Goal: Task Accomplishment & Management: Manage account settings

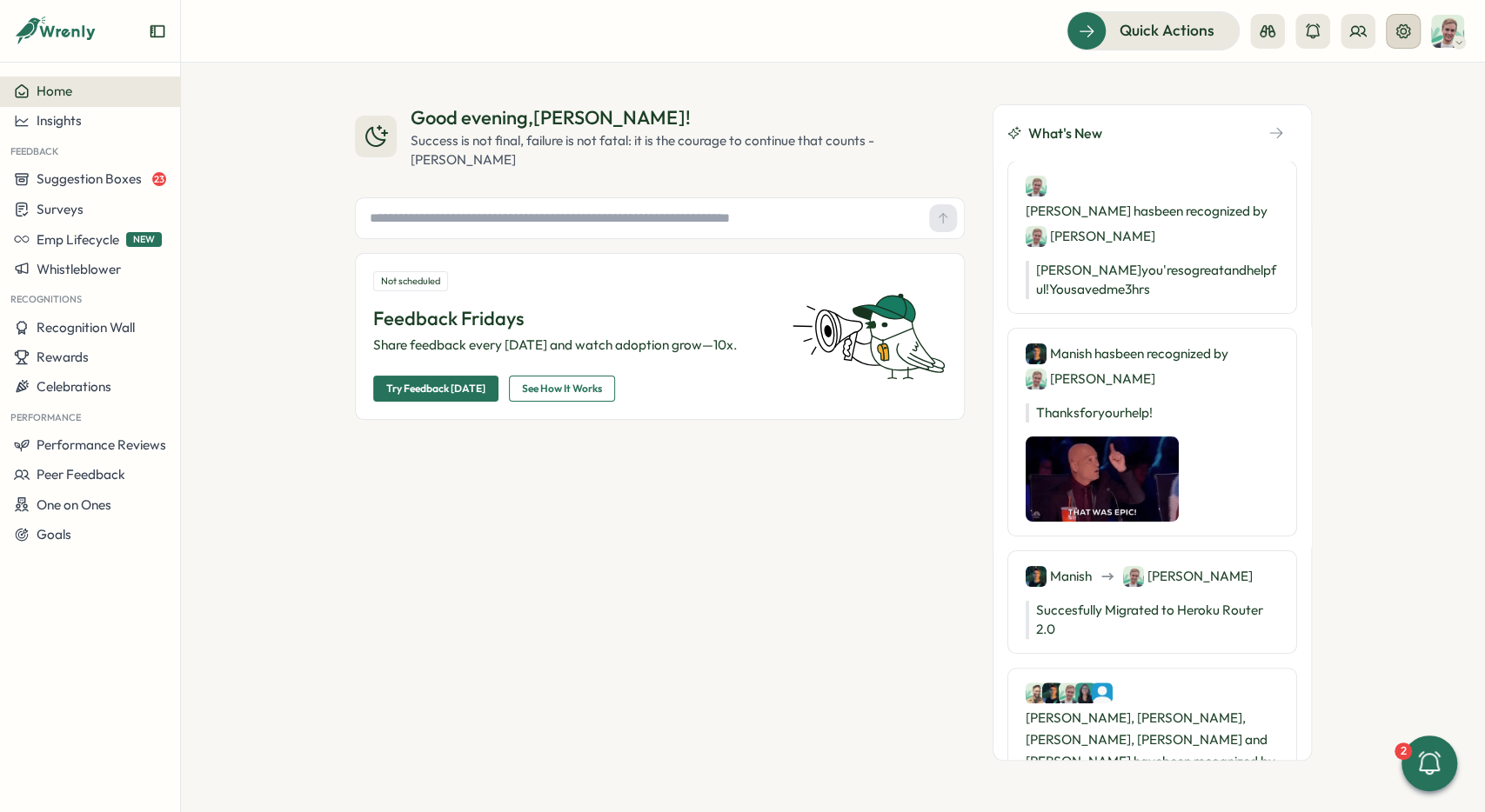
click at [1402, 32] on icon at bounding box center [1403, 31] width 18 height 18
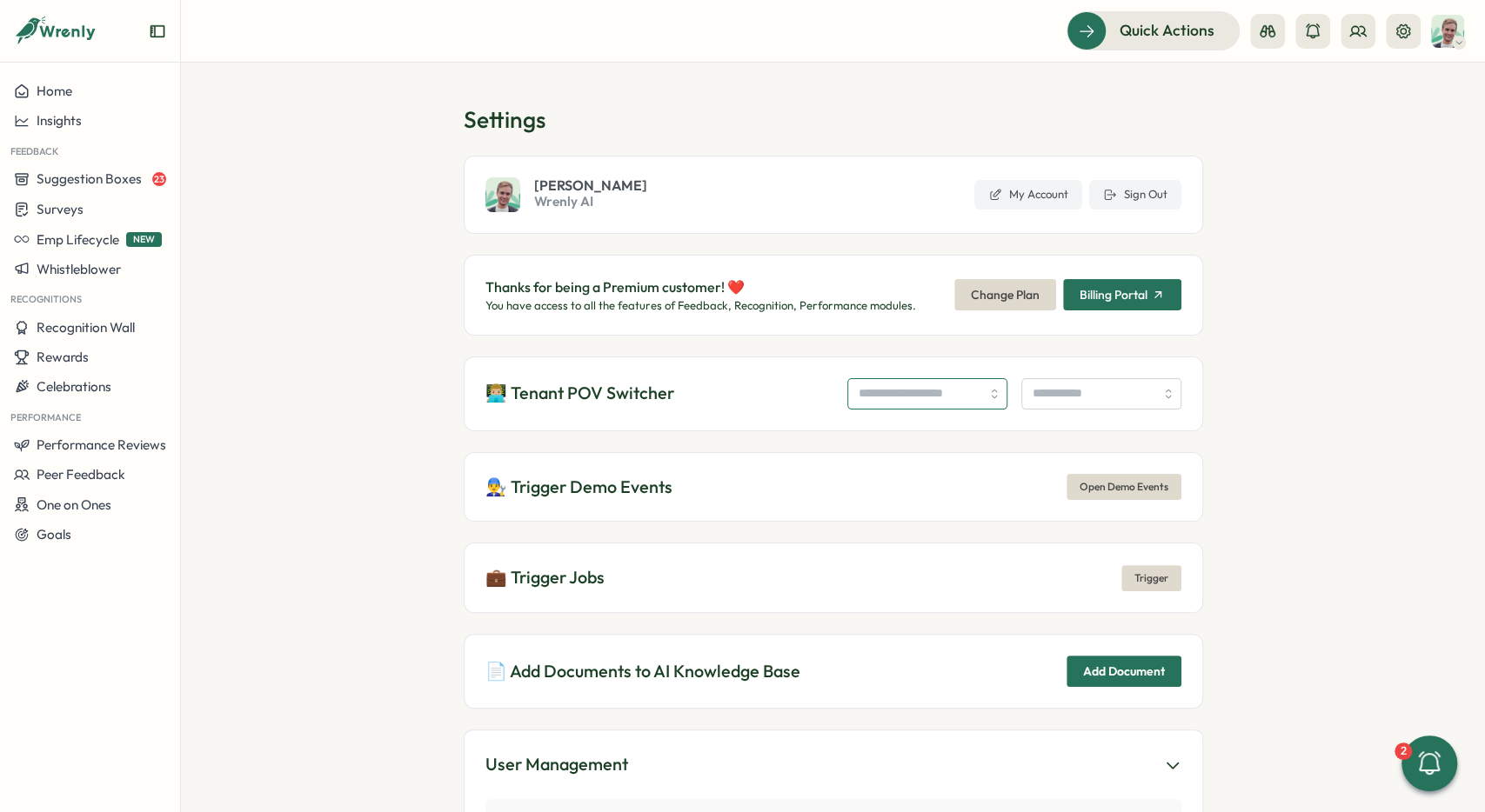
click at [920, 405] on input "search" at bounding box center [927, 394] width 160 height 31
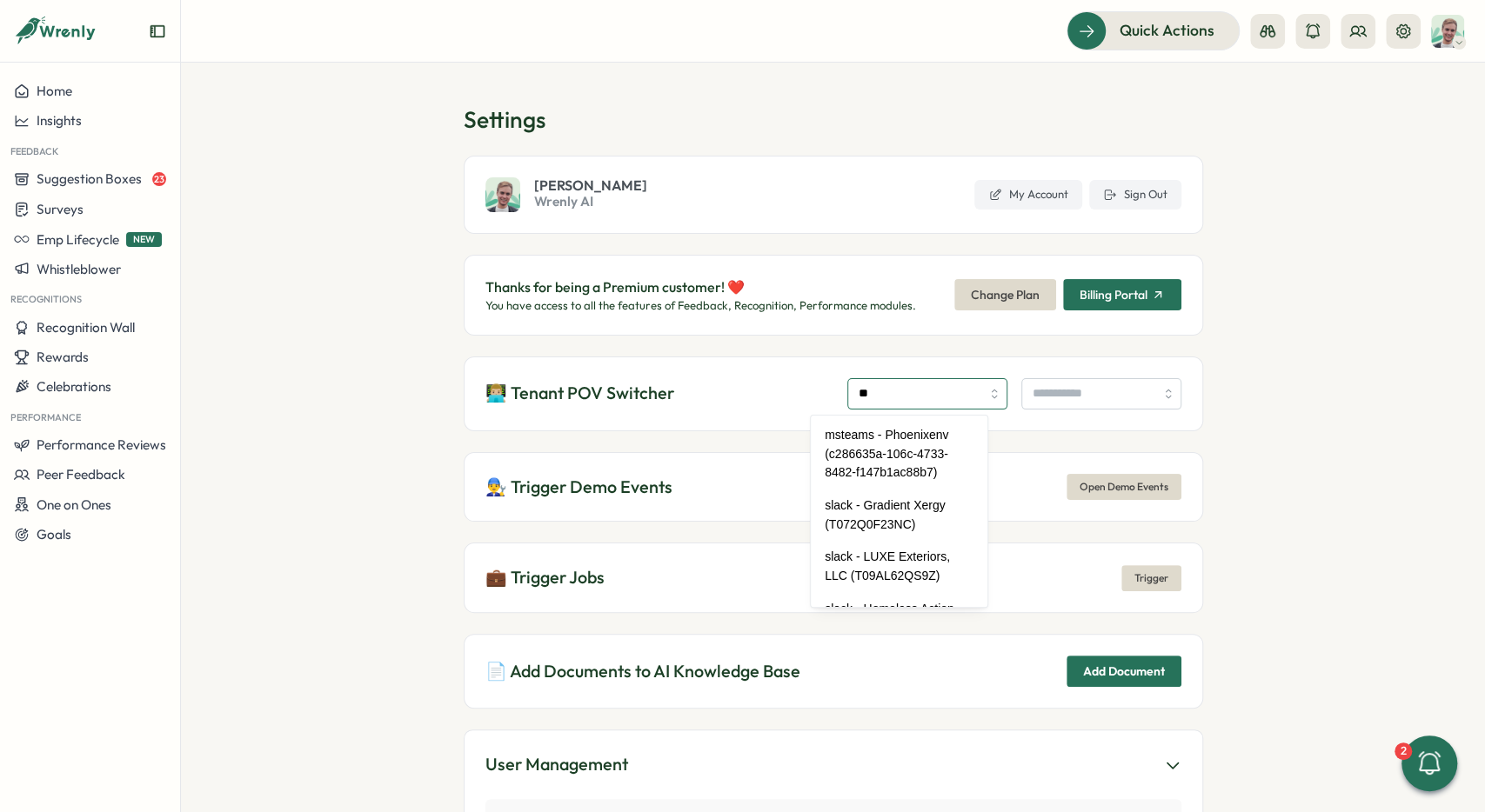
type input "*"
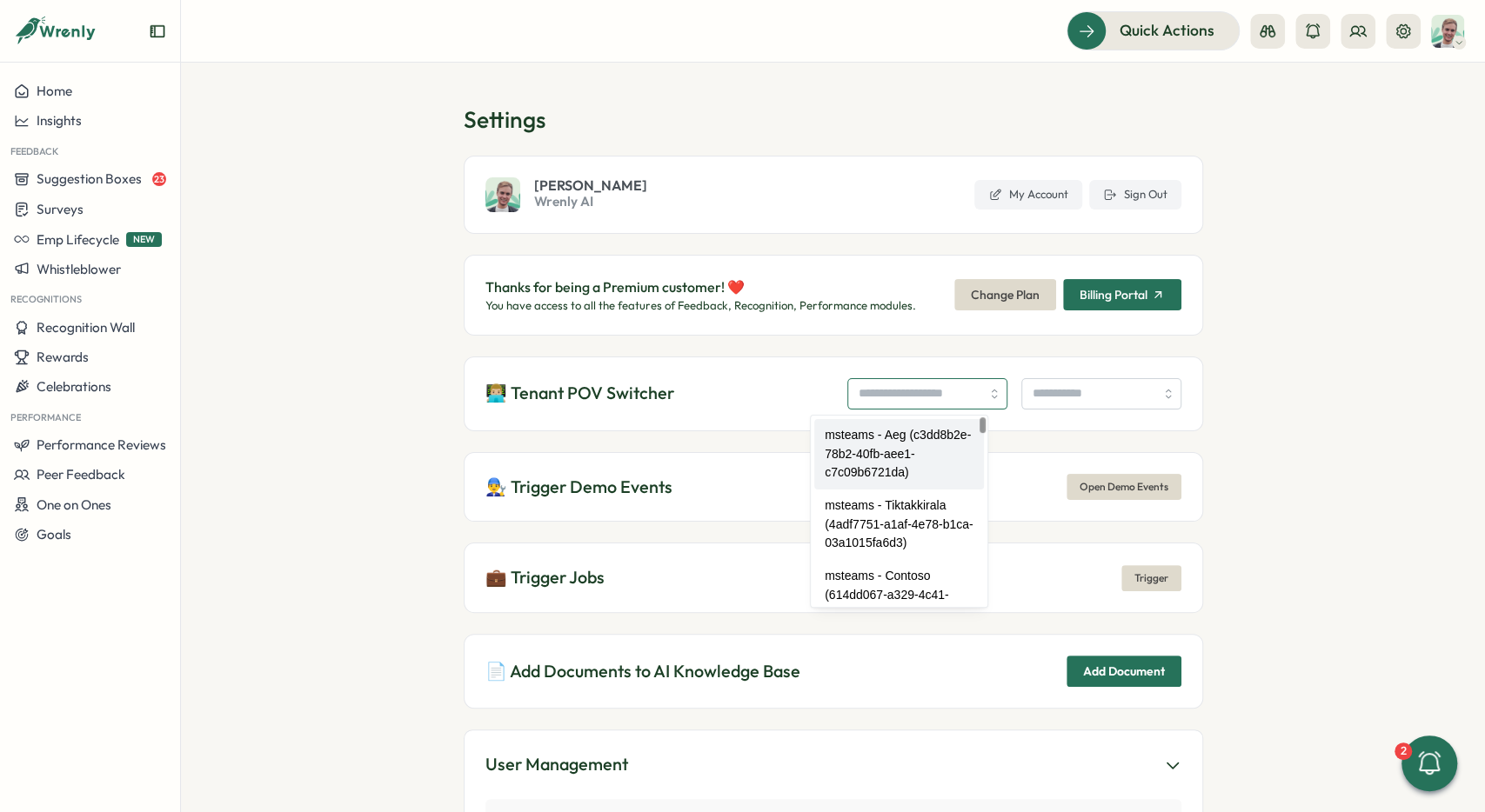
click at [847, 401] on input "search" at bounding box center [927, 394] width 160 height 31
type input "*"
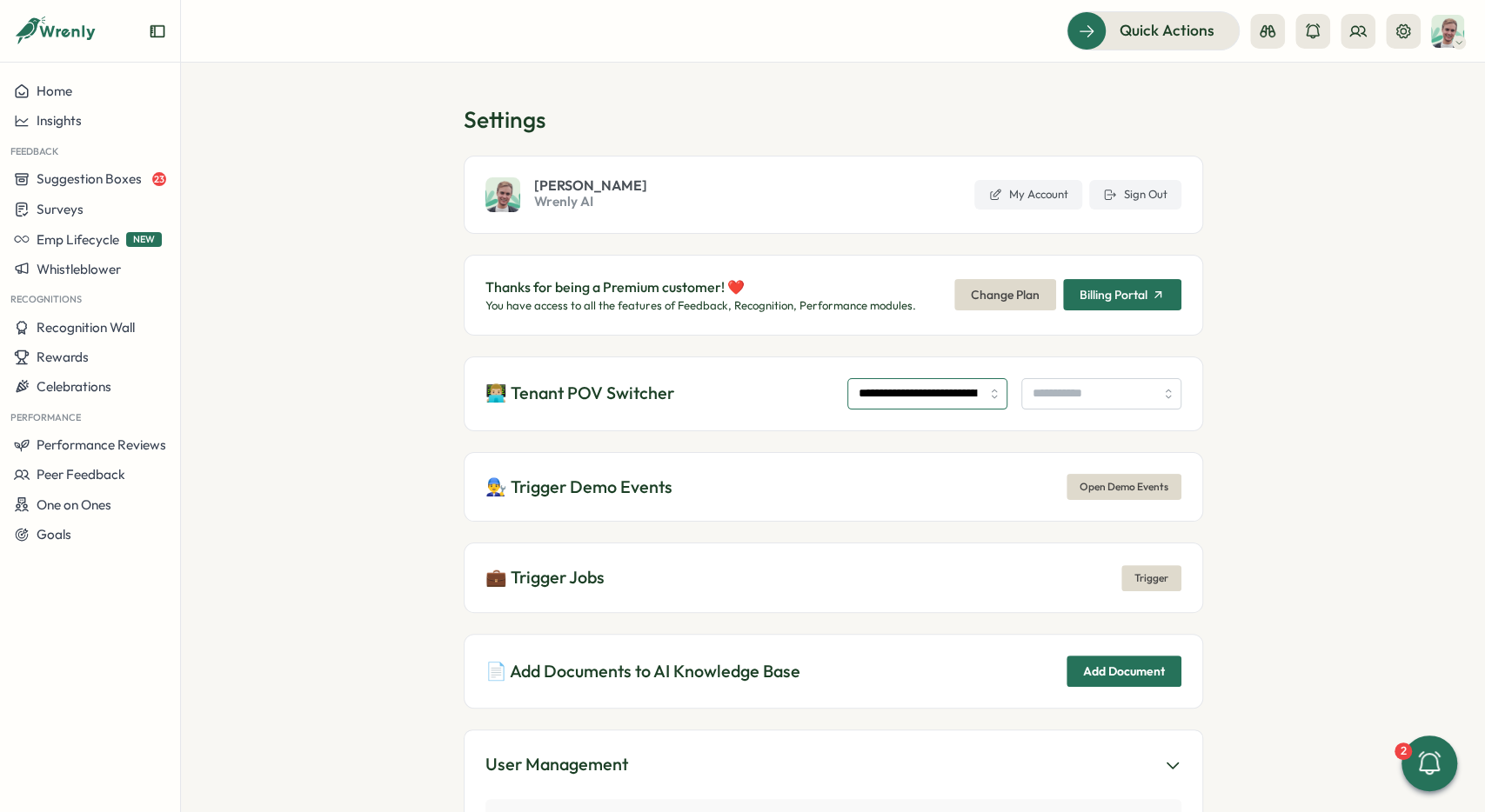
type input "**********"
click at [1064, 403] on input "search" at bounding box center [1101, 394] width 160 height 31
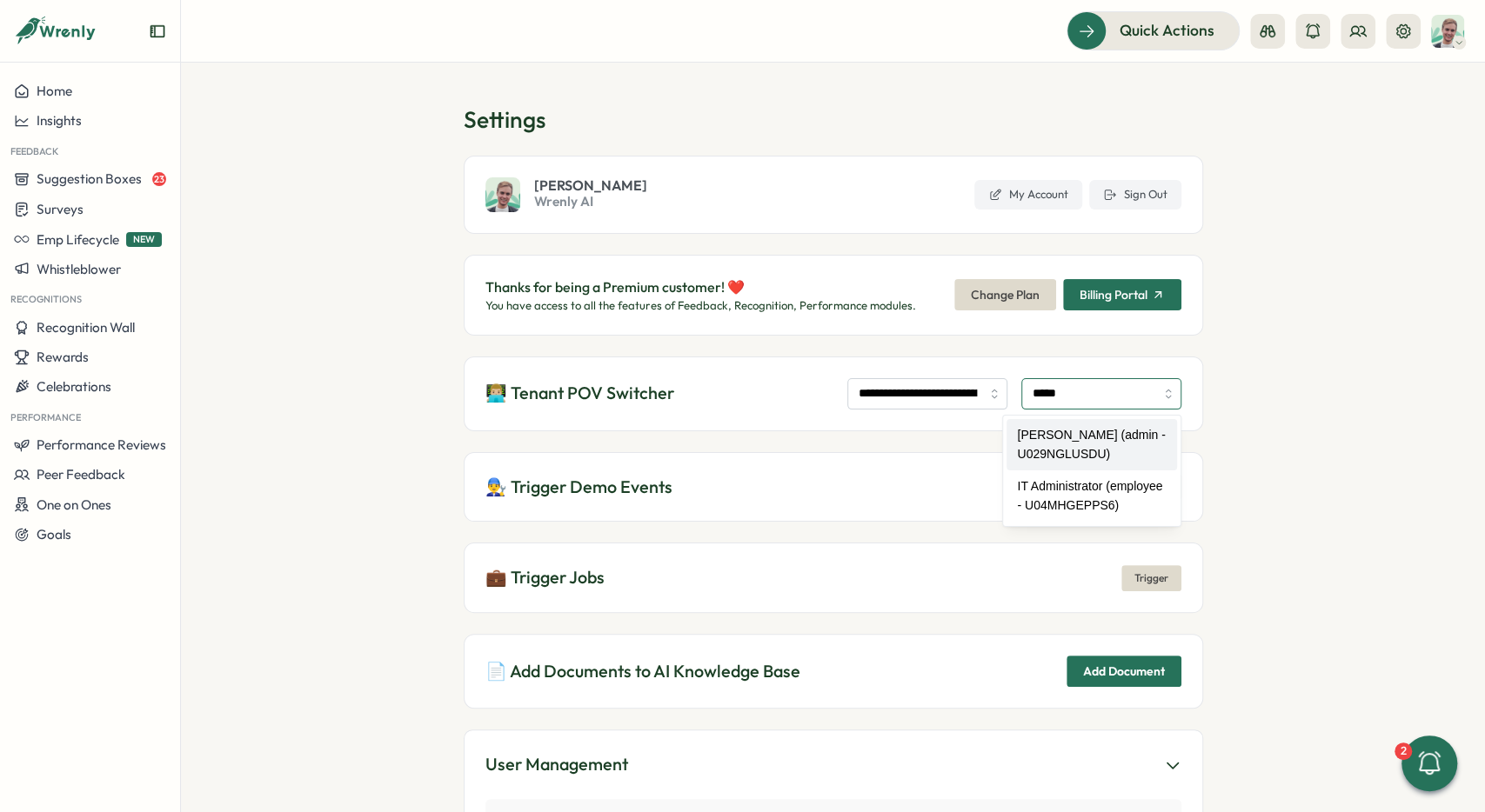
type input "**********"
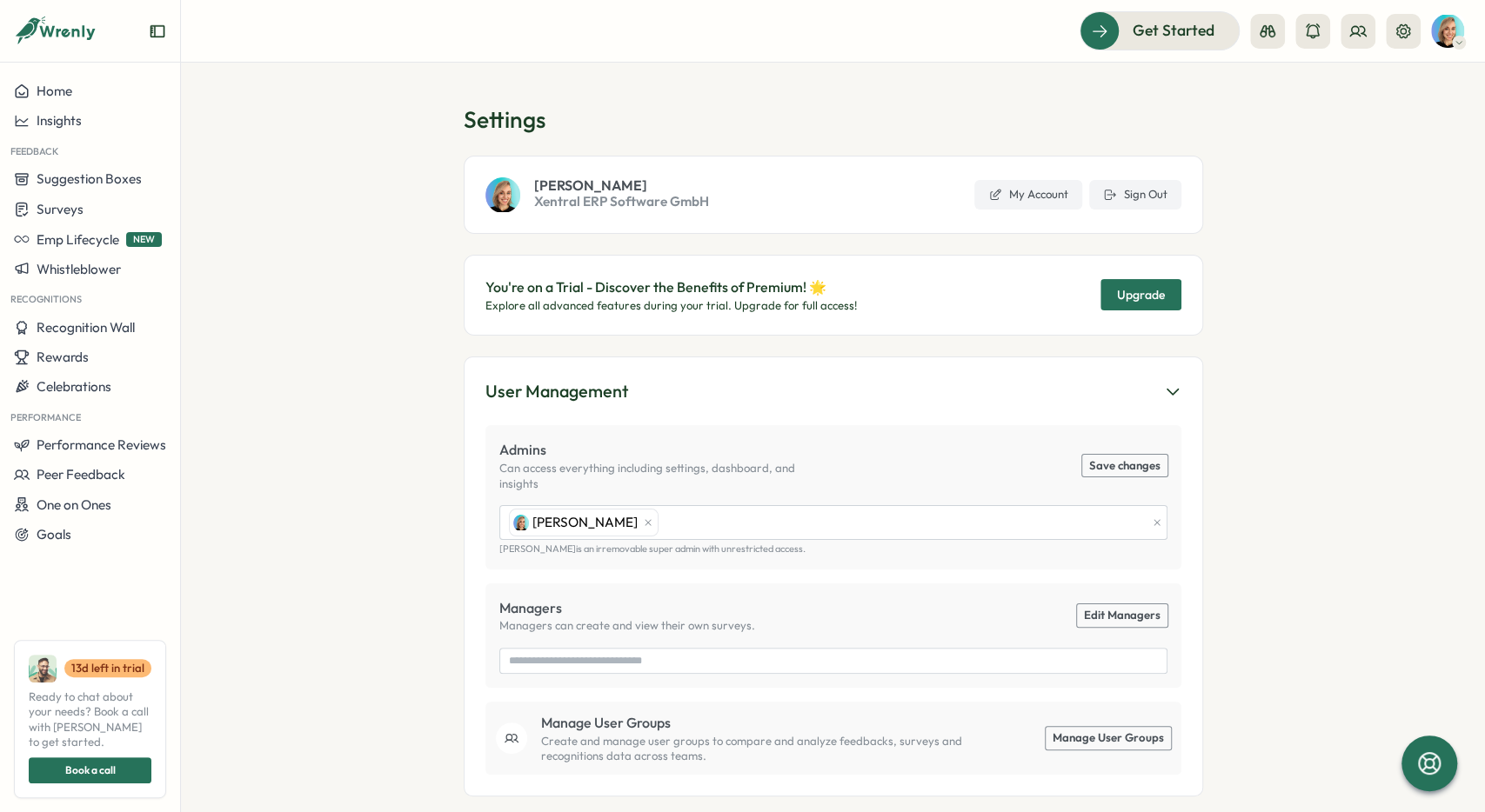
click at [824, 234] on div "Settings Sarah Sohnle Xentral ERP Software GmbH My Account Sign Out You're on a…" at bounding box center [833, 220] width 740 height 231
click at [1041, 203] on link "My Account" at bounding box center [1029, 195] width 108 height 29
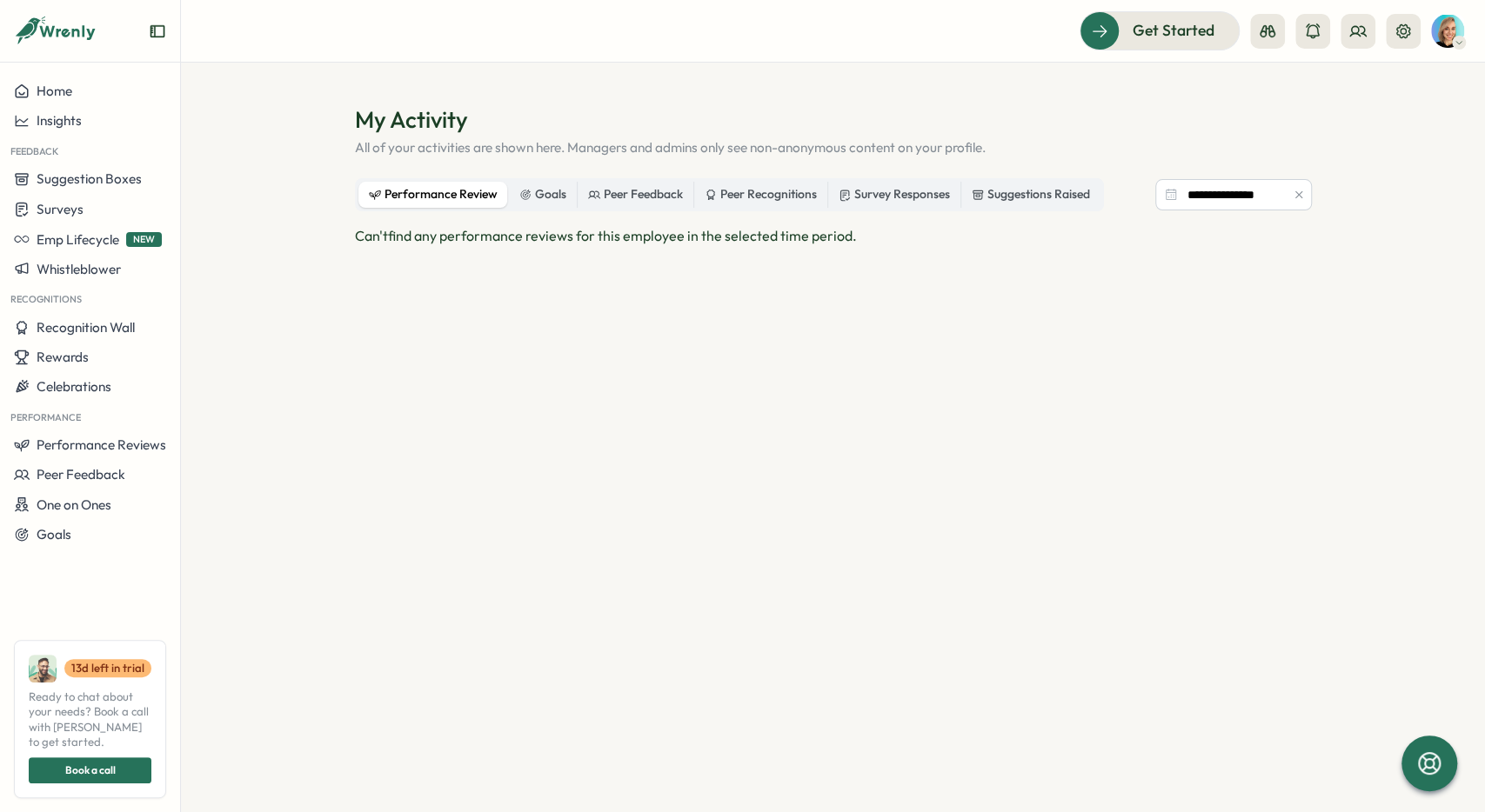
click at [1445, 40] on img at bounding box center [1448, 31] width 33 height 33
click at [1413, 83] on div "Edit Profile" at bounding box center [1418, 85] width 86 height 20
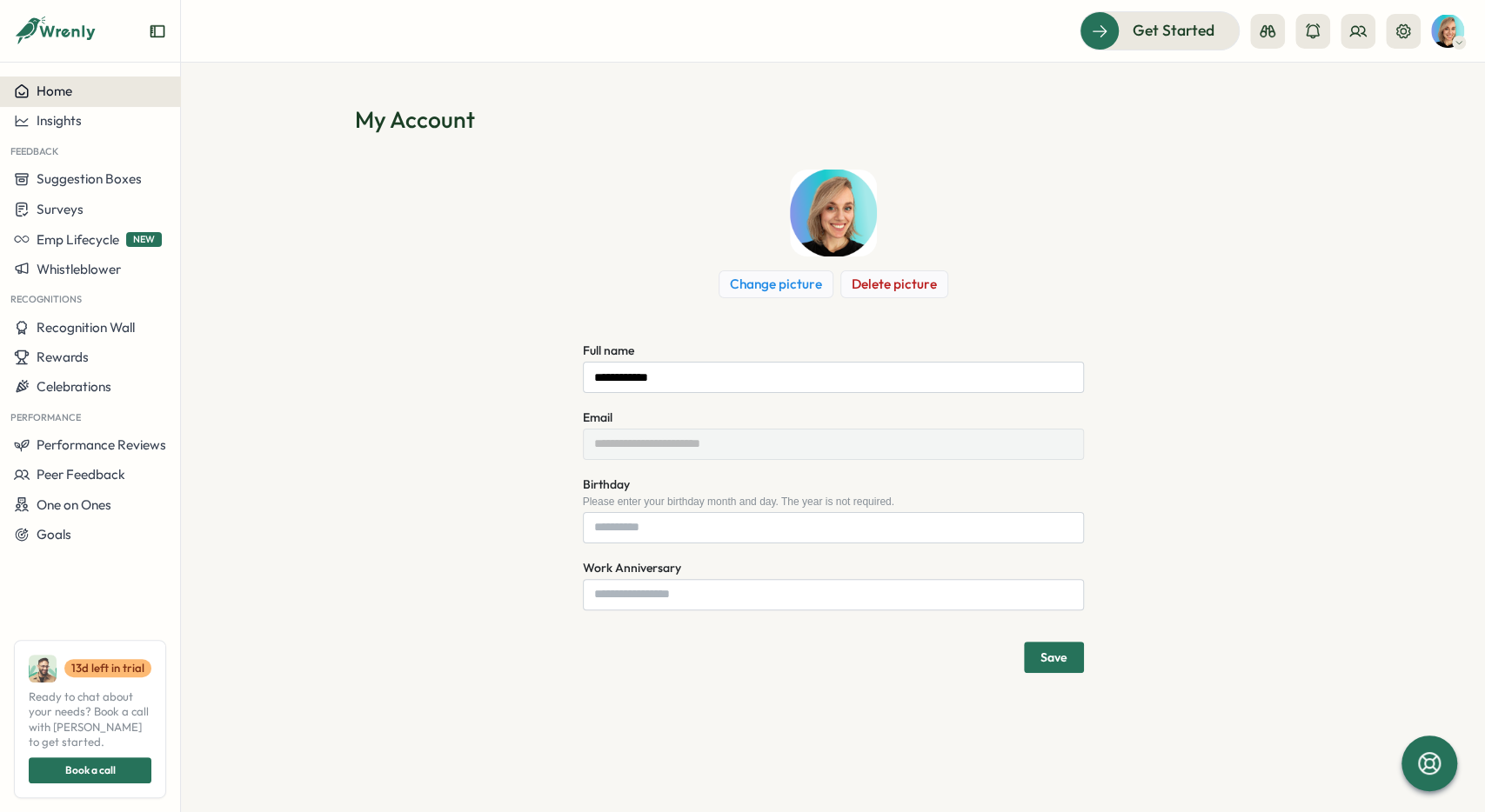
click at [74, 97] on div "Home" at bounding box center [89, 91] width 152 height 16
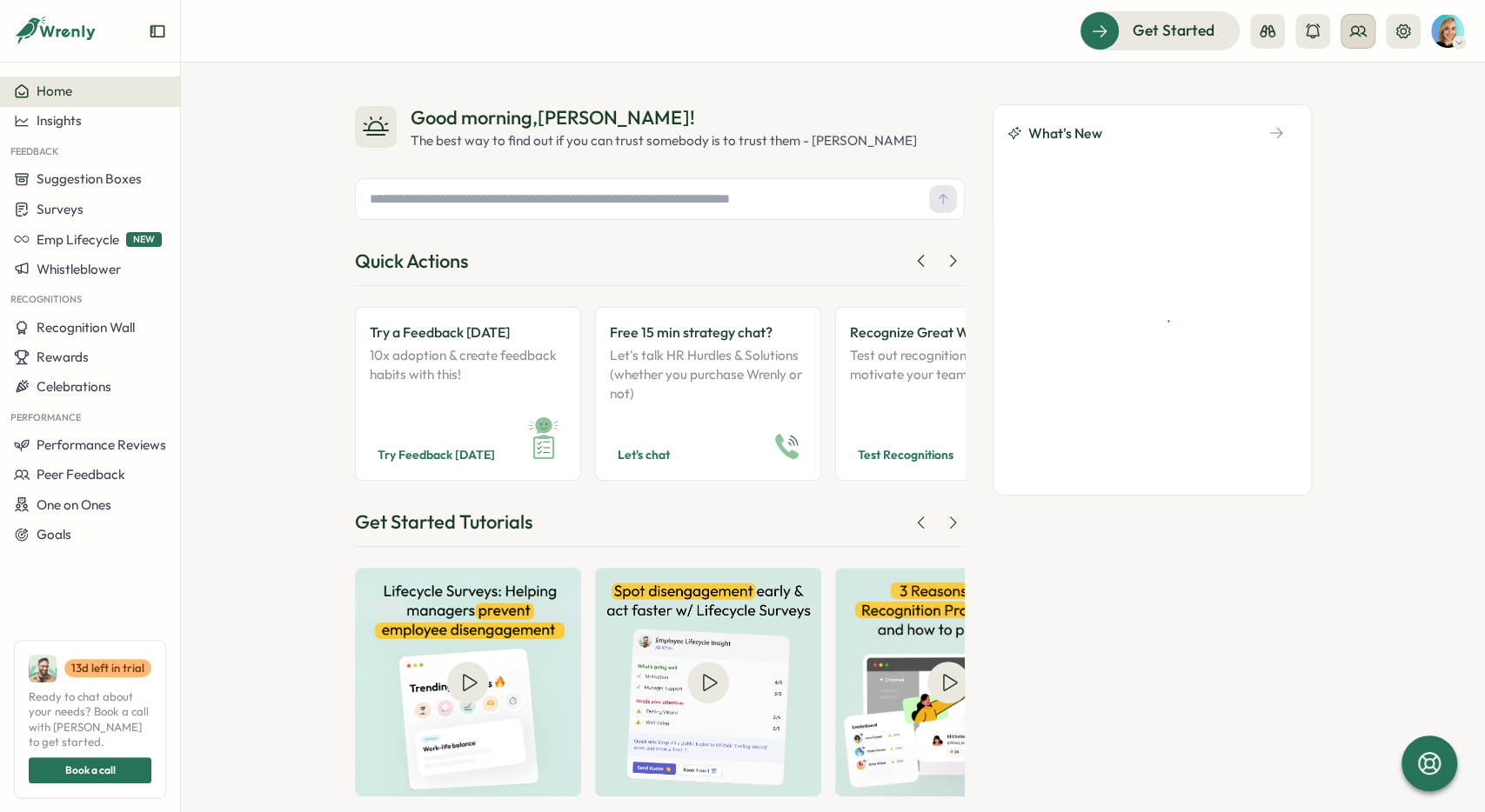
click at [1363, 25] on icon at bounding box center [1358, 31] width 18 height 18
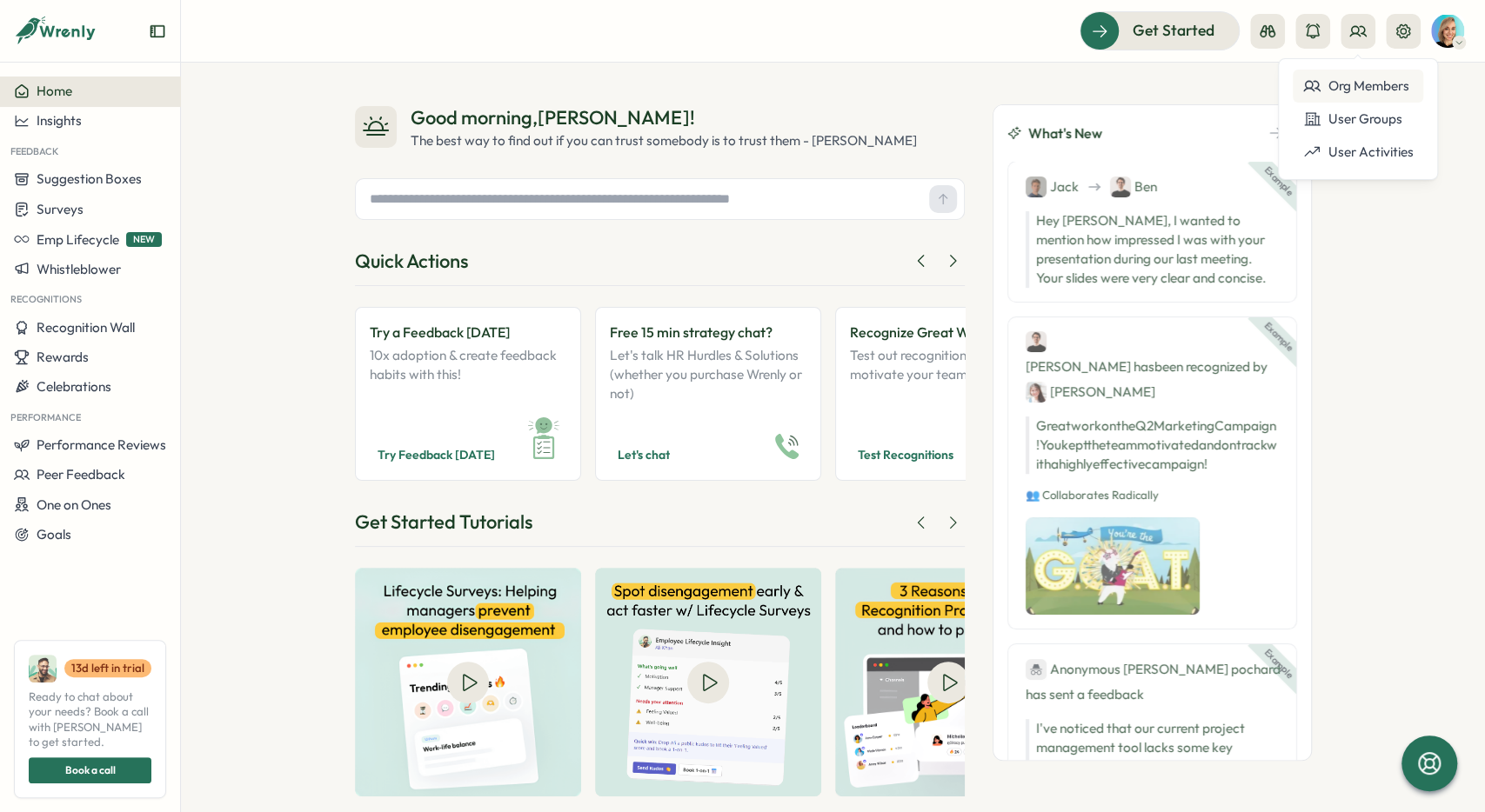
click at [1334, 77] on div "Org Members" at bounding box center [1358, 86] width 110 height 20
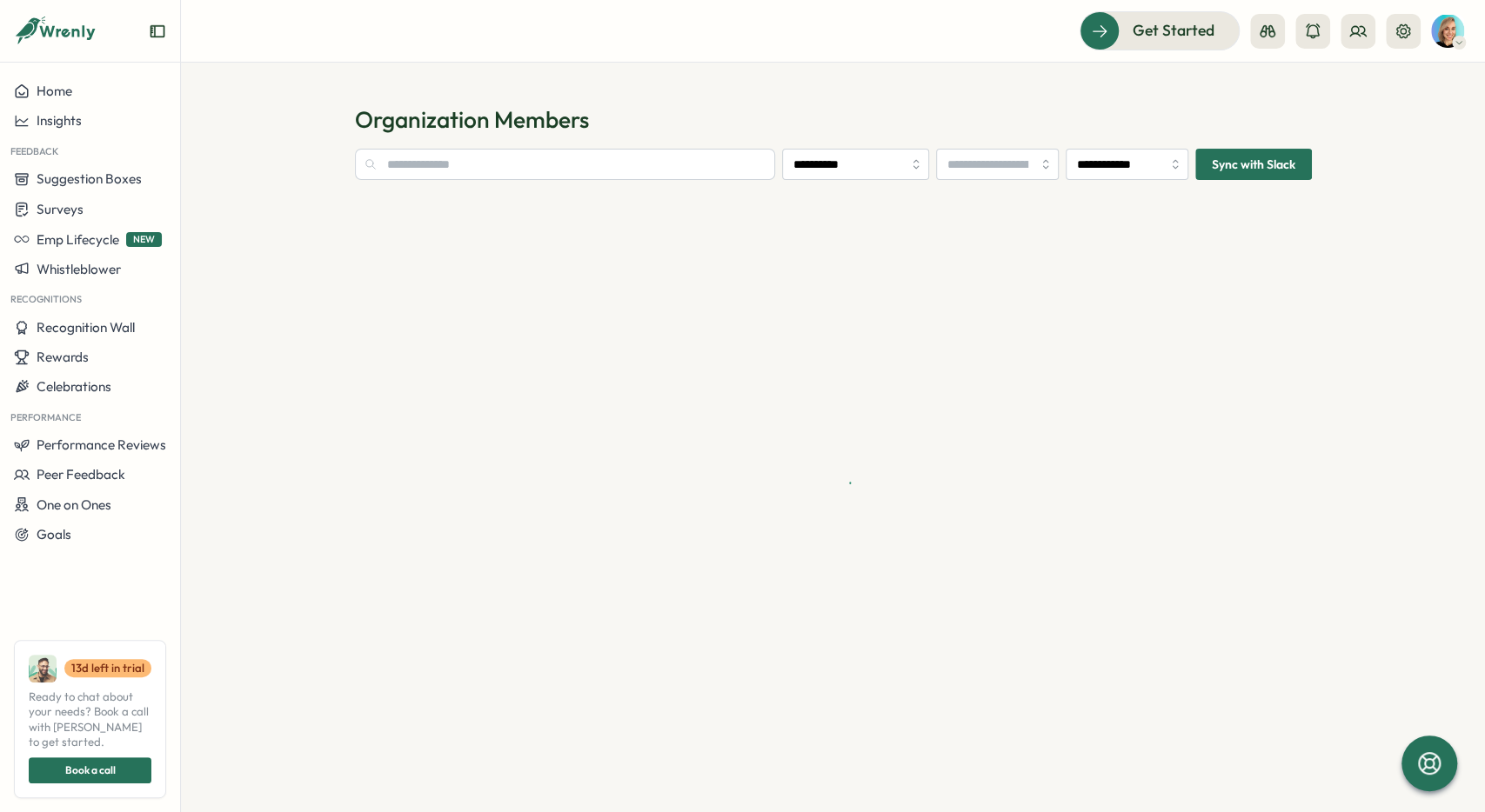
type input "**********"
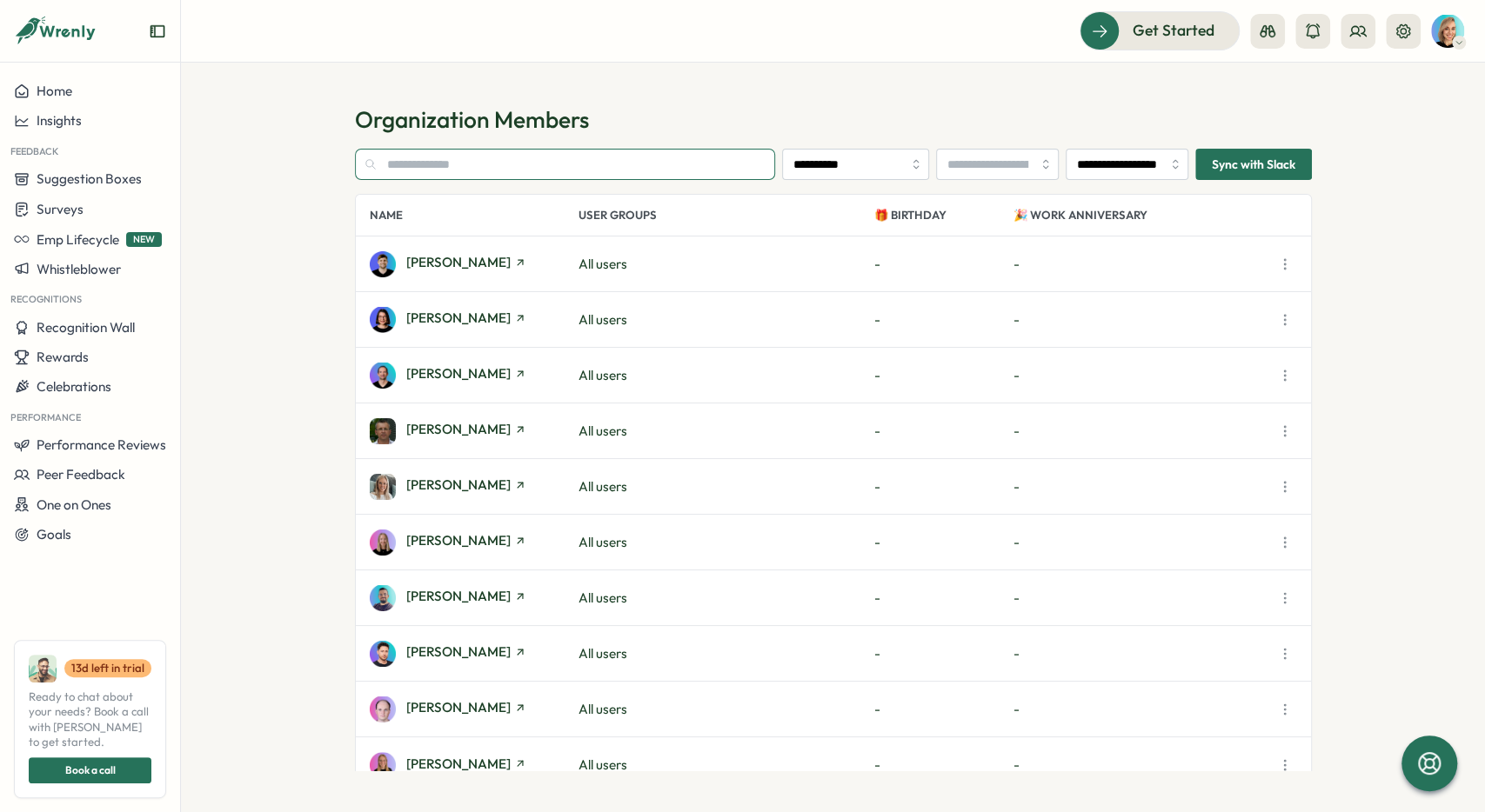
click at [472, 171] on input "text" at bounding box center [565, 165] width 421 height 31
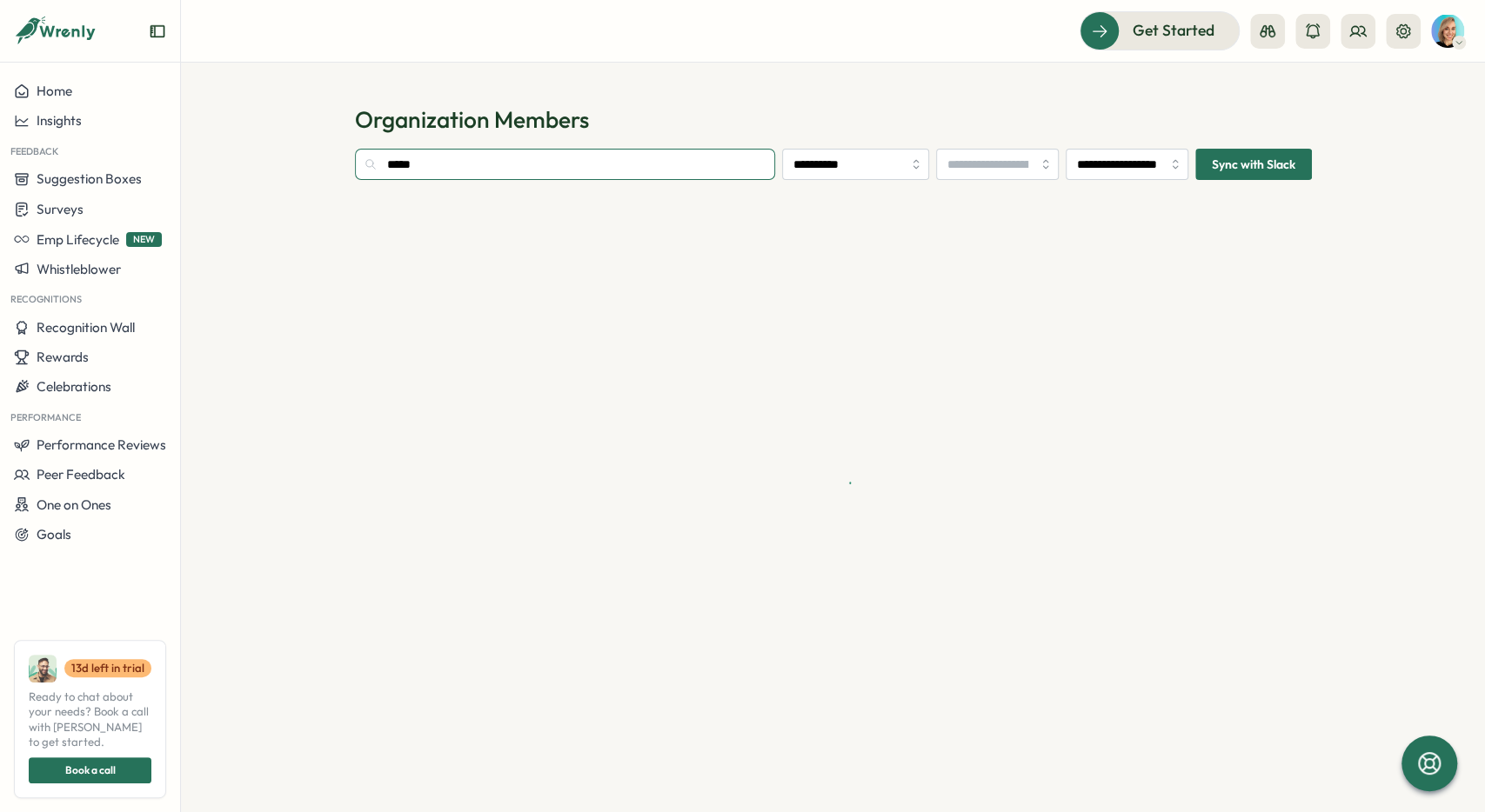
drag, startPoint x: 472, startPoint y: 171, endPoint x: 333, endPoint y: 176, distance: 139.1
click at [355, 176] on input "*****" at bounding box center [565, 165] width 421 height 31
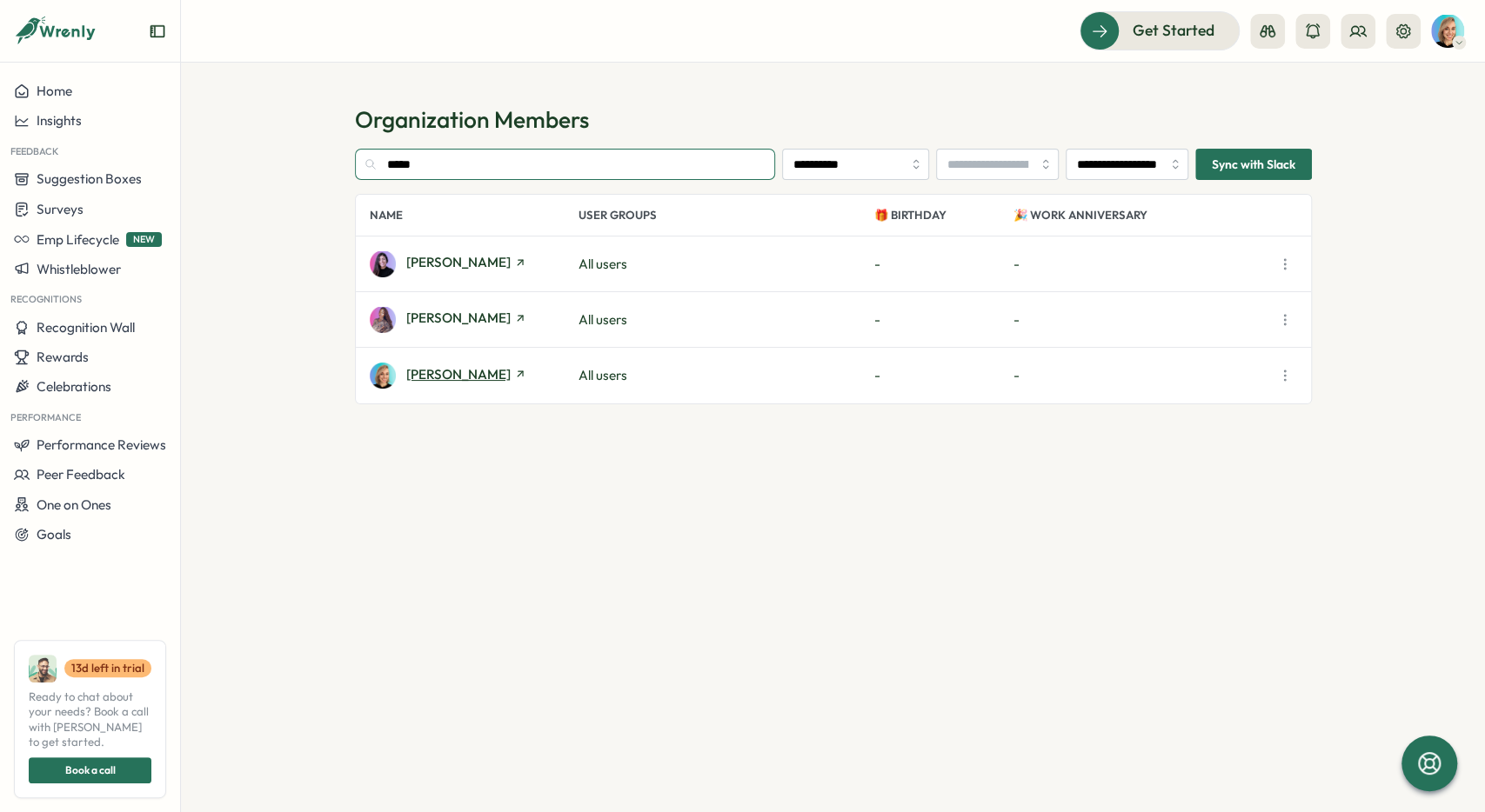
type input "*****"
click at [433, 373] on span "Sarah Sohnle" at bounding box center [458, 374] width 105 height 13
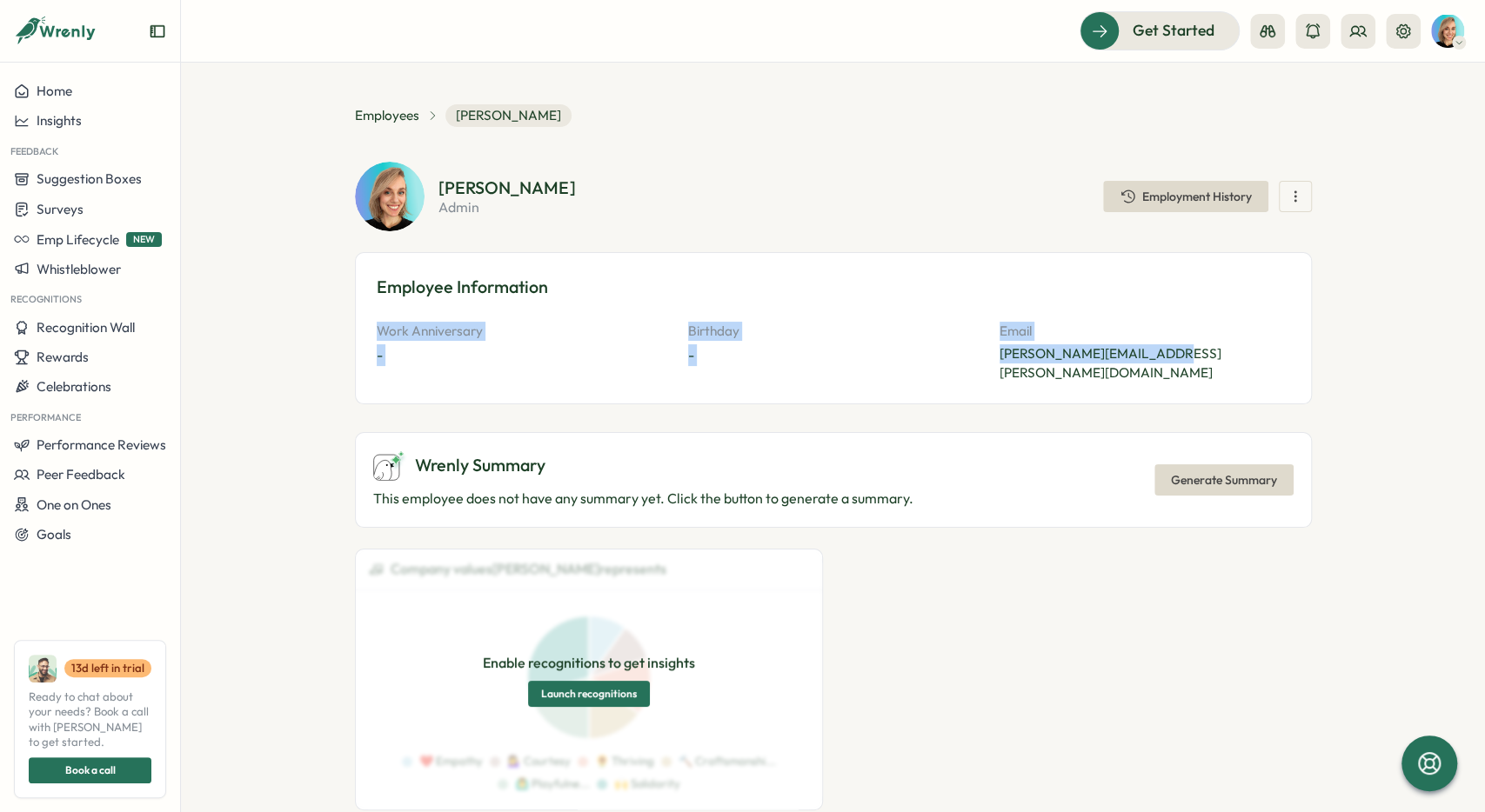
drag, startPoint x: 371, startPoint y: 324, endPoint x: 1246, endPoint y: 354, distance: 875.5
click at [1246, 354] on div "Employee Information Work Anniversary - Birthday - Email sarah.sohnle@xentral.c…" at bounding box center [833, 328] width 957 height 152
click at [1246, 354] on p "sarah.sohnle@xentral.com" at bounding box center [1144, 363] width 291 height 38
click at [1301, 200] on icon "button" at bounding box center [1295, 197] width 18 height 18
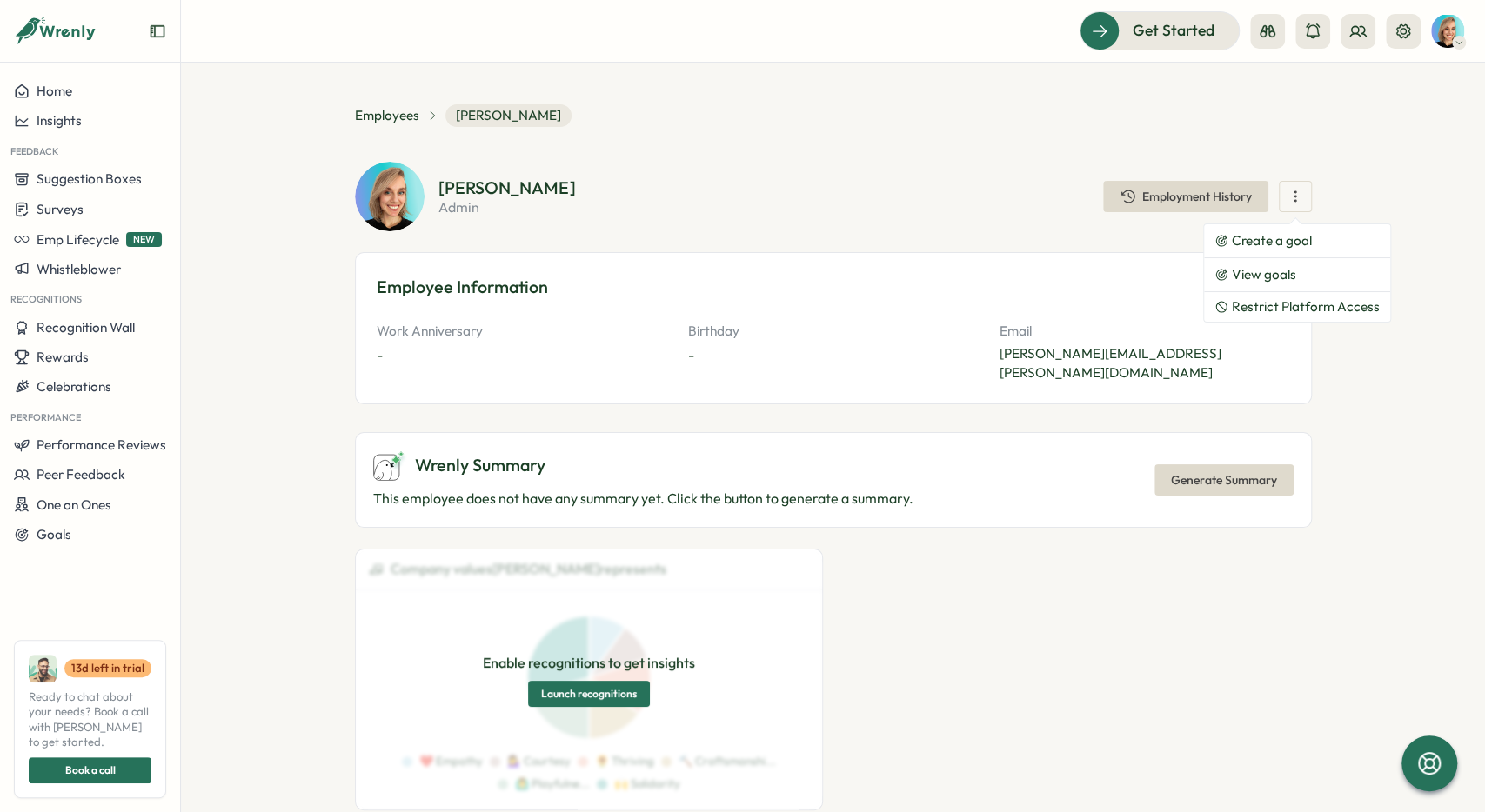
click at [1357, 169] on section "**********" at bounding box center [833, 437] width 1304 height 749
click at [1420, 34] on div "Get Started" at bounding box center [1271, 30] width 384 height 38
click at [1412, 33] on button at bounding box center [1404, 31] width 35 height 35
click at [1288, 205] on icon "button" at bounding box center [1295, 197] width 18 height 18
click at [1353, 141] on section "**********" at bounding box center [833, 437] width 1304 height 749
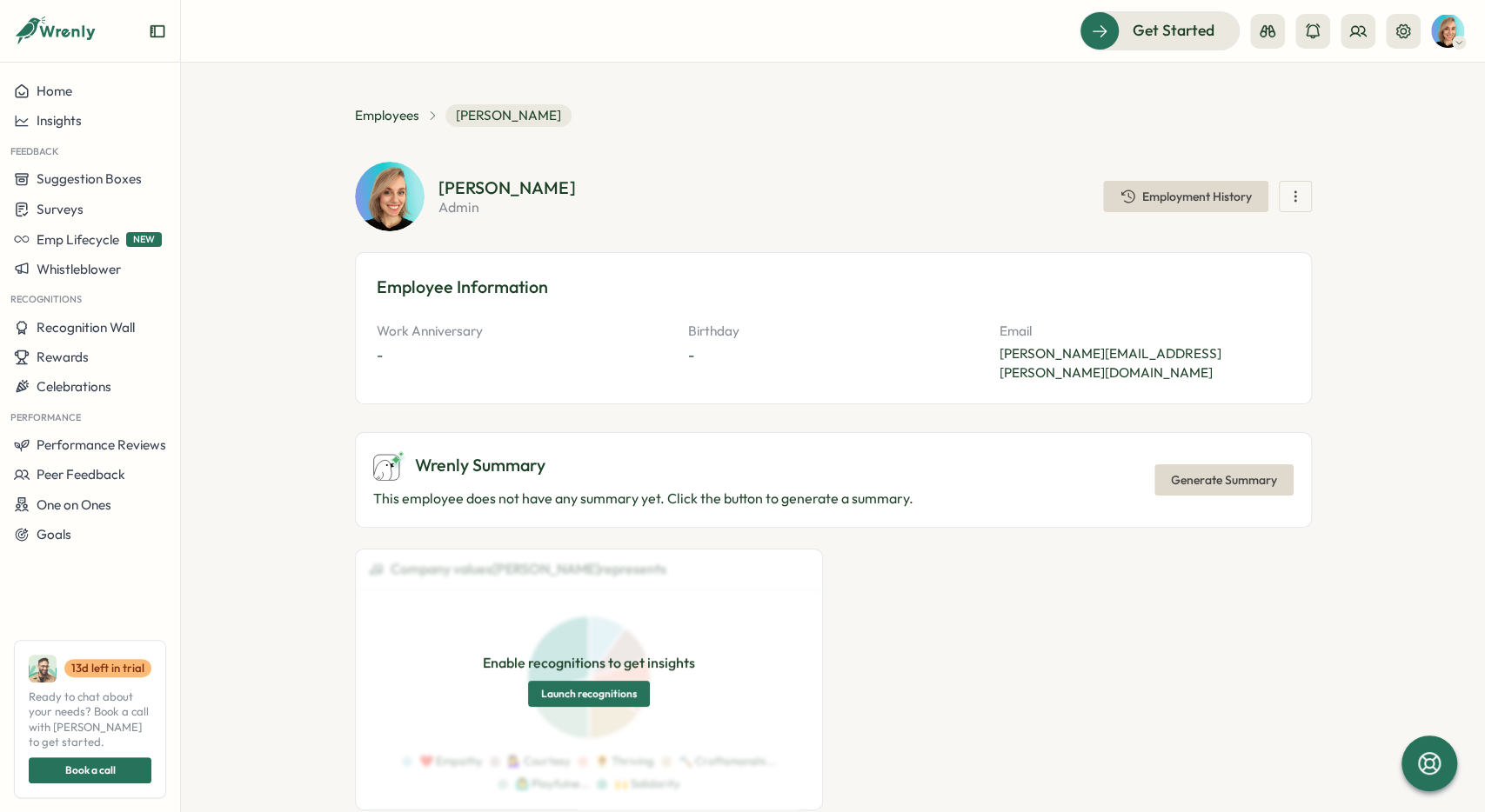
click at [1440, 33] on img at bounding box center [1448, 31] width 33 height 33
click at [1238, 100] on section "**********" at bounding box center [833, 437] width 1304 height 749
click at [1443, 29] on img at bounding box center [1448, 31] width 33 height 33
click at [1447, 40] on img at bounding box center [1448, 31] width 33 height 33
click at [1450, 32] on img at bounding box center [1448, 31] width 33 height 33
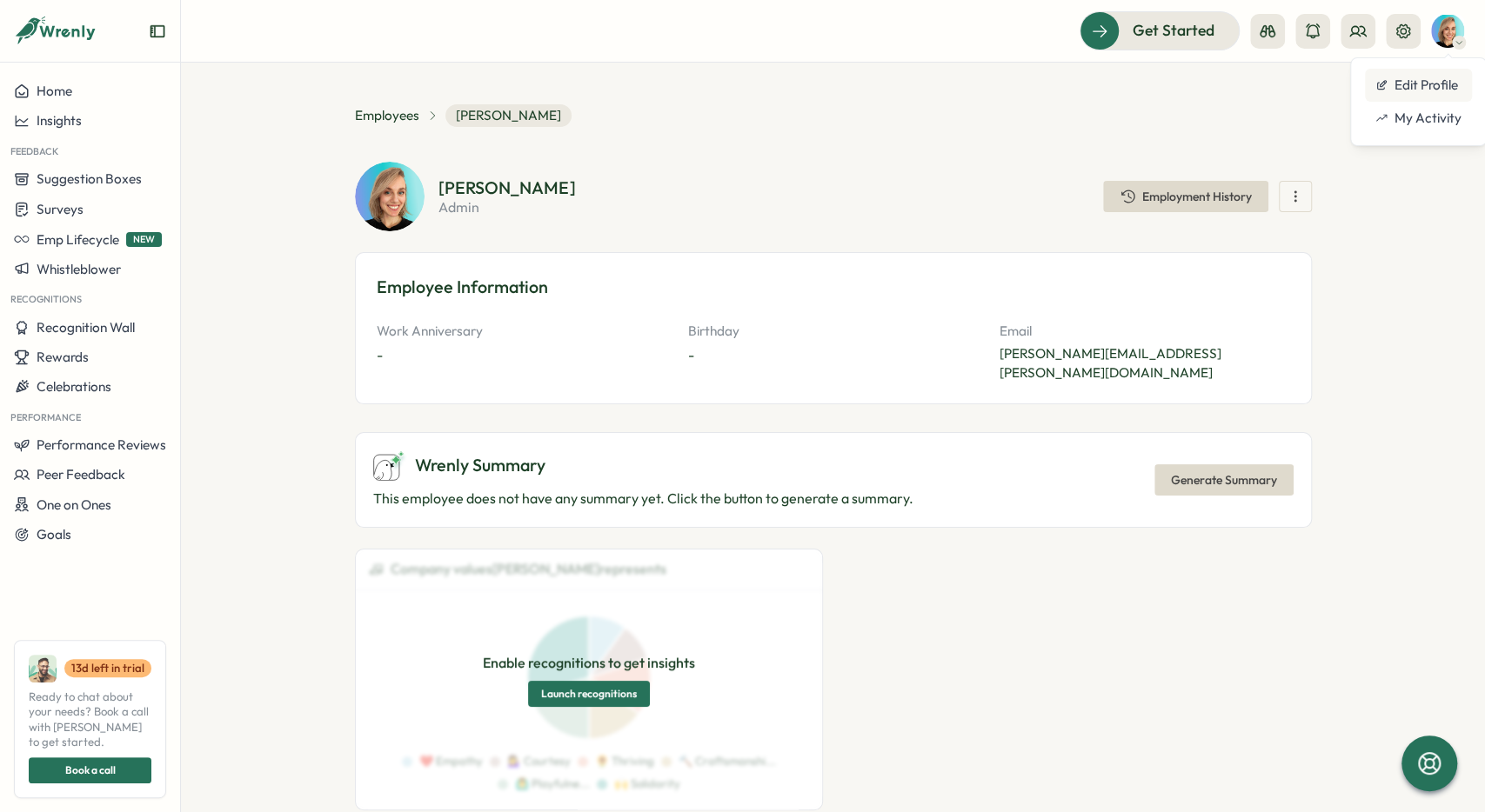
click at [1427, 82] on div "Edit Profile" at bounding box center [1418, 85] width 86 height 20
click at [1433, 27] on img at bounding box center [1448, 31] width 33 height 33
click at [1418, 87] on div "Edit Profile" at bounding box center [1418, 85] width 86 height 20
click at [1448, 28] on img at bounding box center [1448, 31] width 33 height 33
click at [1433, 125] on div "My Activity" at bounding box center [1418, 119] width 86 height 20
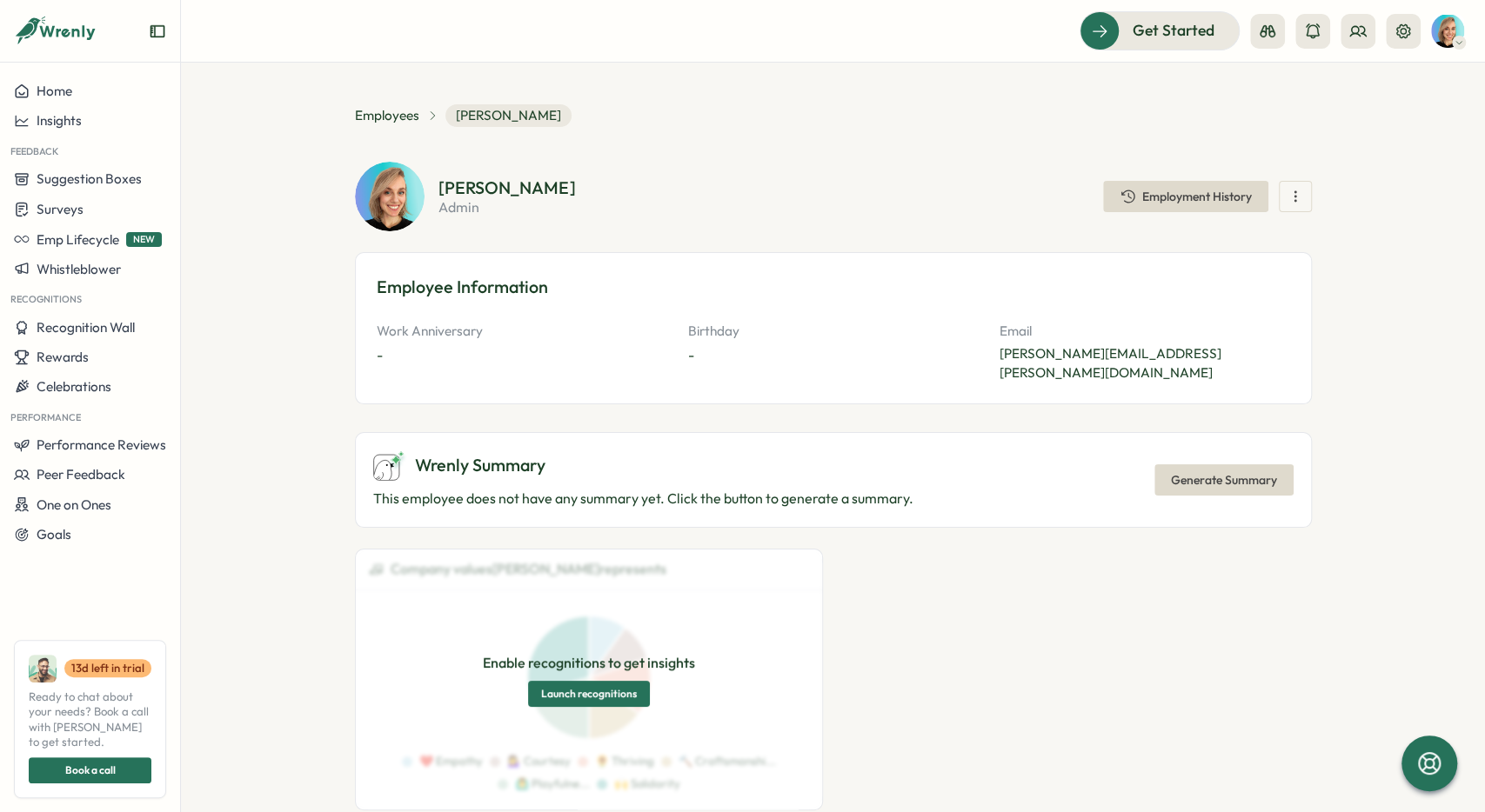
click at [1461, 39] on icon at bounding box center [1459, 42] width 9 height 14
click at [1441, 114] on div "My Activity" at bounding box center [1418, 119] width 86 height 20
drag, startPoint x: 273, startPoint y: 246, endPoint x: 373, endPoint y: 206, distance: 107.7
click at [275, 246] on section "**********" at bounding box center [833, 437] width 1304 height 749
drag, startPoint x: 398, startPoint y: 353, endPoint x: 1321, endPoint y: 347, distance: 923.0
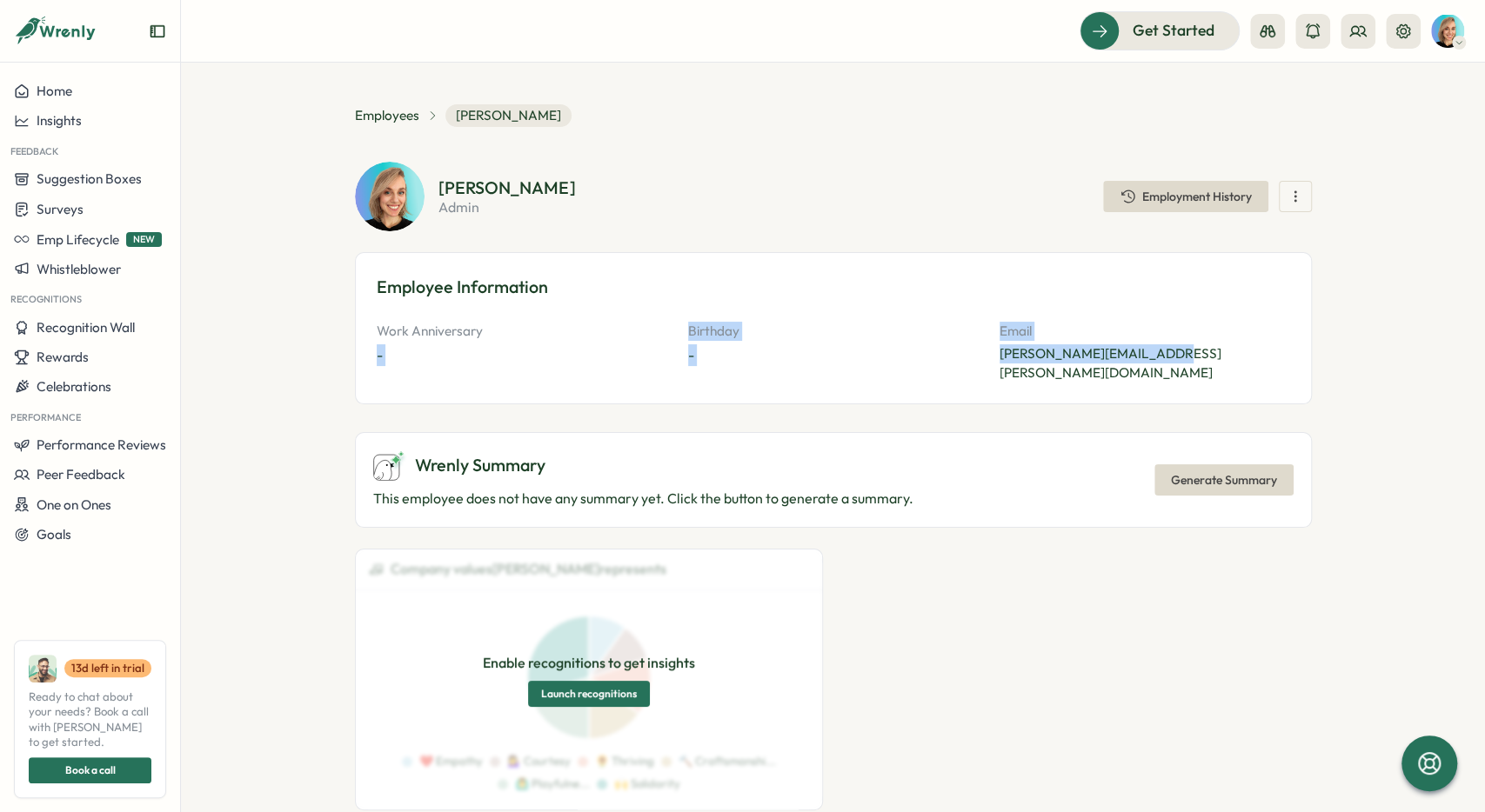
click at [1233, 356] on div "Employee Information Work Anniversary - Birthday - Email sarah.sohnle@xentral.c…" at bounding box center [833, 328] width 957 height 152
click at [1340, 346] on section "**********" at bounding box center [833, 437] width 1304 height 749
click at [1453, 14] on div "Get Started" at bounding box center [1271, 30] width 384 height 38
click at [1452, 37] on img at bounding box center [1448, 31] width 33 height 33
click at [1414, 119] on div "My Activity" at bounding box center [1418, 119] width 86 height 20
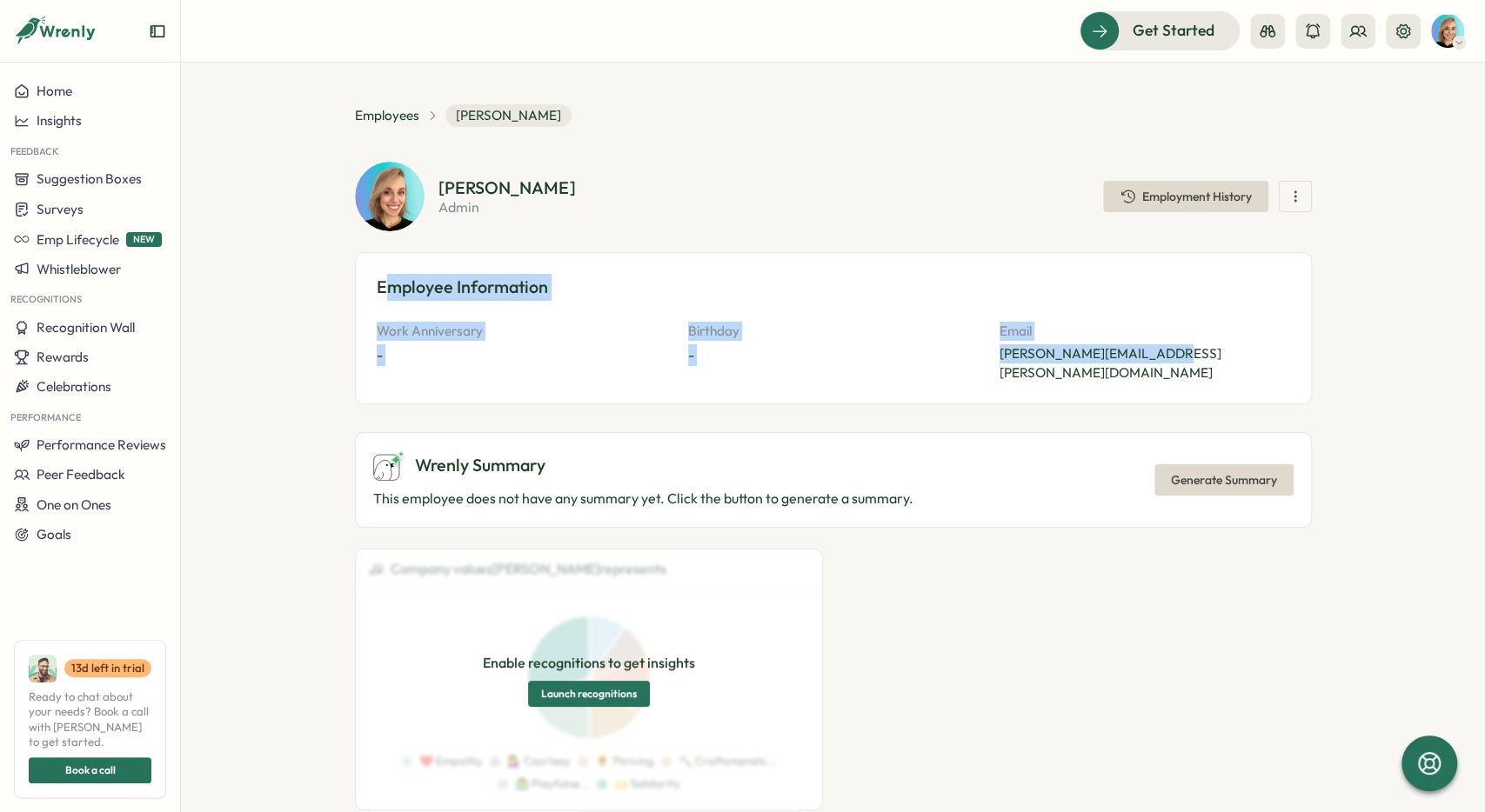
drag, startPoint x: 382, startPoint y: 274, endPoint x: 1287, endPoint y: 360, distance: 909.1
click at [1312, 364] on div "Employee Information Work Anniversary - Birthday - Email sarah.sohnle@xentral.c…" at bounding box center [833, 328] width 957 height 152
click at [1287, 359] on p "sarah.sohnle@xentral.com" at bounding box center [1144, 363] width 291 height 38
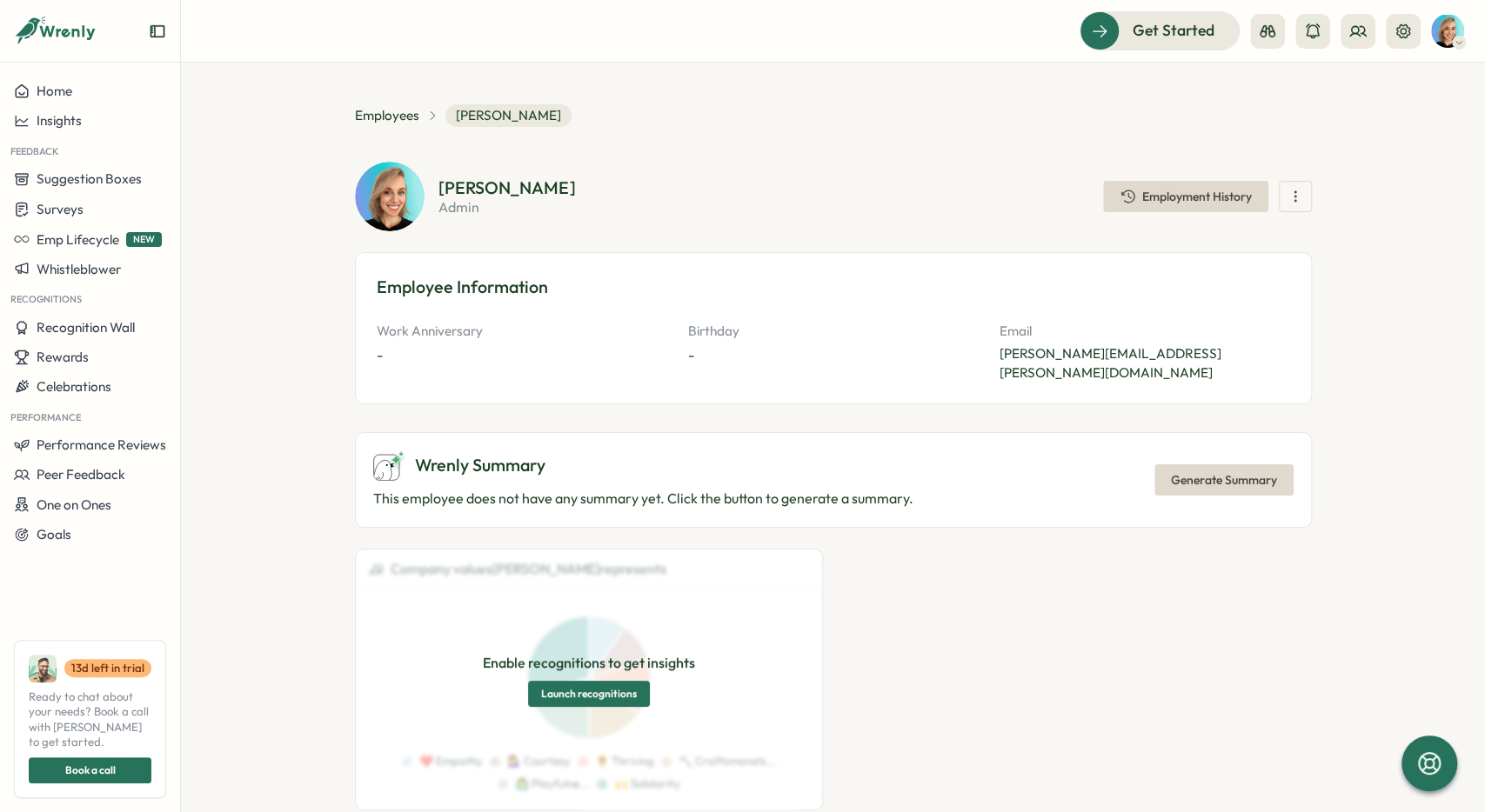
click at [1293, 198] on icon "button" at bounding box center [1295, 197] width 18 height 18
click at [1394, 194] on section "**********" at bounding box center [833, 437] width 1304 height 749
click at [1302, 189] on icon "button" at bounding box center [1295, 197] width 18 height 18
click at [1254, 144] on div "**********" at bounding box center [833, 709] width 957 height 1209
click at [1192, 194] on span "Employment History" at bounding box center [1197, 196] width 110 height 12
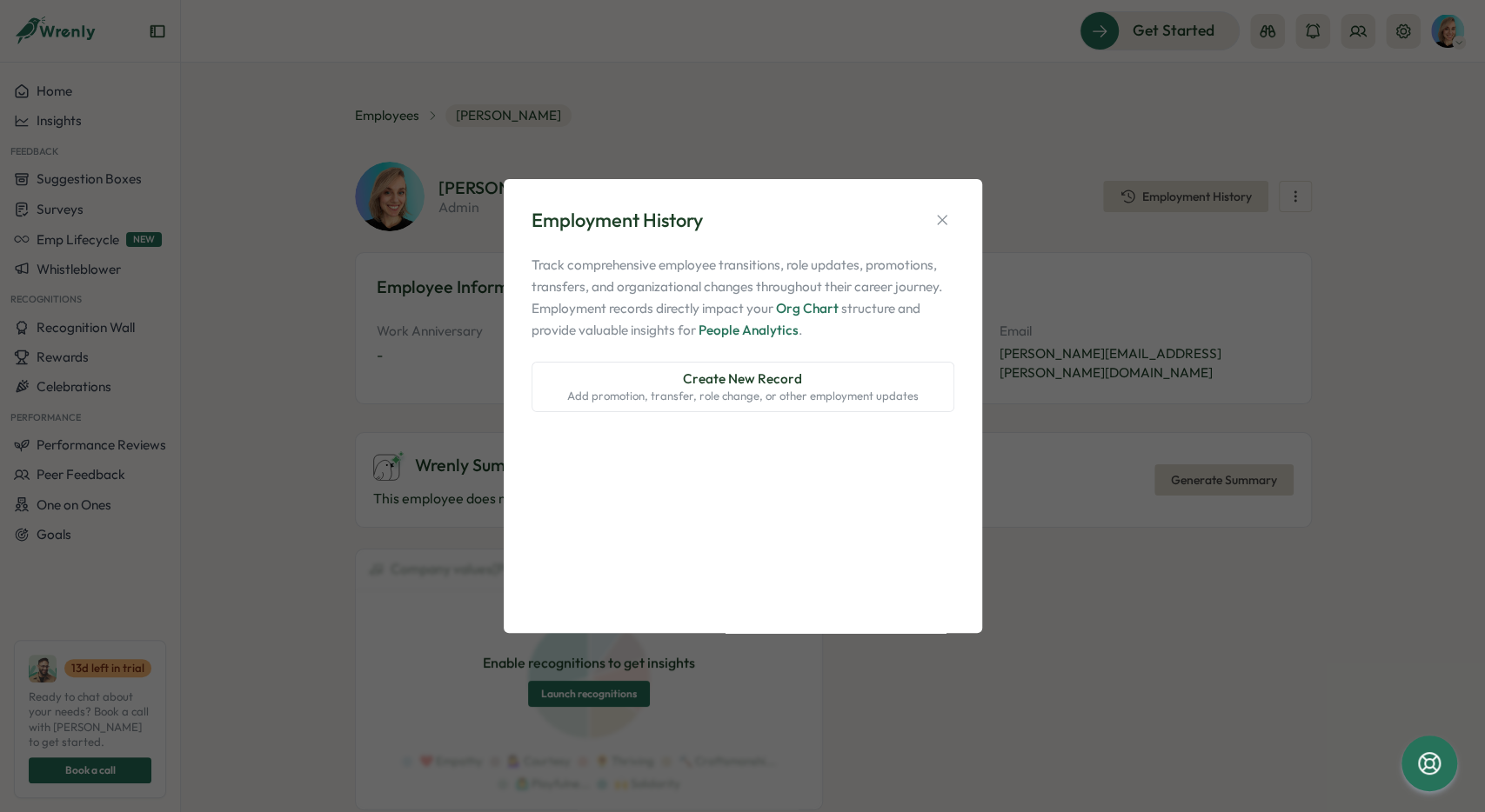
click at [1170, 220] on div "Employment History Track comprehensive employee transitions, role updates, prom…" at bounding box center [742, 406] width 1485 height 812
click at [954, 220] on div "Employment History Track comprehensive employee transitions, role updates, prom…" at bounding box center [742, 406] width 437 height 413
click at [942, 218] on icon "button" at bounding box center [942, 220] width 18 height 18
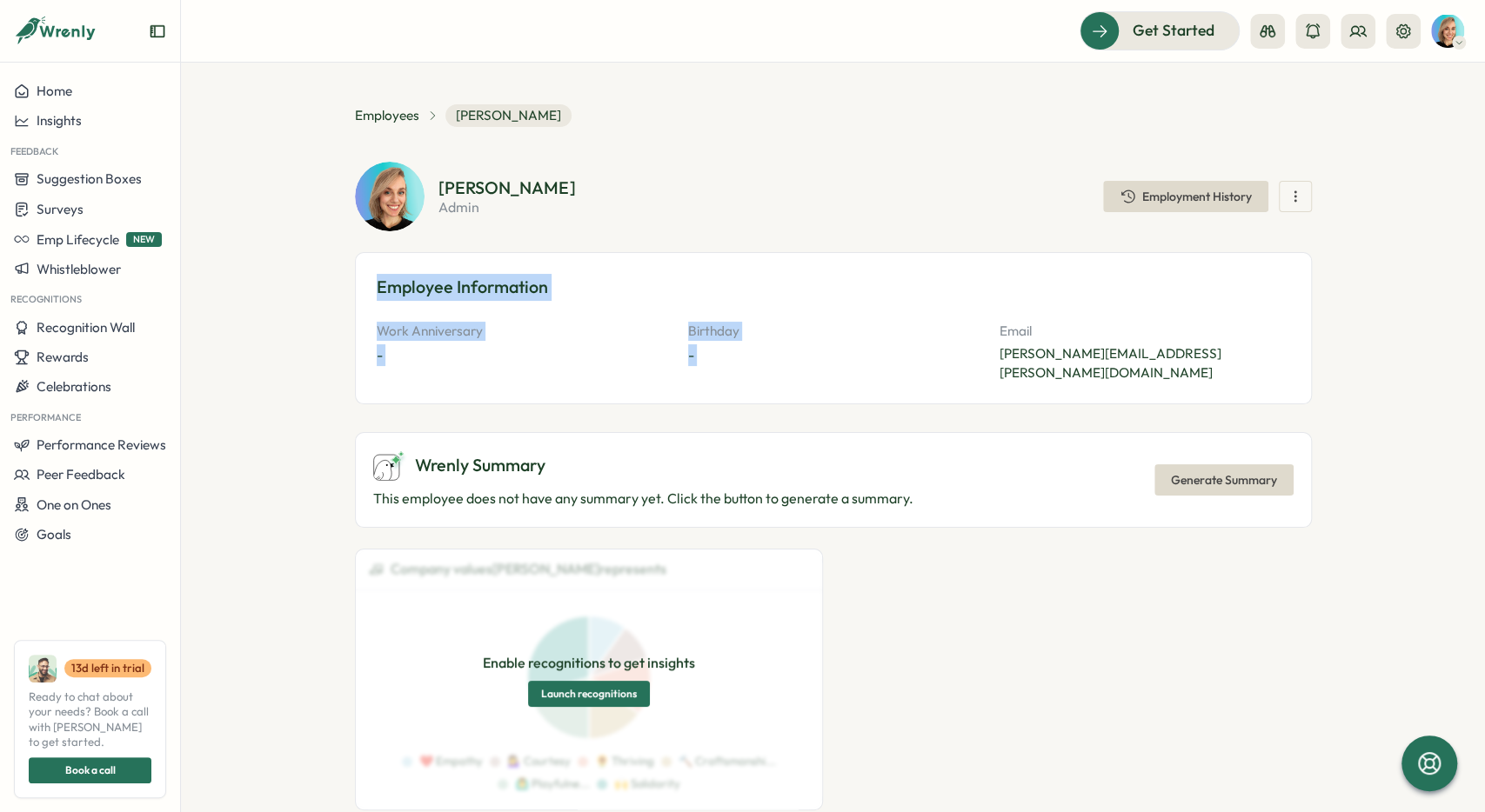
drag, startPoint x: 374, startPoint y: 280, endPoint x: 1006, endPoint y: 310, distance: 632.7
click at [992, 315] on div "Employee Information Work Anniversary - Birthday - Email sarah.sohnle@xentral.c…" at bounding box center [833, 328] width 957 height 152
drag, startPoint x: 1022, startPoint y: 307, endPoint x: 996, endPoint y: 302, distance: 26.5
click at [1021, 306] on div "Employee Information Work Anniversary - Birthday - Email sarah.sohnle@xentral.c…" at bounding box center [833, 328] width 957 height 152
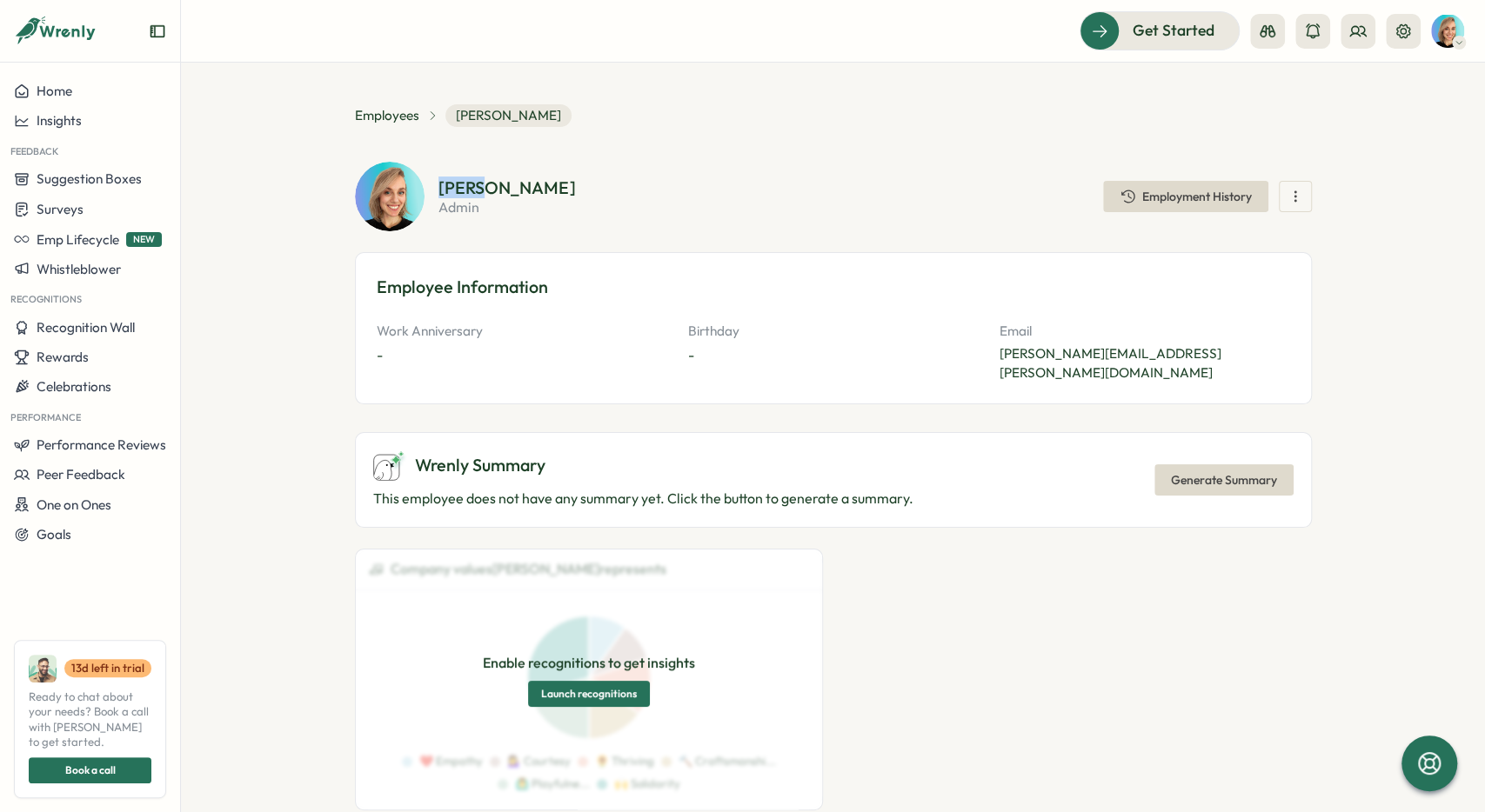
drag, startPoint x: 267, startPoint y: 180, endPoint x: 483, endPoint y: 192, distance: 216.3
click at [483, 192] on section "**********" at bounding box center [833, 437] width 1304 height 749
drag, startPoint x: 302, startPoint y: 187, endPoint x: 533, endPoint y: 210, distance: 232.1
click at [431, 201] on section "**********" at bounding box center [833, 437] width 1304 height 749
drag, startPoint x: 501, startPoint y: 218, endPoint x: 372, endPoint y: 178, distance: 135.1
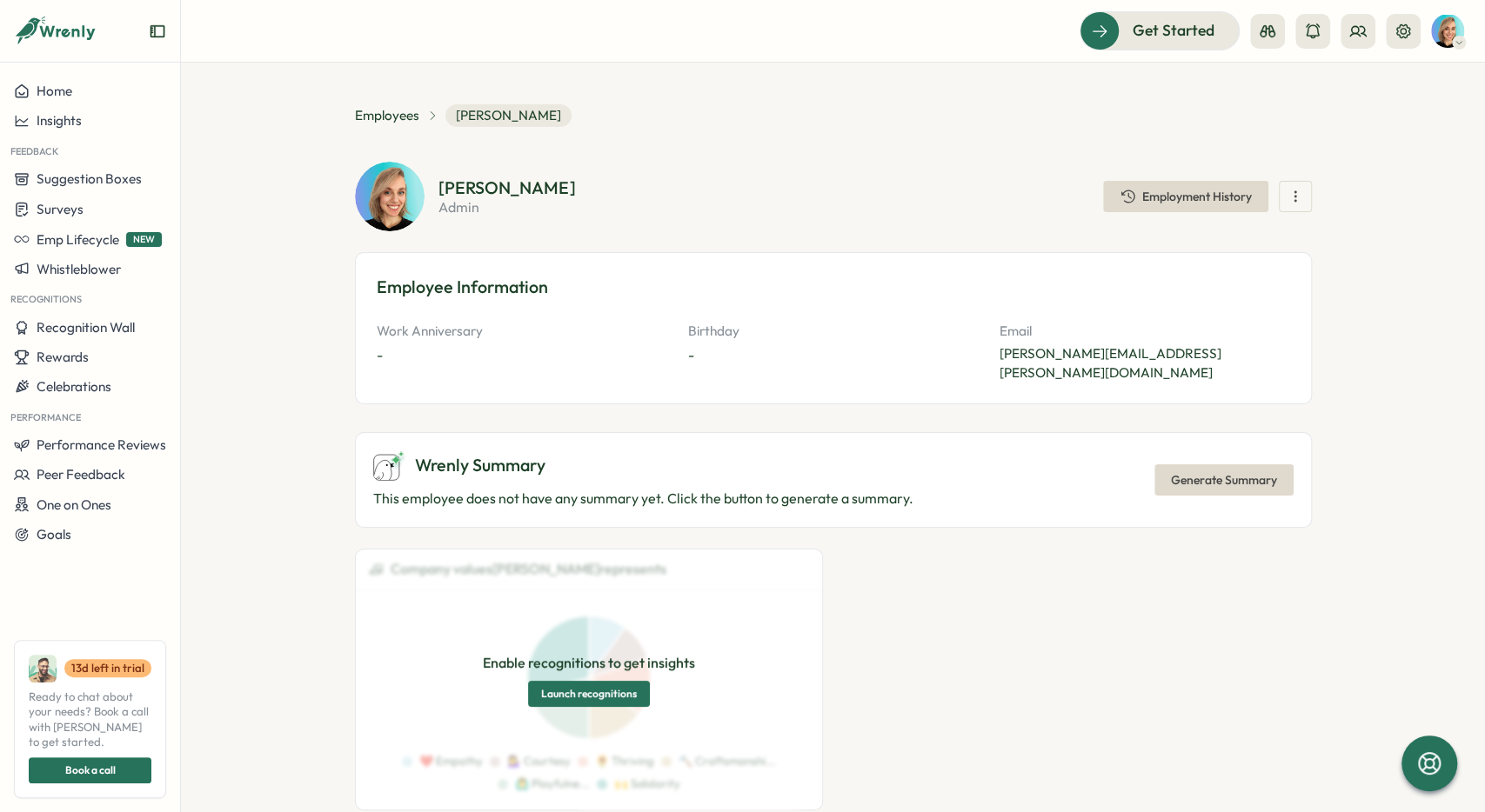
click at [372, 178] on div "Sarah Sohnle admin Employment History" at bounding box center [833, 196] width 957 height 70
click at [1308, 84] on section "**********" at bounding box center [833, 437] width 1304 height 749
click at [968, 205] on section "Sarah Sohnle admin Employment History" at bounding box center [876, 197] width 874 height 35
click at [1151, 186] on span "Employment History" at bounding box center [1185, 197] width 132 height 29
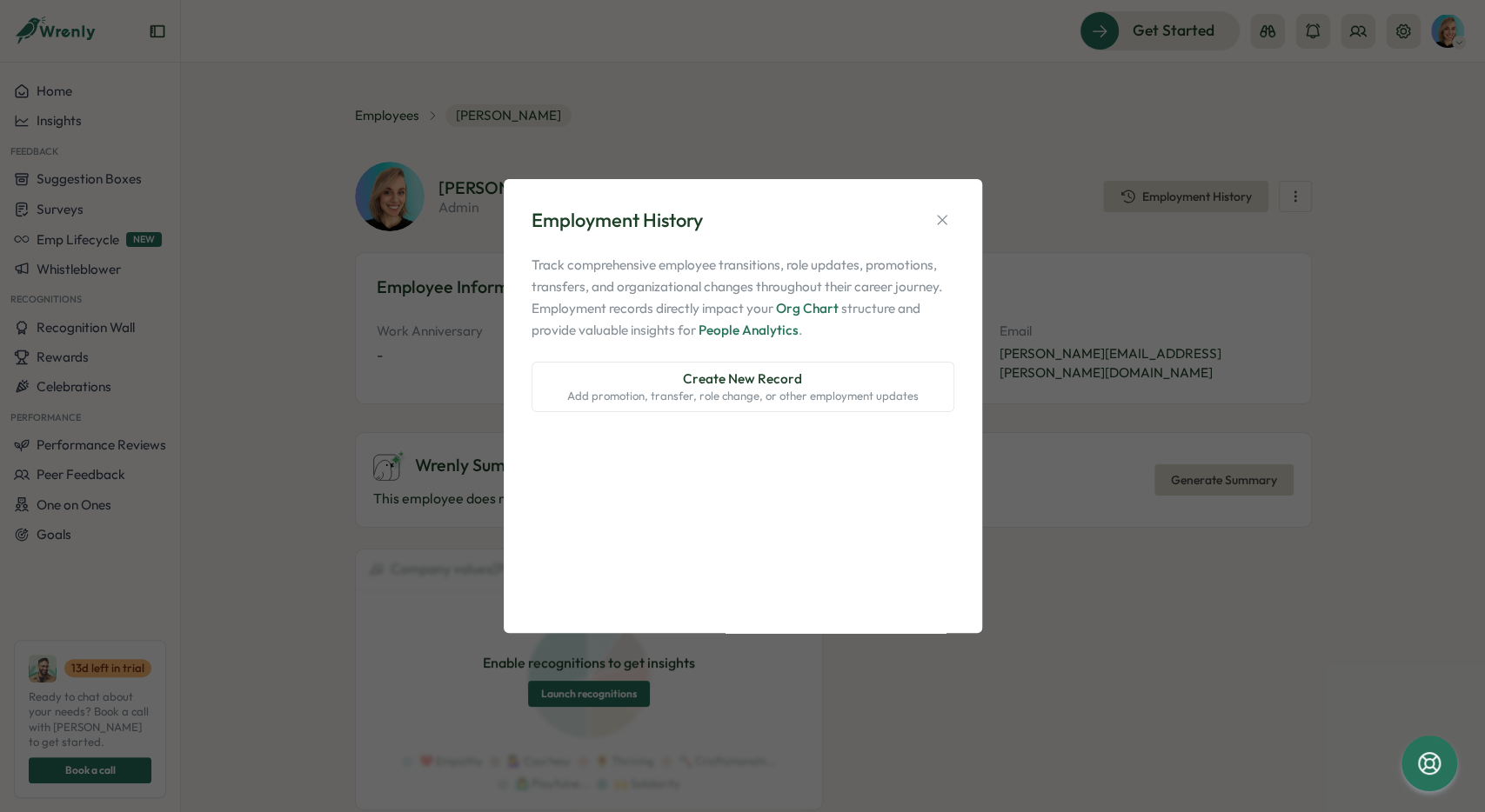
click at [700, 371] on span "Create New Record" at bounding box center [742, 379] width 120 height 20
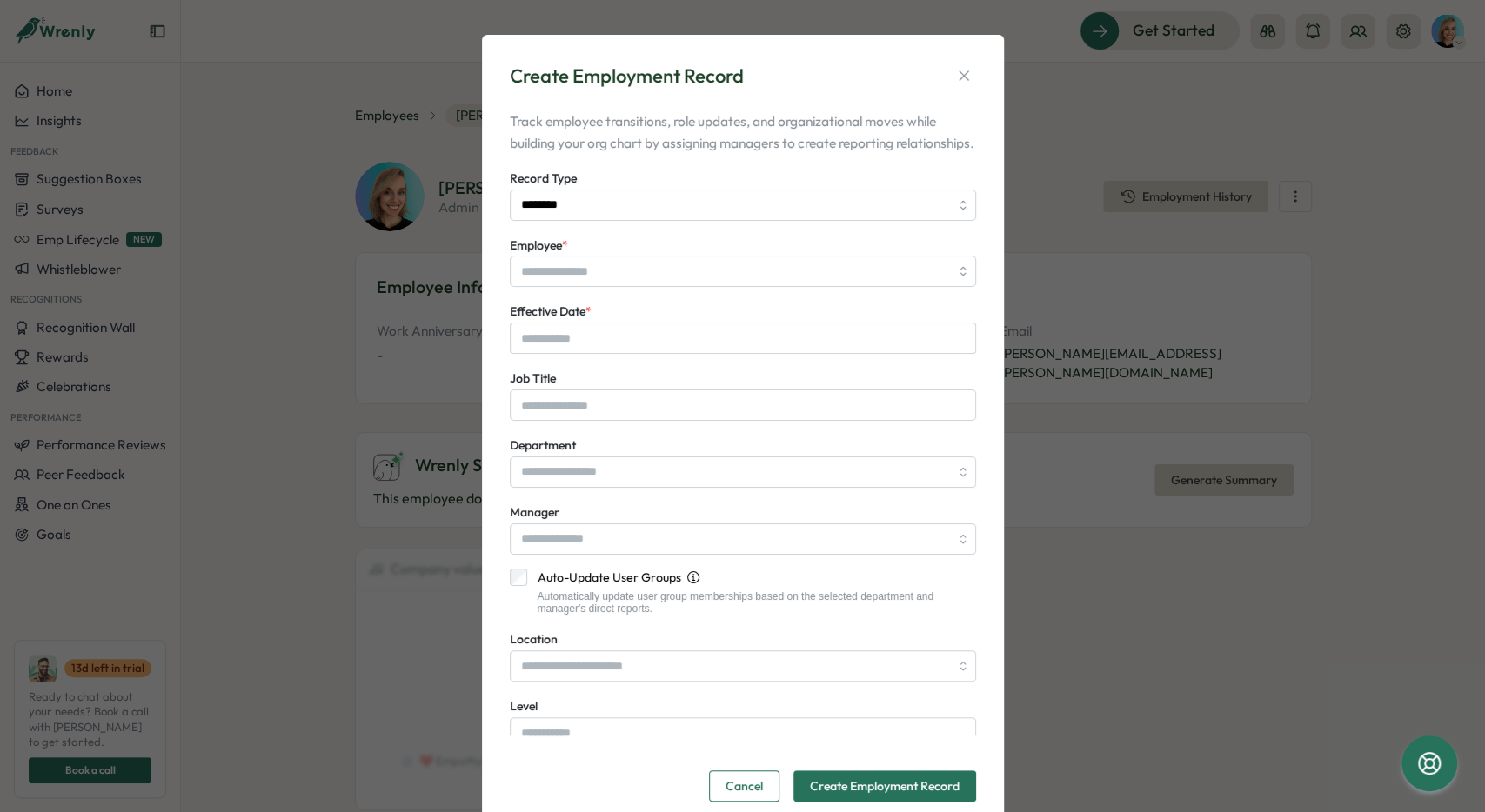
type input "**********"
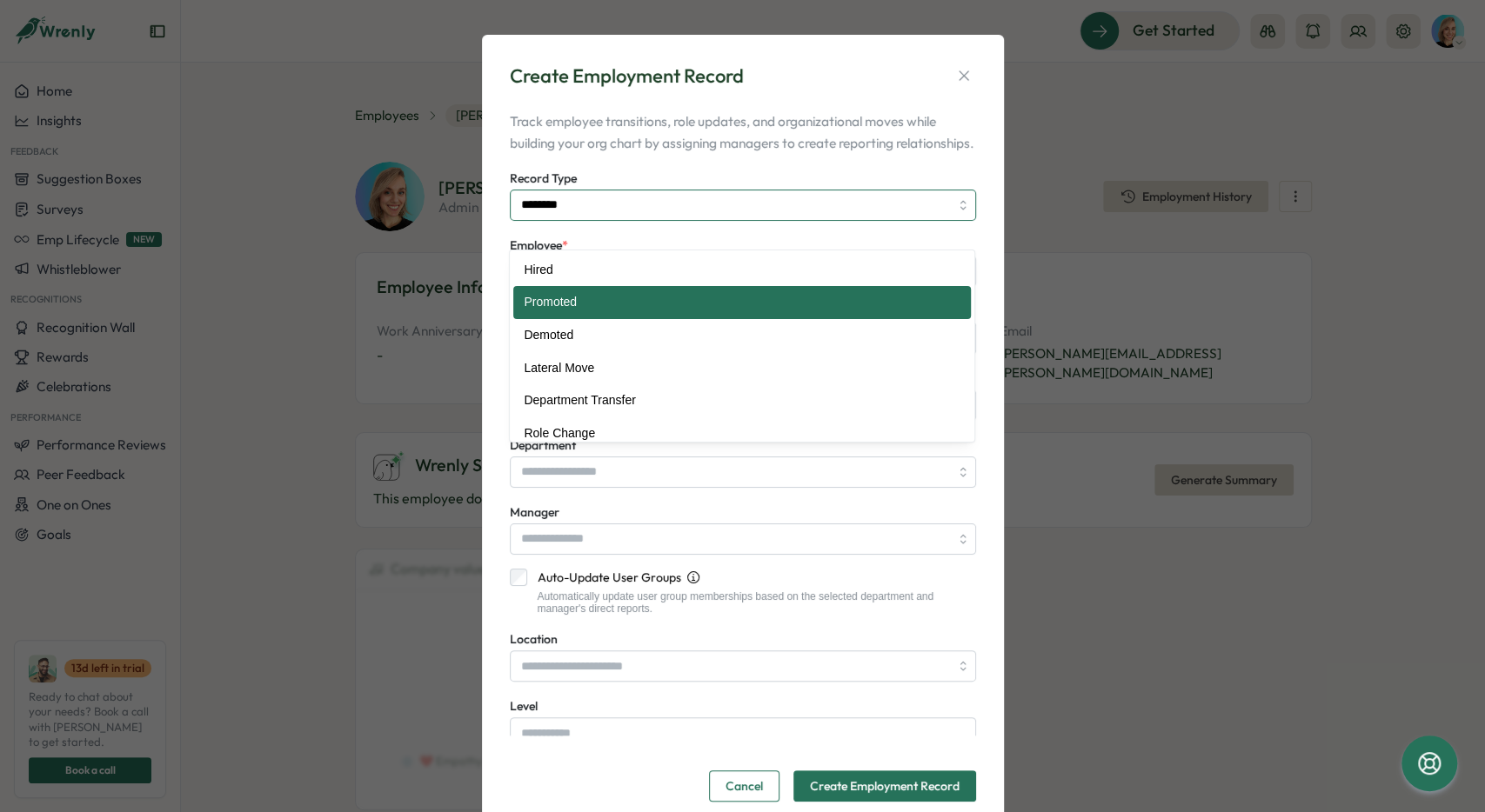
click at [685, 221] on input "********" at bounding box center [742, 206] width 466 height 31
type input "*****"
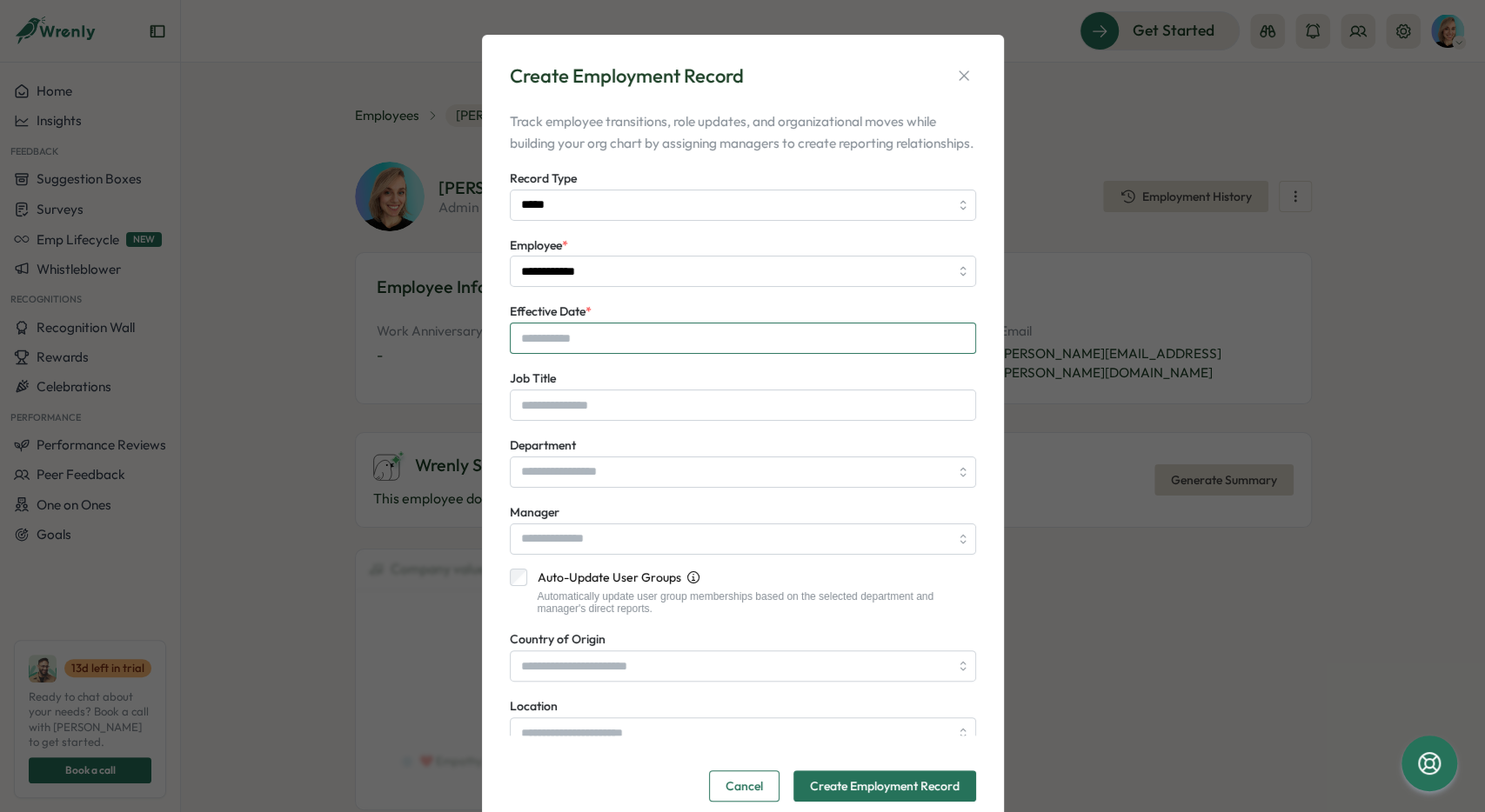
click at [651, 354] on input "Effective Date *" at bounding box center [742, 338] width 466 height 31
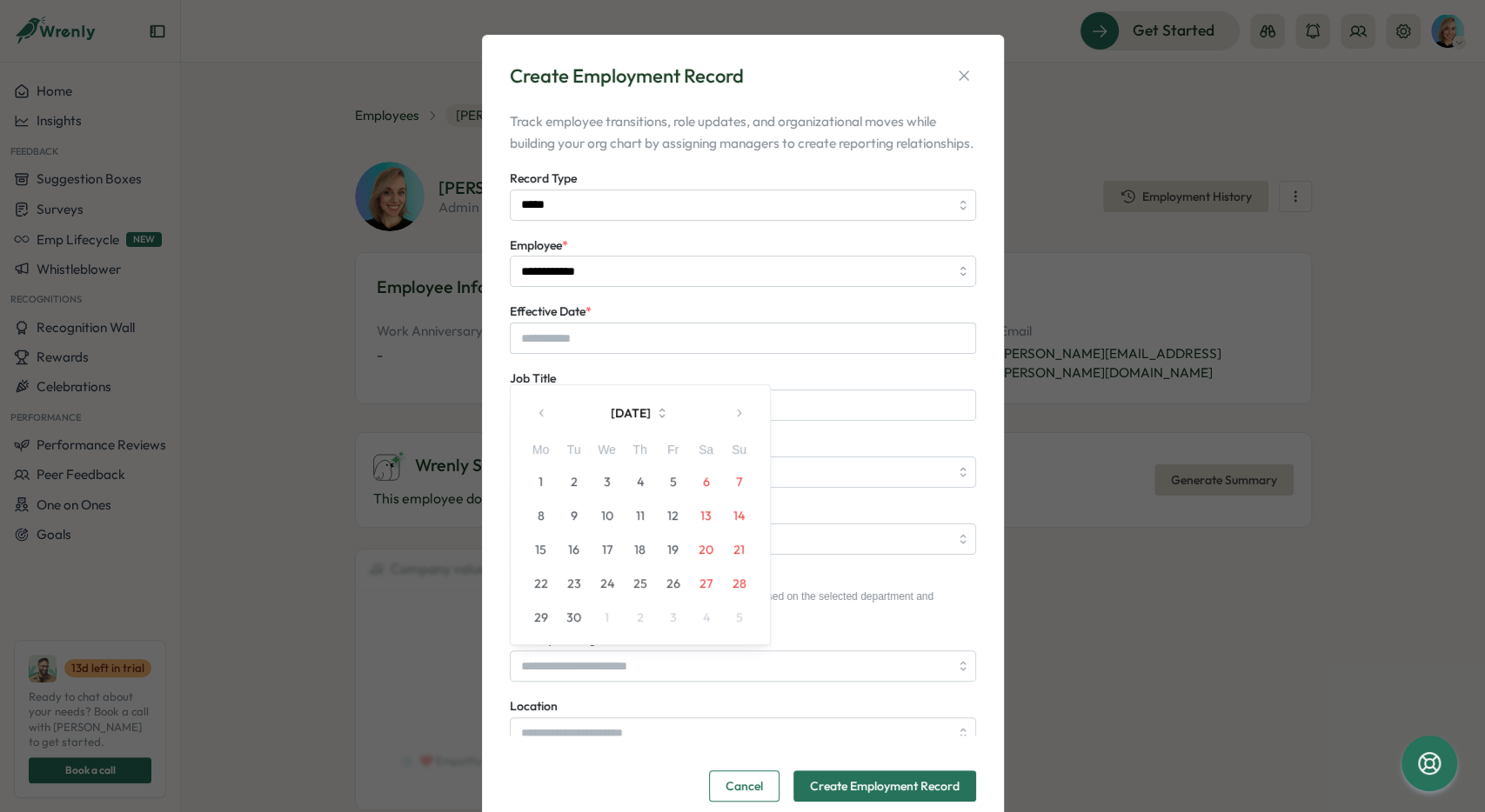
click at [549, 476] on button "1" at bounding box center [541, 482] width 33 height 33
type input "**********"
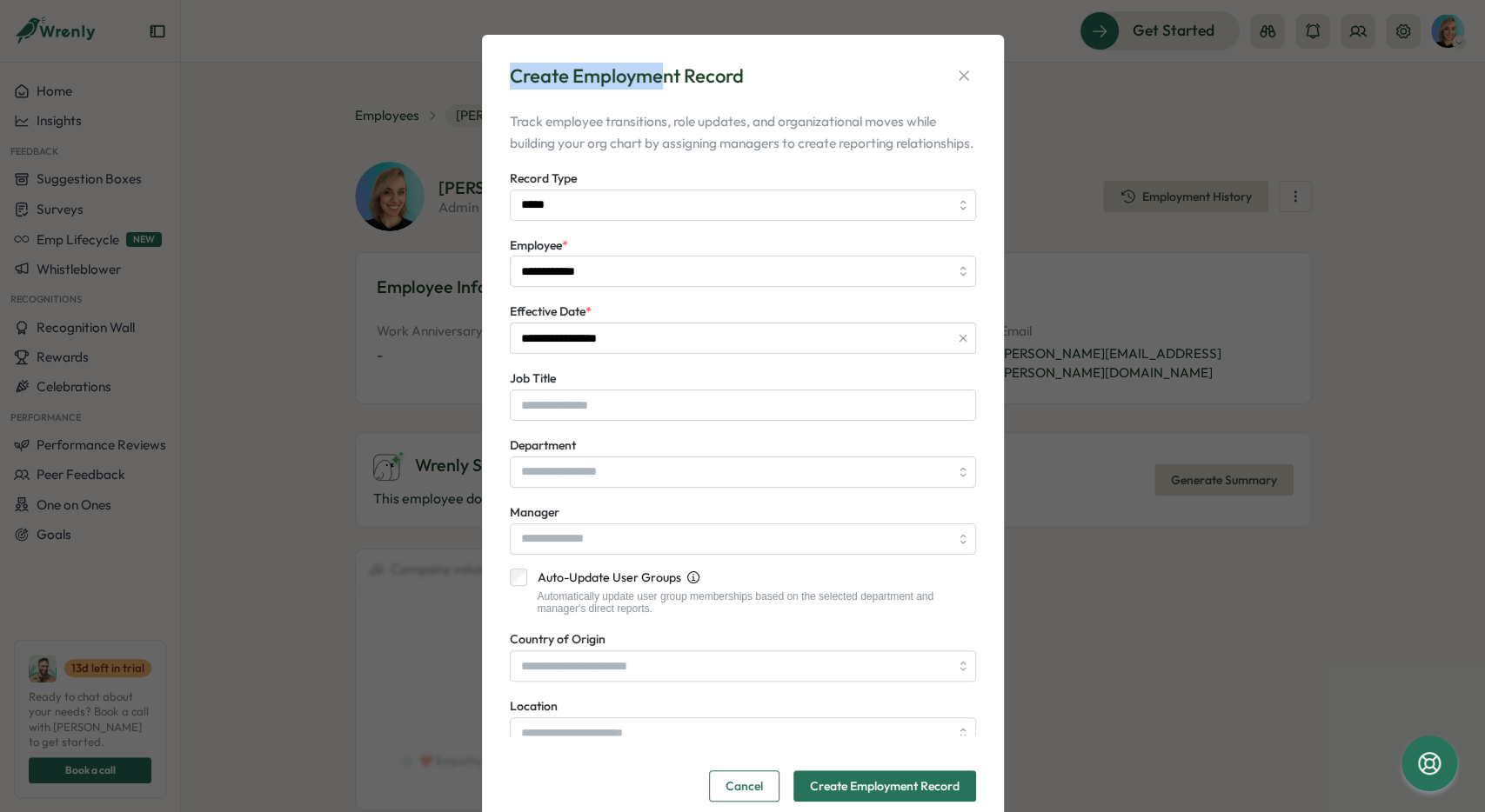
drag, startPoint x: 545, startPoint y: 77, endPoint x: 670, endPoint y: 73, distance: 125.1
click at [664, 74] on div "Create Employment Record" at bounding box center [626, 76] width 234 height 27
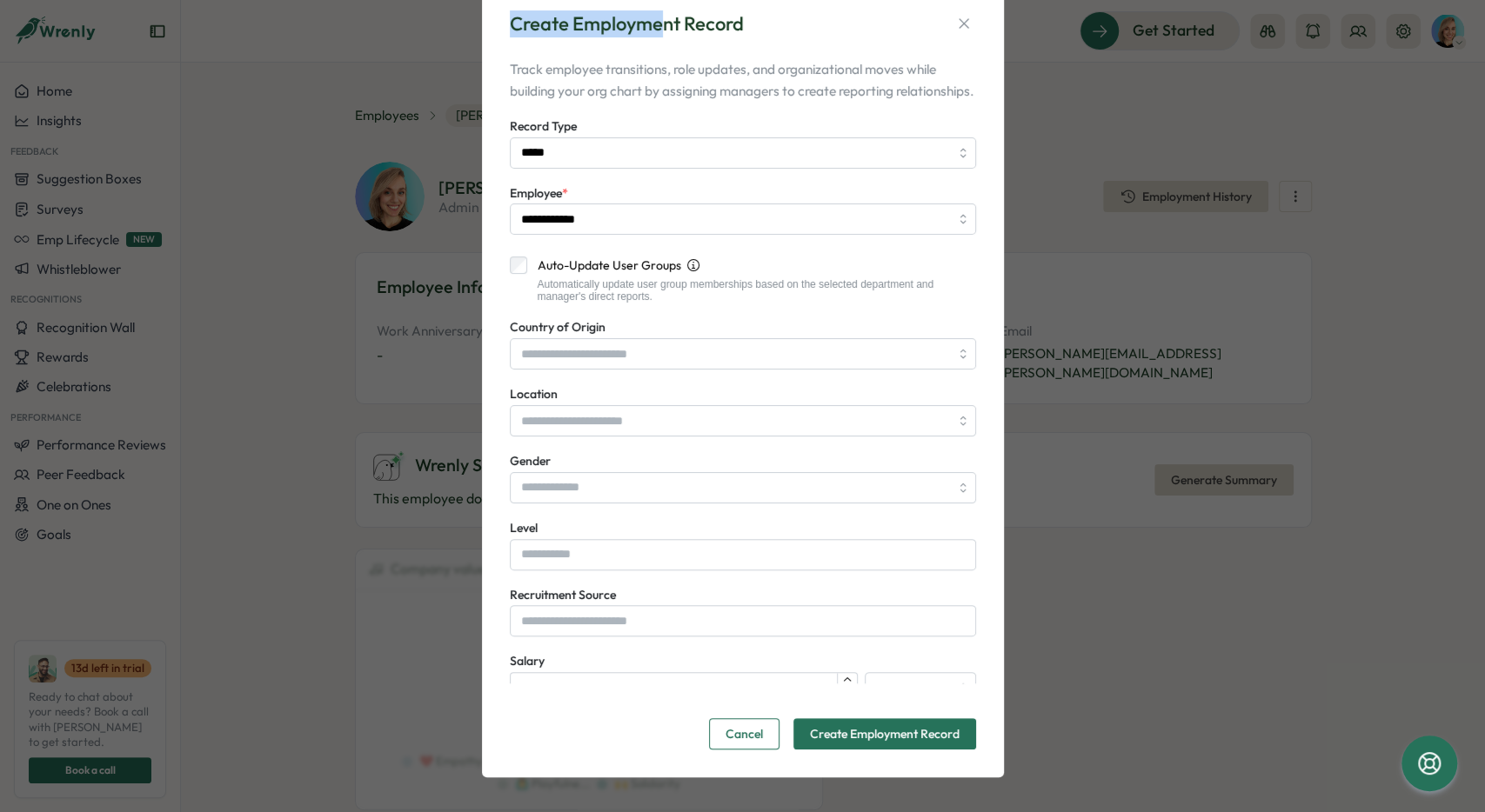
scroll to position [261, 0]
click at [579, 545] on input "Level" at bounding box center [742, 554] width 466 height 31
click at [575, 555] on input "Level" at bounding box center [742, 554] width 466 height 31
paste input "******"
drag, startPoint x: 583, startPoint y: 564, endPoint x: 417, endPoint y: 560, distance: 166.0
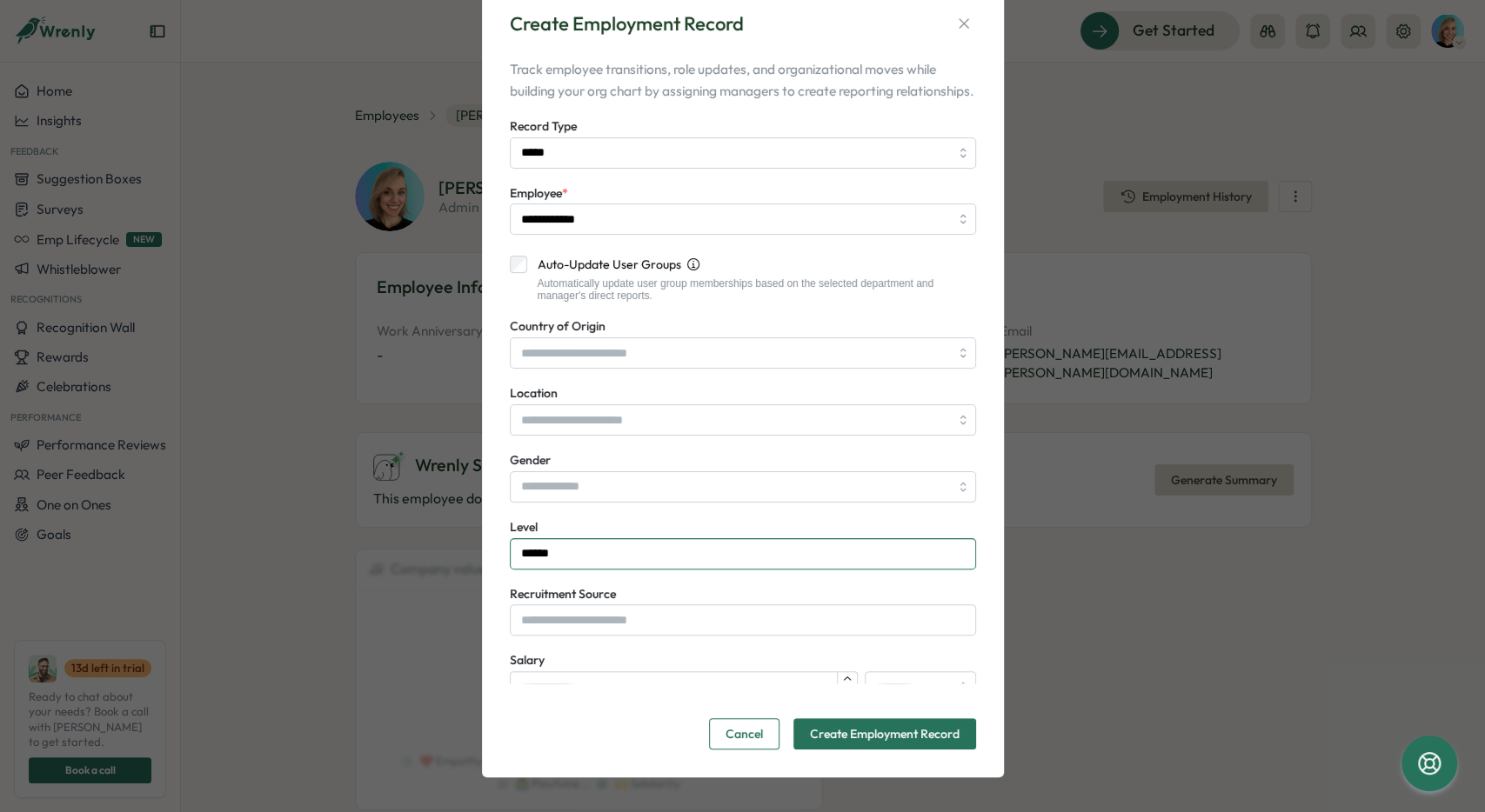
click at [509, 560] on input "******" at bounding box center [742, 554] width 466 height 31
click at [550, 555] on input "******" at bounding box center [742, 554] width 466 height 31
click at [511, 556] on input "******" at bounding box center [742, 554] width 466 height 31
click at [557, 557] on input "******" at bounding box center [742, 554] width 466 height 31
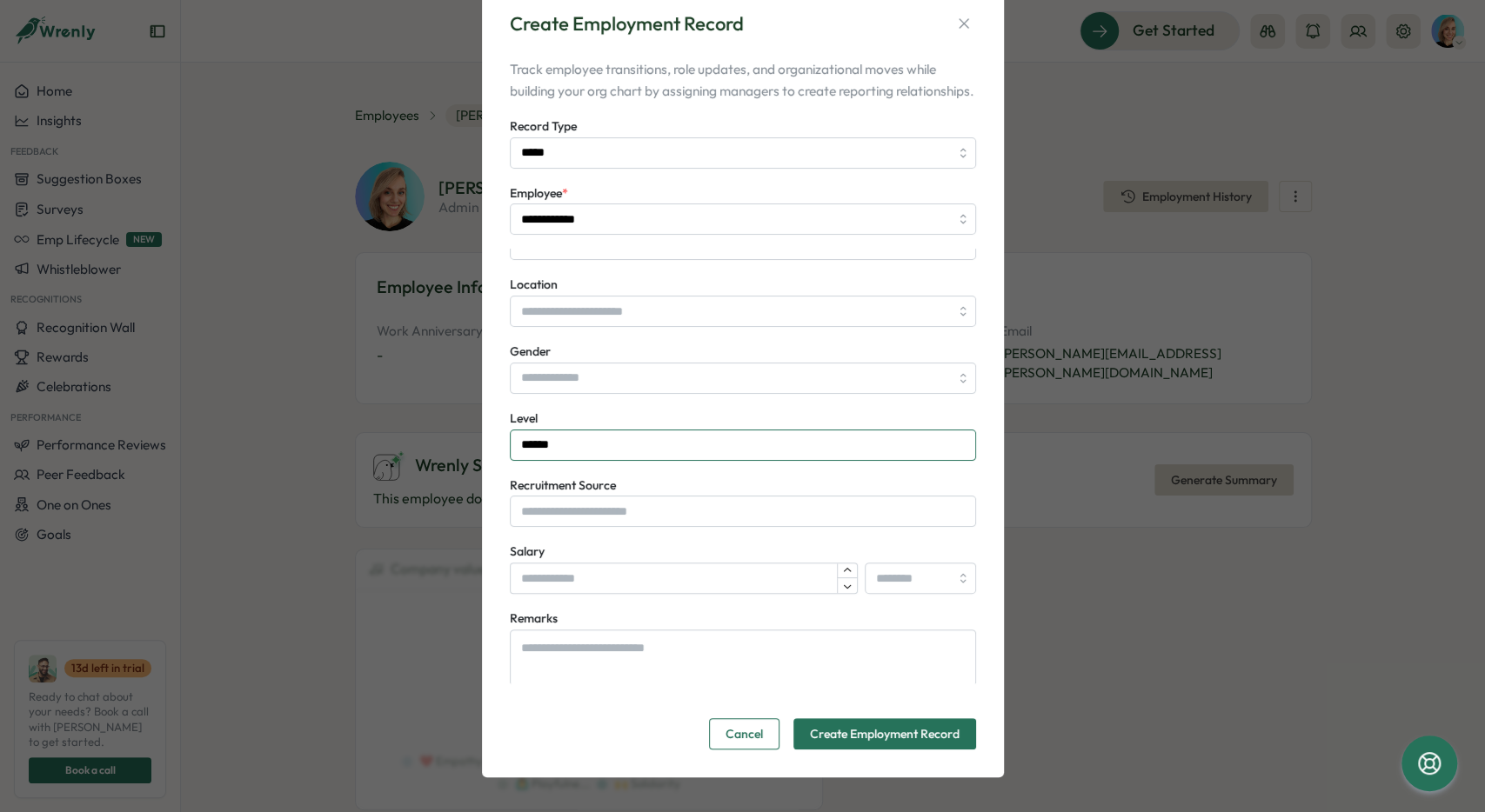
scroll to position [371, 0]
type input "******"
click at [894, 741] on span "Create Employment Record" at bounding box center [885, 734] width 150 height 29
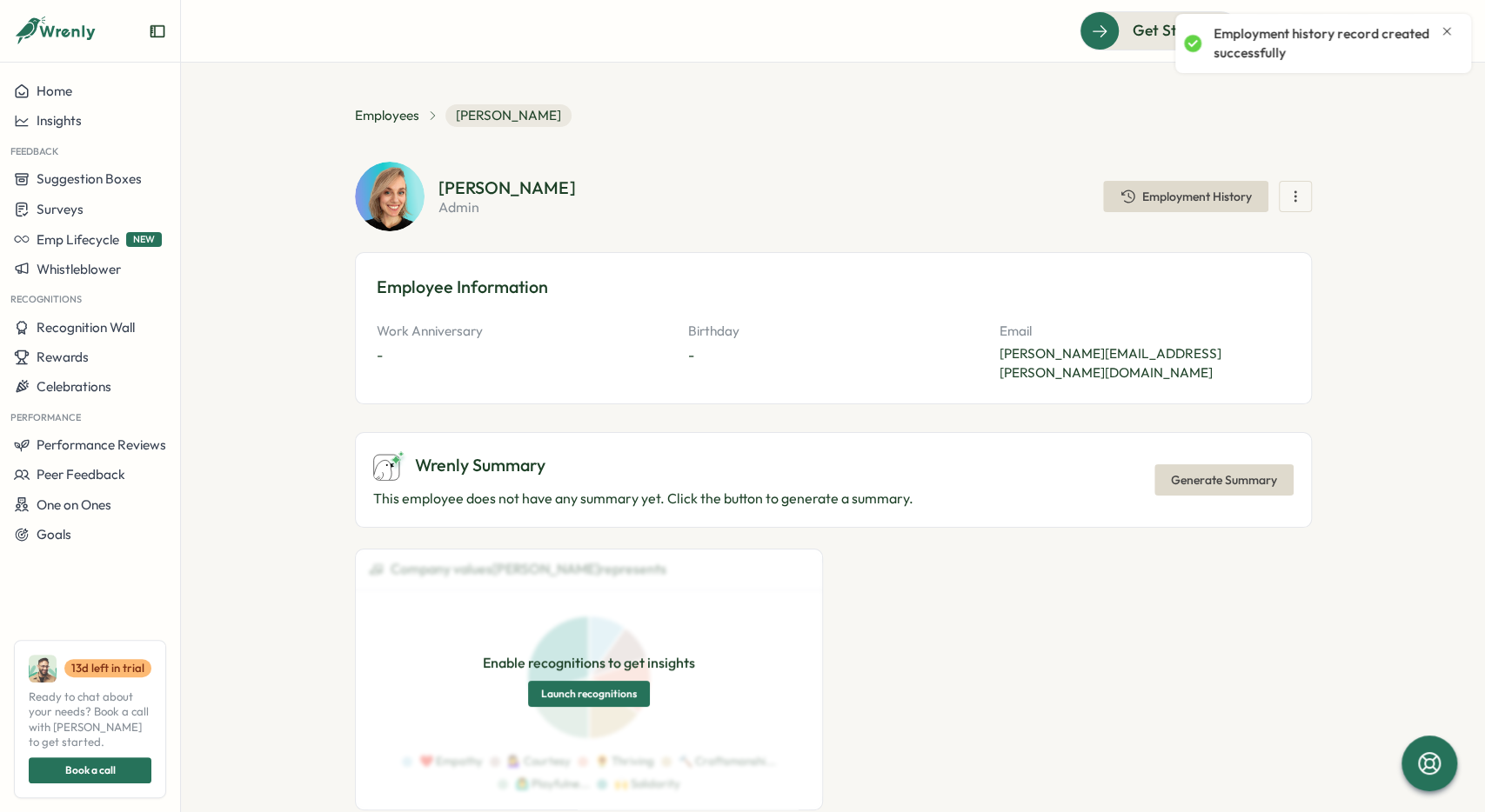
scroll to position [171, 0]
click at [655, 98] on section "**********" at bounding box center [833, 437] width 1304 height 749
click at [131, 445] on span "Performance Reviews" at bounding box center [101, 445] width 129 height 17
click at [232, 418] on div "Reviews" at bounding box center [252, 412] width 135 height 20
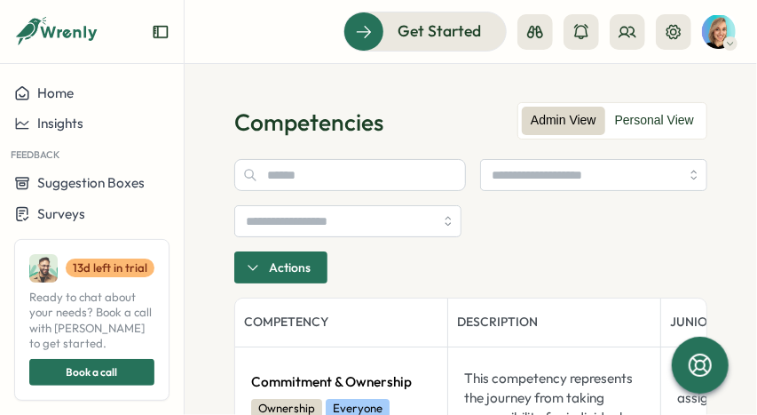
click at [456, 171] on input "text" at bounding box center [350, 175] width 232 height 32
click at [494, 210] on div at bounding box center [470, 198] width 473 height 78
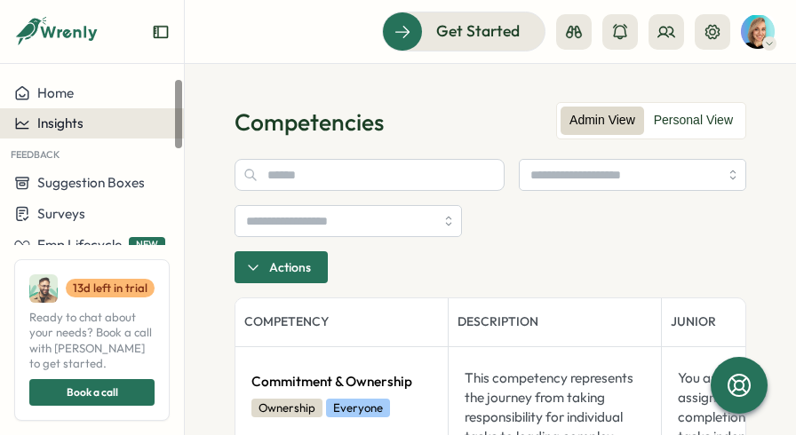
click at [75, 122] on span "Insights" at bounding box center [60, 123] width 46 height 17
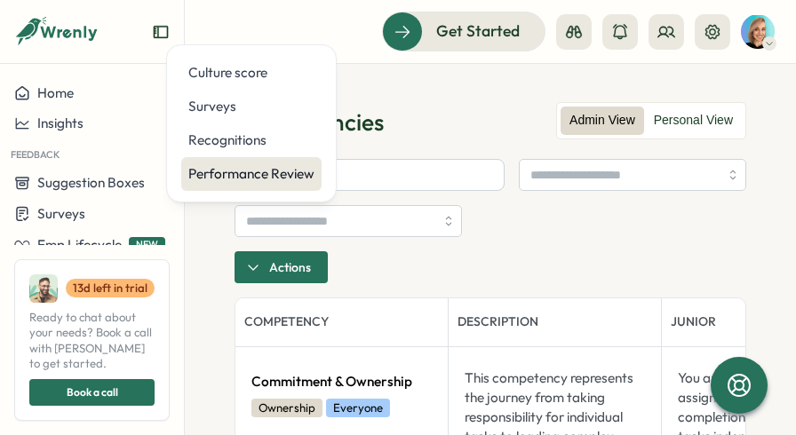
click at [224, 179] on div "Performance Review" at bounding box center [251, 174] width 126 height 20
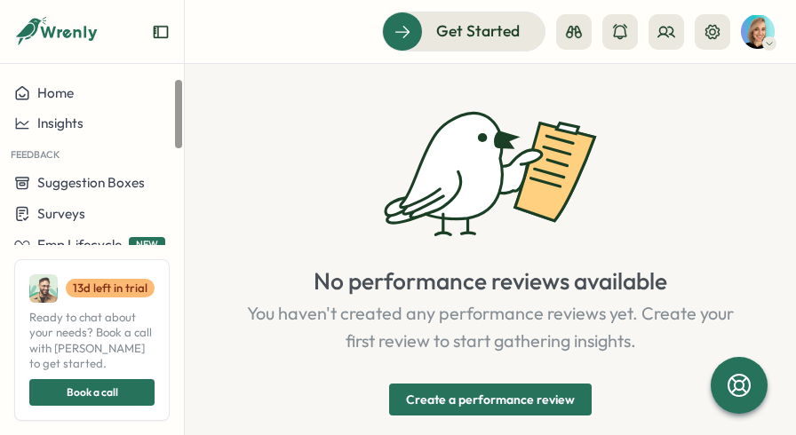
click at [313, 183] on div "No performance reviews available You haven't created any performance reviews ye…" at bounding box center [489, 261] width 511 height 309
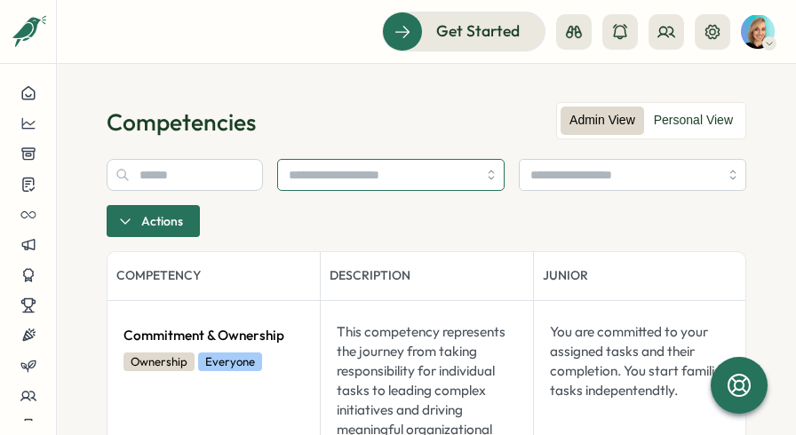
click at [318, 171] on input "search" at bounding box center [383, 175] width 188 height 30
click at [245, 209] on div "Actions" at bounding box center [426, 198] width 639 height 78
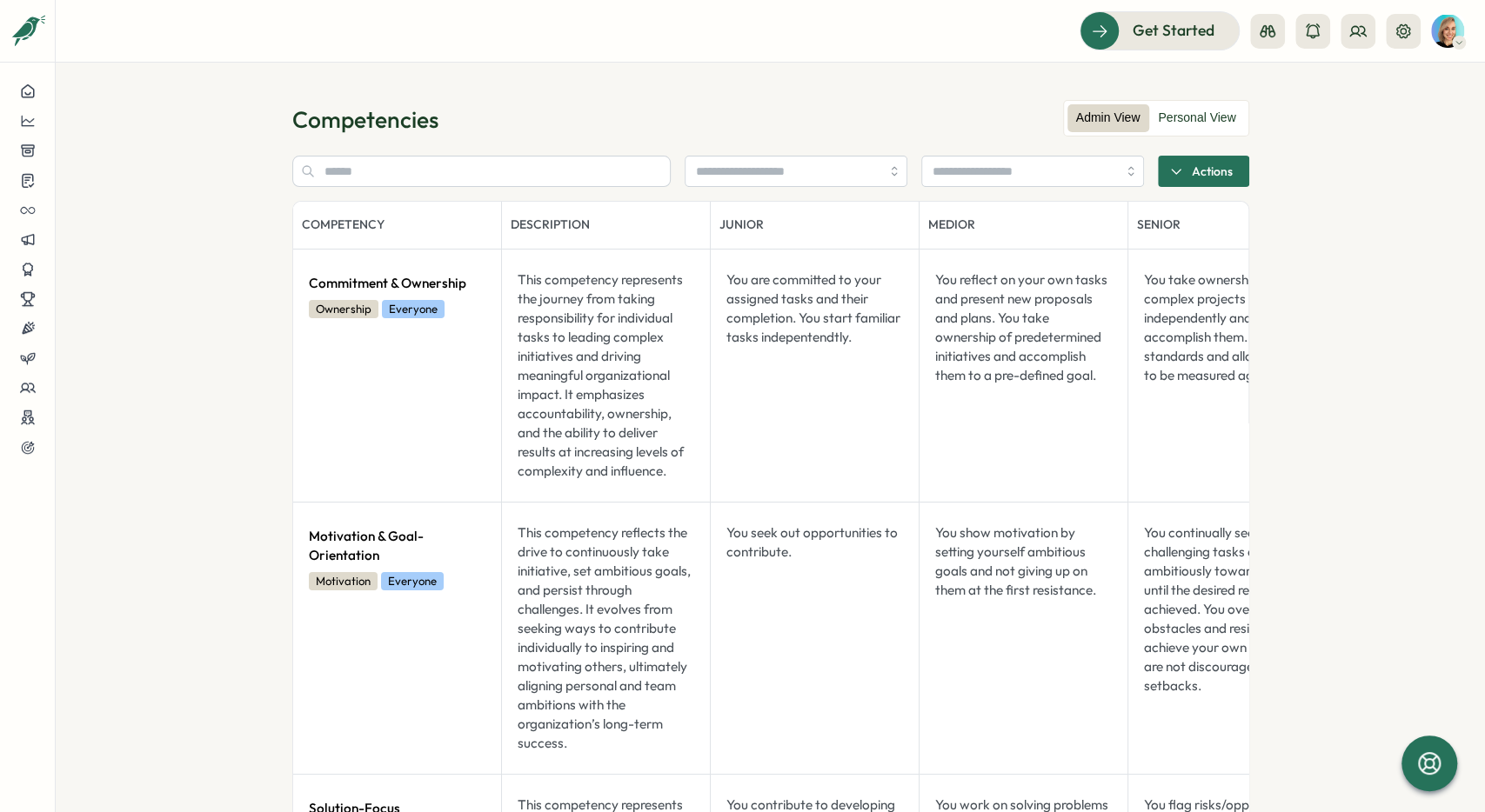
click at [779, 132] on div "Competencies" at bounding box center [770, 119] width 957 height 30
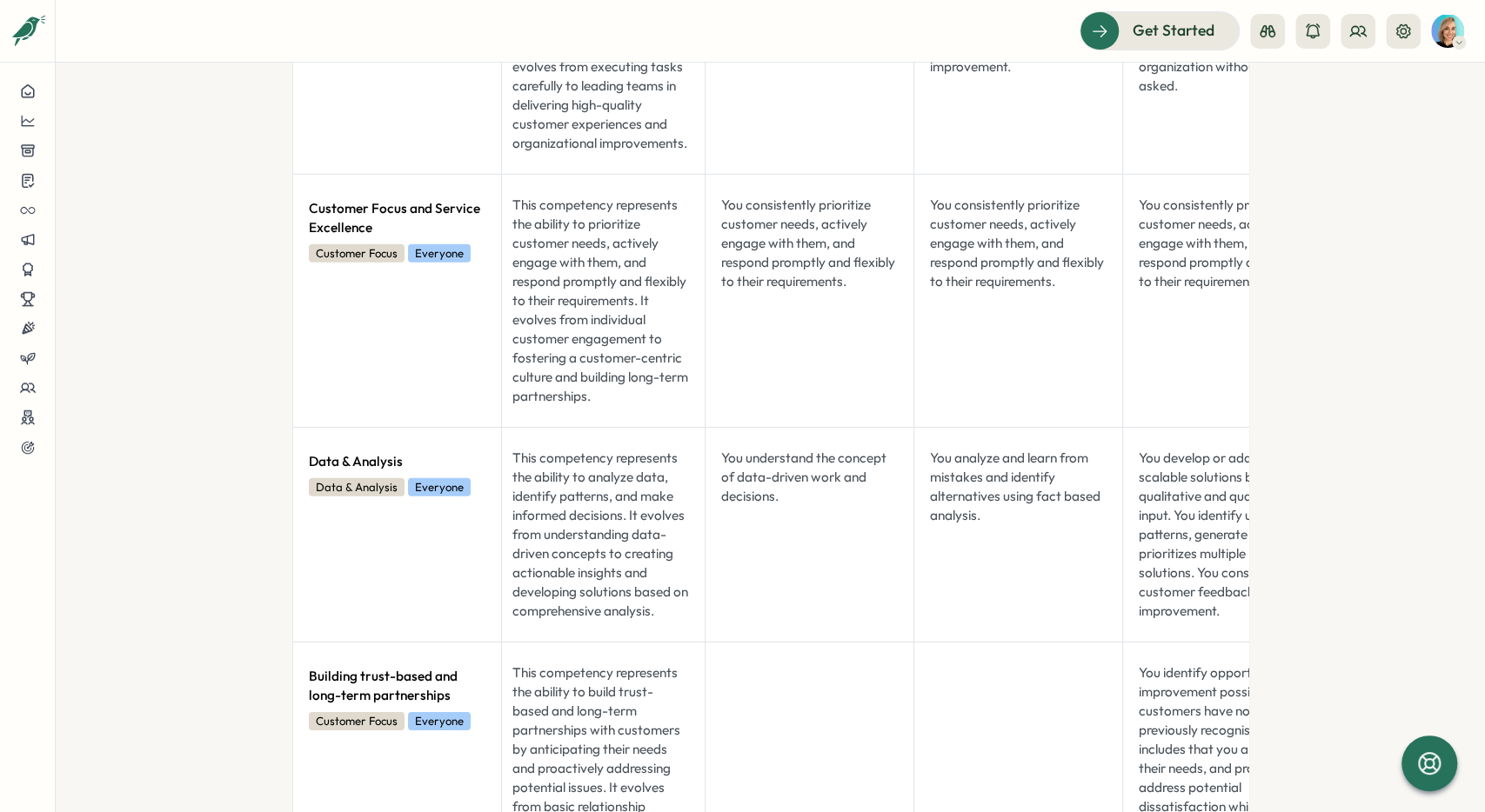
scroll to position [0, 8]
drag, startPoint x: 784, startPoint y: 602, endPoint x: 793, endPoint y: 244, distance: 358.1
drag, startPoint x: 793, startPoint y: 245, endPoint x: 551, endPoint y: 262, distance: 242.6
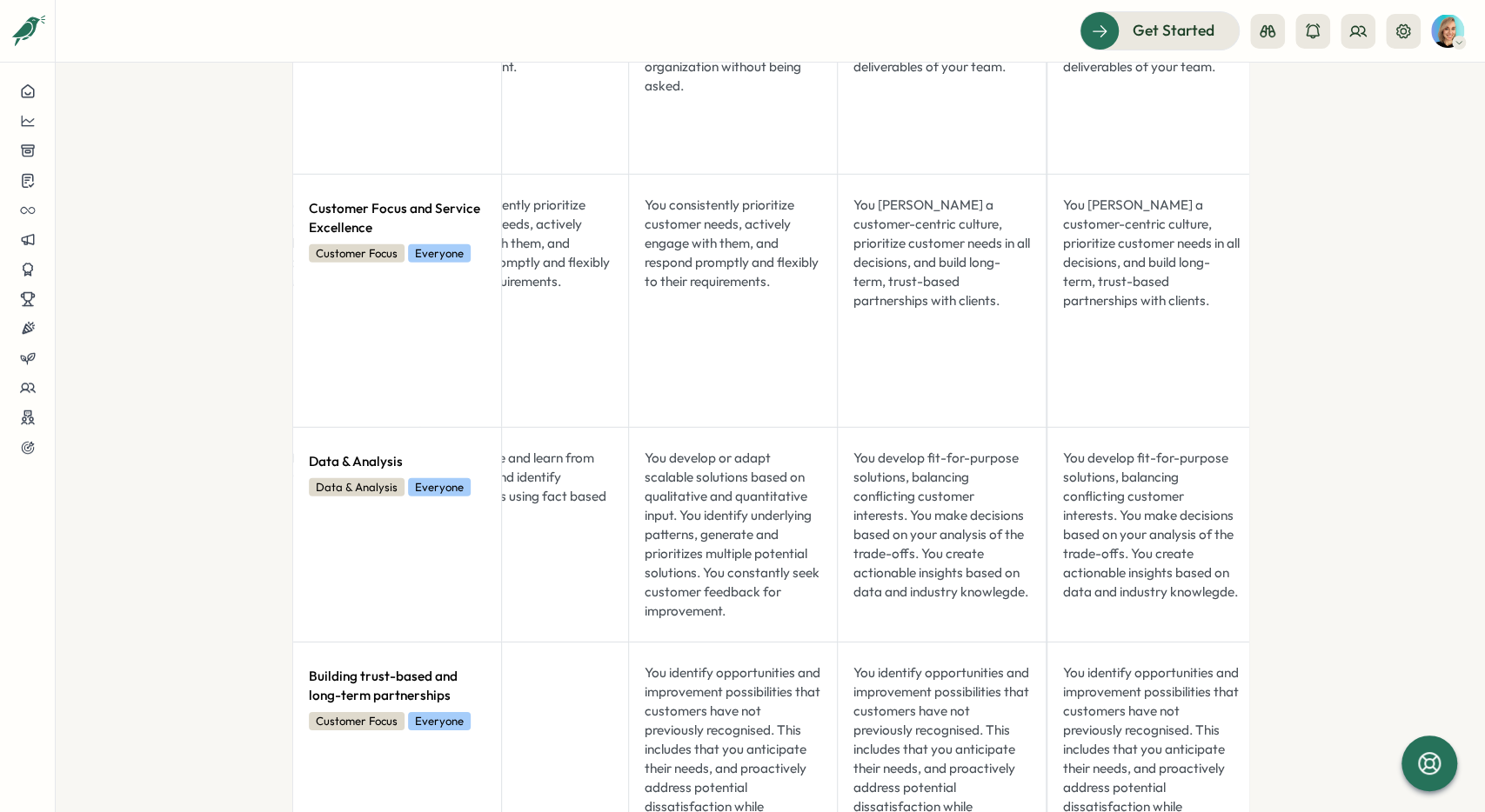
drag, startPoint x: 729, startPoint y: 485, endPoint x: 831, endPoint y: 478, distance: 102.2
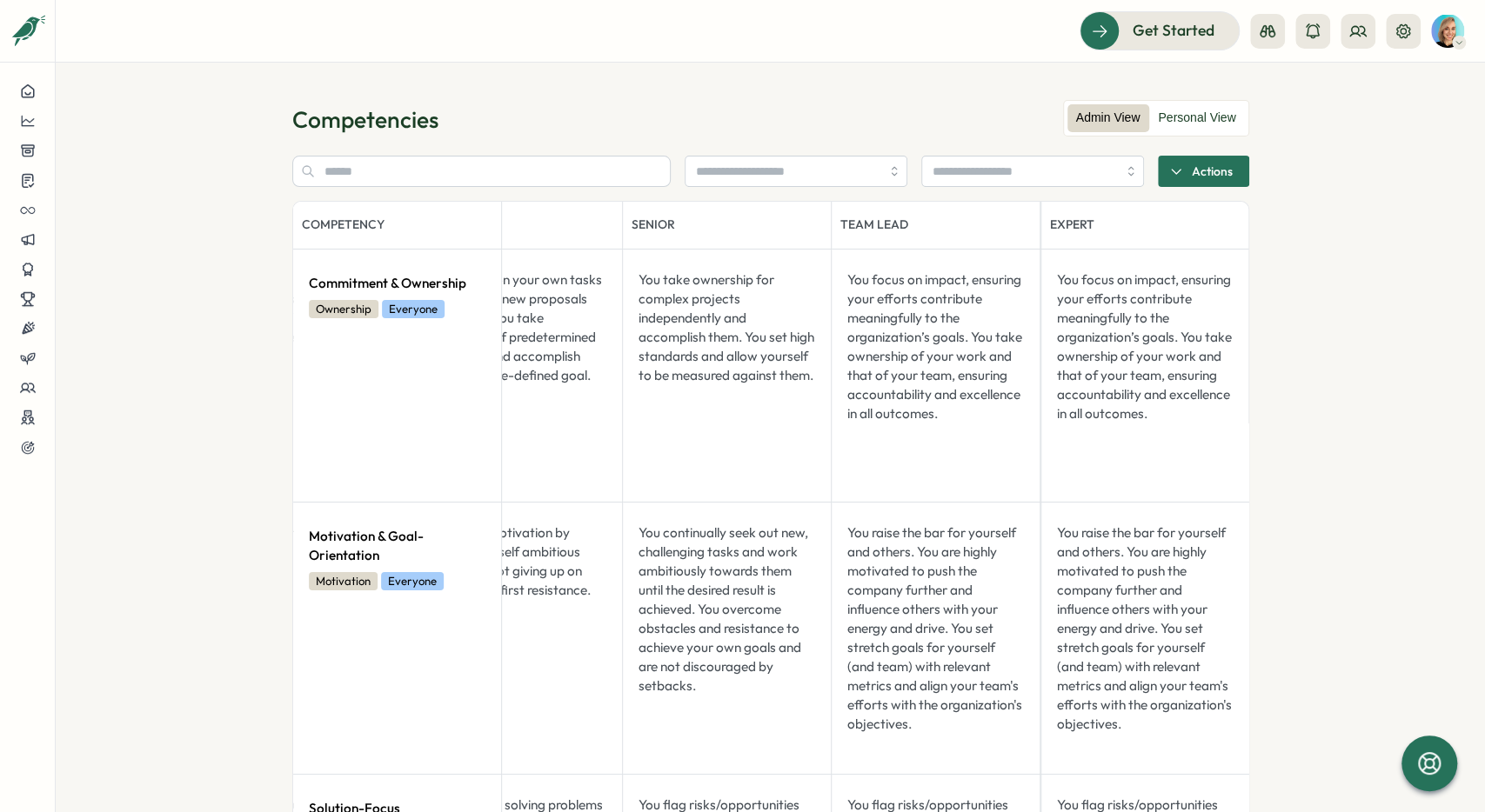
drag, startPoint x: 1317, startPoint y: 451, endPoint x: 1317, endPoint y: 288, distance: 163.0
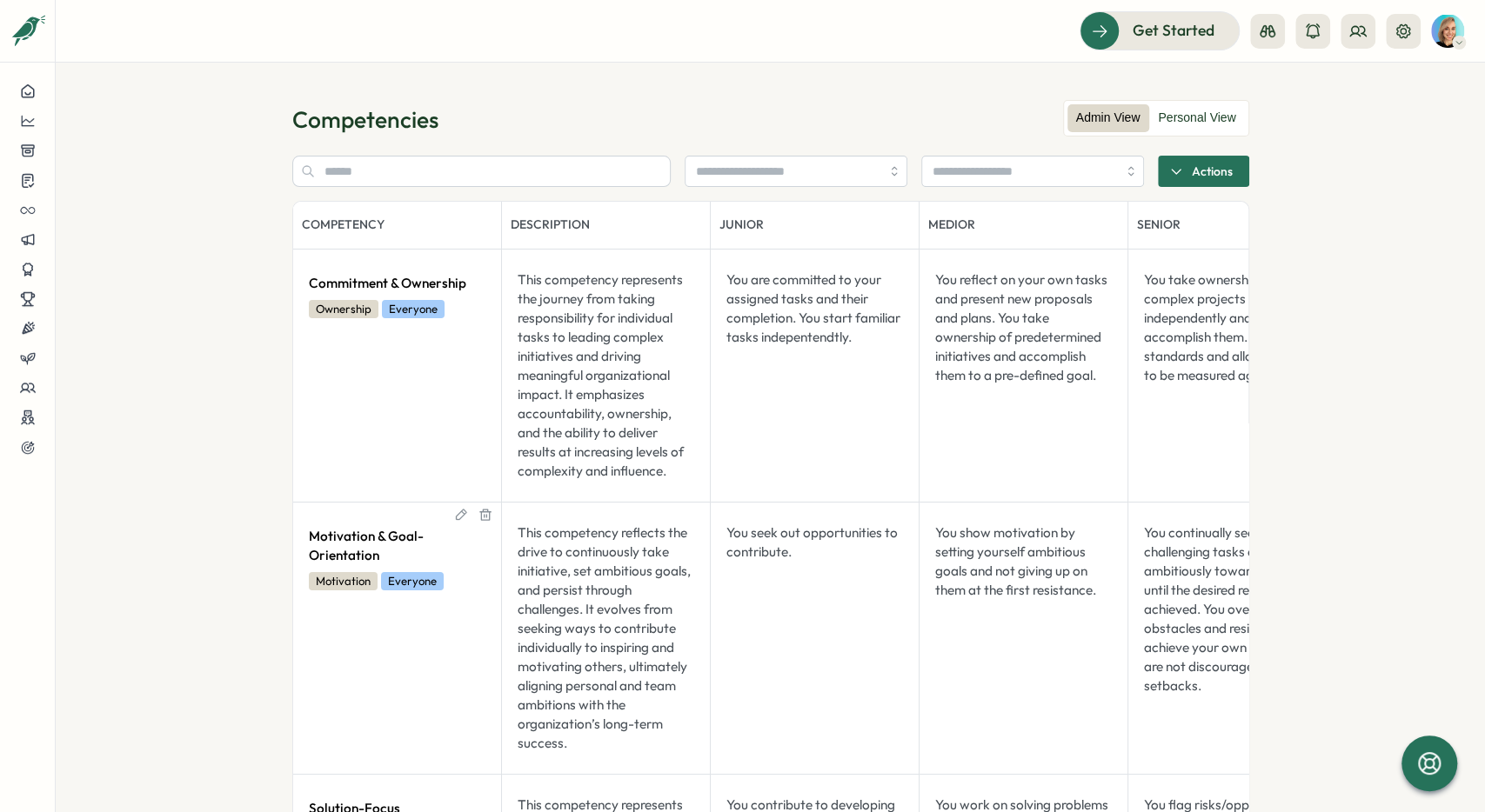
drag, startPoint x: 723, startPoint y: 559, endPoint x: 450, endPoint y: 572, distance: 273.3
click at [779, 272] on section "Competencies Admin View Personal View Actions Competency Description Junior Med…" at bounding box center [770, 437] width 1429 height 749
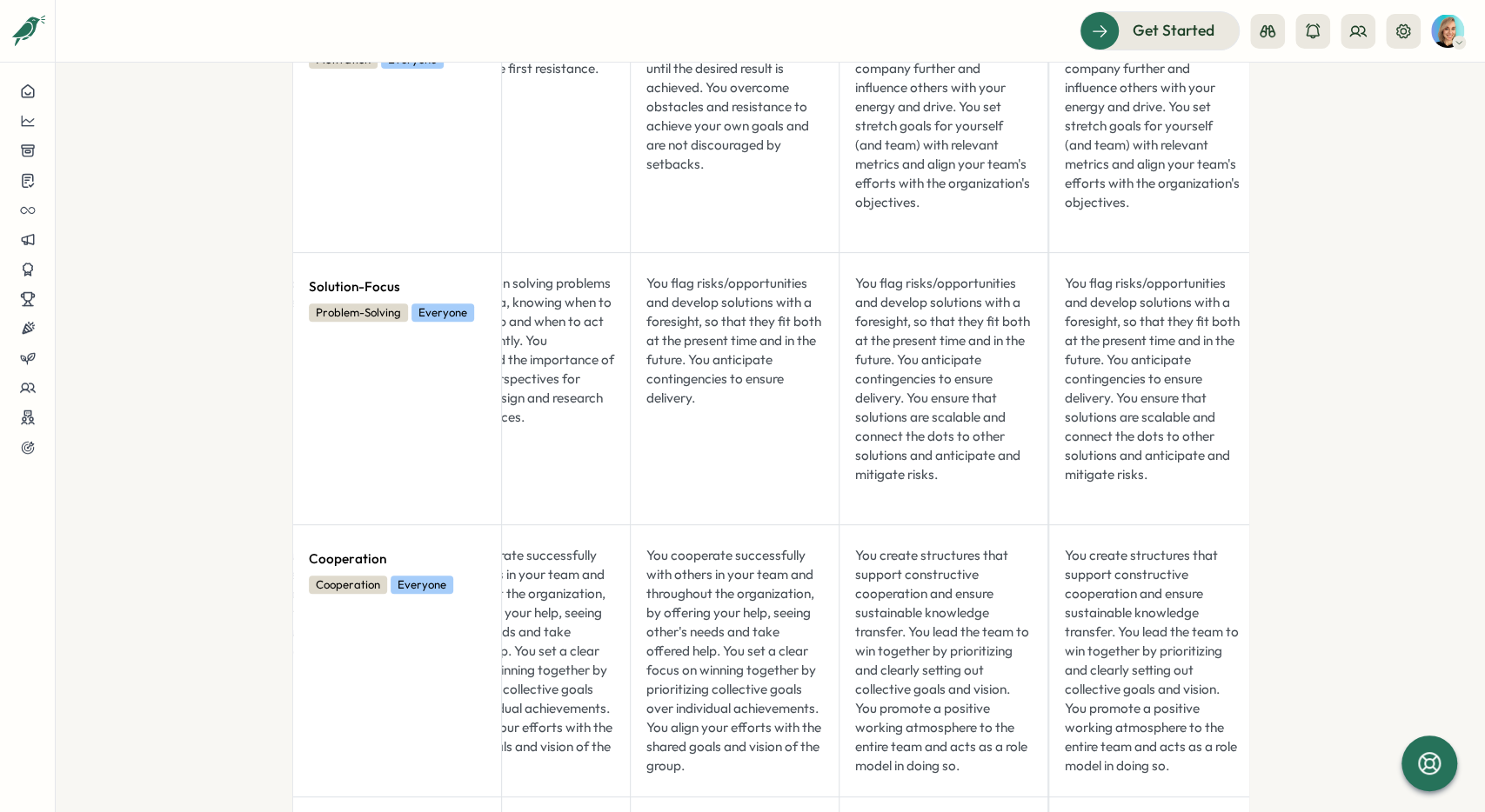
scroll to position [0, 503]
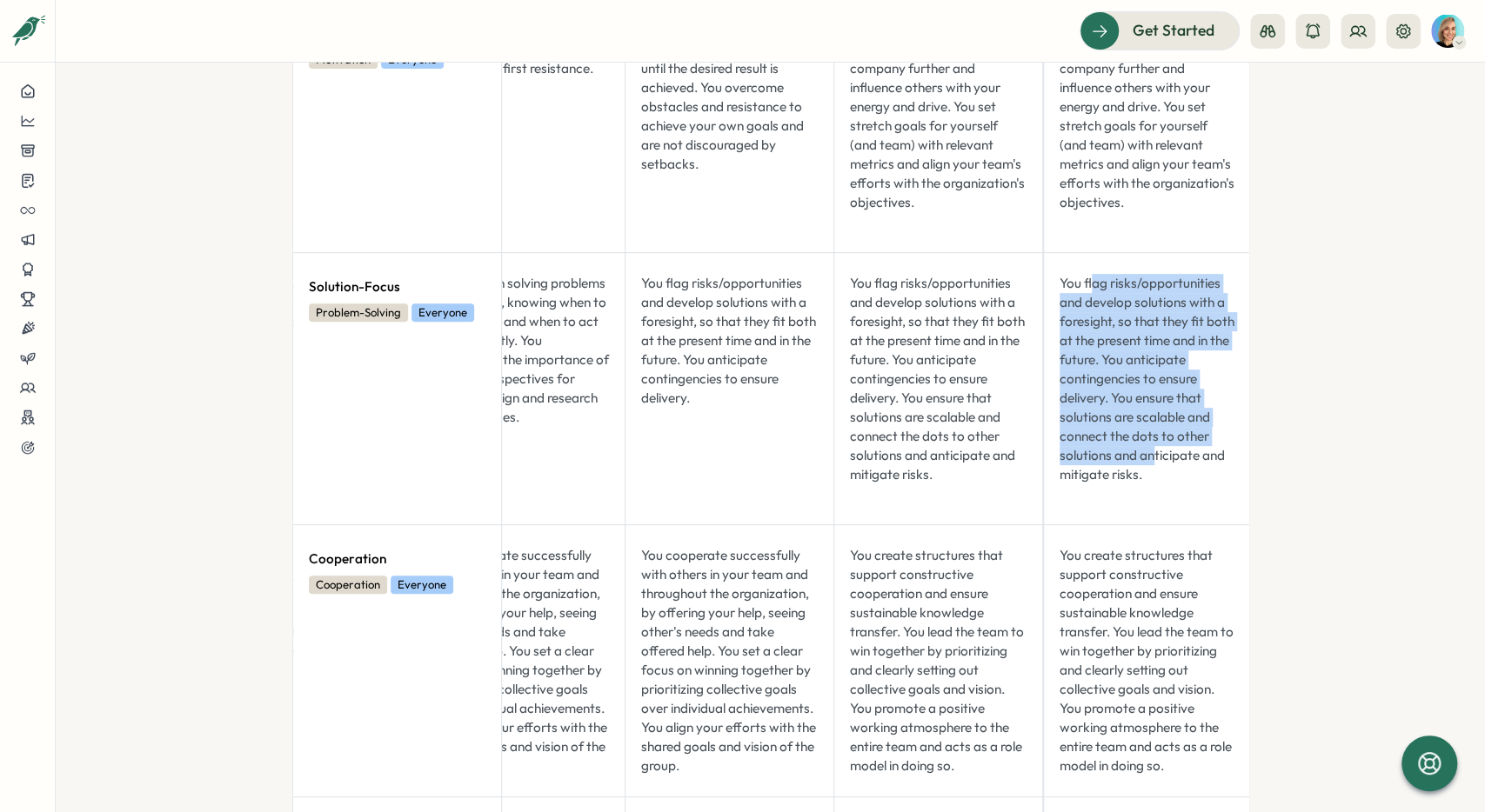
drag, startPoint x: 1153, startPoint y: 463, endPoint x: 1091, endPoint y: 269, distance: 203.7
click at [779, 269] on div "You flag risks/opportunities and develop solutions with a foresight, so that th…" at bounding box center [1147, 389] width 190 height 244
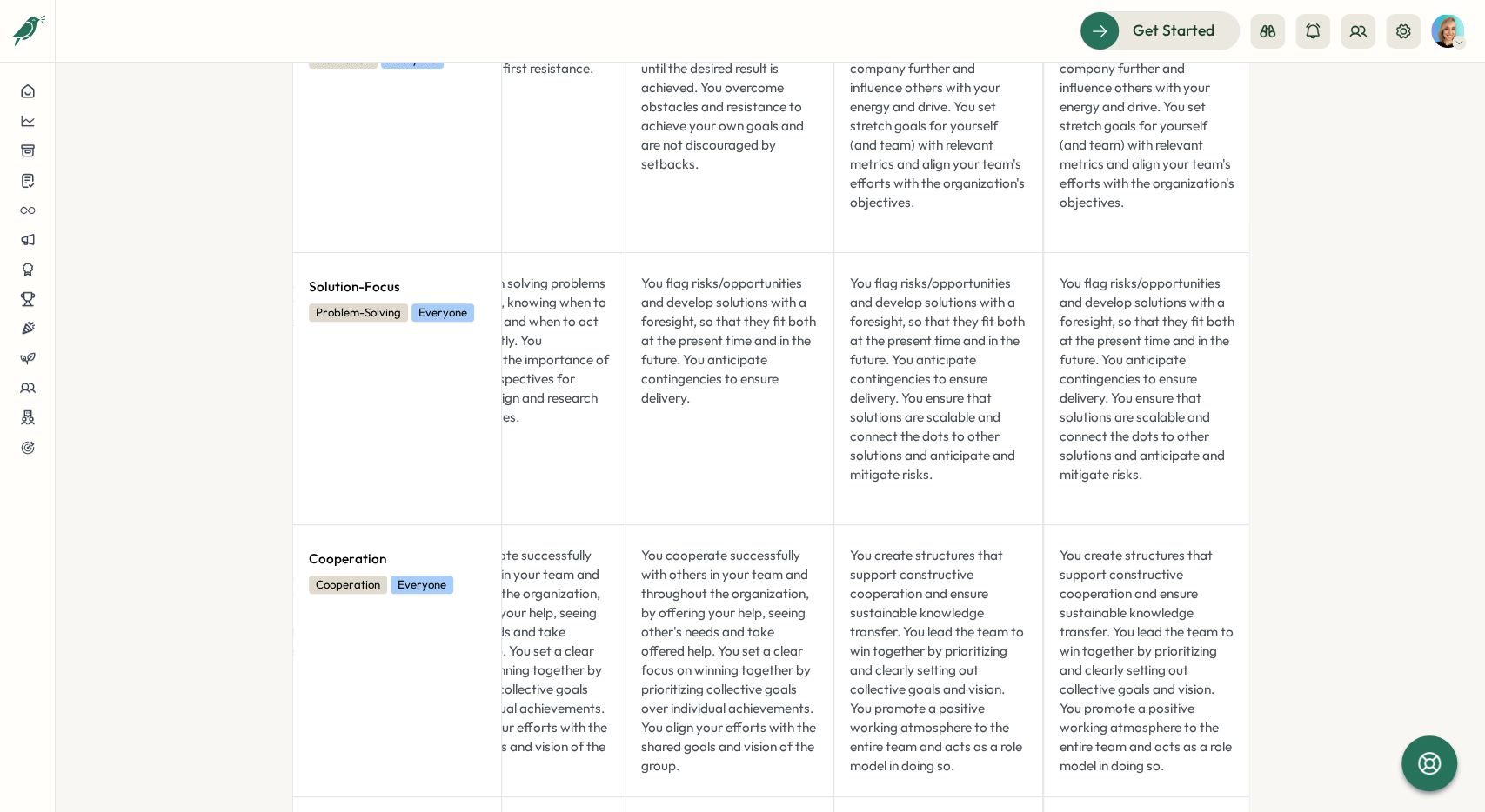
click at [779, 269] on div "You flag risks/opportunities and develop solutions with a foresight, so that th…" at bounding box center [1147, 389] width 190 height 244
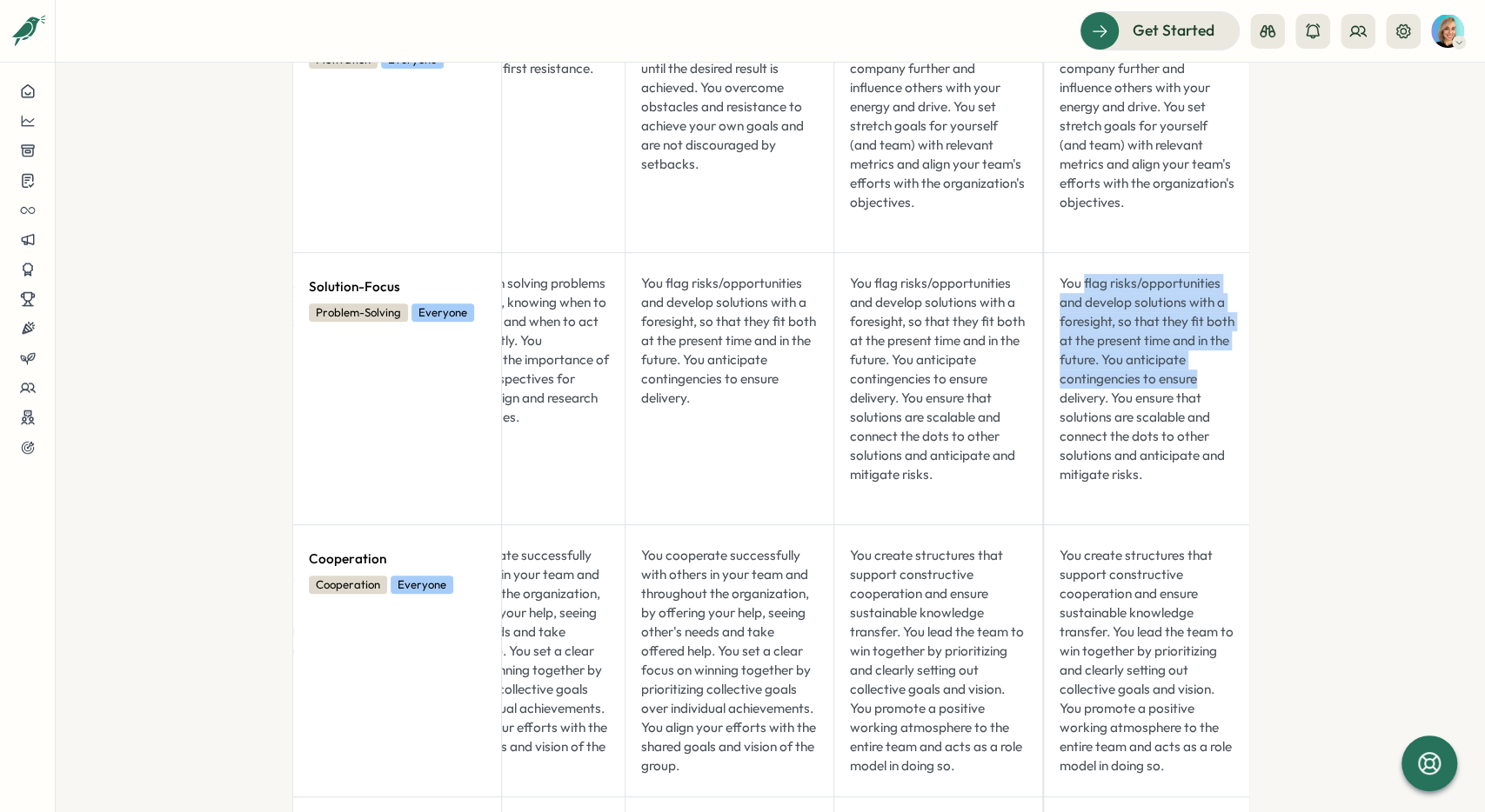
drag, startPoint x: 1107, startPoint y: 298, endPoint x: 1170, endPoint y: 386, distance: 108.2
click at [779, 376] on div "You flag risks/opportunities and develop solutions with a foresight, so that th…" at bounding box center [1147, 389] width 190 height 244
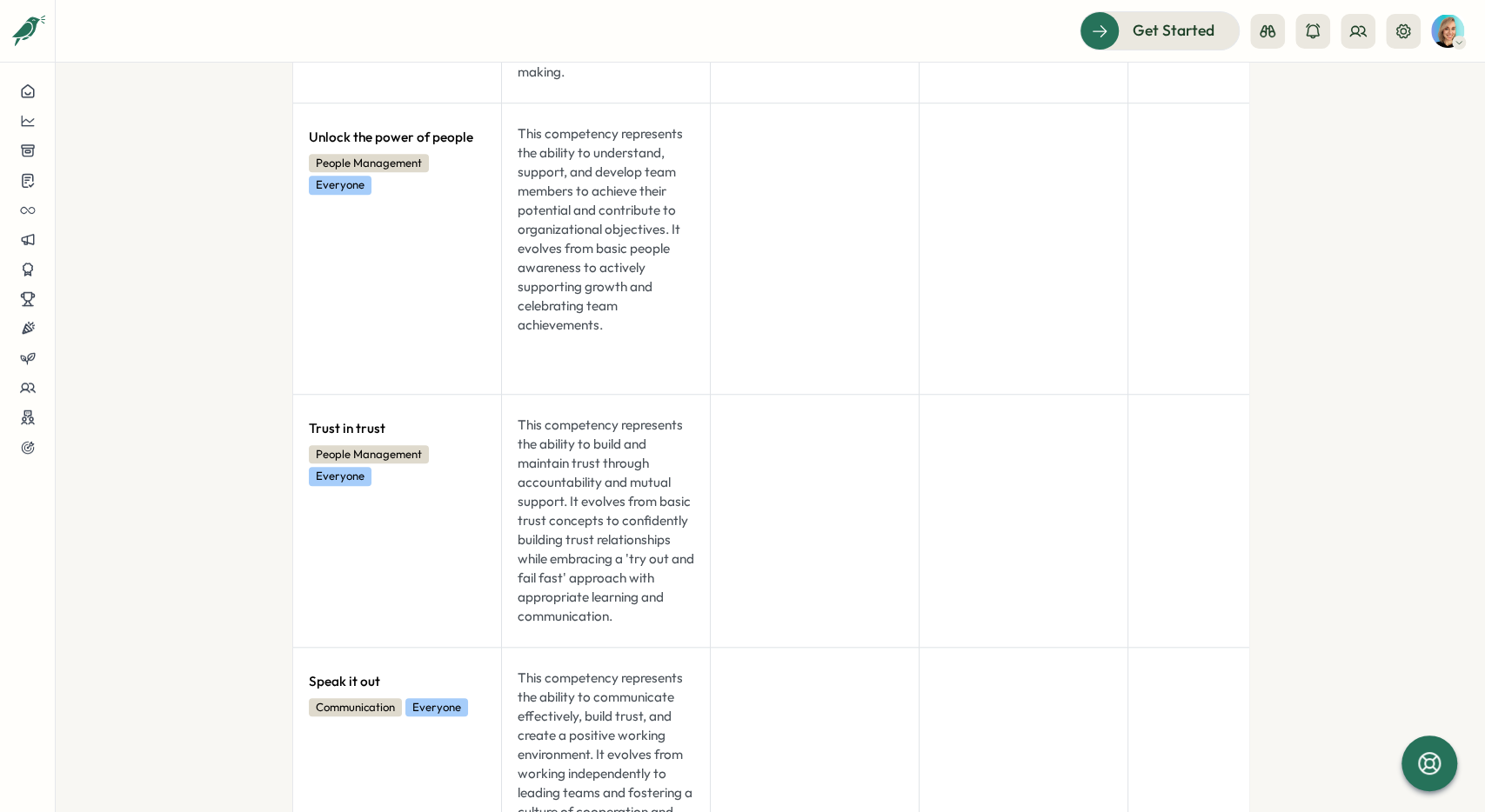
scroll to position [5604, 0]
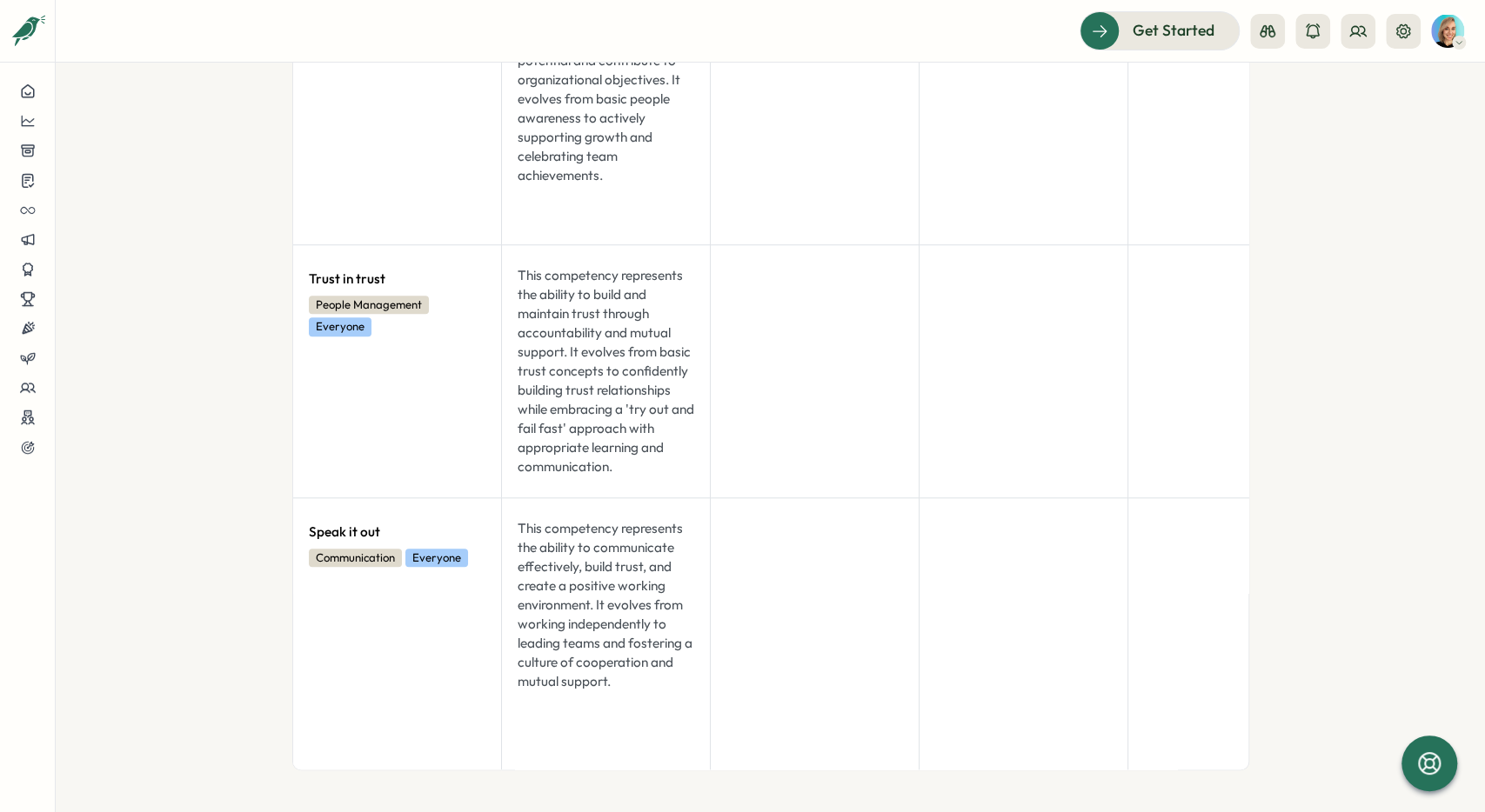
drag, startPoint x: 203, startPoint y: 518, endPoint x: 205, endPoint y: 573, distance: 55.0
drag, startPoint x: 203, startPoint y: 546, endPoint x: 197, endPoint y: 529, distance: 18.0
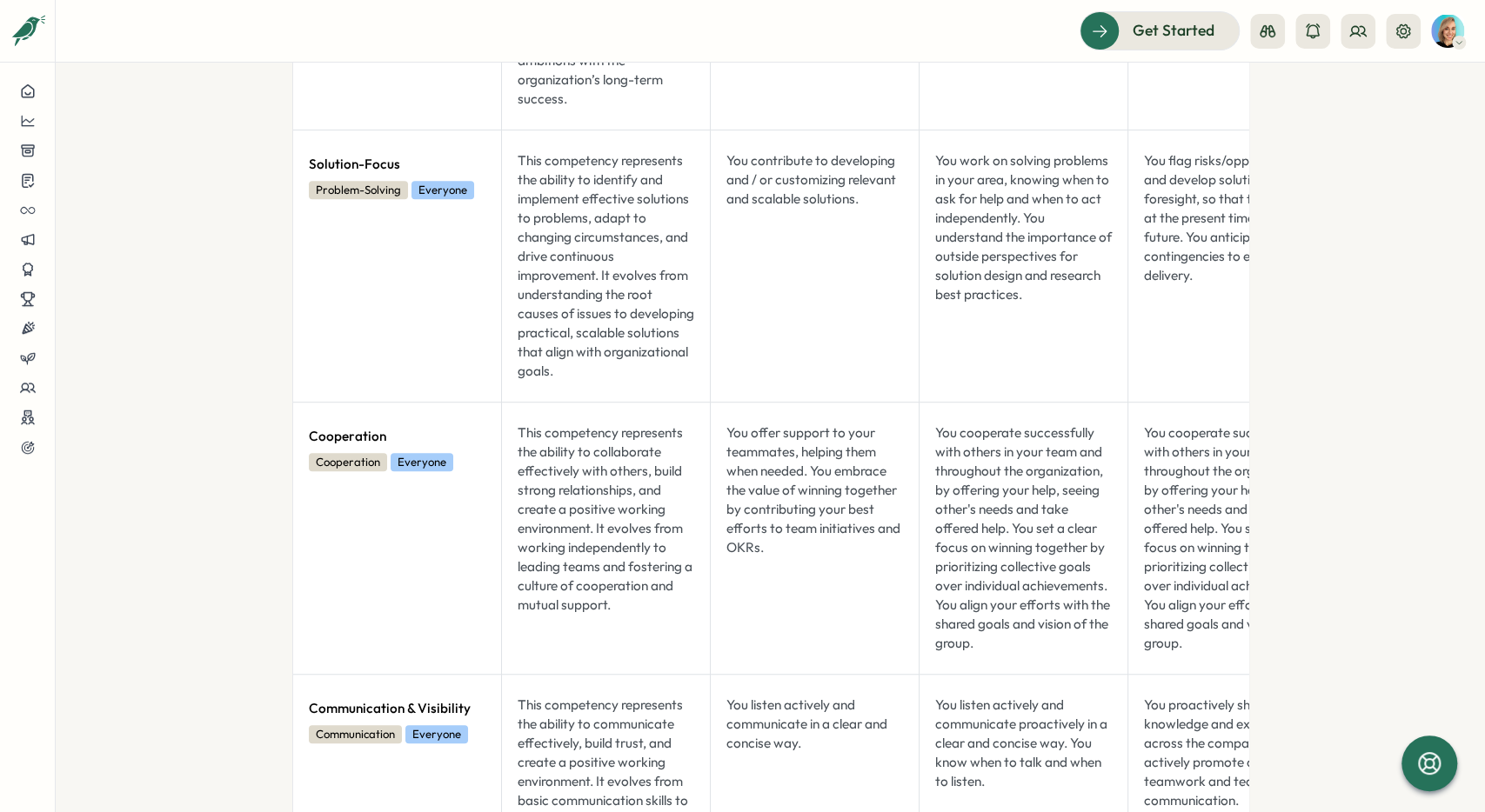
scroll to position [0, 0]
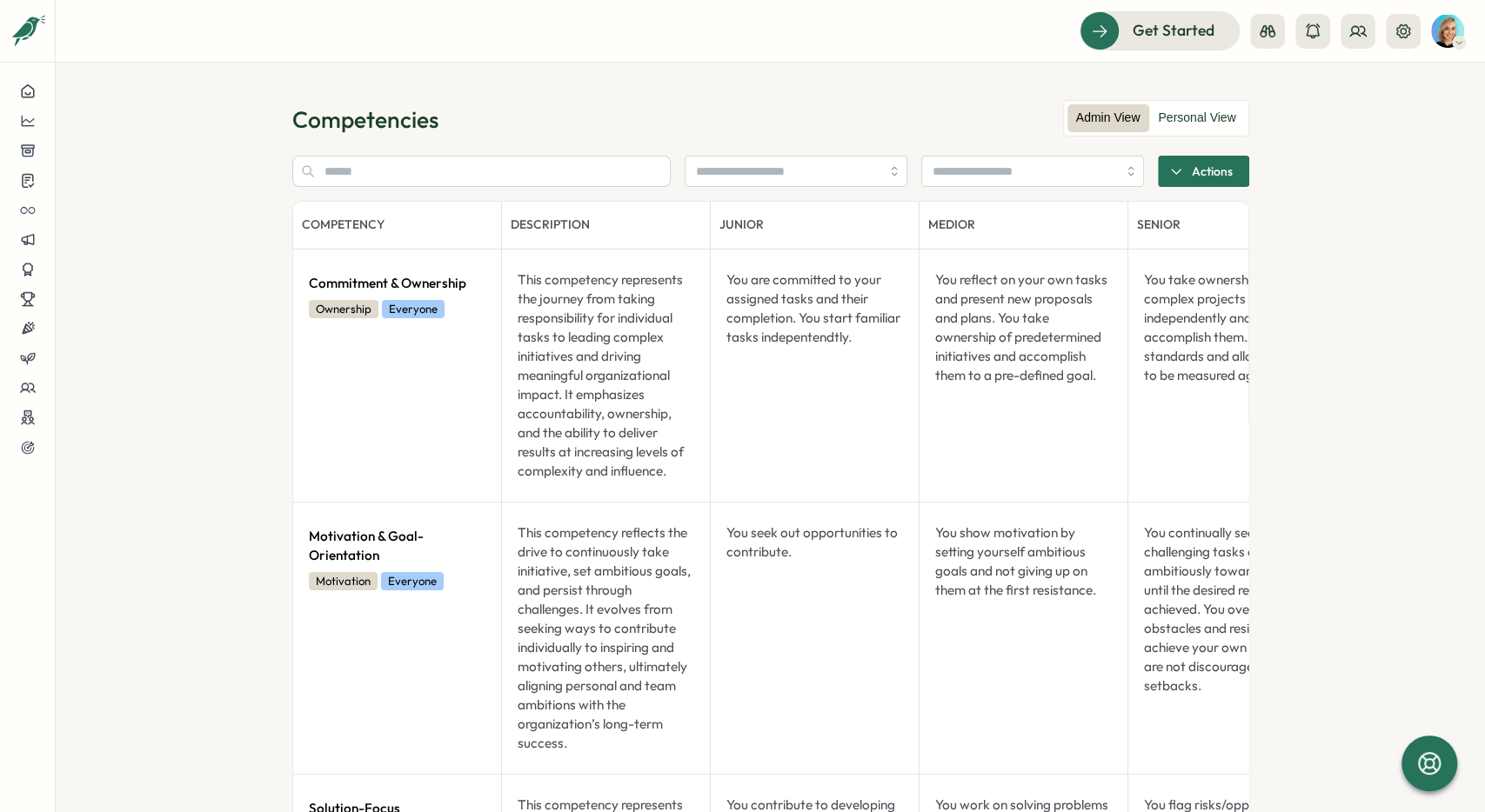
drag, startPoint x: 197, startPoint y: 528, endPoint x: 212, endPoint y: 215, distance: 313.4
click at [779, 126] on label "Personal View" at bounding box center [1196, 119] width 95 height 27
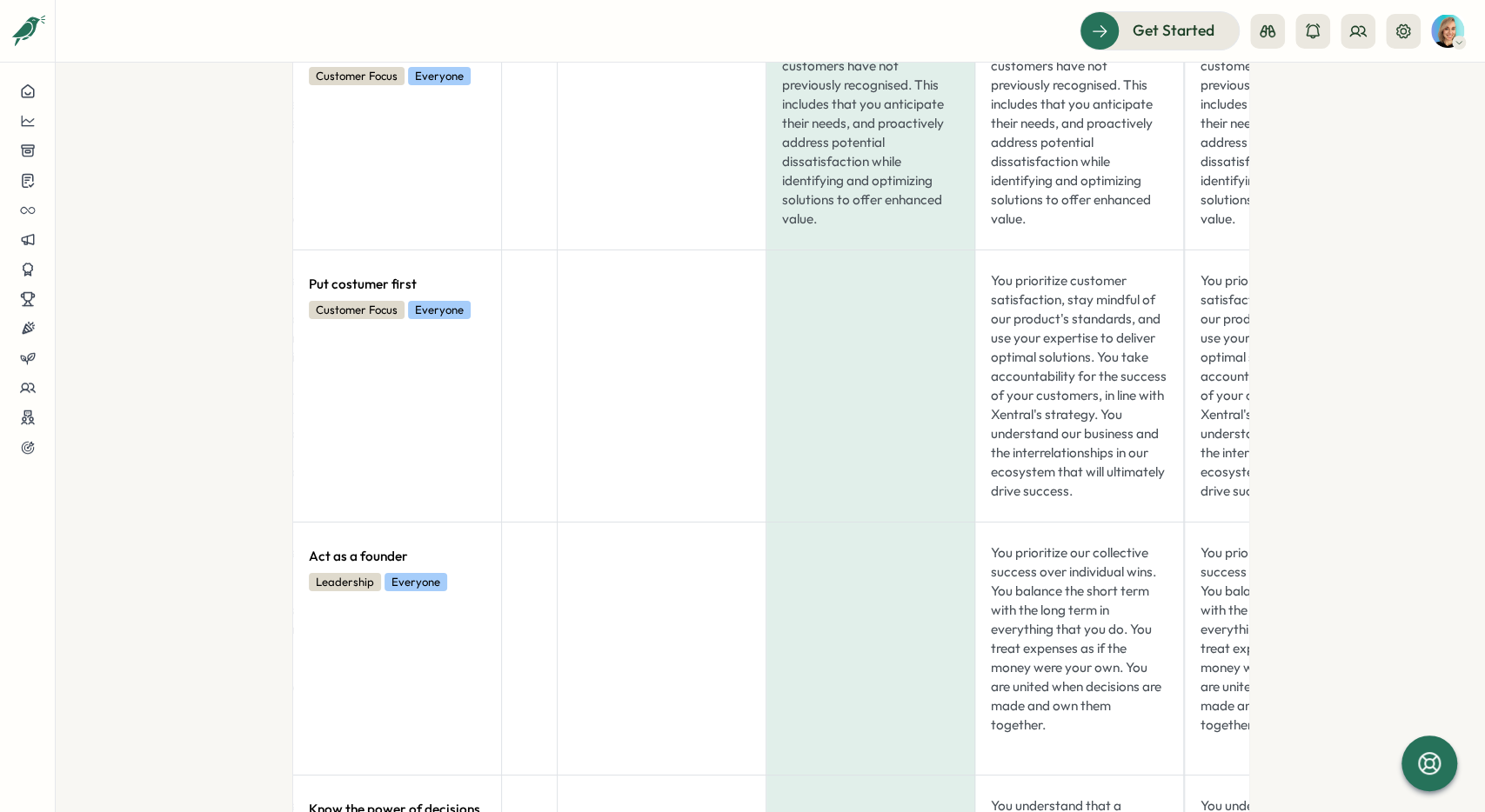
scroll to position [4168, 0]
drag, startPoint x: 1037, startPoint y: 309, endPoint x: 1176, endPoint y: 367, distance: 150.6
click at [779, 378] on div "You prioritize customer satisfaction, stay mindful of our product's standards, …" at bounding box center [1078, 386] width 190 height 244
click at [779, 358] on div "You prioritize customer satisfaction, stay mindful of our product's standards, …" at bounding box center [1078, 386] width 190 height 244
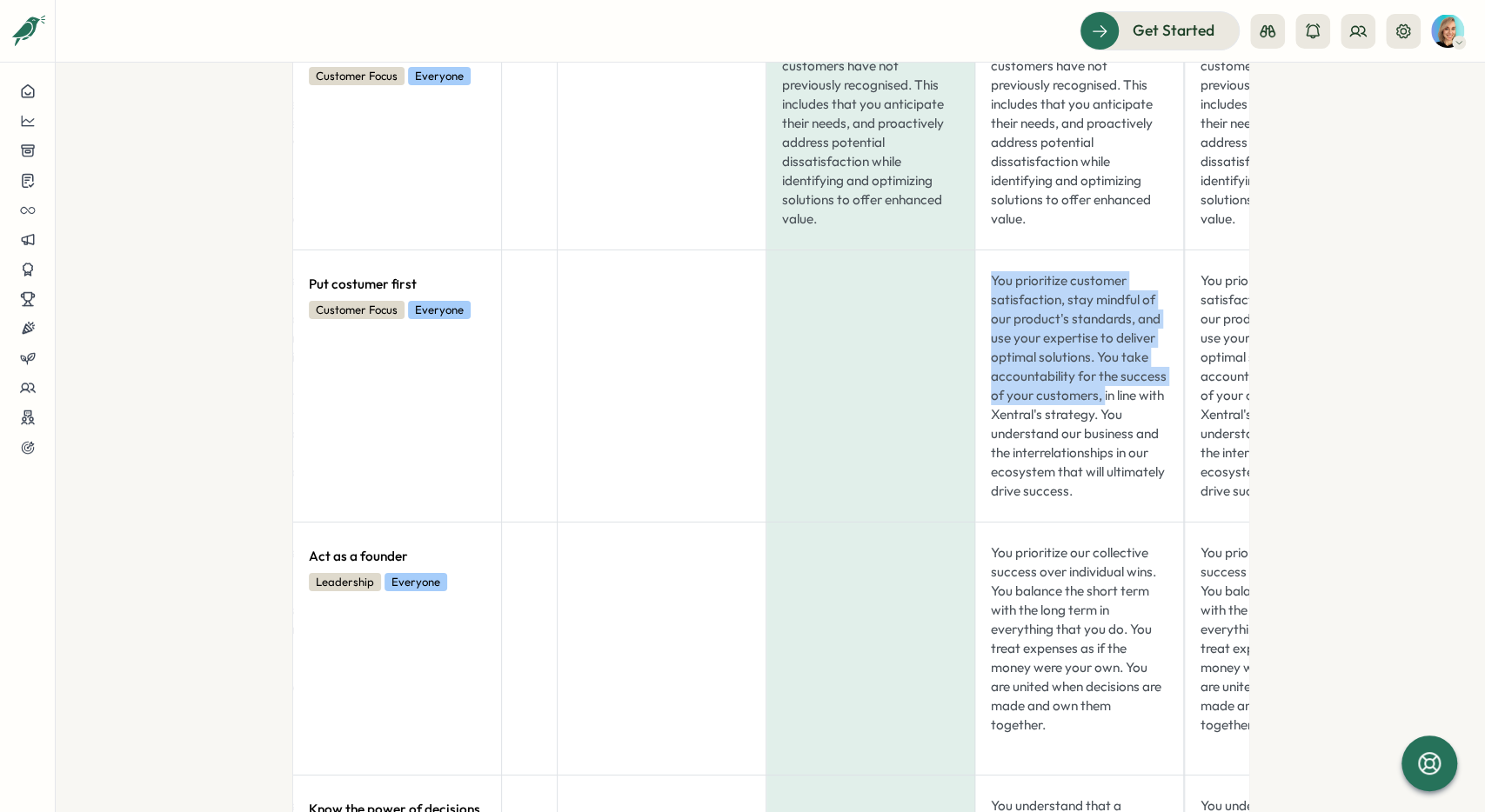
drag, startPoint x: 992, startPoint y: 300, endPoint x: 1100, endPoint y: 423, distance: 163.7
click at [779, 423] on div "You prioritize customer satisfaction, stay mindful of our product's standards, …" at bounding box center [1078, 386] width 190 height 244
click at [779, 328] on div "You prioritize customer satisfaction, stay mindful of our product's standards, …" at bounding box center [1078, 386] width 190 height 244
drag, startPoint x: 1008, startPoint y: 315, endPoint x: 1055, endPoint y: 369, distance: 71.6
click at [779, 369] on div "You prioritize customer satisfaction, stay mindful of our product's standards, …" at bounding box center [1078, 386] width 190 height 244
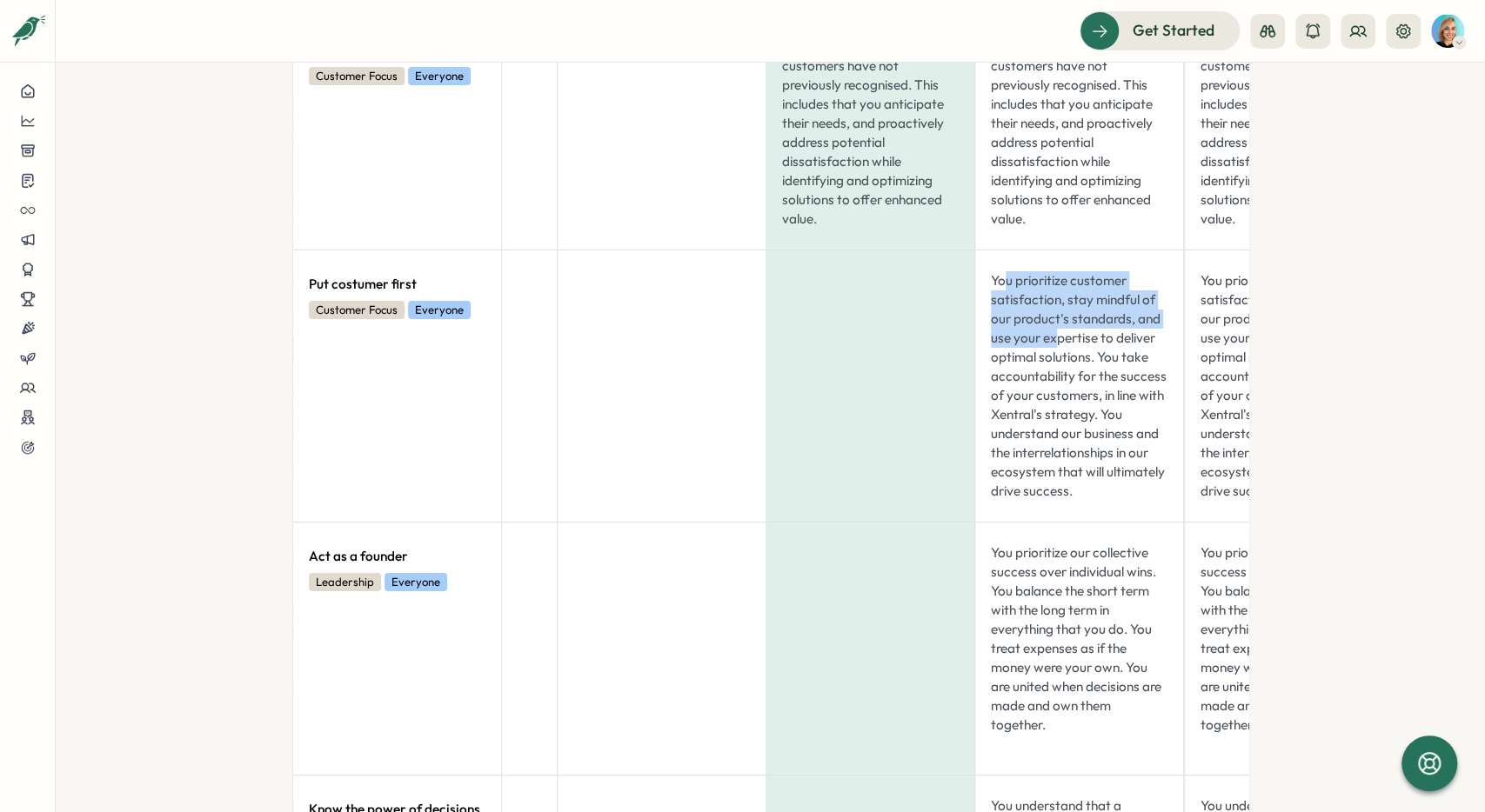
click at [779, 370] on div "You prioritize customer satisfaction, stay mindful of our product's standards, …" at bounding box center [1078, 386] width 190 height 244
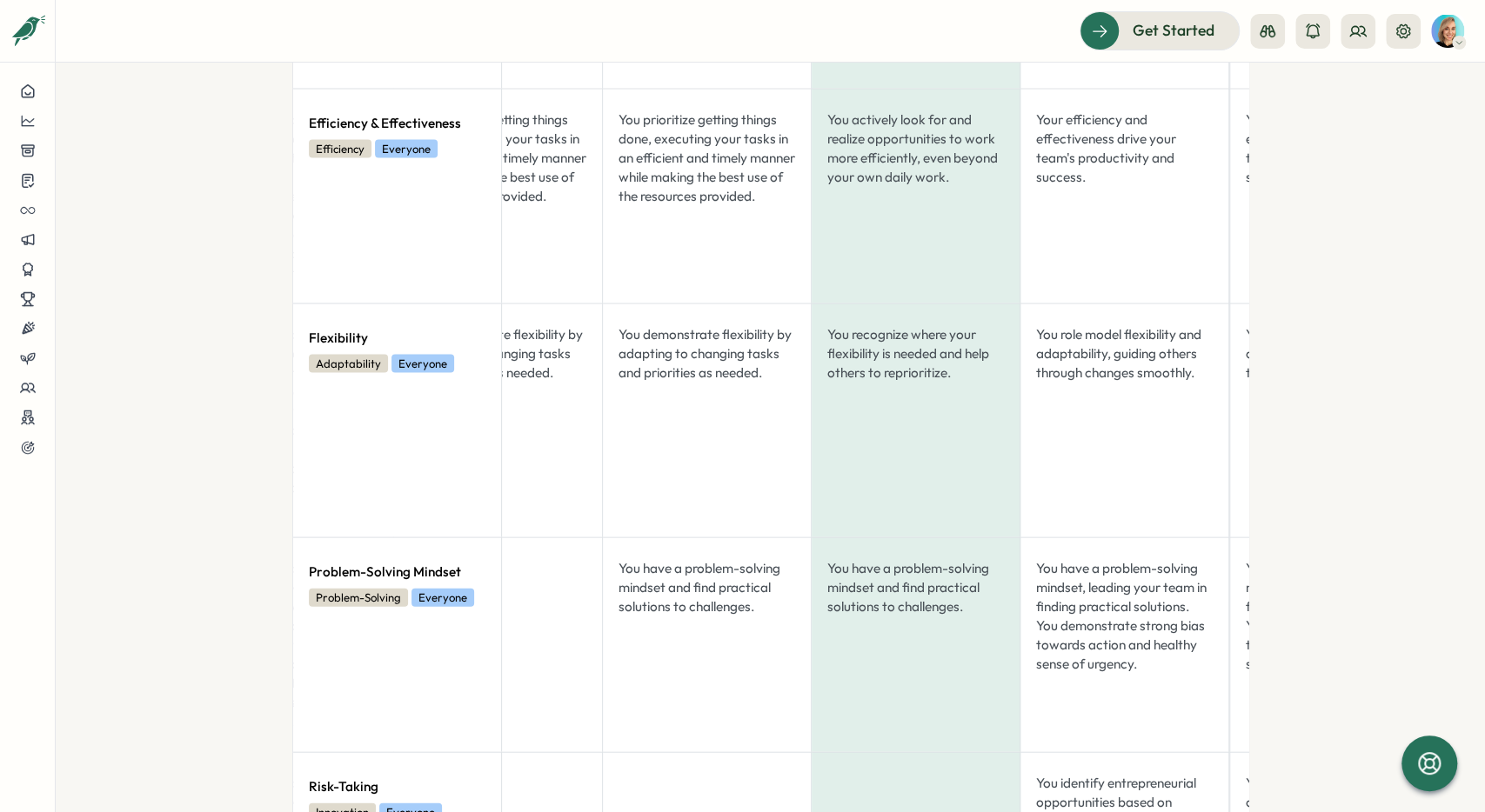
scroll to position [0, 0]
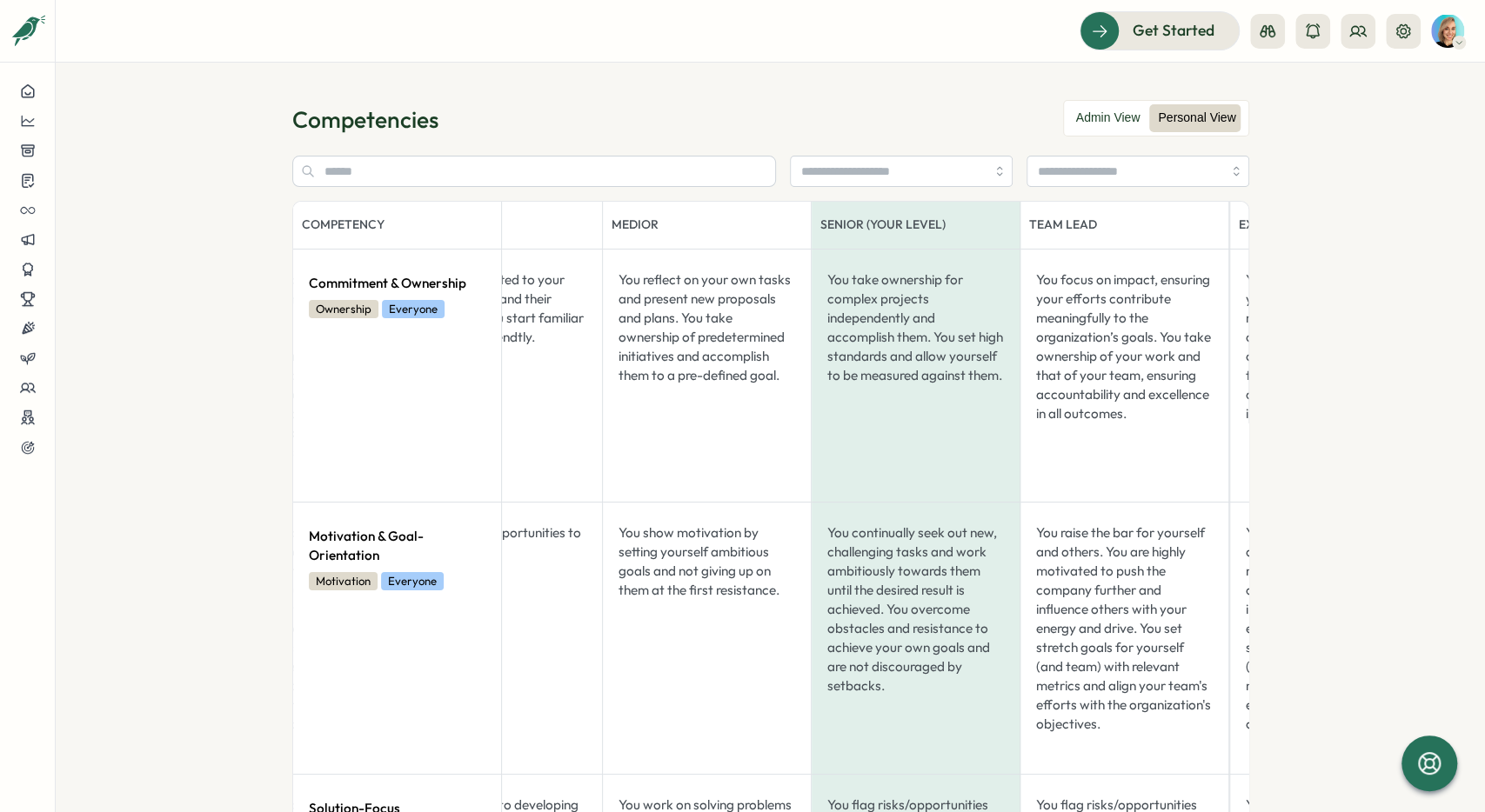
drag, startPoint x: 1295, startPoint y: 262, endPoint x: 1295, endPoint y: 217, distance: 45.0
drag, startPoint x: 140, startPoint y: 335, endPoint x: 175, endPoint y: 3, distance: 333.8
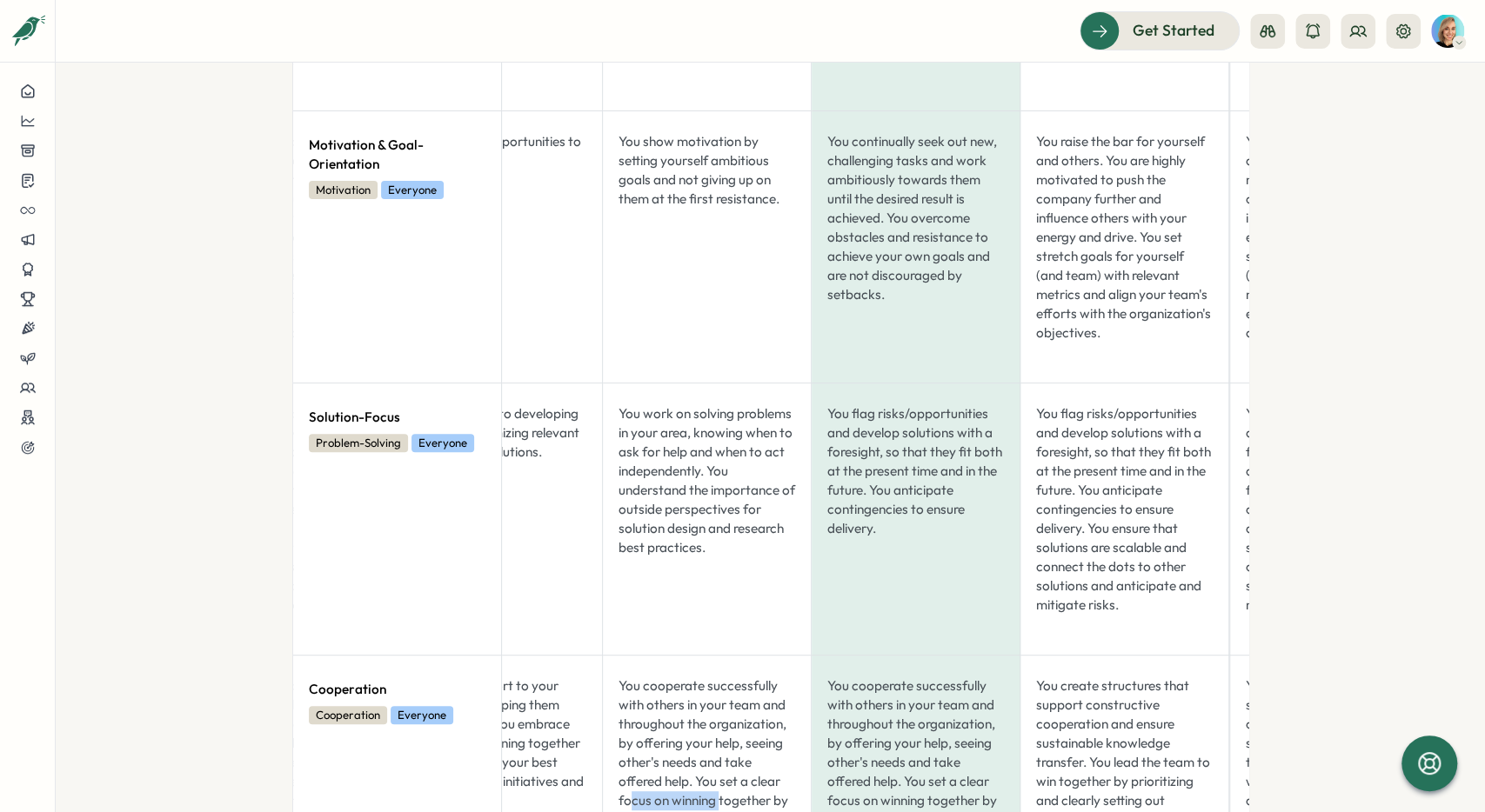
drag, startPoint x: 632, startPoint y: 805, endPoint x: 719, endPoint y: 804, distance: 87.0
click at [719, 425] on div "You cooperate successfully with others in your team and throughout the organiza…" at bounding box center [706, 791] width 190 height 244
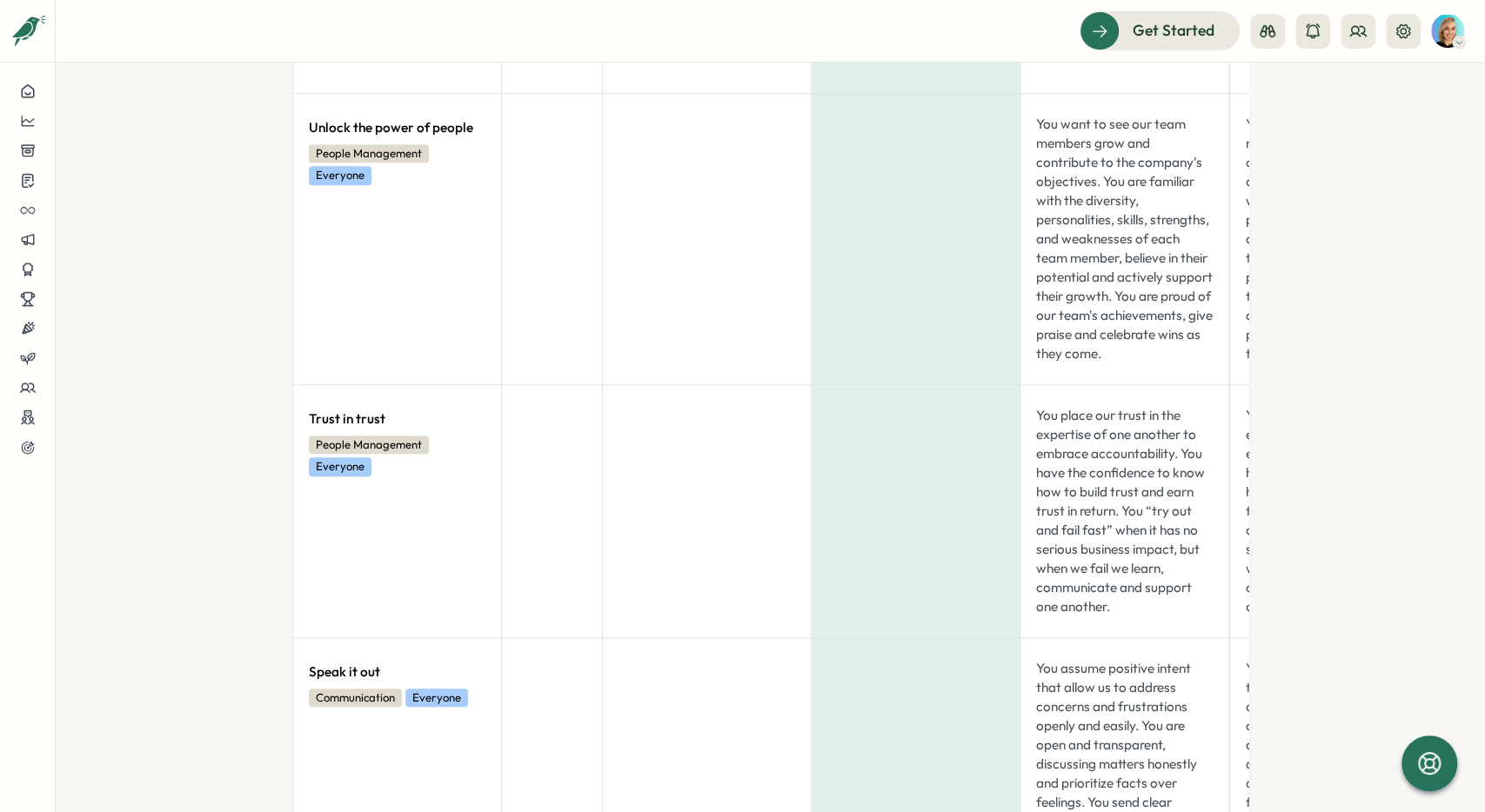
scroll to position [5604, 0]
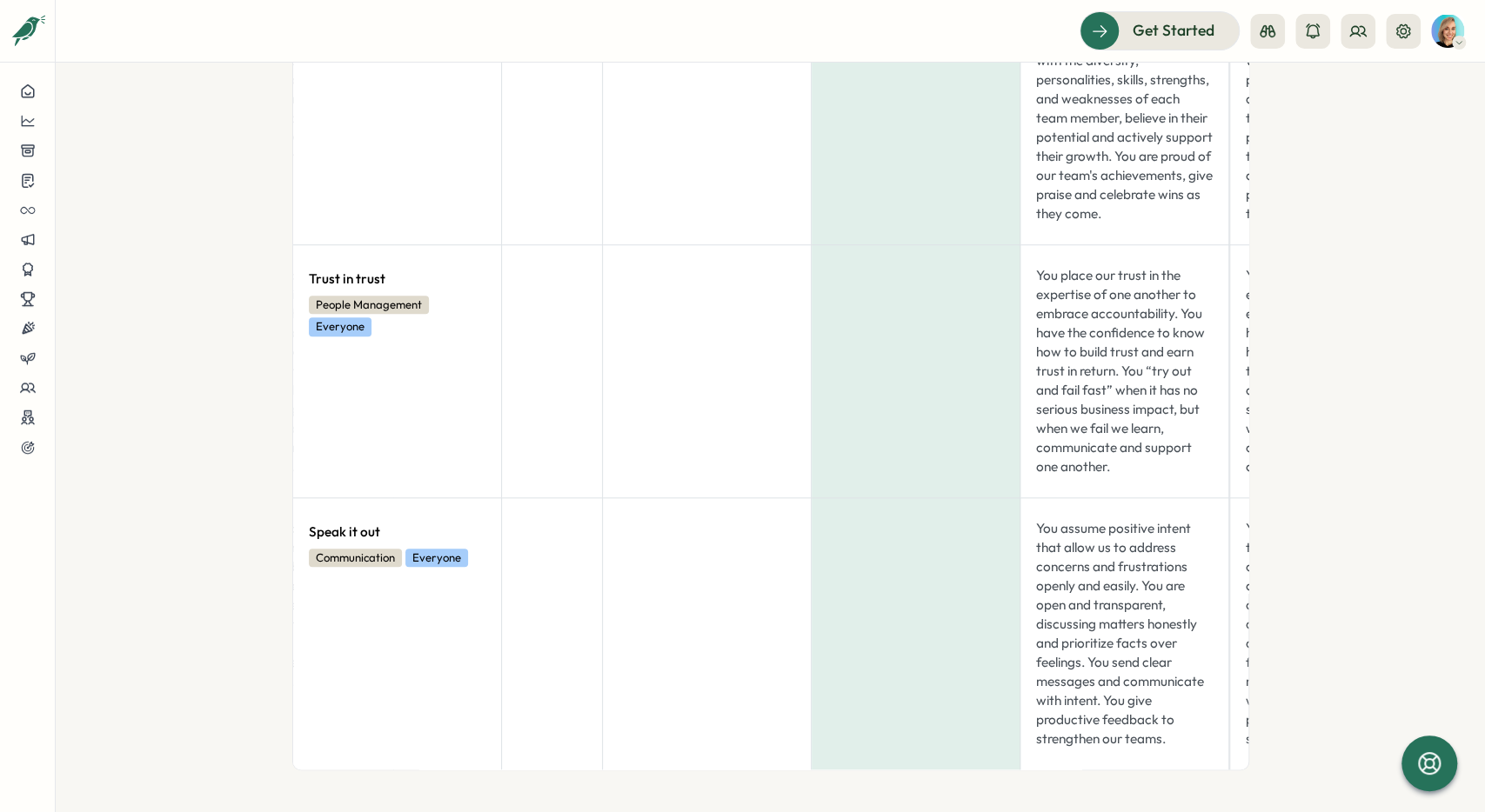
drag, startPoint x: 282, startPoint y: 467, endPoint x: 230, endPoint y: 853, distance: 389.5
drag, startPoint x: 704, startPoint y: 757, endPoint x: 714, endPoint y: 768, distance: 14.9
click at [704, 425] on td at bounding box center [706, 634] width 209 height 272
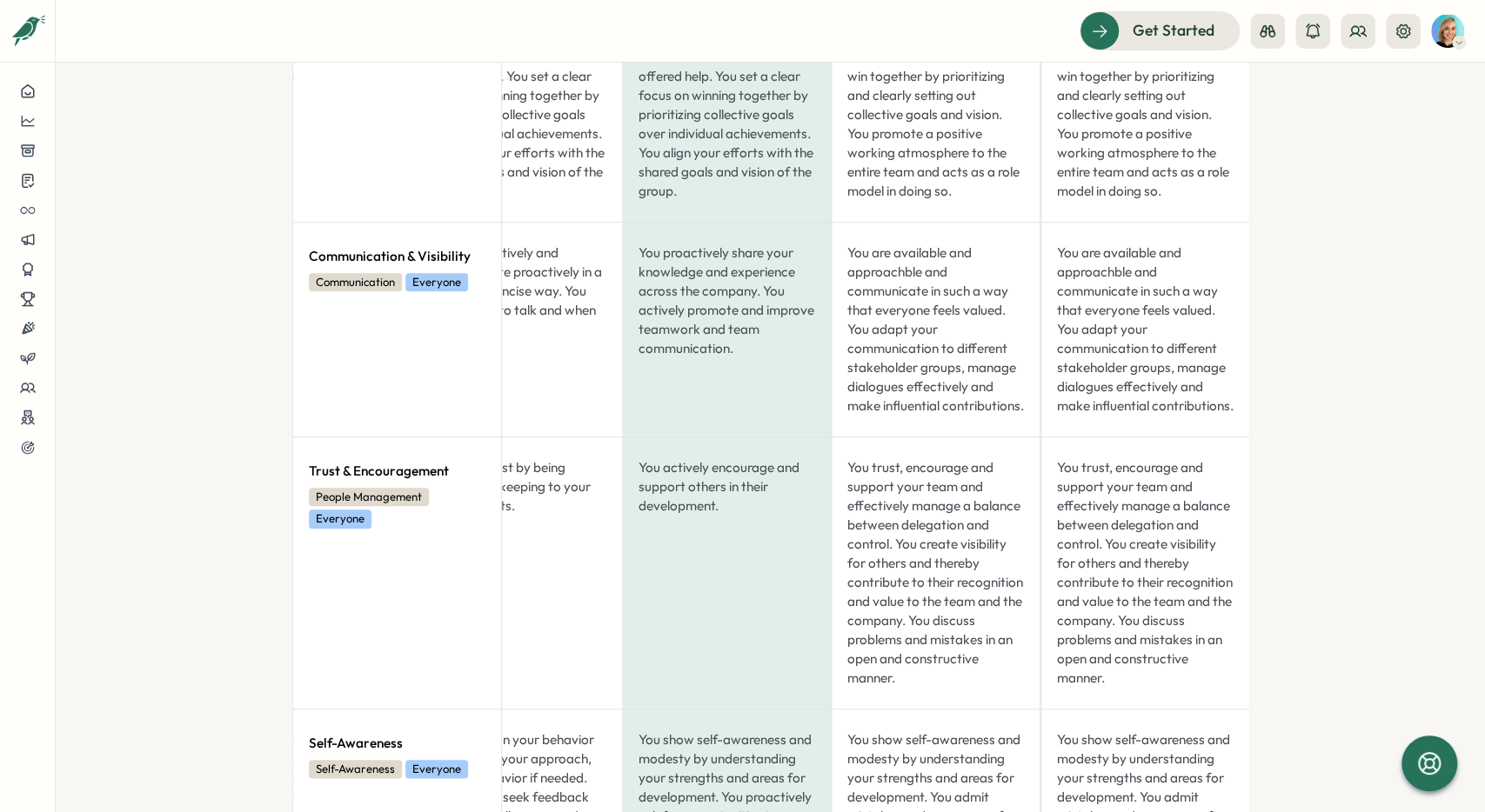
scroll to position [0, 0]
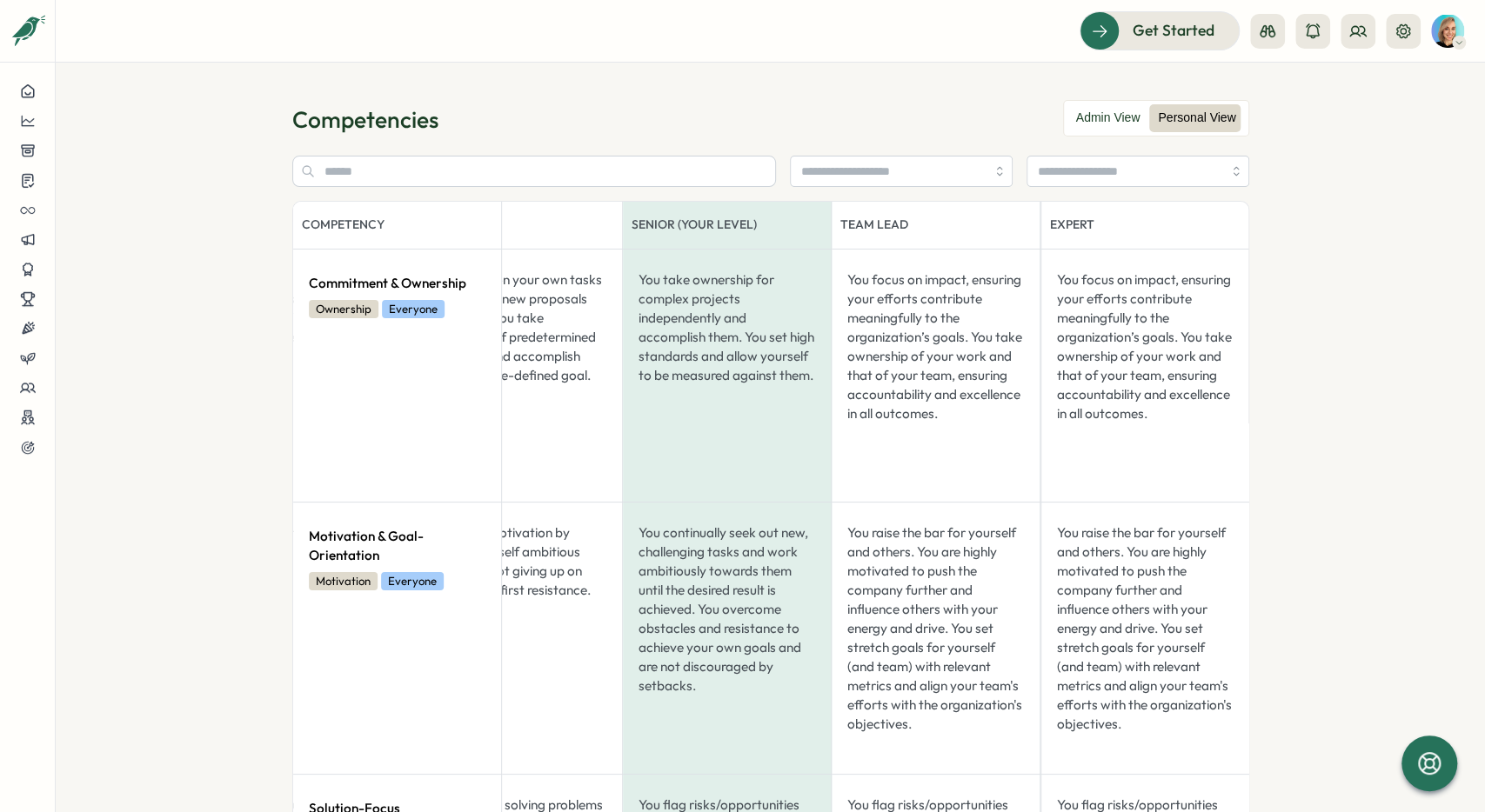
drag, startPoint x: 1321, startPoint y: 534, endPoint x: 1321, endPoint y: 377, distance: 157.0
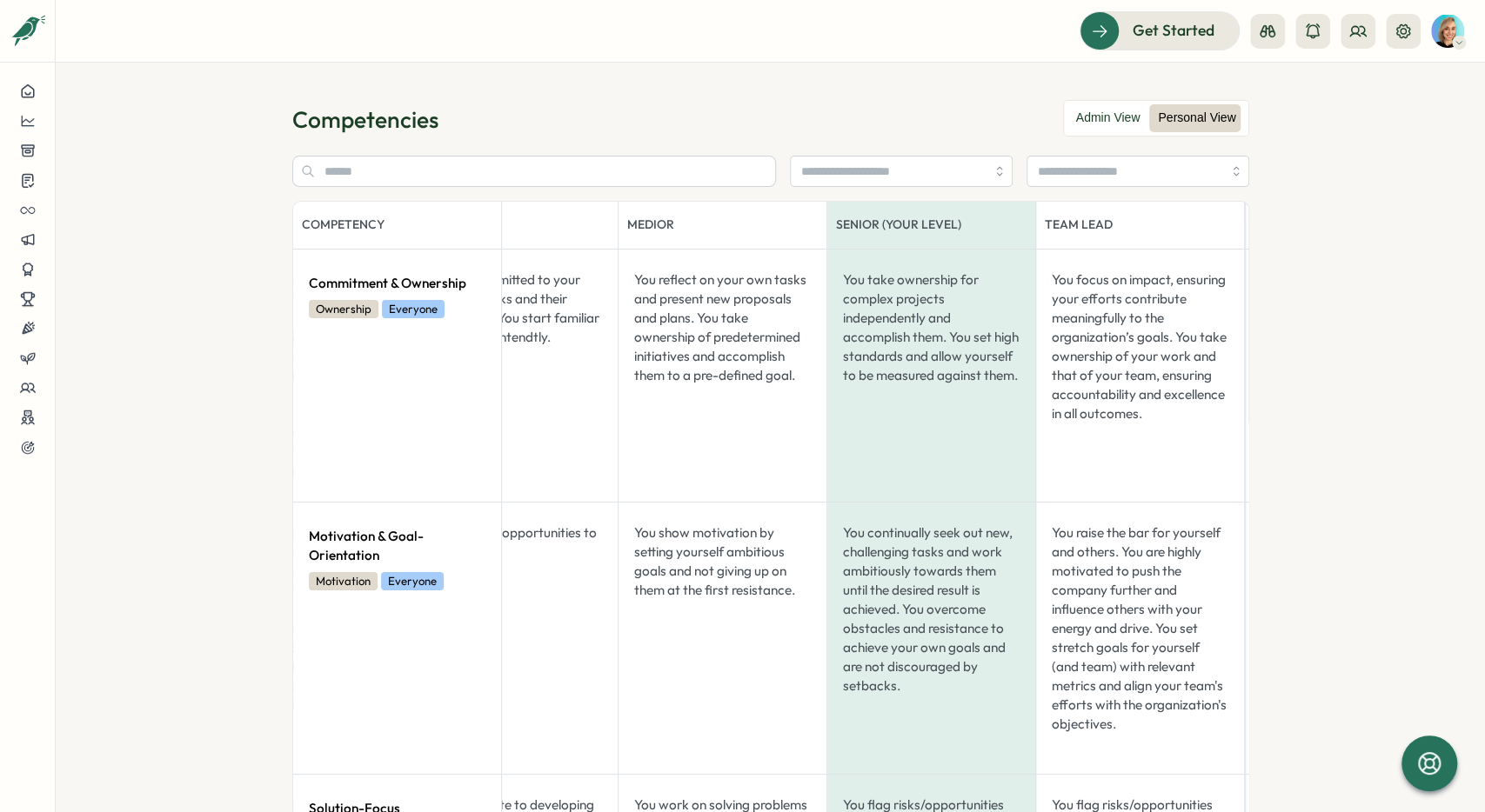
drag, startPoint x: 734, startPoint y: 377, endPoint x: 724, endPoint y: 376, distance: 10.0
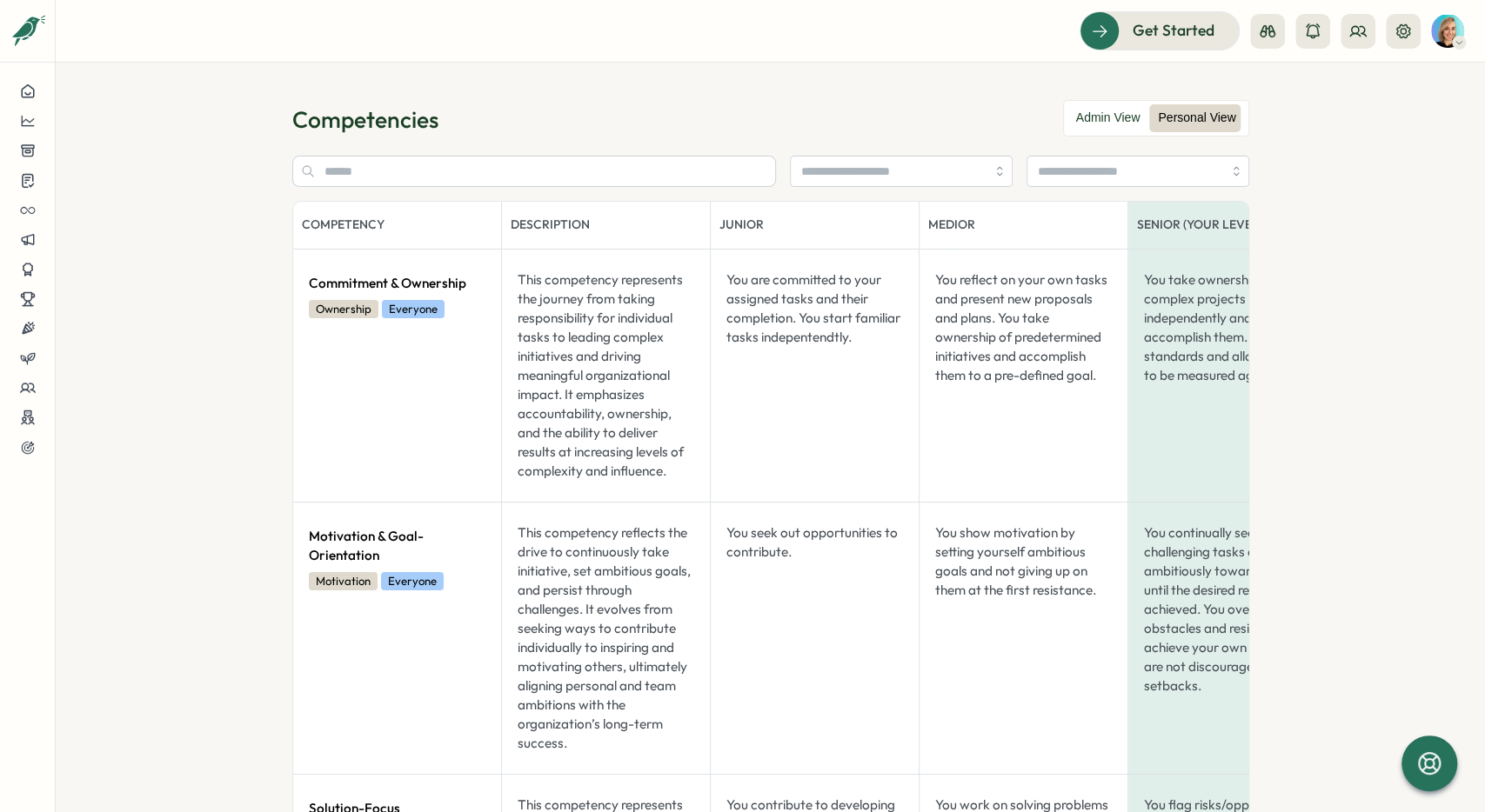
drag, startPoint x: 862, startPoint y: 368, endPoint x: 789, endPoint y: 364, distance: 73.1
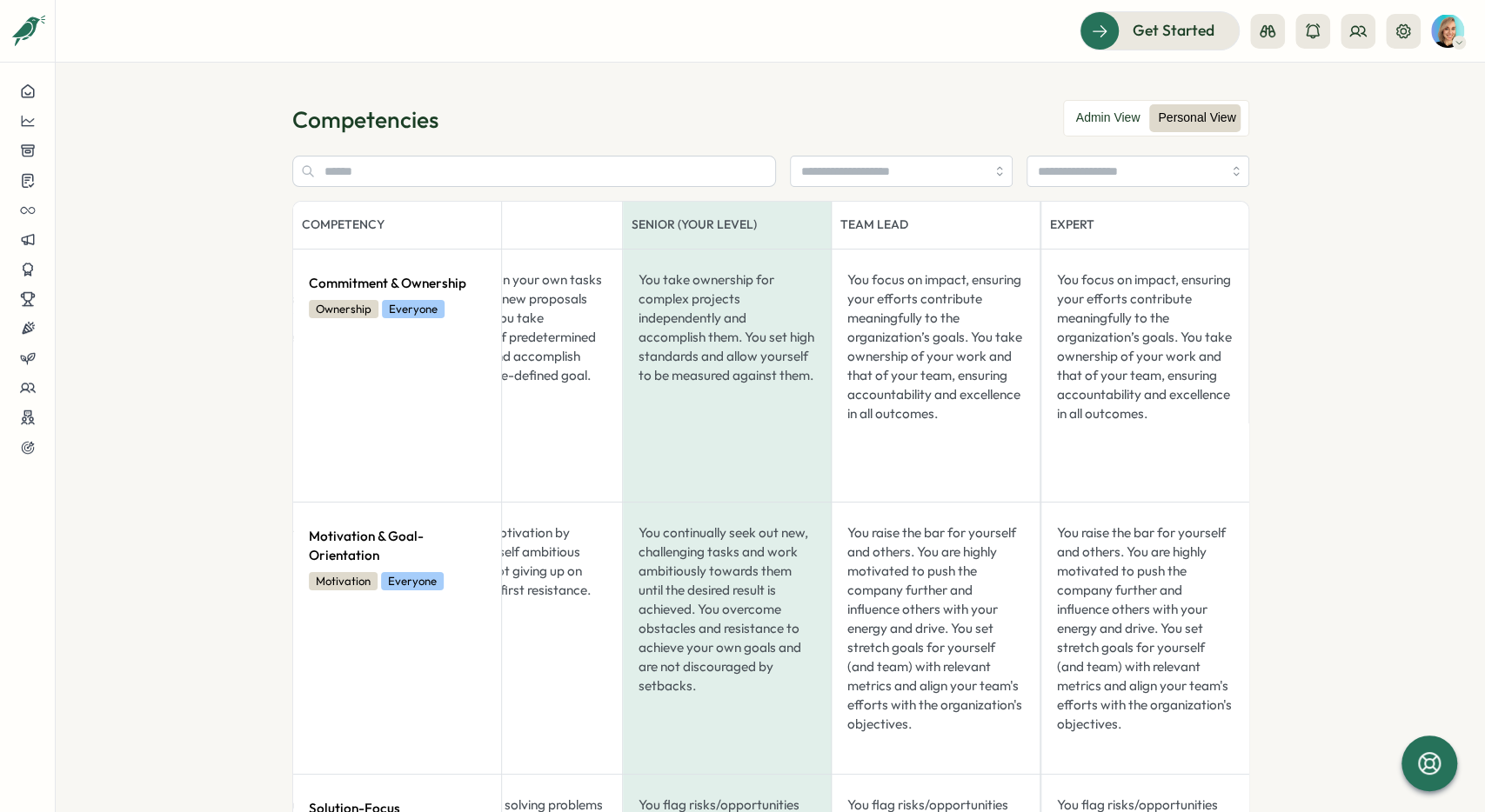
drag, startPoint x: 818, startPoint y: 366, endPoint x: 836, endPoint y: 368, distance: 18.1
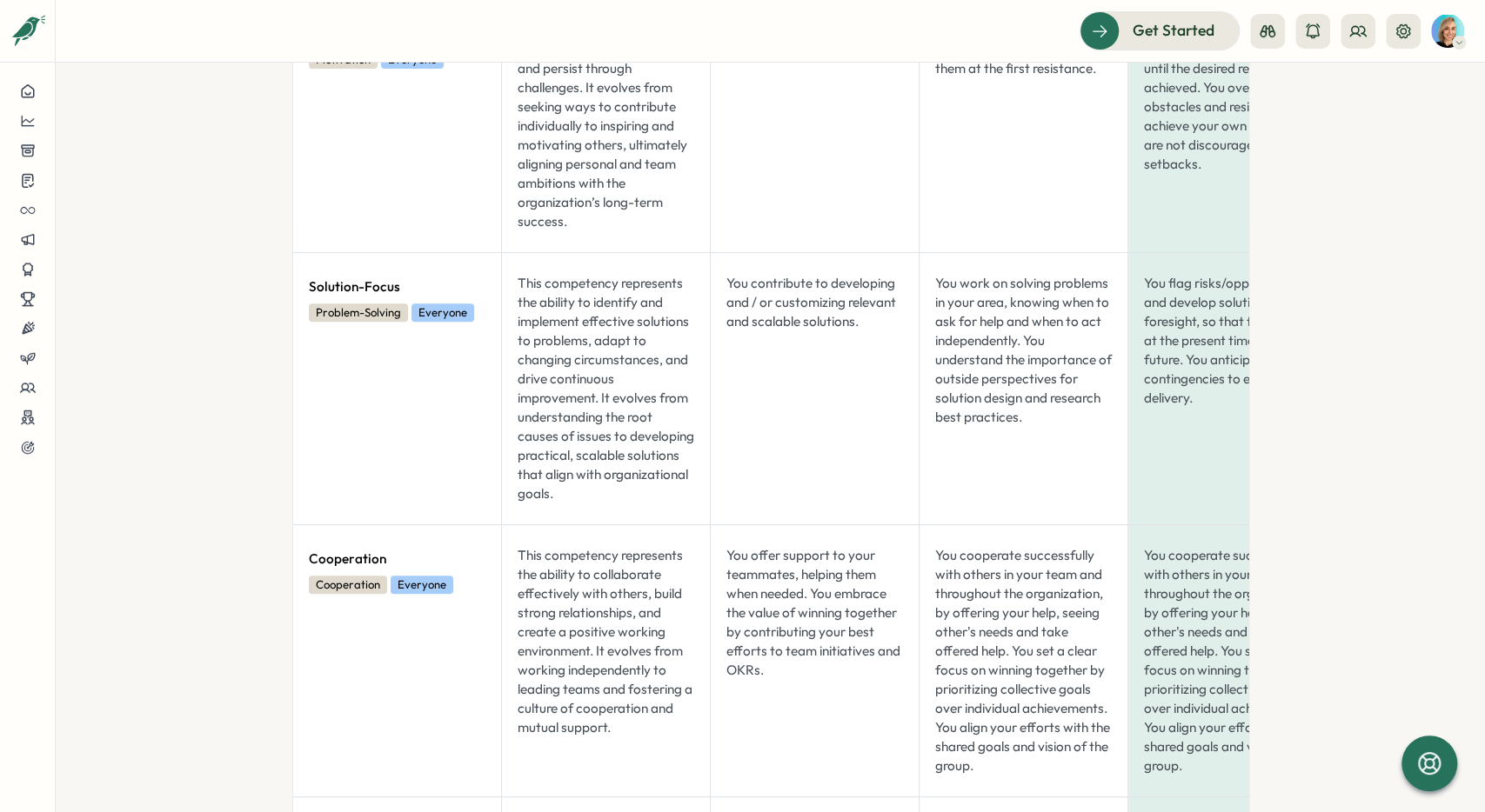
drag, startPoint x: 932, startPoint y: 427, endPoint x: 863, endPoint y: 416, distance: 69.9
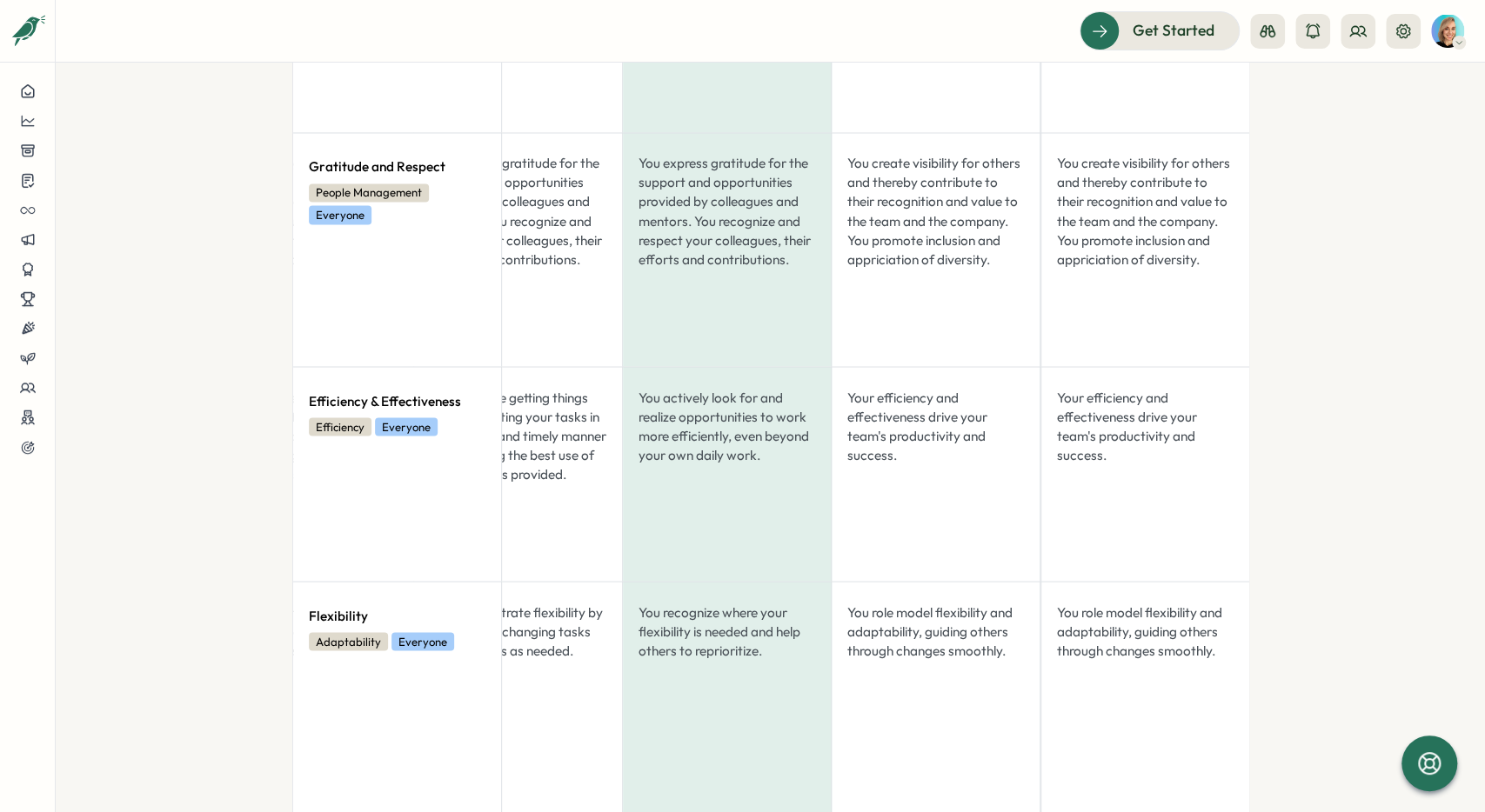
drag, startPoint x: 882, startPoint y: 418, endPoint x: 1039, endPoint y: 412, distance: 157.1
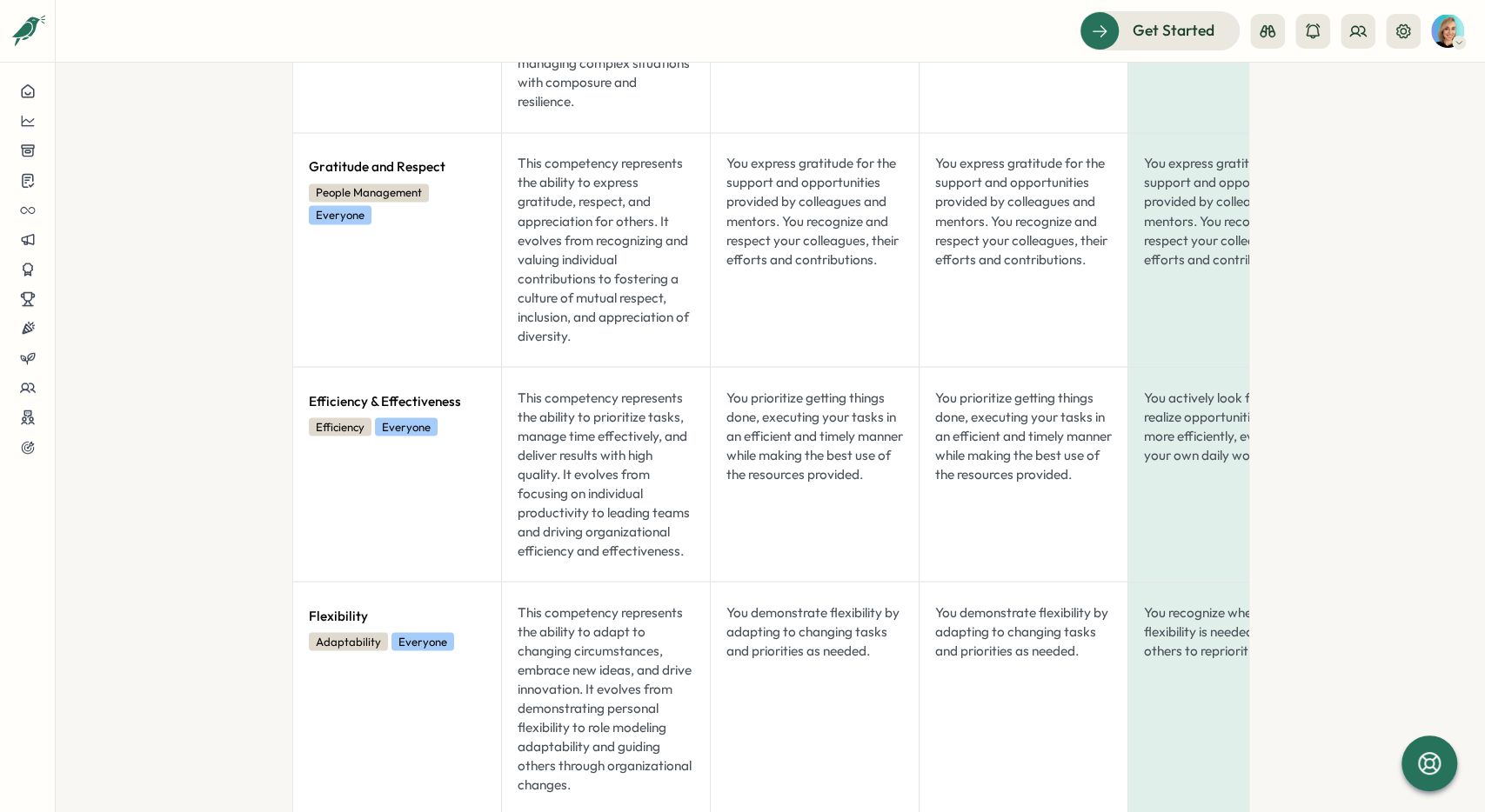
drag, startPoint x: 1037, startPoint y: 412, endPoint x: 959, endPoint y: 408, distance: 78.1
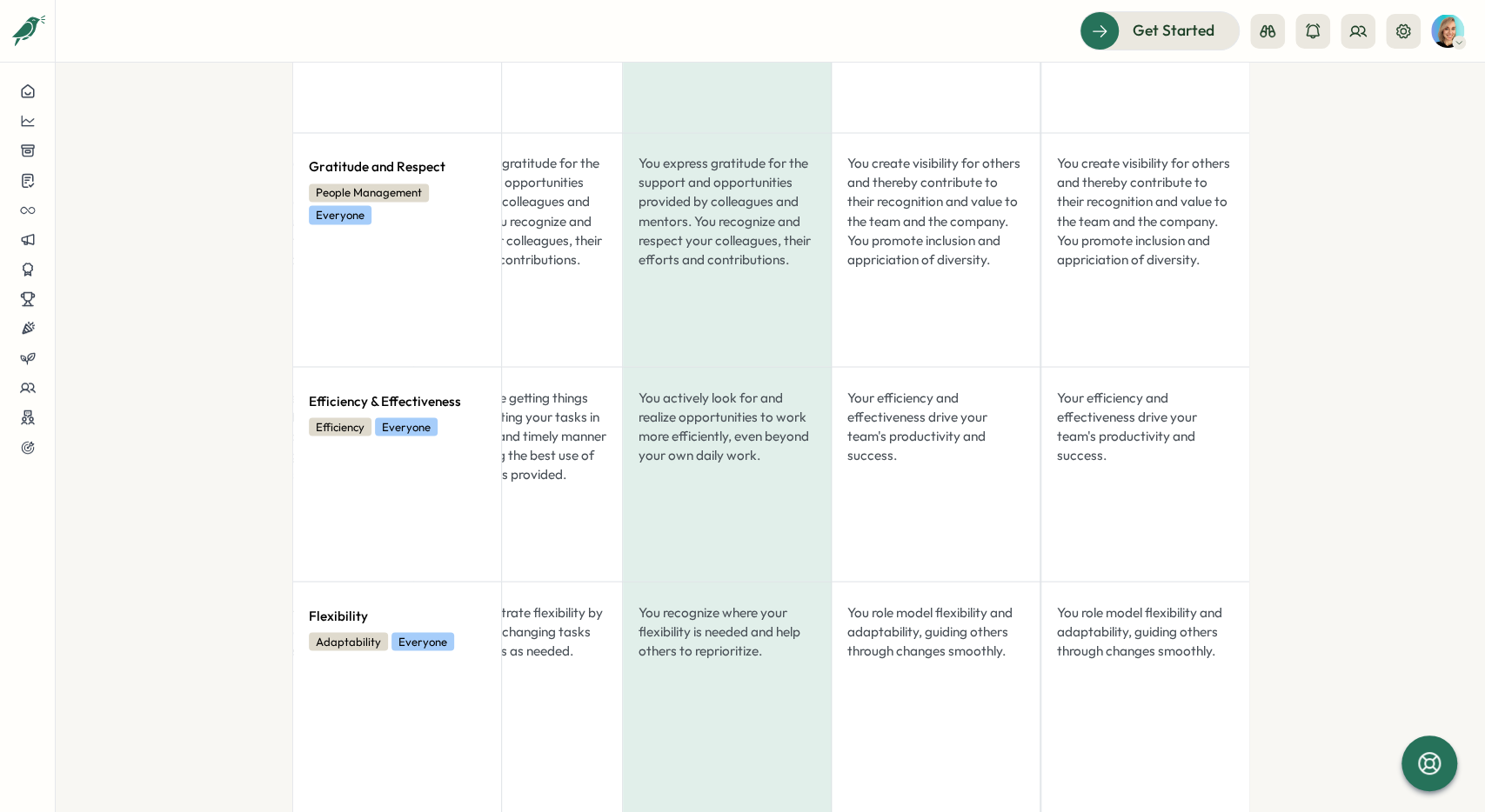
drag, startPoint x: 959, startPoint y: 408, endPoint x: 986, endPoint y: 410, distance: 27.1
drag, startPoint x: 968, startPoint y: 409, endPoint x: 1039, endPoint y: 415, distance: 71.3
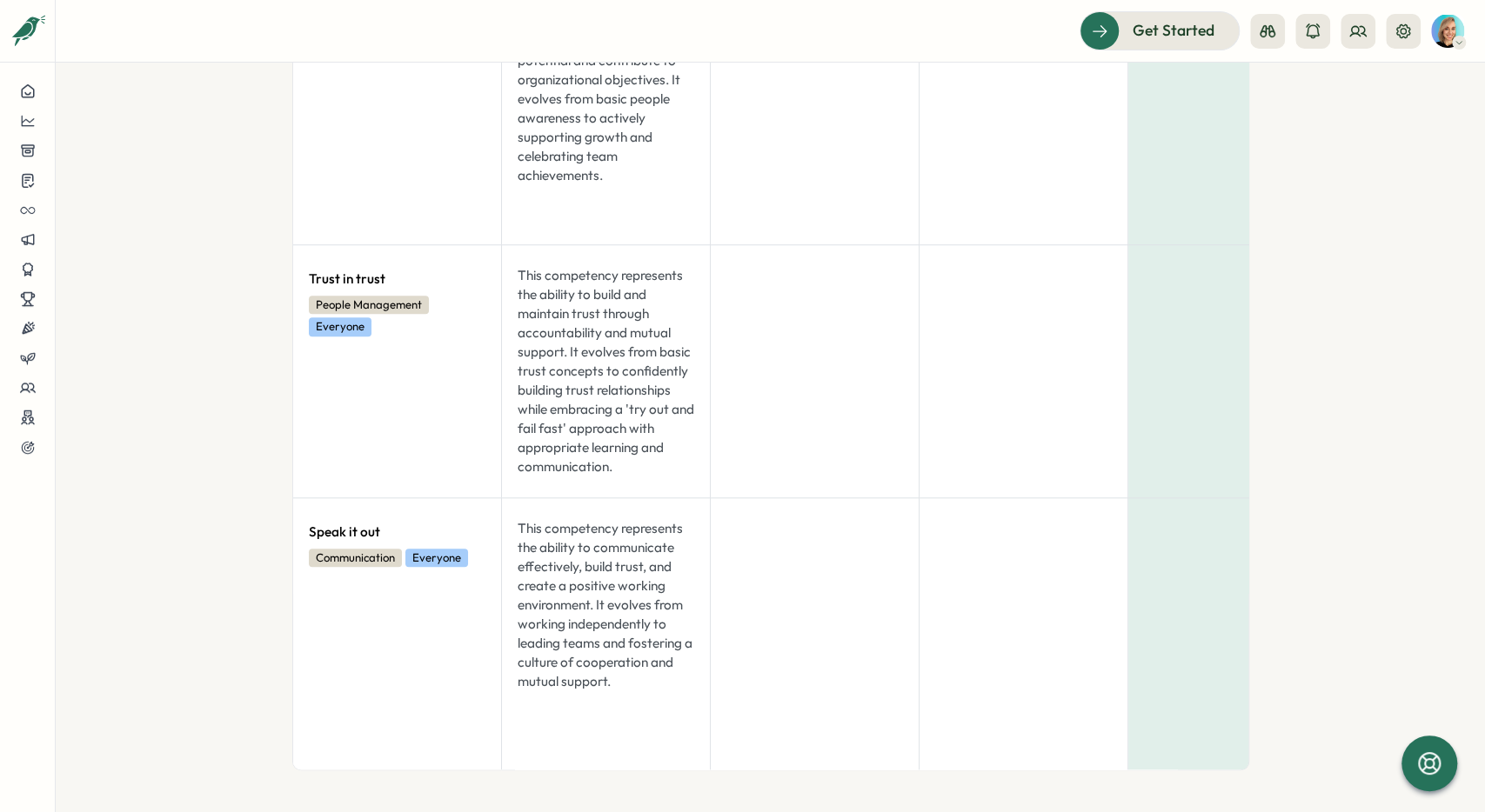
drag, startPoint x: 1028, startPoint y: 485, endPoint x: 839, endPoint y: 481, distance: 189.0
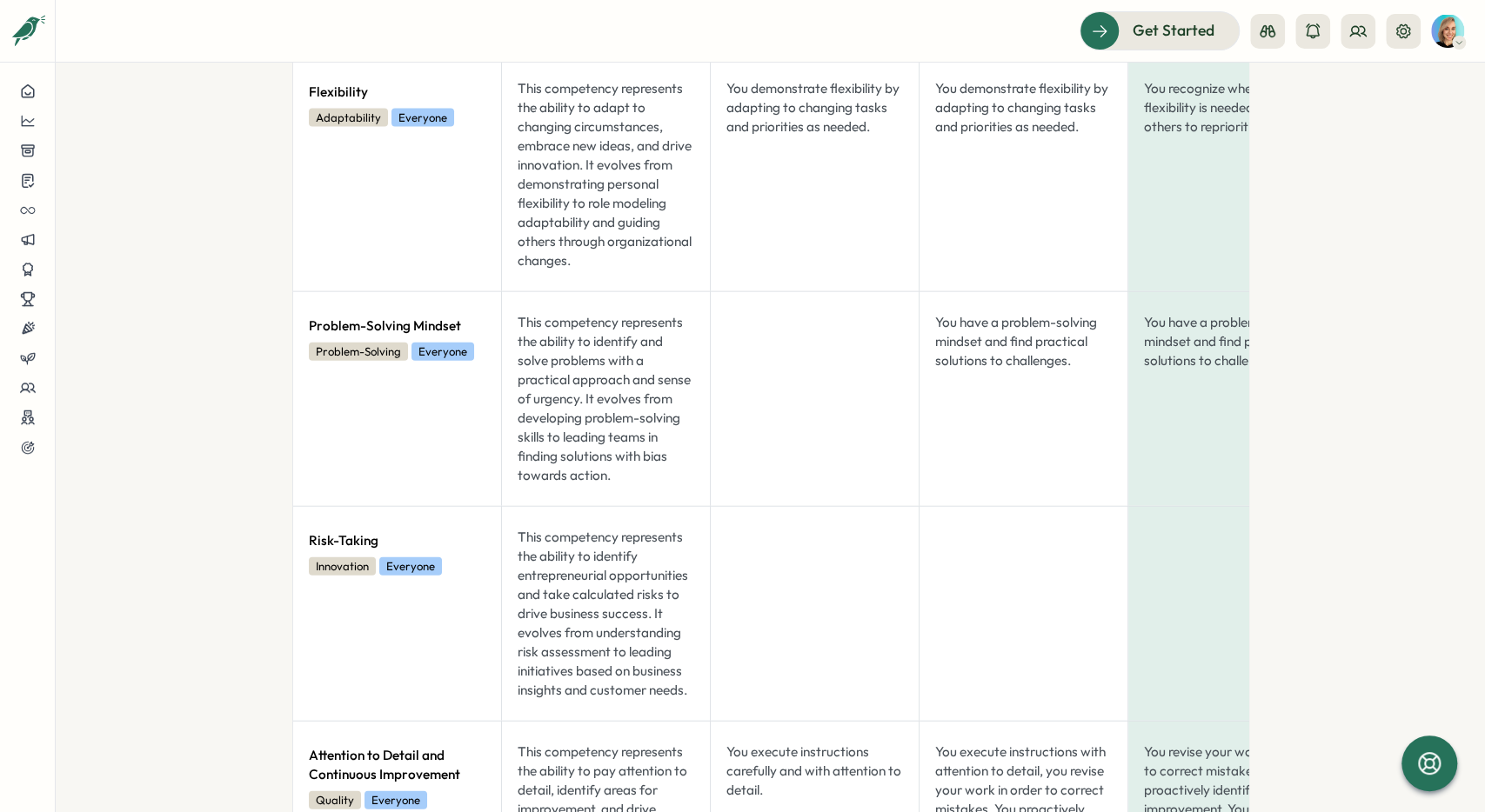
drag, startPoint x: 1348, startPoint y: 435, endPoint x: 1340, endPoint y: 264, distance: 171.2
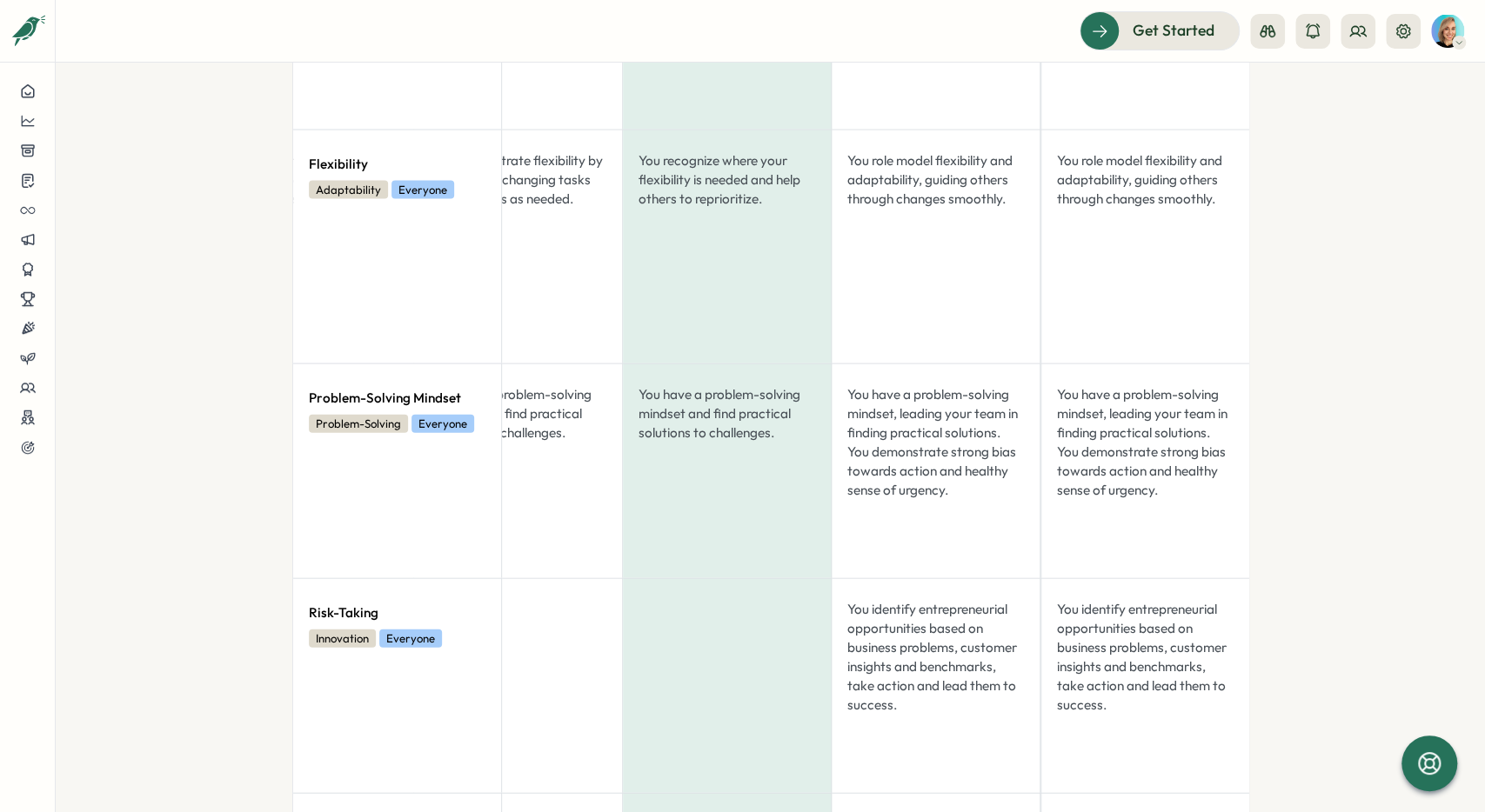
drag, startPoint x: 501, startPoint y: 429, endPoint x: 782, endPoint y: 385, distance: 284.4
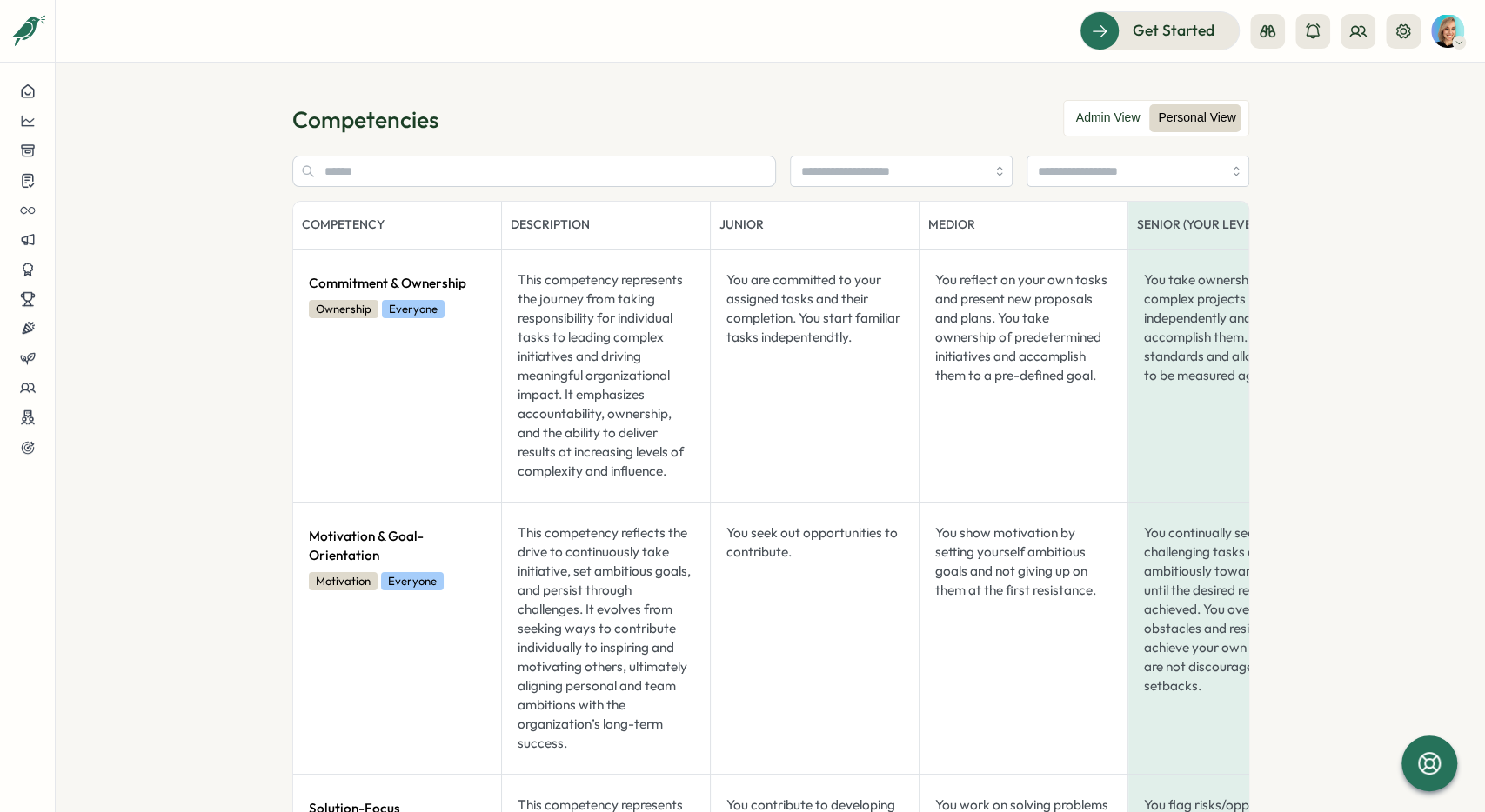
drag, startPoint x: 868, startPoint y: 371, endPoint x: 714, endPoint y: 349, distance: 155.6
click at [779, 122] on div "Competencies" at bounding box center [770, 119] width 957 height 30
click at [656, 113] on div "Competencies" at bounding box center [770, 119] width 957 height 30
click at [779, 127] on section "Competencies Admin View Personal View Competency Description Junior Medior Seni…" at bounding box center [770, 437] width 1429 height 749
click at [779, 109] on label "Admin View" at bounding box center [1108, 119] width 81 height 27
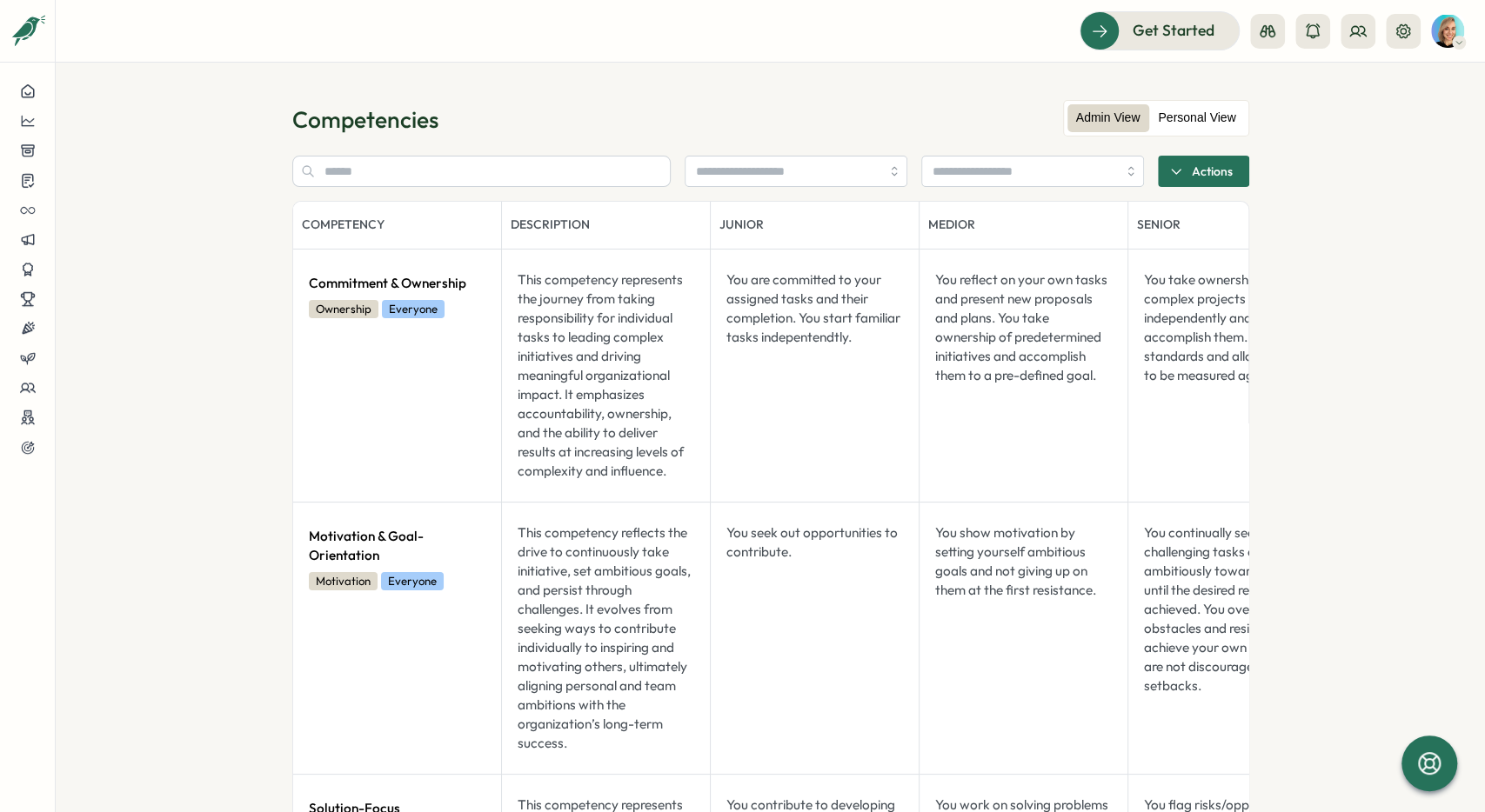
click at [779, 120] on label "Personal View" at bounding box center [1196, 119] width 95 height 27
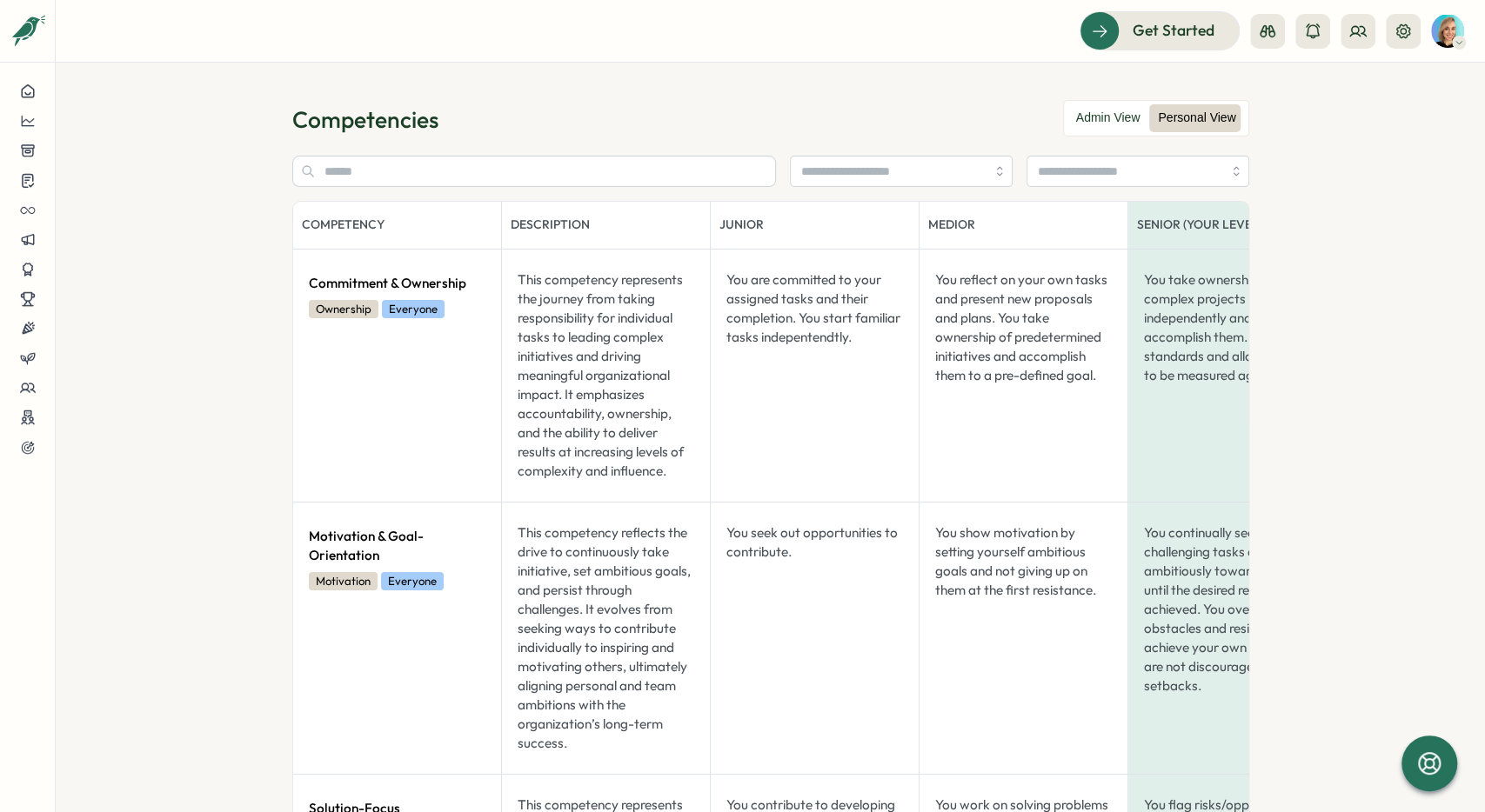
click at [779, 104] on div "Admin View Personal View" at bounding box center [1156, 118] width 186 height 36
click at [779, 109] on label "Admin View" at bounding box center [1108, 119] width 81 height 27
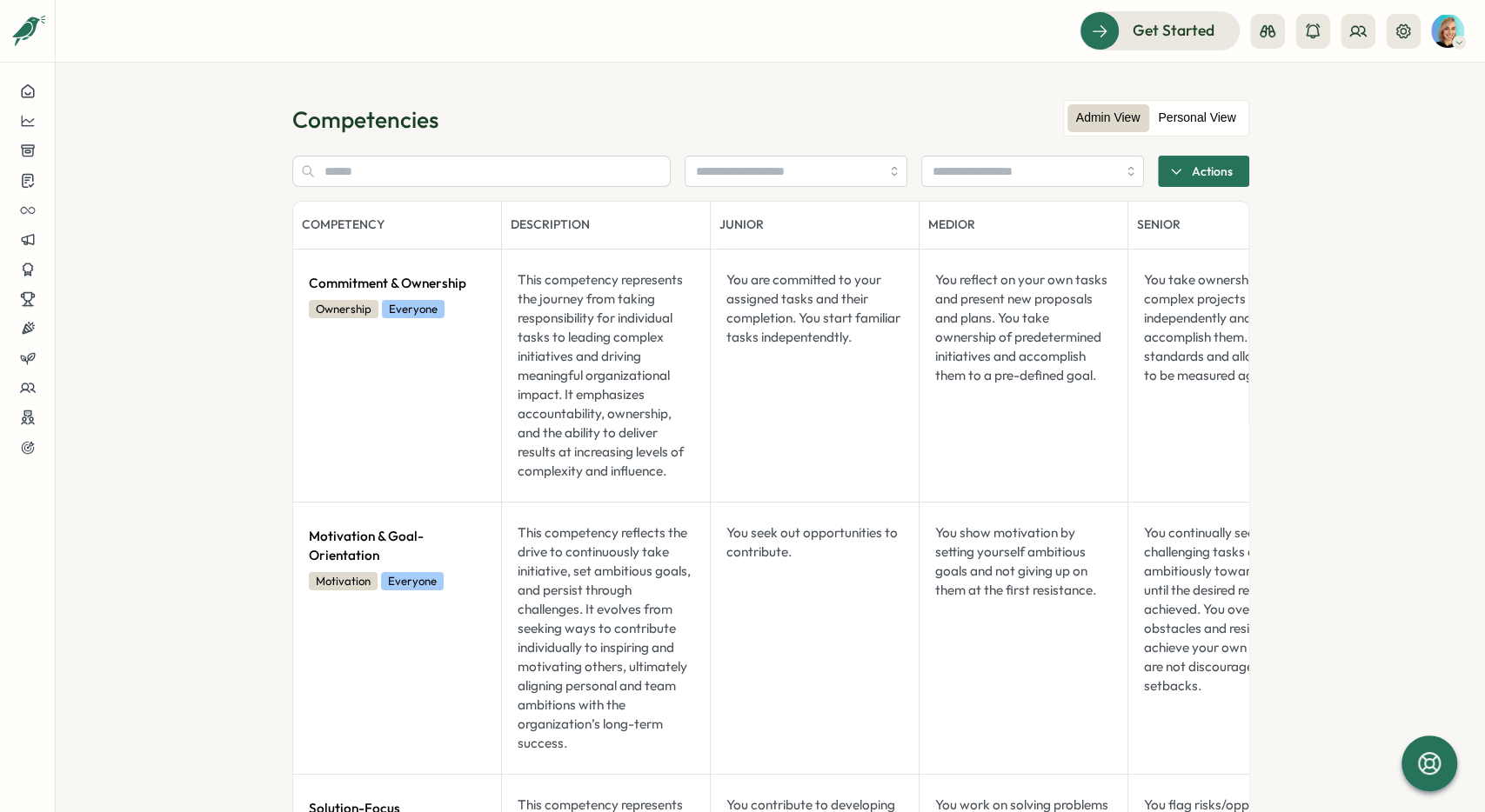
click at [779, 107] on label "Personal View" at bounding box center [1196, 119] width 95 height 27
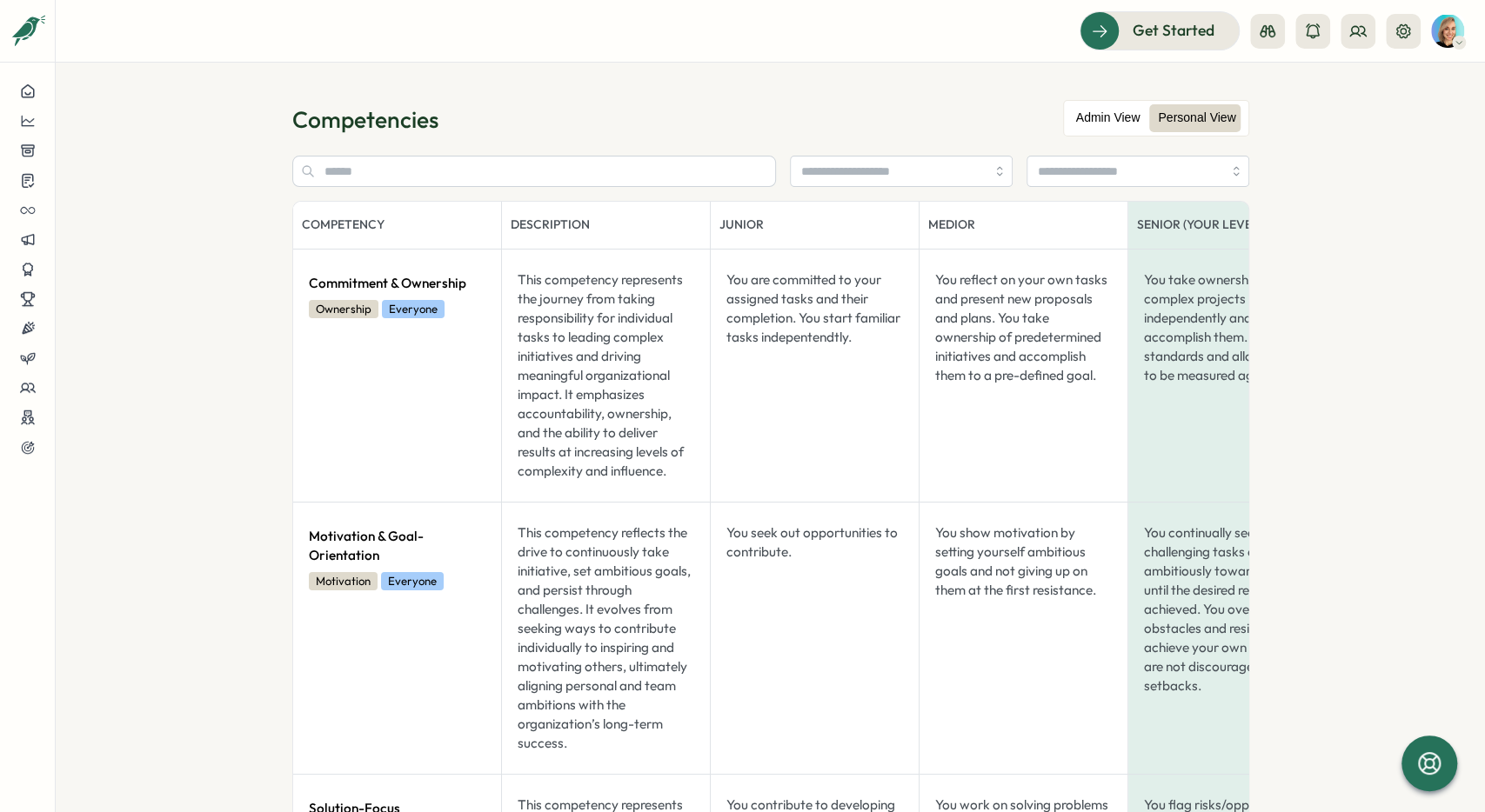
click at [779, 109] on label "Admin View" at bounding box center [1108, 119] width 81 height 27
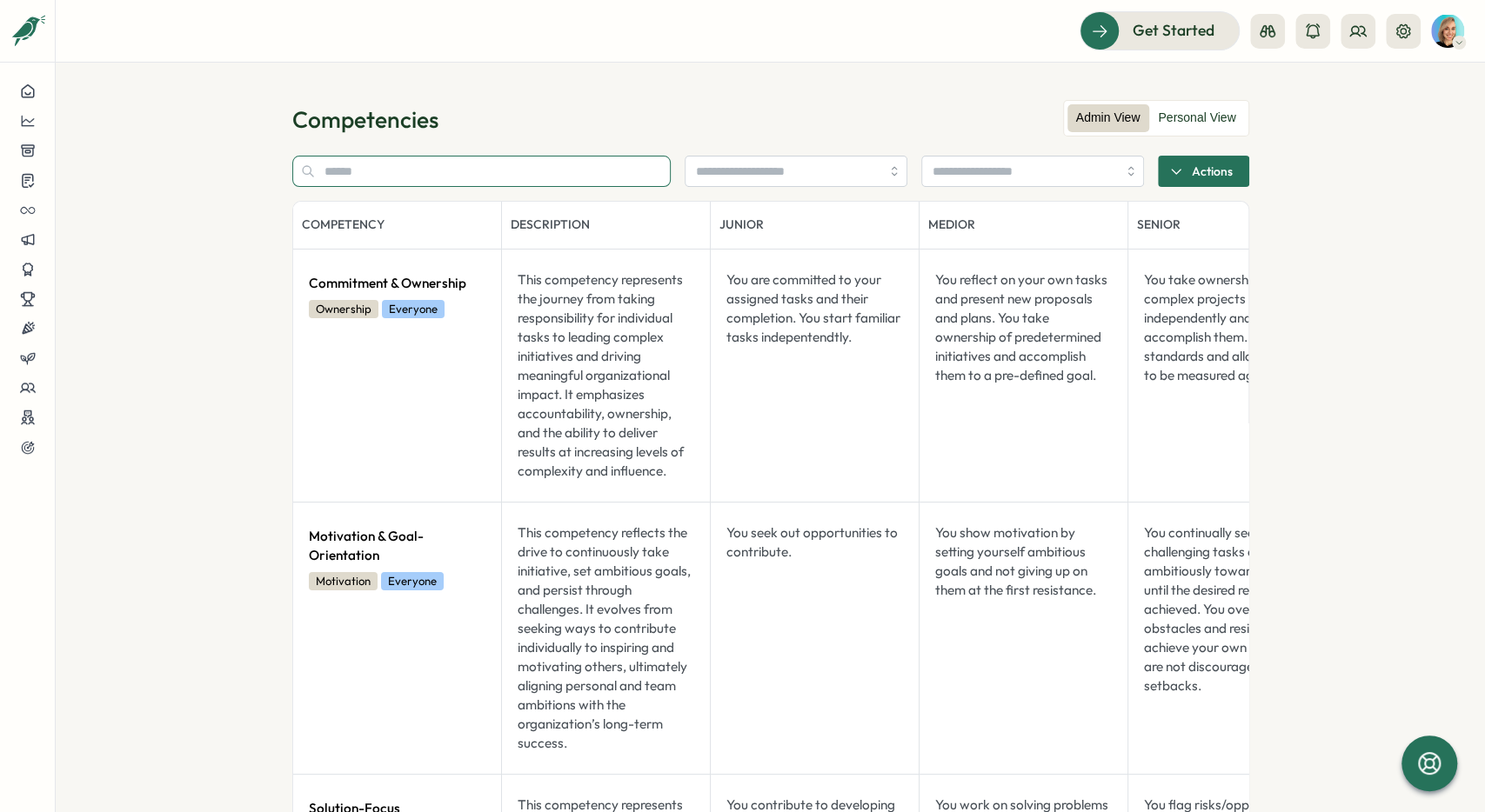
click at [484, 173] on input "text" at bounding box center [481, 171] width 378 height 31
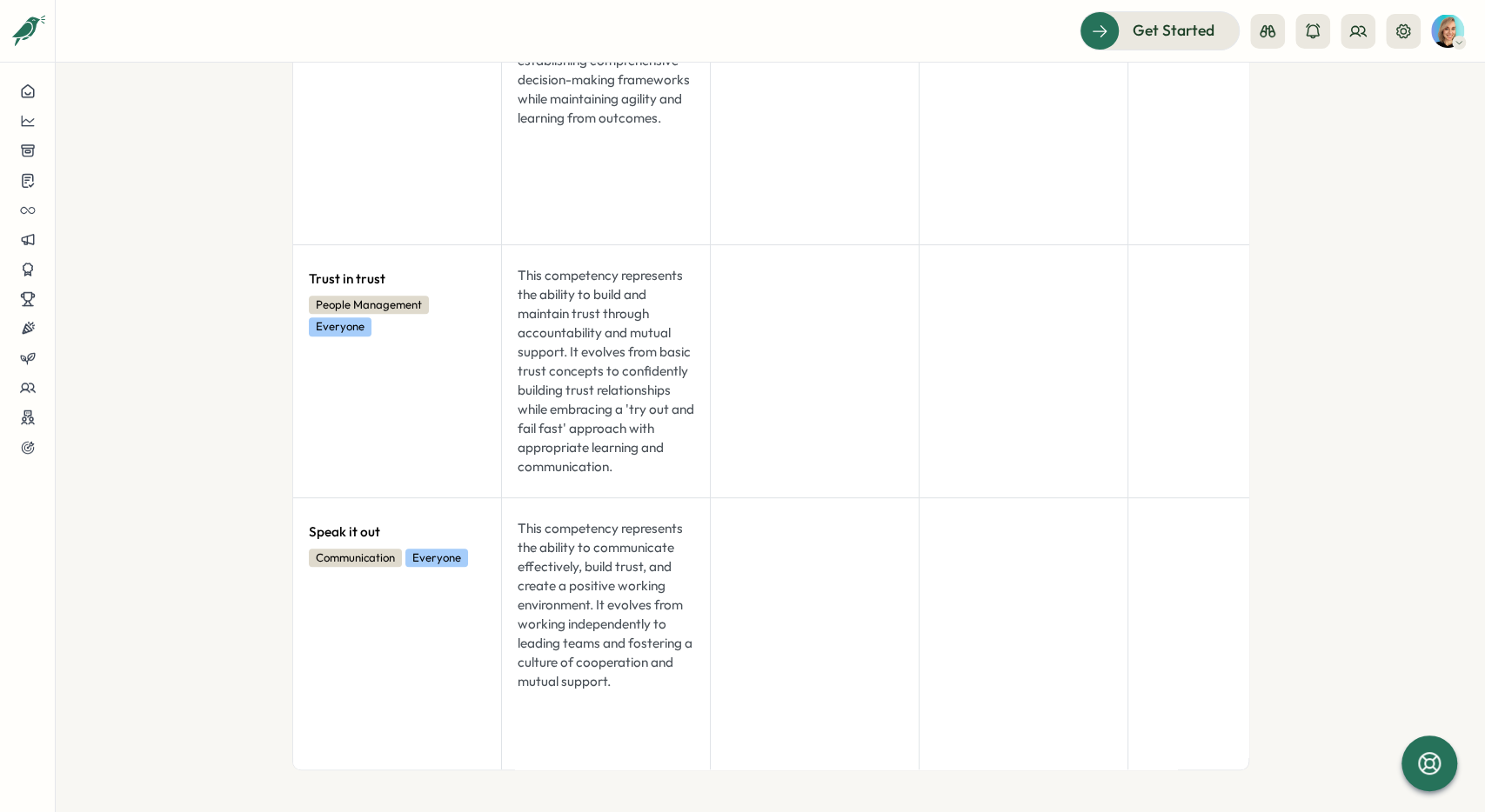
scroll to position [565, 0]
type input "**********"
click at [581, 425] on div "This competency represents the ability to build and maintain trust through acco…" at bounding box center [605, 371] width 190 height 224
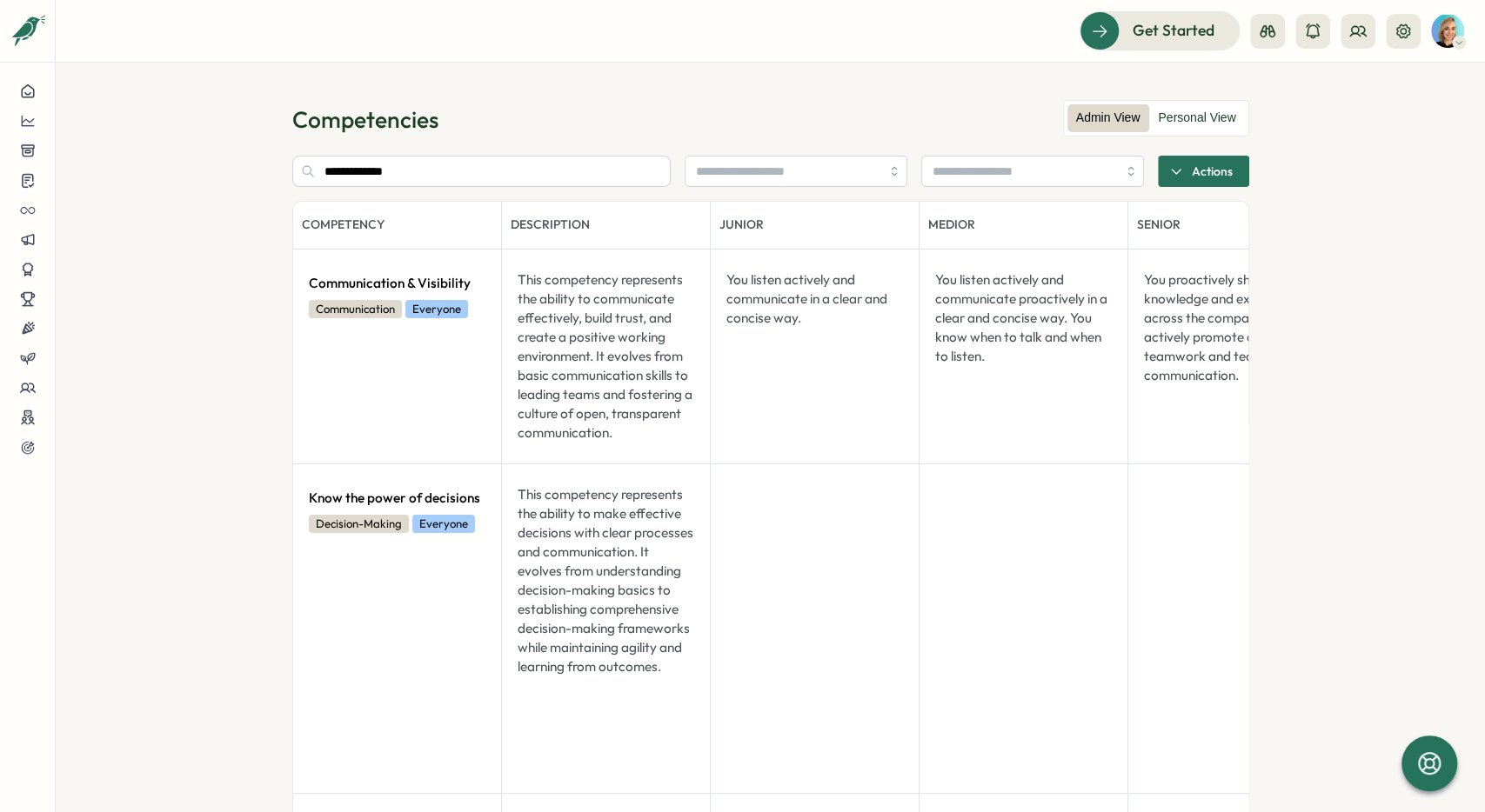
scroll to position [0, 0]
click at [519, 173] on input "**********" at bounding box center [481, 171] width 378 height 31
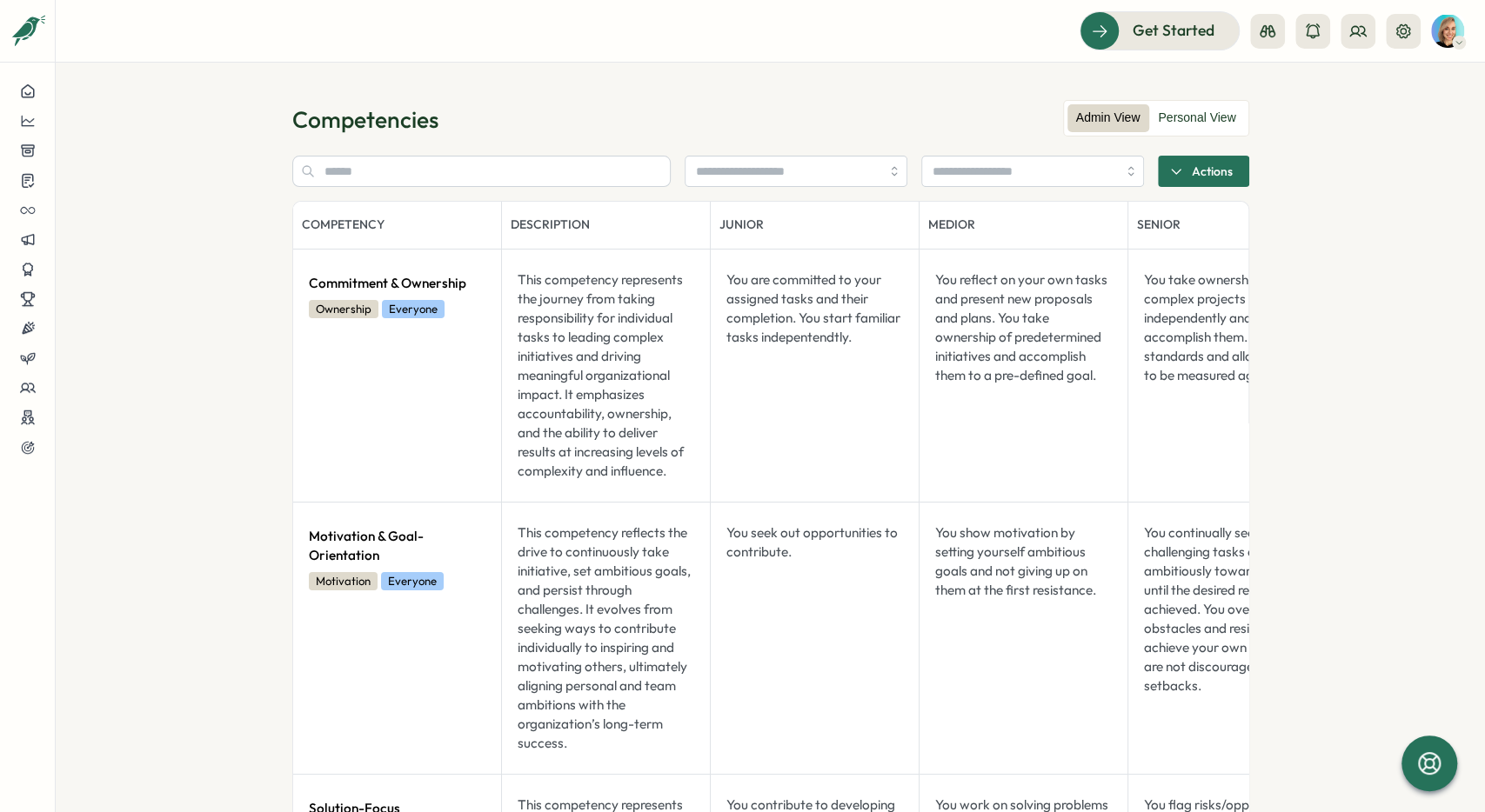
click at [753, 64] on section "Competencies Admin View Personal View Actions Competency Description Junior Med…" at bounding box center [770, 437] width 1429 height 749
click at [768, 173] on input "search" at bounding box center [788, 171] width 184 height 29
click at [779, 130] on div "Competencies" at bounding box center [770, 119] width 957 height 30
click at [779, 173] on icon "button" at bounding box center [892, 170] width 7 height 7
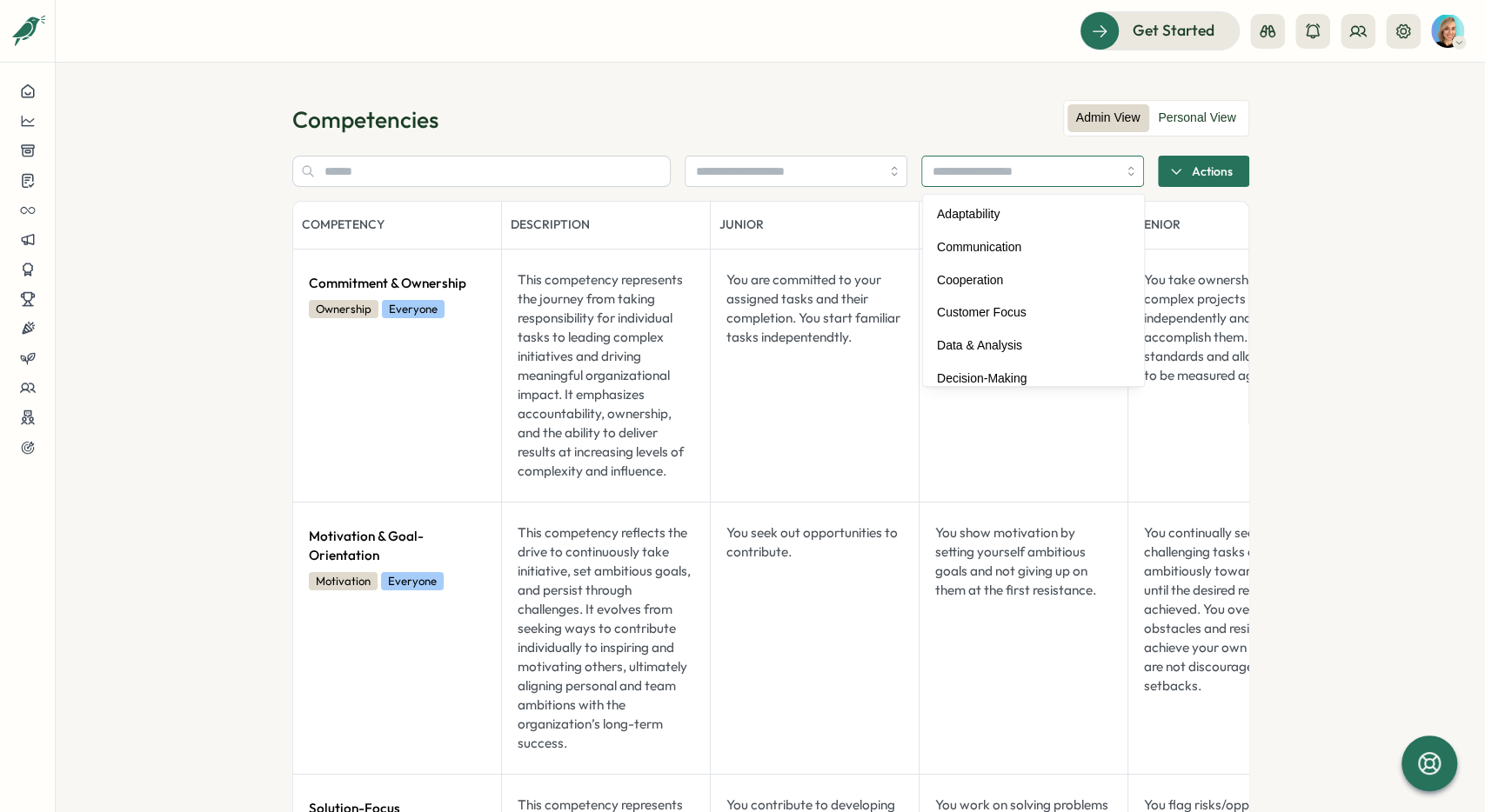
click at [779, 170] on input "search" at bounding box center [1025, 171] width 184 height 29
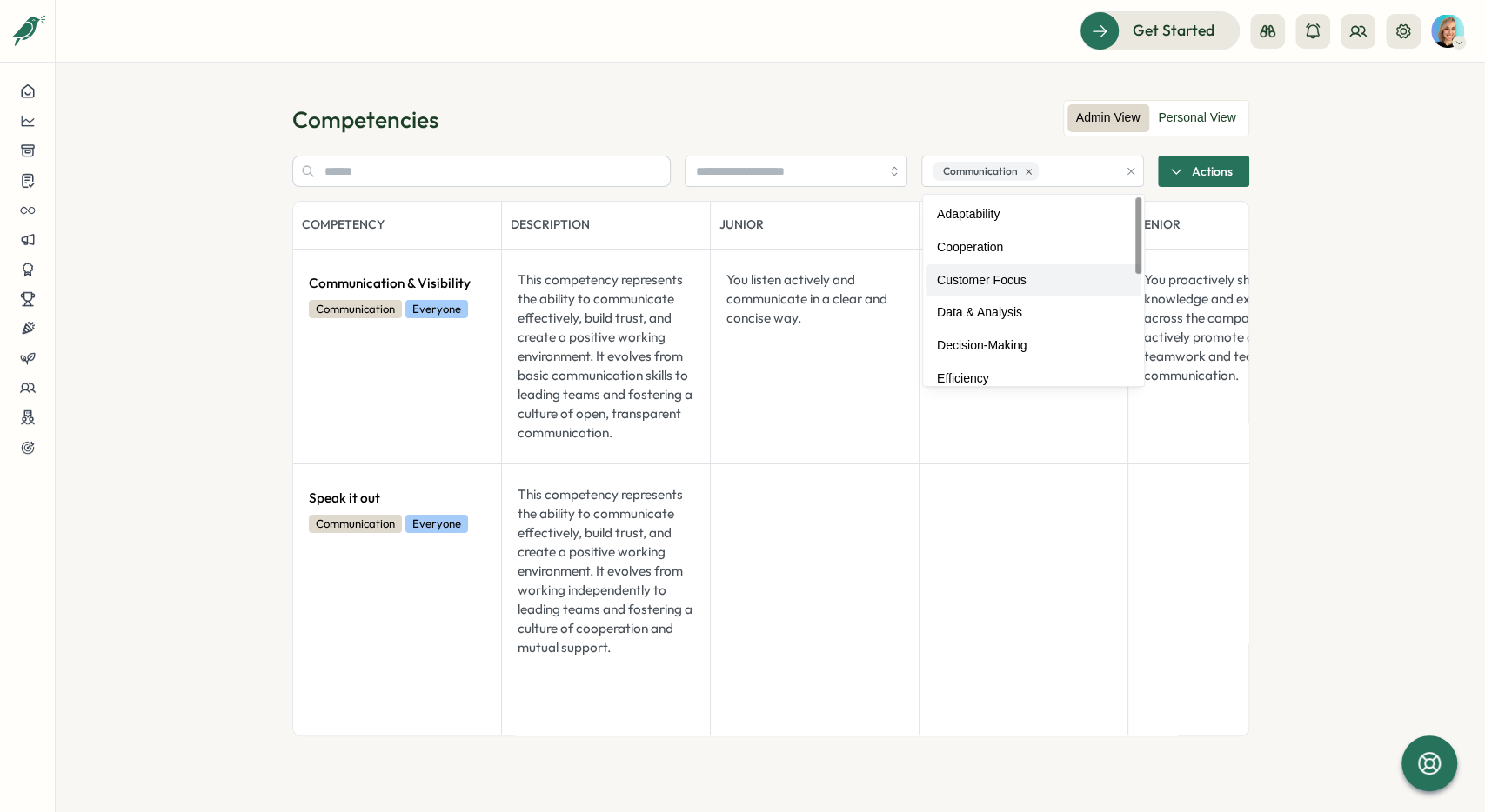
click at [779, 116] on div "Competencies" at bounding box center [770, 119] width 957 height 30
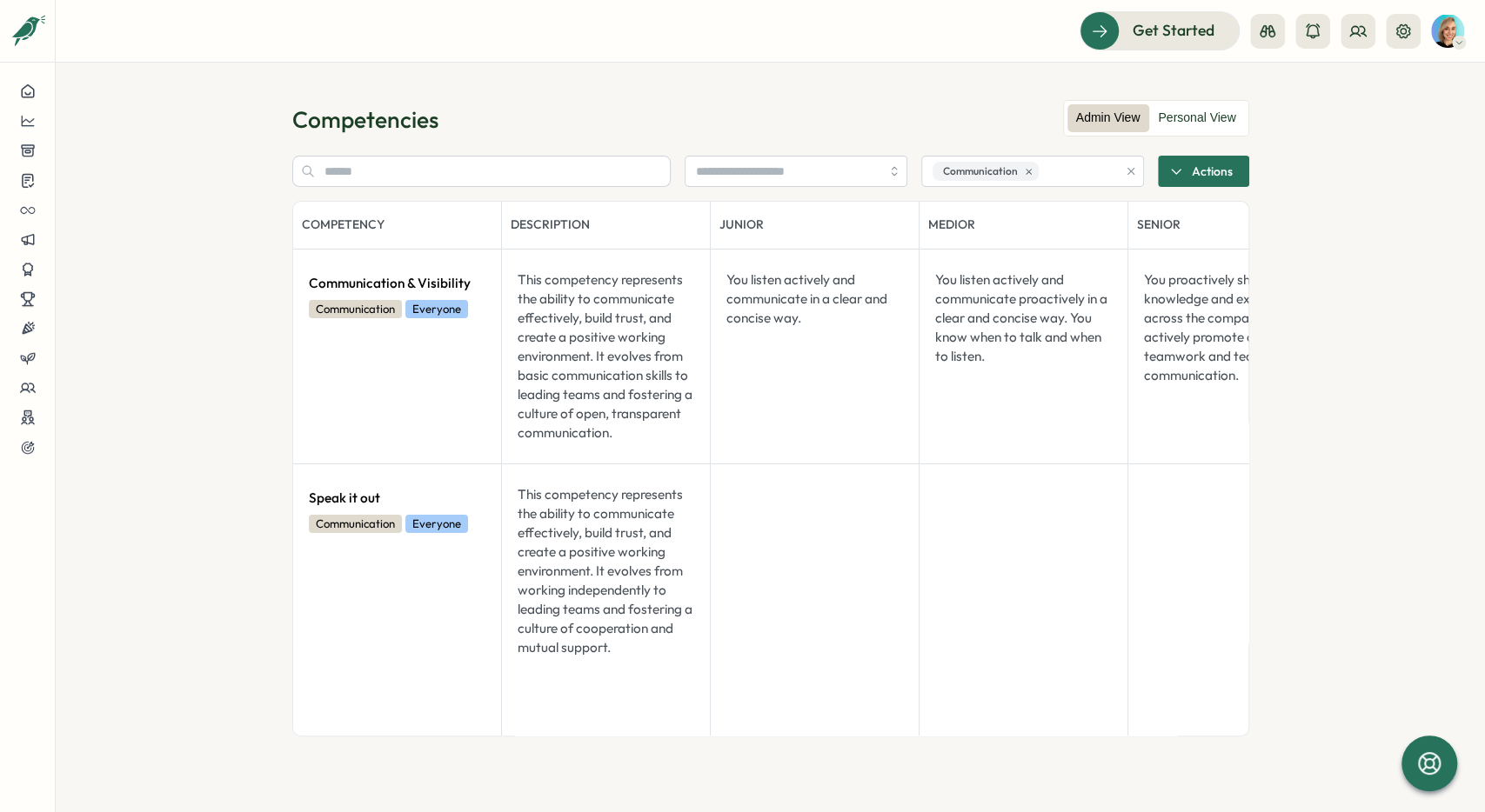
click at [779, 168] on div at bounding box center [1130, 171] width 26 height 31
click at [779, 168] on button "button" at bounding box center [1131, 171] width 20 height 20
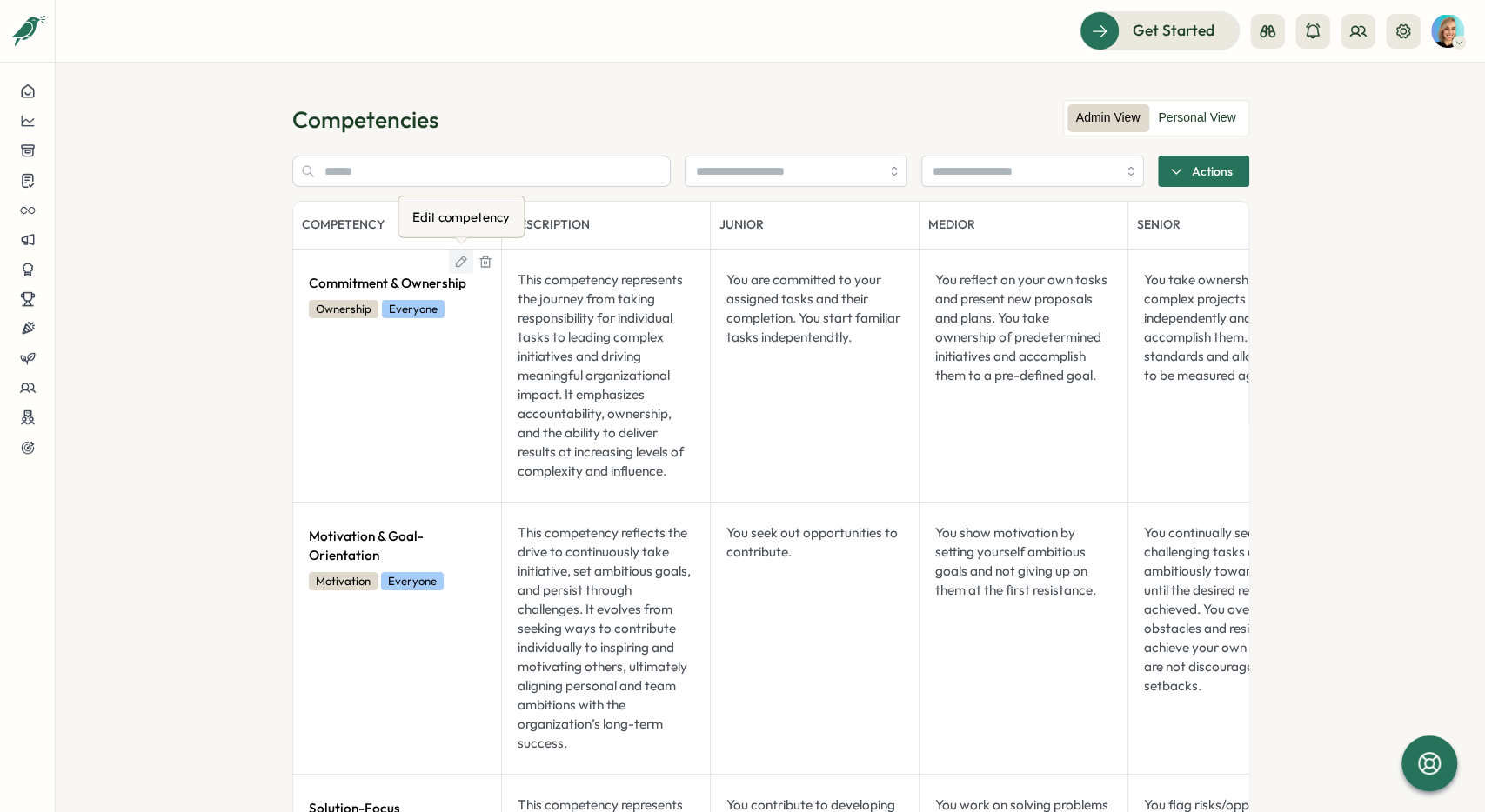
click at [467, 263] on icon at bounding box center [461, 262] width 14 height 14
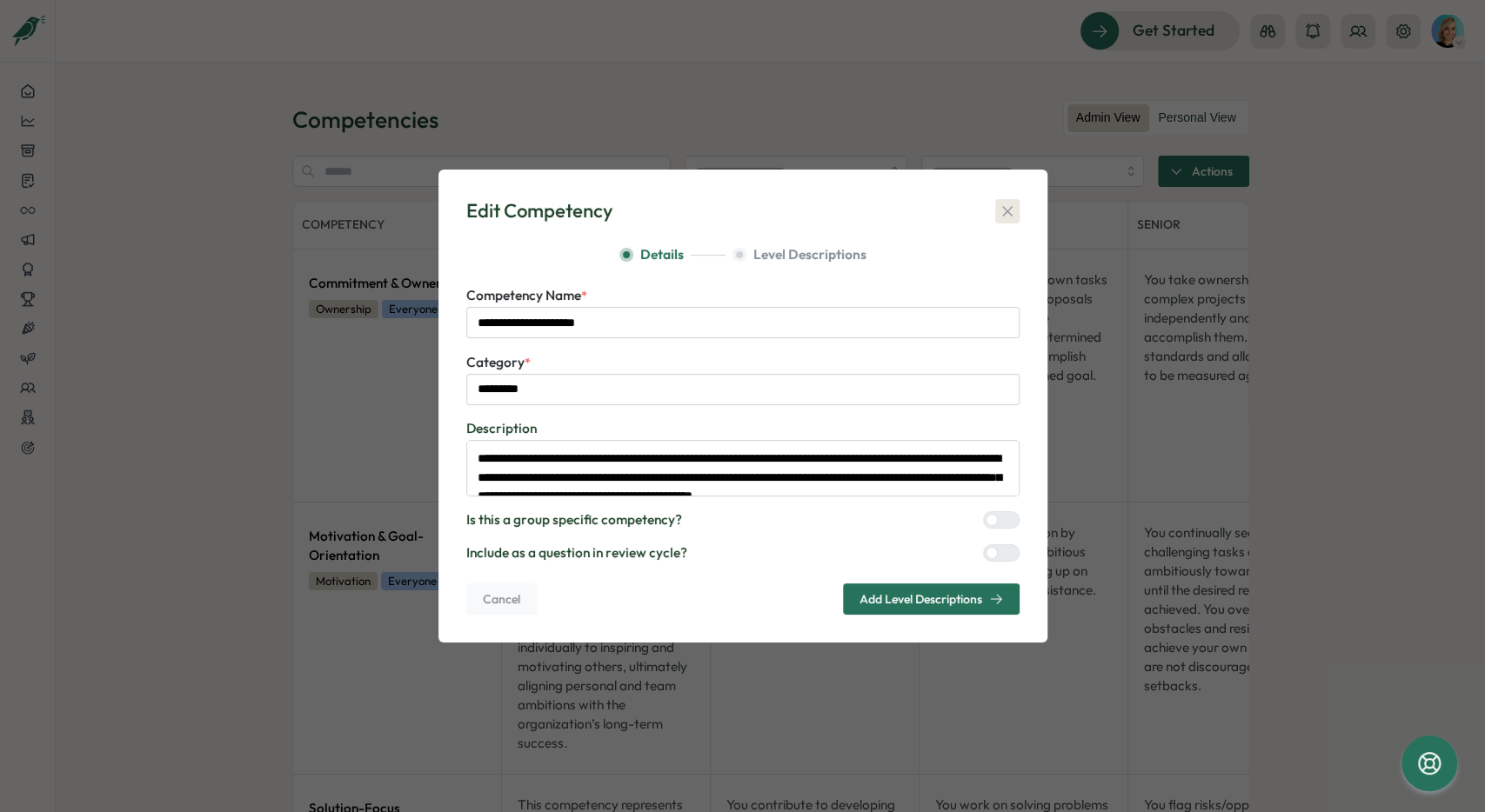
click at [779, 208] on icon "button" at bounding box center [1007, 211] width 10 height 10
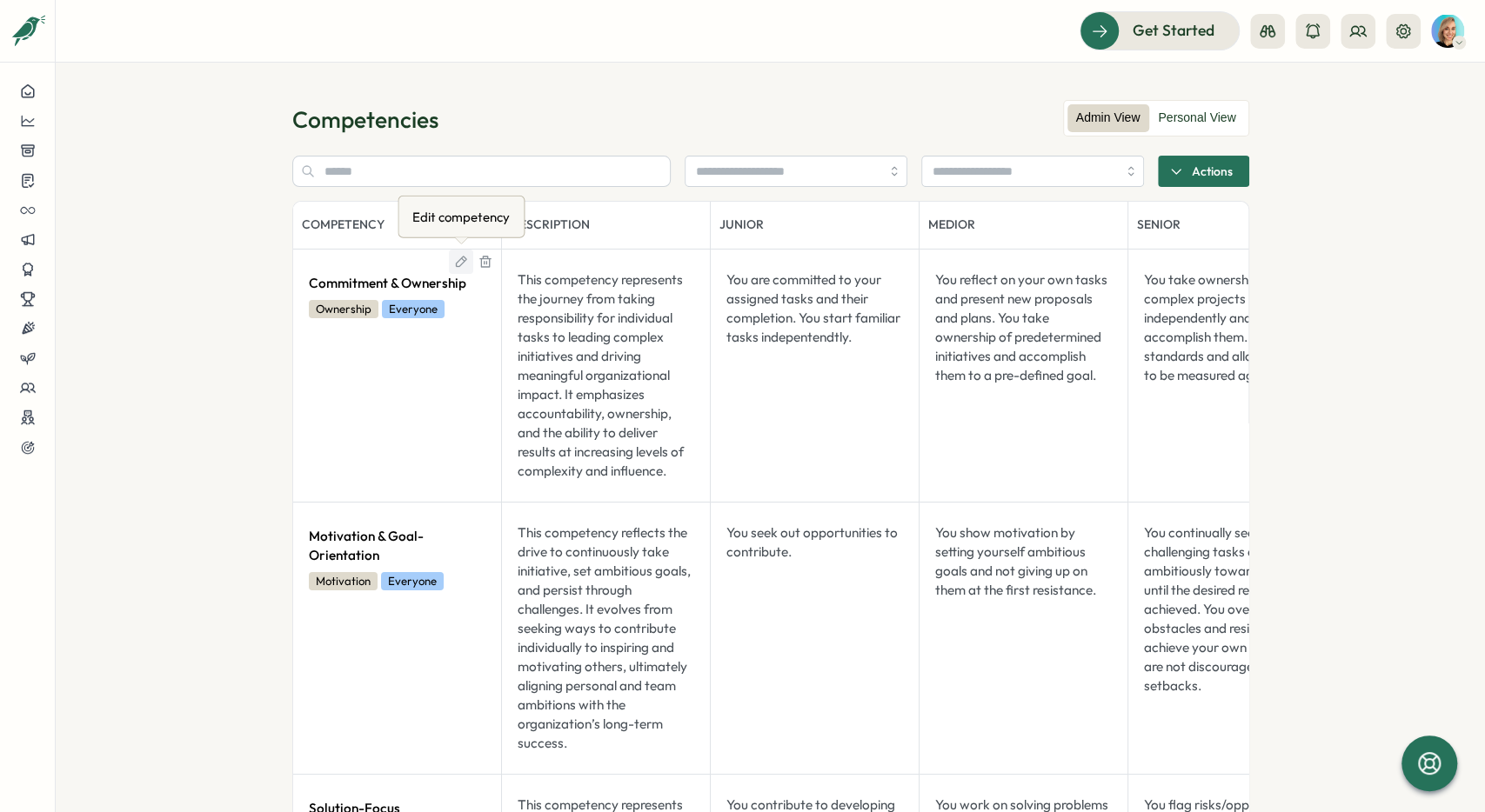
click at [462, 263] on icon at bounding box center [461, 262] width 14 height 14
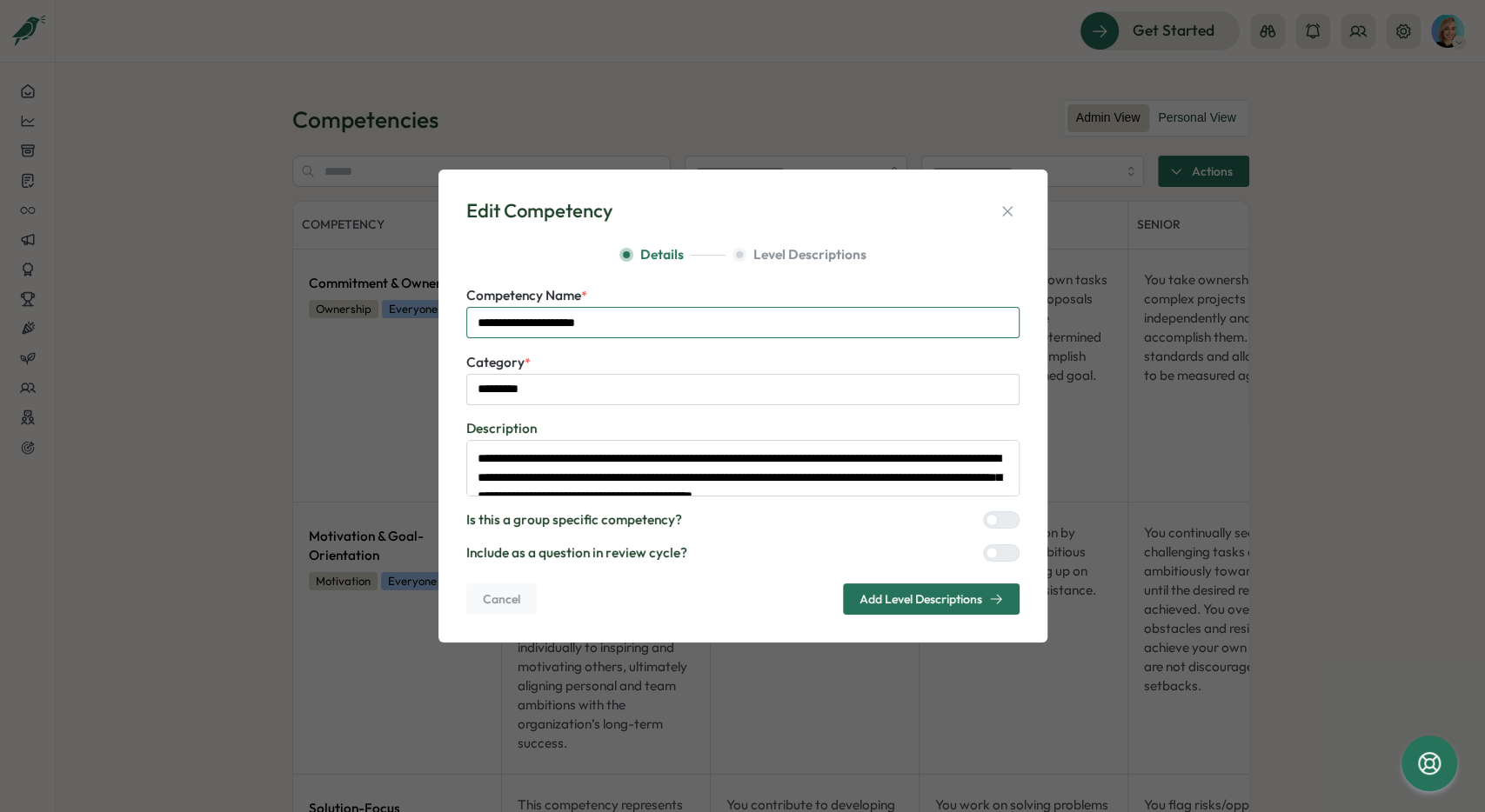
click at [664, 330] on input "**********" at bounding box center [742, 322] width 553 height 31
click at [604, 388] on input "*********" at bounding box center [742, 390] width 553 height 31
click at [587, 425] on textarea "**********" at bounding box center [742, 468] width 553 height 57
drag, startPoint x: 507, startPoint y: 458, endPoint x: 538, endPoint y: 477, distance: 36.4
click at [538, 425] on textarea "**********" at bounding box center [742, 468] width 553 height 57
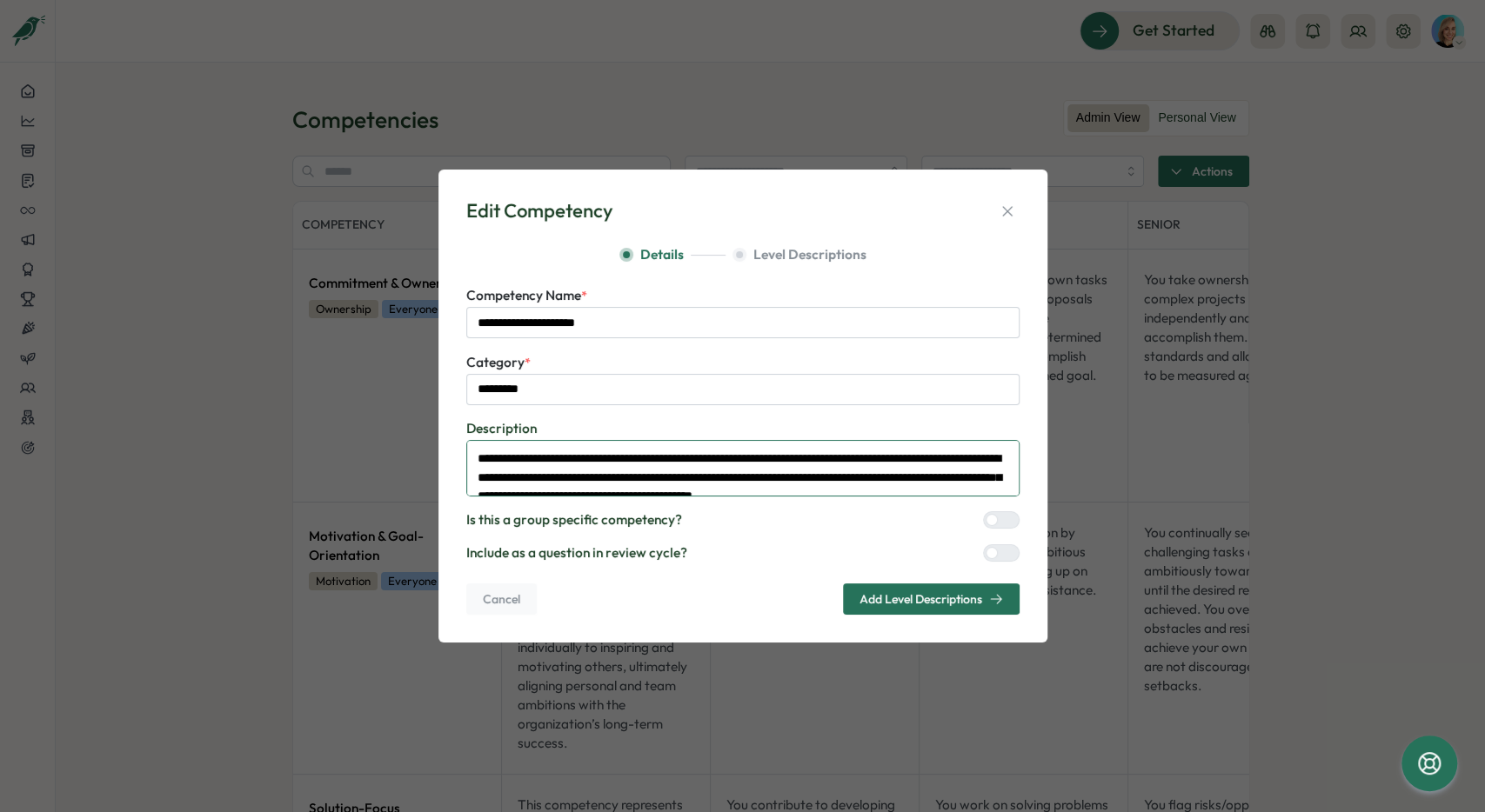
click at [495, 425] on textarea "**********" at bounding box center [742, 468] width 553 height 57
drag, startPoint x: 476, startPoint y: 459, endPoint x: 530, endPoint y: 493, distance: 63.8
click at [530, 425] on textarea "**********" at bounding box center [742, 468] width 553 height 57
click at [779, 425] on textarea "**********" at bounding box center [742, 468] width 553 height 57
drag, startPoint x: 478, startPoint y: 463, endPoint x: 657, endPoint y: 470, distance: 179.1
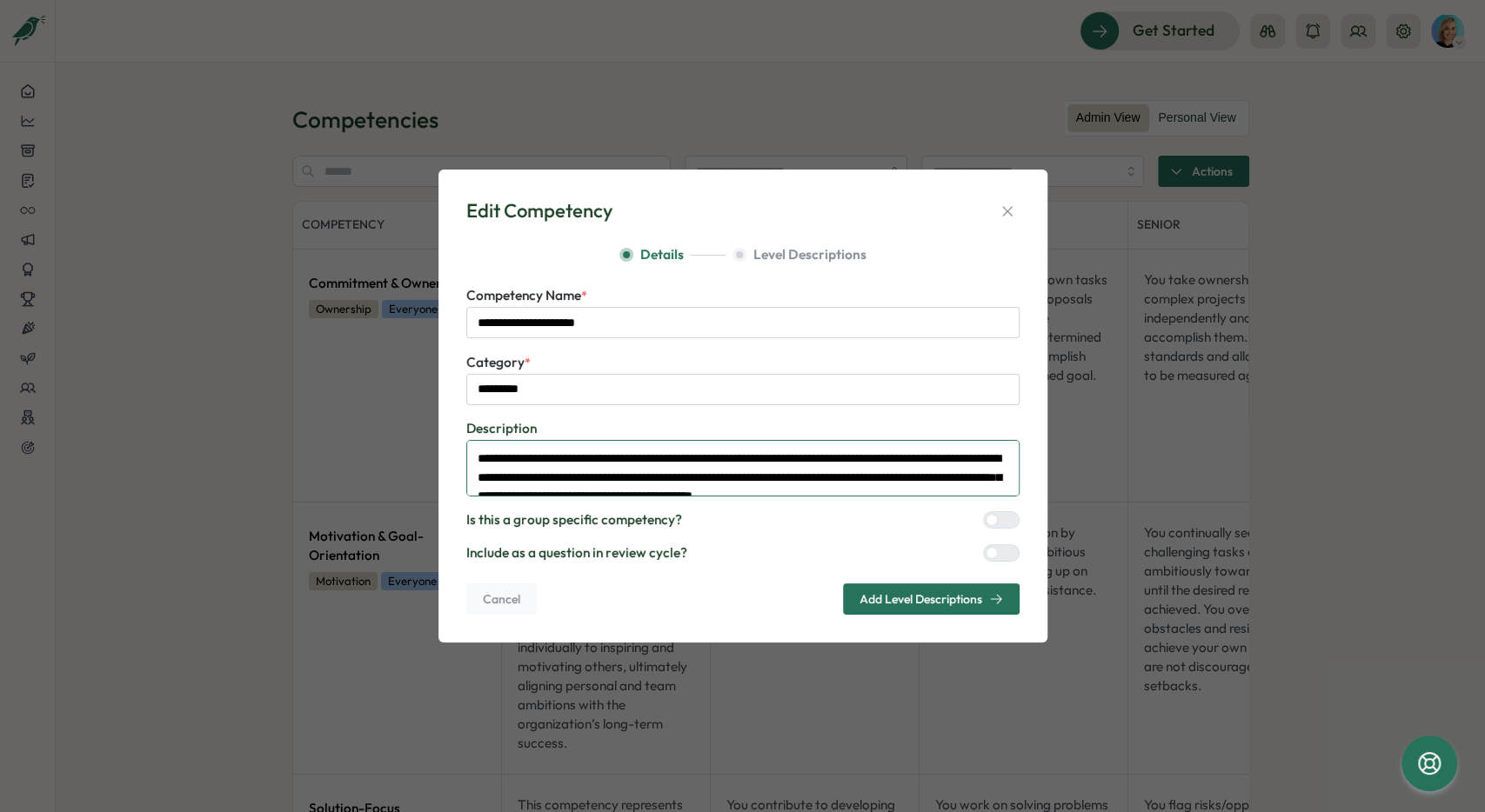
click at [530, 425] on textarea "**********" at bounding box center [742, 468] width 553 height 57
click at [694, 425] on textarea "**********" at bounding box center [742, 468] width 553 height 57
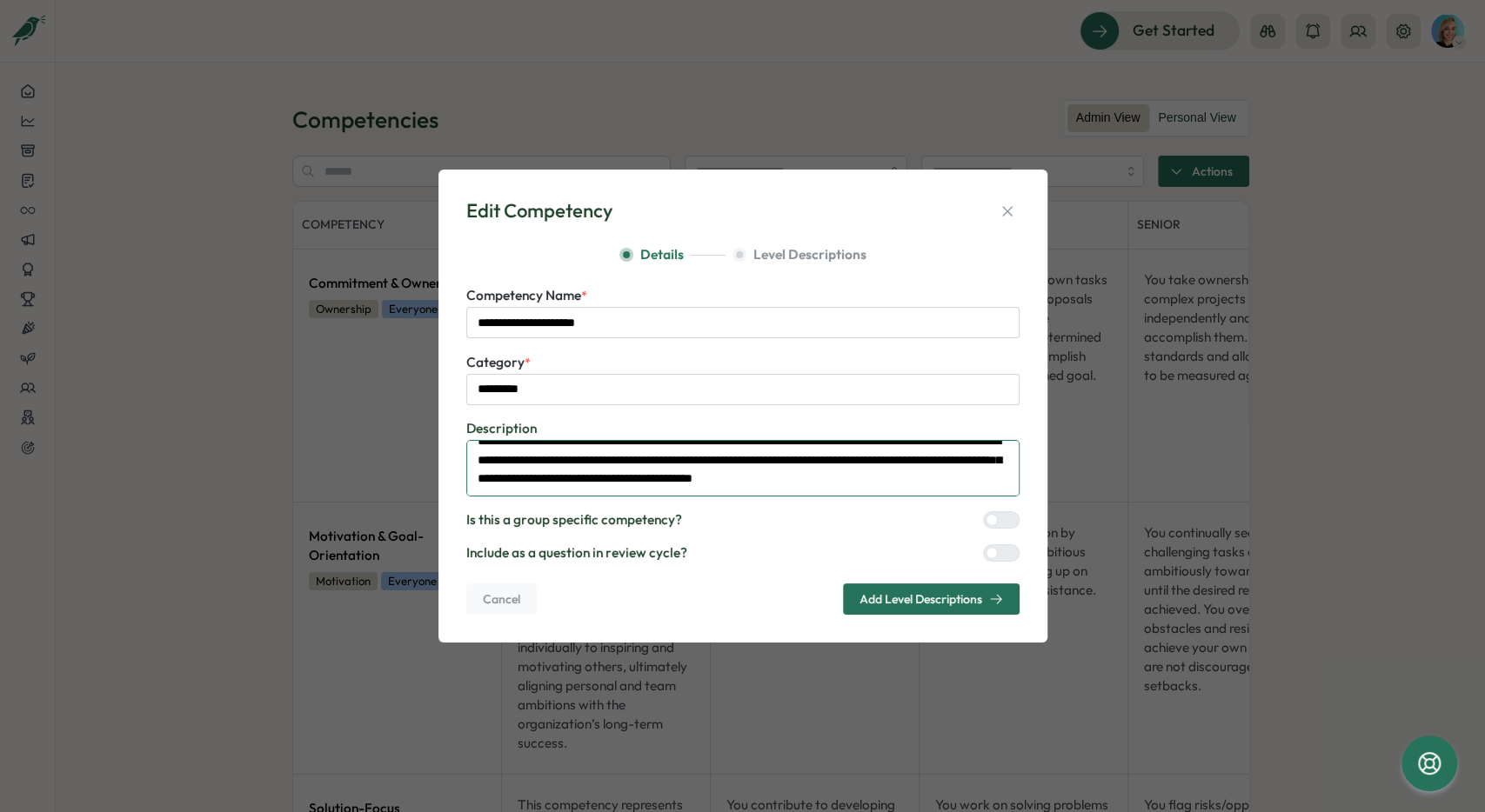
scroll to position [19, 0]
click at [779, 425] on div at bounding box center [1008, 520] width 21 height 16
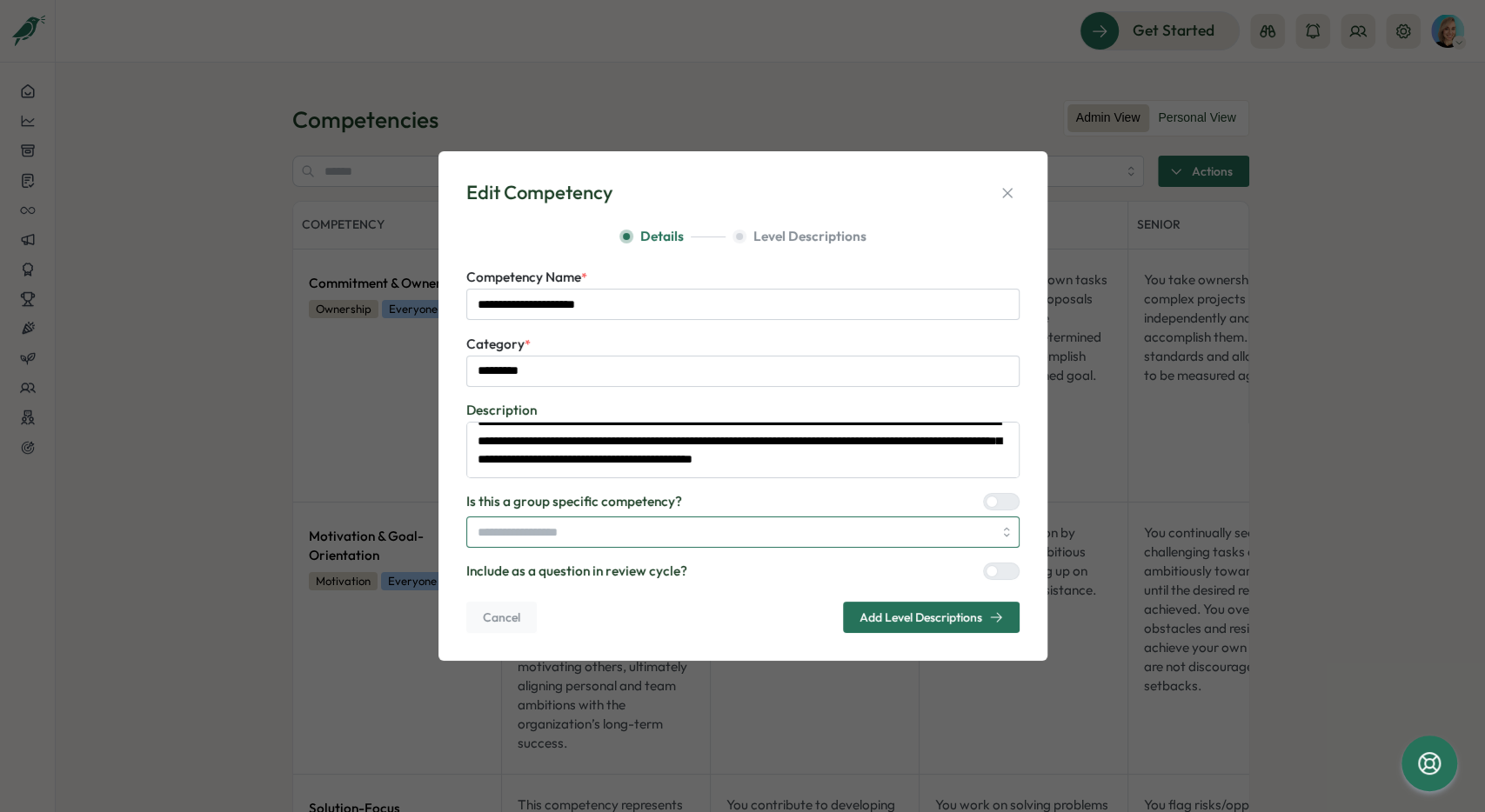
click at [691, 425] on input "search" at bounding box center [736, 532] width 515 height 29
drag, startPoint x: 710, startPoint y: 501, endPoint x: 733, endPoint y: 499, distance: 23.1
click at [710, 425] on div "Is this a group specific competency?" at bounding box center [742, 502] width 553 height 20
click at [779, 425] on div "Is this a group specific competency?" at bounding box center [742, 502] width 553 height 20
click at [779, 425] on div at bounding box center [991, 502] width 12 height 12
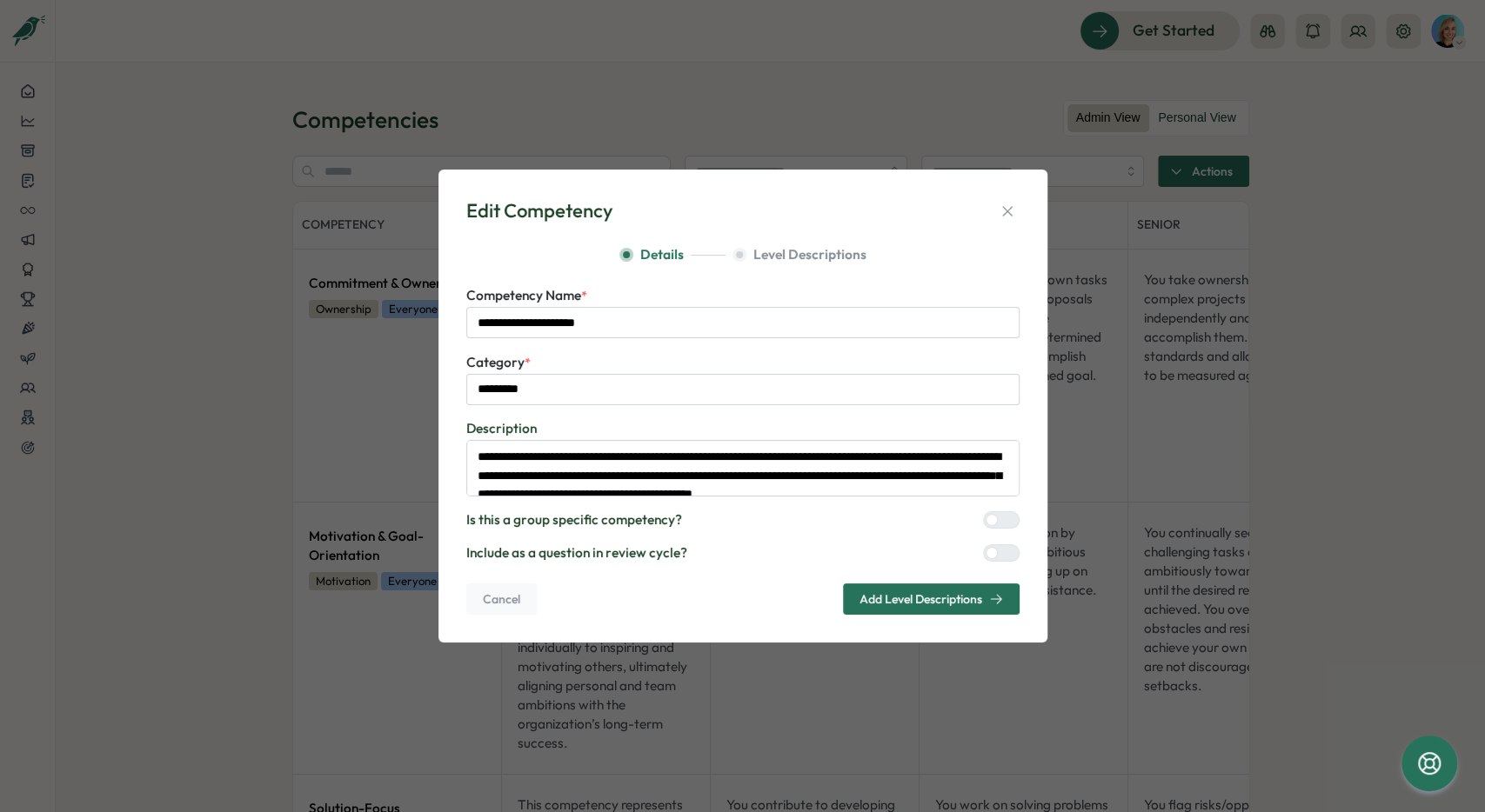
scroll to position [0, 0]
click at [779, 213] on icon "button" at bounding box center [1007, 211] width 10 height 10
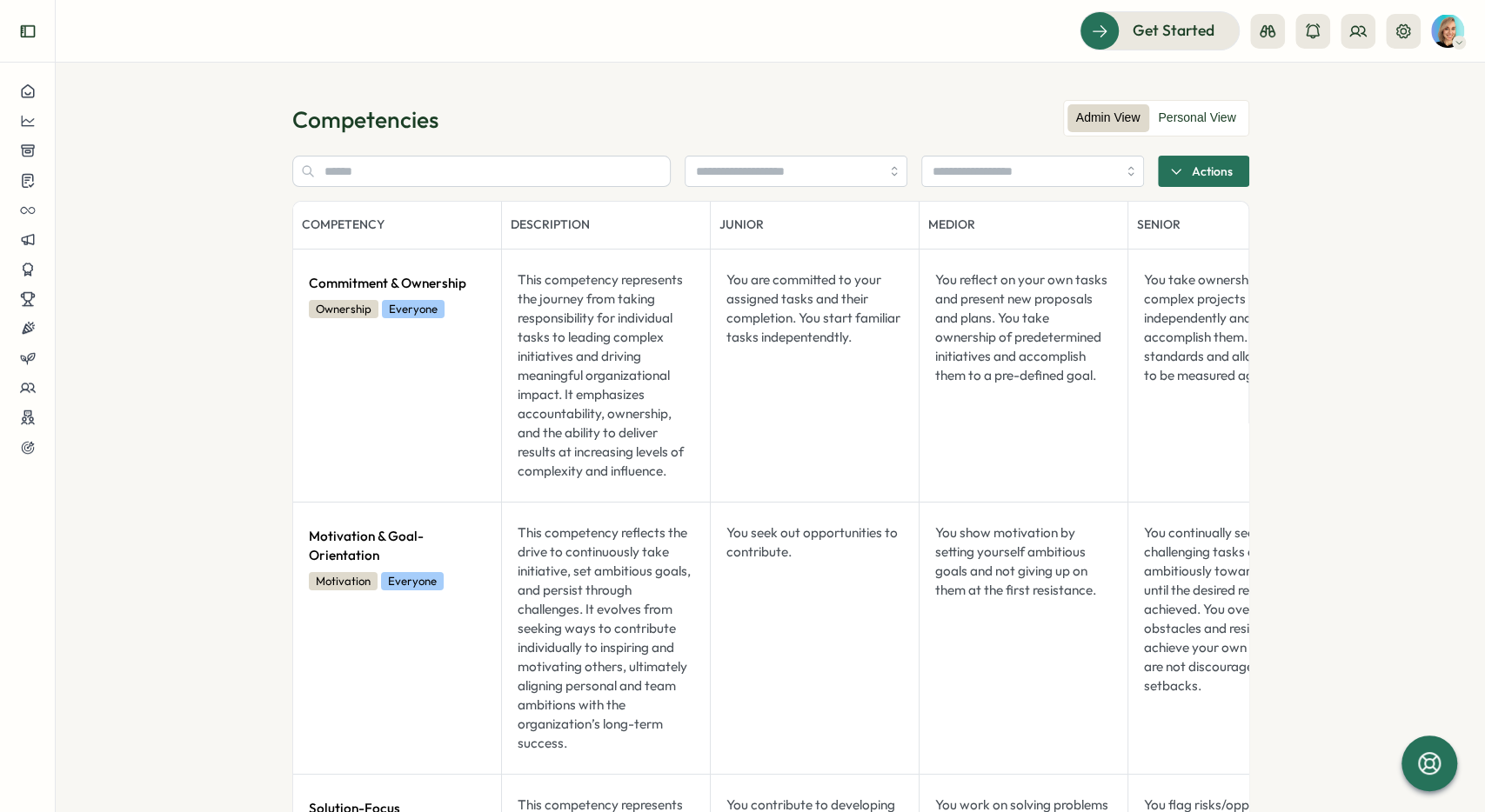
click at [27, 43] on button "Expand sidebar" at bounding box center [28, 31] width 35 height 35
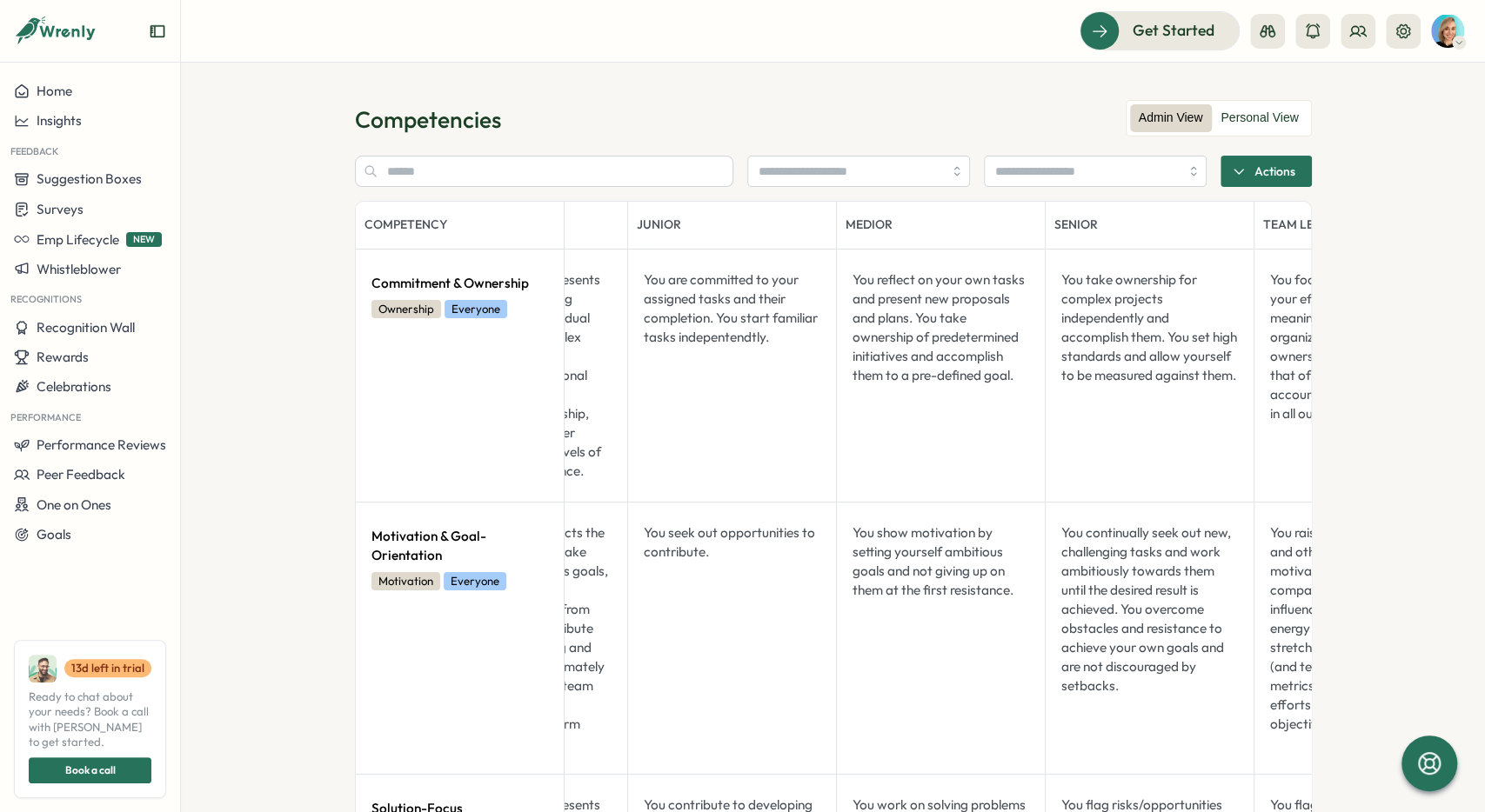
drag, startPoint x: 744, startPoint y: 431, endPoint x: 783, endPoint y: 432, distance: 39.0
drag, startPoint x: 1333, startPoint y: 369, endPoint x: 1362, endPoint y: 369, distance: 29.0
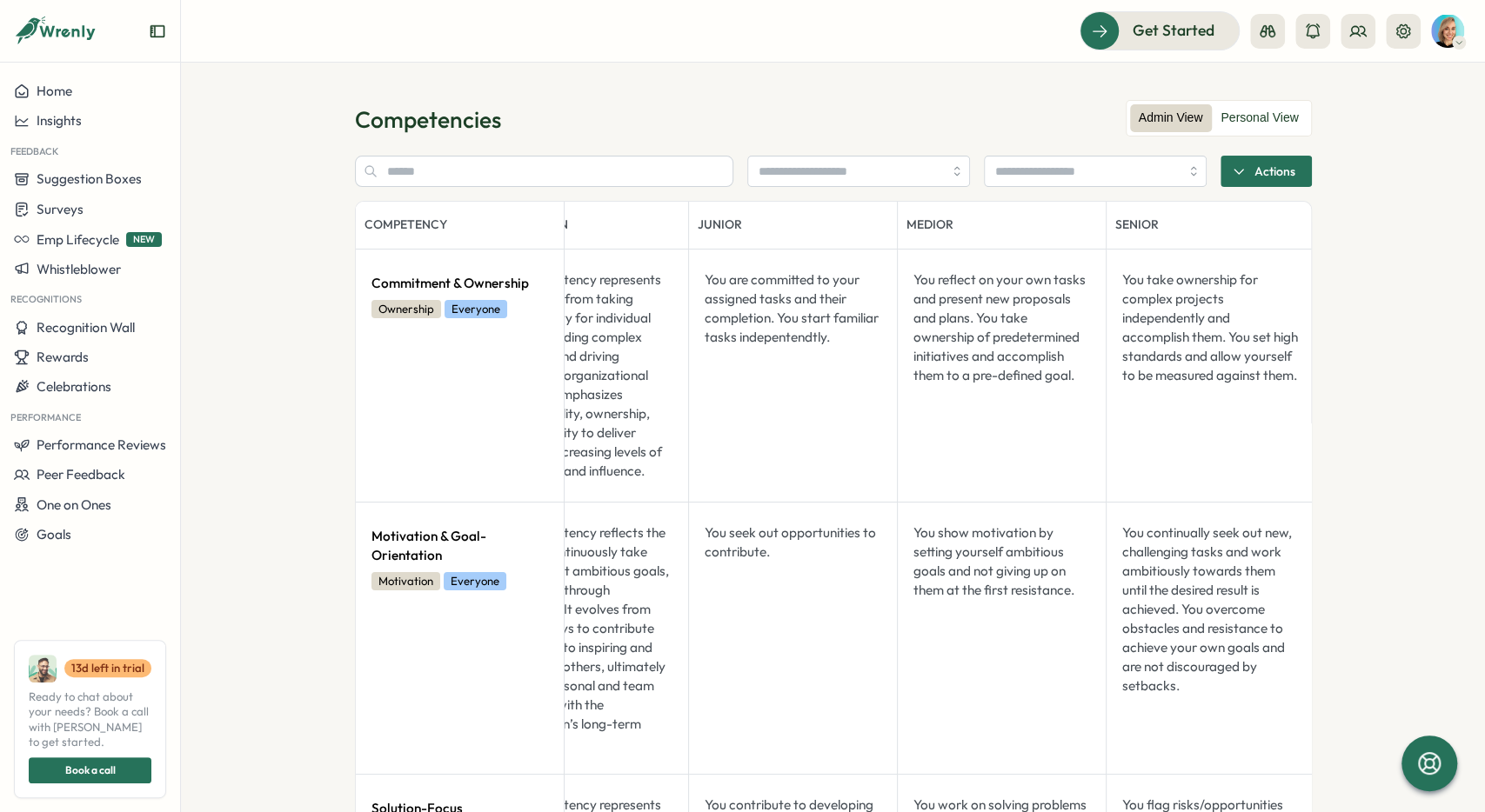
scroll to position [0, 0]
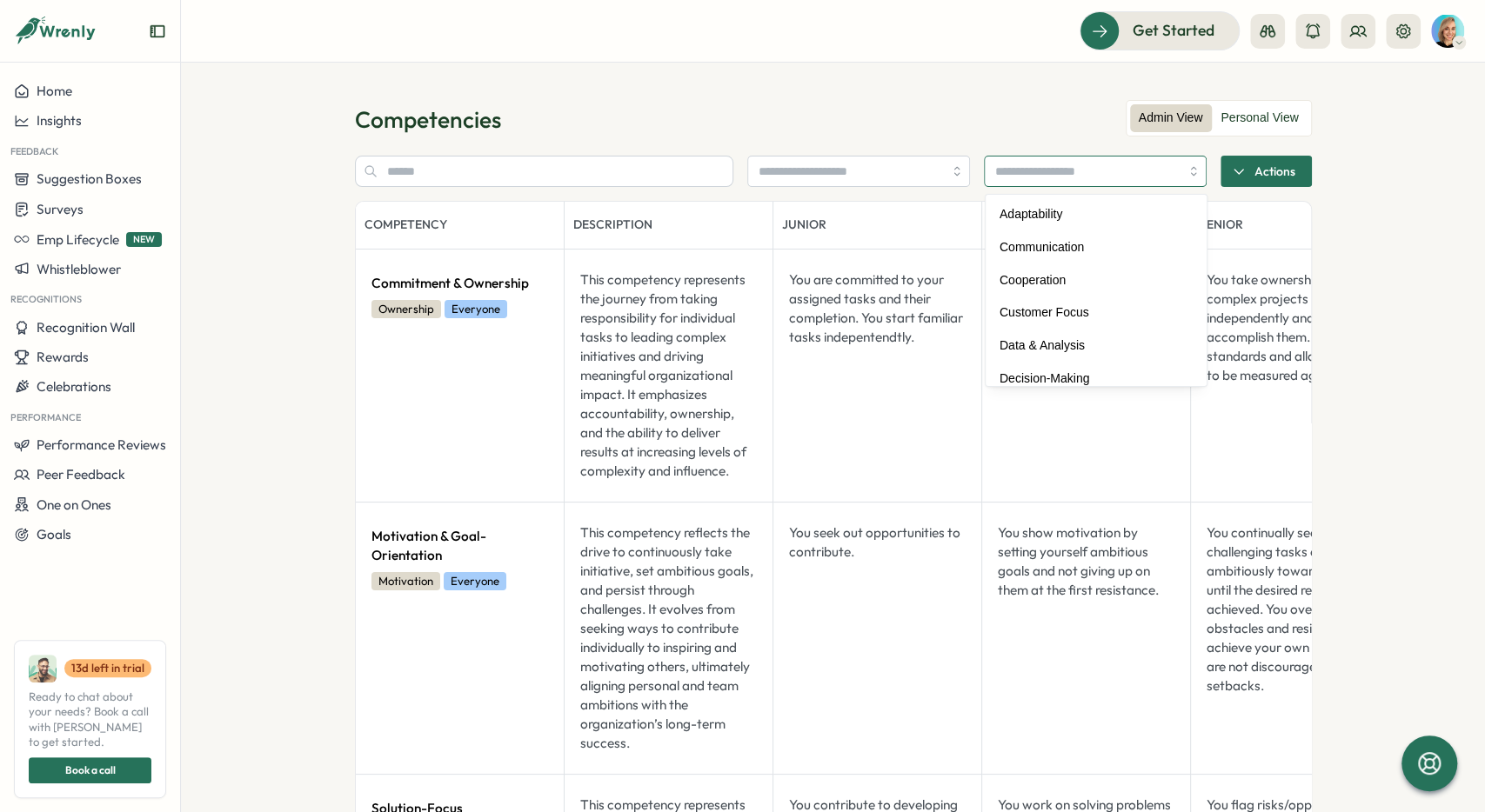
click at [779, 181] on input "search" at bounding box center [1087, 171] width 184 height 29
click at [779, 120] on div "Competencies" at bounding box center [833, 119] width 957 height 30
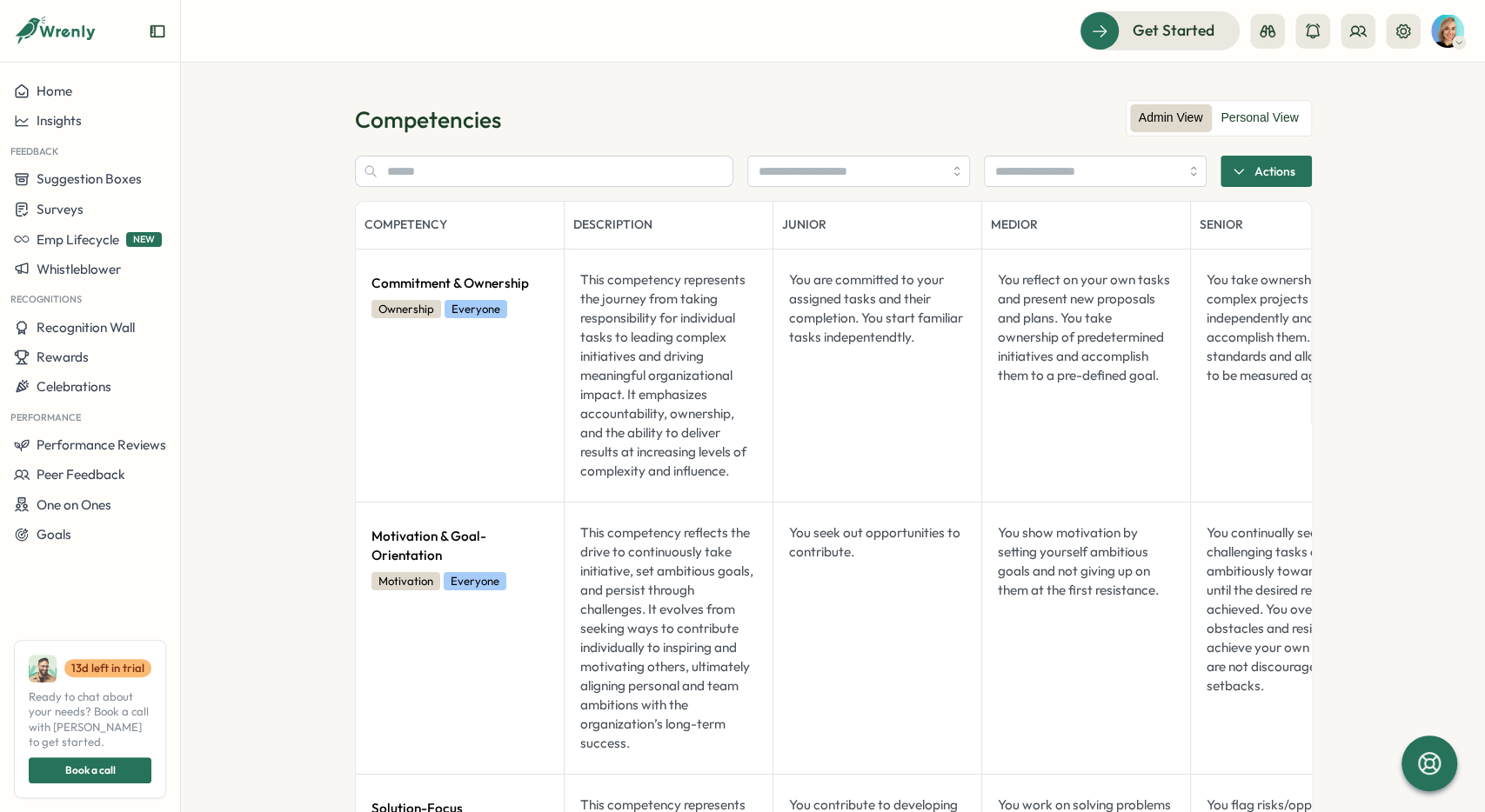
click at [779, 185] on span "Actions" at bounding box center [1274, 171] width 41 height 29
click at [779, 216] on span "Create competency" at bounding box center [1277, 210] width 118 height 16
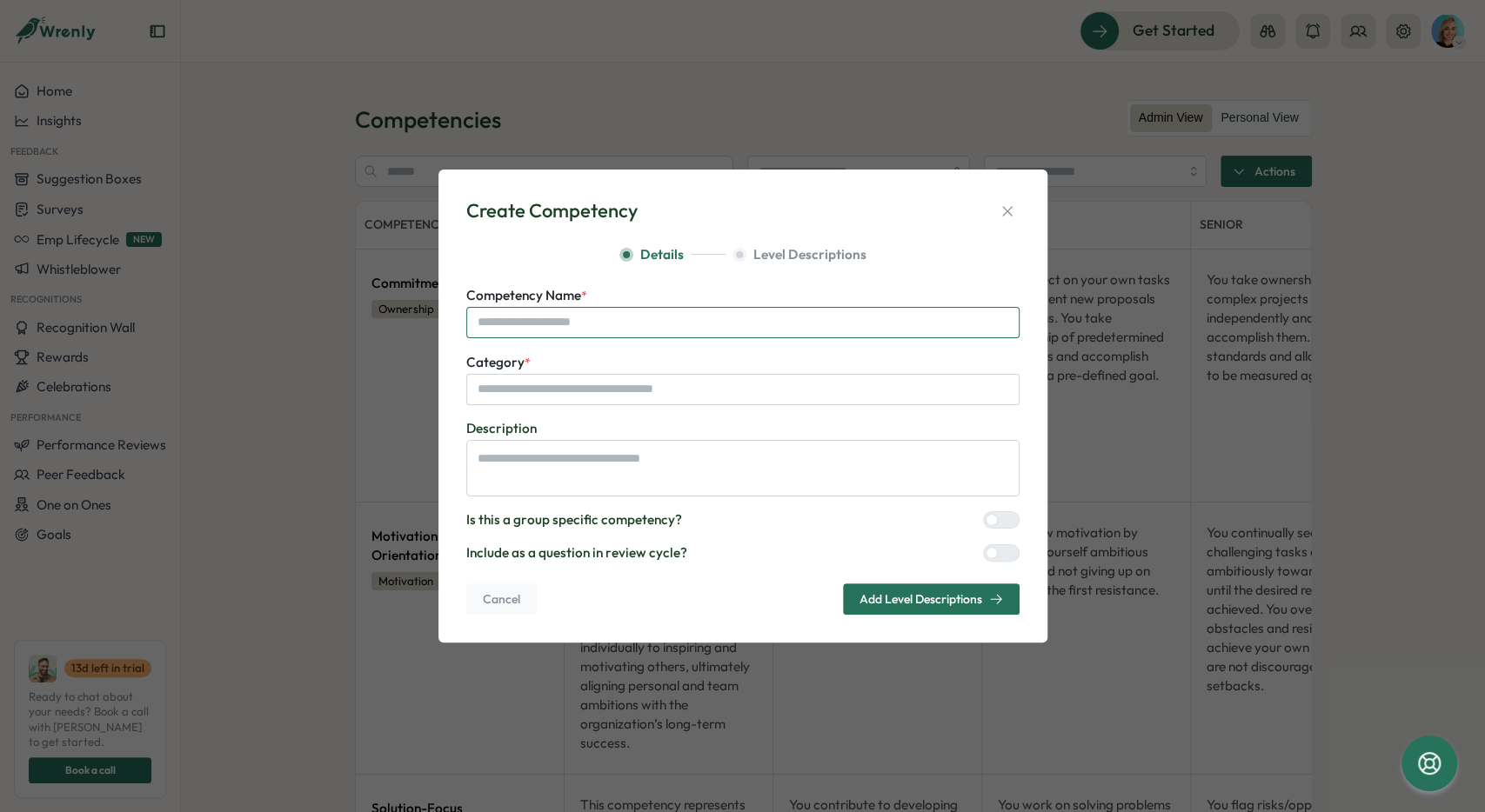
click at [776, 312] on input "Competency Name *" at bounding box center [742, 322] width 553 height 31
type input "********"
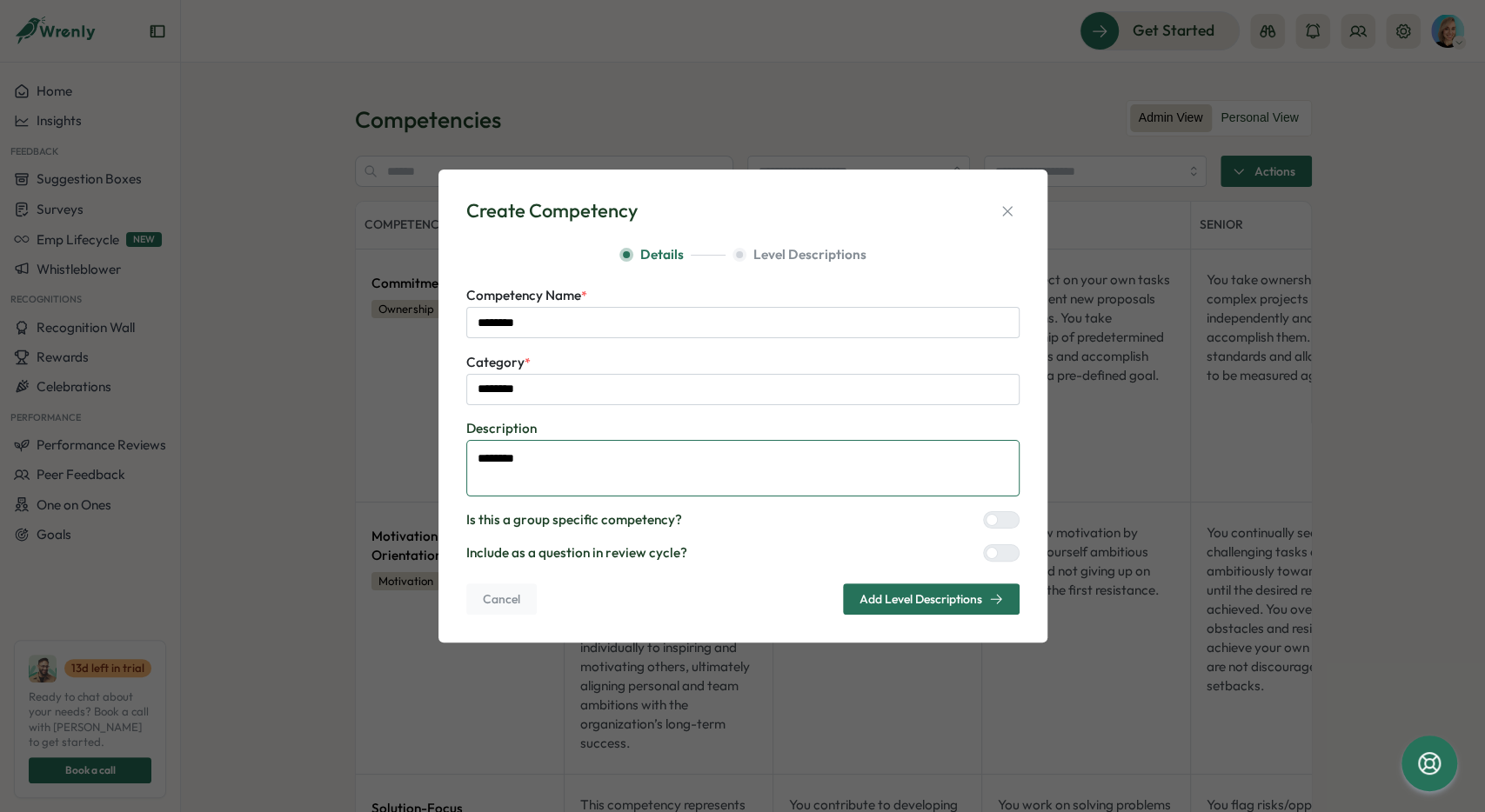
type textarea "********"
click at [779, 425] on span "Add Level Descriptions" at bounding box center [920, 599] width 122 height 12
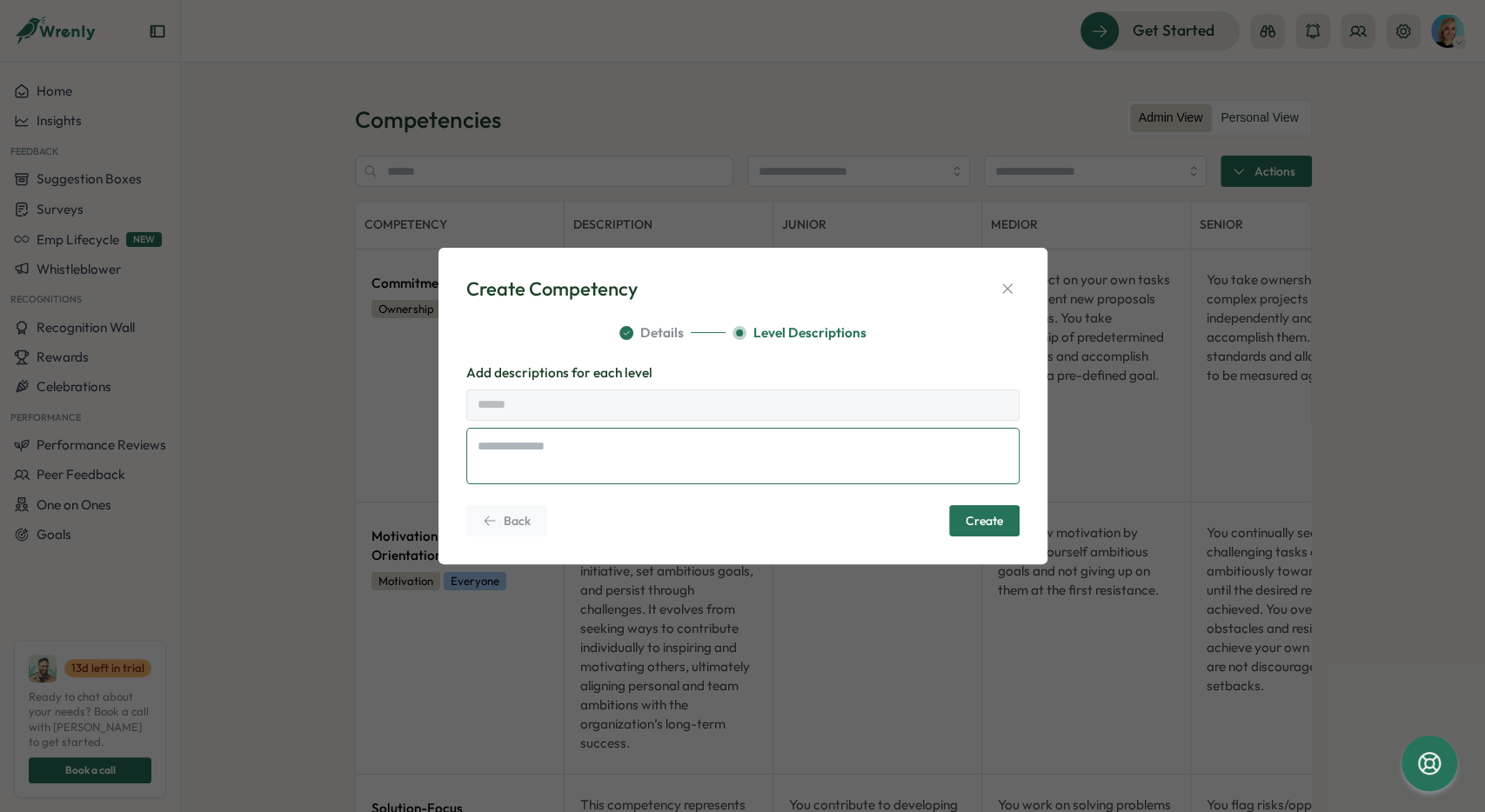
click at [647, 425] on textarea at bounding box center [742, 456] width 553 height 57
type textarea "**********"
click at [779, 425] on span "Create" at bounding box center [984, 521] width 37 height 29
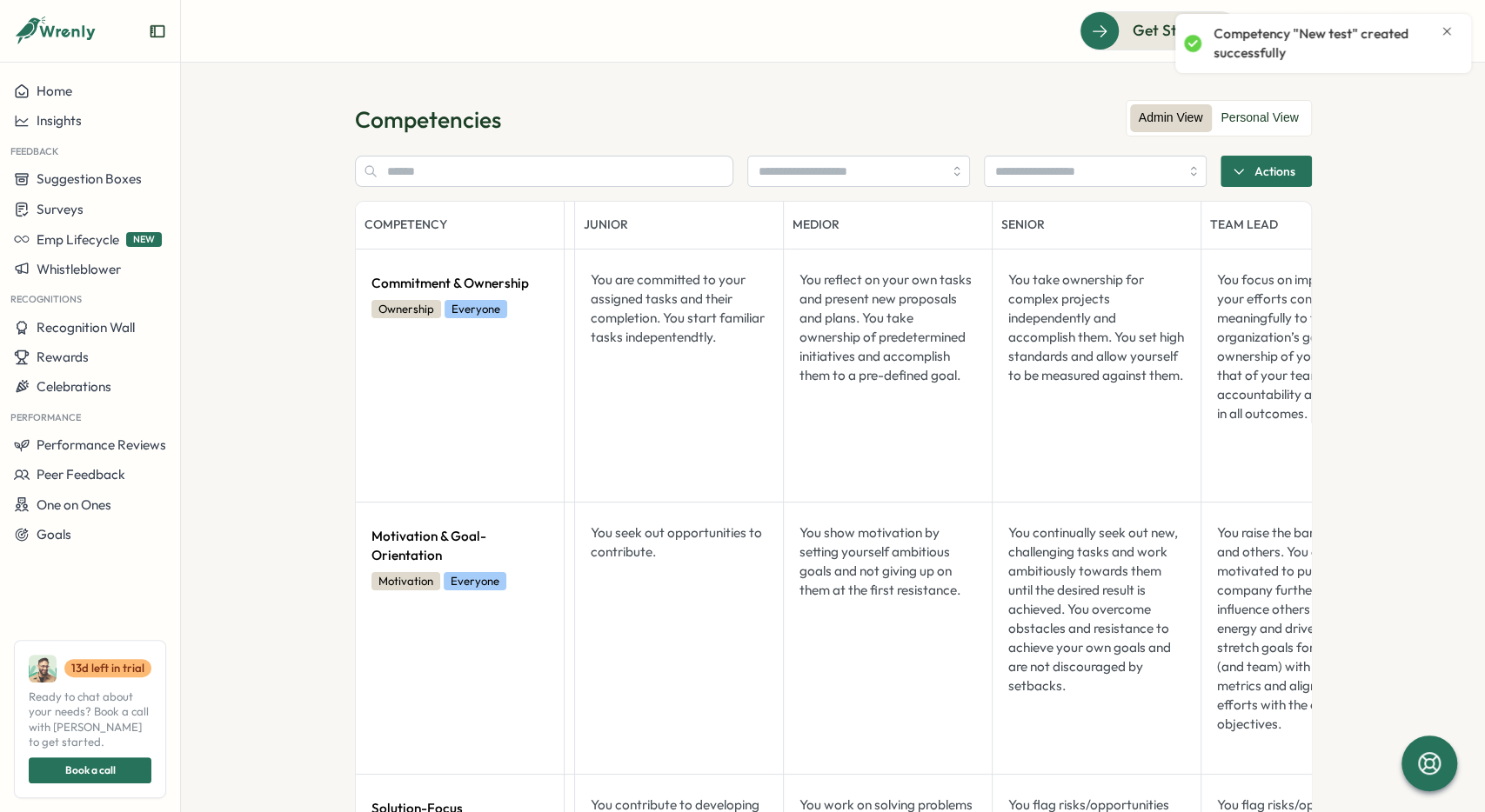
scroll to position [0, 505]
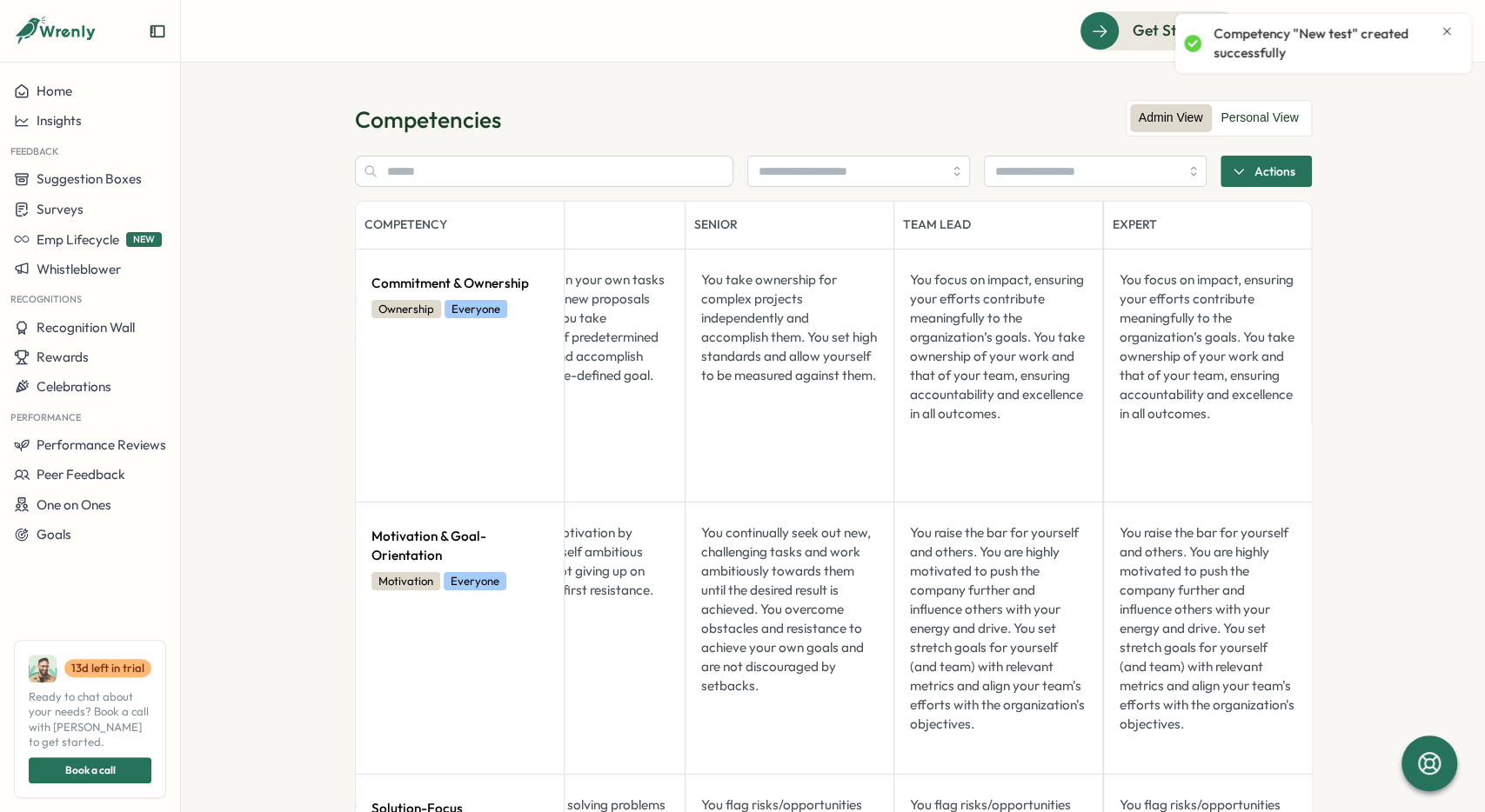
drag, startPoint x: 726, startPoint y: 371, endPoint x: 1068, endPoint y: 334, distance: 344.0
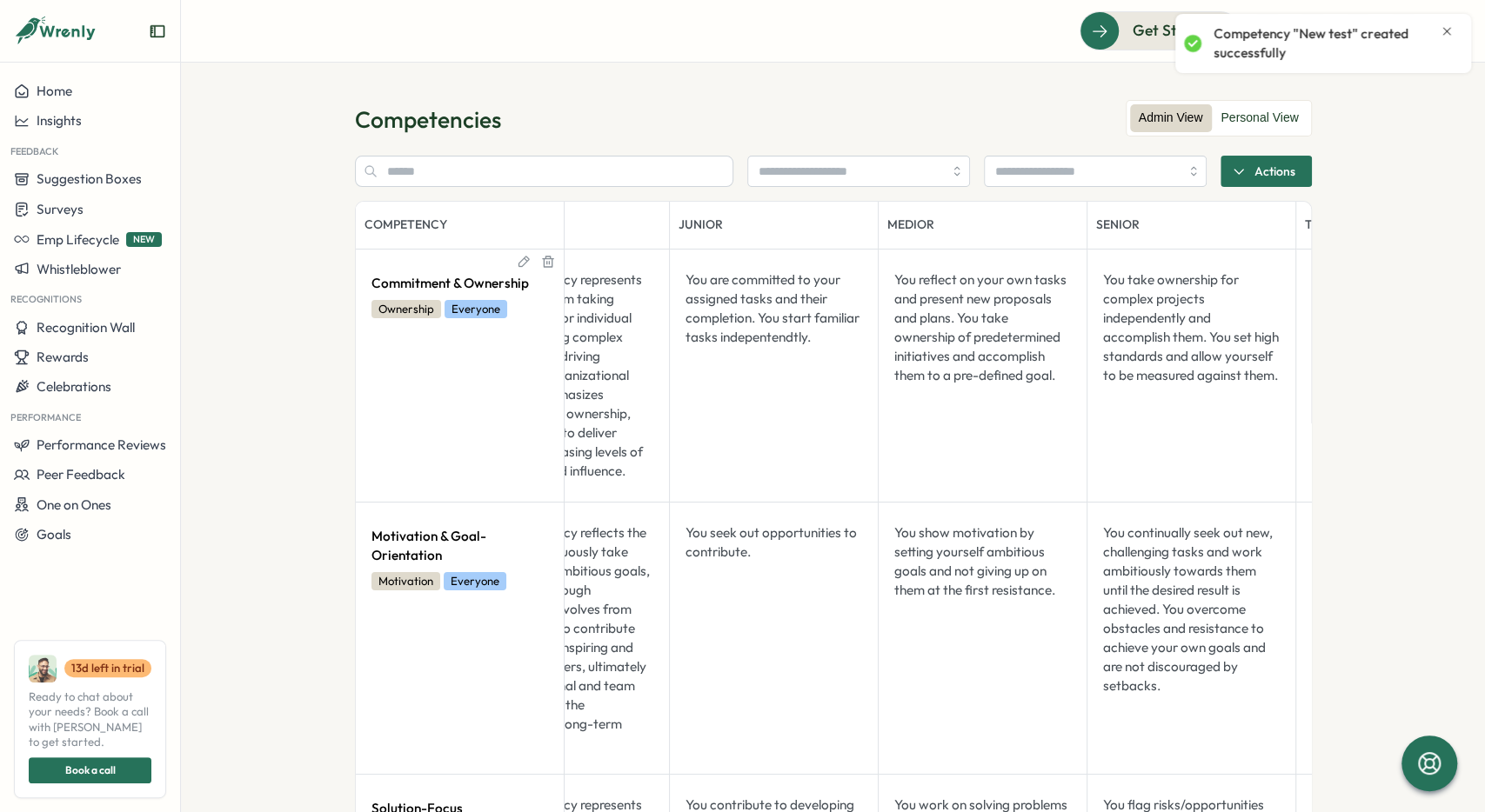
scroll to position [0, 0]
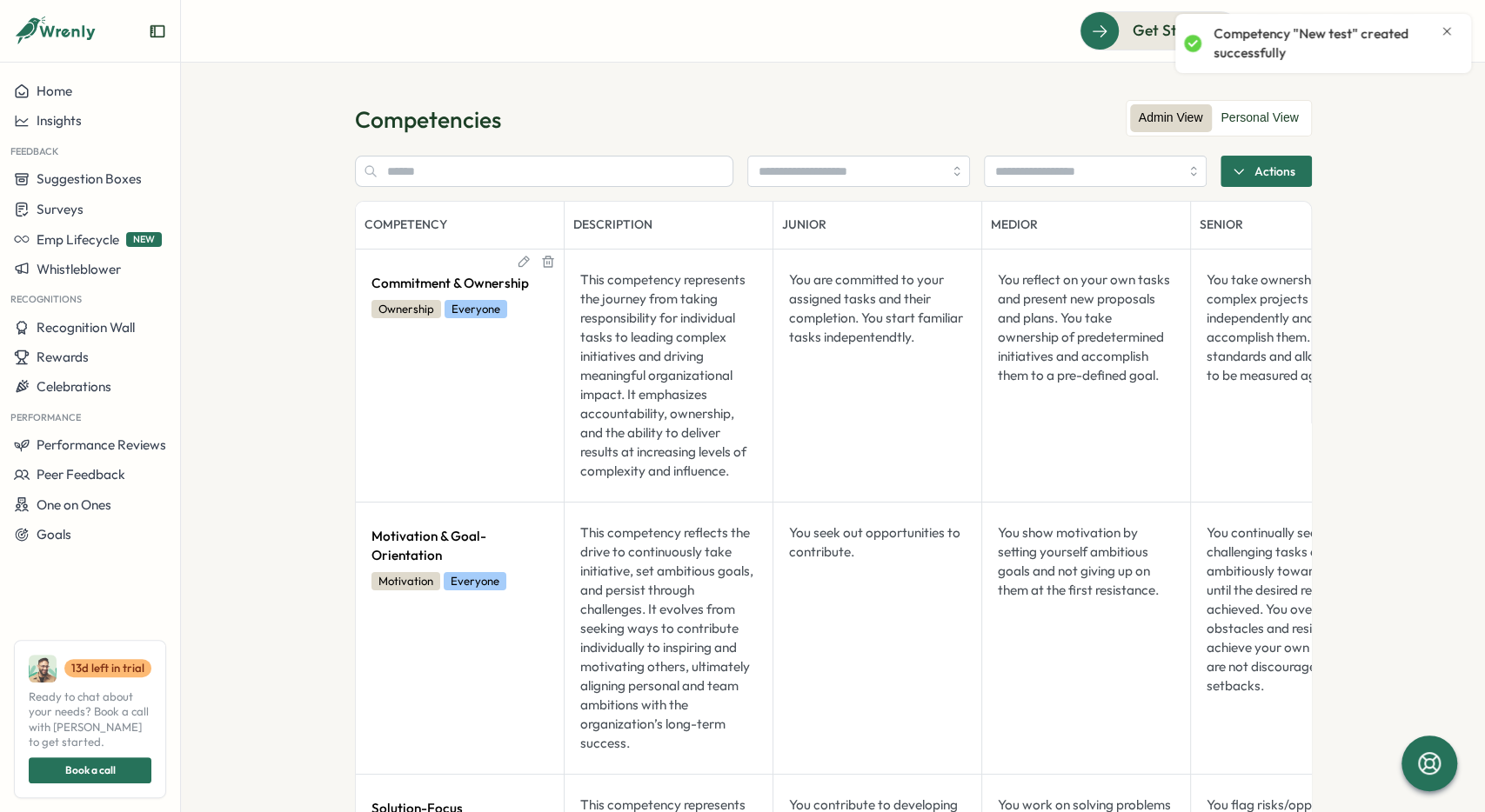
drag, startPoint x: 530, startPoint y: 340, endPoint x: 460, endPoint y: 344, distance: 70.1
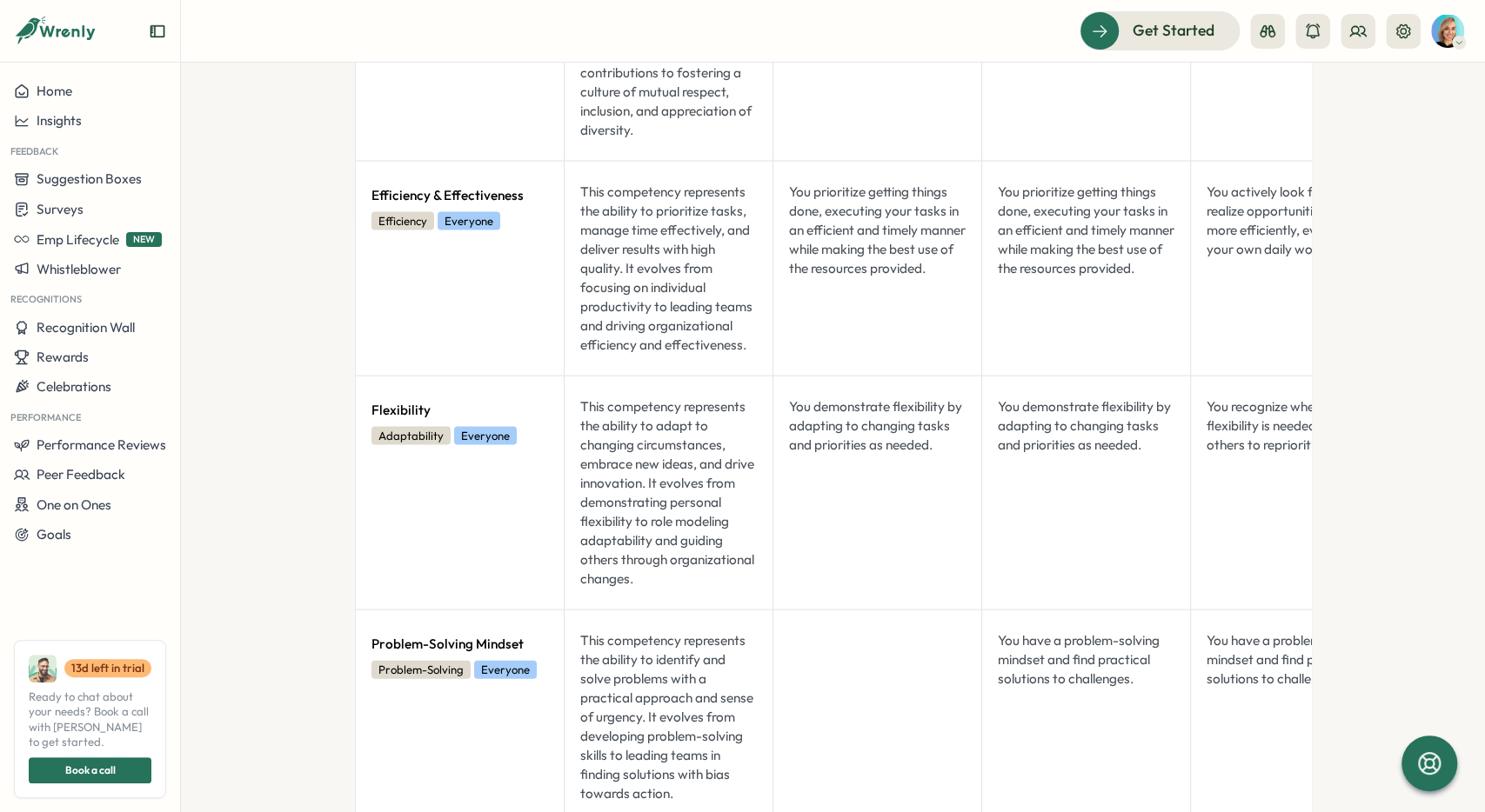
scroll to position [5694, 0]
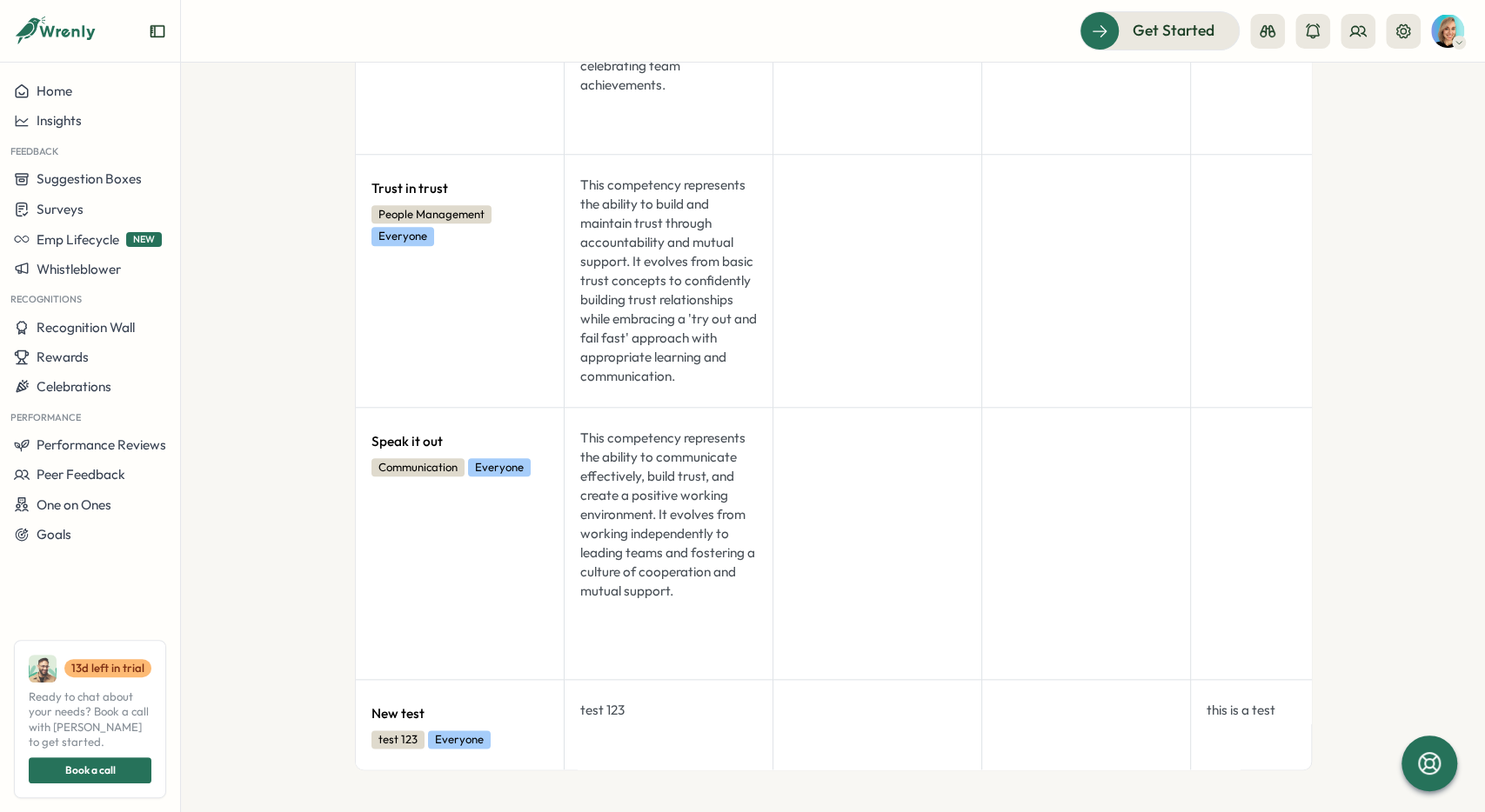
drag, startPoint x: 1378, startPoint y: 120, endPoint x: 1084, endPoint y: 621, distance: 580.9
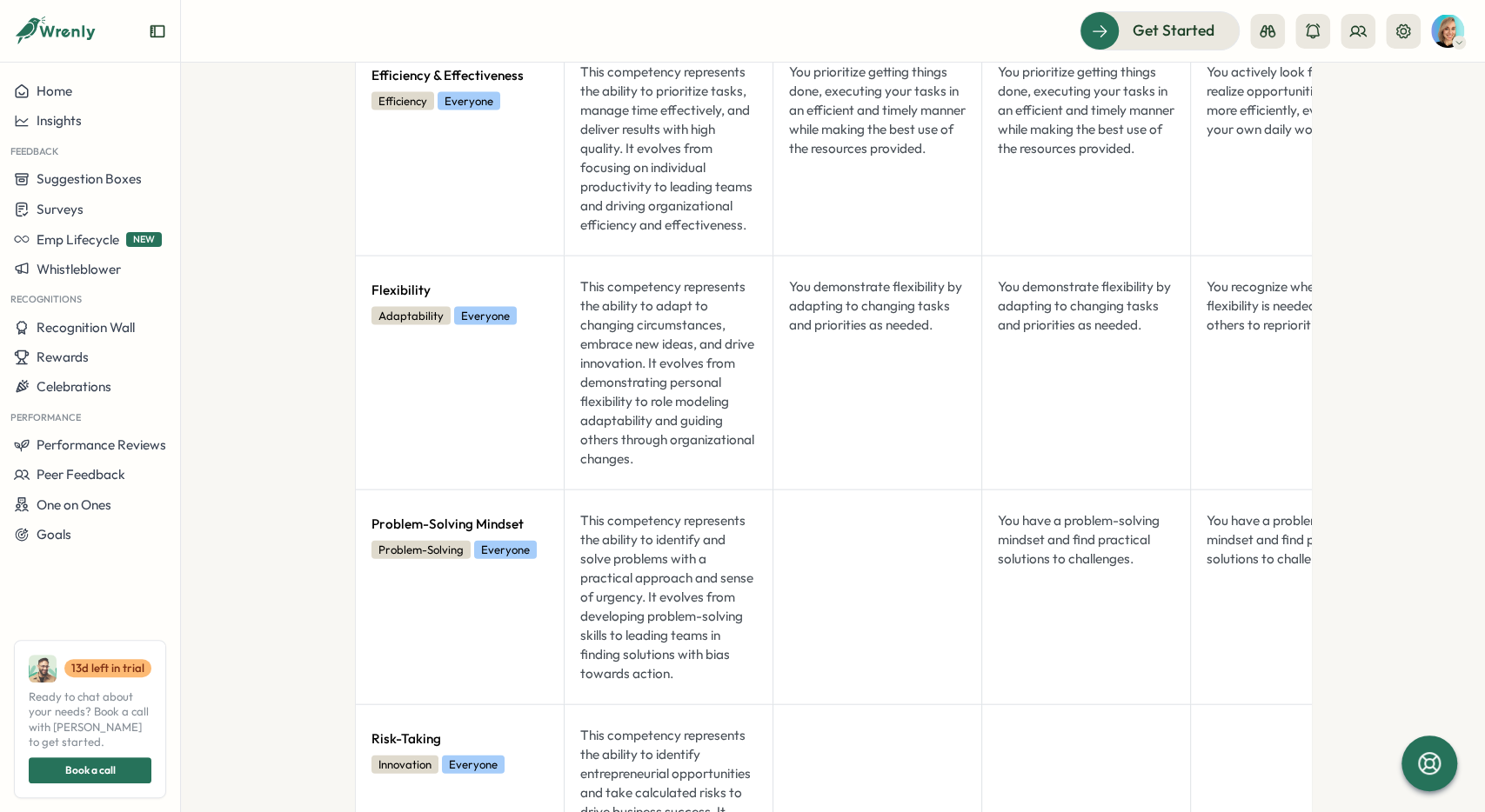
scroll to position [0, 0]
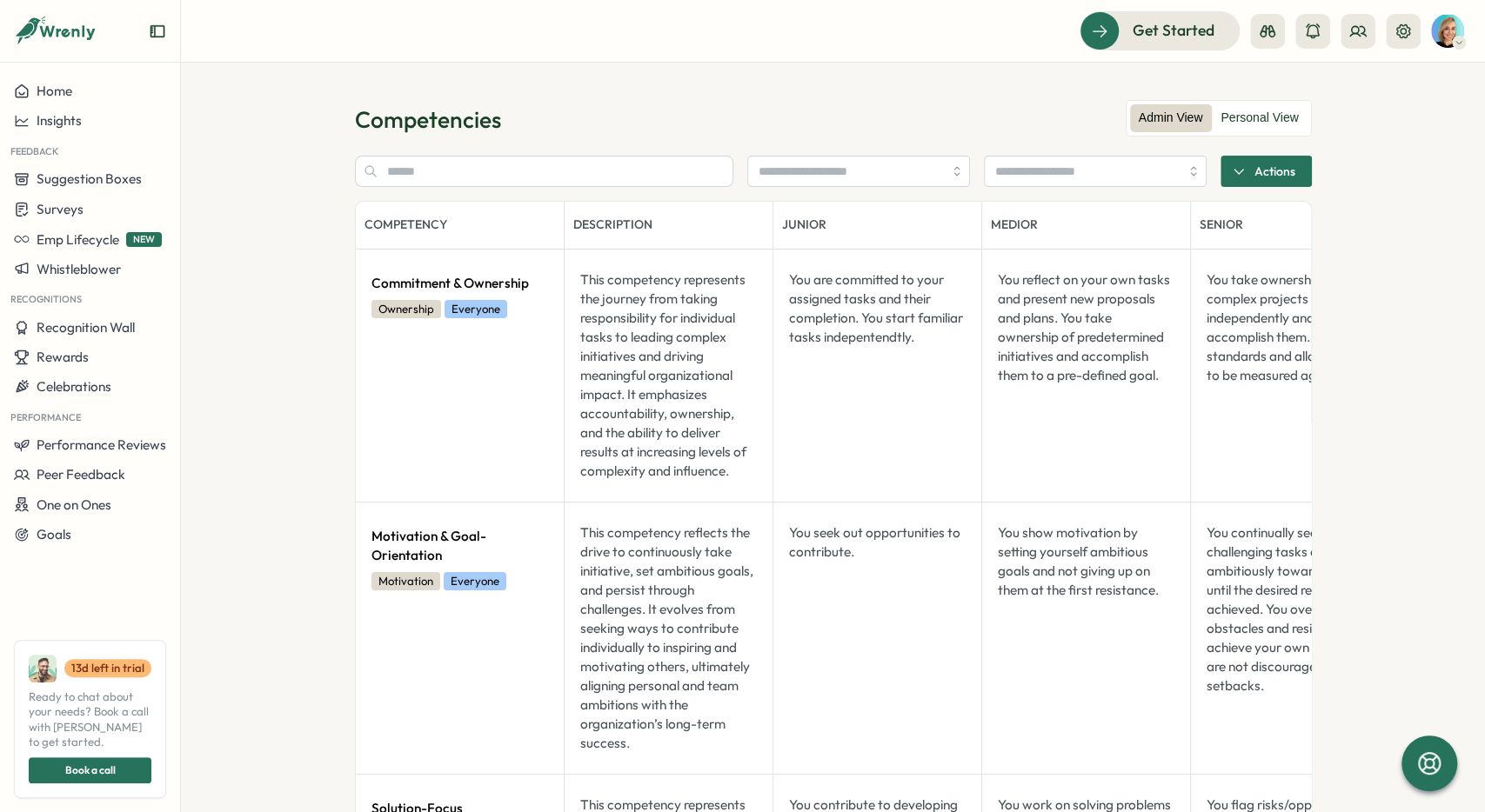
drag, startPoint x: 1346, startPoint y: 120, endPoint x: 1344, endPoint y: 73, distance: 47.0
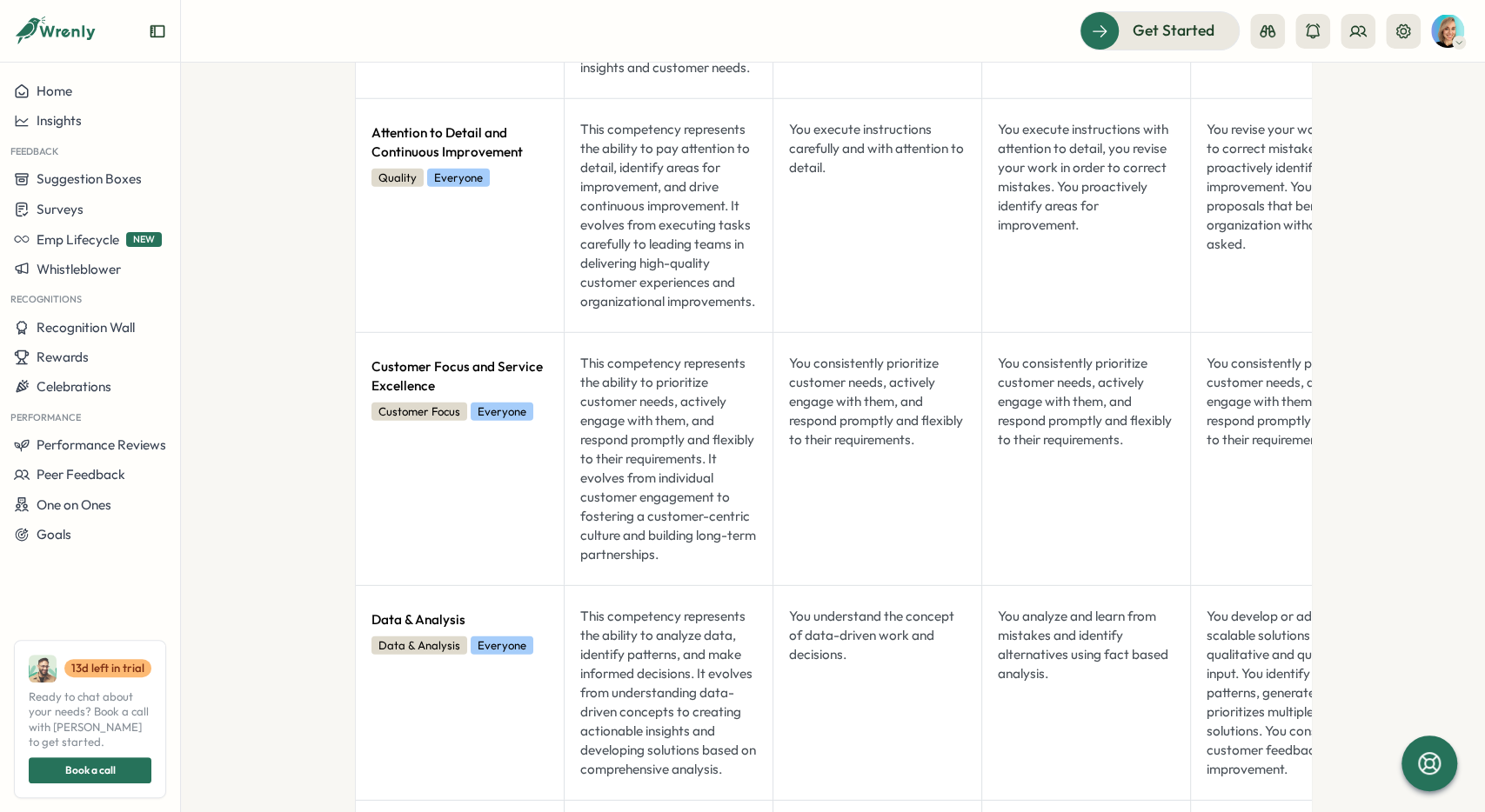
scroll to position [5694, 0]
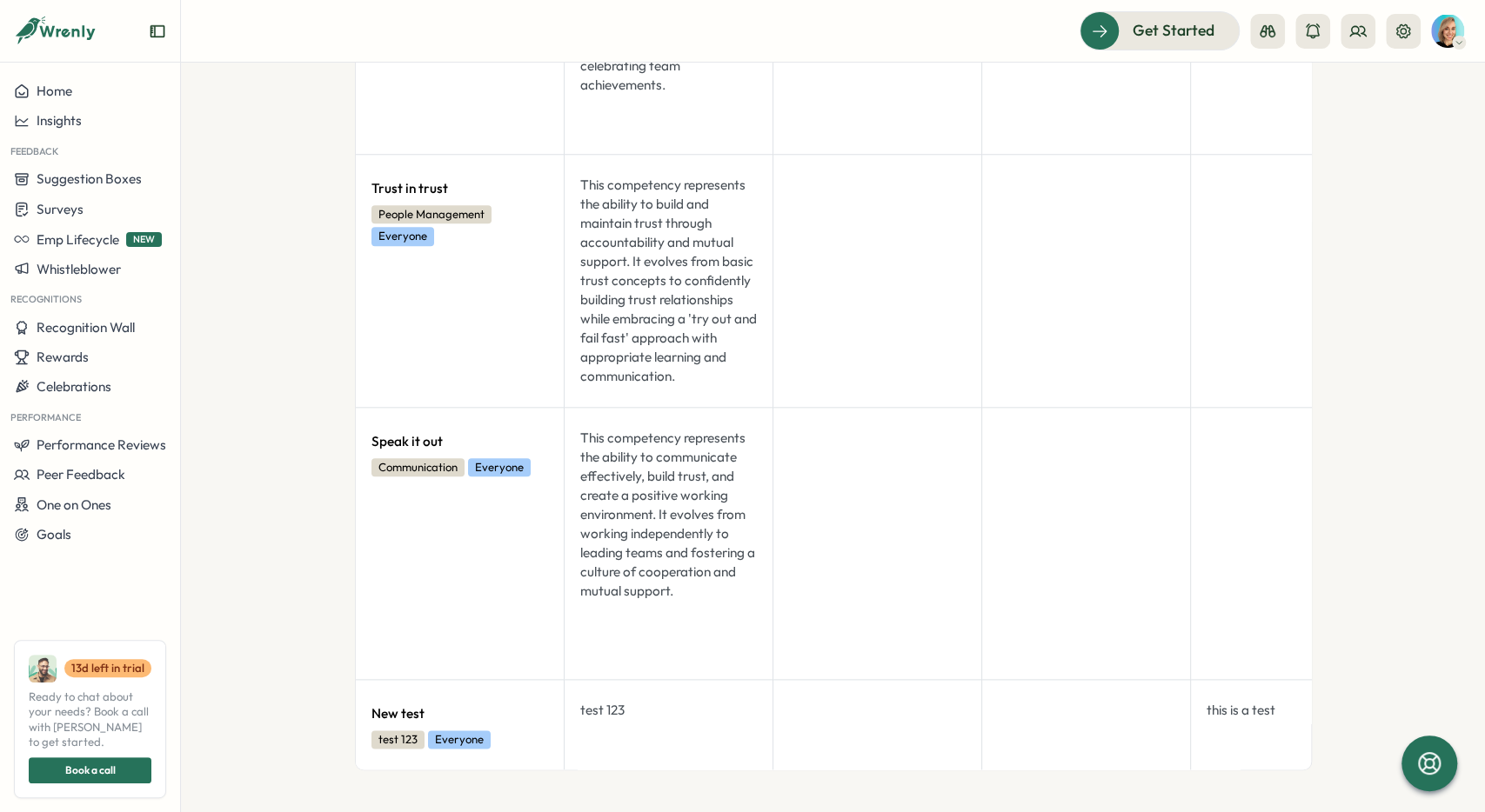
drag, startPoint x: 1398, startPoint y: 199, endPoint x: 1400, endPoint y: 734, distance: 535.0
click at [541, 425] on icon at bounding box center [548, 693] width 14 height 14
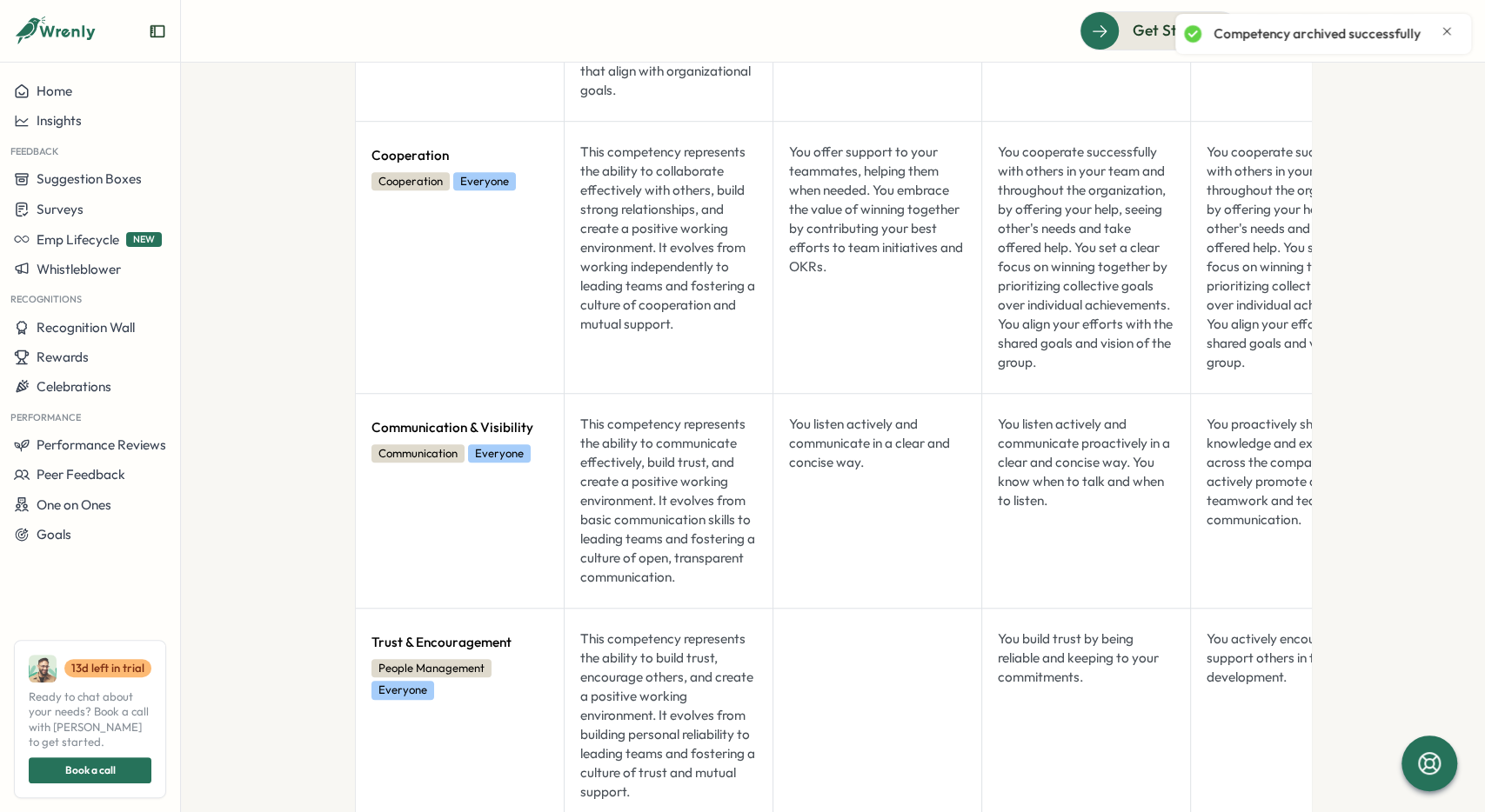
scroll to position [0, 0]
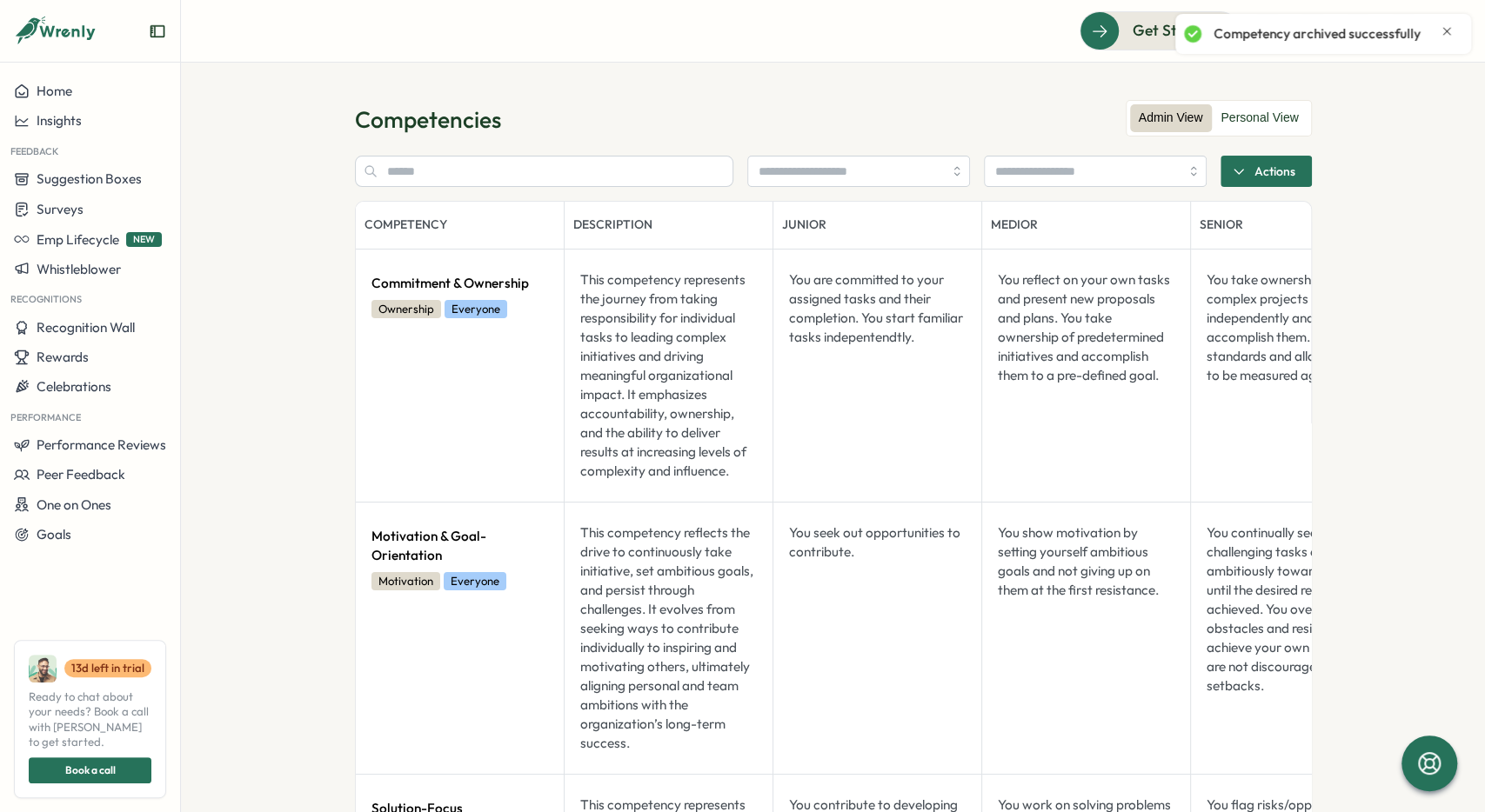
drag, startPoint x: 317, startPoint y: 426, endPoint x: 340, endPoint y: 261, distance: 166.6
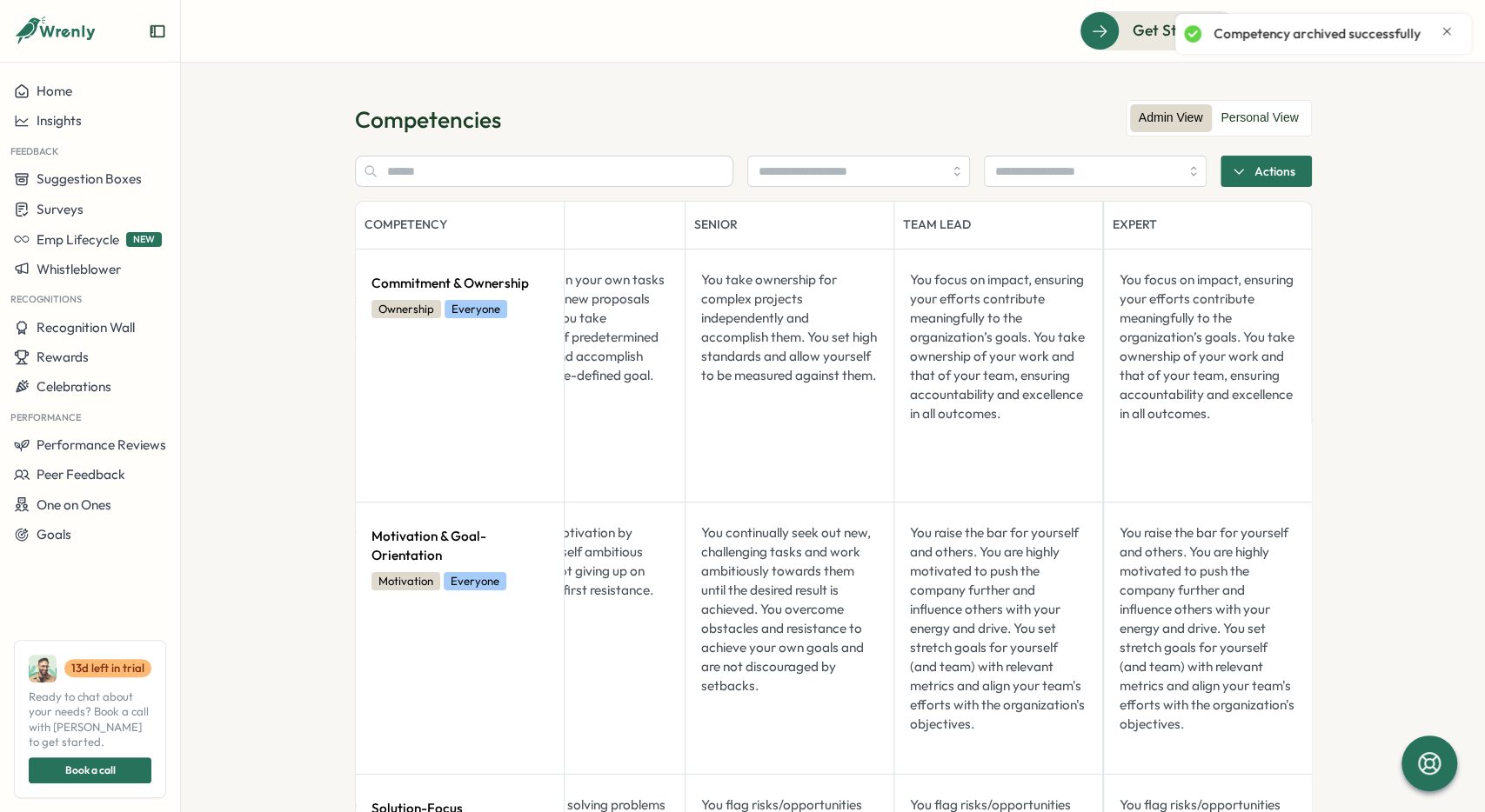
drag, startPoint x: 997, startPoint y: 288, endPoint x: 1272, endPoint y: 198, distance: 289.4
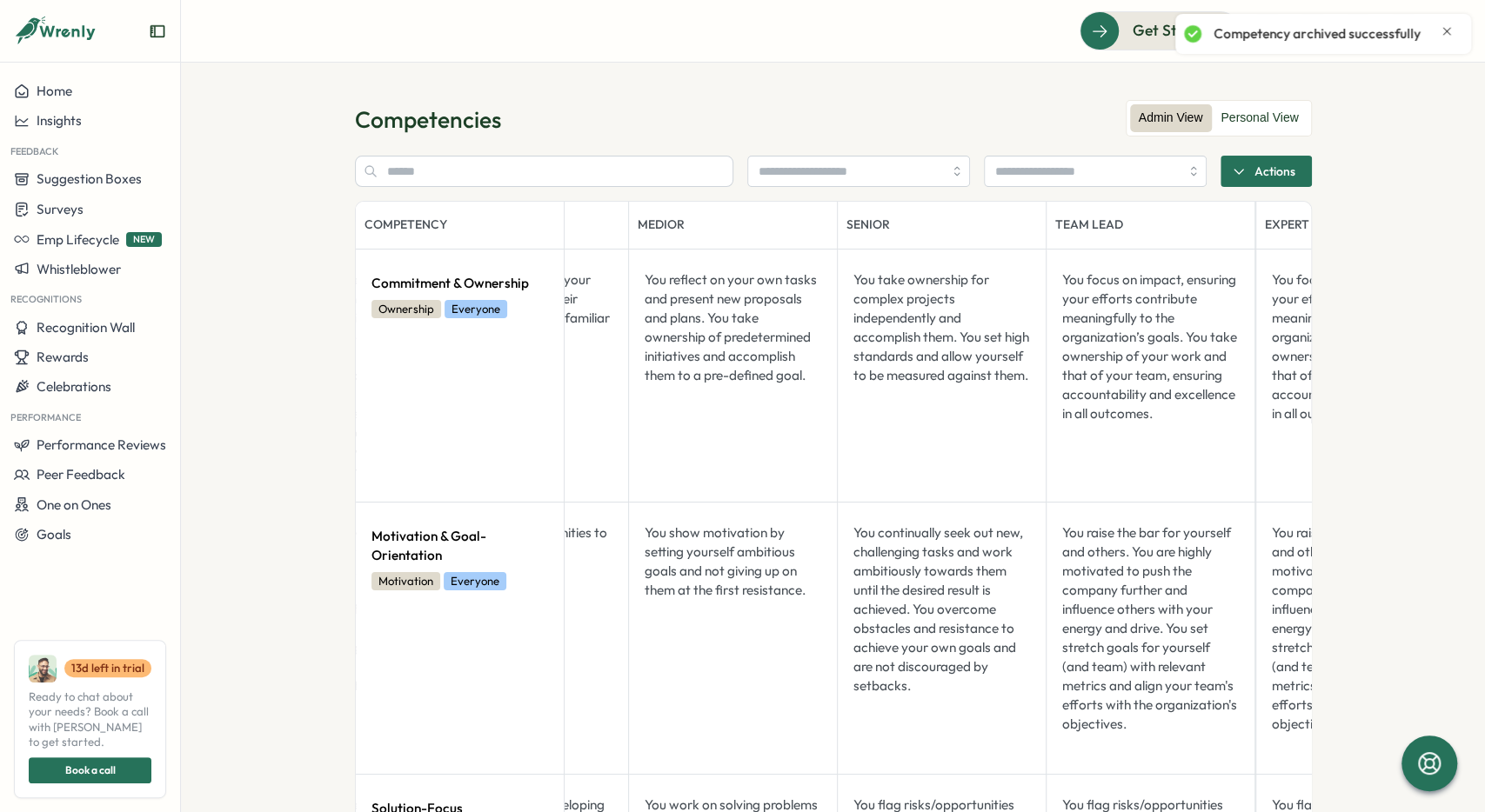
drag, startPoint x: 1027, startPoint y: 261, endPoint x: 974, endPoint y: 254, distance: 53.5
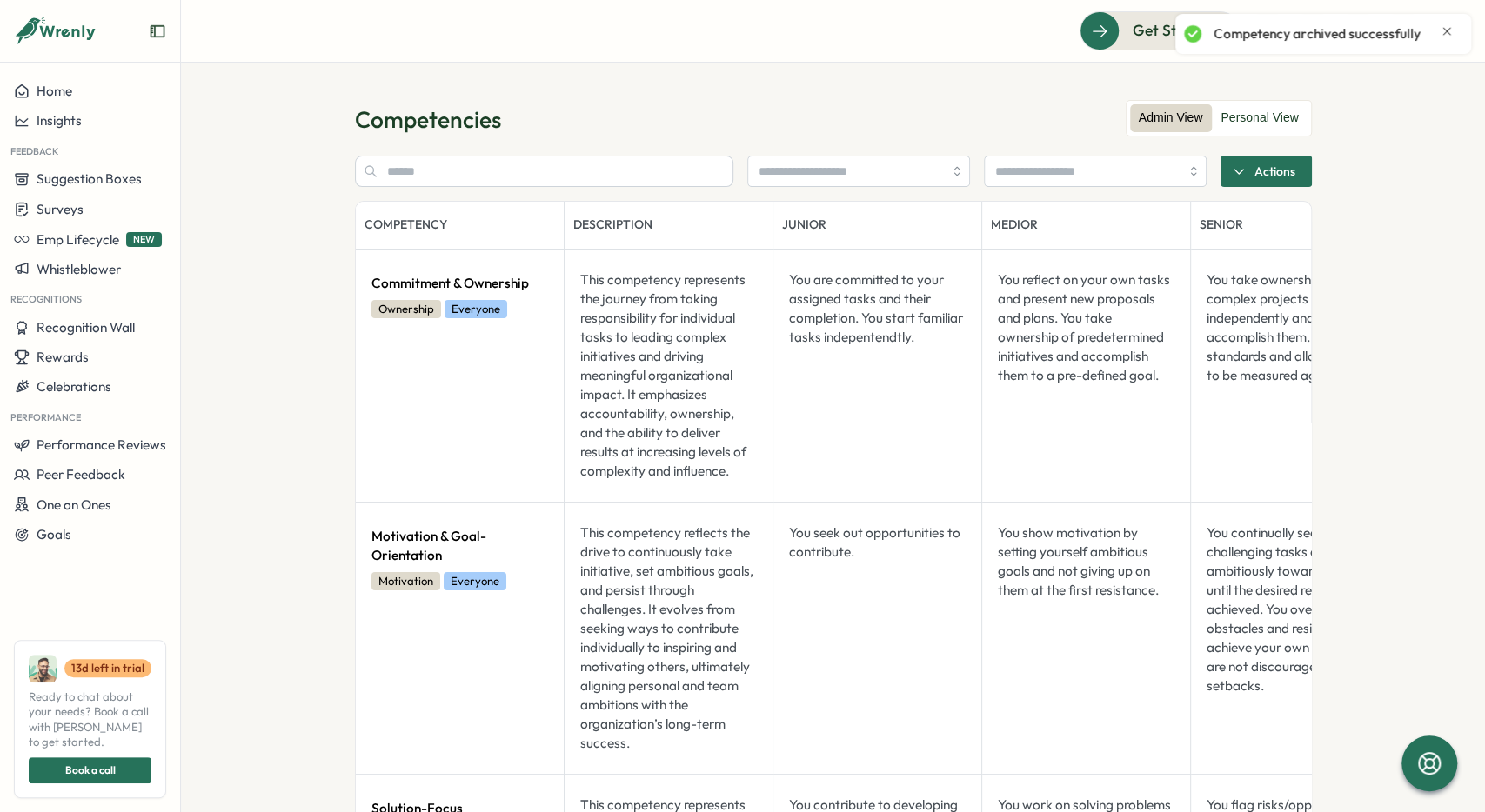
click at [779, 161] on span "Actions" at bounding box center [1274, 171] width 41 height 29
click at [779, 232] on span "Upload via CSV" at bounding box center [1265, 240] width 93 height 16
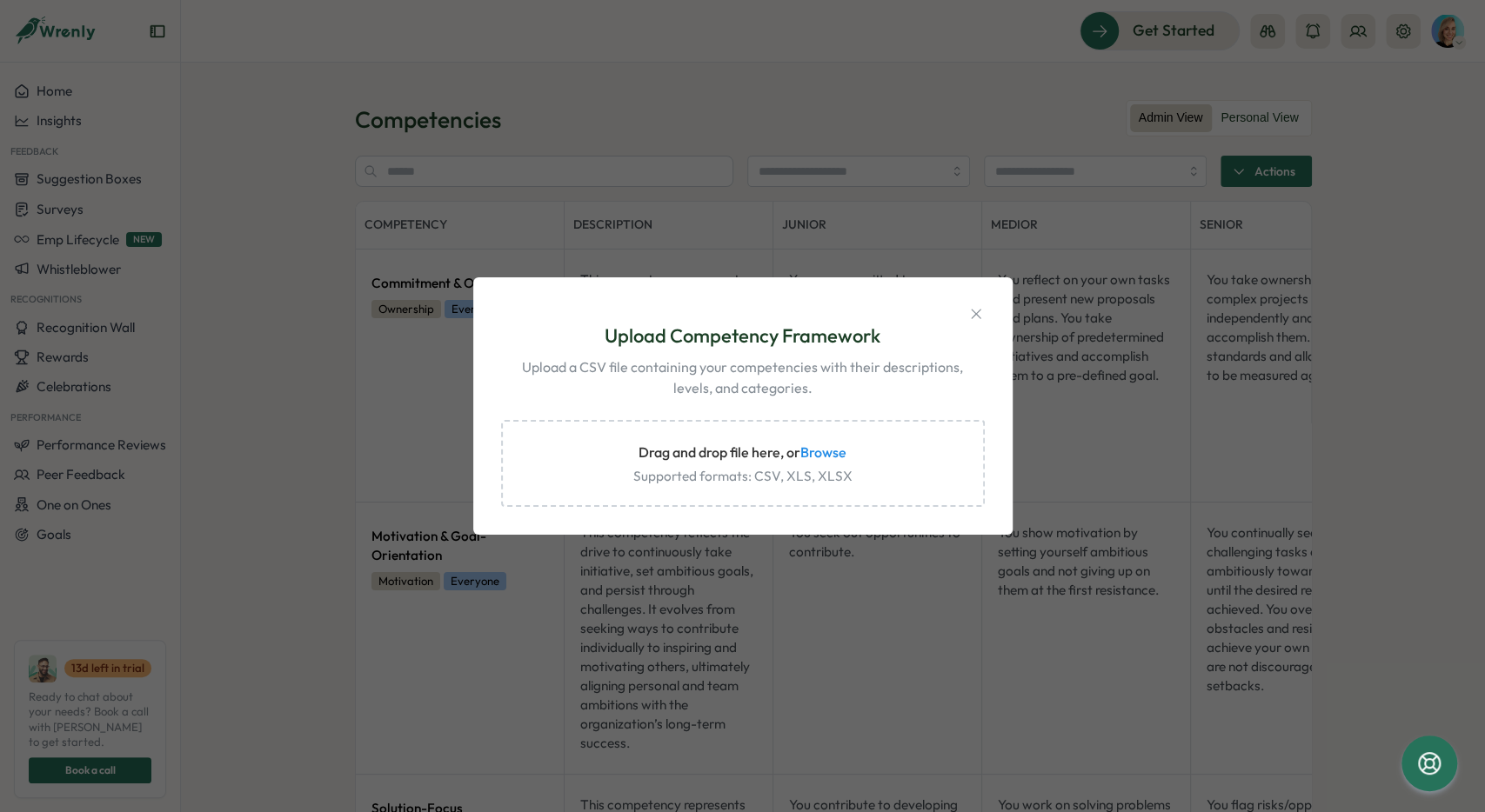
click at [779, 309] on div "Upload Competency Framework Upload a CSV file containing your competencies with…" at bounding box center [742, 406] width 498 height 215
click at [779, 313] on icon "Close modal" at bounding box center [976, 313] width 10 height 10
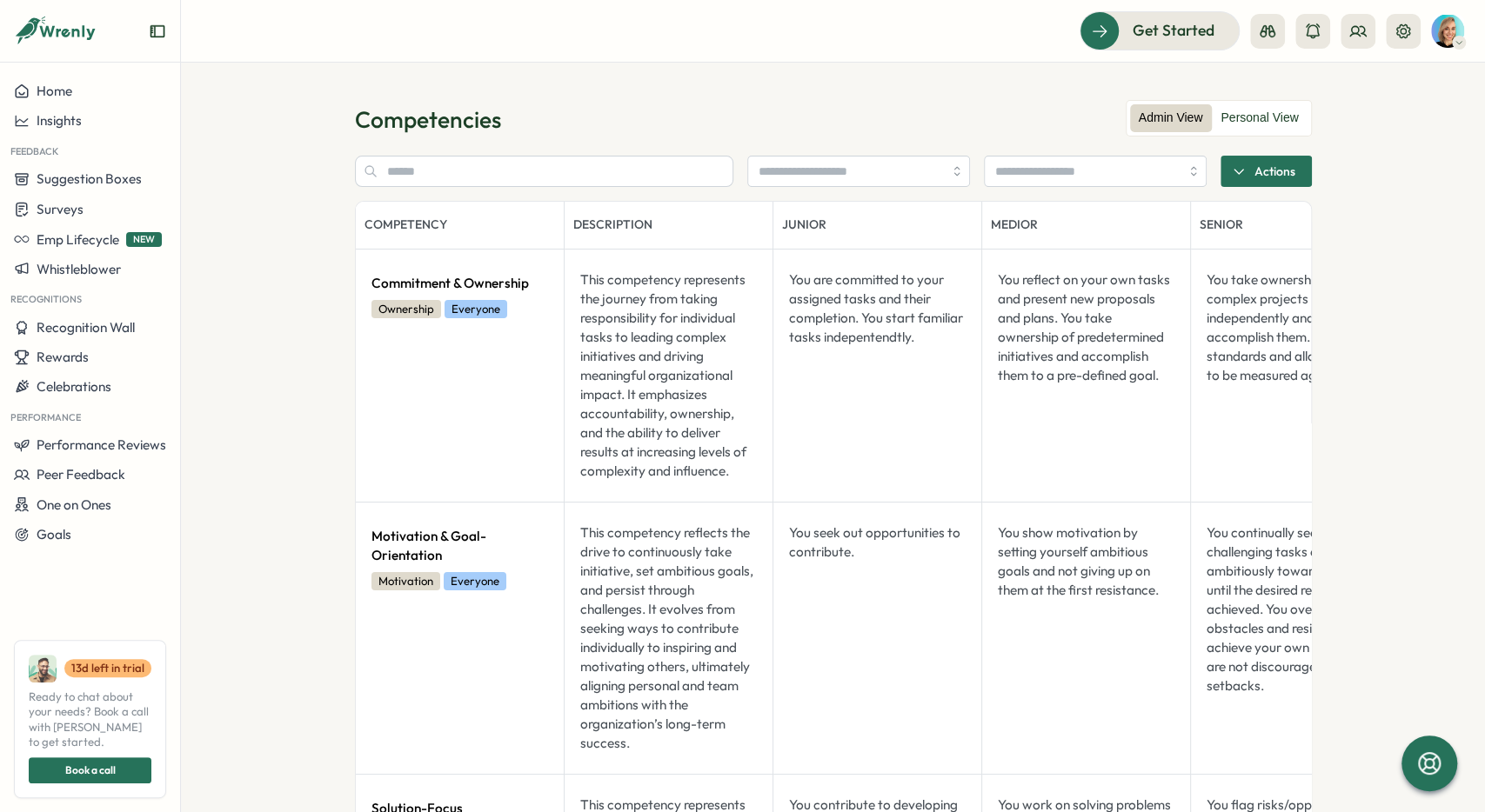
click at [779, 167] on span "Actions" at bounding box center [1274, 171] width 41 height 29
click at [779, 272] on span "Preview as user" at bounding box center [1264, 270] width 90 height 16
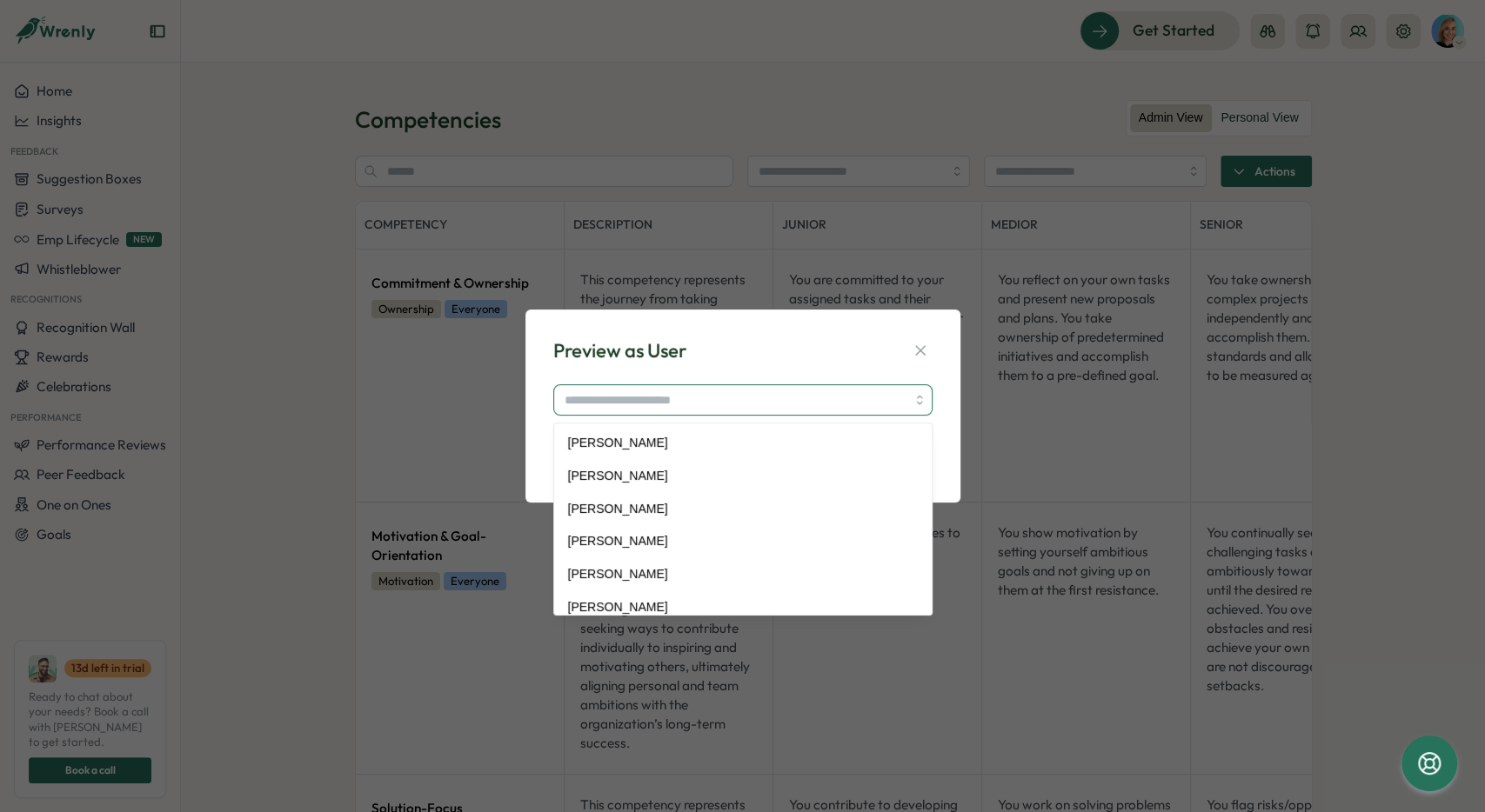
click at [779, 398] on input "search" at bounding box center [742, 400] width 379 height 31
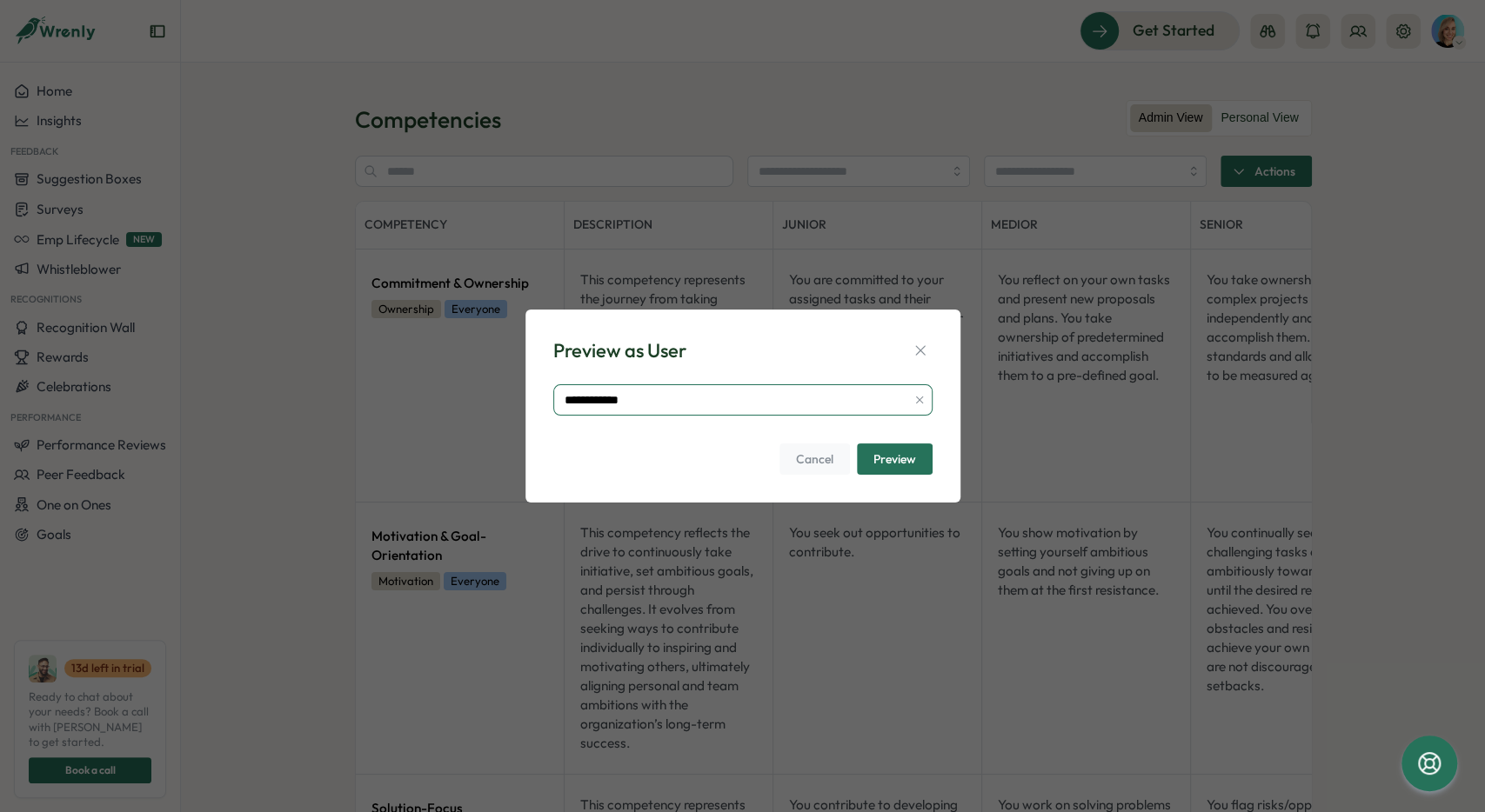
type input "**********"
click at [779, 425] on span "Preview" at bounding box center [895, 459] width 43 height 29
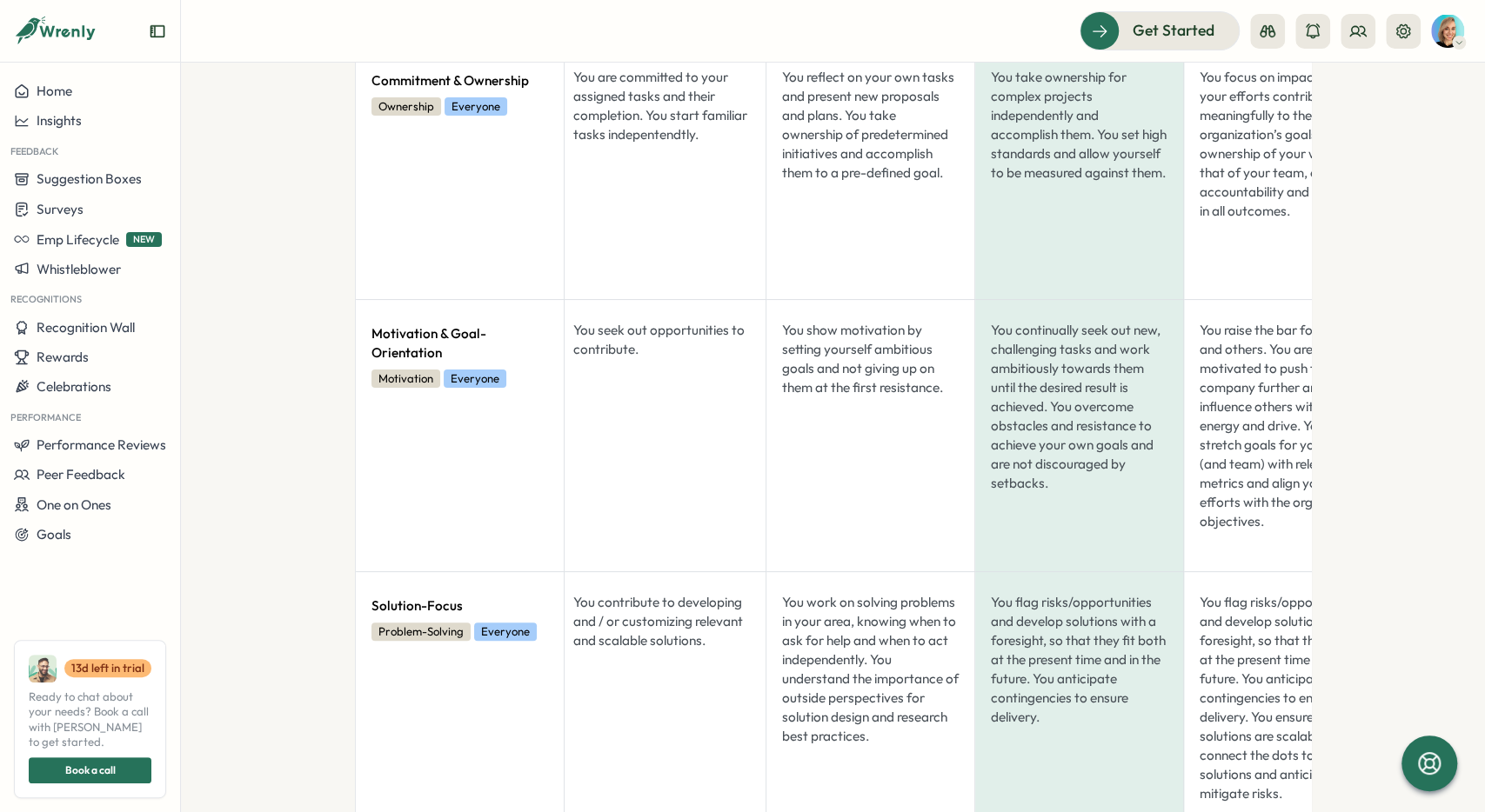
scroll to position [0, 505]
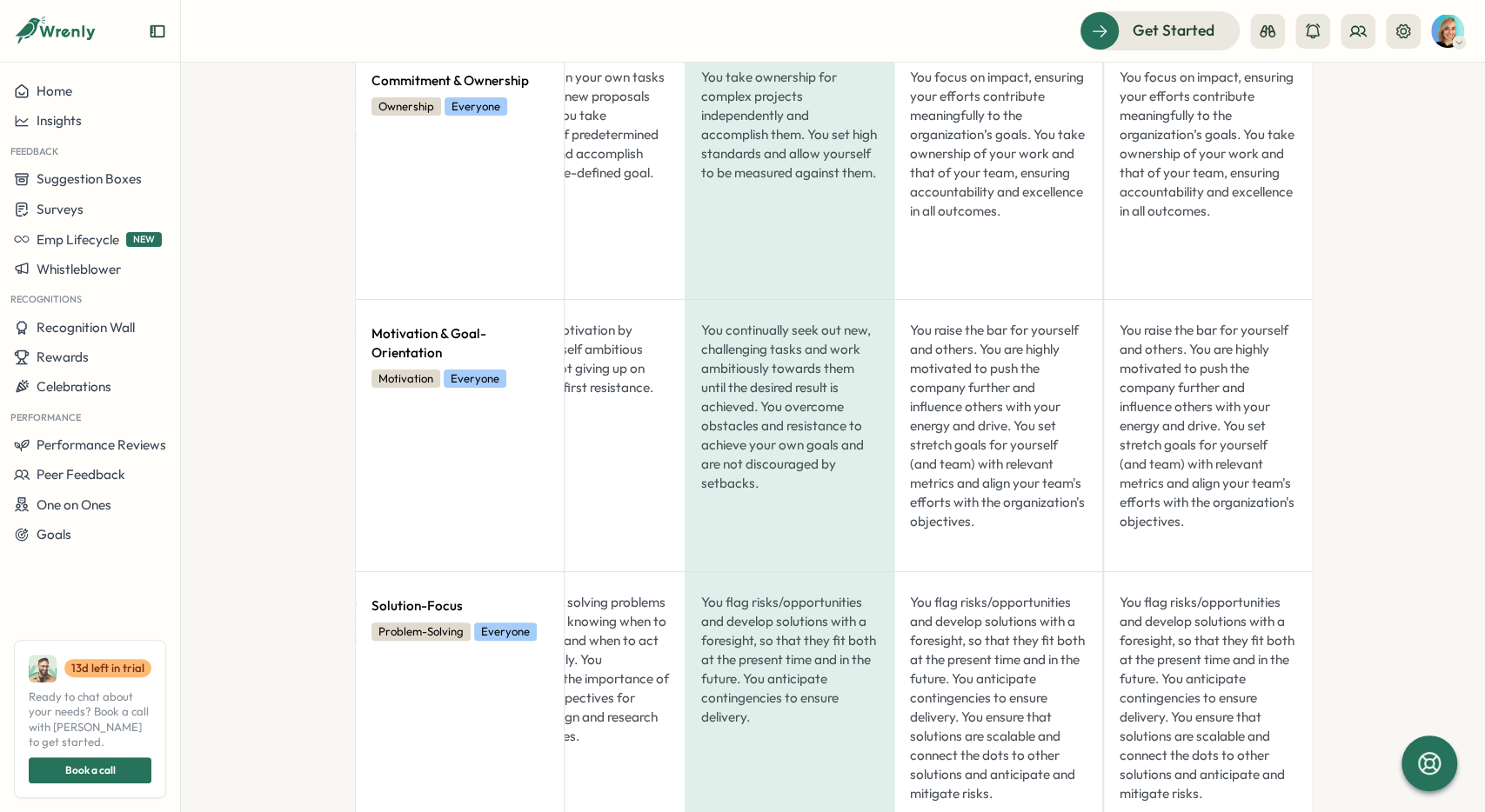
drag, startPoint x: 752, startPoint y: 338, endPoint x: 869, endPoint y: 337, distance: 117.0
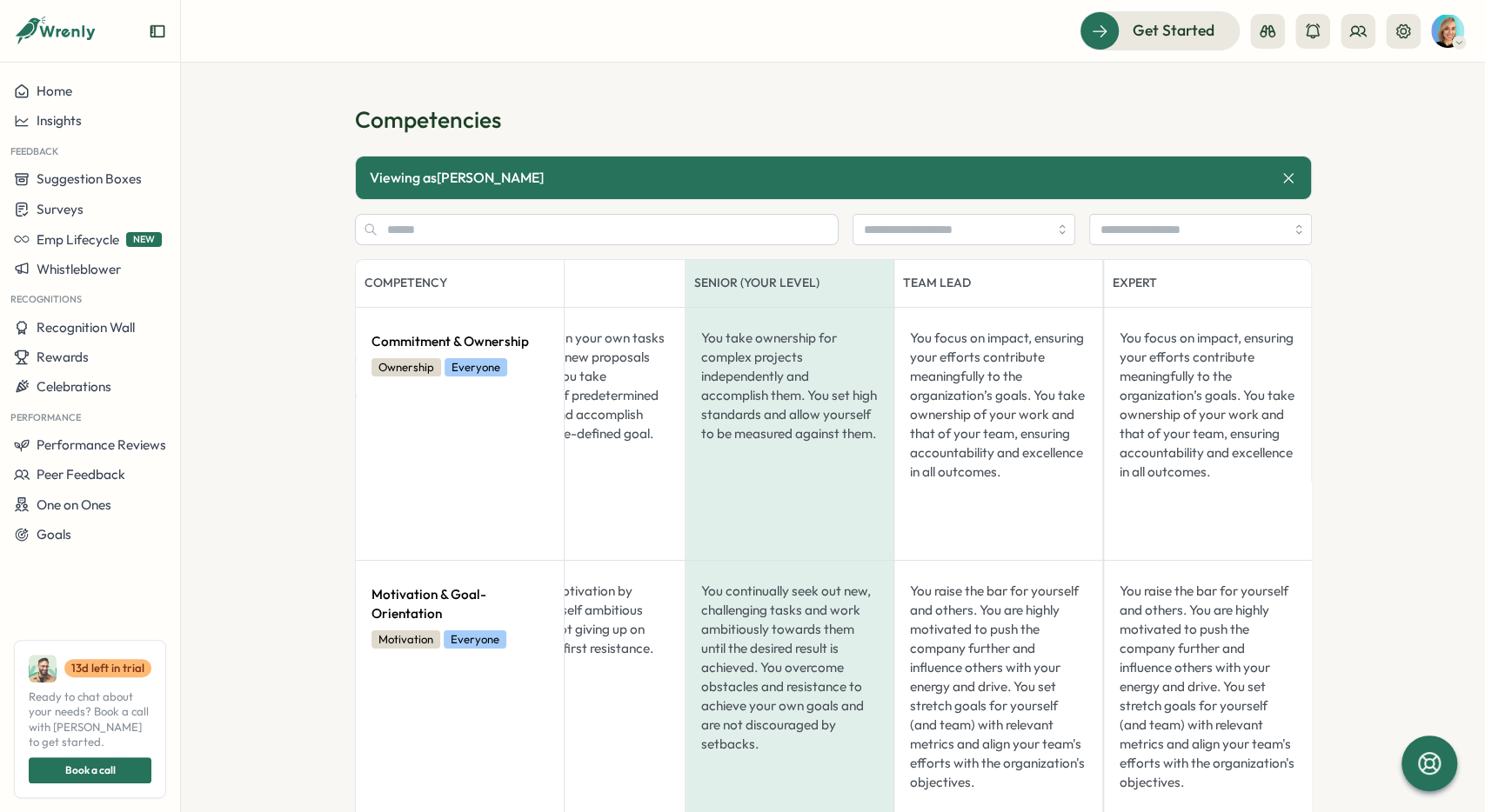
scroll to position [0, 0]
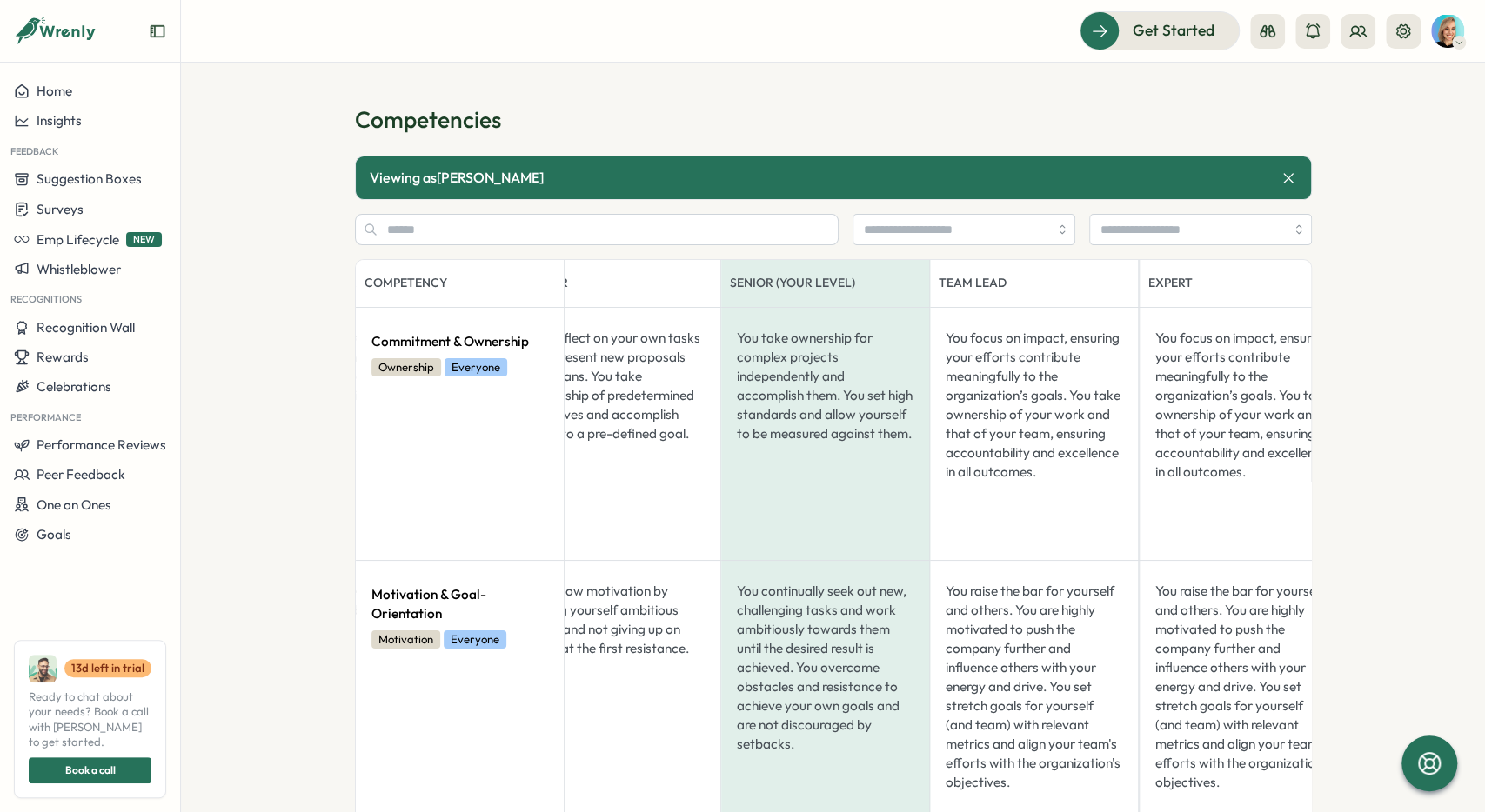
drag, startPoint x: 822, startPoint y: 349, endPoint x: 712, endPoint y: 366, distance: 111.3
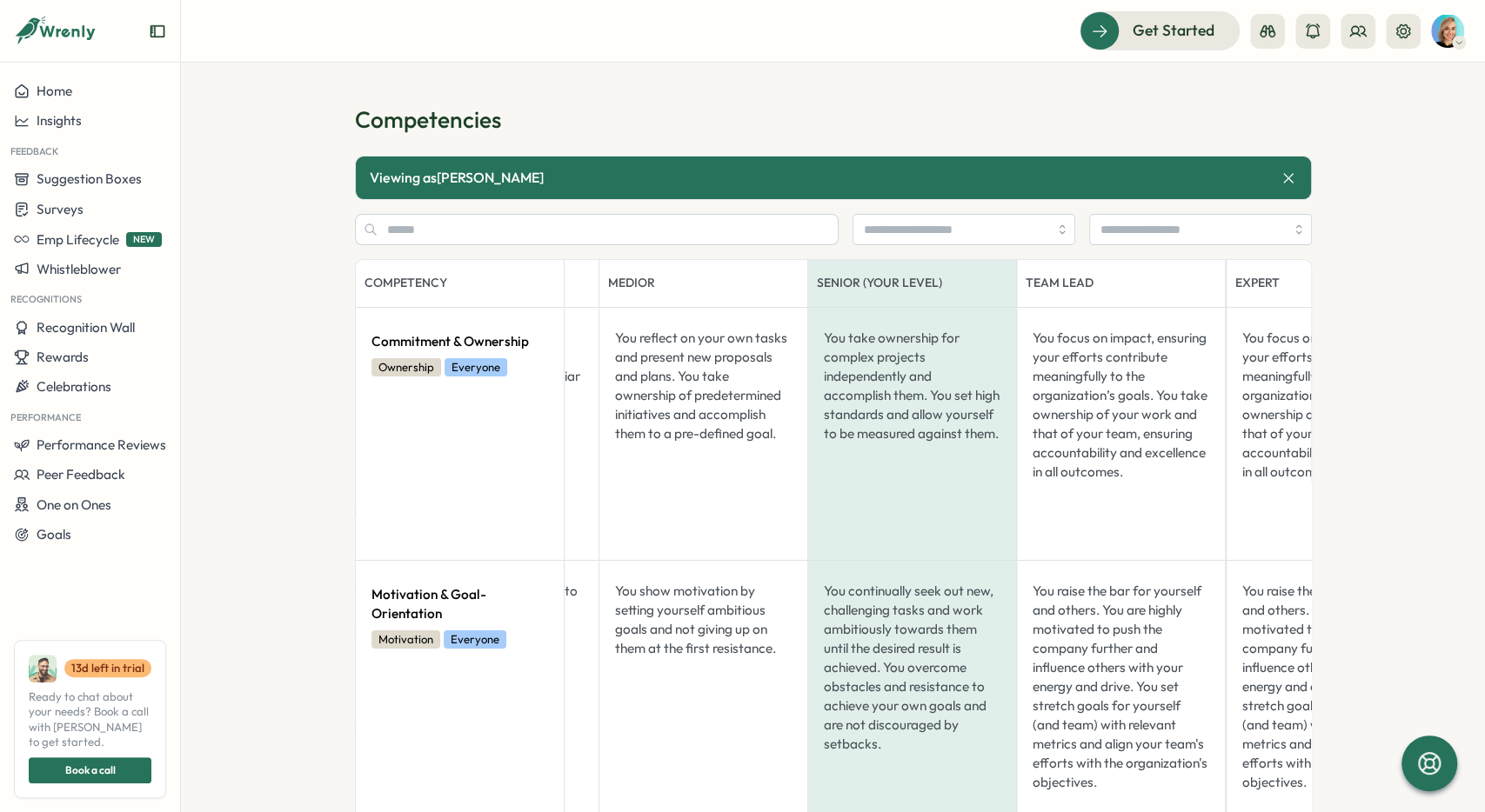
drag, startPoint x: 613, startPoint y: 361, endPoint x: 609, endPoint y: 609, distance: 248.0
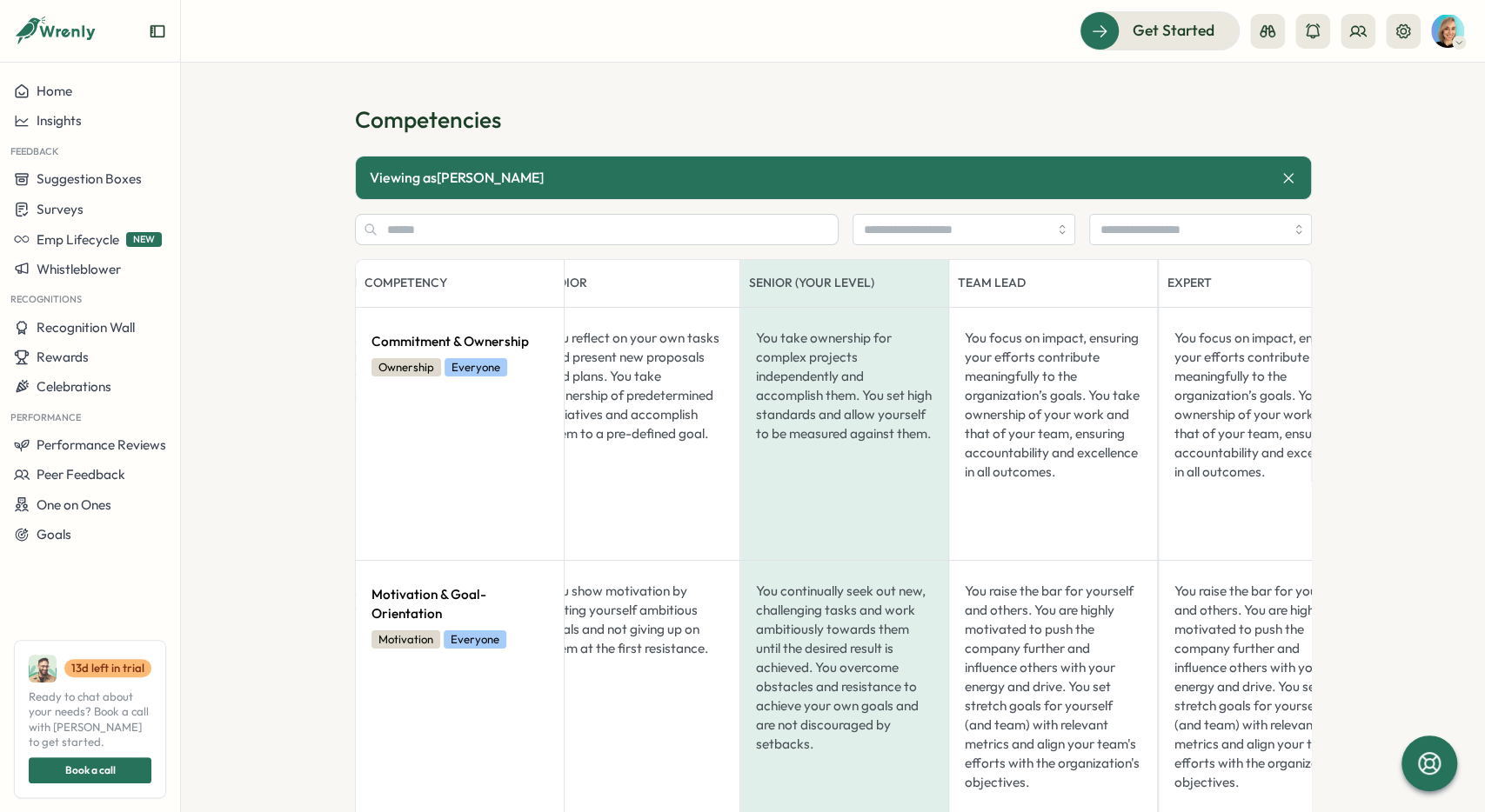
drag, startPoint x: 907, startPoint y: 330, endPoint x: 886, endPoint y: 397, distance: 70.2
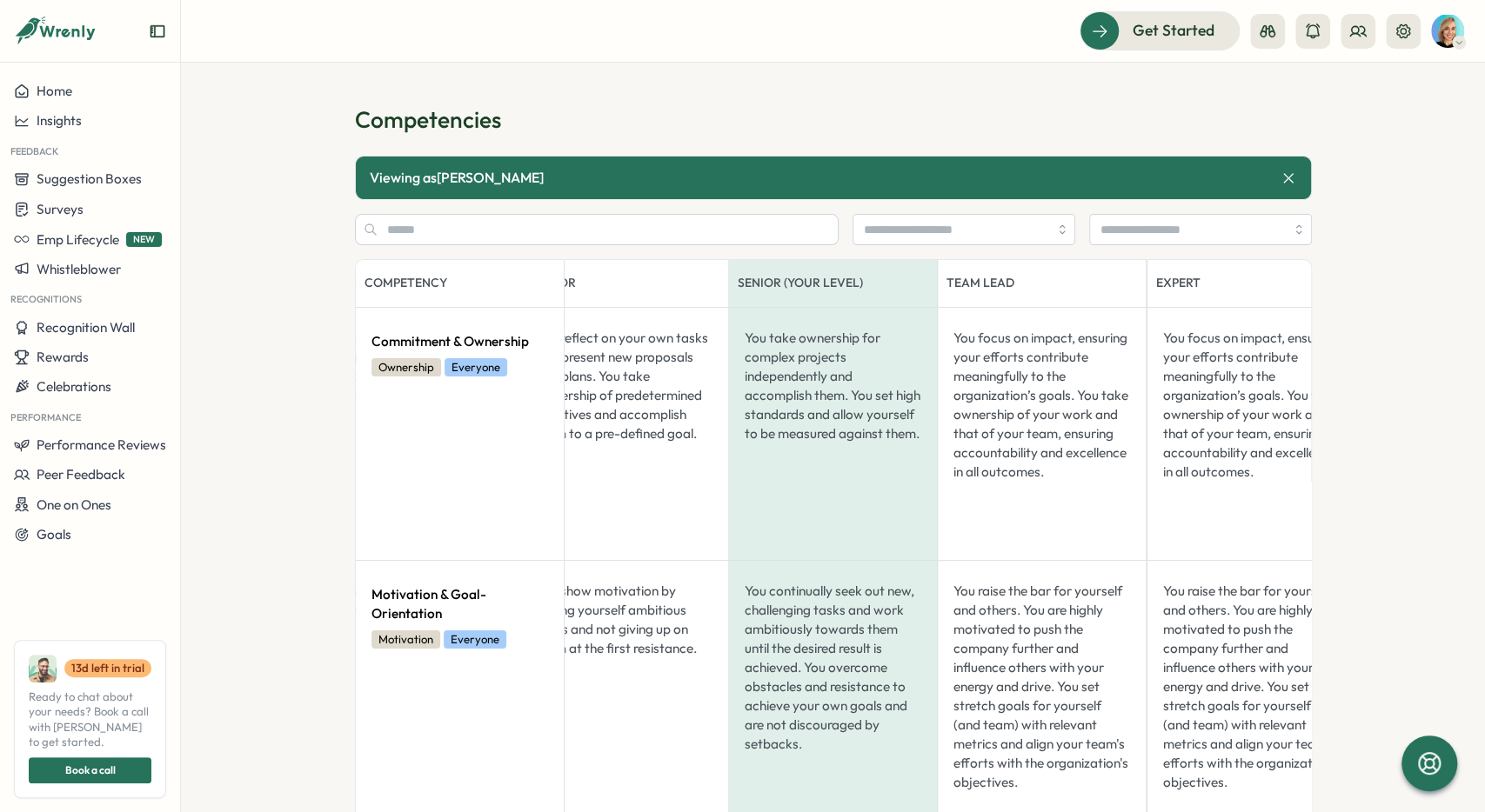
drag, startPoint x: 869, startPoint y: 373, endPoint x: 848, endPoint y: 422, distance: 53.3
drag, startPoint x: 850, startPoint y: 427, endPoint x: 845, endPoint y: 513, distance: 86.1
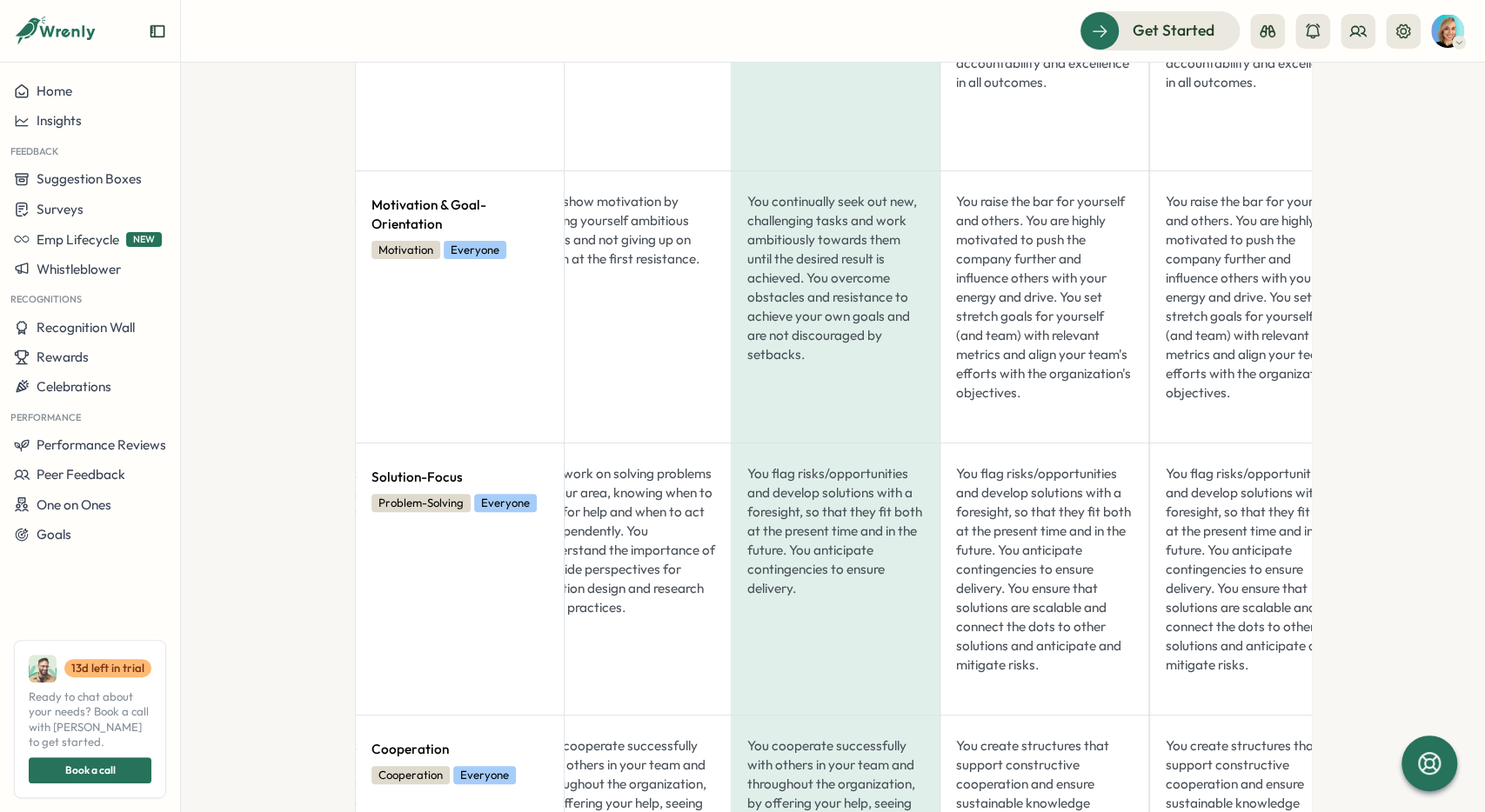
drag, startPoint x: 771, startPoint y: 374, endPoint x: 734, endPoint y: 499, distance: 130.4
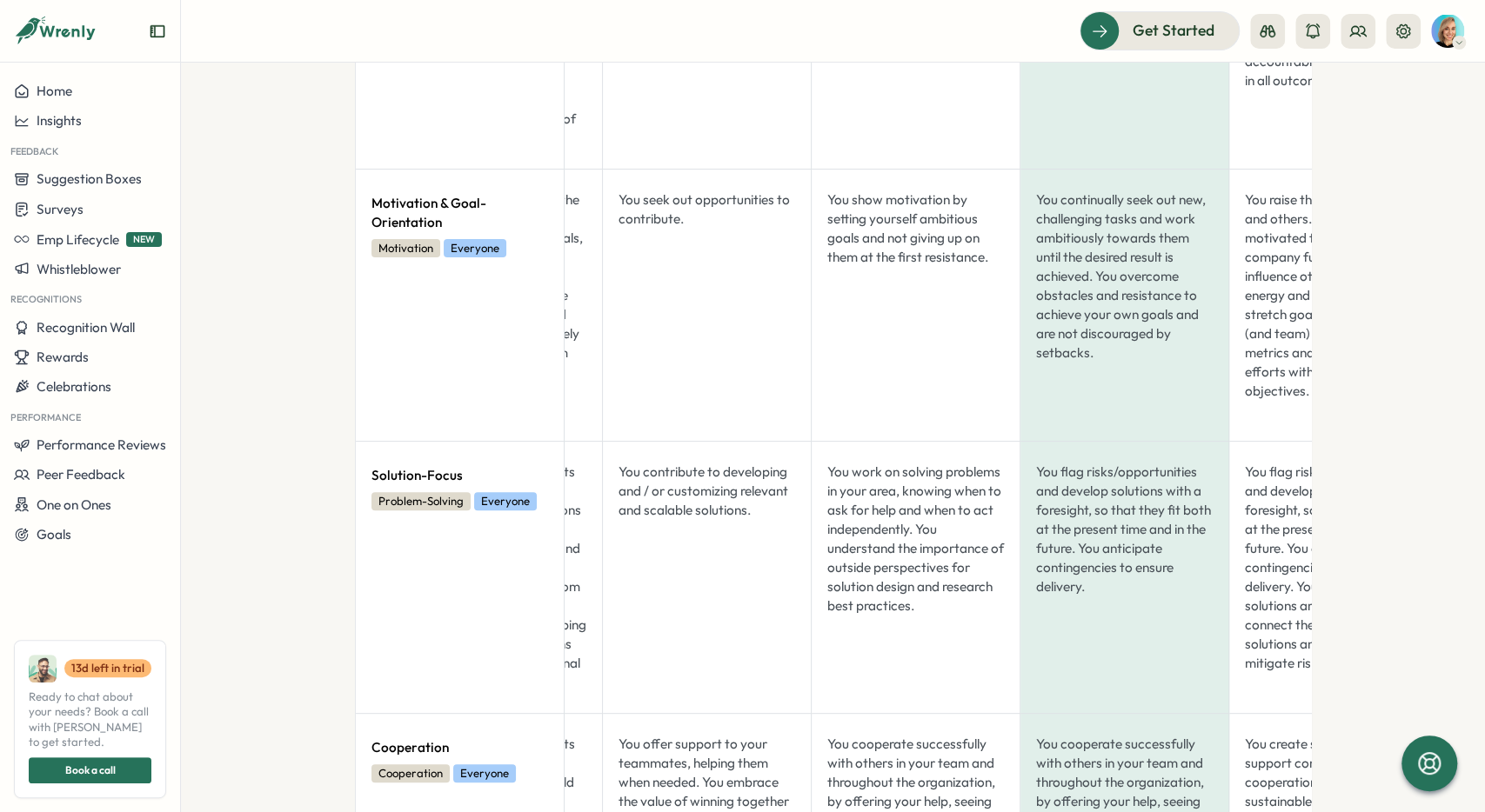
drag, startPoint x: 734, startPoint y: 456, endPoint x: 695, endPoint y: 481, distance: 46.3
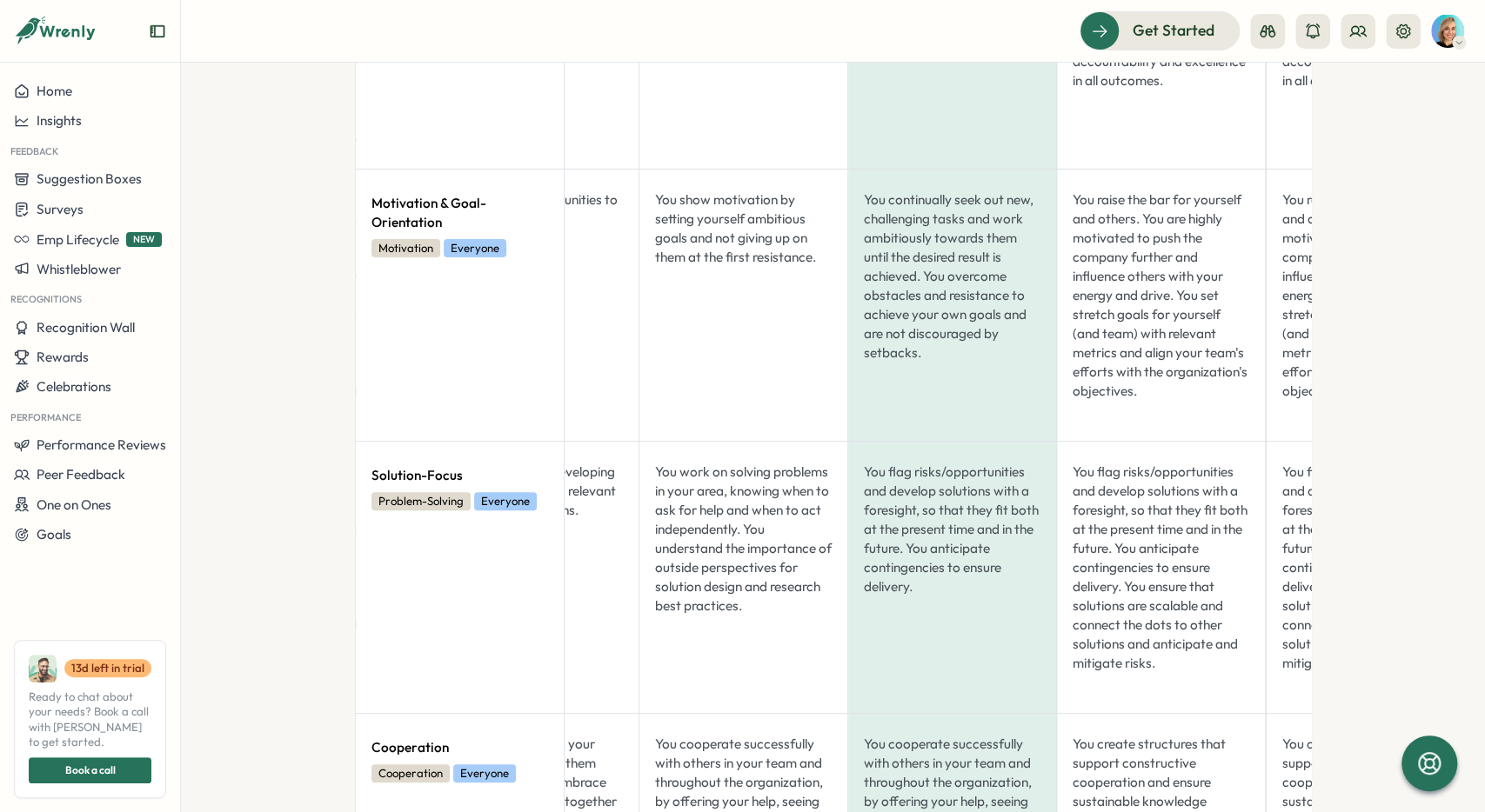
drag, startPoint x: 804, startPoint y: 454, endPoint x: 874, endPoint y: 436, distance: 72.3
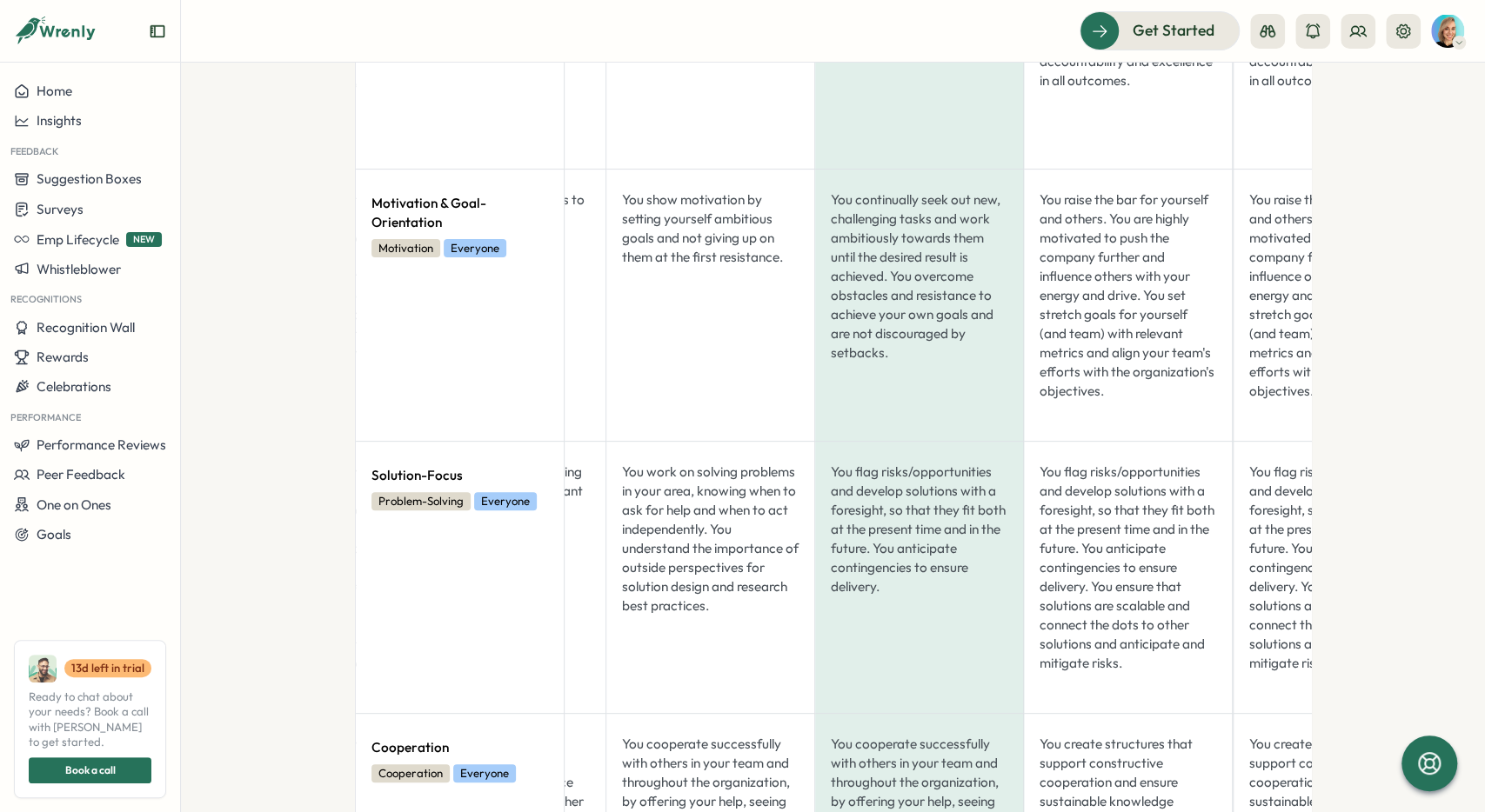
scroll to position [0, 443]
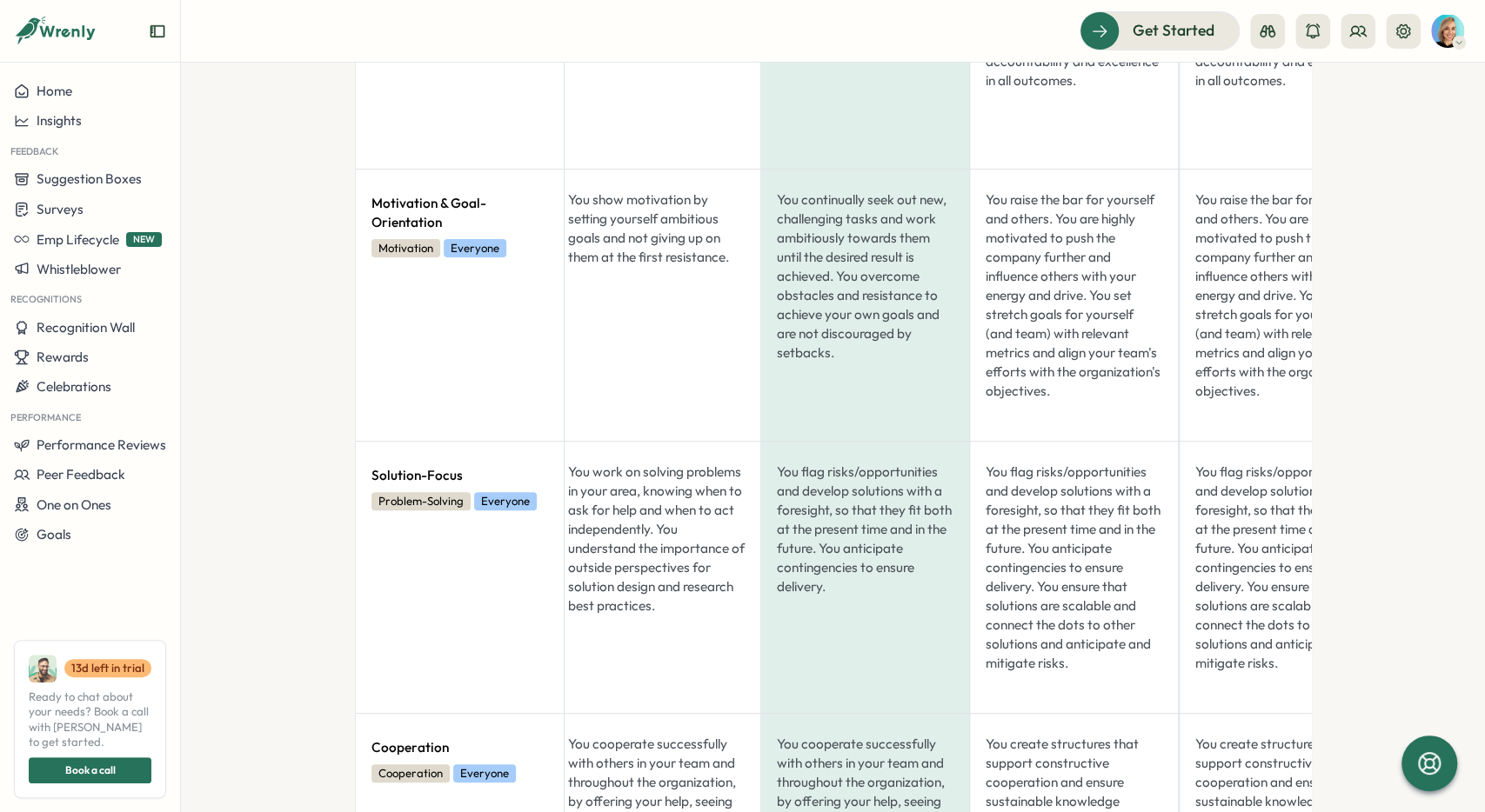
drag, startPoint x: 889, startPoint y: 430, endPoint x: 939, endPoint y: 394, distance: 61.6
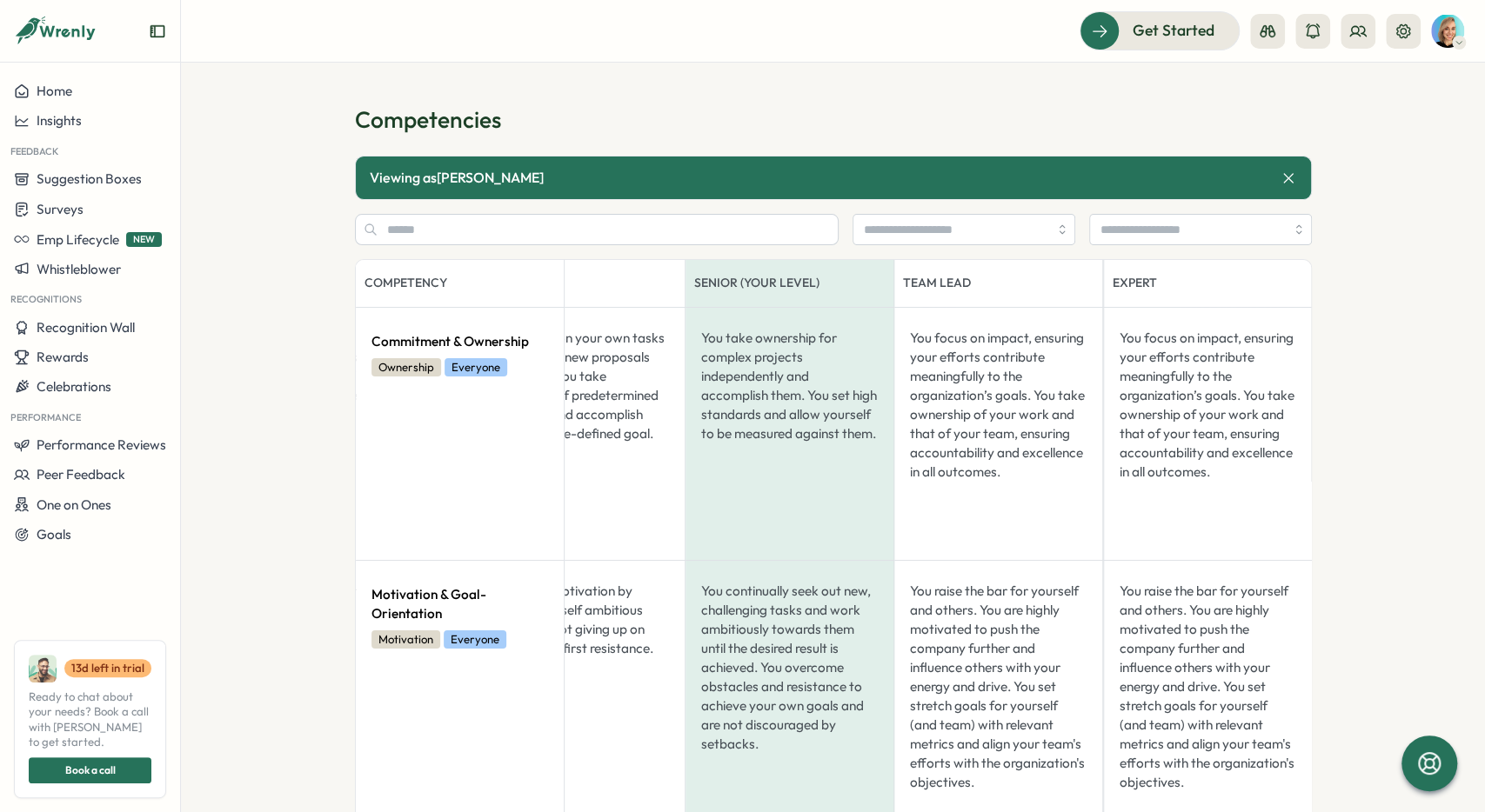
scroll to position [0, 322]
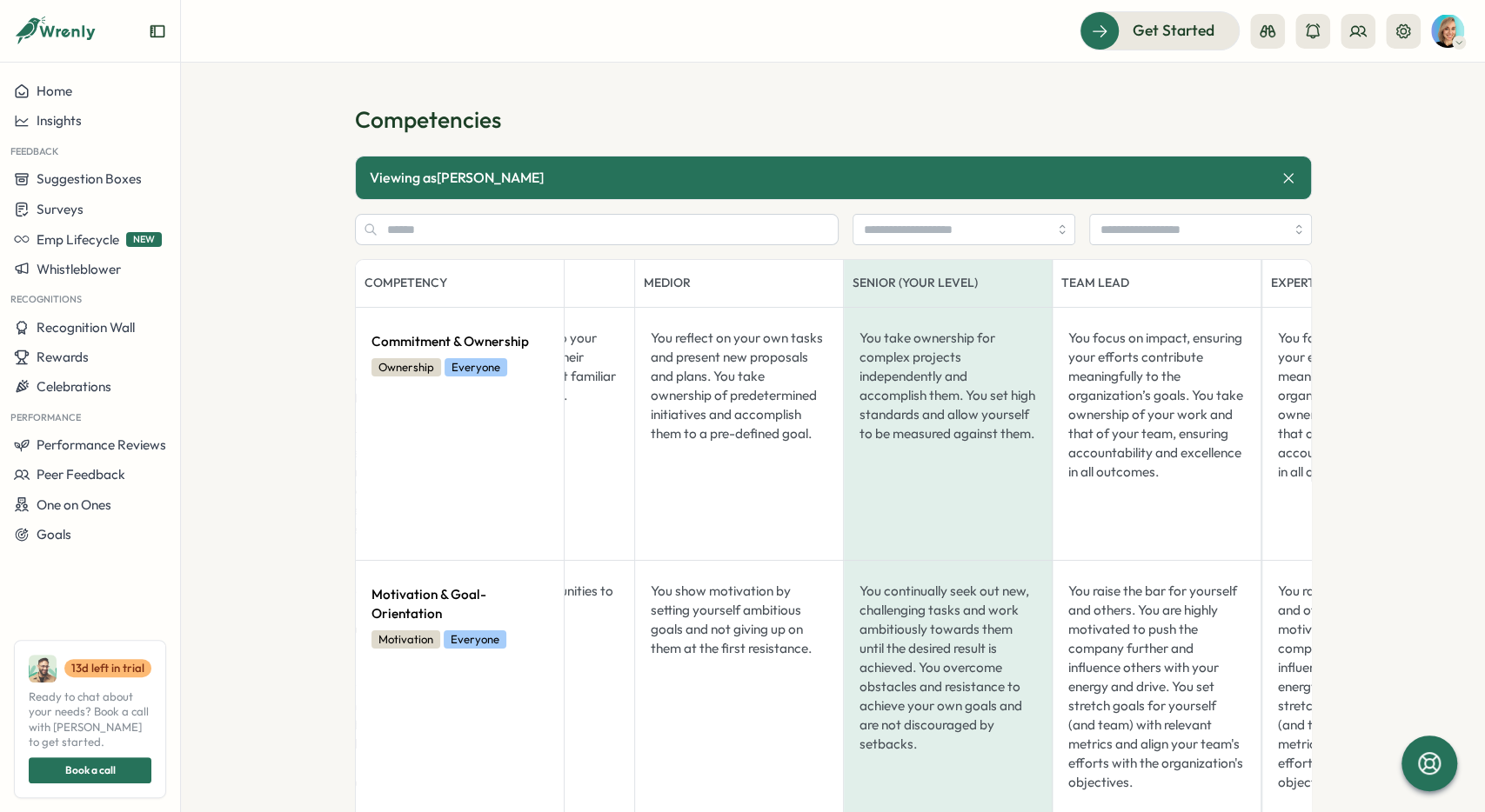
drag, startPoint x: 829, startPoint y: 462, endPoint x: 842, endPoint y: 464, distance: 13.2
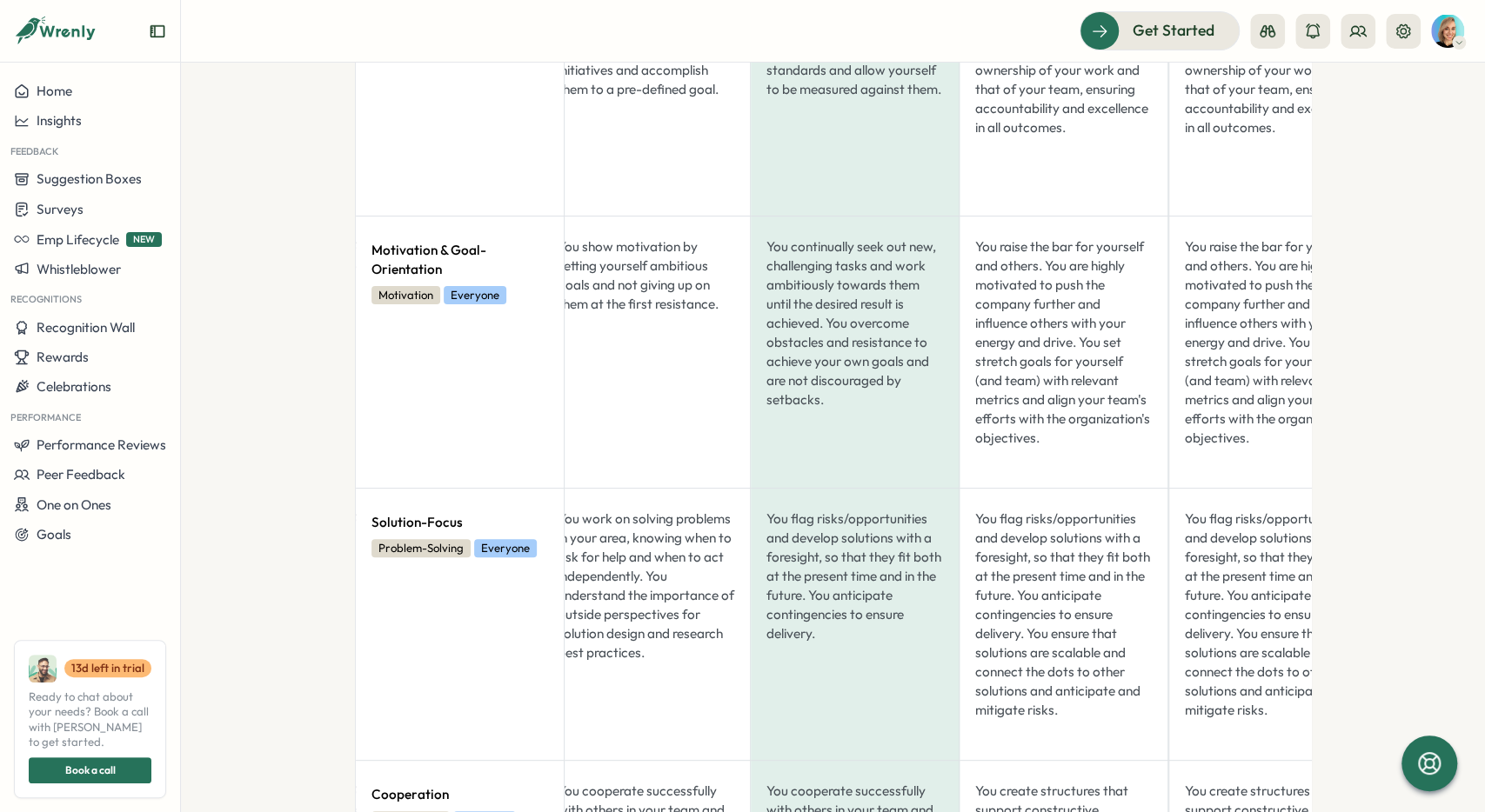
scroll to position [12, 0]
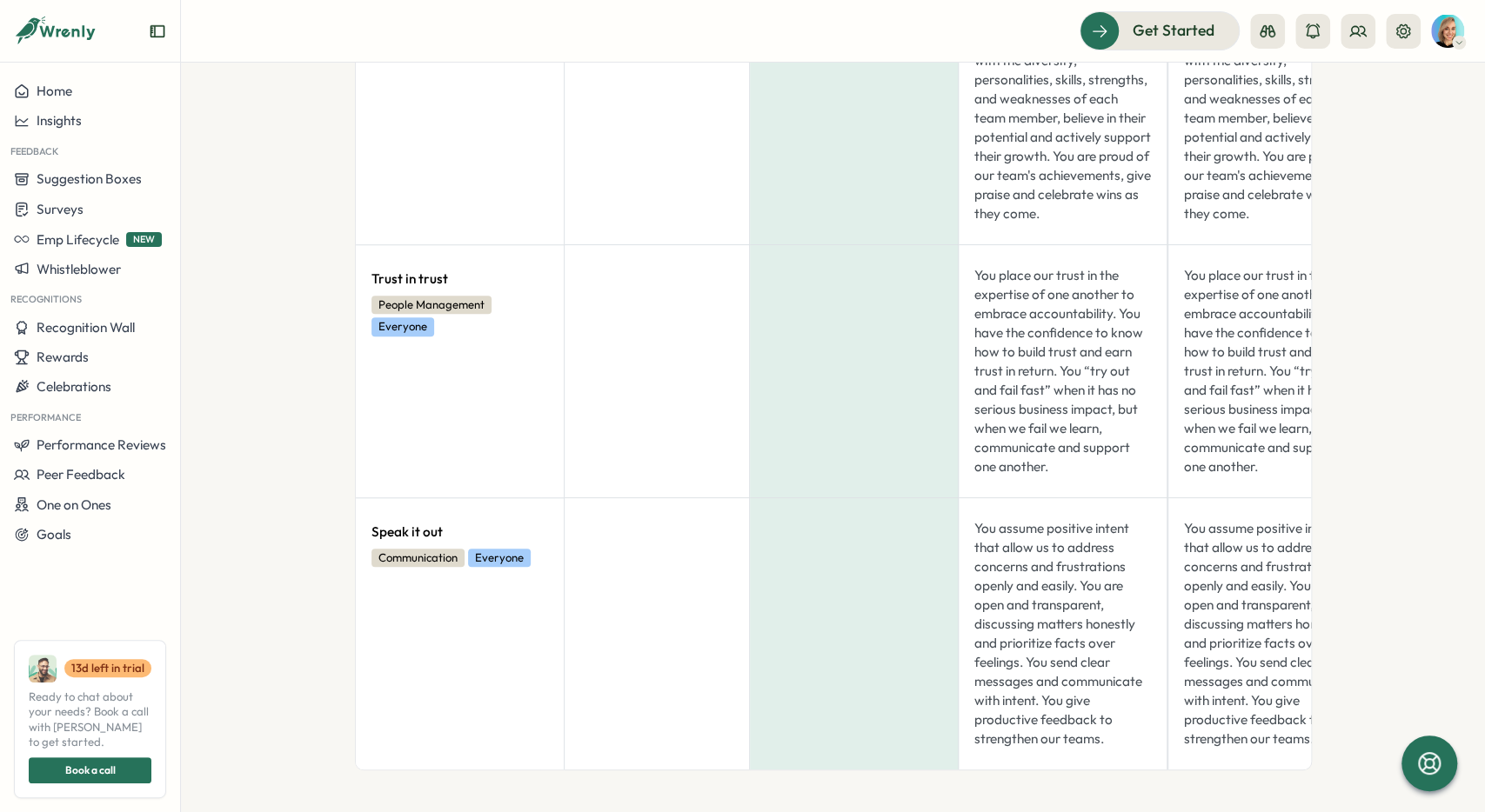
drag, startPoint x: 1377, startPoint y: 627, endPoint x: 1394, endPoint y: 377, distance: 250.6
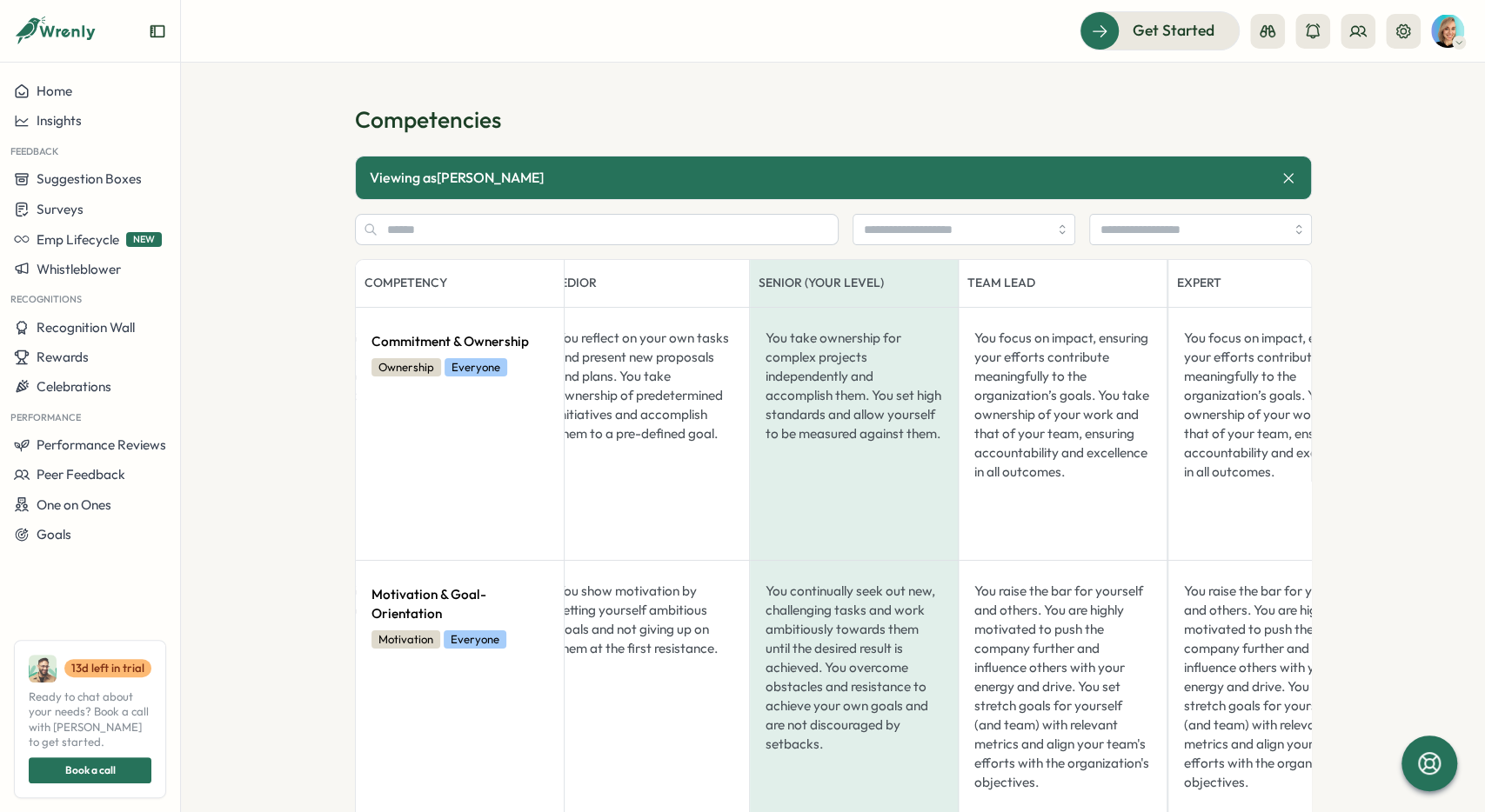
drag, startPoint x: 1386, startPoint y: 369, endPoint x: 1382, endPoint y: 105, distance: 264.0
drag, startPoint x: 863, startPoint y: 335, endPoint x: 768, endPoint y: 335, distance: 95.0
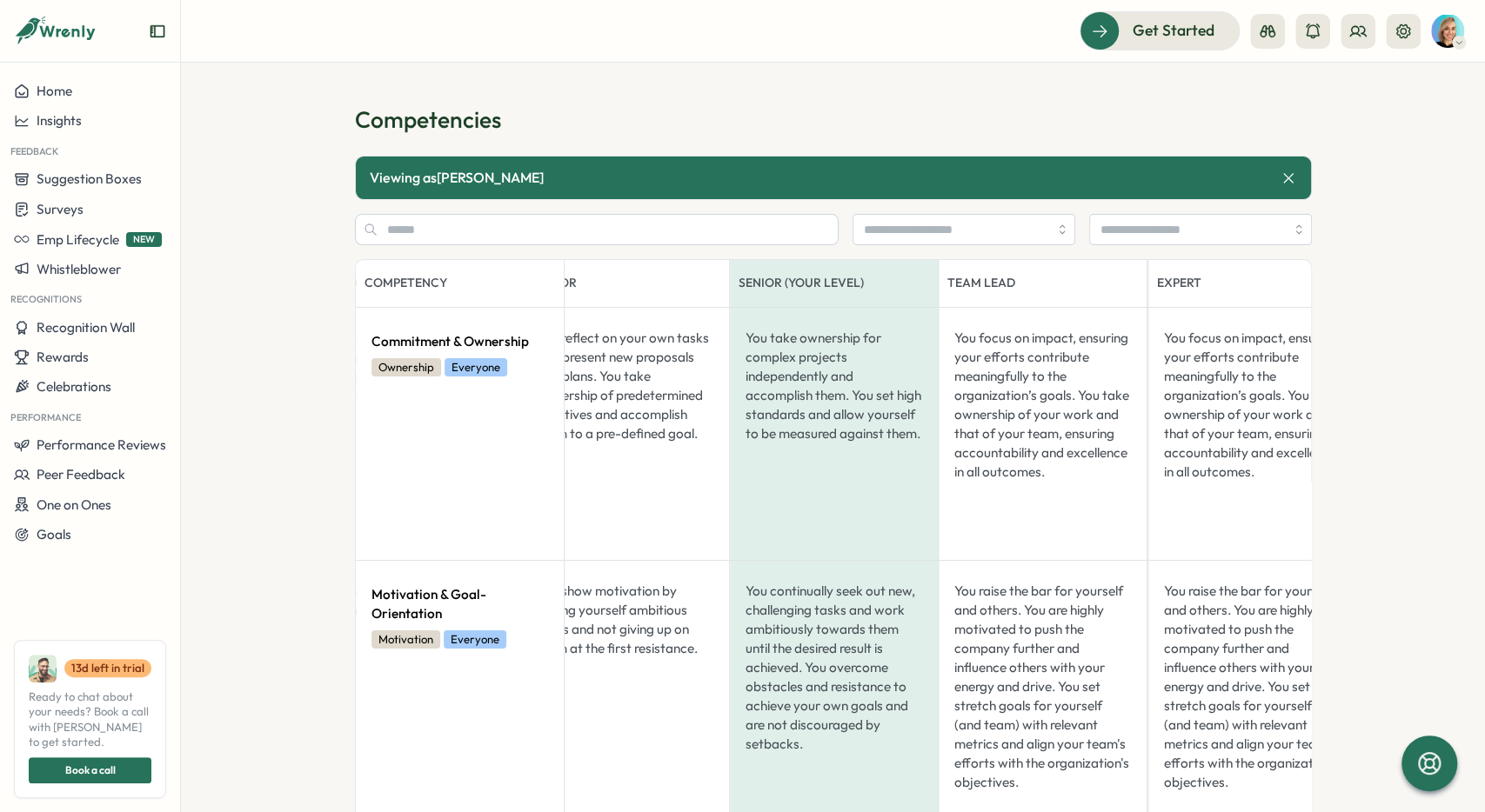
drag, startPoint x: 804, startPoint y: 364, endPoint x: 842, endPoint y: 360, distance: 38.2
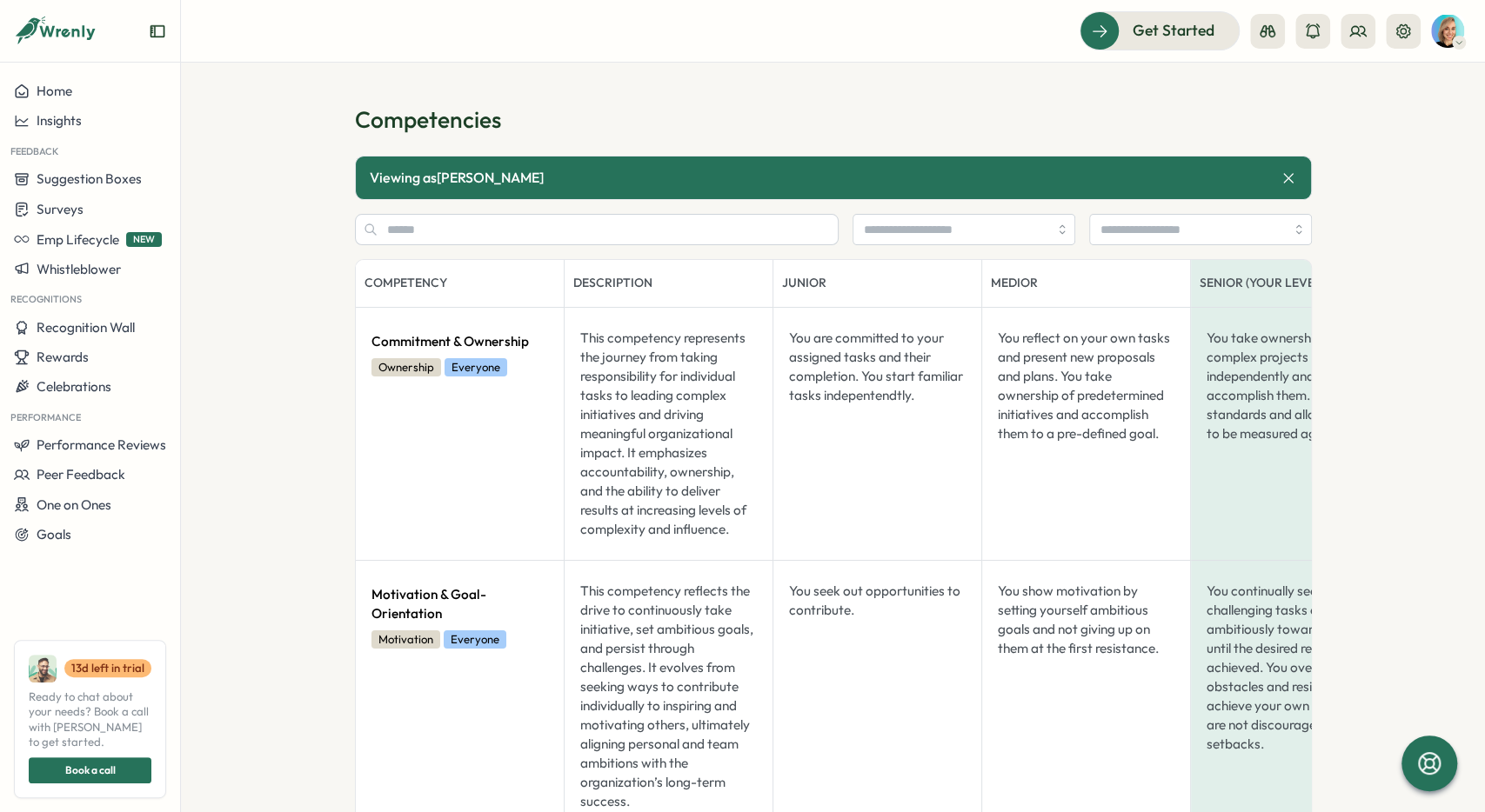
drag, startPoint x: 896, startPoint y: 394, endPoint x: 649, endPoint y: 403, distance: 247.2
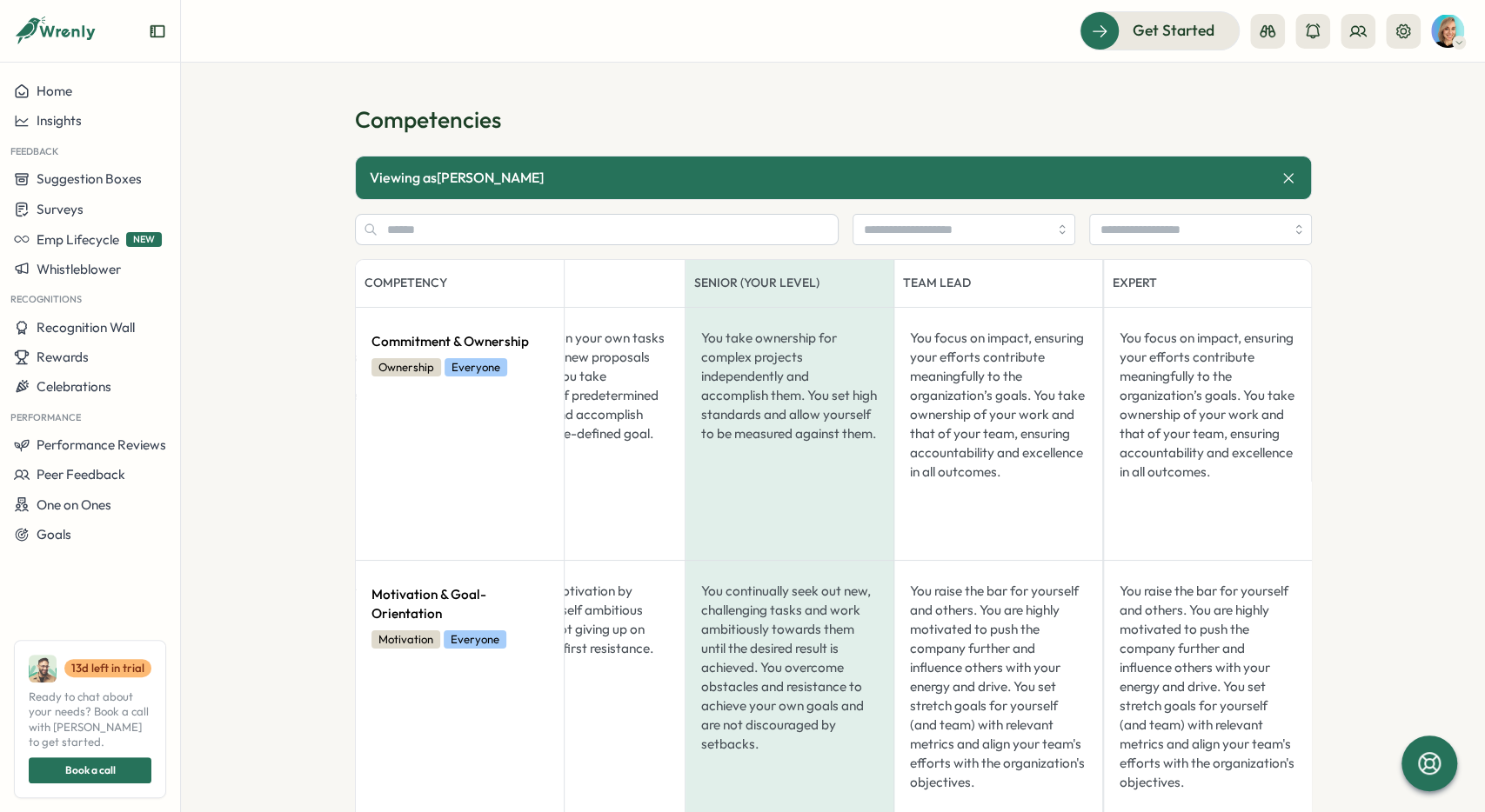
drag, startPoint x: 698, startPoint y: 412, endPoint x: 738, endPoint y: 412, distance: 40.0
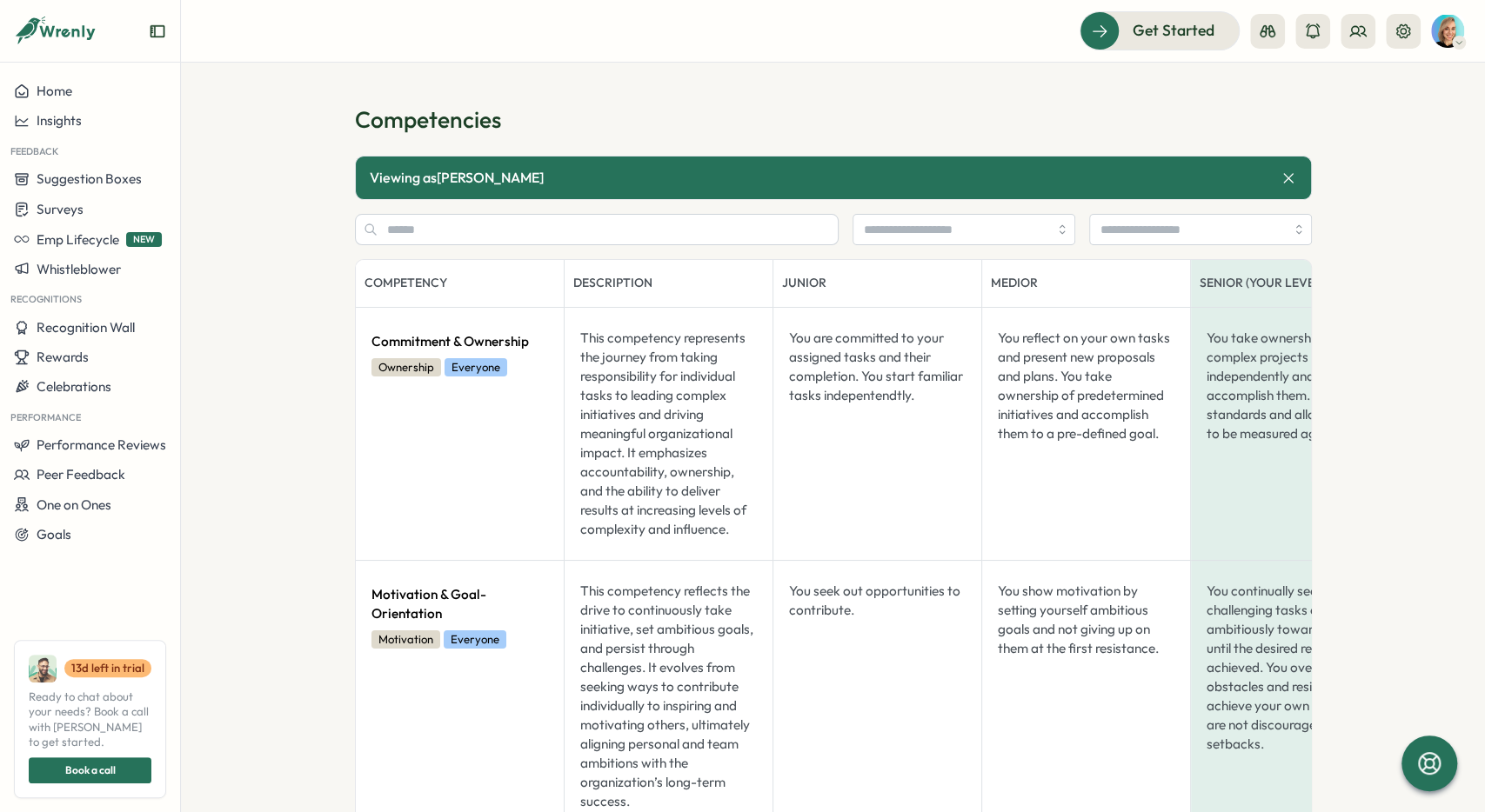
drag, startPoint x: 899, startPoint y: 430, endPoint x: 779, endPoint y: 430, distance: 120.0
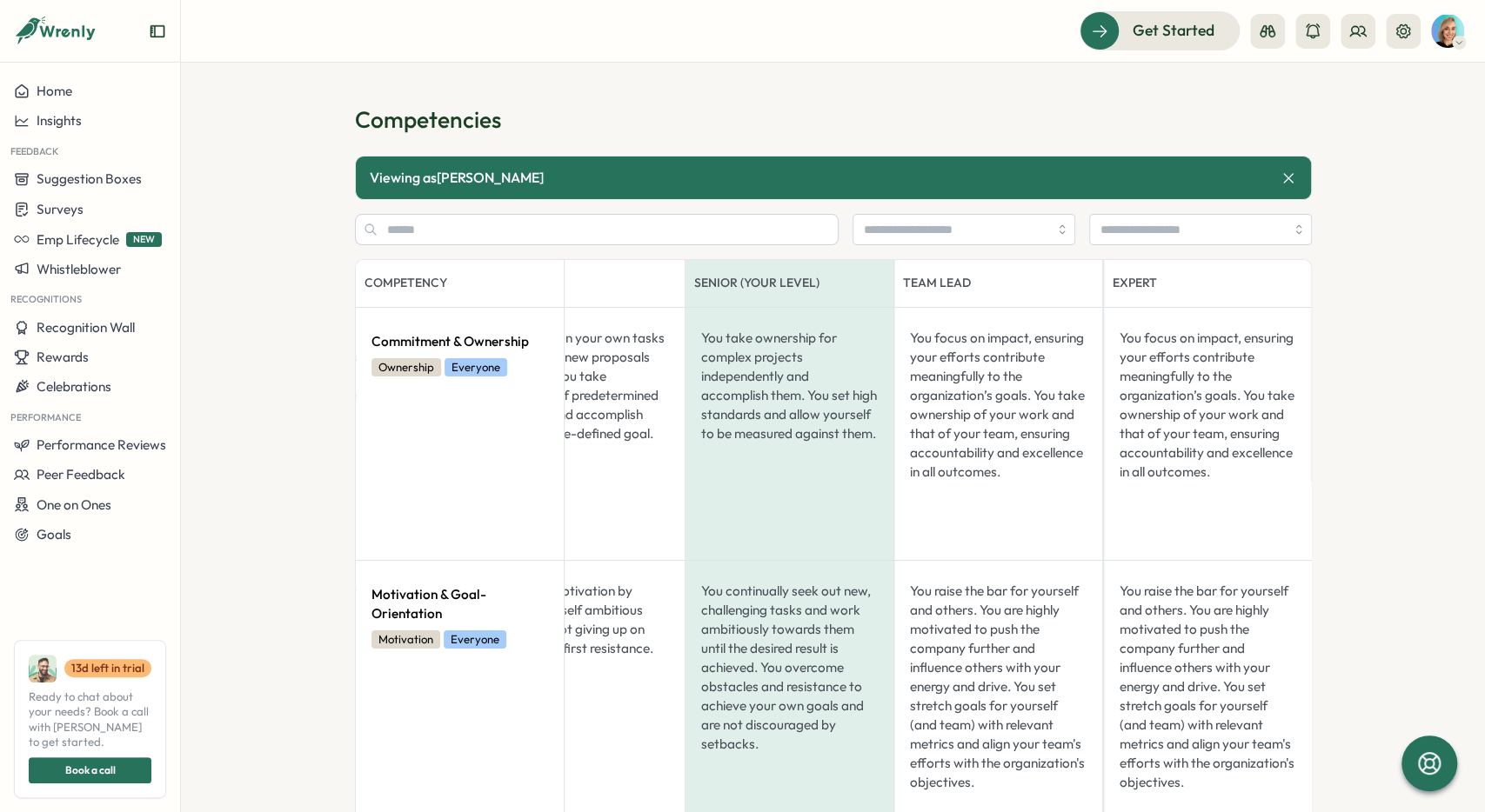
drag, startPoint x: 779, startPoint y: 430, endPoint x: 894, endPoint y: 431, distance: 115.0
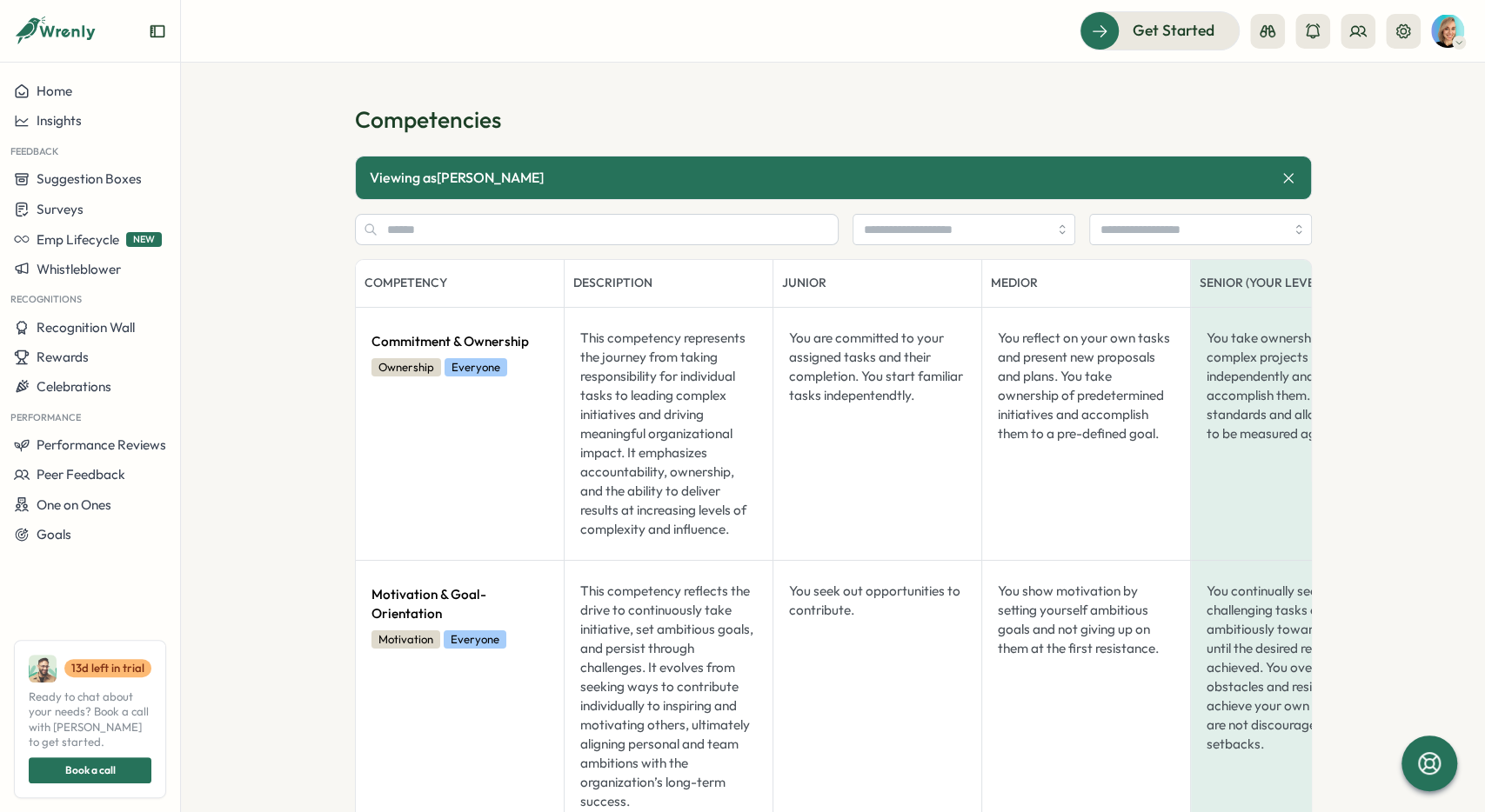
drag, startPoint x: 1051, startPoint y: 443, endPoint x: 722, endPoint y: 431, distance: 329.2
click at [779, 175] on icon at bounding box center [1288, 178] width 18 height 18
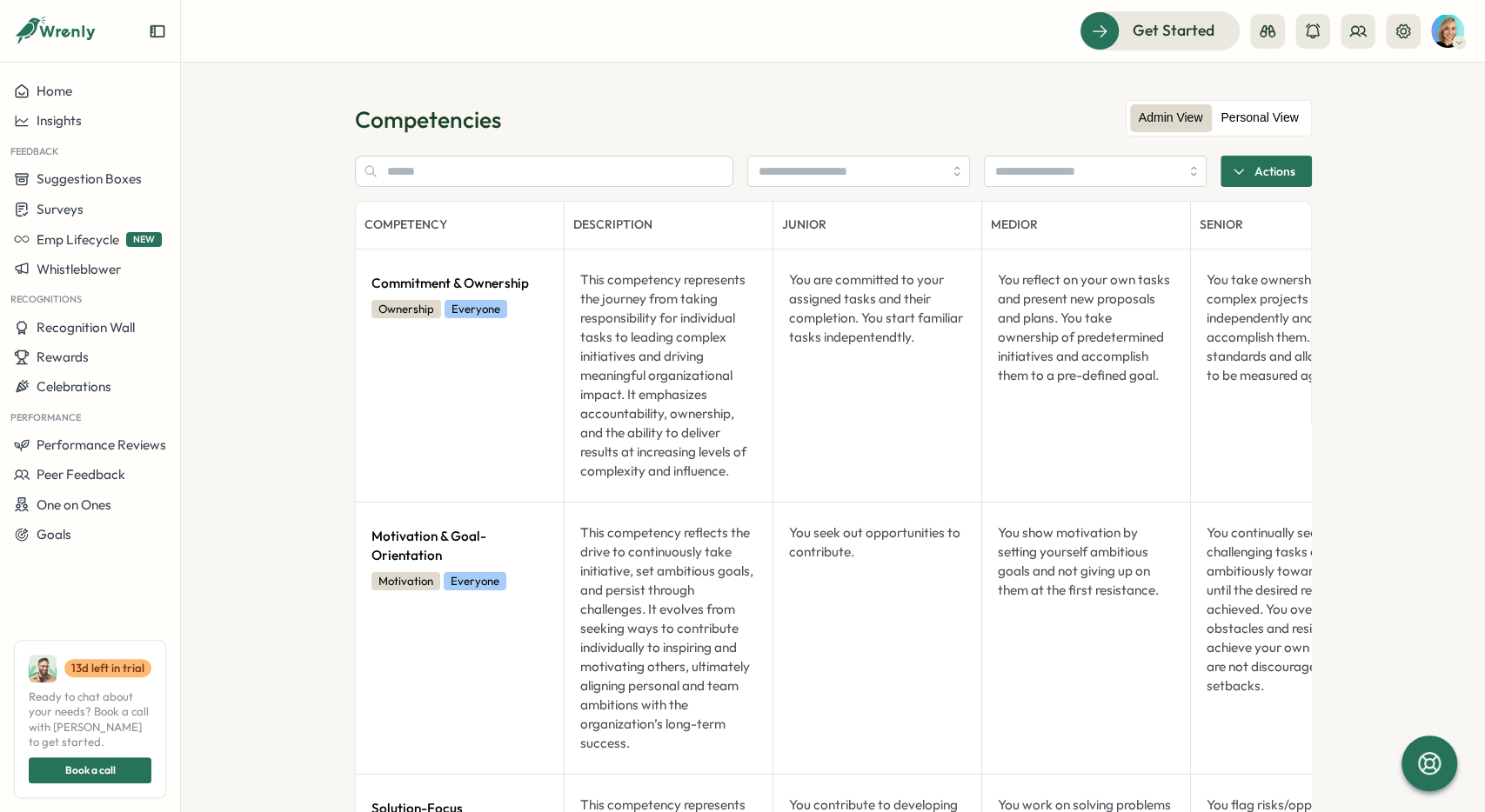
click at [779, 113] on label "Personal View" at bounding box center [1259, 119] width 95 height 27
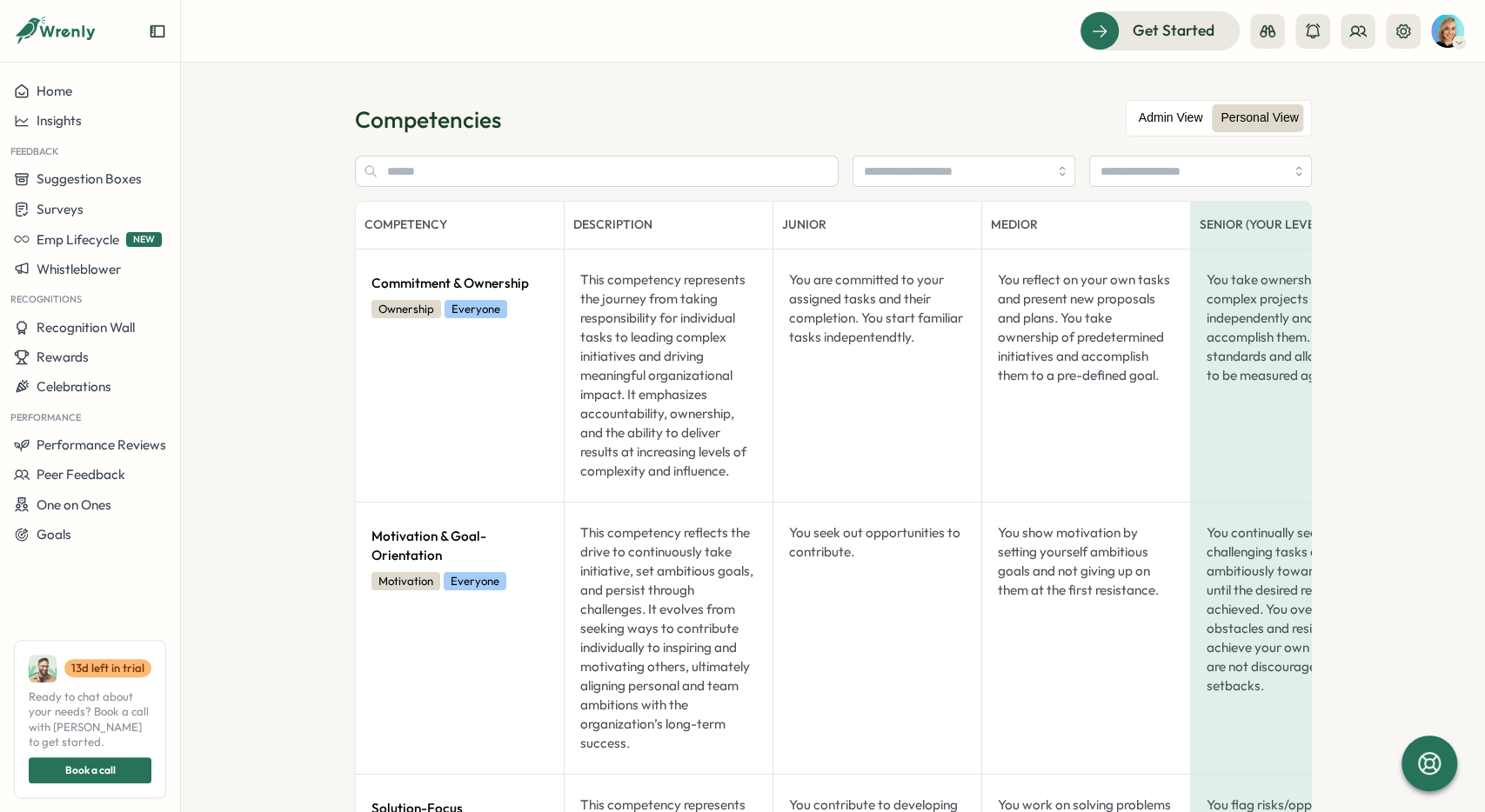
click at [779, 116] on label "Admin View" at bounding box center [1171, 119] width 81 height 27
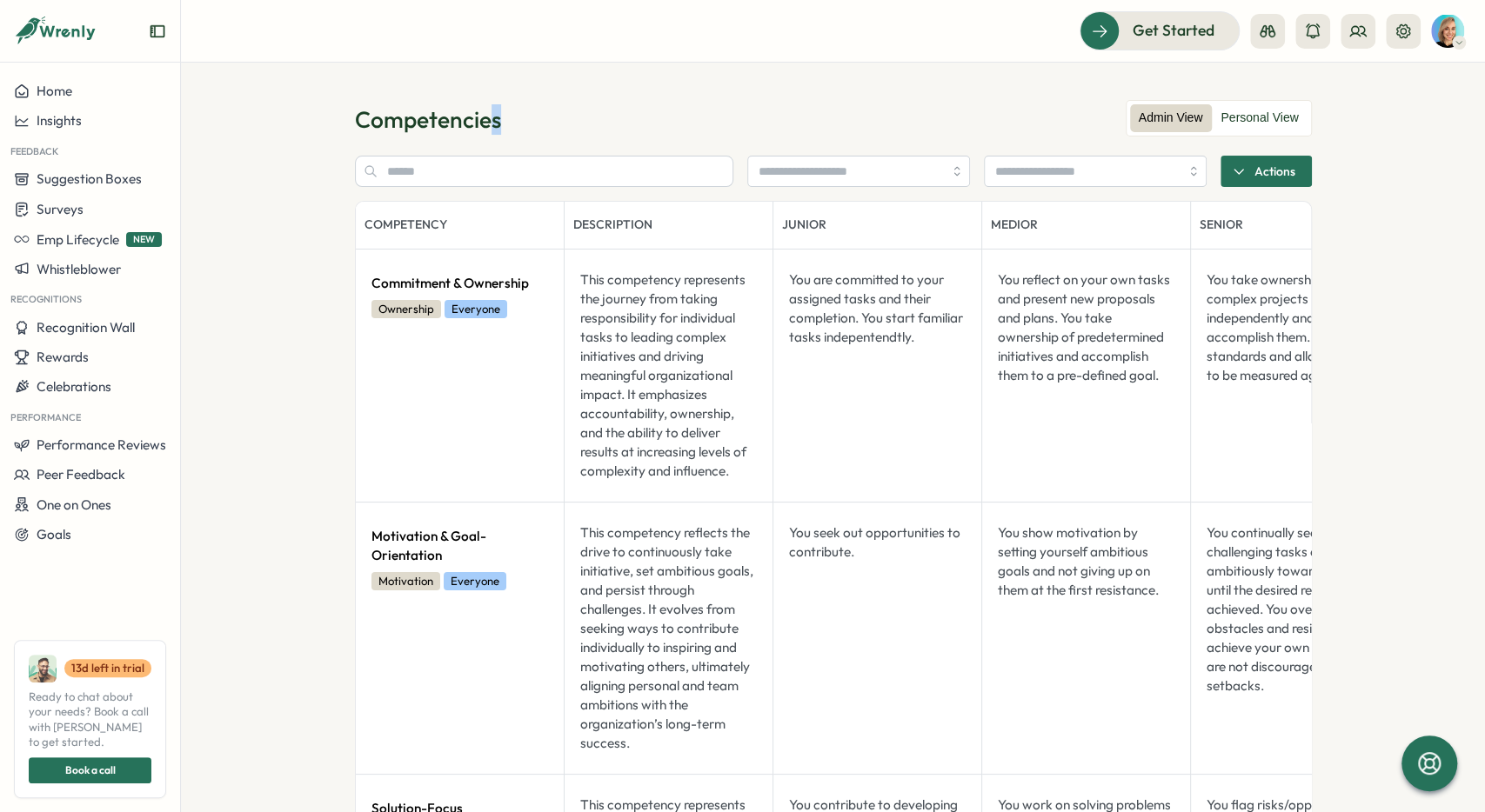
drag, startPoint x: 507, startPoint y: 116, endPoint x: 537, endPoint y: 120, distance: 30.3
click at [536, 120] on div "Competencies" at bounding box center [833, 119] width 957 height 30
drag, startPoint x: 537, startPoint y: 120, endPoint x: 498, endPoint y: 119, distance: 39.0
click at [533, 120] on div "Competencies" at bounding box center [833, 119] width 957 height 30
drag, startPoint x: 358, startPoint y: 119, endPoint x: 640, endPoint y: 136, distance: 282.5
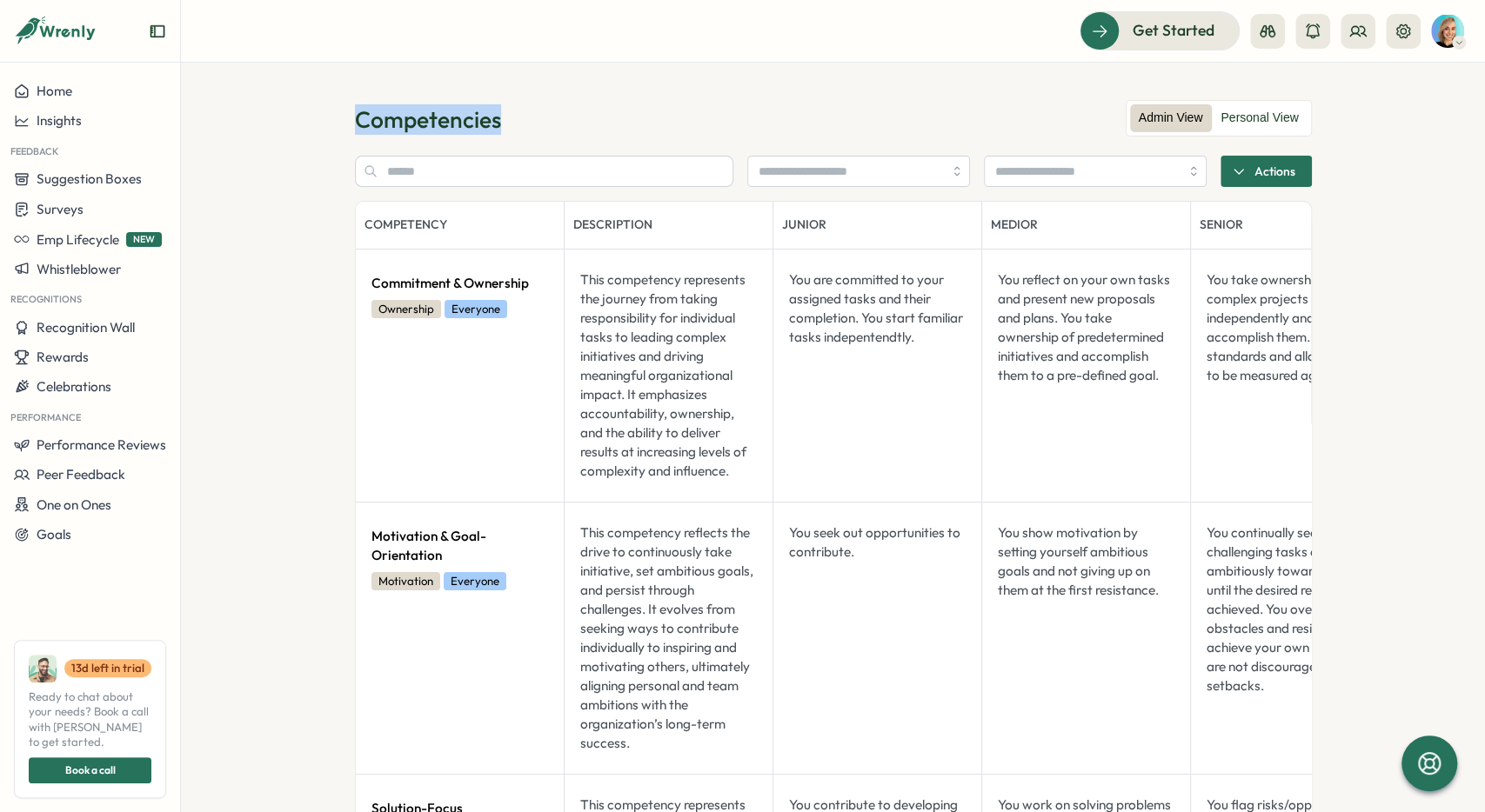
drag, startPoint x: 508, startPoint y: 115, endPoint x: 546, endPoint y: 112, distance: 38.1
click at [547, 112] on div "Competencies" at bounding box center [833, 119] width 957 height 30
click at [779, 30] on icon at bounding box center [1403, 31] width 18 height 18
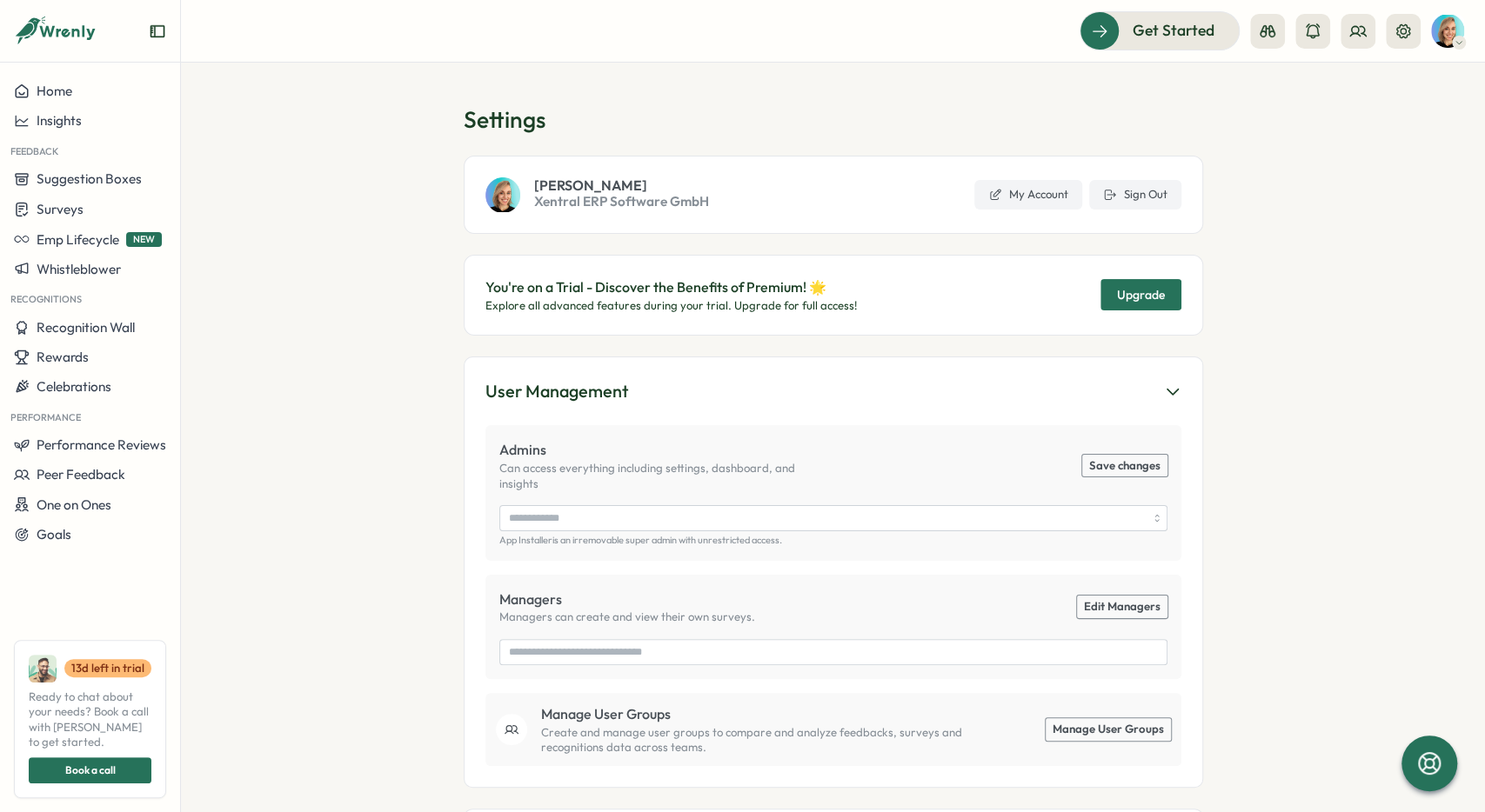
click at [779, 133] on section "Settings Sarah Sohnle Xentral ERP Software GmbH My Account Sign Out You're on a…" at bounding box center [833, 437] width 1304 height 749
drag, startPoint x: 1151, startPoint y: 193, endPoint x: 1189, endPoint y: 523, distance: 332.2
click at [779, 193] on span "Sign Out" at bounding box center [1145, 195] width 43 height 16
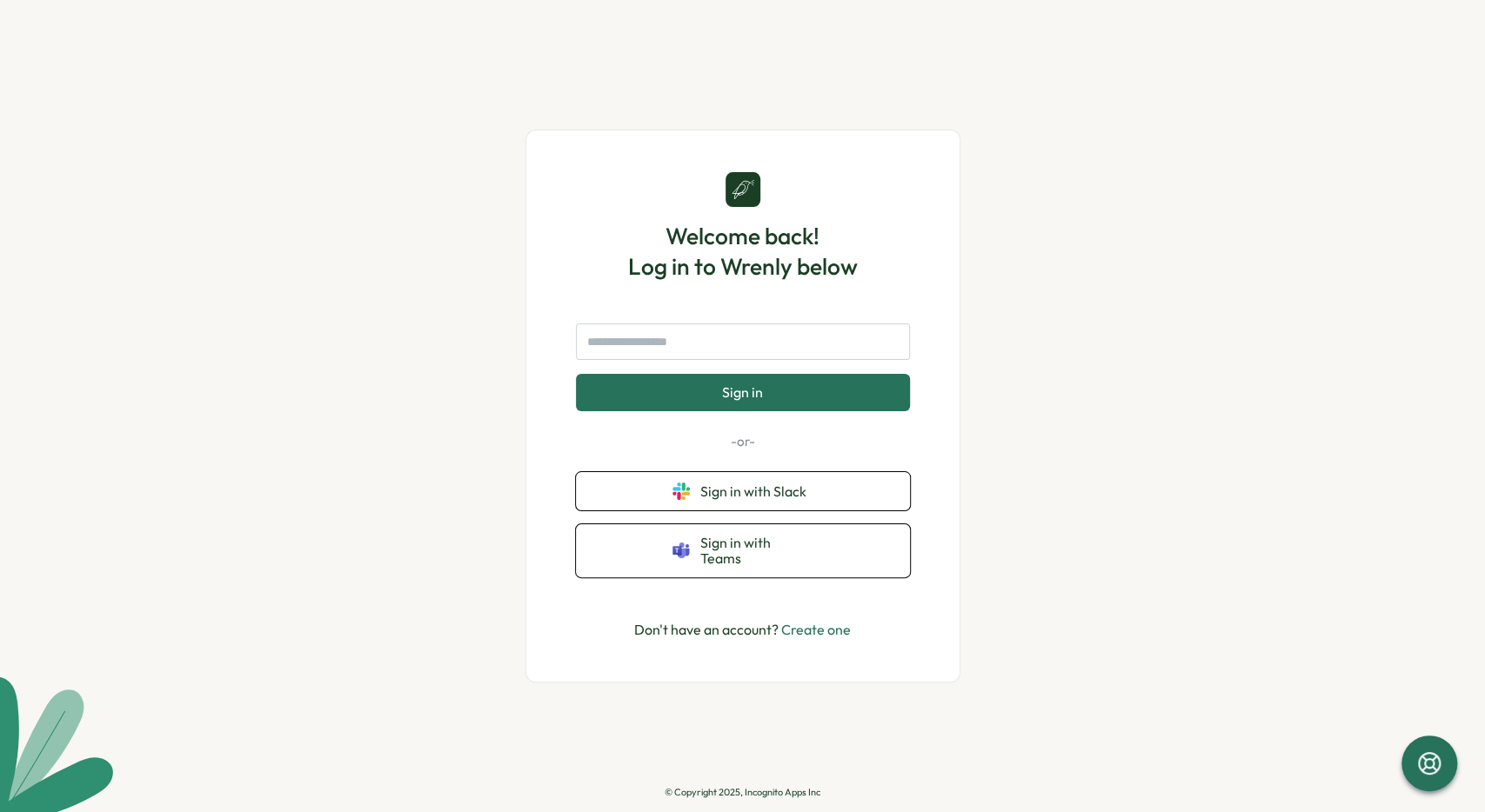
click at [779, 425] on div "Welcome back! Log in to Wrenly below Sign in -or- Sign in with Slack Sign in wi…" at bounding box center [742, 406] width 1485 height 812
click at [779, 425] on button "Sign in with Slack" at bounding box center [742, 491] width 334 height 38
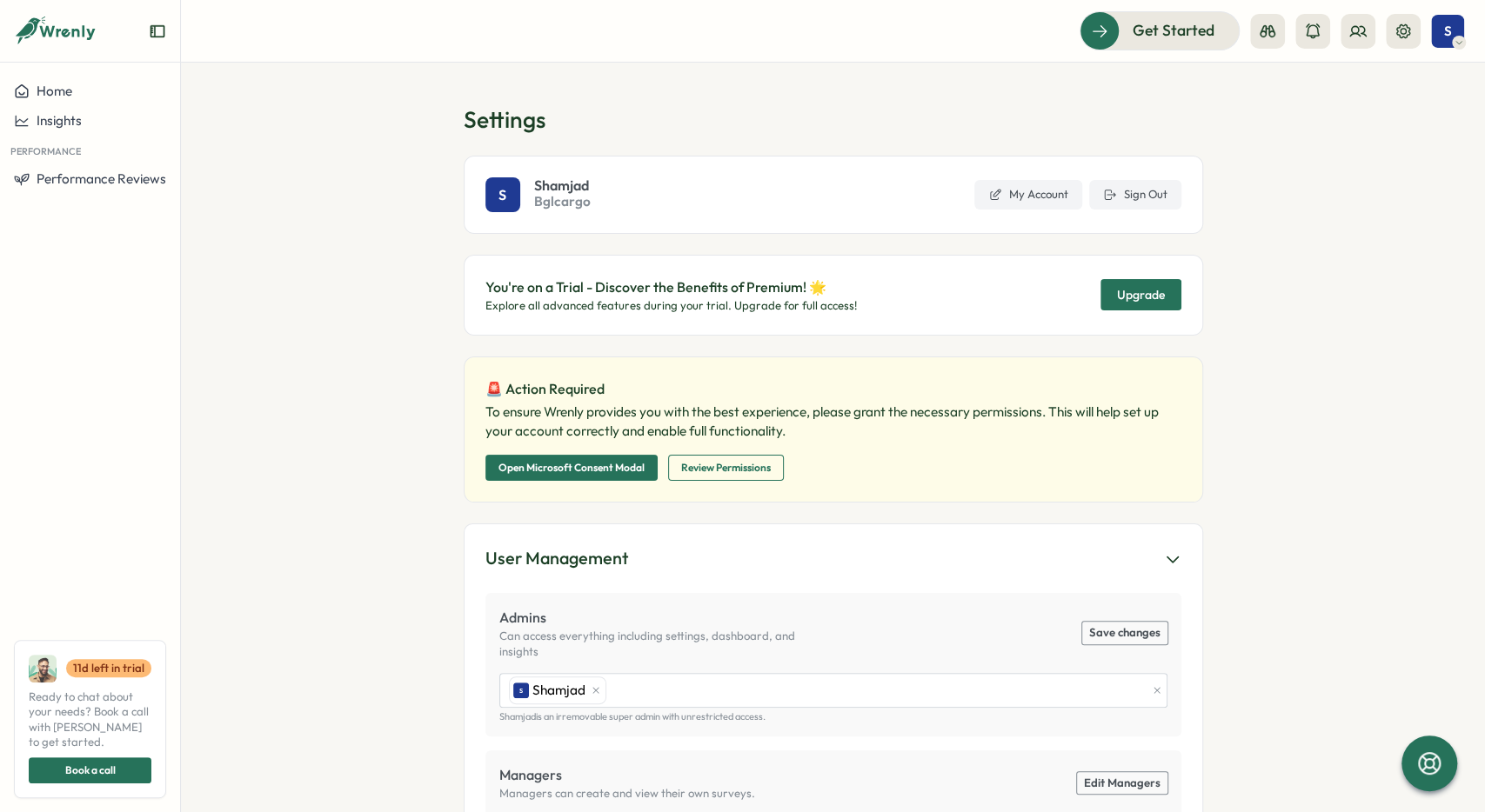
drag, startPoint x: 308, startPoint y: 287, endPoint x: 338, endPoint y: 299, distance: 32.3
click at [311, 293] on section "Settings S Shamjad Bglcargo My Account Sign Out You're on a Trial - Discover th…" at bounding box center [833, 437] width 1304 height 749
click at [97, 186] on span "Performance Reviews" at bounding box center [101, 178] width 129 height 17
click at [223, 148] on div "Reviews" at bounding box center [252, 147] width 135 height 20
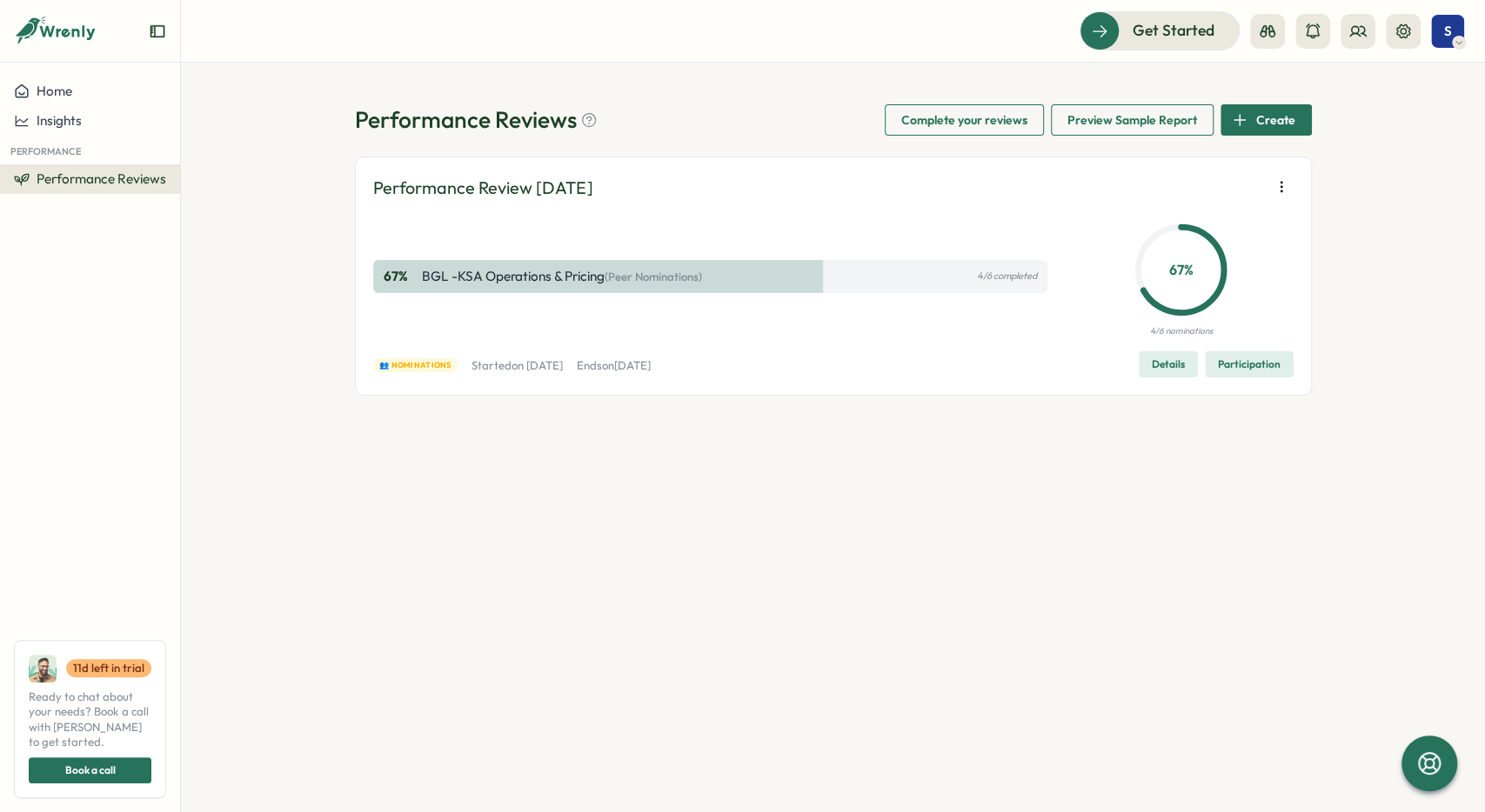
click at [1182, 357] on span "Details" at bounding box center [1169, 364] width 33 height 24
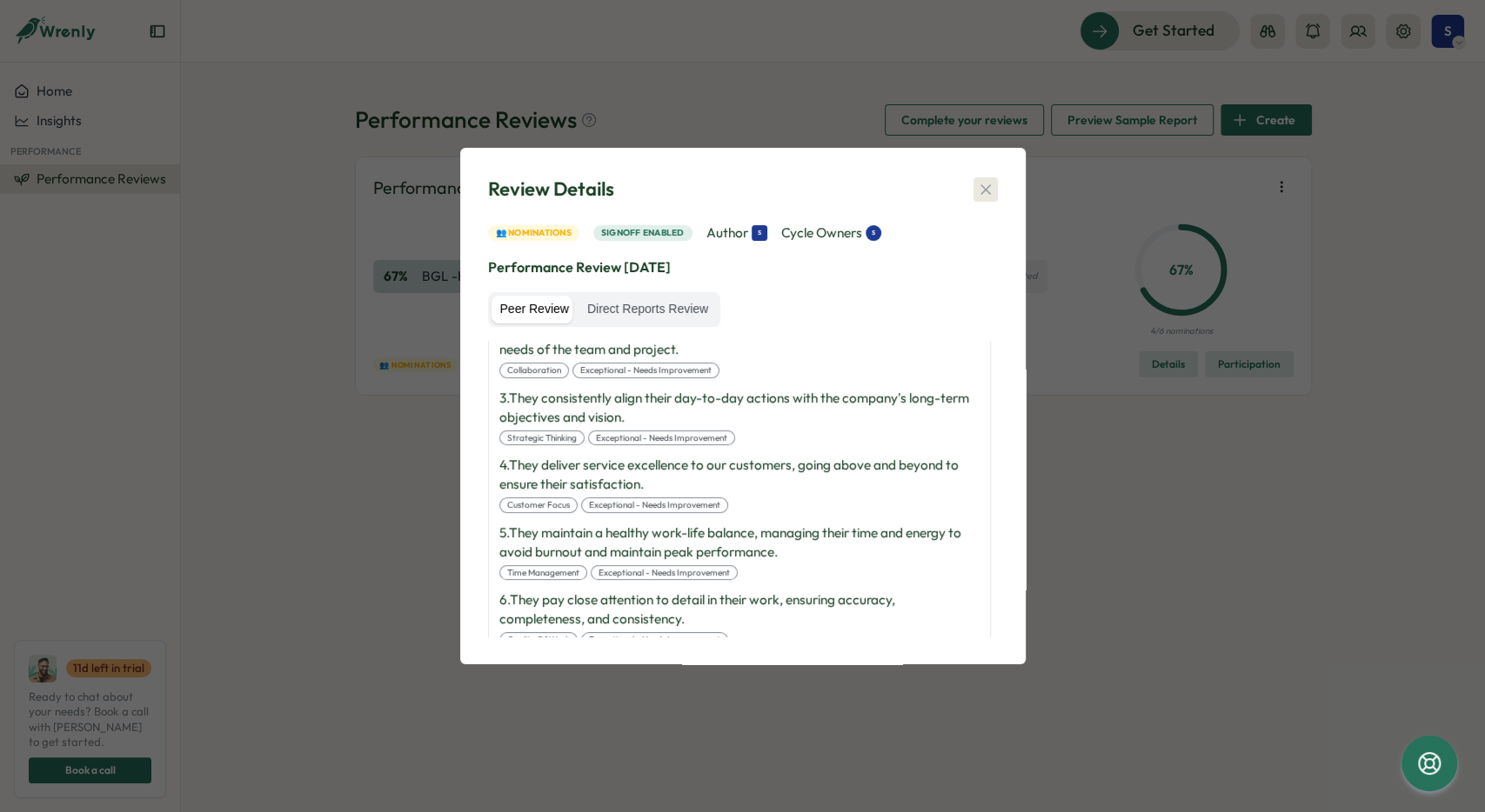
scroll to position [652, 0]
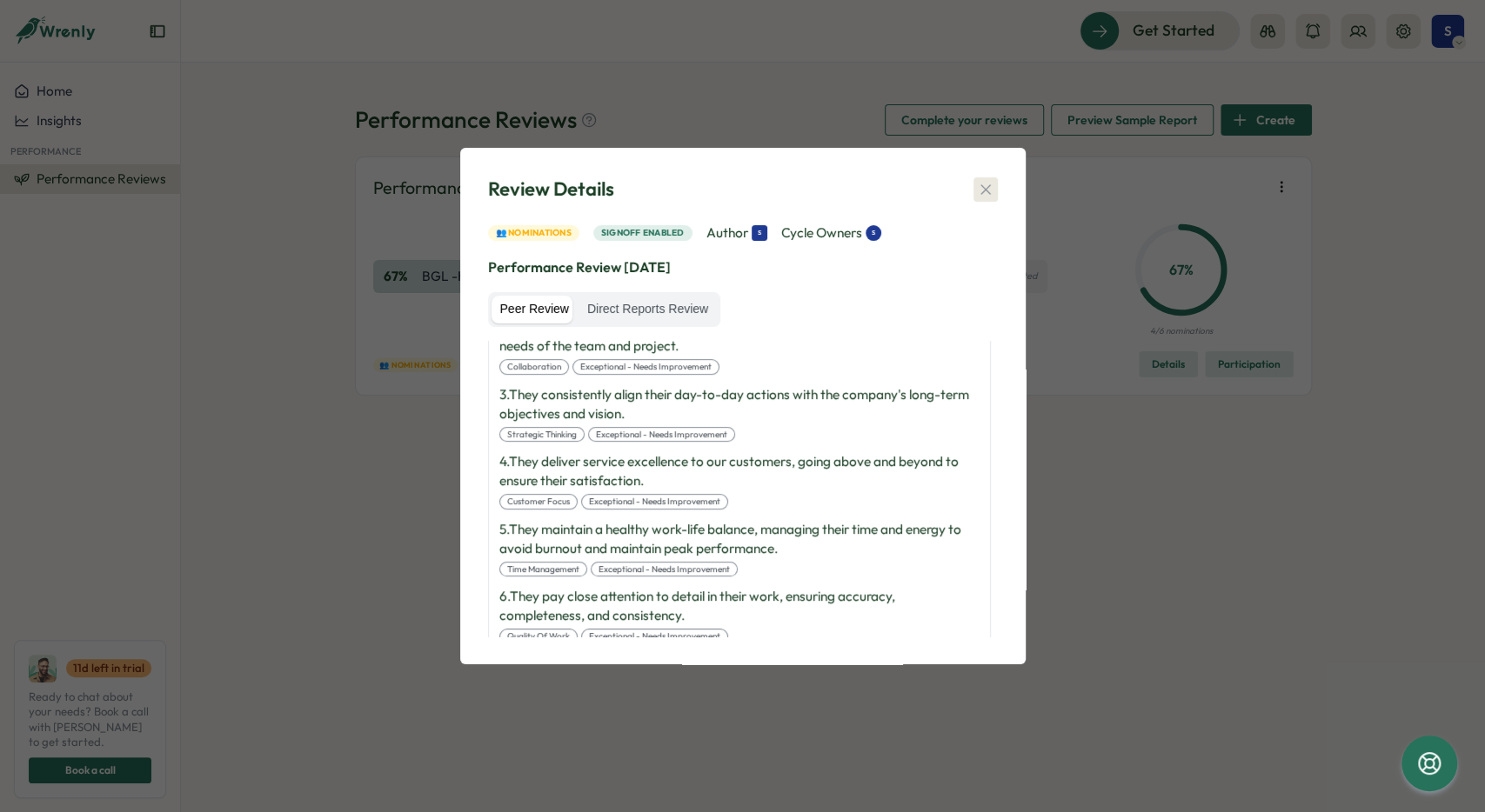
click at [983, 185] on icon "button" at bounding box center [985, 190] width 18 height 18
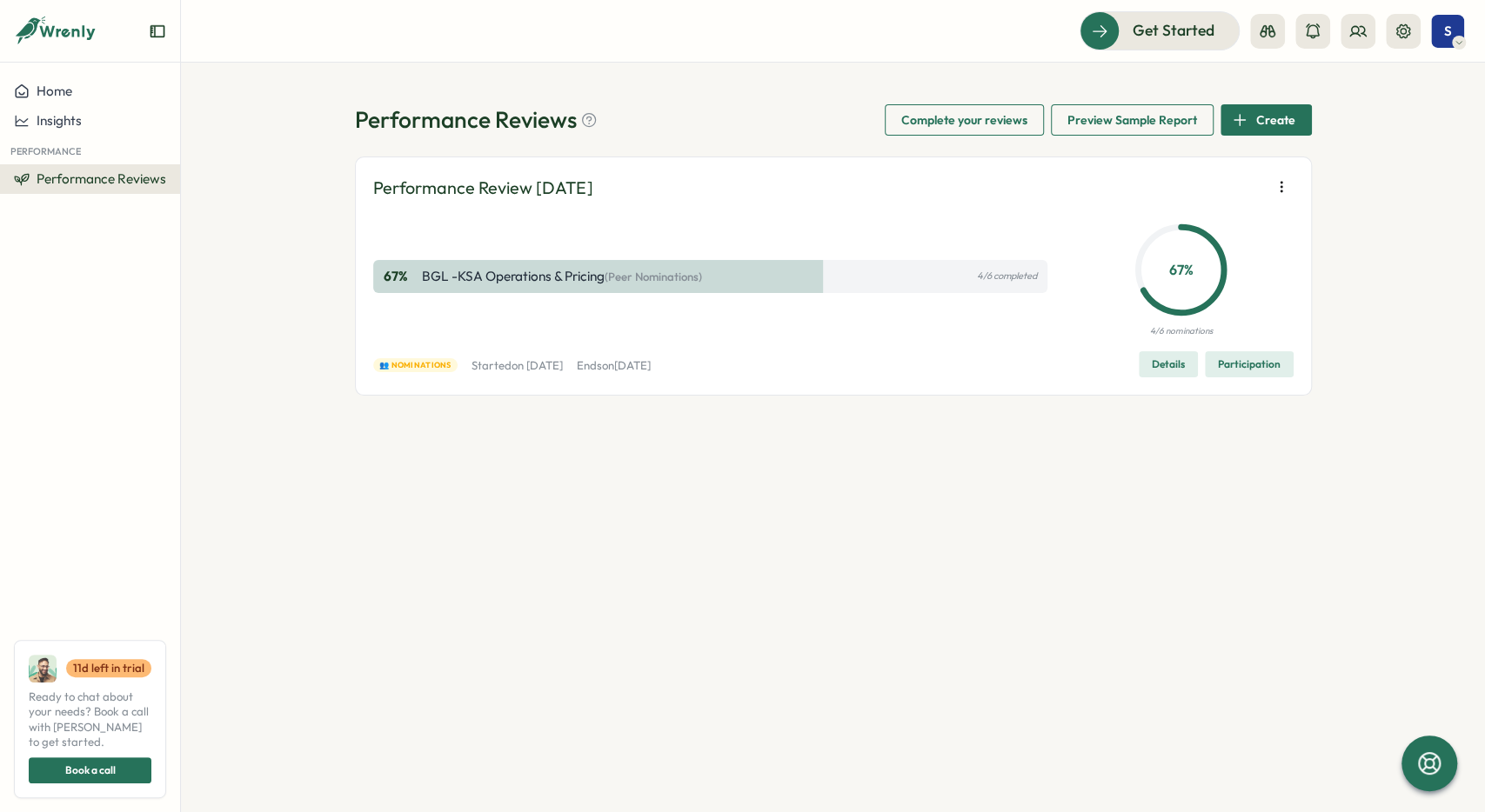
click at [1277, 357] on span "Participation" at bounding box center [1249, 364] width 63 height 24
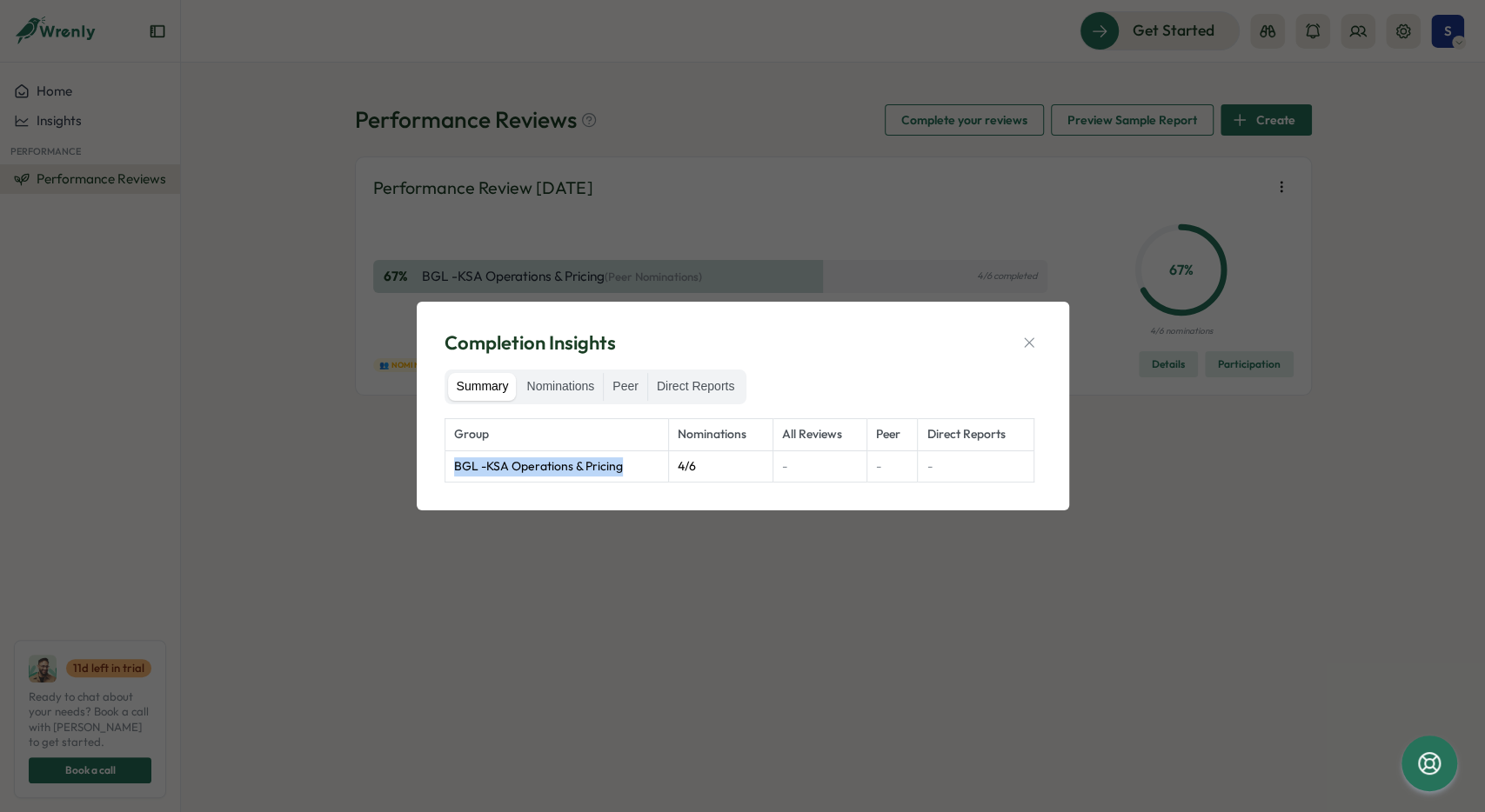
drag, startPoint x: 452, startPoint y: 468, endPoint x: 766, endPoint y: 522, distance: 318.6
click at [656, 467] on td "BGL -KSA Operations & Pricing" at bounding box center [556, 466] width 224 height 32
click at [1022, 335] on icon "button" at bounding box center [1030, 343] width 18 height 18
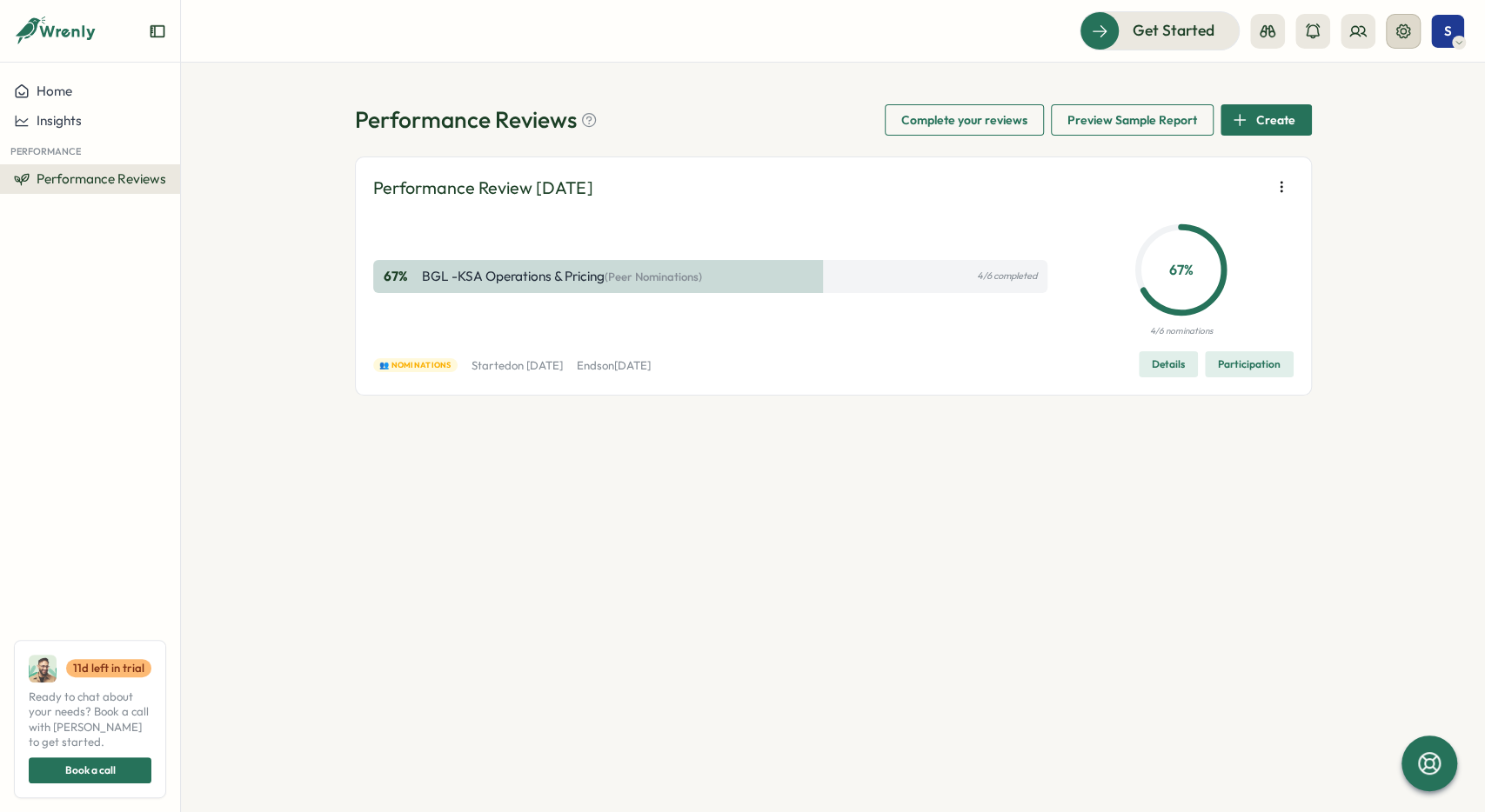
click at [1398, 35] on icon at bounding box center [1403, 31] width 18 height 18
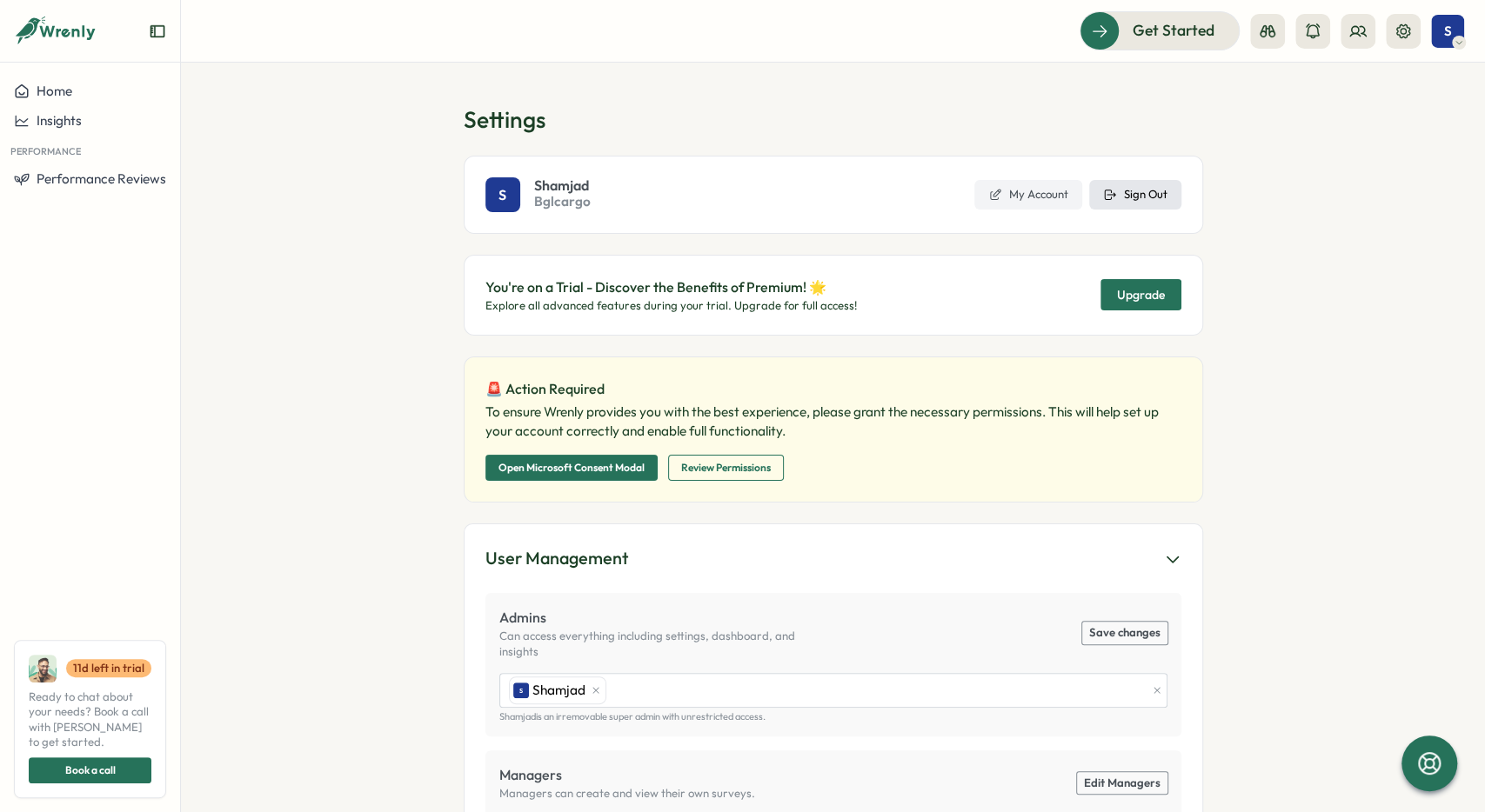
click at [1163, 201] on span "Sign Out" at bounding box center [1145, 195] width 43 height 16
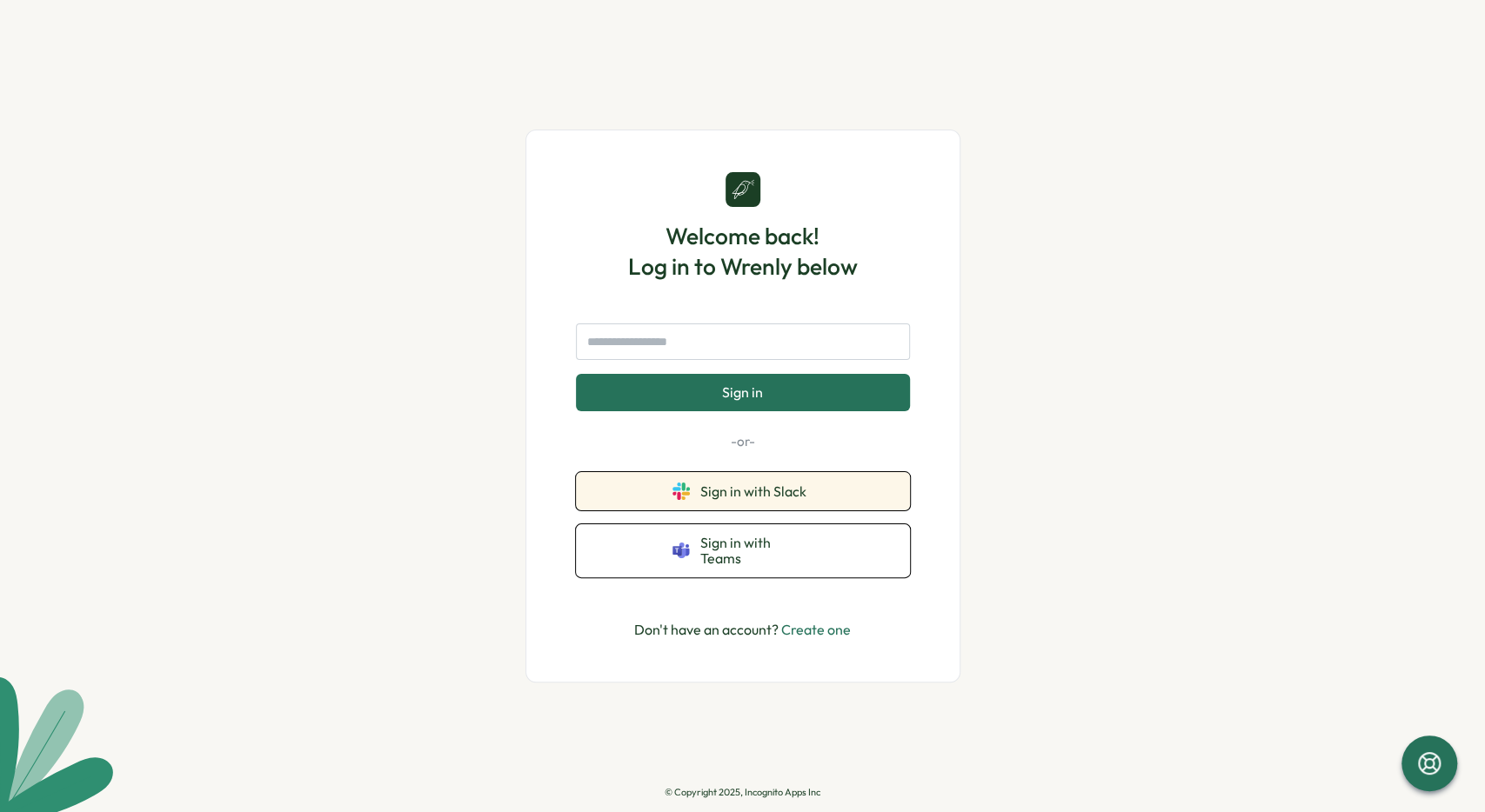
click at [751, 494] on span "Sign in with Slack" at bounding box center [756, 492] width 113 height 16
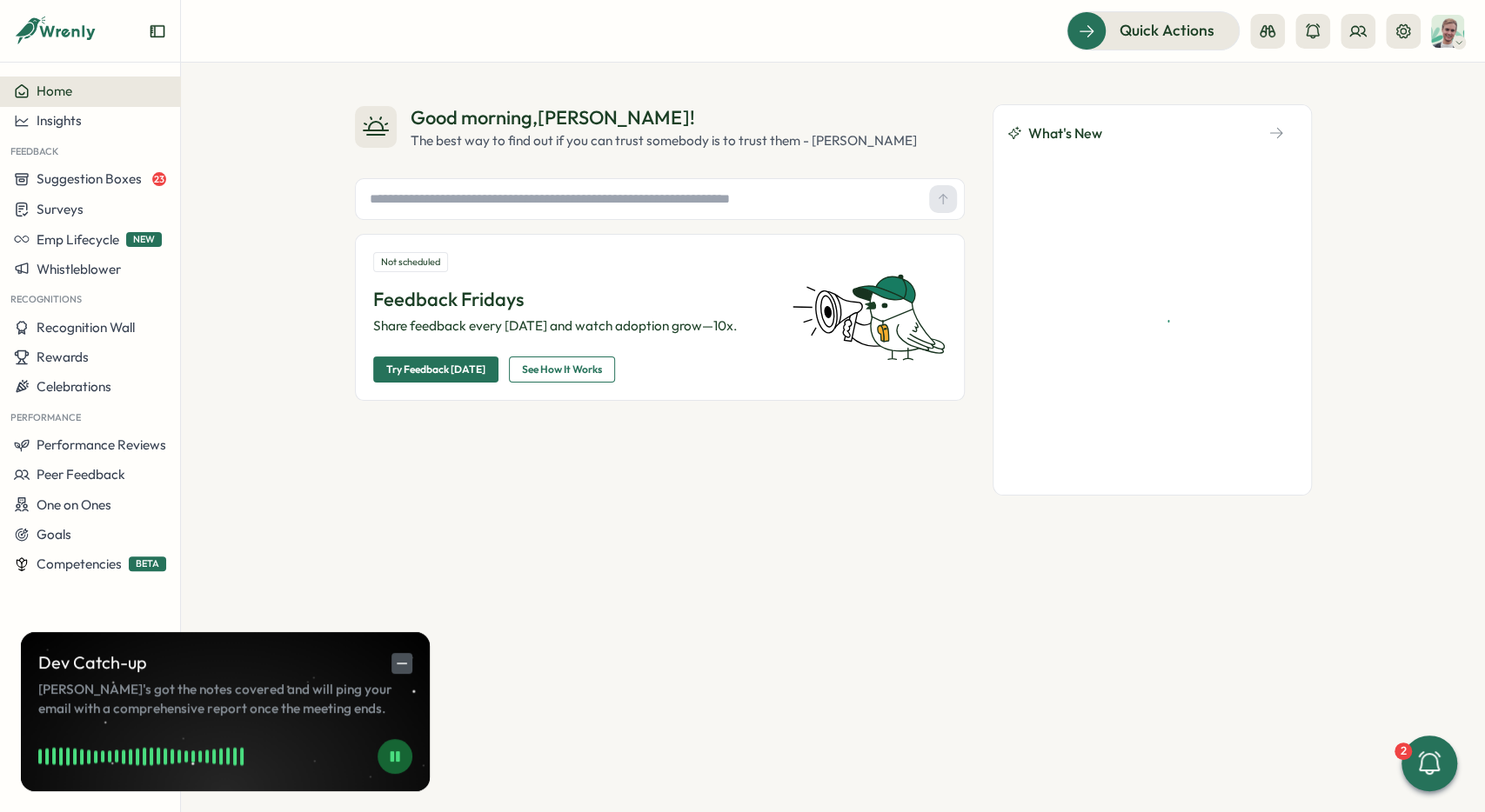
click at [409, 656] on icon "button" at bounding box center [402, 664] width 16 height 16
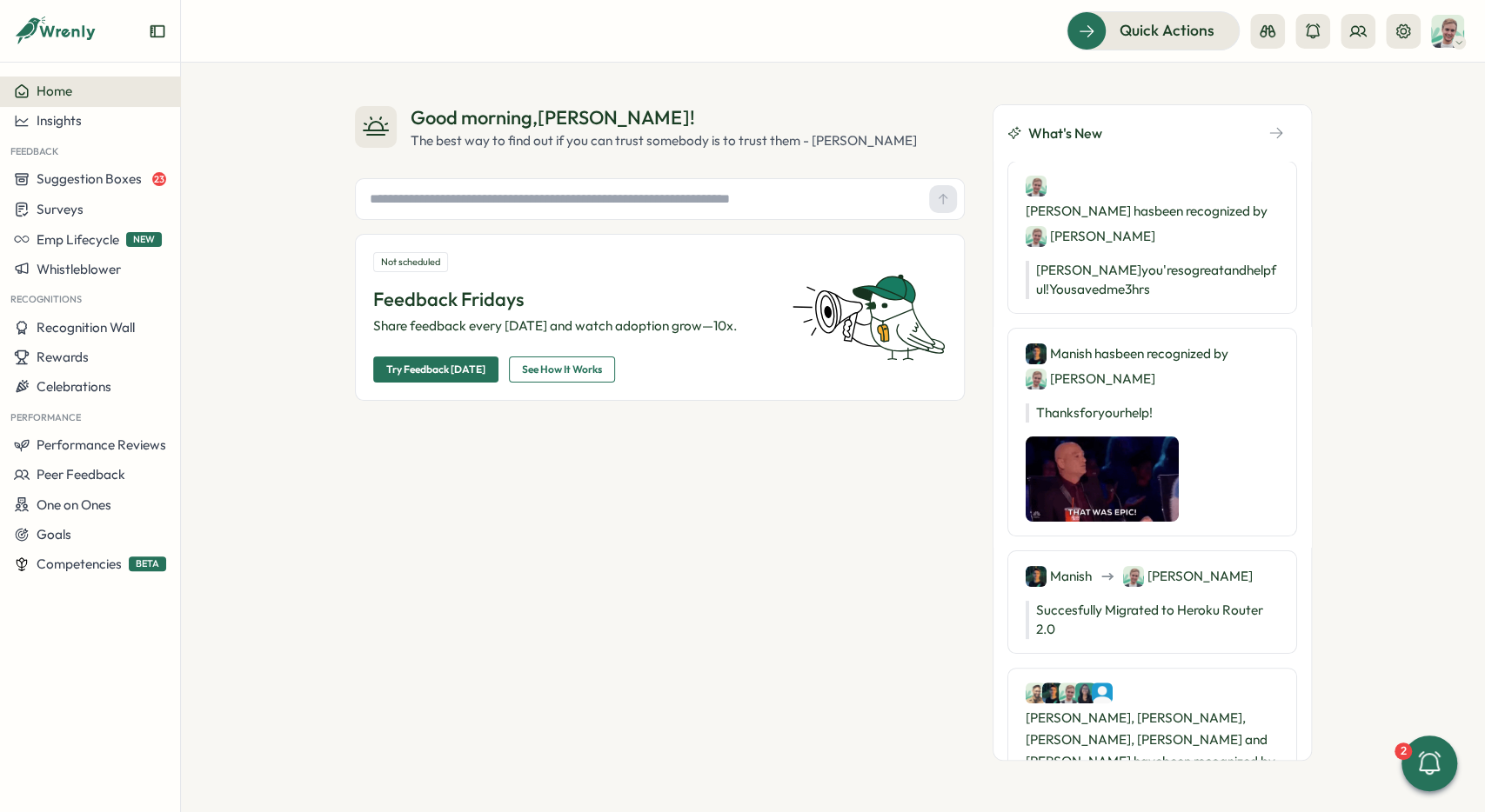
click at [306, 483] on div "Good morning , [PERSON_NAME] ! The best way to find out if you can trust somebo…" at bounding box center [833, 437] width 1304 height 749
click at [133, 442] on span "Performance Reviews" at bounding box center [101, 445] width 129 height 17
click at [263, 423] on div "Reviews" at bounding box center [252, 412] width 149 height 33
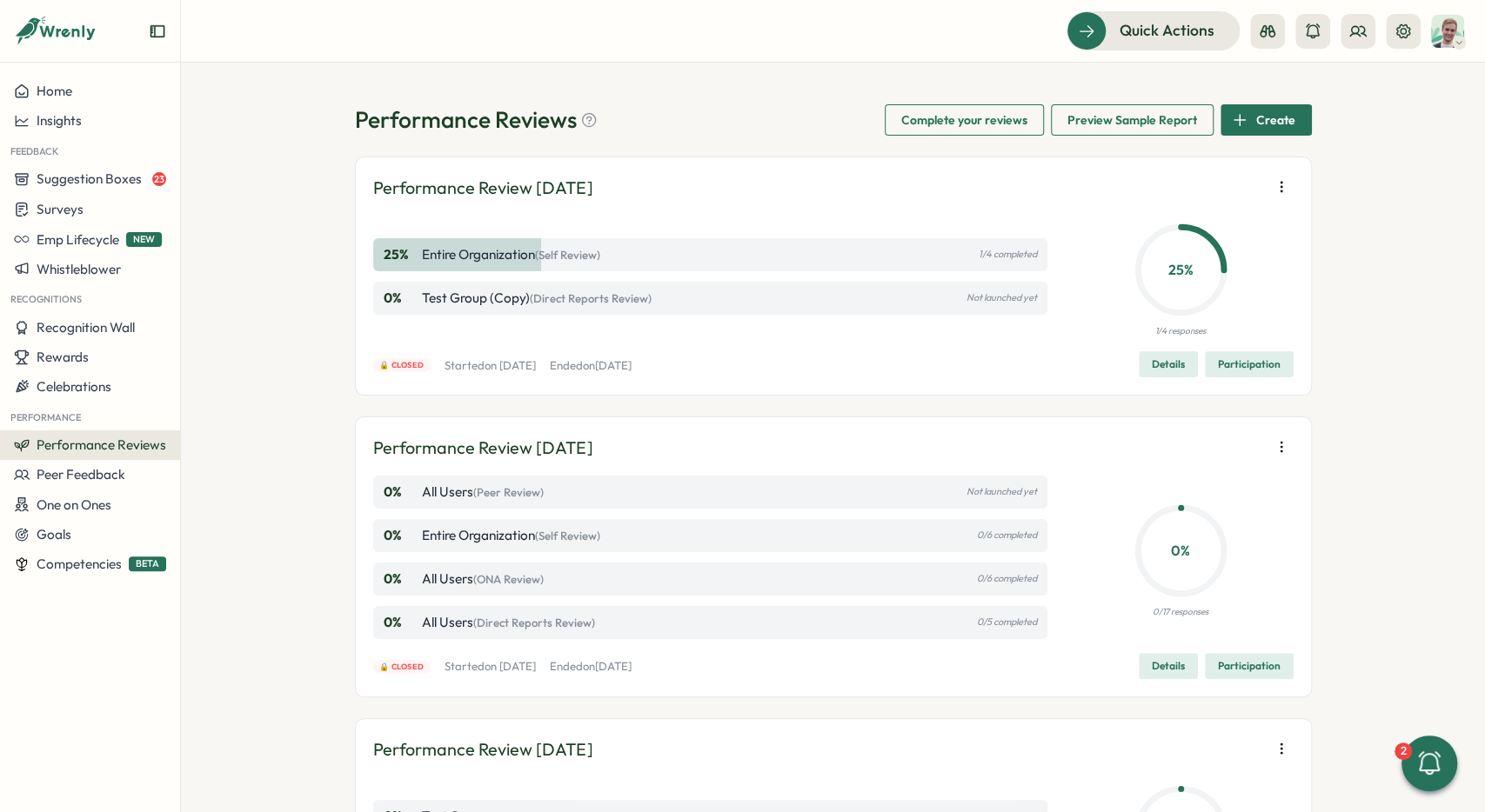
click at [611, 124] on div "Performance Reviews Complete your reviews Preview Sample Report Create" at bounding box center [833, 120] width 957 height 31
click at [781, 116] on div "Performance Reviews Complete your reviews Preview Sample Report Create" at bounding box center [833, 120] width 957 height 31
click at [1357, 126] on div "Performance Reviews Complete your reviews Preview Sample Report Create Performa…" at bounding box center [833, 437] width 1304 height 749
click at [1259, 124] on span "Create" at bounding box center [1275, 119] width 39 height 29
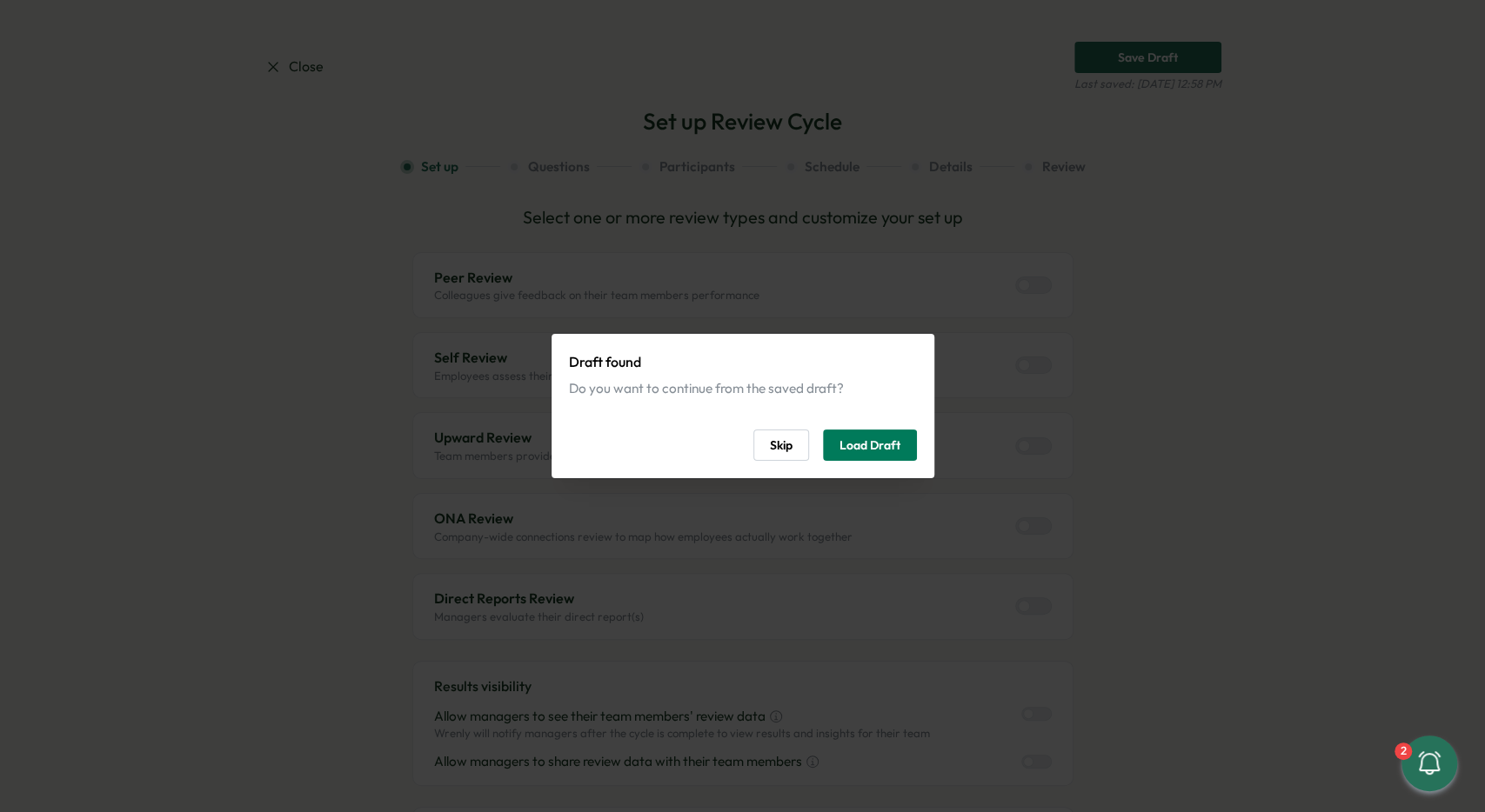
click at [794, 439] on button "Skip" at bounding box center [781, 446] width 56 height 31
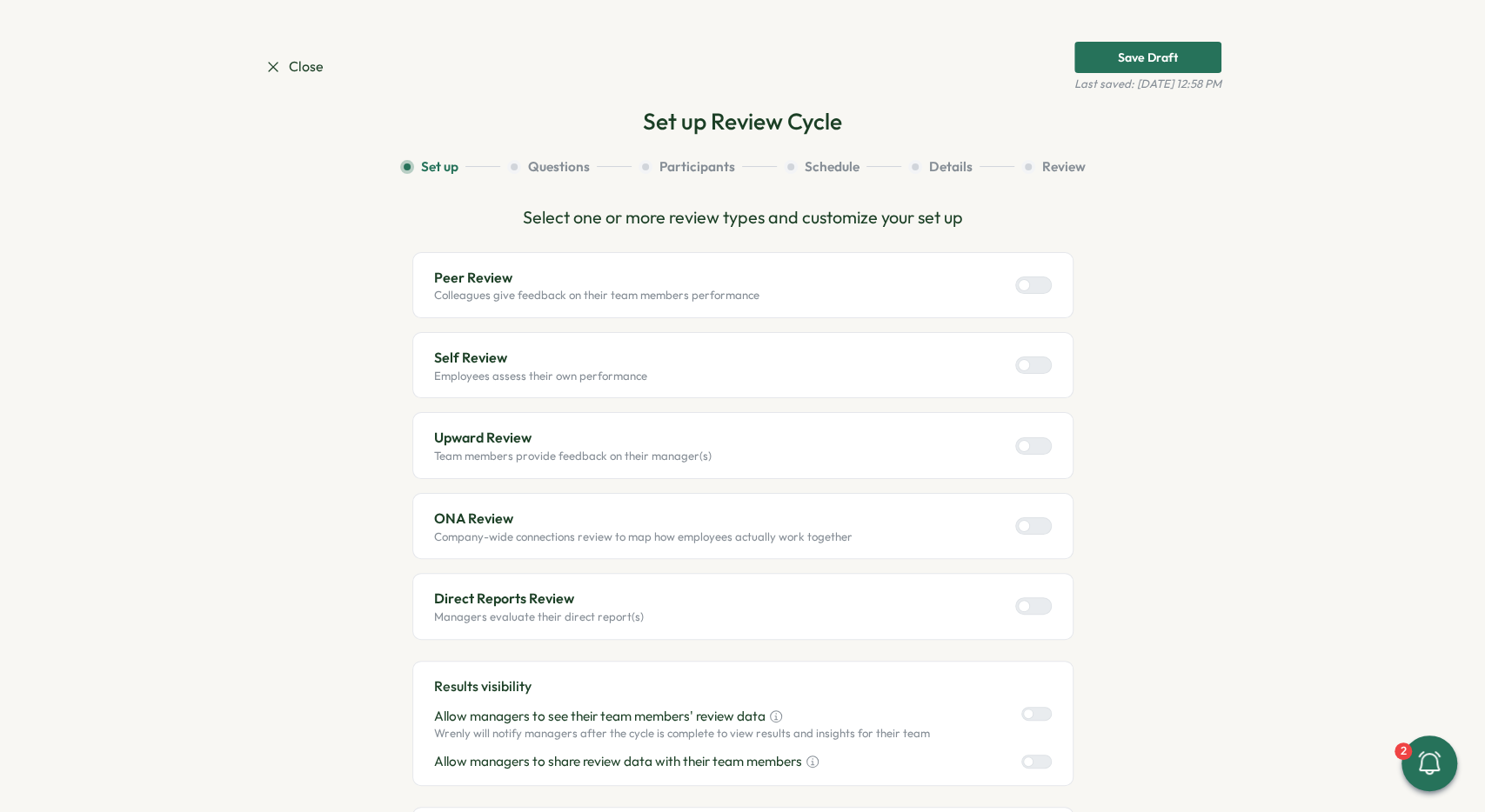
click at [1039, 291] on div at bounding box center [1039, 285] width 21 height 16
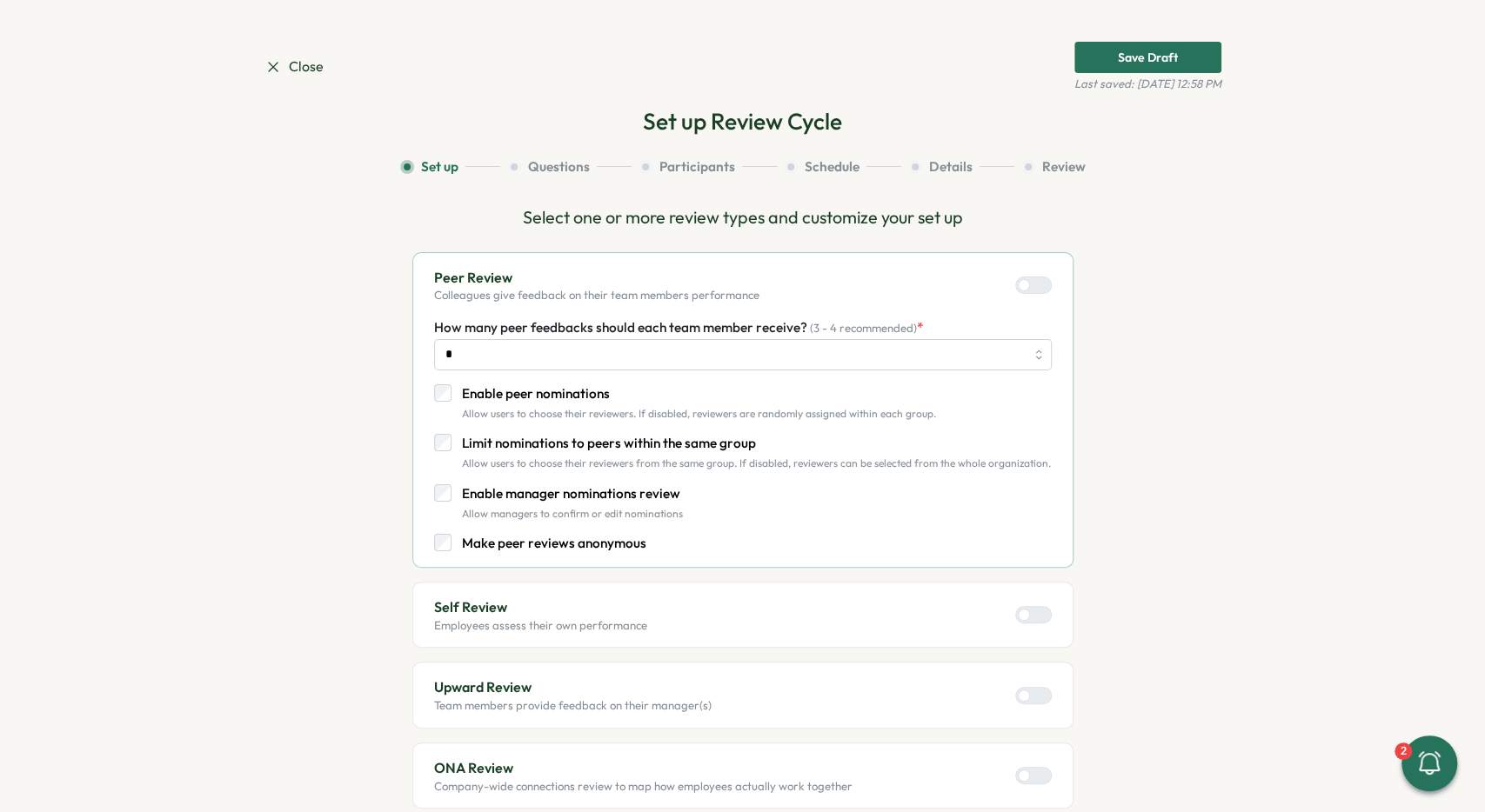
click at [299, 66] on span "Close" at bounding box center [294, 67] width 59 height 22
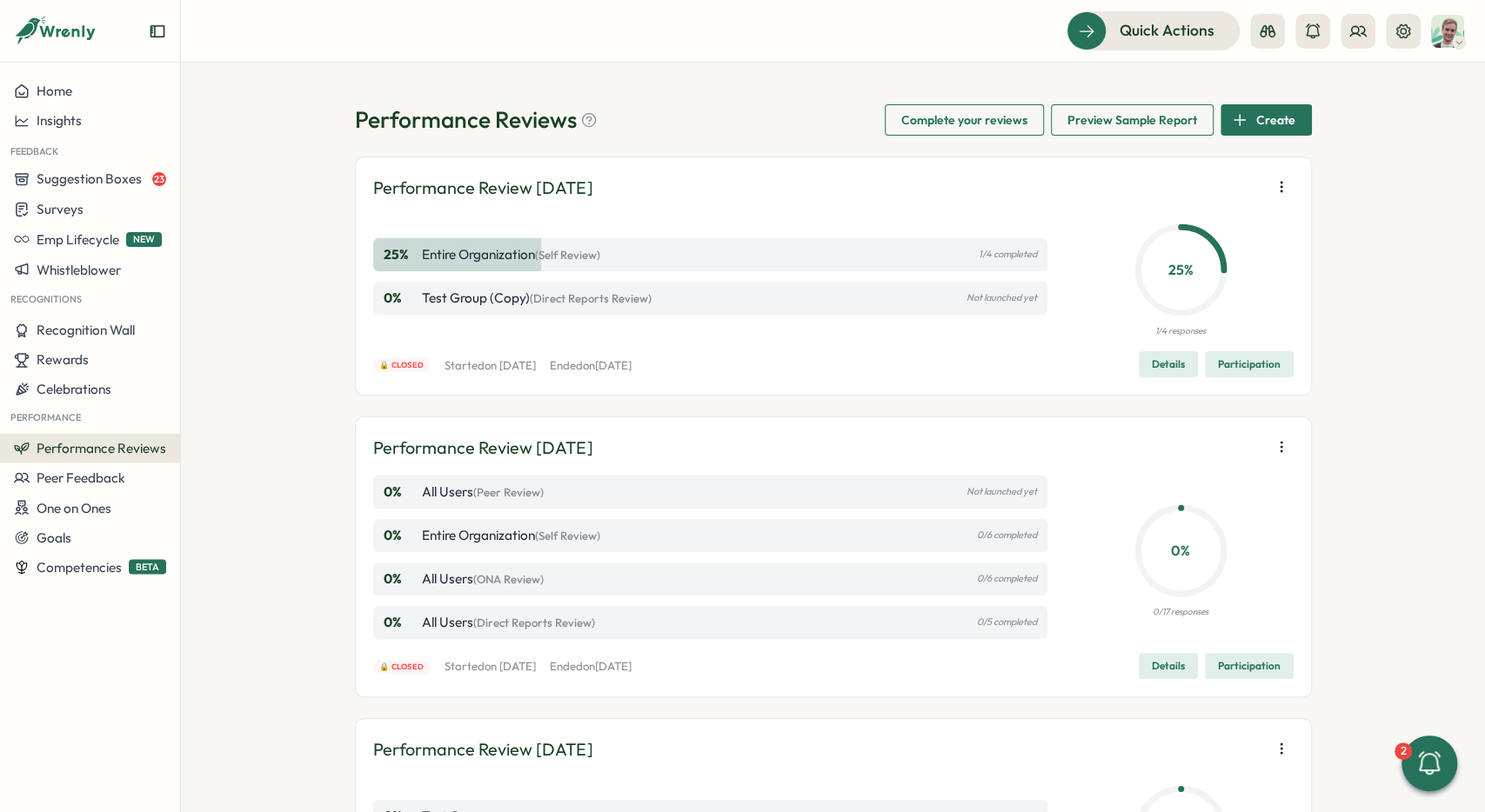
click at [1381, 37] on div at bounding box center [1335, 31] width 170 height 35
click at [1386, 35] on button at bounding box center [1404, 31] width 35 height 35
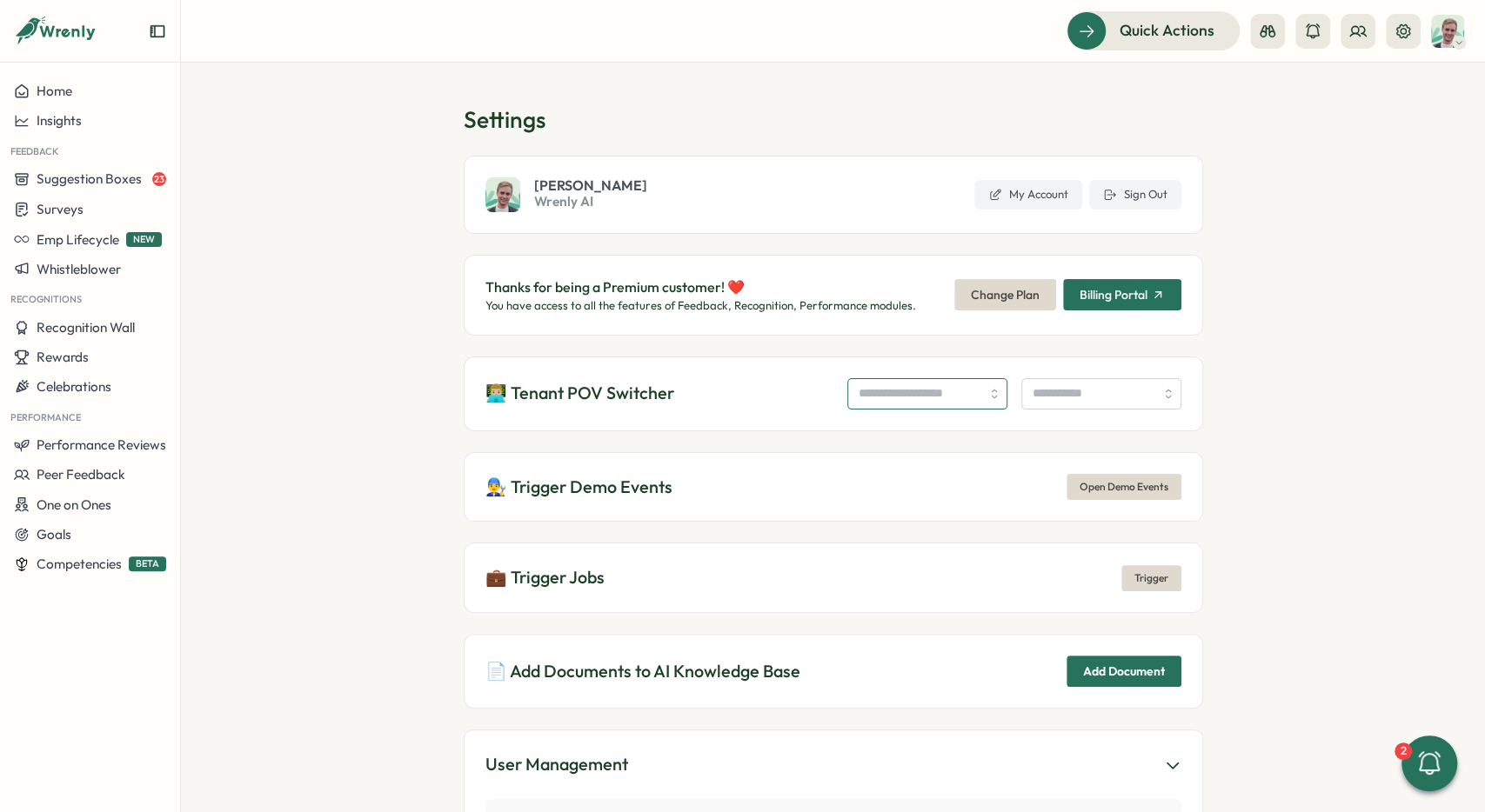
click at [895, 396] on input "search" at bounding box center [927, 394] width 160 height 31
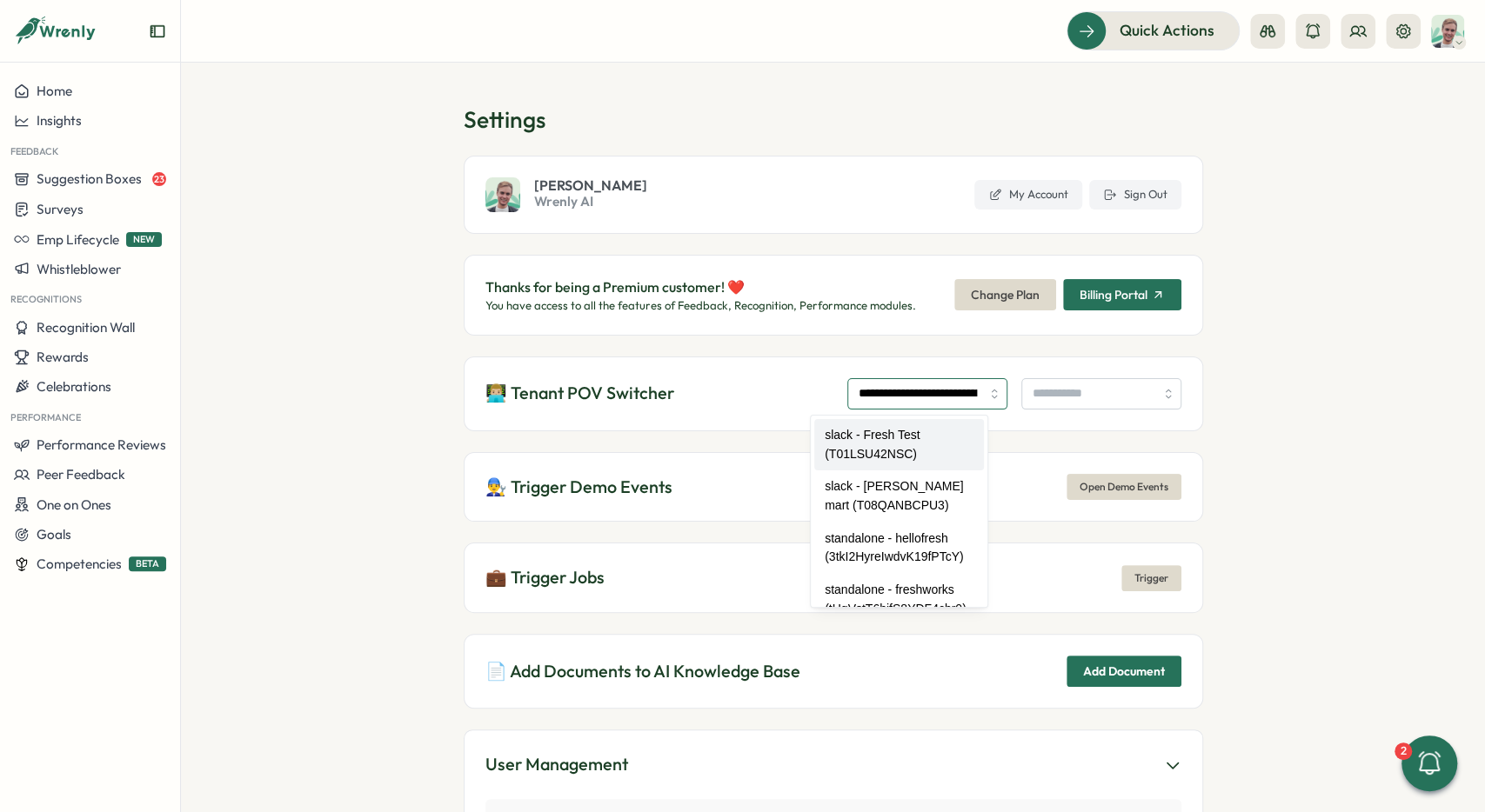
type input "**********"
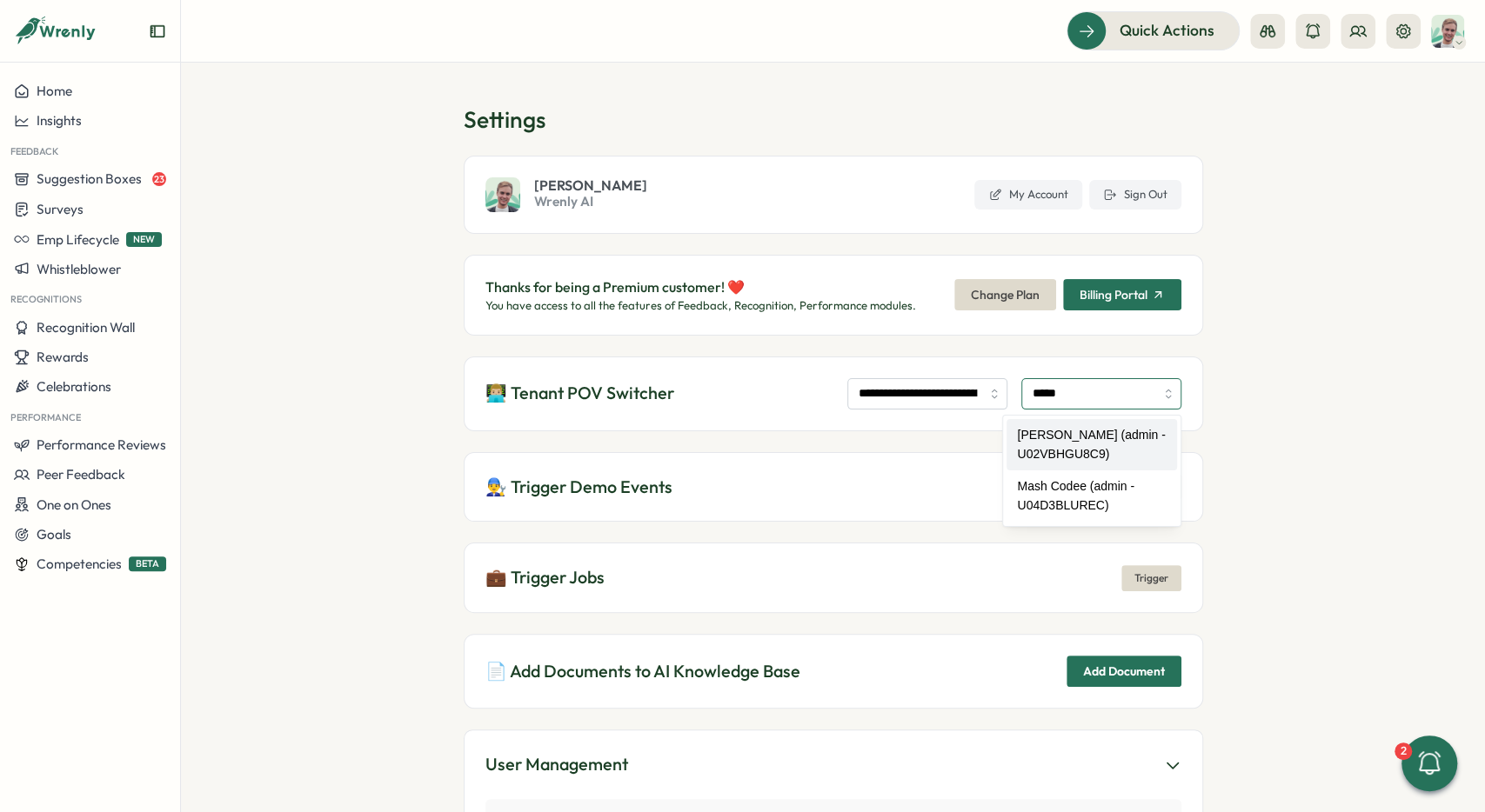
type input "**********"
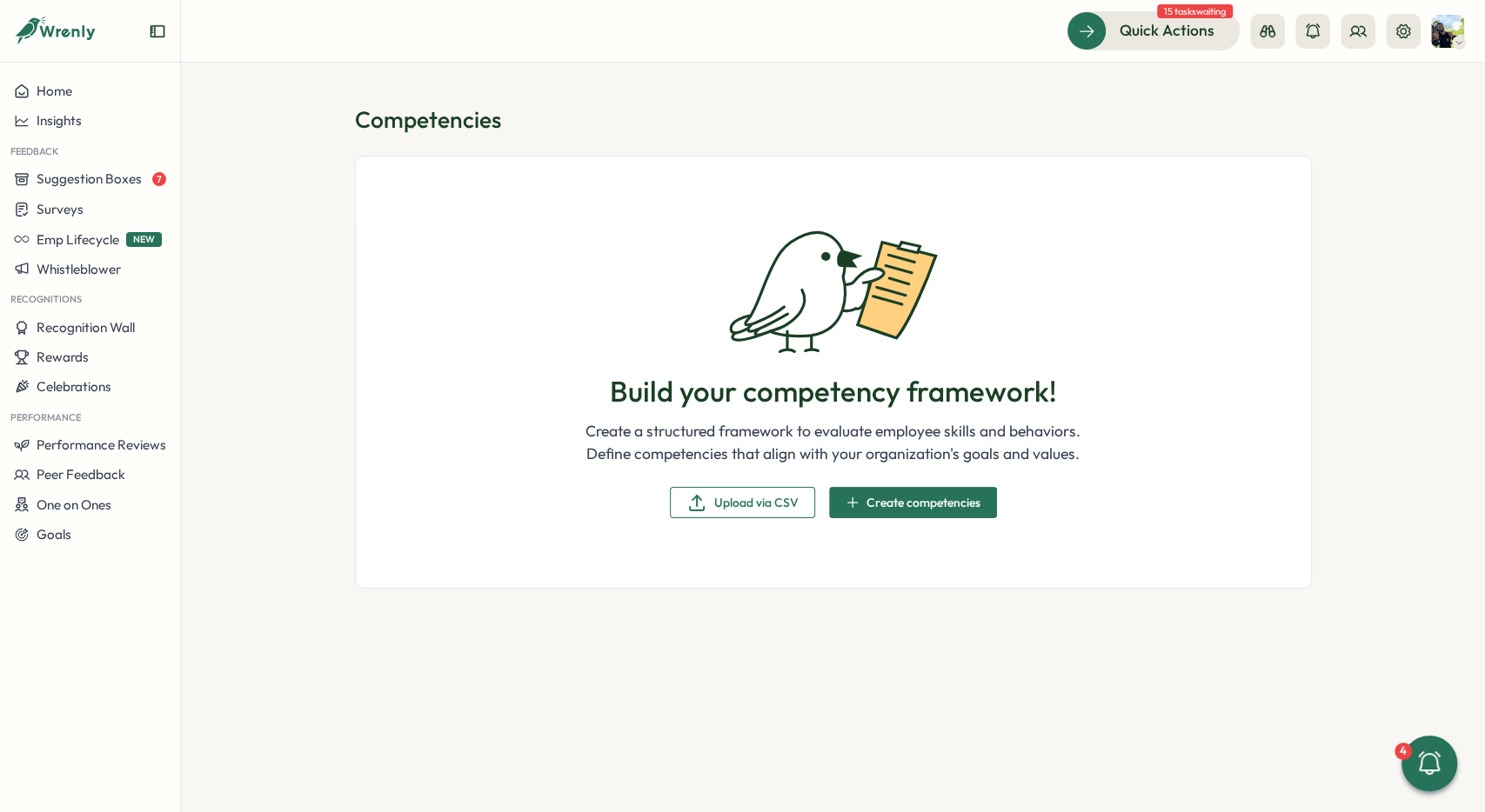
click at [1405, 51] on header "Quick Actions 15 tasks waiting" at bounding box center [833, 31] width 1304 height 63
click at [1400, 44] on button at bounding box center [1404, 31] width 35 height 35
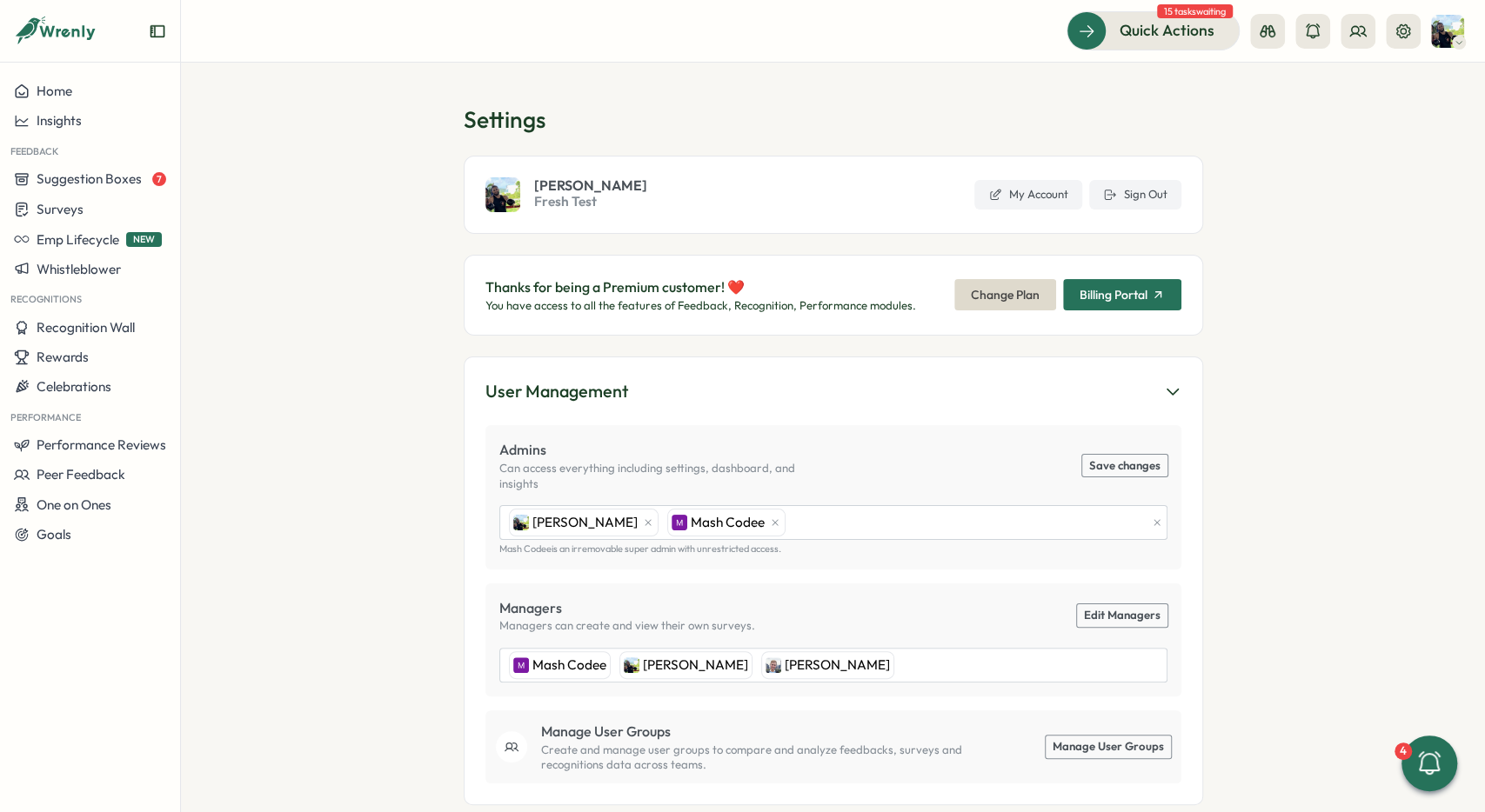
click at [670, 122] on h1 "Settings" at bounding box center [833, 119] width 740 height 30
click at [573, 206] on span "Fresh Test" at bounding box center [590, 202] width 113 height 20
click at [371, 149] on section "Settings Ali Khan Fresh Test My Account Sign Out Thanks for being a Premium cus…" at bounding box center [833, 437] width 1304 height 749
click at [691, 100] on section "Settings Ali Khan Fresh Test My Account Sign Out Thanks for being a Premium cus…" at bounding box center [833, 437] width 1304 height 749
click at [320, 100] on section "Settings Ali Khan Fresh Test My Account Sign Out Thanks for being a Premium cus…" at bounding box center [833, 437] width 1304 height 749
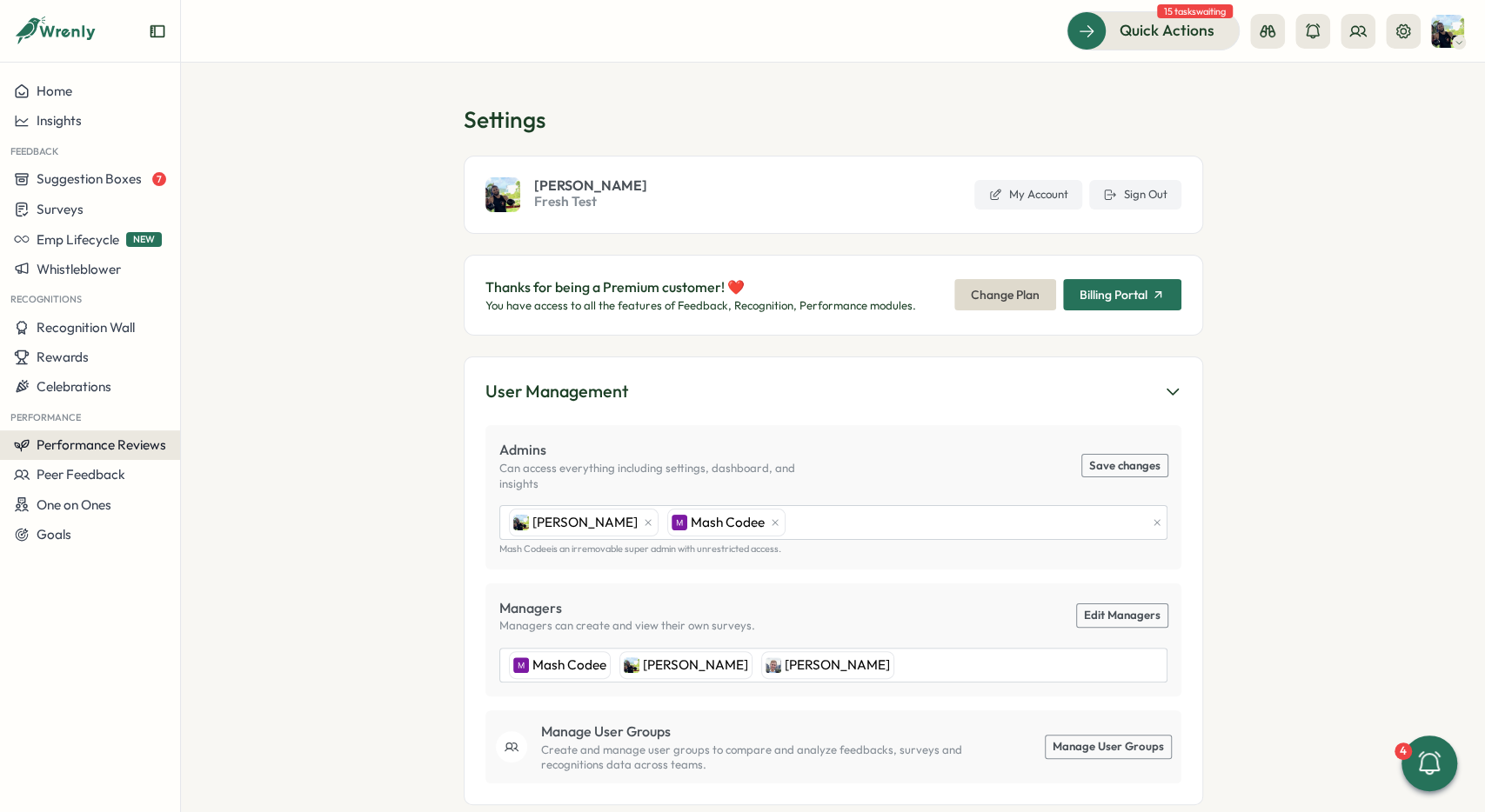
click at [134, 441] on span "Performance Reviews" at bounding box center [101, 445] width 129 height 17
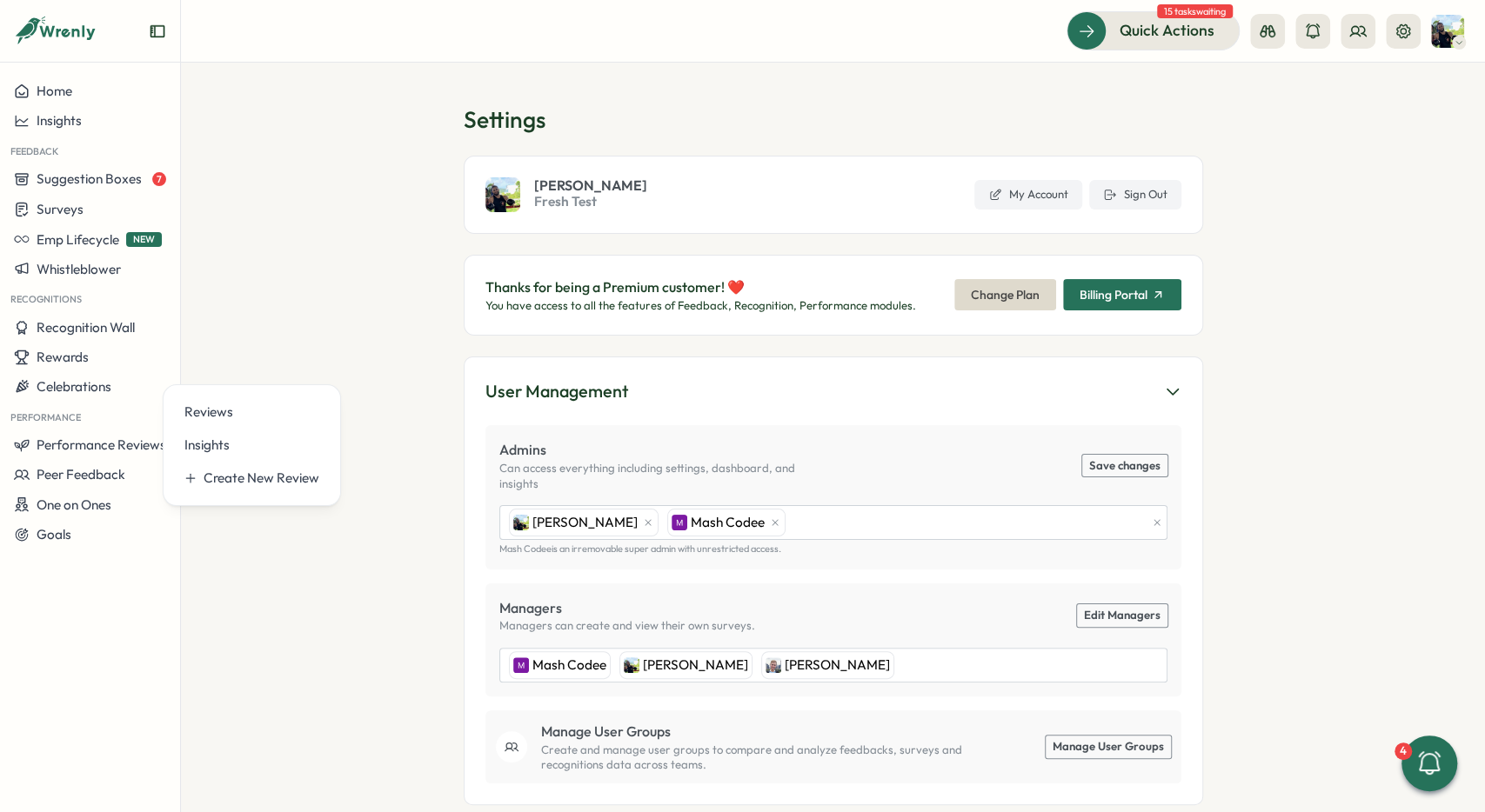
click at [1314, 135] on section "Settings Ali Khan Fresh Test My Account Sign Out Thanks for being a Premium cus…" at bounding box center [833, 437] width 1304 height 749
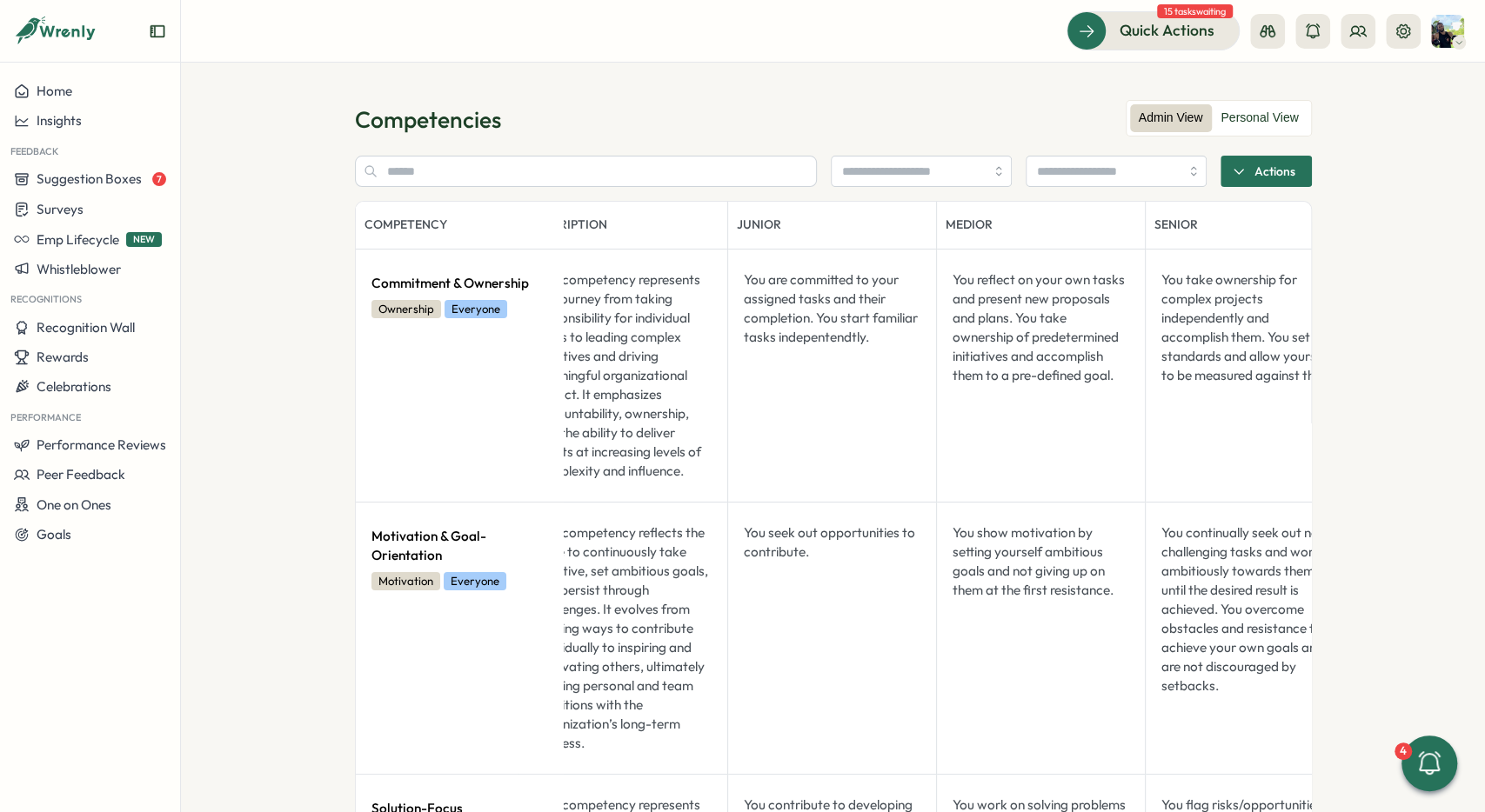
scroll to position [0, 45]
click at [1402, 32] on icon at bounding box center [1403, 31] width 18 height 18
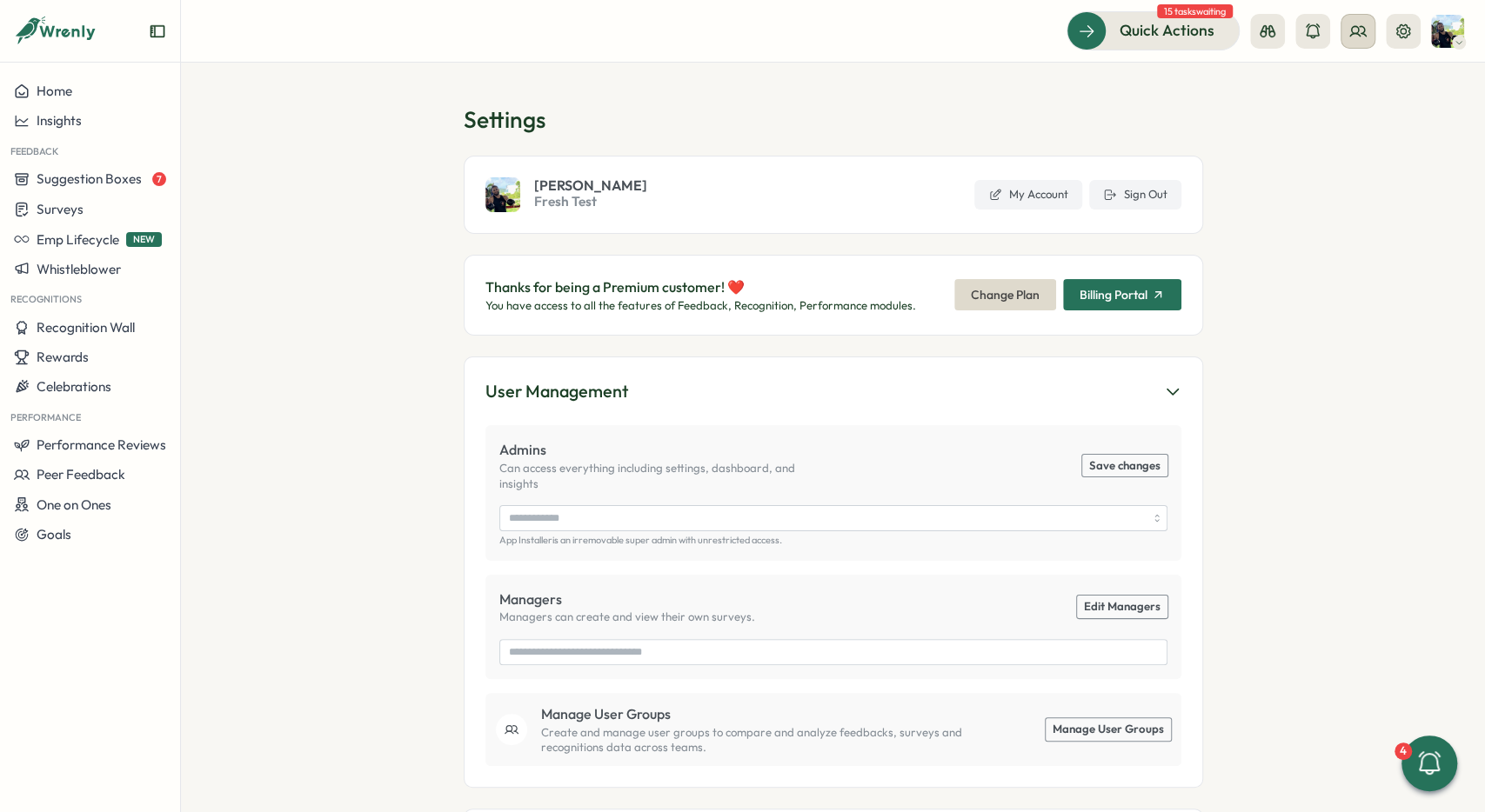
click at [1362, 27] on icon at bounding box center [1358, 31] width 16 height 10
click at [1369, 83] on div "Org Members" at bounding box center [1358, 86] width 110 height 20
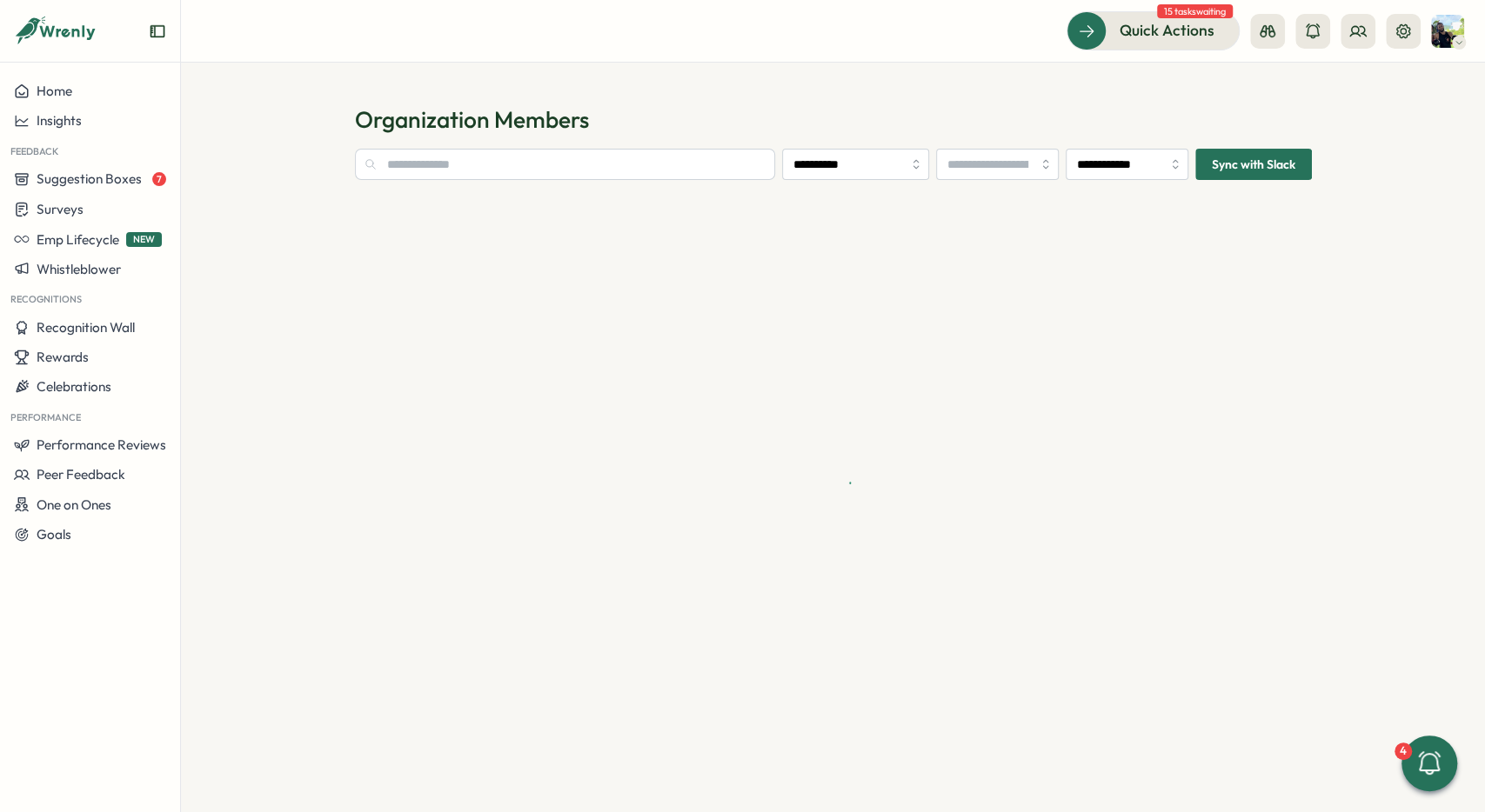
type input "**********"
click at [593, 167] on input "text" at bounding box center [565, 165] width 421 height 31
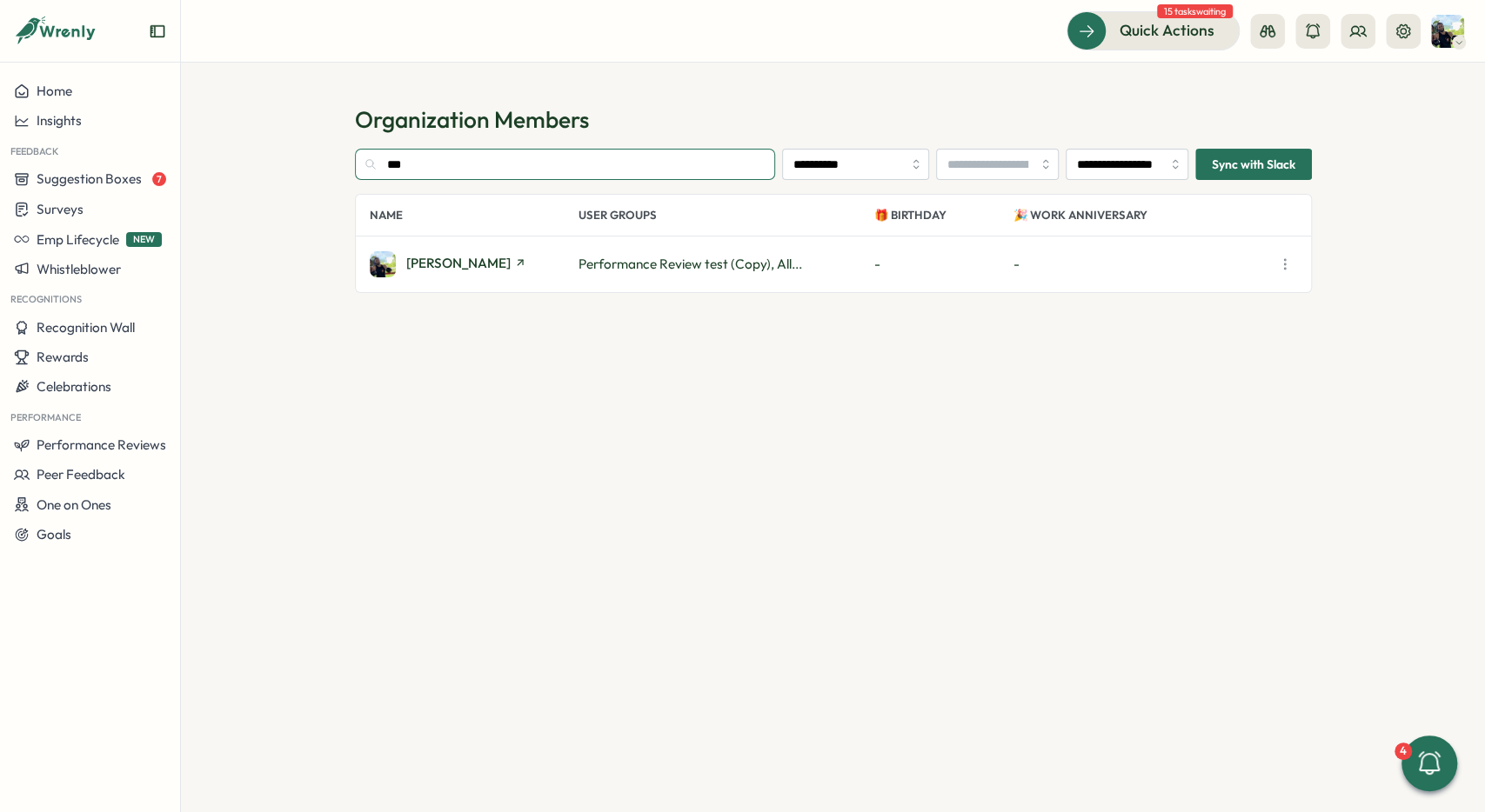
type input "***"
click at [431, 263] on span "[PERSON_NAME]" at bounding box center [458, 263] width 105 height 13
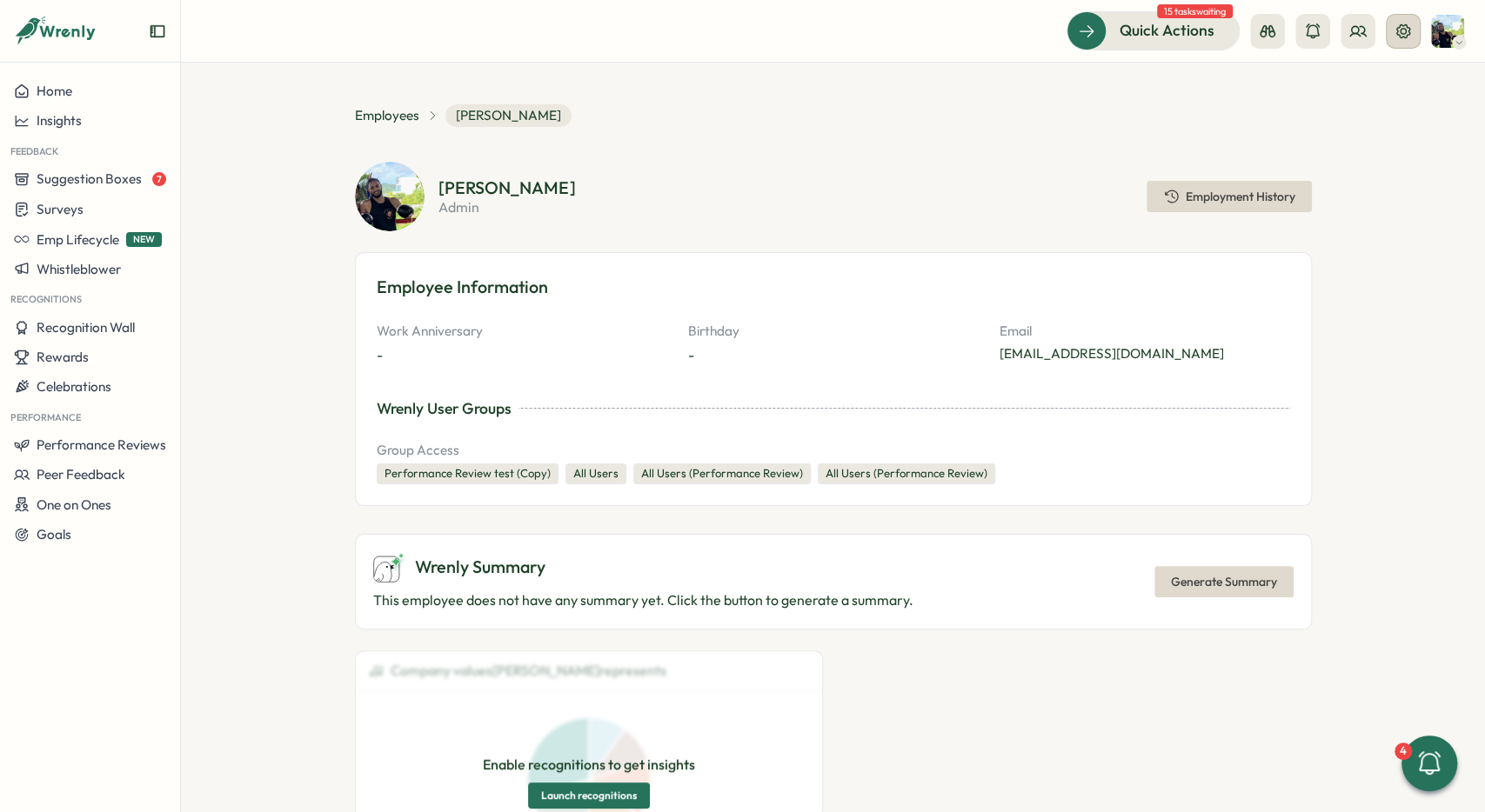
click at [1401, 36] on icon at bounding box center [1403, 31] width 18 height 18
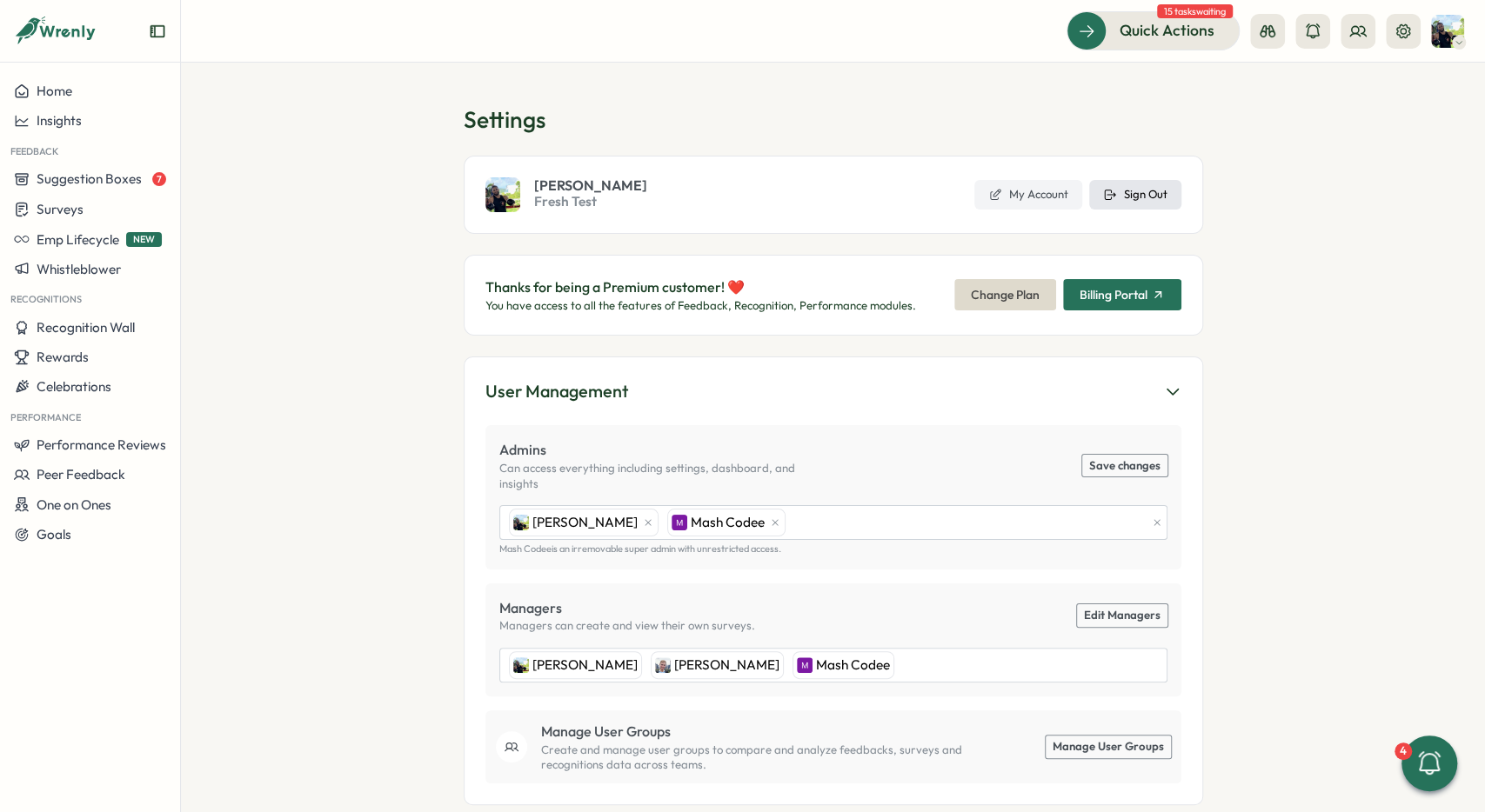
click at [1130, 189] on span "Sign Out" at bounding box center [1145, 195] width 43 height 16
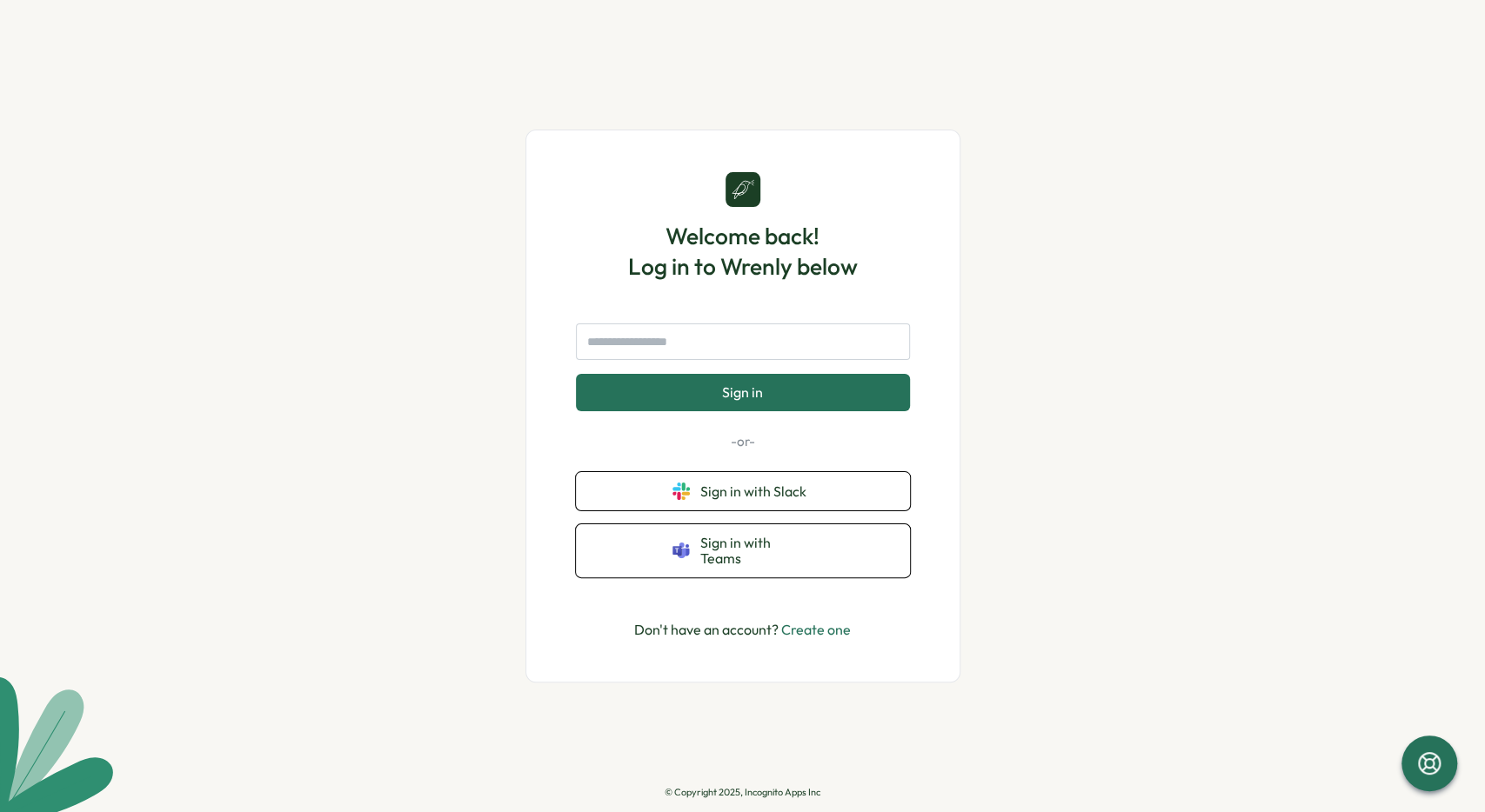
click at [799, 478] on div "Sign in -or- Sign in with Slack Sign in with Teams" at bounding box center [742, 450] width 334 height 254
click at [803, 485] on button "Sign in with Slack" at bounding box center [742, 491] width 334 height 38
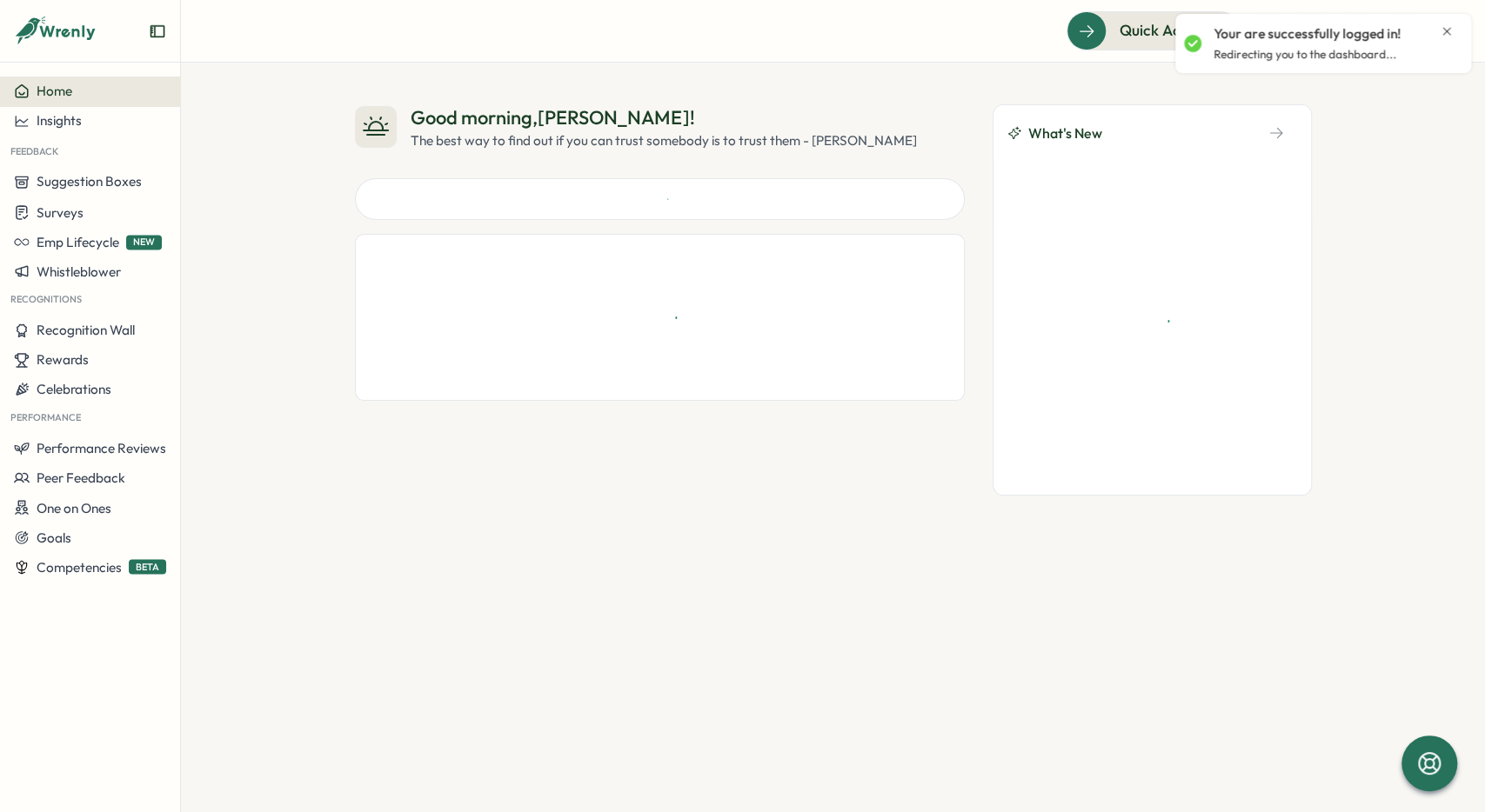
click at [1443, 37] on icon "Close notification" at bounding box center [1447, 31] width 14 height 14
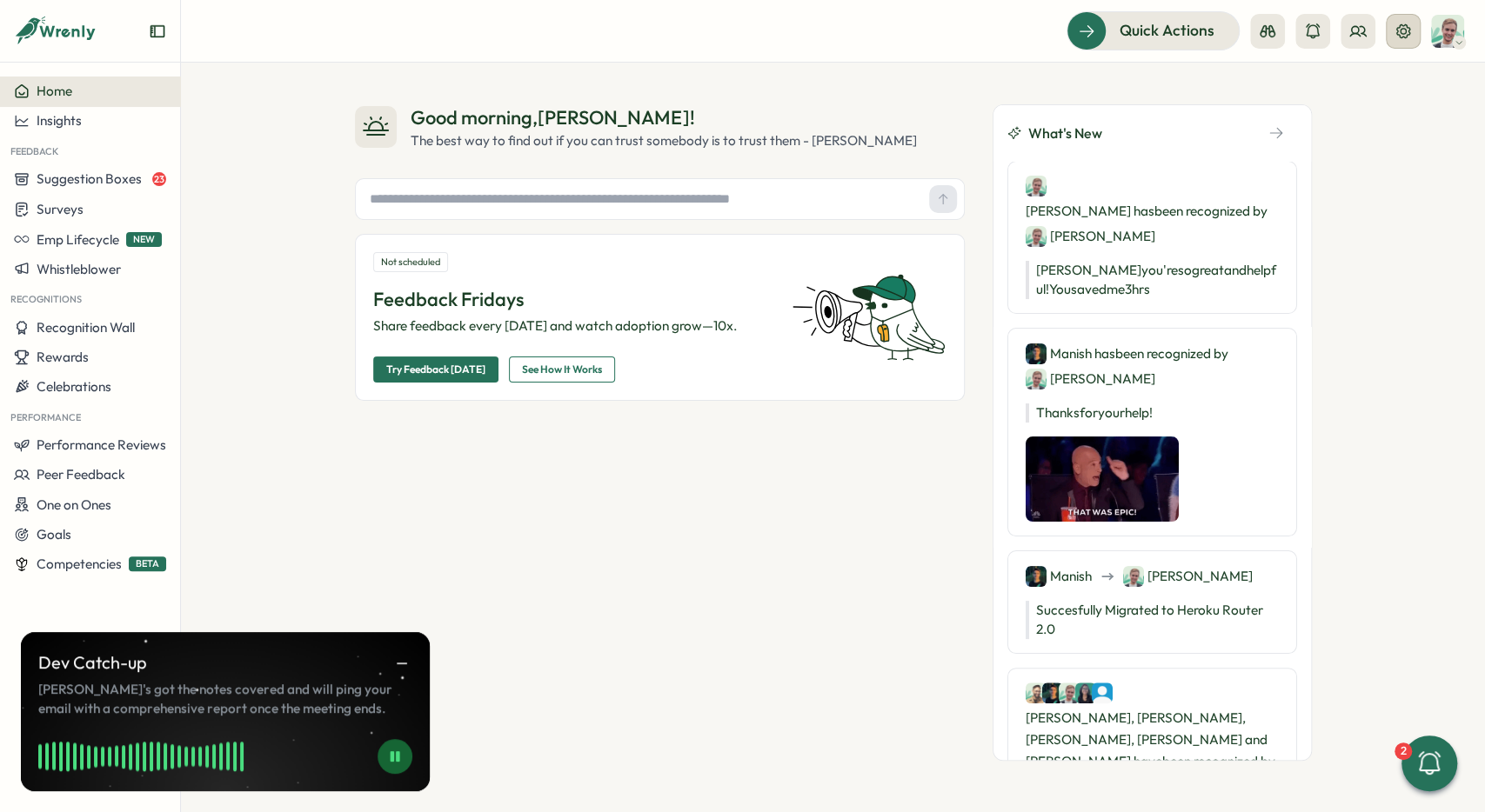
click at [1400, 47] on button at bounding box center [1404, 31] width 35 height 35
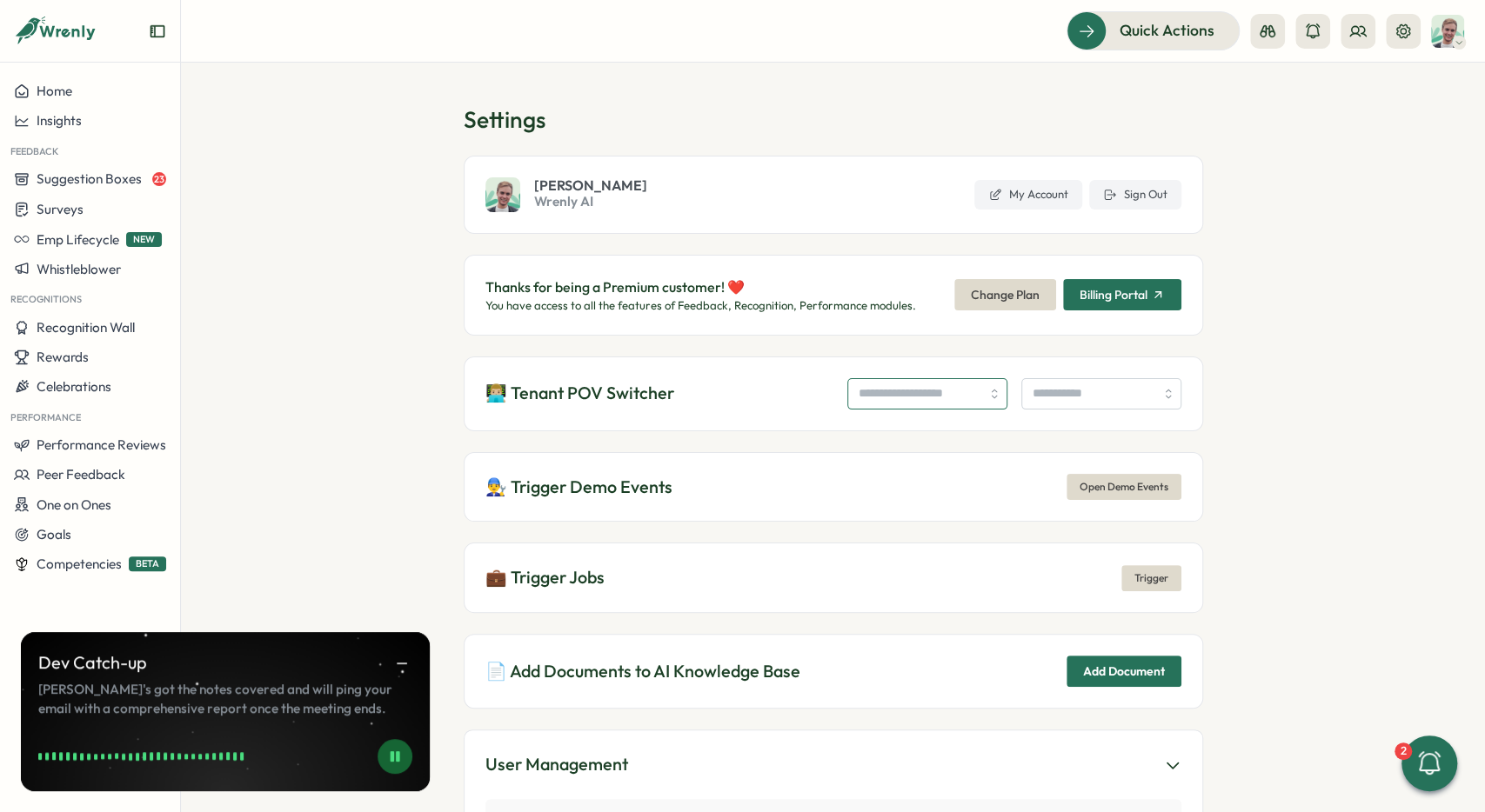
click at [927, 400] on input "search" at bounding box center [927, 394] width 160 height 31
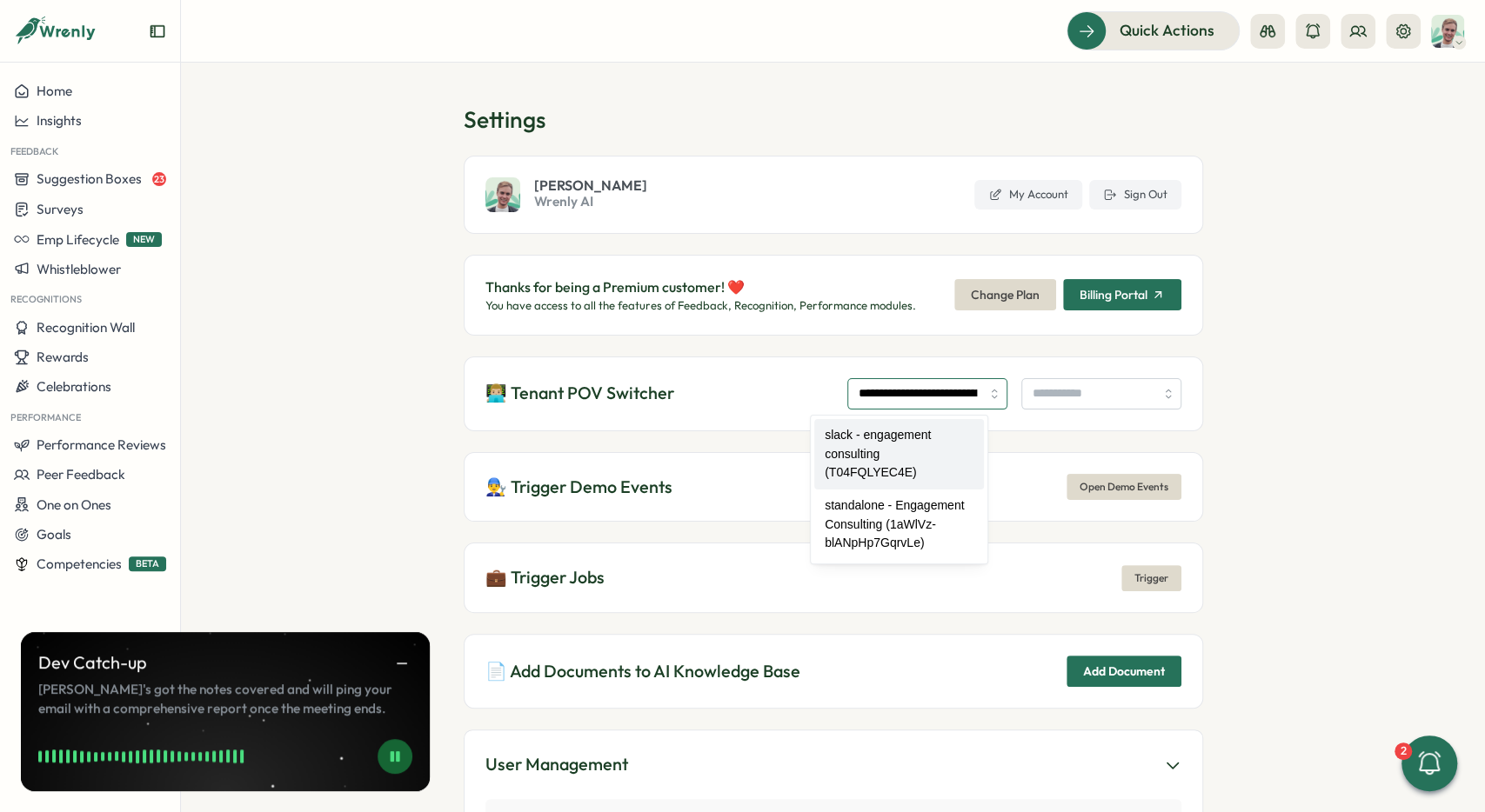
type input "**********"
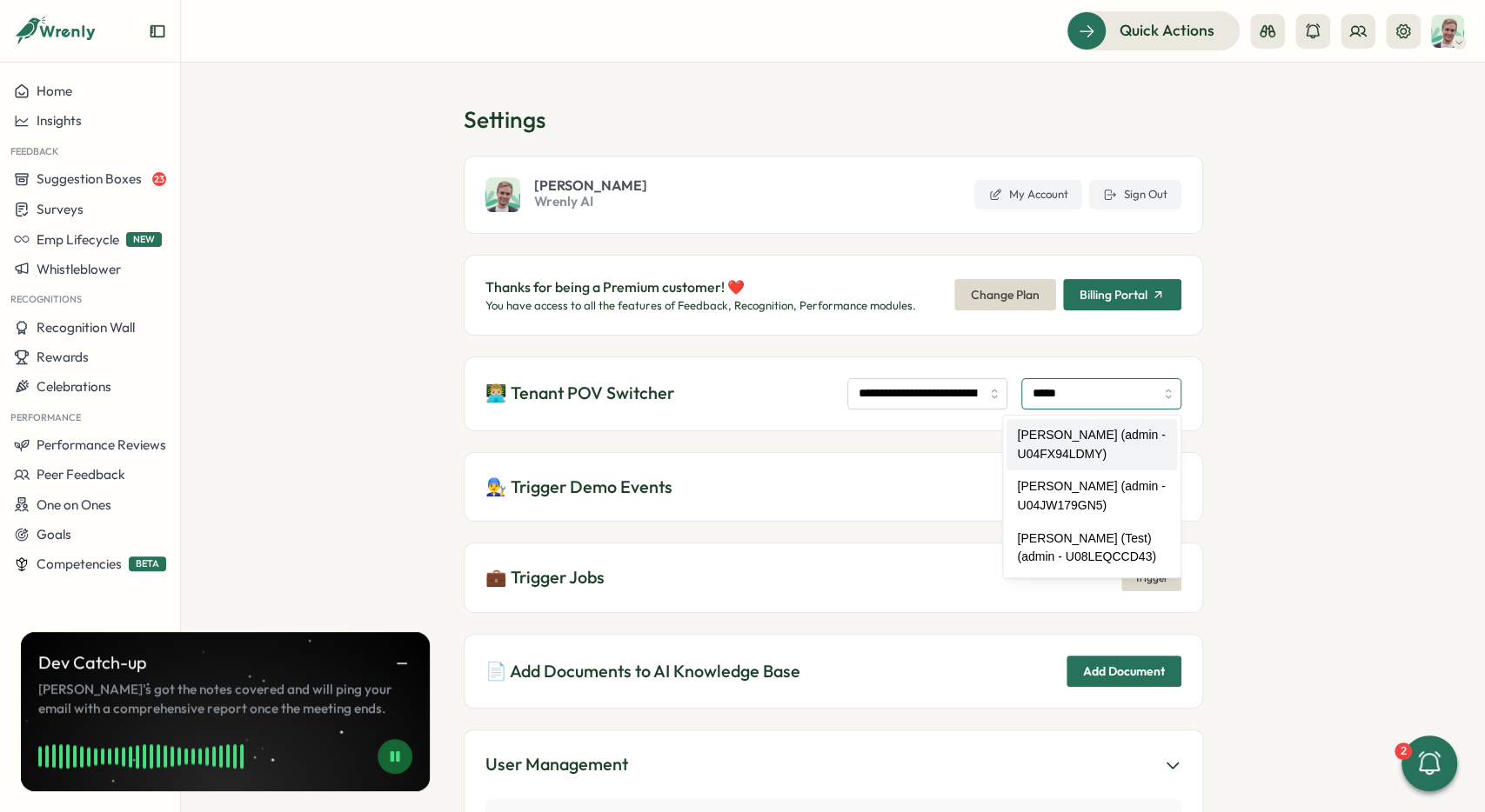
type input "**********"
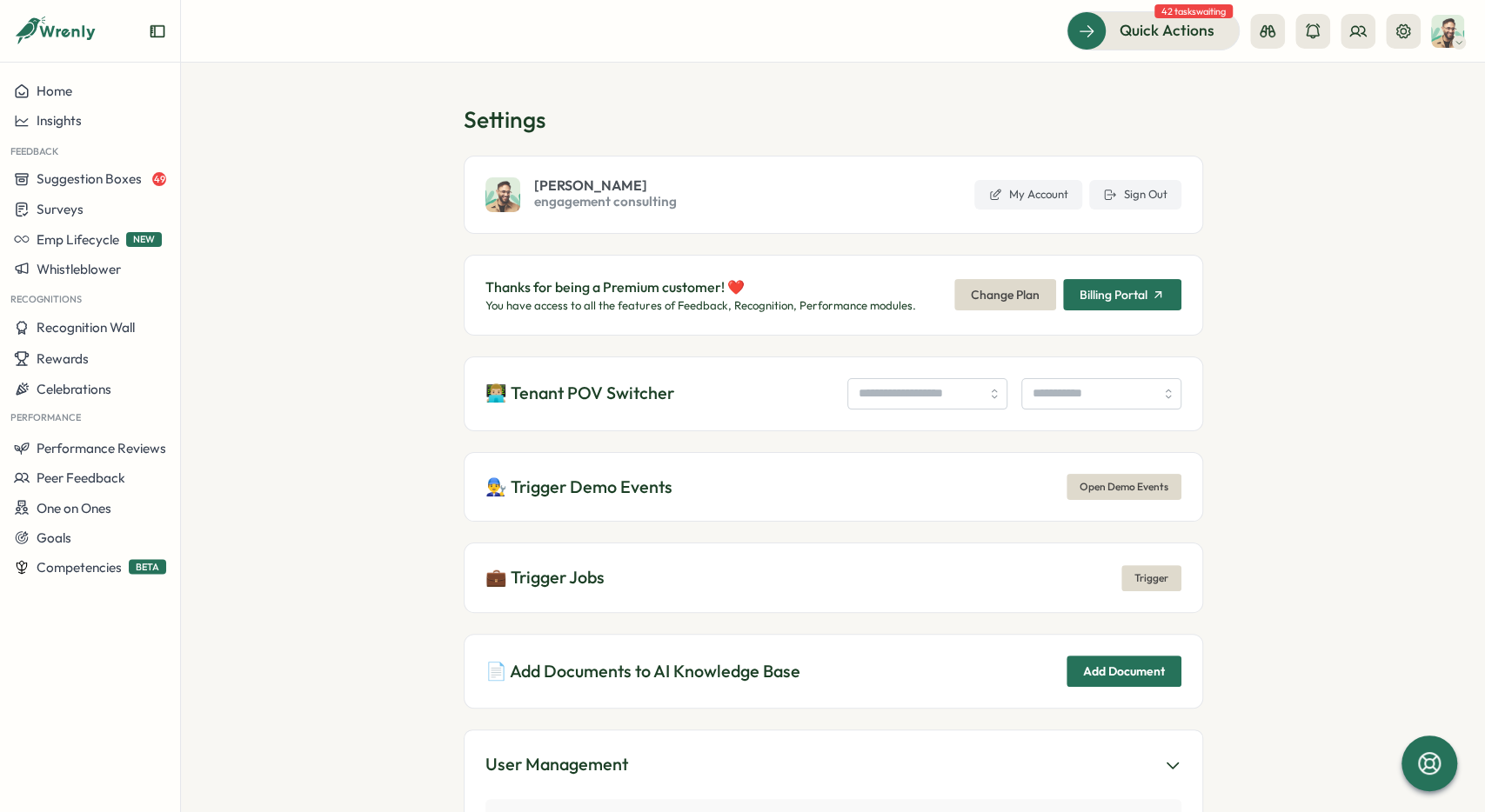
click at [601, 205] on span "engagement consulting" at bounding box center [605, 202] width 143 height 20
click at [1362, 30] on icon at bounding box center [1358, 31] width 18 height 18
click at [1332, 95] on div "Org Members" at bounding box center [1358, 86] width 110 height 20
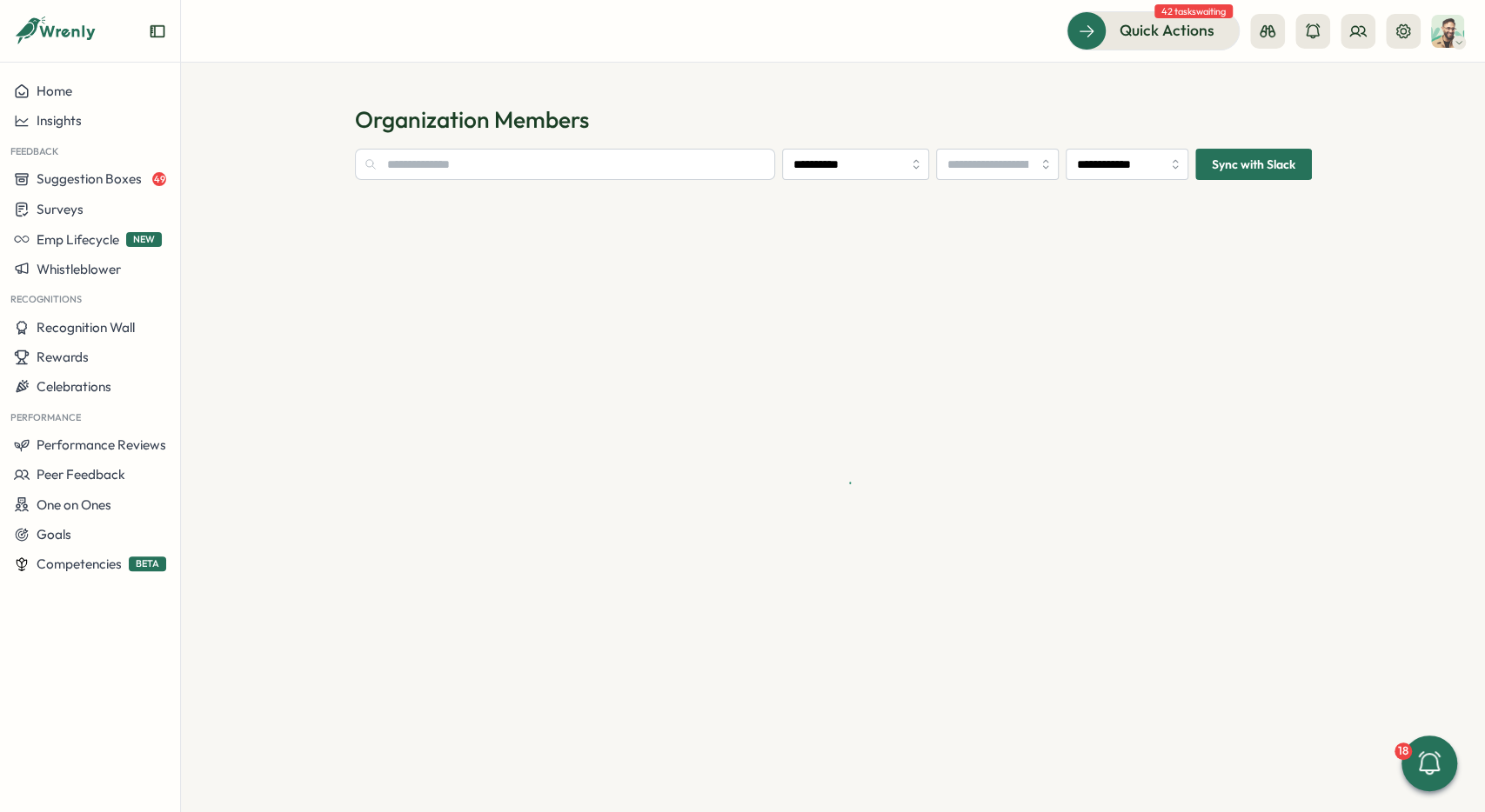
type input "**********"
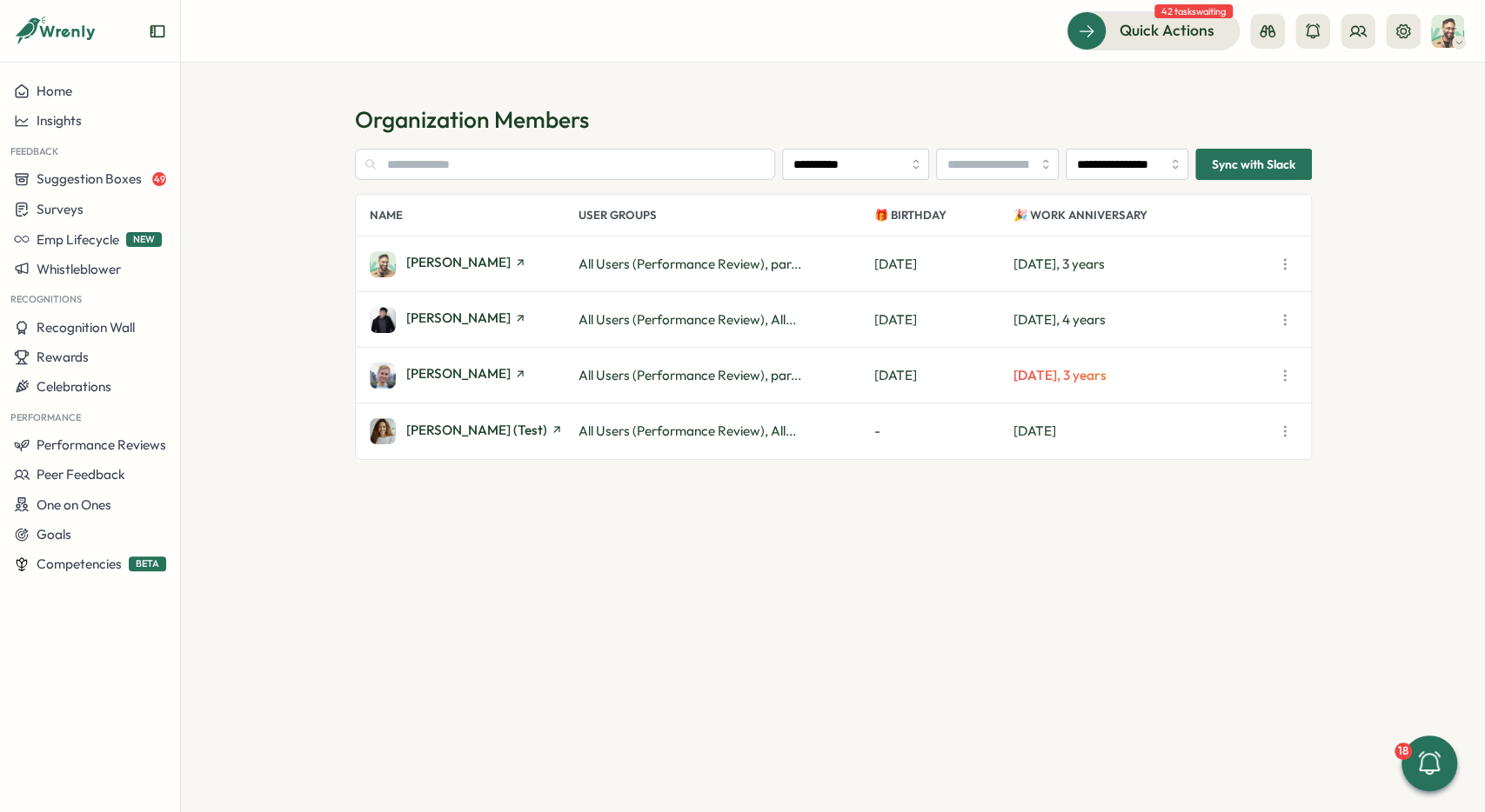
click at [1284, 259] on icon "button" at bounding box center [1285, 264] width 18 height 18
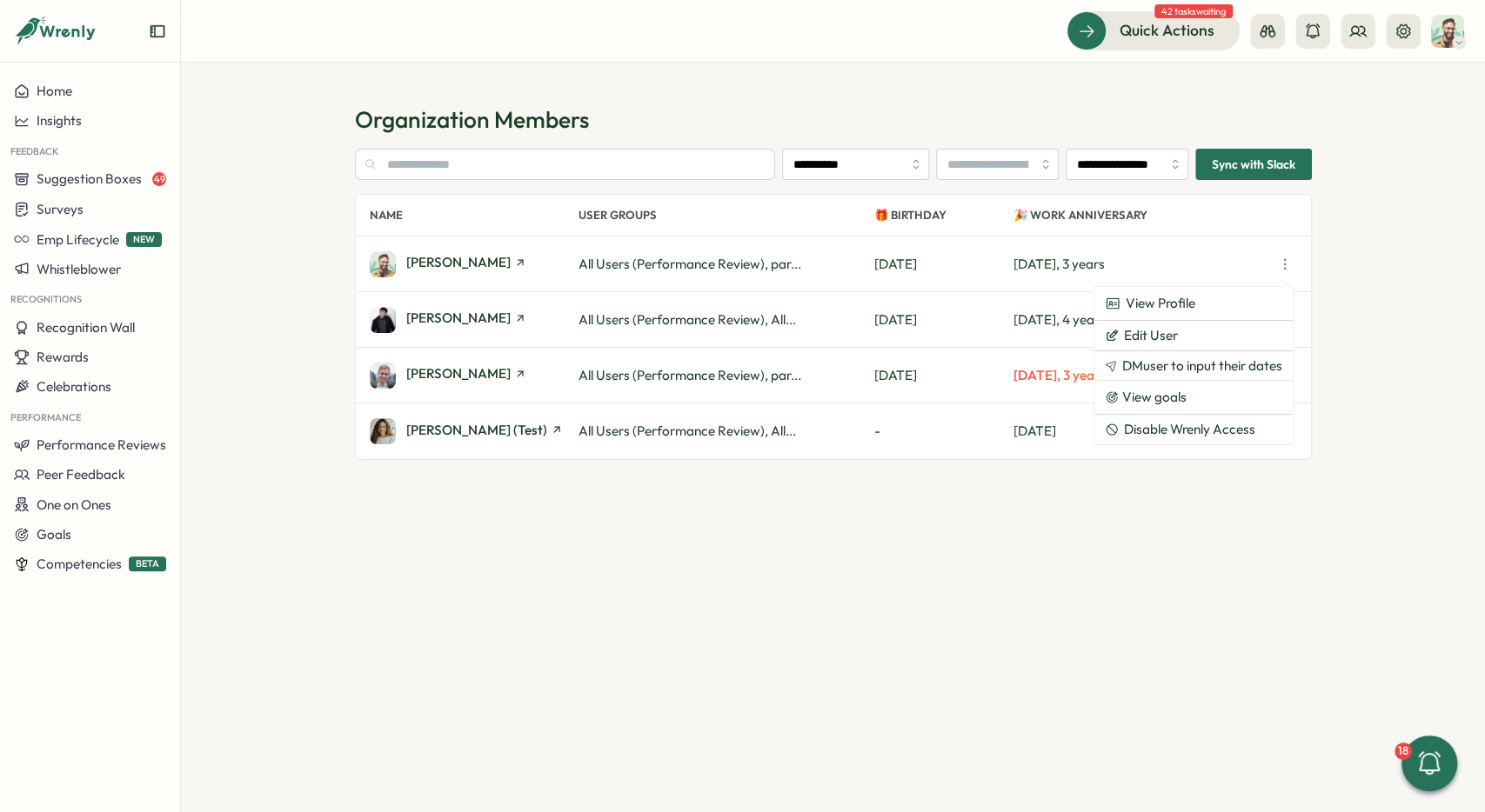
click at [437, 272] on div "Ali" at bounding box center [473, 264] width 209 height 26
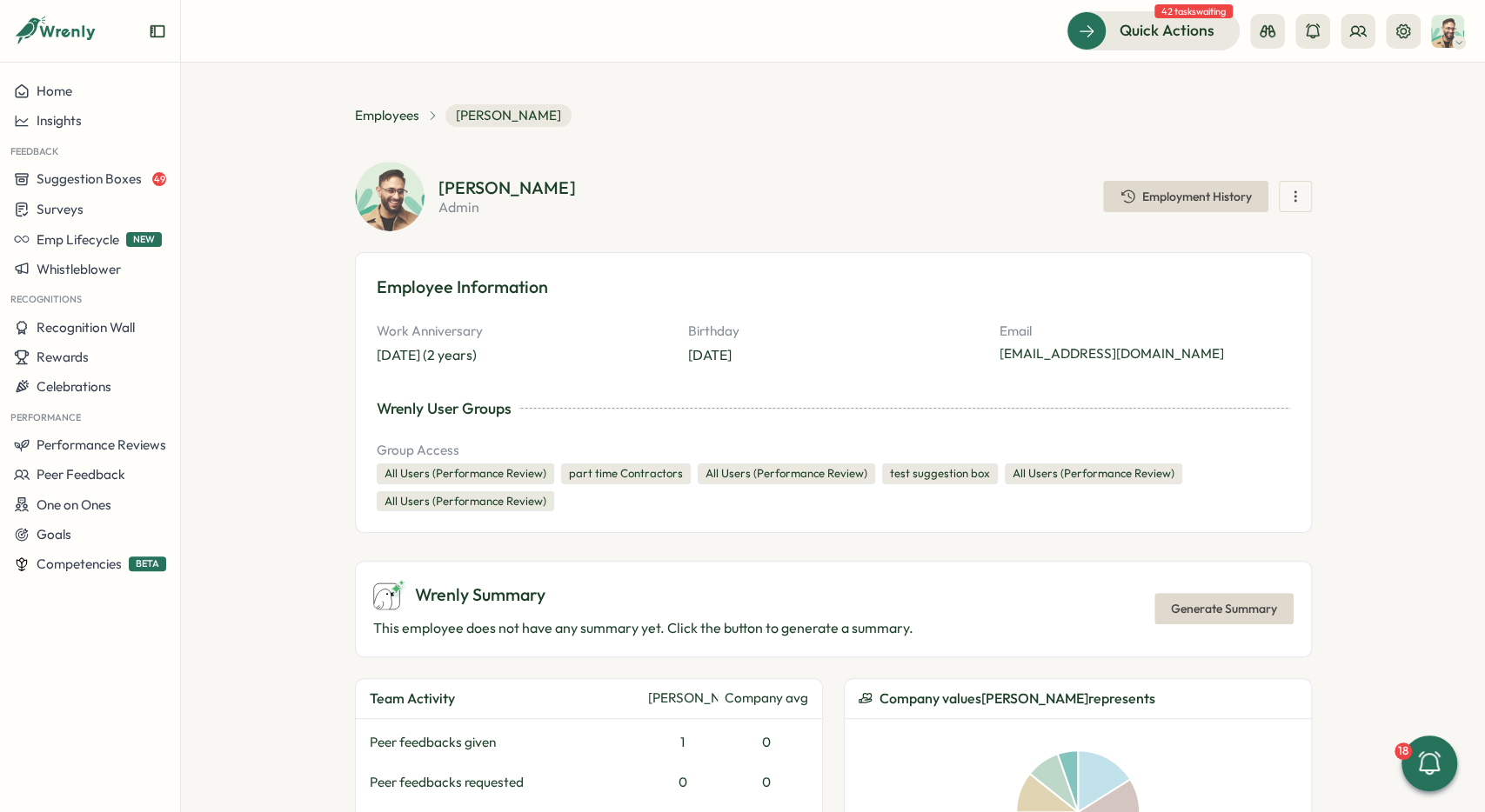
click at [1192, 198] on span "Employment History" at bounding box center [1197, 196] width 110 height 12
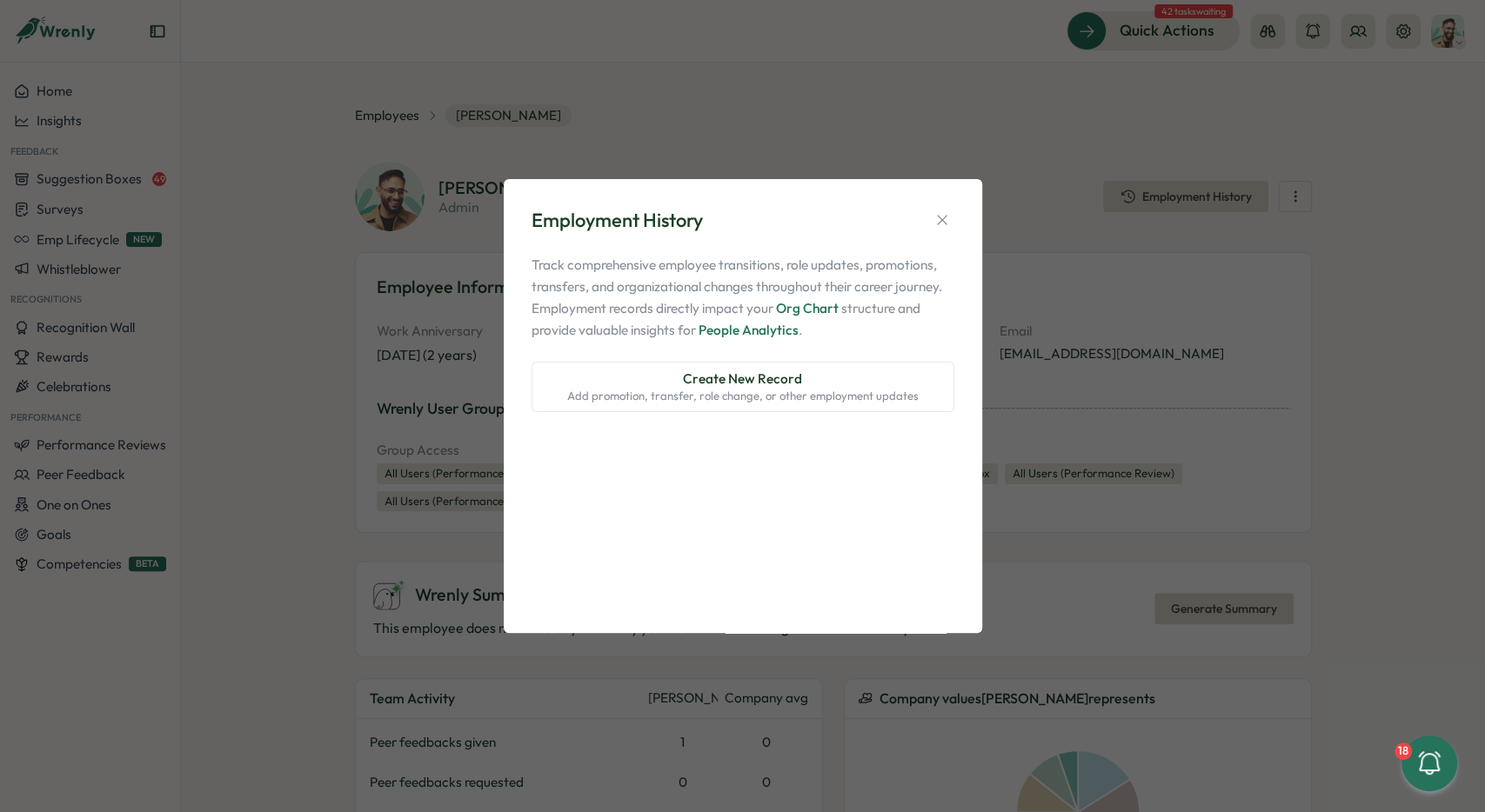
click at [754, 384] on span "Create New Record" at bounding box center [742, 379] width 120 height 20
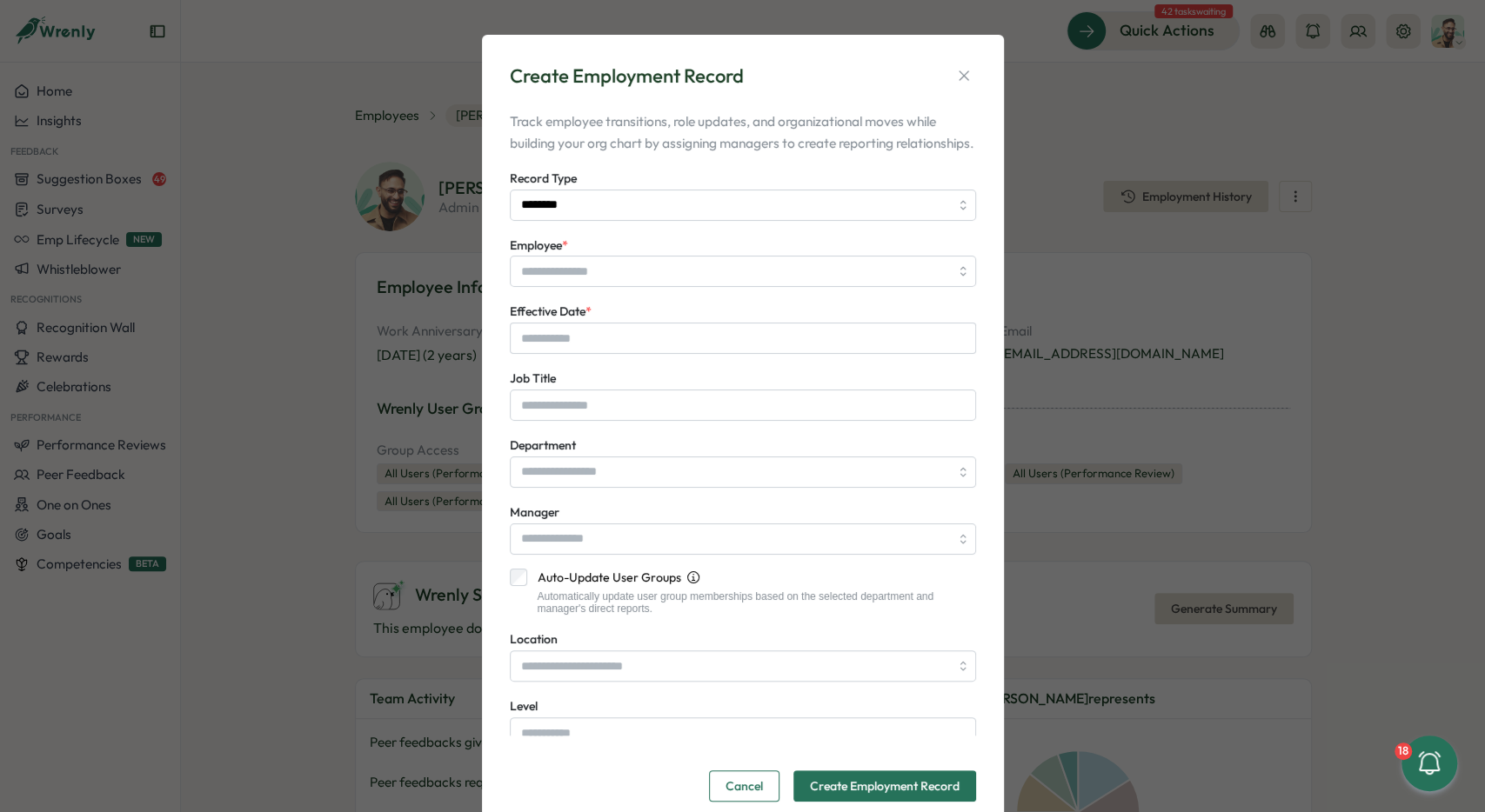
type input "***"
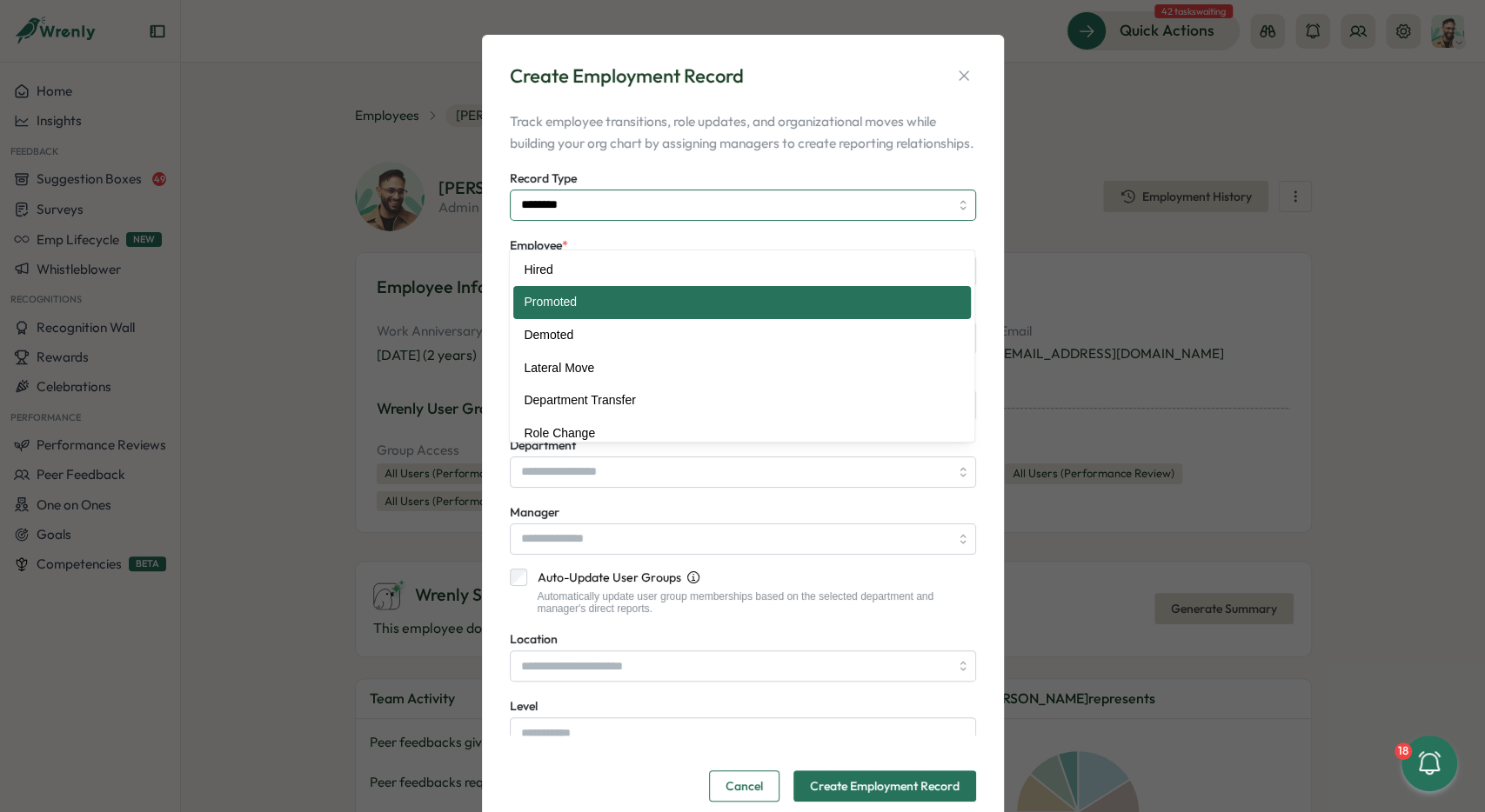
click at [576, 221] on input "********" at bounding box center [742, 206] width 466 height 31
type input "*****"
drag, startPoint x: 567, startPoint y: 275, endPoint x: 666, endPoint y: 225, distance: 110.9
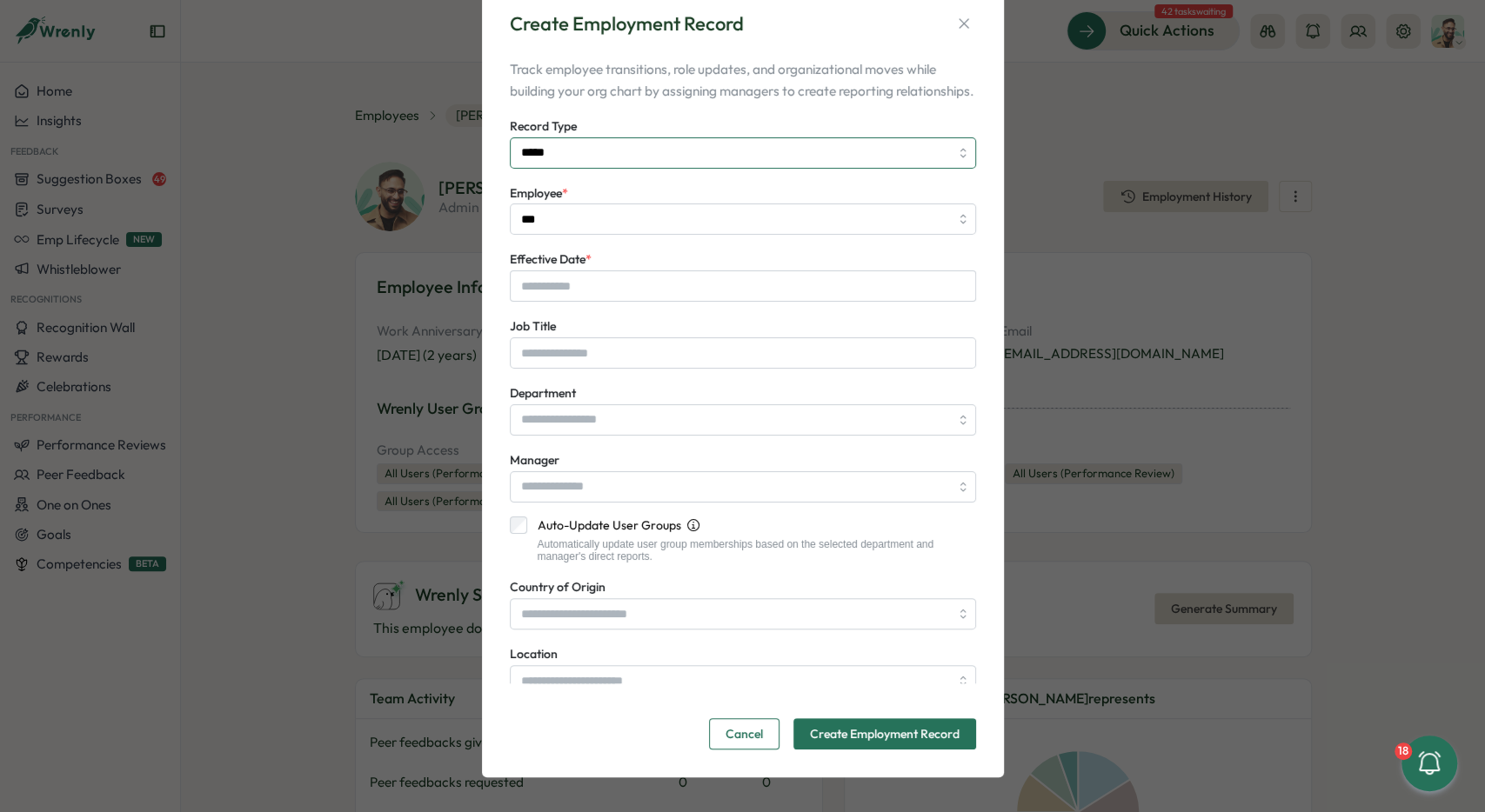
scroll to position [73, 0]
click at [589, 293] on input "Effective Date *" at bounding box center [742, 286] width 466 height 31
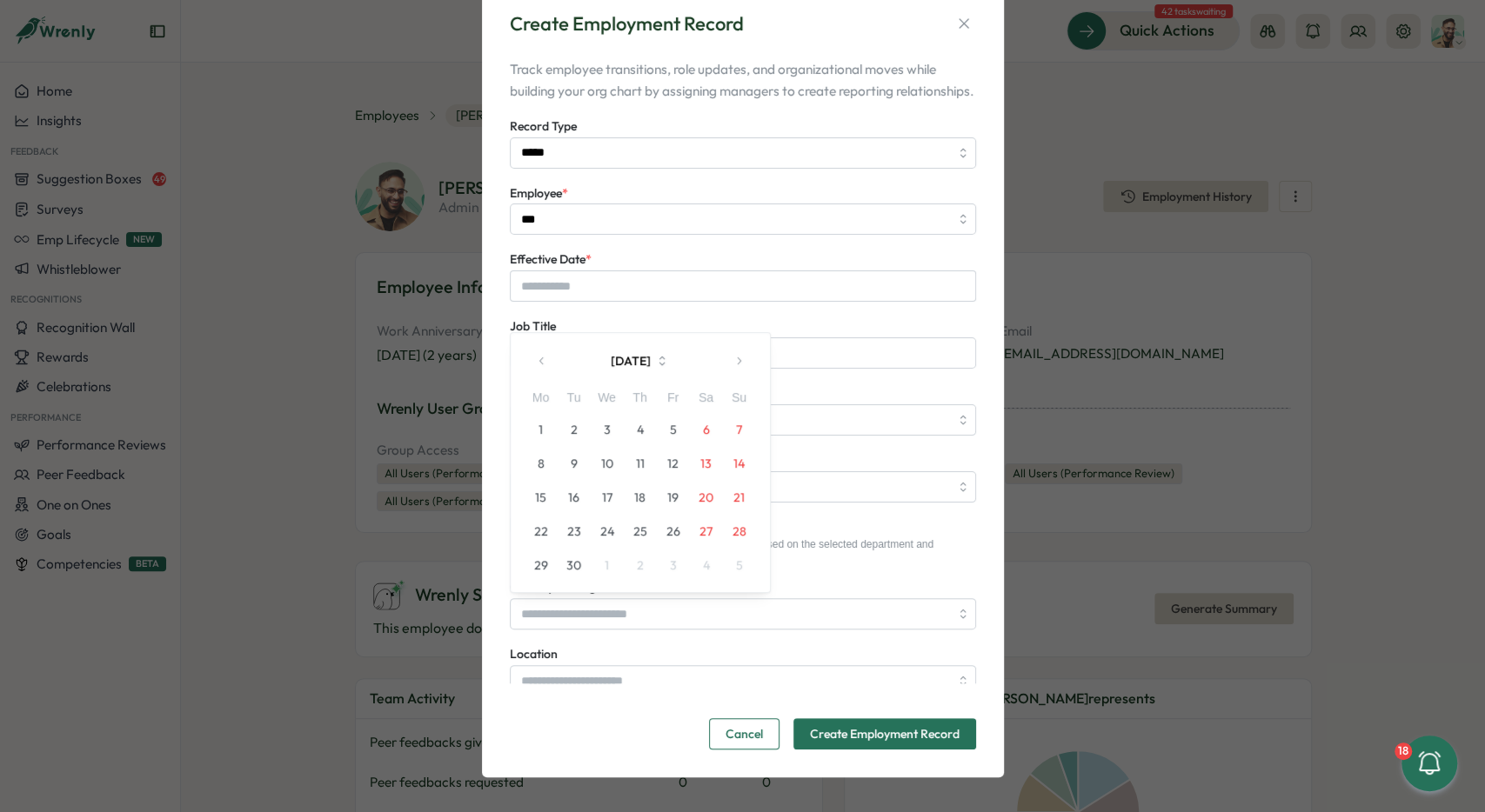
click at [548, 413] on button "1" at bounding box center [541, 430] width 33 height 33
type input "**********"
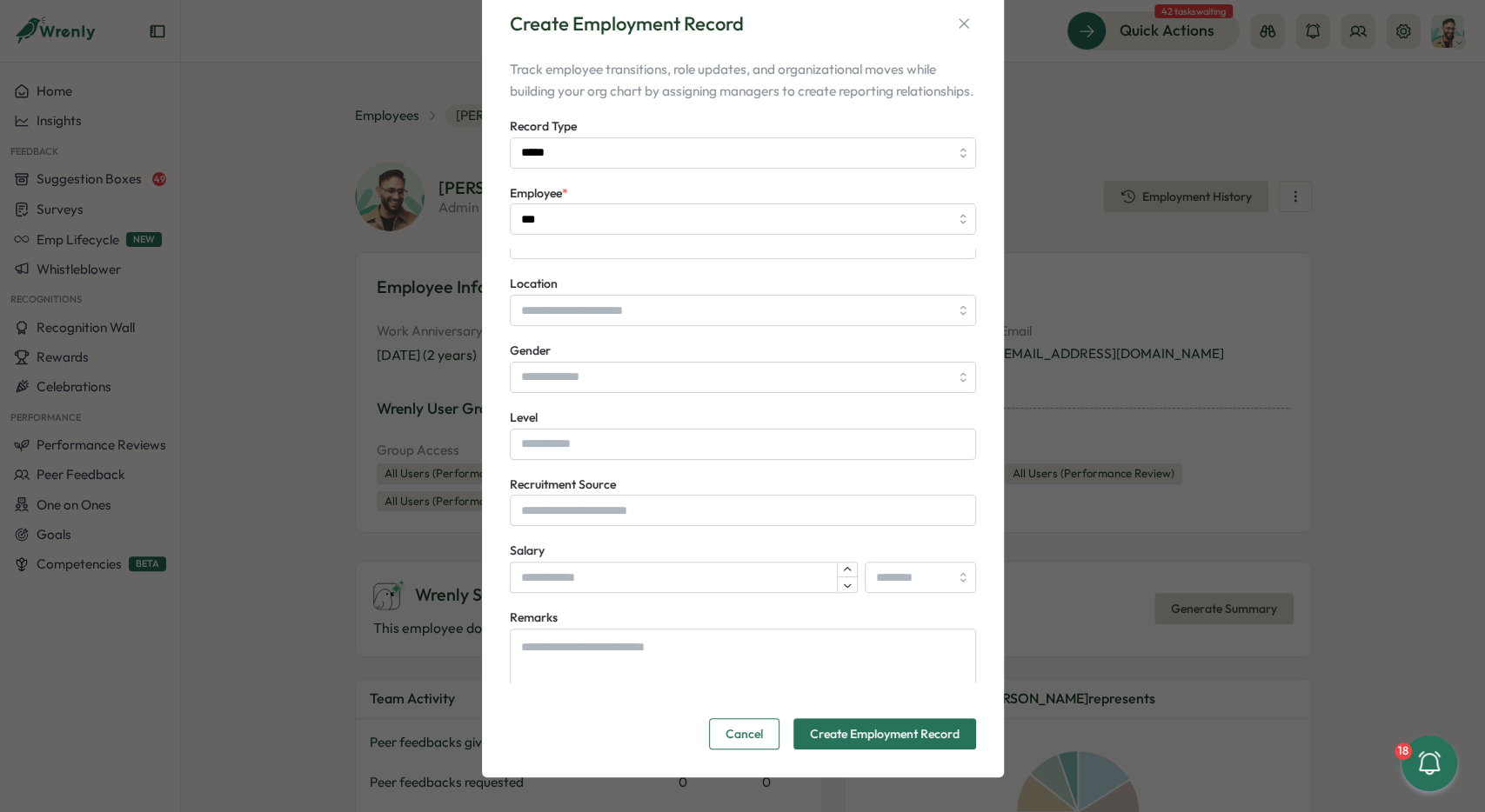
scroll to position [371, 0]
click at [551, 439] on input "Level" at bounding box center [742, 444] width 466 height 31
paste input "******"
type input "******"
click at [857, 734] on span "Create Employment Record" at bounding box center [885, 734] width 150 height 29
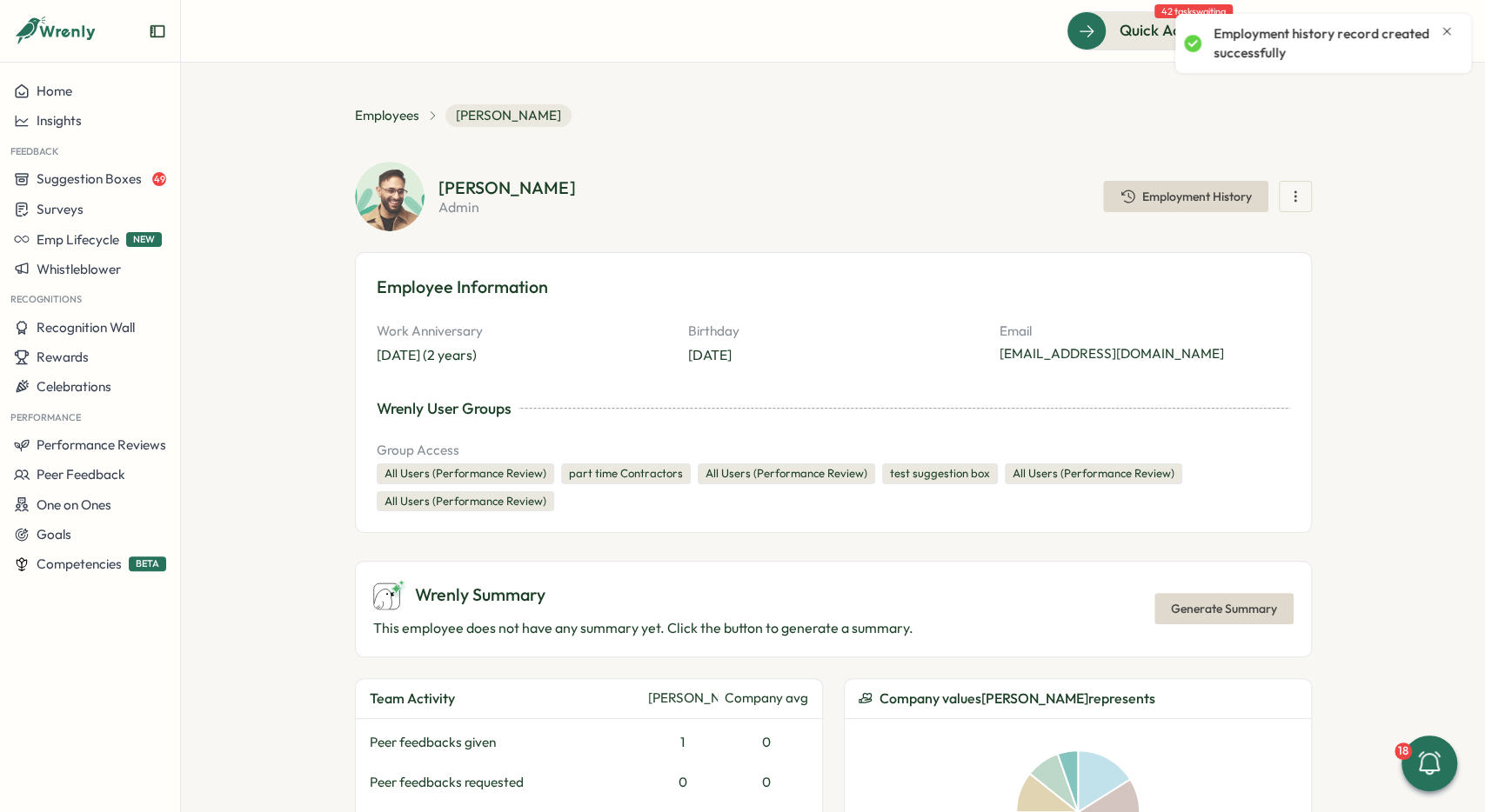
scroll to position [171, 0]
click at [1447, 36] on icon "Close notification" at bounding box center [1447, 31] width 14 height 14
click at [1365, 34] on button at bounding box center [1358, 31] width 35 height 35
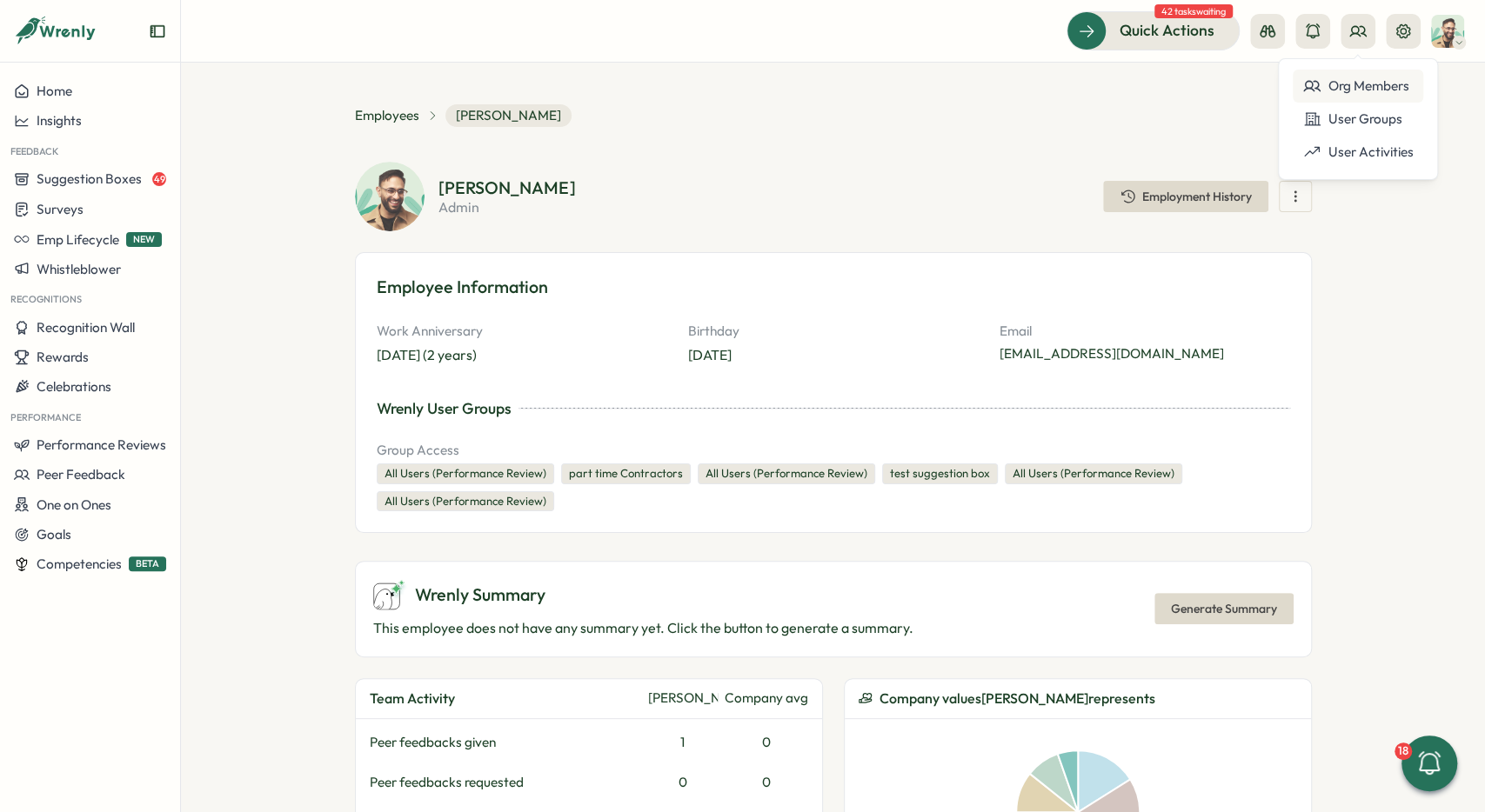
click at [1368, 86] on div "Org Members" at bounding box center [1358, 86] width 110 height 20
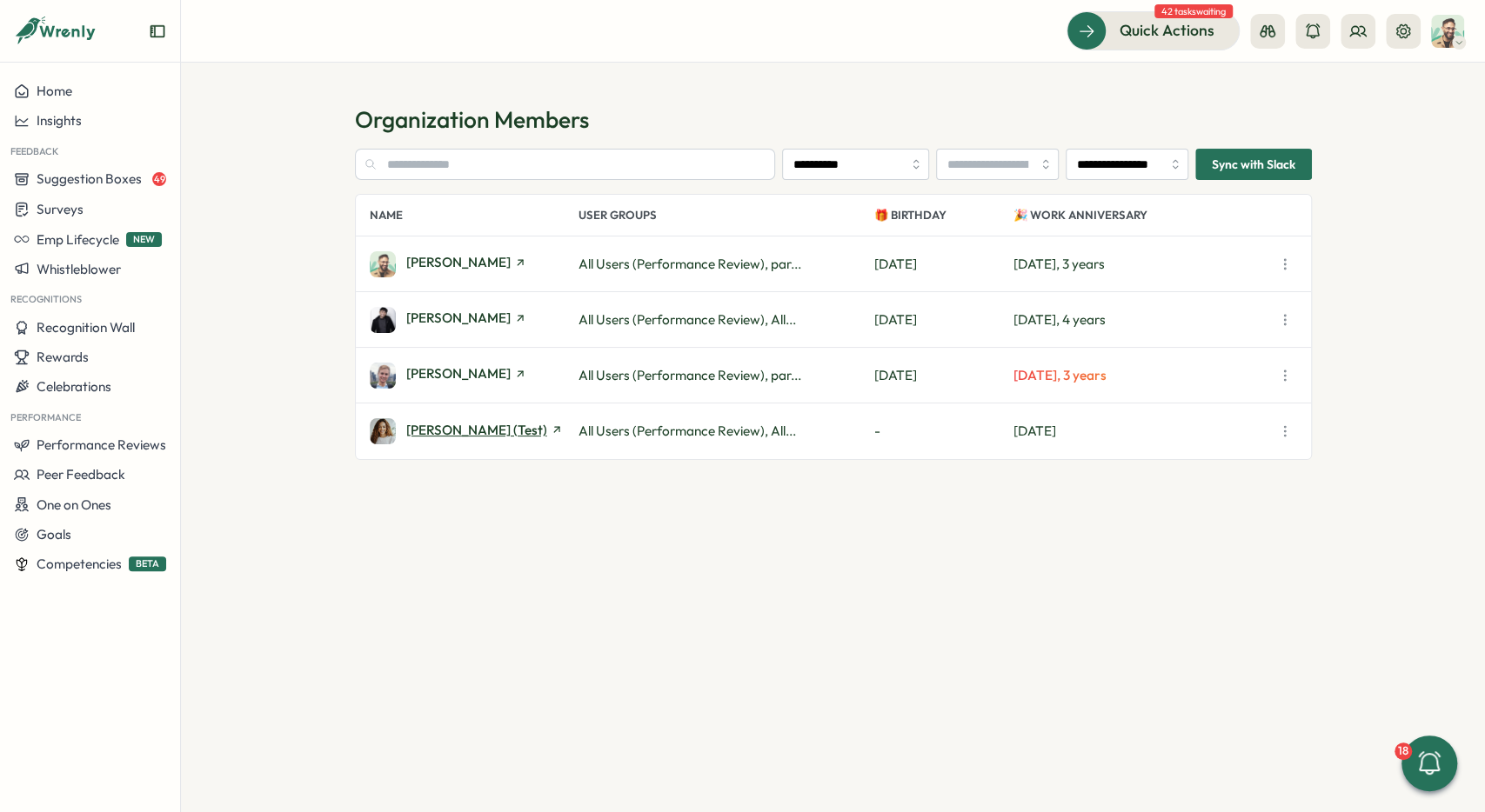
click at [441, 436] on span "Patricia (Test)" at bounding box center [477, 429] width 141 height 13
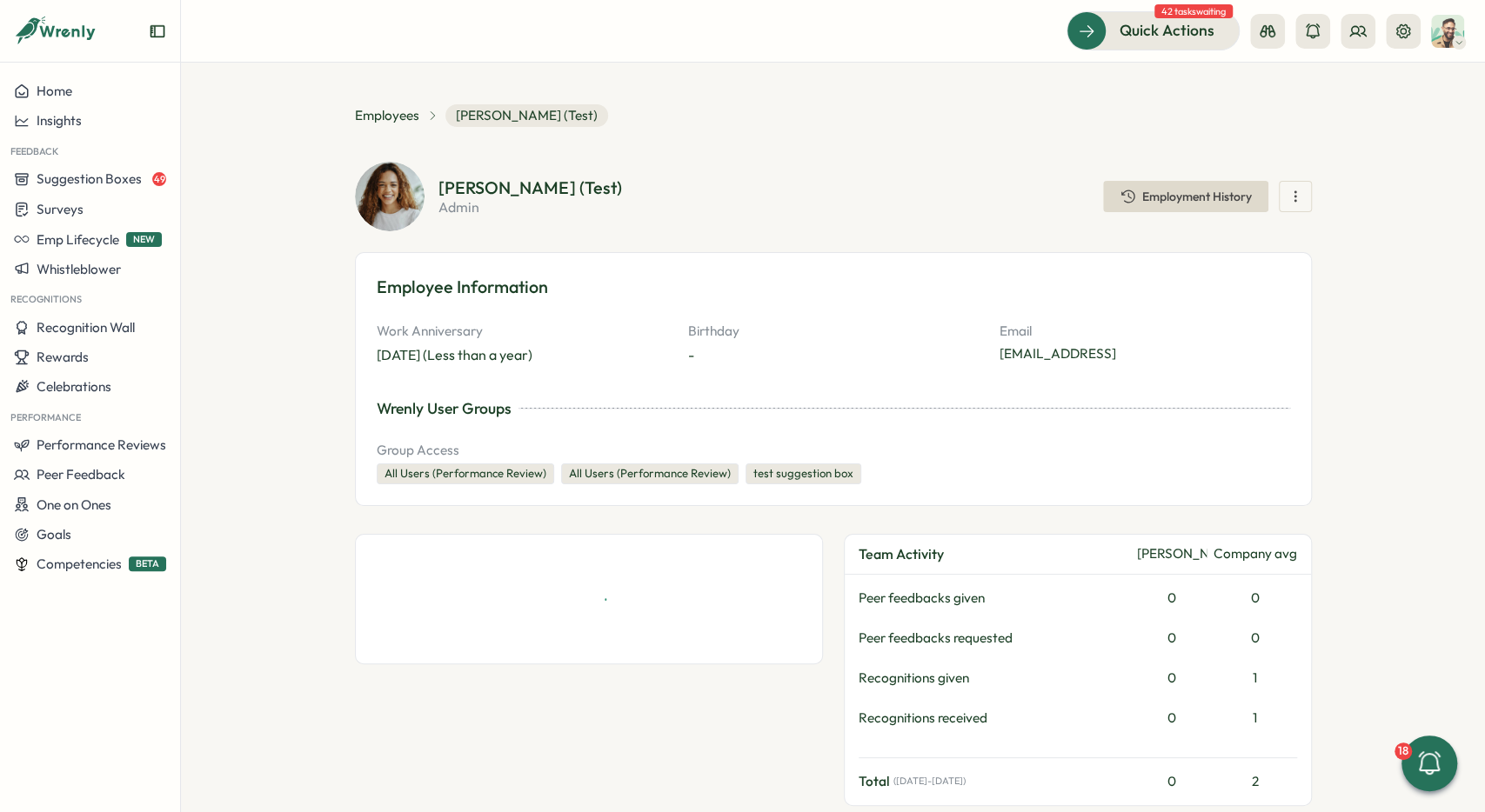
click at [1232, 194] on span "Employment History" at bounding box center [1197, 196] width 110 height 12
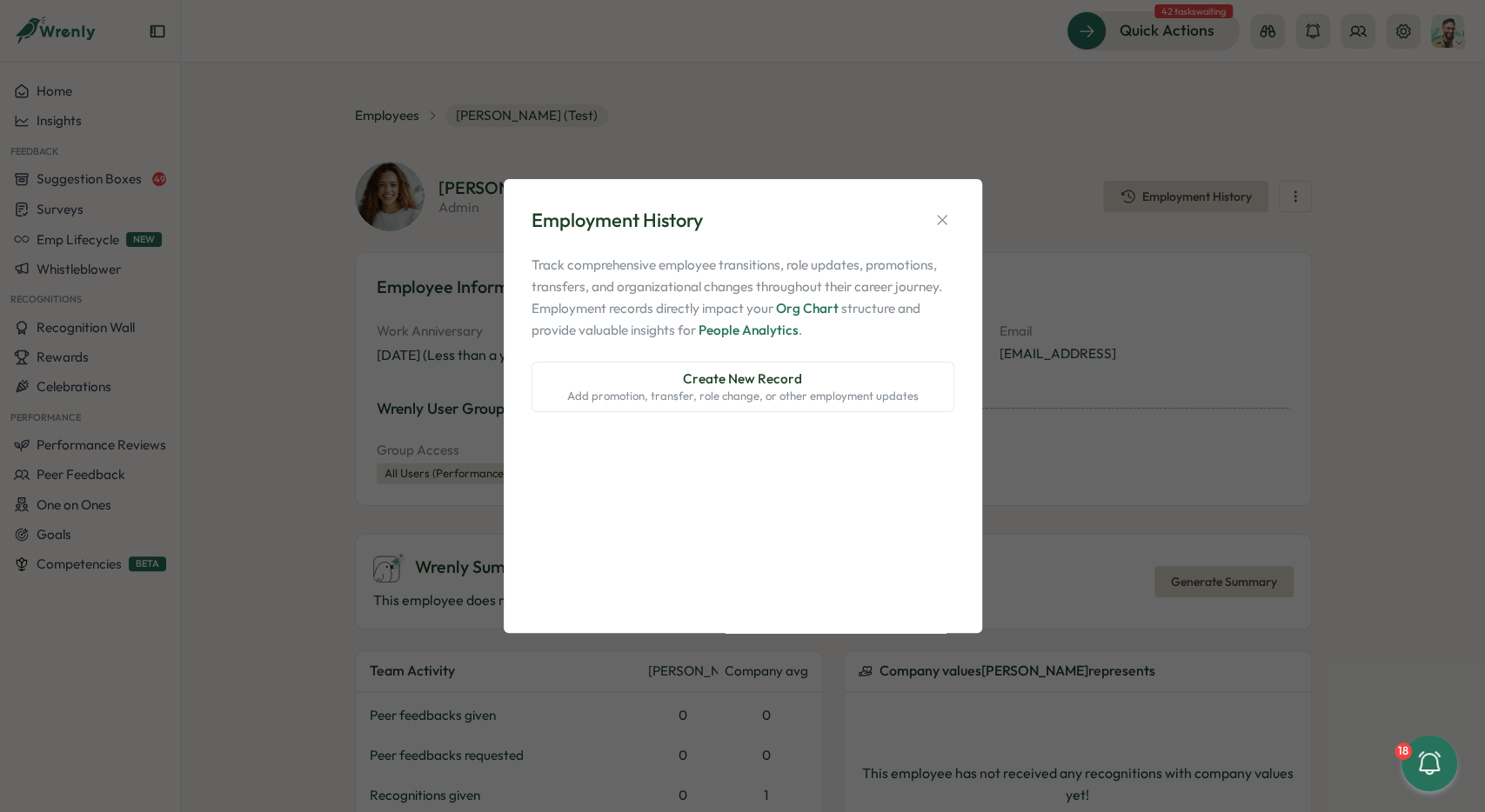
click at [751, 384] on span "Create New Record" at bounding box center [742, 379] width 120 height 20
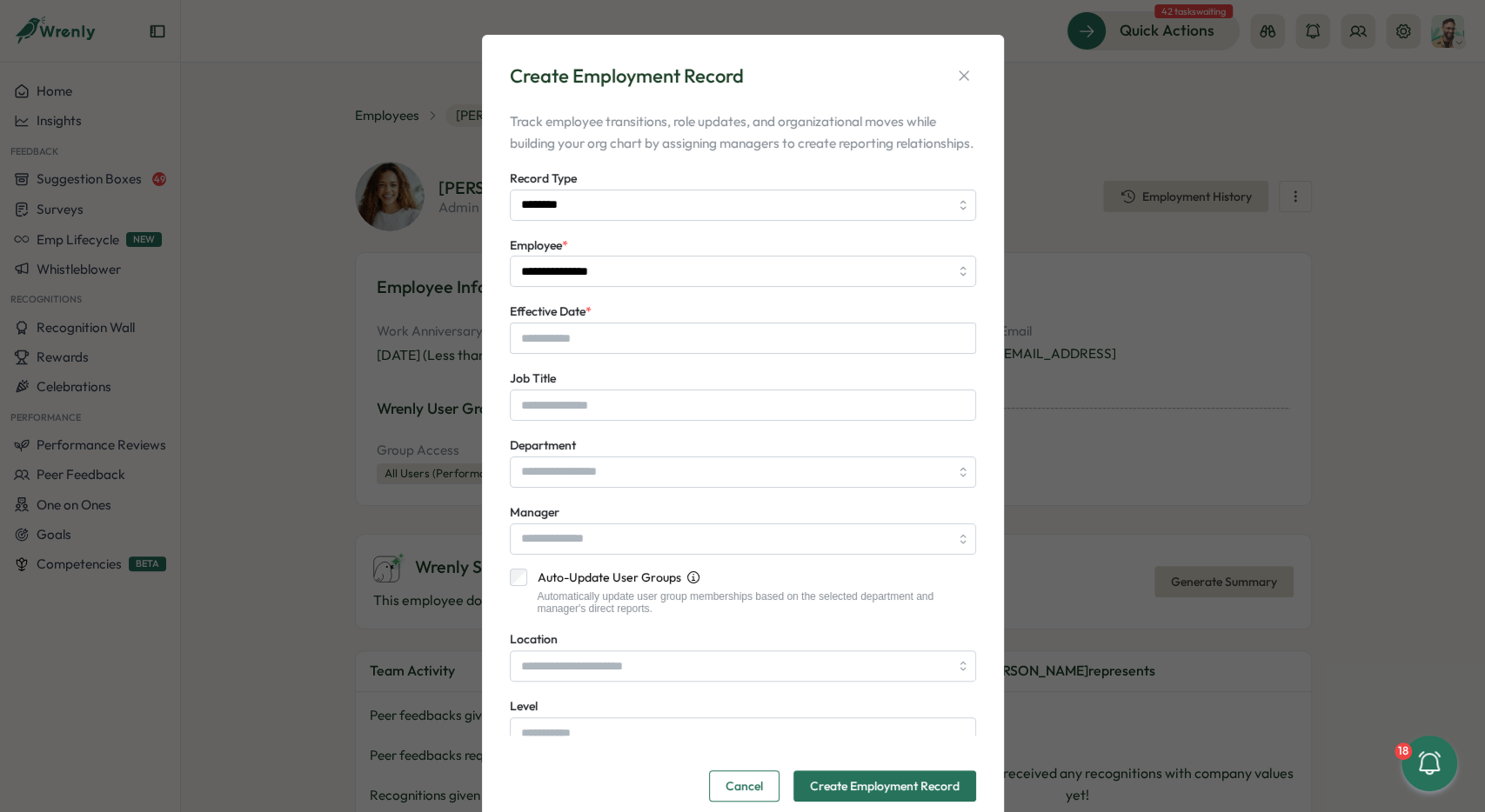
click at [563, 186] on span "Record Type" at bounding box center [543, 178] width 67 height 16
click at [563, 205] on input "********" at bounding box center [742, 206] width 466 height 31
click at [563, 216] on input "********" at bounding box center [742, 206] width 466 height 31
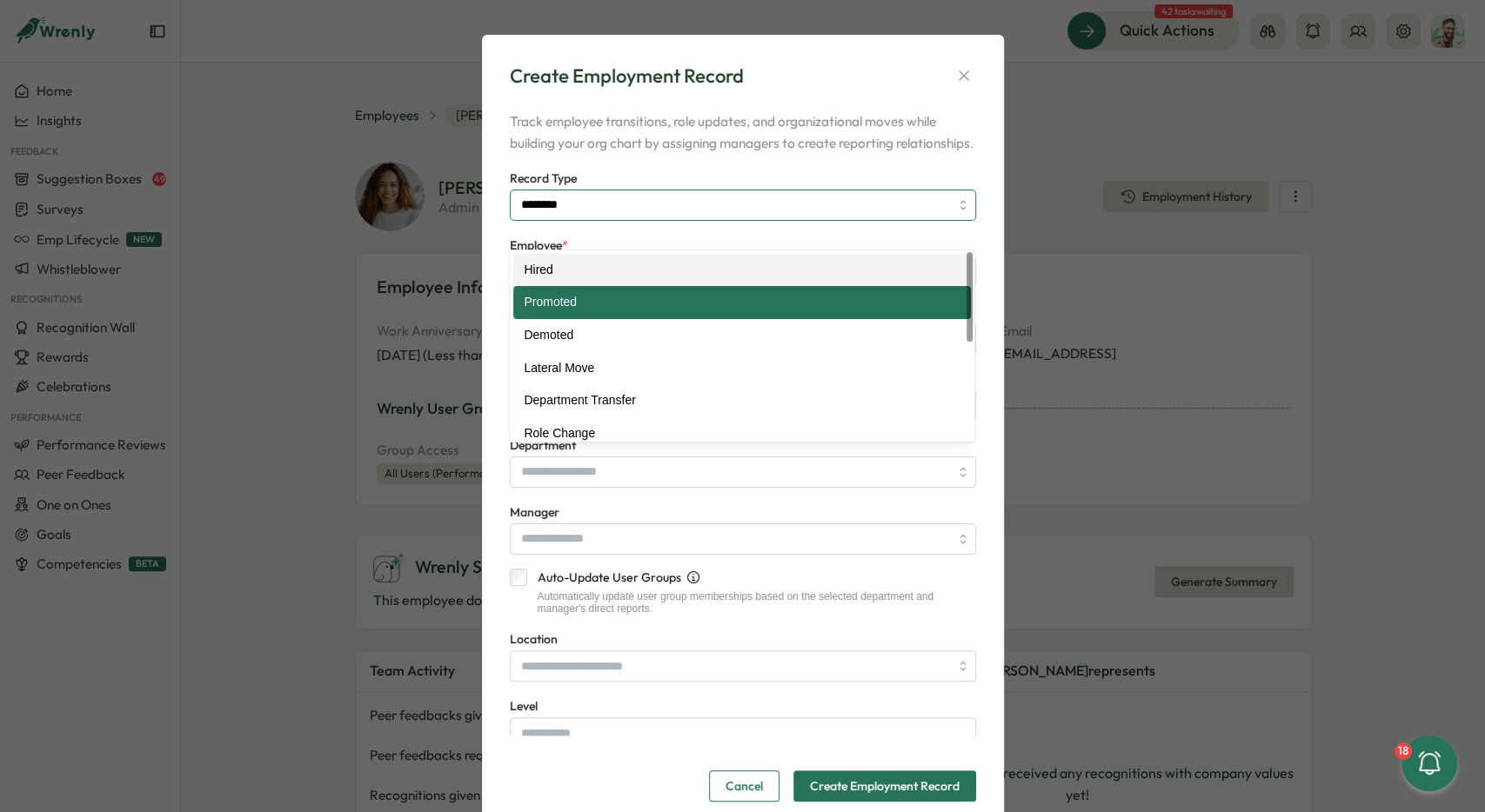
type input "*****"
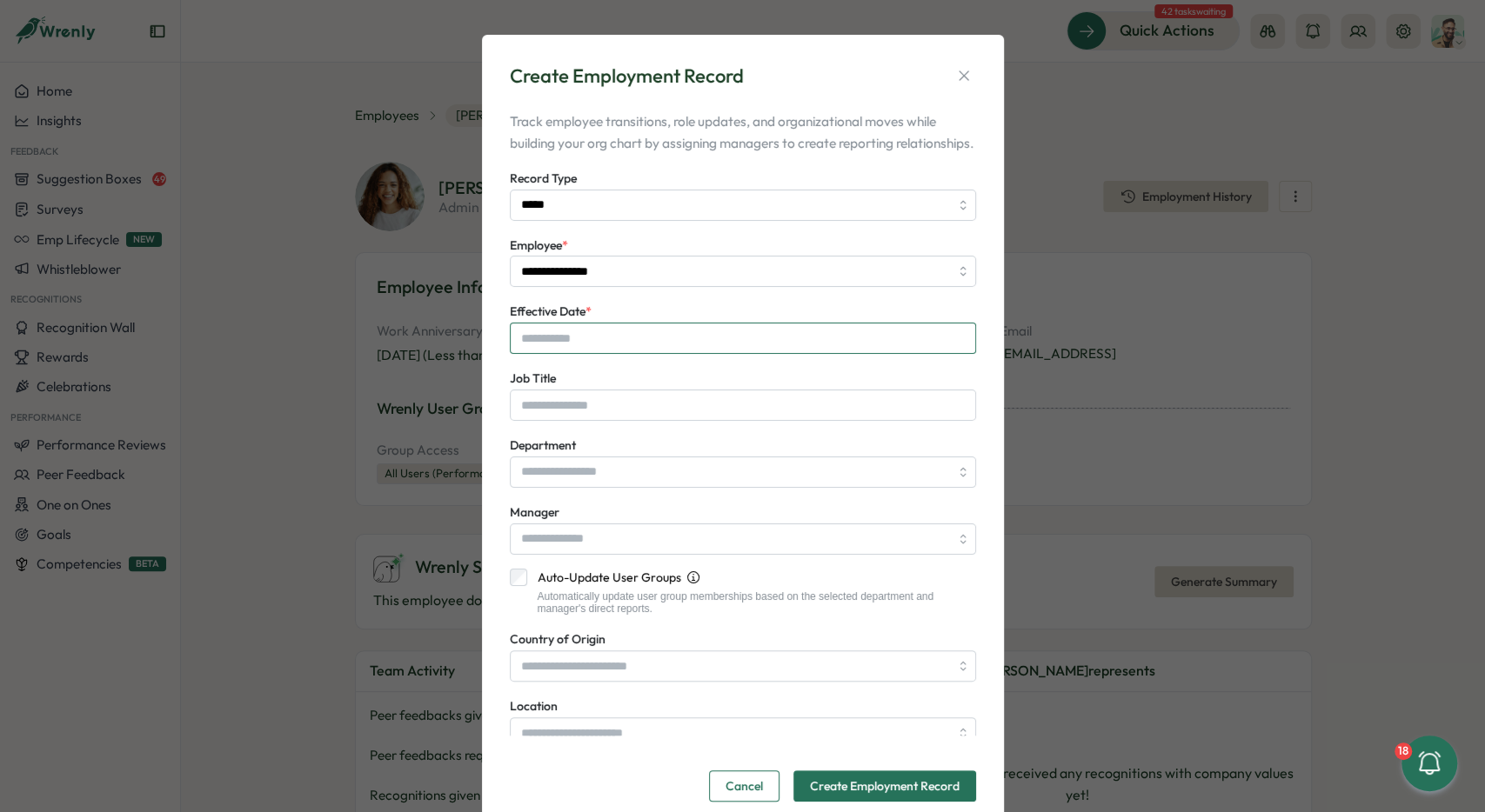
click at [576, 347] on input "Effective Date *" at bounding box center [742, 338] width 466 height 31
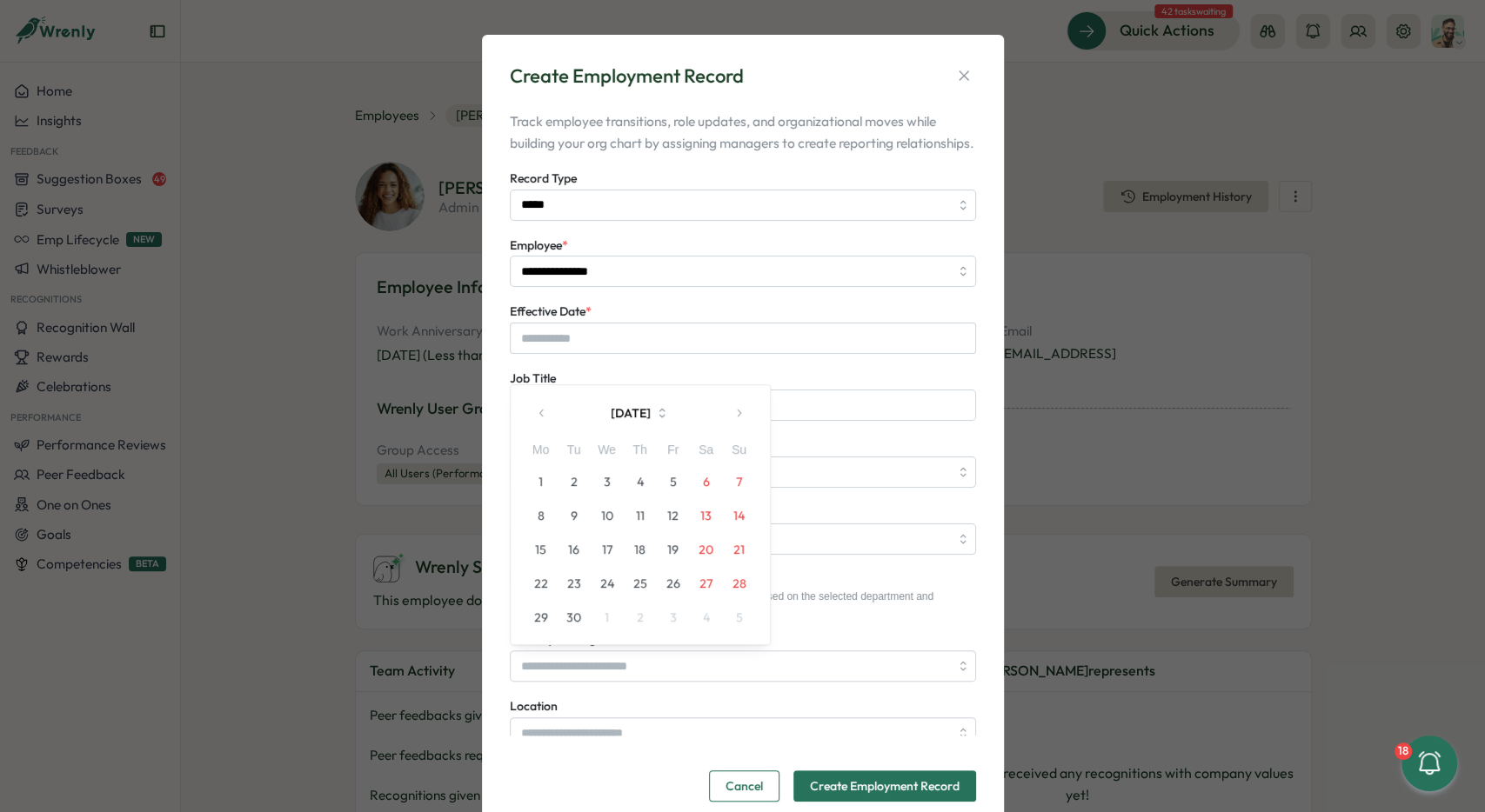
click at [551, 476] on button "1" at bounding box center [541, 482] width 33 height 33
type input "**********"
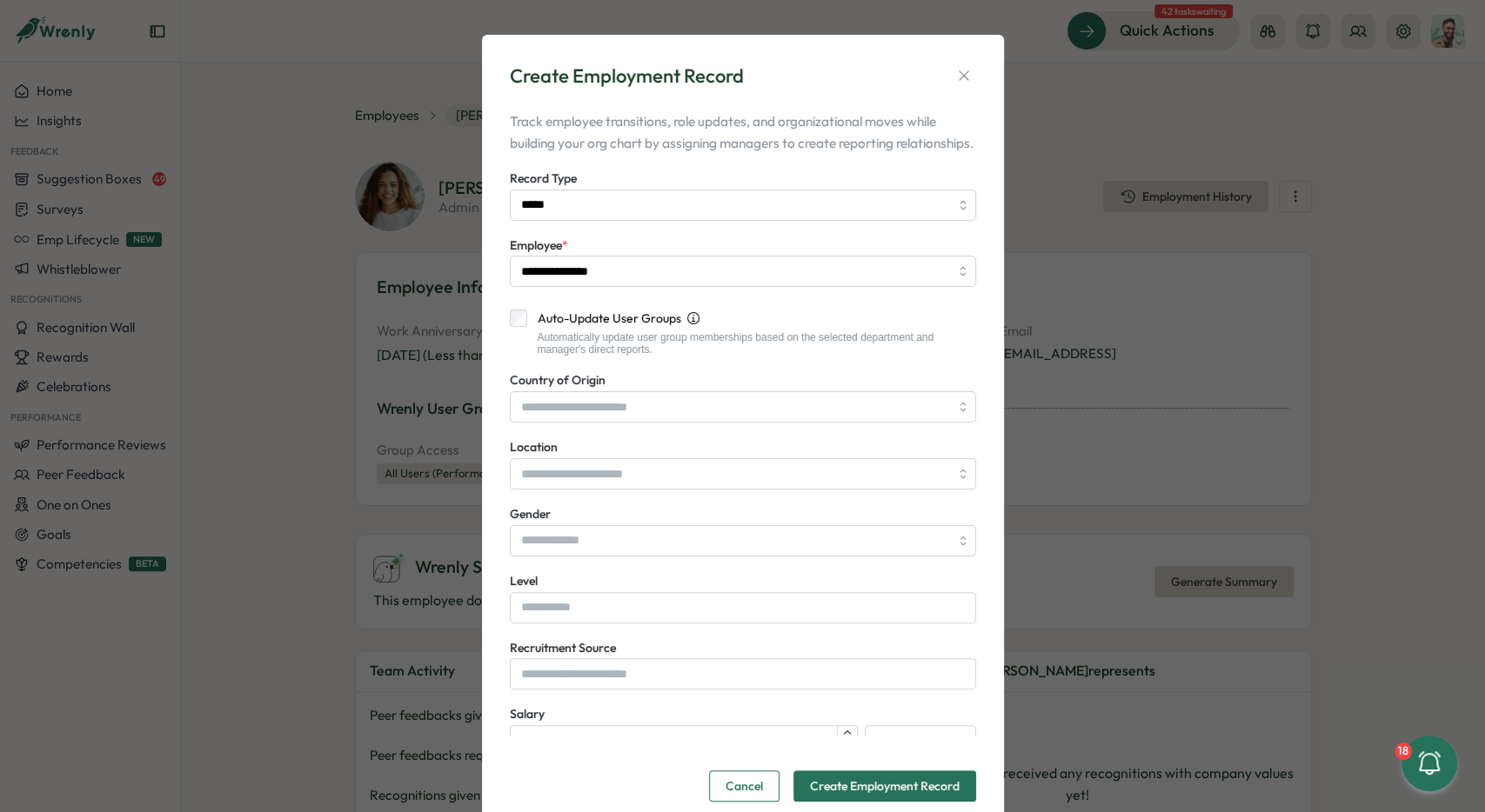
scroll to position [261, 0]
click at [574, 619] on input "Level" at bounding box center [742, 606] width 466 height 31
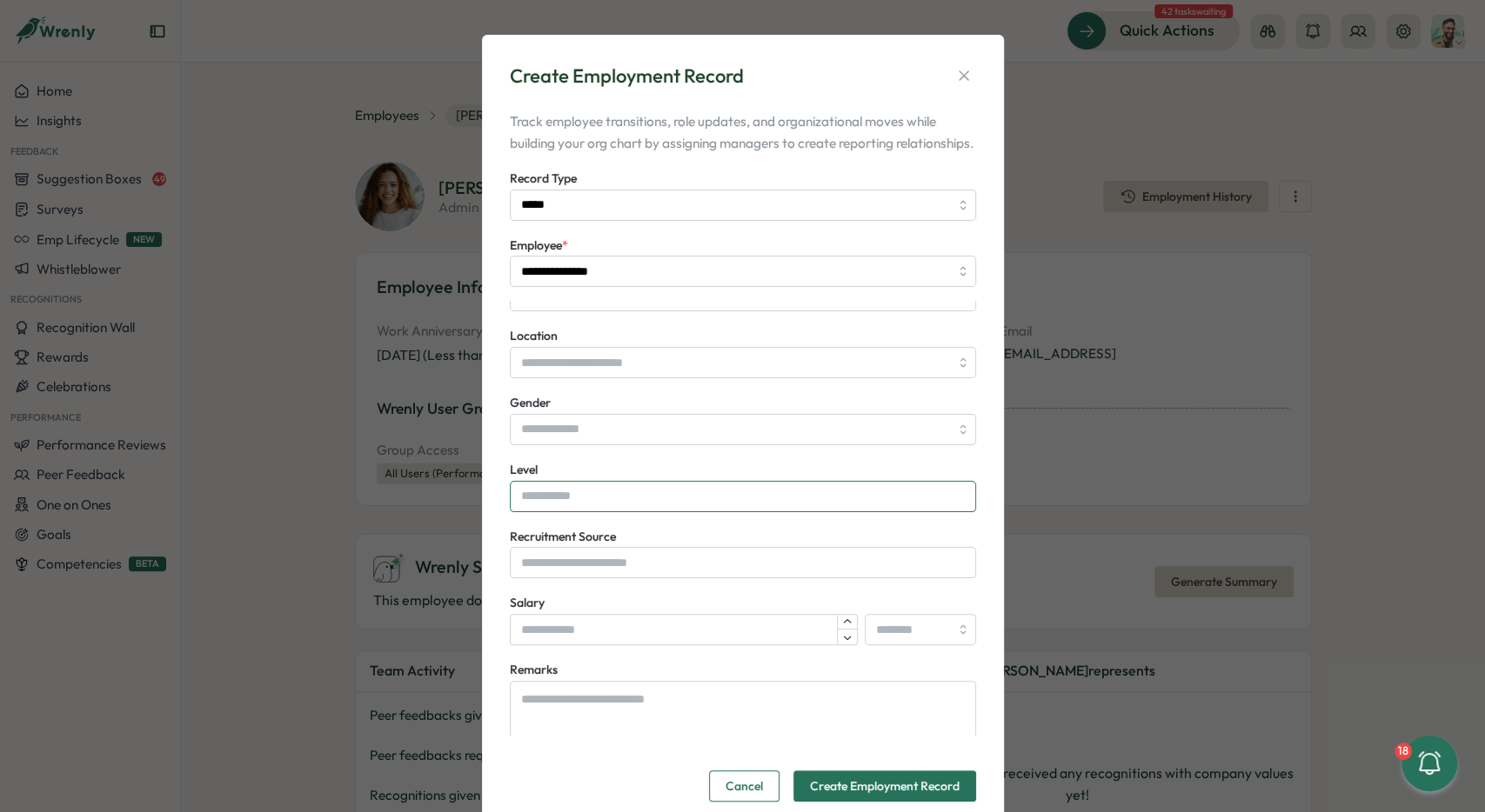
scroll to position [371, 0]
click at [561, 511] on input "Level" at bounding box center [742, 496] width 466 height 31
paste input "******"
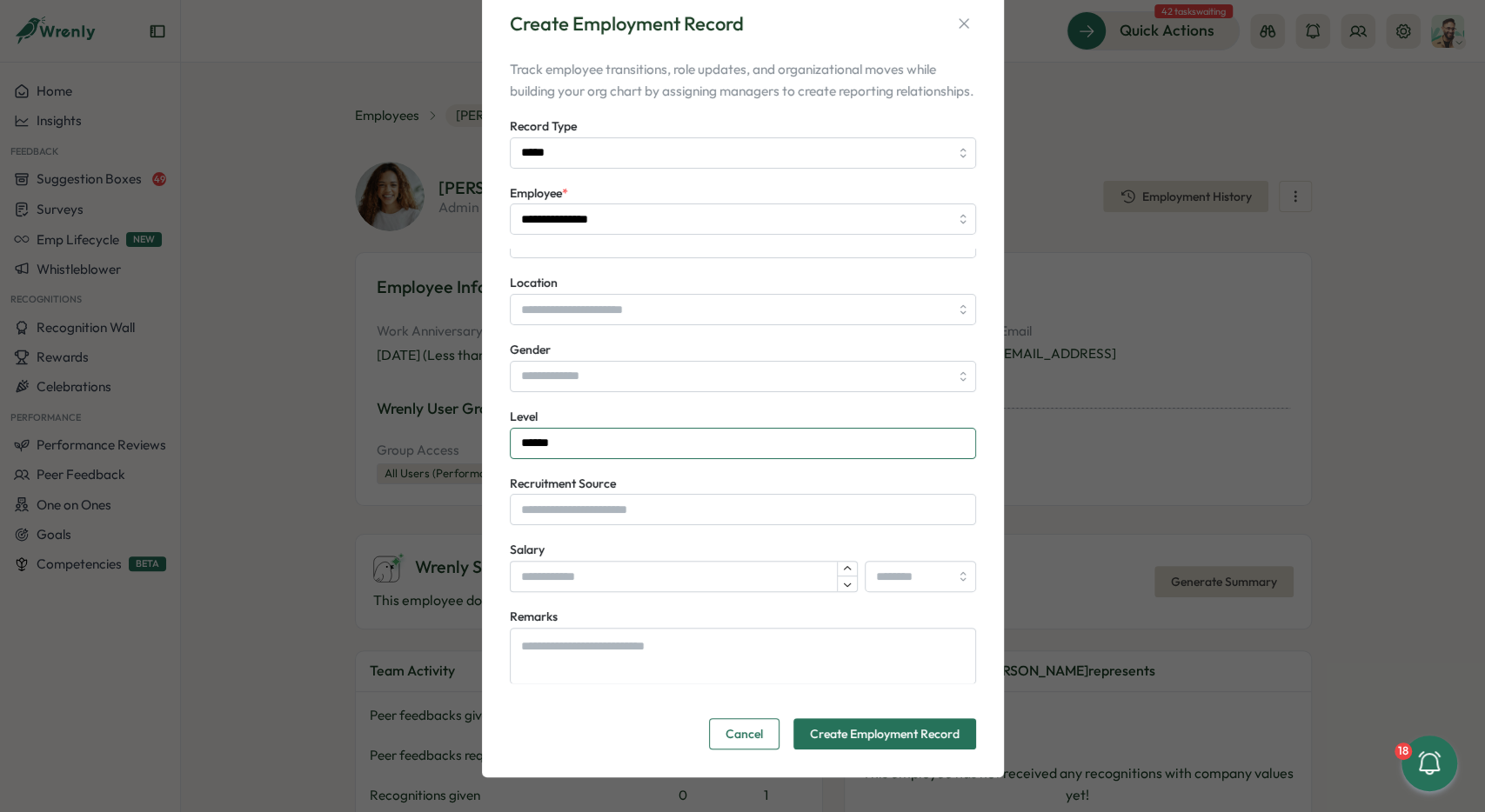
scroll to position [73, 0]
type input "******"
click at [886, 740] on span "Create Employment Record" at bounding box center [885, 734] width 150 height 29
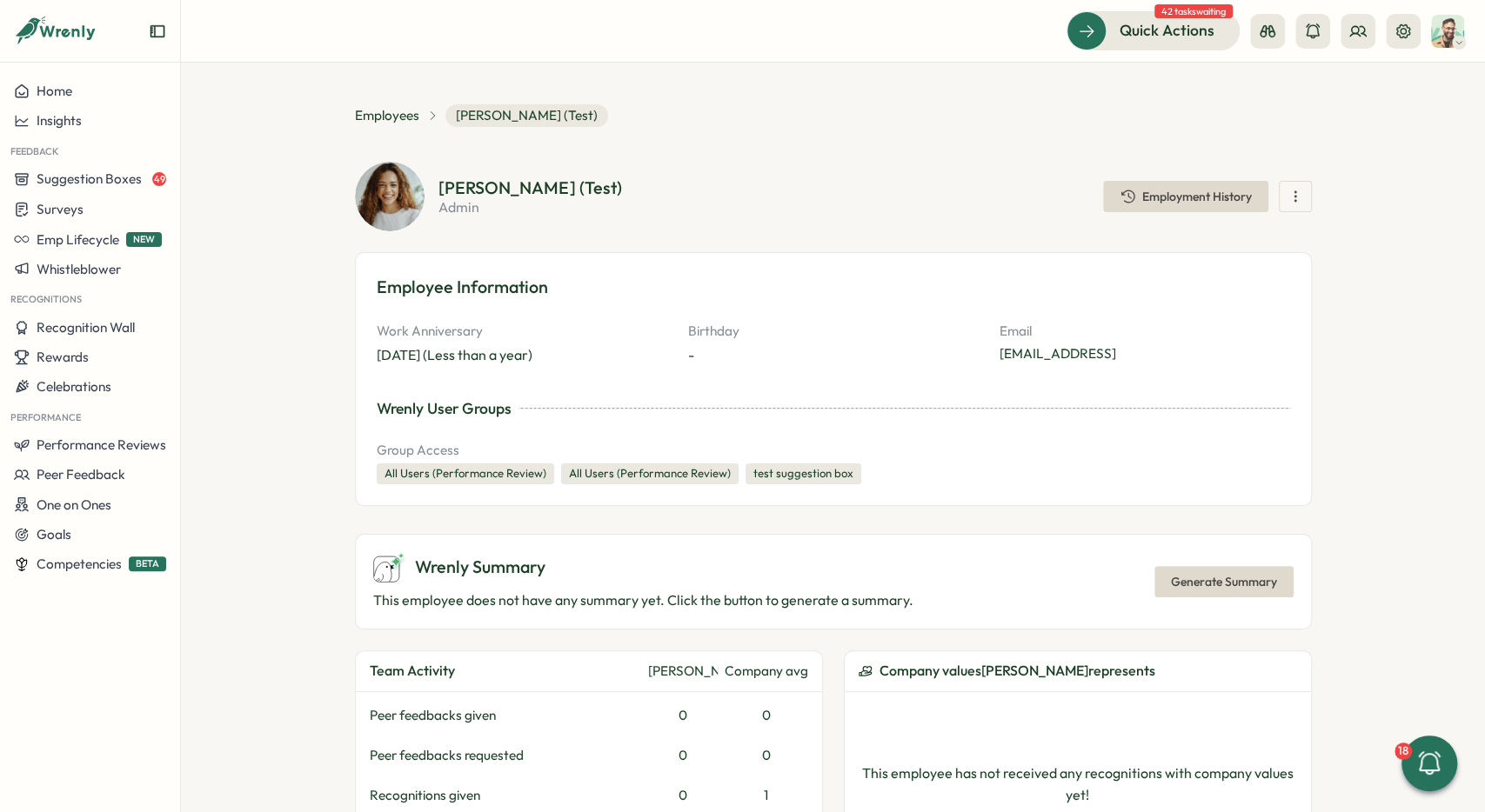
scroll to position [171, 0]
click at [978, 216] on div "Patricia (Test) admin Employment History" at bounding box center [833, 196] width 957 height 70
click at [1154, 201] on span "Employment History" at bounding box center [1197, 196] width 110 height 12
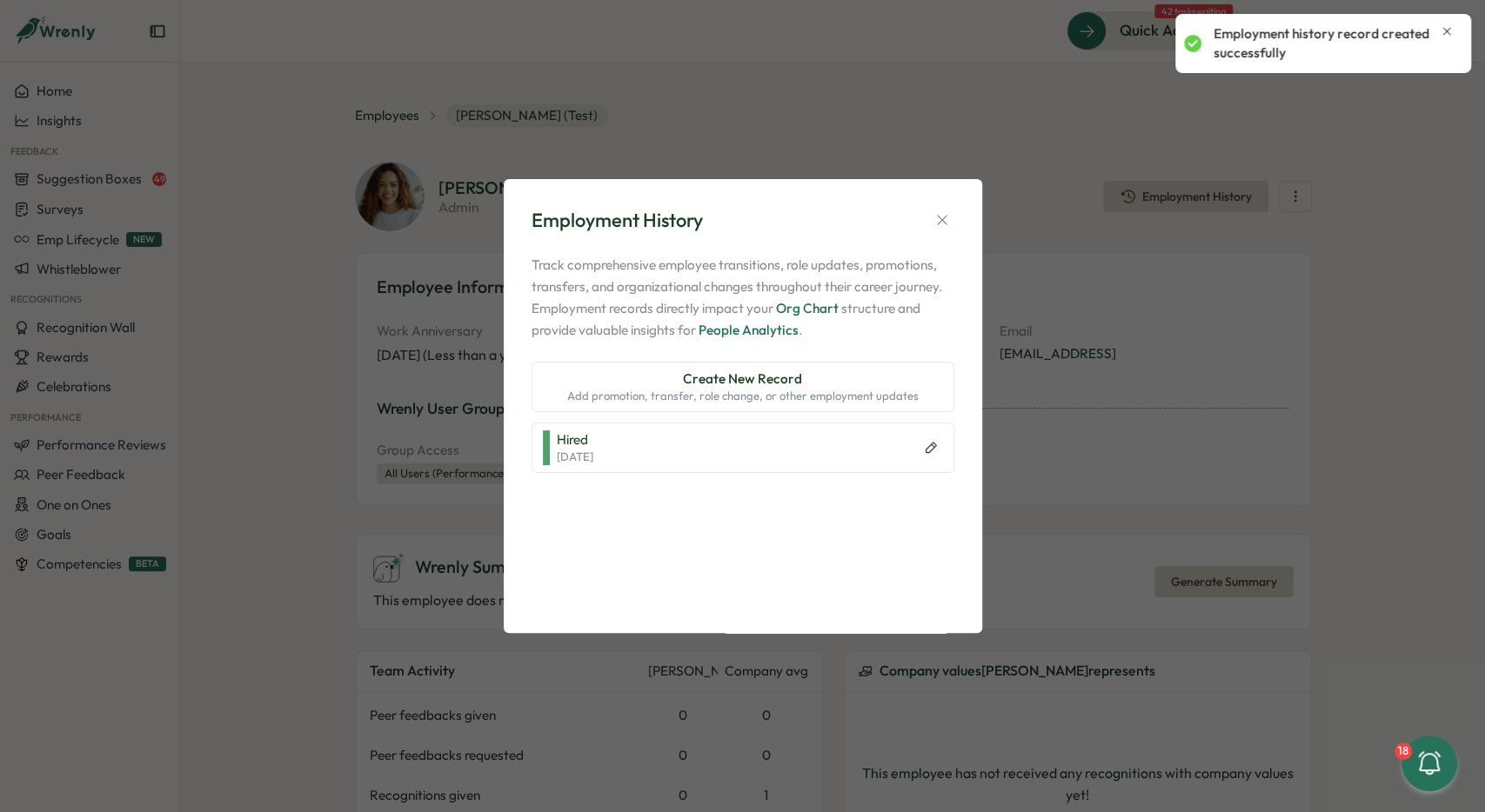
click at [763, 378] on span "Create New Record" at bounding box center [742, 379] width 120 height 20
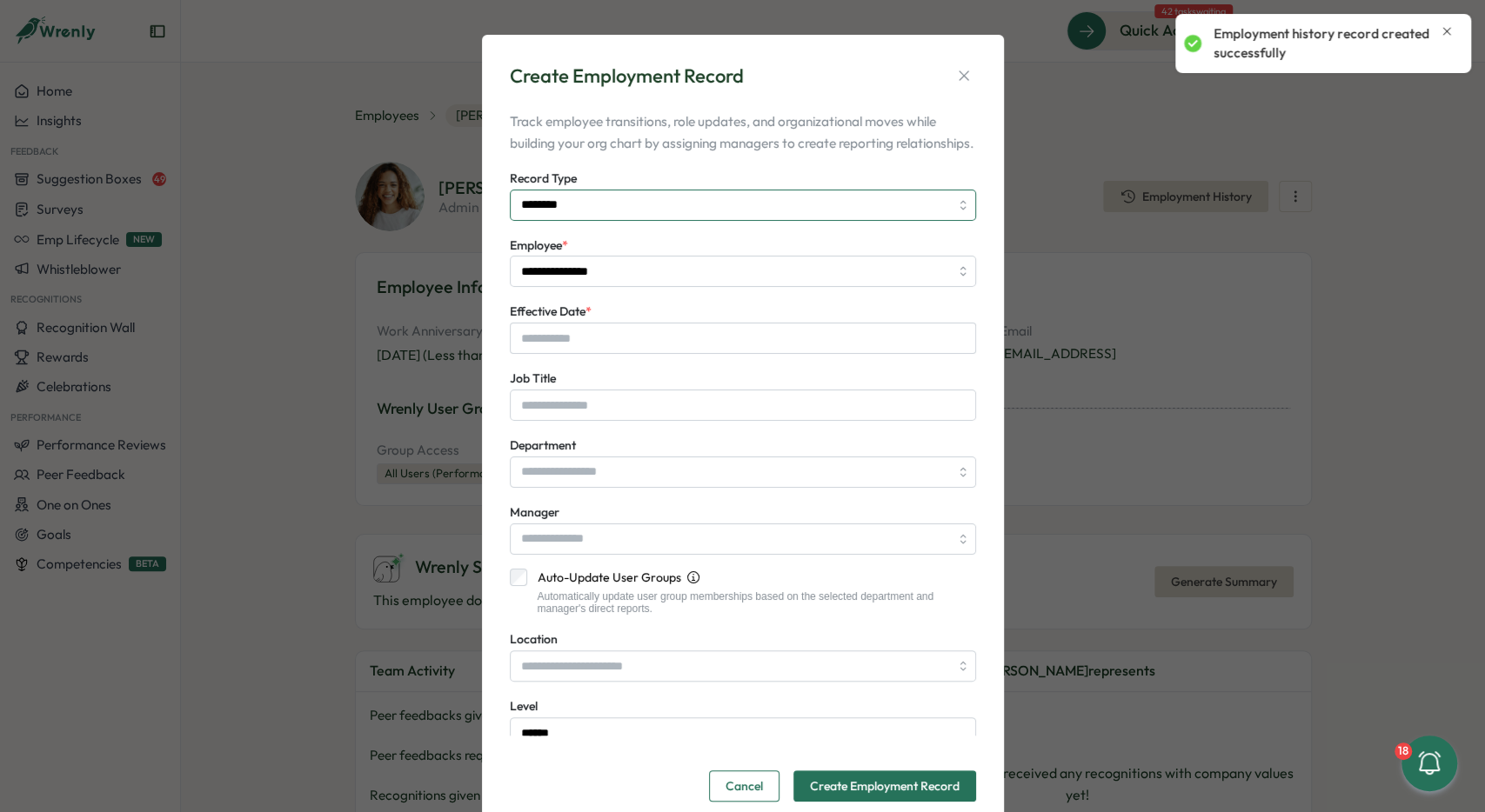
click at [578, 218] on input "********" at bounding box center [742, 206] width 466 height 31
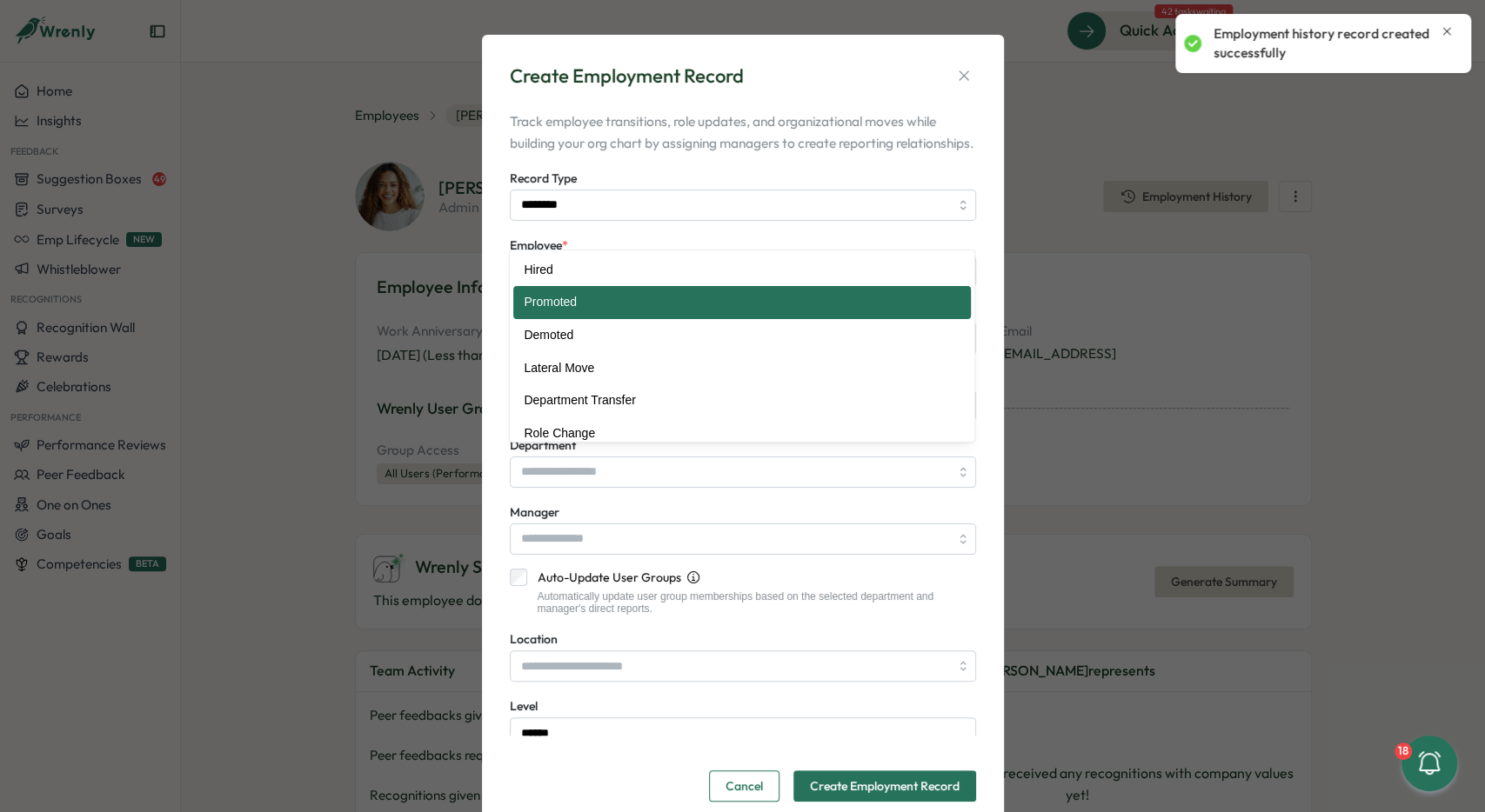
click at [615, 154] on p "Track employee transitions, role updates, and organizational moves while buildi…" at bounding box center [742, 132] width 466 height 43
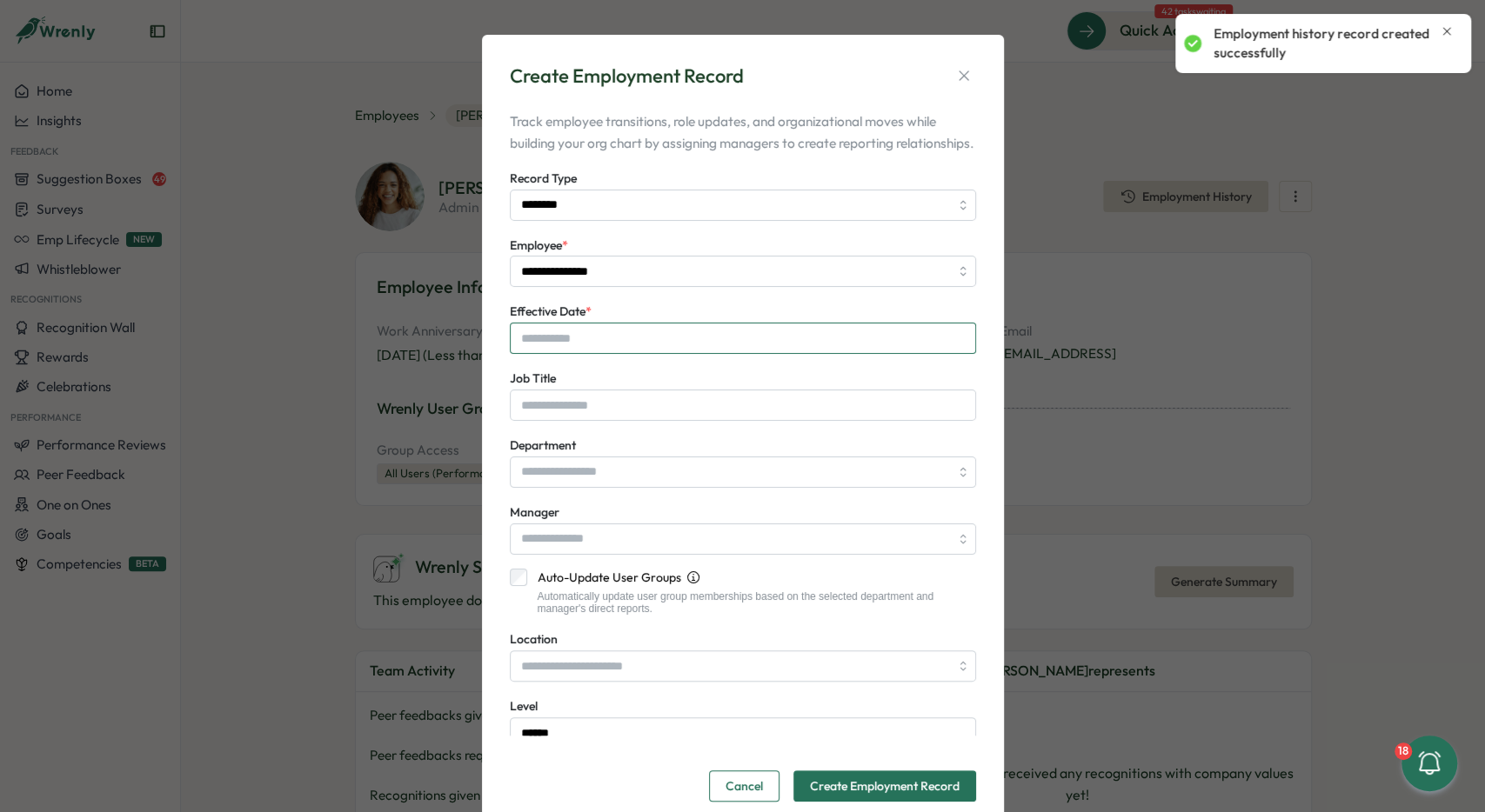
click at [579, 354] on input "Effective Date *" at bounding box center [742, 338] width 466 height 31
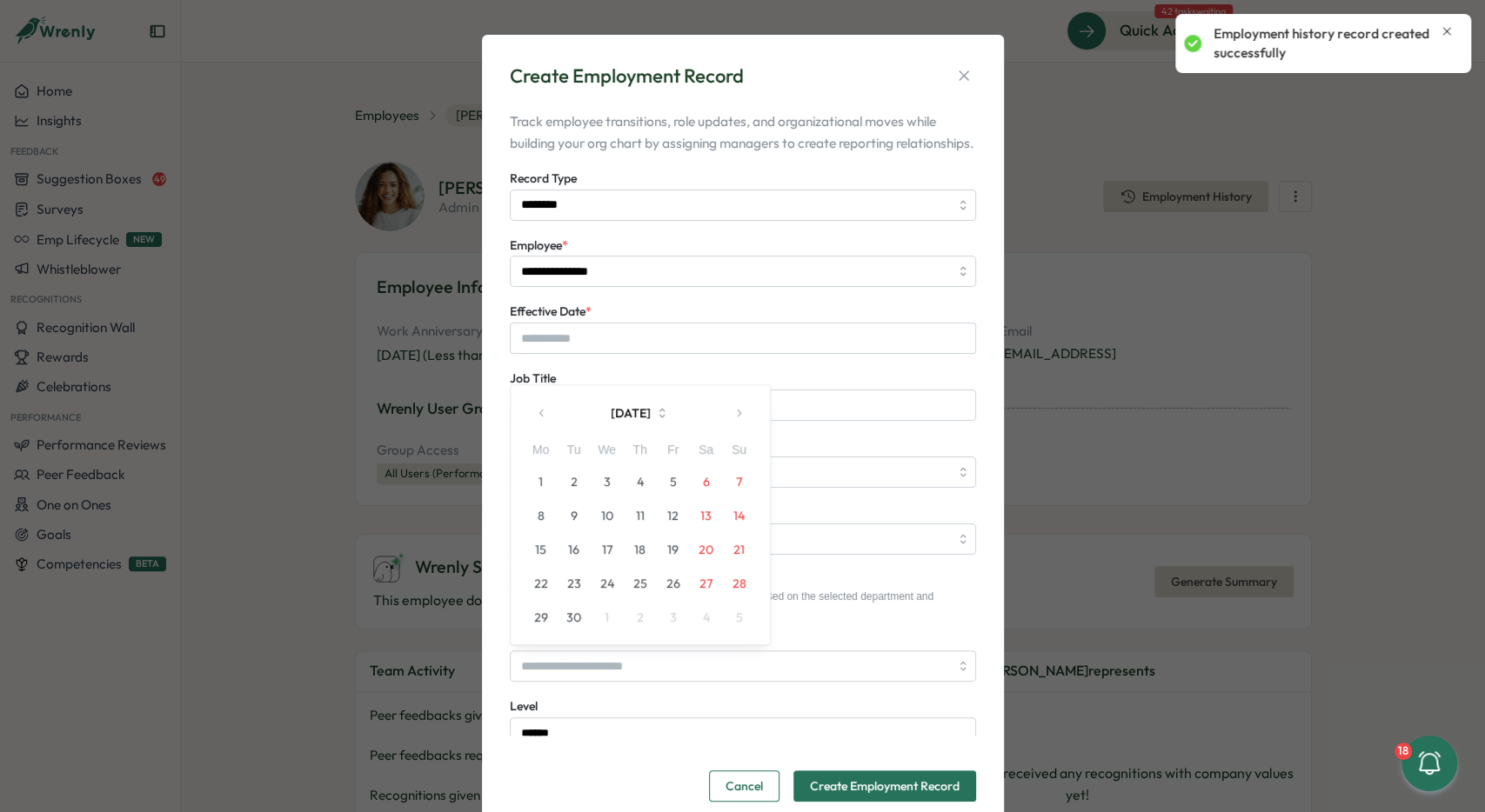
click at [548, 516] on button "8" at bounding box center [541, 516] width 33 height 33
type input "**********"
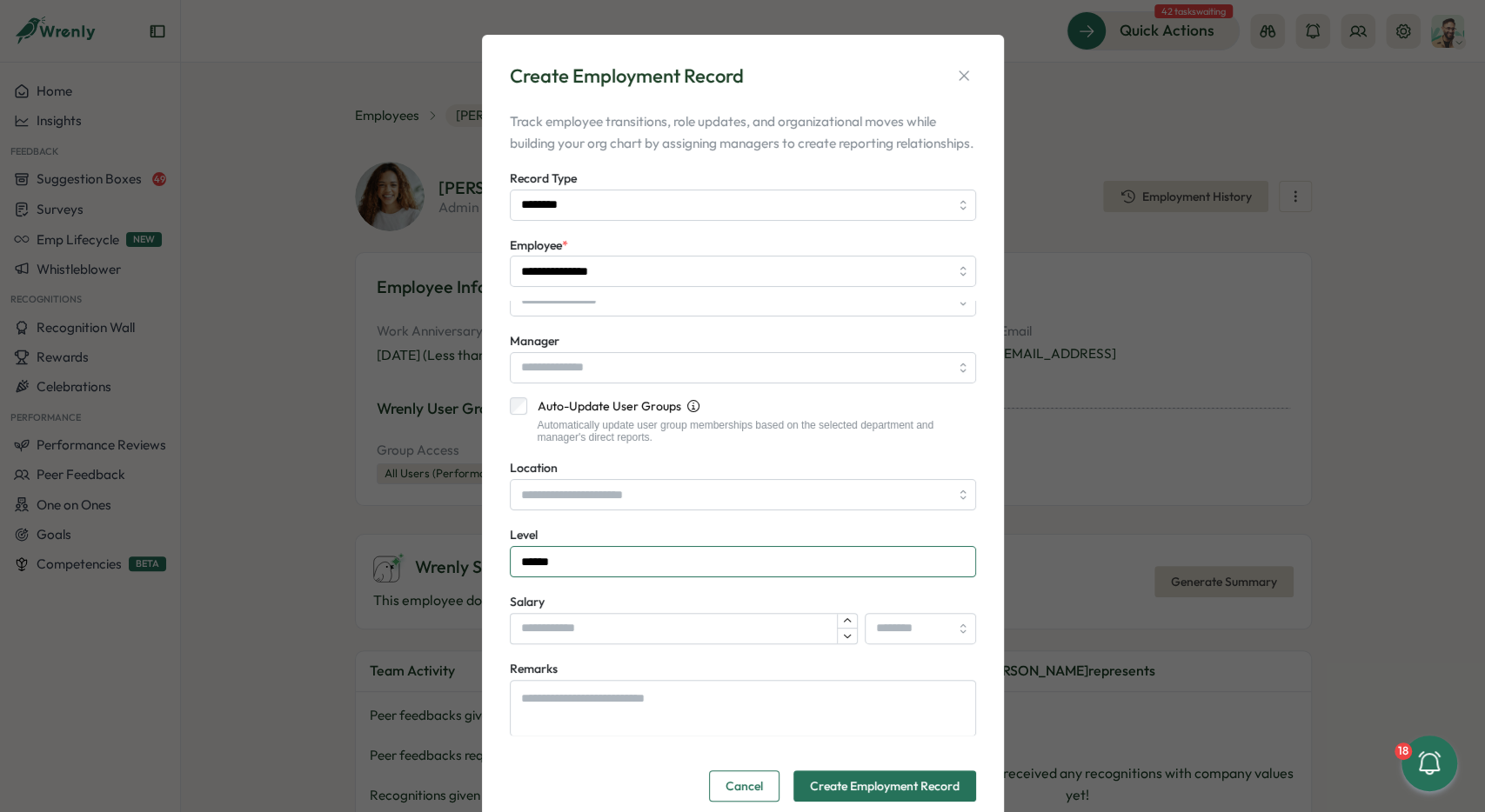
click at [556, 578] on input "******" at bounding box center [742, 562] width 466 height 31
click at [558, 578] on input "******" at bounding box center [742, 562] width 466 height 31
click at [592, 572] on input "******" at bounding box center [742, 562] width 466 height 31
drag, startPoint x: 598, startPoint y: 583, endPoint x: 375, endPoint y: 229, distance: 418.4
click at [509, 575] on input "******" at bounding box center [742, 562] width 466 height 31
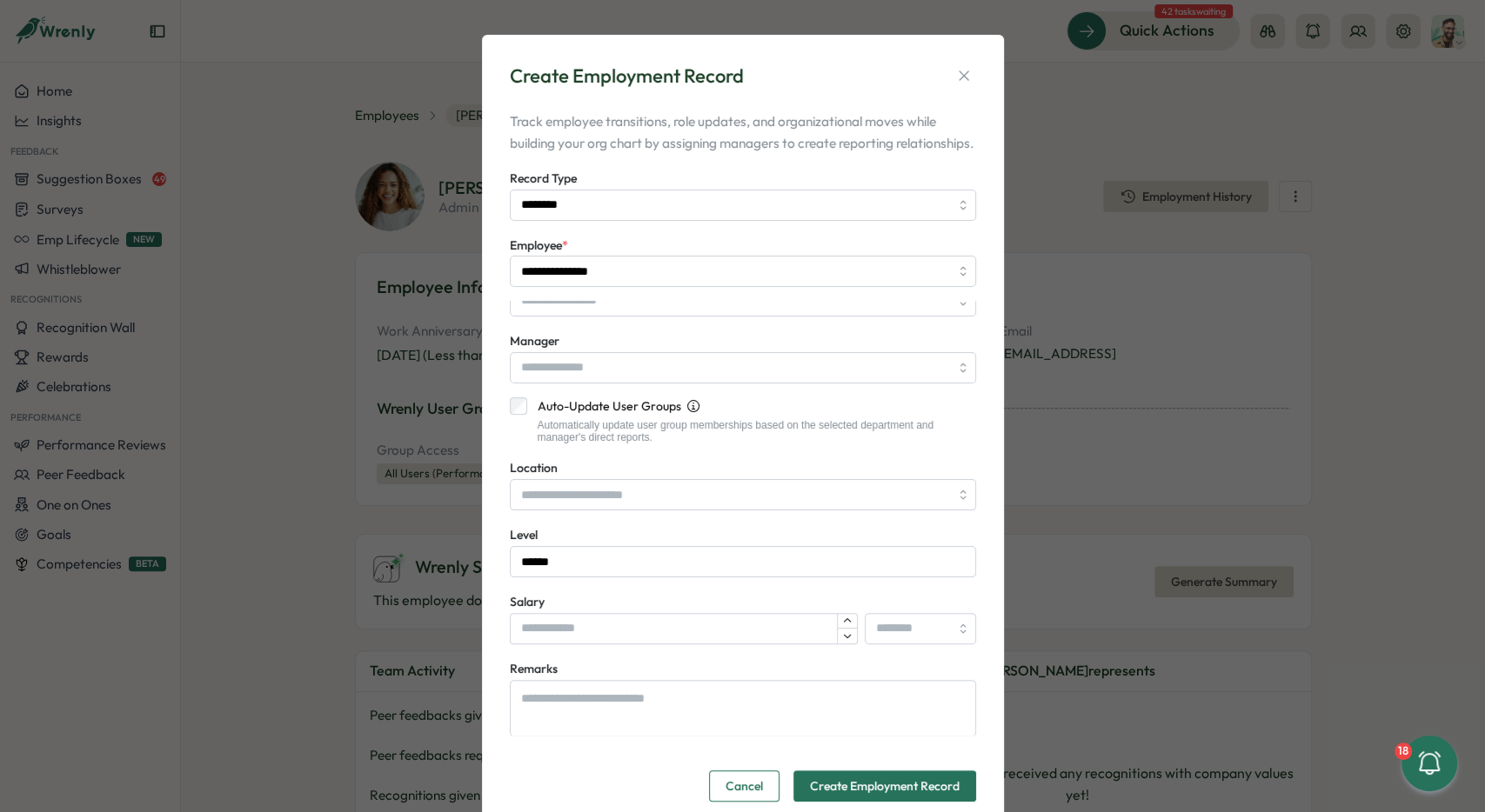
click at [668, 629] on div "Salary" at bounding box center [683, 618] width 348 height 53
drag, startPoint x: 617, startPoint y: 586, endPoint x: 427, endPoint y: 588, distance: 190.0
click at [509, 578] on input "******" at bounding box center [742, 562] width 466 height 31
paste input "text"
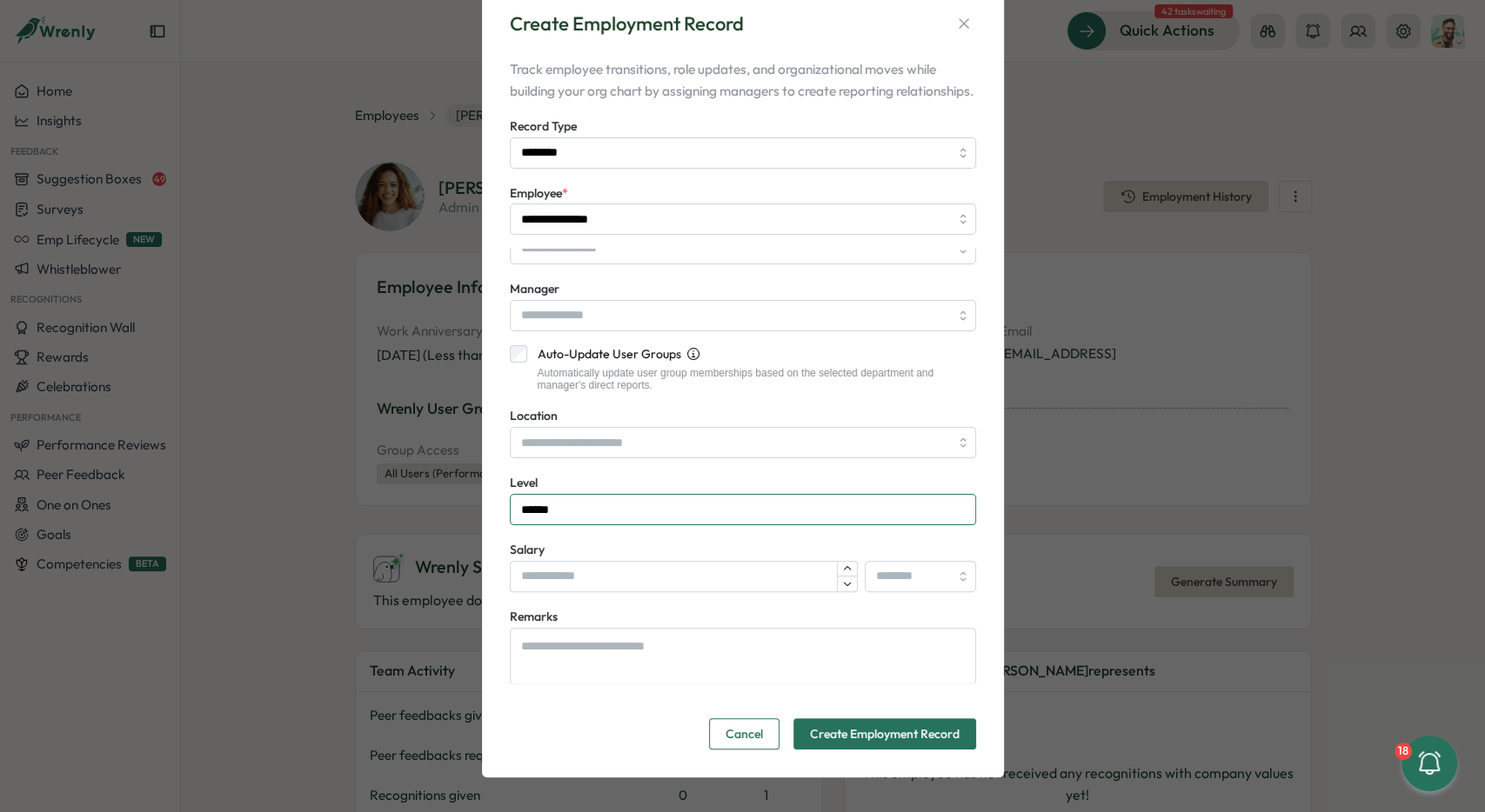
scroll to position [73, 0]
type input "******"
click at [856, 716] on form "**********" at bounding box center [742, 499] width 466 height 501
click at [862, 739] on span "Create Employment Record" at bounding box center [885, 734] width 150 height 29
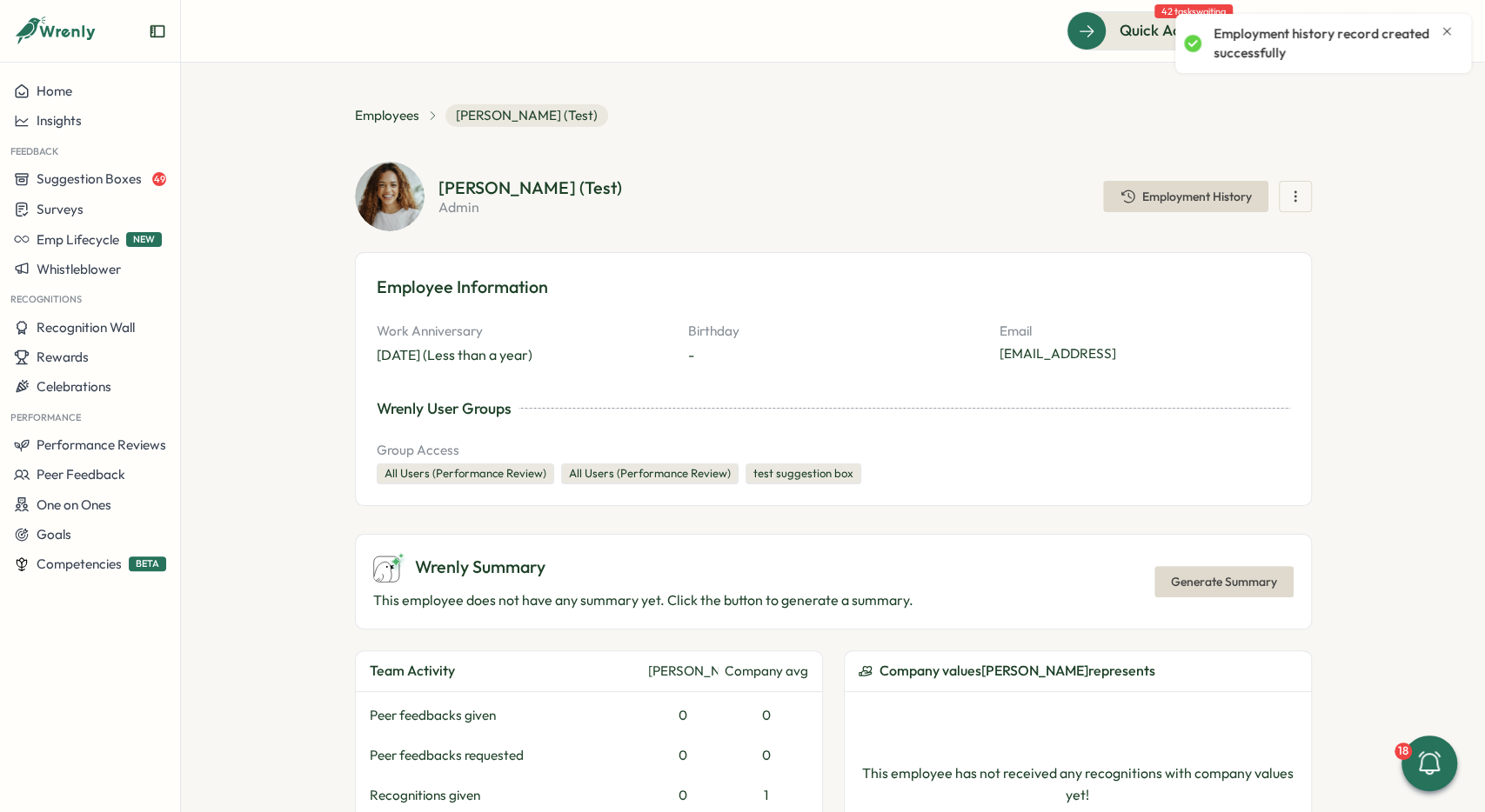
click at [1177, 265] on div "Employee Information Work Anniversary Apr 02, 2025 (Less than a year) Birthday …" at bounding box center [833, 379] width 957 height 254
click at [1175, 206] on span "Employment History" at bounding box center [1185, 197] width 132 height 29
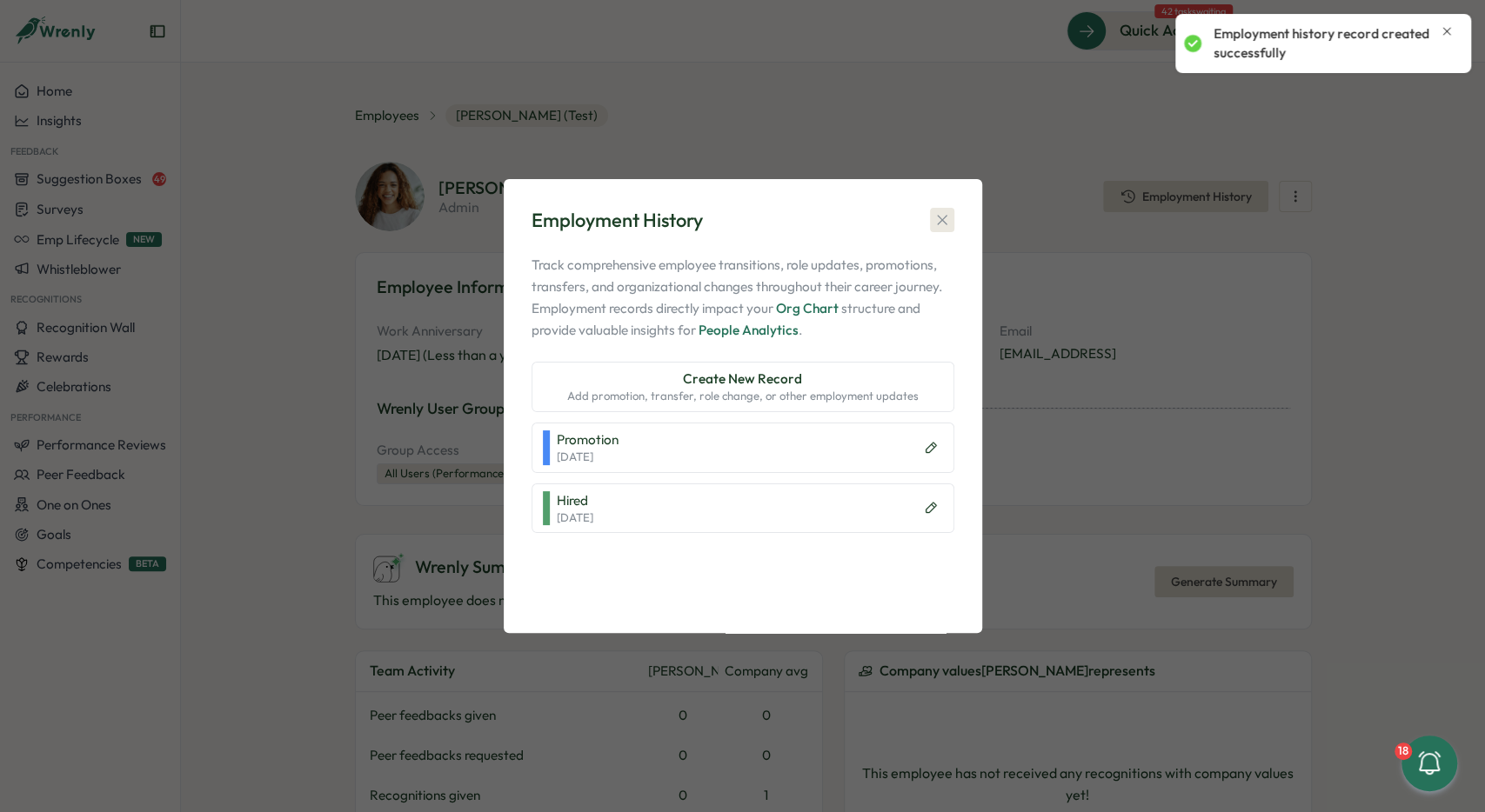
click at [951, 217] on button "button" at bounding box center [941, 219] width 24 height 24
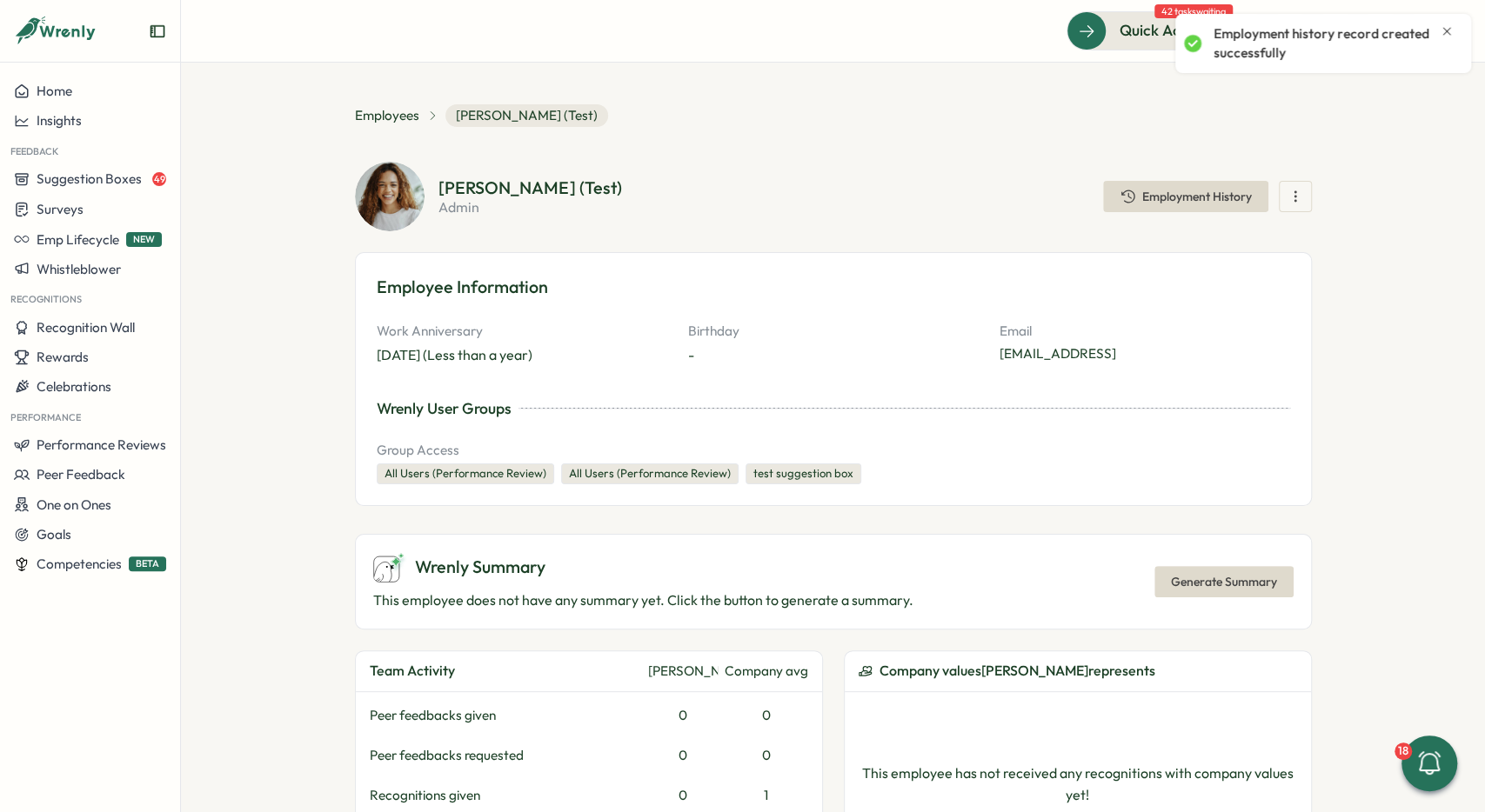
click at [967, 63] on section "**********" at bounding box center [833, 437] width 1304 height 749
click at [1438, 36] on div "Employment history record created successfully" at bounding box center [1333, 43] width 240 height 38
click at [111, 569] on span "Competencies" at bounding box center [78, 563] width 85 height 17
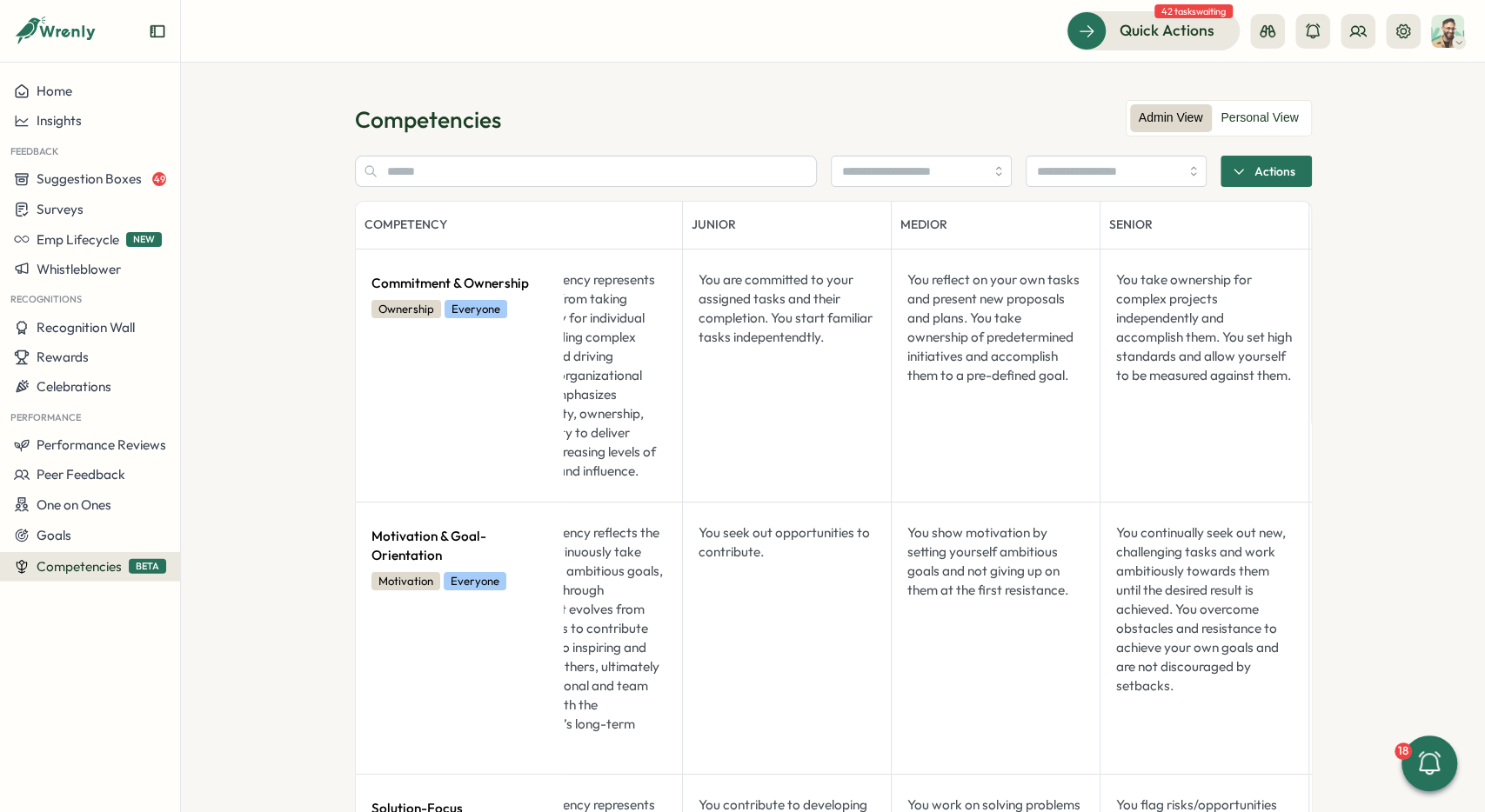
scroll to position [0, 90]
click at [1254, 104] on div "Admin View Personal View" at bounding box center [1219, 118] width 186 height 36
click at [1257, 128] on label "Personal View" at bounding box center [1259, 119] width 95 height 27
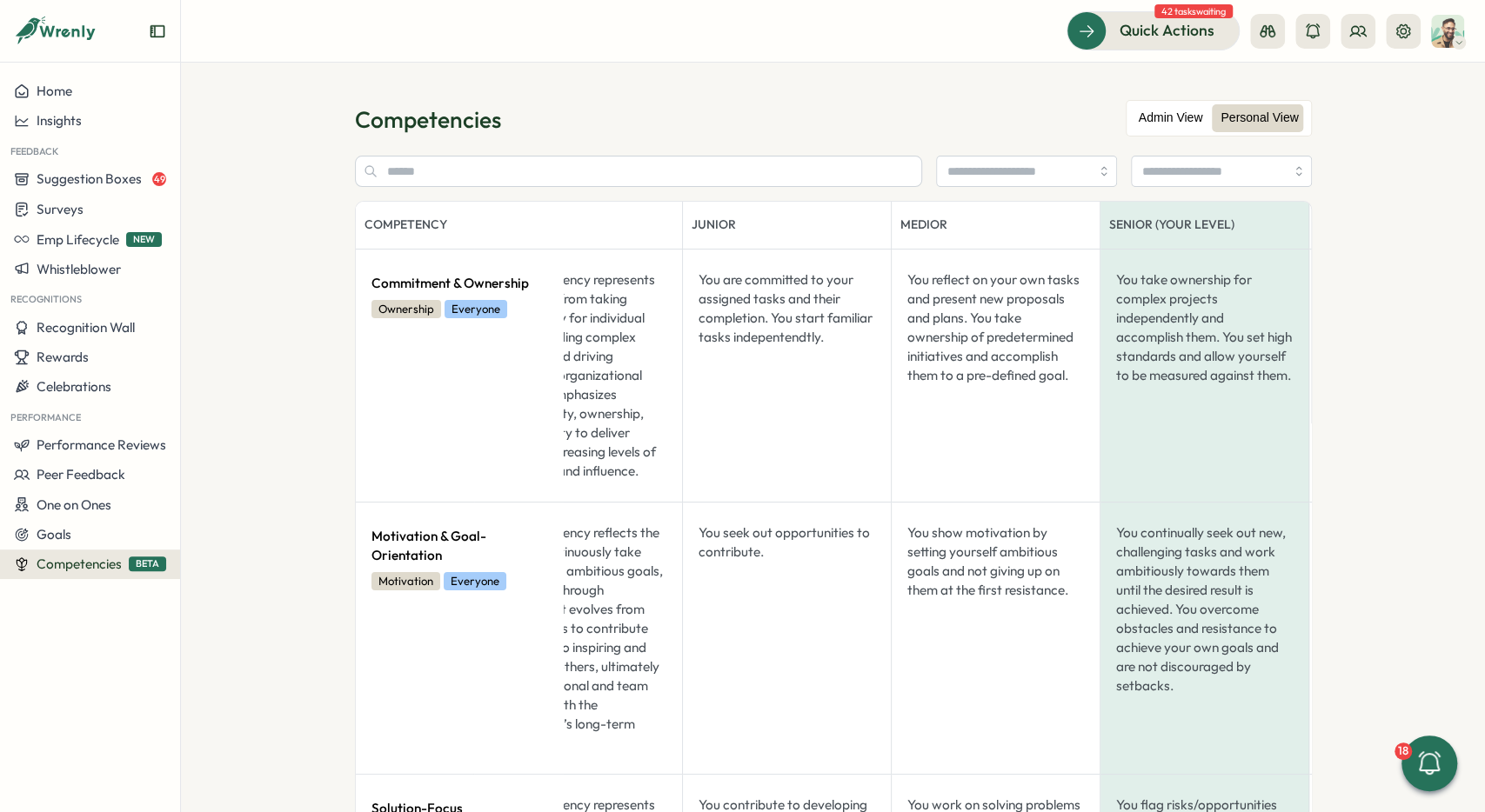
click at [1176, 125] on label "Admin View" at bounding box center [1171, 119] width 81 height 27
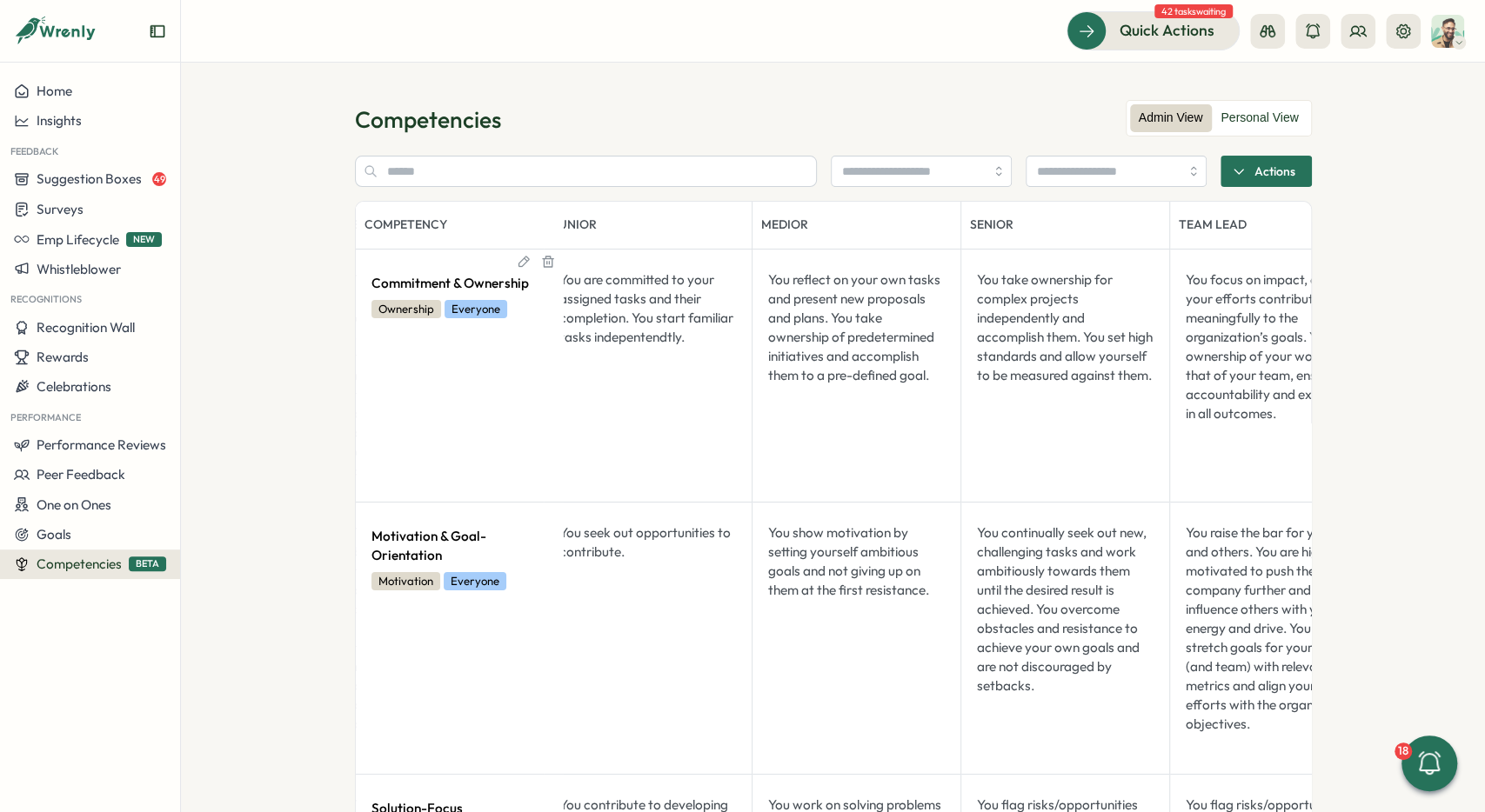
scroll to position [0, 226]
click at [1252, 167] on div "Actions" at bounding box center [1263, 171] width 64 height 29
click at [1363, 148] on section "Competencies Admin View Personal View Actions Create competency Upload via CSV …" at bounding box center [833, 437] width 1304 height 749
click at [901, 171] on input "search" at bounding box center [914, 171] width 143 height 29
click at [921, 131] on div "Competencies" at bounding box center [833, 119] width 957 height 30
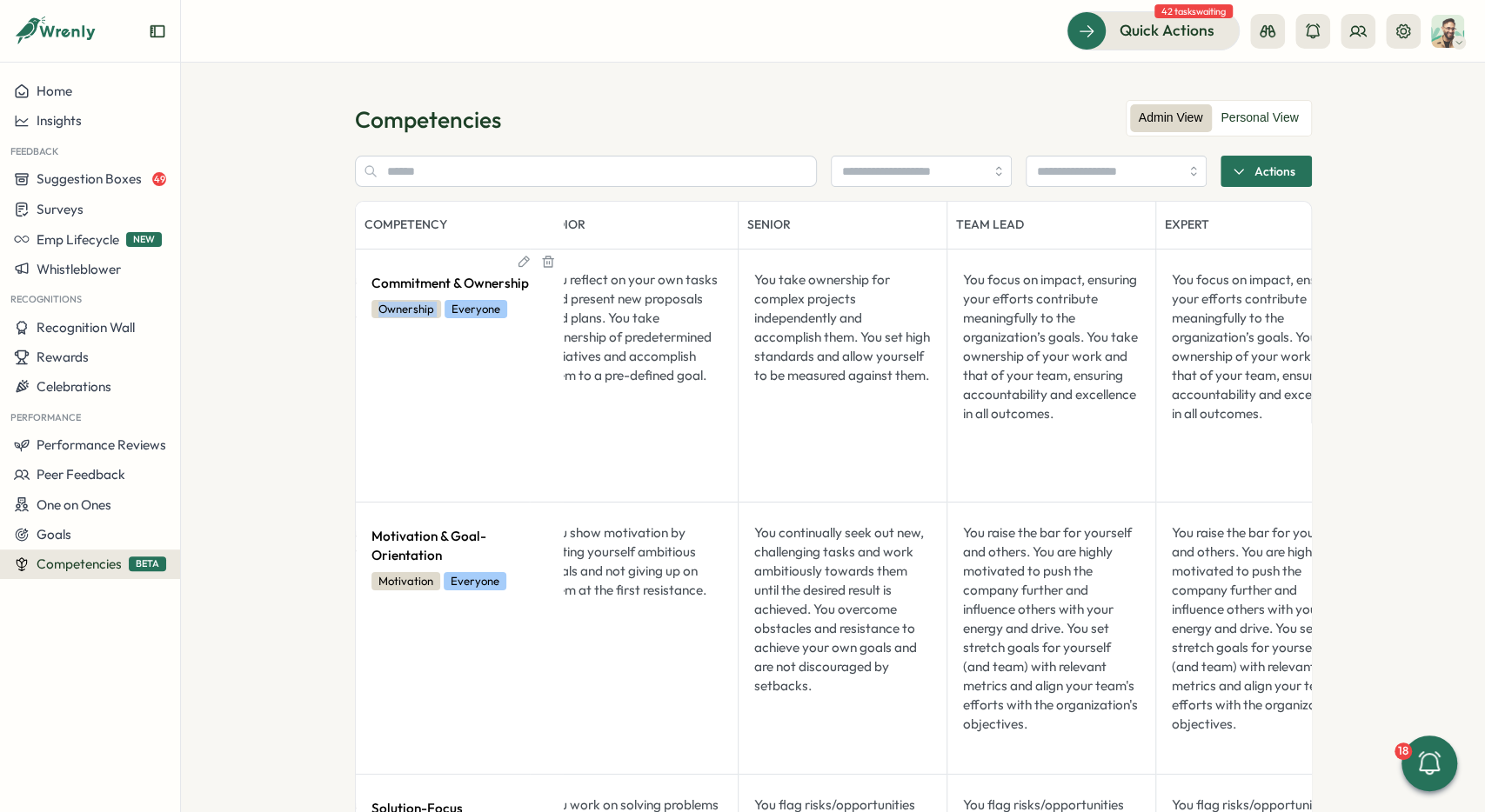
drag, startPoint x: 425, startPoint y: 281, endPoint x: 602, endPoint y: 330, distance: 183.7
click at [555, 315] on div "Commitment & Ownership Ownership Everyone" at bounding box center [459, 295] width 191 height 63
click at [555, 232] on div "Competency" at bounding box center [459, 225] width 191 height 20
click at [1403, 35] on icon at bounding box center [1403, 31] width 18 height 18
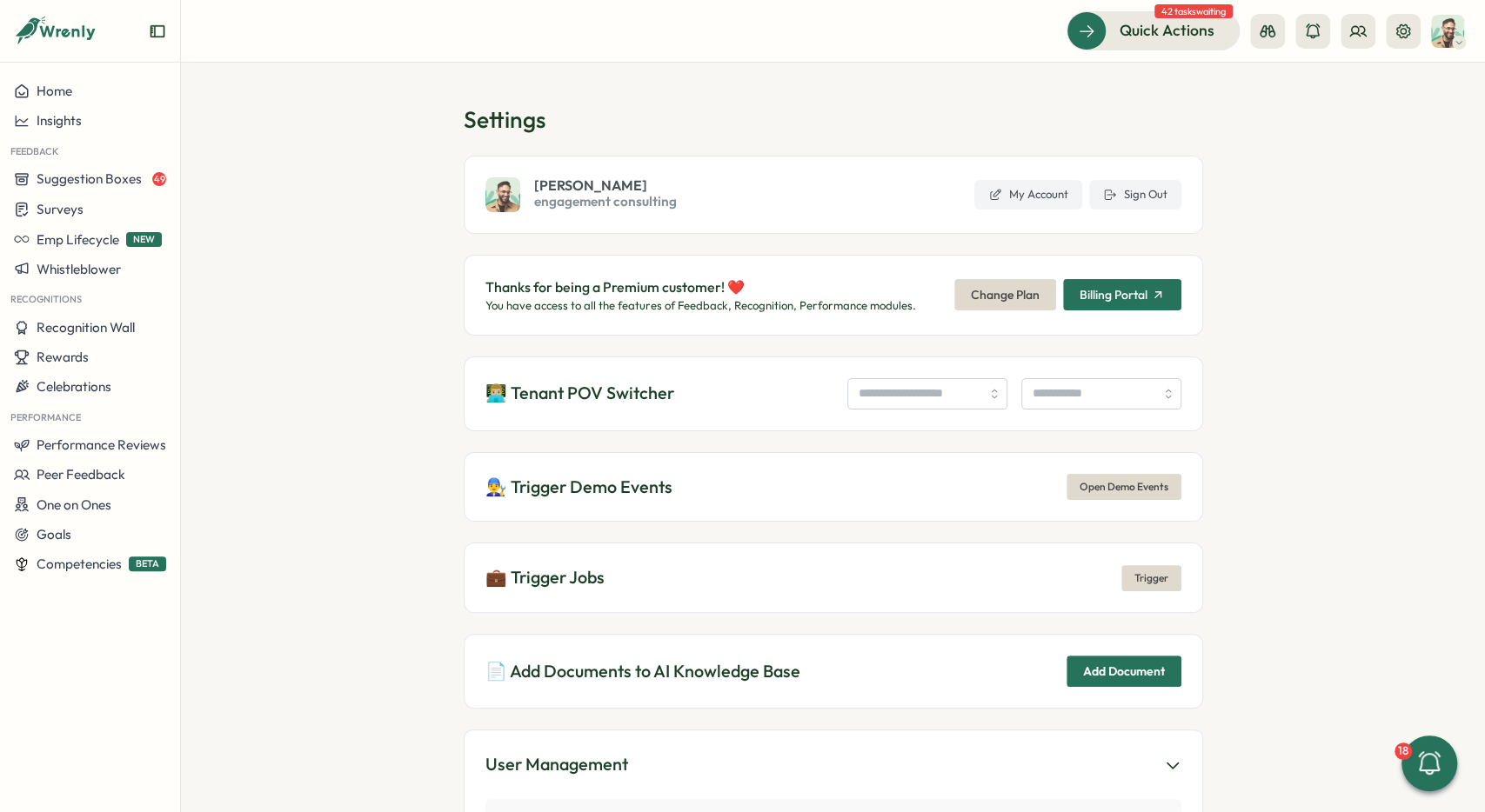
click at [1361, 187] on section "Settings Ali engagement consulting My Account Sign Out Thanks for being a Premi…" at bounding box center [833, 437] width 1304 height 749
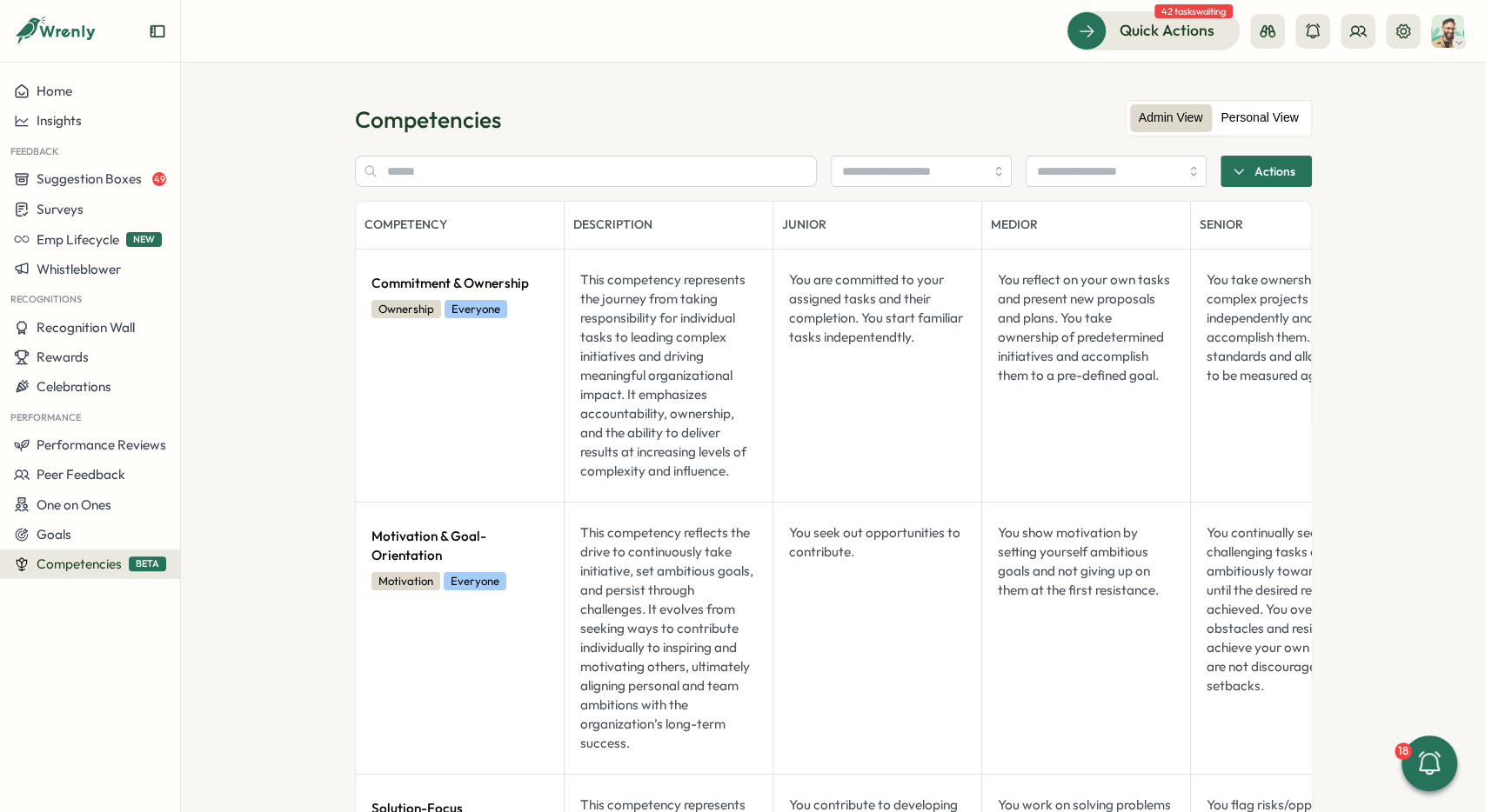
click at [1274, 113] on label "Personal View" at bounding box center [1259, 119] width 95 height 27
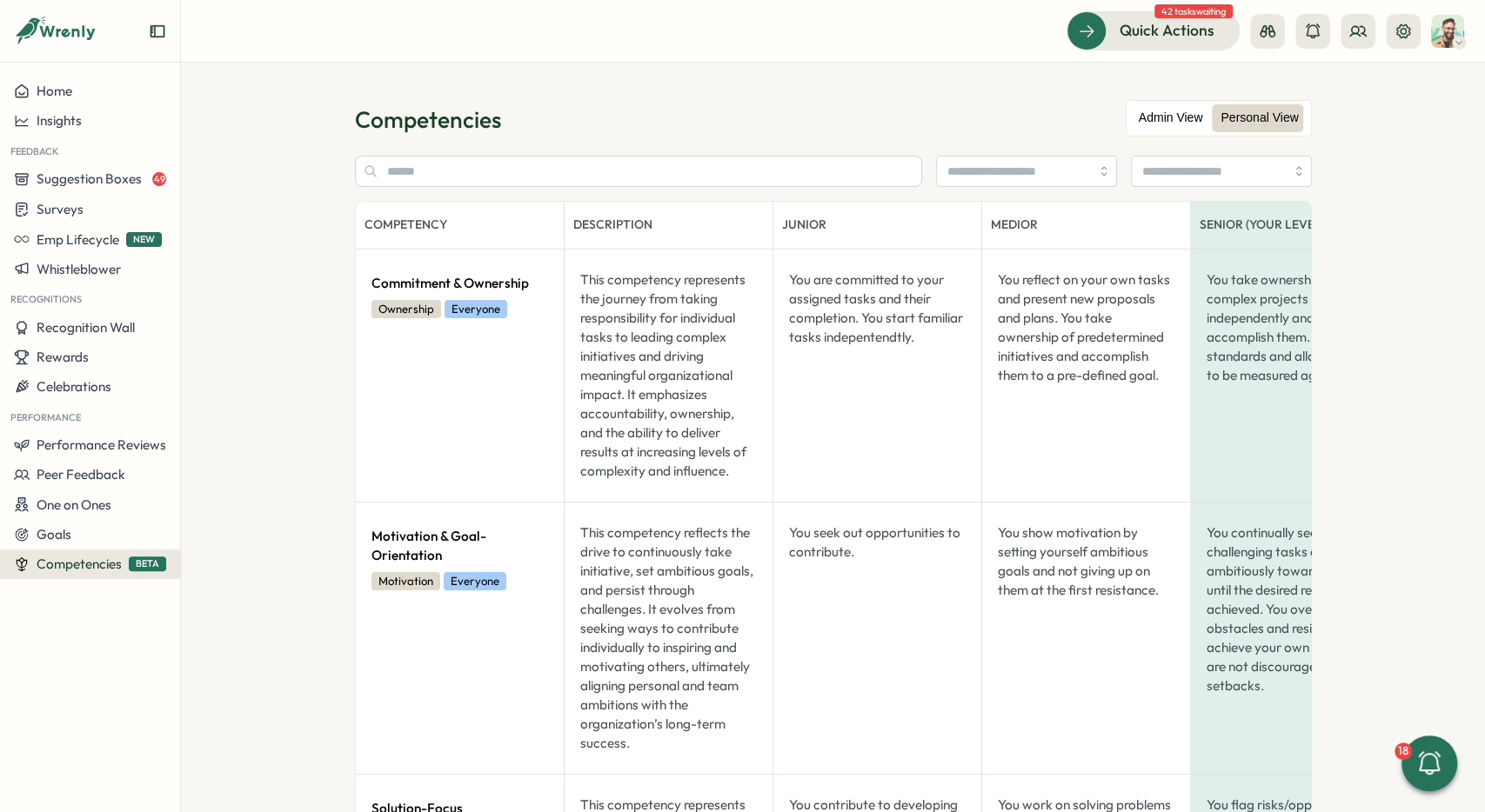
click at [1149, 118] on label "Admin View" at bounding box center [1171, 119] width 81 height 27
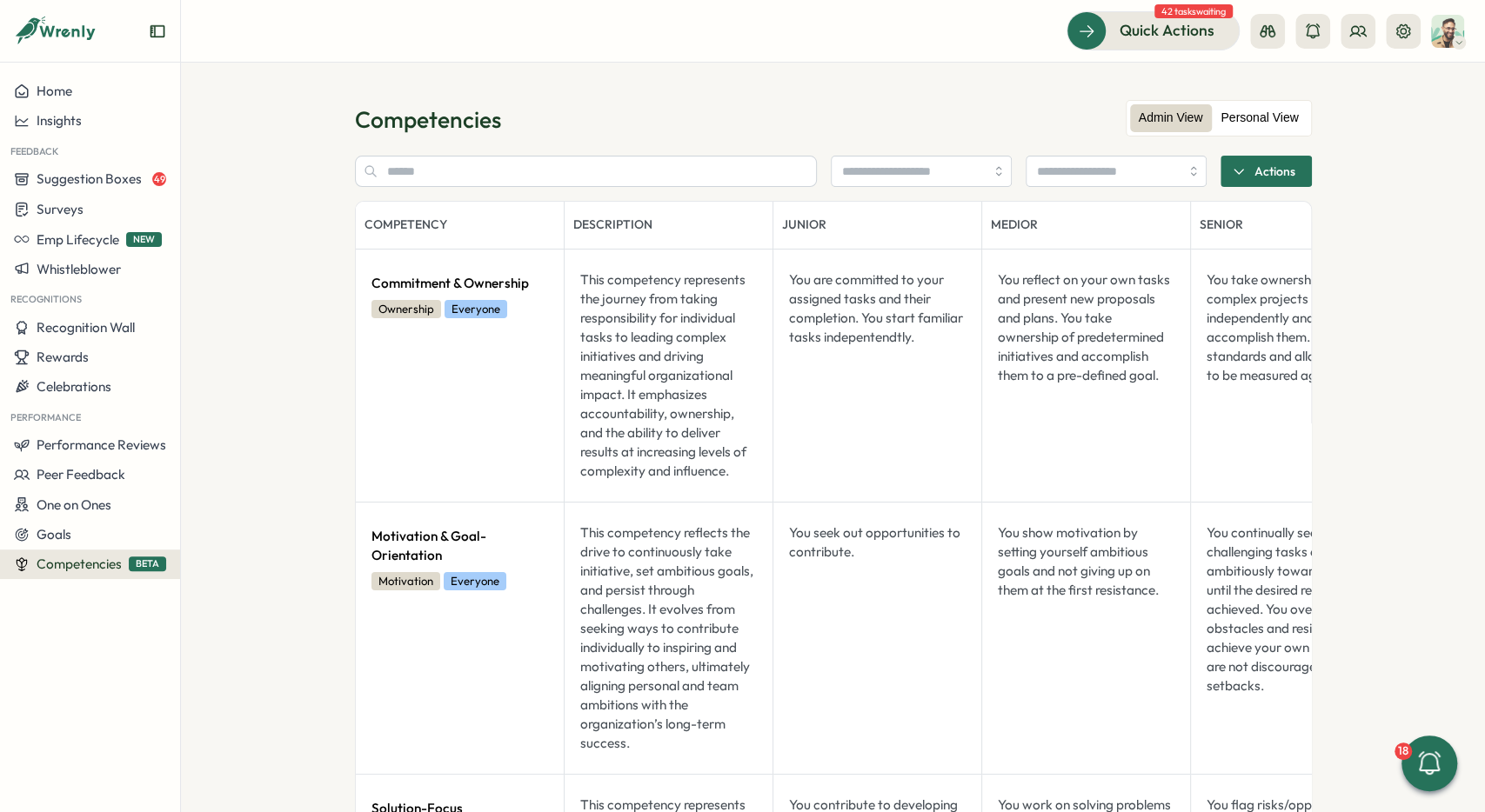
click at [1228, 112] on label "Personal View" at bounding box center [1259, 119] width 95 height 27
click at [1149, 108] on label "Admin View" at bounding box center [1171, 119] width 81 height 27
click at [886, 178] on input "search" at bounding box center [914, 171] width 143 height 29
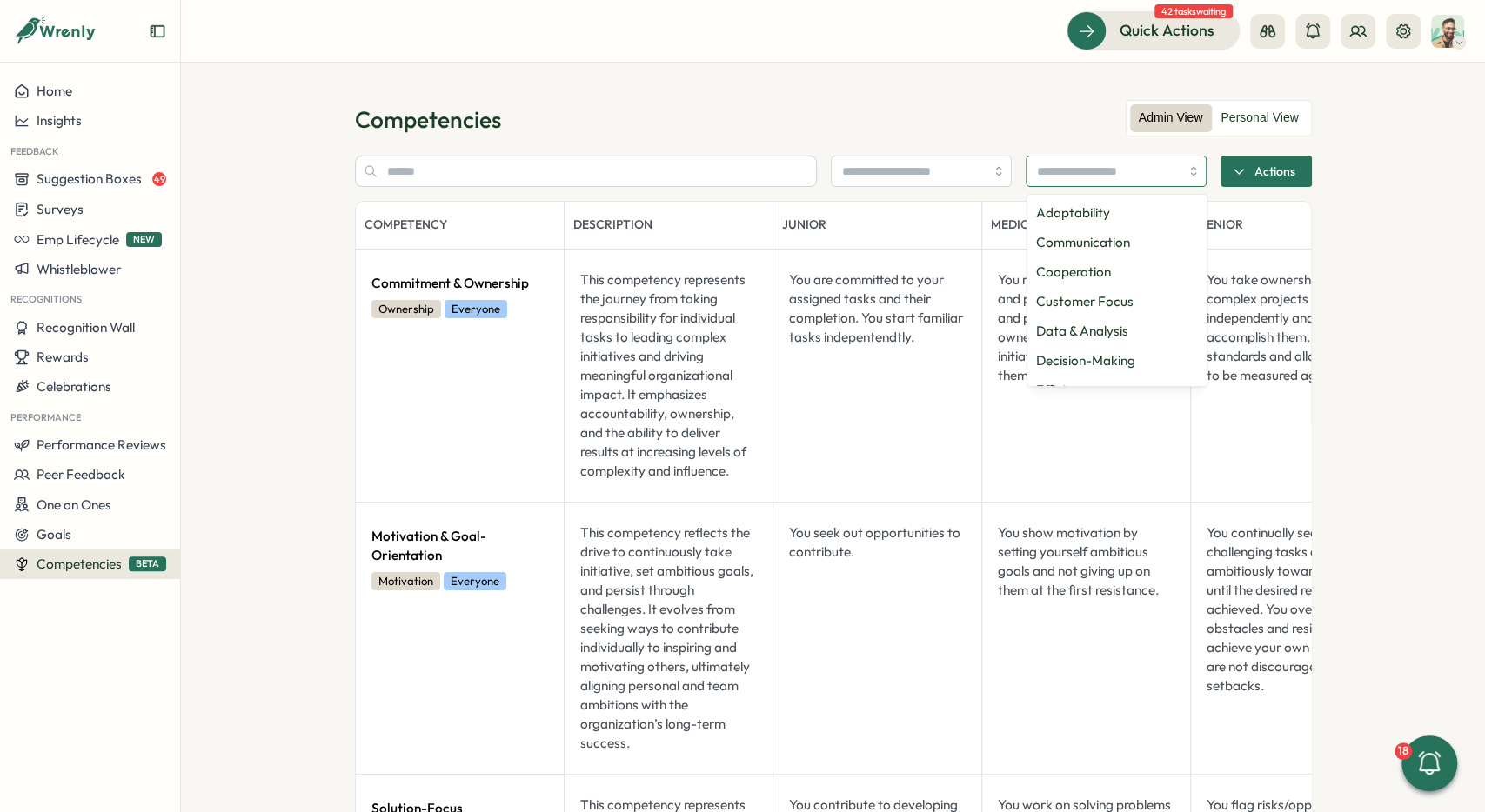
click at [1122, 174] on input "search" at bounding box center [1108, 171] width 143 height 29
click at [563, 160] on input "text" at bounding box center [586, 171] width 462 height 31
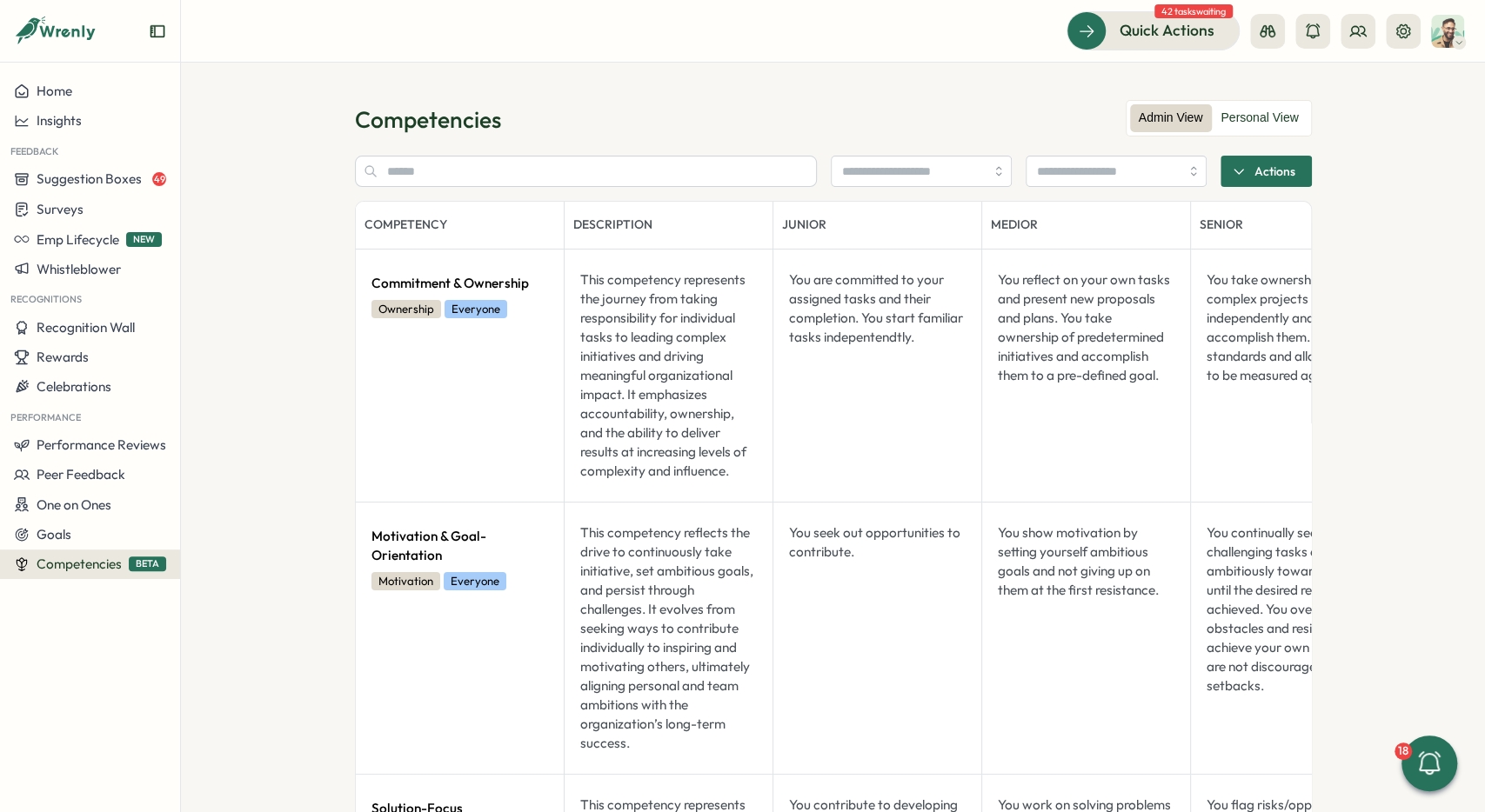
click at [747, 97] on section "Competencies Admin View Personal View Actions Competency Description Junior Med…" at bounding box center [833, 437] width 1304 height 749
click at [1295, 161] on button "Actions" at bounding box center [1266, 171] width 91 height 31
click at [1306, 208] on span "Create competency" at bounding box center [1277, 210] width 118 height 16
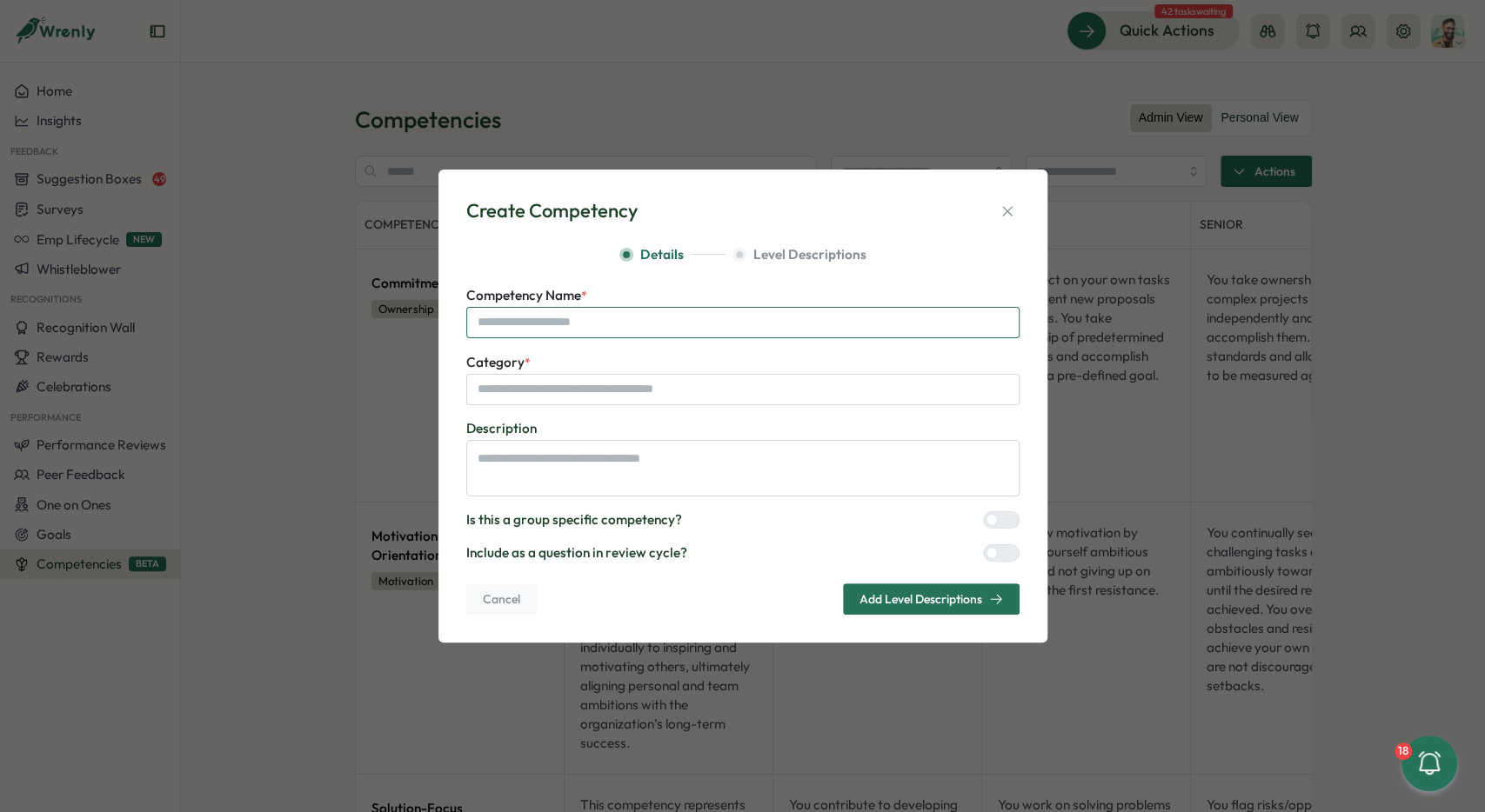
click at [647, 322] on input "Competency Name *" at bounding box center [742, 322] width 553 height 31
type input "***"
click at [606, 385] on input "Category *" at bounding box center [742, 390] width 553 height 31
type input "***"
click at [934, 605] on span "Add Level Descriptions" at bounding box center [920, 599] width 122 height 12
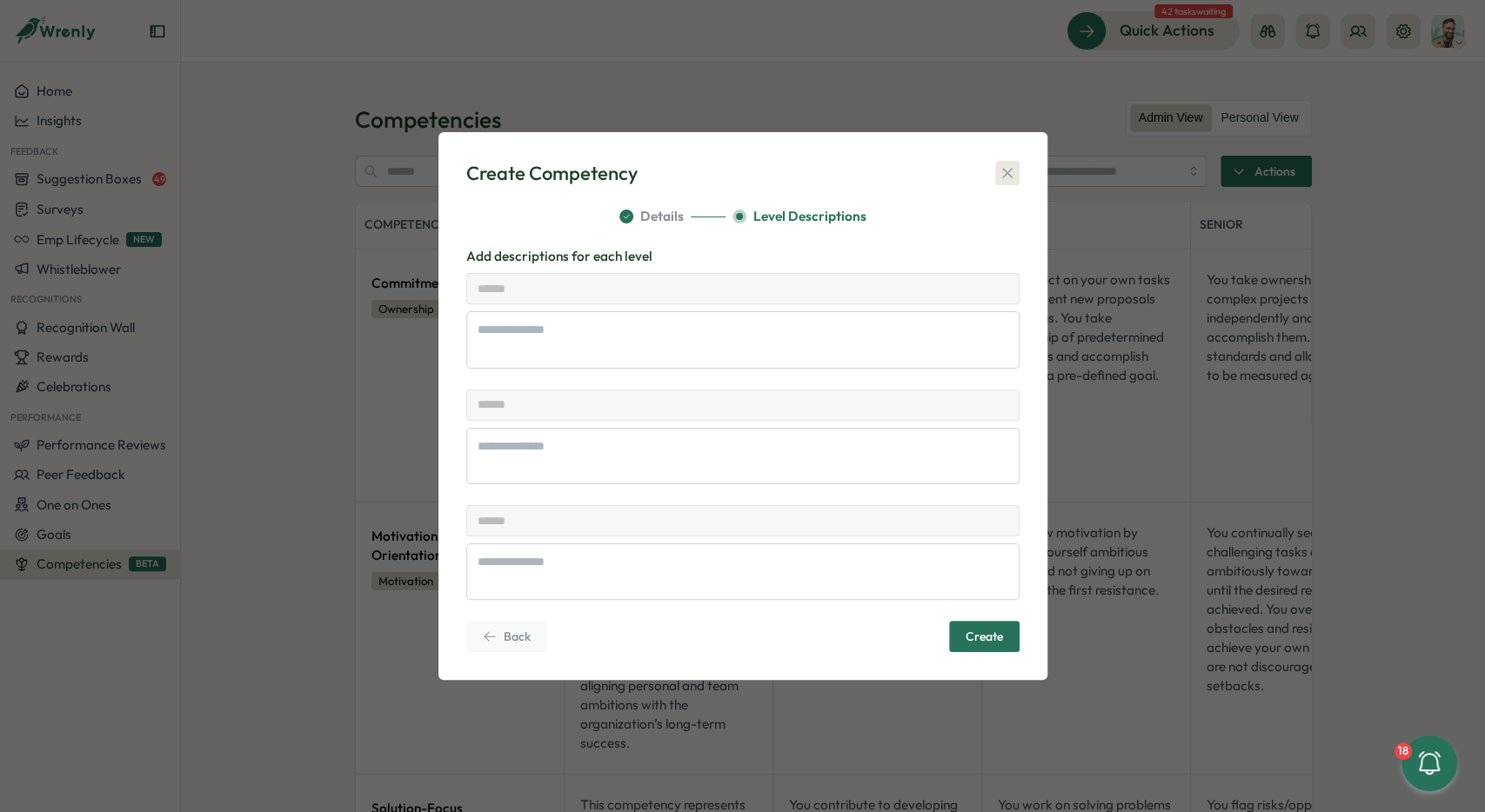
click at [1003, 174] on icon "button" at bounding box center [1007, 173] width 18 height 18
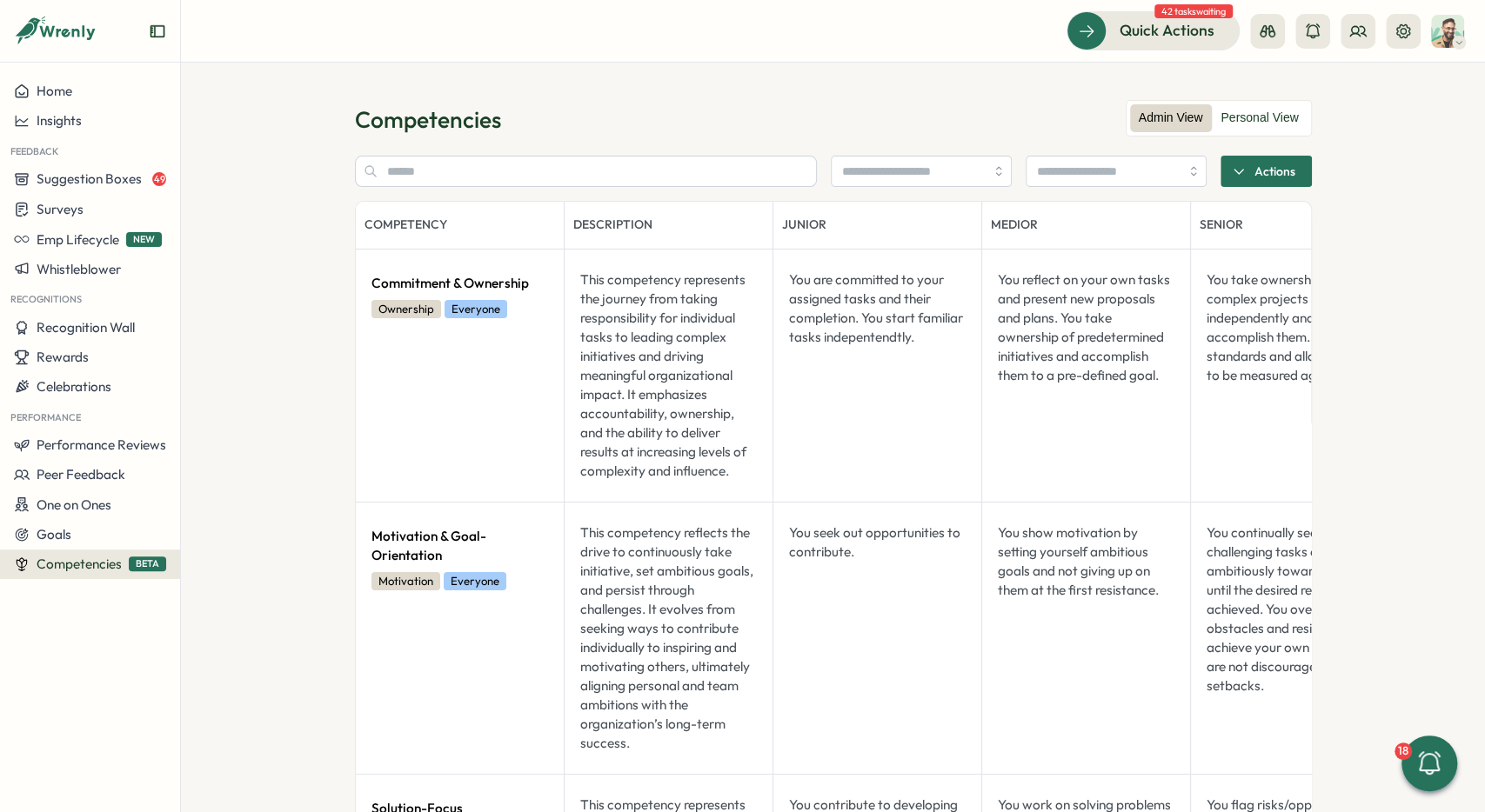
click at [944, 131] on div "Competencies" at bounding box center [833, 119] width 957 height 30
click at [1208, 122] on label "Admin View" at bounding box center [1171, 119] width 81 height 27
click at [1247, 120] on label "Personal View" at bounding box center [1259, 119] width 95 height 27
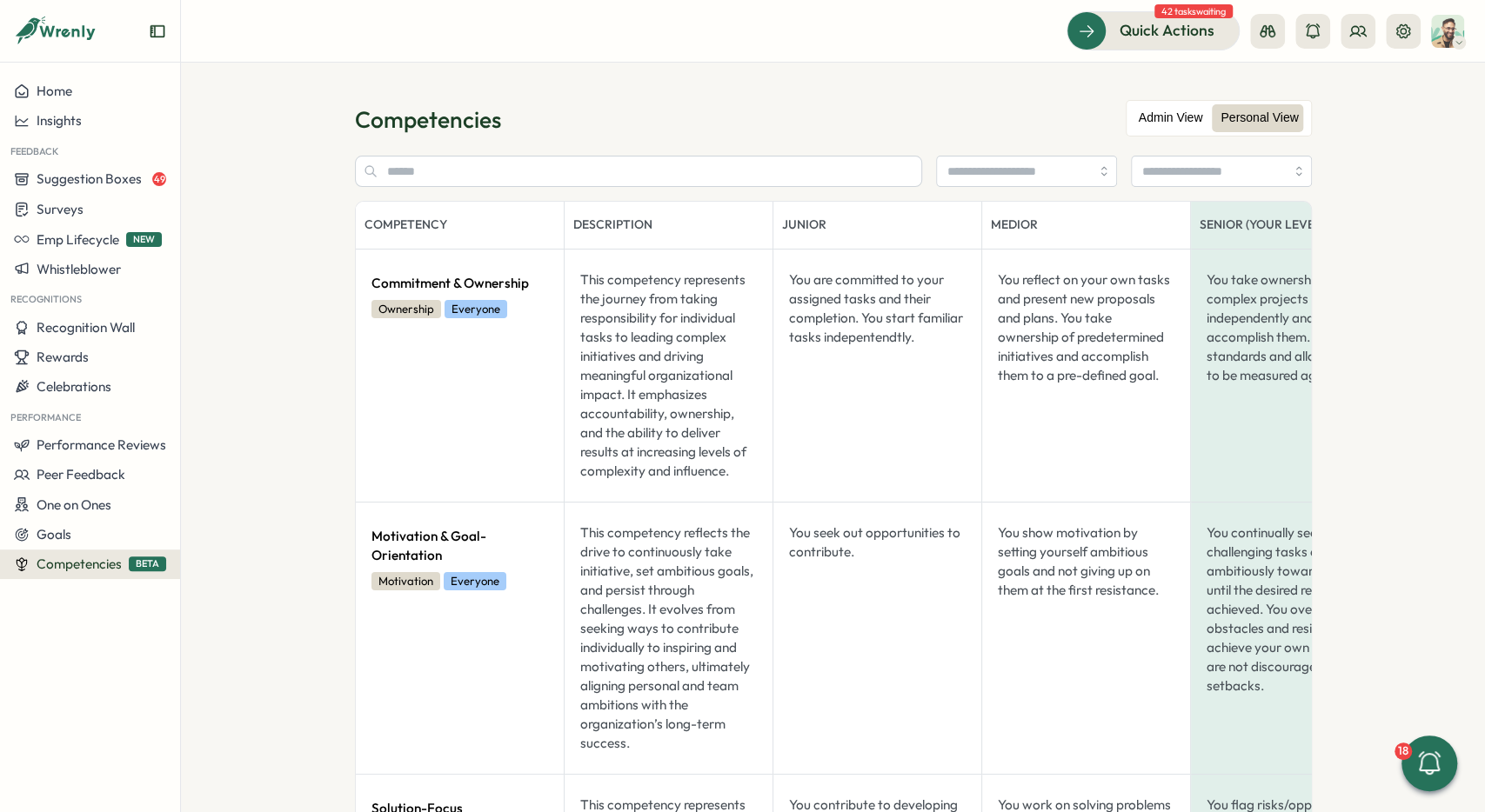
click at [1149, 114] on label "Admin View" at bounding box center [1171, 119] width 81 height 27
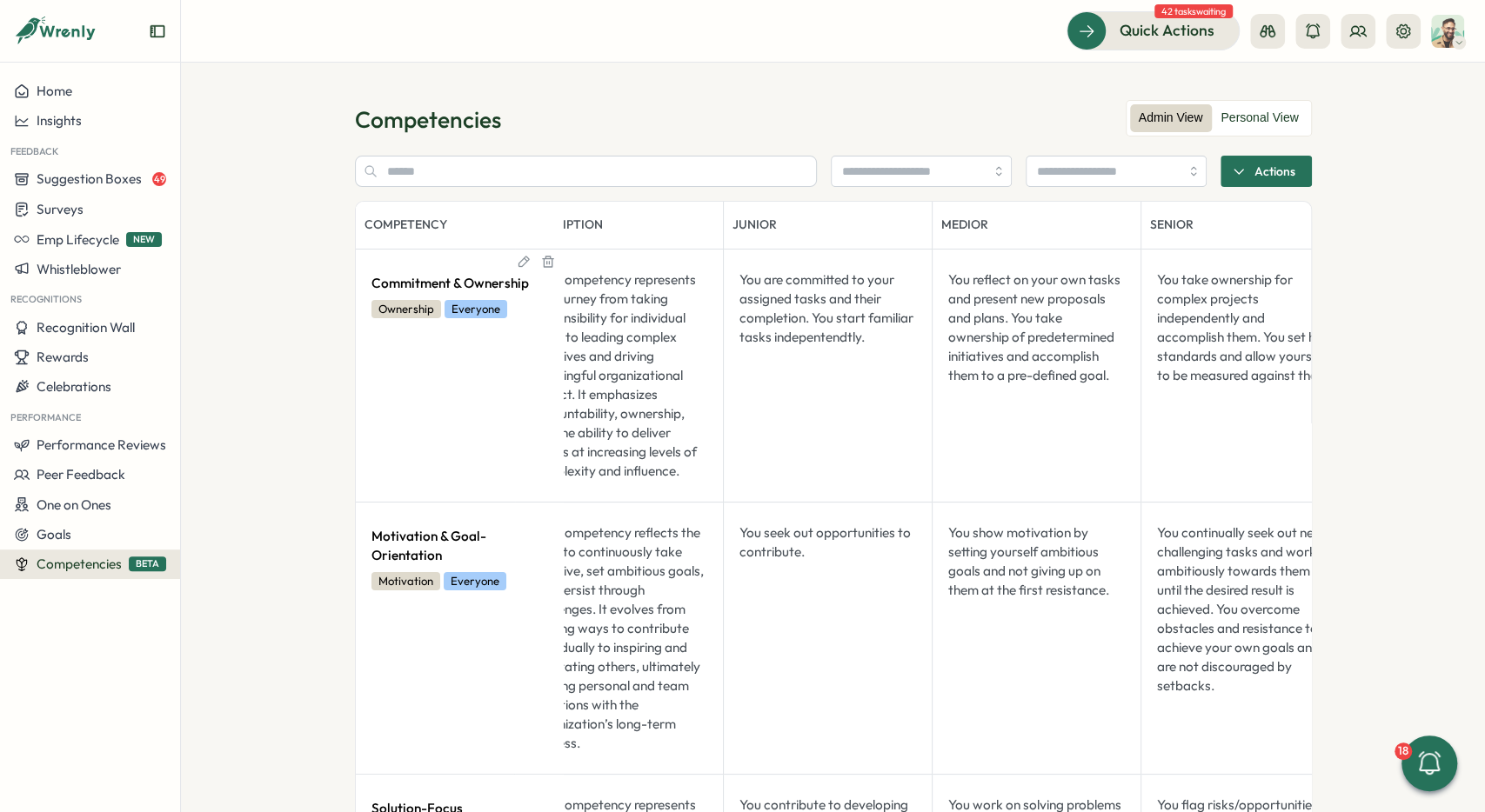
scroll to position [0, 45]
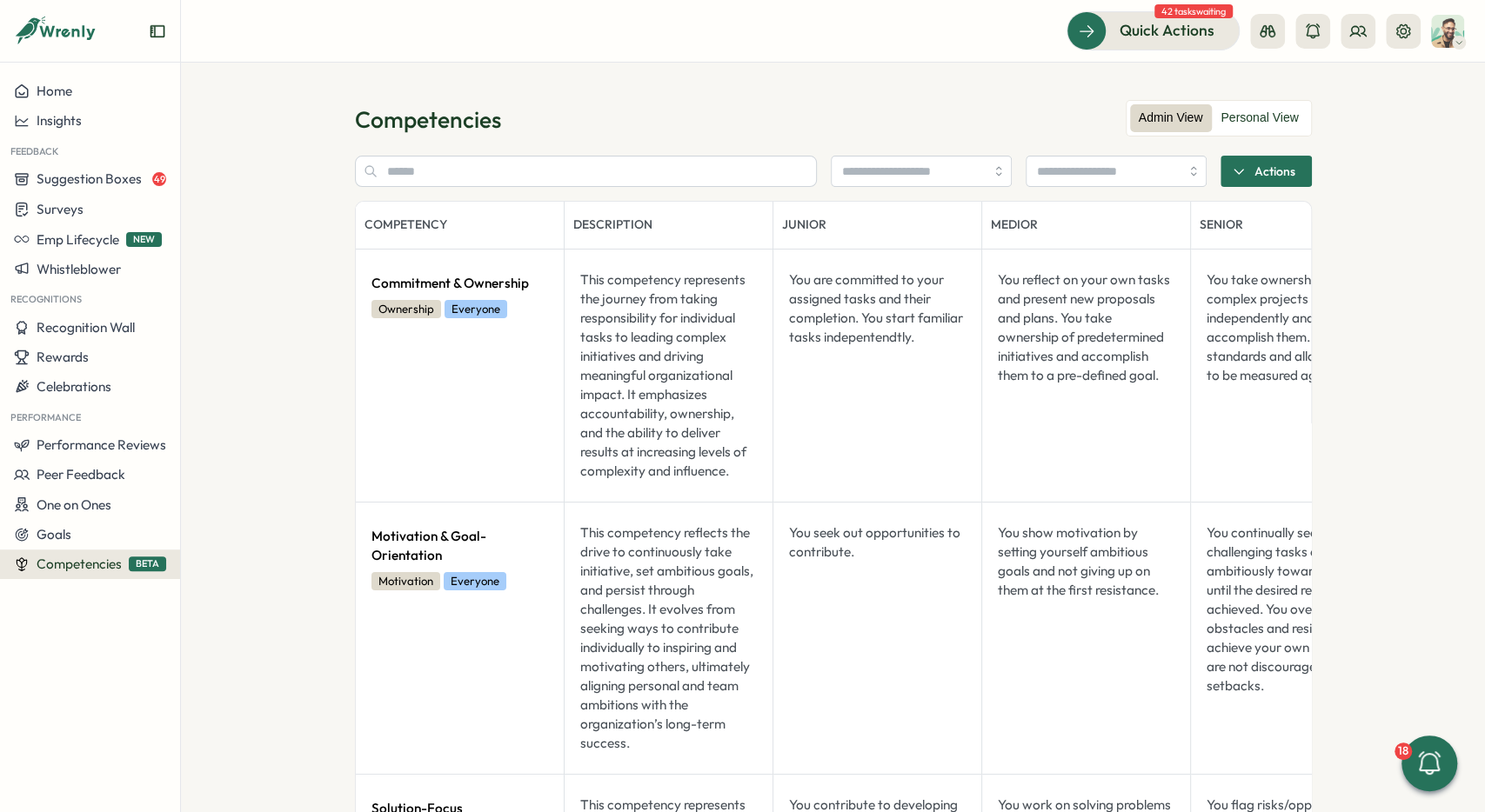
click at [1448, 41] on img at bounding box center [1448, 31] width 33 height 33
click at [1421, 32] on div "Quick Actions 42 tasks waiting" at bounding box center [1266, 30] width 398 height 38
click at [1404, 27] on icon at bounding box center [1403, 31] width 18 height 18
click at [1274, 133] on div "Admin View Personal View" at bounding box center [1219, 118] width 186 height 36
click at [1263, 121] on label "Personal View" at bounding box center [1259, 119] width 95 height 27
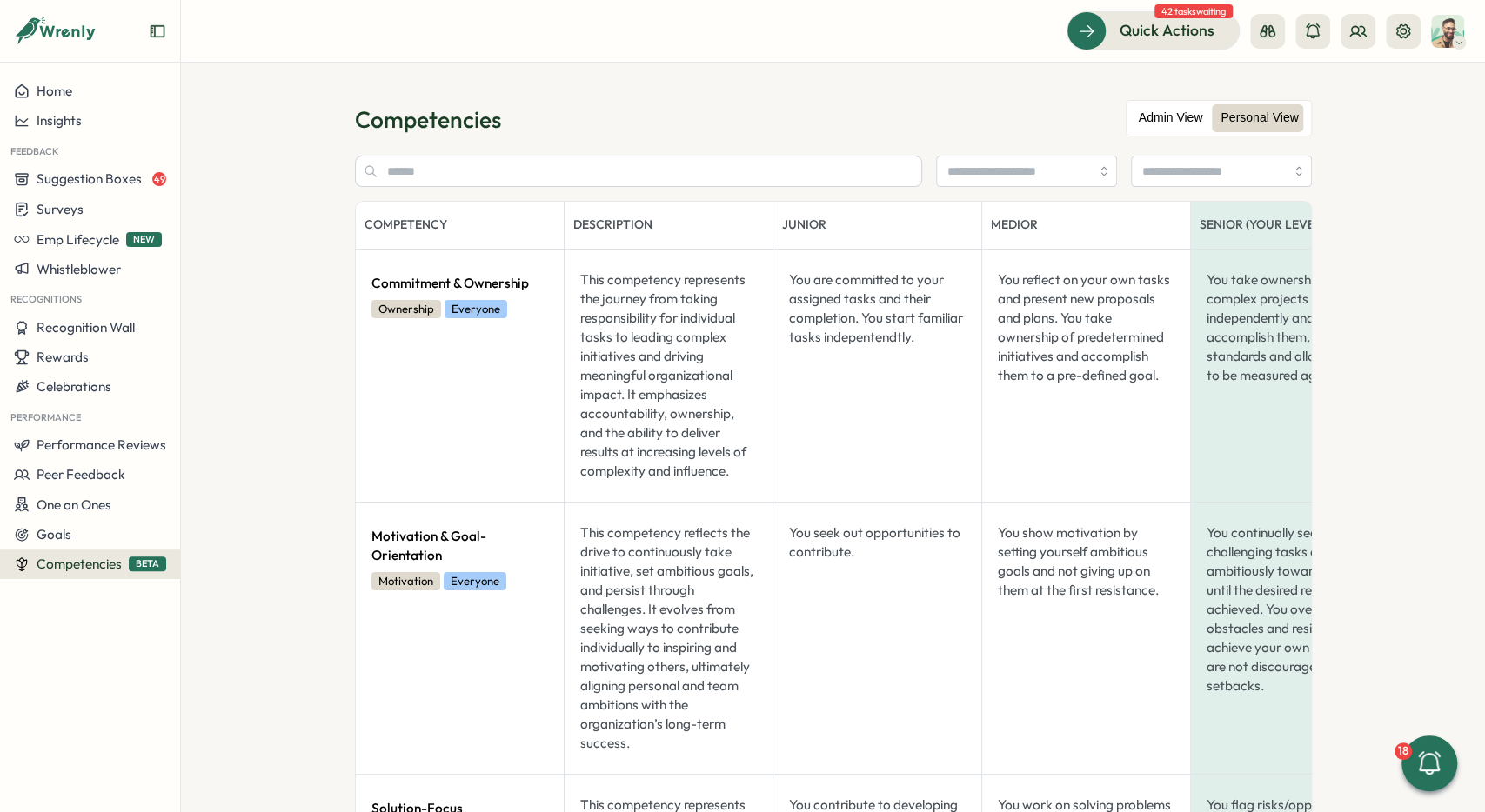
click at [1184, 121] on label "Admin View" at bounding box center [1171, 119] width 81 height 27
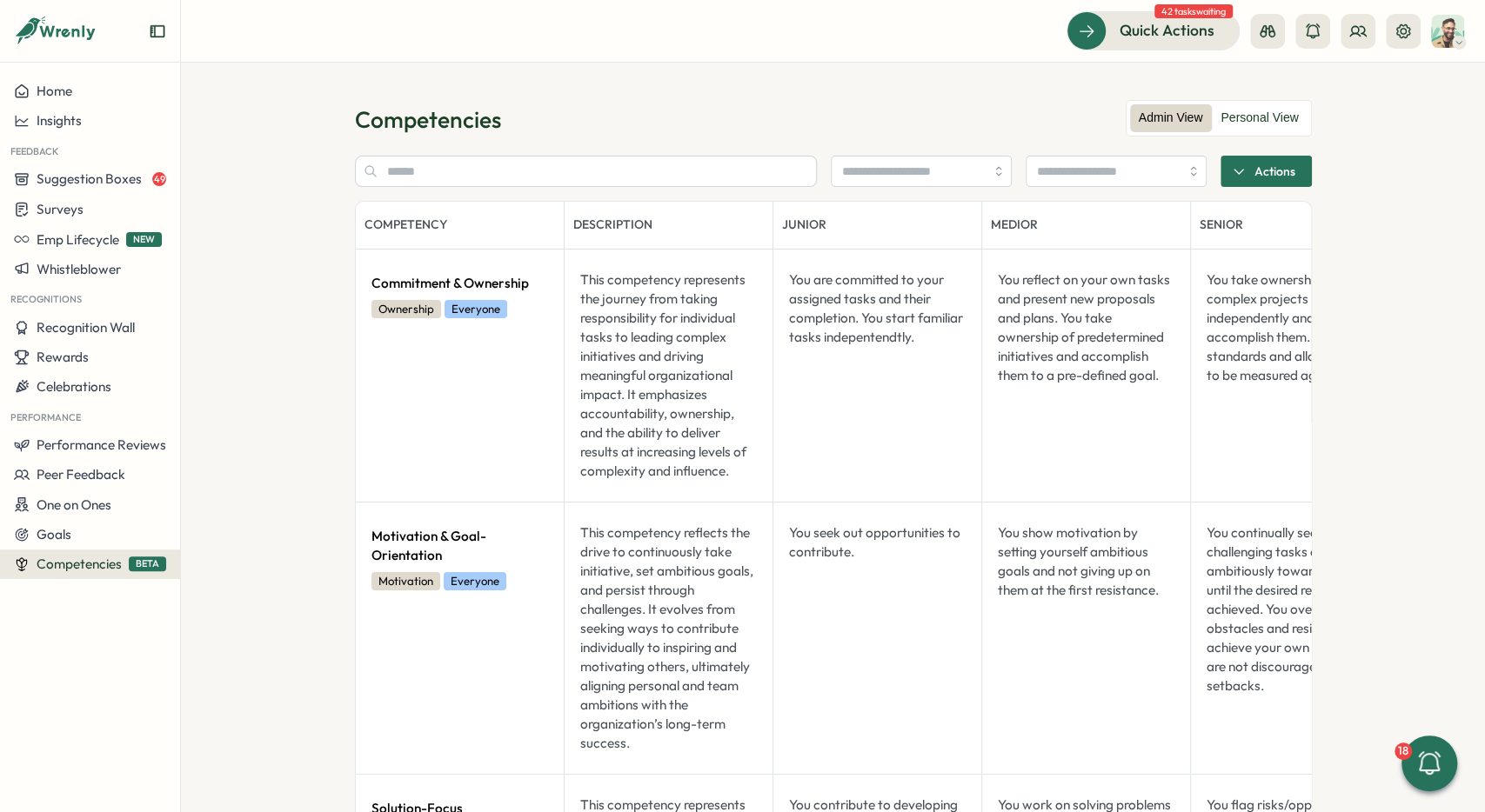
click at [239, 60] on header "Quick Actions 42 tasks waiting" at bounding box center [833, 31] width 1304 height 63
click at [237, 375] on section "Competencies Admin View Personal View Actions Competency Description Junior Med…" at bounding box center [833, 437] width 1304 height 749
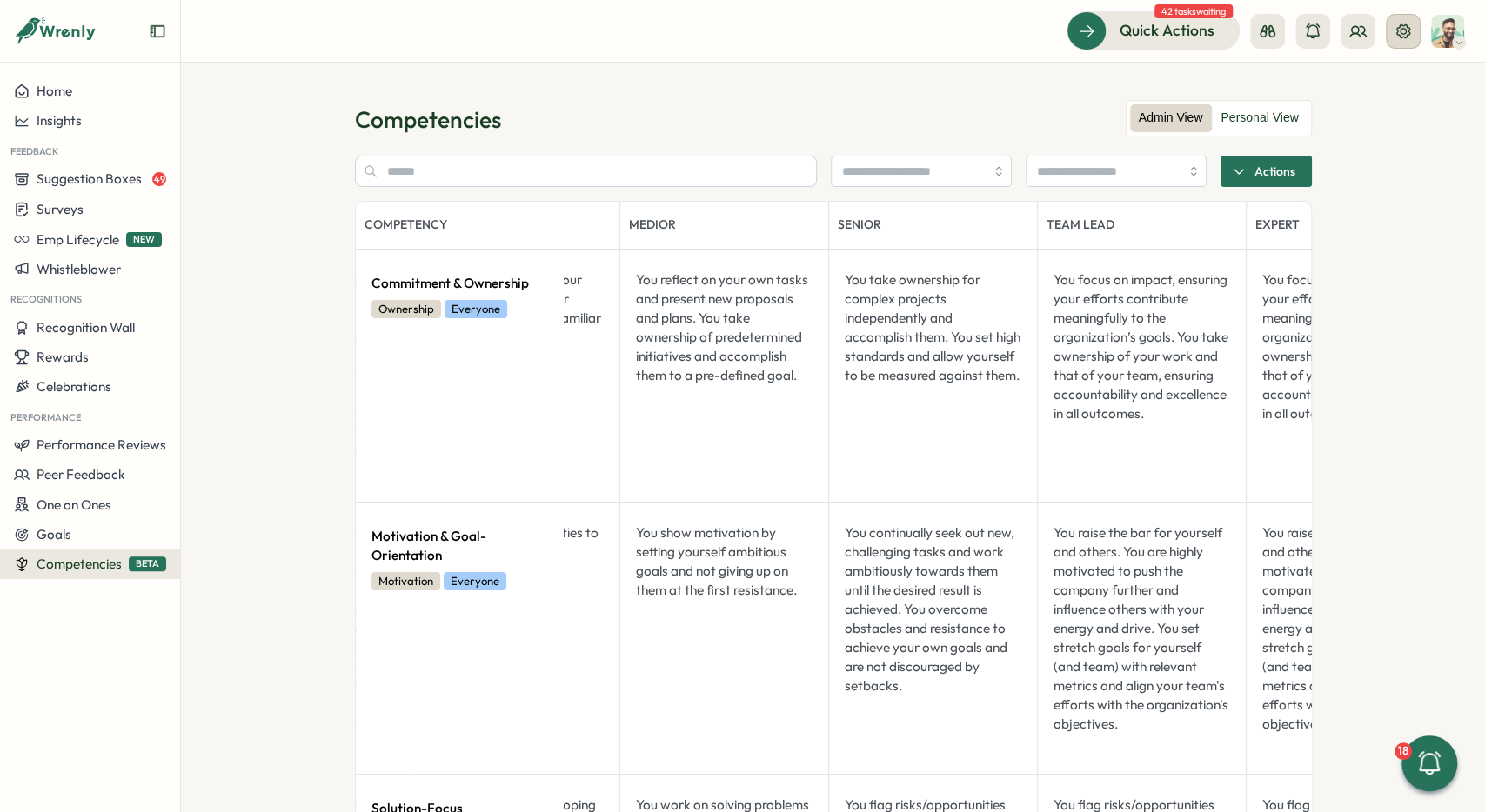
click at [1400, 35] on icon at bounding box center [1403, 30] width 14 height 14
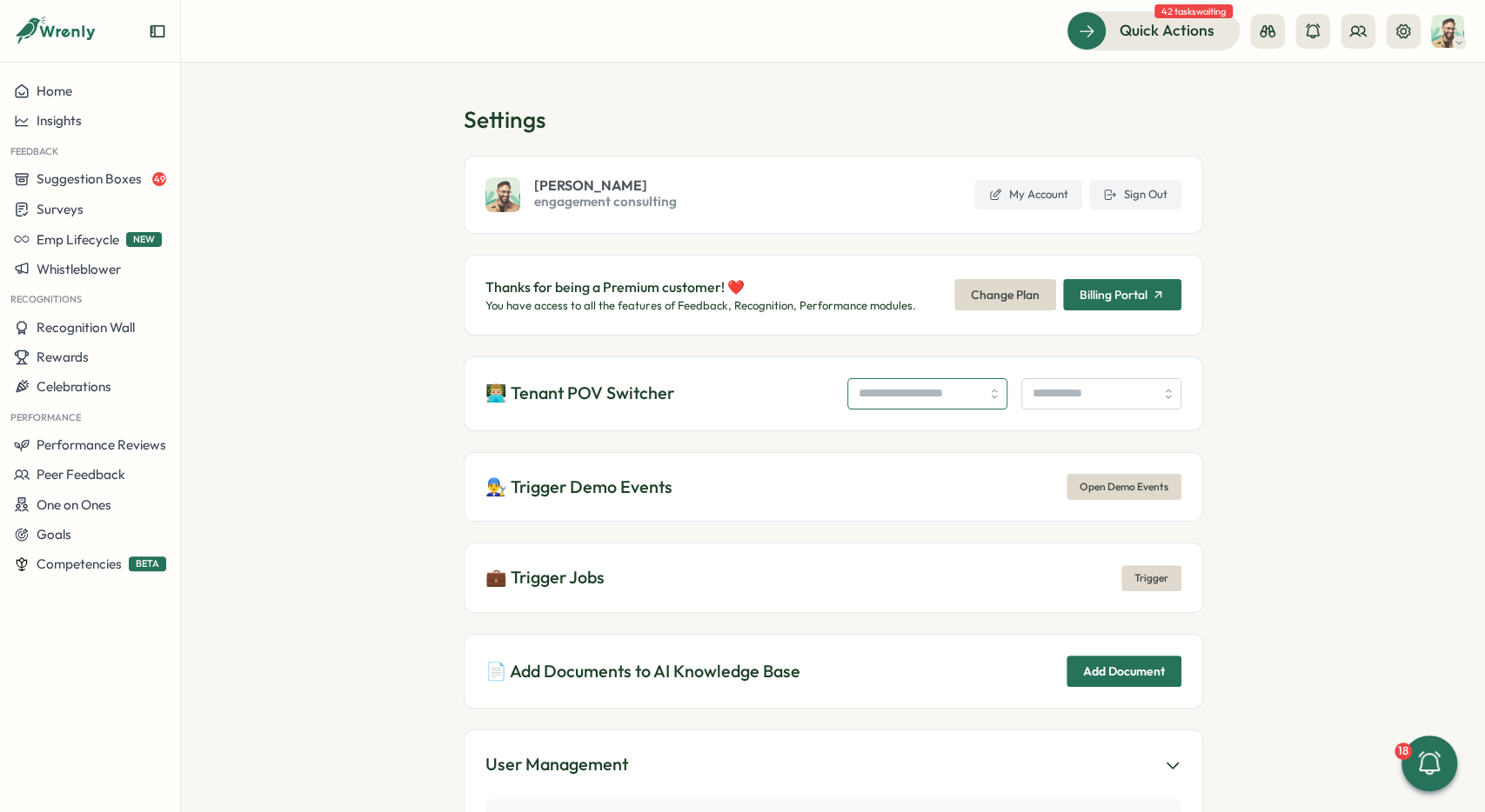
click at [866, 388] on input "search" at bounding box center [927, 394] width 160 height 31
type input "**********"
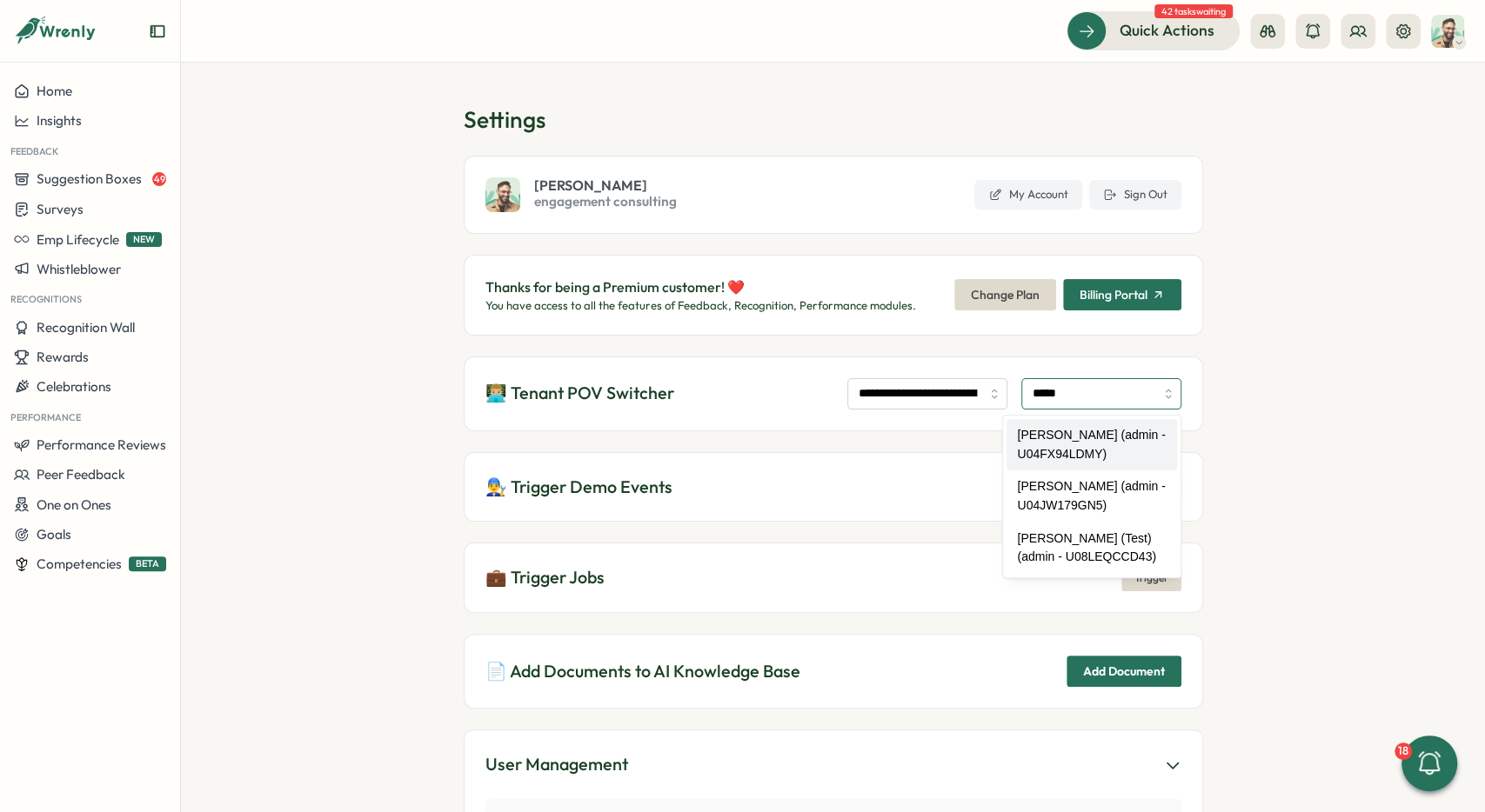
type input "**********"
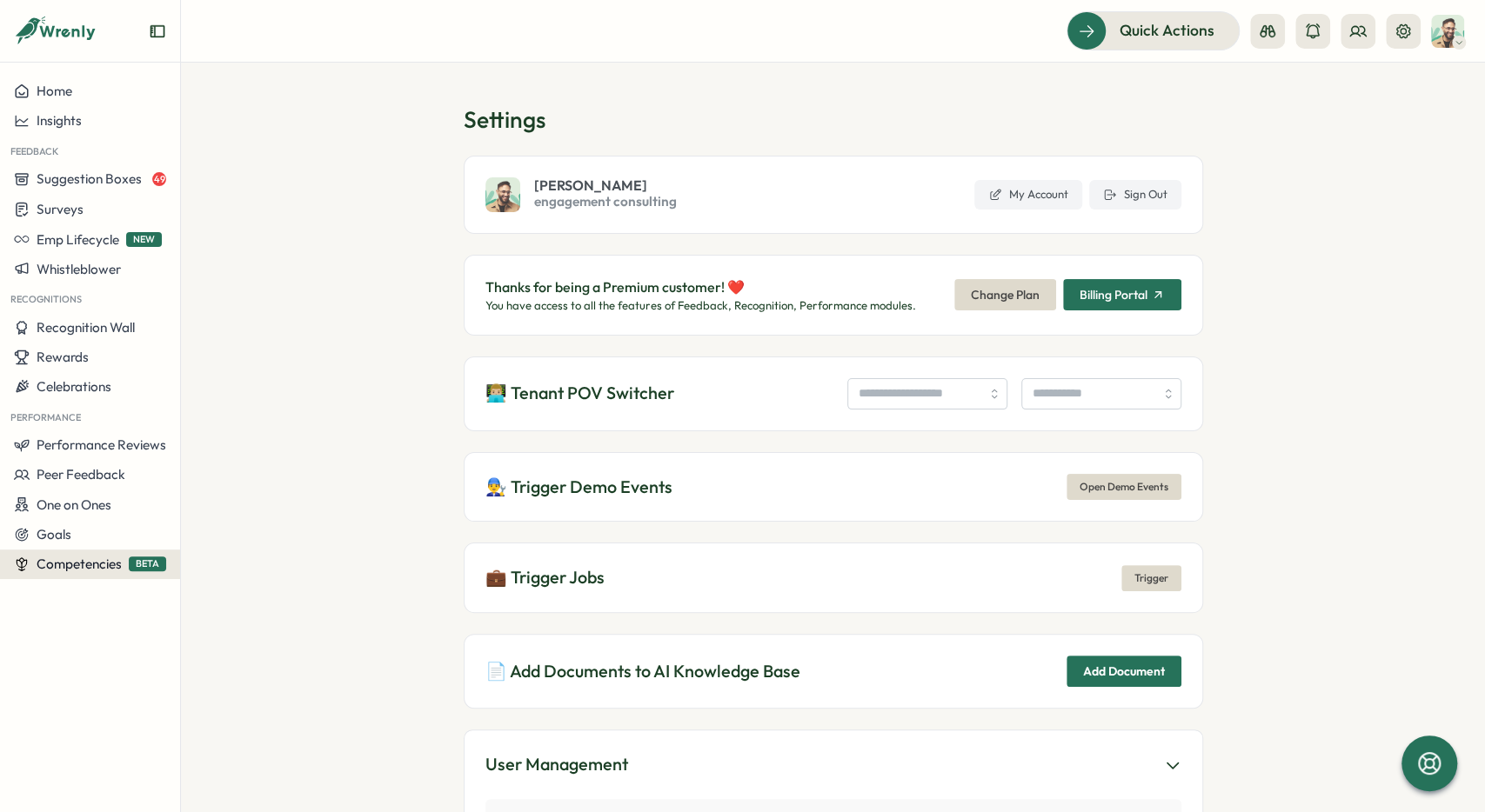
click at [93, 571] on span "Competencies" at bounding box center [78, 563] width 85 height 17
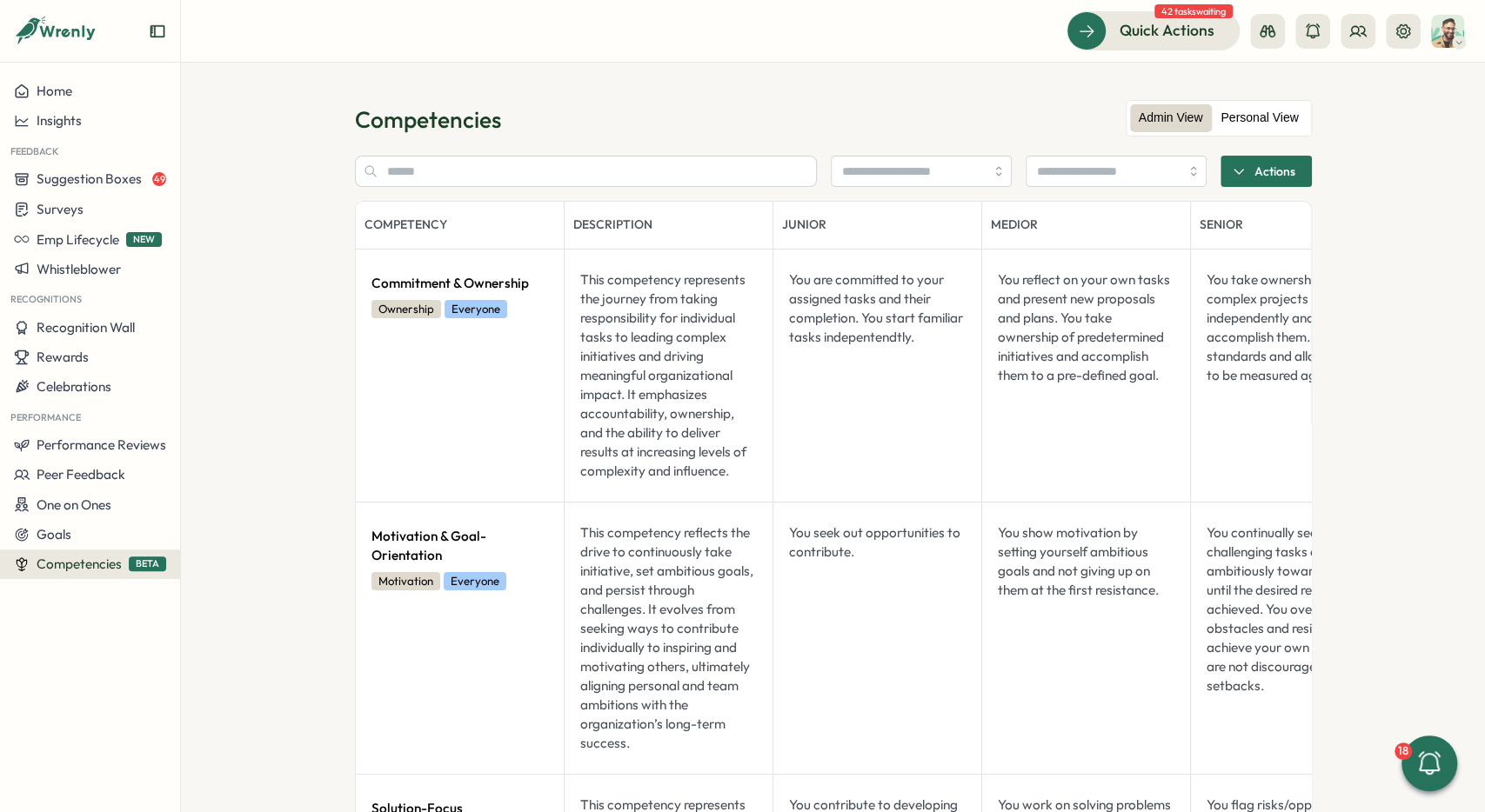
click at [1249, 120] on label "Personal View" at bounding box center [1259, 119] width 95 height 27
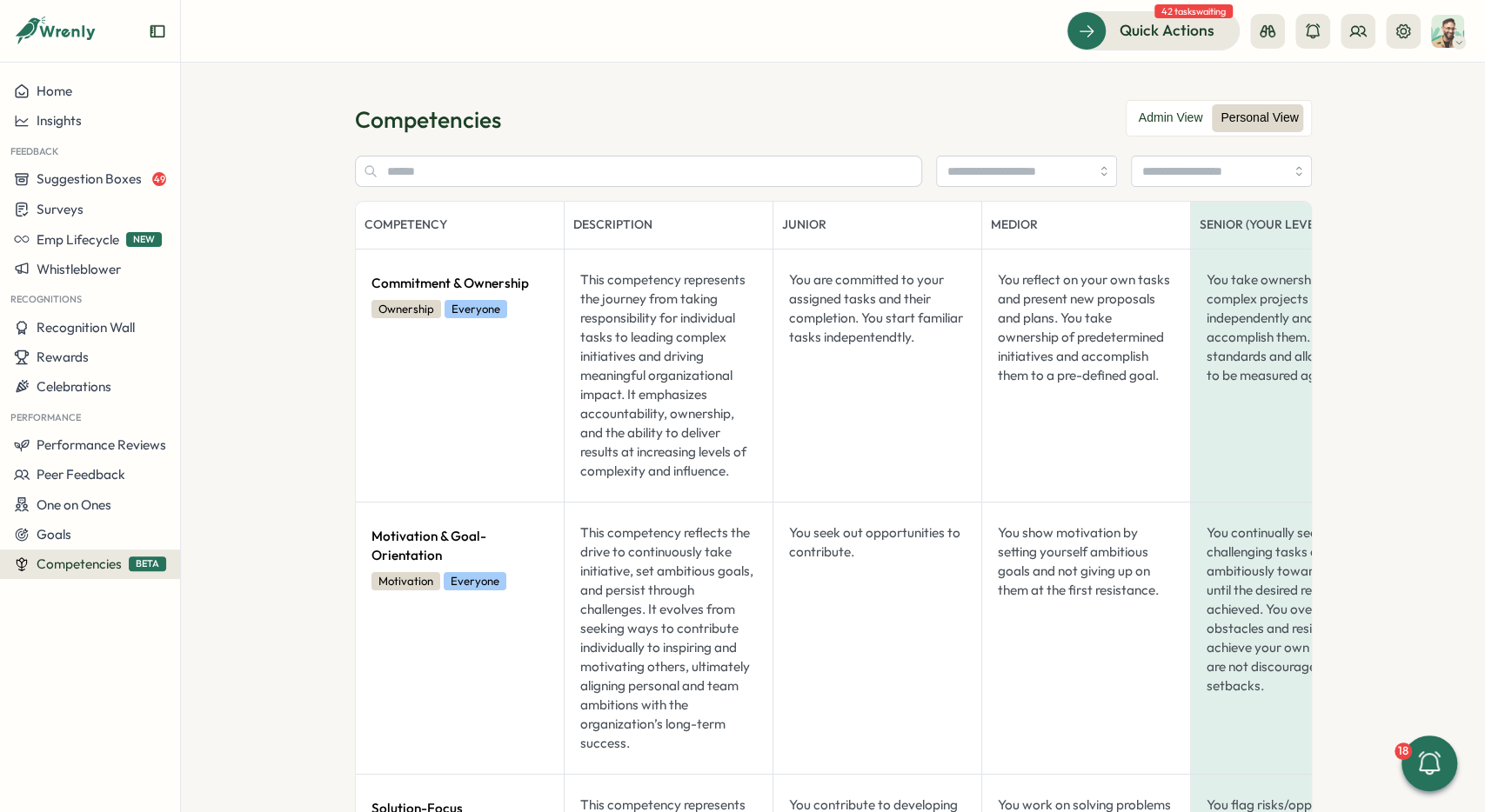
click at [1219, 119] on label "Personal View" at bounding box center [1259, 119] width 95 height 27
click at [1183, 116] on label "Admin View" at bounding box center [1171, 119] width 81 height 27
click at [1216, 102] on div "Admin View Personal View" at bounding box center [1219, 118] width 186 height 36
click at [1171, 104] on div "Admin View Personal View" at bounding box center [1219, 118] width 186 height 36
click at [1205, 121] on label "Admin View" at bounding box center [1171, 119] width 81 height 27
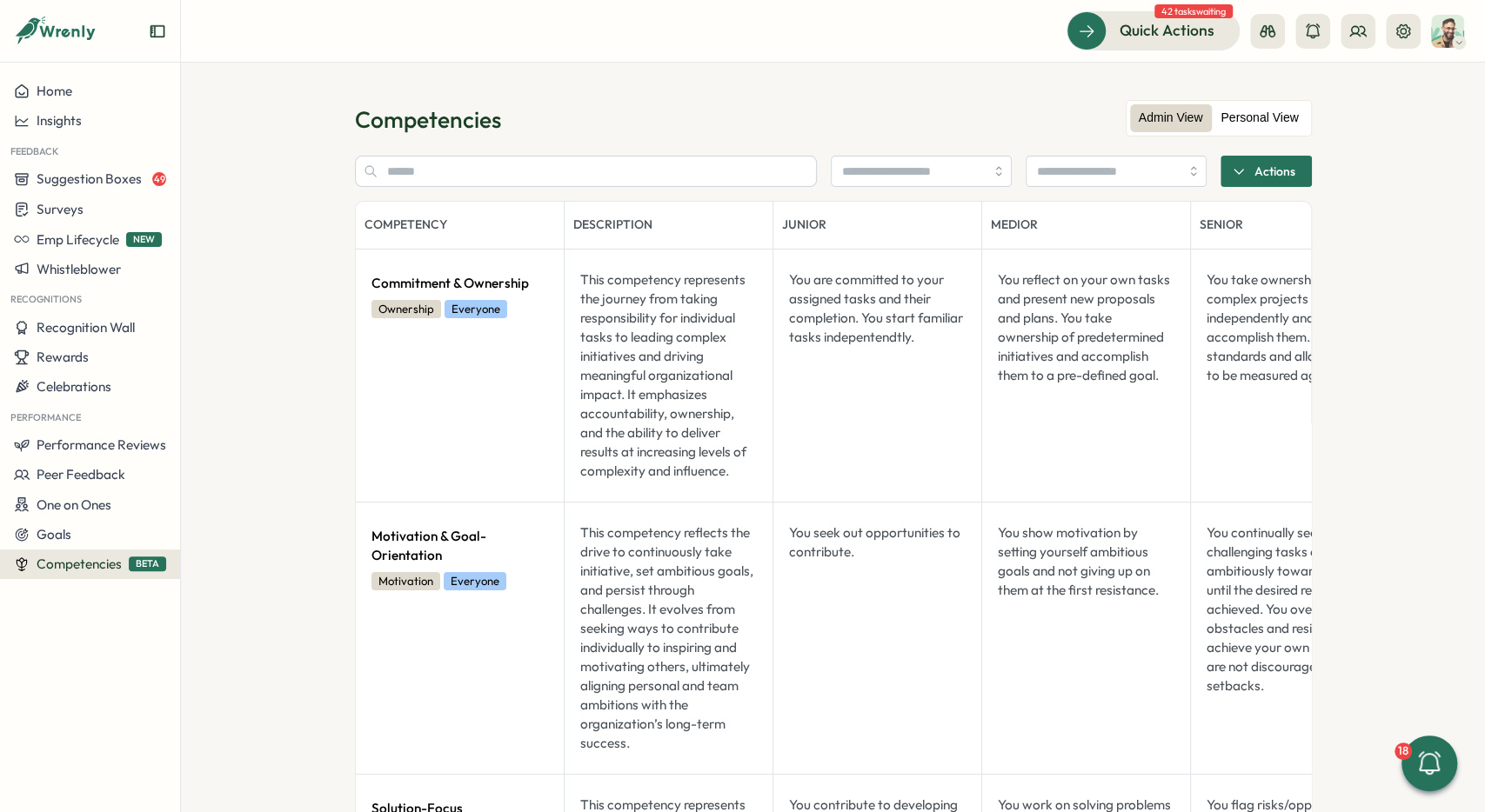
click at [1262, 116] on label "Personal View" at bounding box center [1259, 119] width 95 height 27
click at [1189, 118] on label "Admin View" at bounding box center [1171, 119] width 81 height 27
click at [1239, 111] on label "Personal View" at bounding box center [1259, 119] width 95 height 27
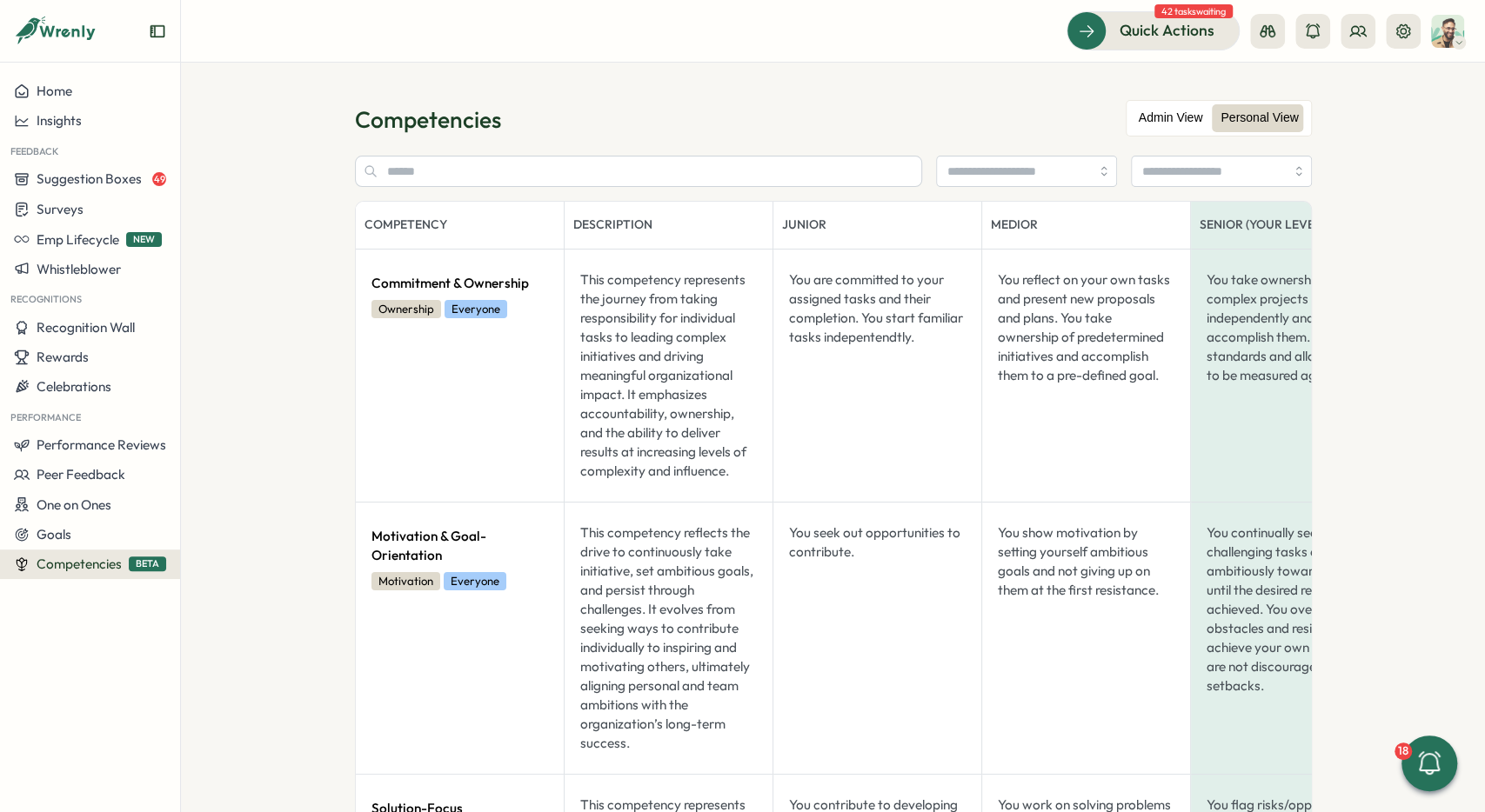
click at [1175, 114] on label "Admin View" at bounding box center [1171, 119] width 81 height 27
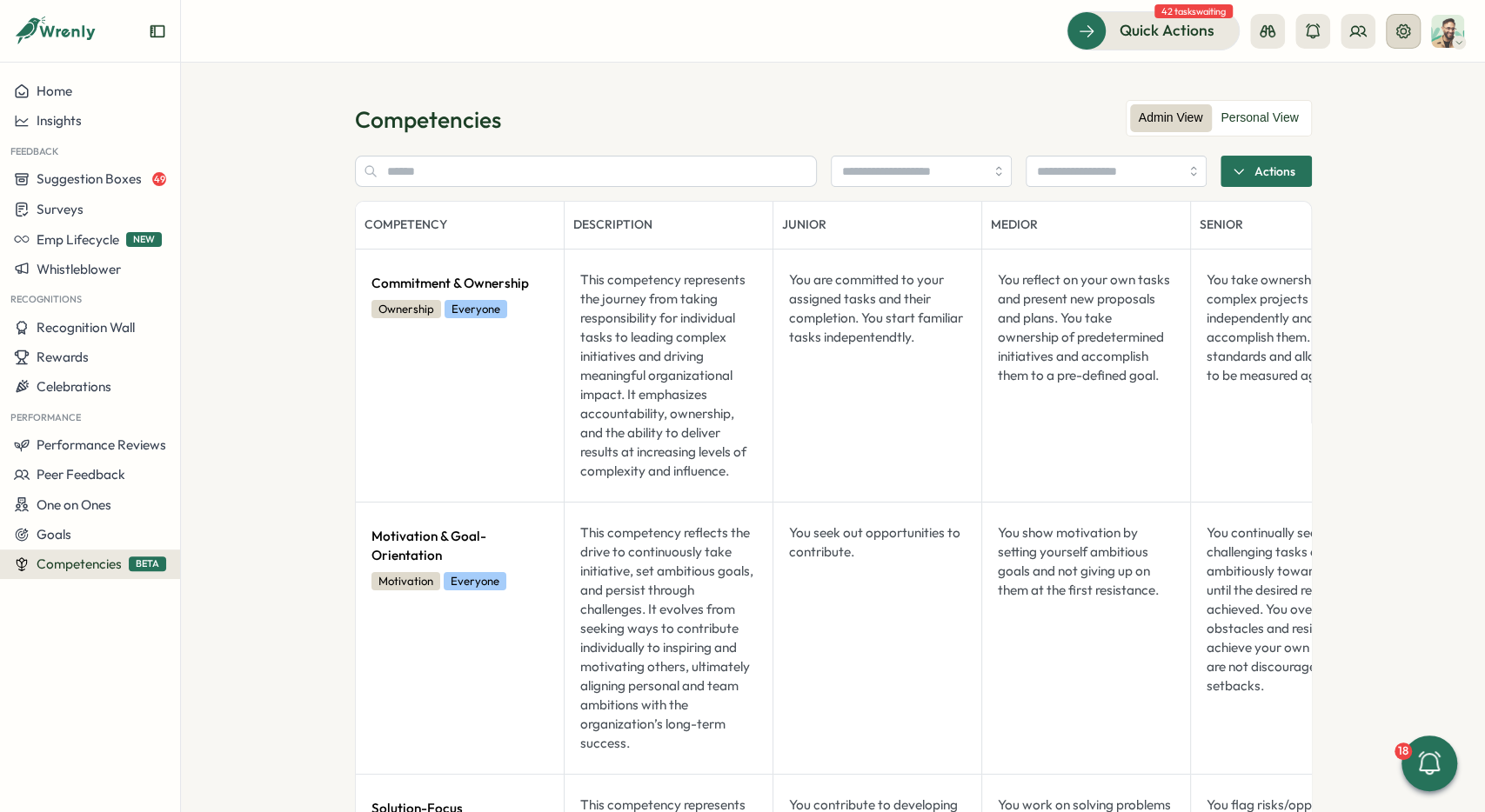
click at [1402, 19] on button at bounding box center [1404, 31] width 35 height 35
click at [70, 89] on span "Home" at bounding box center [54, 90] width 35 height 17
click at [257, 469] on section "Competencies Admin View Personal View Actions Competency Description Junior Med…" at bounding box center [833, 437] width 1304 height 749
click at [105, 559] on span "Competencies" at bounding box center [78, 563] width 85 height 17
click at [280, 250] on section "Competencies Admin View Personal View Actions Competency Description Junior Med…" at bounding box center [833, 437] width 1304 height 749
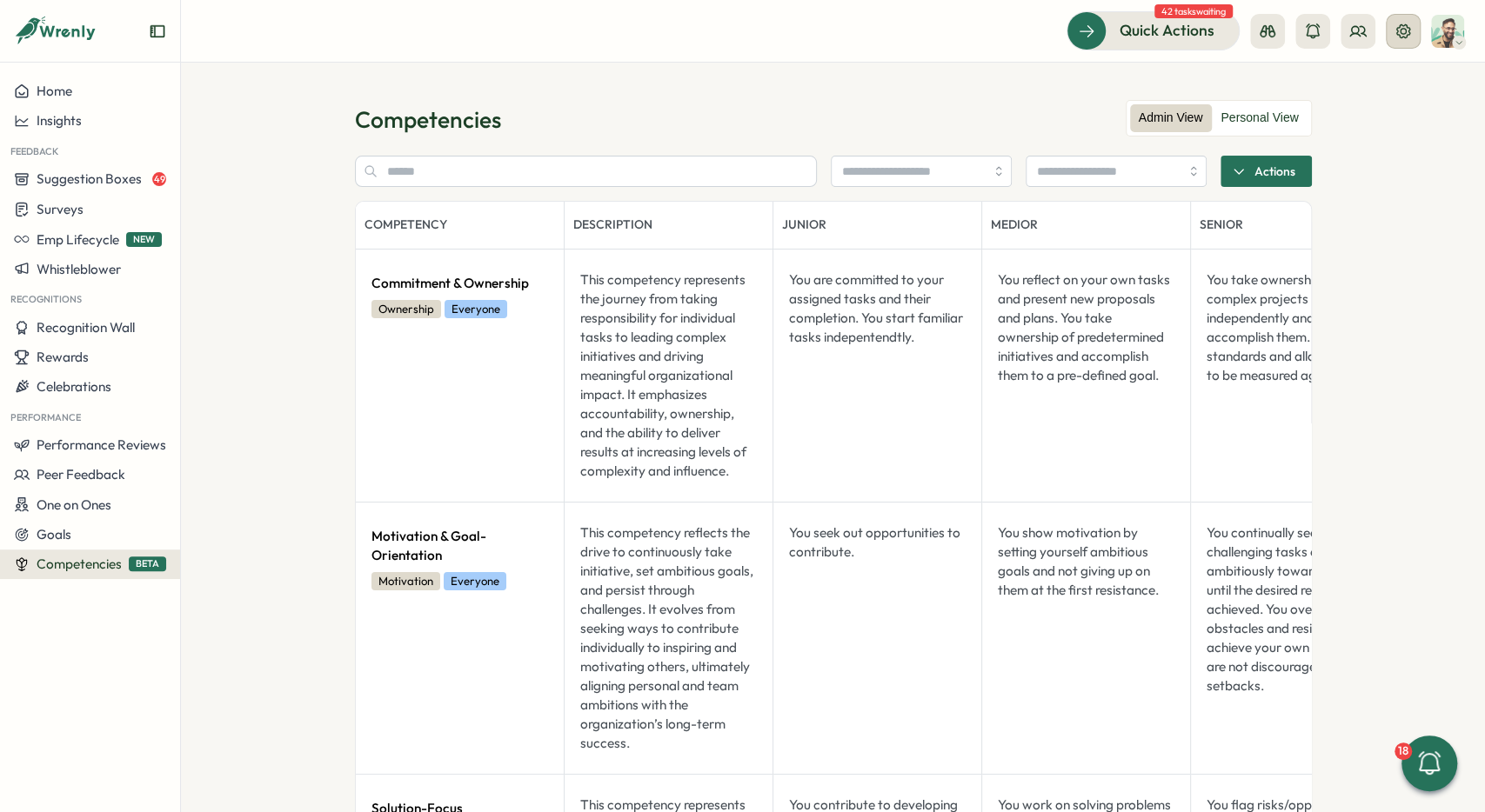
click at [1397, 35] on icon at bounding box center [1403, 31] width 18 height 18
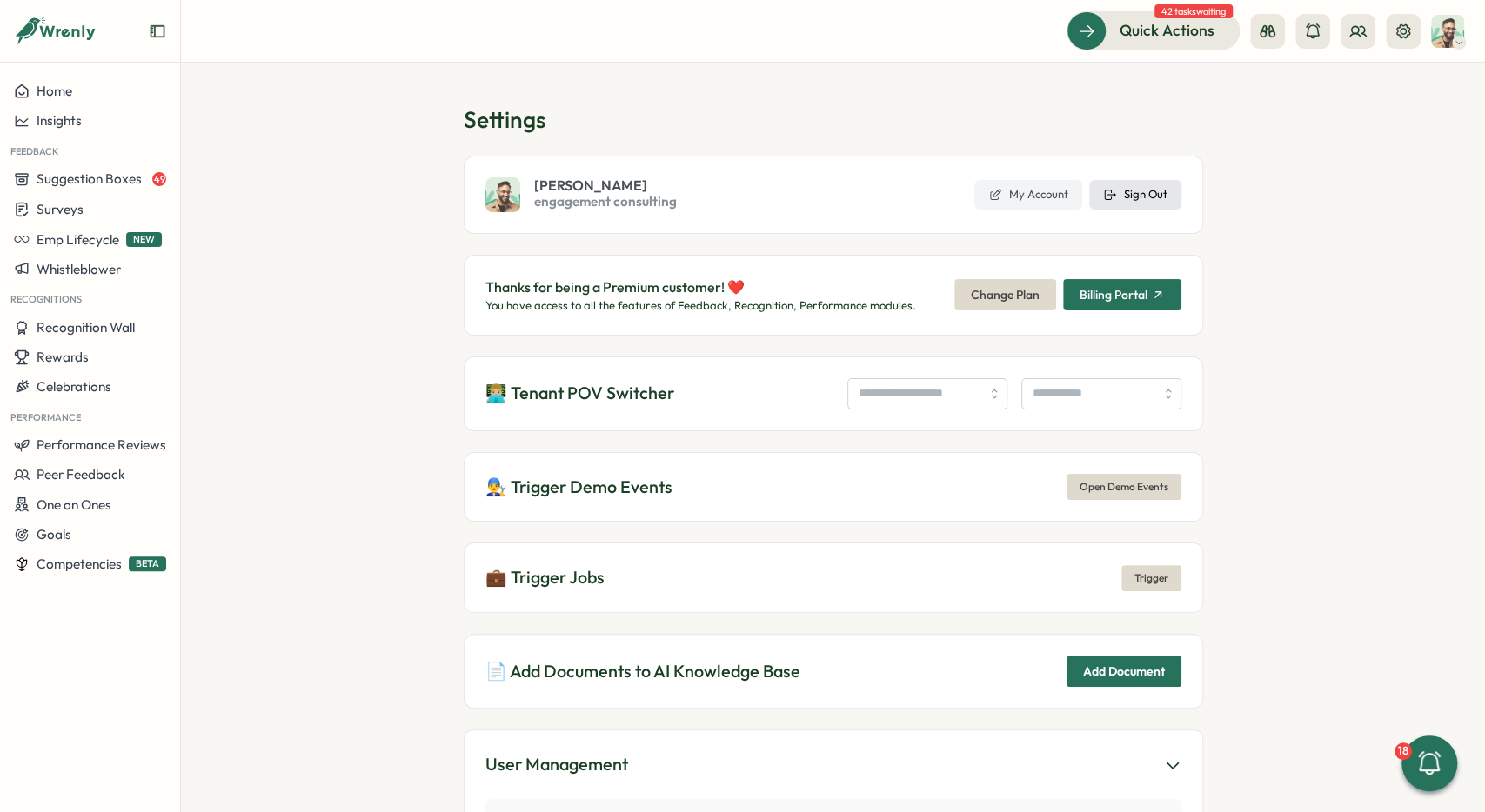
click at [1167, 182] on button "Sign Out" at bounding box center [1135, 195] width 92 height 29
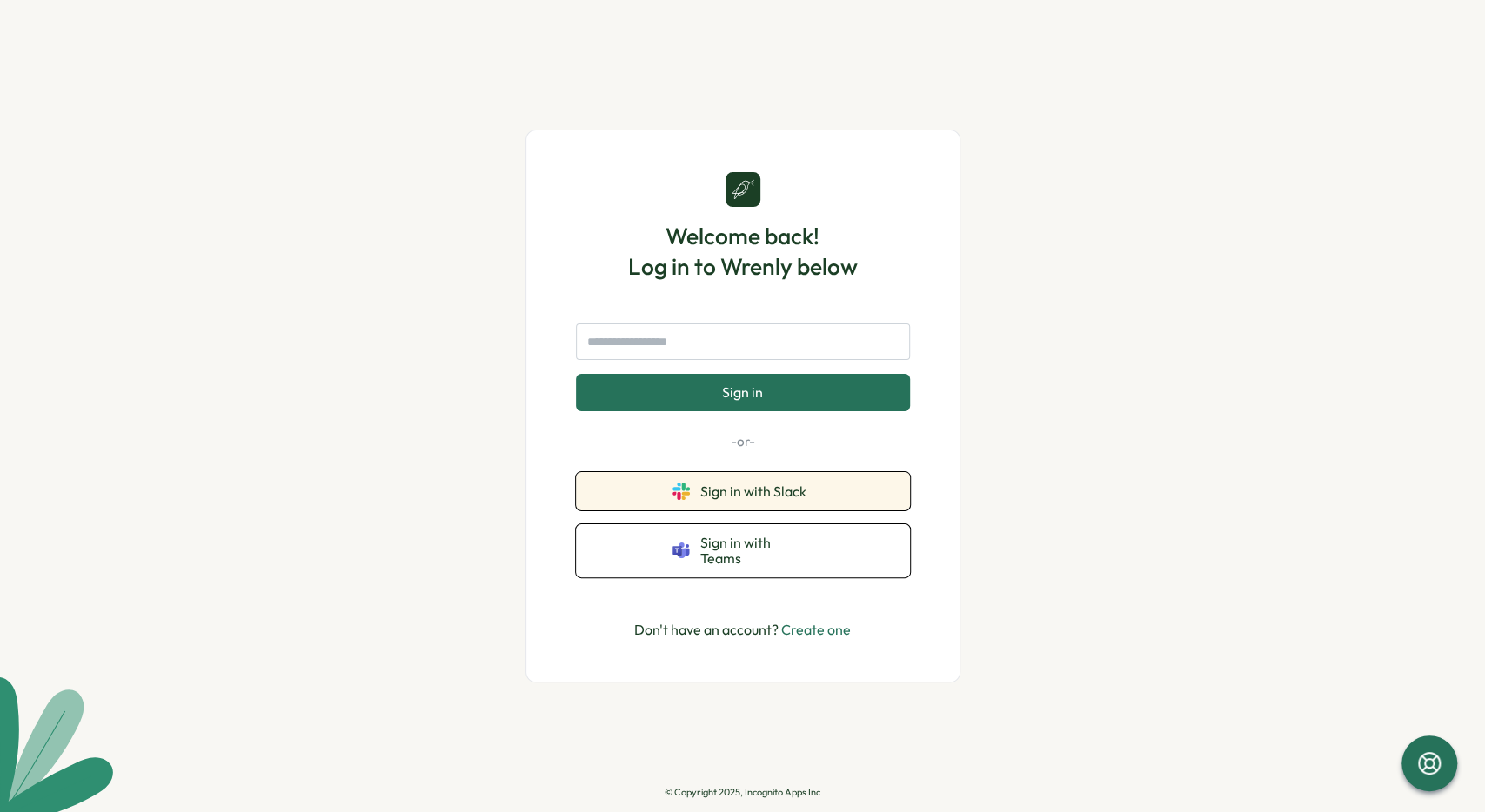
click at [792, 483] on button "Sign in with Slack" at bounding box center [742, 491] width 334 height 38
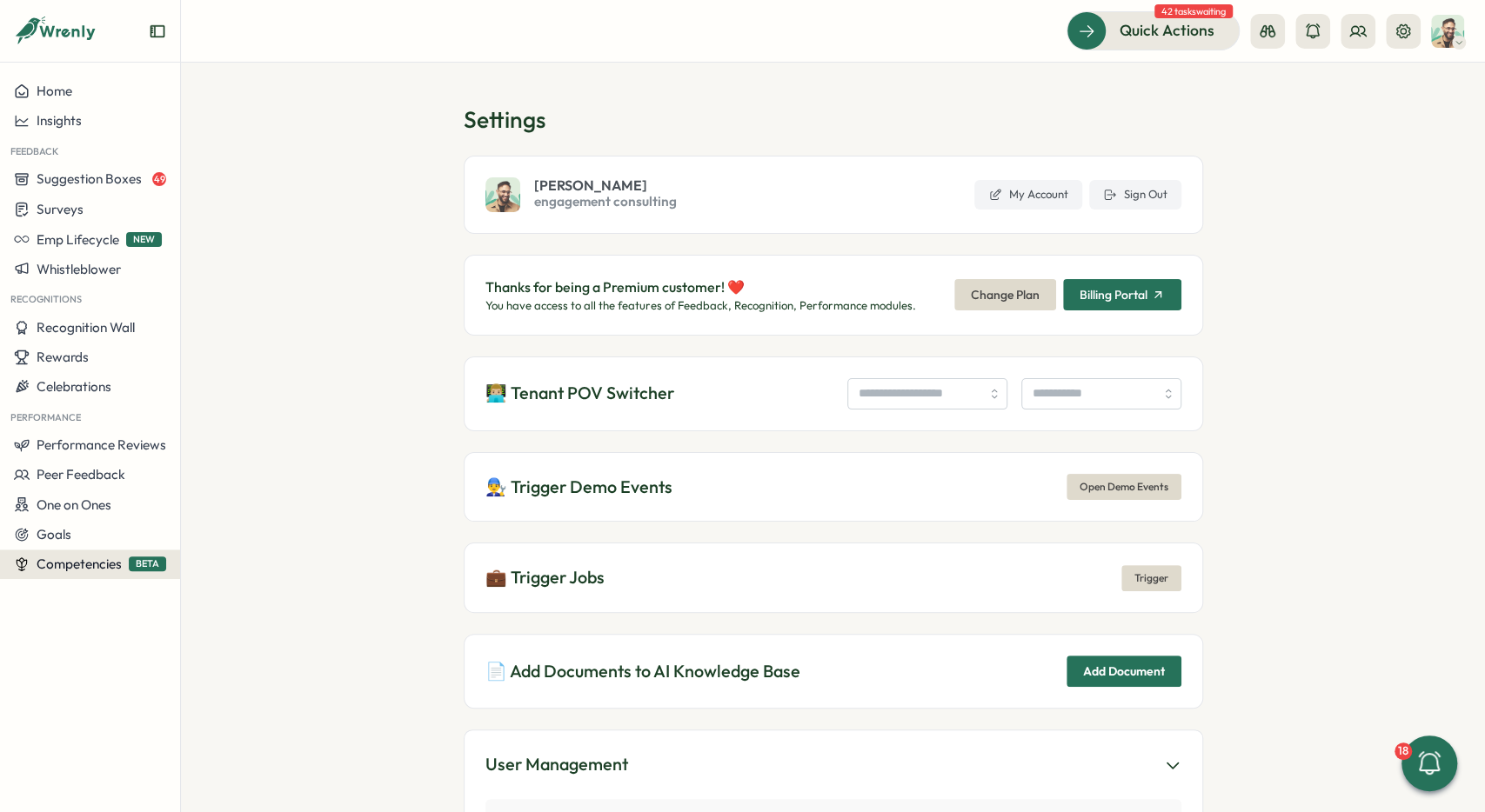
click at [68, 569] on span "Competencies" at bounding box center [78, 563] width 85 height 17
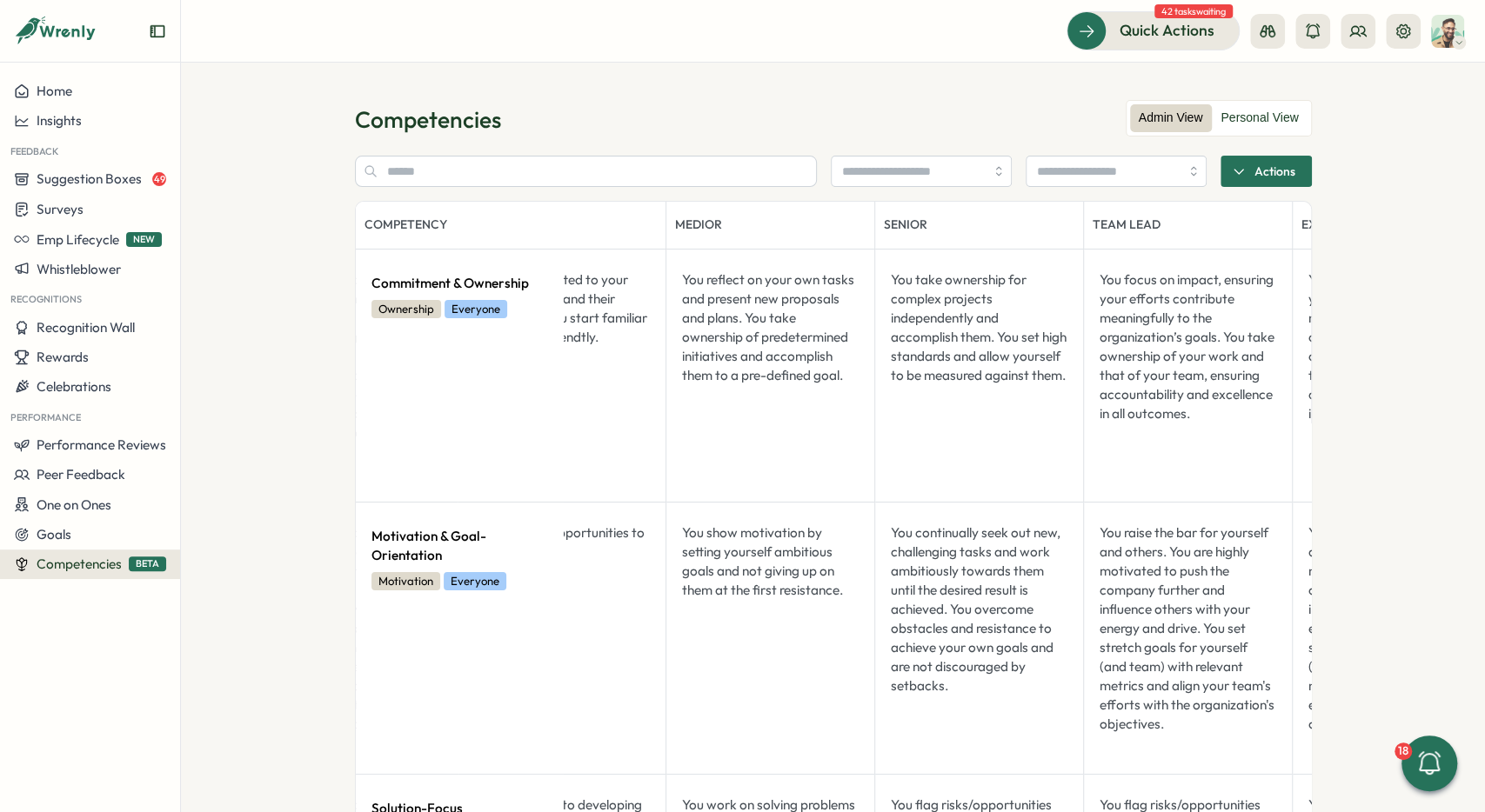
scroll to position [0, 316]
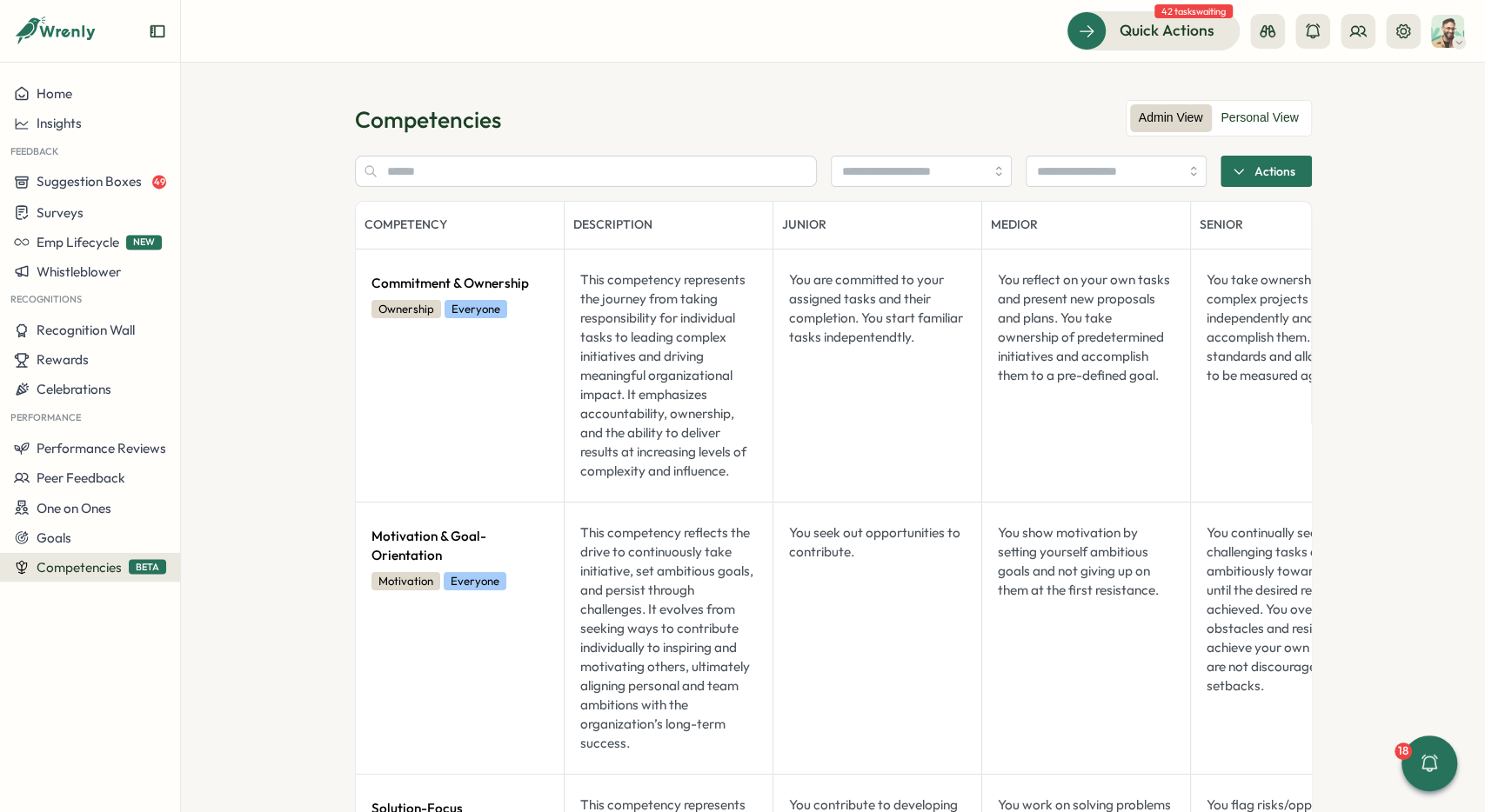
scroll to position [0, 316]
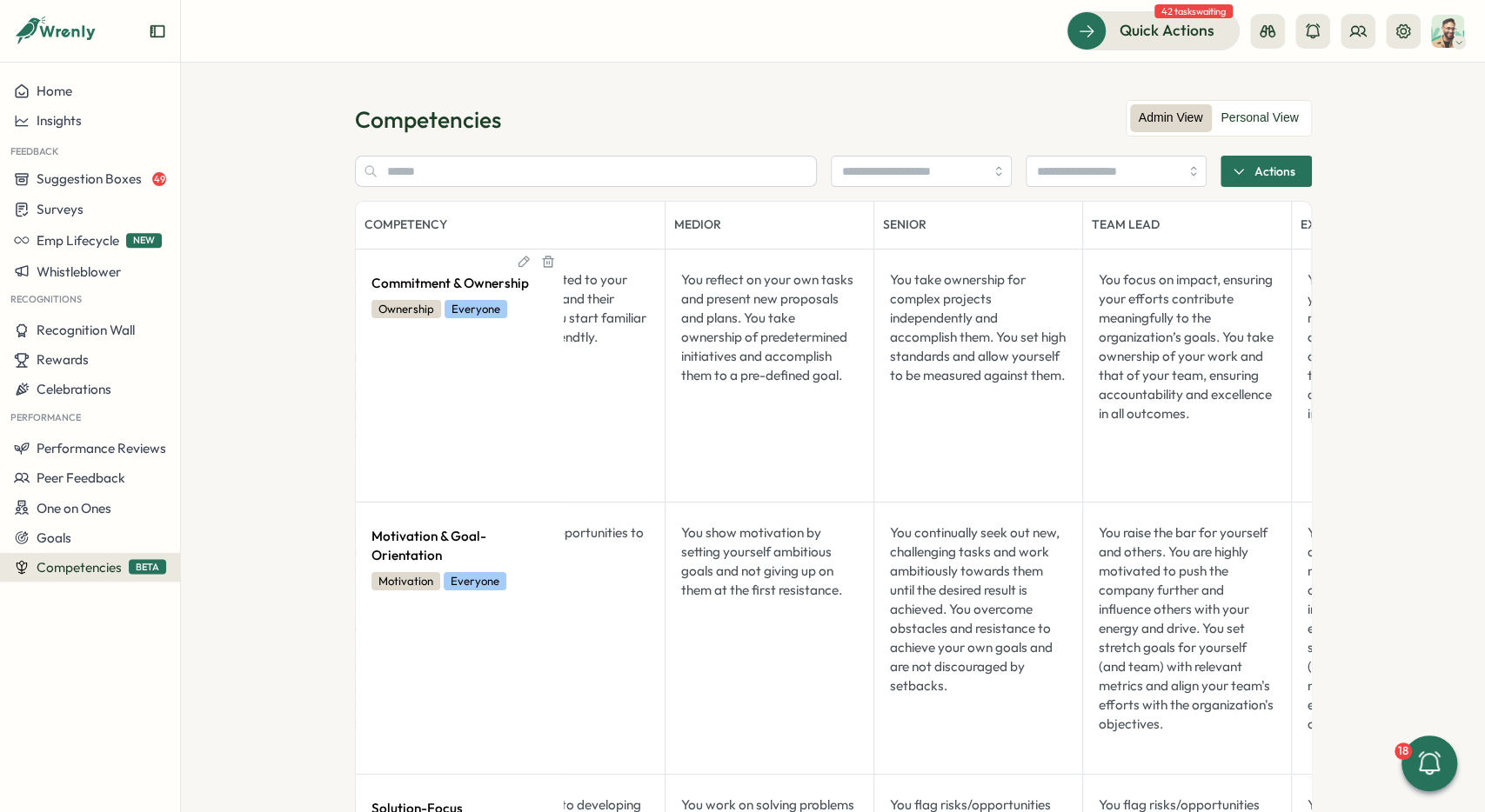
click at [555, 293] on div "Commitment & Ownership Ownership Everyone" at bounding box center [459, 295] width 191 height 63
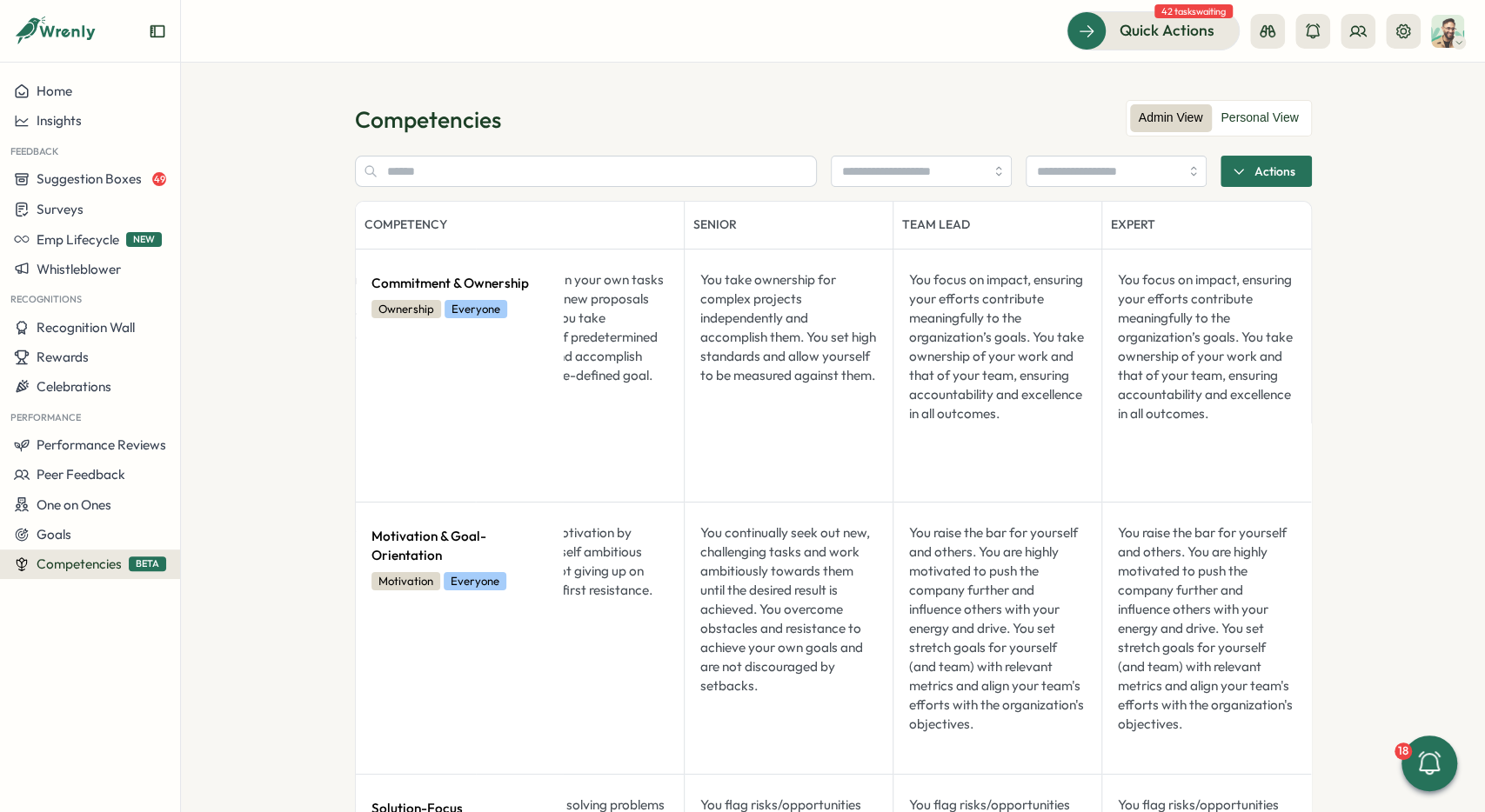
scroll to position [0, 543]
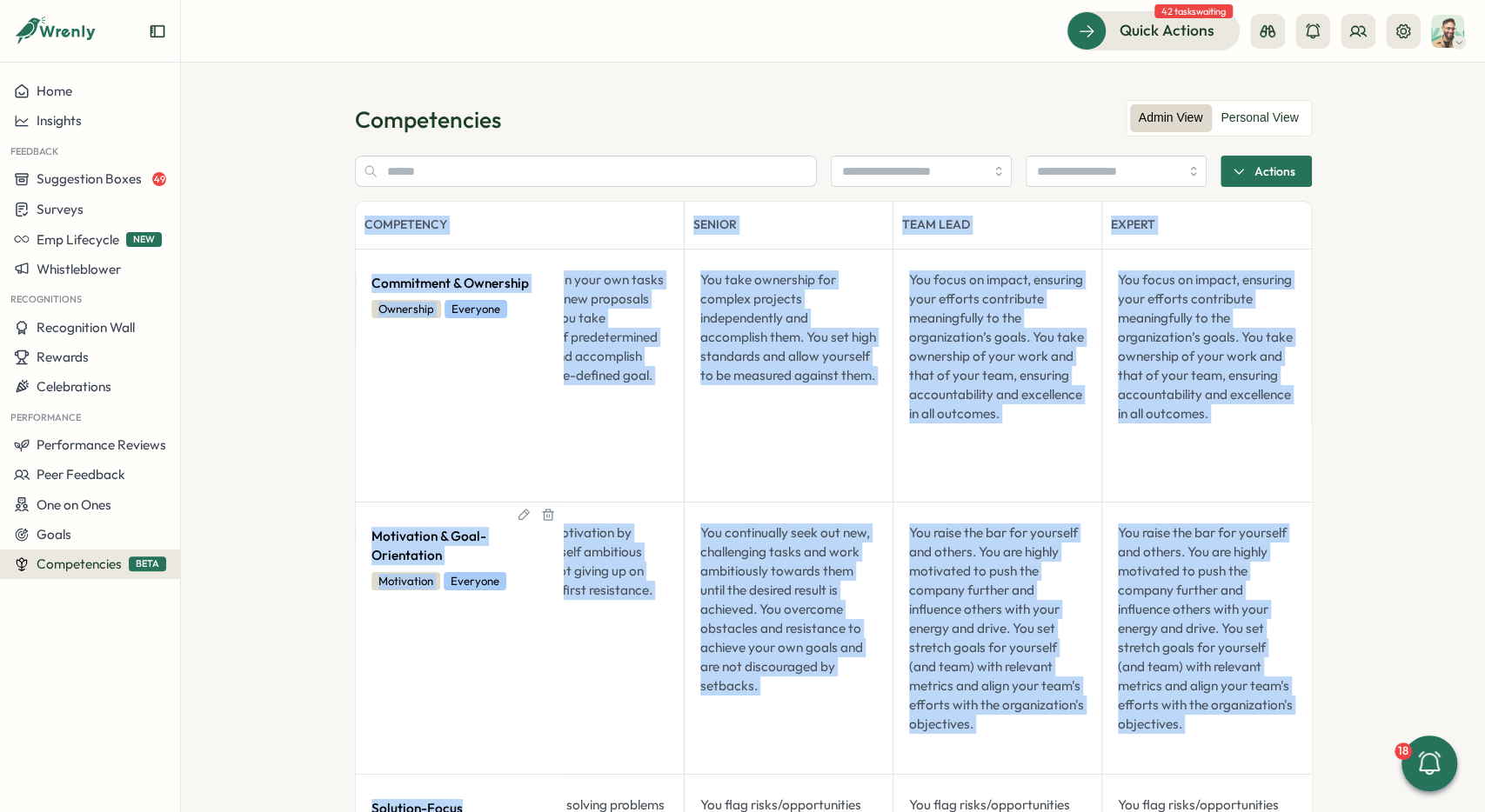
drag, startPoint x: 350, startPoint y: 211, endPoint x: 848, endPoint y: 347, distance: 516.2
click at [882, 454] on section "Competencies Admin View Personal View Actions Competency Description Junior Med…" at bounding box center [833, 437] width 1304 height 749
click at [555, 306] on div "Commitment & Ownership Ownership Everyone" at bounding box center [459, 295] width 191 height 63
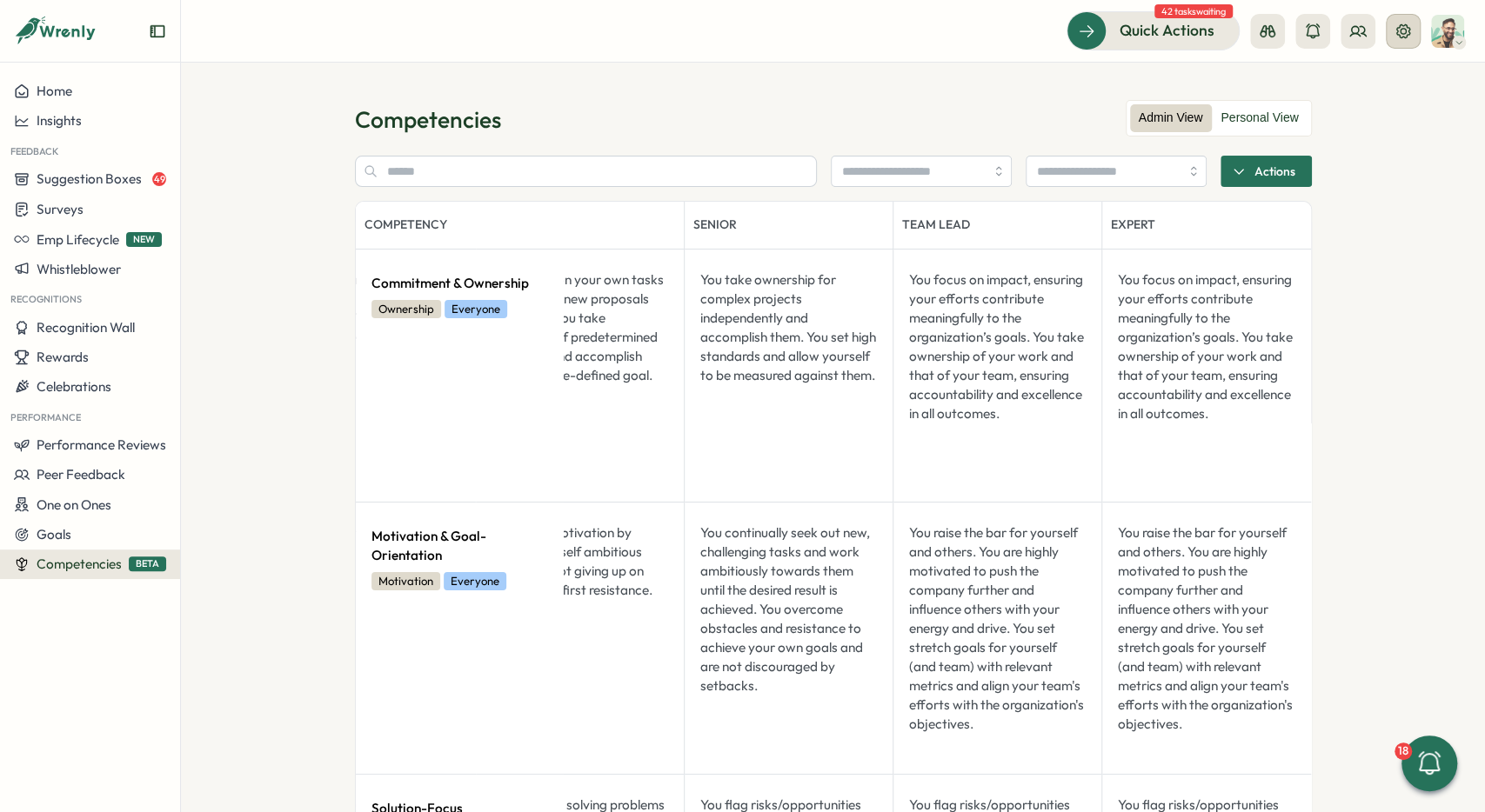
click at [1395, 44] on button at bounding box center [1404, 31] width 35 height 35
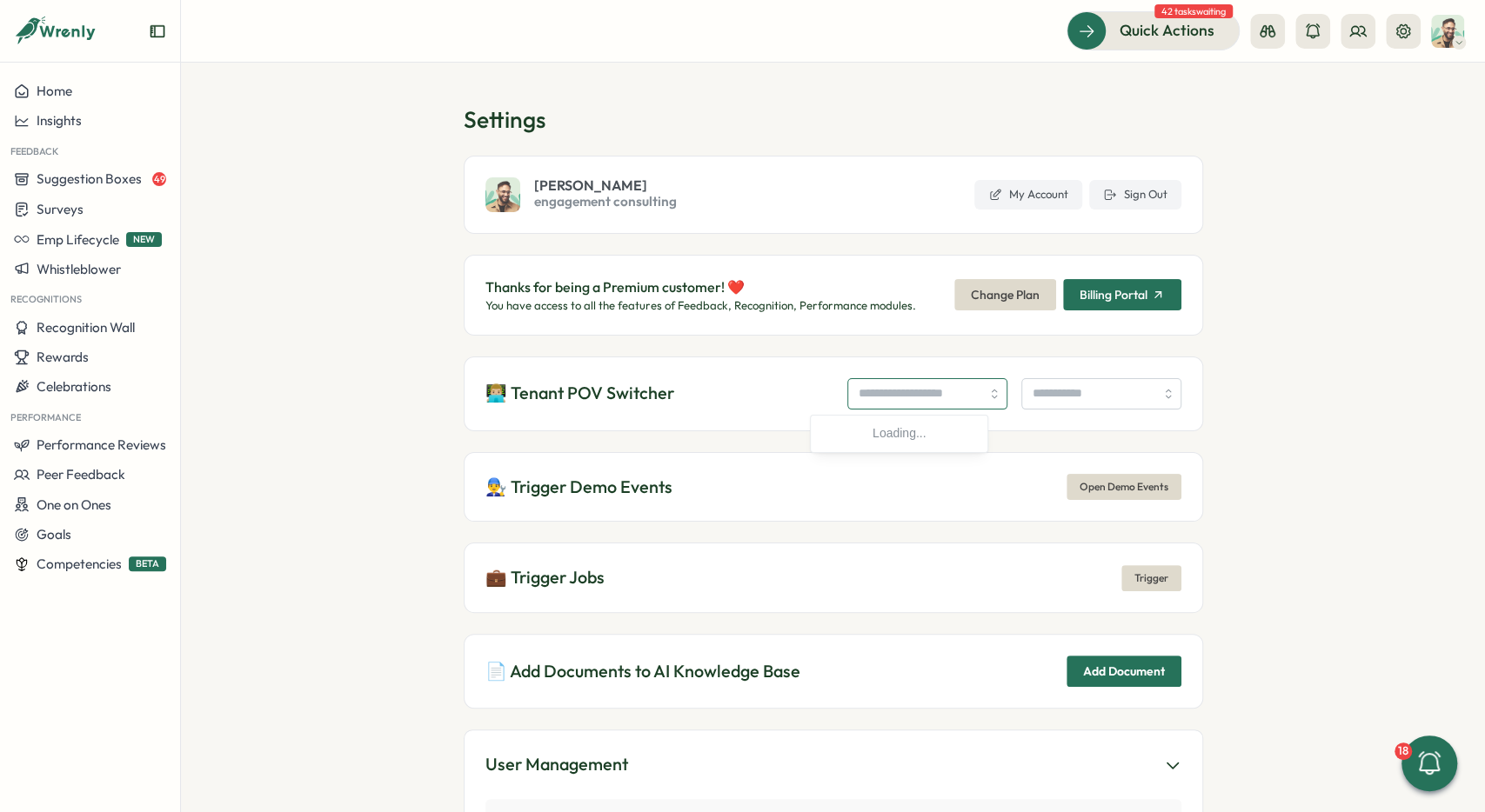
click at [911, 404] on input "search" at bounding box center [927, 394] width 160 height 31
click at [902, 398] on input "search" at bounding box center [927, 394] width 160 height 31
type input "**********"
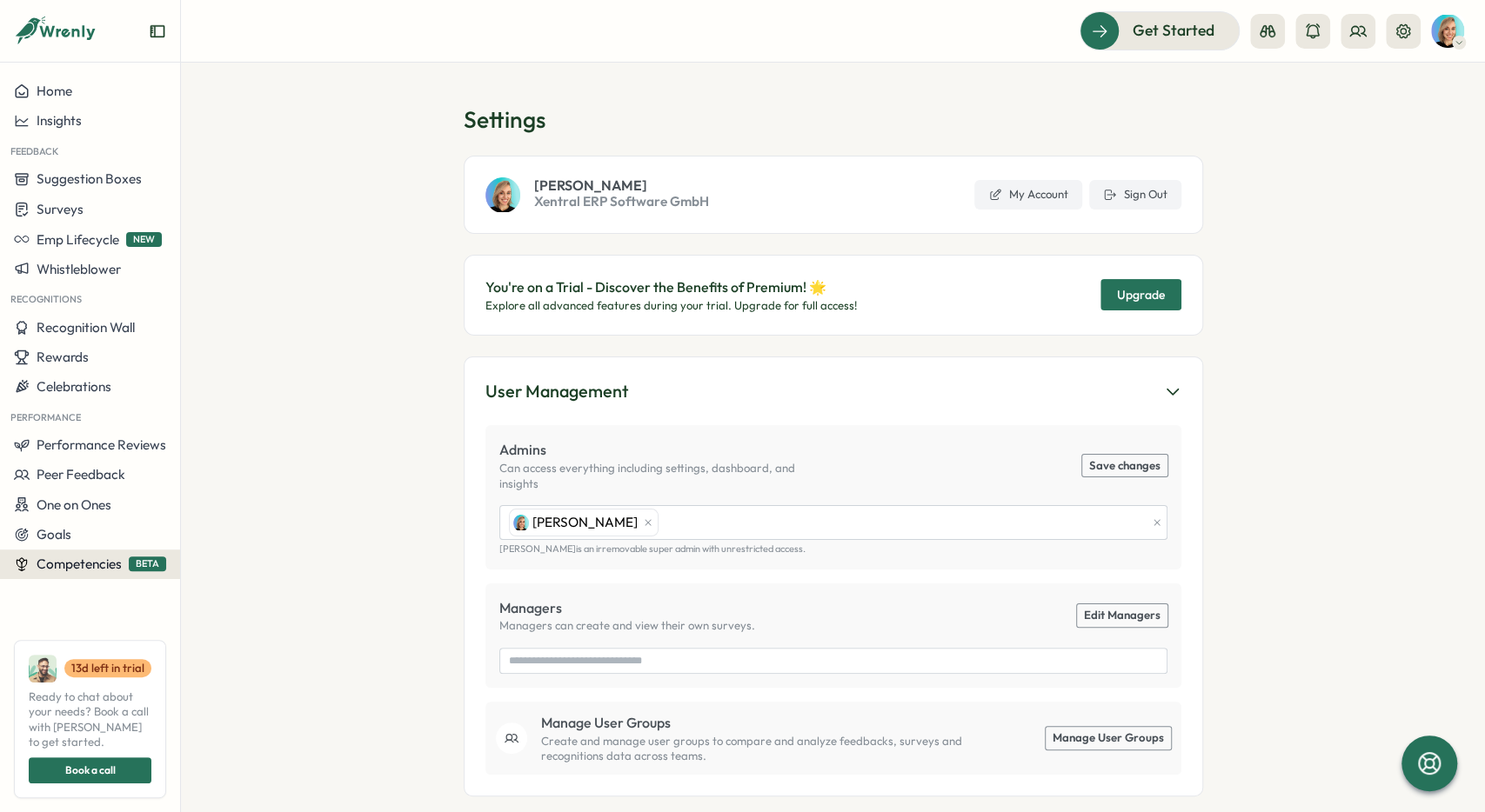
click at [103, 568] on span "Competencies" at bounding box center [78, 563] width 85 height 17
click at [92, 567] on span "Competencies" at bounding box center [78, 563] width 85 height 17
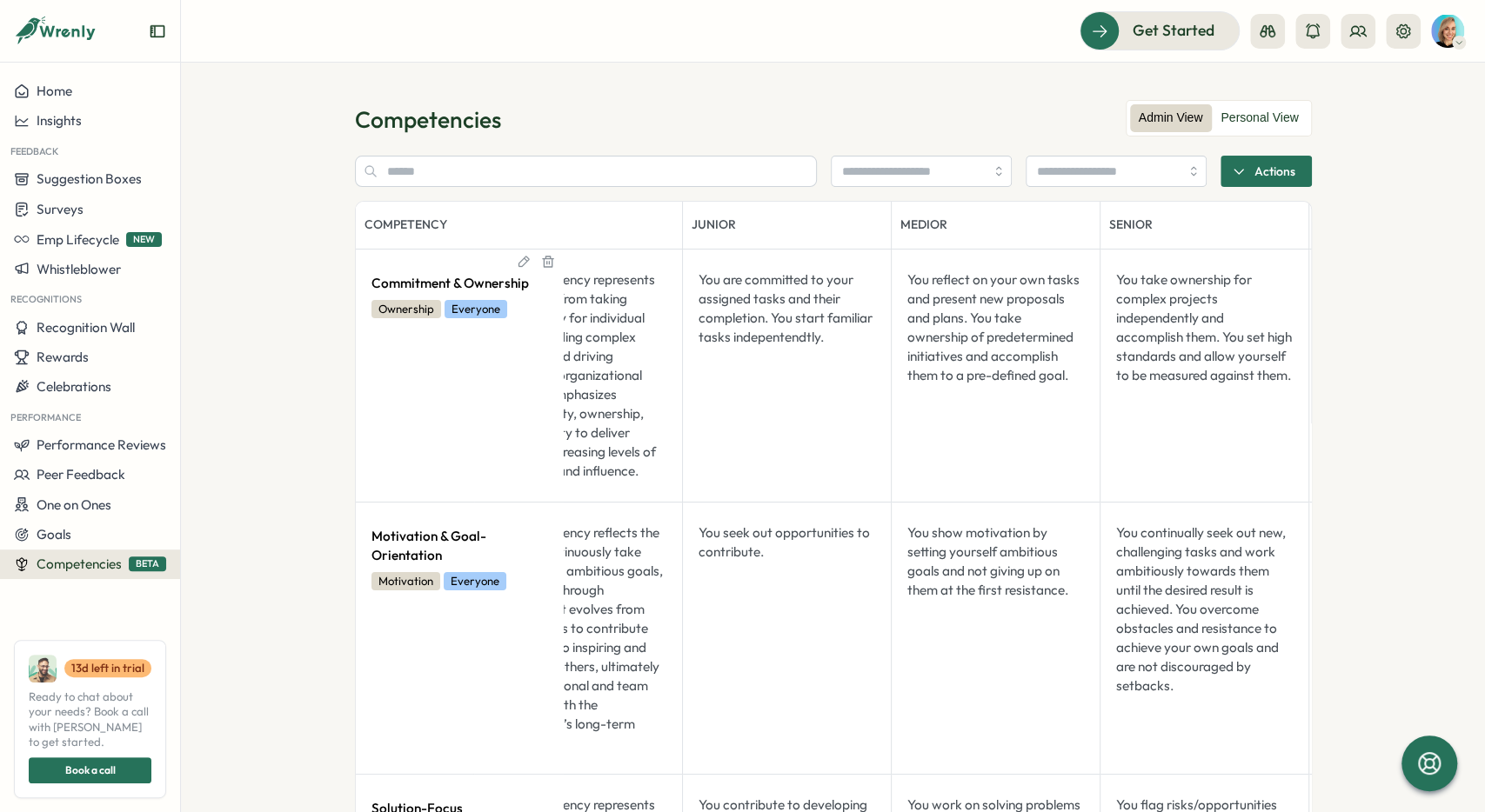
scroll to position [0, 90]
drag, startPoint x: 359, startPoint y: 309, endPoint x: 596, endPoint y: 297, distance: 237.3
click at [522, 322] on td "Commitment & Ownership Ownership Everyone" at bounding box center [459, 375] width 209 height 253
click at [555, 297] on div "Commitment & Ownership Ownership Everyone" at bounding box center [459, 295] width 191 height 63
drag, startPoint x: 513, startPoint y: 267, endPoint x: 354, endPoint y: 257, distance: 159.3
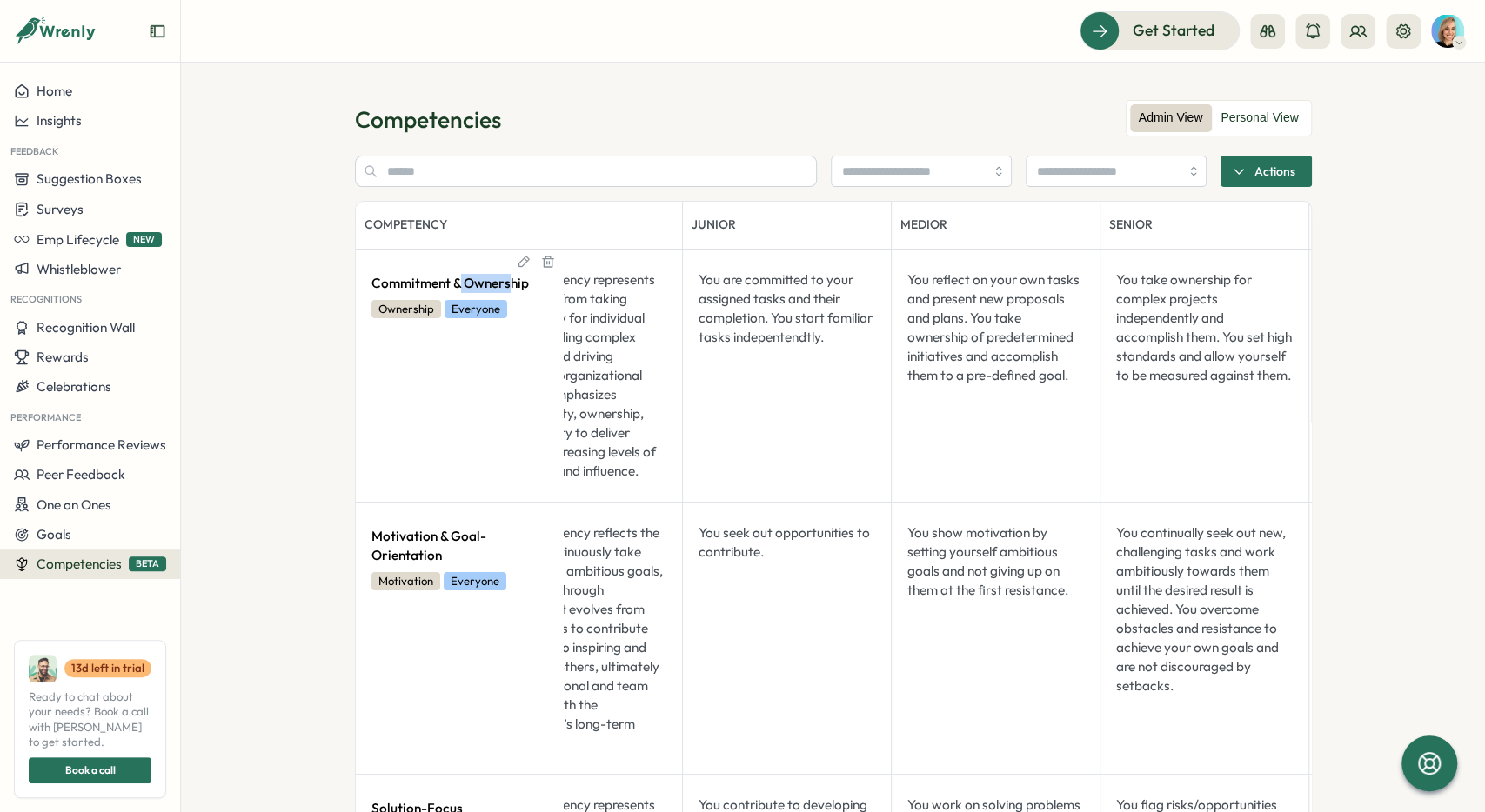
click at [431, 262] on td "Commitment & Ownership Ownership Everyone" at bounding box center [459, 375] width 209 height 253
click at [350, 261] on section "Competencies Admin View Personal View Actions Competency Description Junior Med…" at bounding box center [833, 437] width 1304 height 749
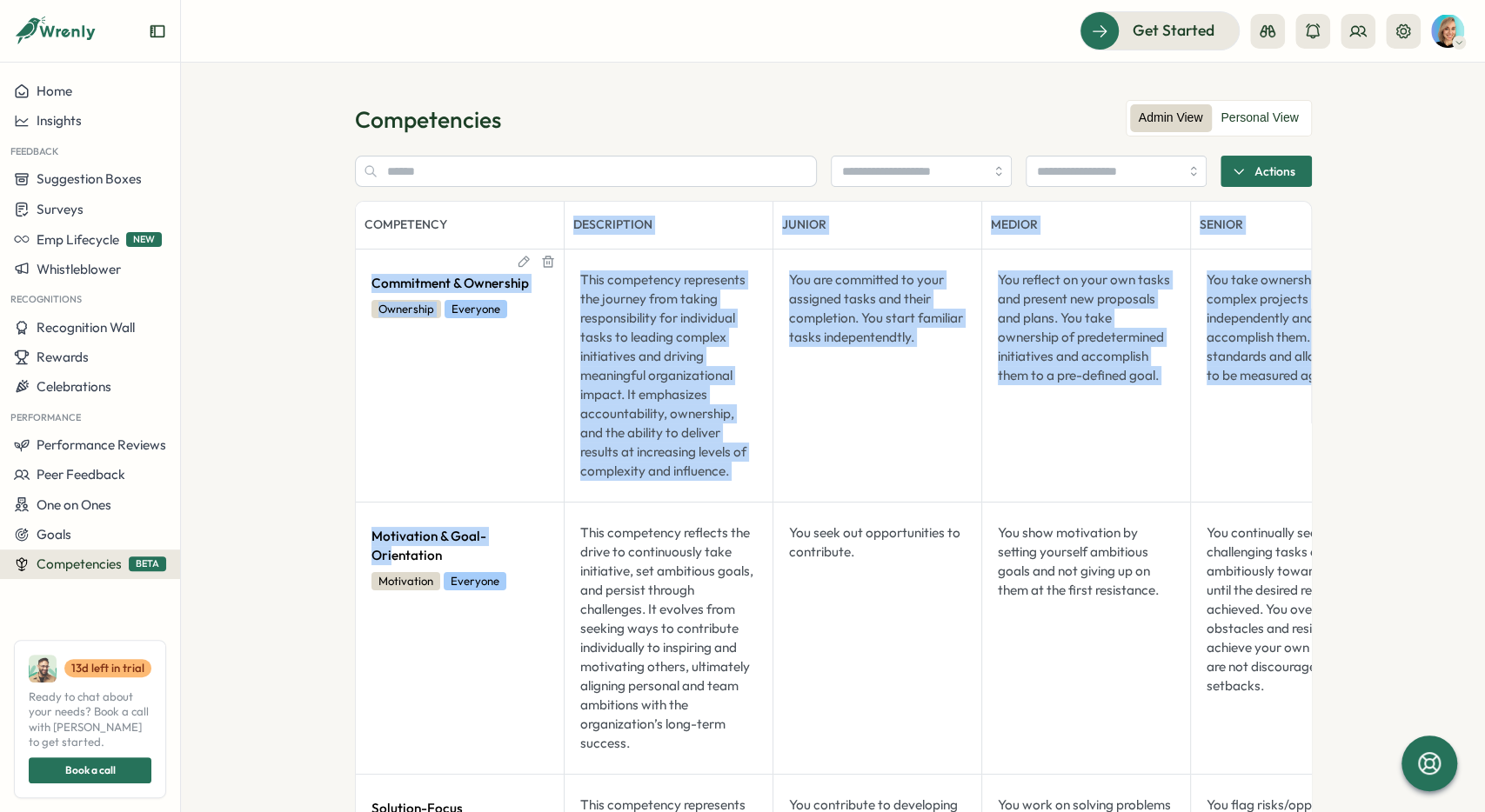
drag, startPoint x: 644, startPoint y: 262, endPoint x: 598, endPoint y: 295, distance: 56.6
click at [555, 291] on div "Commitment & Ownership Ownership Everyone" at bounding box center [459, 295] width 191 height 63
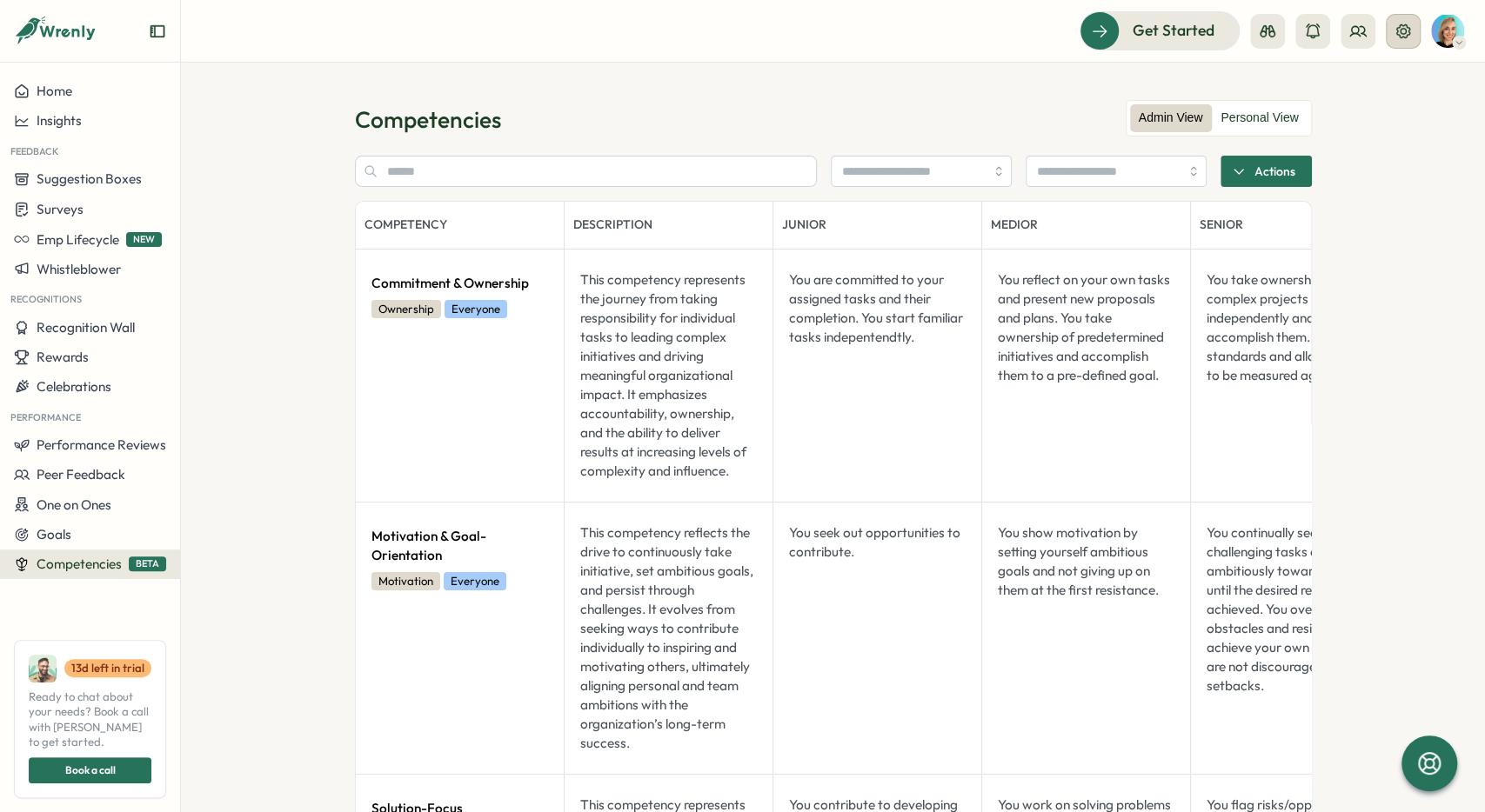
click at [1402, 32] on icon at bounding box center [1403, 31] width 18 height 18
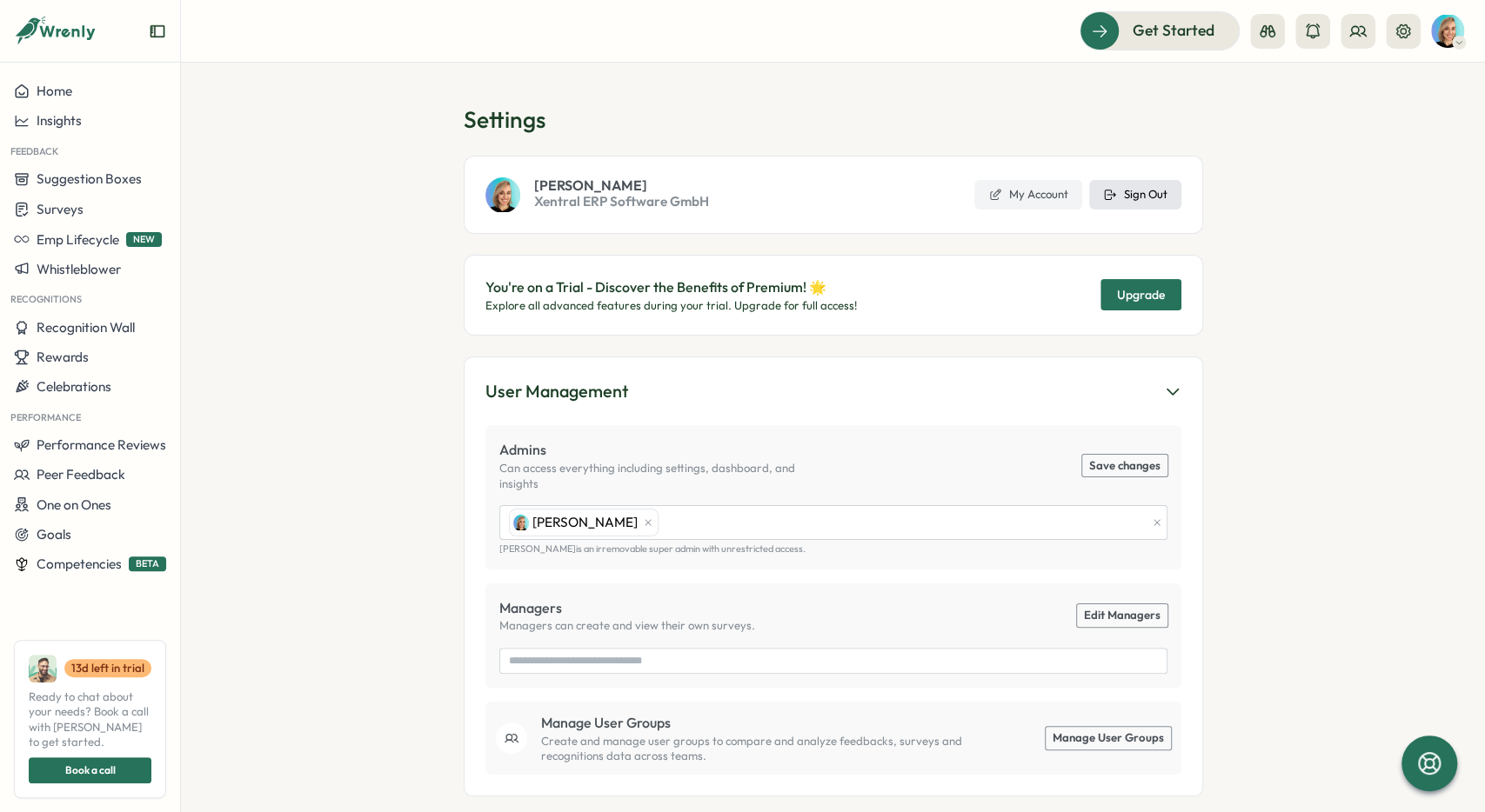
click at [1143, 194] on span "Sign Out" at bounding box center [1145, 195] width 43 height 16
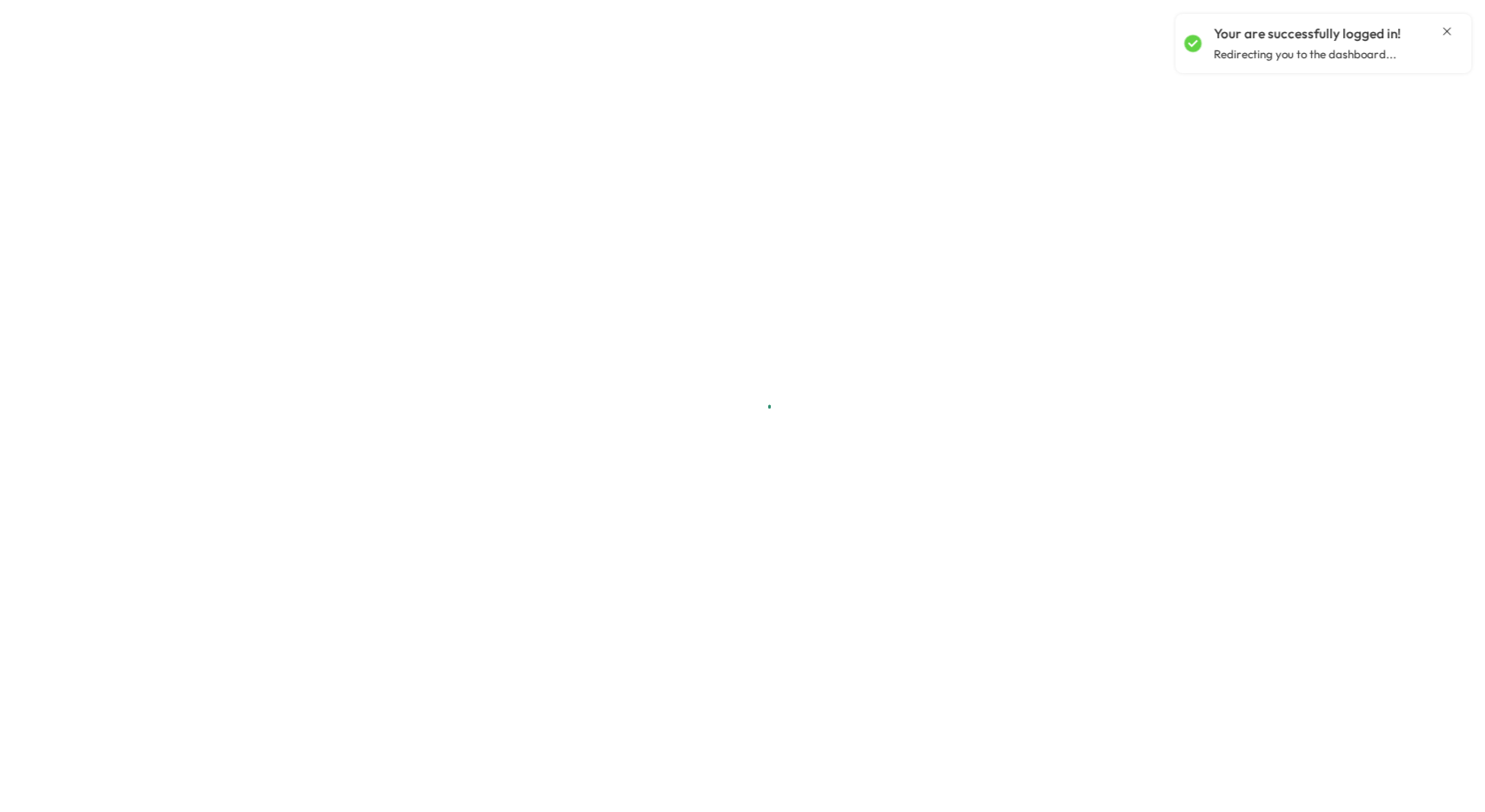
click at [1450, 32] on icon "Close notification" at bounding box center [1447, 31] width 14 height 14
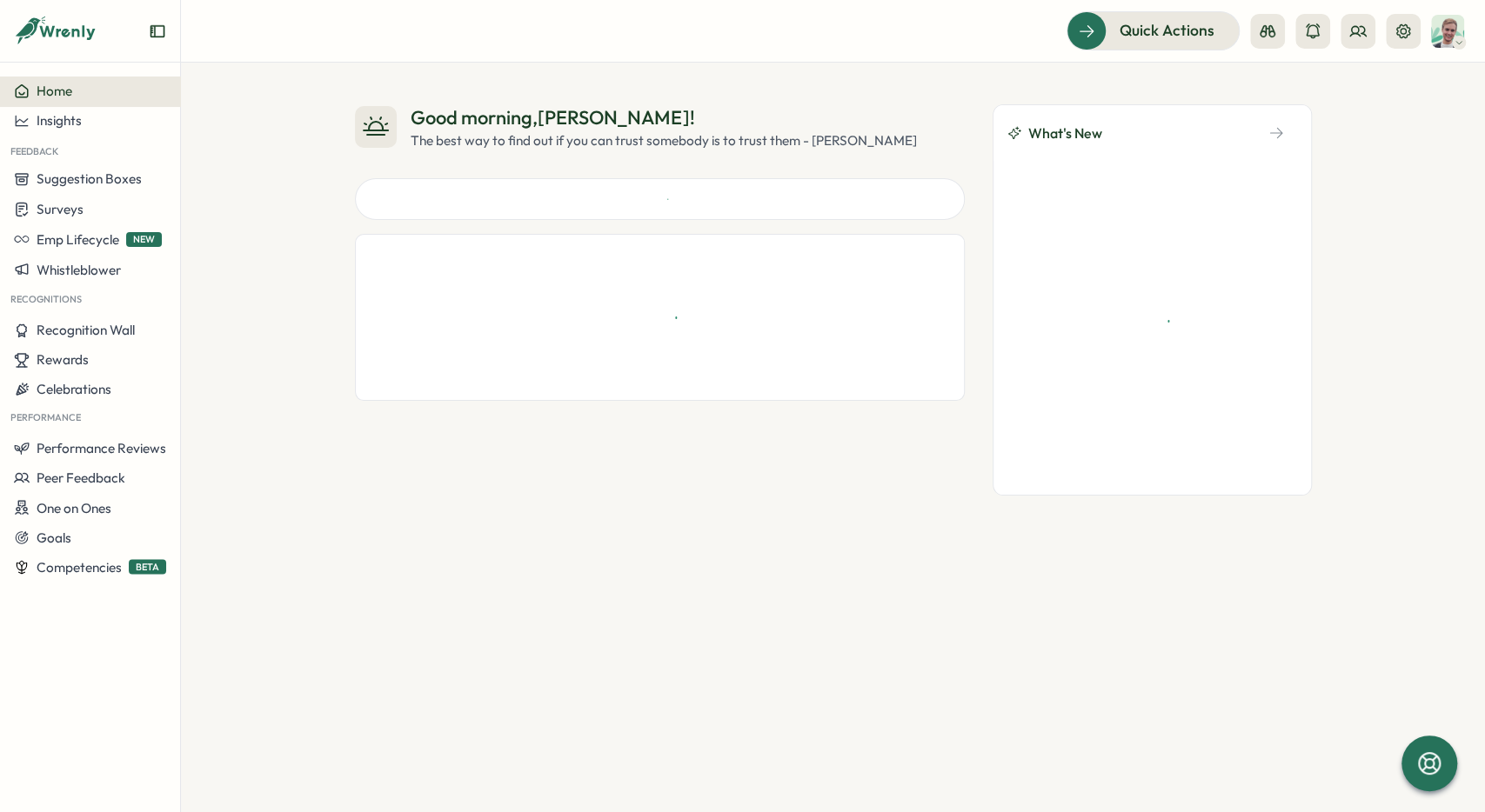
click at [900, 91] on div "Good morning , [PERSON_NAME] ! The best way to find out if you can trust somebo…" at bounding box center [833, 437] width 1304 height 749
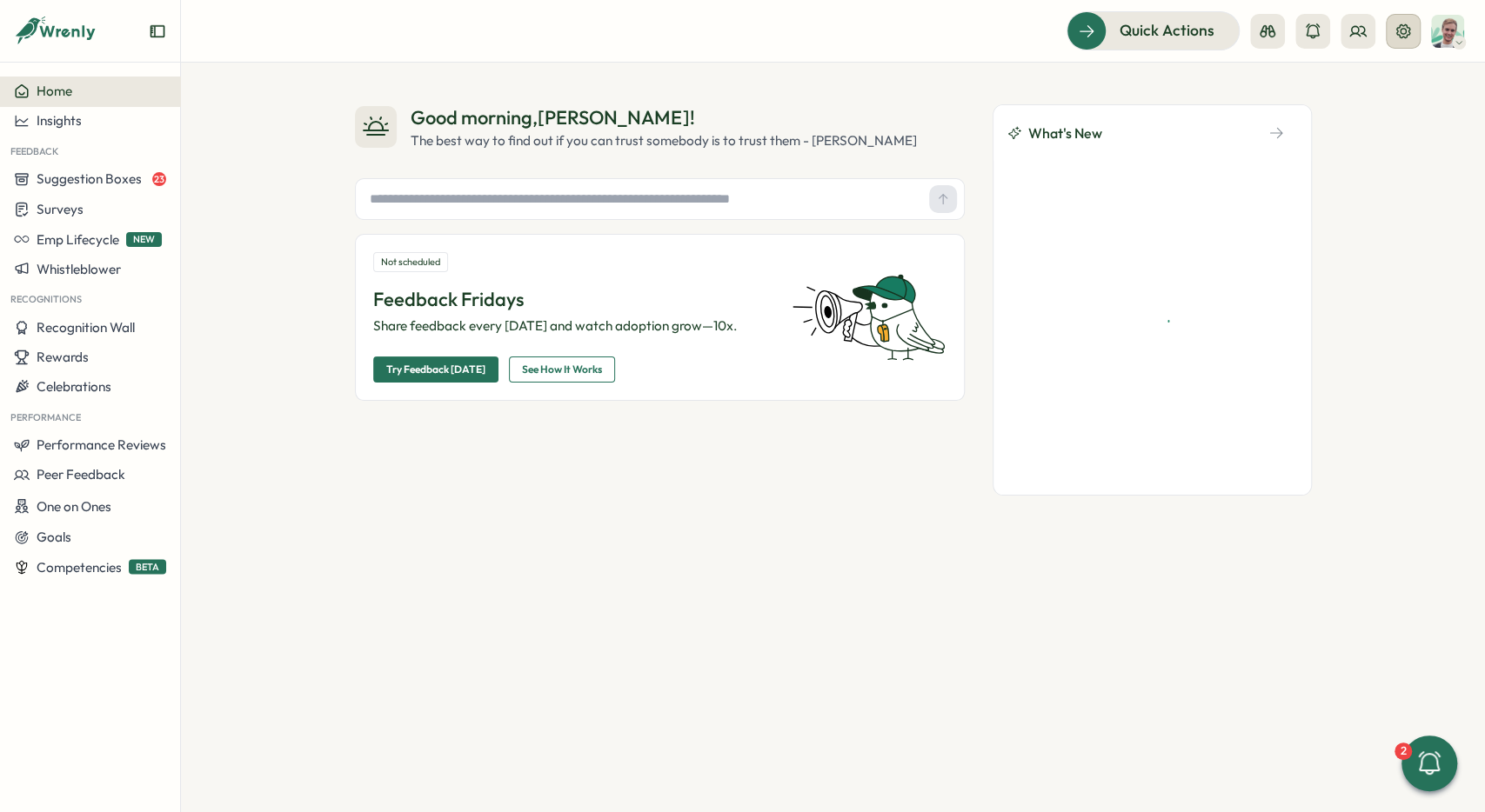
click at [1391, 39] on button at bounding box center [1404, 31] width 35 height 35
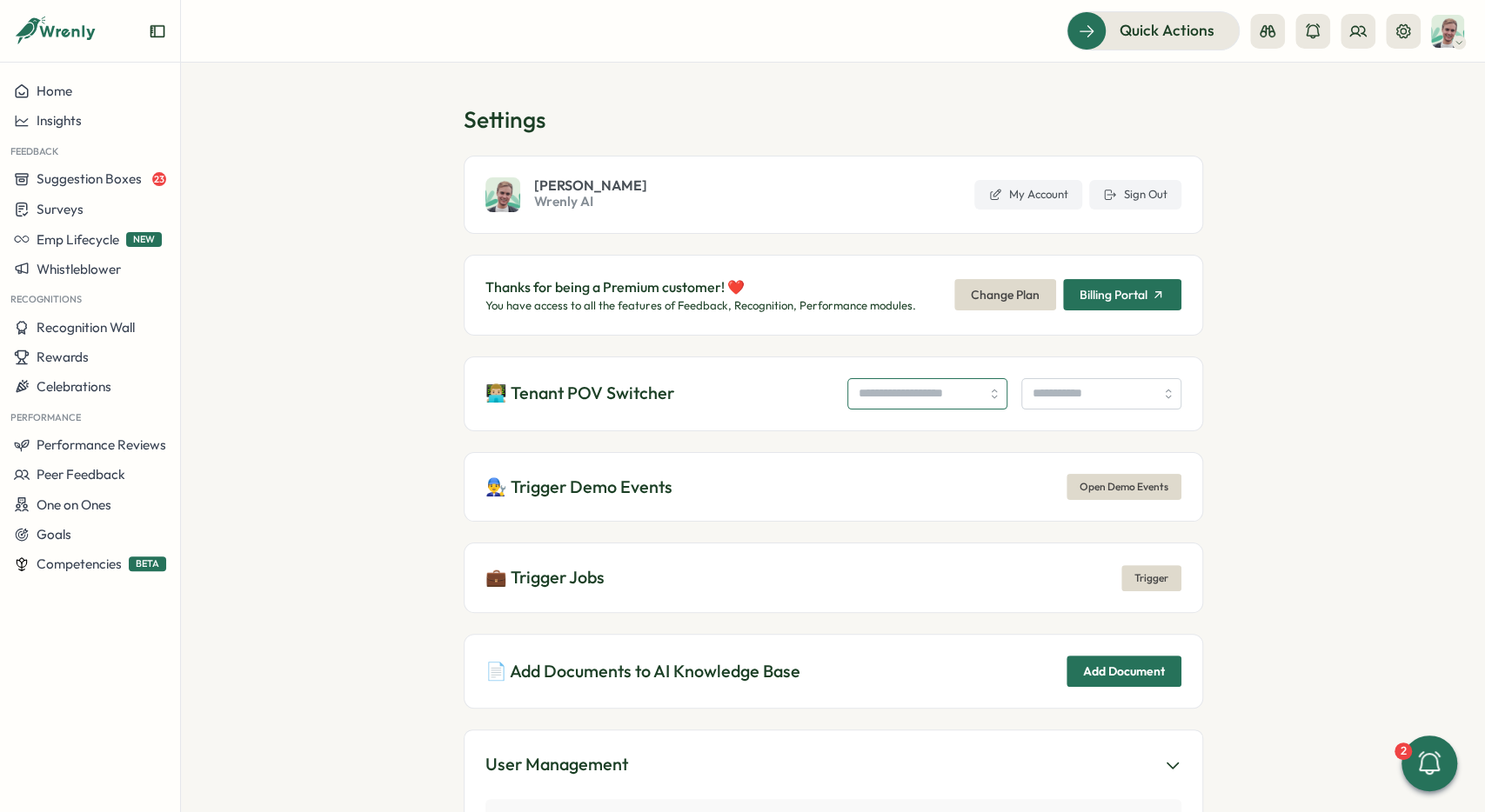
click at [847, 387] on input "search" at bounding box center [927, 394] width 160 height 31
type input "**********"
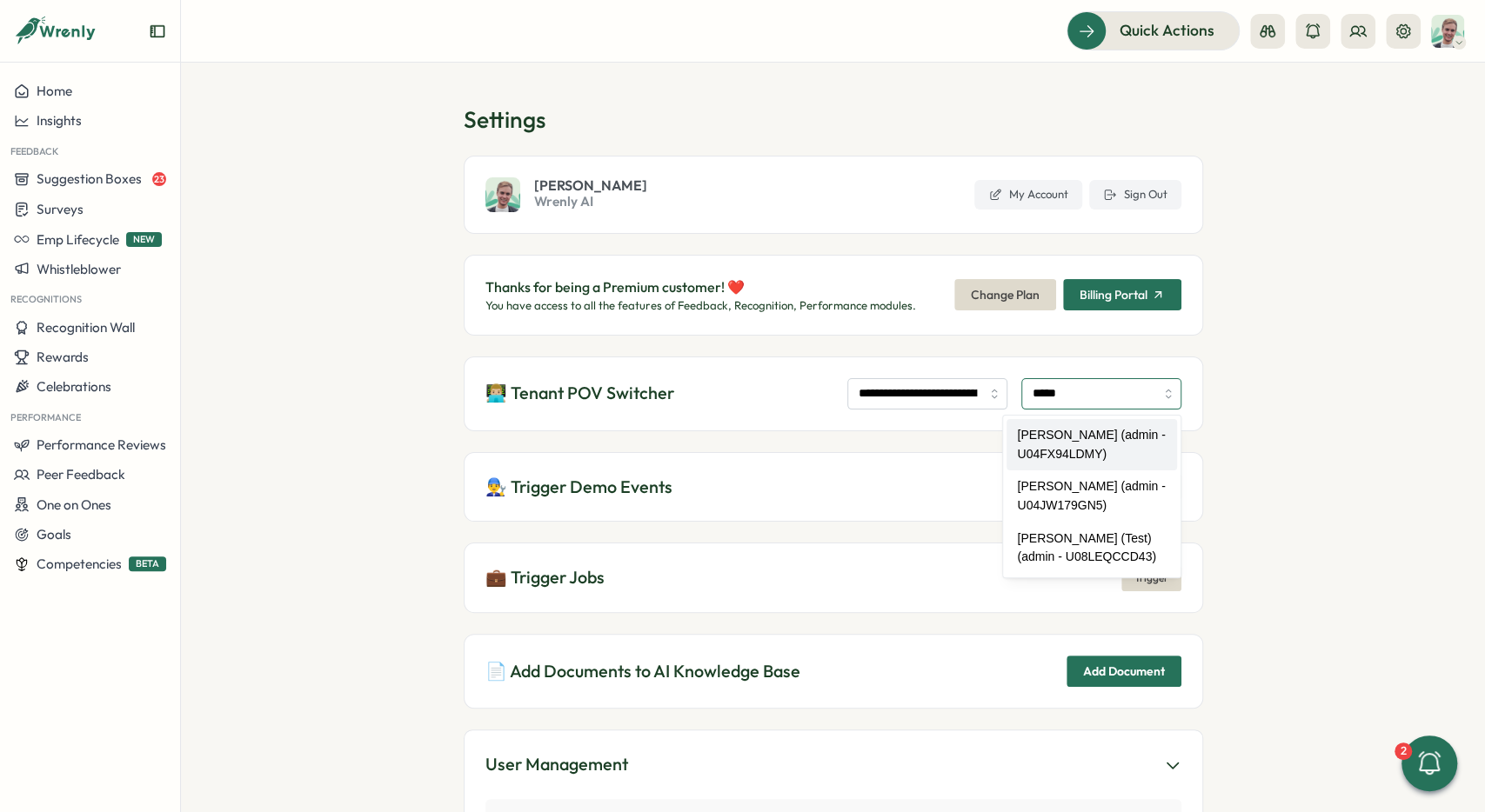
type input "**********"
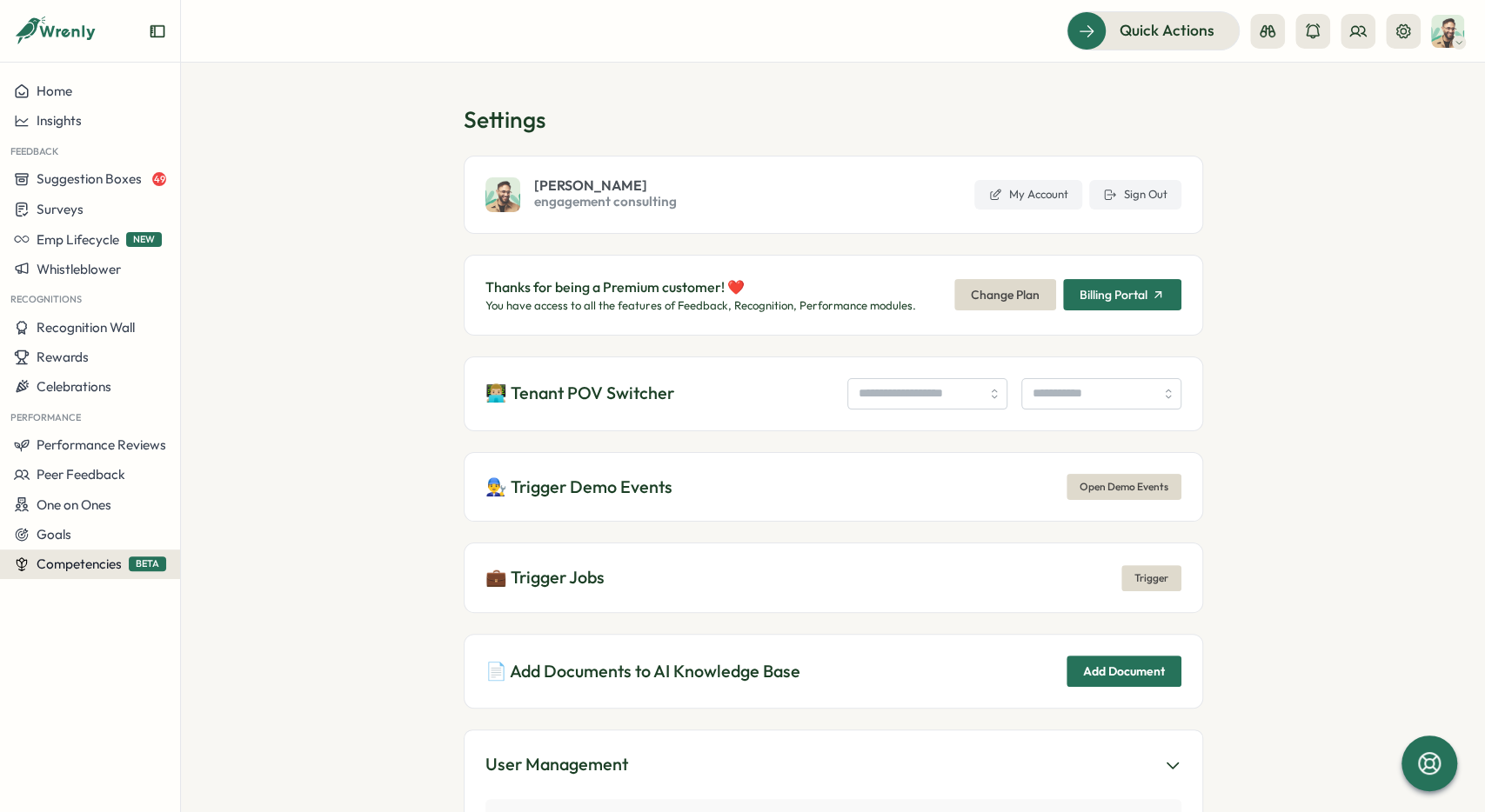
click at [97, 573] on button "Competencies BETA" at bounding box center [90, 564] width 180 height 29
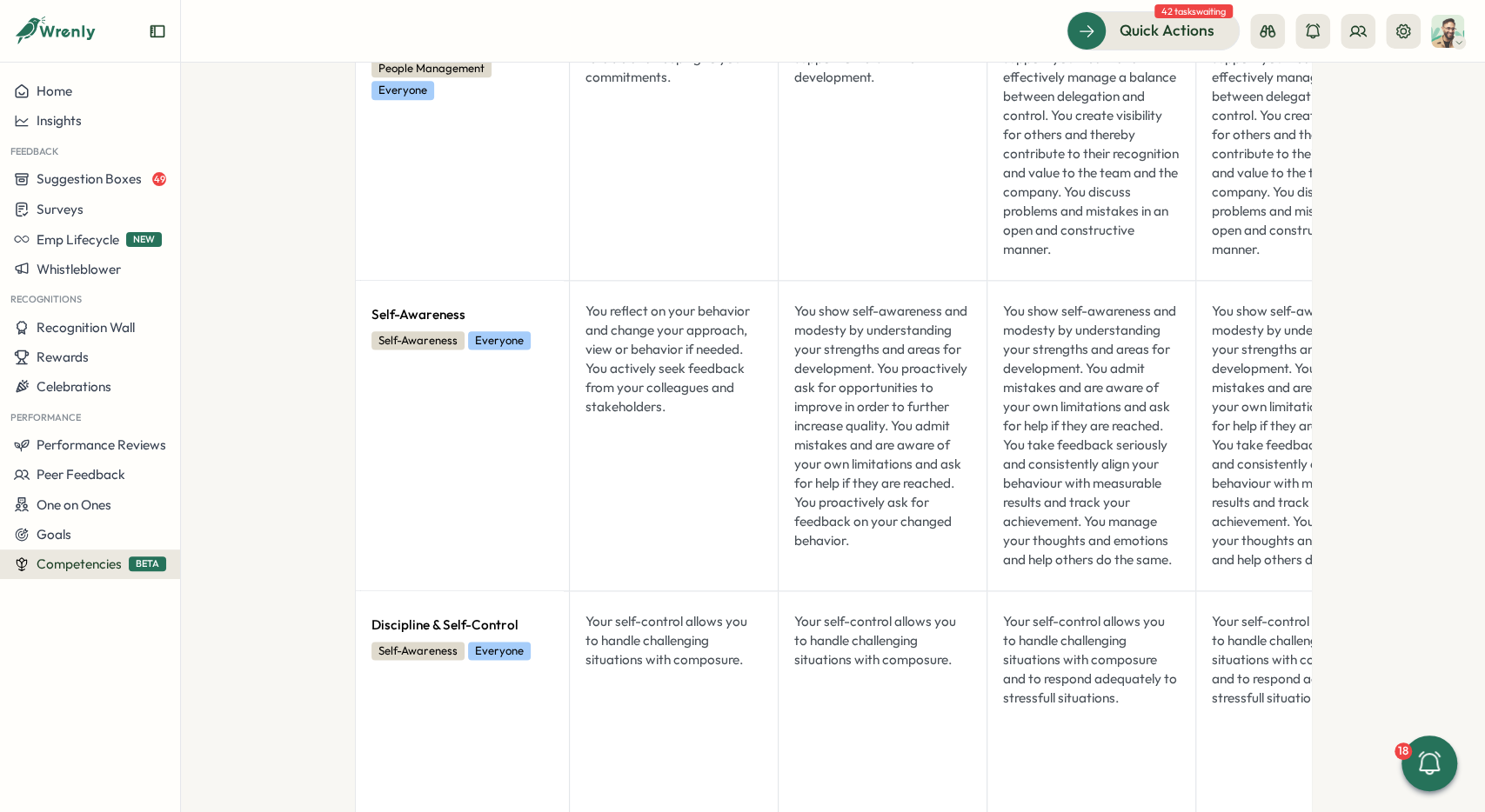
scroll to position [1524, 0]
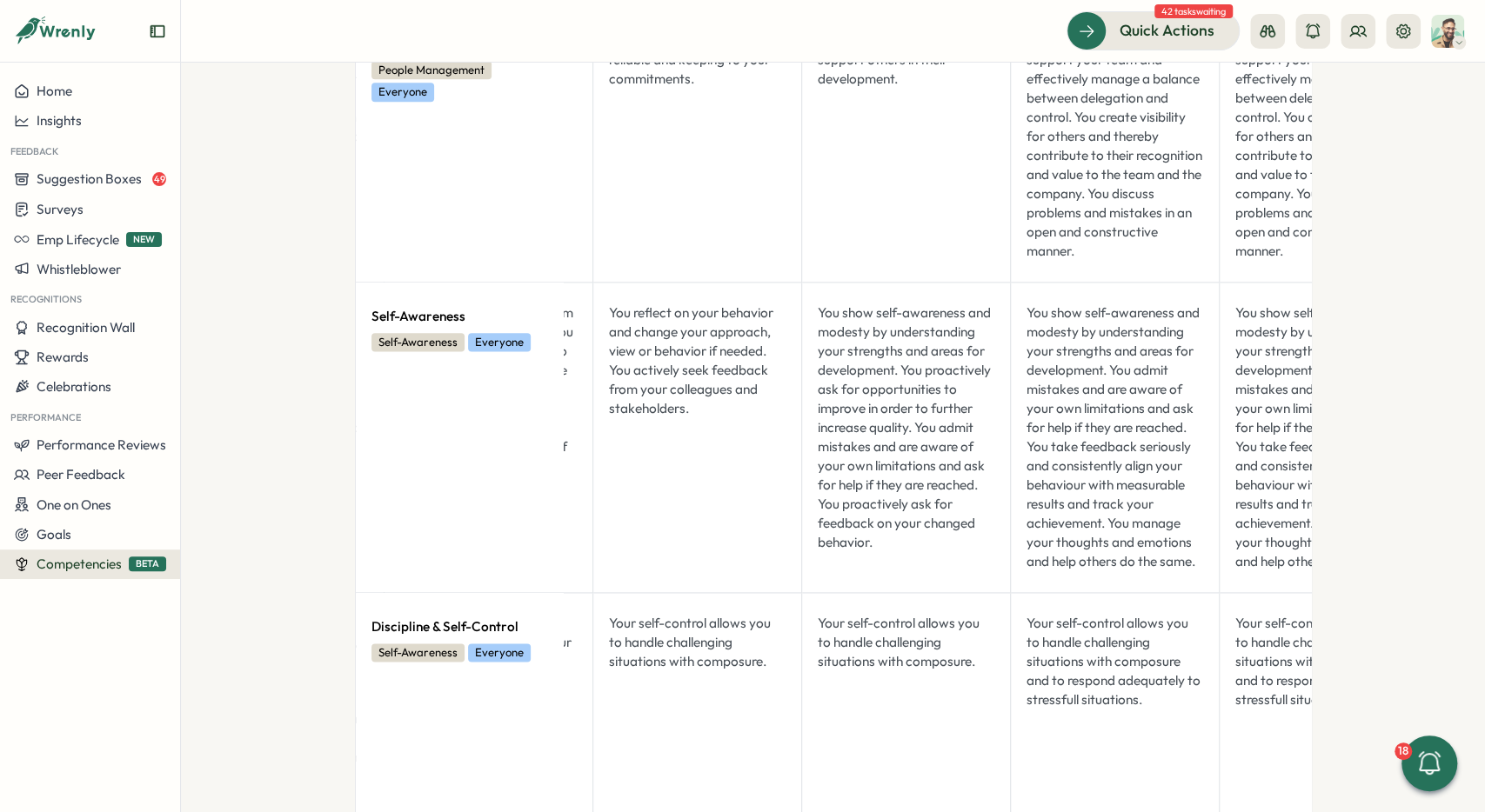
drag, startPoint x: 1036, startPoint y: 719, endPoint x: 859, endPoint y: 503, distance: 279.3
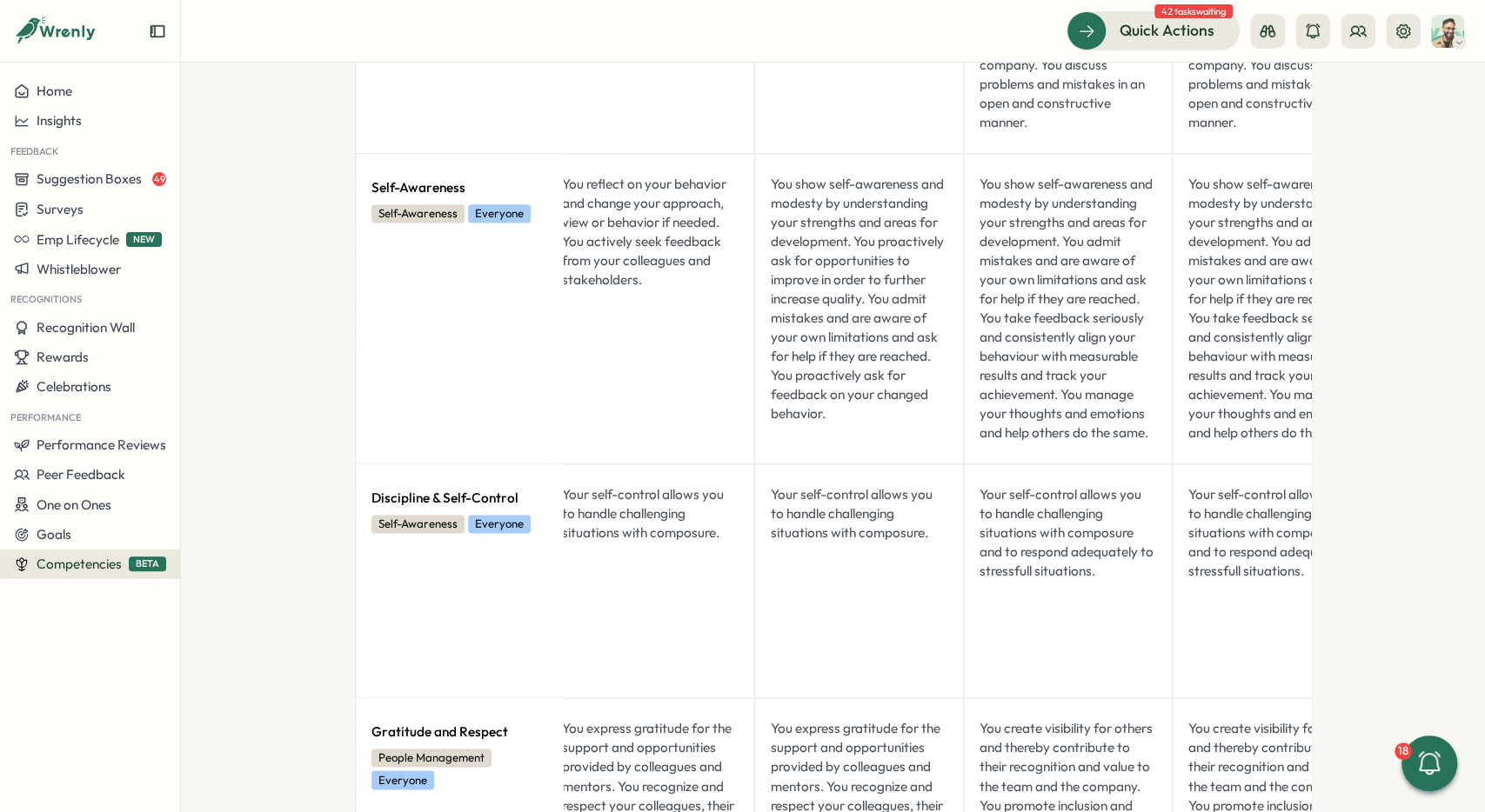
scroll to position [1654, 0]
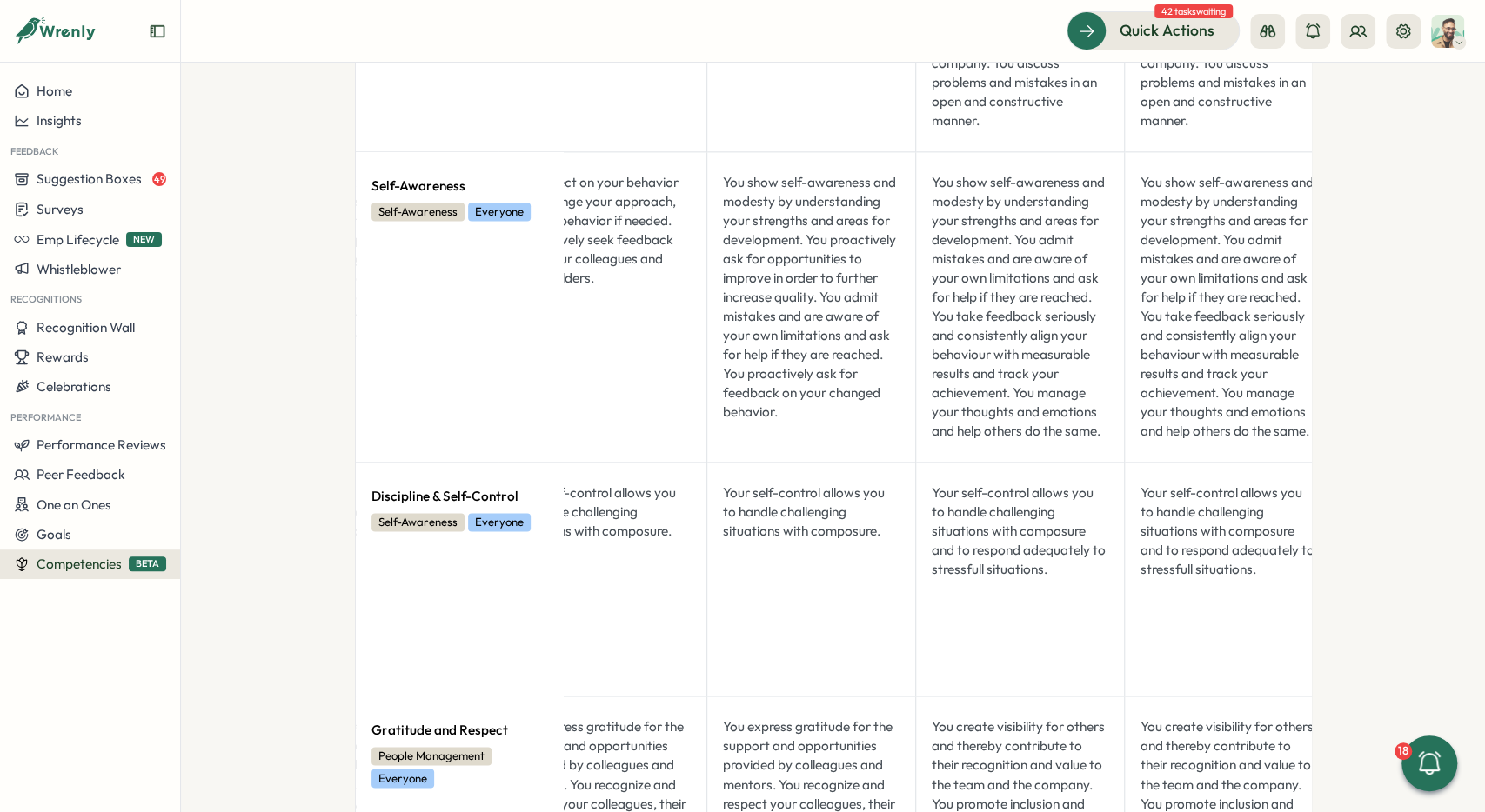
drag, startPoint x: 816, startPoint y: 407, endPoint x: 865, endPoint y: 752, distance: 348.5
drag, startPoint x: 1427, startPoint y: 334, endPoint x: 1410, endPoint y: 853, distance: 519.3
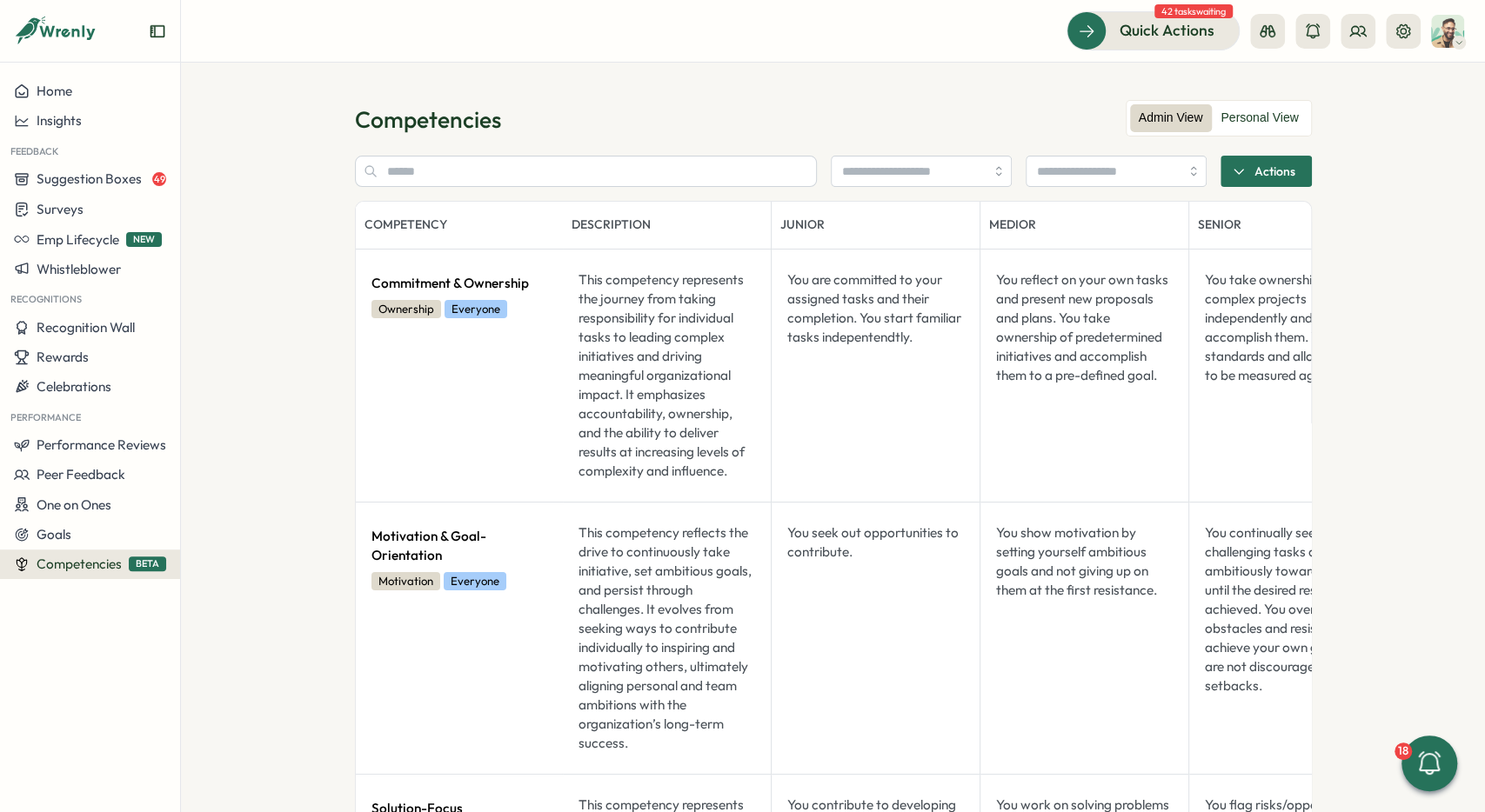
scroll to position [0, 0]
click at [508, 107] on div "Competencies" at bounding box center [833, 119] width 957 height 30
drag, startPoint x: 1212, startPoint y: 119, endPoint x: 1233, endPoint y: 118, distance: 21.0
click at [1212, 119] on label "Admin View" at bounding box center [1171, 119] width 81 height 27
click at [1233, 118] on label "Personal View" at bounding box center [1259, 119] width 95 height 27
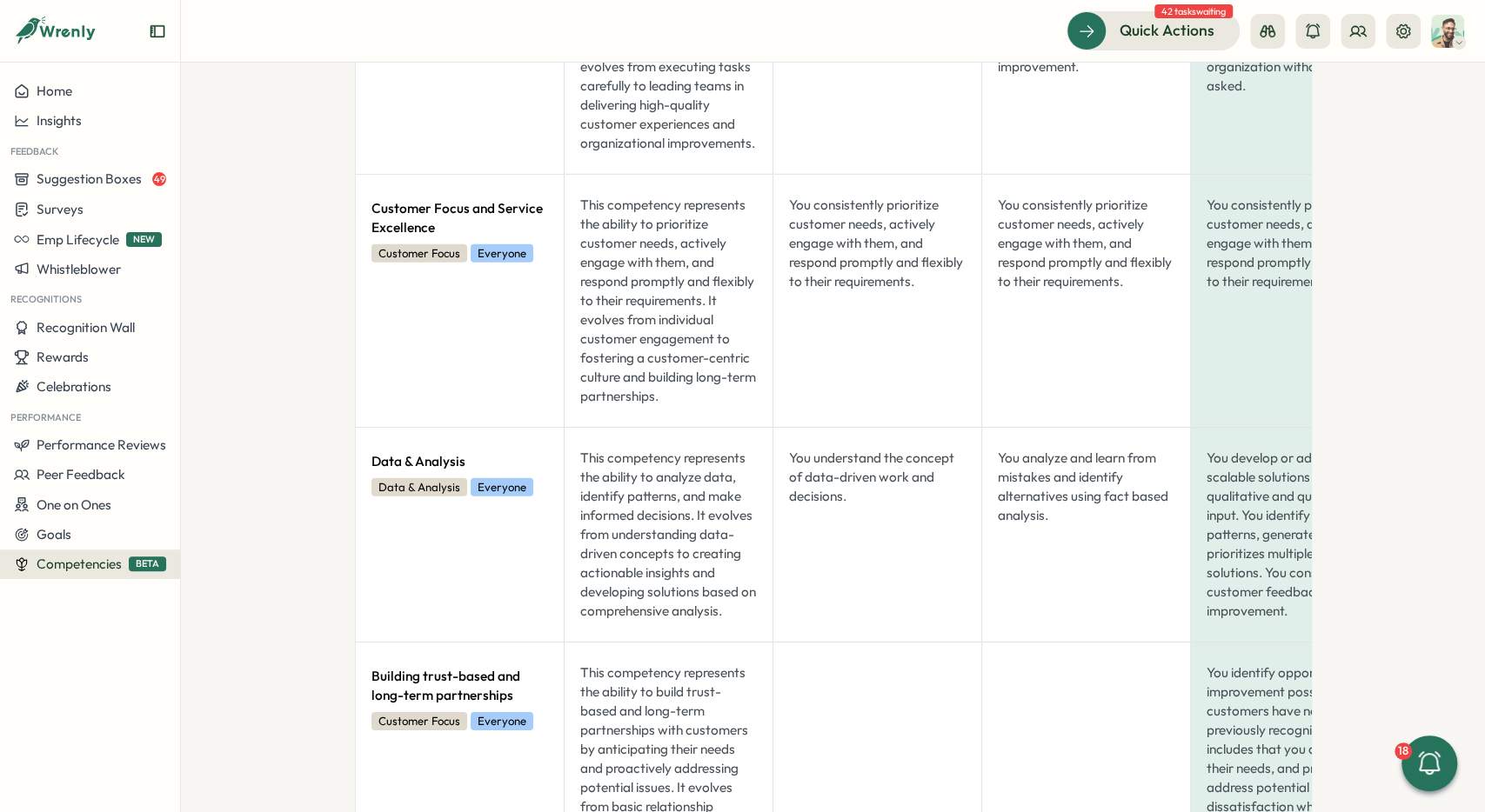
drag, startPoint x: 842, startPoint y: 377, endPoint x: 815, endPoint y: 183, distance: 195.9
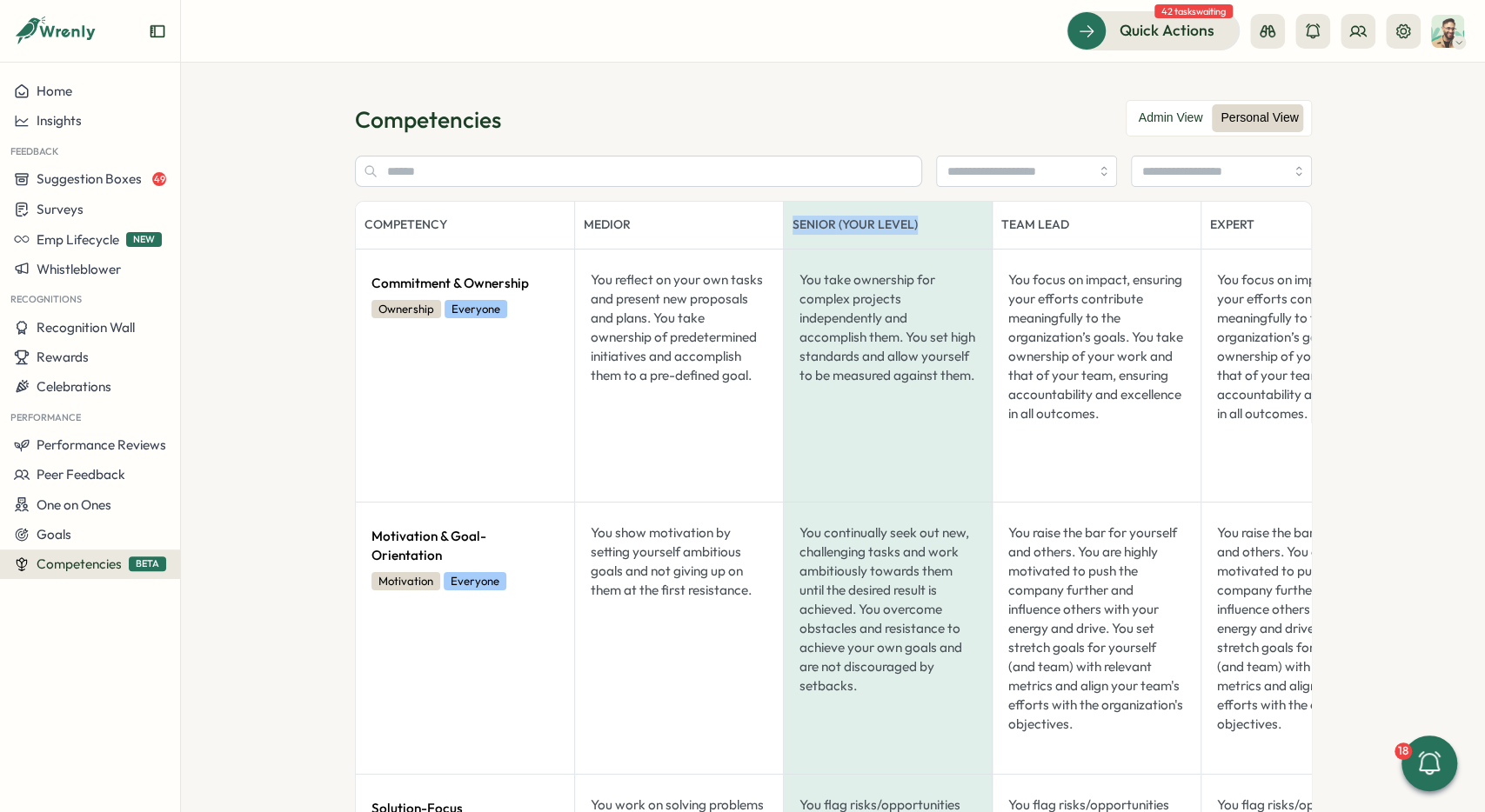
drag, startPoint x: 795, startPoint y: 218, endPoint x: 1014, endPoint y: 215, distance: 219.0
click at [972, 219] on div "Senior (Your Level)" at bounding box center [887, 225] width 190 height 20
click at [1417, 29] on button at bounding box center [1404, 31] width 35 height 35
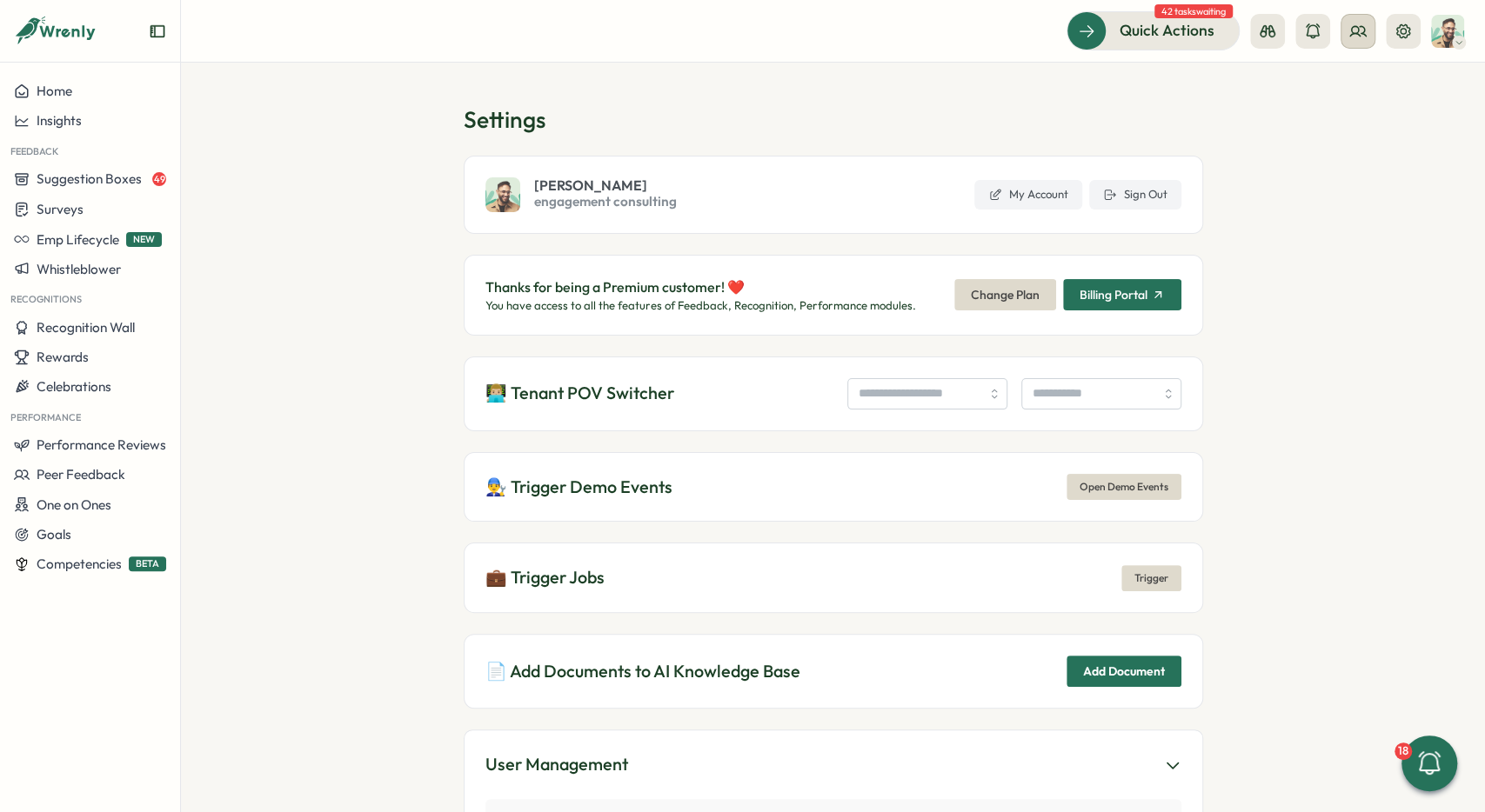
click at [1353, 29] on icon at bounding box center [1358, 31] width 18 height 18
click at [974, 24] on div "Quick Actions 42 tasks waiting" at bounding box center [833, 30] width 1262 height 38
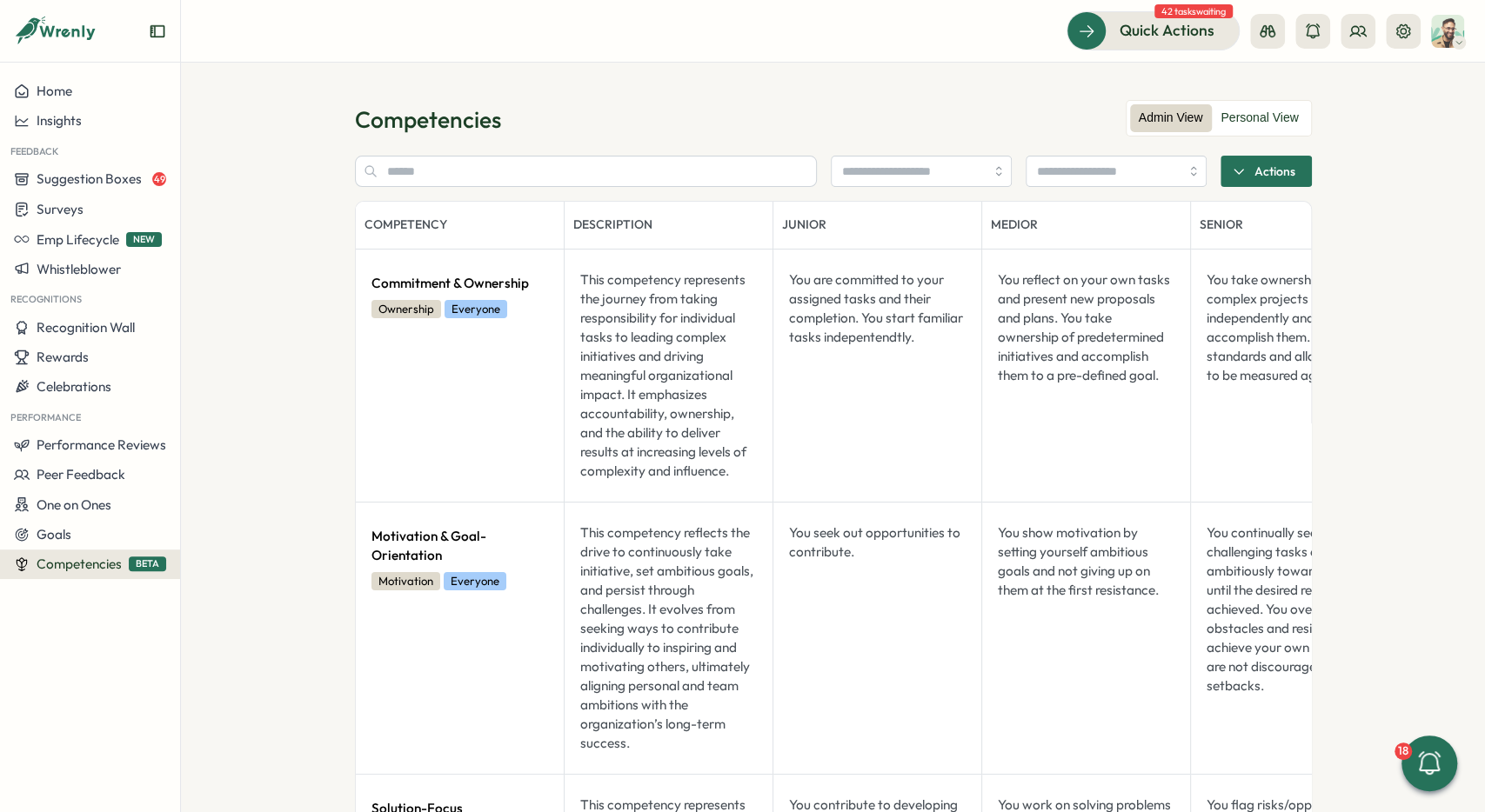
click at [1292, 165] on span "Actions" at bounding box center [1274, 171] width 41 height 29
click at [1289, 274] on span "Preview as user" at bounding box center [1264, 270] width 90 height 16
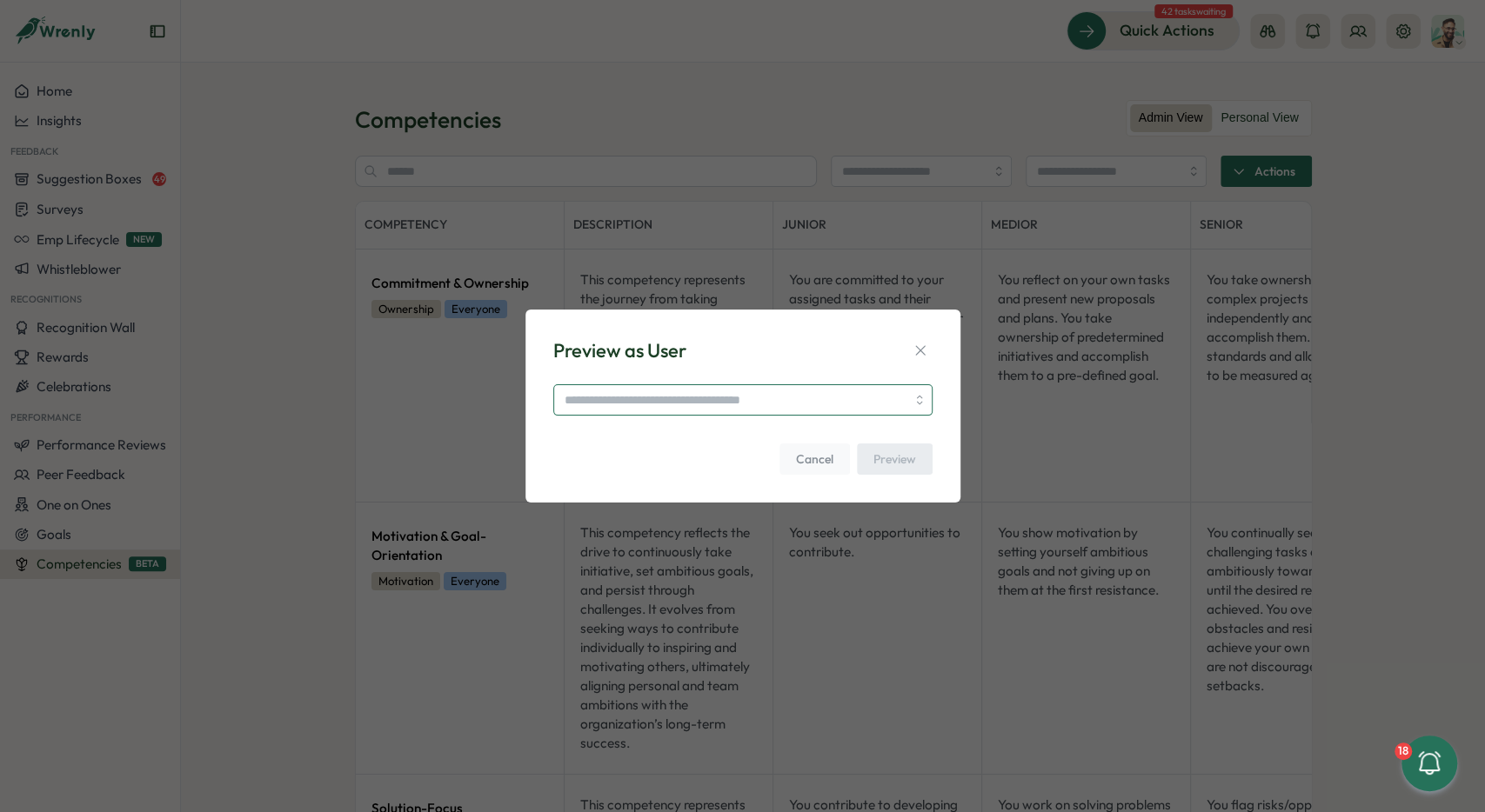
click at [799, 399] on input "search" at bounding box center [742, 400] width 379 height 31
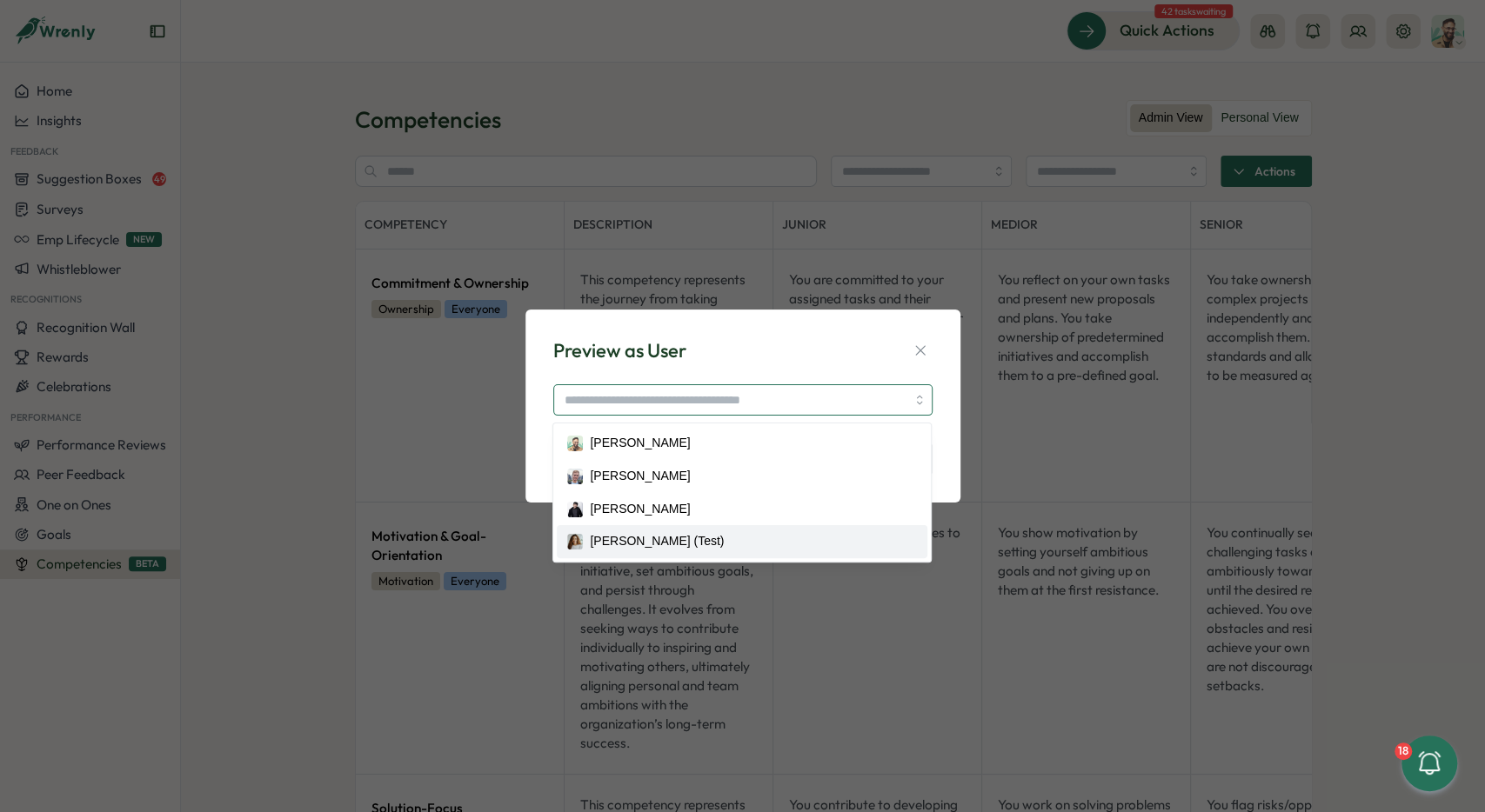
type input "**********"
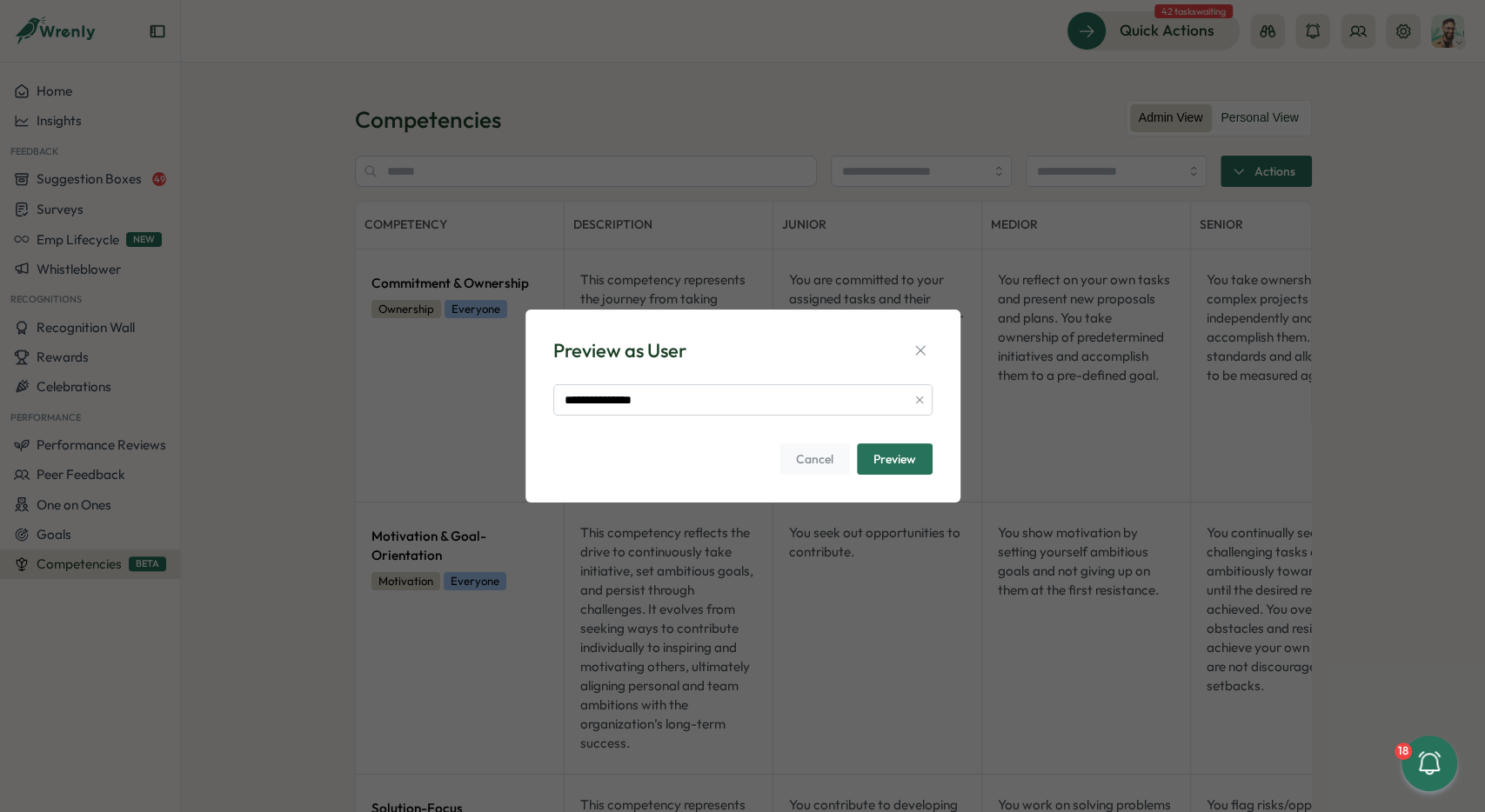
click at [886, 454] on span "Preview" at bounding box center [895, 459] width 43 height 29
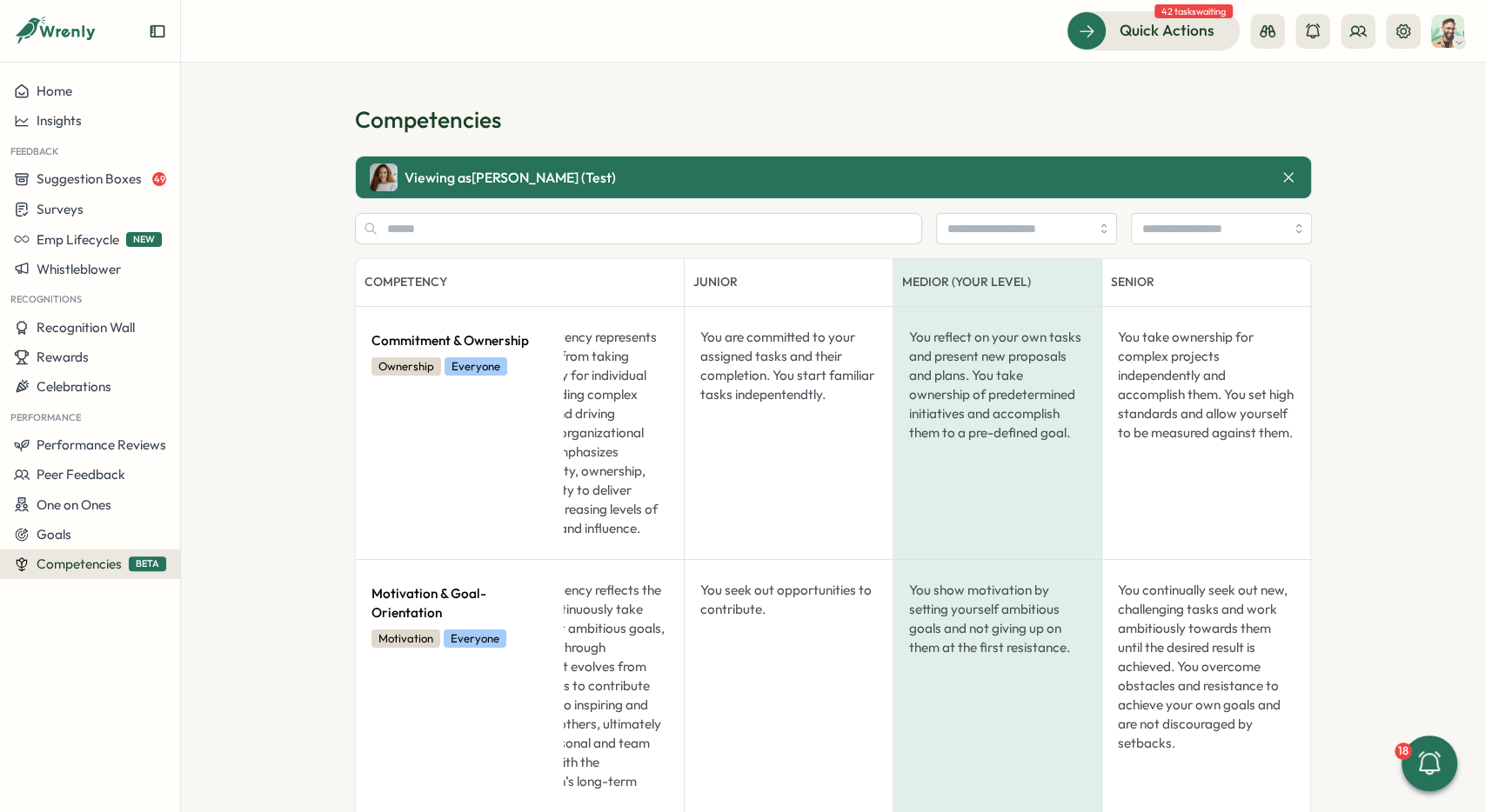
scroll to position [0, 90]
drag, startPoint x: 929, startPoint y: 283, endPoint x: 1007, endPoint y: 286, distance: 78.1
click at [1007, 286] on div "Medior (Your Level)" at bounding box center [995, 283] width 190 height 20
click at [935, 283] on div "Medior (Your Level)" at bounding box center [995, 283] width 190 height 20
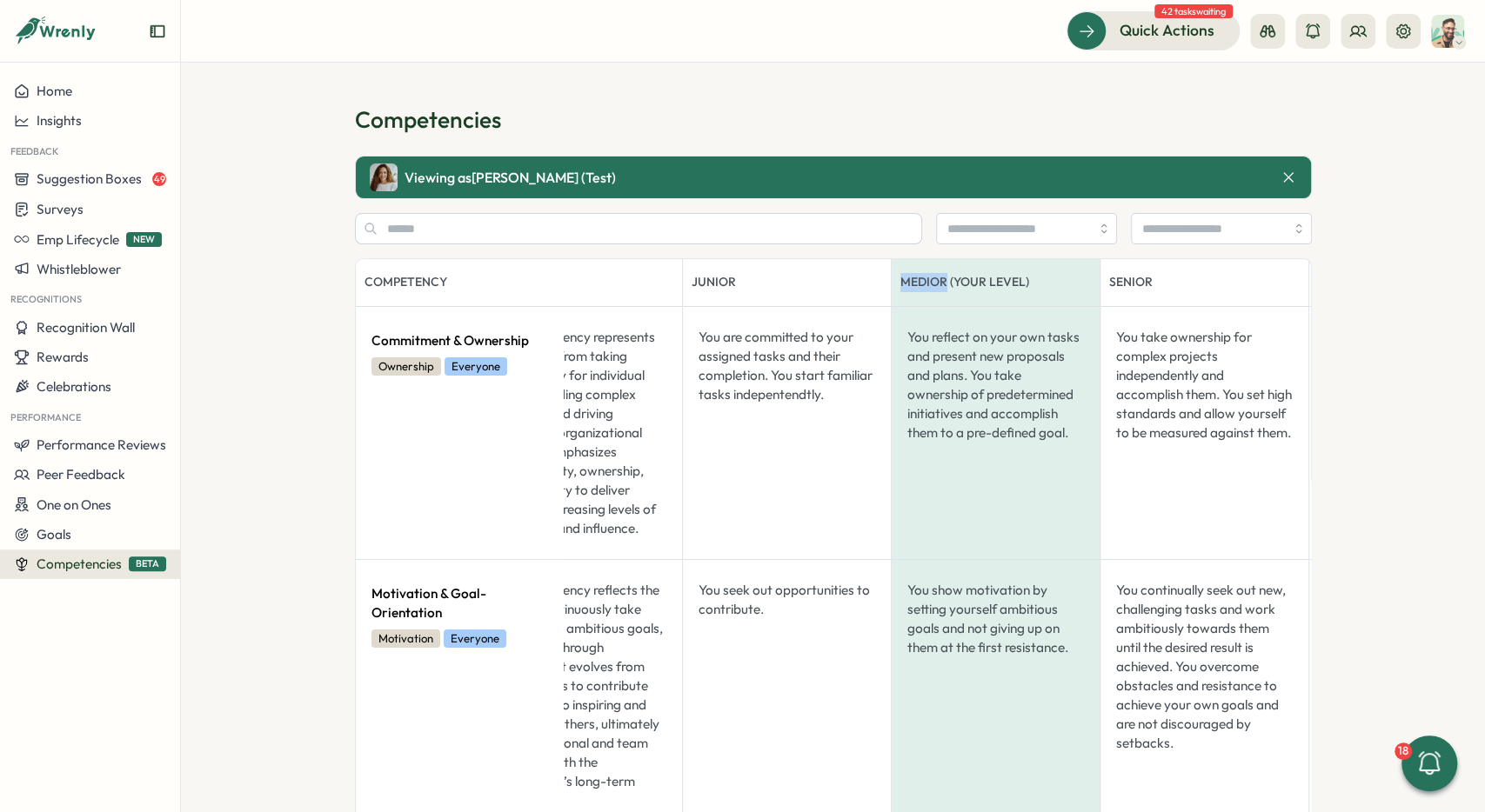
click at [935, 283] on div "Medior (Your Level)" at bounding box center [995, 283] width 190 height 20
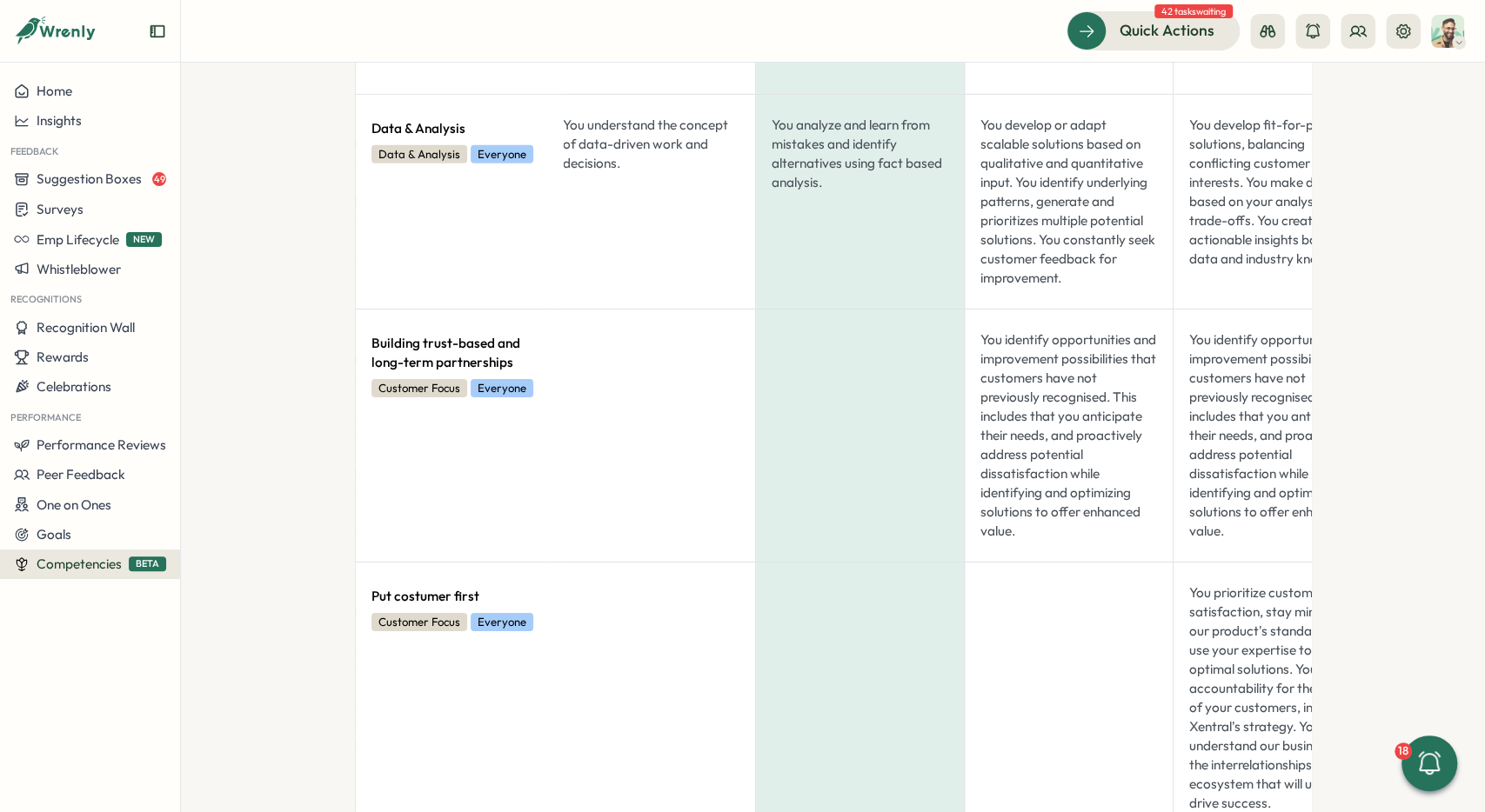
scroll to position [3914, 0]
drag, startPoint x: 875, startPoint y: 563, endPoint x: 881, endPoint y: 169, distance: 394.0
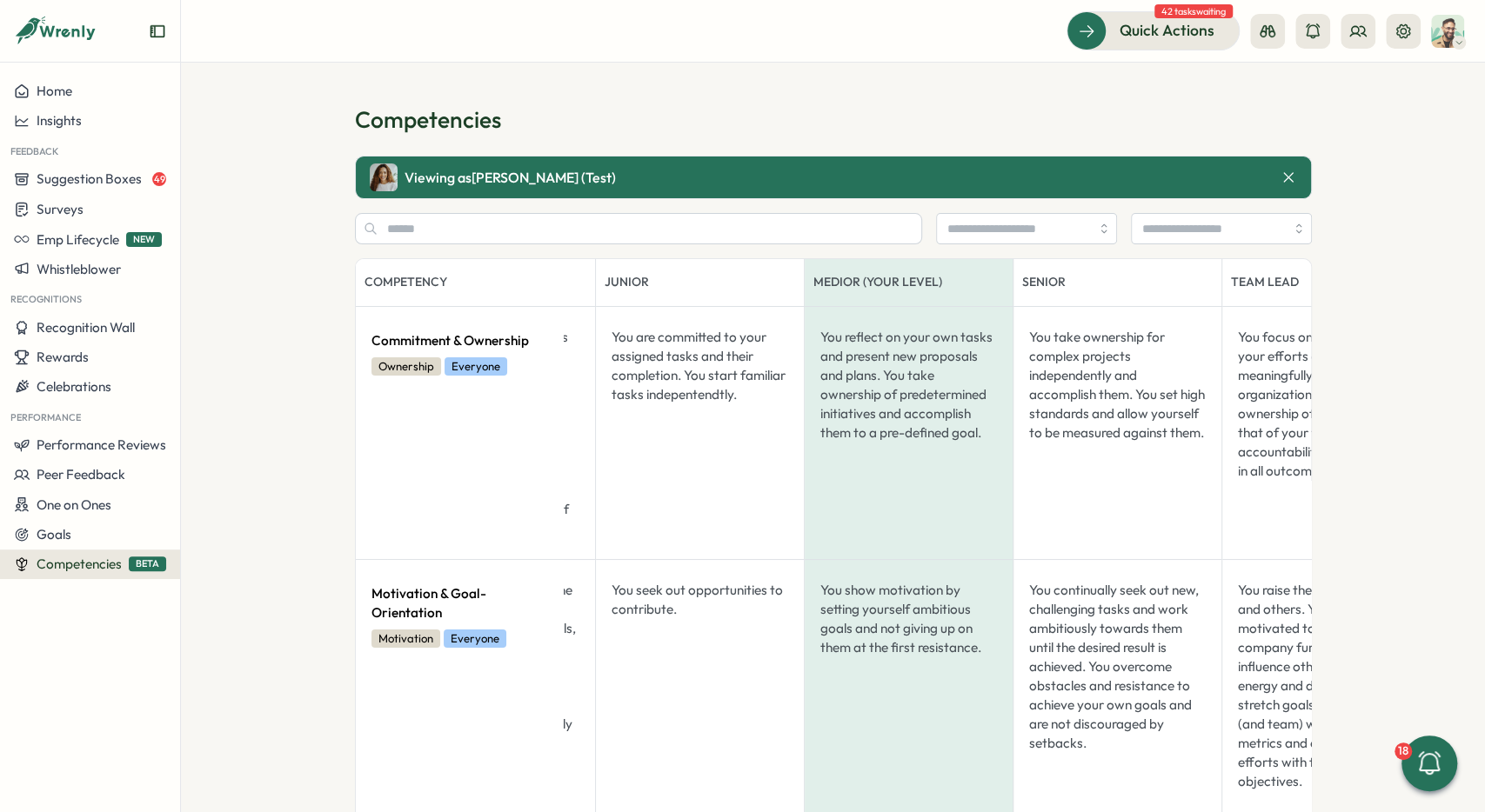
scroll to position [0, 181]
click at [1291, 178] on icon at bounding box center [1288, 177] width 18 height 18
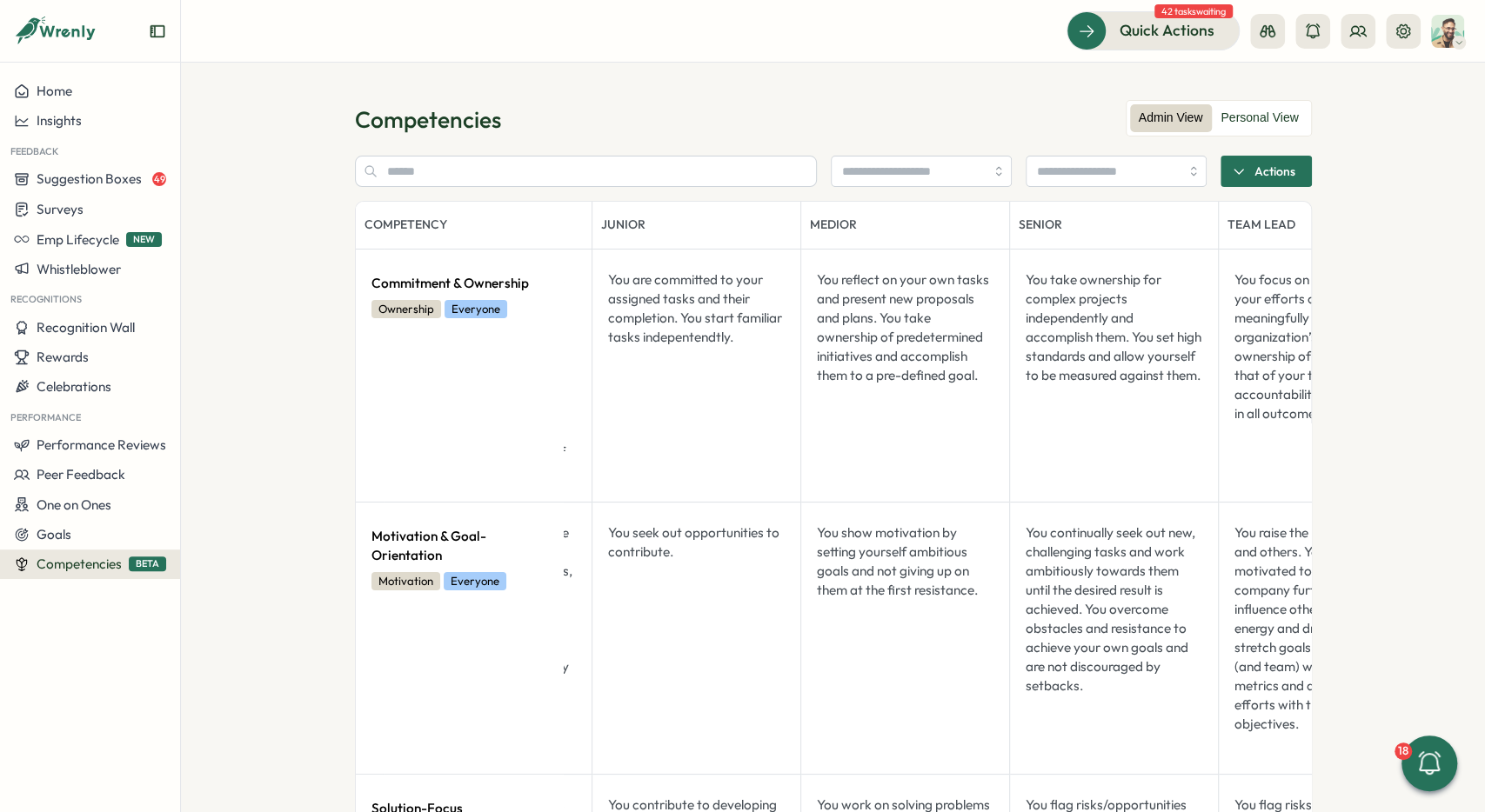
click at [235, 482] on section "Competencies Admin View Personal View Actions Competency Description Junior Med…" at bounding box center [833, 437] width 1304 height 749
click at [97, 445] on span "Performance Reviews" at bounding box center [101, 445] width 129 height 17
click at [283, 477] on div "Create New Review" at bounding box center [262, 479] width 116 height 20
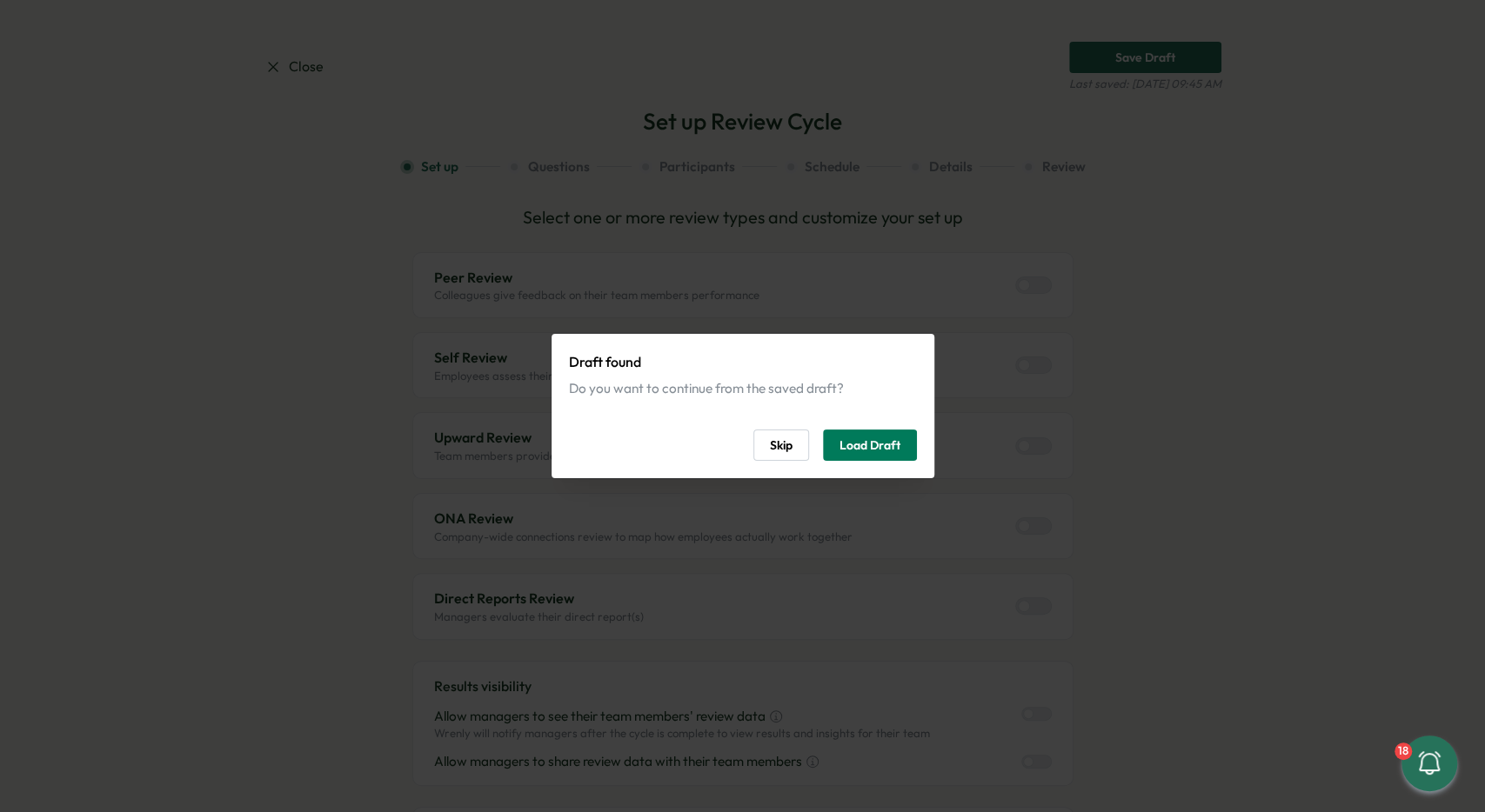
click at [789, 450] on span "Skip" at bounding box center [781, 446] width 23 height 29
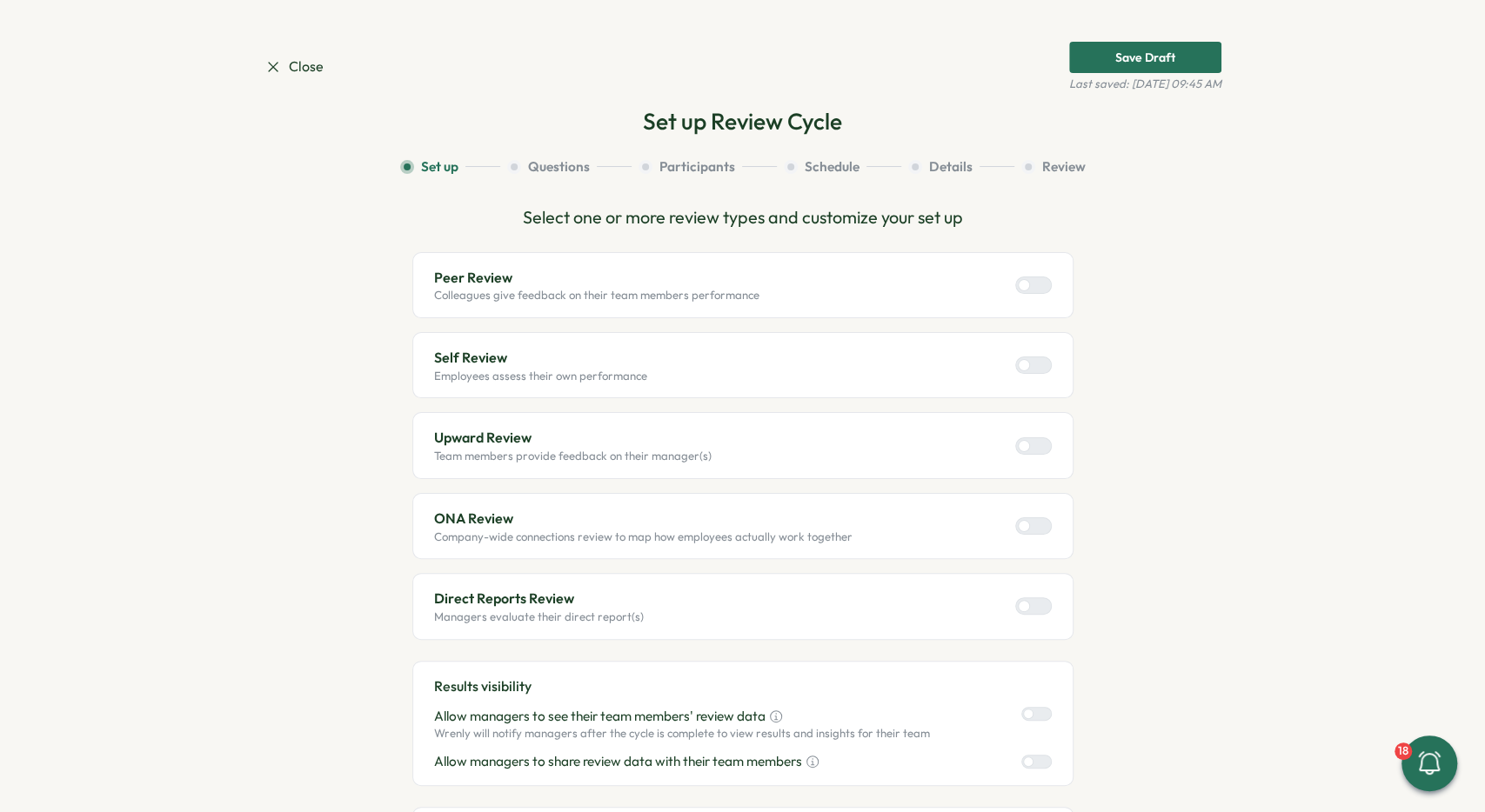
click at [1031, 286] on div at bounding box center [1039, 285] width 21 height 16
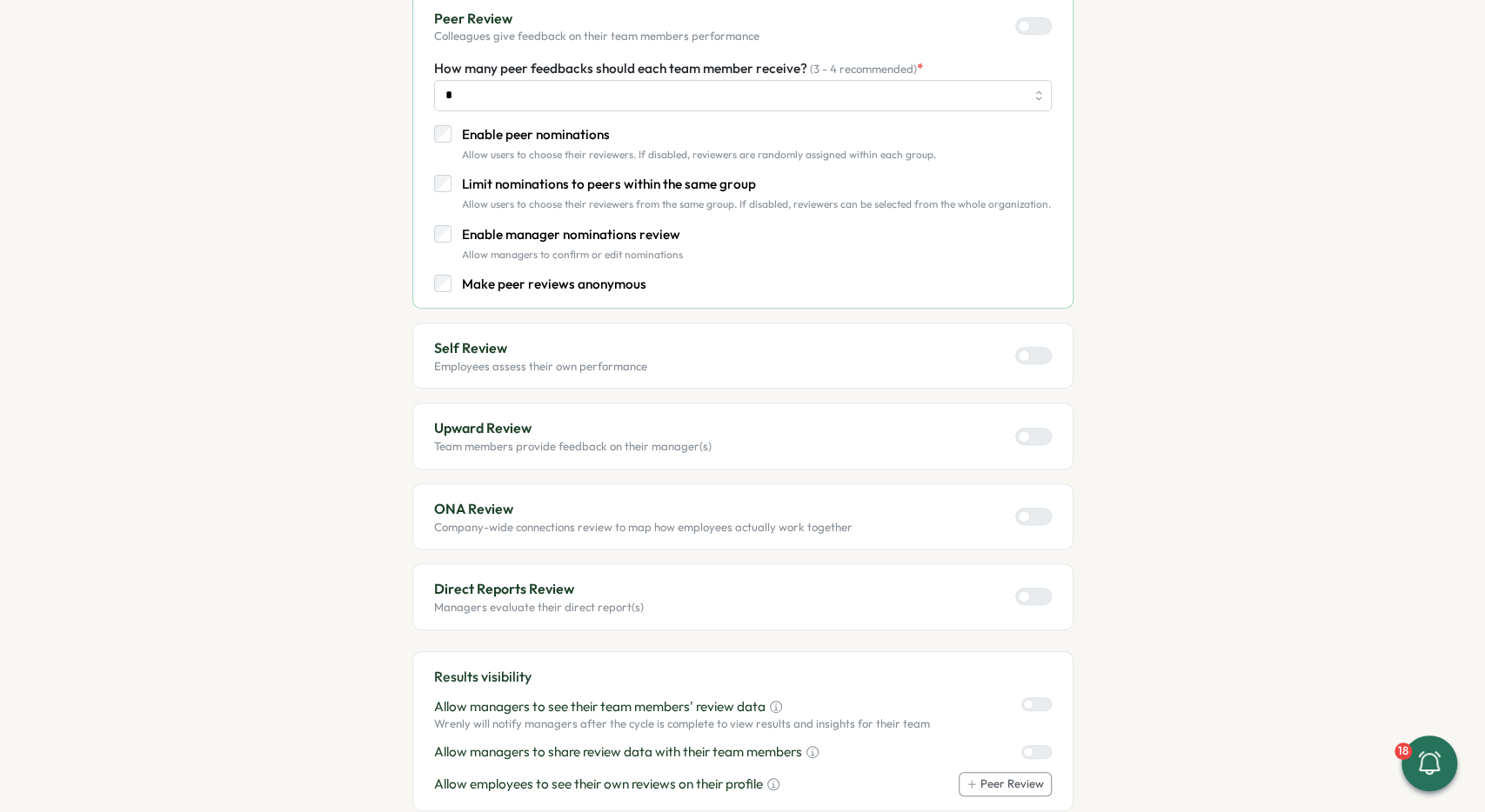
scroll to position [261, 0]
click at [1046, 349] on div at bounding box center [1039, 354] width 21 height 16
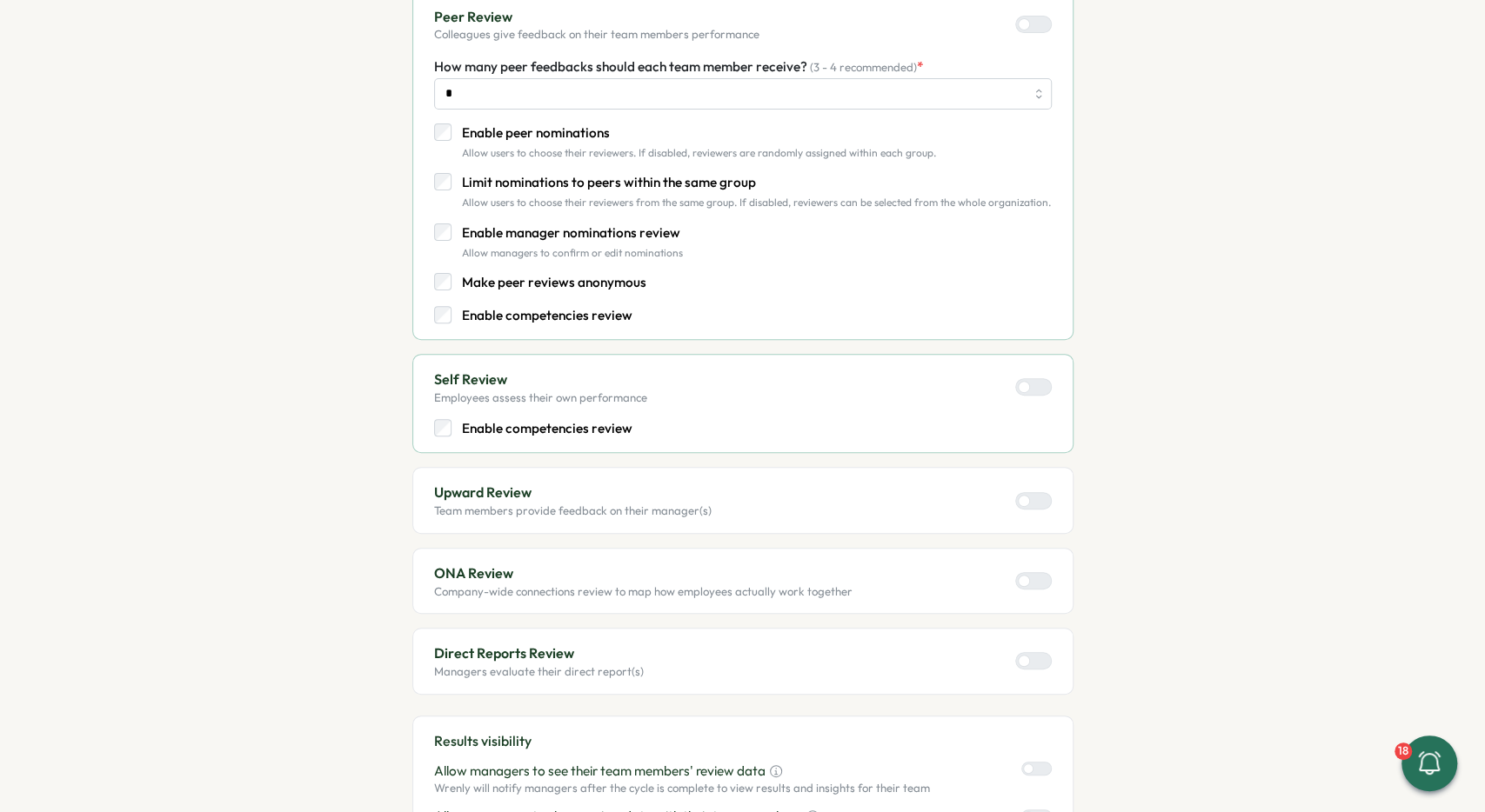
click at [1042, 656] on div at bounding box center [1039, 661] width 21 height 16
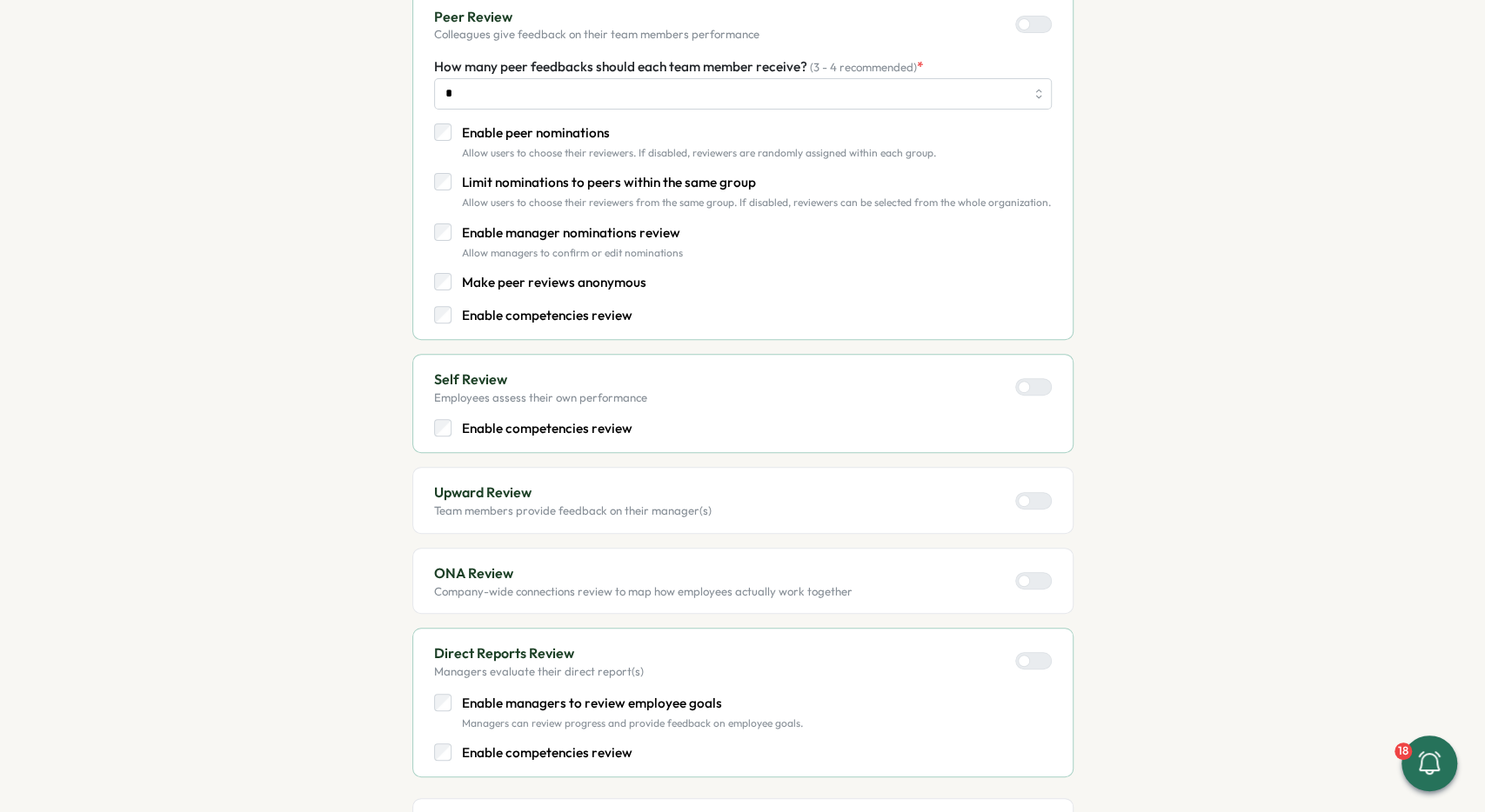
click at [1029, 501] on div at bounding box center [1024, 501] width 12 height 12
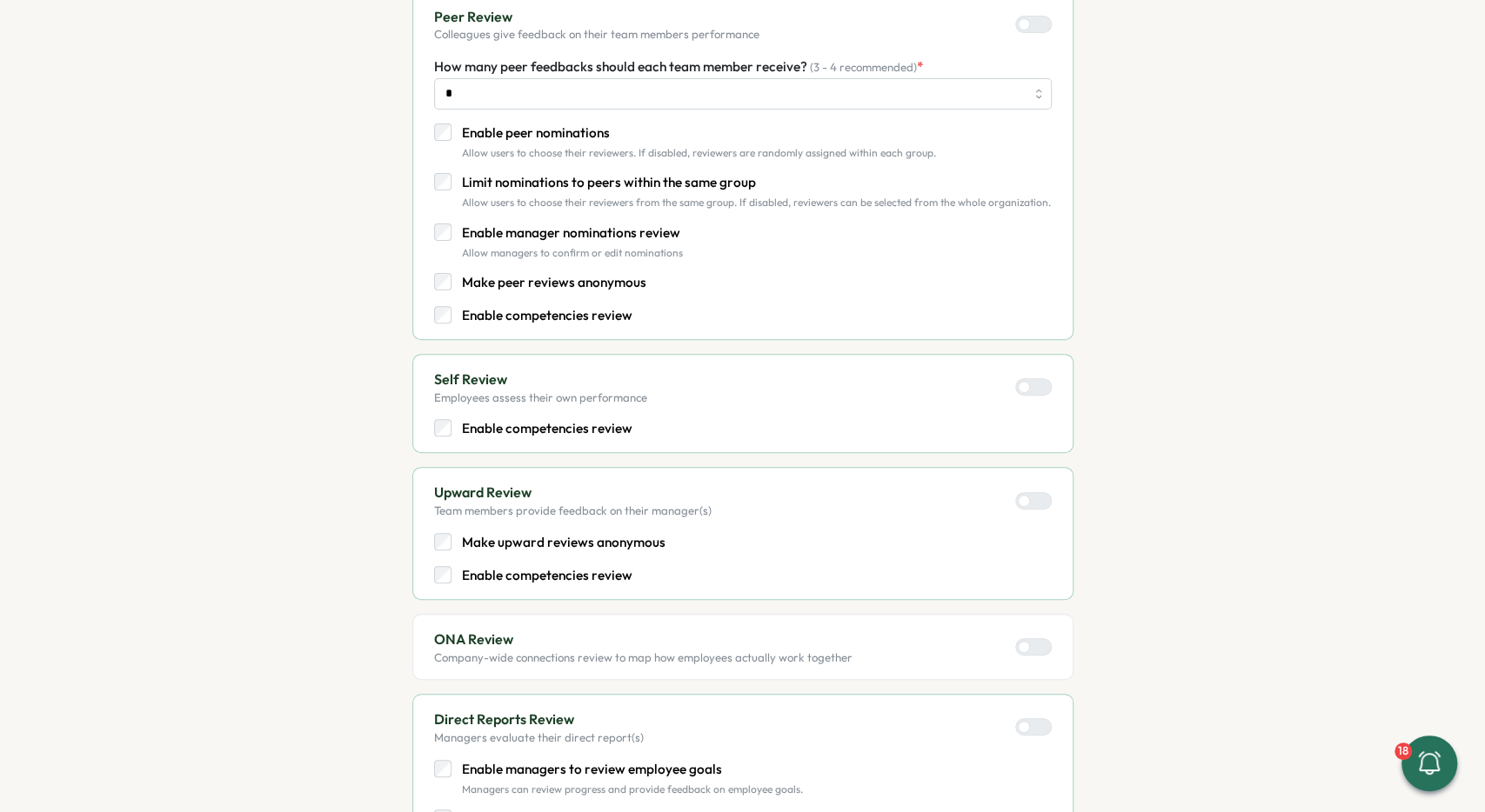
click at [511, 133] on p "Enable peer nominations" at bounding box center [699, 133] width 474 height 20
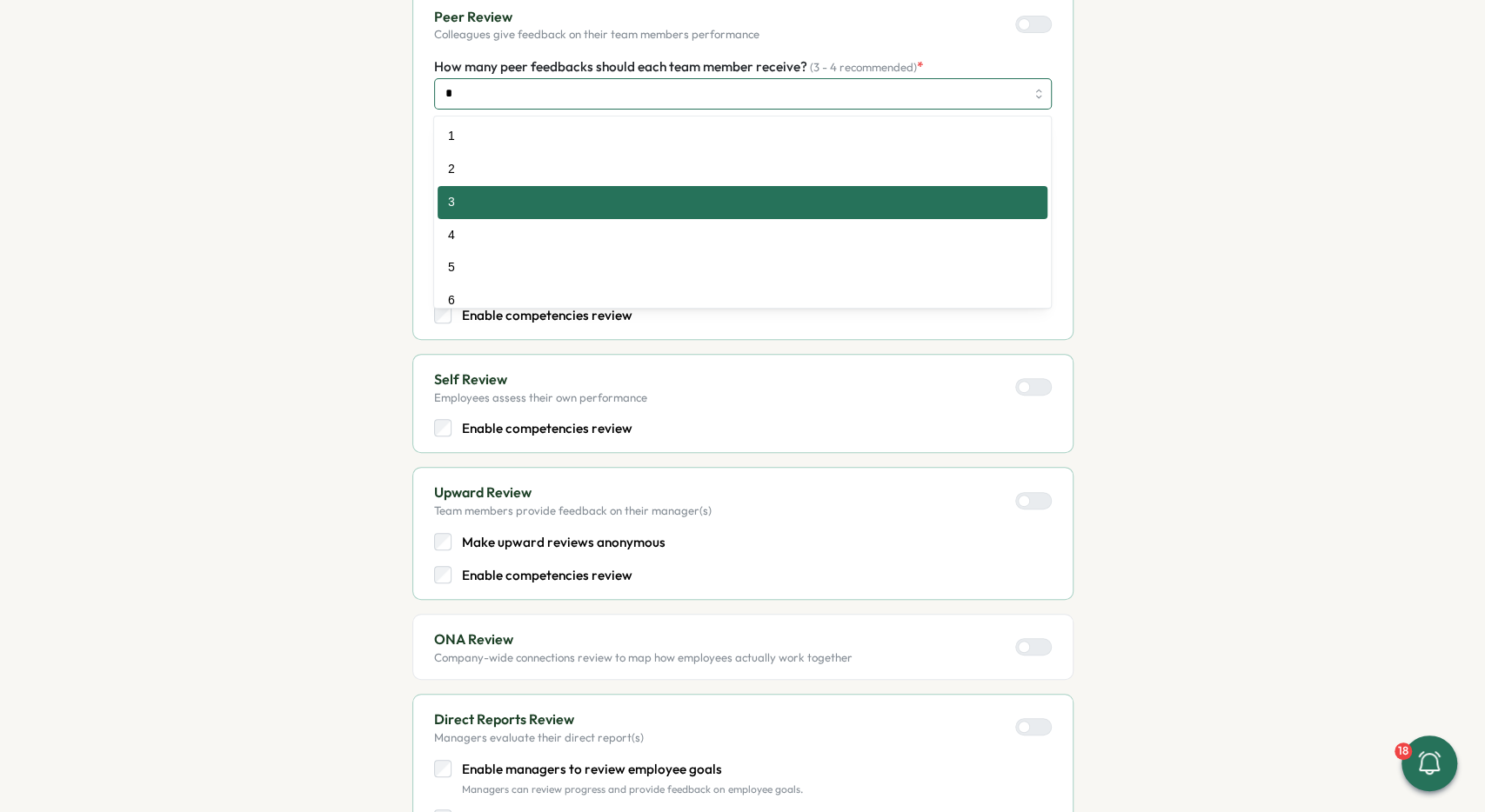
click at [542, 82] on input "*" at bounding box center [742, 94] width 617 height 31
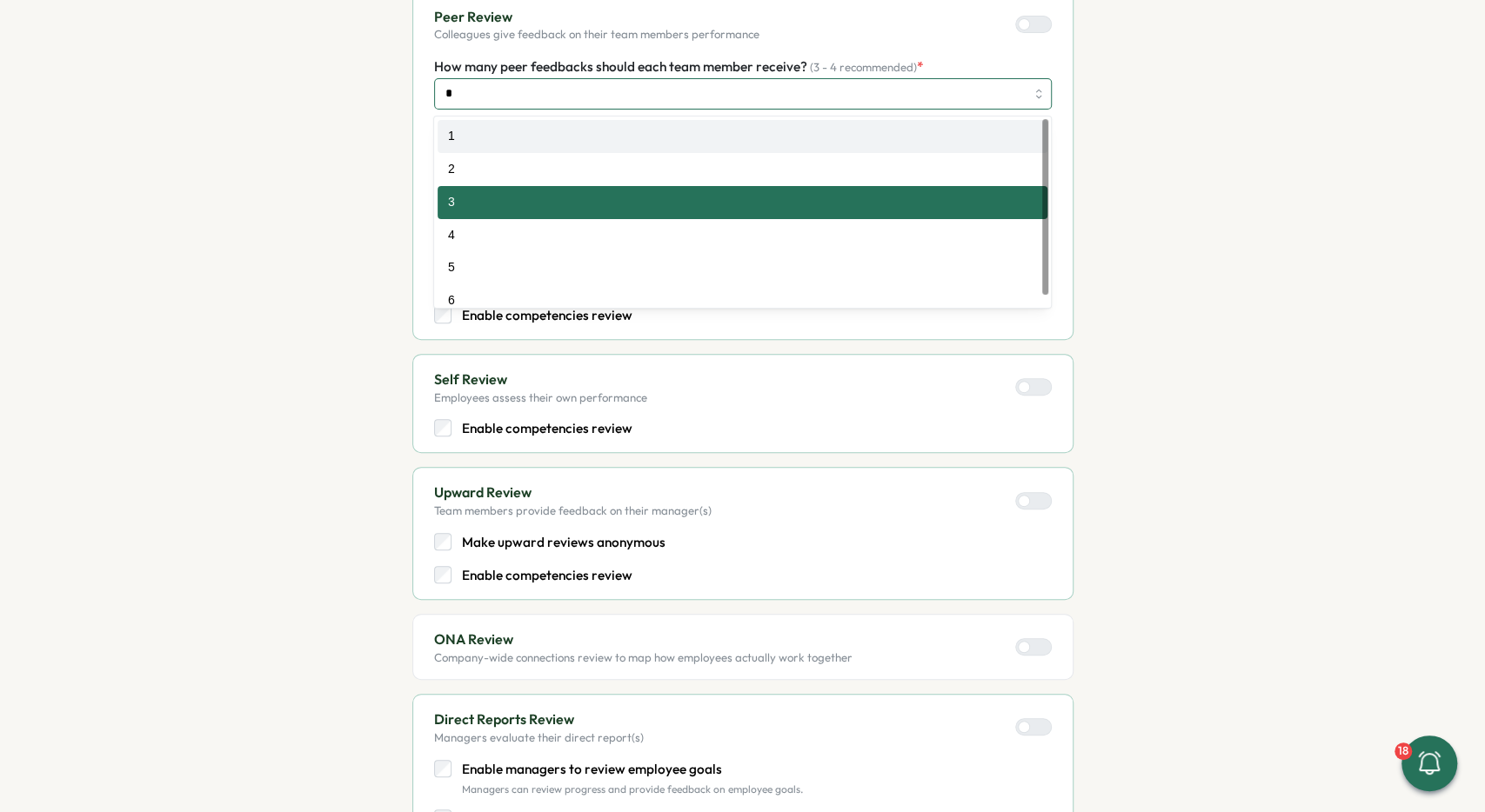
type input "*"
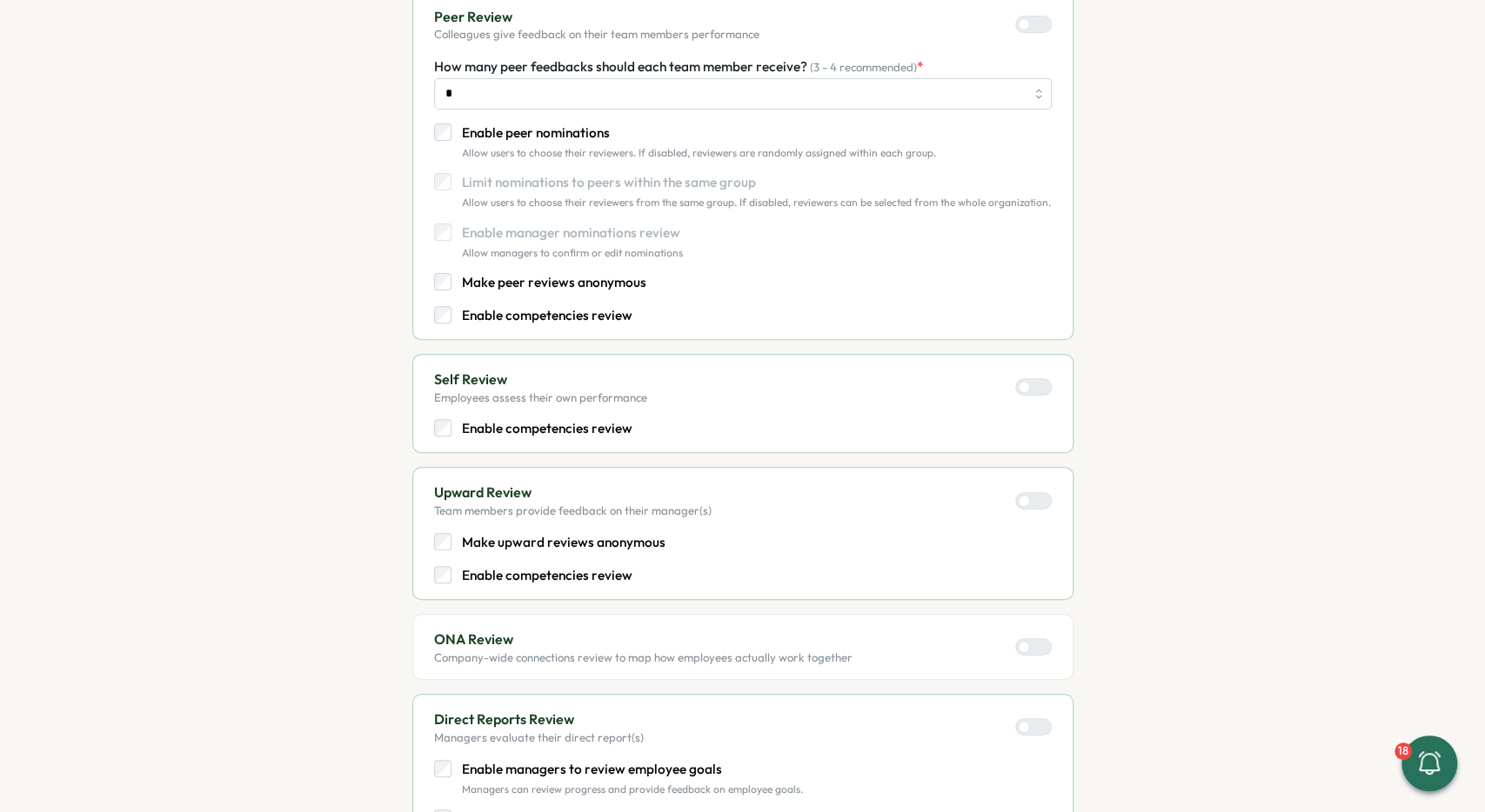
click at [316, 131] on section "Set up Questions Participants Schedule Details Review Select one or more review…" at bounding box center [742, 629] width 957 height 1465
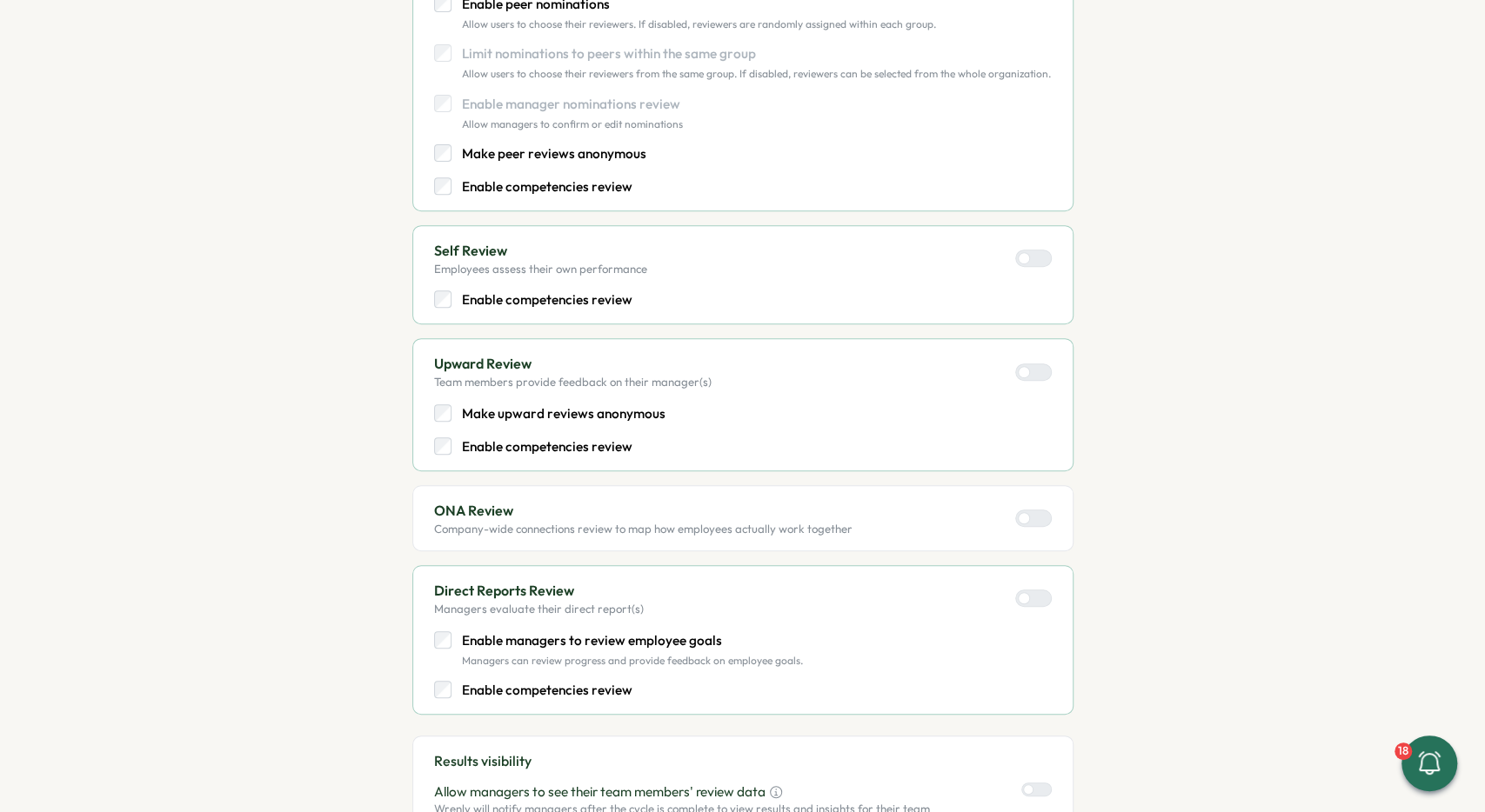
scroll to position [392, 0]
click at [559, 298] on p "Enable competencies review" at bounding box center [548, 299] width 170 height 20
click at [582, 444] on p "Enable competencies review" at bounding box center [548, 446] width 170 height 20
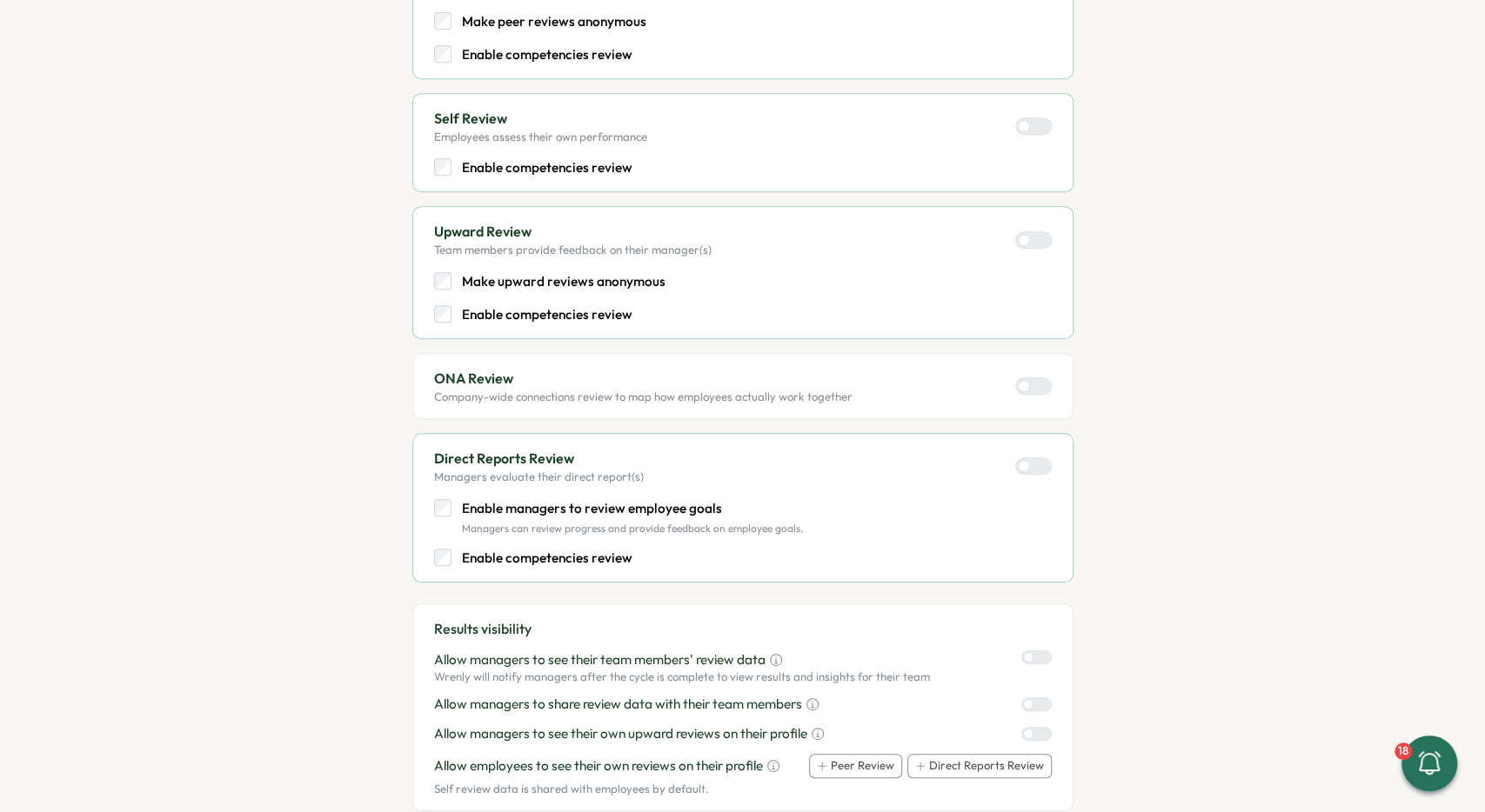
click at [586, 556] on p "Enable competencies review" at bounding box center [548, 558] width 170 height 20
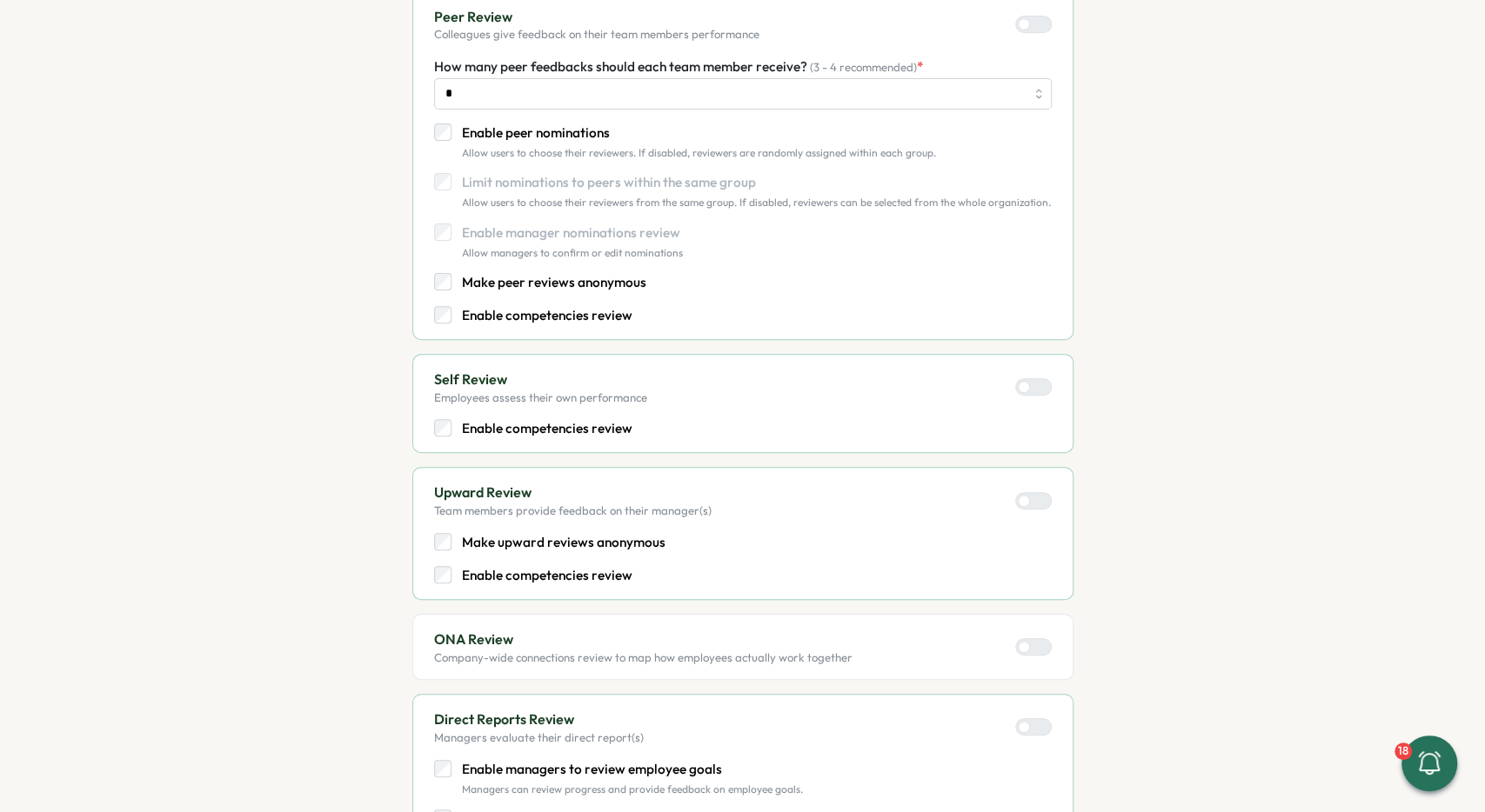
click at [570, 316] on p "Enable competencies review" at bounding box center [548, 316] width 170 height 20
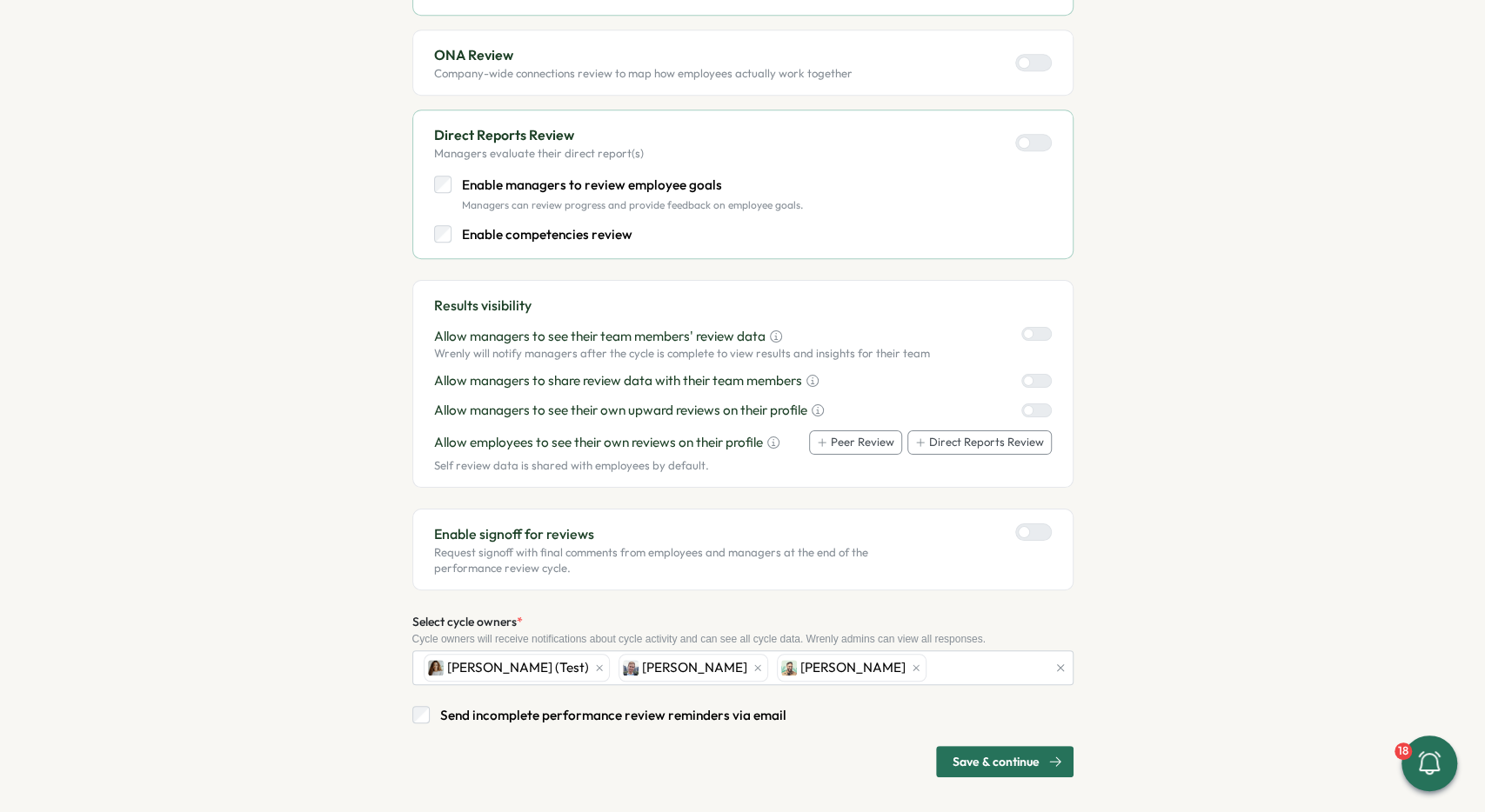
scroll to position [846, 0]
click at [1036, 757] on span "Save & continue" at bounding box center [995, 761] width 87 height 29
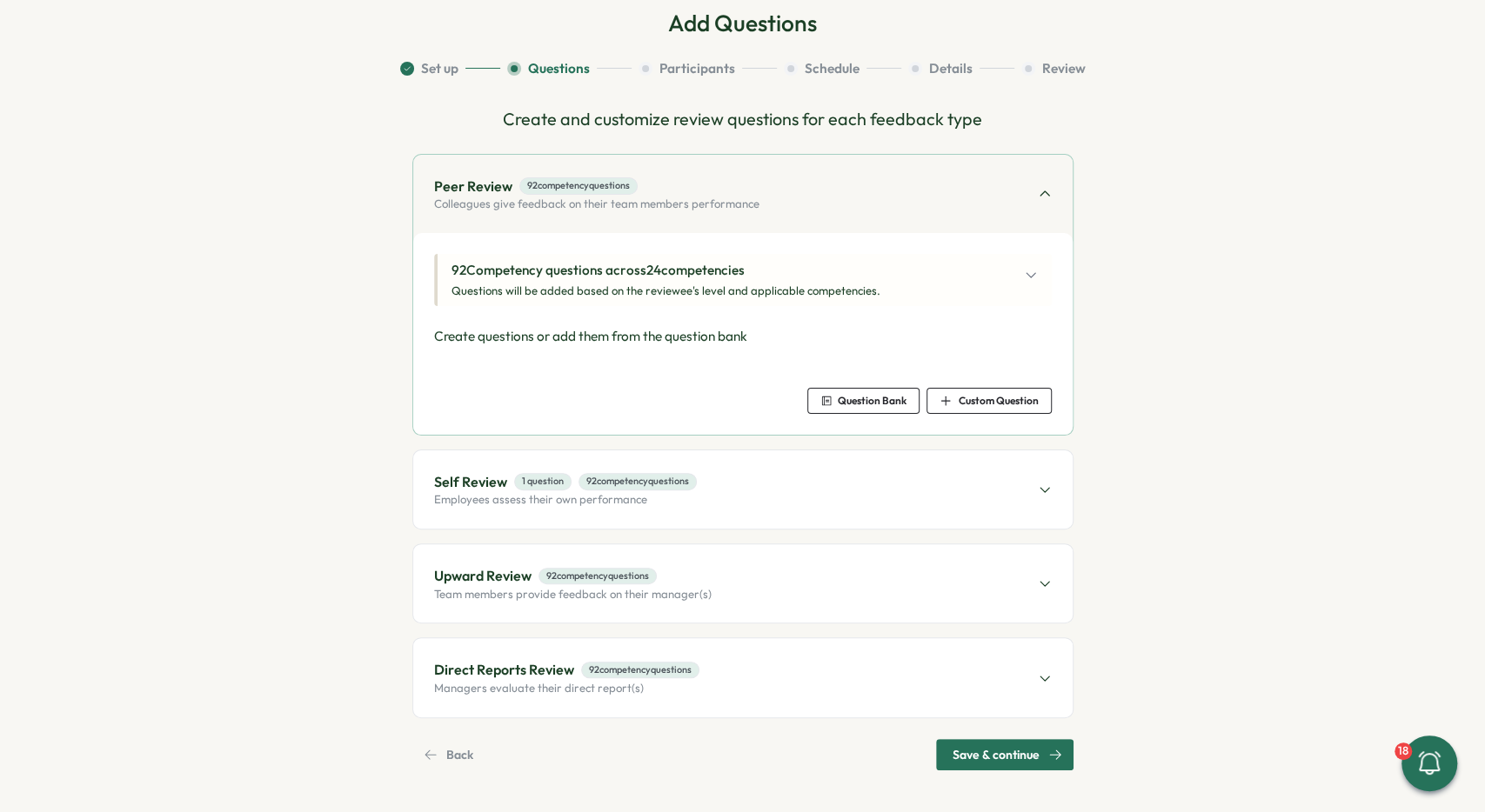
scroll to position [96, 0]
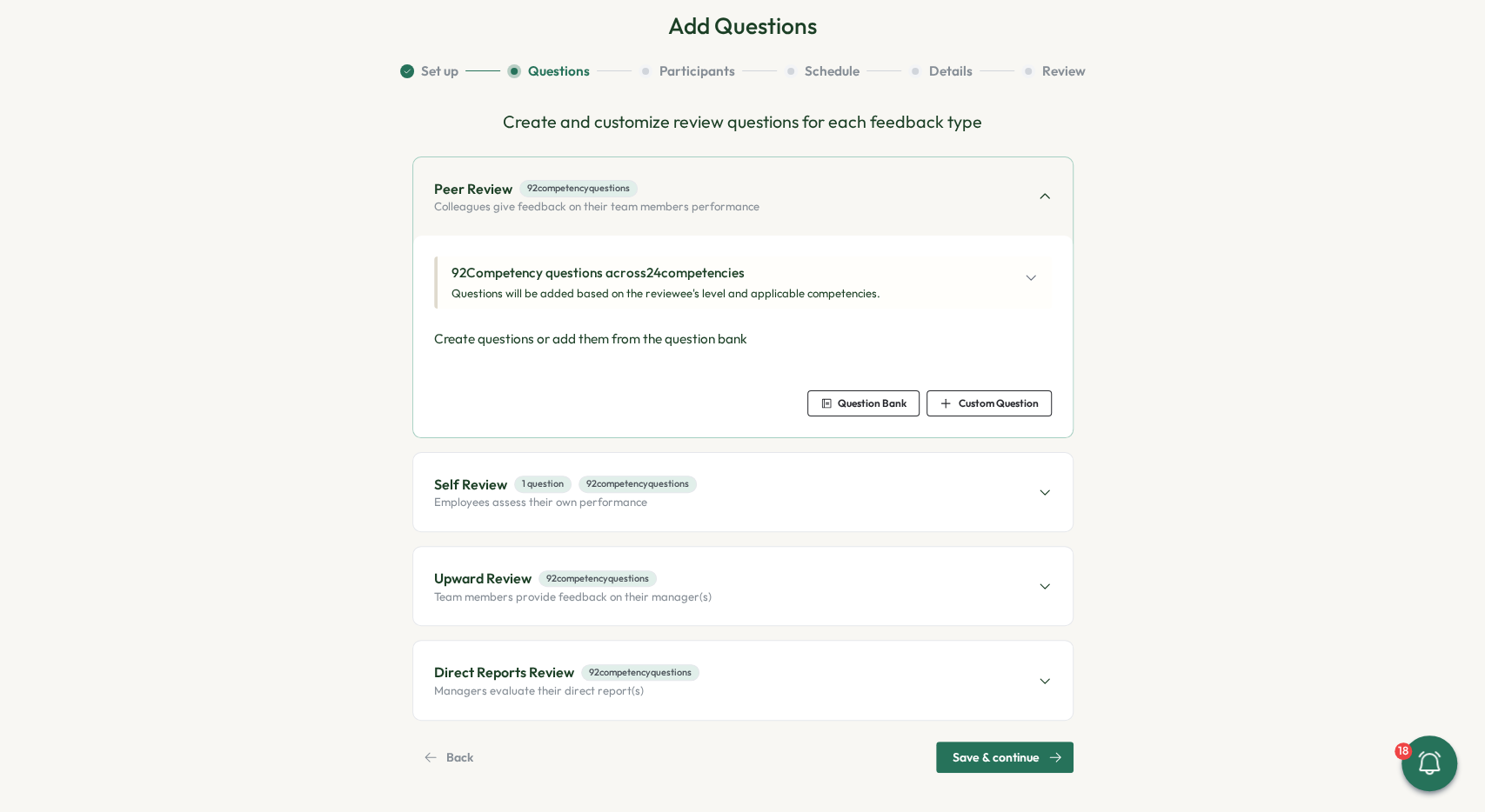
click at [674, 279] on p "92 Competency questions across 24 competencies" at bounding box center [666, 273] width 429 height 20
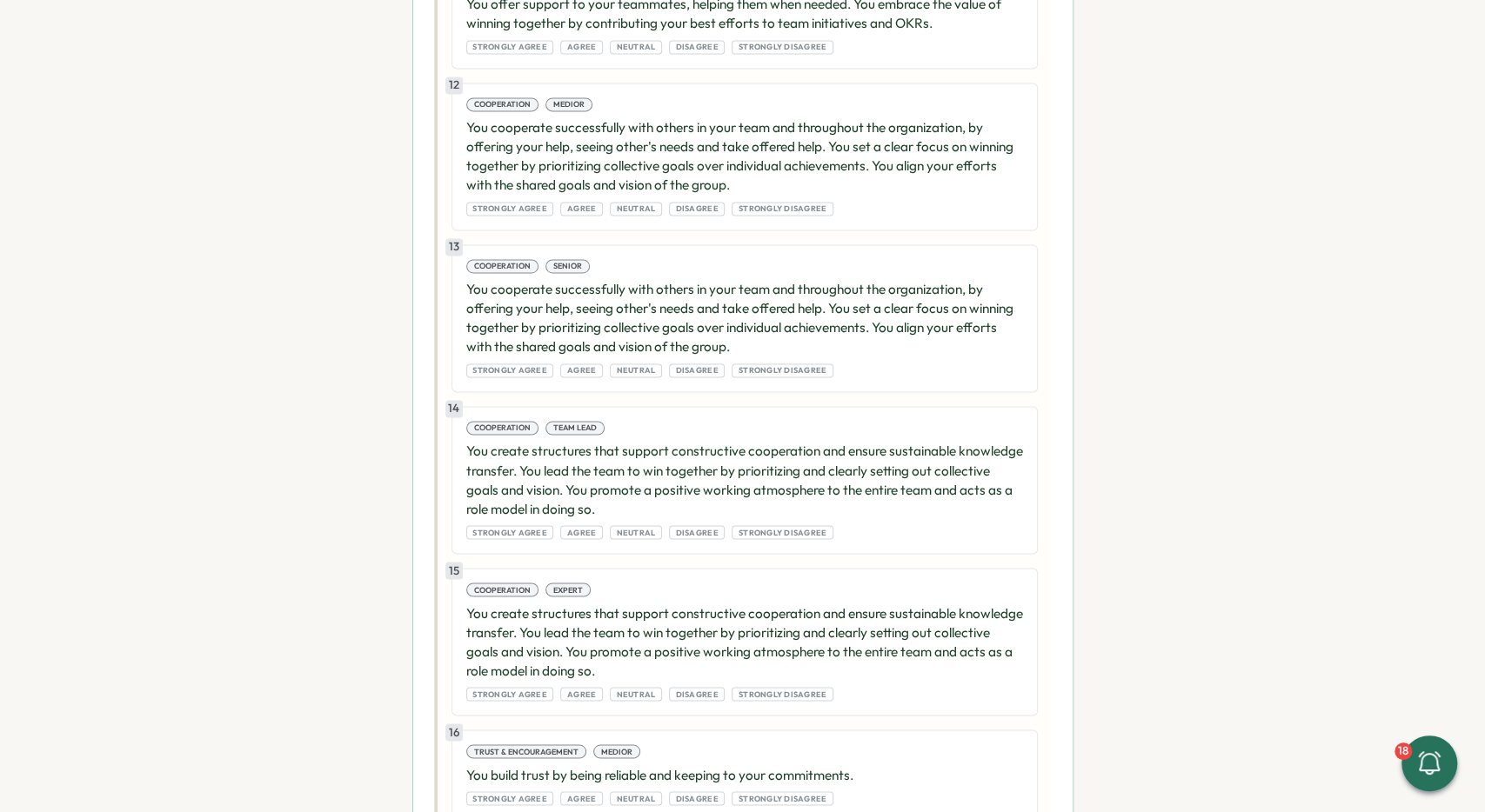
scroll to position [0, 0]
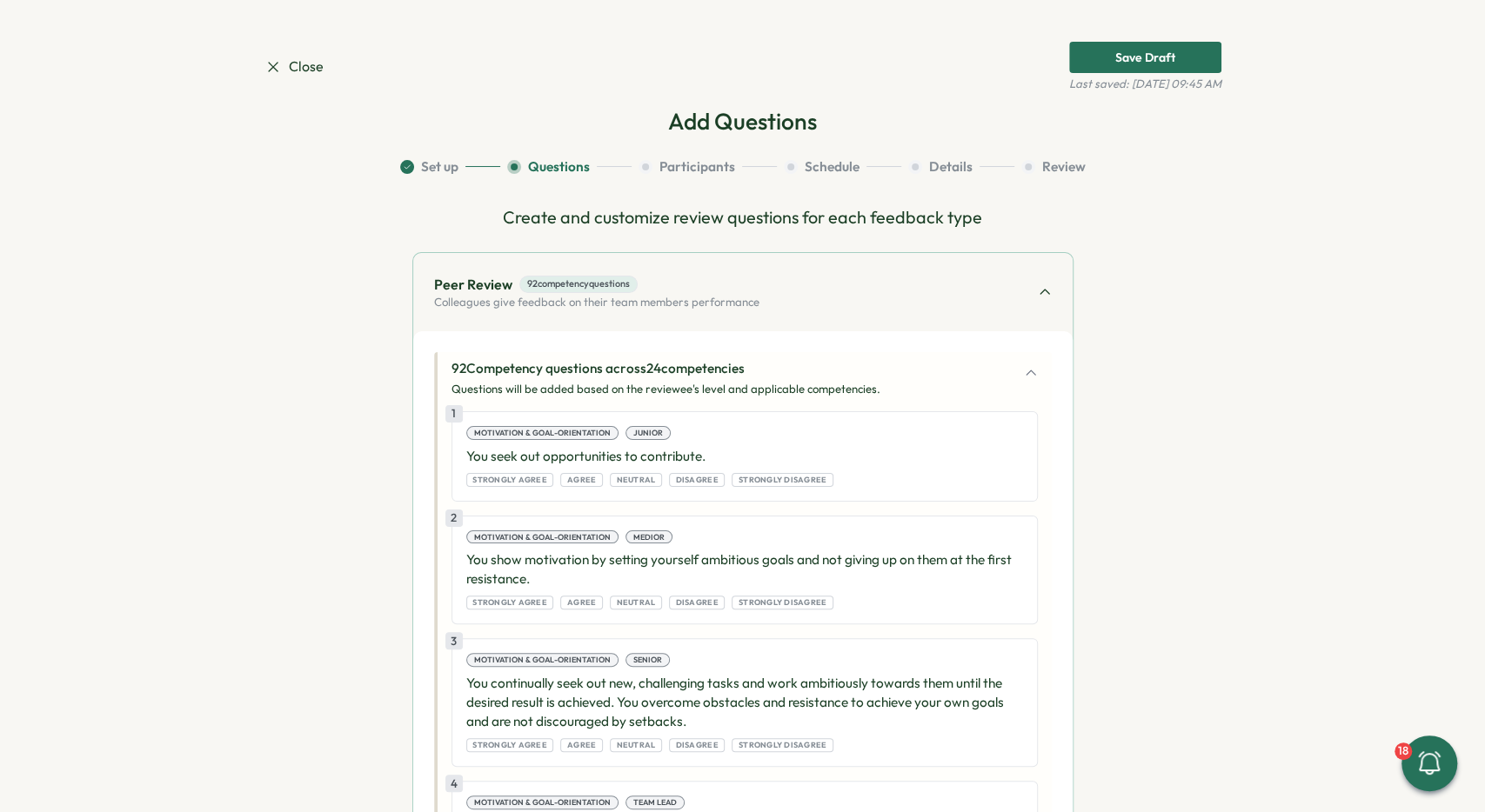
drag, startPoint x: 862, startPoint y: 469, endPoint x: 862, endPoint y: 330, distance: 139.0
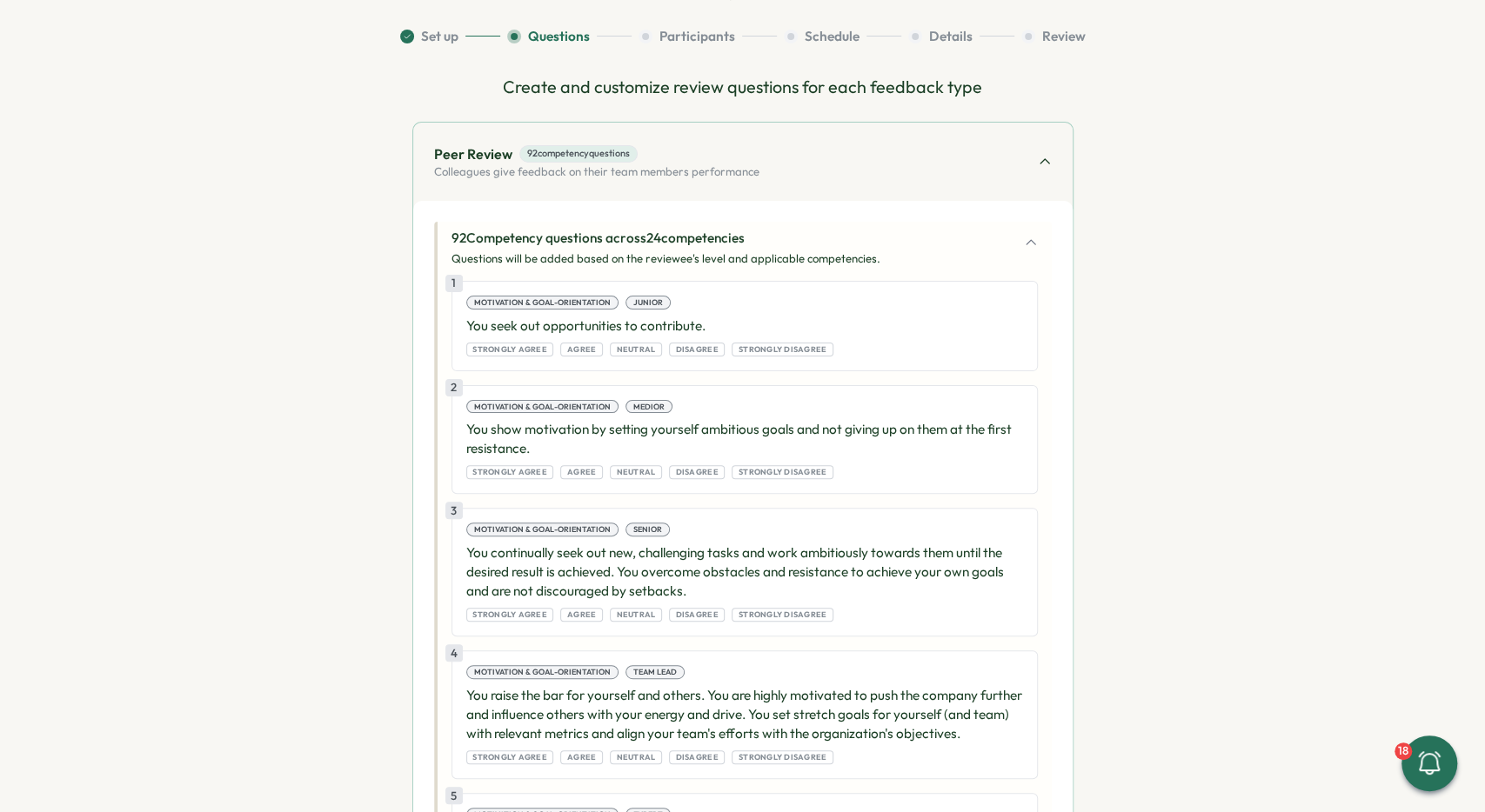
click at [874, 252] on div "92 Competency questions across 24 competencies Questions will be added based on…" at bounding box center [744, 248] width 587 height 38
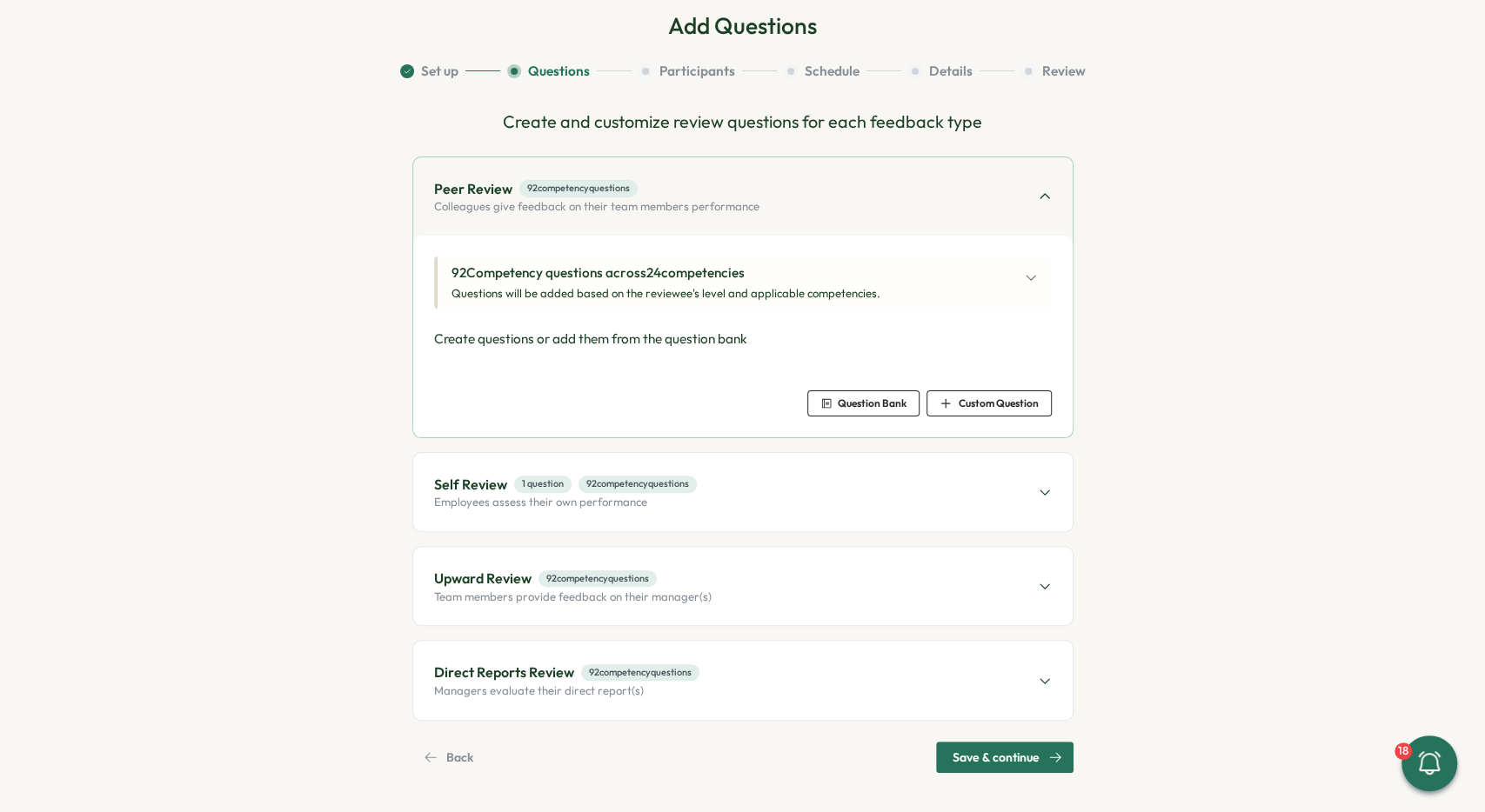
click at [485, 73] on button "Set up" at bounding box center [450, 72] width 100 height 20
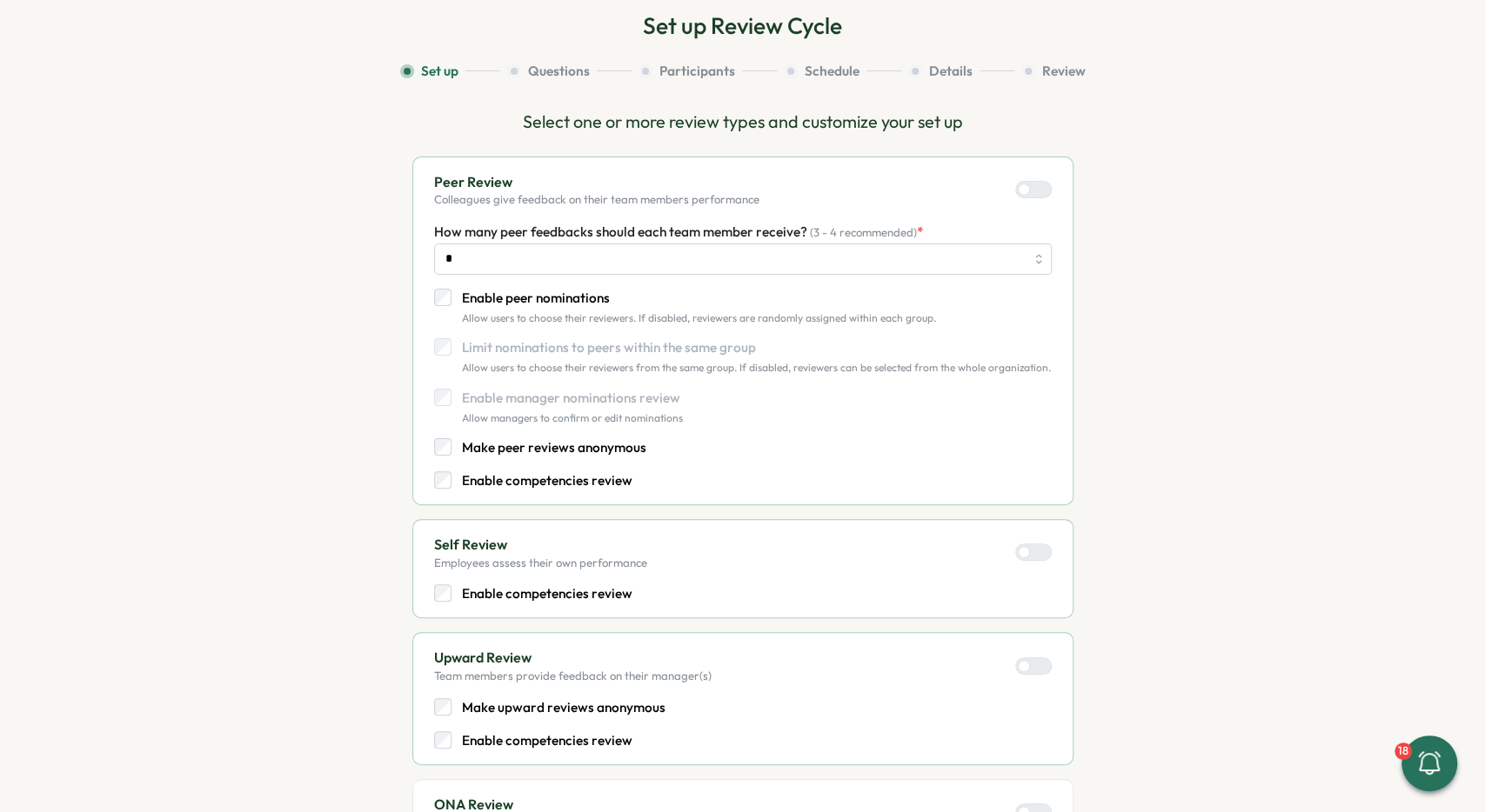
scroll to position [45, 0]
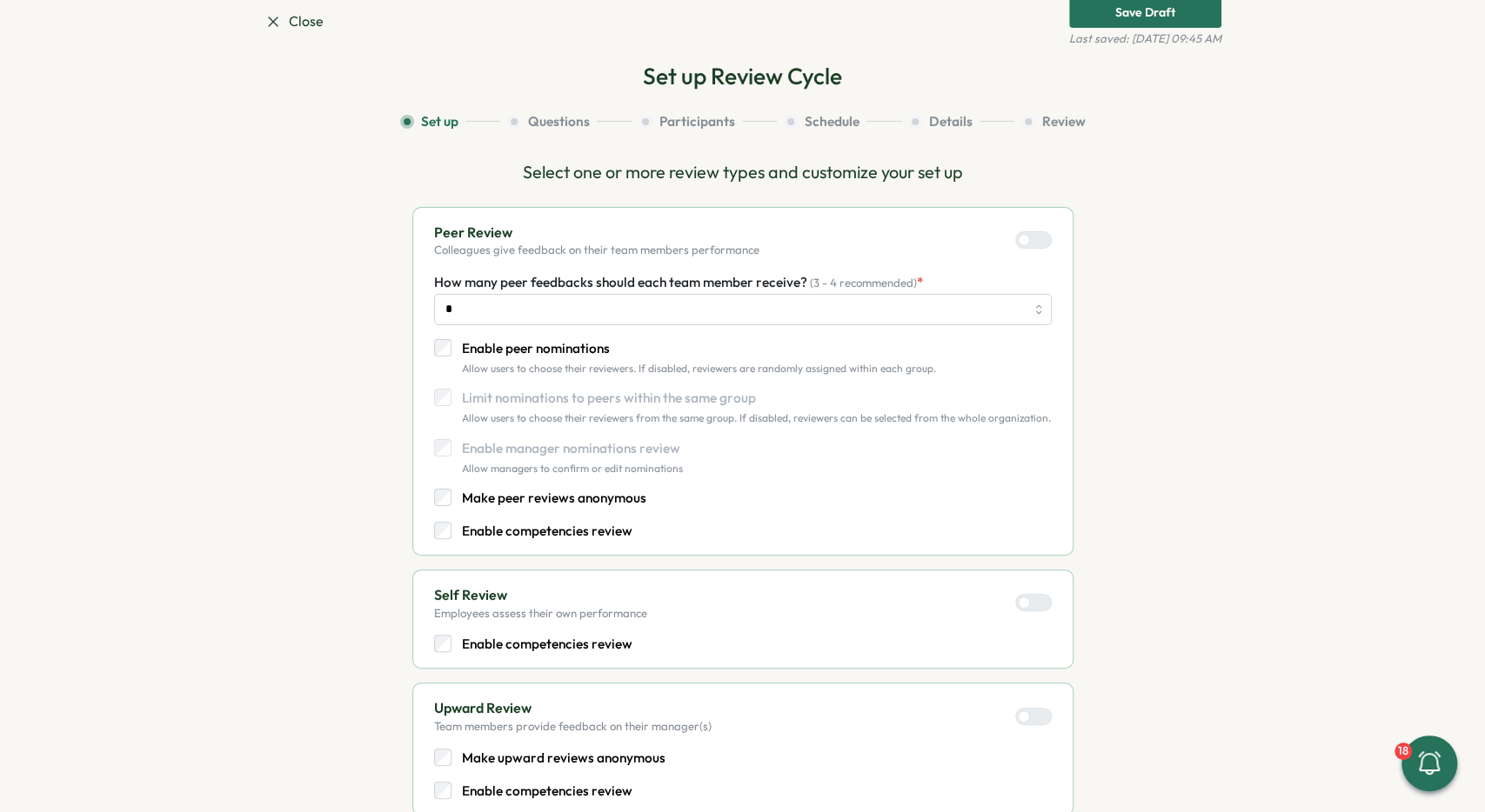
click at [458, 72] on div "Set up Review Cycle Set up Questions Participants Schedule Details Review Selec…" at bounding box center [742, 819] width 957 height 1517
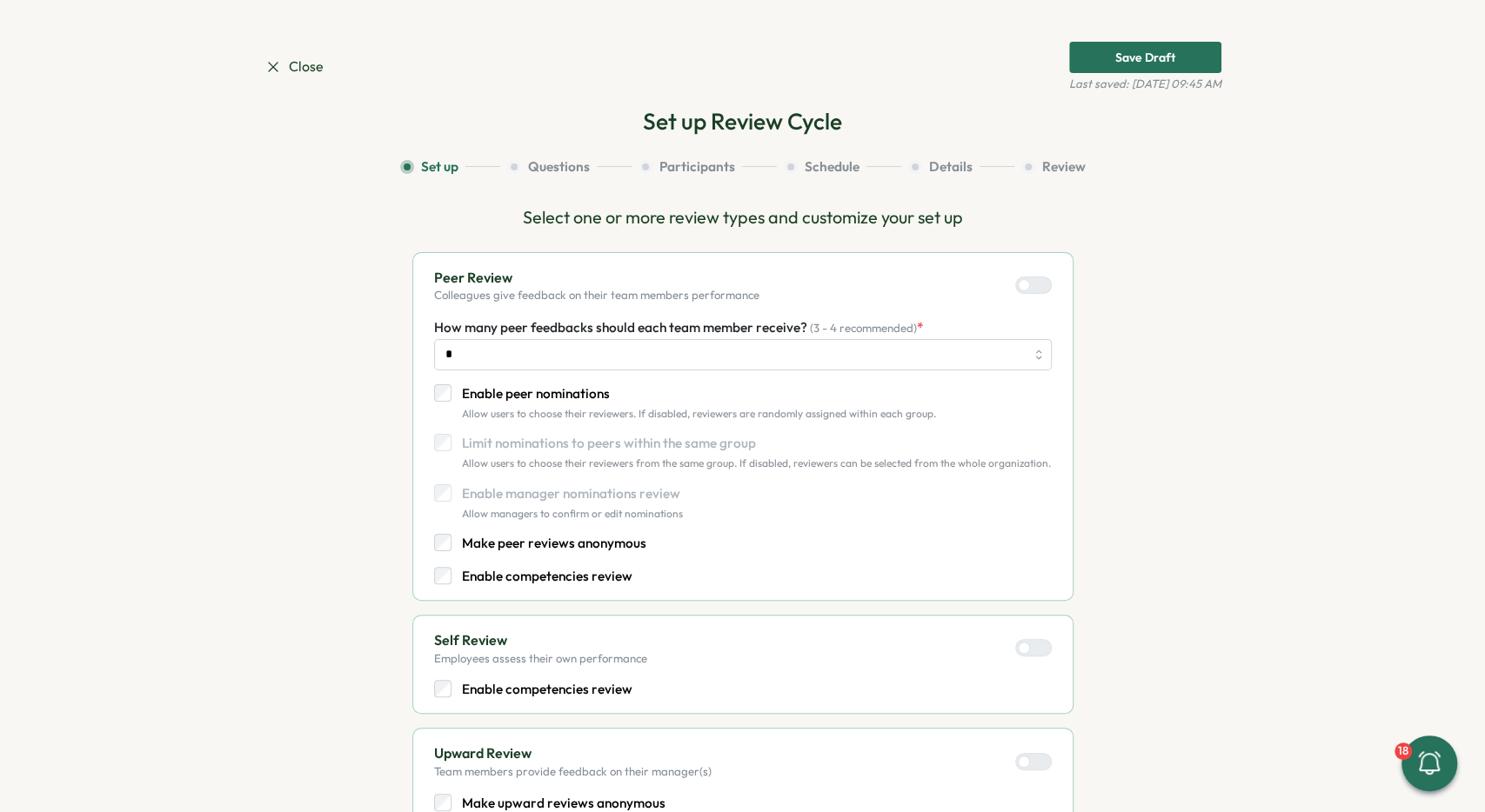
scroll to position [0, 0]
click at [297, 65] on span "Close" at bounding box center [294, 67] width 59 height 22
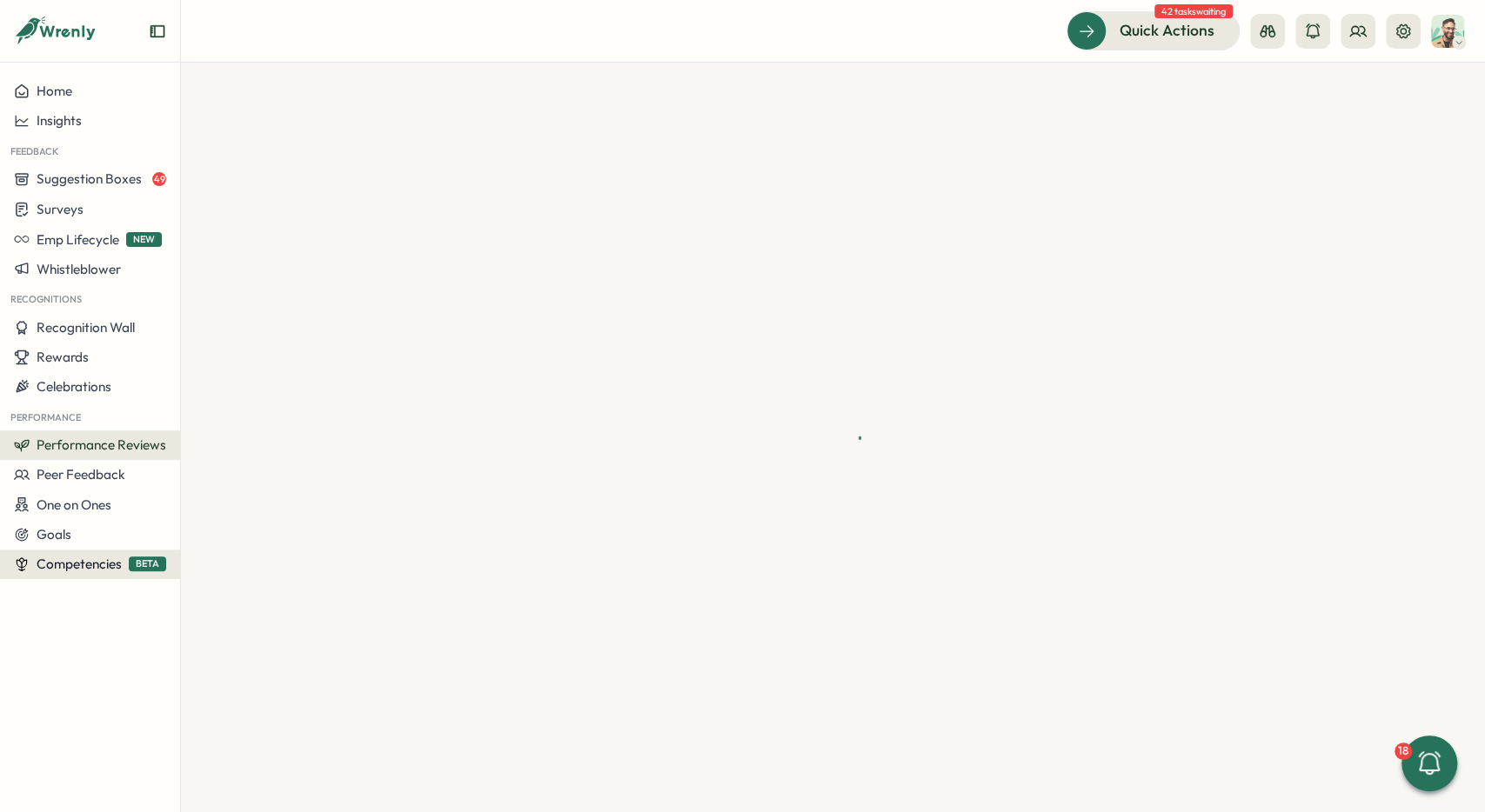
click at [86, 573] on button "Competencies BETA" at bounding box center [90, 564] width 180 height 29
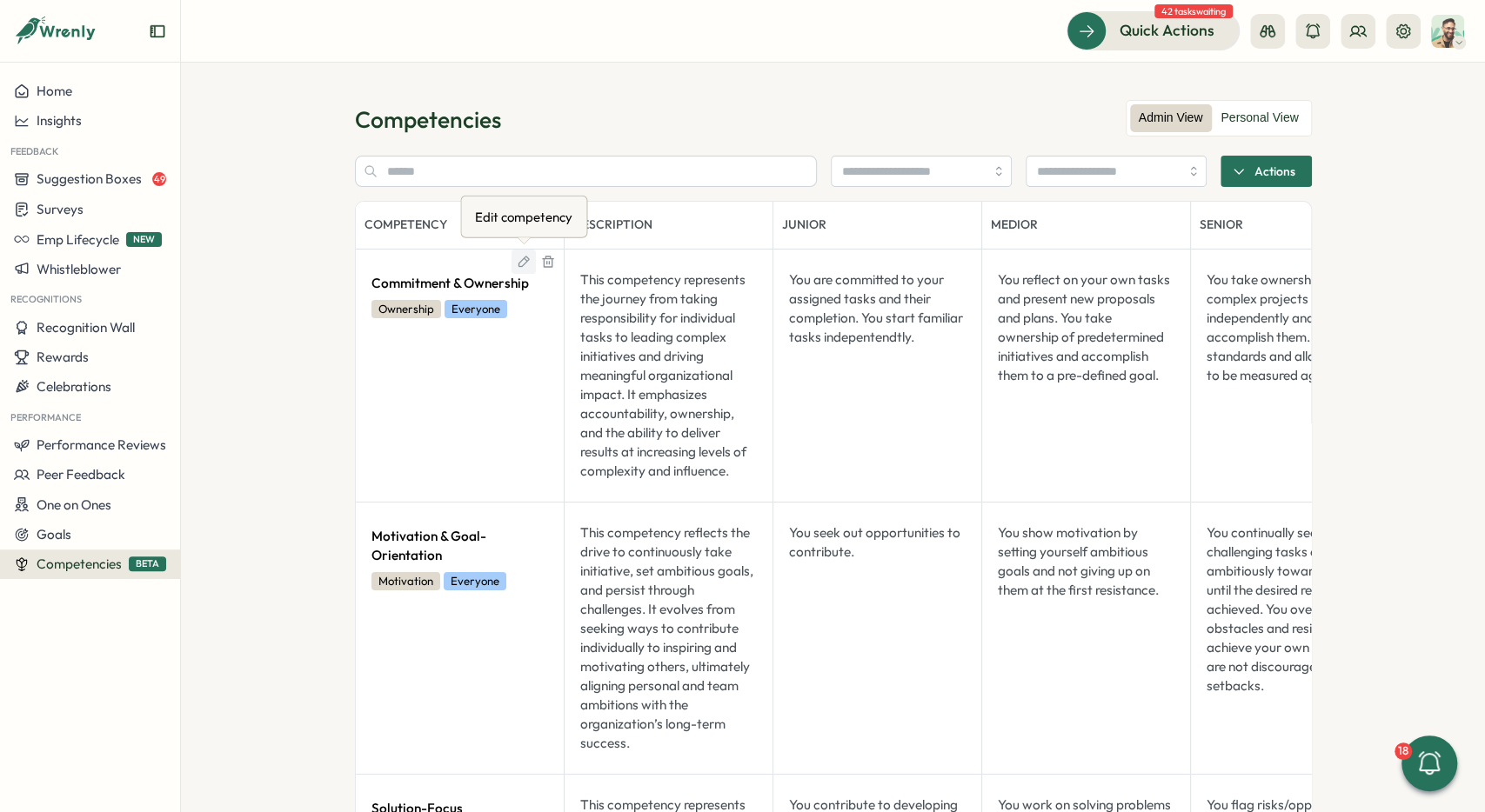
click at [524, 268] on button at bounding box center [523, 262] width 24 height 24
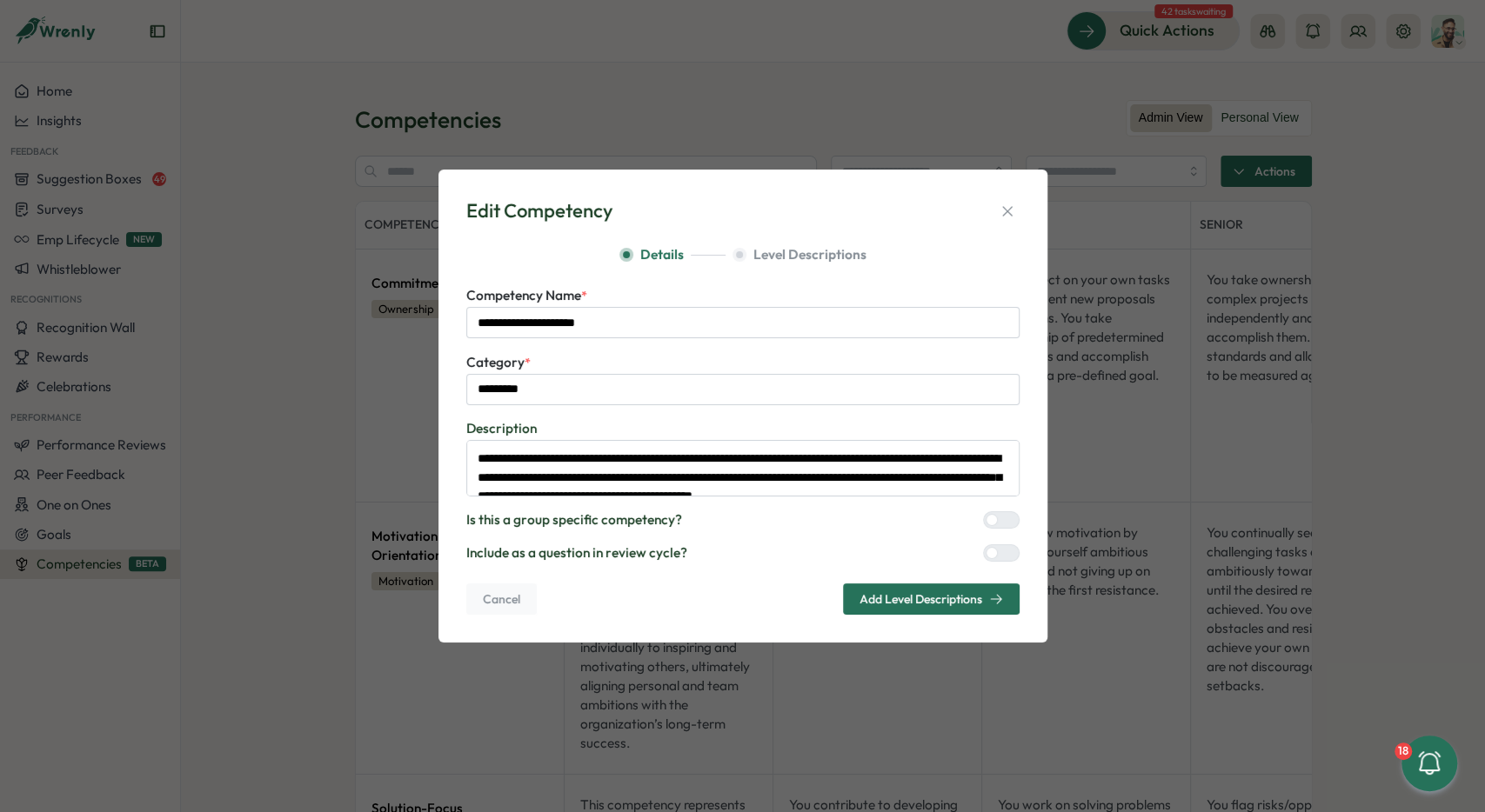
click at [1001, 549] on div at bounding box center [1008, 553] width 21 height 16
click at [904, 599] on span "Add Level Descriptions" at bounding box center [920, 599] width 122 height 12
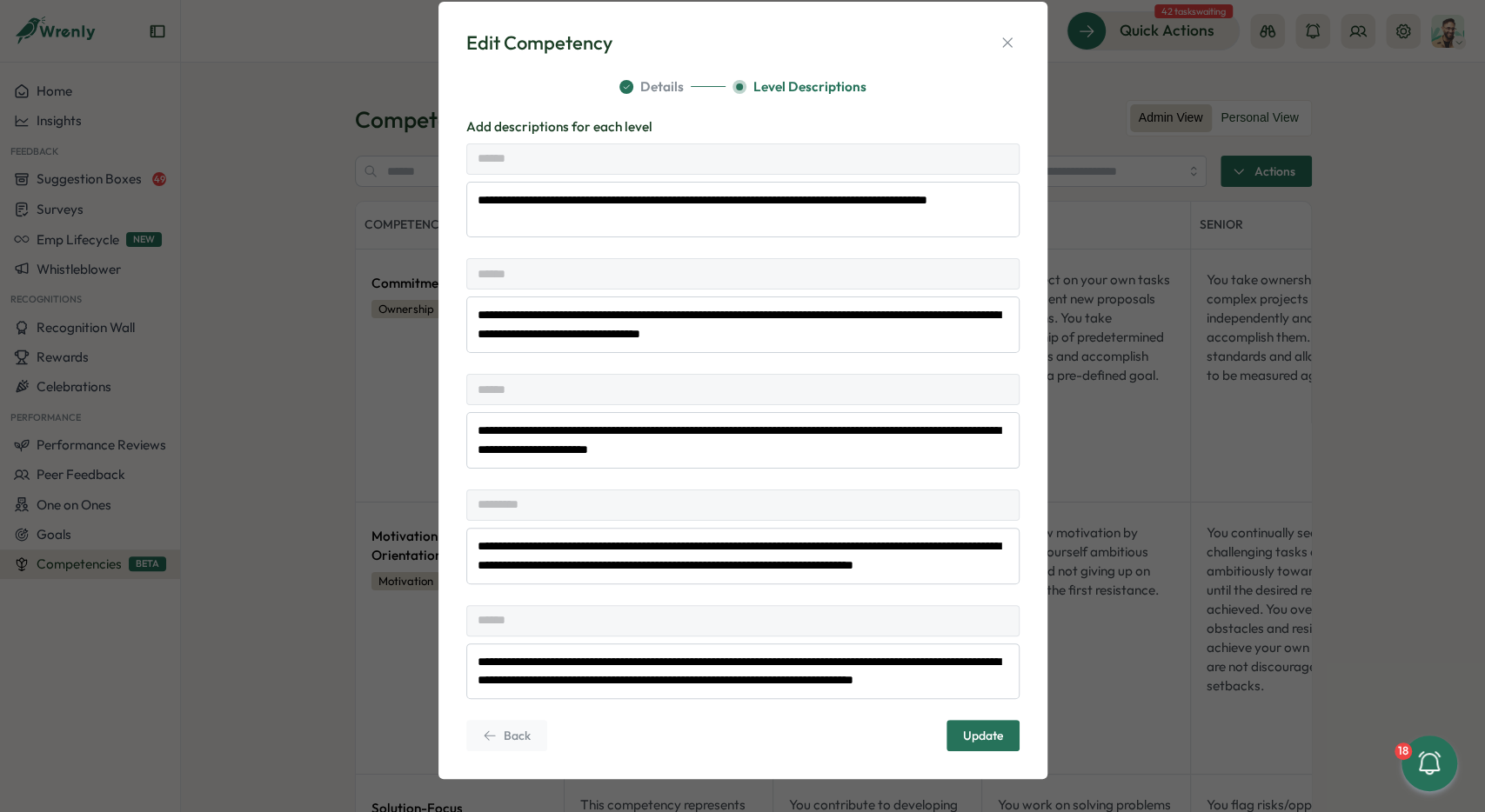
scroll to position [35, 0]
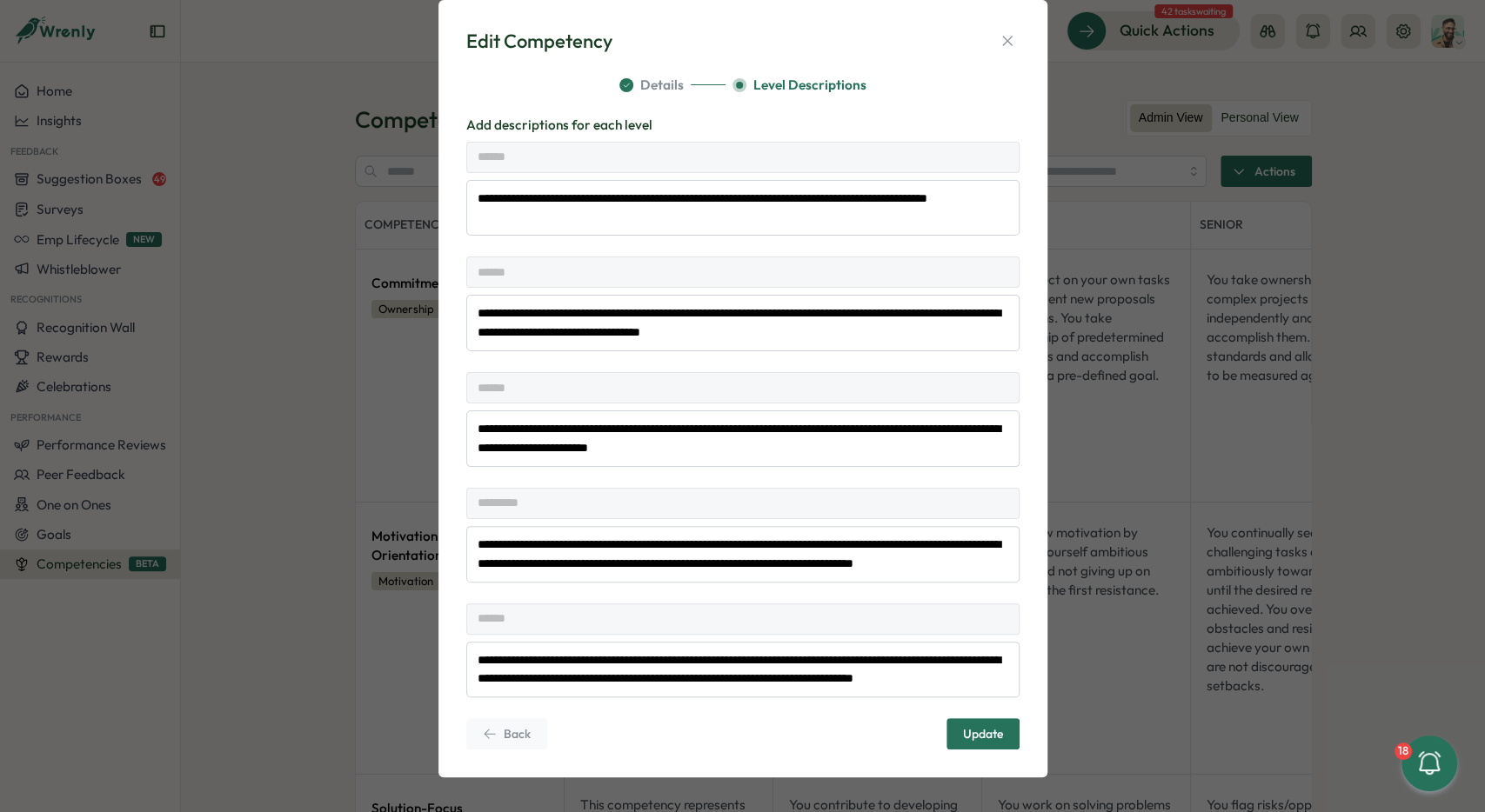
click at [1004, 766] on div "**********" at bounding box center [743, 389] width 609 height 778
click at [991, 723] on span "Update" at bounding box center [982, 734] width 40 height 29
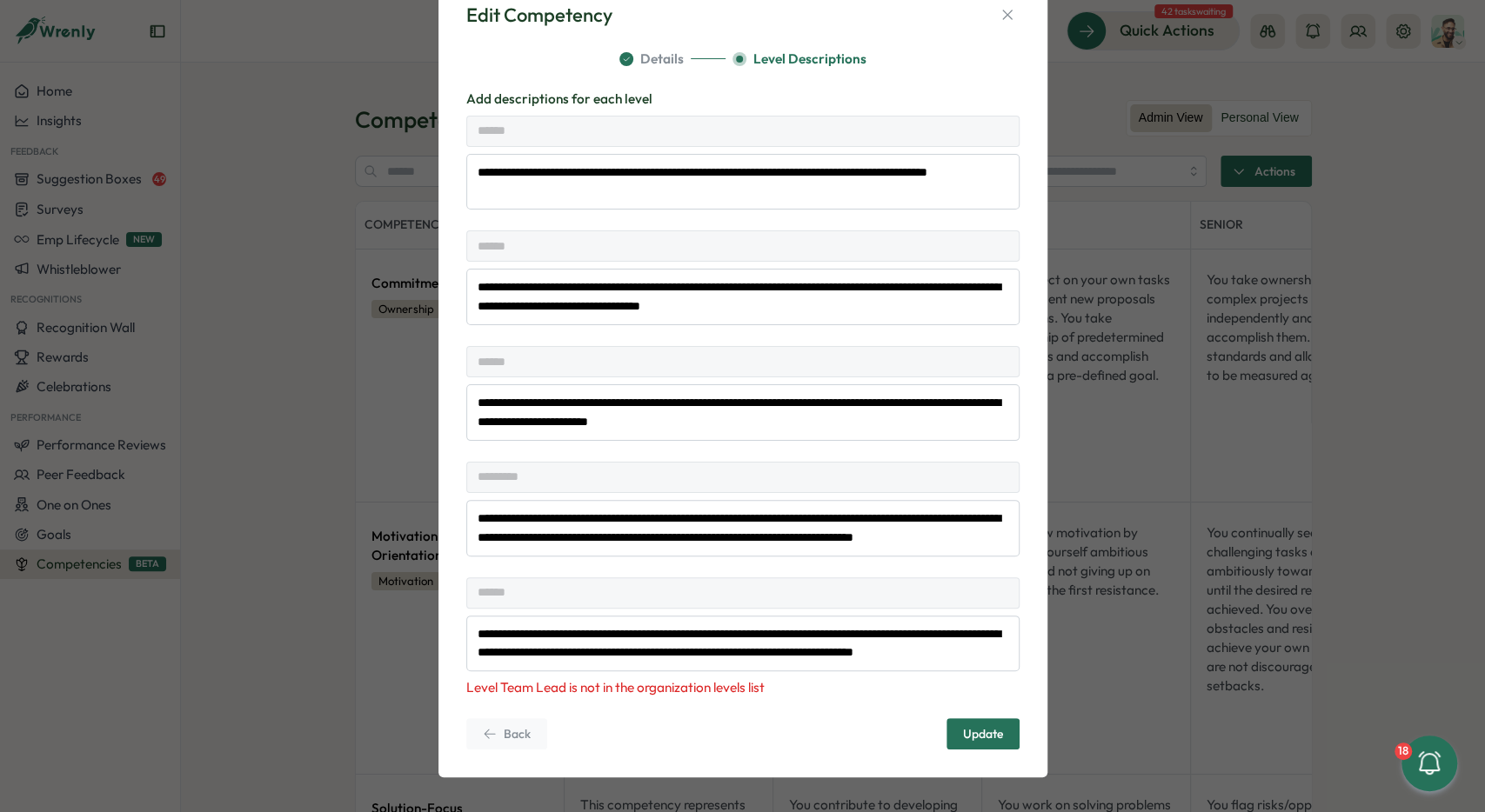
scroll to position [61, 0]
click at [1003, 18] on icon "button" at bounding box center [1007, 15] width 18 height 18
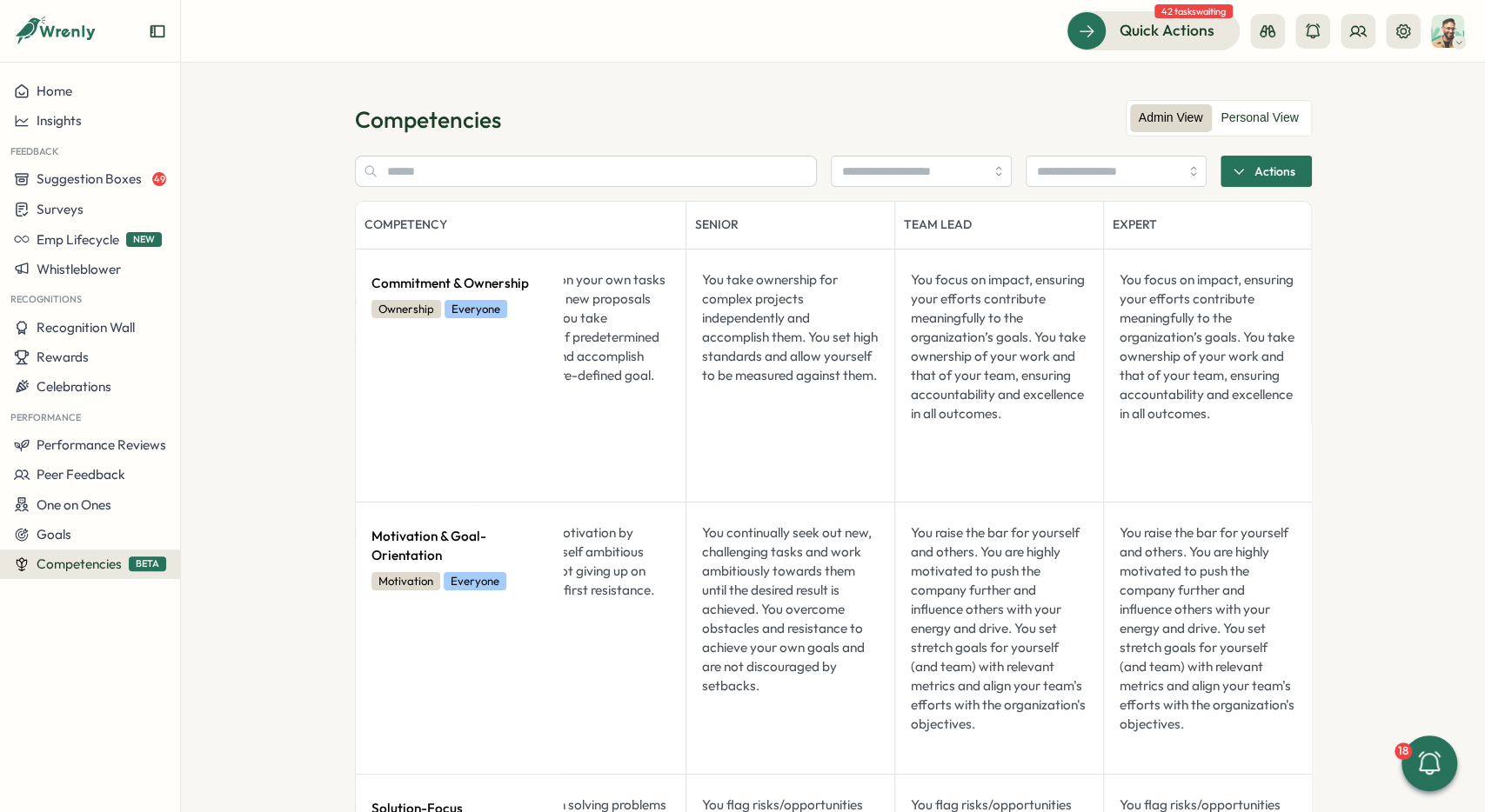
scroll to position [0, 505]
click at [1413, 22] on button at bounding box center [1404, 31] width 35 height 35
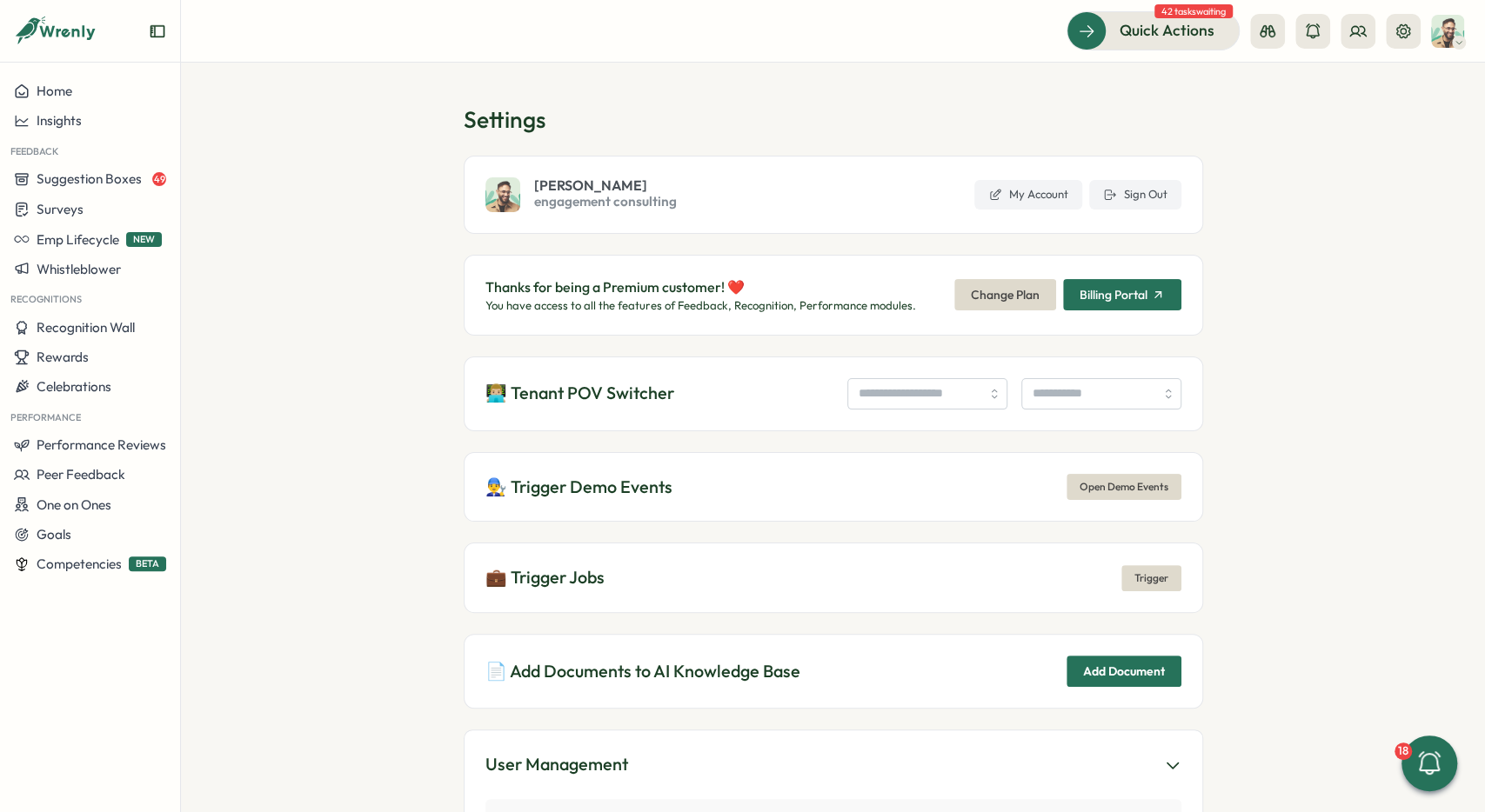
click at [1239, 147] on section "Settings Ali engagement consulting My Account Sign Out Thanks for being a Premi…" at bounding box center [833, 437] width 1304 height 749
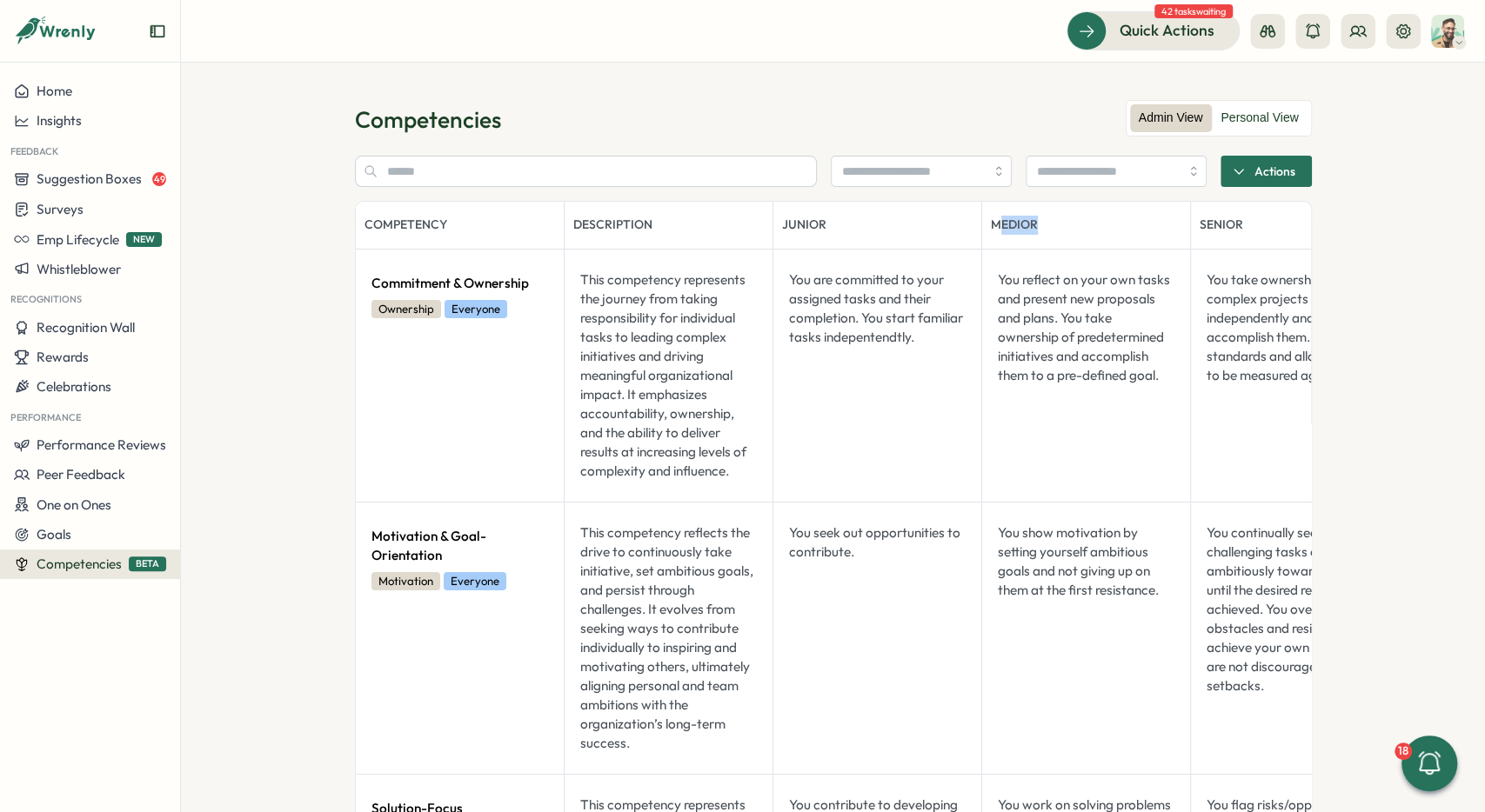
drag, startPoint x: 1008, startPoint y: 212, endPoint x: 1046, endPoint y: 214, distance: 38.1
click at [1046, 214] on th "Medior" at bounding box center [1086, 225] width 209 height 47
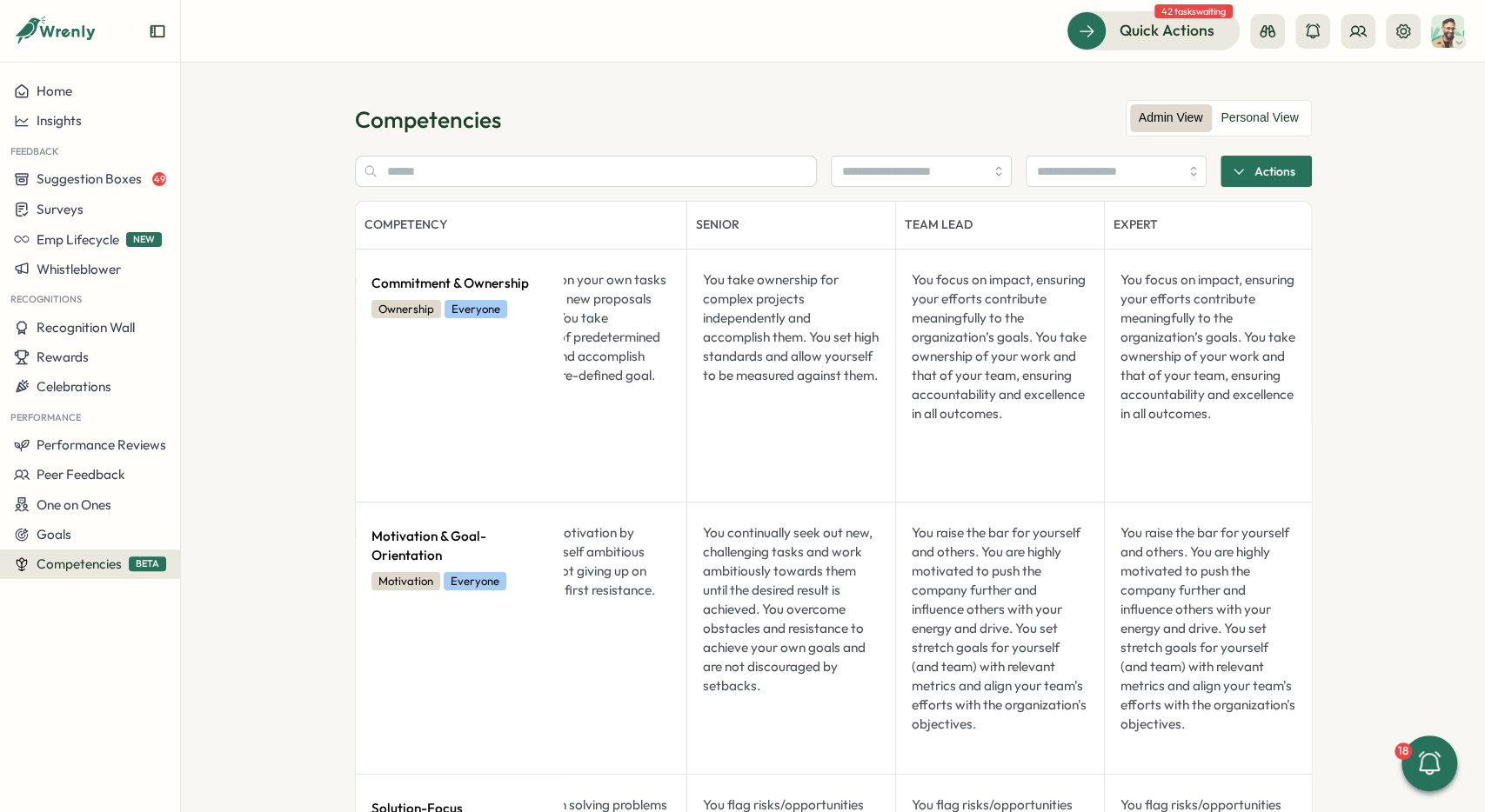
scroll to position [0, 505]
drag, startPoint x: 897, startPoint y: 217, endPoint x: 1037, endPoint y: 217, distance: 140.0
click at [1034, 217] on th "Team Lead" at bounding box center [998, 225] width 209 height 47
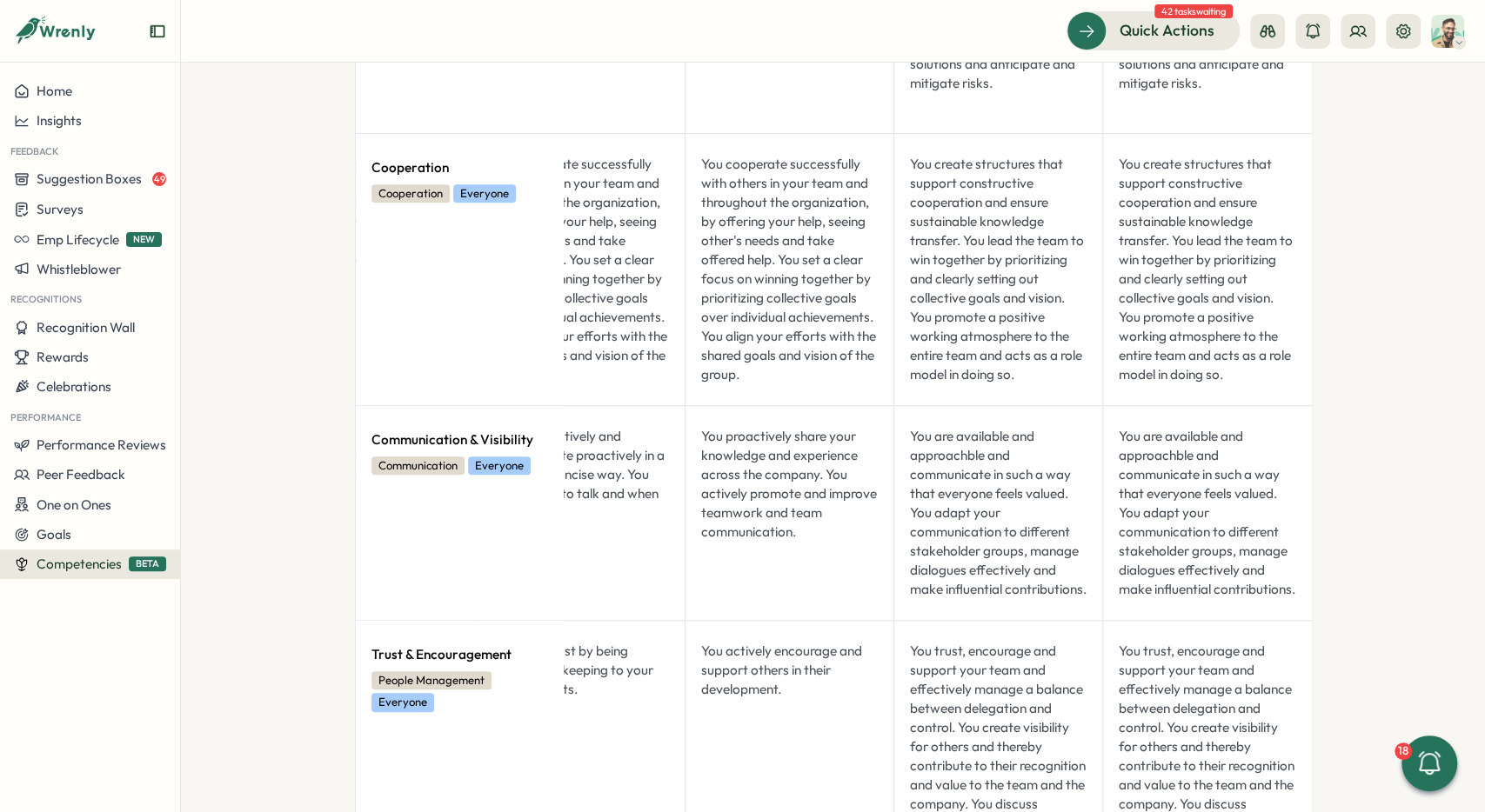
drag, startPoint x: 1014, startPoint y: 439, endPoint x: 1036, endPoint y: 810, distance: 371.7
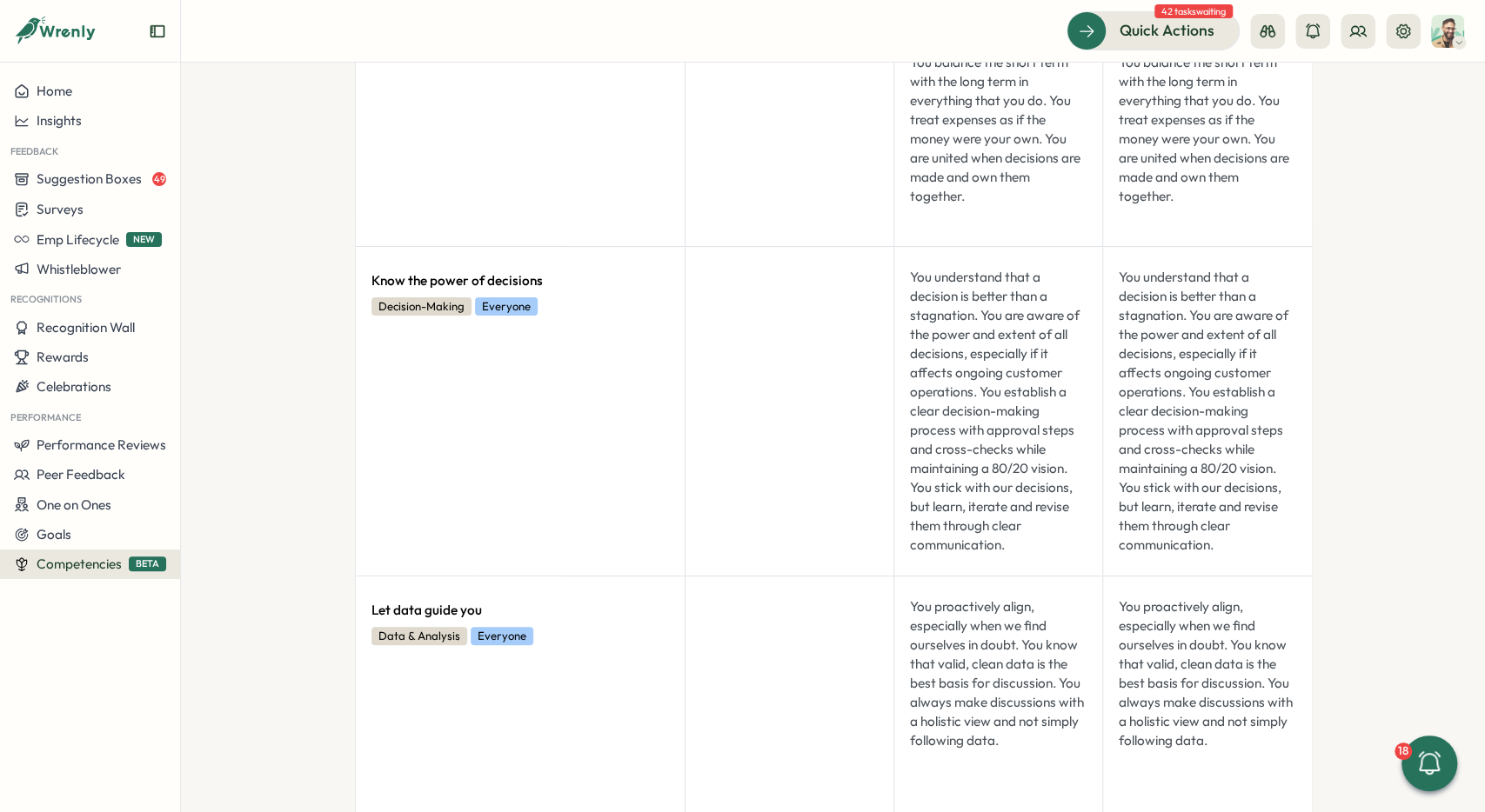
scroll to position [4697, 0]
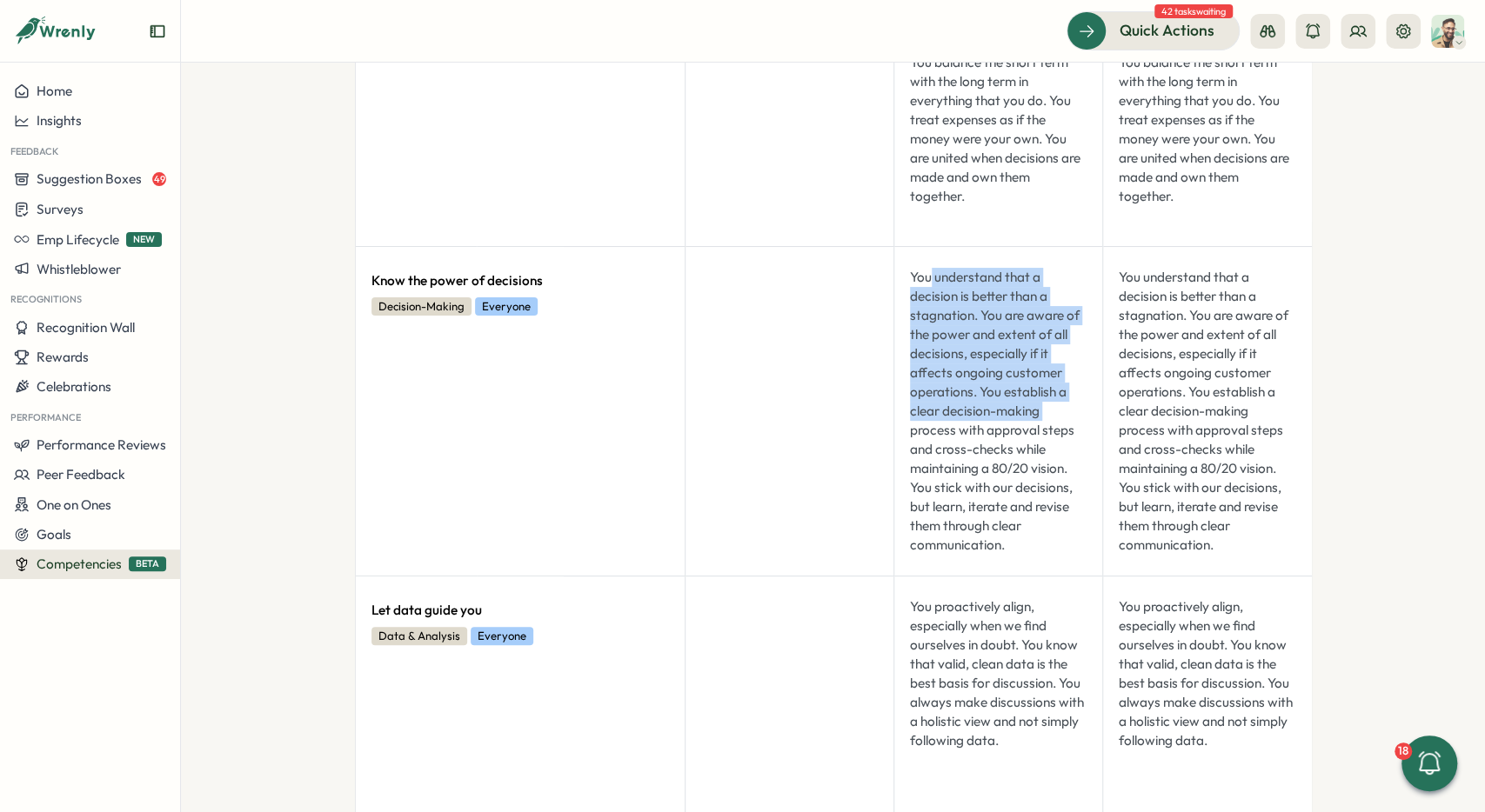
drag, startPoint x: 929, startPoint y: 295, endPoint x: 1044, endPoint y: 448, distance: 191.4
click at [1053, 449] on div "You understand that a decision is better than a stagnation. You are aware of th…" at bounding box center [998, 410] width 190 height 301
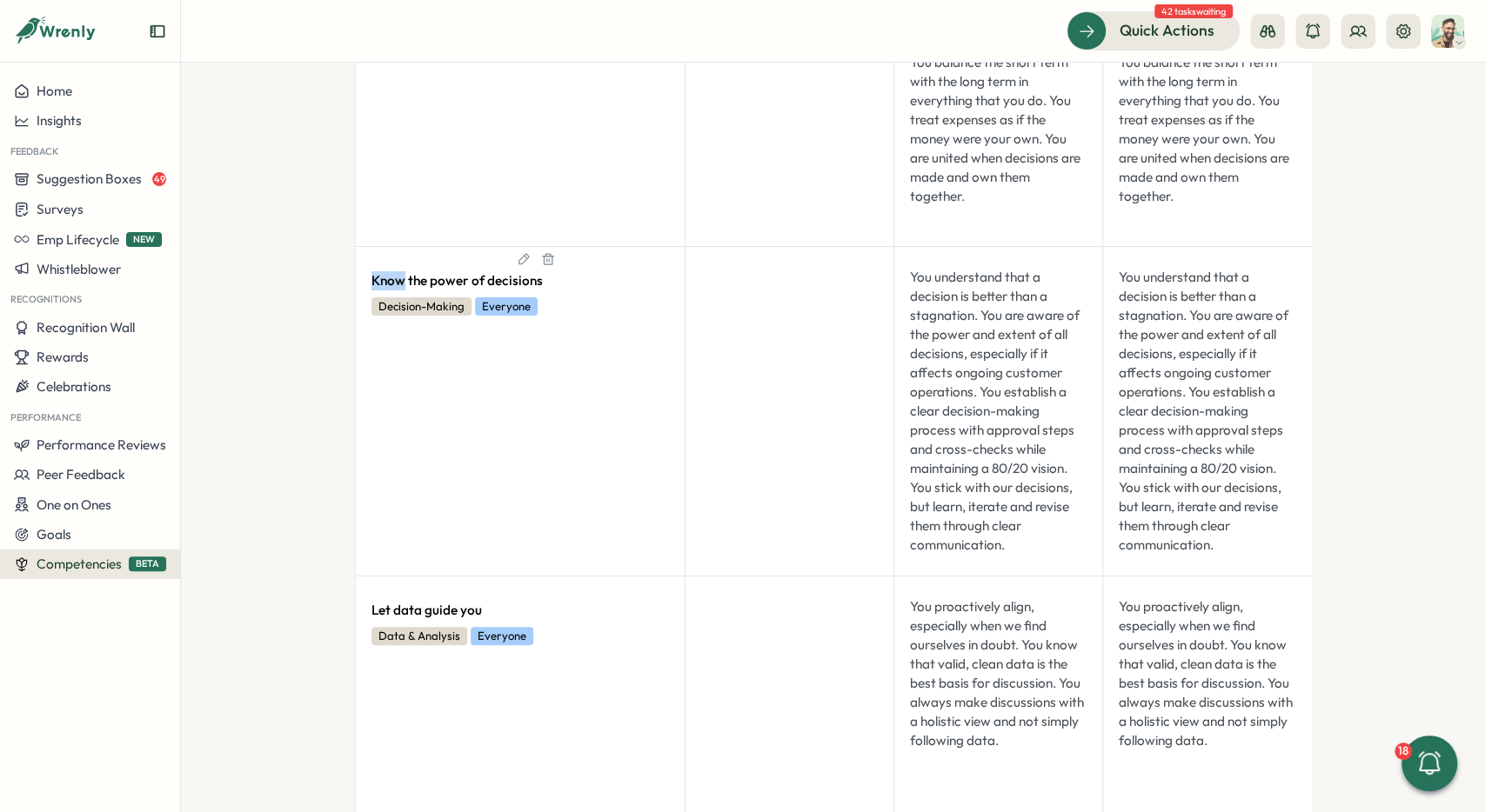
scroll to position [0, 504]
drag, startPoint x: 375, startPoint y: 303, endPoint x: 601, endPoint y: 304, distance: 226.0
click at [601, 304] on section "Competencies Admin View Personal View Actions Competency Description Junior Med…" at bounding box center [833, 437] width 1304 height 749
click at [476, 291] on span "Know the power of decisions" at bounding box center [456, 281] width 171 height 20
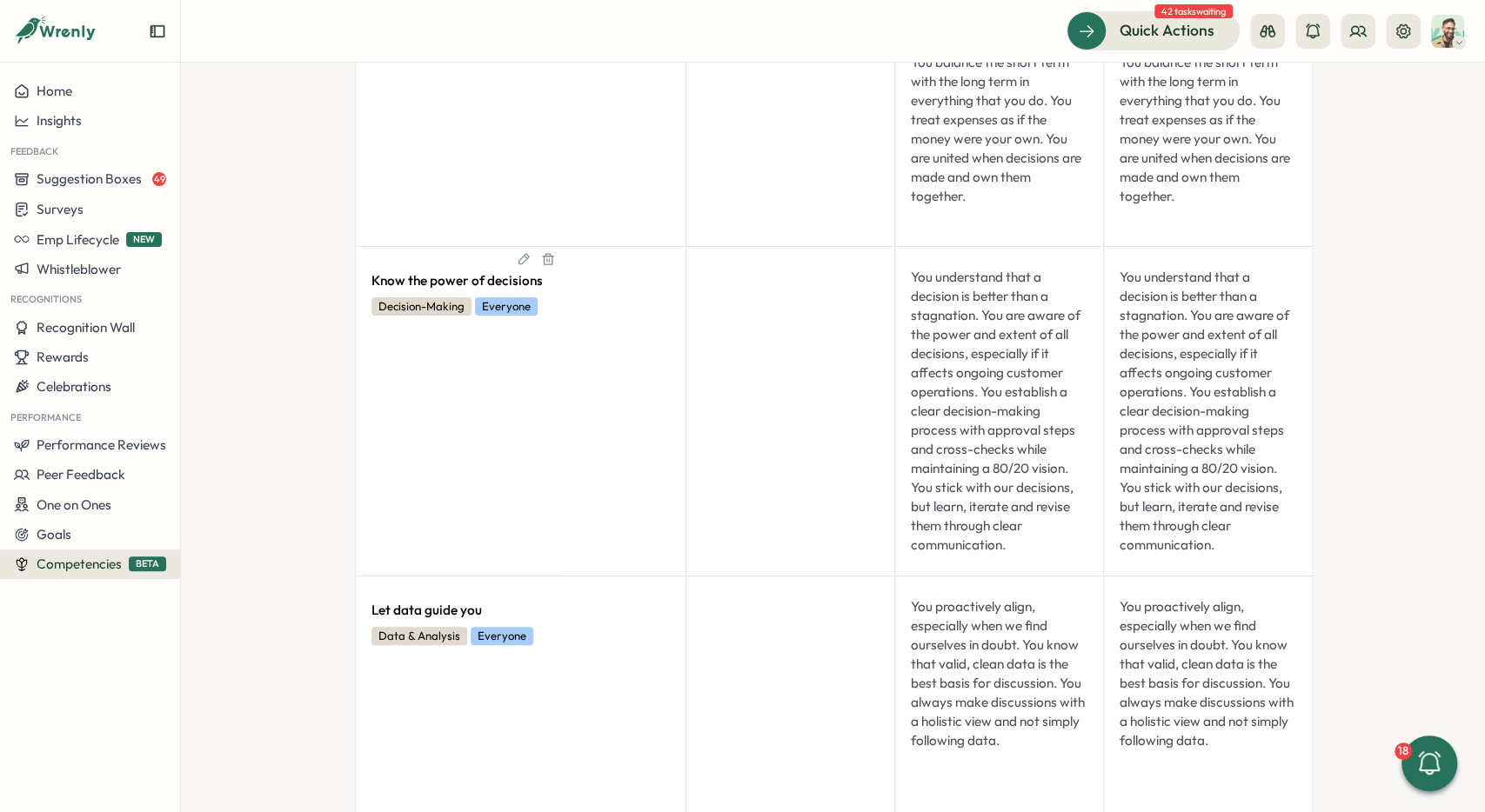
click at [476, 291] on span "Know the power of decisions" at bounding box center [456, 281] width 171 height 20
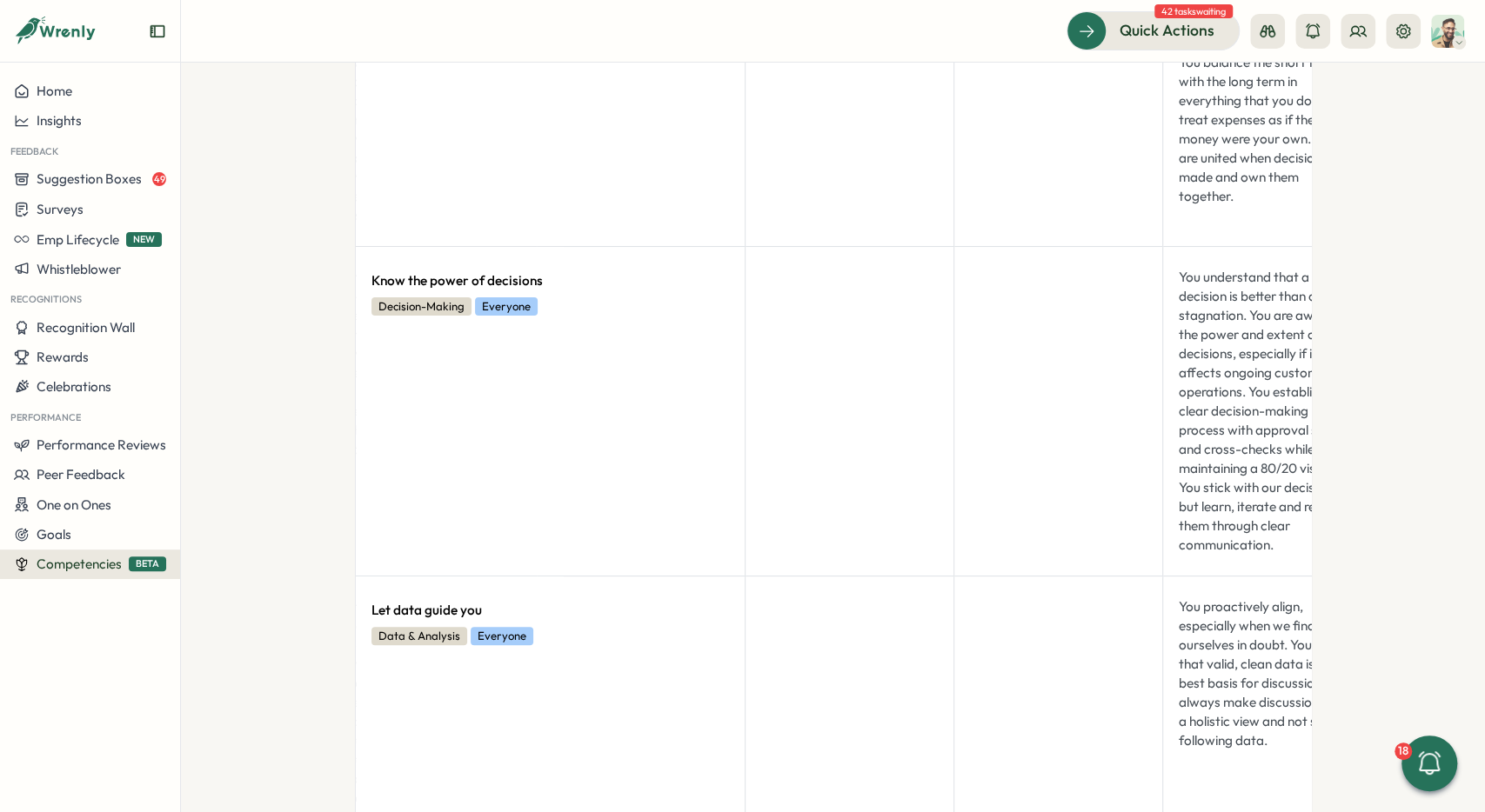
drag, startPoint x: 985, startPoint y: 349, endPoint x: 959, endPoint y: 55, distance: 295.1
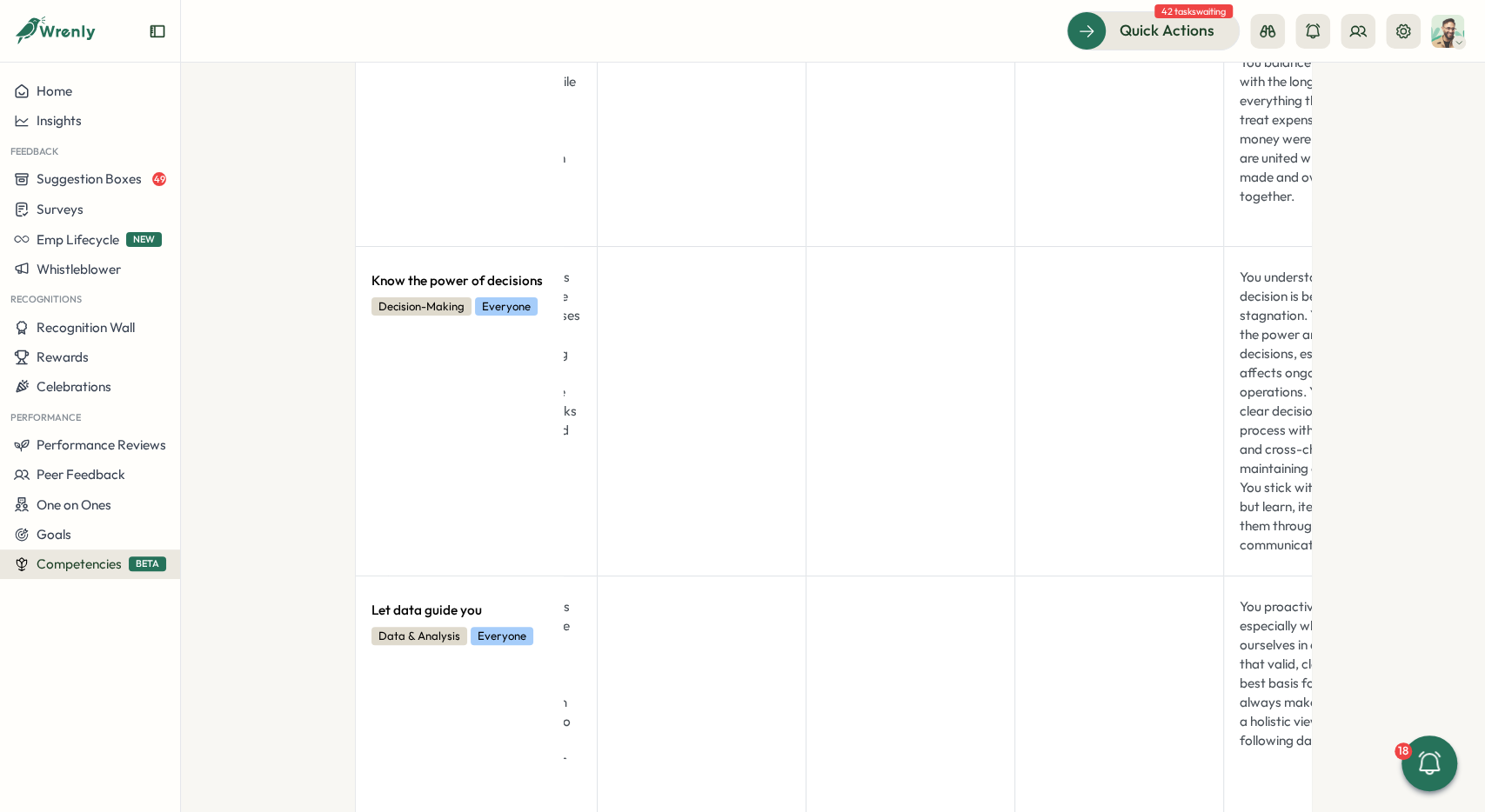
scroll to position [0, 0]
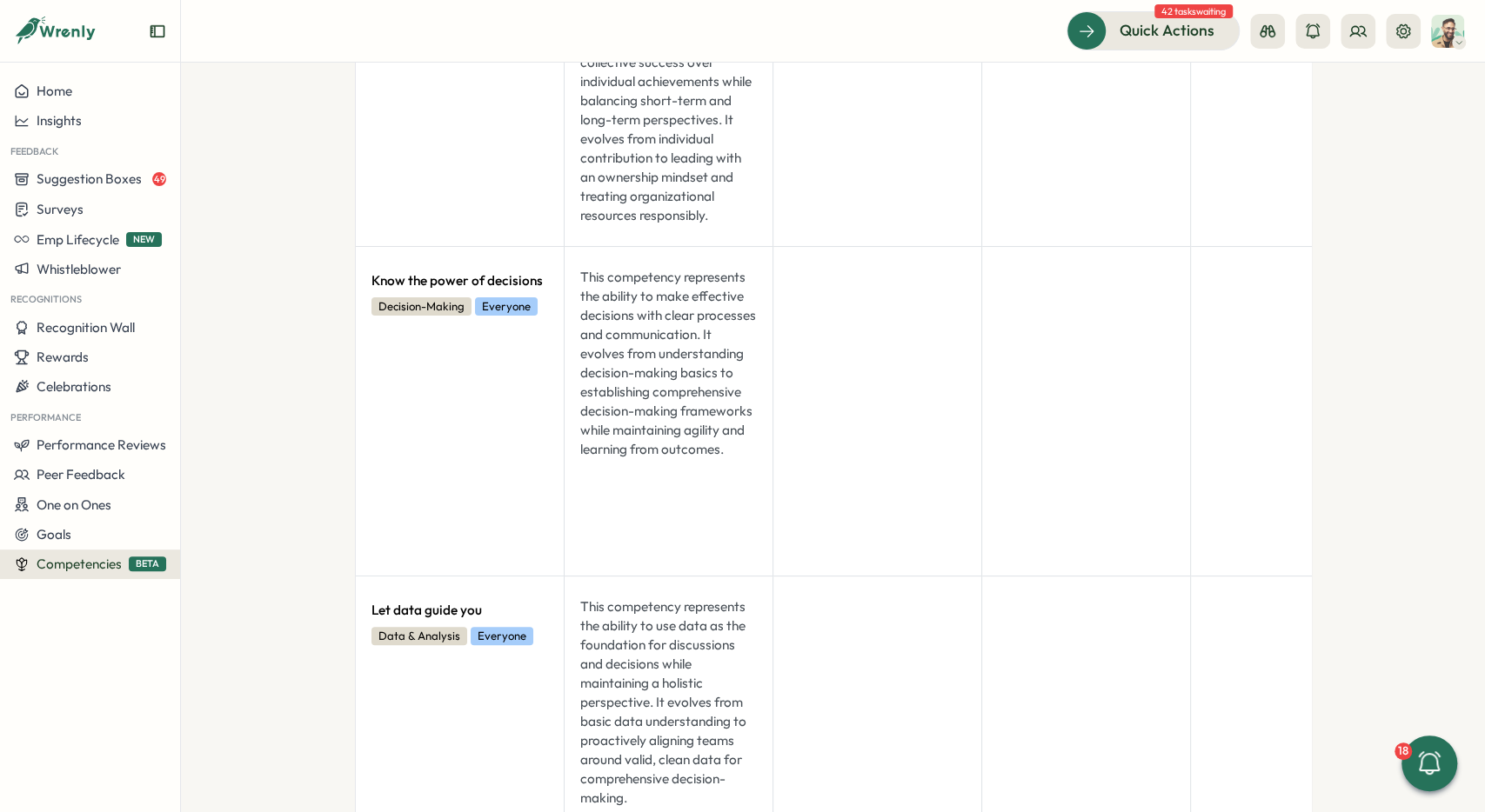
drag, startPoint x: 1030, startPoint y: 393, endPoint x: 1002, endPoint y: 80, distance: 314.2
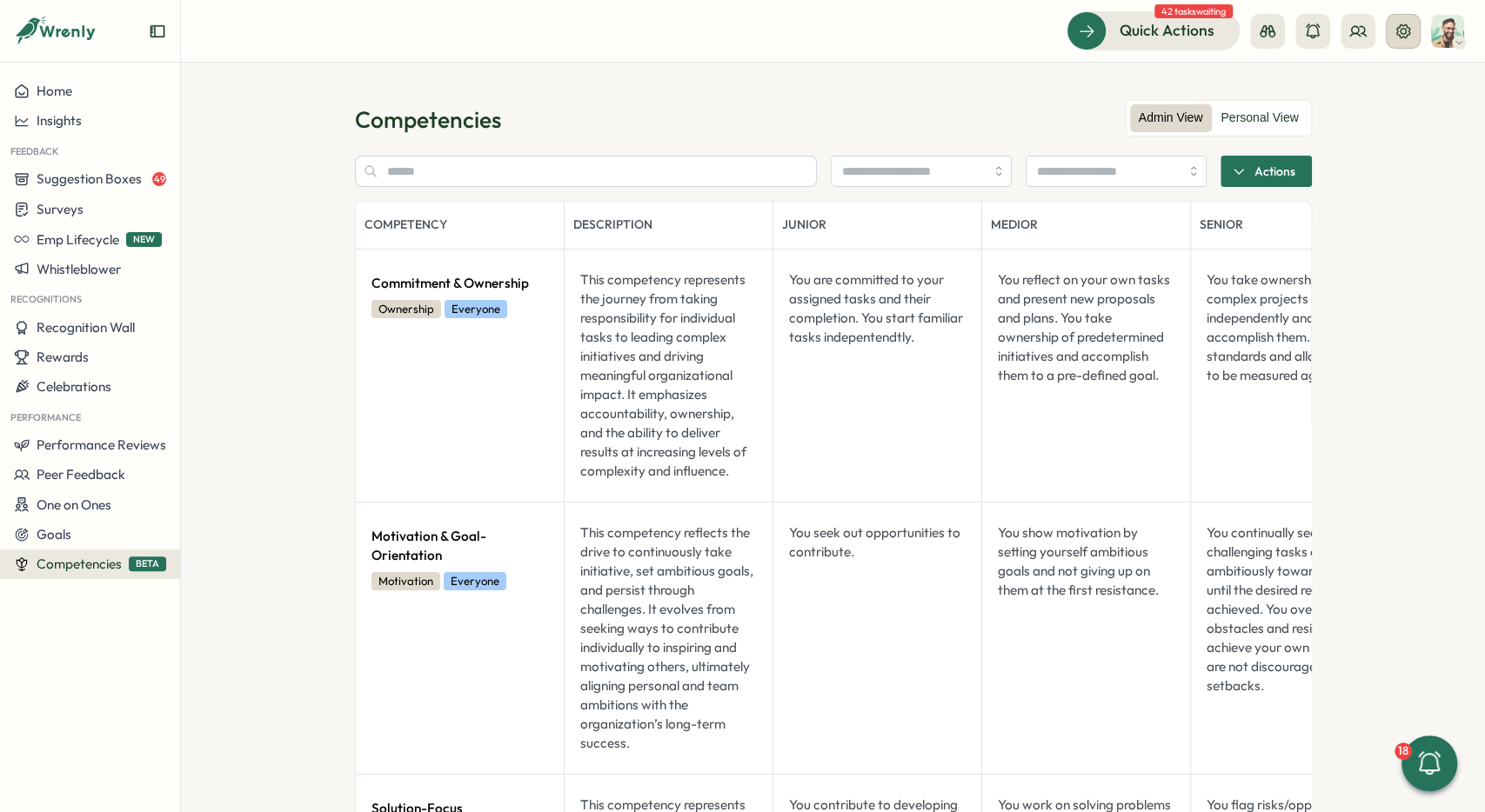
drag, startPoint x: 1399, startPoint y: 438, endPoint x: 1401, endPoint y: 47, distance: 391.0
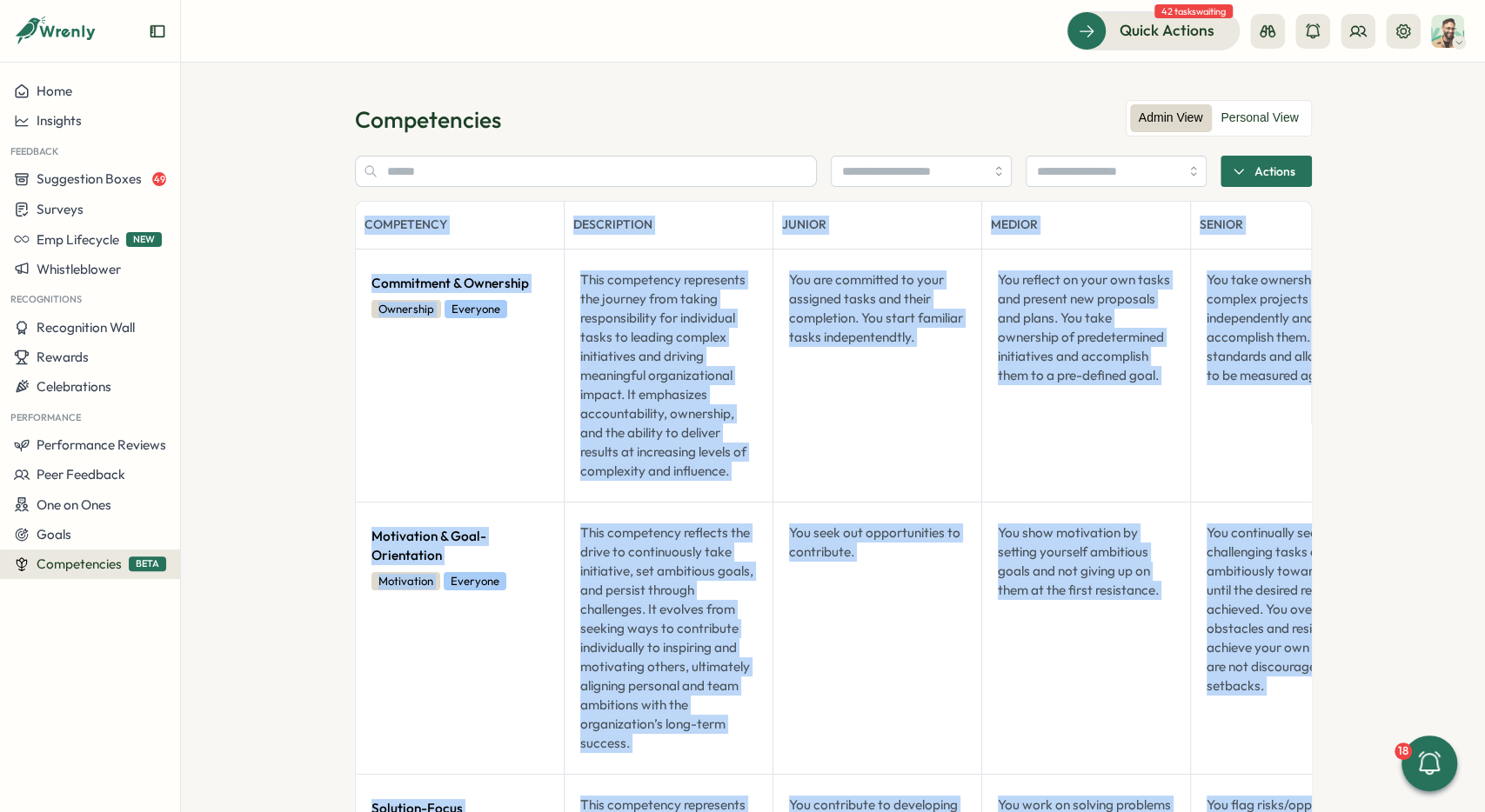
drag, startPoint x: 1384, startPoint y: 155, endPoint x: 1440, endPoint y: 118, distance: 67.1
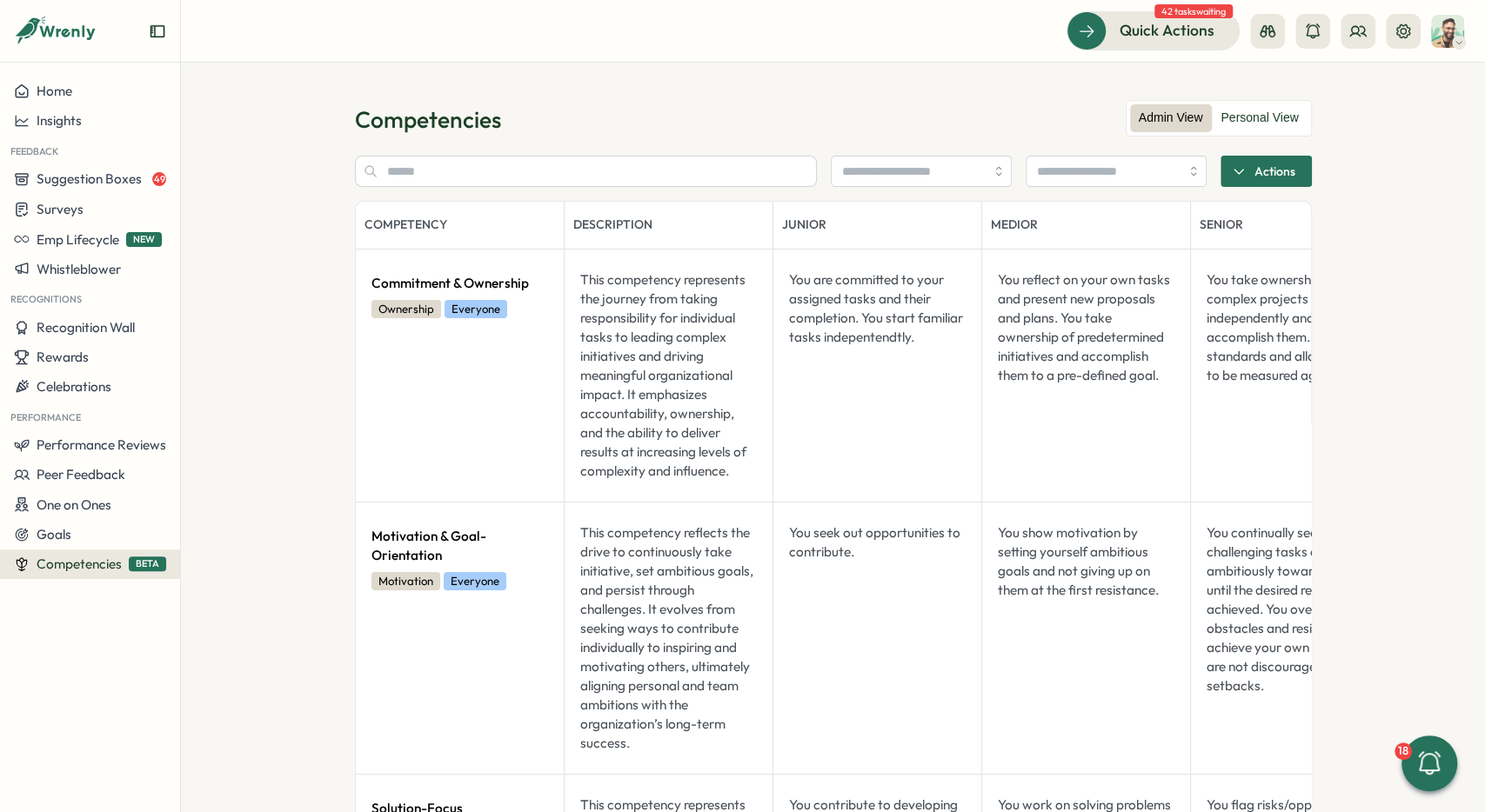
click at [1403, 88] on section "Competencies Admin View Personal View Actions Competency Description Junior Med…" at bounding box center [833, 437] width 1304 height 749
click at [1402, 28] on icon at bounding box center [1403, 30] width 14 height 14
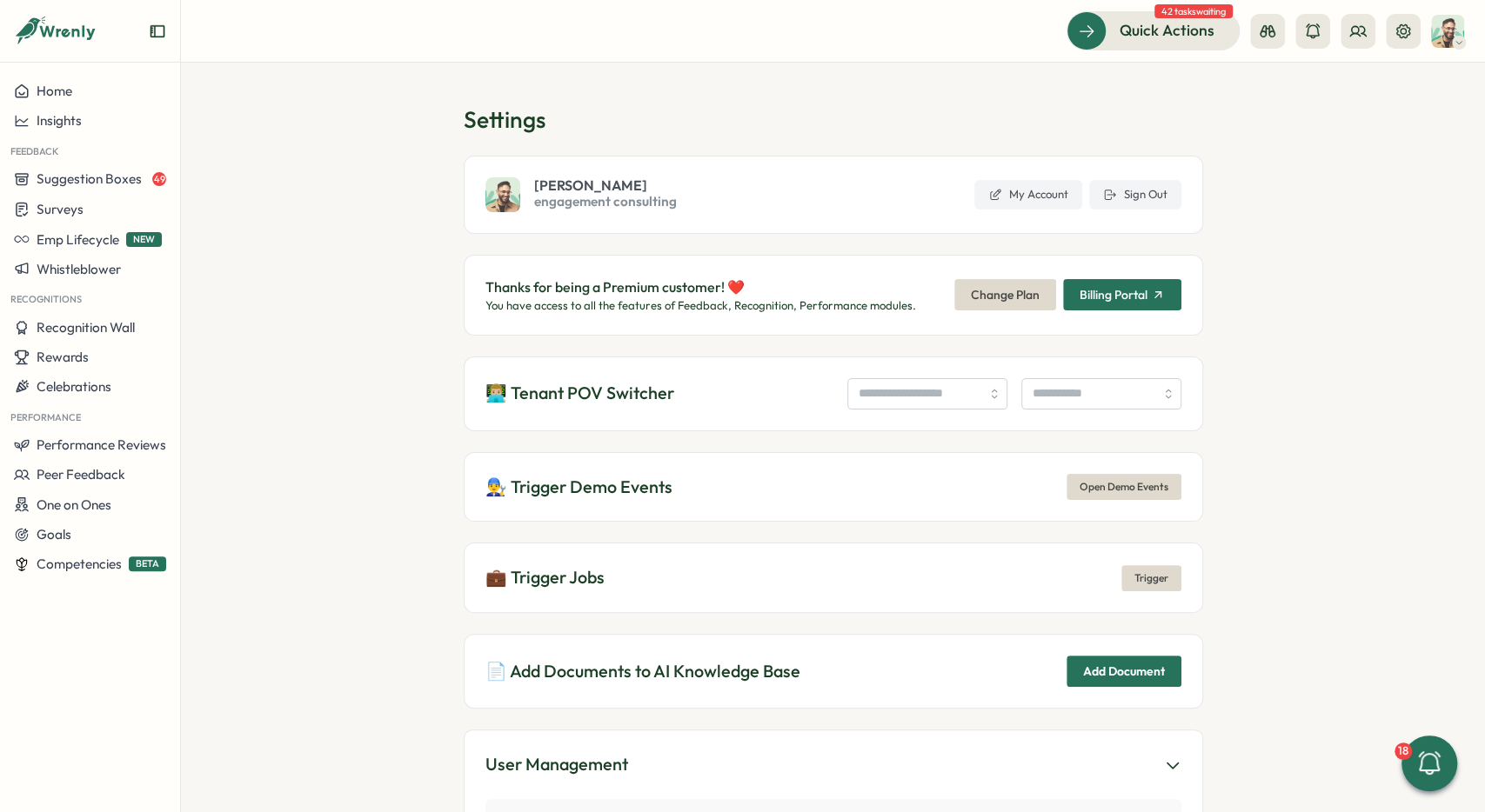
click at [1384, 38] on div at bounding box center [1335, 31] width 170 height 35
click at [1359, 34] on icon at bounding box center [1358, 31] width 18 height 18
click at [1356, 81] on div "Org Members" at bounding box center [1358, 86] width 110 height 20
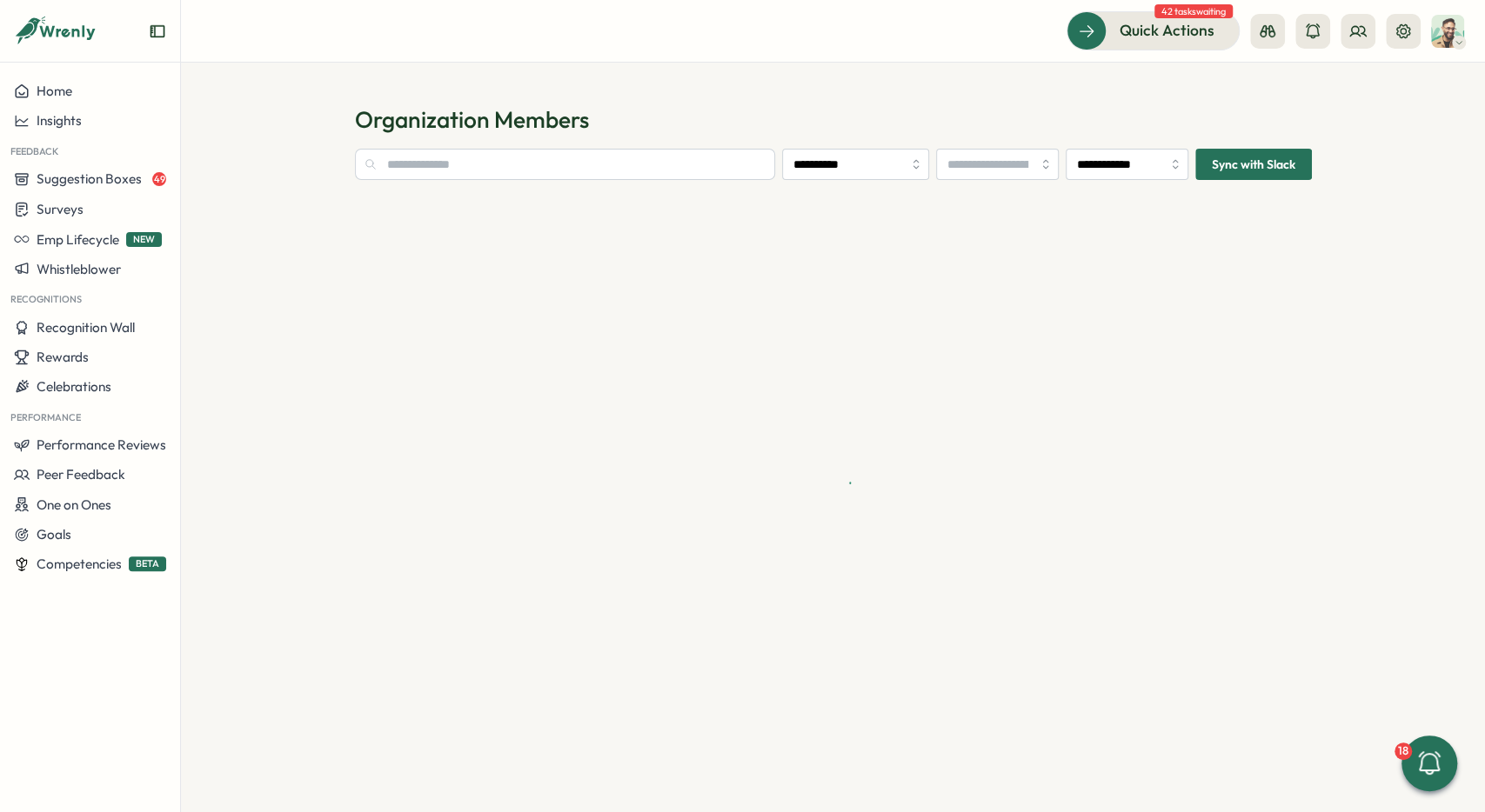
type input "**********"
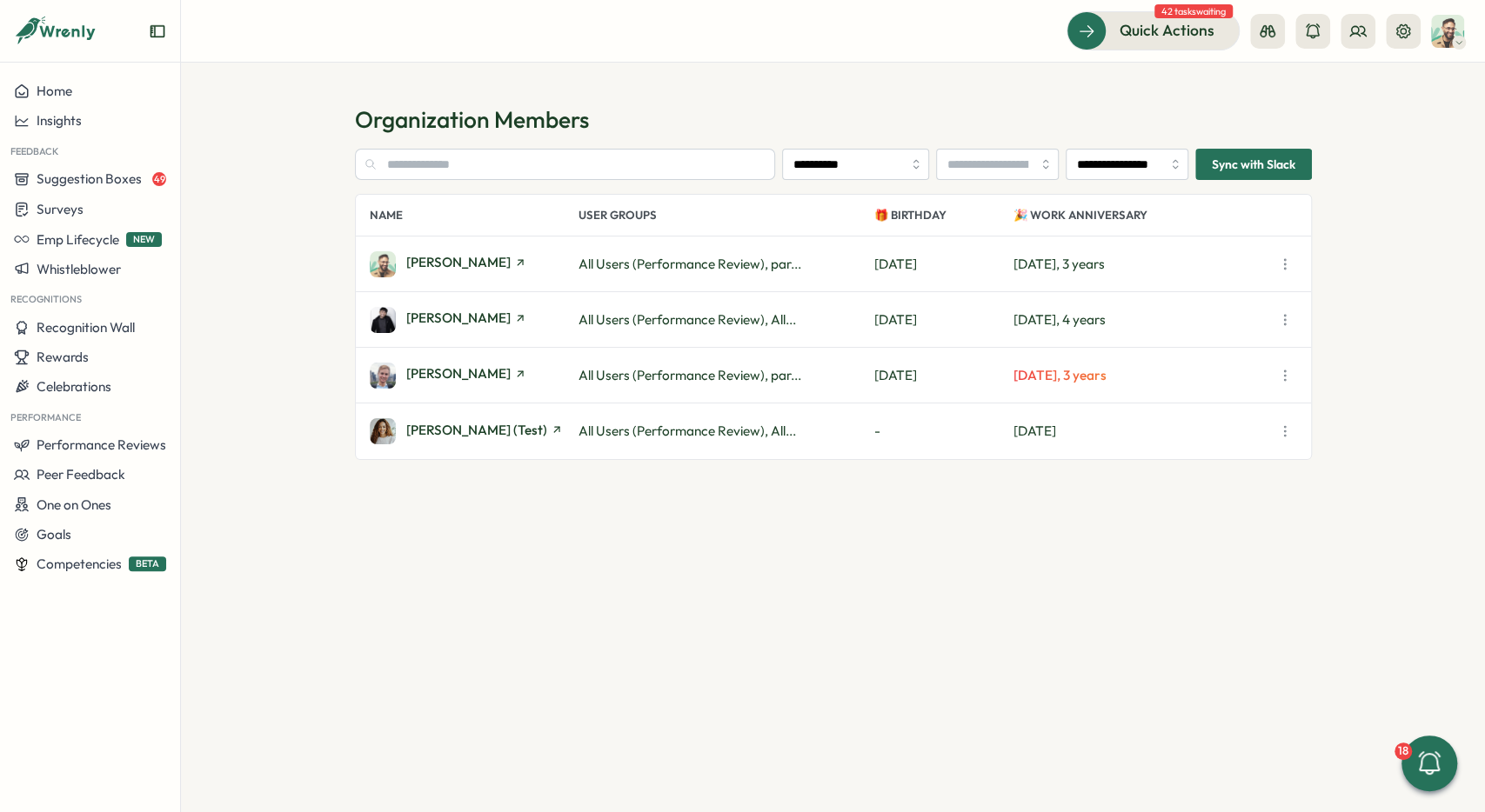
click at [1277, 261] on icon "button" at bounding box center [1285, 264] width 18 height 18
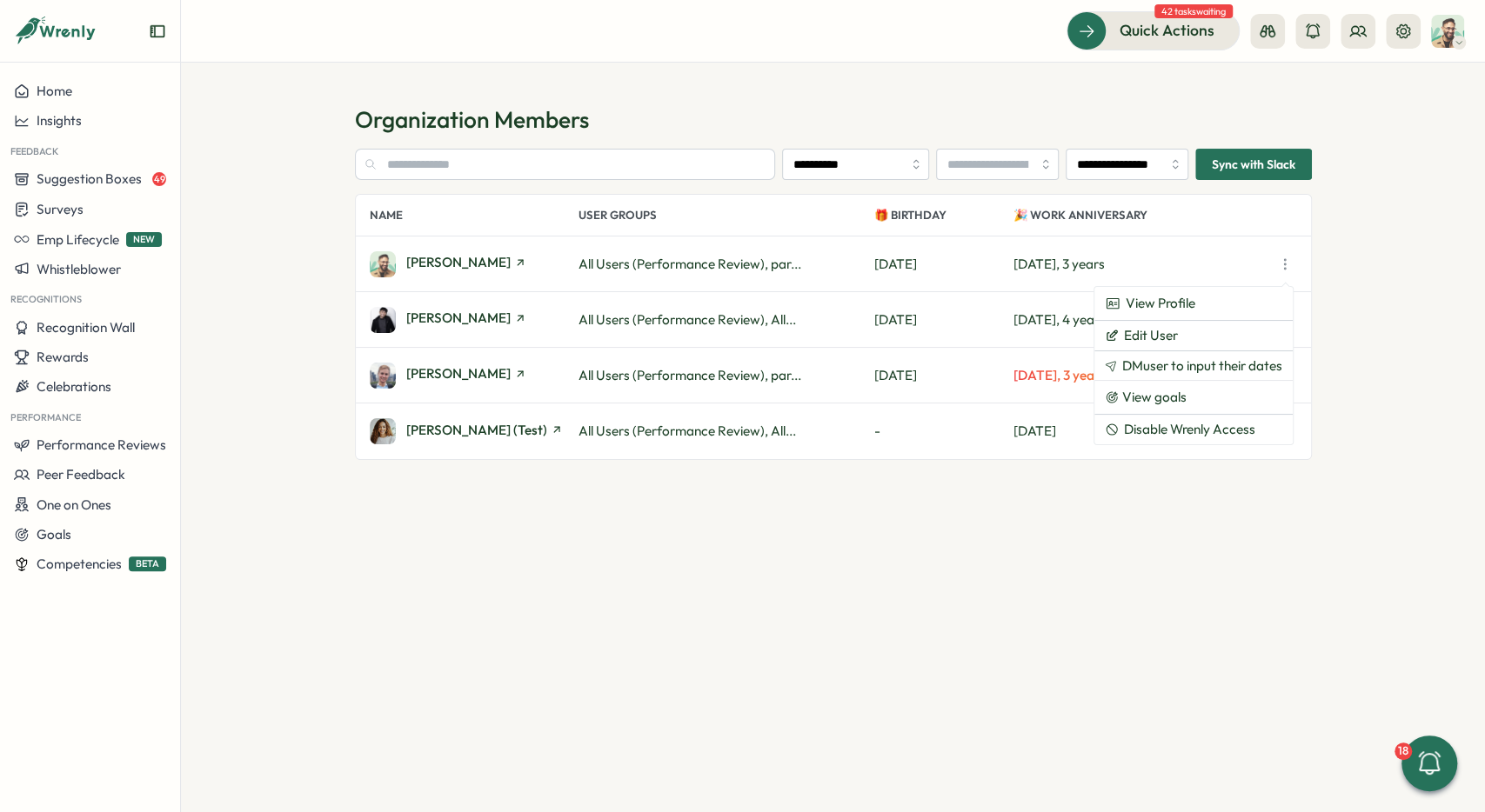
click at [724, 277] on div "Ali All Users (Performance Review), par... Sat, Aug 16 Fri, Oct 10, 3 years Vie…" at bounding box center [833, 264] width 955 height 56
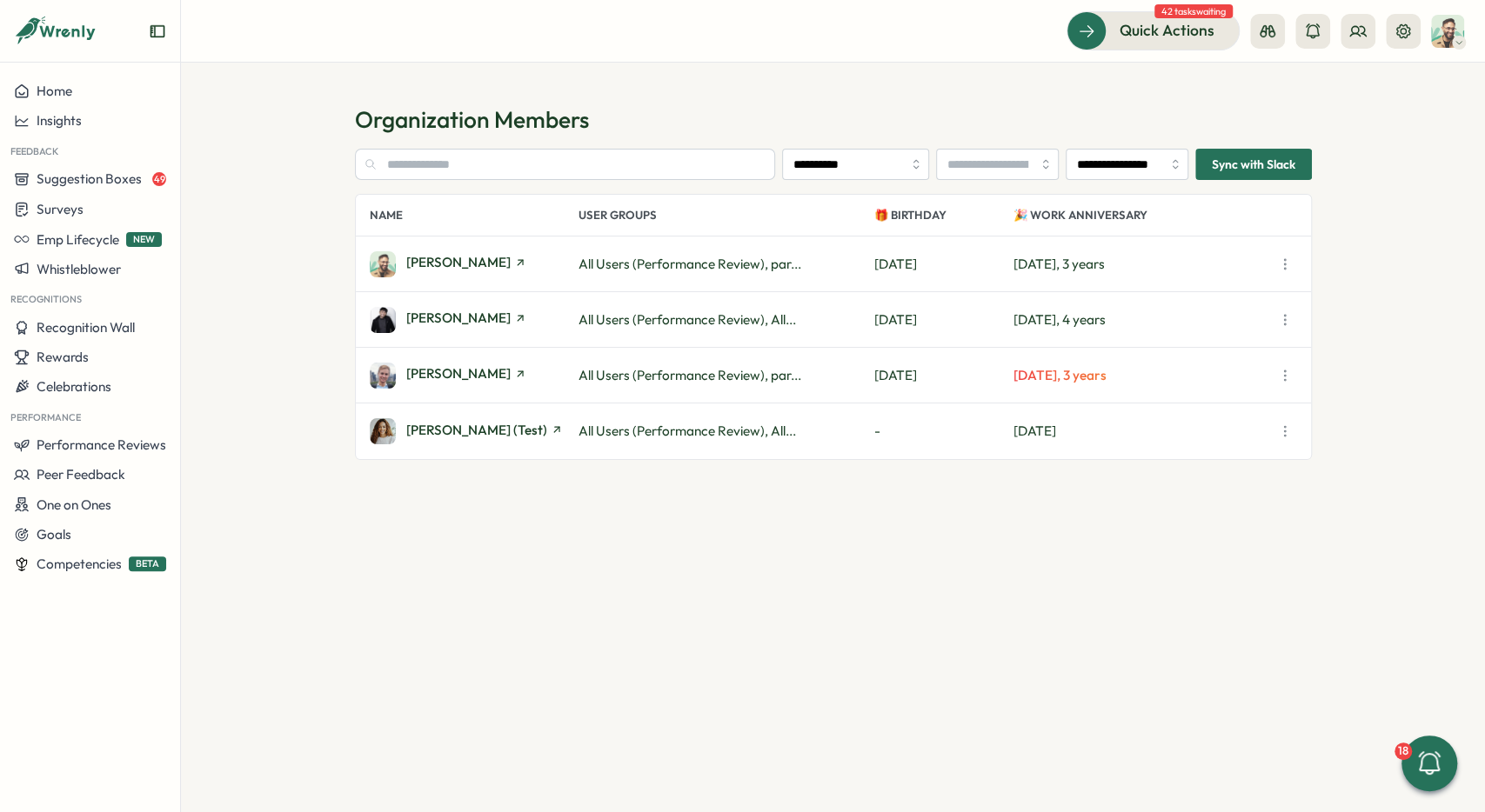
click at [1293, 255] on button "button" at bounding box center [1284, 264] width 24 height 24
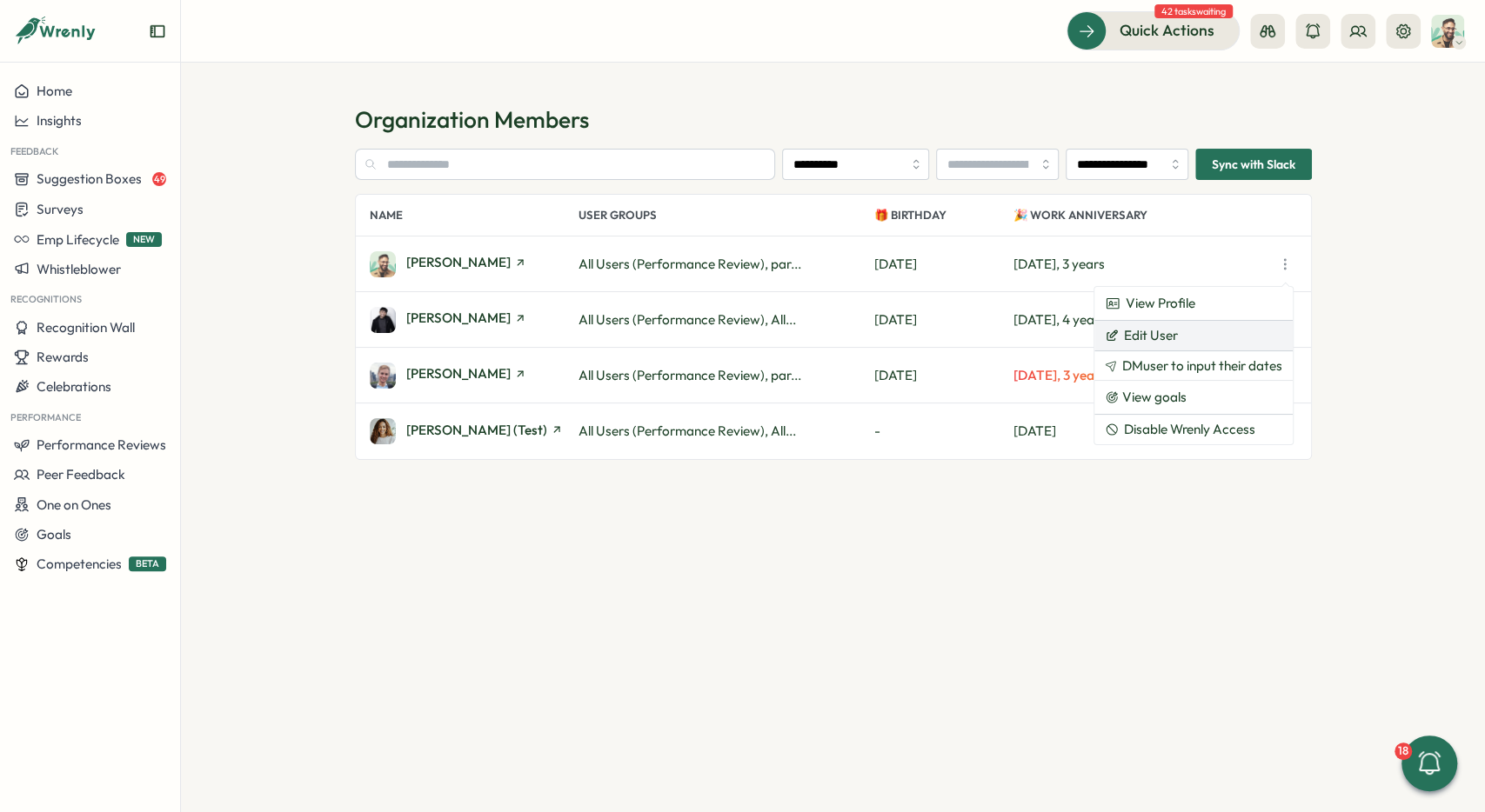
click at [1208, 330] on button "Edit User" at bounding box center [1193, 336] width 198 height 29
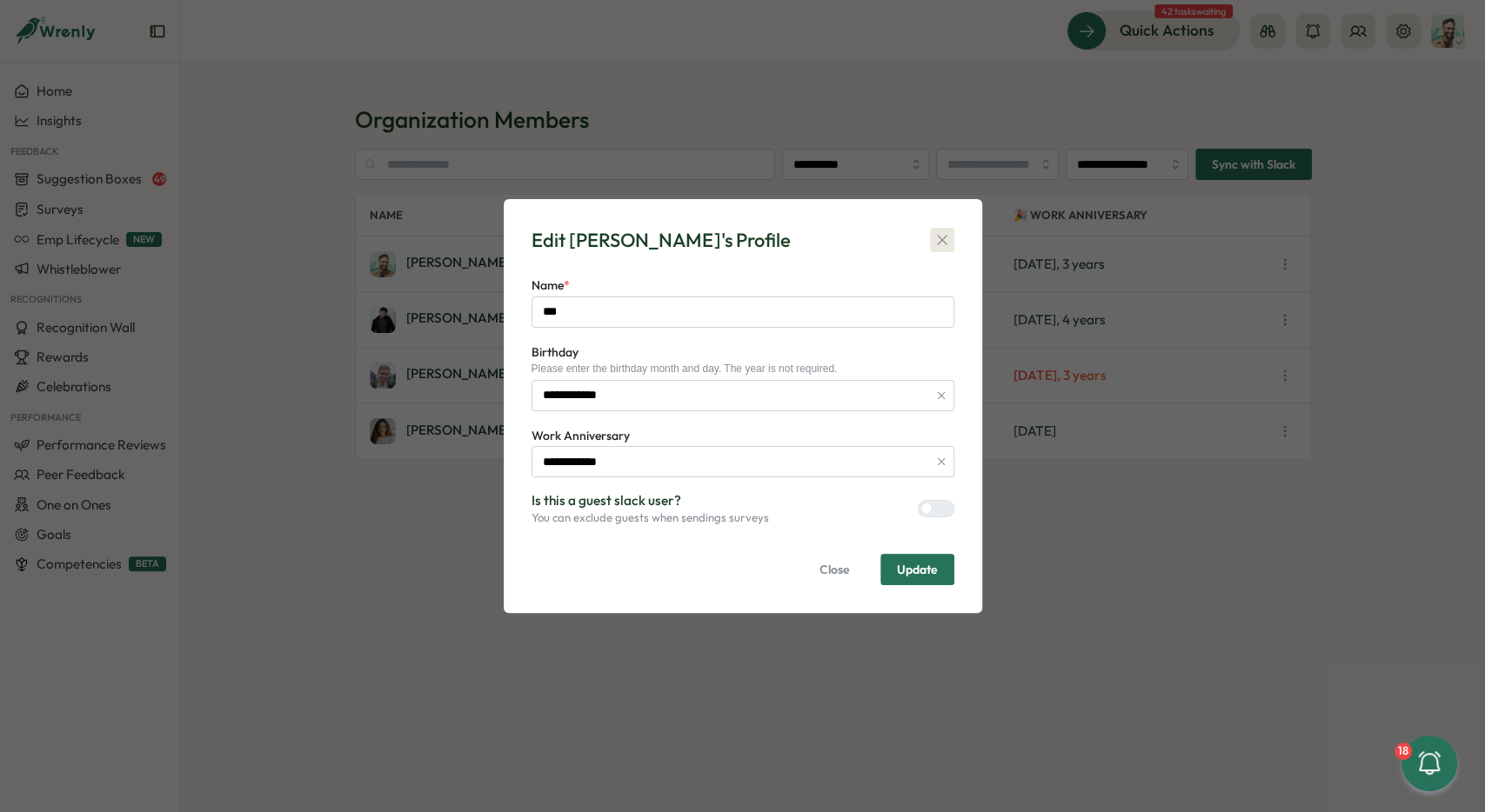
click at [951, 232] on button "button" at bounding box center [941, 240] width 24 height 24
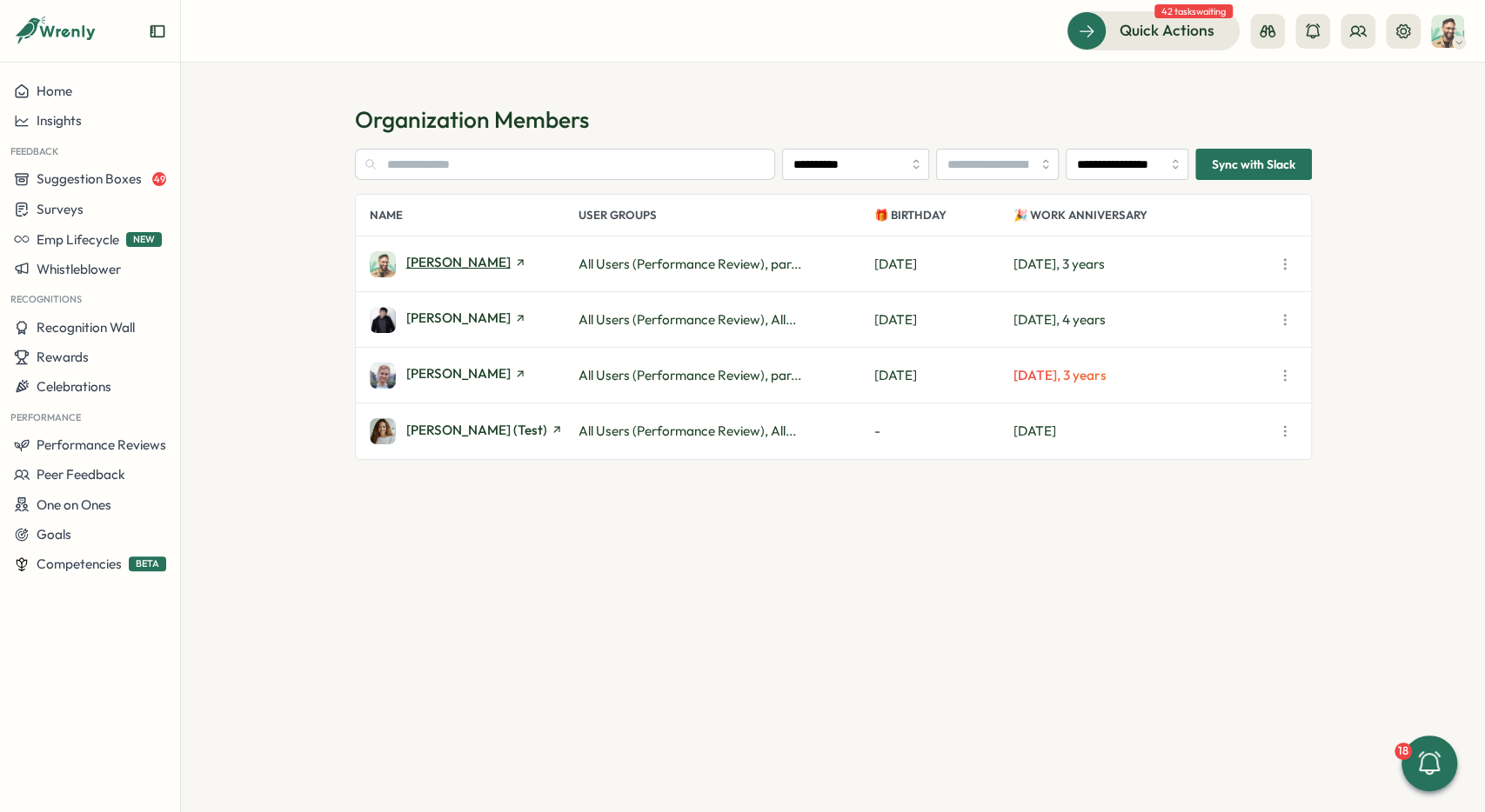
click at [517, 264] on line at bounding box center [519, 263] width 5 height 5
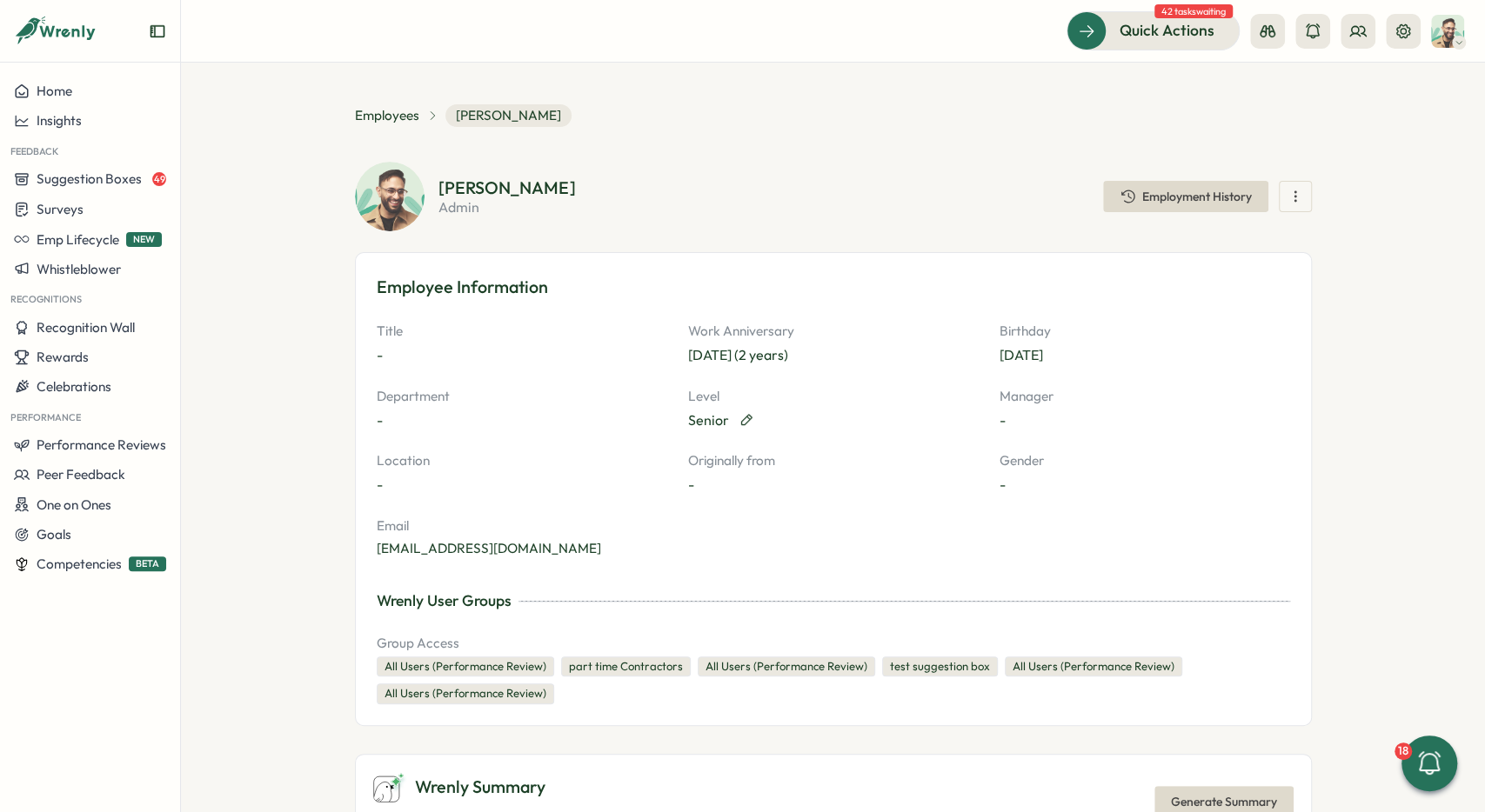
click at [739, 419] on icon "button" at bounding box center [745, 420] width 14 height 14
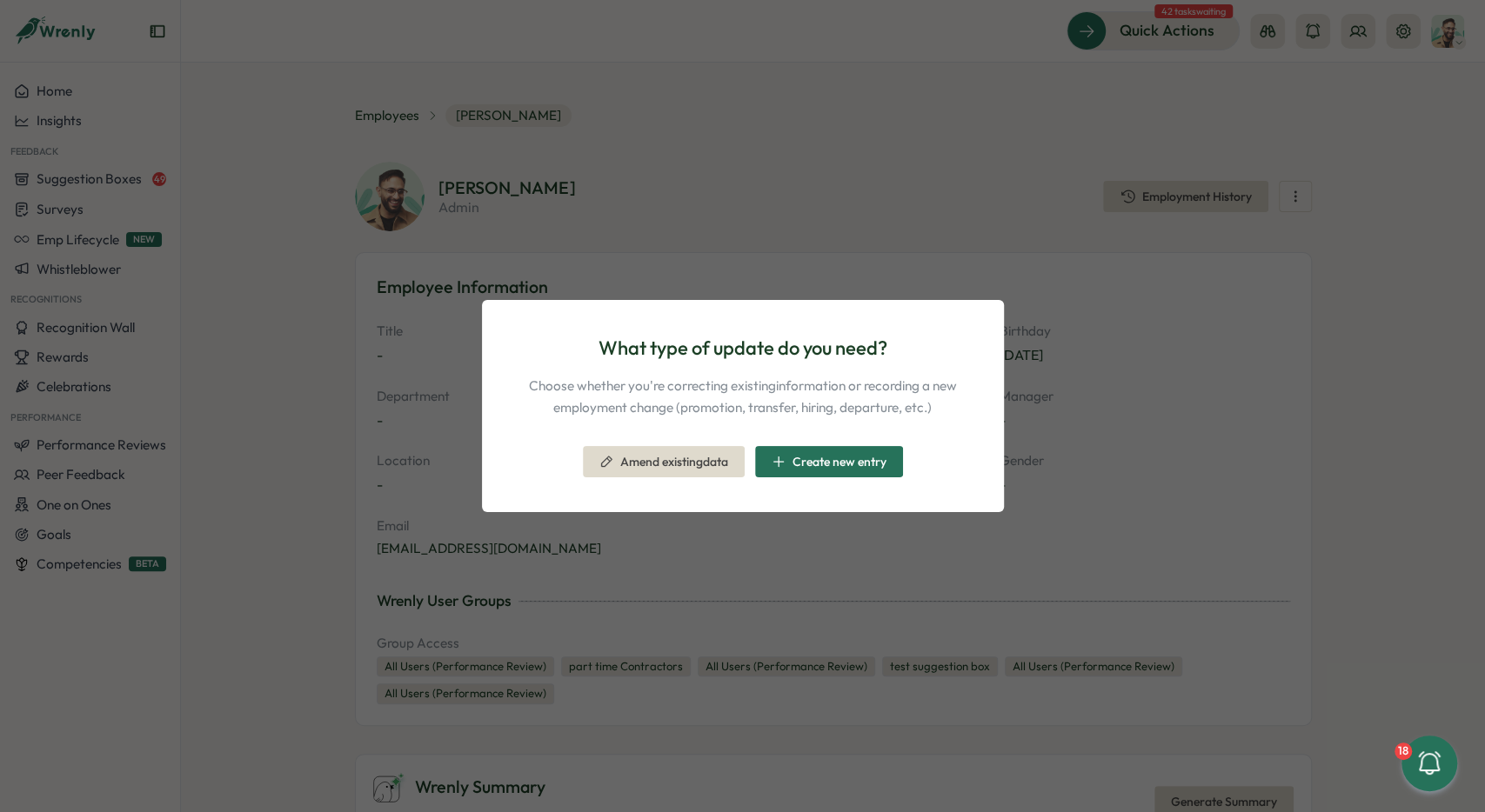
click at [680, 467] on span "Amend existing data" at bounding box center [674, 461] width 108 height 12
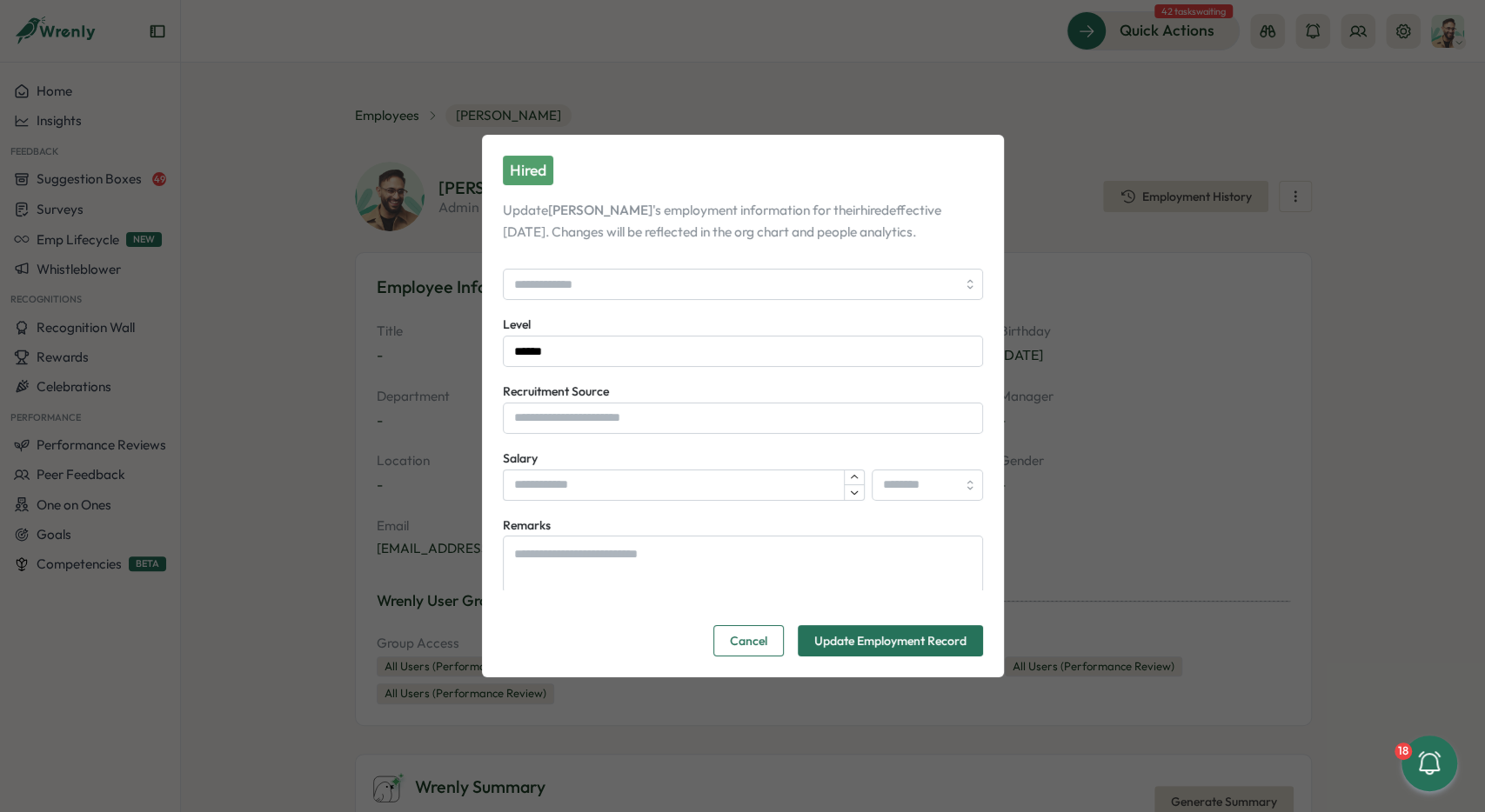
scroll to position [352, 0]
drag, startPoint x: 596, startPoint y: 351, endPoint x: 396, endPoint y: 348, distance: 200.0
click at [503, 348] on input "******" at bounding box center [742, 351] width 480 height 31
click at [887, 622] on form "Hired Update Ali 's employment information for their hired effective Sep 01, 20…" at bounding box center [742, 406] width 480 height 501
click at [889, 625] on form "Hired Update Ali 's employment information for their hired effective Sep 01, 20…" at bounding box center [742, 406] width 480 height 501
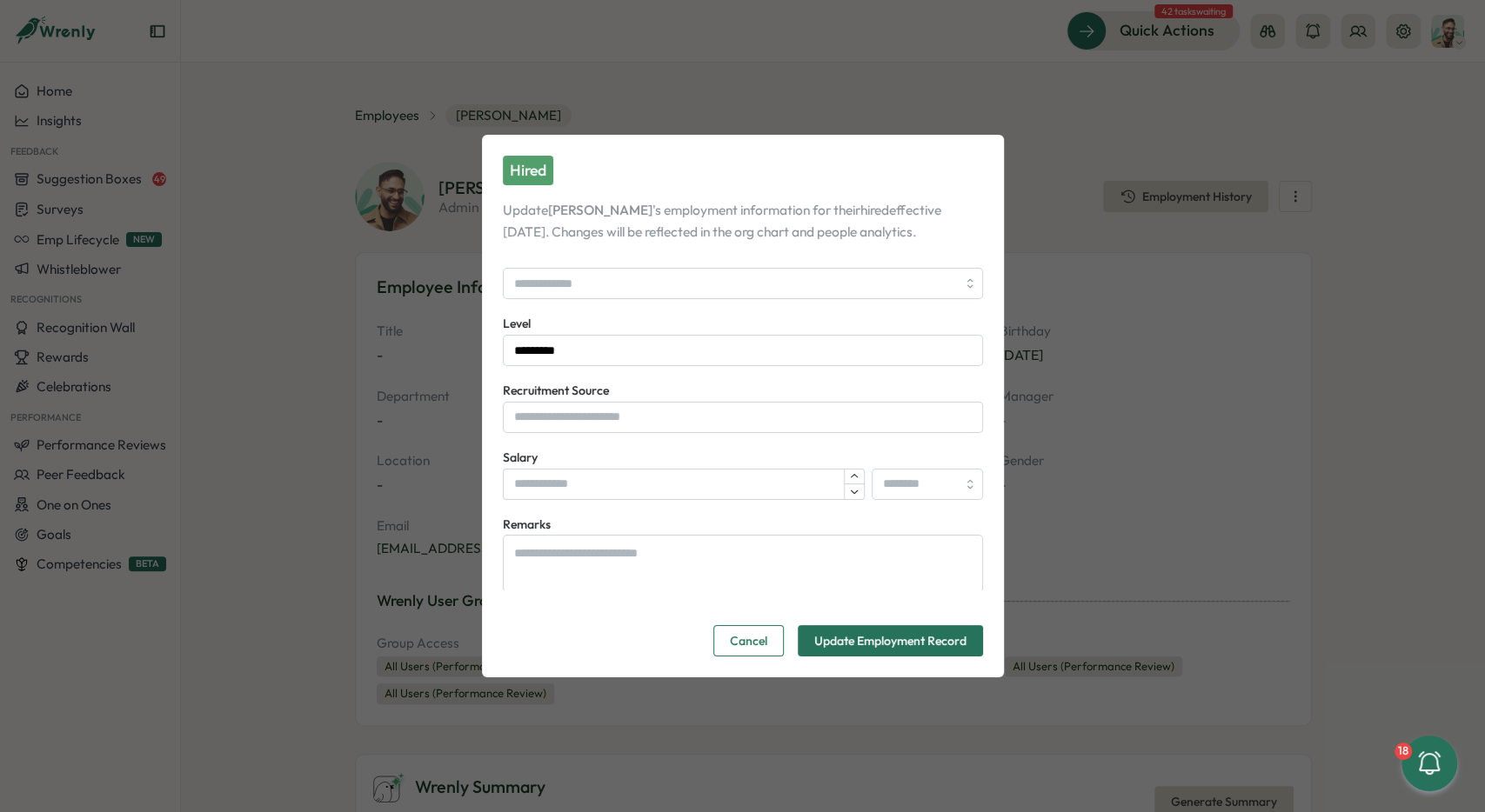
click at [893, 630] on span "Update Employment Record" at bounding box center [889, 641] width 152 height 29
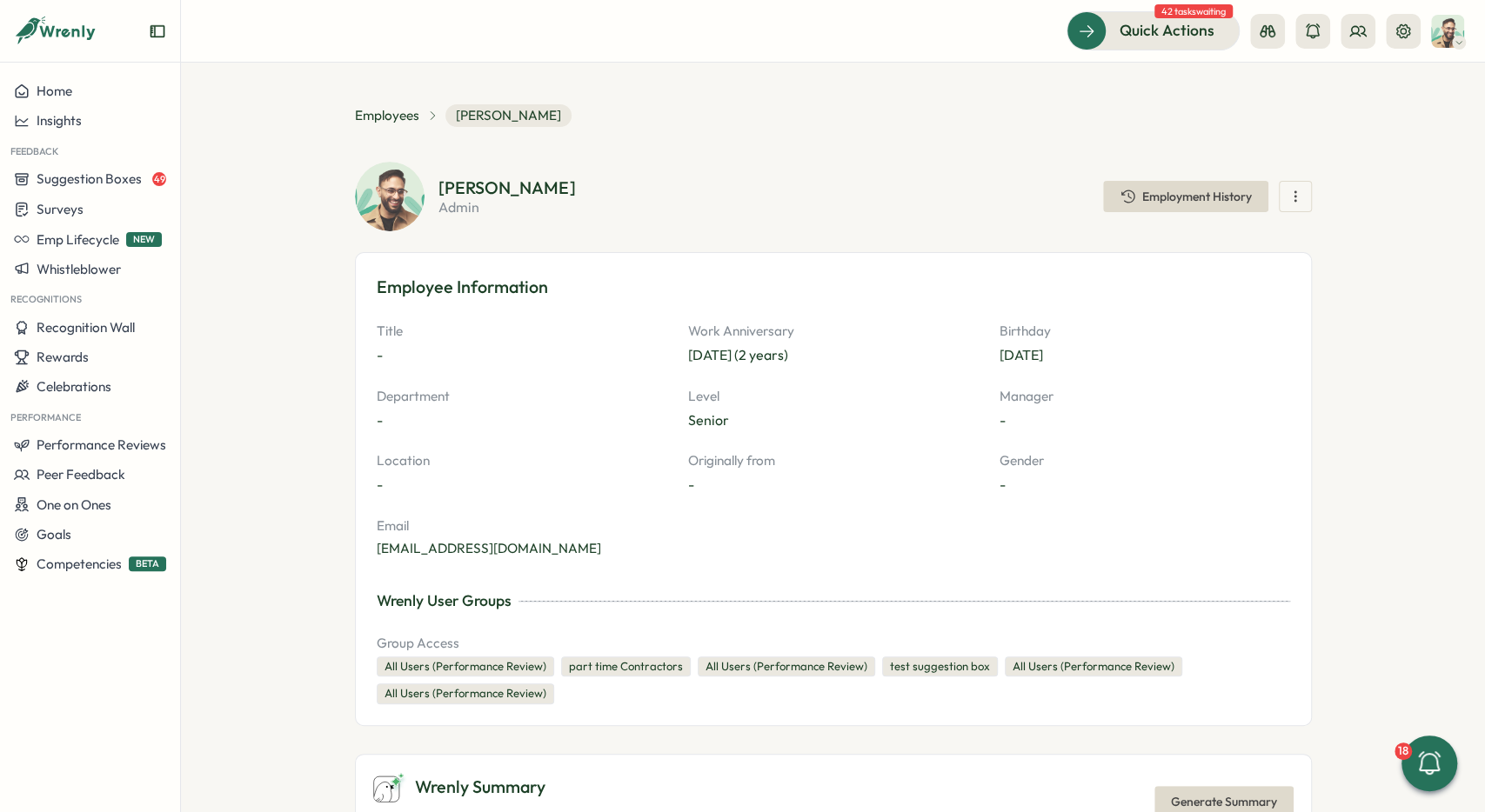
type input "******"
click at [82, 570] on span "Competencies" at bounding box center [78, 563] width 85 height 17
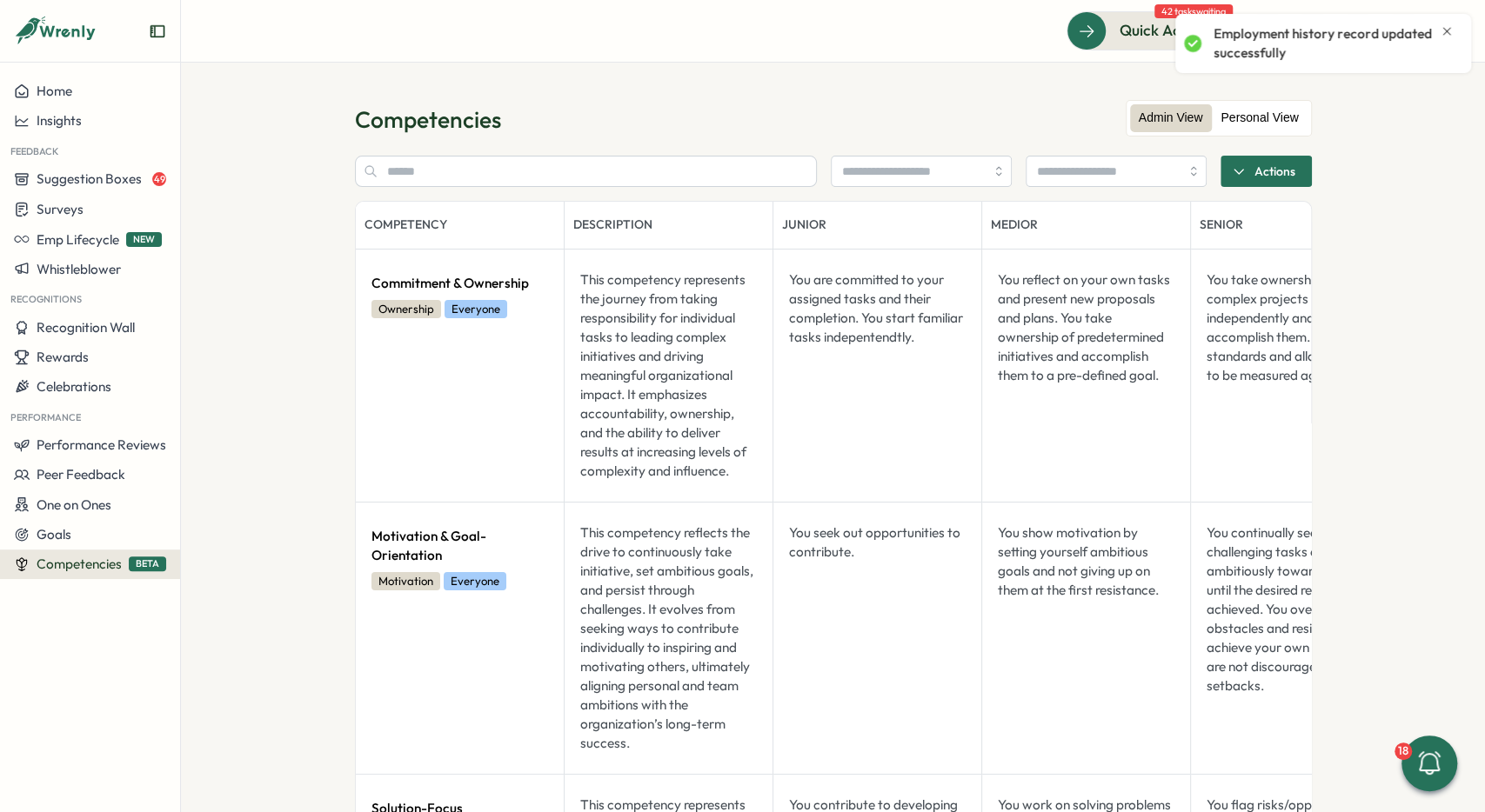
click at [1244, 122] on label "Personal View" at bounding box center [1259, 119] width 95 height 27
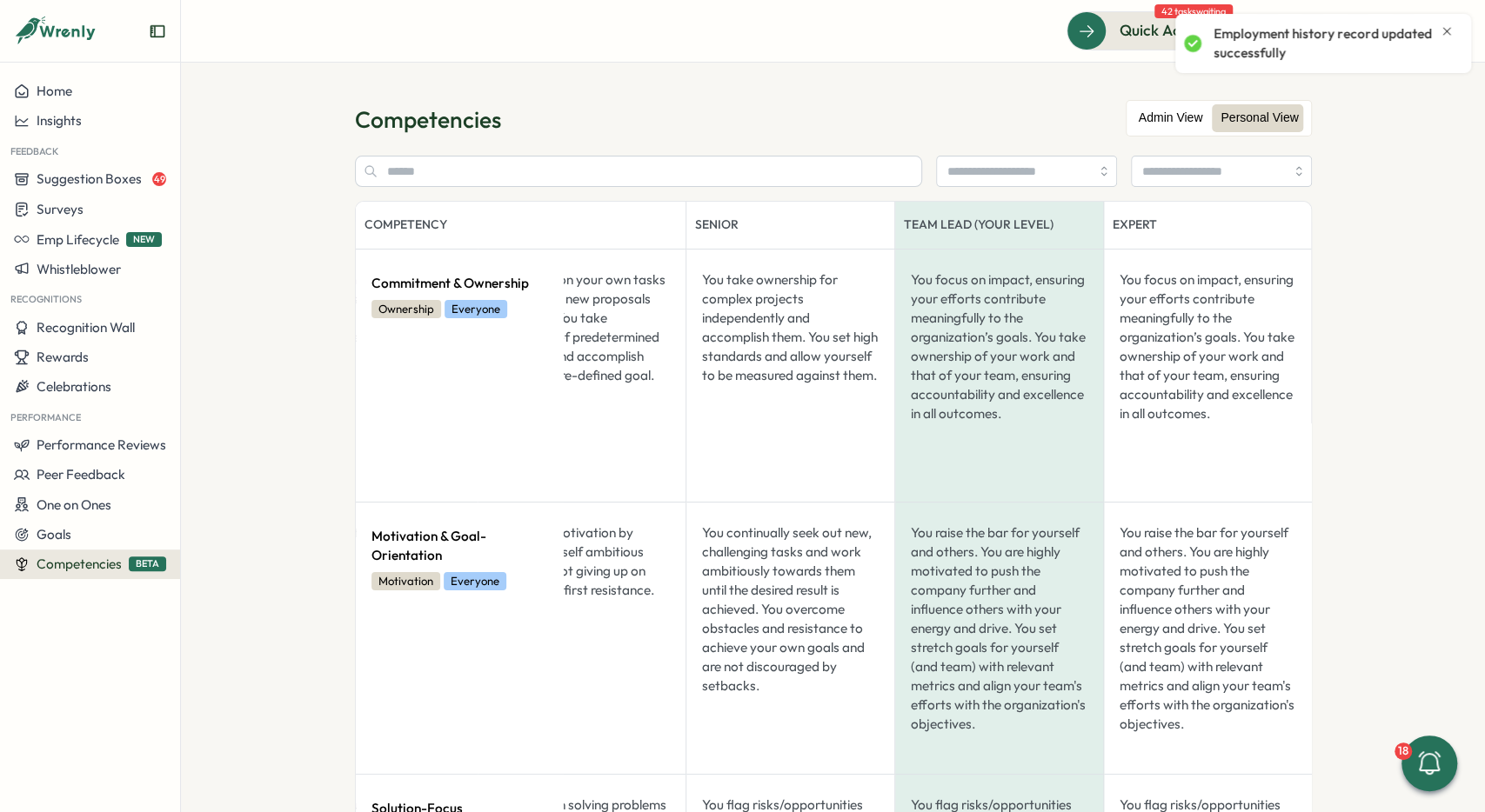
scroll to position [0, 505]
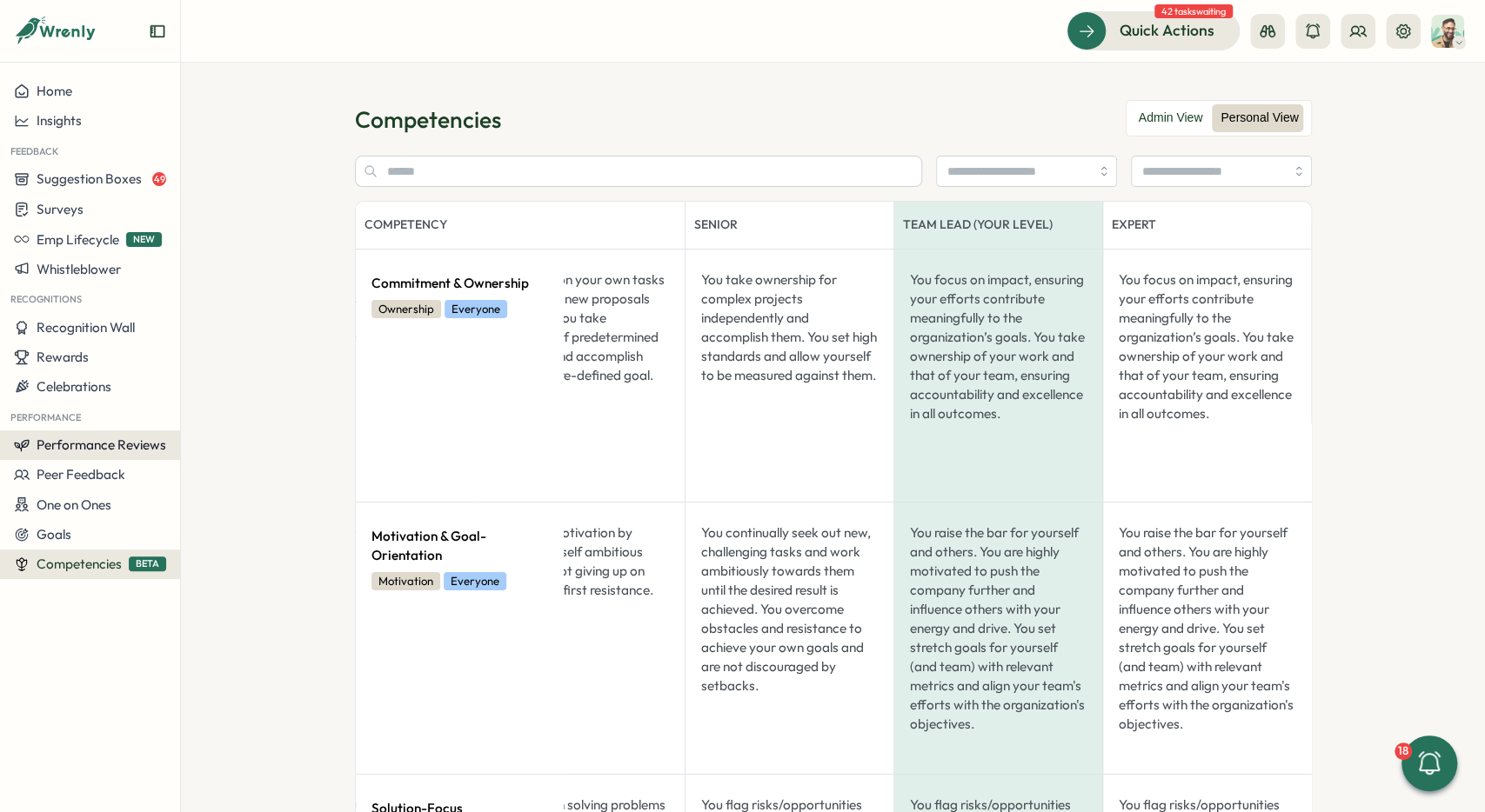
click at [113, 452] on span "Performance Reviews" at bounding box center [101, 445] width 129 height 17
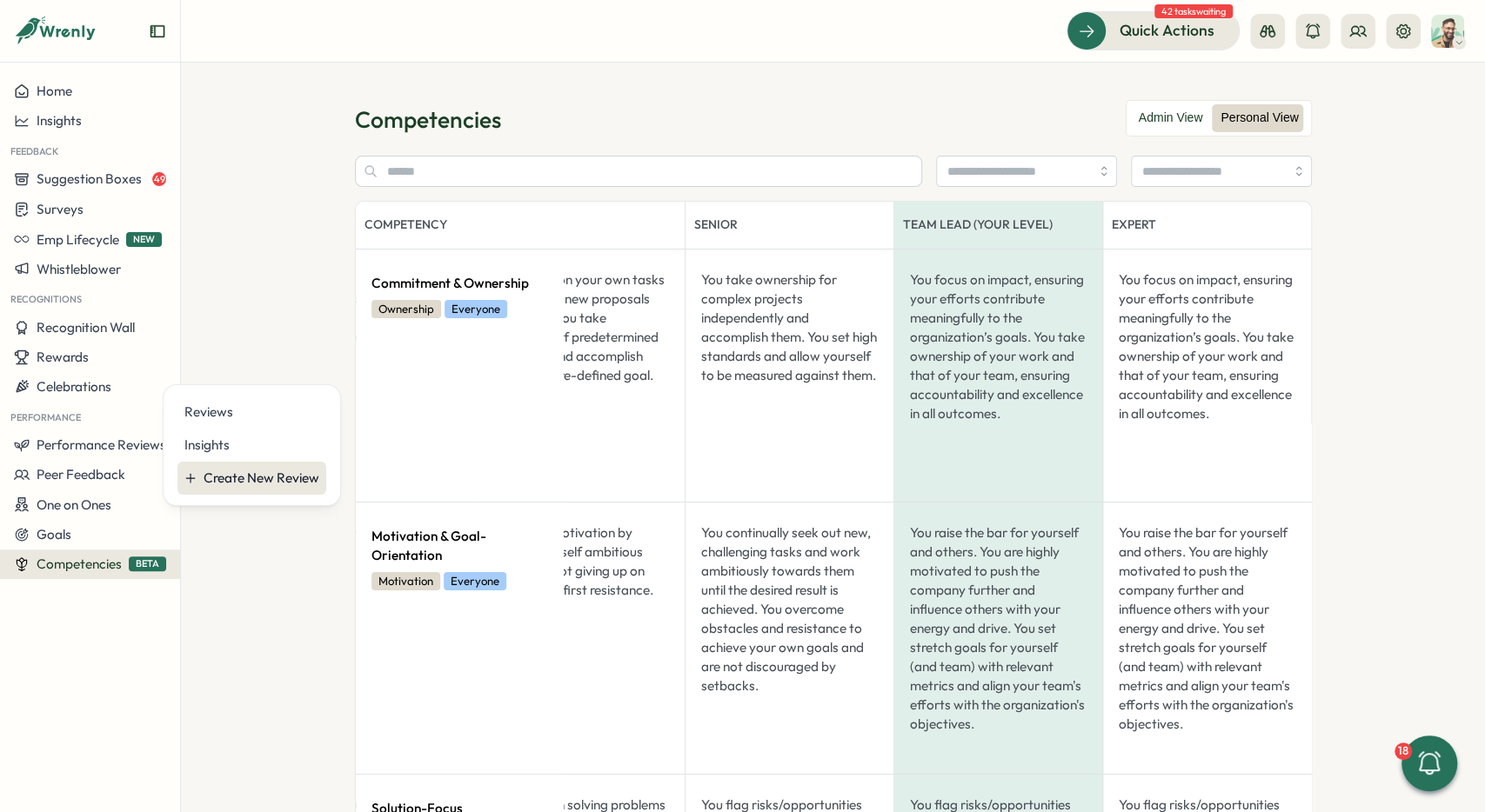
click at [259, 486] on div "Create New Review" at bounding box center [262, 479] width 116 height 20
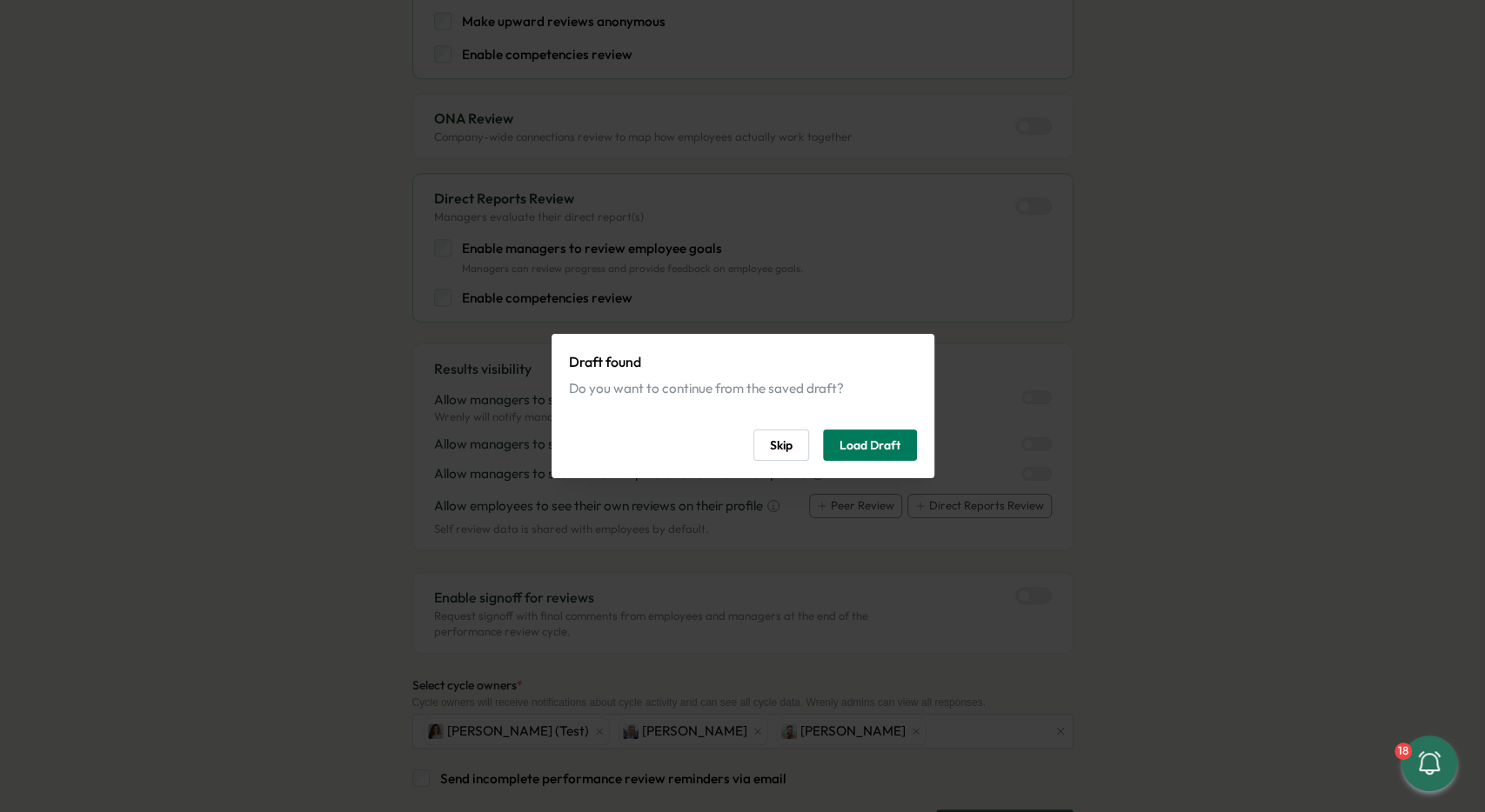
scroll to position [783, 0]
click at [867, 452] on span "Load Draft" at bounding box center [870, 446] width 61 height 29
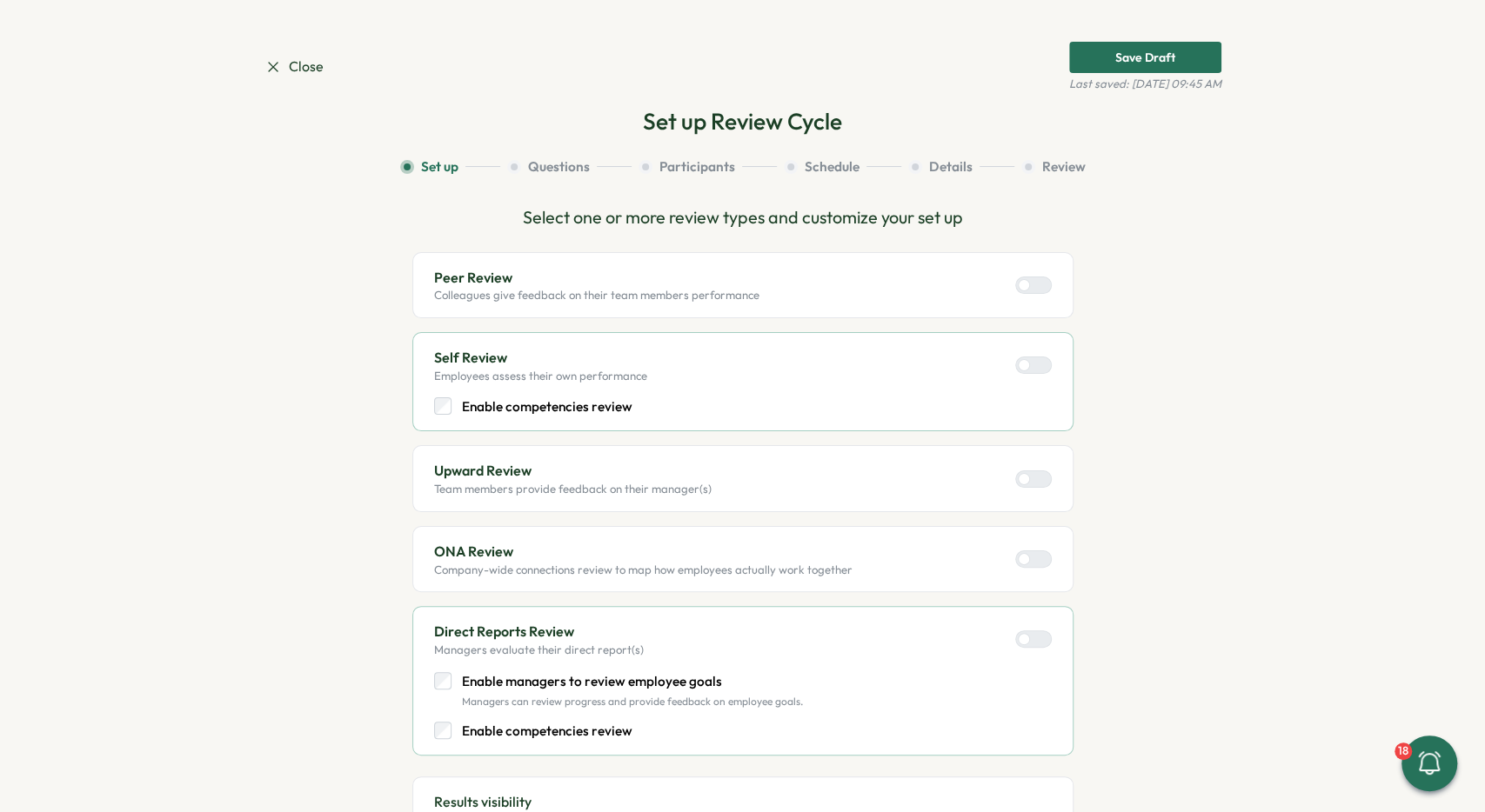
scroll to position [0, 0]
click at [568, 301] on p "Colleagues give feedback on their team members performance" at bounding box center [597, 296] width 325 height 16
click at [1026, 285] on div at bounding box center [1024, 285] width 12 height 12
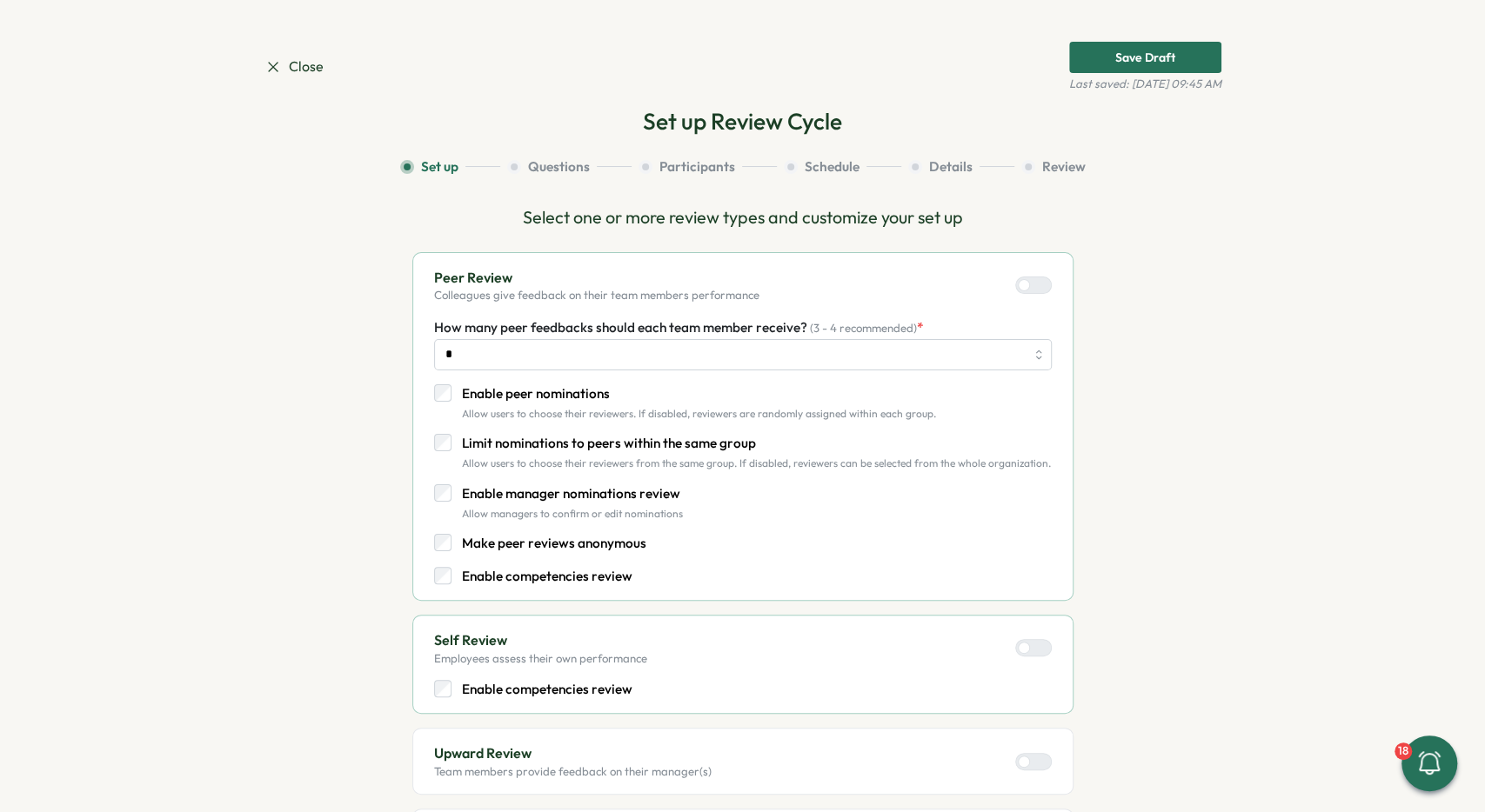
click at [283, 58] on span "Close" at bounding box center [294, 67] width 59 height 22
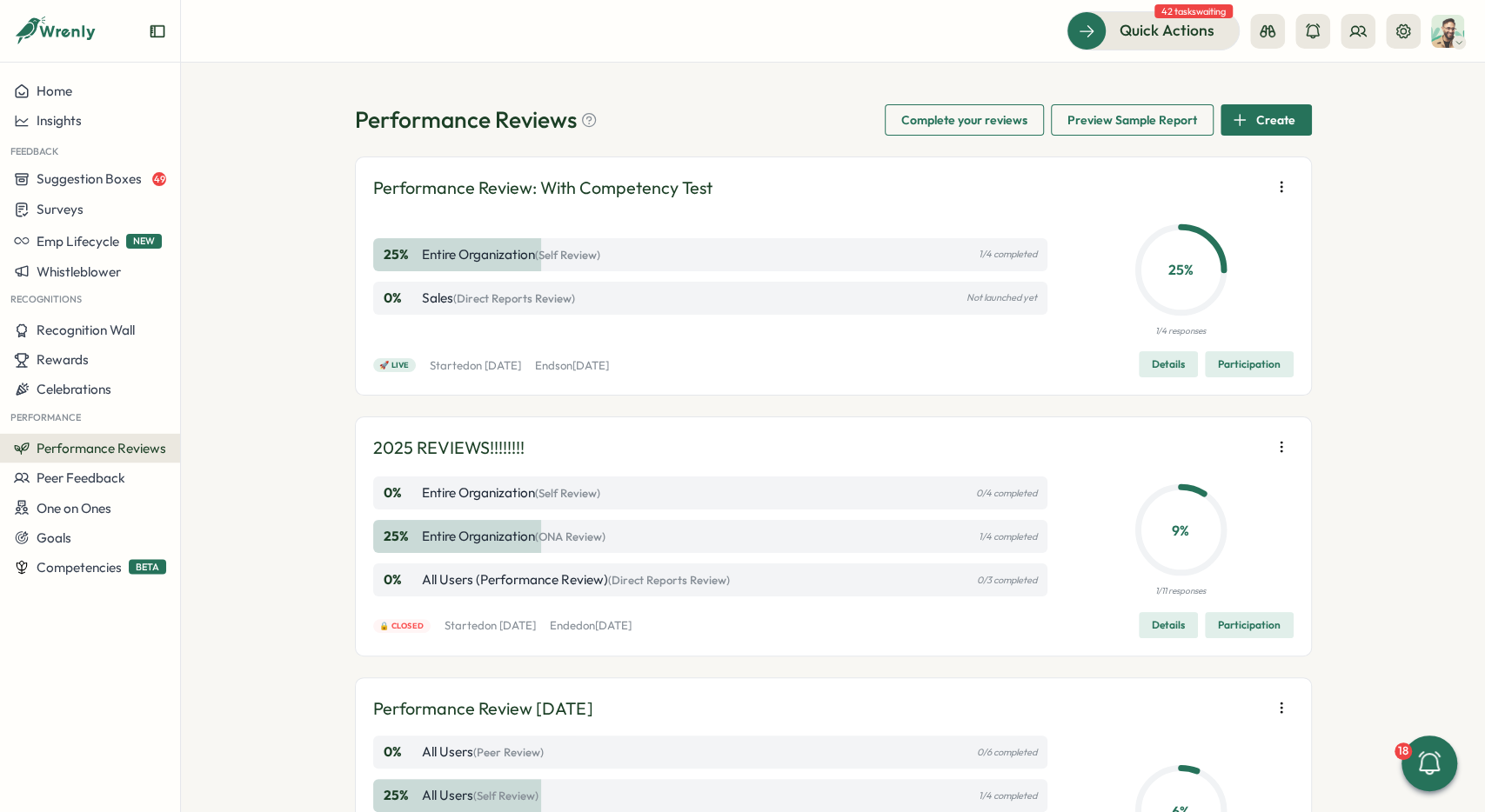
click at [1278, 115] on span "Create" at bounding box center [1275, 119] width 39 height 29
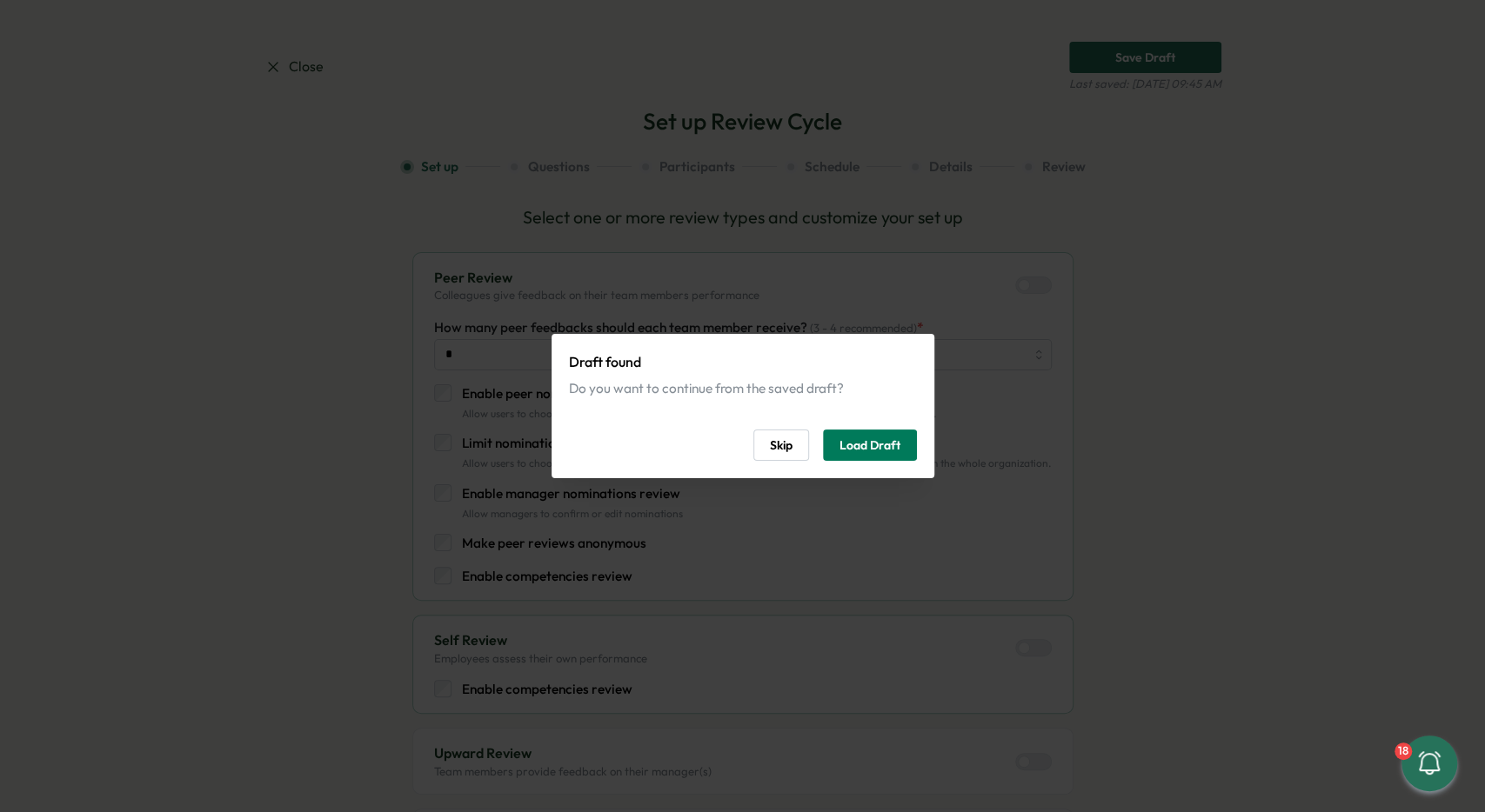
click at [794, 439] on button "Skip" at bounding box center [781, 446] width 56 height 31
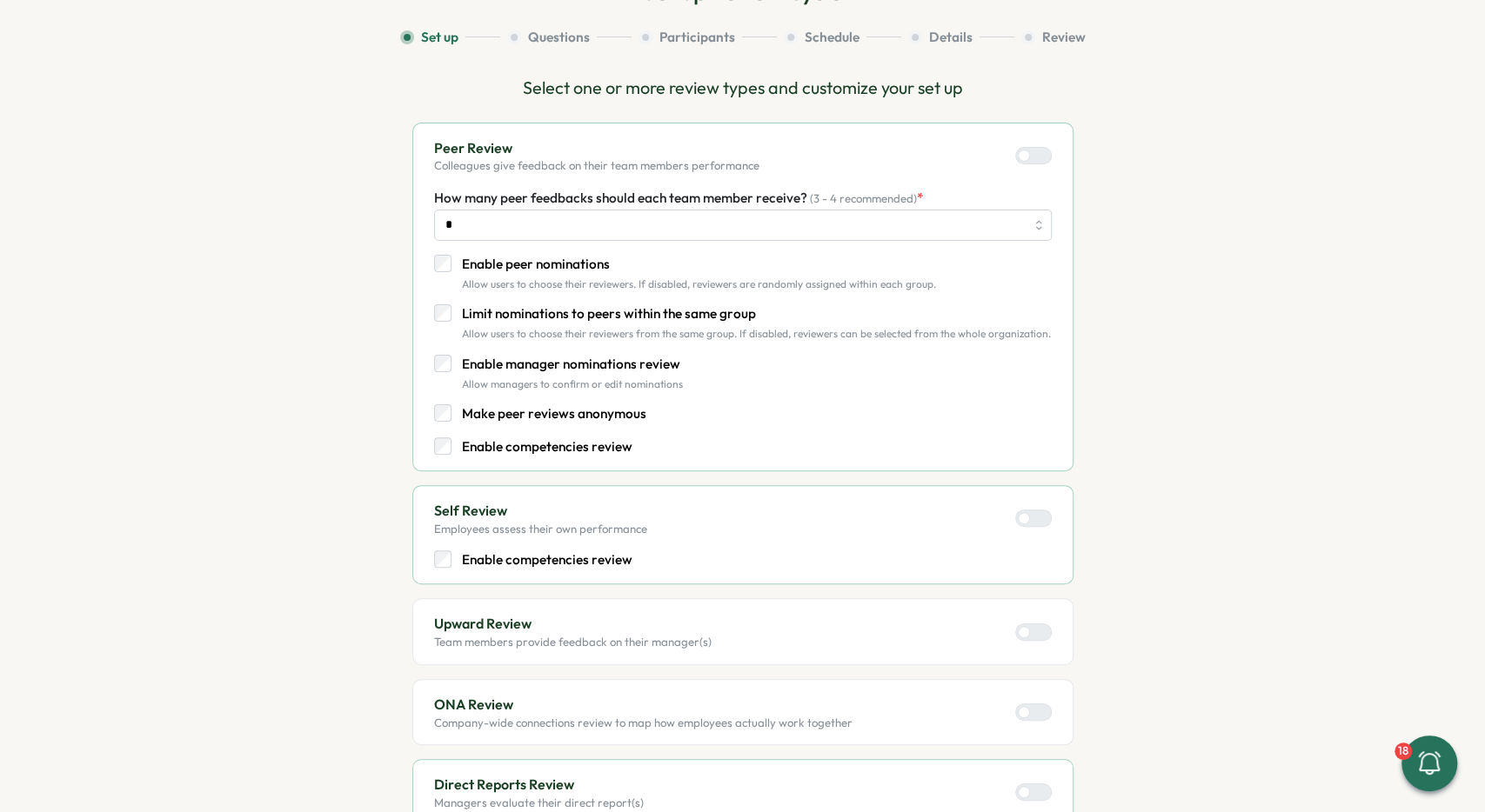
scroll to position [130, 0]
click at [524, 263] on p "Enable peer nominations" at bounding box center [699, 263] width 474 height 20
click at [553, 447] on p "Enable competencies review" at bounding box center [548, 447] width 170 height 20
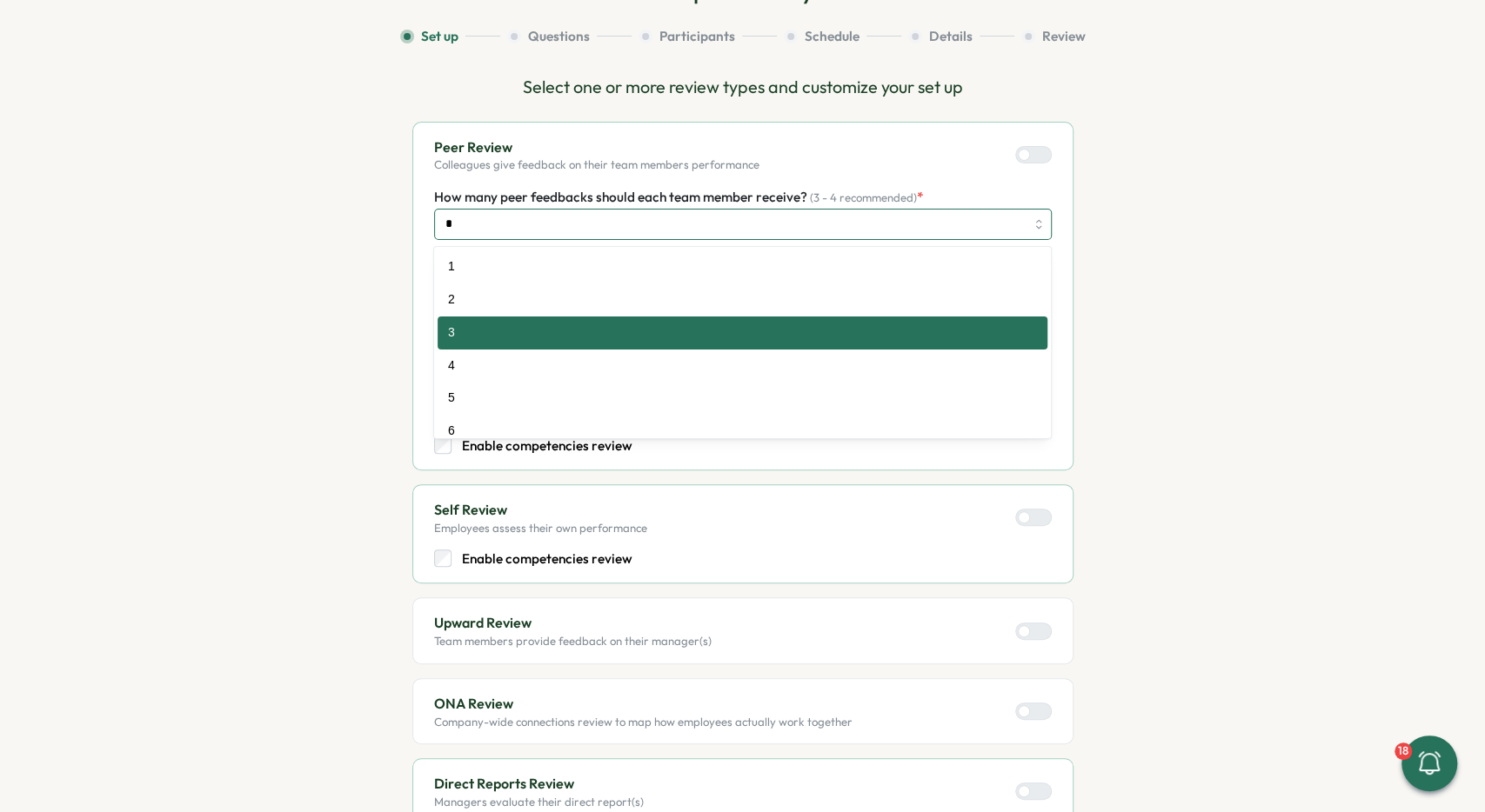
click at [542, 234] on input "*" at bounding box center [742, 224] width 617 height 31
type input "*"
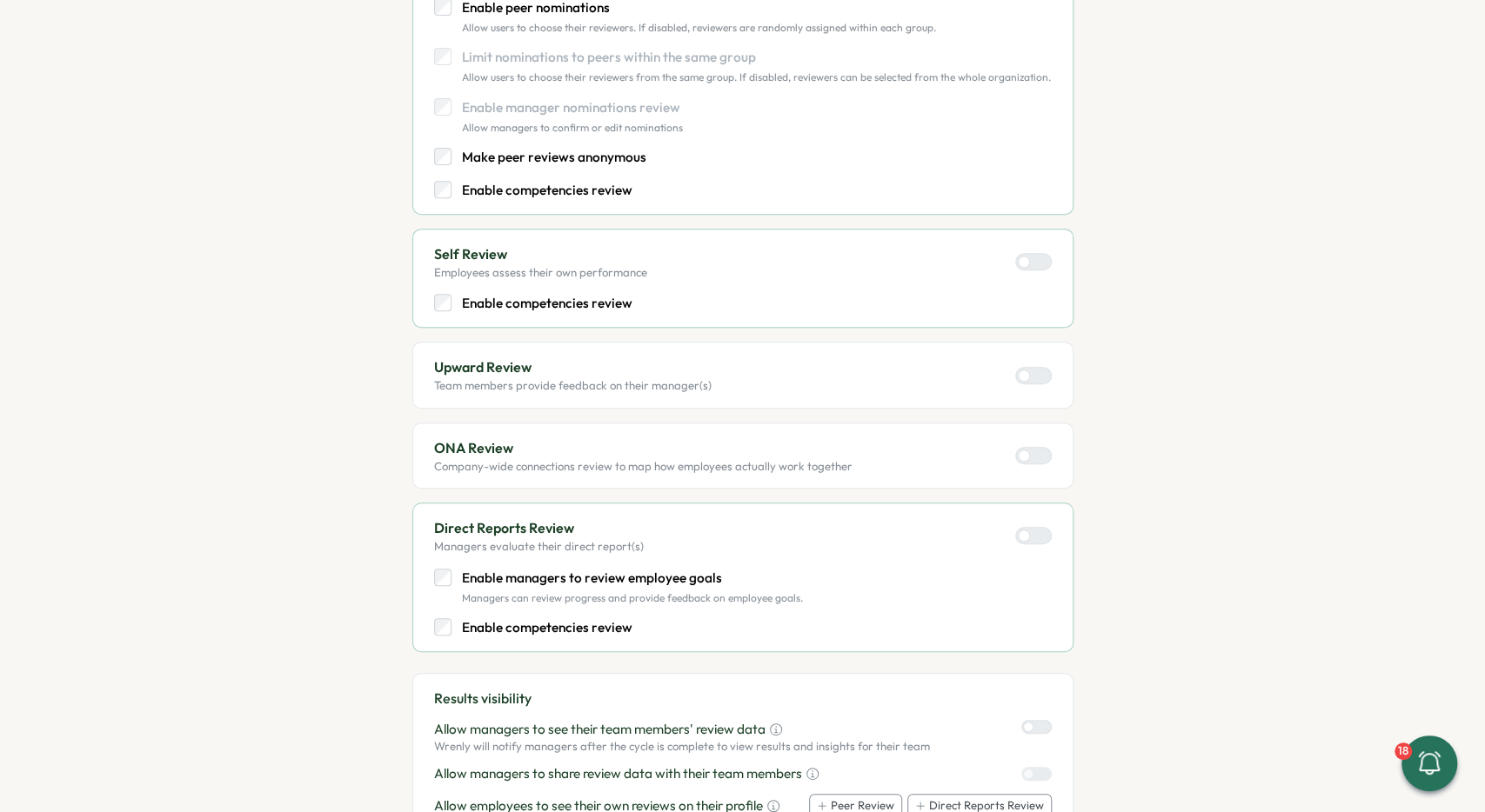
scroll to position [392, 0]
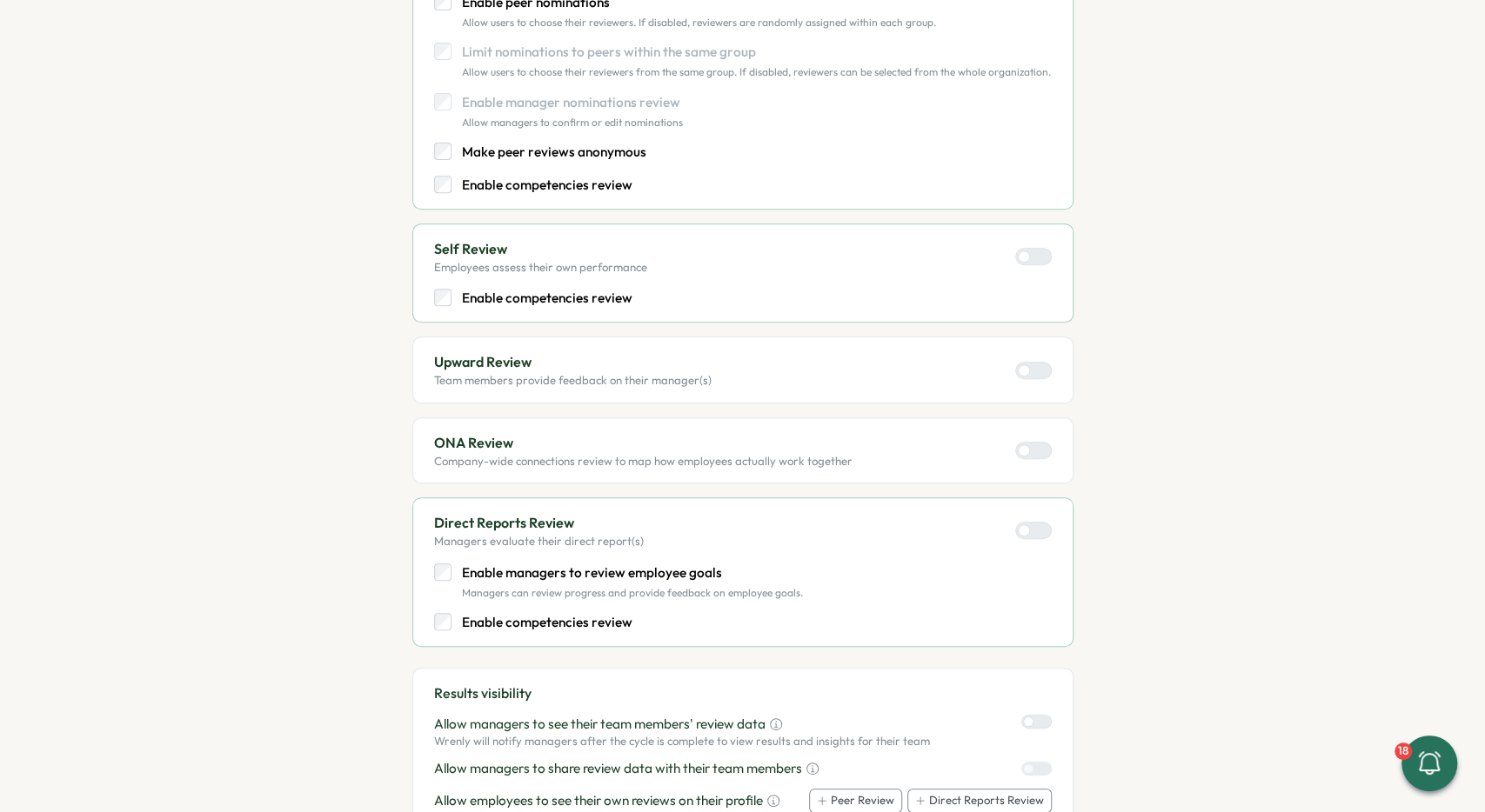
click at [579, 301] on p "Enable competencies review" at bounding box center [548, 299] width 170 height 20
click at [974, 372] on div "Upward Review Team members provide feedback on their manager(s)" at bounding box center [742, 369] width 617 height 36
click at [1022, 371] on div at bounding box center [1024, 370] width 12 height 12
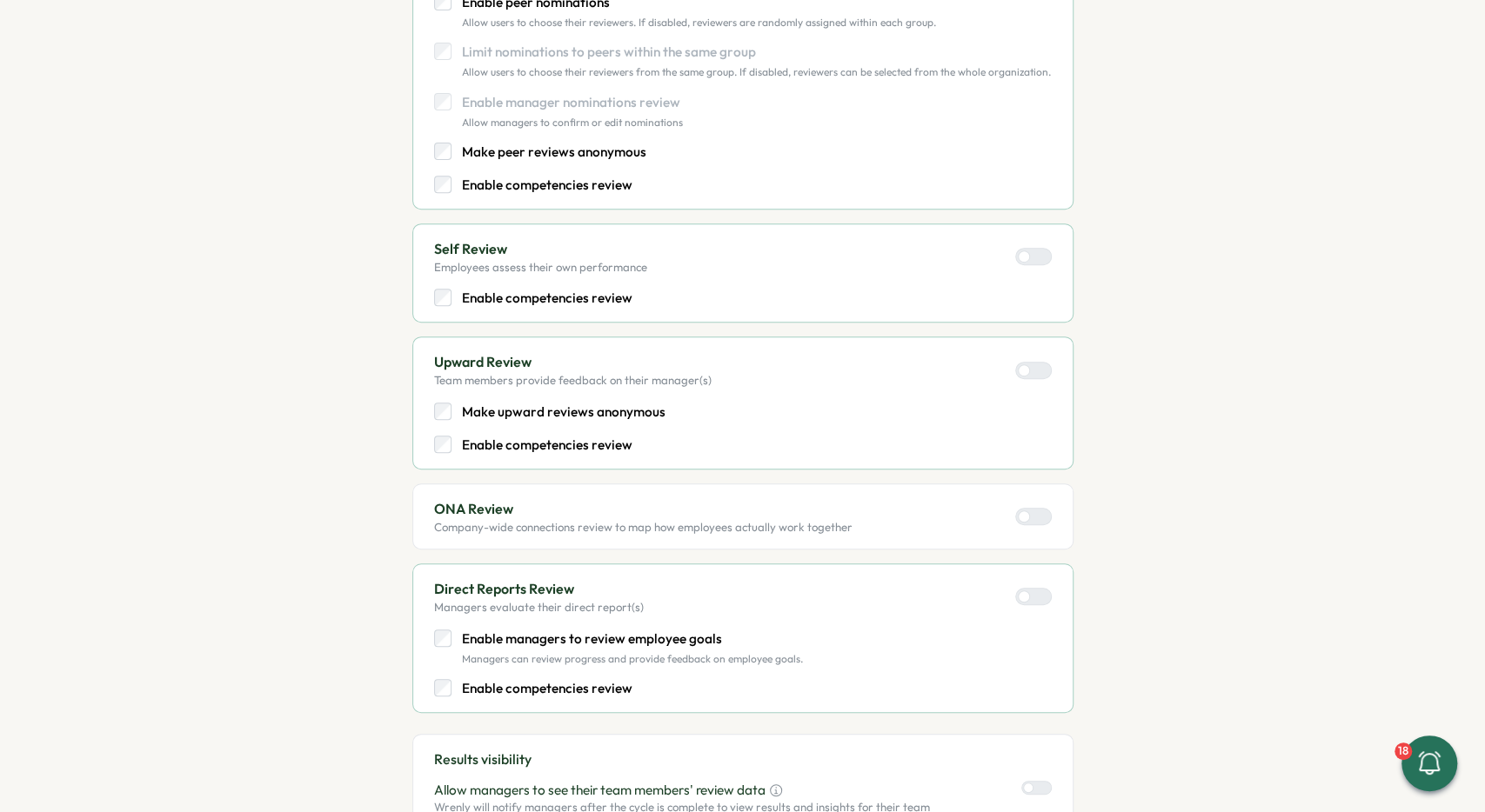
click at [1032, 371] on div at bounding box center [1039, 370] width 21 height 16
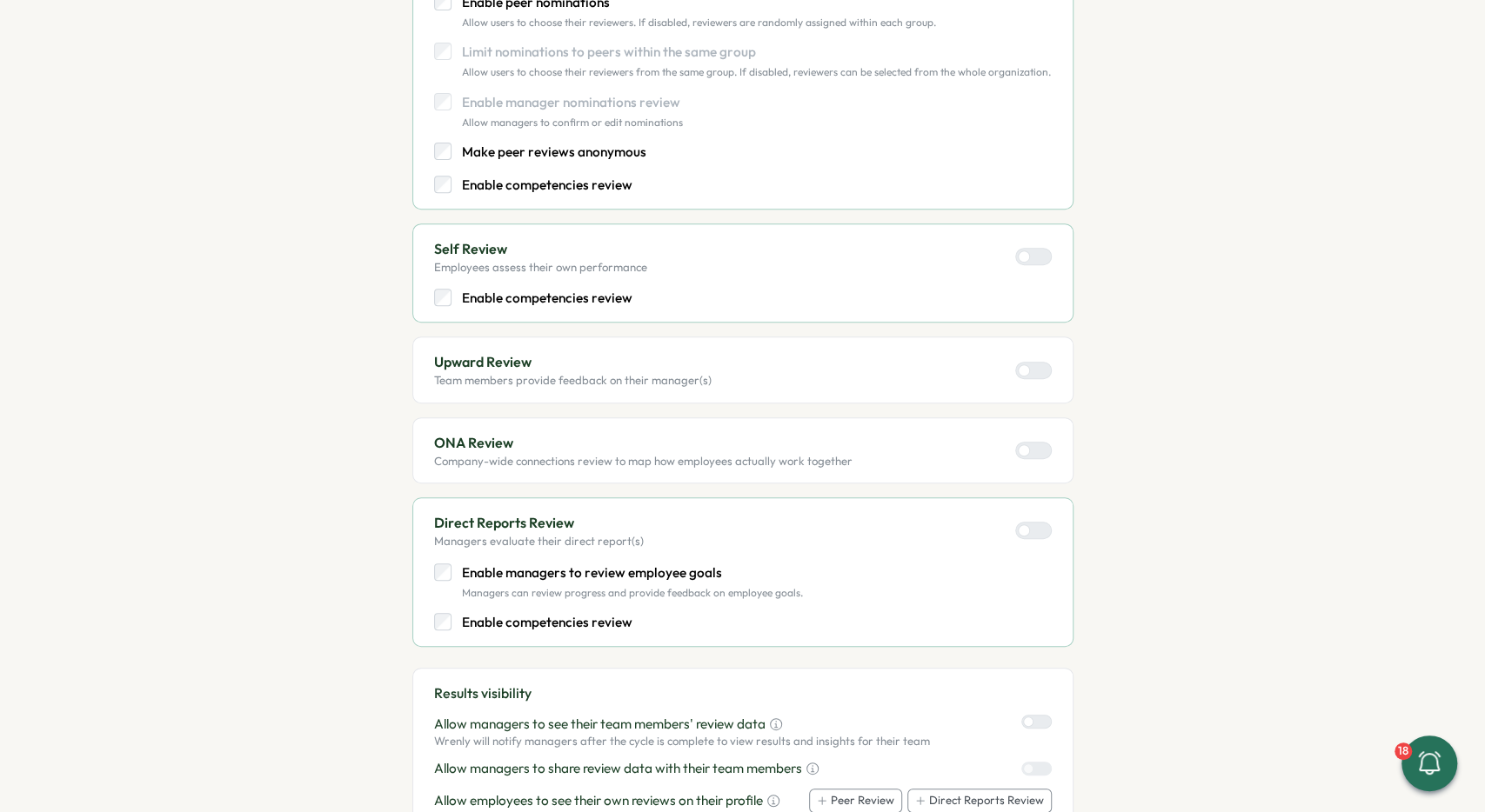
click at [1028, 375] on label at bounding box center [1032, 370] width 36 height 18
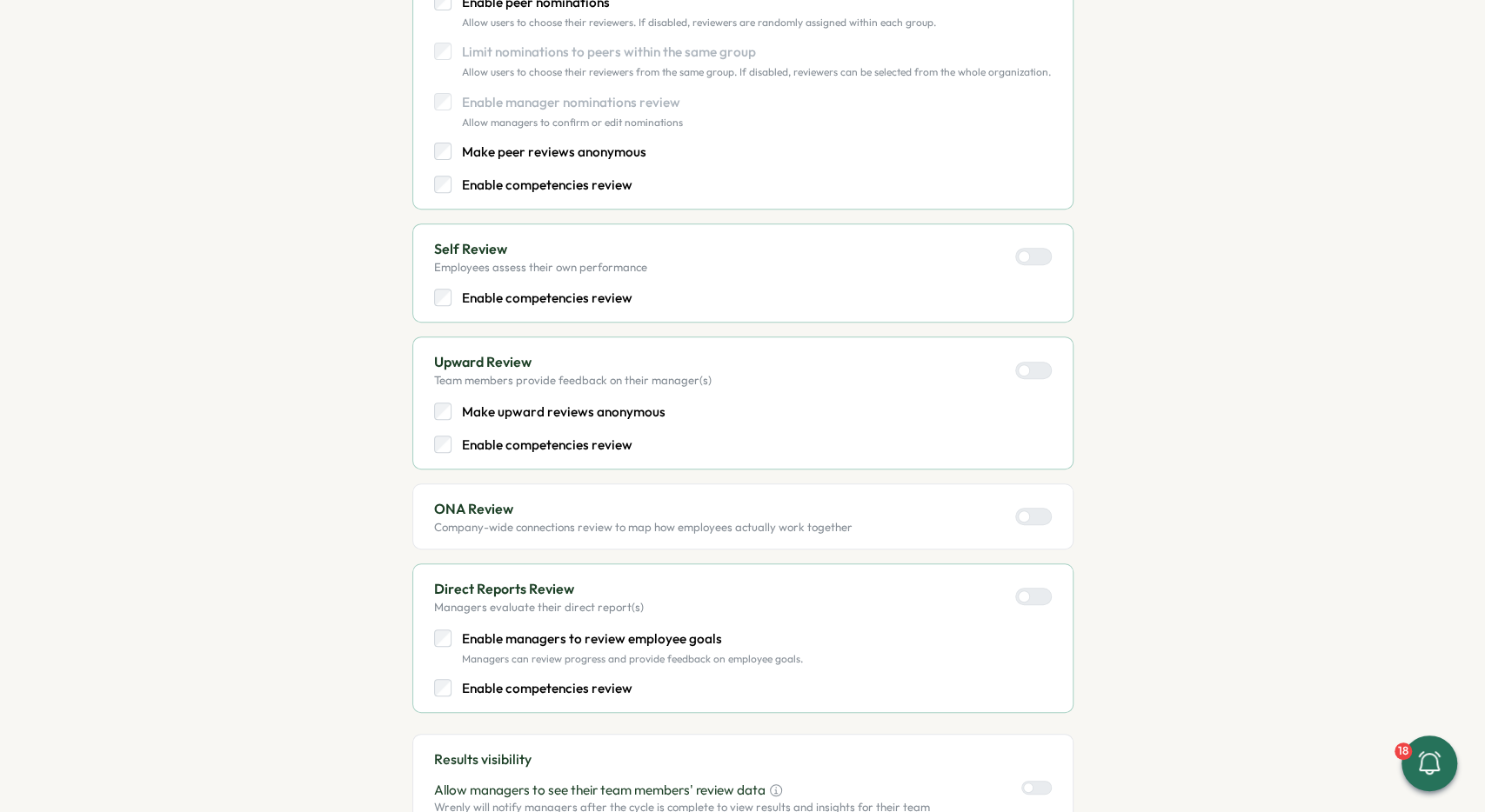
click at [614, 449] on p "Enable competencies review" at bounding box center [548, 446] width 170 height 20
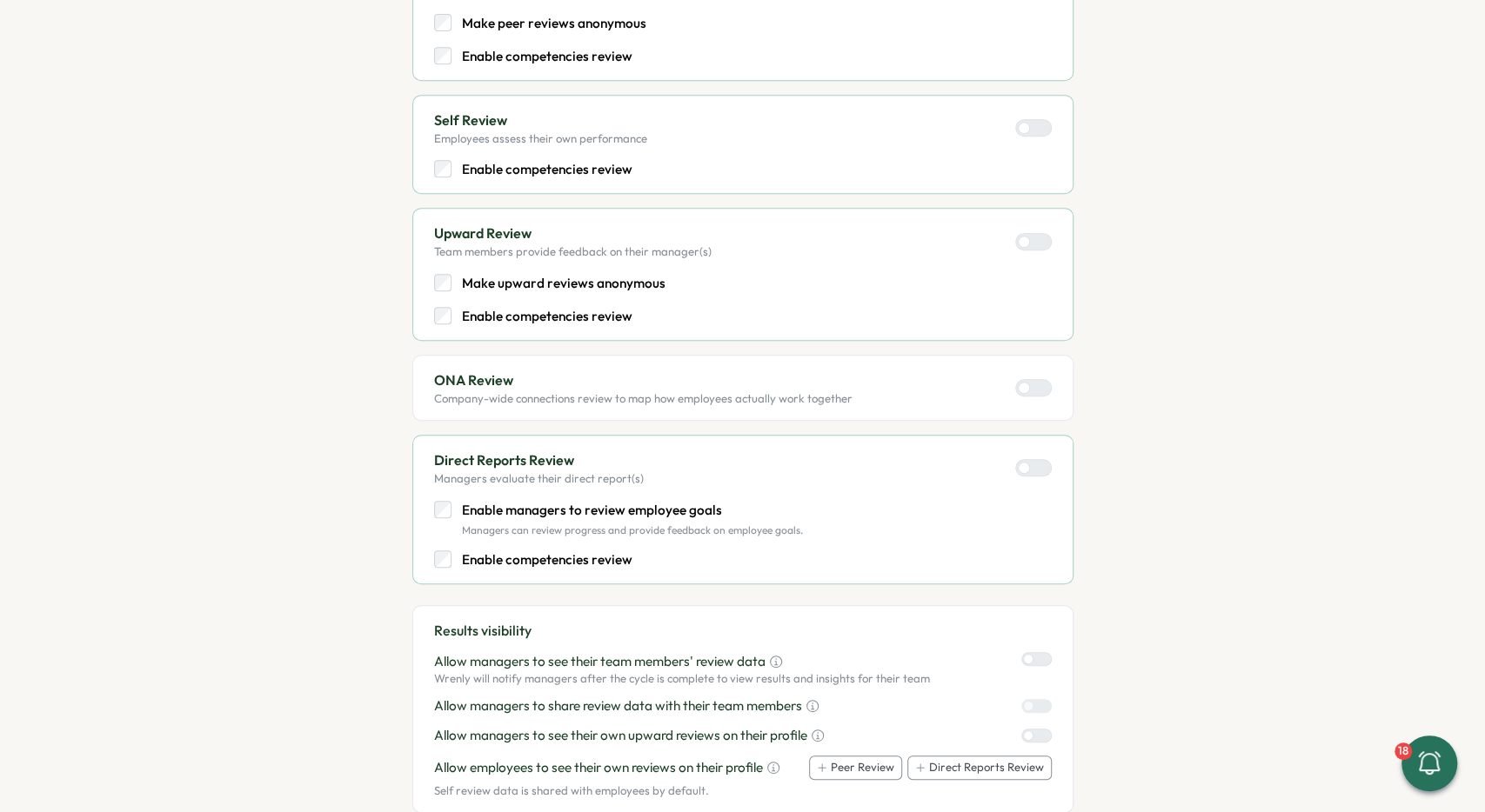
scroll to position [522, 0]
click at [573, 559] on p "Enable competencies review" at bounding box center [548, 558] width 170 height 20
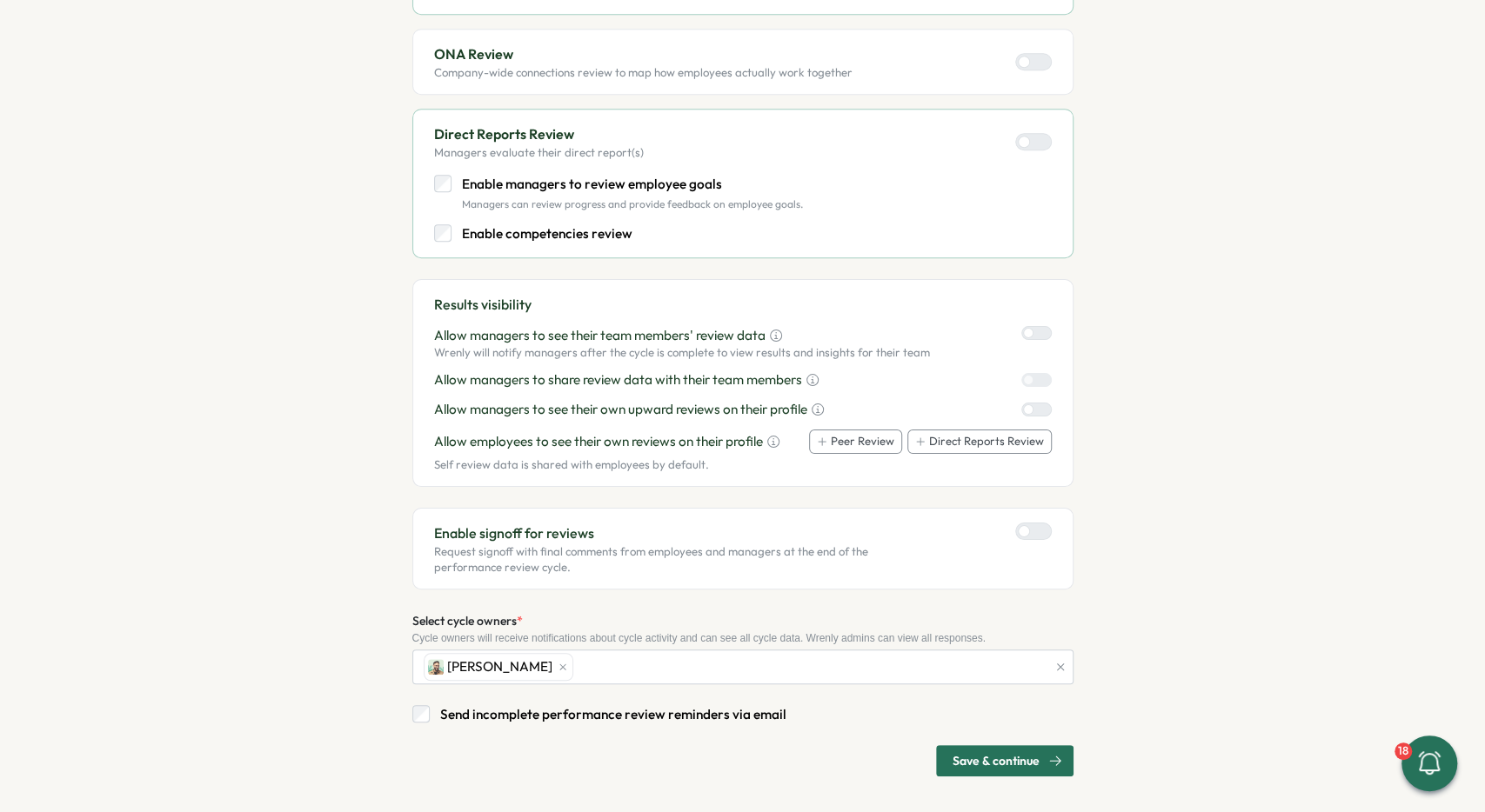
click at [1014, 764] on span "Save & continue" at bounding box center [995, 761] width 87 height 29
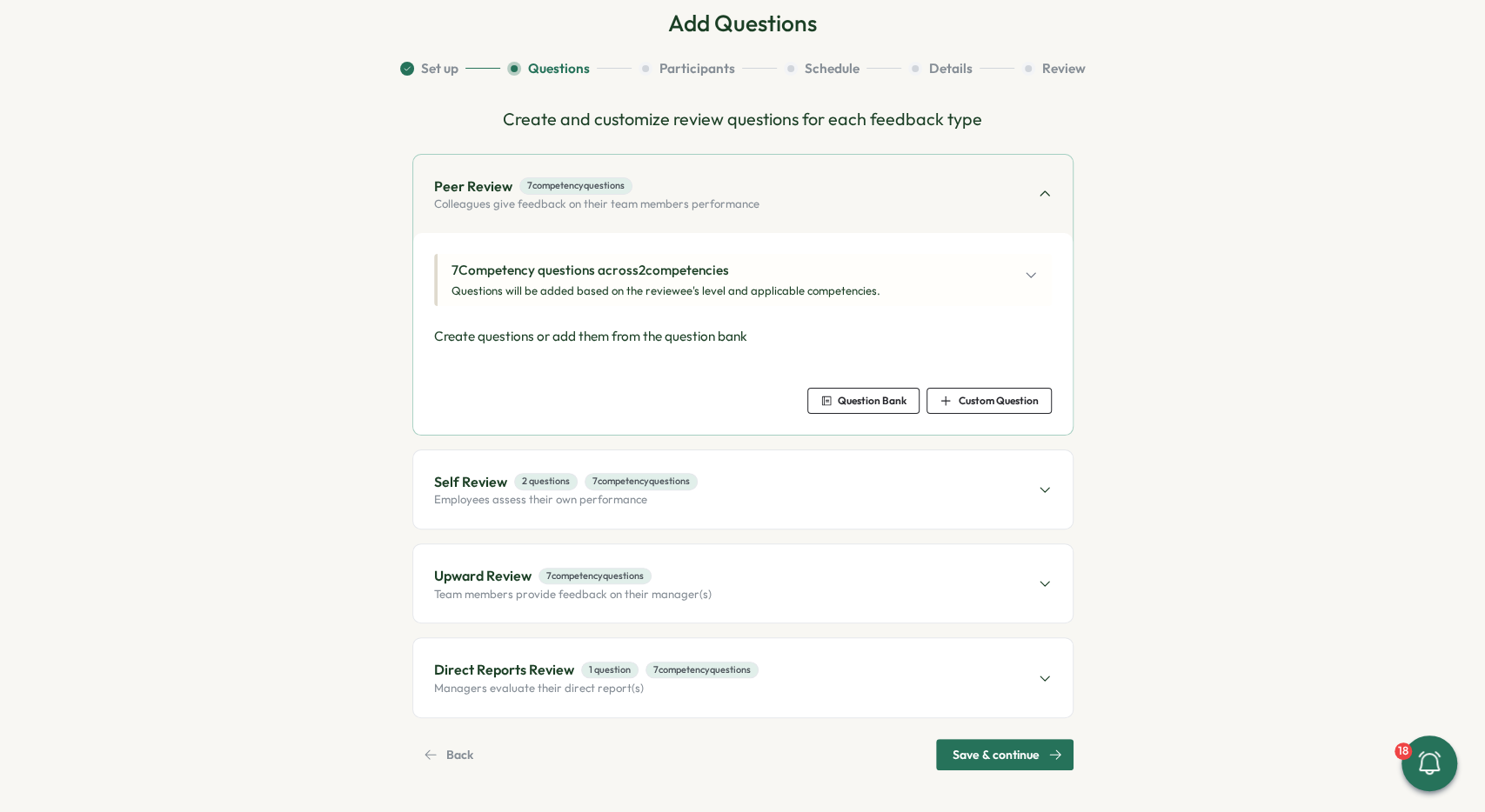
scroll to position [96, 0]
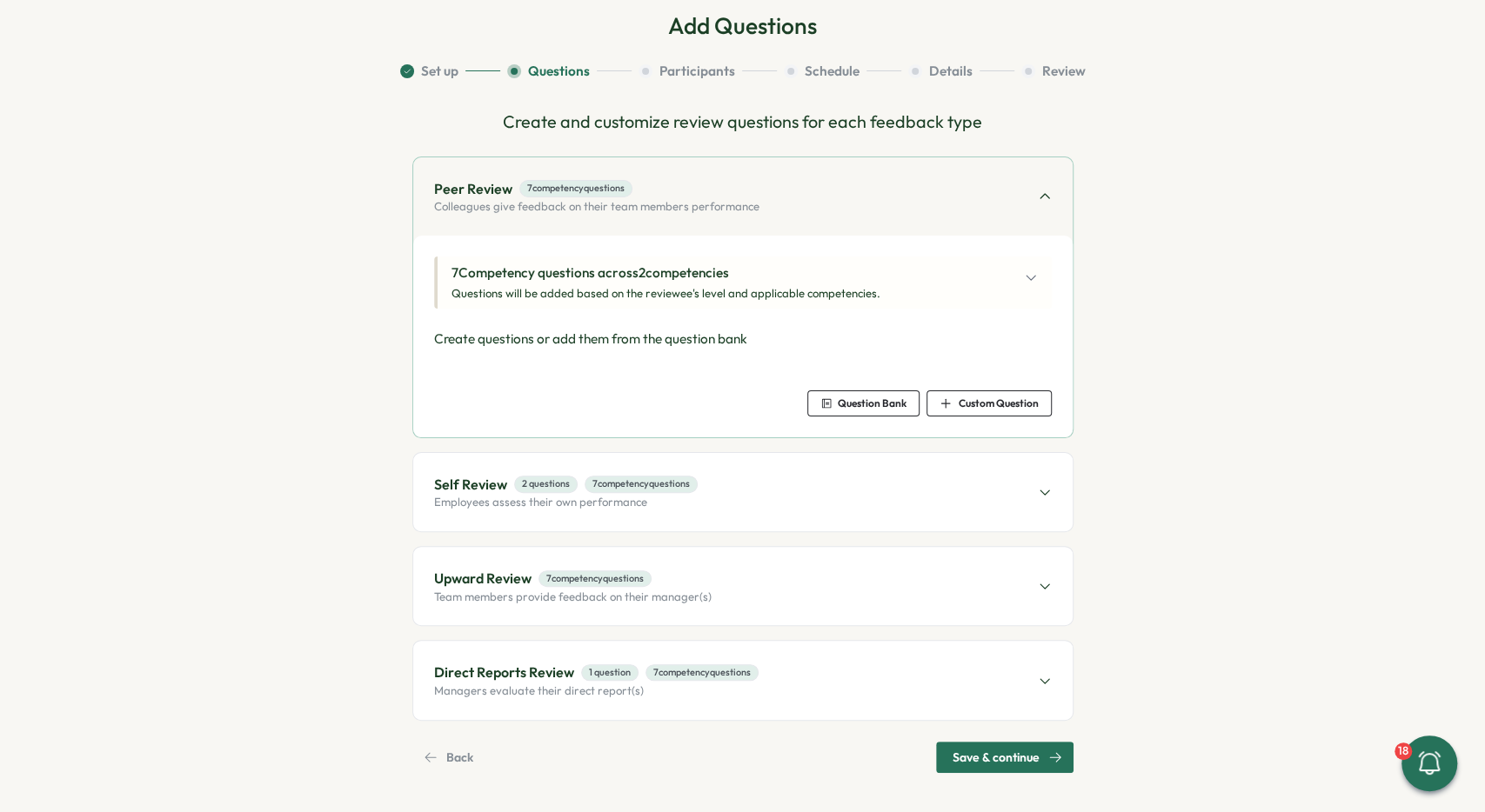
click at [687, 284] on div "7 Competency questions across 2 competencies Questions will be added based on t…" at bounding box center [666, 282] width 429 height 38
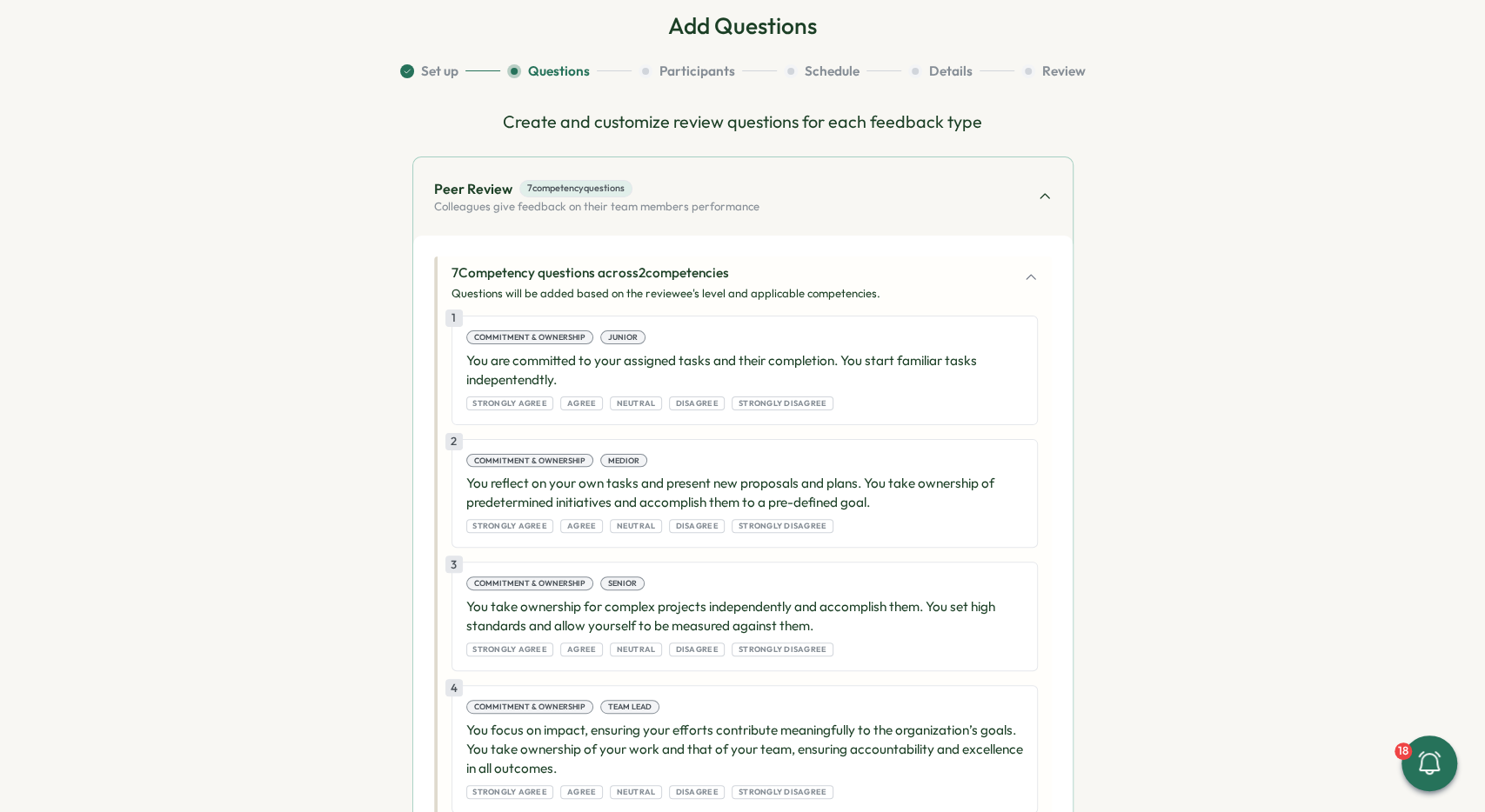
click at [703, 290] on p "Questions will be added based on the reviewee's level and applicable competenci…" at bounding box center [666, 294] width 429 height 16
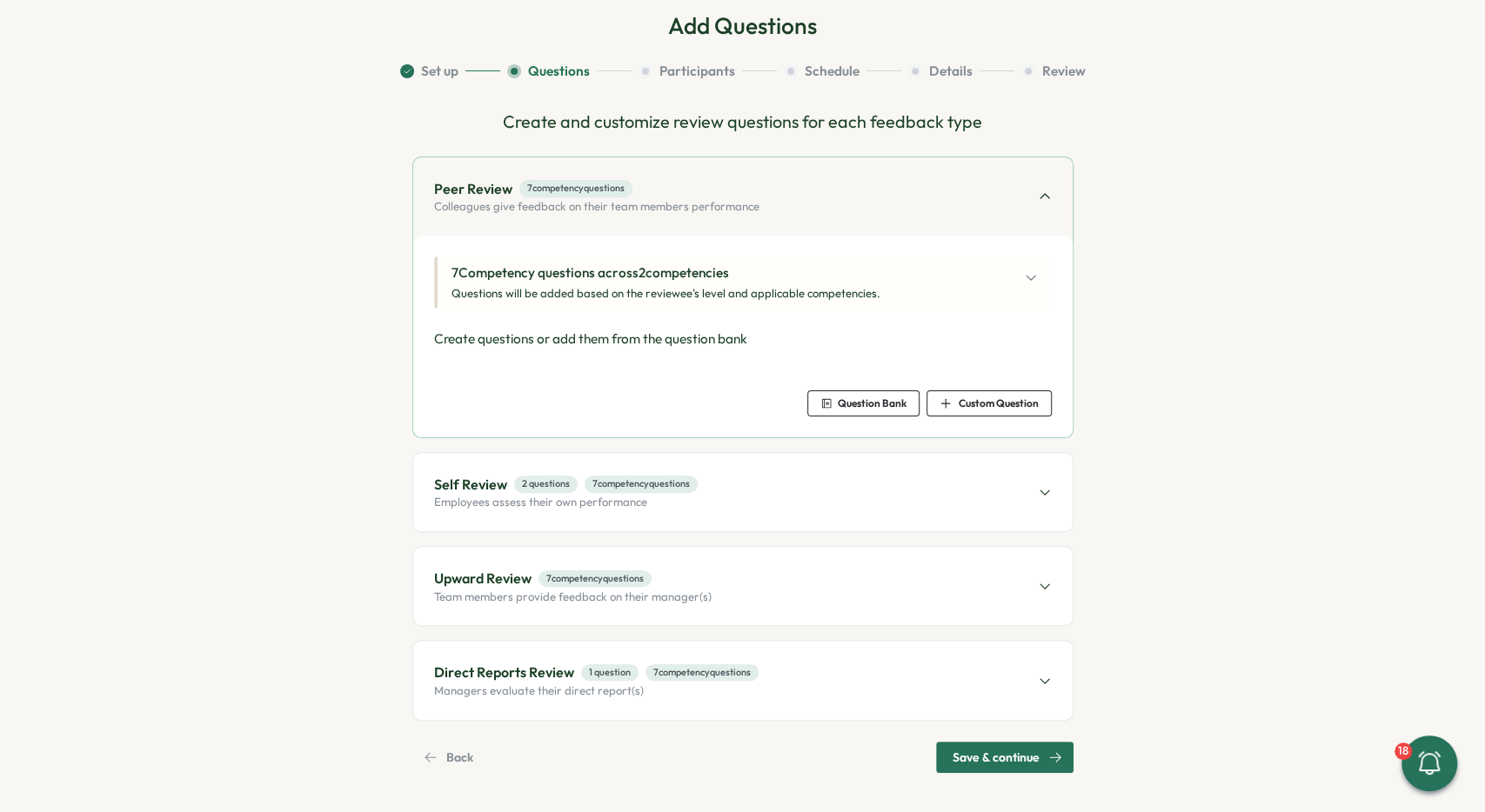
click at [647, 280] on p "7 Competency questions across 2 competencies" at bounding box center [666, 273] width 429 height 20
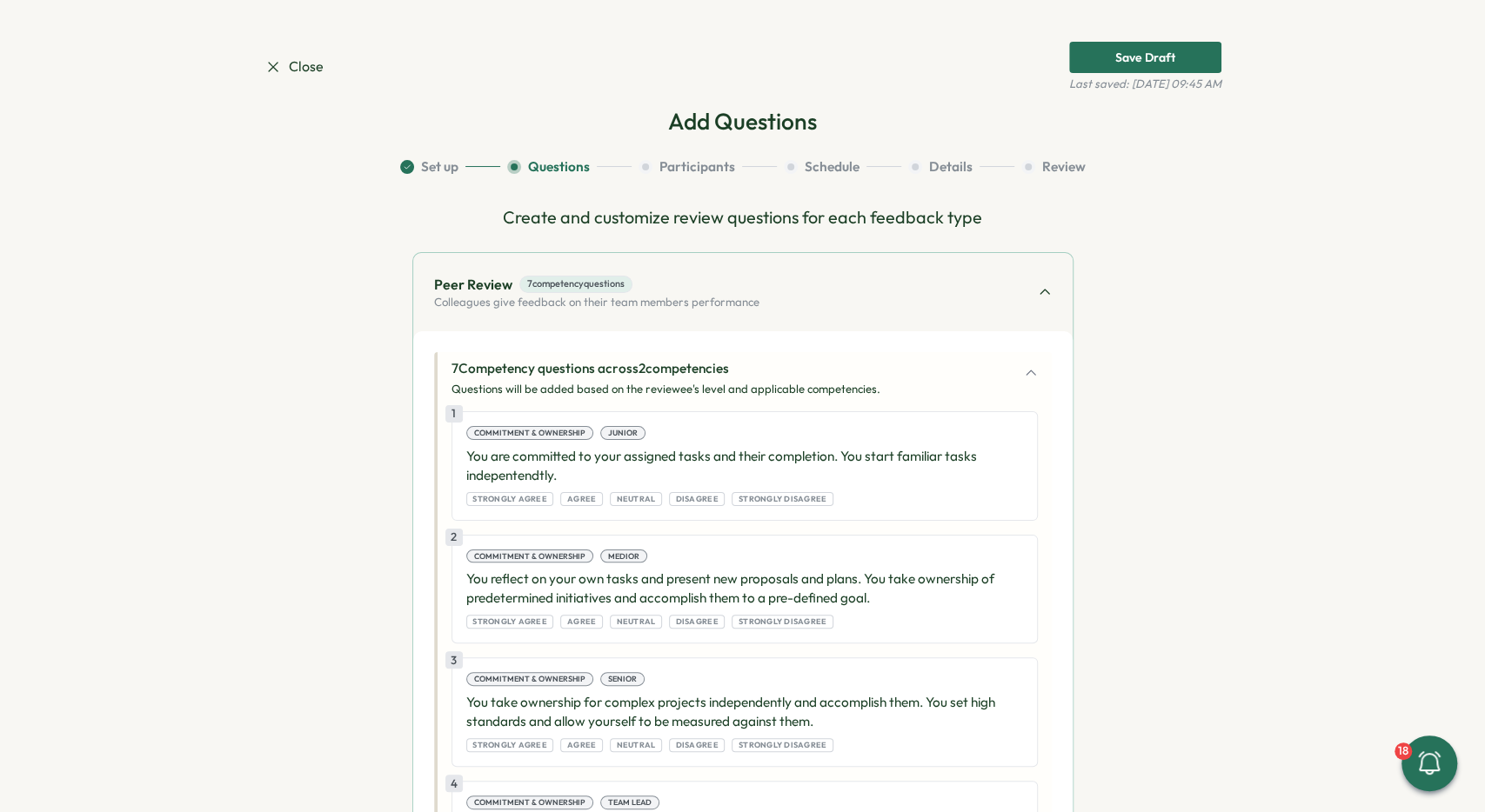
scroll to position [0, 0]
click at [615, 280] on span "7 competency questions" at bounding box center [575, 283] width 113 height 17
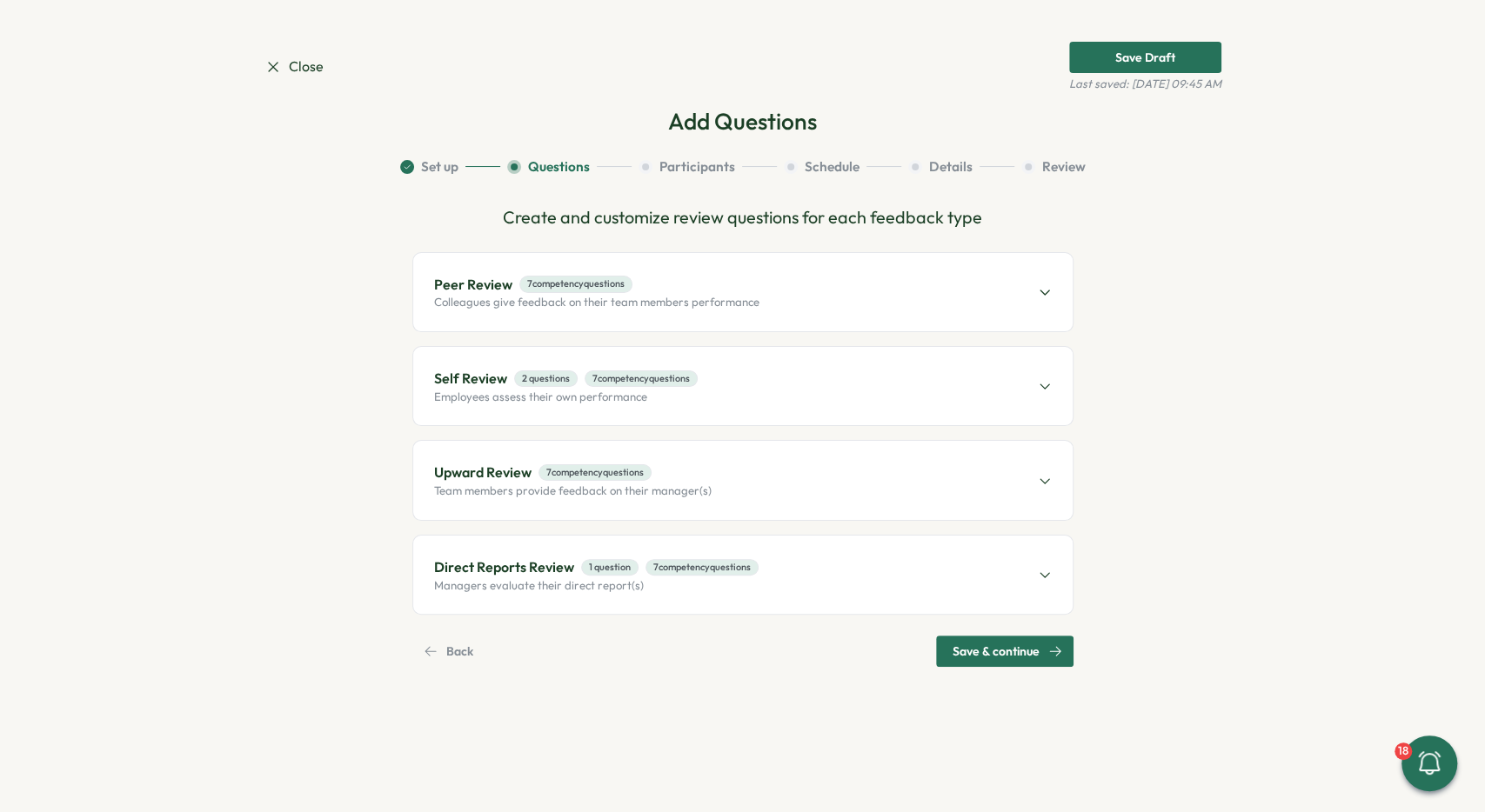
click at [773, 283] on div "Peer Review 7 competency questions Colleagues give feedback on their team membe…" at bounding box center [742, 292] width 659 height 78
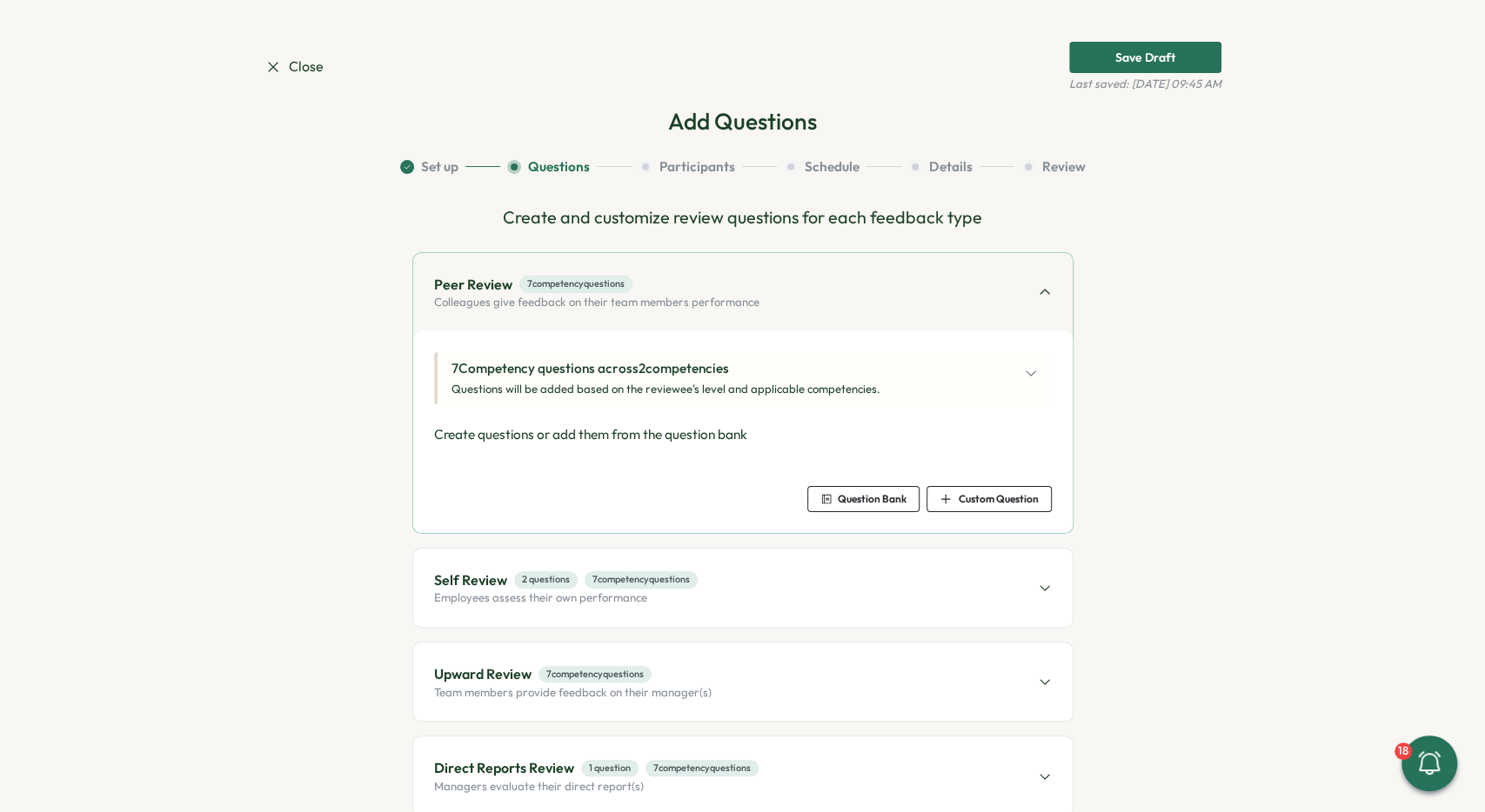
click at [873, 492] on span "Question Bank" at bounding box center [863, 499] width 86 height 24
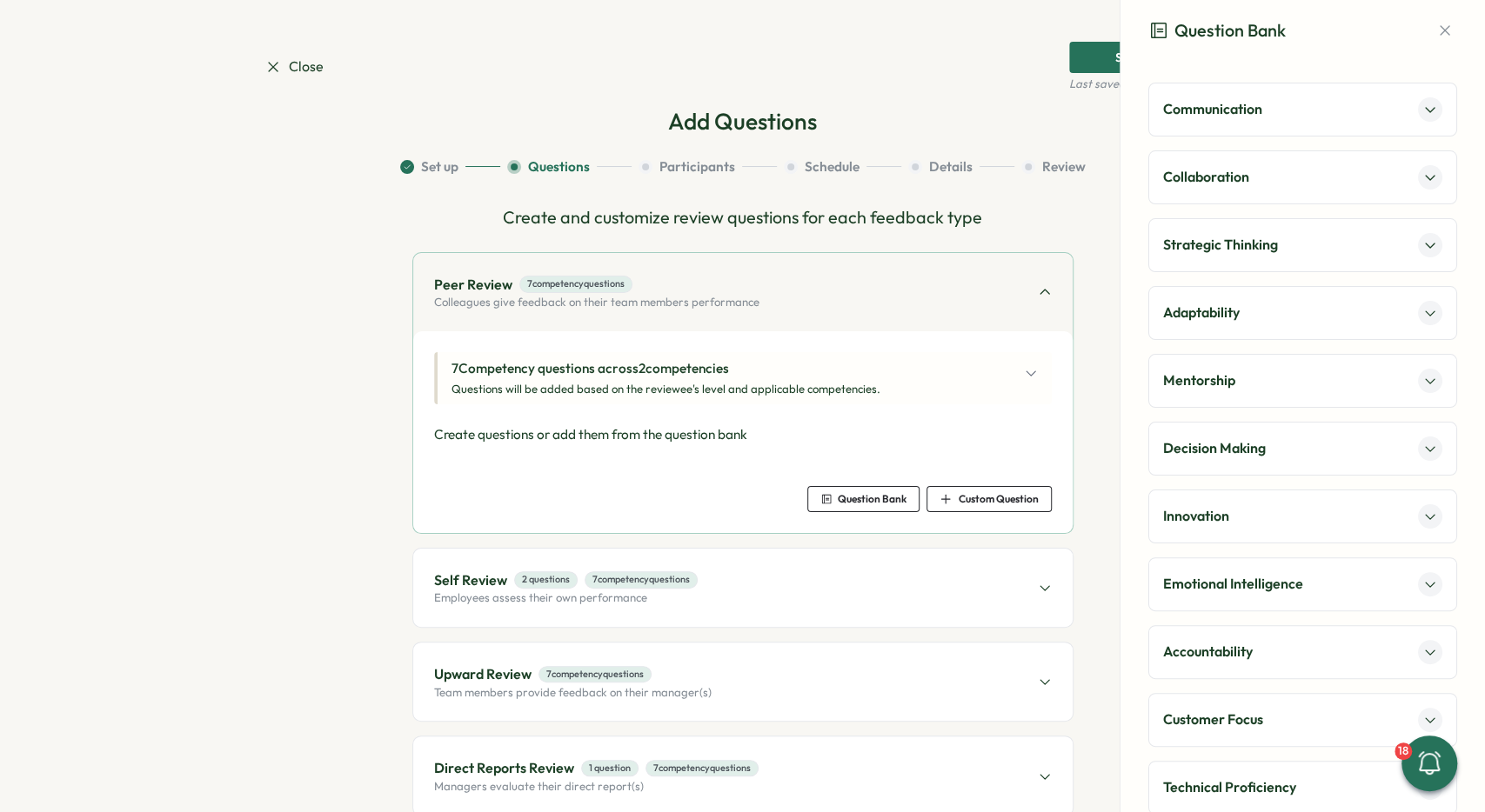
click at [1315, 290] on div "Adaptability" at bounding box center [1302, 312] width 309 height 54
drag, startPoint x: 1287, startPoint y: 325, endPoint x: 1254, endPoint y: 356, distance: 45.3
click at [1286, 325] on div "Adaptability" at bounding box center [1302, 312] width 309 height 54
click at [1232, 322] on div "Adaptability" at bounding box center [1302, 312] width 279 height 24
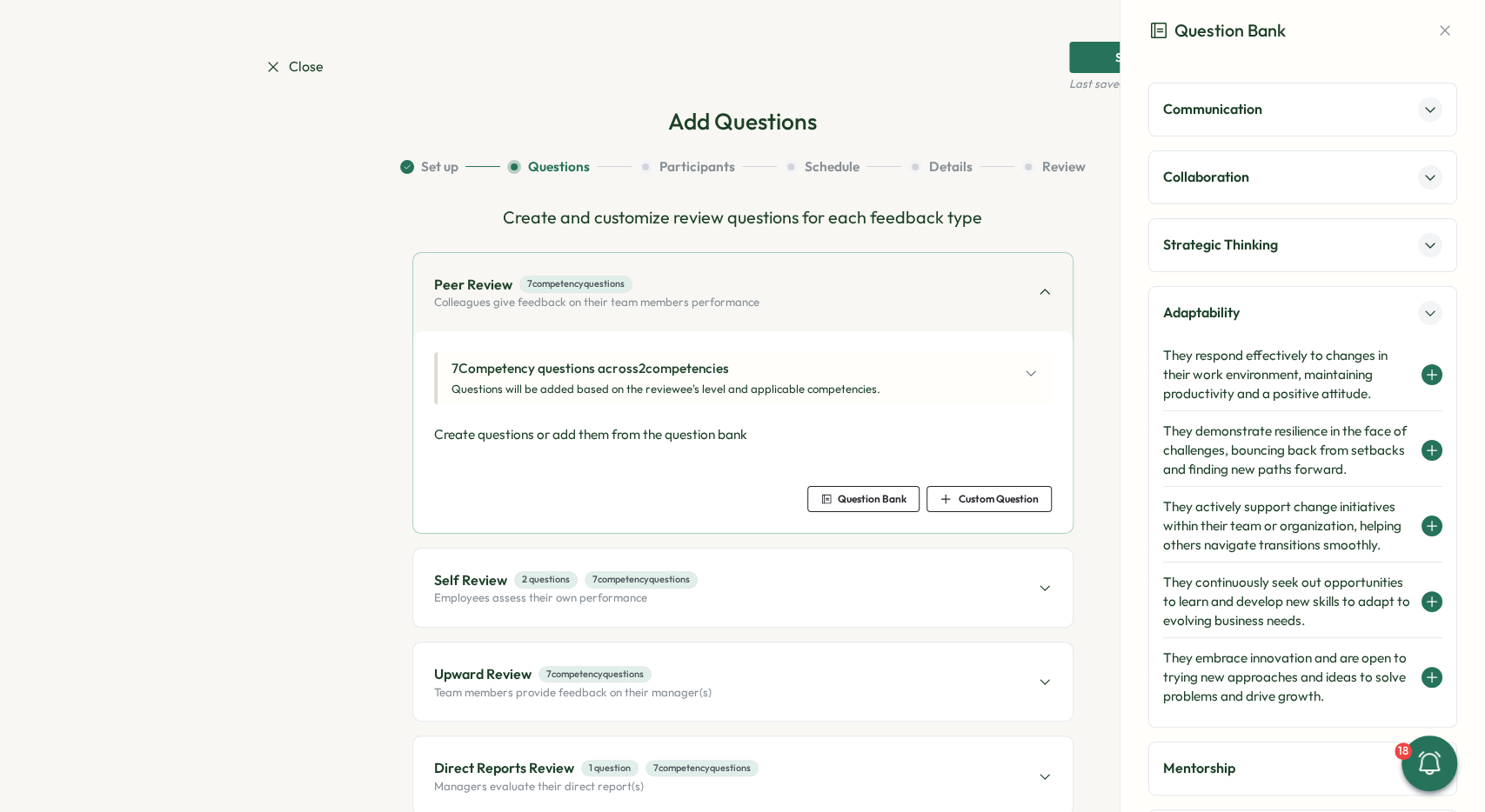
click at [1217, 377] on h4 "They respond effectively to changes in their work environment, maintaining prod…" at bounding box center [1287, 374] width 250 height 58
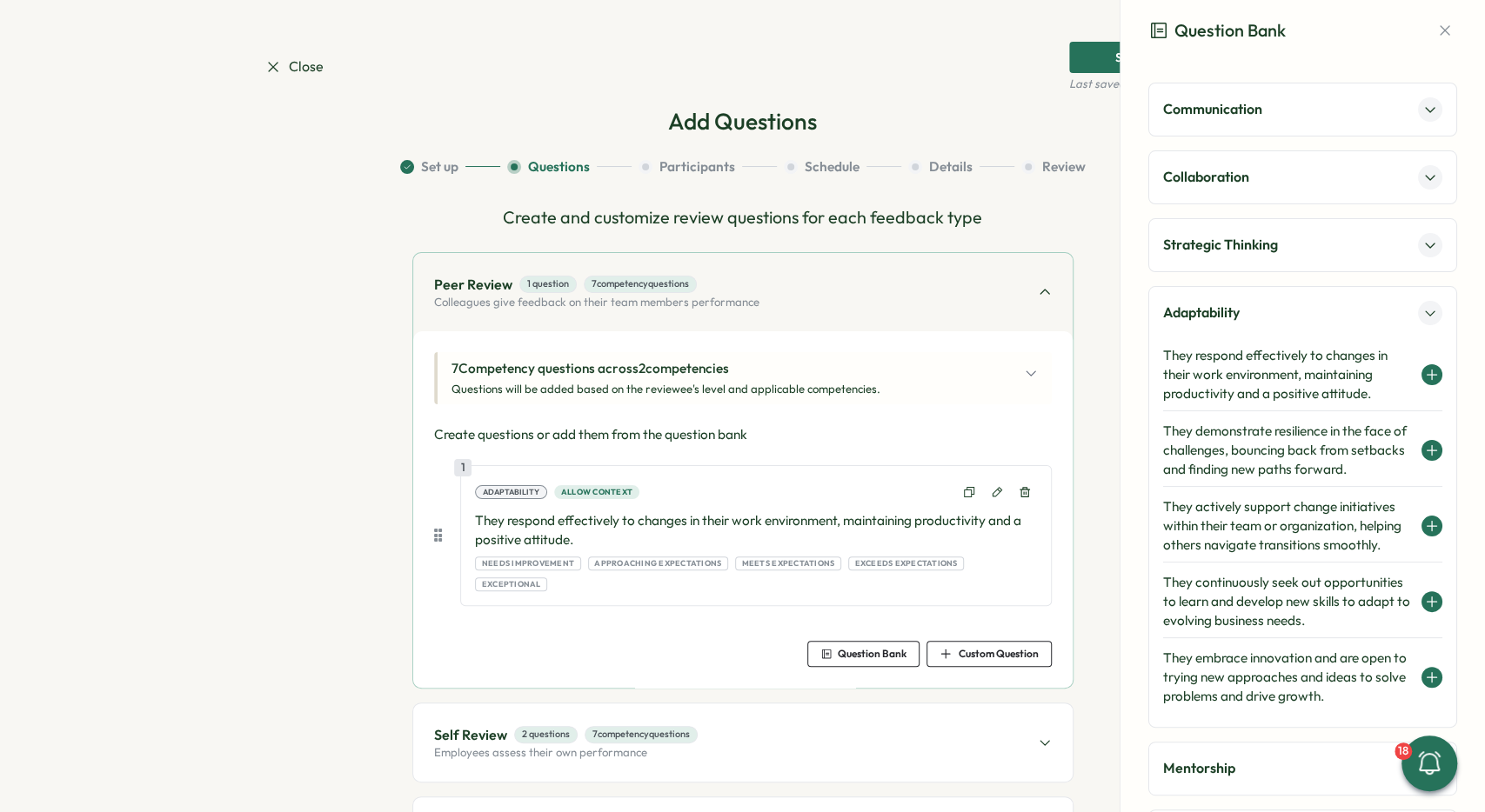
click at [842, 294] on div "Peer Review 1 question 7 competency questions Colleagues give feedback on their…" at bounding box center [742, 292] width 659 height 78
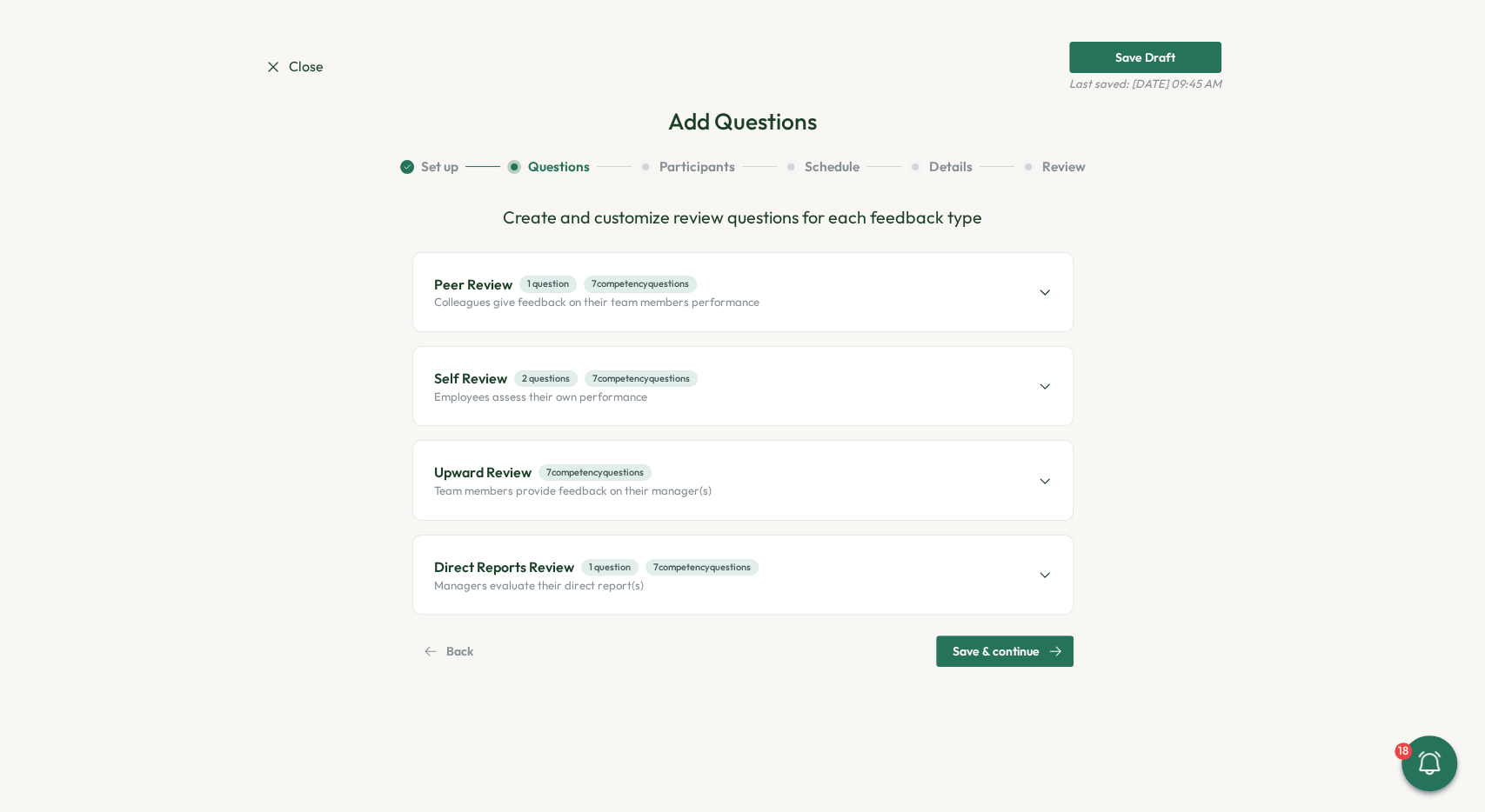
click at [751, 397] on div "Self Review 2 questions 7 competency questions Employees assess their own perfo…" at bounding box center [742, 386] width 659 height 78
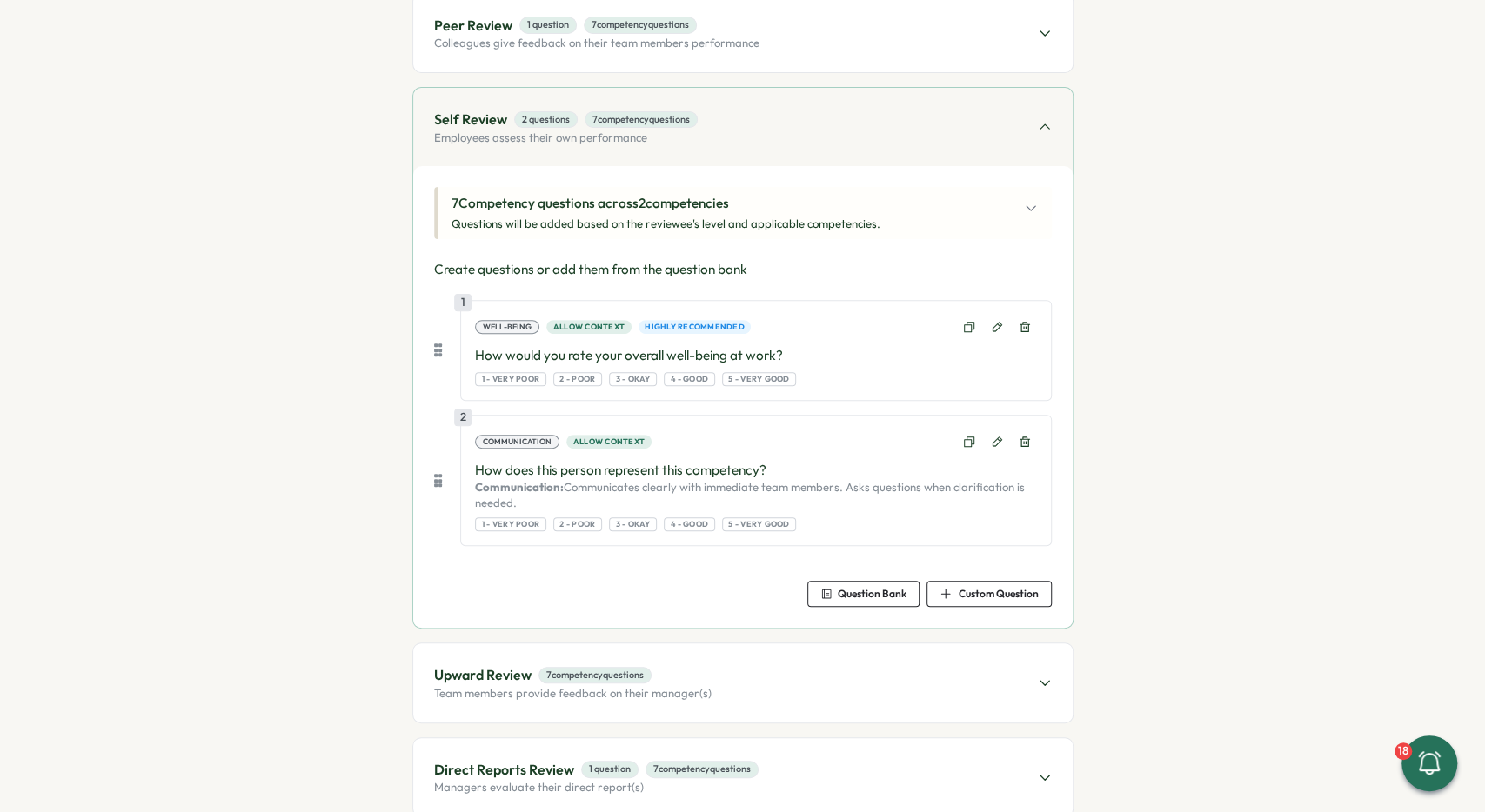
scroll to position [261, 0]
click at [481, 469] on p "How does this person represent this competency?" at bounding box center [755, 469] width 561 height 20
click at [526, 492] on p "Communication: Communicates clearly with immediate team members. Asks questions…" at bounding box center [755, 493] width 561 height 30
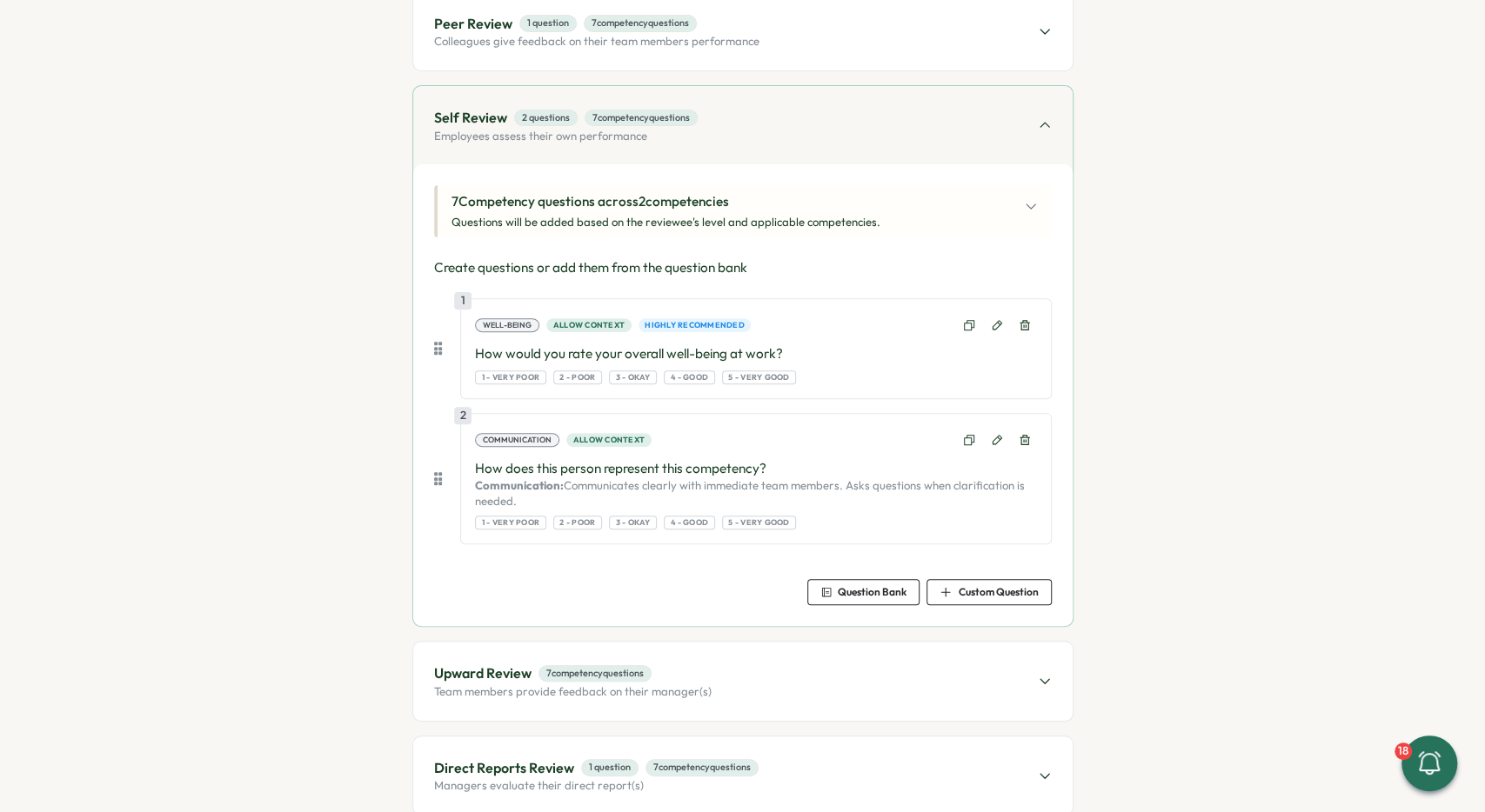
drag, startPoint x: 531, startPoint y: 497, endPoint x: 478, endPoint y: 484, distance: 54.6
click at [478, 484] on p "Communication: Communicates clearly with immediate team members. Asks questions…" at bounding box center [755, 493] width 561 height 30
click at [728, 469] on p "How does this person represent this competency?" at bounding box center [755, 469] width 561 height 20
click at [1023, 438] on icon at bounding box center [1025, 440] width 12 height 12
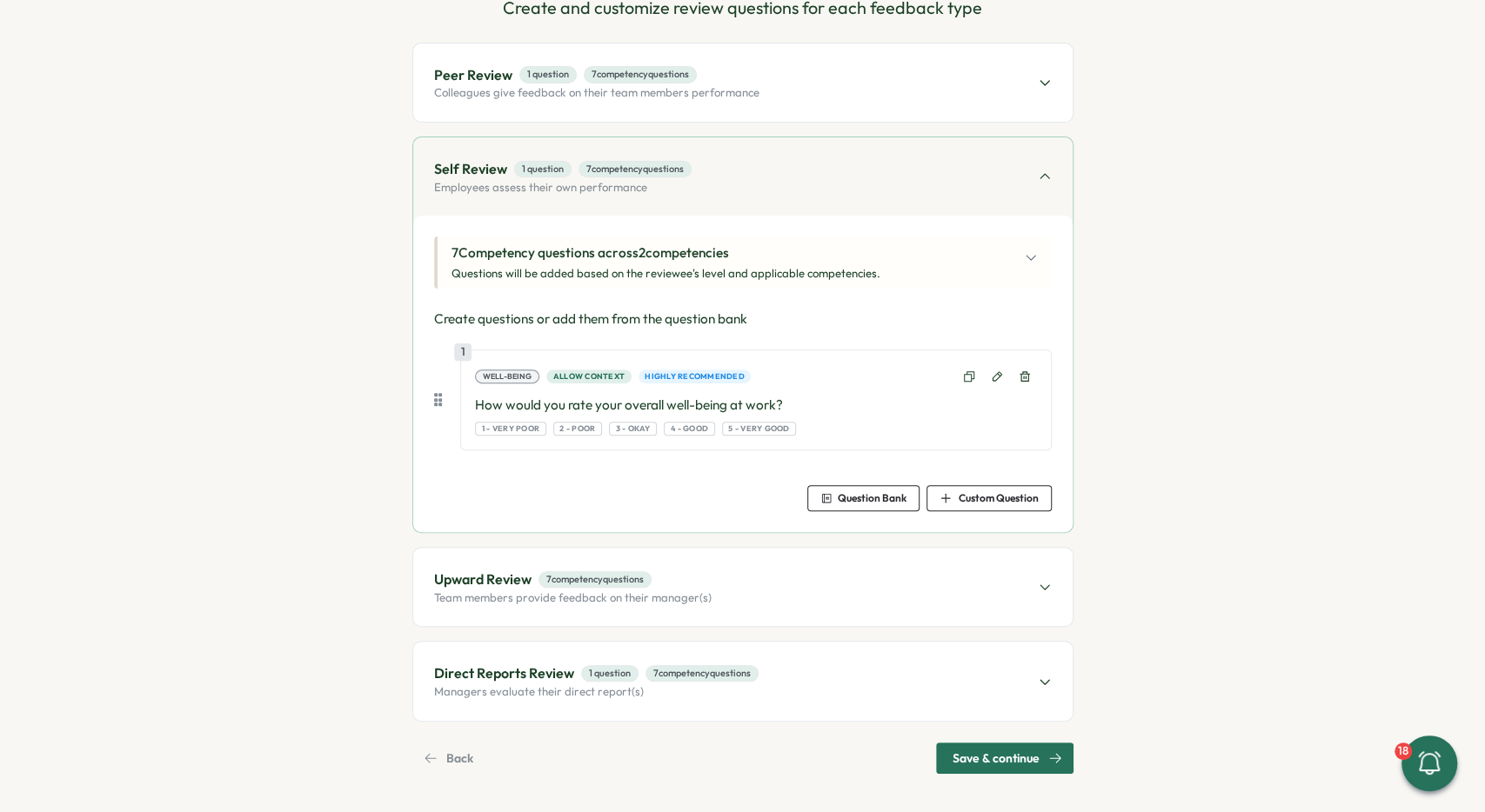
click at [789, 564] on div "Upward Review 7 competency questions Team members provide feedback on their man…" at bounding box center [742, 587] width 659 height 78
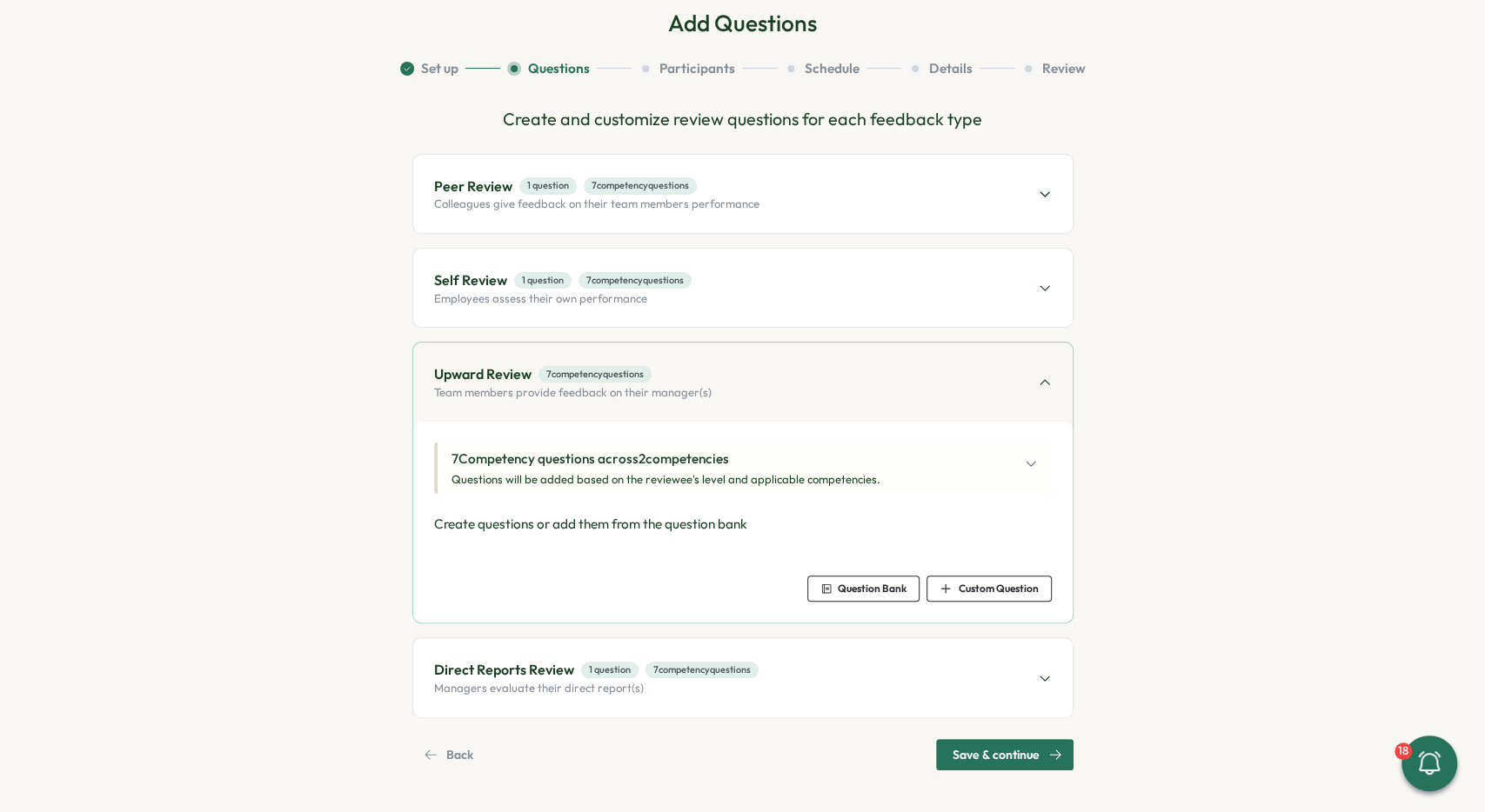
scroll to position [96, 0]
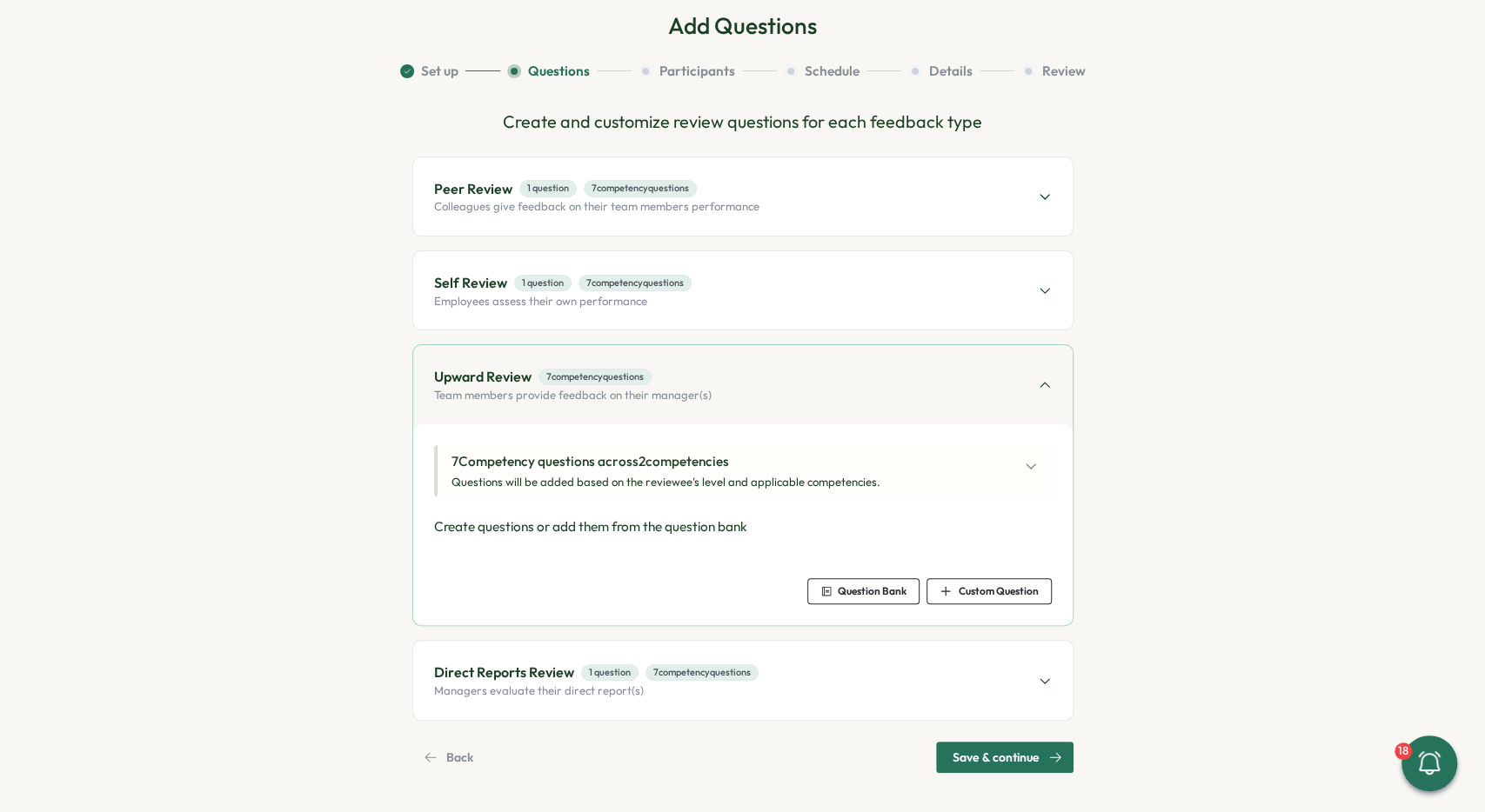
click at [853, 580] on span "Question Bank" at bounding box center [863, 591] width 86 height 24
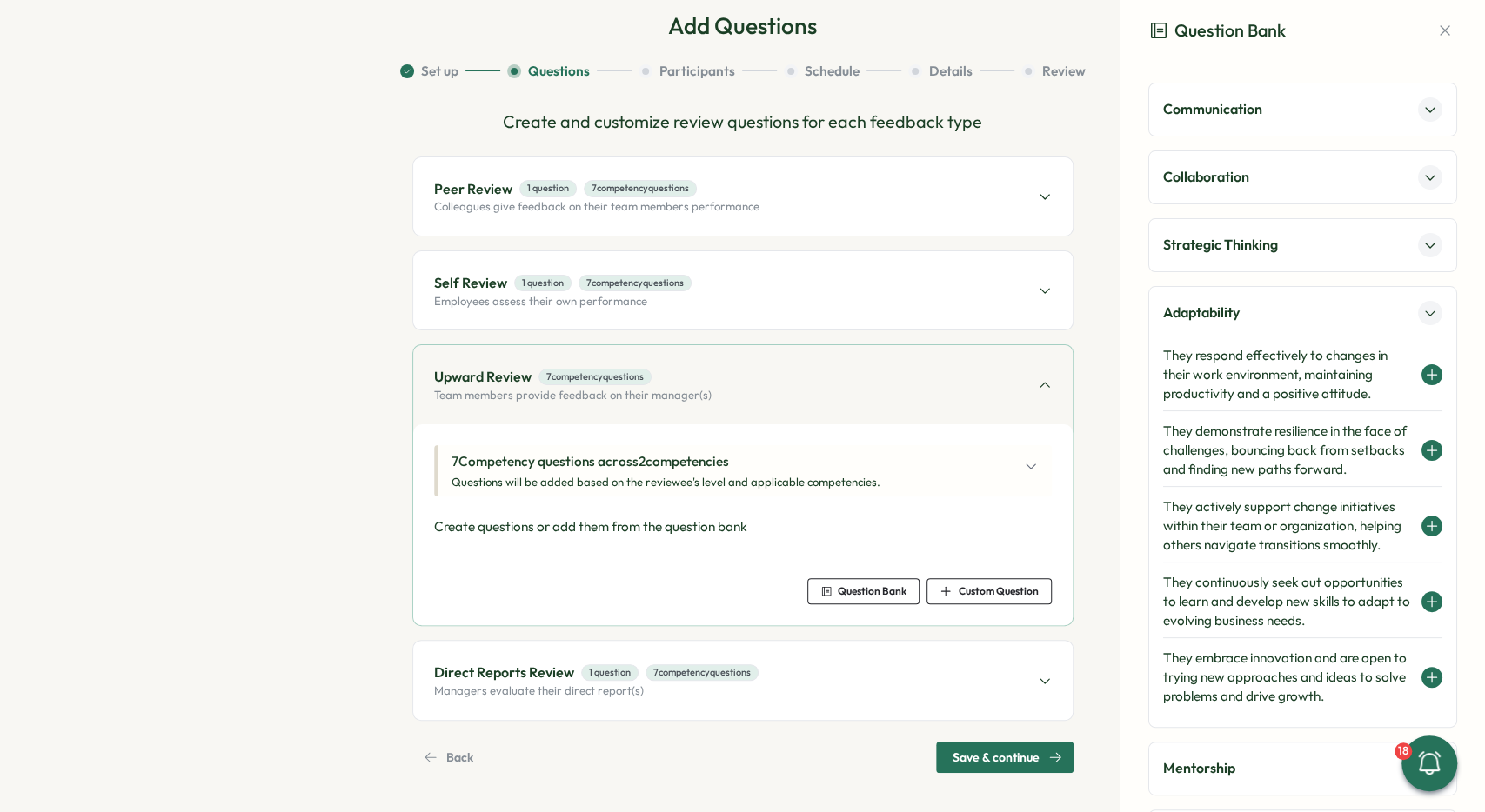
click at [1221, 360] on h4 "They respond effectively to changes in their work environment, maintaining prod…" at bounding box center [1287, 374] width 250 height 58
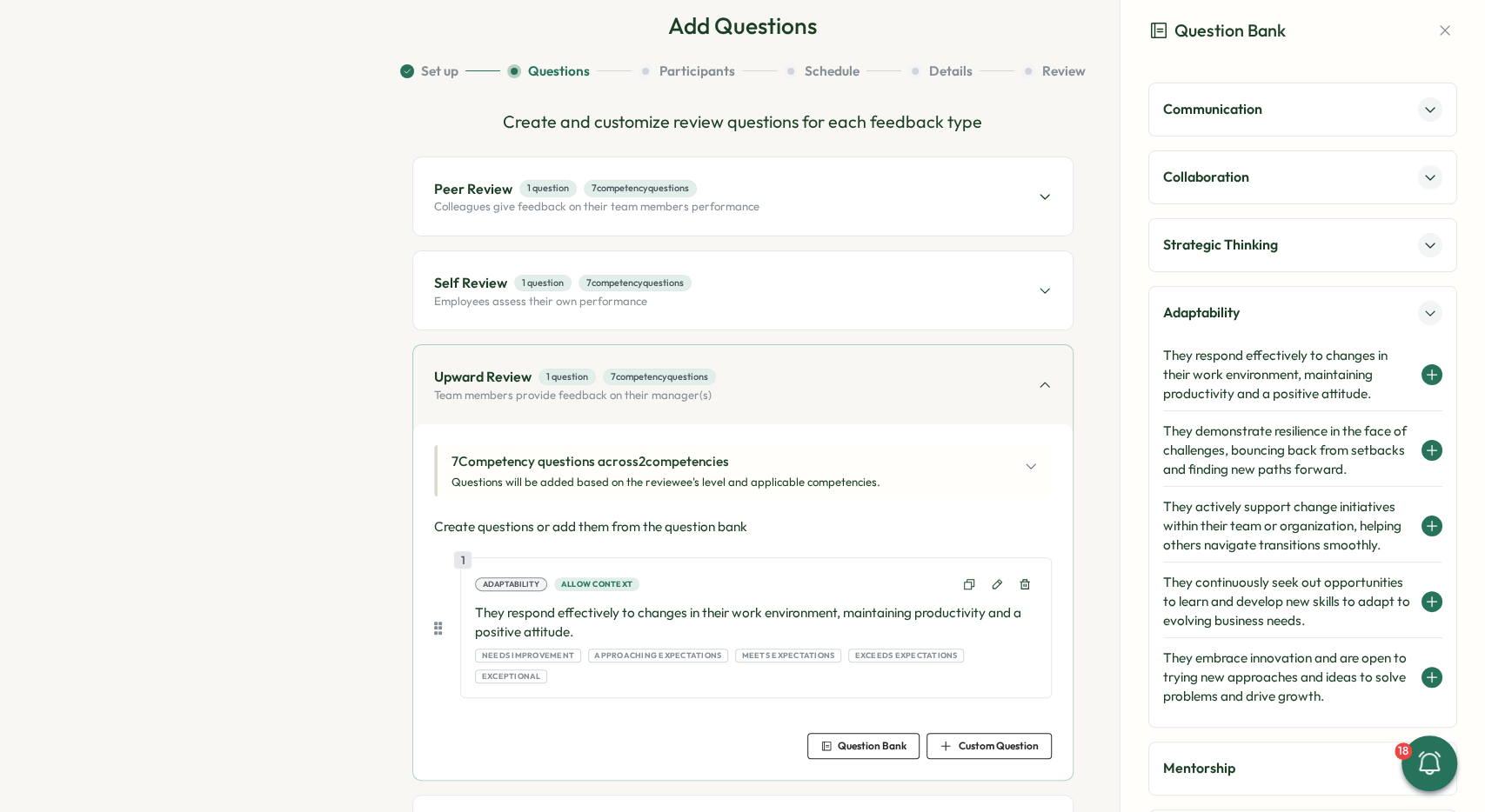
click at [843, 388] on div "Upward Review 1 question 7 competency questions Team members provide feedback o…" at bounding box center [742, 385] width 659 height 78
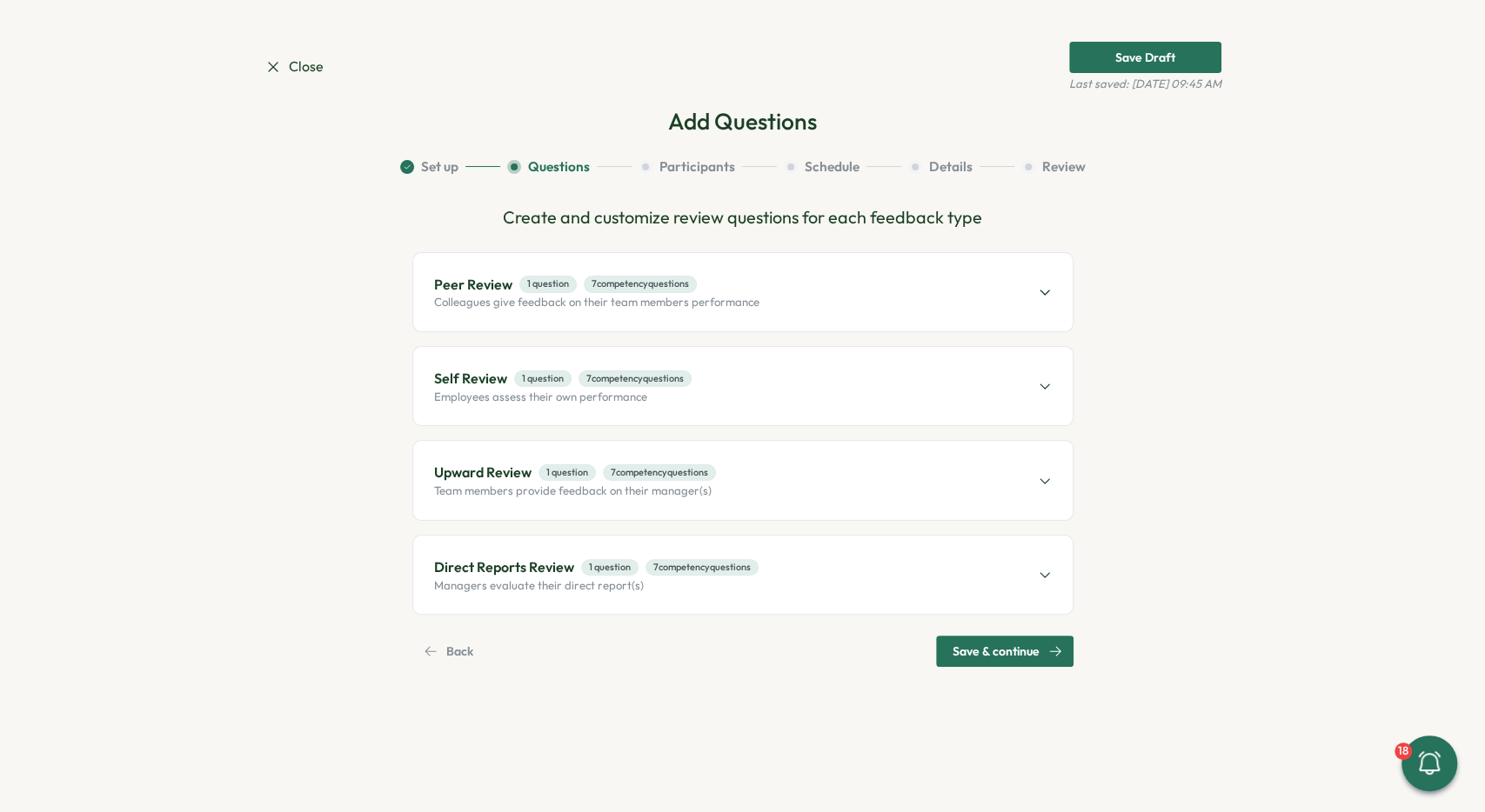
scroll to position [0, 0]
click at [812, 582] on div "Direct Reports Review 1 question 7 competency questions Managers evaluate their…" at bounding box center [742, 575] width 659 height 78
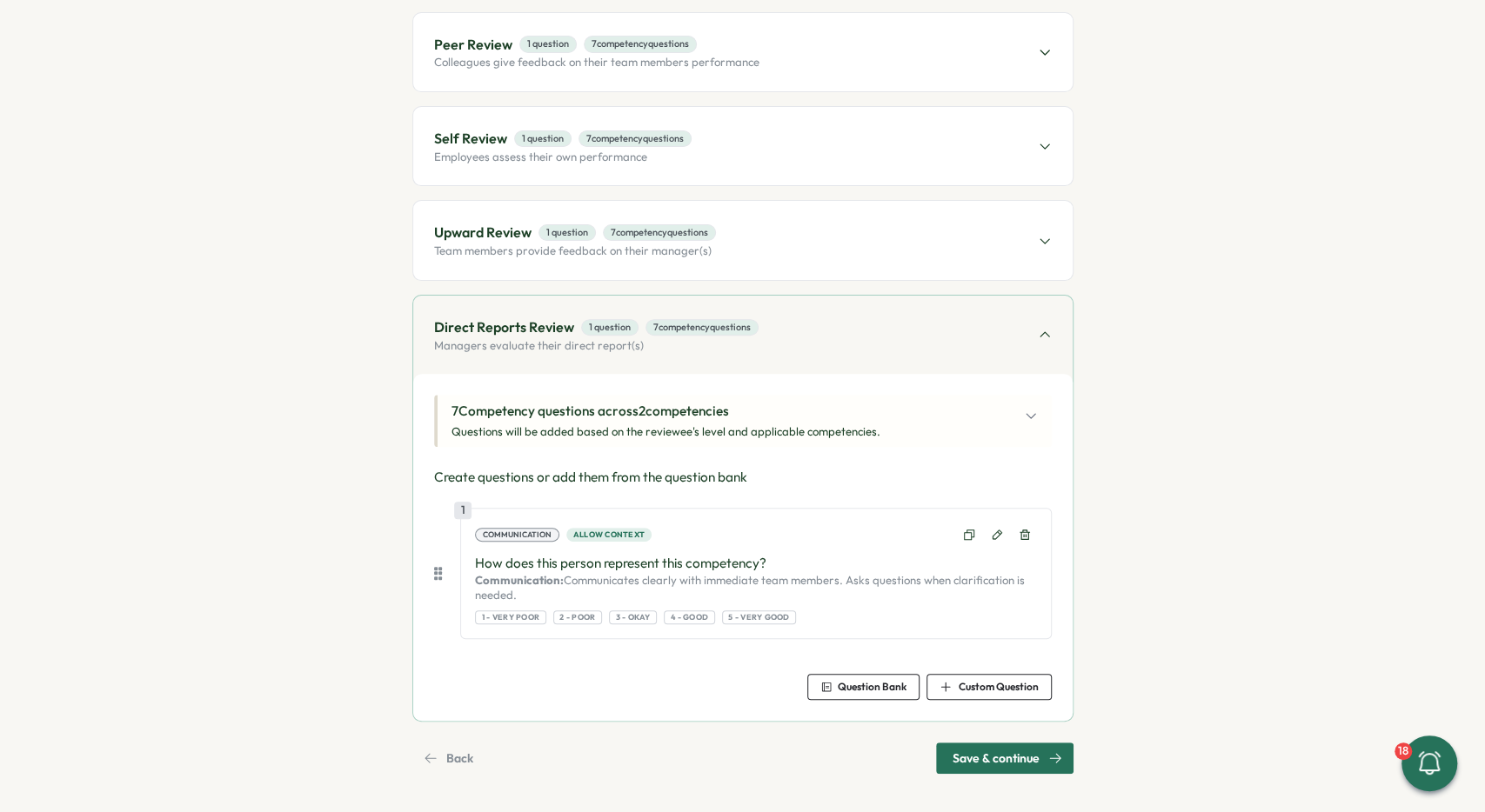
scroll to position [240, 0]
click at [989, 751] on span "Save & continue" at bounding box center [995, 758] width 87 height 29
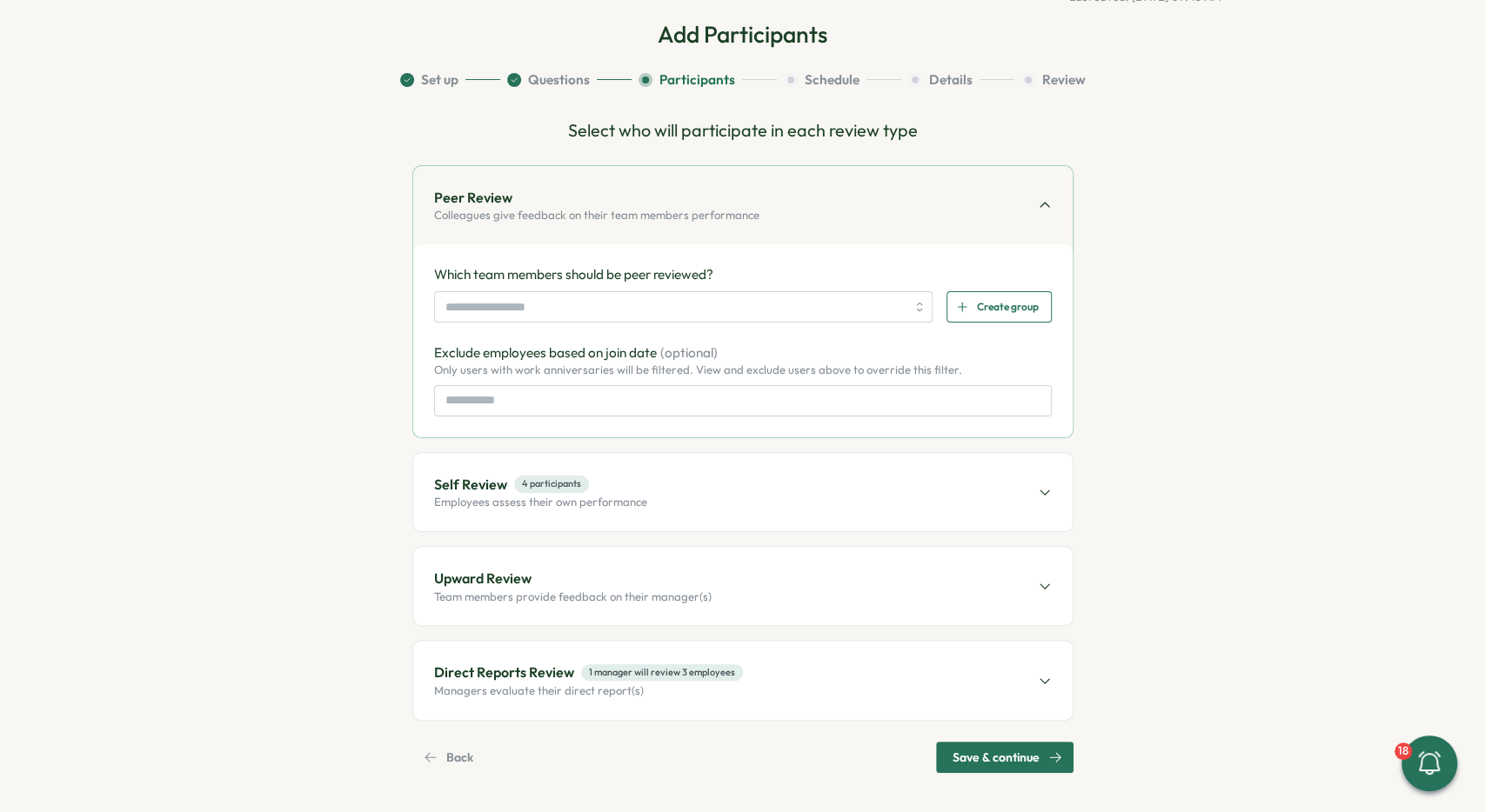
click at [488, 739] on div "Select who will participate in each review type Peer Review Colleagues give fee…" at bounding box center [742, 446] width 661 height 656
click at [479, 744] on button "Back" at bounding box center [451, 757] width 77 height 31
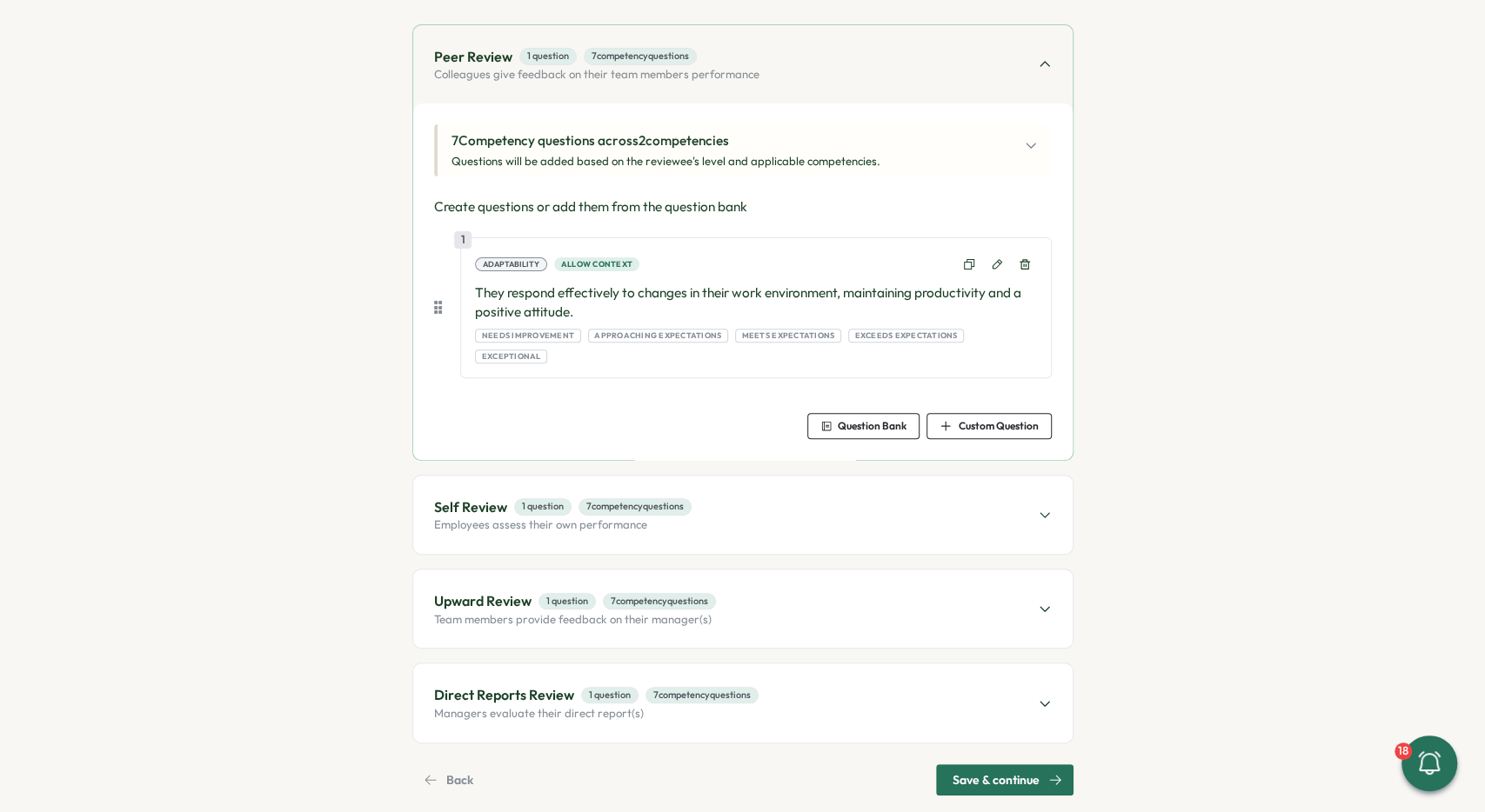
scroll to position [229, 0]
click at [533, 684] on p "Direct Reports Review" at bounding box center [503, 694] width 140 height 22
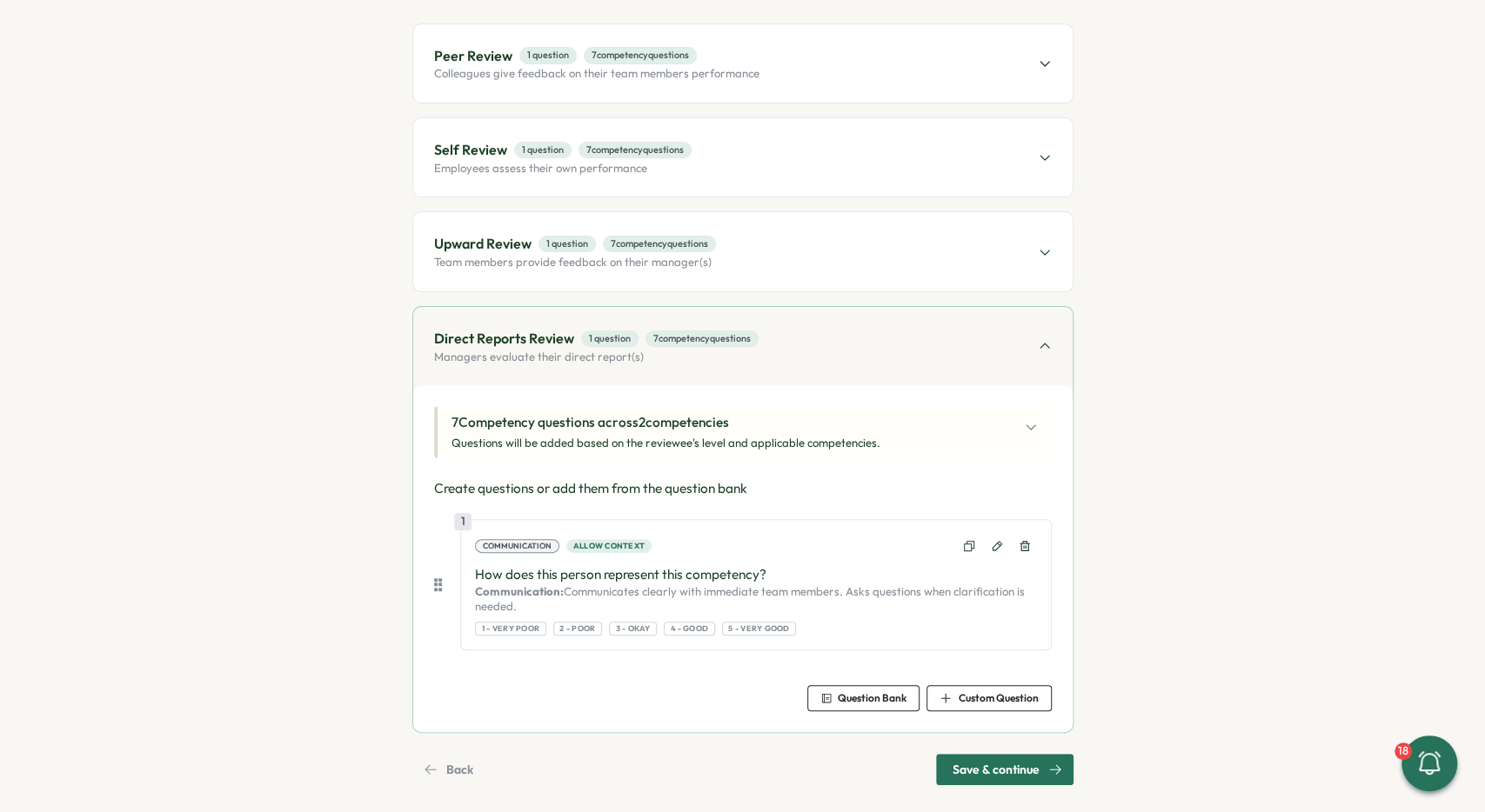
drag, startPoint x: 470, startPoint y: 576, endPoint x: 640, endPoint y: 602, distance: 172.0
click at [640, 602] on div "1 Communication Allow context How does this person represent this competency? C…" at bounding box center [755, 585] width 591 height 131
click at [640, 602] on p "Communication: Communicates clearly with immediate team members. Asks questions…" at bounding box center [755, 599] width 561 height 30
drag, startPoint x: 470, startPoint y: 570, endPoint x: 786, endPoint y: 579, distance: 316.1
click at [786, 579] on div "1 Communication Allow context How does this person represent this competency? C…" at bounding box center [755, 585] width 591 height 131
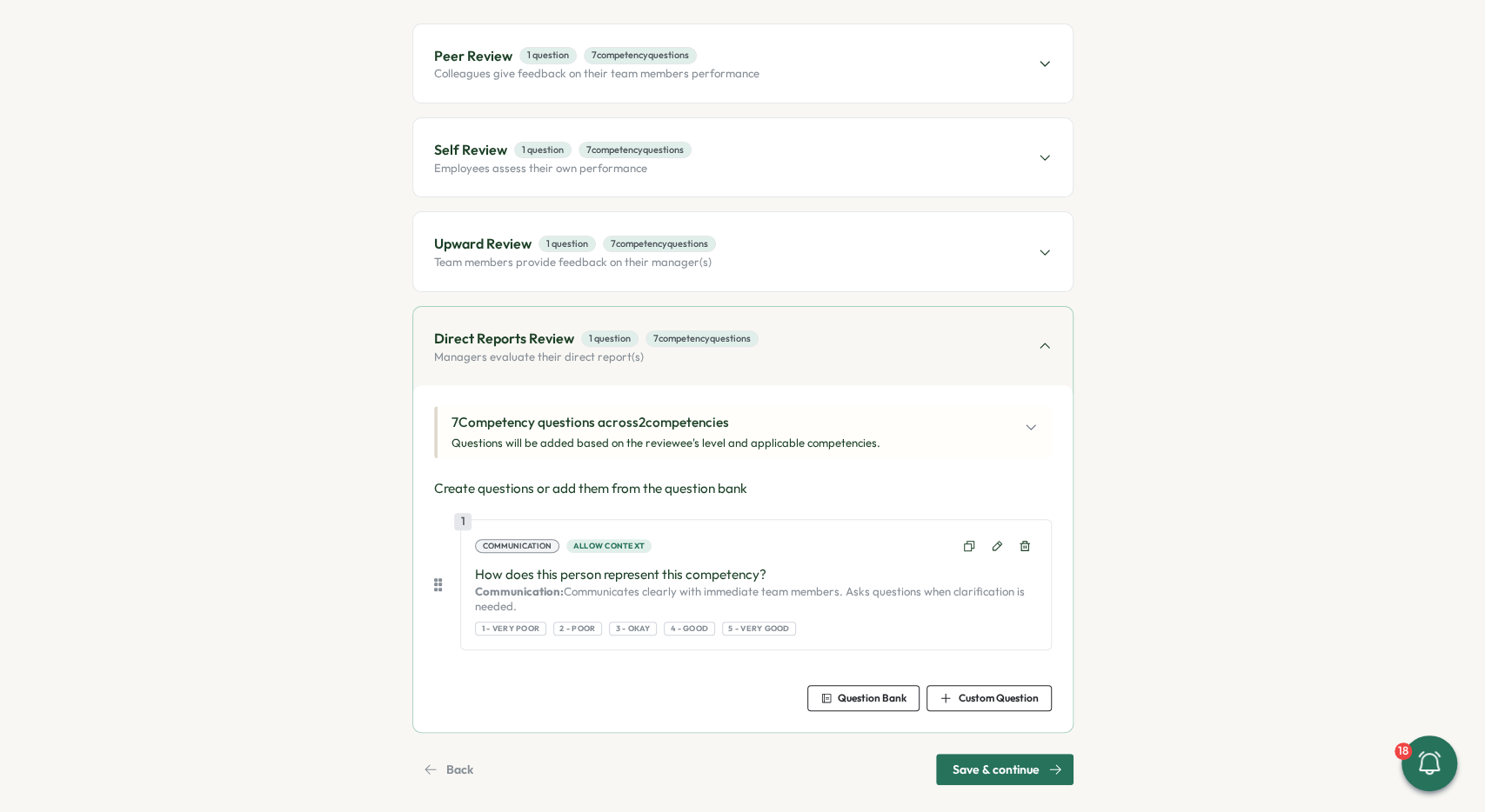
click at [786, 579] on p "How does this person represent this competency?" at bounding box center [755, 575] width 561 height 20
click at [694, 579] on p "How does this person represent this competency?" at bounding box center [755, 575] width 561 height 20
drag, startPoint x: 533, startPoint y: 601, endPoint x: 465, endPoint y: 587, distance: 69.4
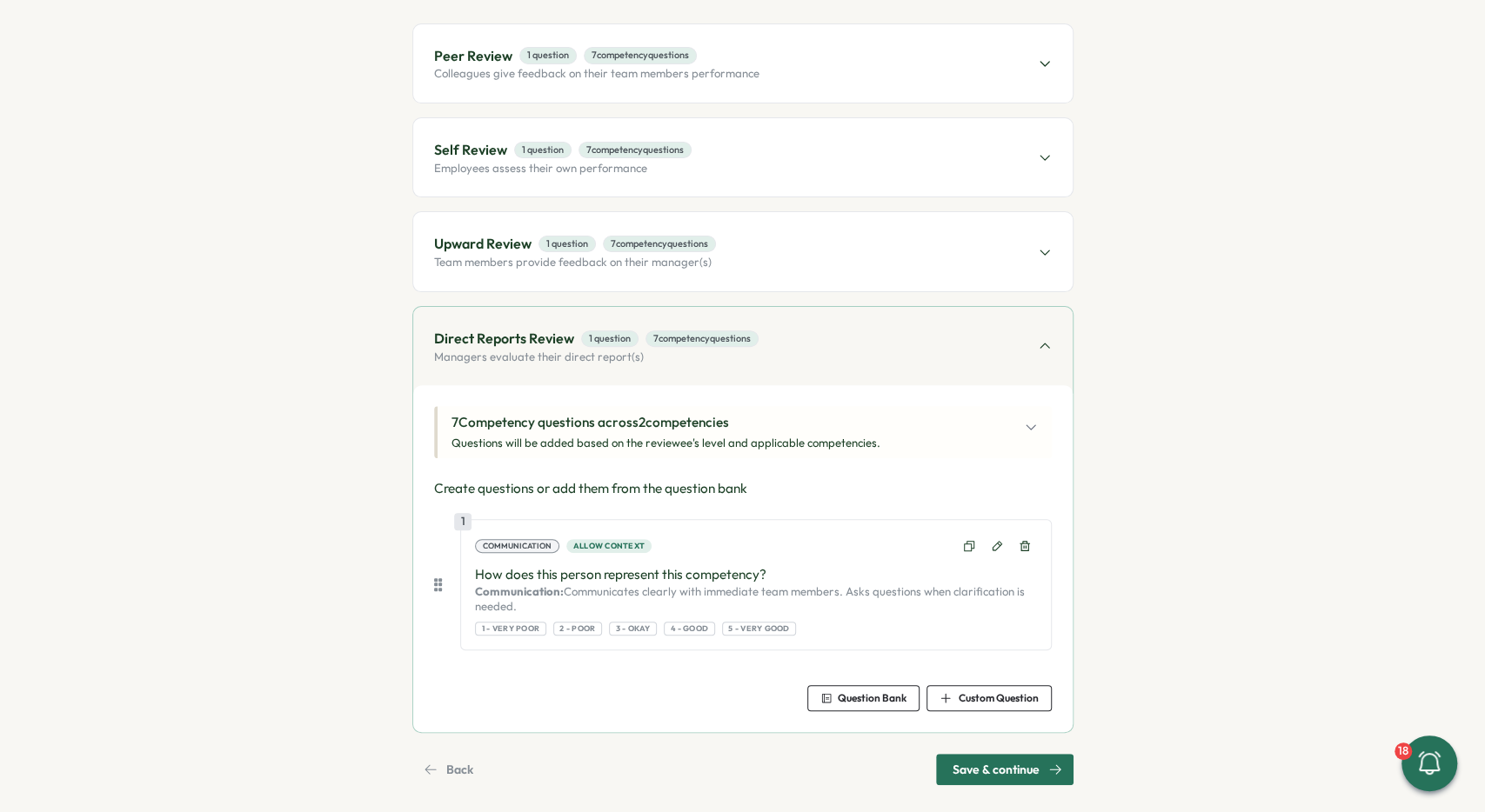
click at [465, 587] on div "1 Communication Allow context How does this person represent this competency? C…" at bounding box center [755, 585] width 591 height 131
click at [489, 582] on p "How does this person represent this competency?" at bounding box center [755, 575] width 561 height 20
drag, startPoint x: 480, startPoint y: 578, endPoint x: 784, endPoint y: 569, distance: 304.1
click at [778, 571] on p "How does this person represent this competency?" at bounding box center [755, 575] width 561 height 20
click at [785, 568] on p "How does this person represent this competency?" at bounding box center [755, 575] width 561 height 20
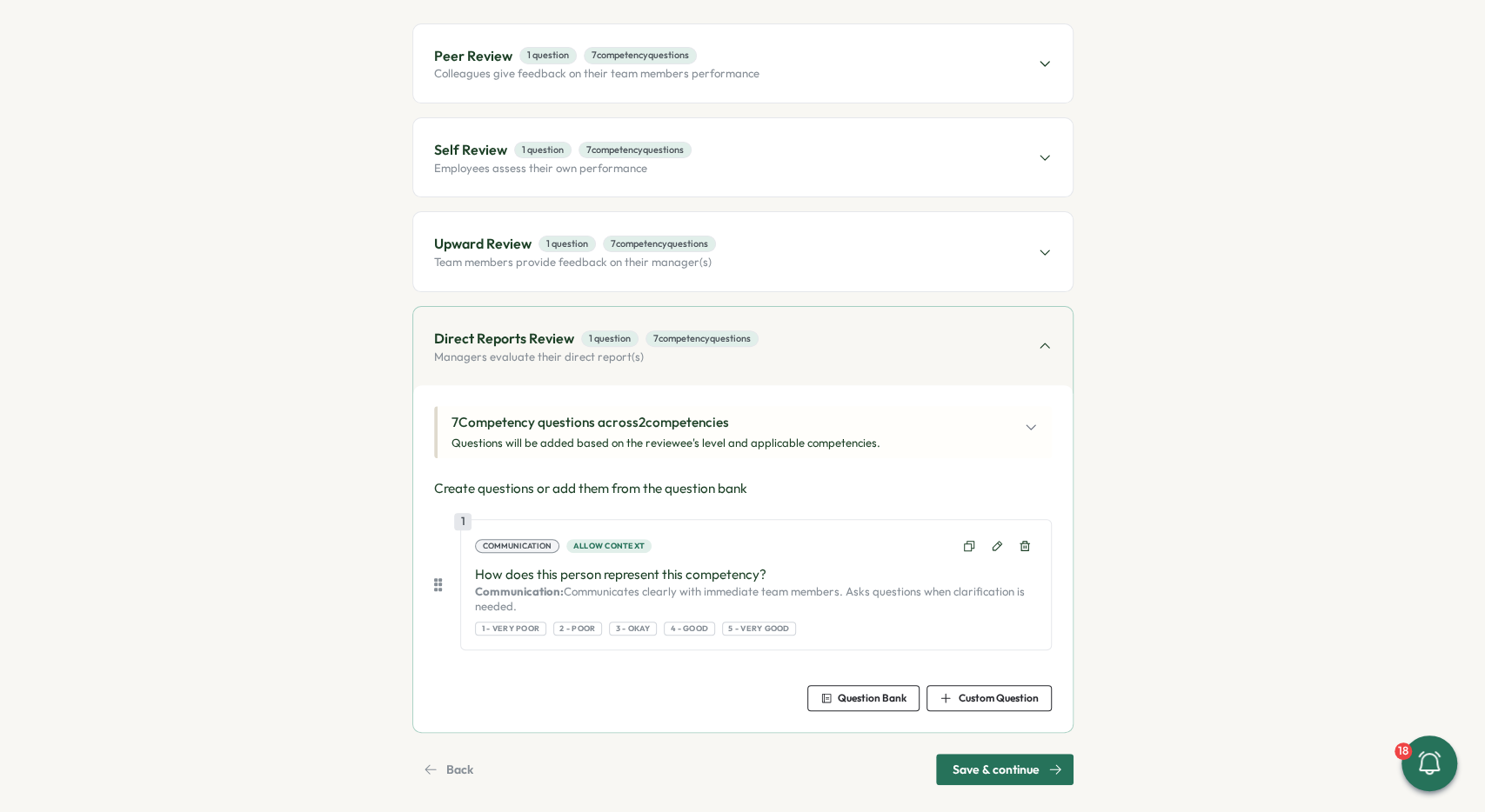
drag, startPoint x: 575, startPoint y: 609, endPoint x: 476, endPoint y: 575, distance: 104.7
click at [476, 575] on div "How does this person represent this competency? Communication: Communicates cle…" at bounding box center [755, 590] width 561 height 50
click at [476, 575] on p "How does this person represent this competency?" at bounding box center [755, 575] width 561 height 20
click at [469, 573] on div "1 Communication Allow context How does this person represent this competency? C…" at bounding box center [755, 585] width 591 height 131
drag, startPoint x: 472, startPoint y: 571, endPoint x: 553, endPoint y: 597, distance: 85.1
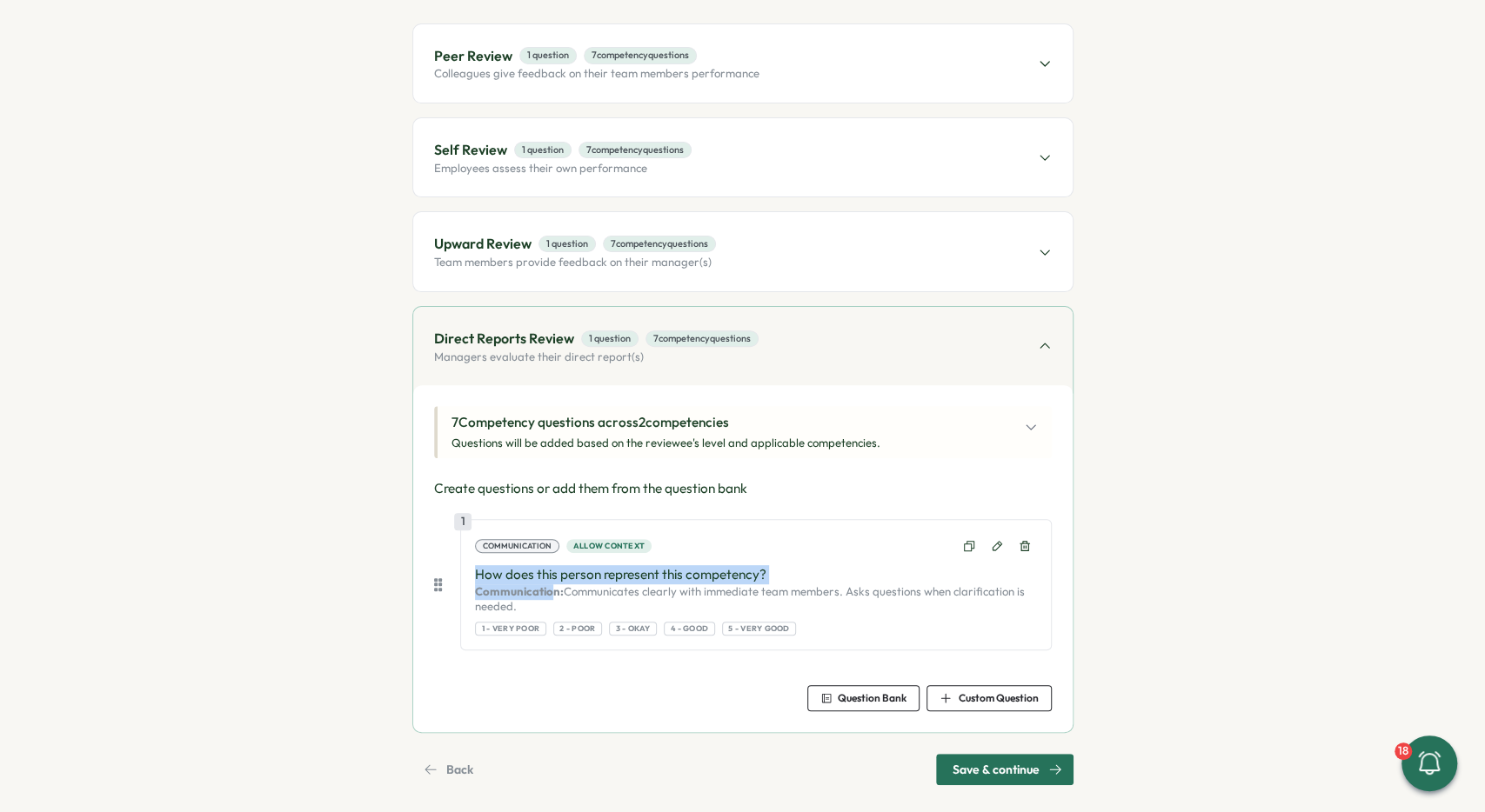
click at [553, 597] on div "1 Communication Allow context How does this person represent this competency? C…" at bounding box center [755, 585] width 591 height 131
click at [553, 597] on p "Communication: Communicates clearly with immediate team members. Asks questions…" at bounding box center [755, 599] width 561 height 30
drag, startPoint x: 557, startPoint y: 604, endPoint x: 464, endPoint y: 564, distance: 101.2
click at [465, 588] on div "1 Communication Allow context How does this person represent this competency? C…" at bounding box center [755, 585] width 591 height 131
click at [464, 564] on div "1 Communication Allow context How does this person represent this competency? C…" at bounding box center [755, 585] width 591 height 131
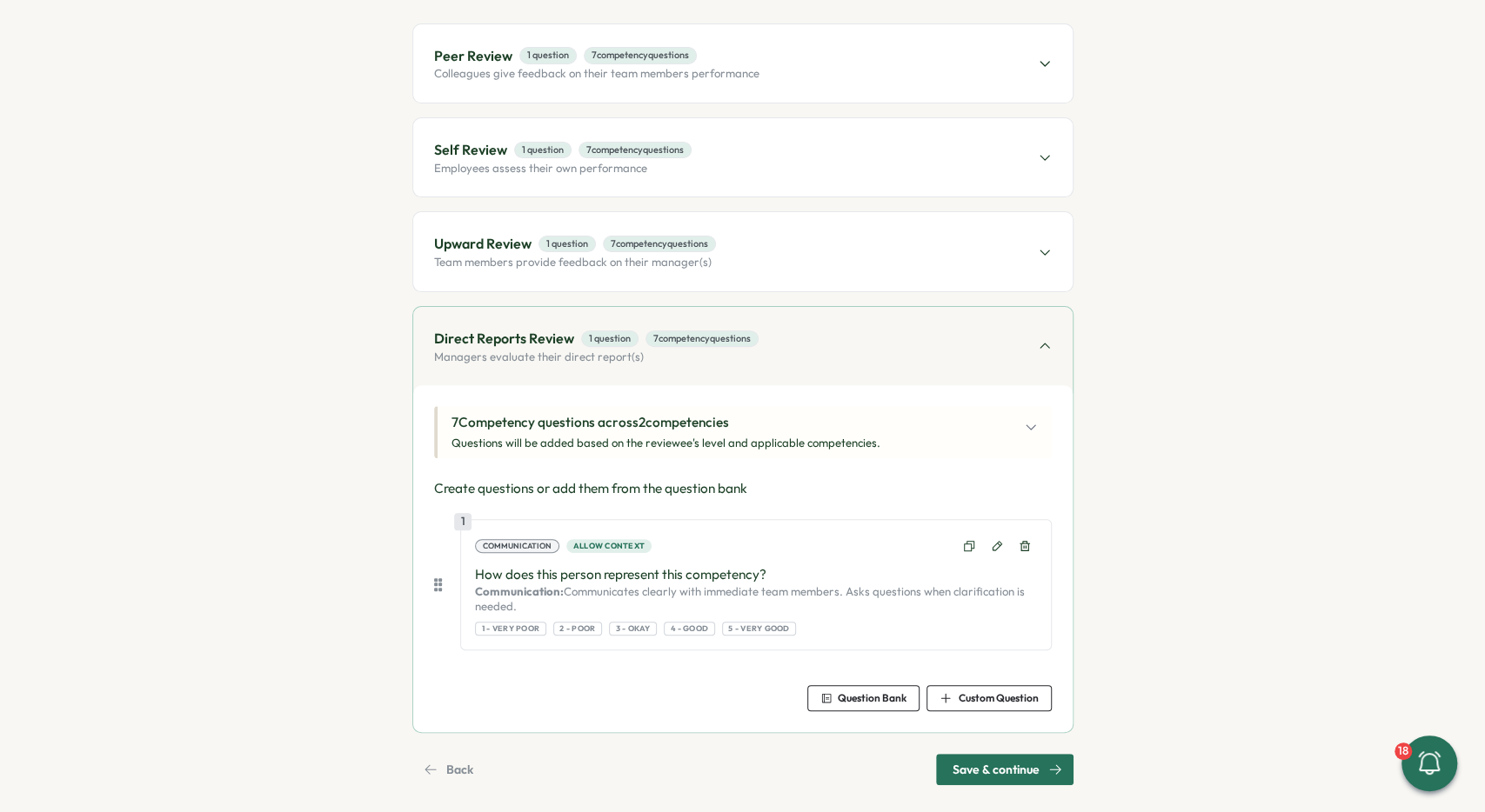
click at [483, 572] on p "How does this person represent this competency?" at bounding box center [755, 575] width 561 height 20
click at [508, 600] on p "Communication: Communicates clearly with immediate team members. Asks questions…" at bounding box center [755, 599] width 561 height 30
click at [1012, 768] on span "Save & continue" at bounding box center [995, 770] width 87 height 29
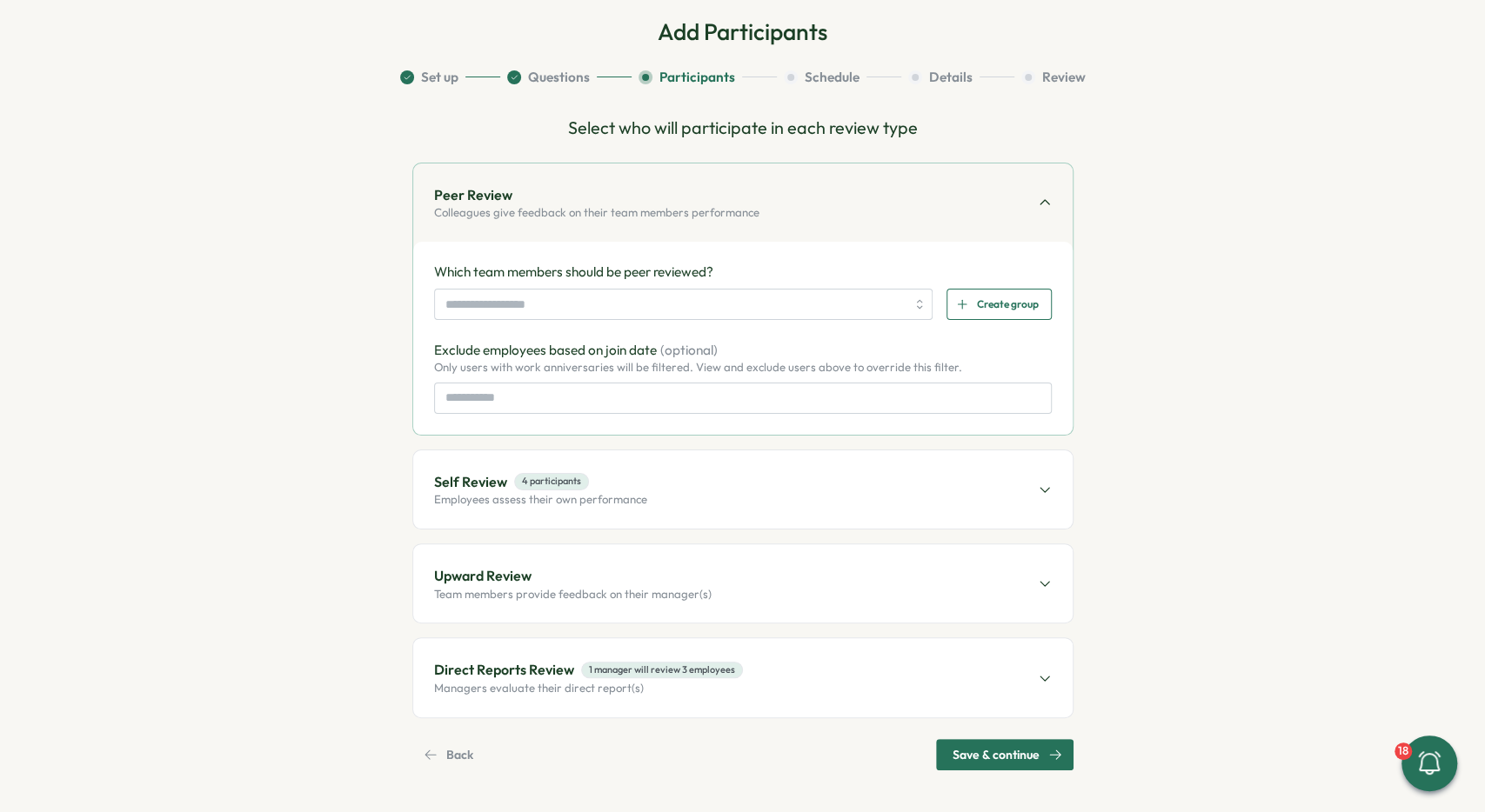
scroll to position [87, 0]
click at [552, 314] on input "search" at bounding box center [676, 307] width 461 height 29
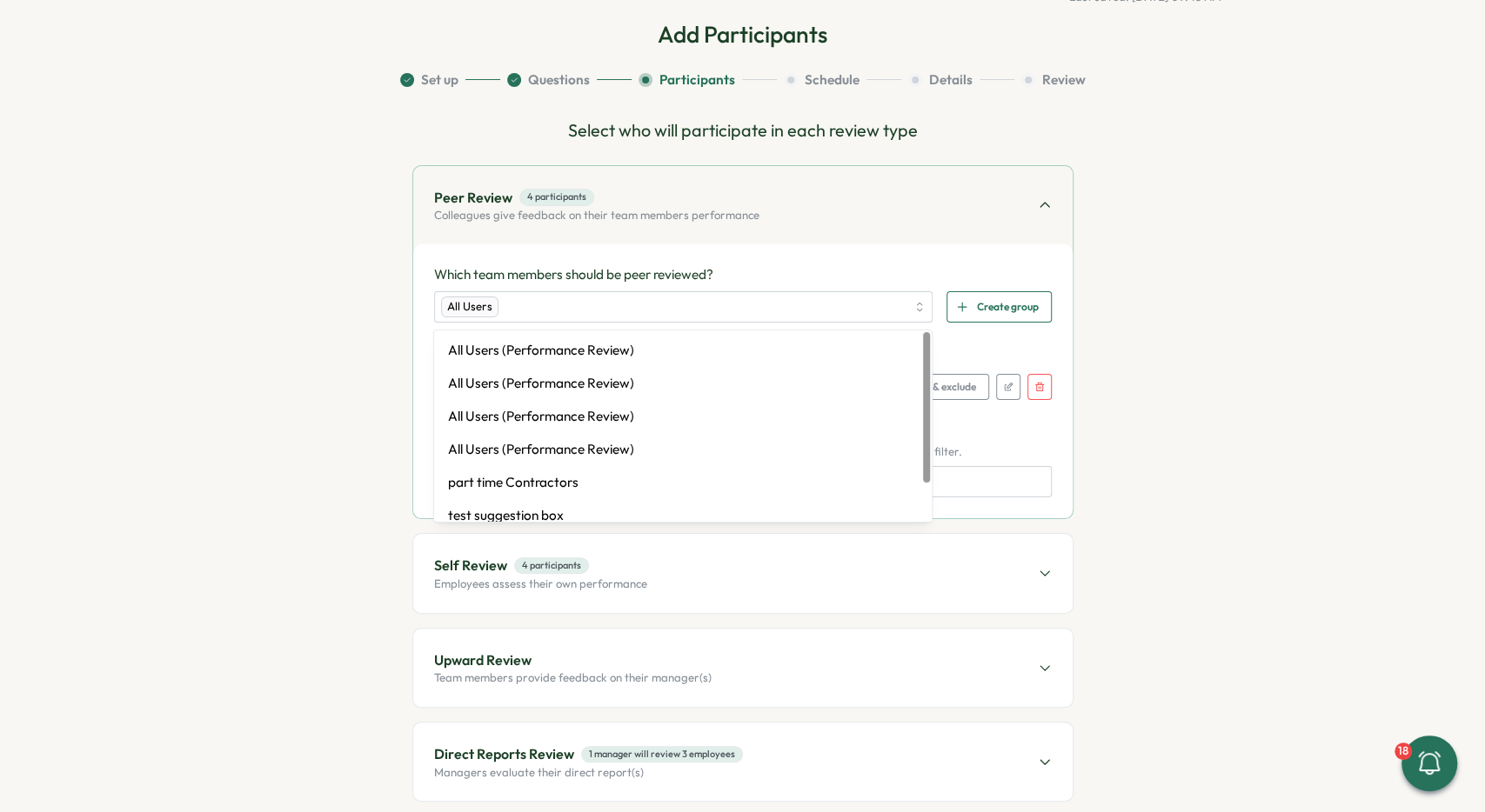
click at [860, 256] on div "Which team members should be peer reviewed? All Users All Users (Performance Re…" at bounding box center [742, 382] width 659 height 274
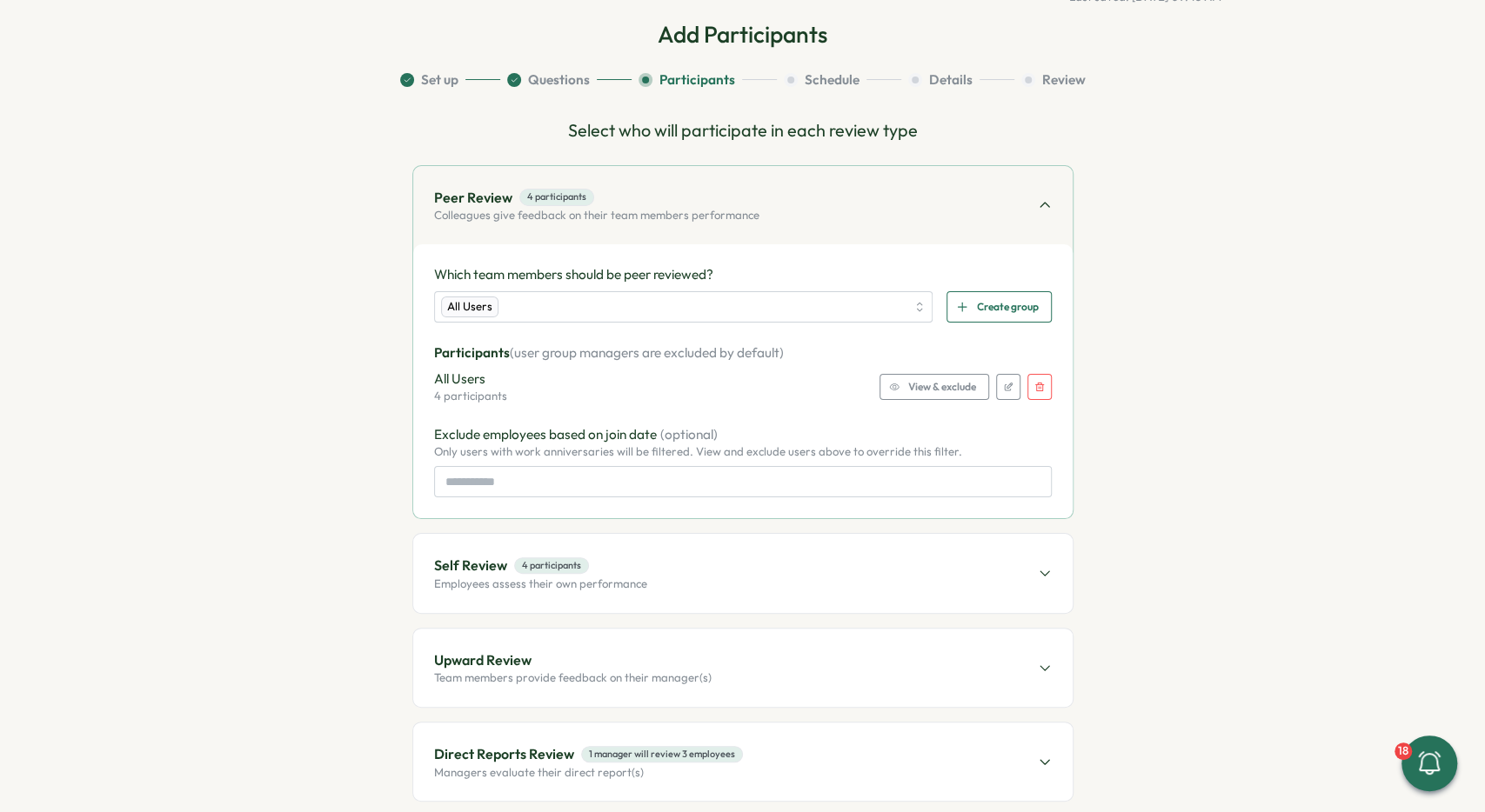
click at [932, 394] on span "View & exclude" at bounding box center [941, 387] width 68 height 24
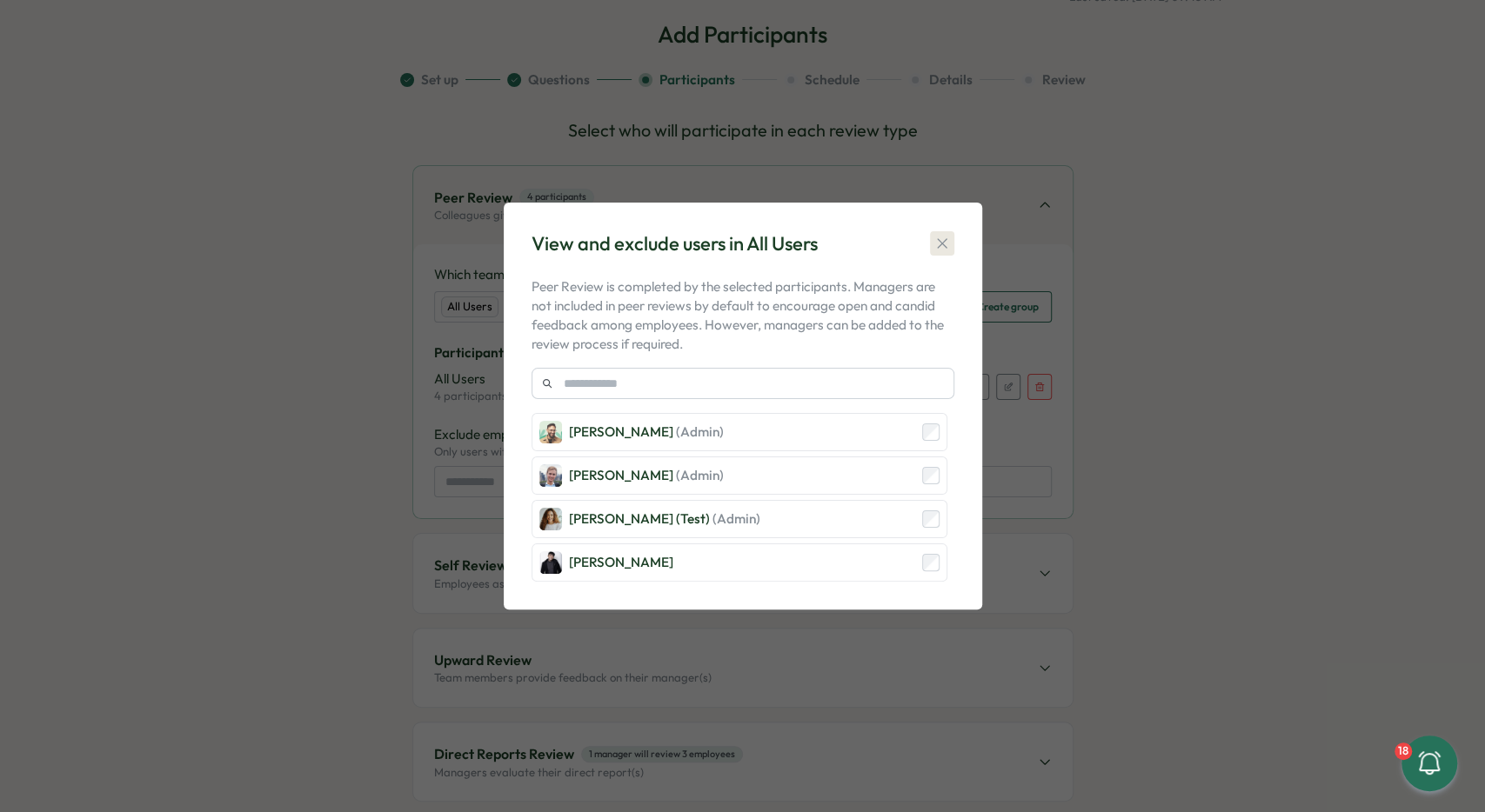
click at [947, 250] on icon "button" at bounding box center [942, 244] width 18 height 18
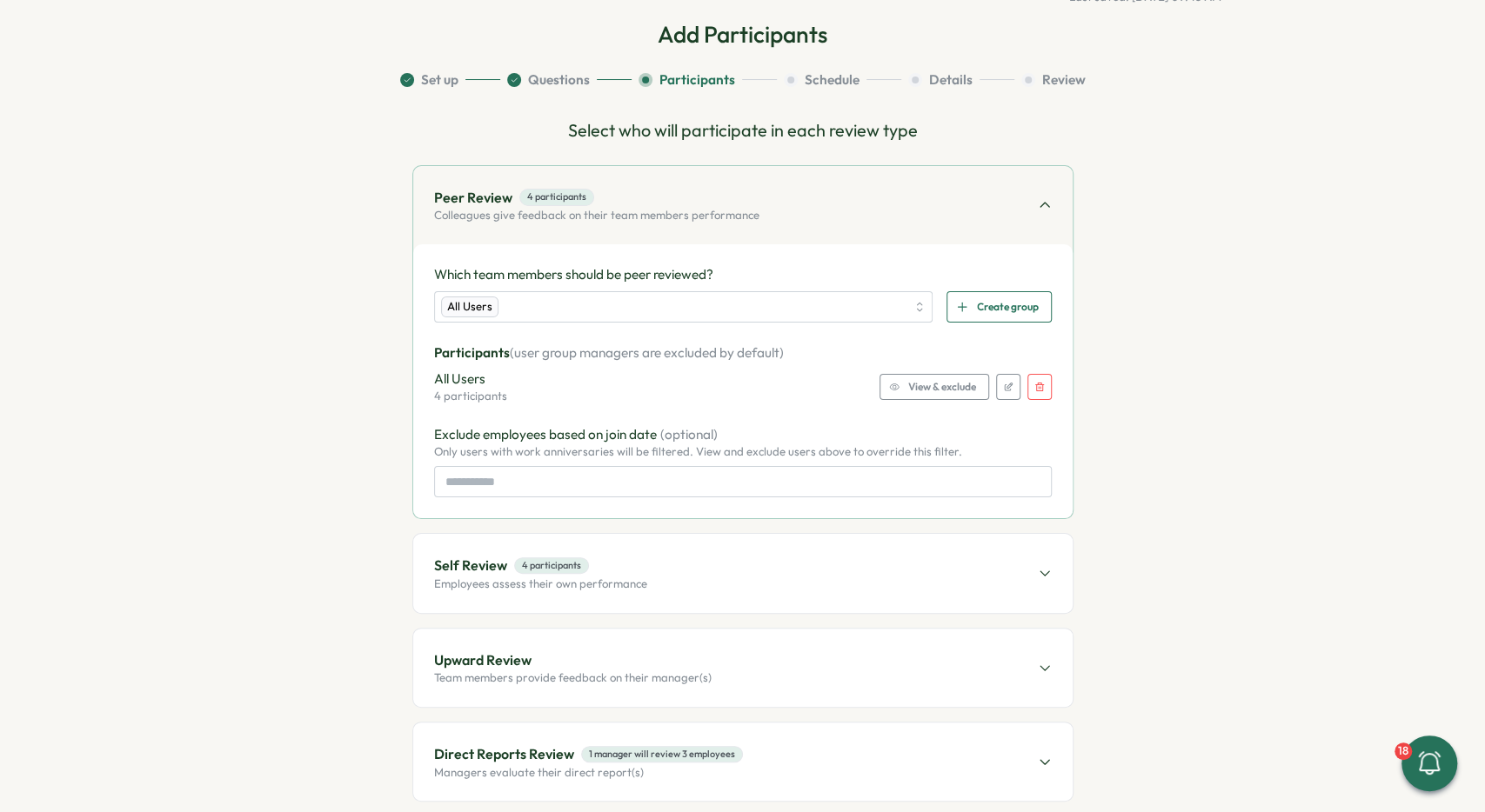
click at [924, 384] on span "View & exclude" at bounding box center [941, 387] width 68 height 24
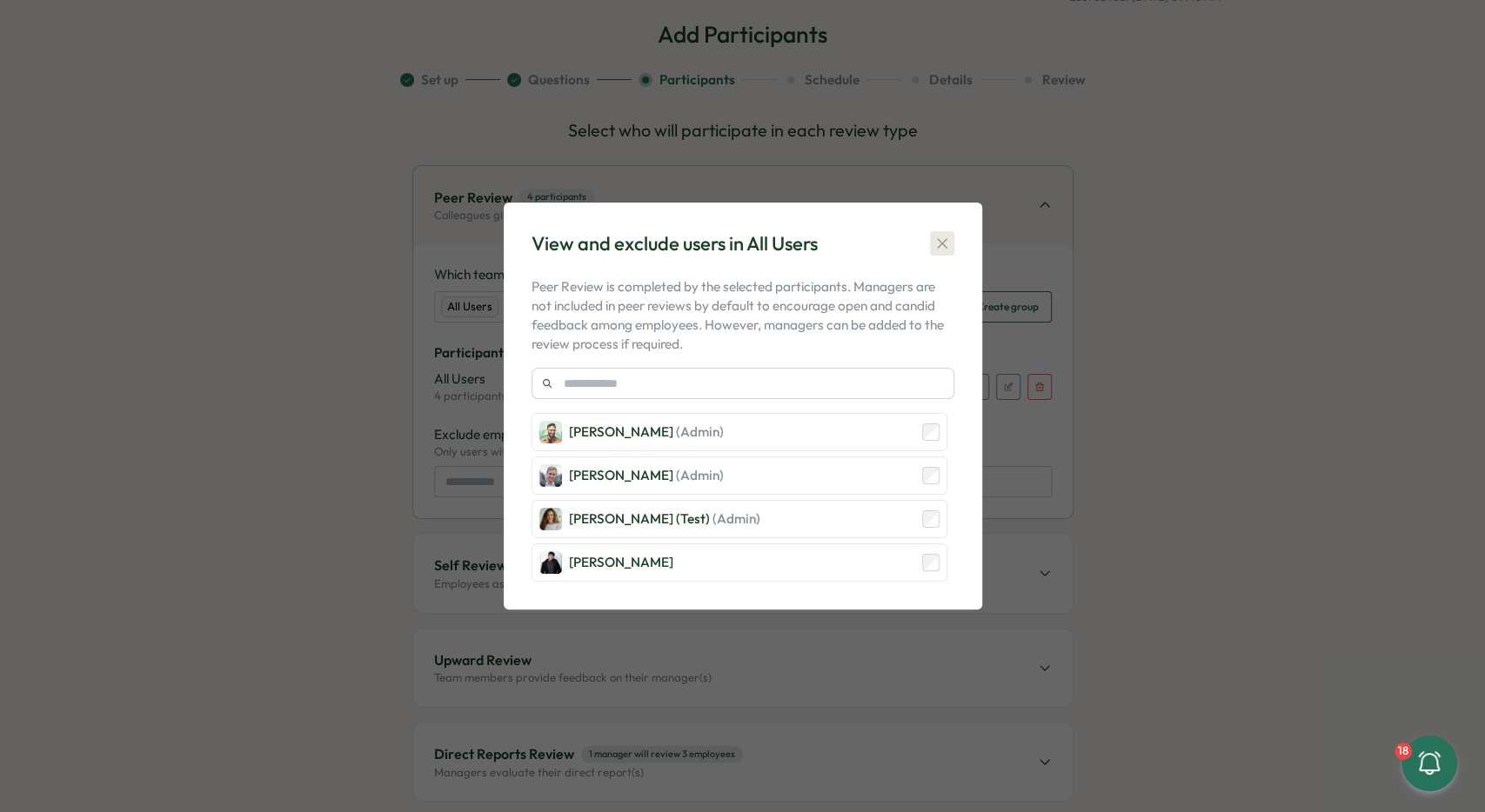
click at [943, 242] on icon "button" at bounding box center [942, 244] width 18 height 18
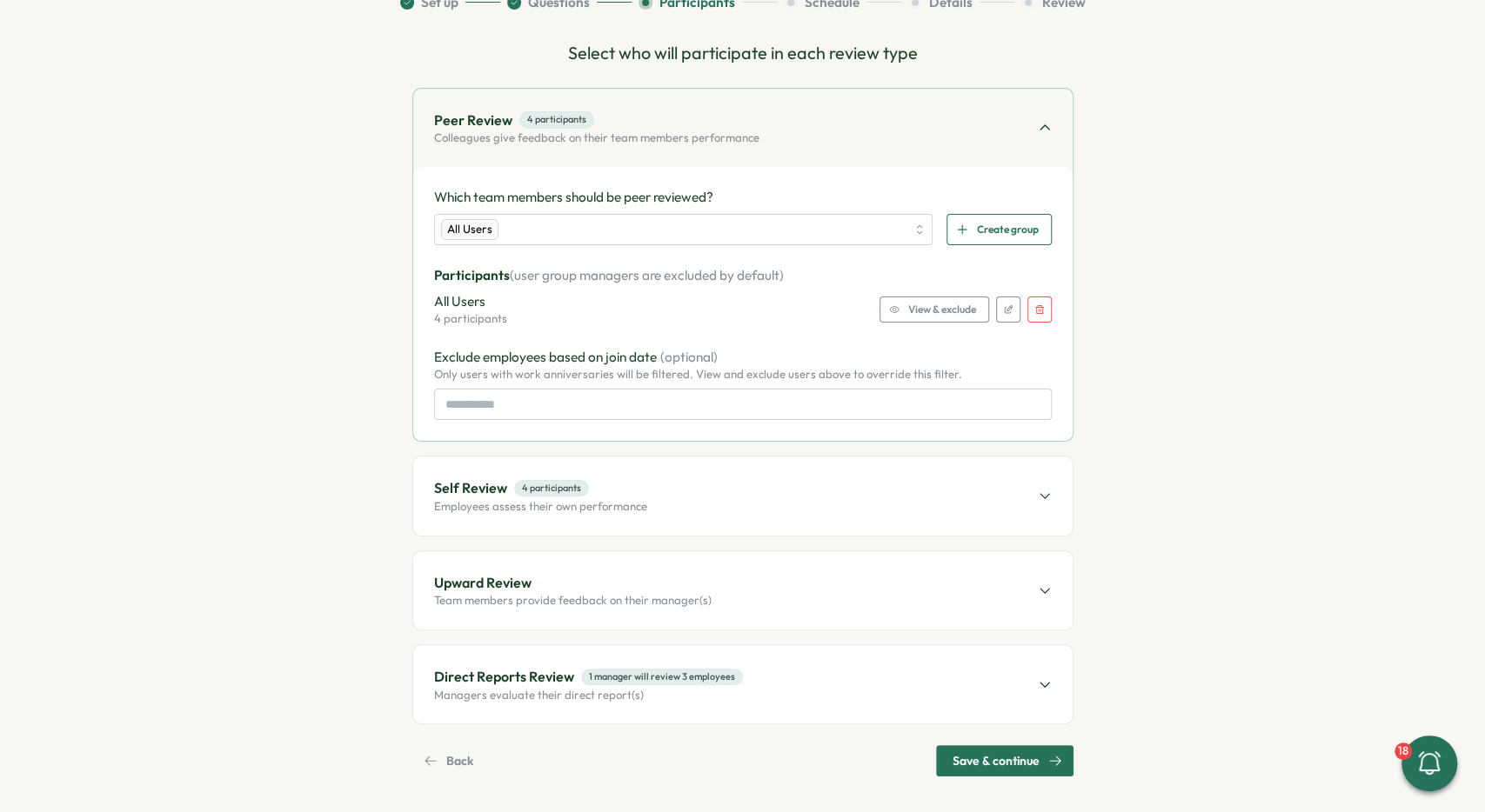
scroll to position [168, 0]
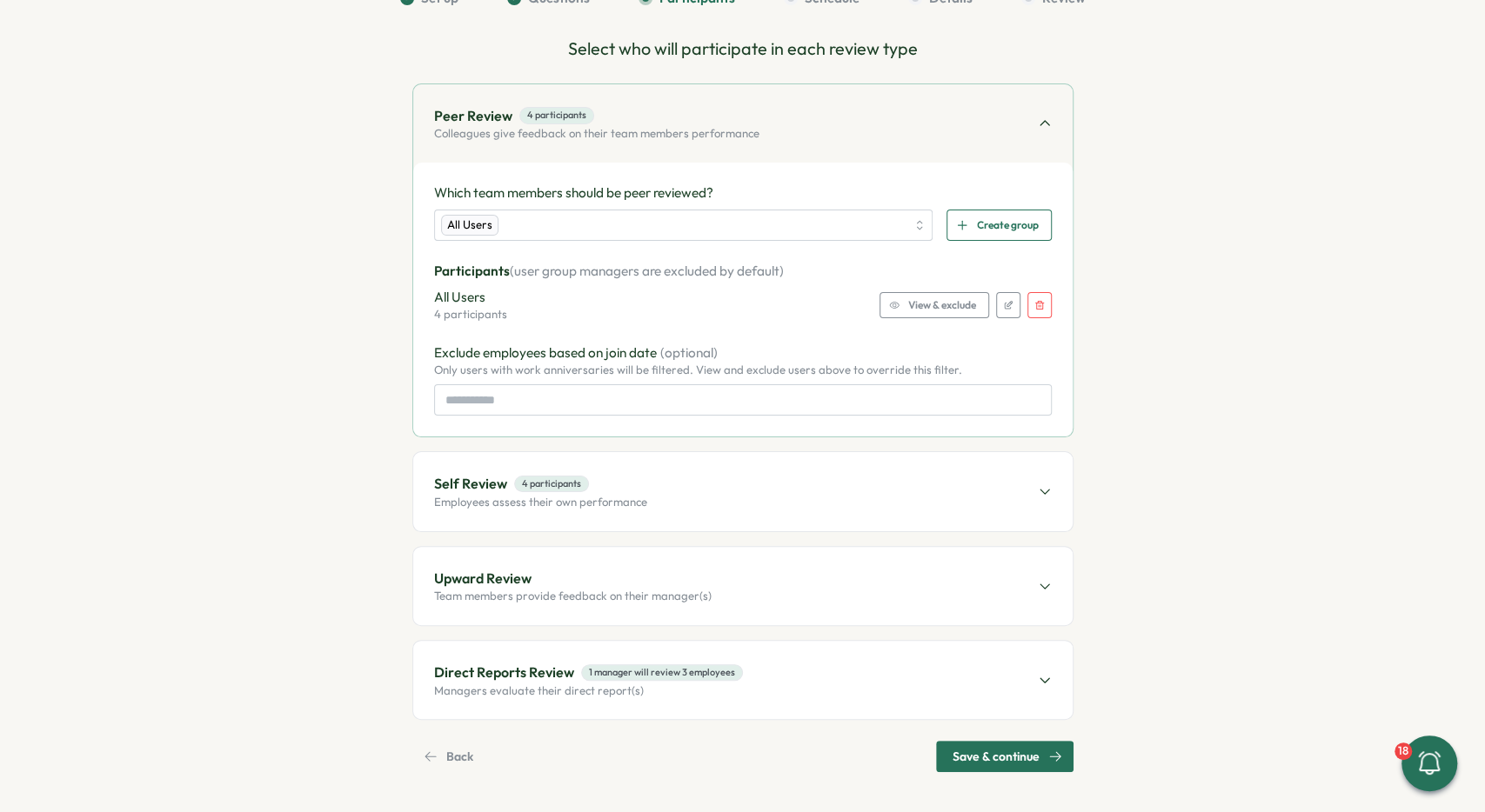
click at [671, 470] on div "Self Review 4 participants Employees assess their own performance" at bounding box center [742, 492] width 659 height 78
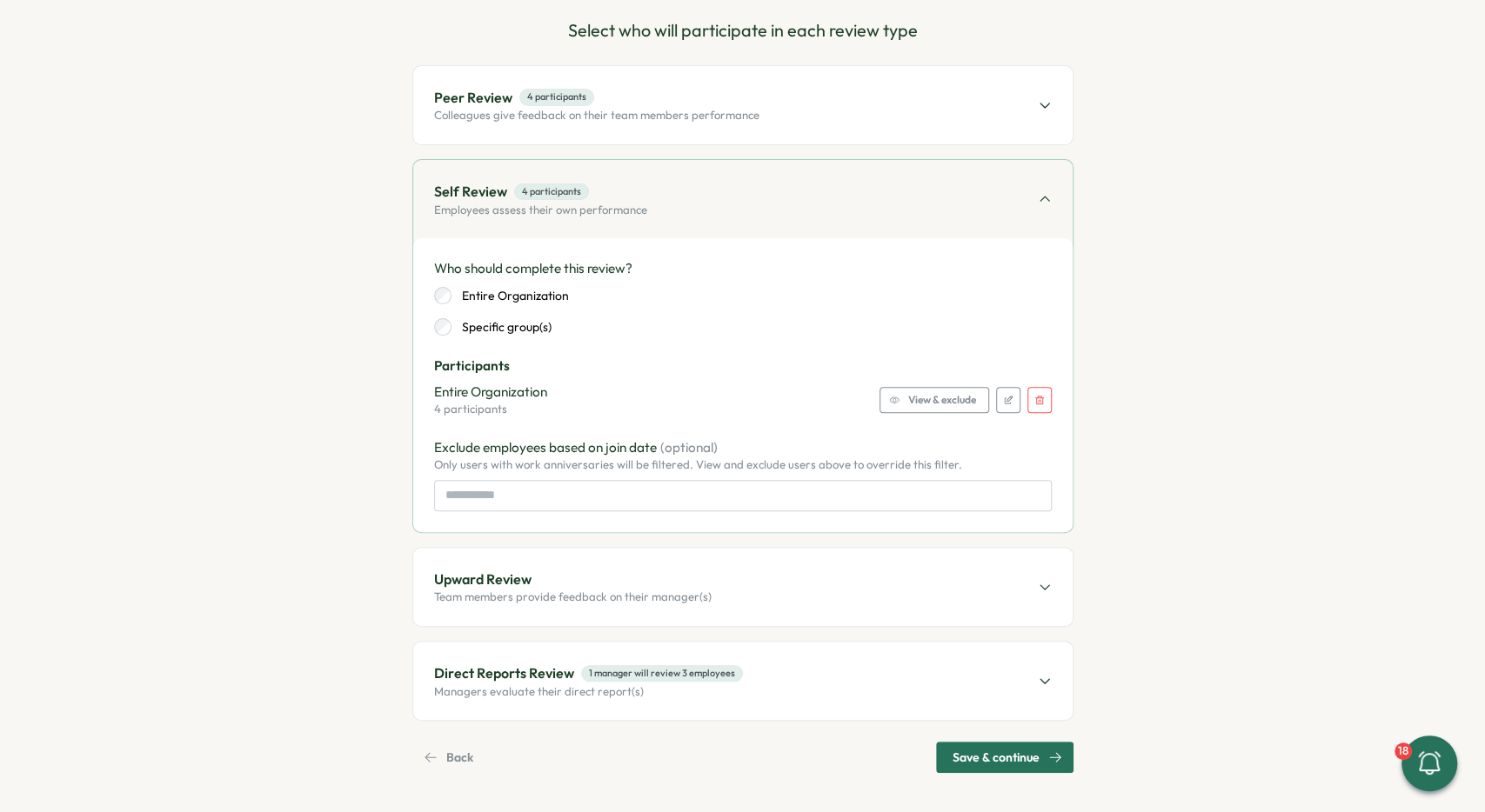
scroll to position [188, 0]
click at [936, 377] on div "Participants Entire Organization 4 participants View & exclude" at bounding box center [742, 386] width 617 height 61
click at [933, 405] on span "View & exclude" at bounding box center [941, 399] width 68 height 24
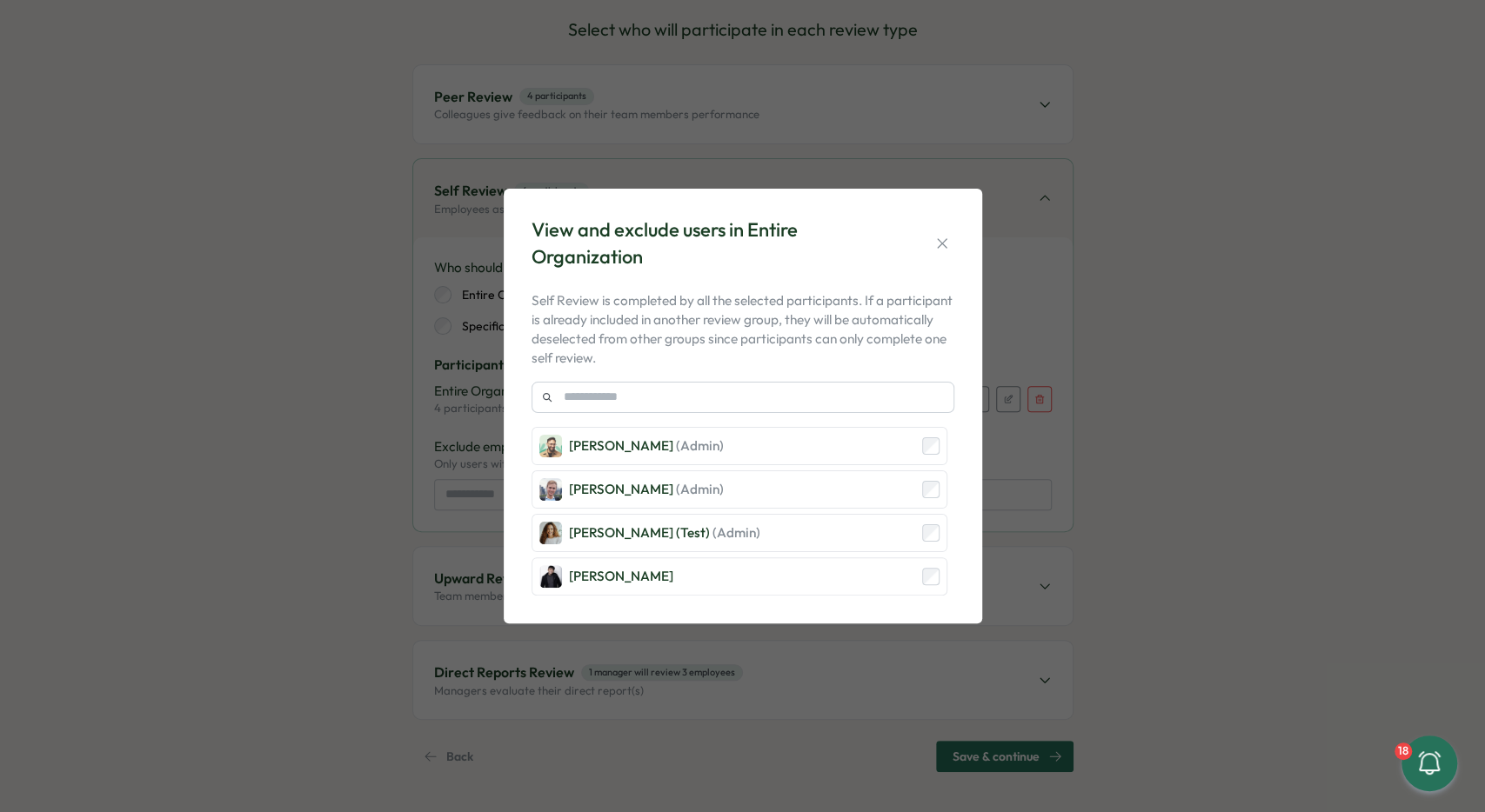
click at [925, 249] on div "View and exclude users in Entire Organization" at bounding box center [743, 243] width 423 height 54
click at [943, 245] on icon "button" at bounding box center [942, 244] width 18 height 18
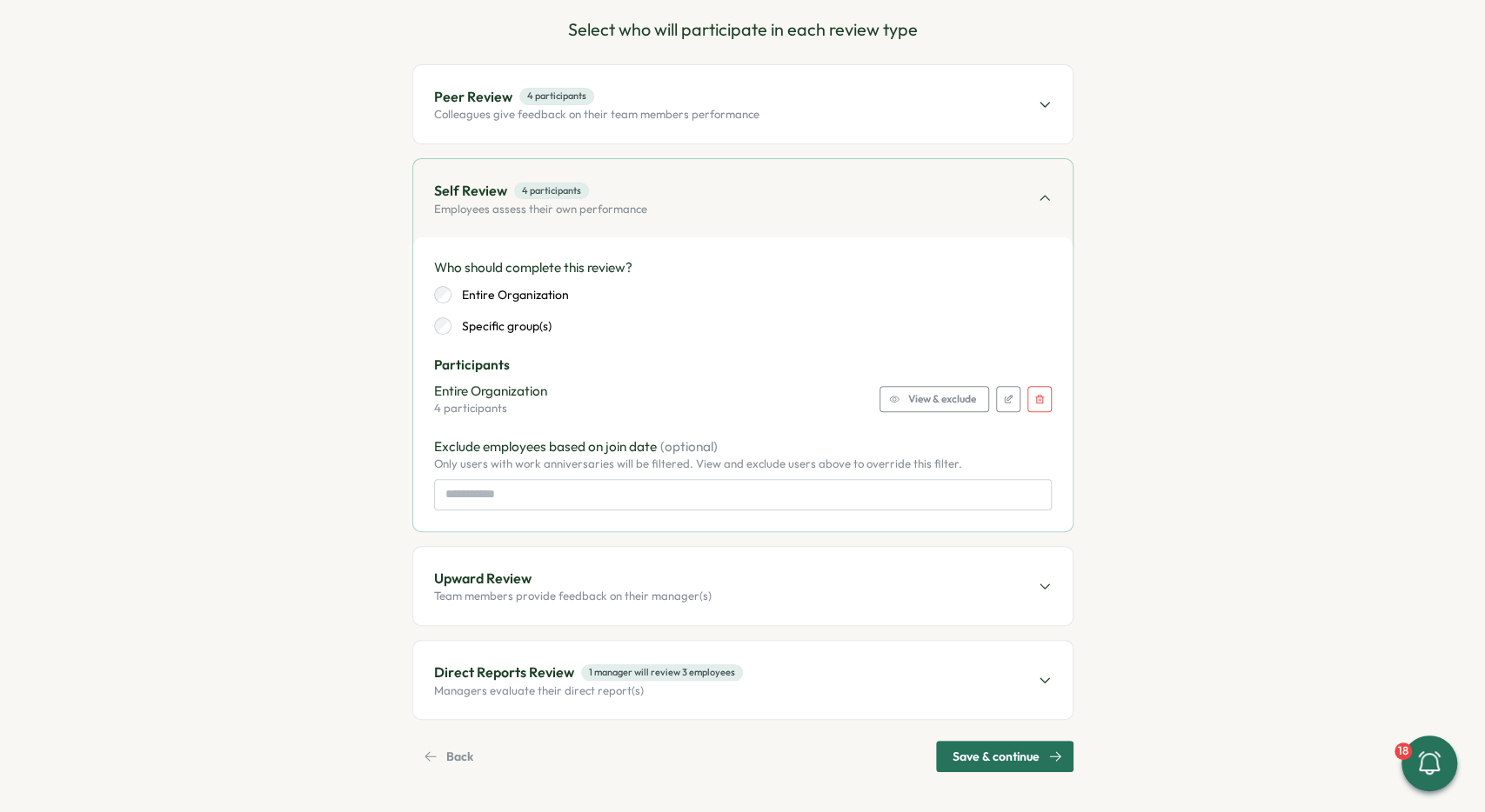
click at [661, 633] on div "Peer Review 4 participants Colleagues give feedback on their team members perfo…" at bounding box center [742, 393] width 661 height 656
click at [655, 613] on div "Upward Review Team members provide feedback on their manager(s)" at bounding box center [742, 587] width 659 height 78
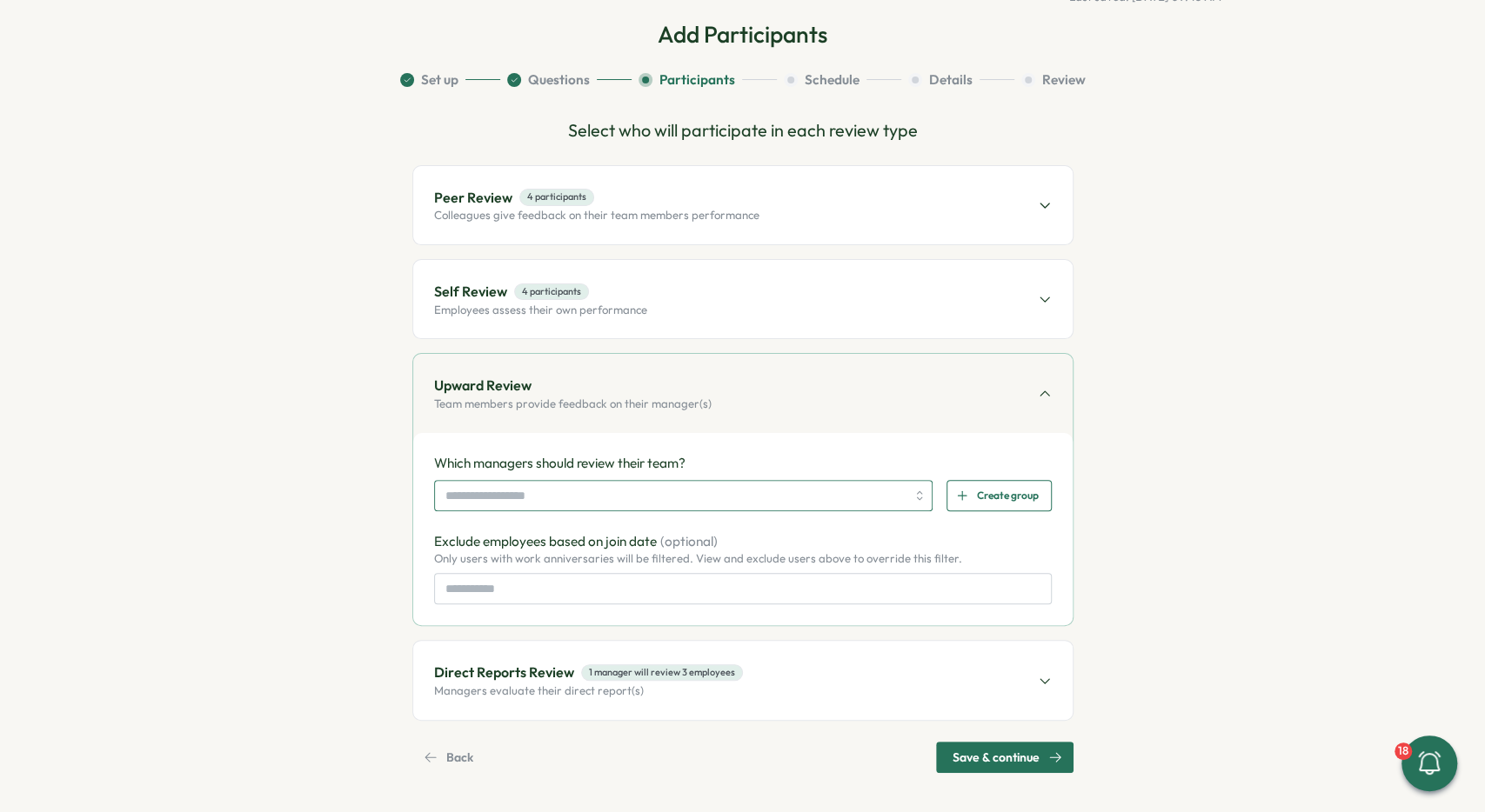
click at [552, 506] on input "search" at bounding box center [676, 496] width 461 height 29
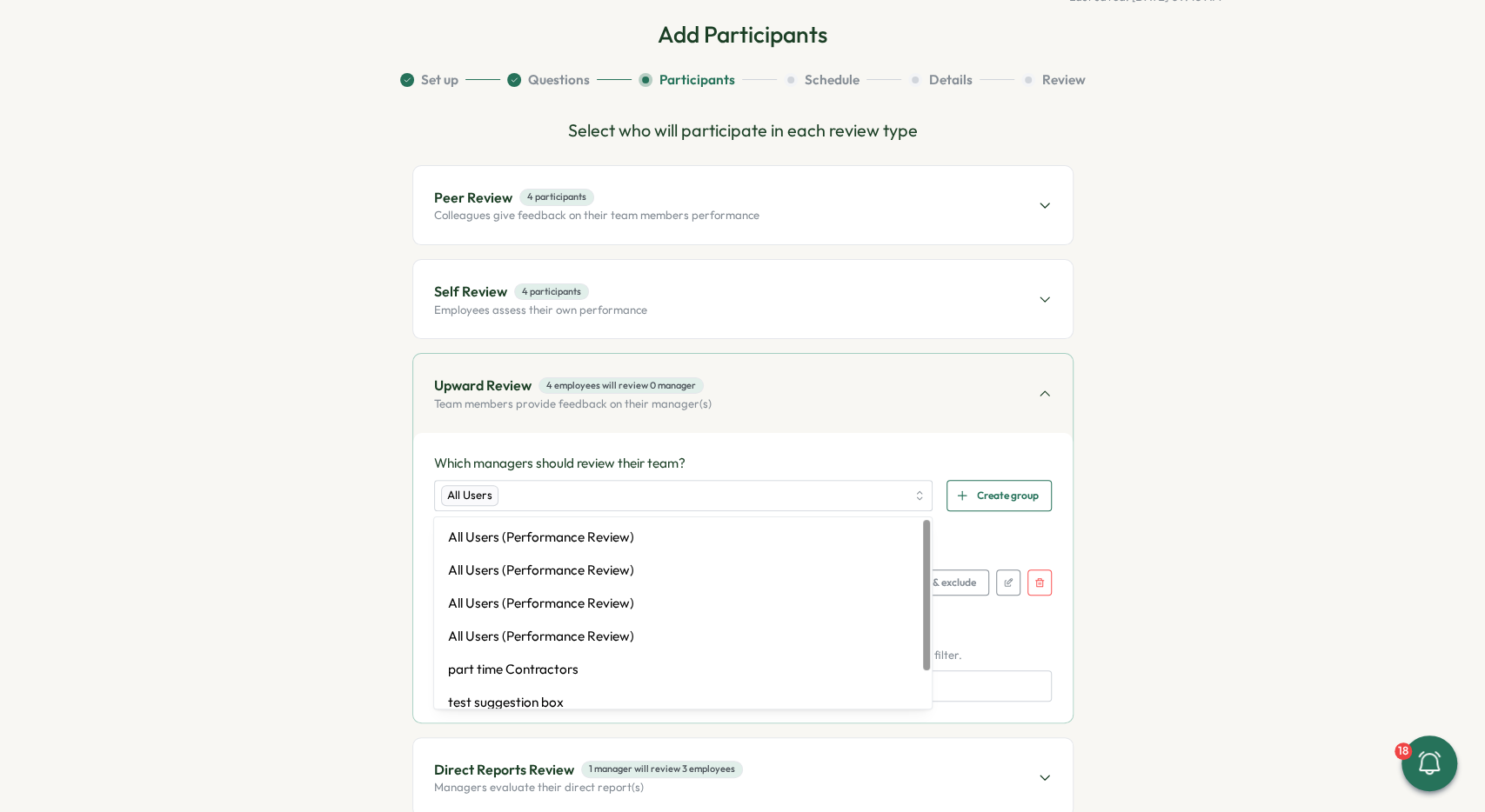
click at [681, 441] on div "Which managers should review their team? All Users All Users (Performance Revie…" at bounding box center [742, 578] width 659 height 290
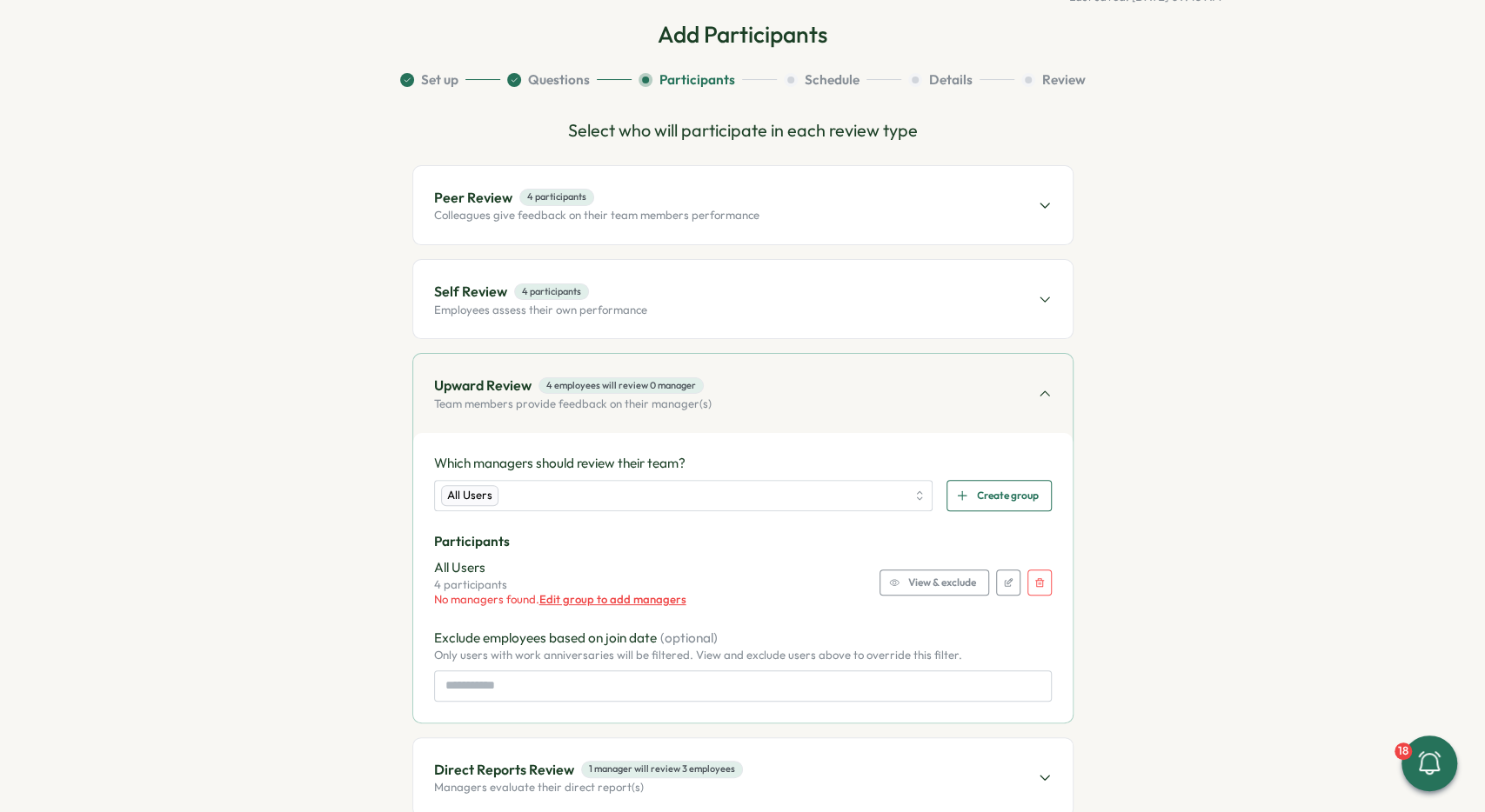
click at [913, 579] on span "View & exclude" at bounding box center [941, 583] width 68 height 24
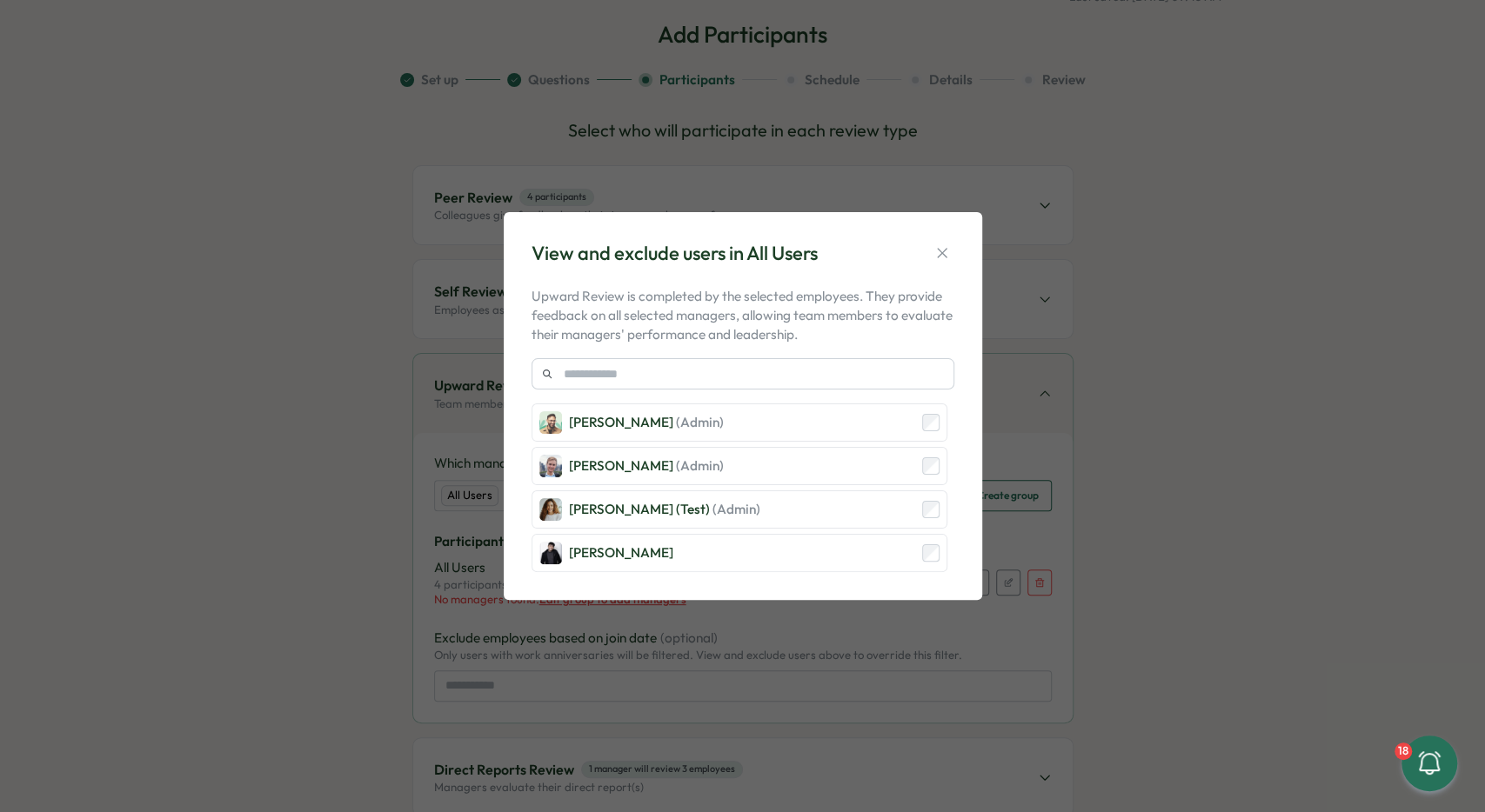
click at [940, 265] on div "View and exclude users in All Users" at bounding box center [743, 254] width 423 height 27
click at [928, 257] on div "View and exclude users in All Users" at bounding box center [743, 254] width 423 height 27
click at [954, 260] on div "View and exclude users in All Users Upward Review is completed by the selected …" at bounding box center [742, 406] width 437 height 347
click at [935, 245] on button "button" at bounding box center [941, 253] width 24 height 24
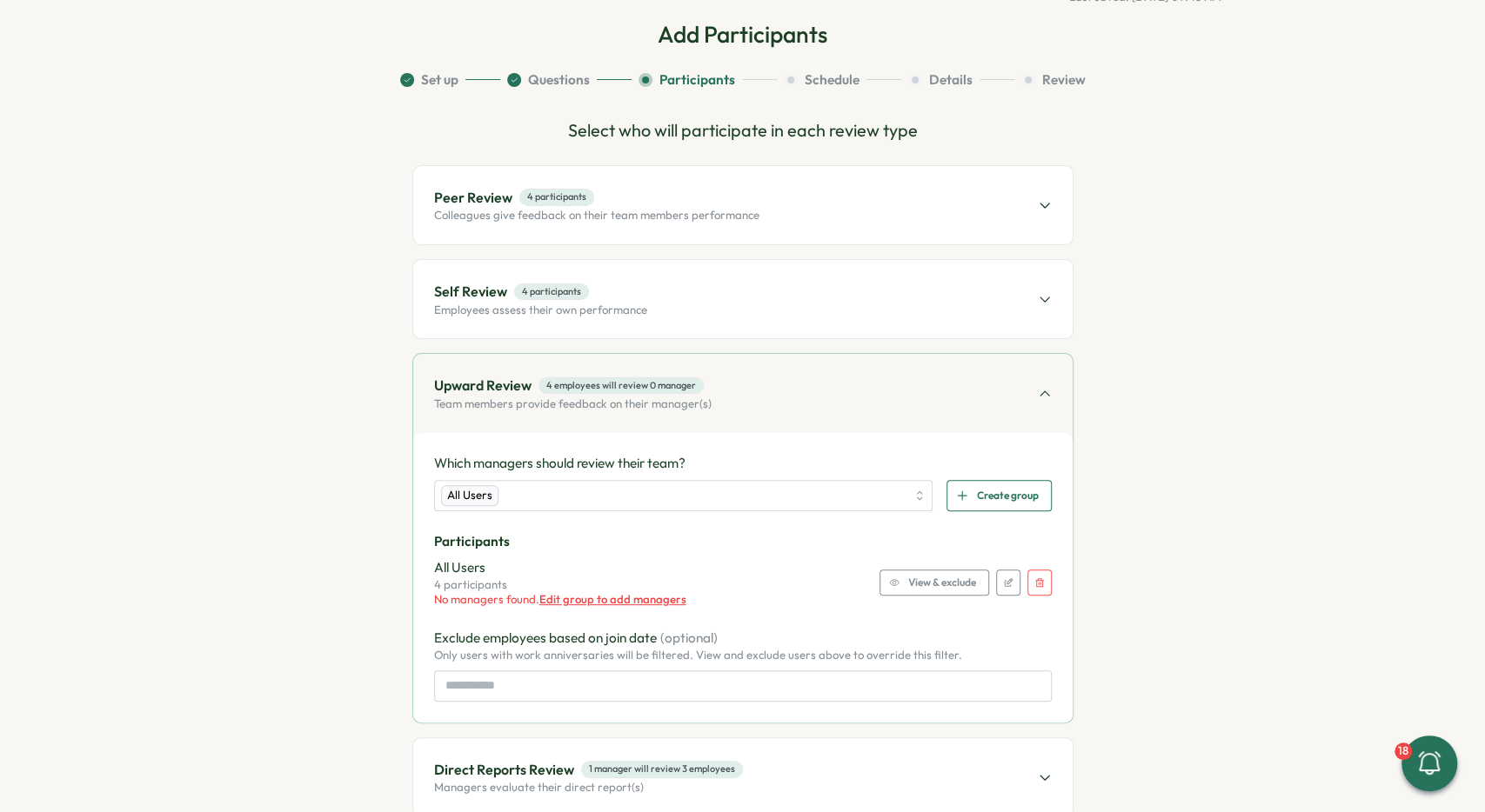
click at [619, 594] on span "Edit group to add managers" at bounding box center [613, 599] width 147 height 14
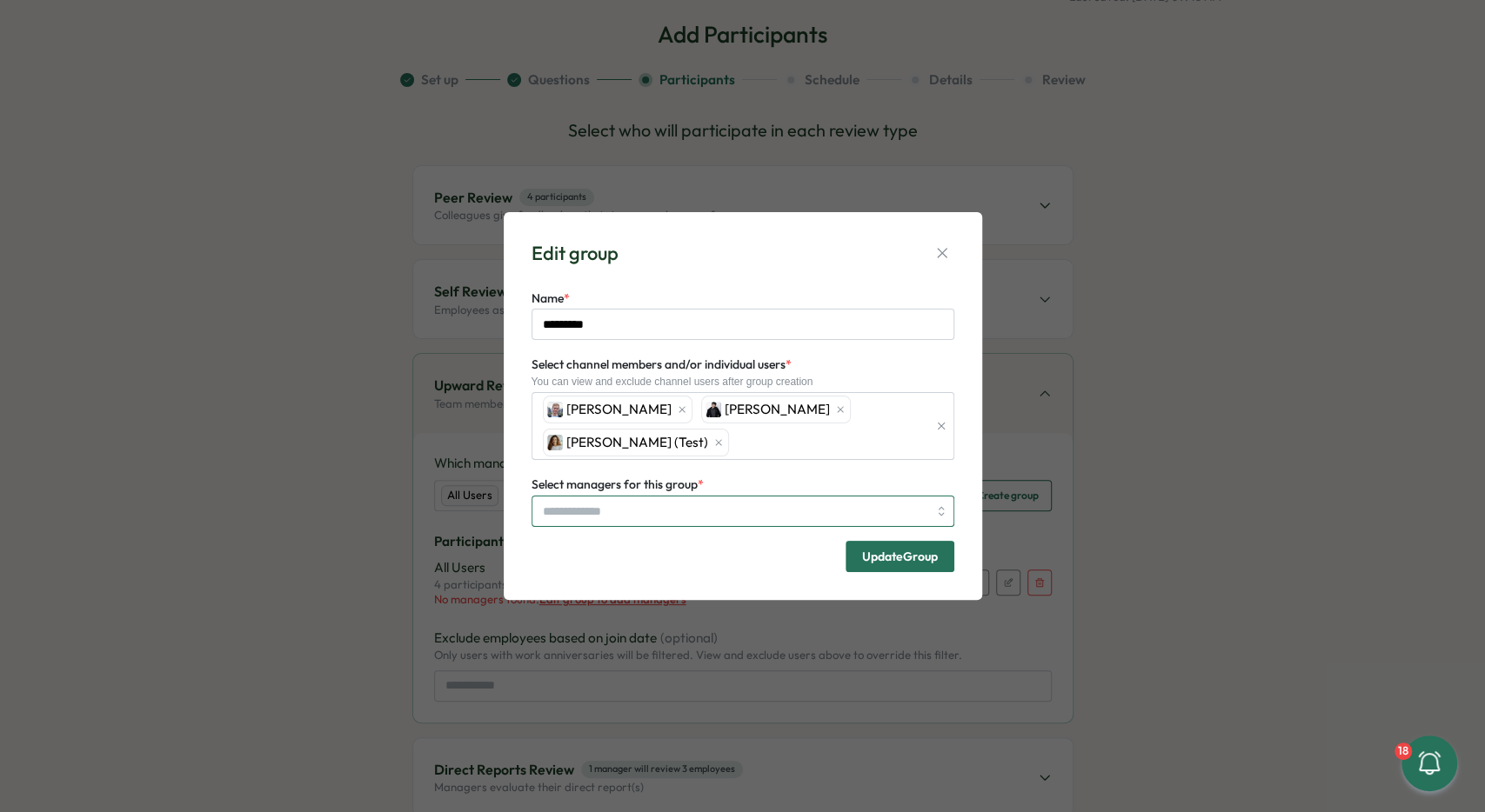
click at [622, 502] on input "Select managers for this group *" at bounding box center [735, 511] width 384 height 29
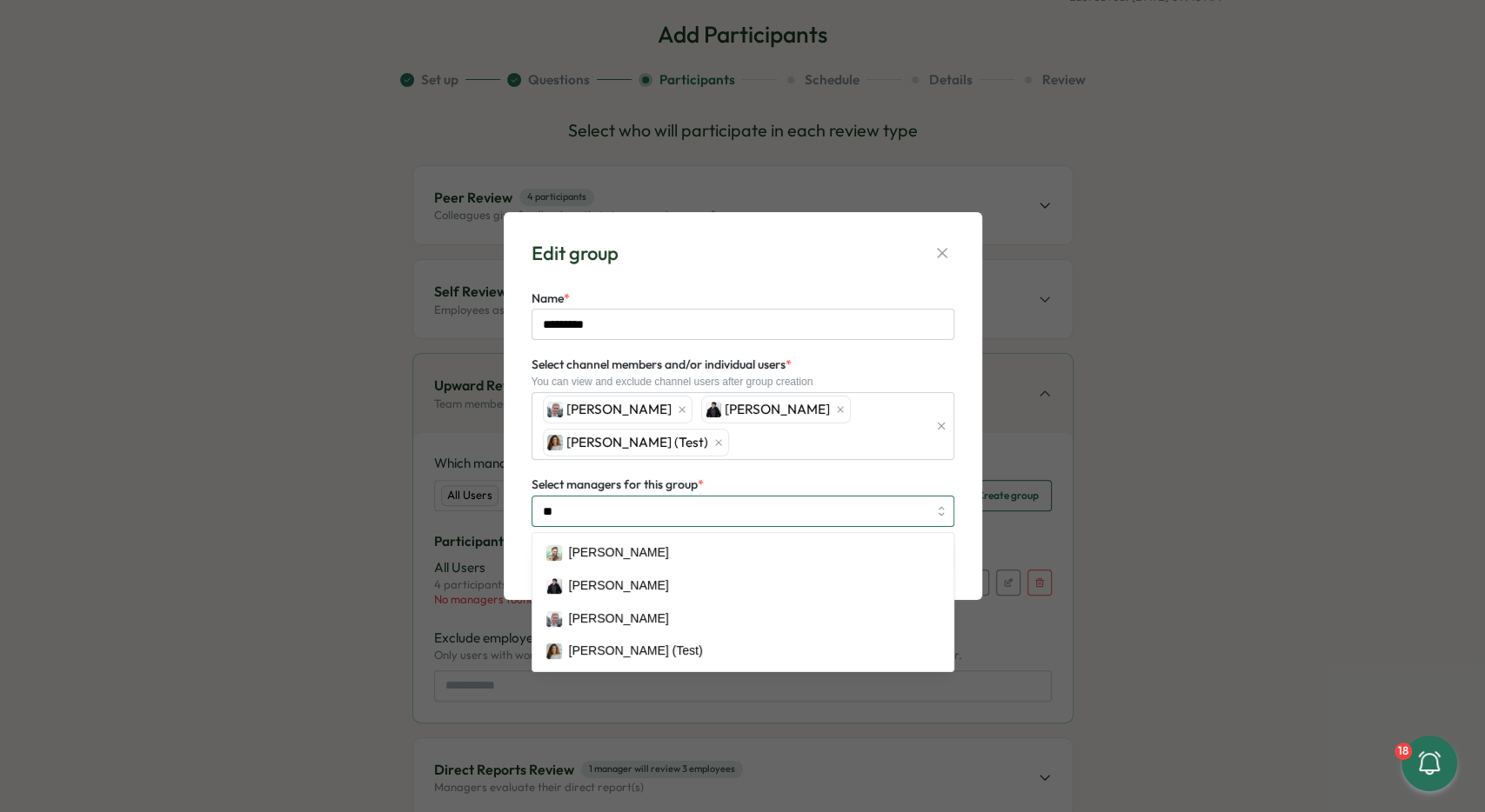
type input "***"
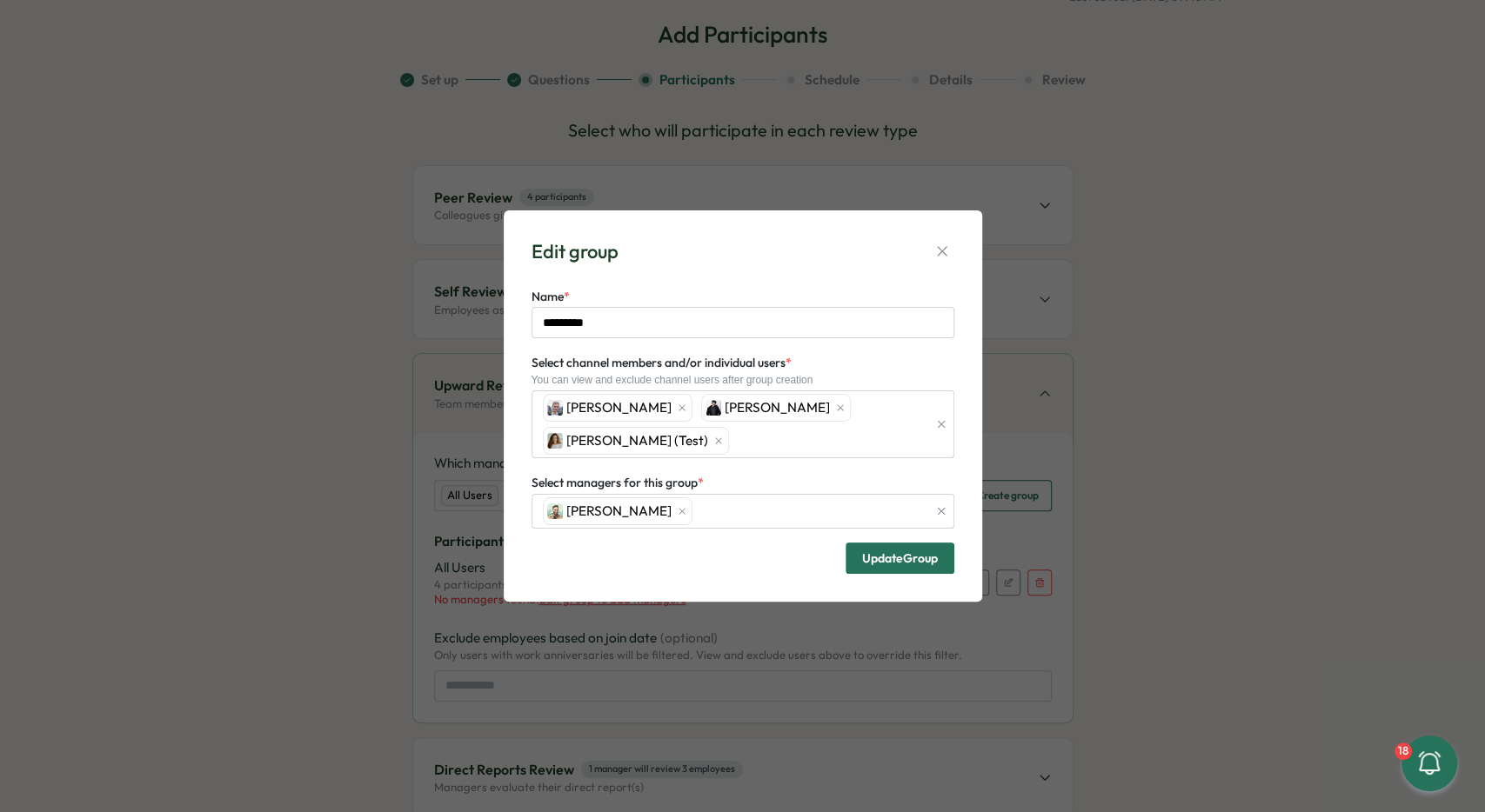
click at [916, 543] on button "Update Group" at bounding box center [899, 558] width 109 height 31
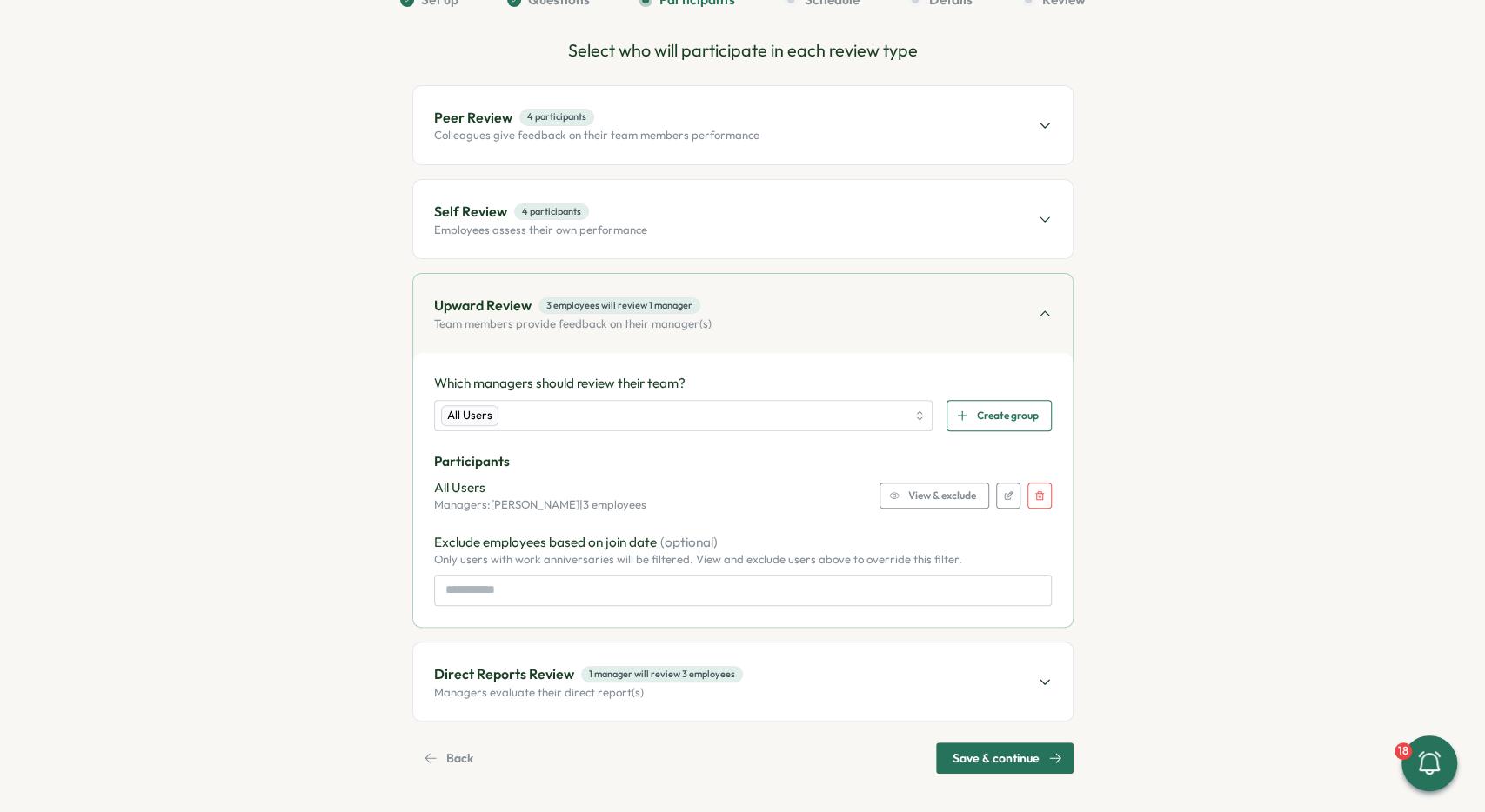
scroll to position [168, 0]
click at [667, 688] on p "Managers evaluate their direct report(s)" at bounding box center [588, 692] width 309 height 16
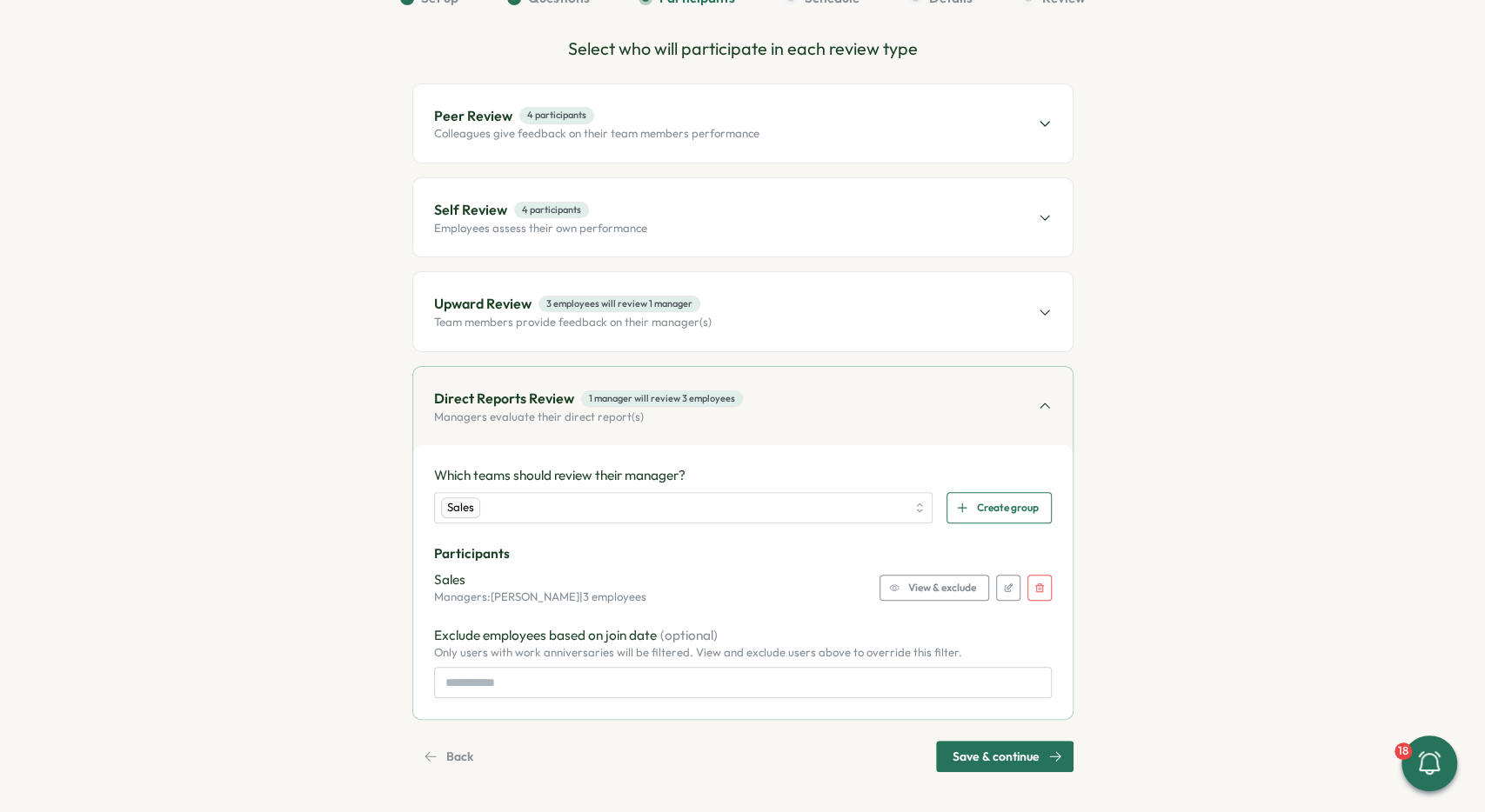
click at [1037, 584] on icon "button" at bounding box center [1039, 588] width 11 height 11
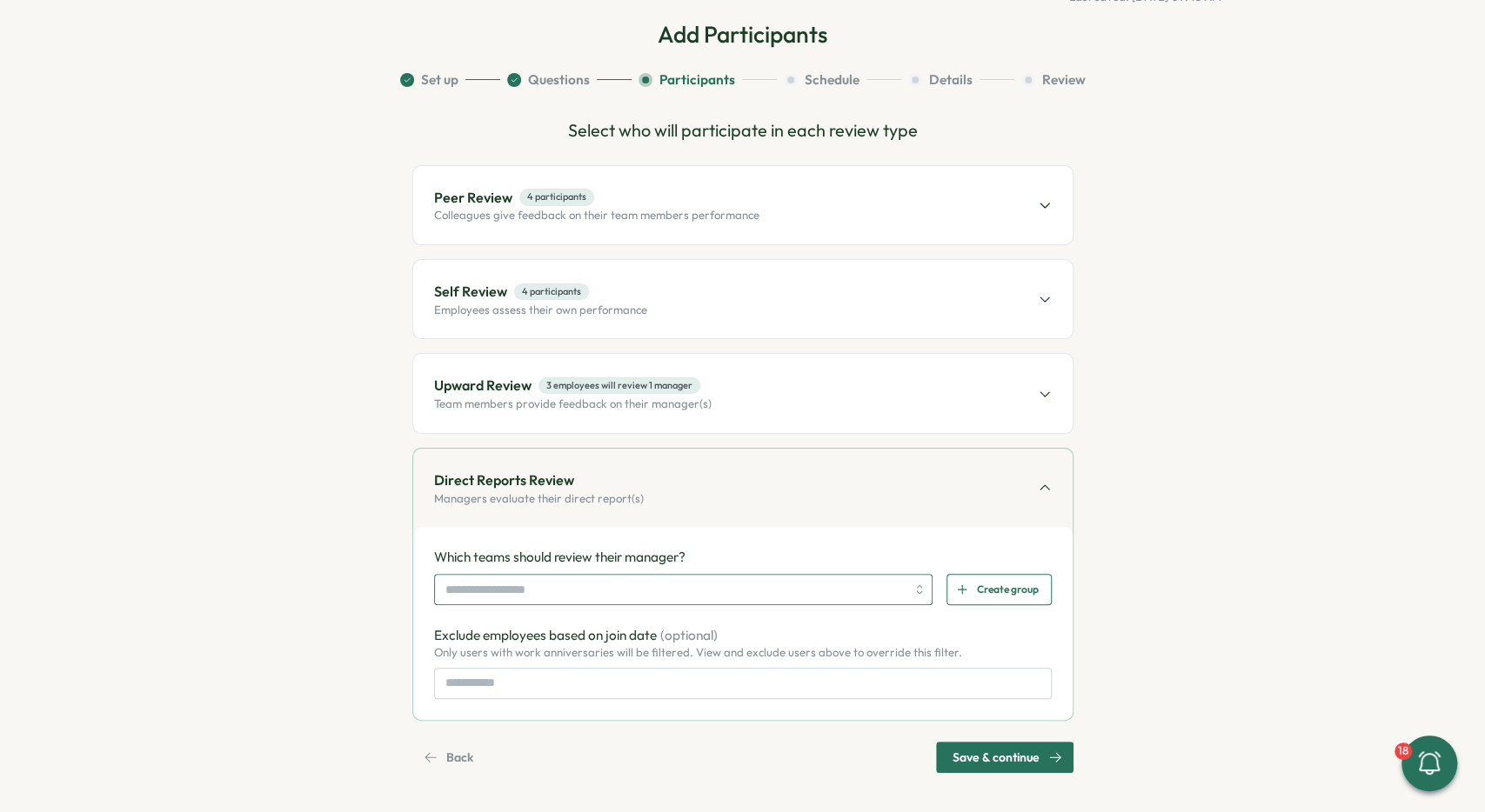
click at [537, 593] on input "search" at bounding box center [676, 590] width 461 height 29
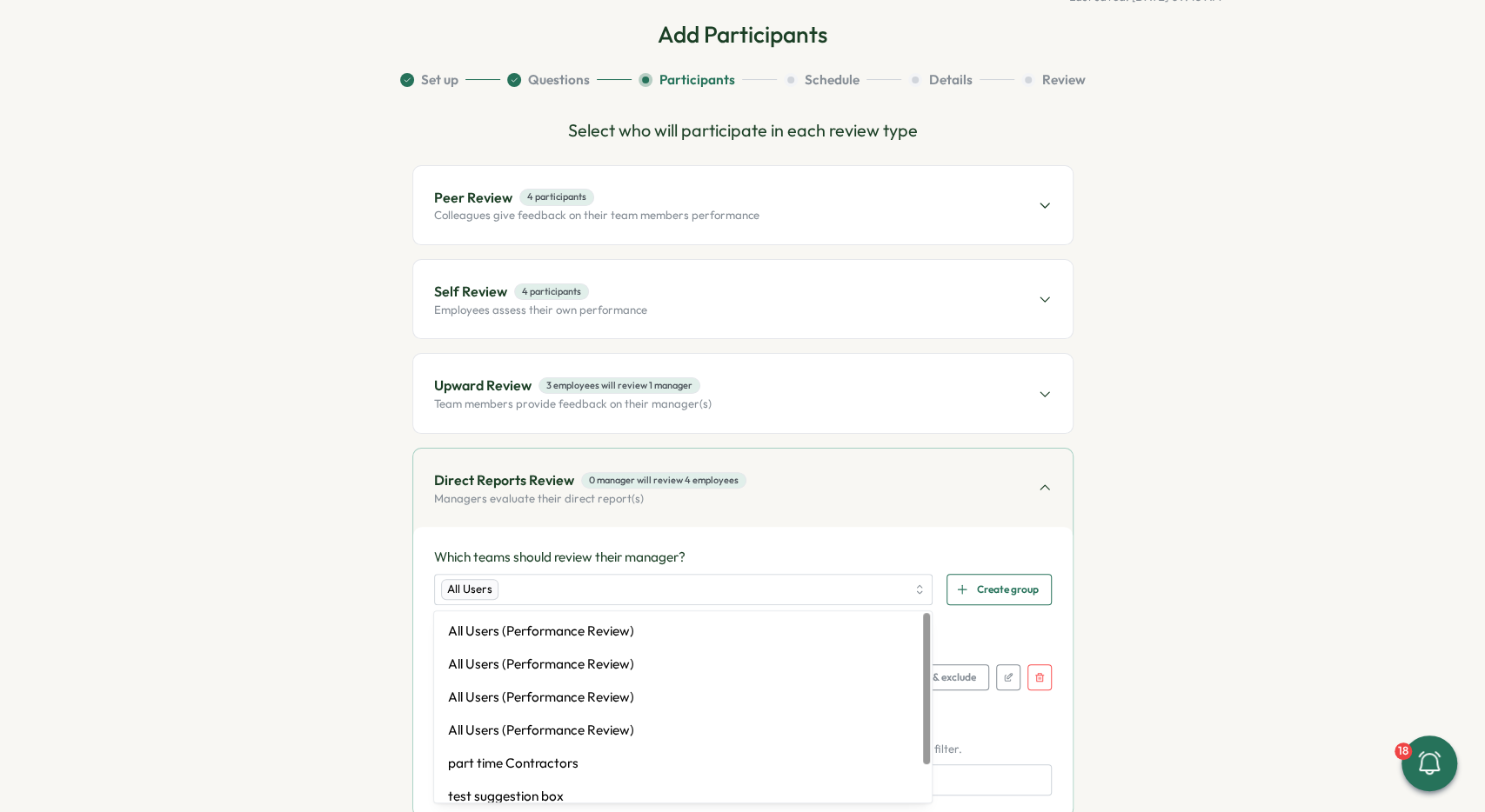
click at [649, 521] on div "Direct Reports Review 0 manager will review 4 employees Managers evaluate their…" at bounding box center [742, 488] width 659 height 78
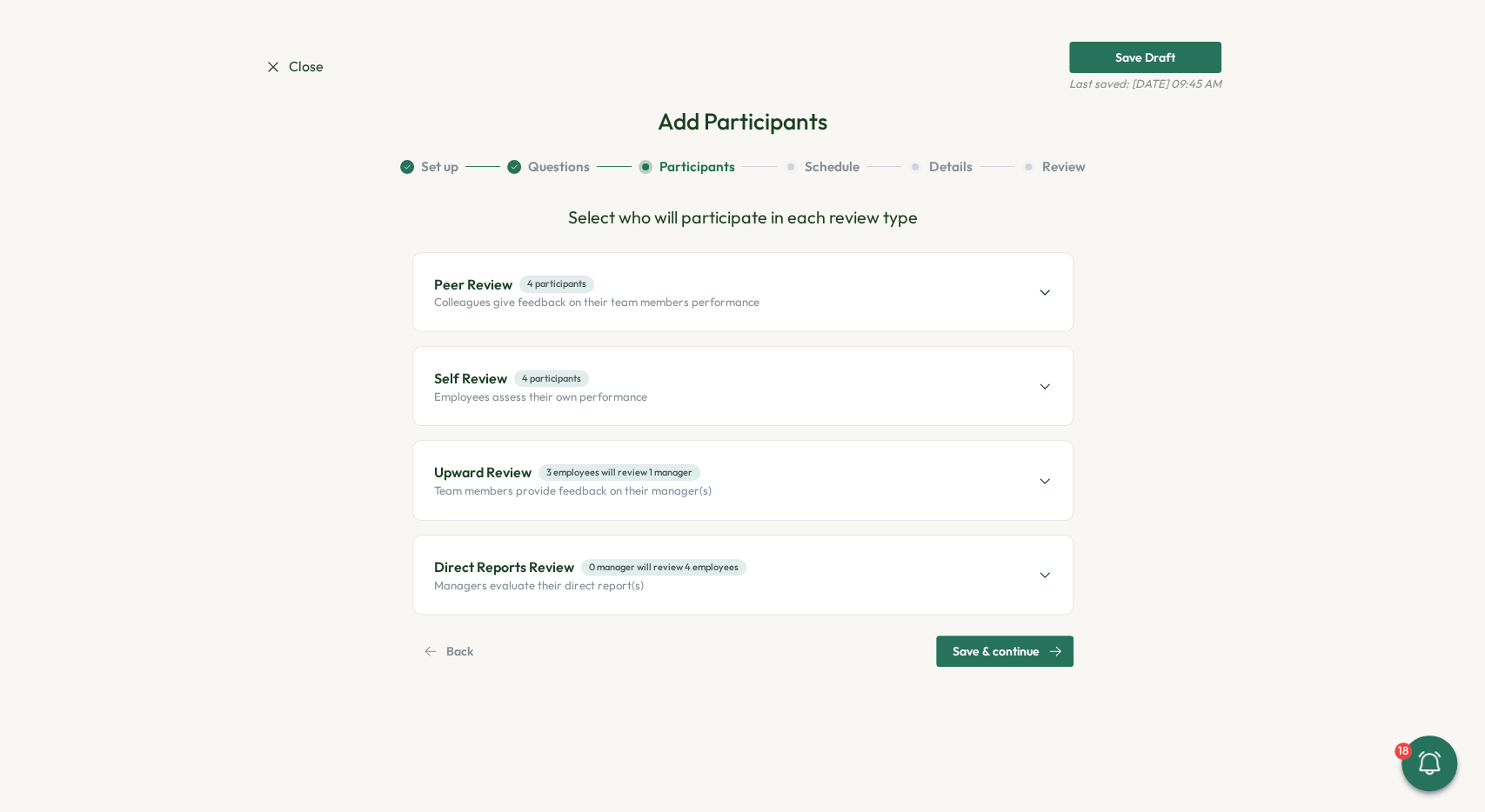
click at [629, 566] on span "0 manager will review 4 employees" at bounding box center [663, 567] width 166 height 17
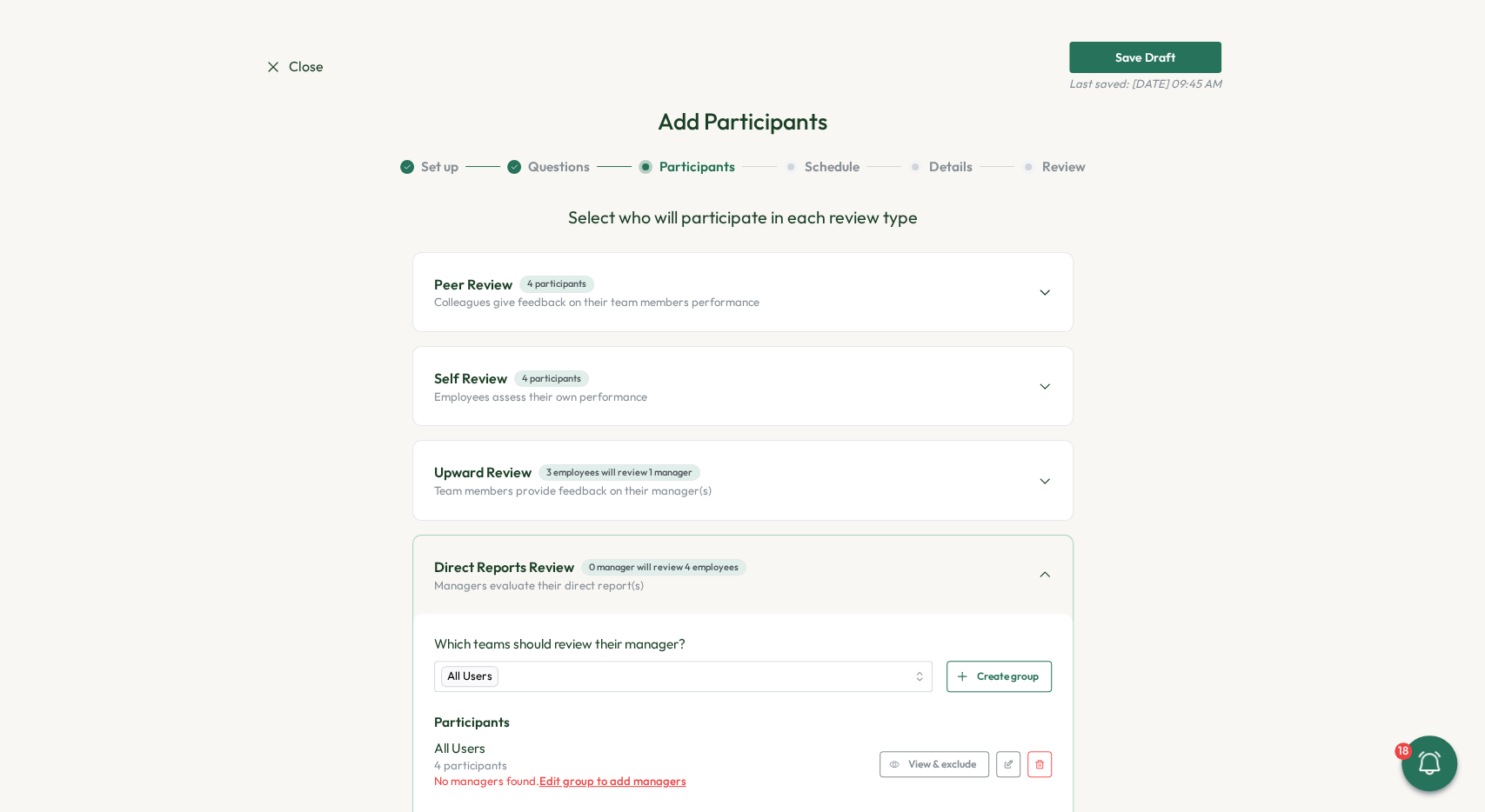
click at [655, 781] on span "Edit group to add managers" at bounding box center [613, 781] width 147 height 14
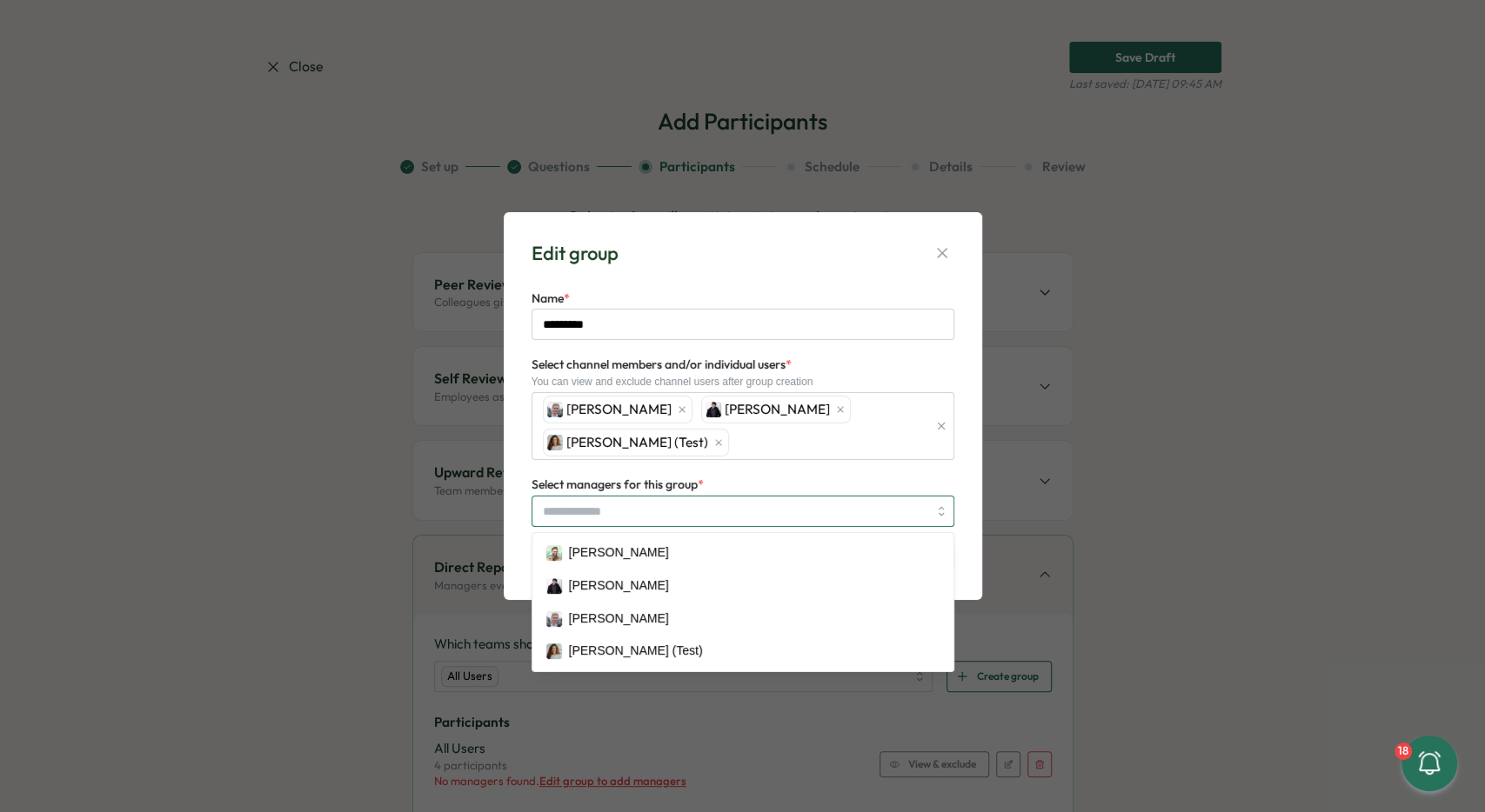
click at [625, 516] on input "Select managers for this group *" at bounding box center [735, 511] width 384 height 29
type input "***"
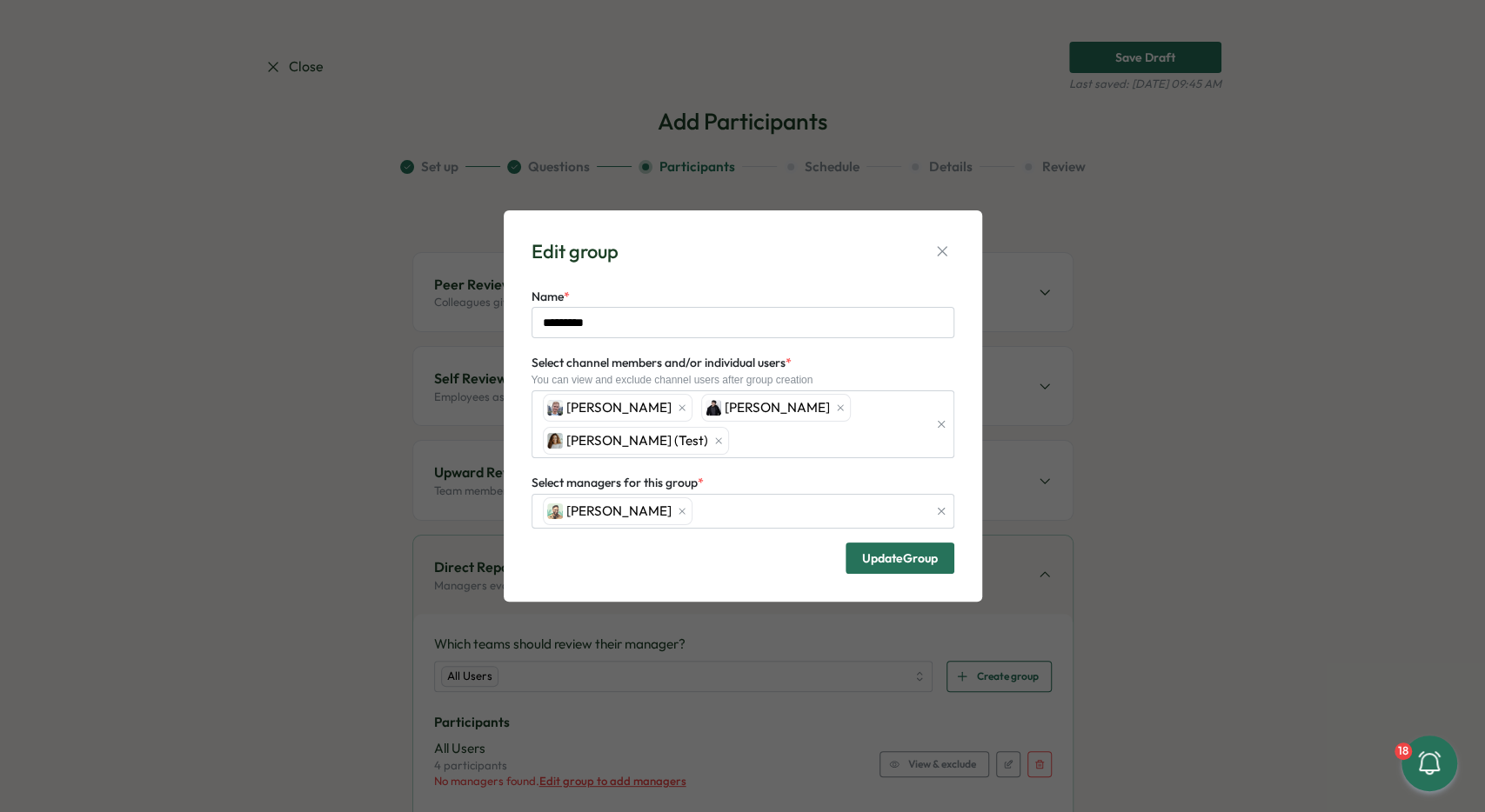
click at [789, 287] on div "Edit group Name * ********* Select channel members and/or individual users * Yo…" at bounding box center [742, 406] width 437 height 351
click at [904, 556] on span "Update Group" at bounding box center [899, 558] width 75 height 12
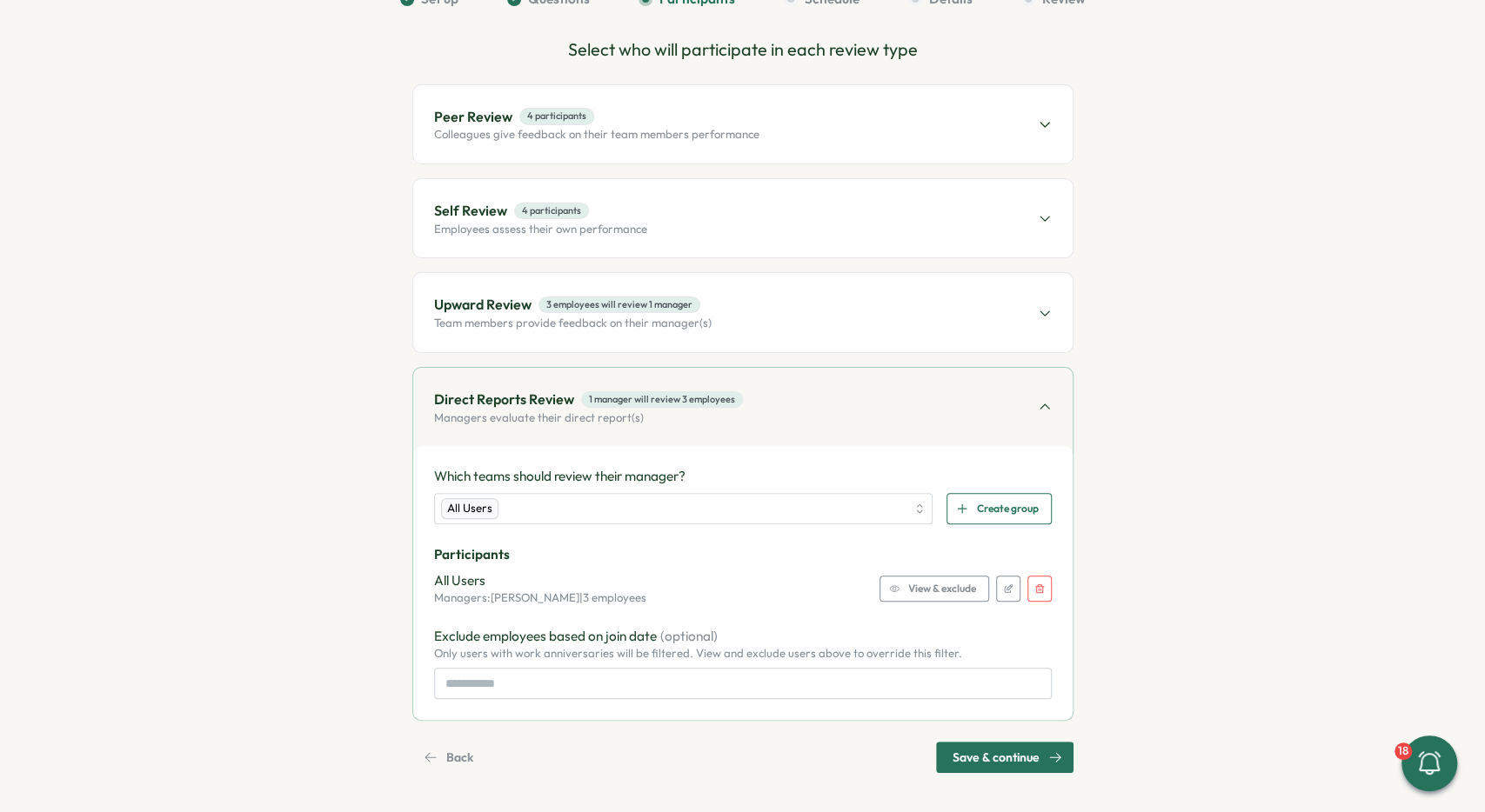
scroll to position [168, 0]
click at [962, 748] on span "Save & continue" at bounding box center [995, 756] width 87 height 29
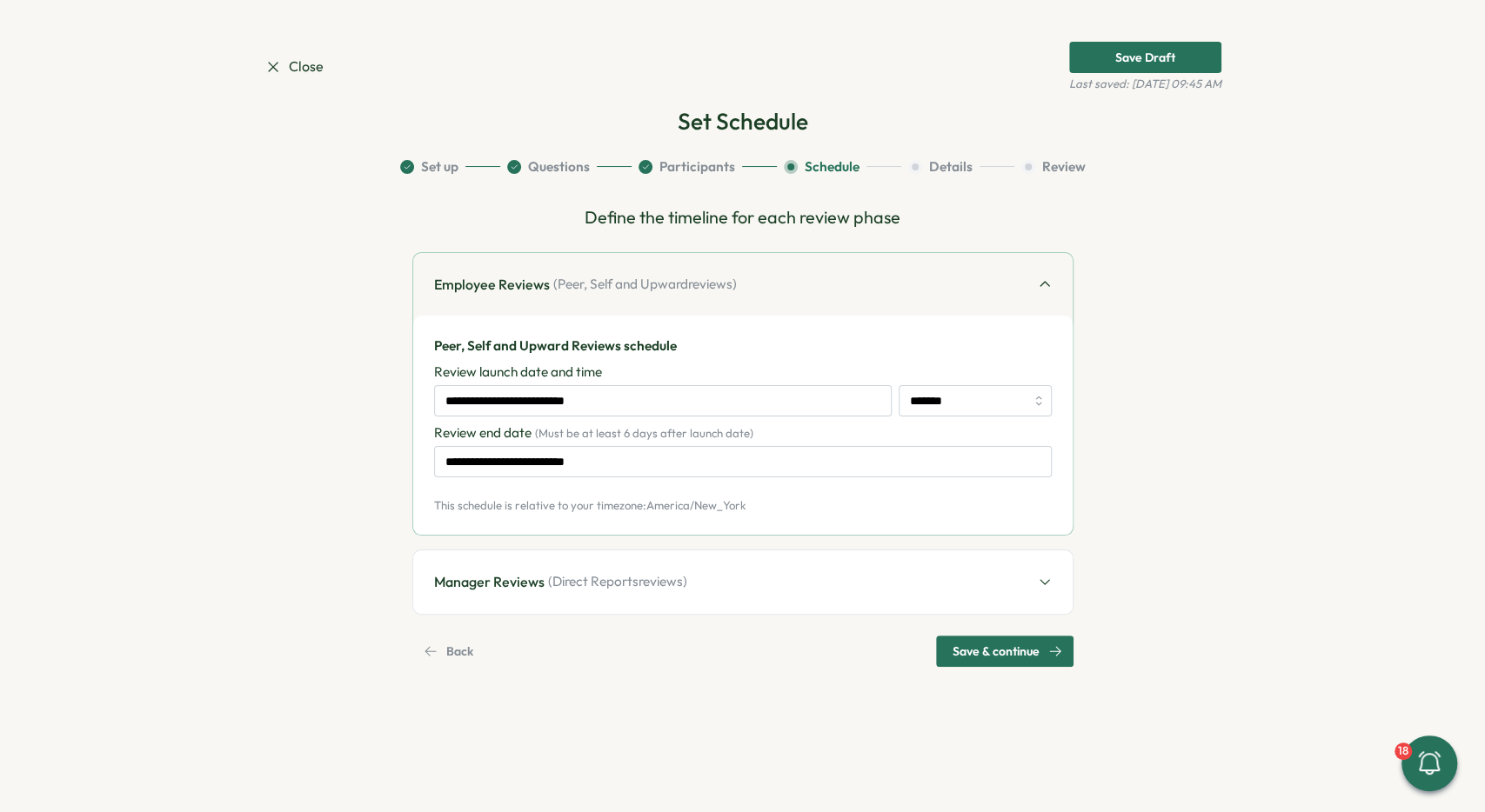
click at [965, 640] on span "Save & continue" at bounding box center [995, 651] width 87 height 29
click at [591, 406] on input "**********" at bounding box center [662, 401] width 457 height 31
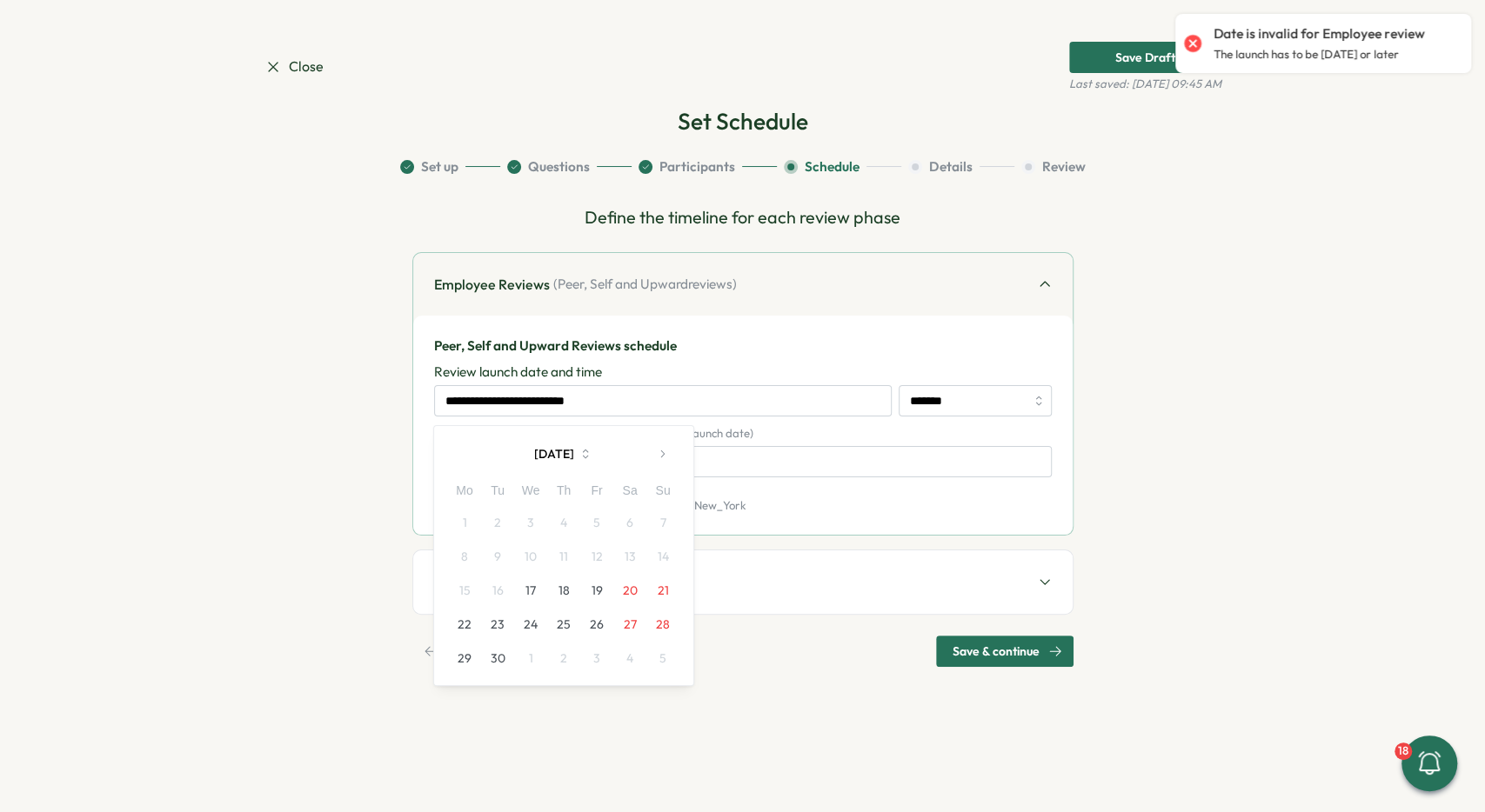
click at [532, 590] on button "17" at bounding box center [531, 591] width 33 height 33
type input "**********"
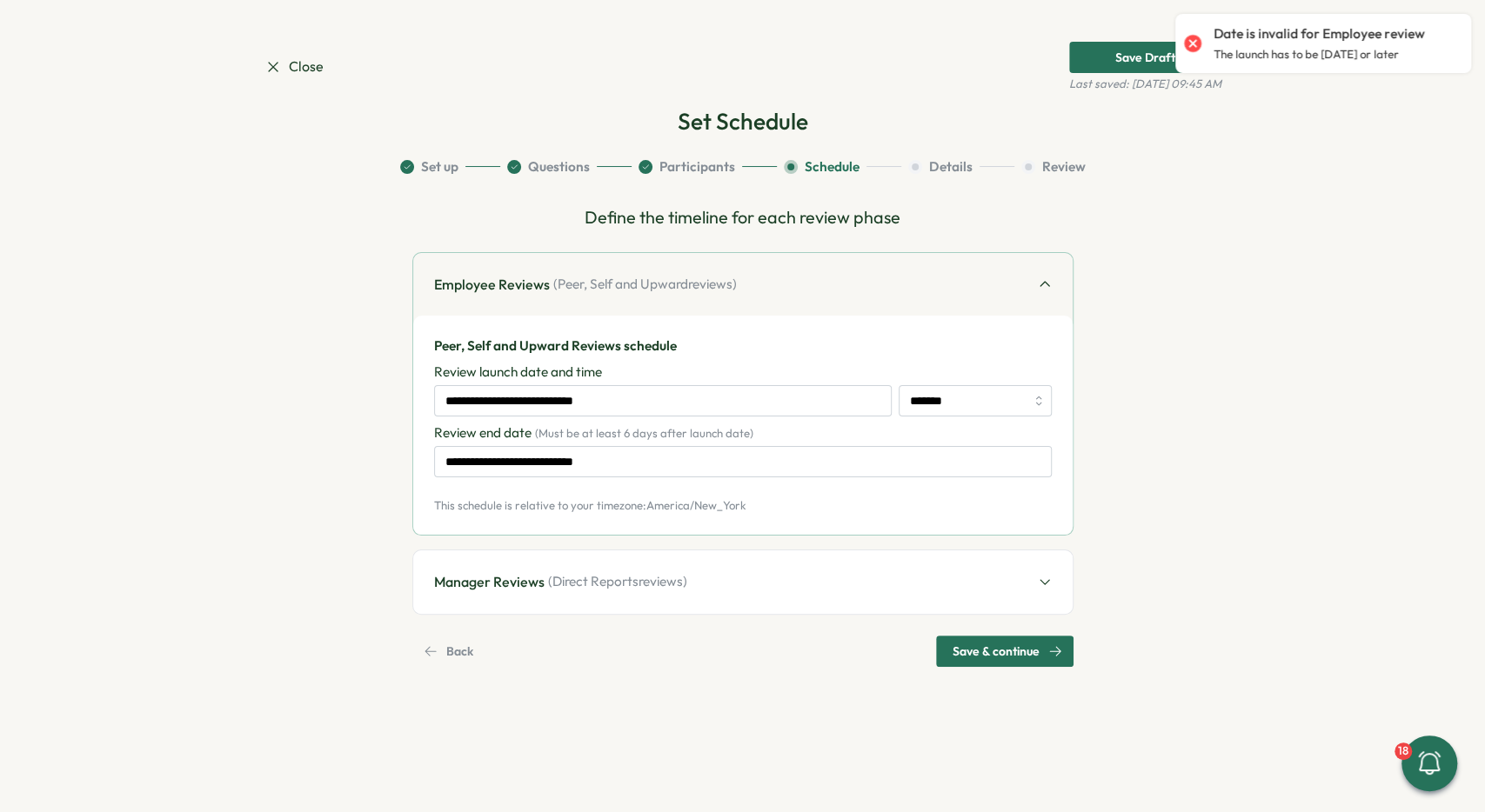
click at [962, 645] on span "Save & continue" at bounding box center [995, 651] width 87 height 29
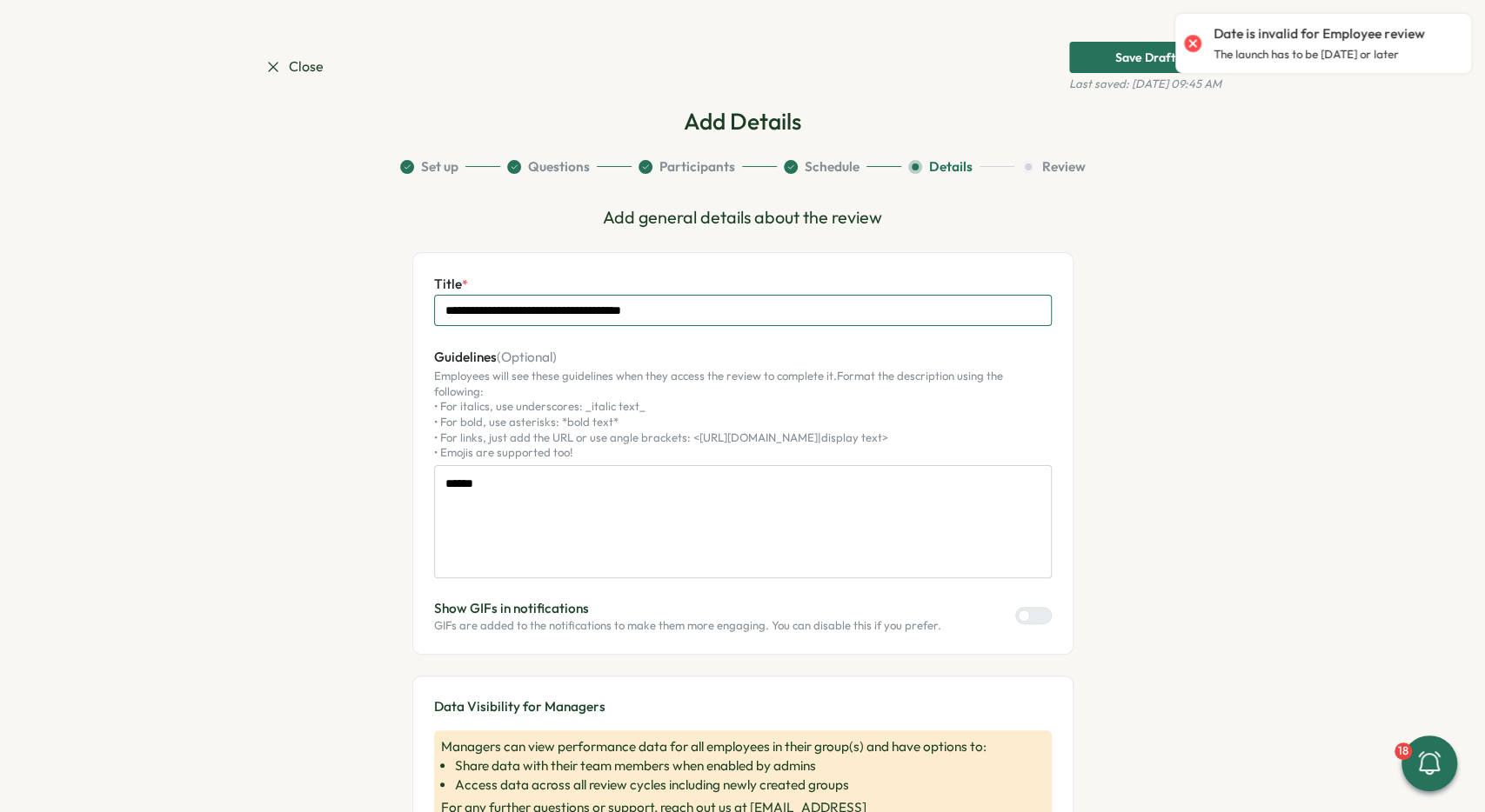
drag, startPoint x: 696, startPoint y: 314, endPoint x: 555, endPoint y: 312, distance: 141.0
click at [555, 312] on input "**********" at bounding box center [742, 310] width 617 height 31
drag, startPoint x: 515, startPoint y: 472, endPoint x: 360, endPoint y: 465, distance: 155.2
click at [360, 465] on section "**********" at bounding box center [742, 643] width 957 height 970
click at [756, 305] on input "**********" at bounding box center [742, 310] width 617 height 31
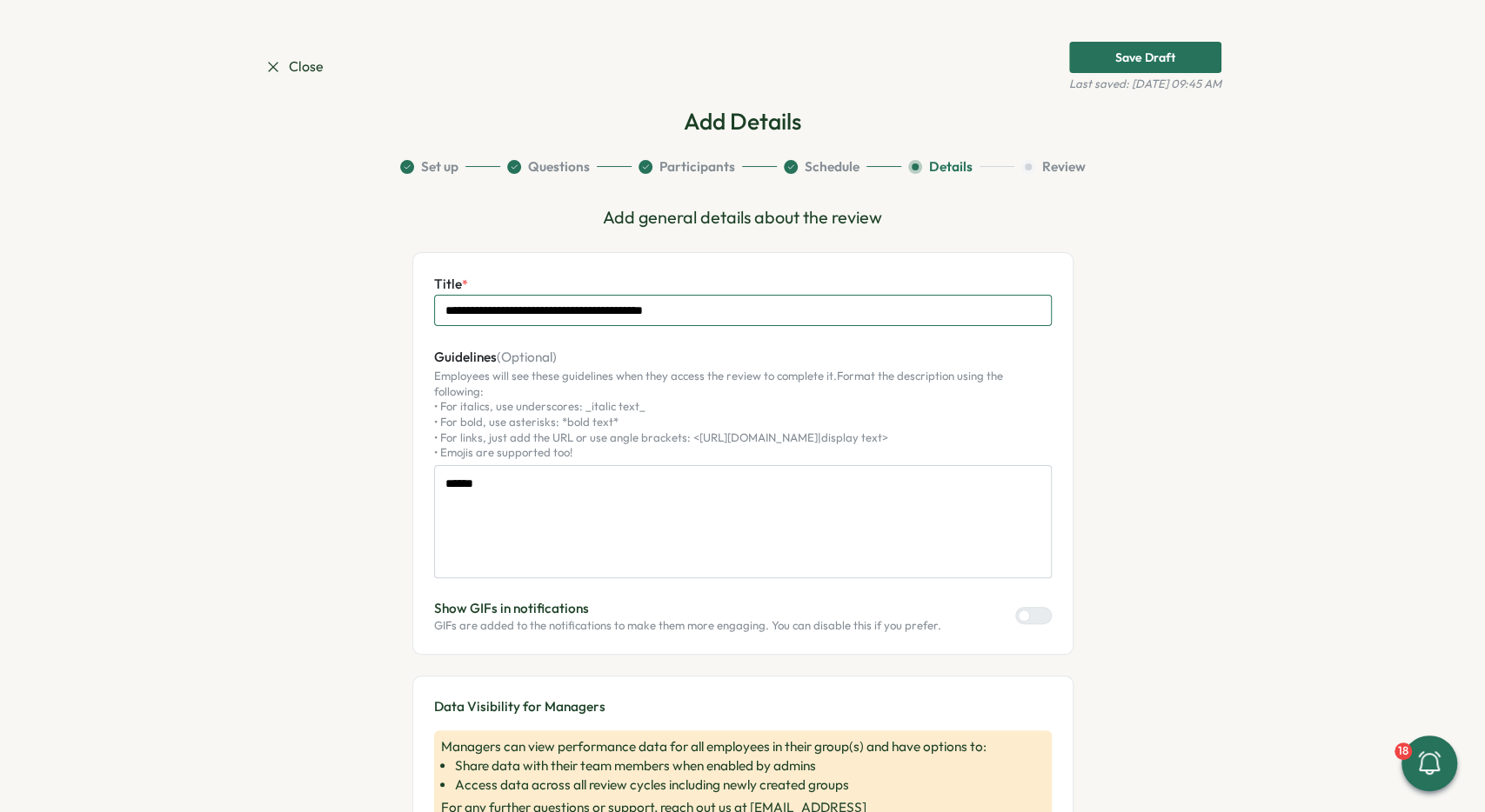
click at [695, 308] on input "**********" at bounding box center [742, 310] width 617 height 31
type input "**********"
drag, startPoint x: 521, startPoint y: 486, endPoint x: 355, endPoint y: 470, distance: 166.8
click at [434, 470] on textarea "******" at bounding box center [742, 521] width 618 height 113
type textarea "*"
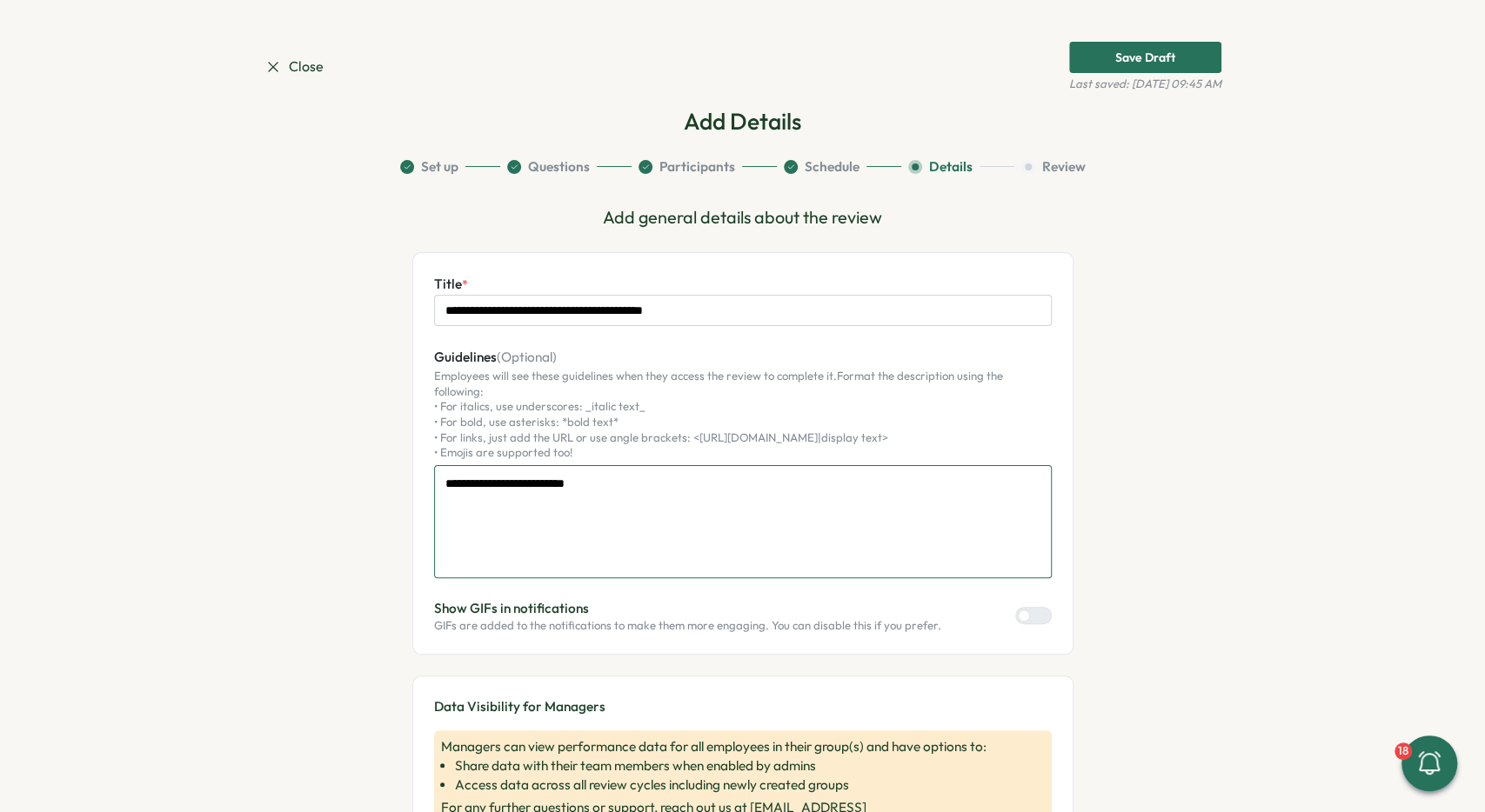
type textarea "**********"
click at [852, 167] on button "Schedule" at bounding box center [842, 167] width 118 height 20
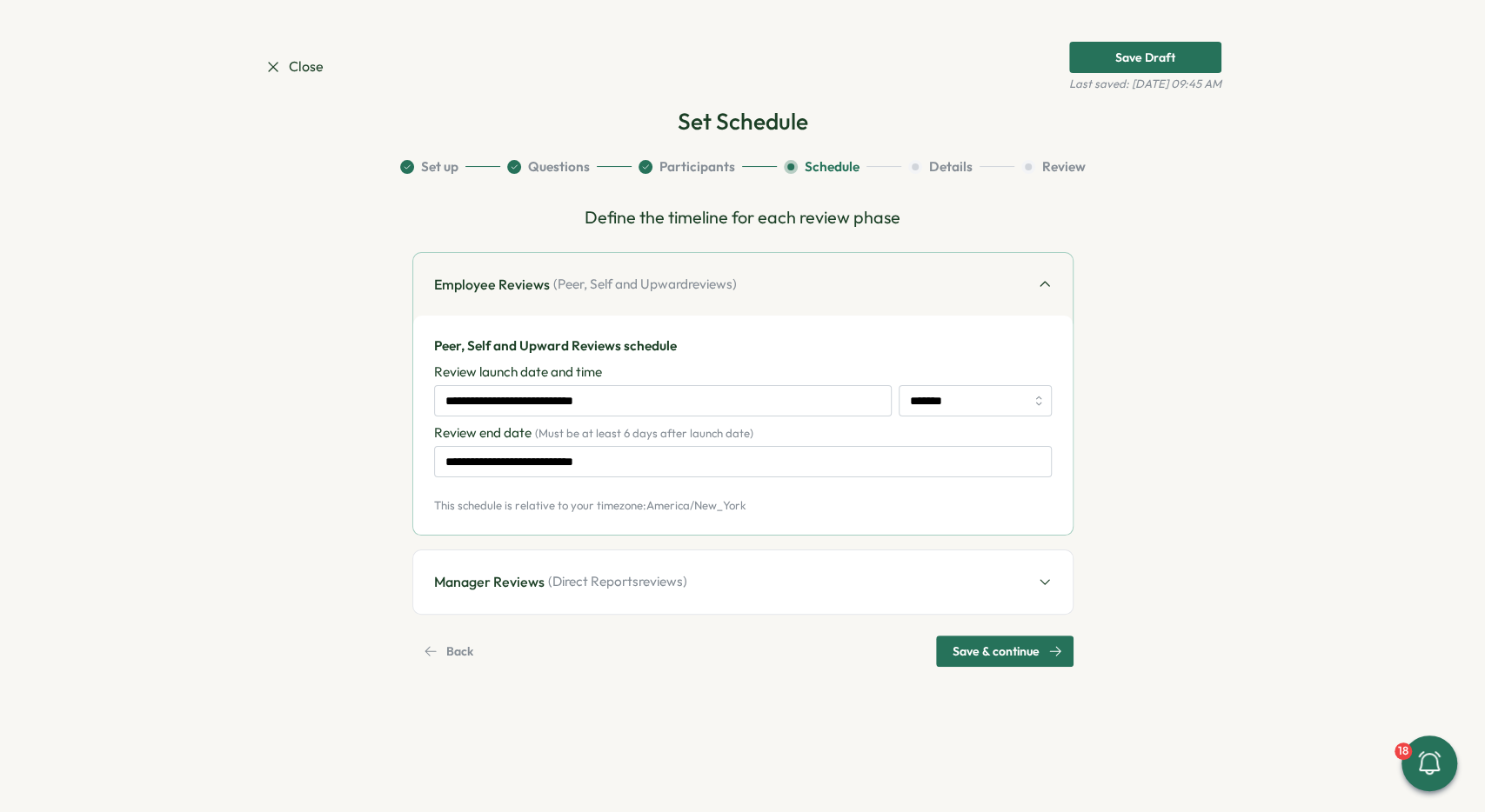
click at [603, 573] on span "( Direct Reports reviews)" at bounding box center [617, 582] width 139 height 20
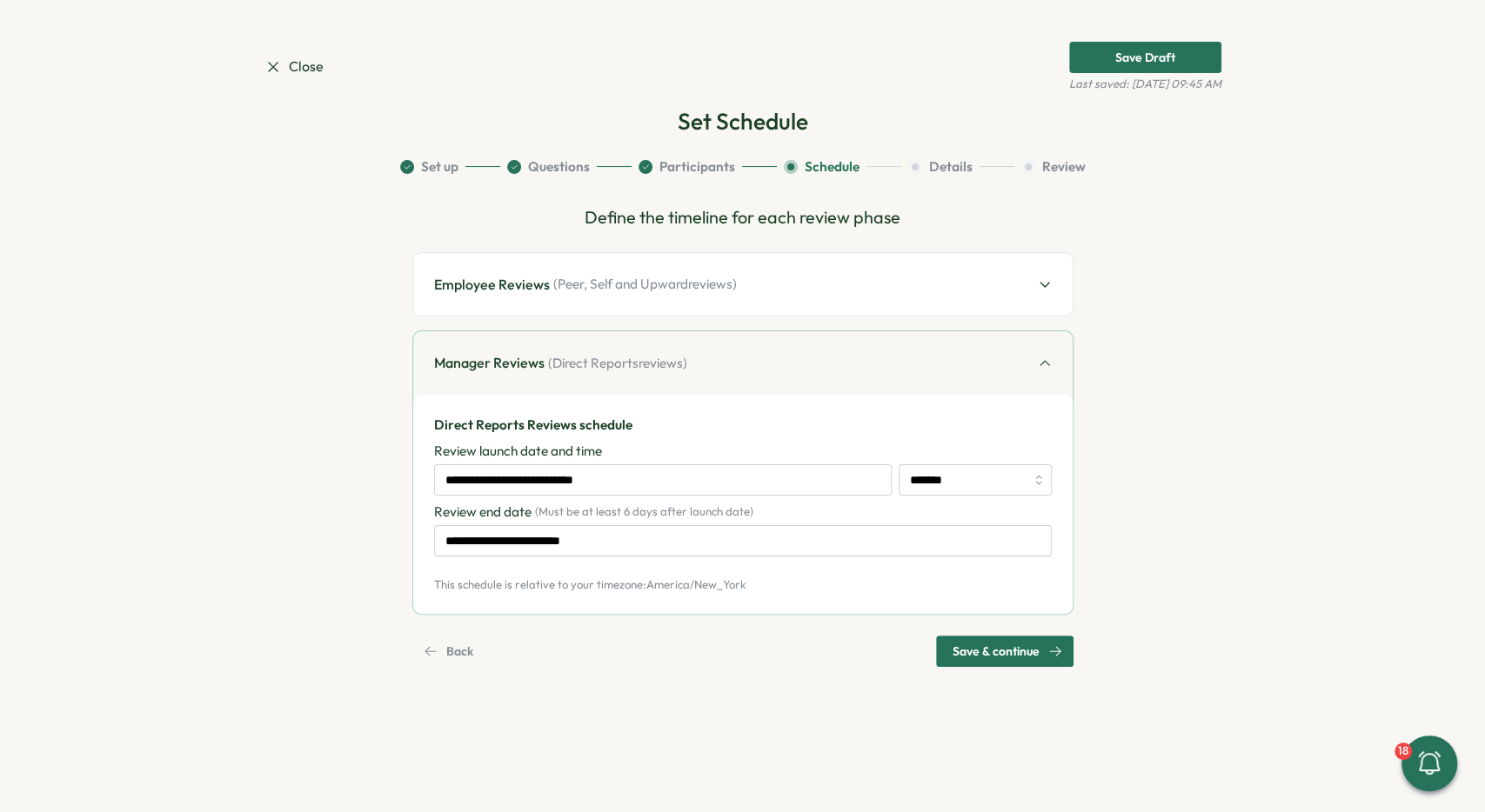
click at [527, 460] on div "**********" at bounding box center [742, 468] width 617 height 54
click at [546, 480] on input "**********" at bounding box center [662, 480] width 457 height 31
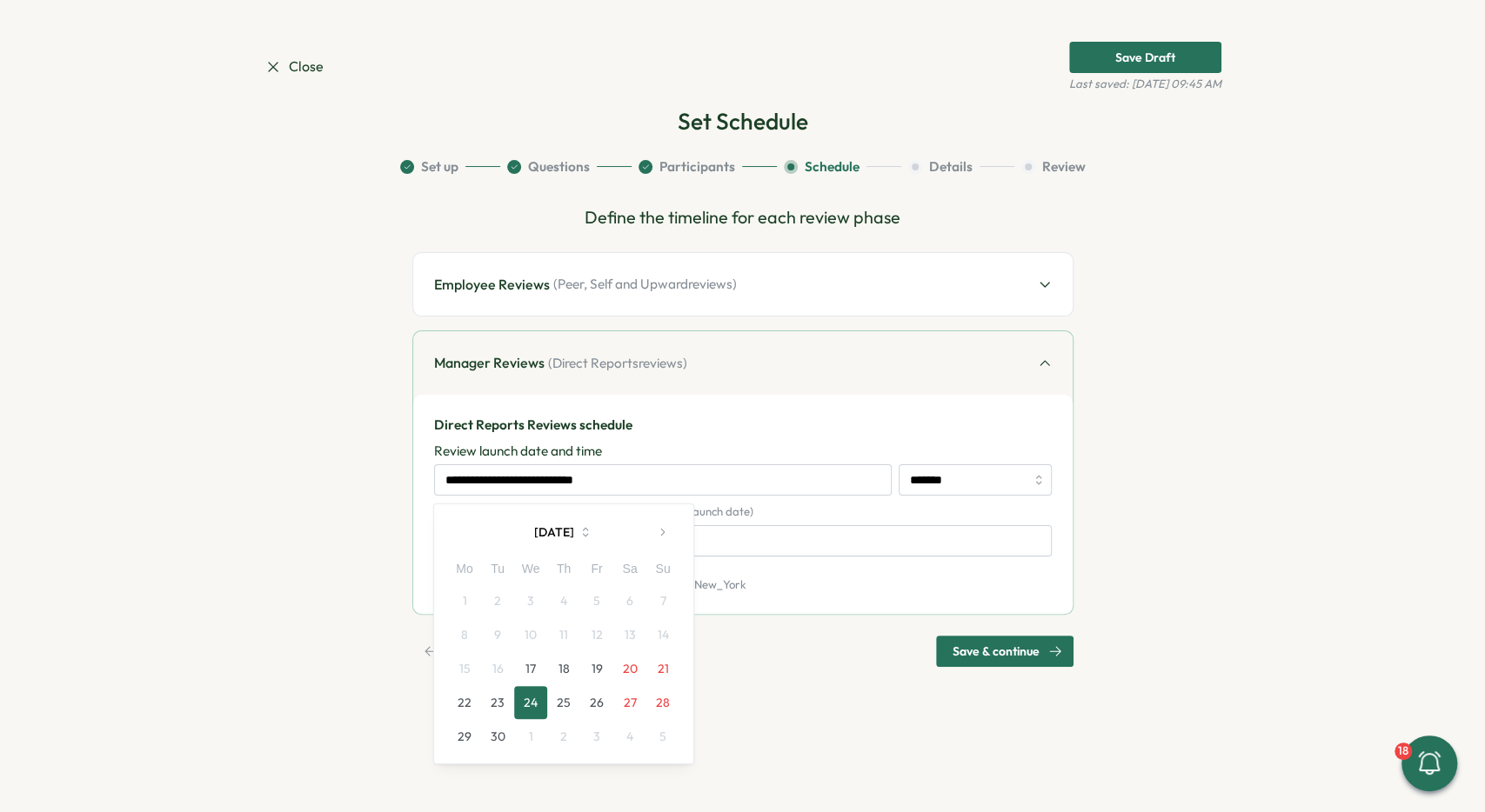
click at [539, 664] on button "17" at bounding box center [531, 669] width 33 height 33
type input "**********"
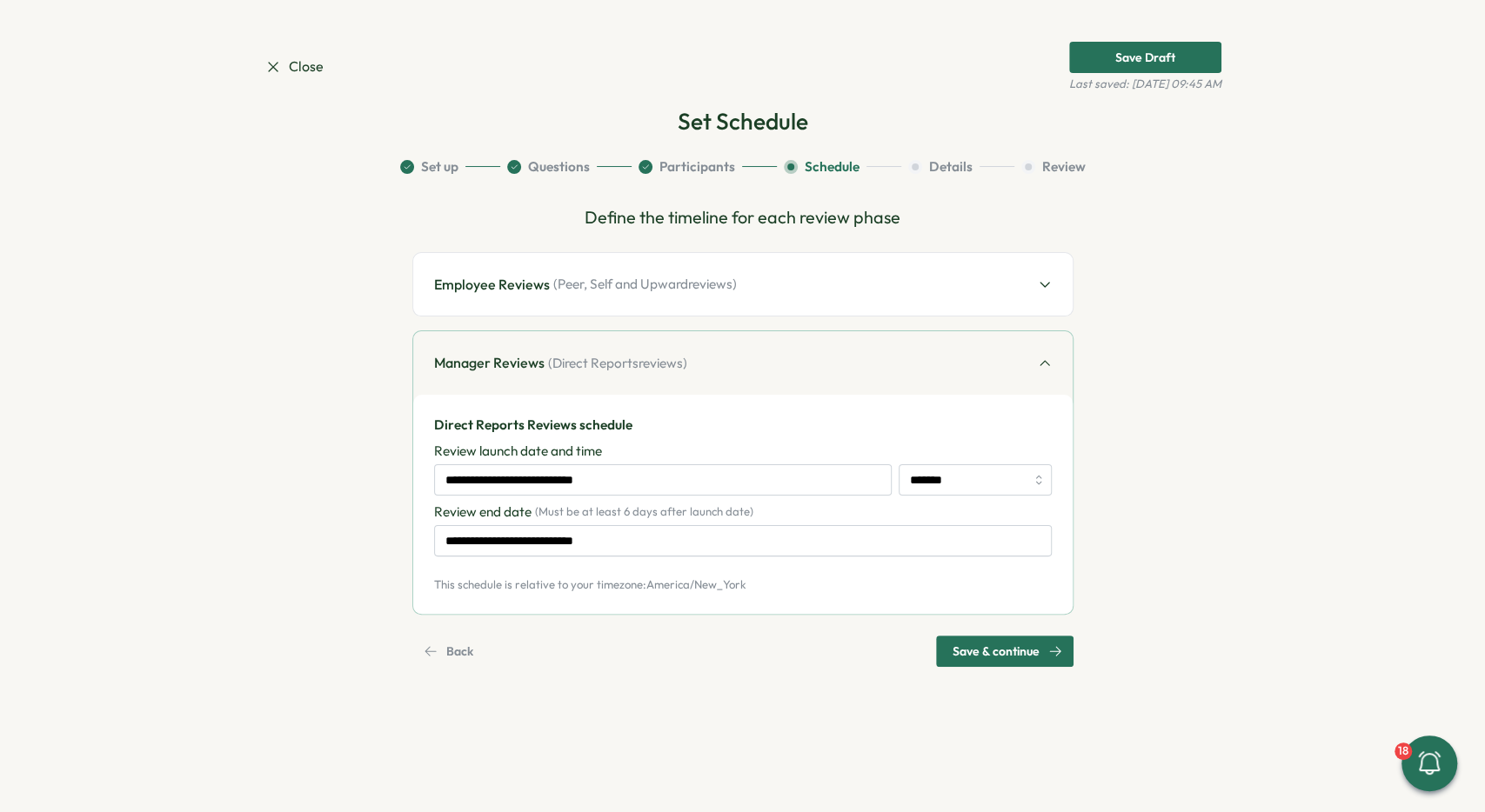
click at [811, 283] on div "Employee Reviews ( Peer, Self and Upward reviews)" at bounding box center [742, 284] width 659 height 64
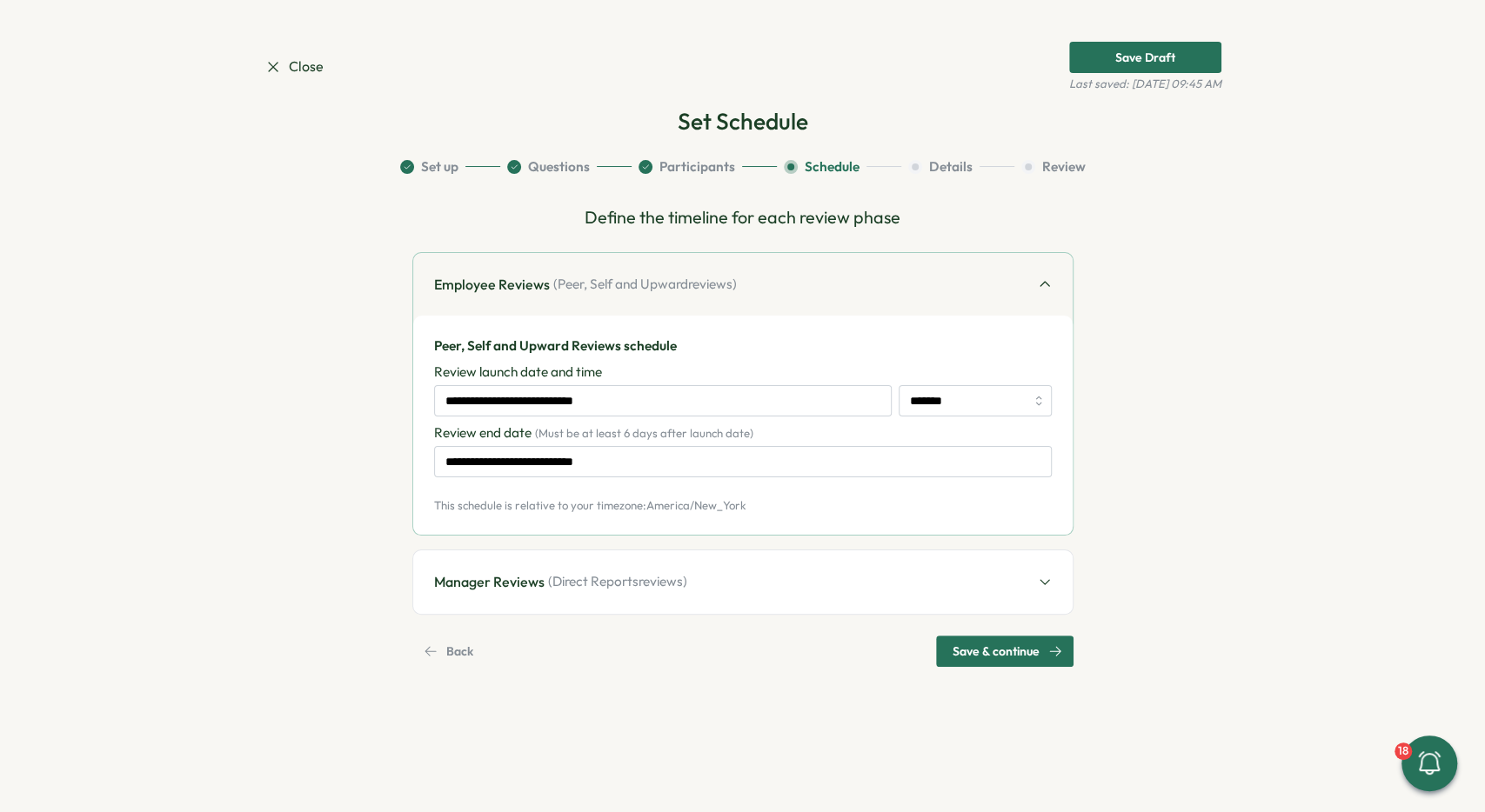
click at [737, 593] on div "Manager Reviews ( Direct Reports reviews)" at bounding box center [742, 582] width 659 height 64
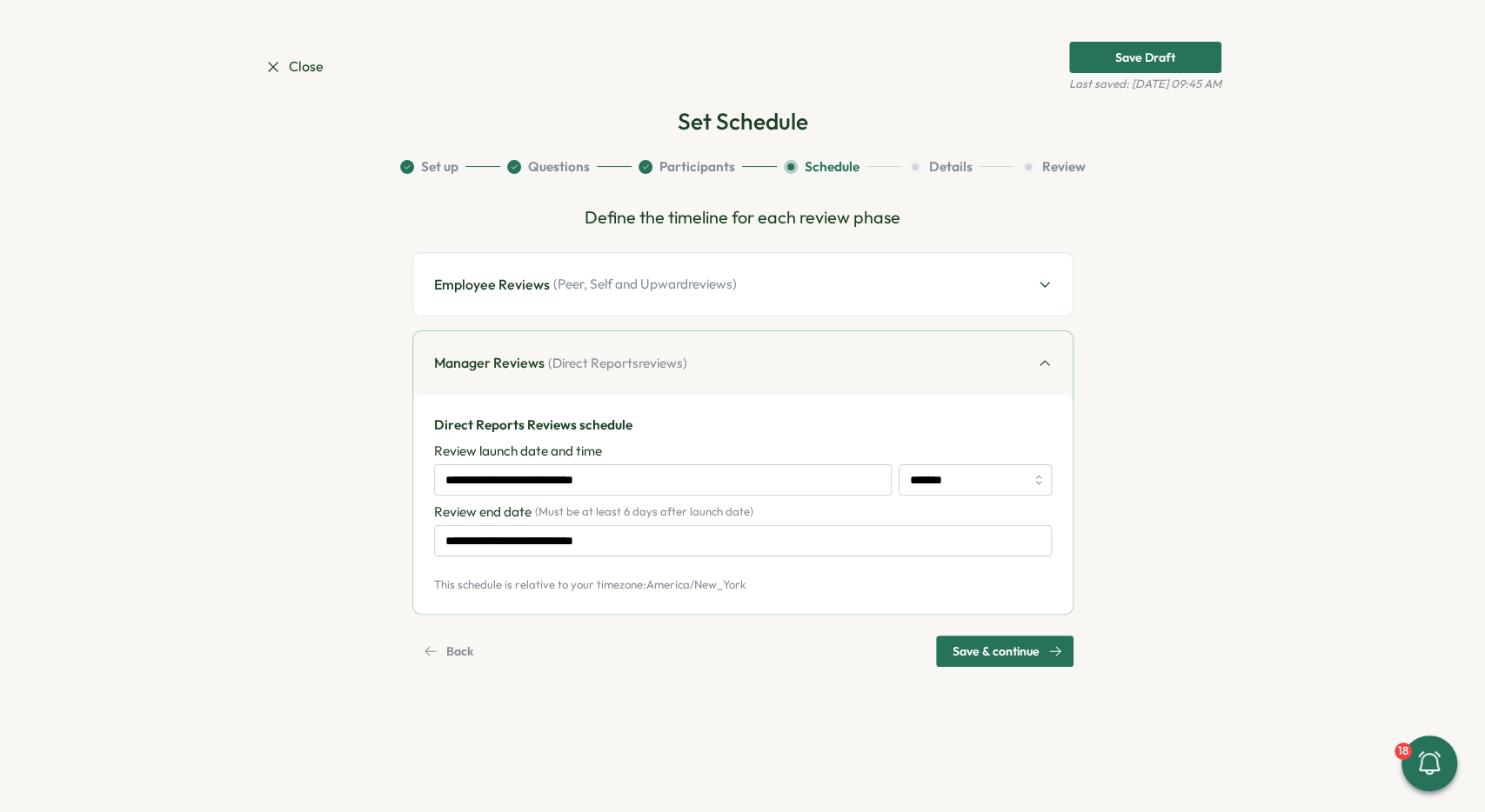
click at [680, 288] on span "( Peer, Self and Upward reviews)" at bounding box center [645, 285] width 183 height 20
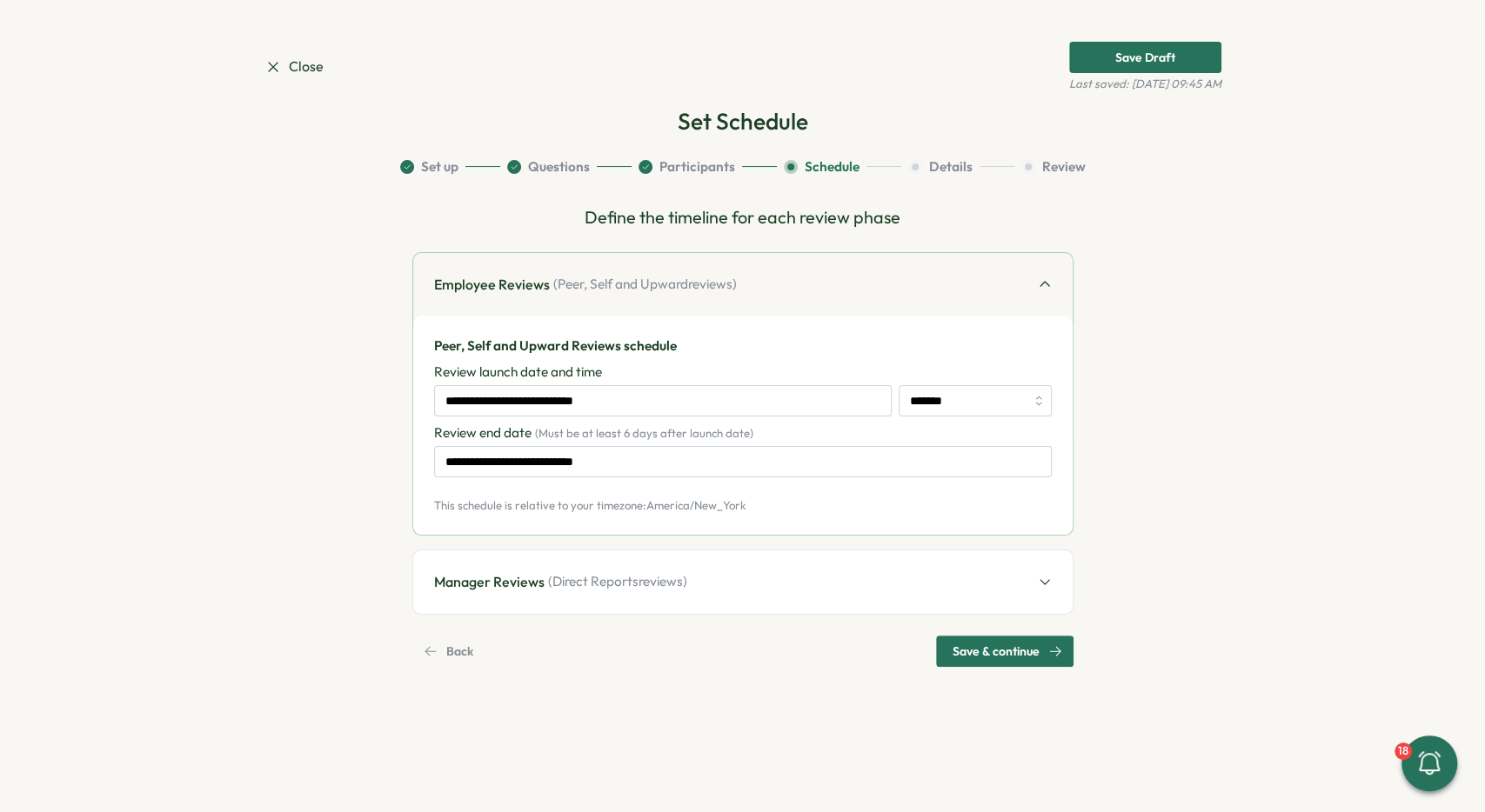
click at [744, 617] on div "**********" at bounding box center [742, 436] width 661 height 462
click at [734, 577] on div "Manager Reviews ( Direct Reports reviews)" at bounding box center [742, 582] width 659 height 64
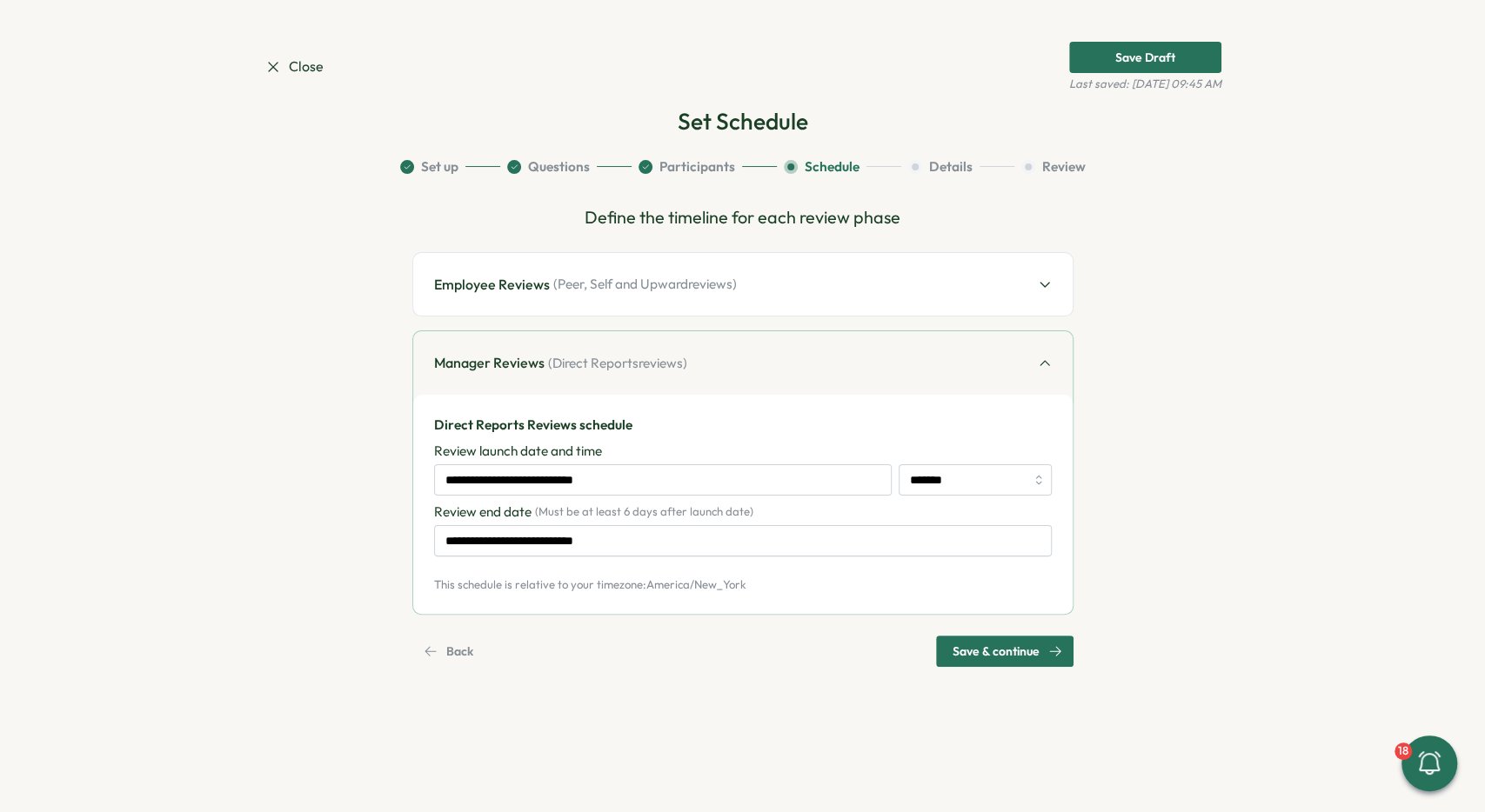
click at [972, 636] on button "Save & continue" at bounding box center [1004, 651] width 137 height 31
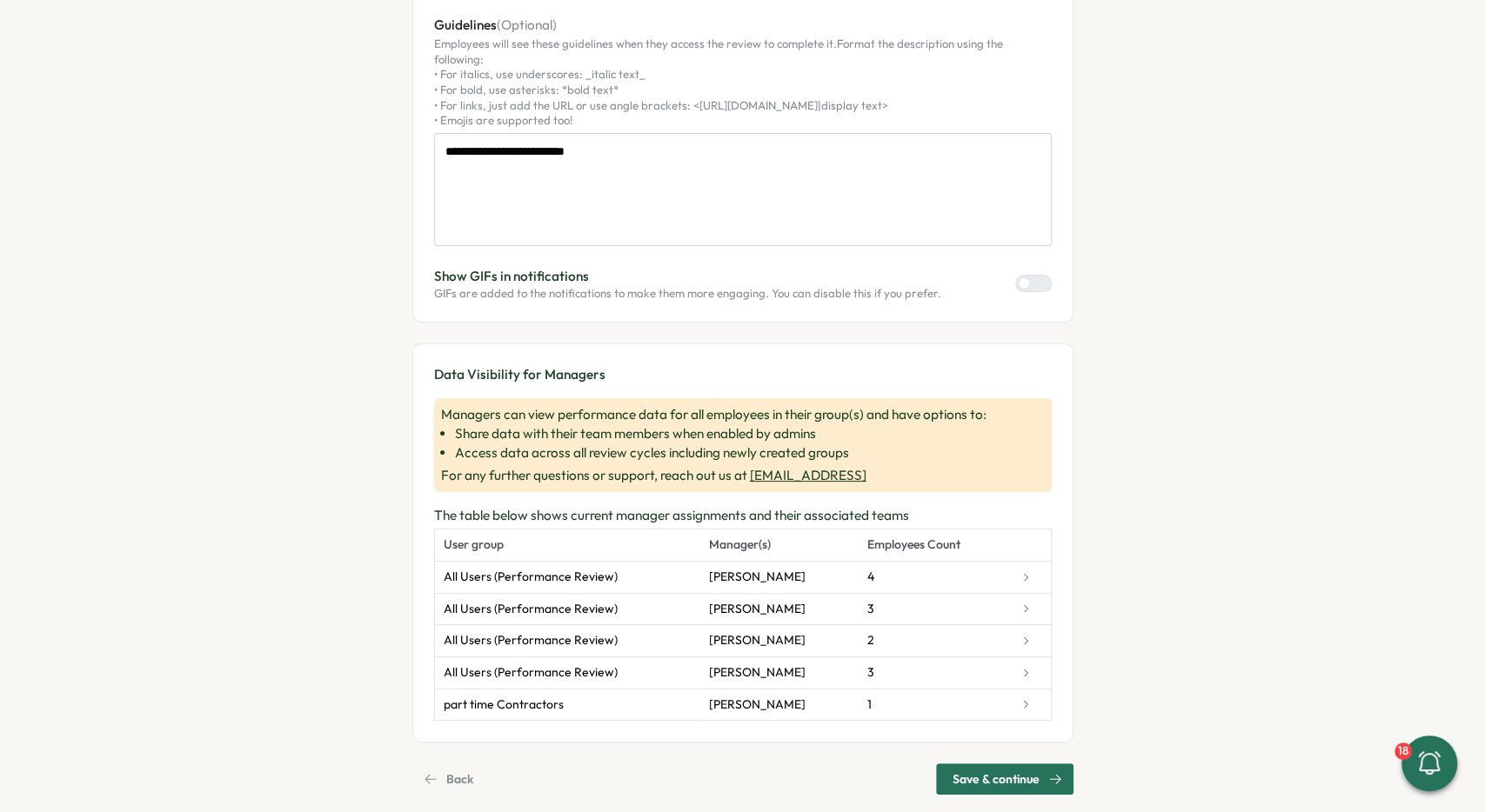
scroll to position [338, 0]
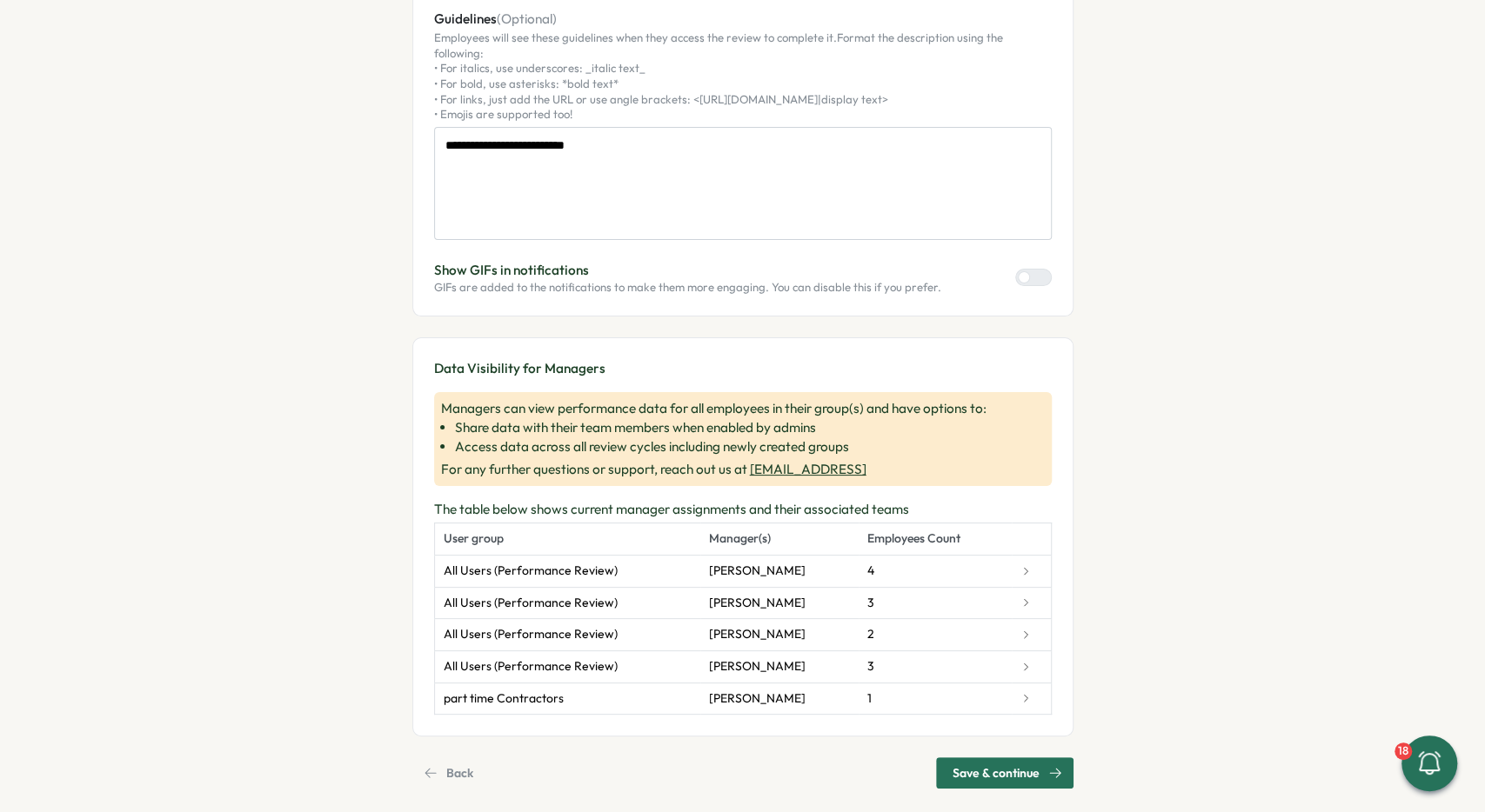
click at [991, 758] on span "Save & continue" at bounding box center [995, 773] width 87 height 29
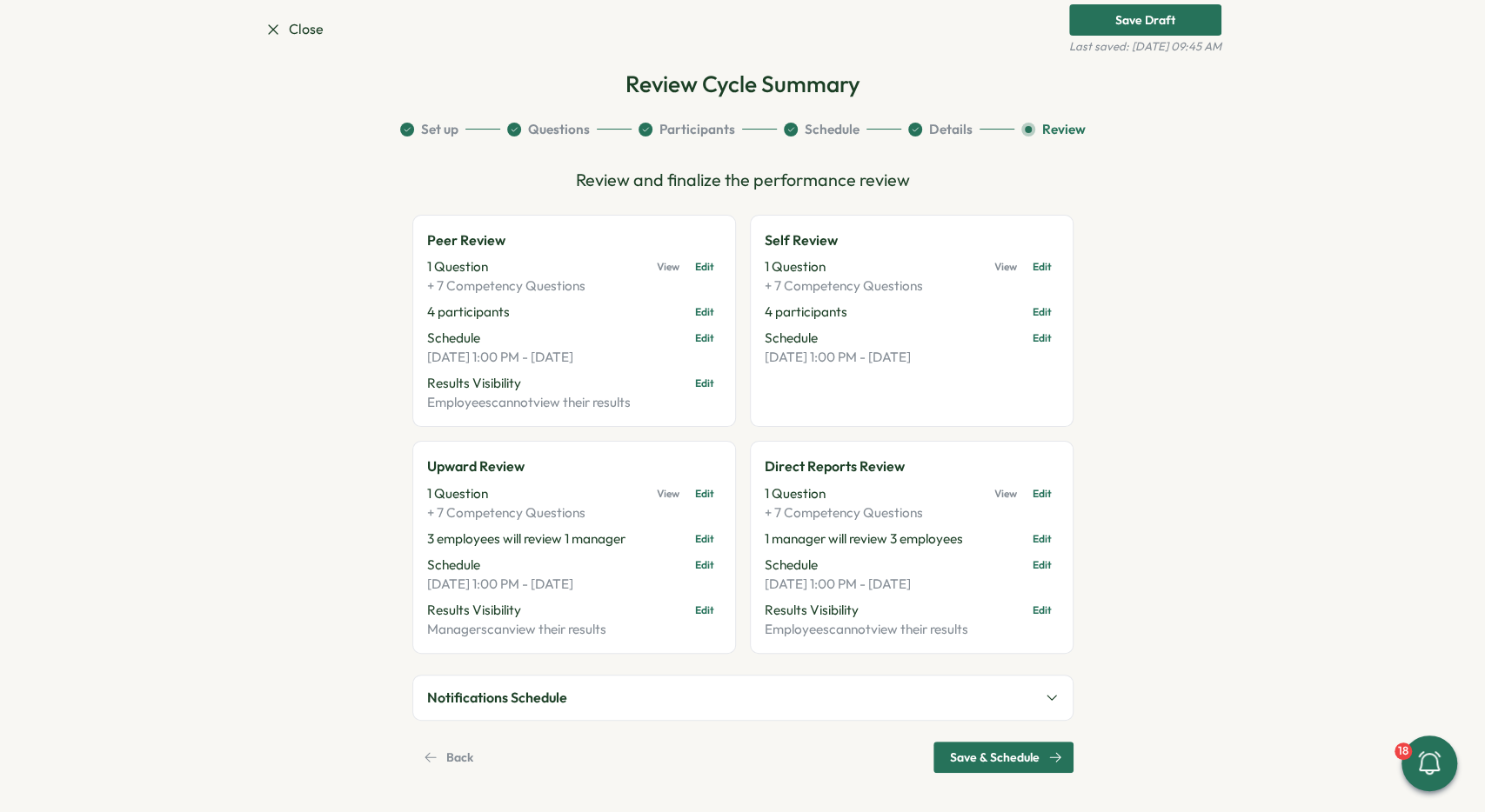
click at [1021, 757] on span "Save & Schedule" at bounding box center [994, 757] width 89 height 29
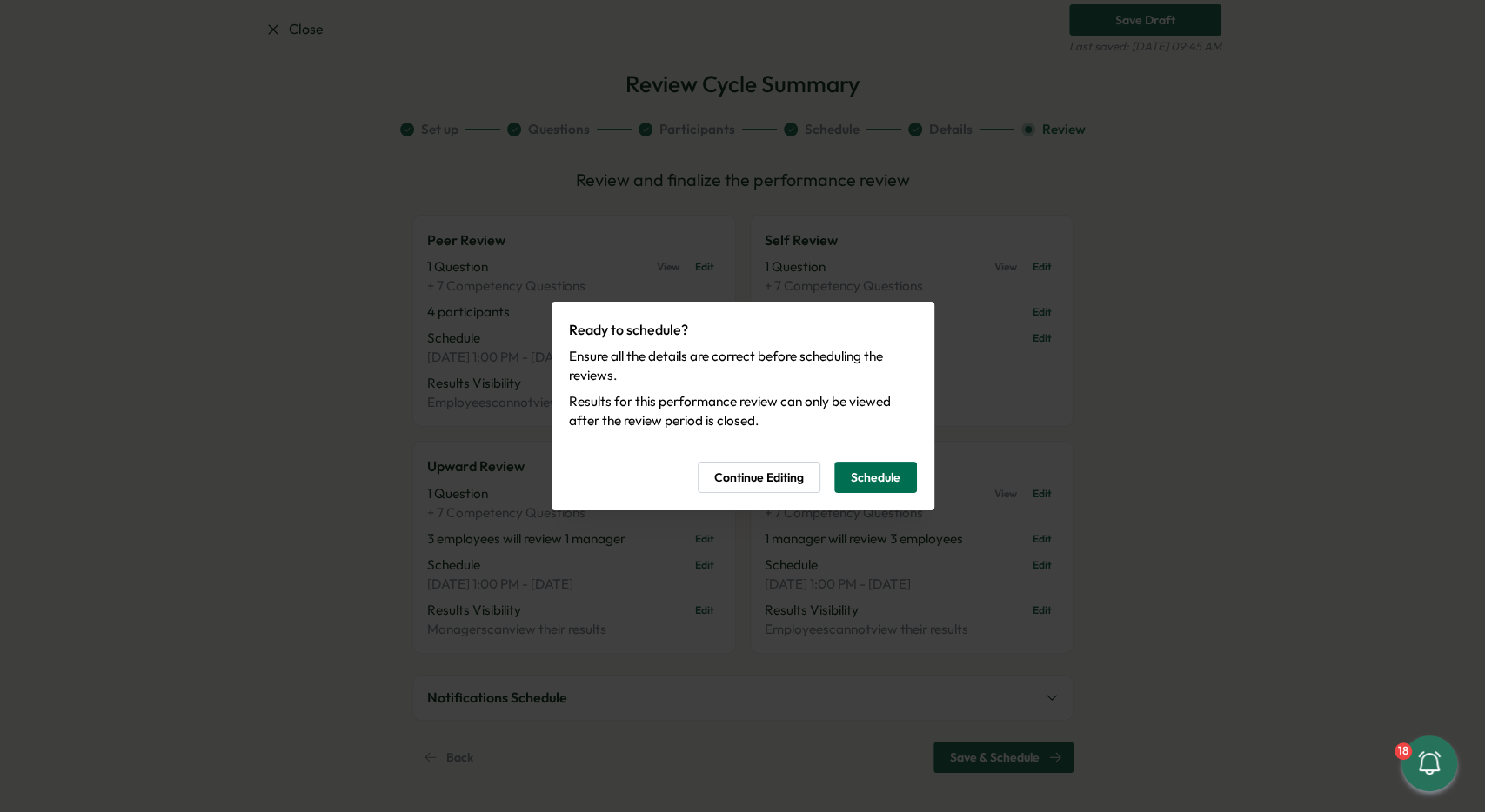
click at [866, 480] on span "Schedule" at bounding box center [875, 477] width 50 height 29
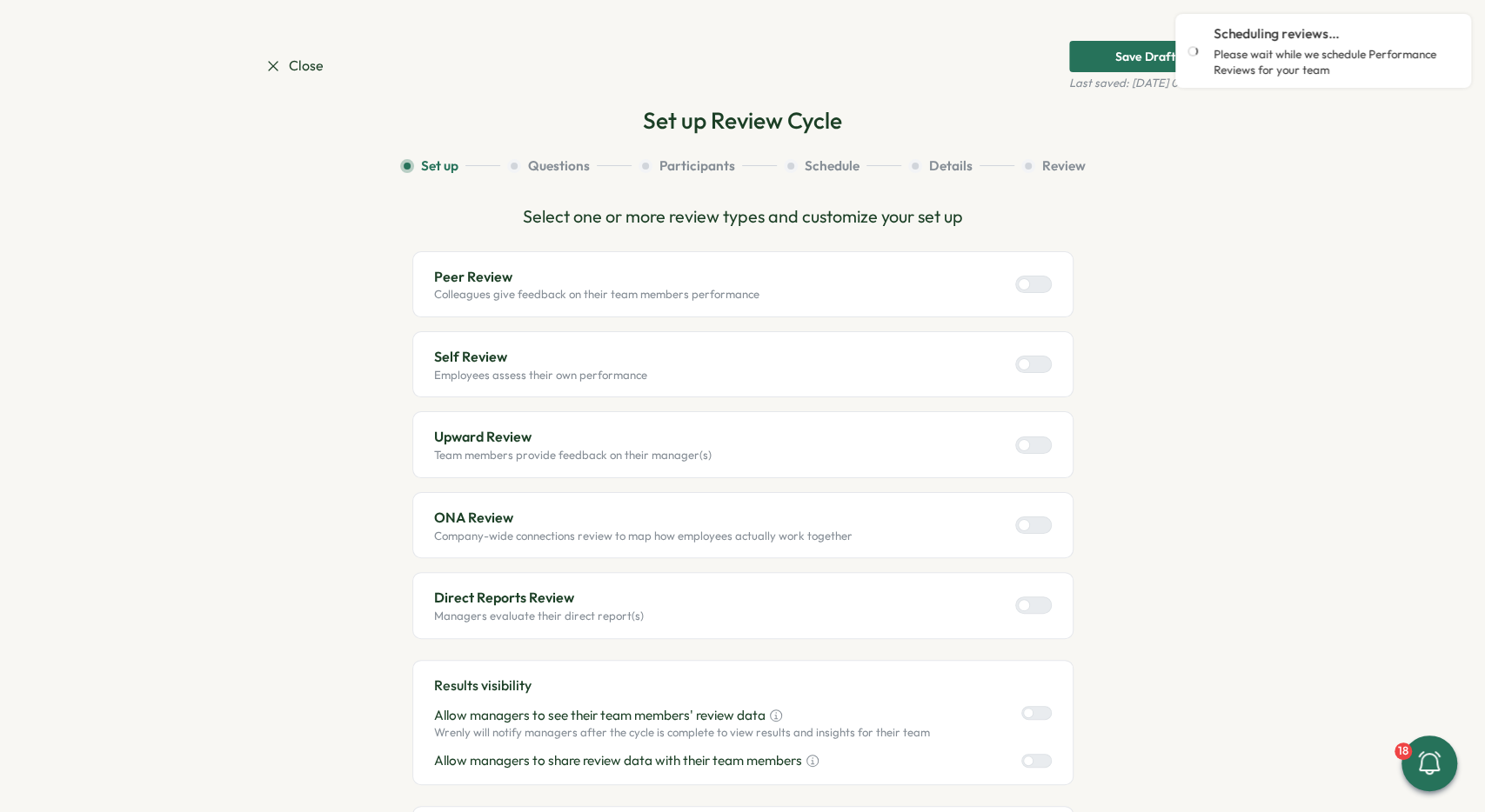
scroll to position [0, 0]
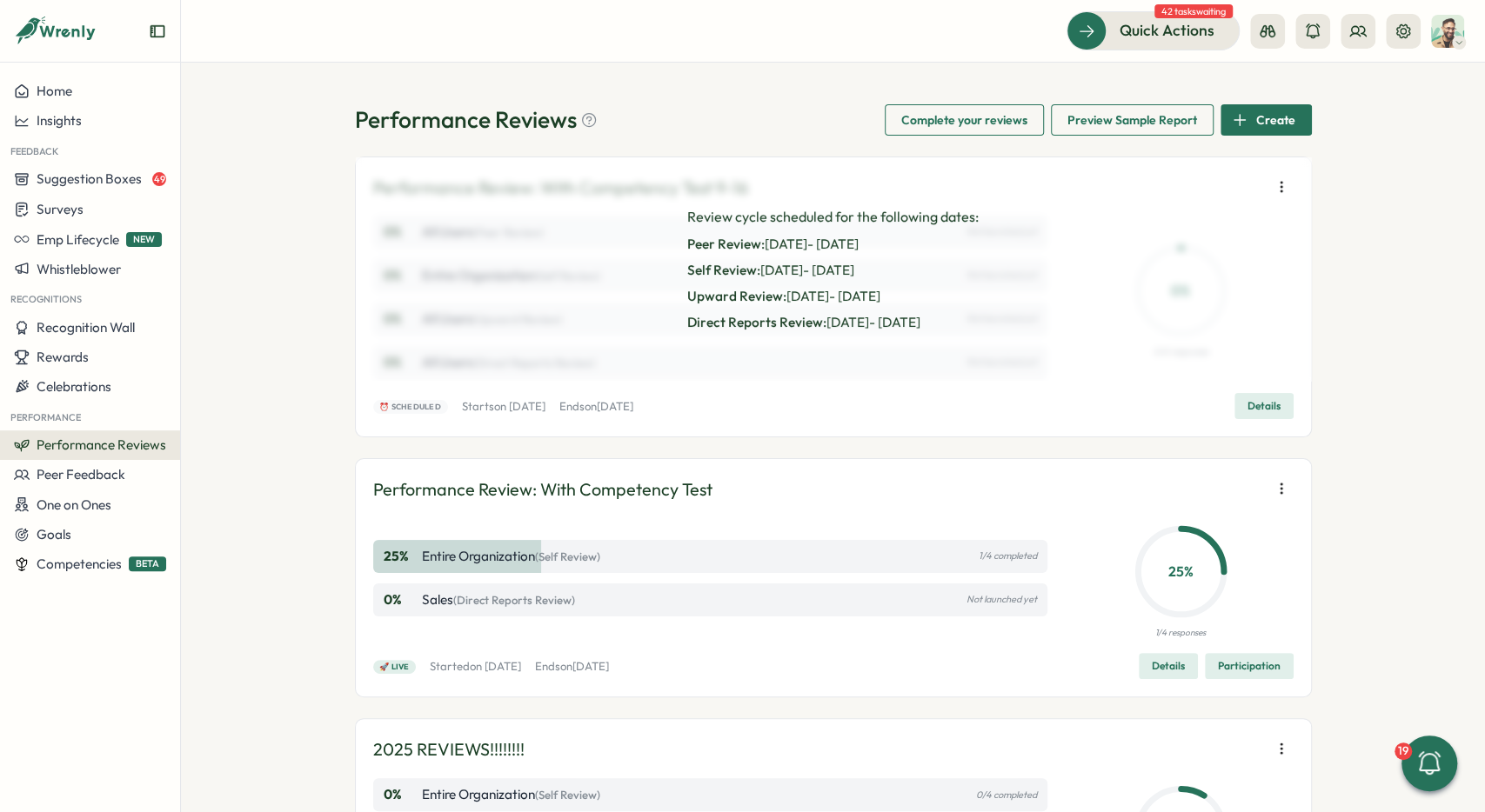
click at [1436, 540] on div "Performance Reviews Complete your reviews Preview Sample Report Create Performa…" at bounding box center [833, 437] width 1304 height 749
click at [1276, 187] on icon "button" at bounding box center [1281, 187] width 18 height 18
click at [1222, 282] on span "Launch next phase" at bounding box center [1173, 278] width 111 height 16
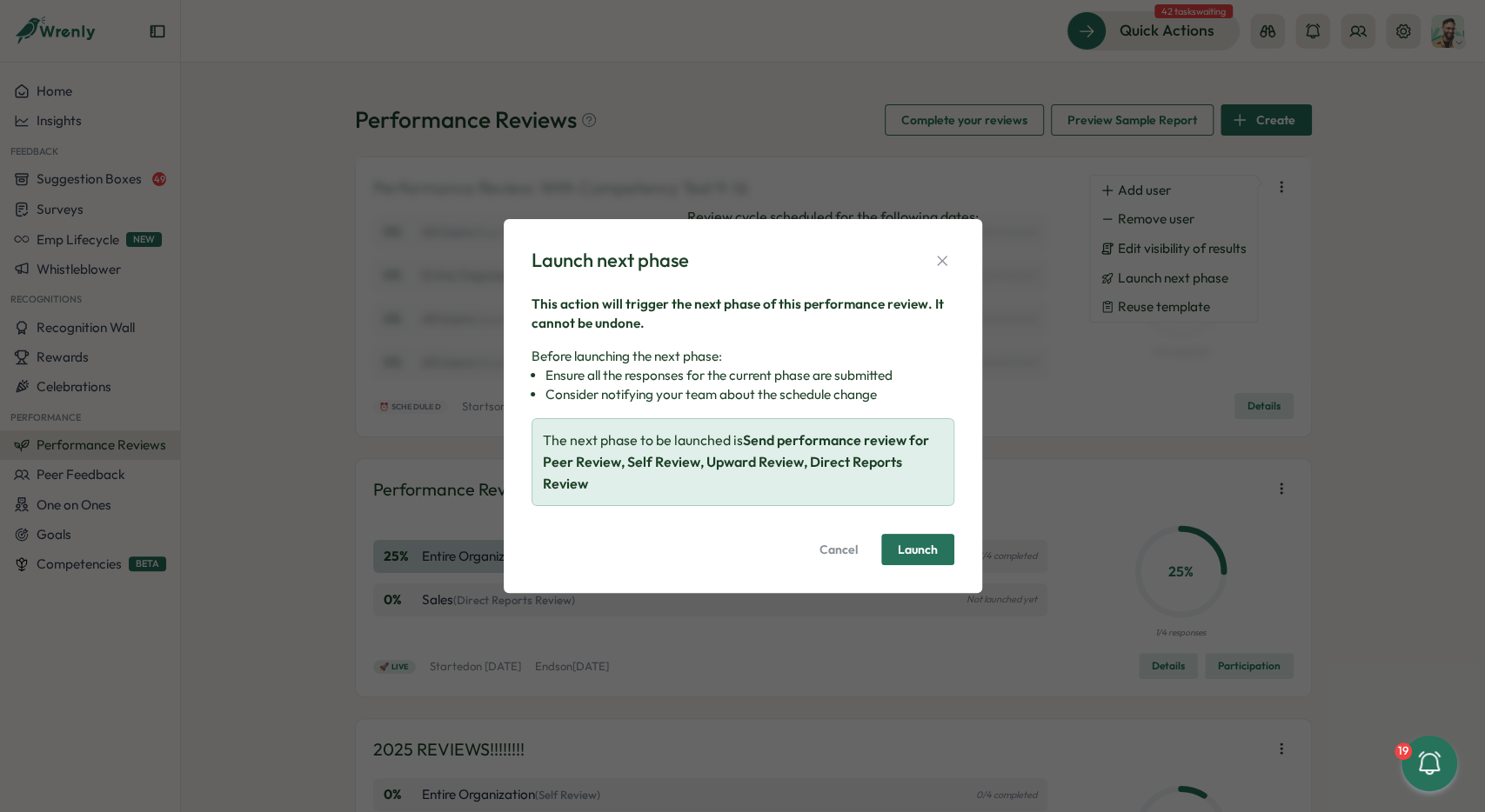
click at [919, 548] on span "Launch" at bounding box center [917, 549] width 40 height 12
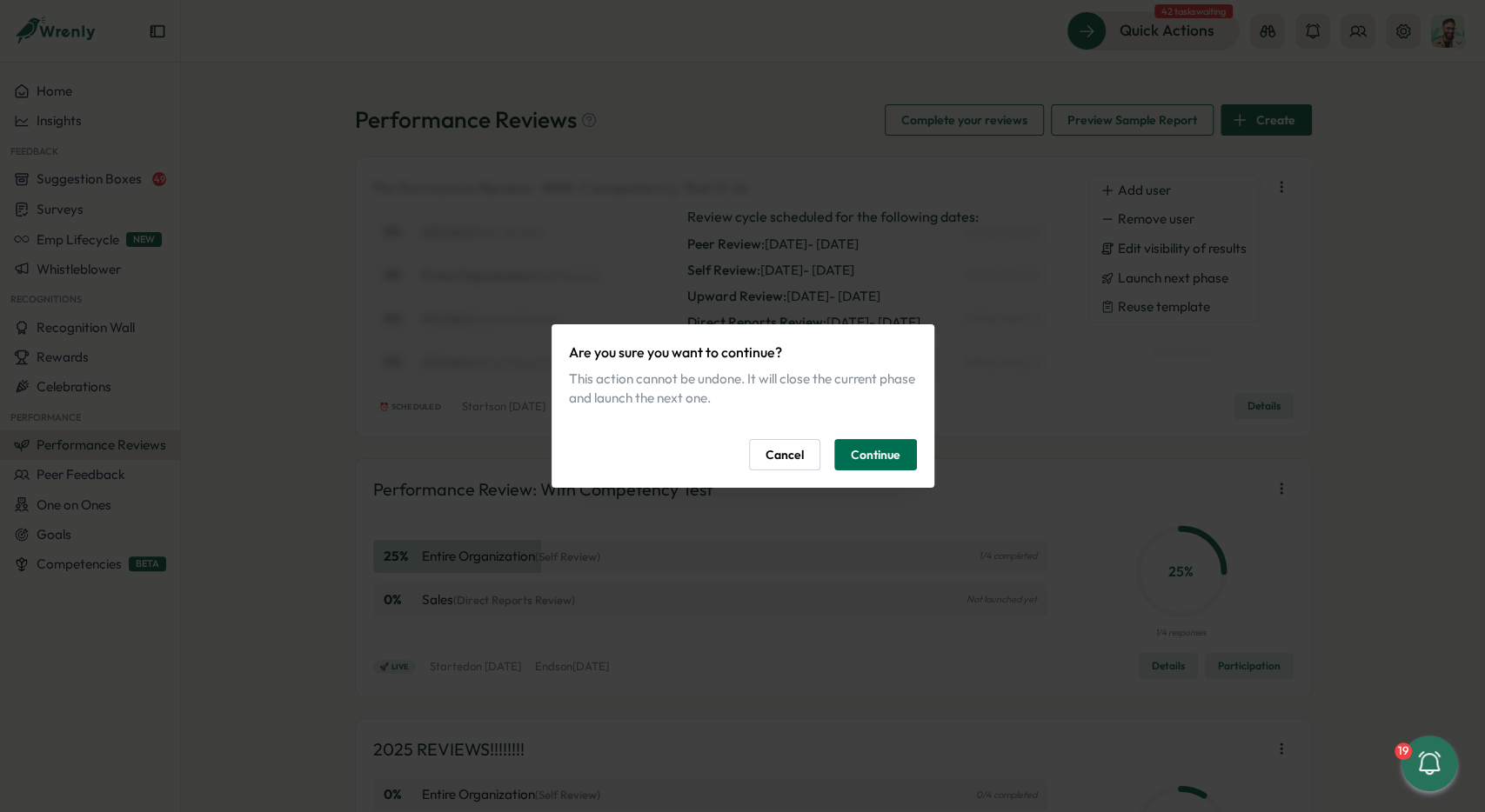
click at [886, 453] on span "Continue" at bounding box center [875, 454] width 50 height 29
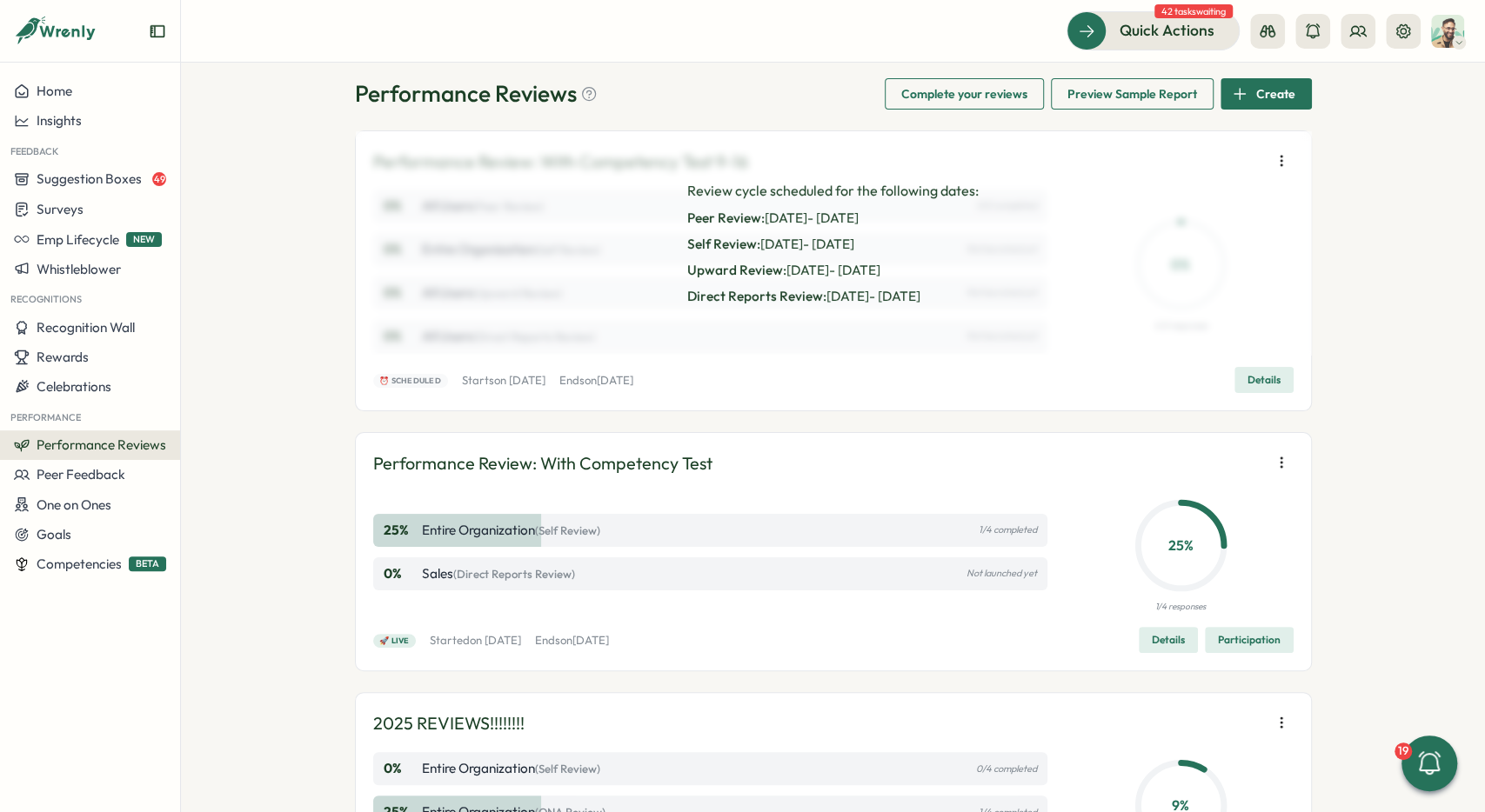
scroll to position [26, 0]
click at [1287, 451] on div at bounding box center [1281, 462] width 24 height 24
click at [1282, 463] on icon "button" at bounding box center [1281, 463] width 18 height 18
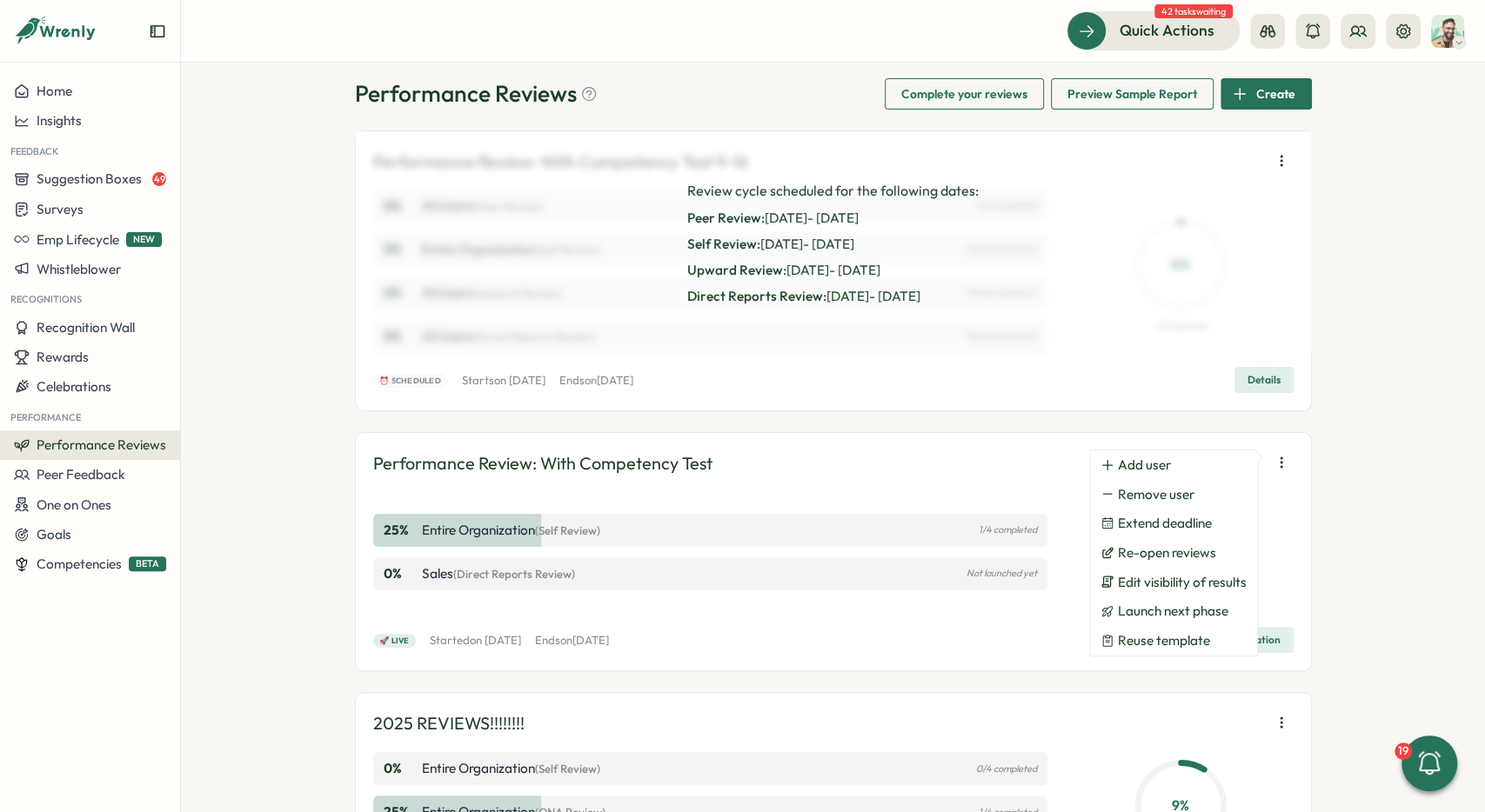
click at [1282, 463] on icon "button" at bounding box center [1281, 463] width 18 height 18
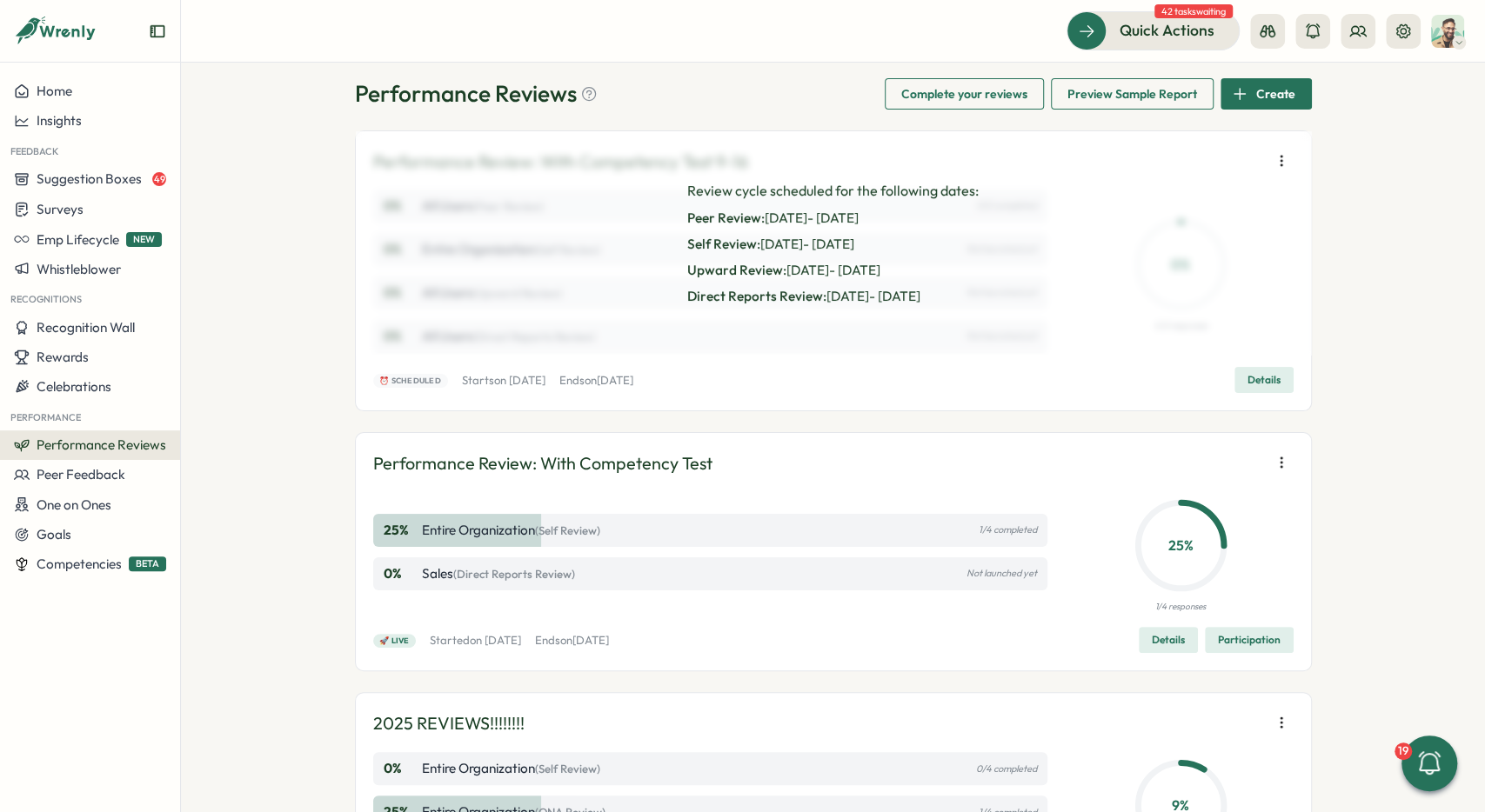
click at [1282, 463] on icon "button" at bounding box center [1281, 463] width 18 height 18
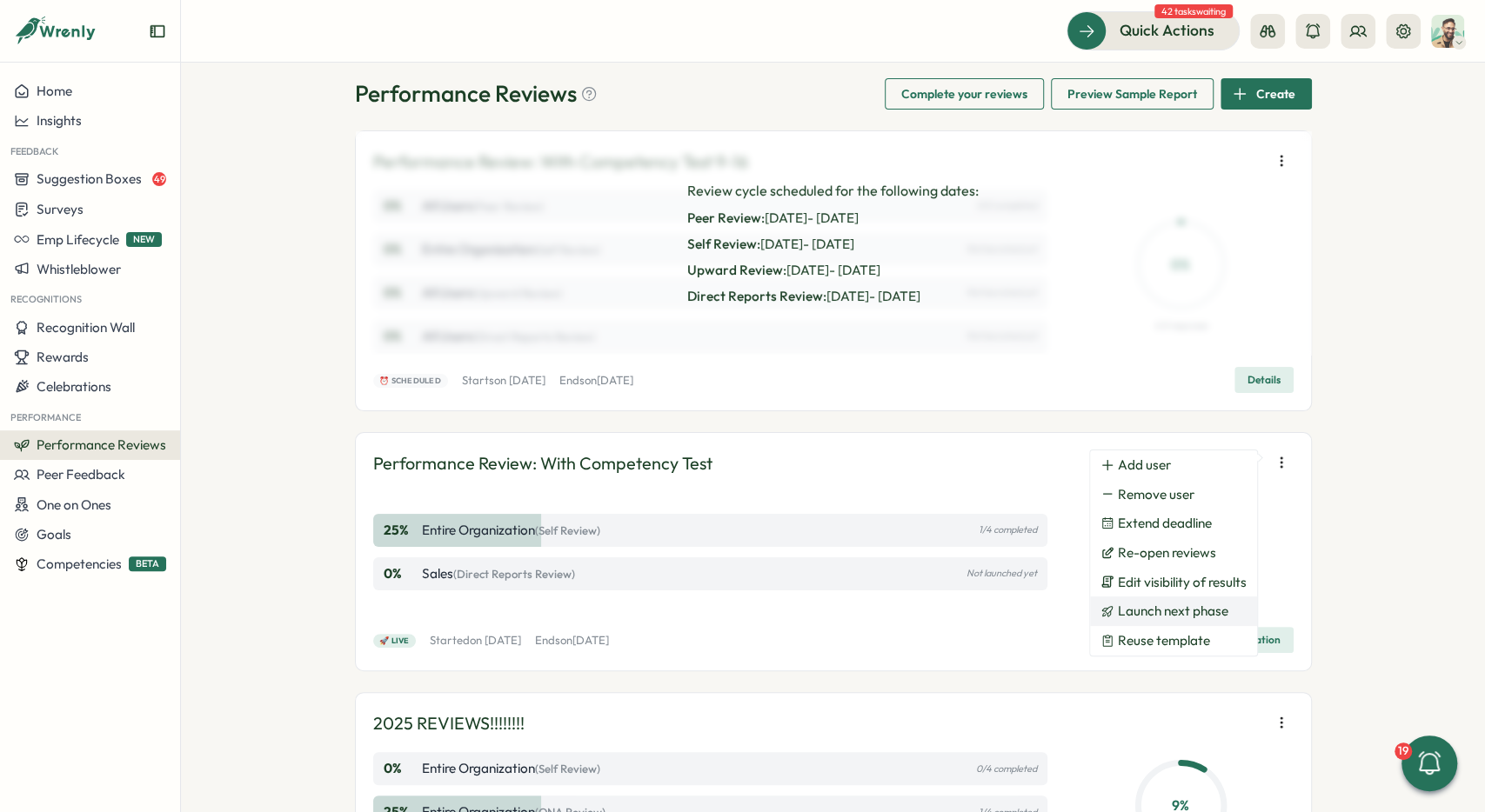
click at [1229, 609] on button "Launch next phase" at bounding box center [1174, 611] width 167 height 29
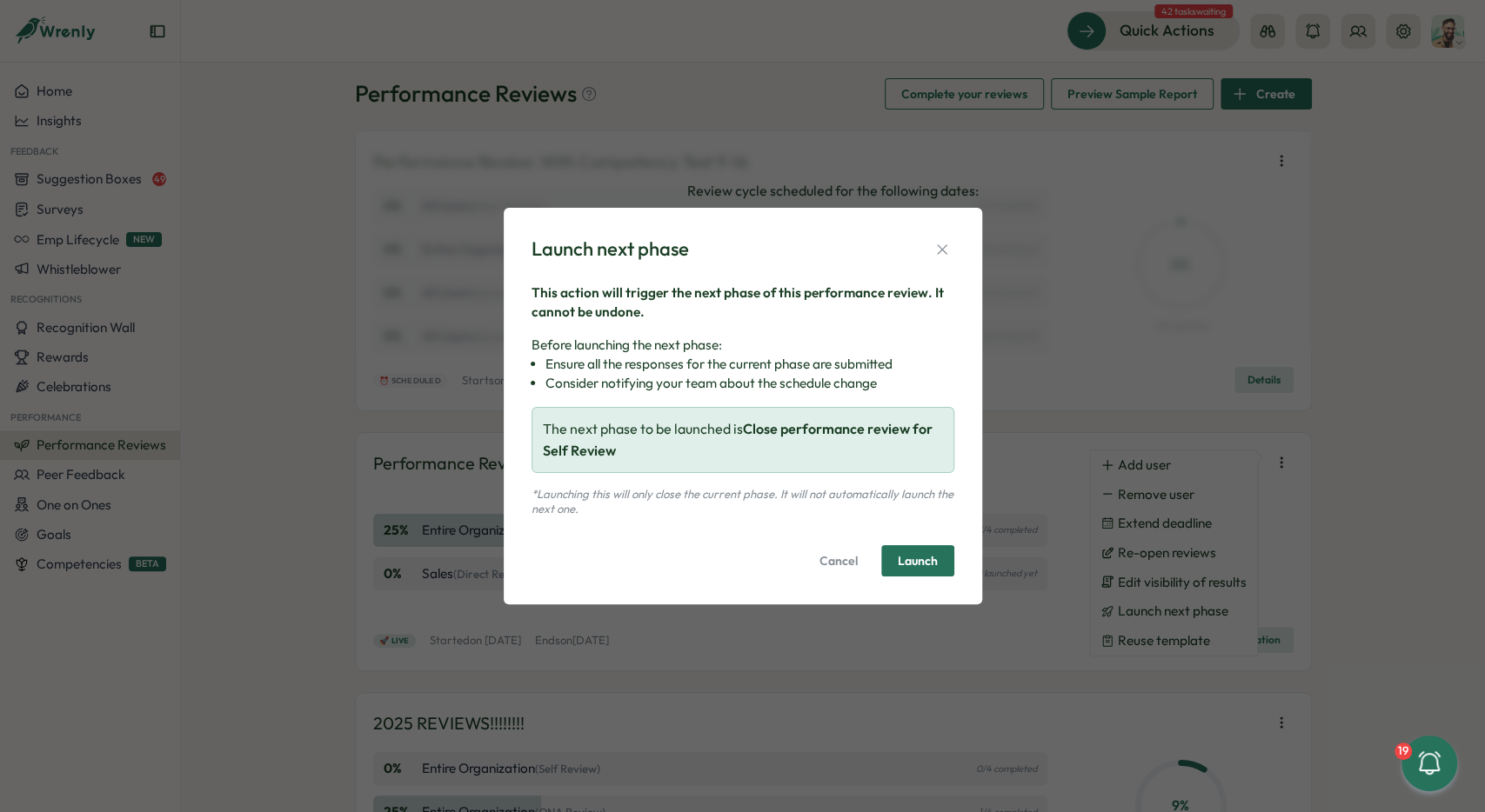
click at [932, 560] on span "Launch" at bounding box center [917, 561] width 40 height 12
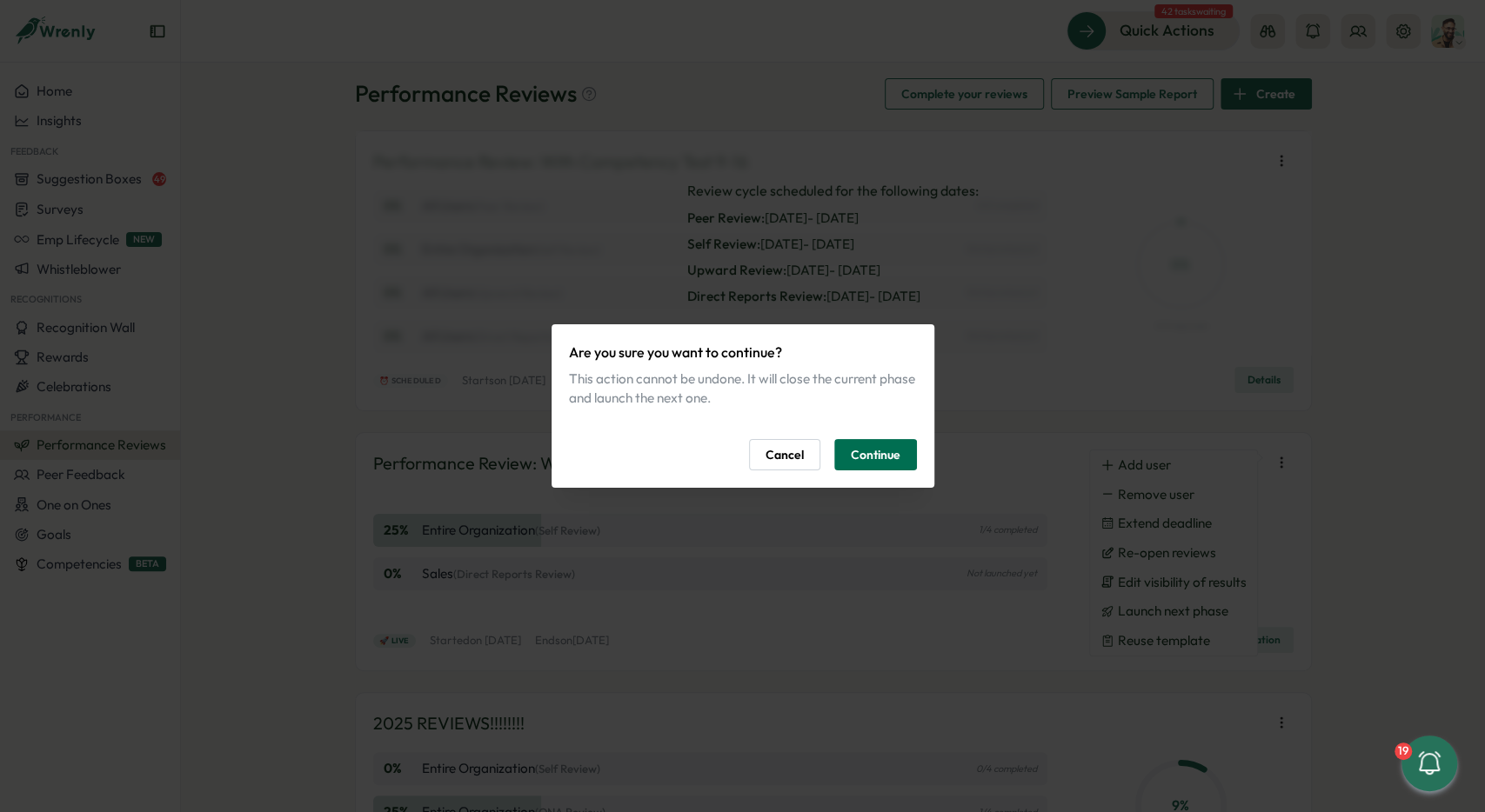
click at [896, 454] on span "Continue" at bounding box center [875, 454] width 50 height 29
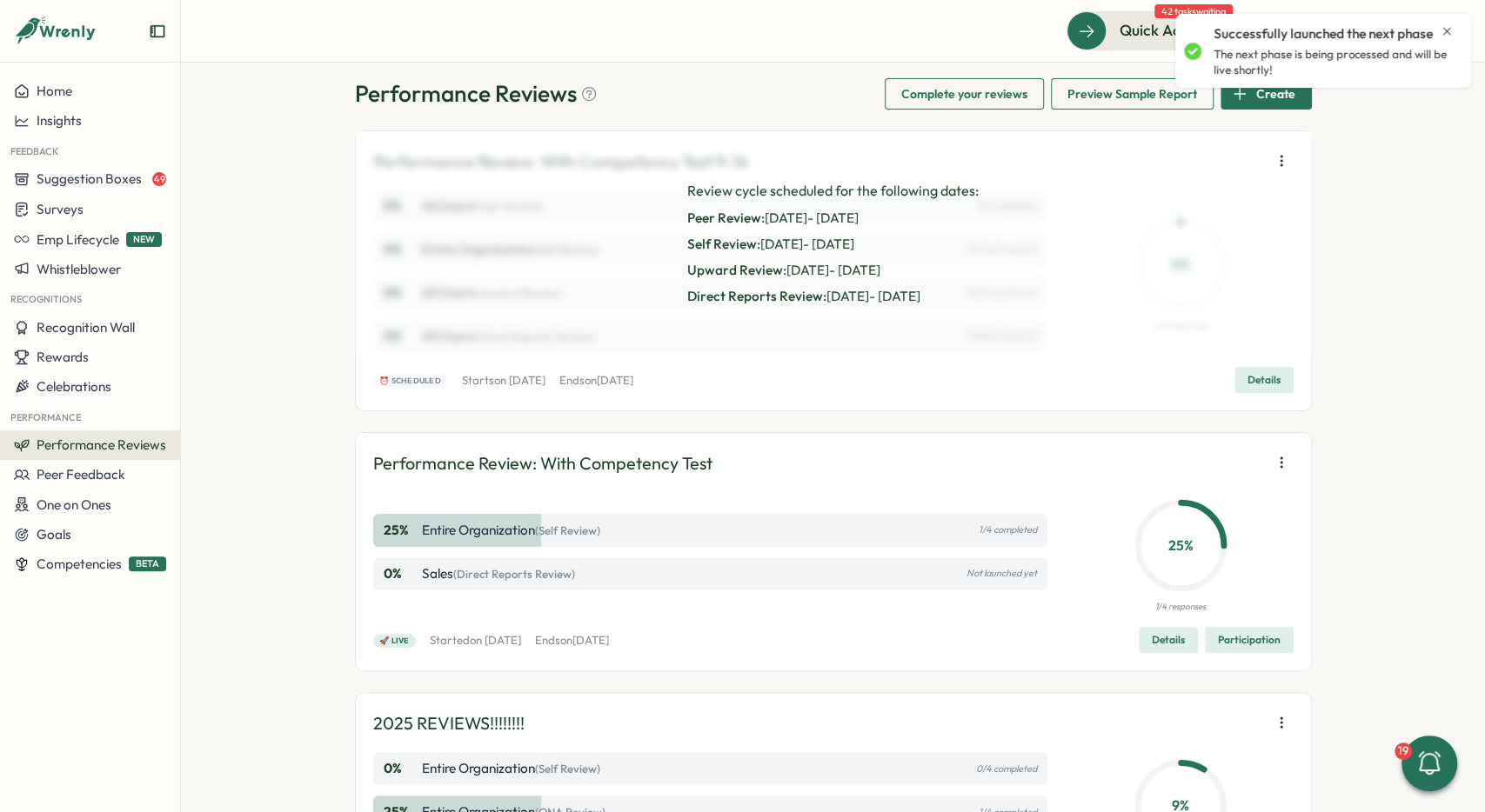
click at [1315, 491] on div "Performance Reviews Complete your reviews Preview Sample Report Create Performa…" at bounding box center [833, 437] width 1304 height 749
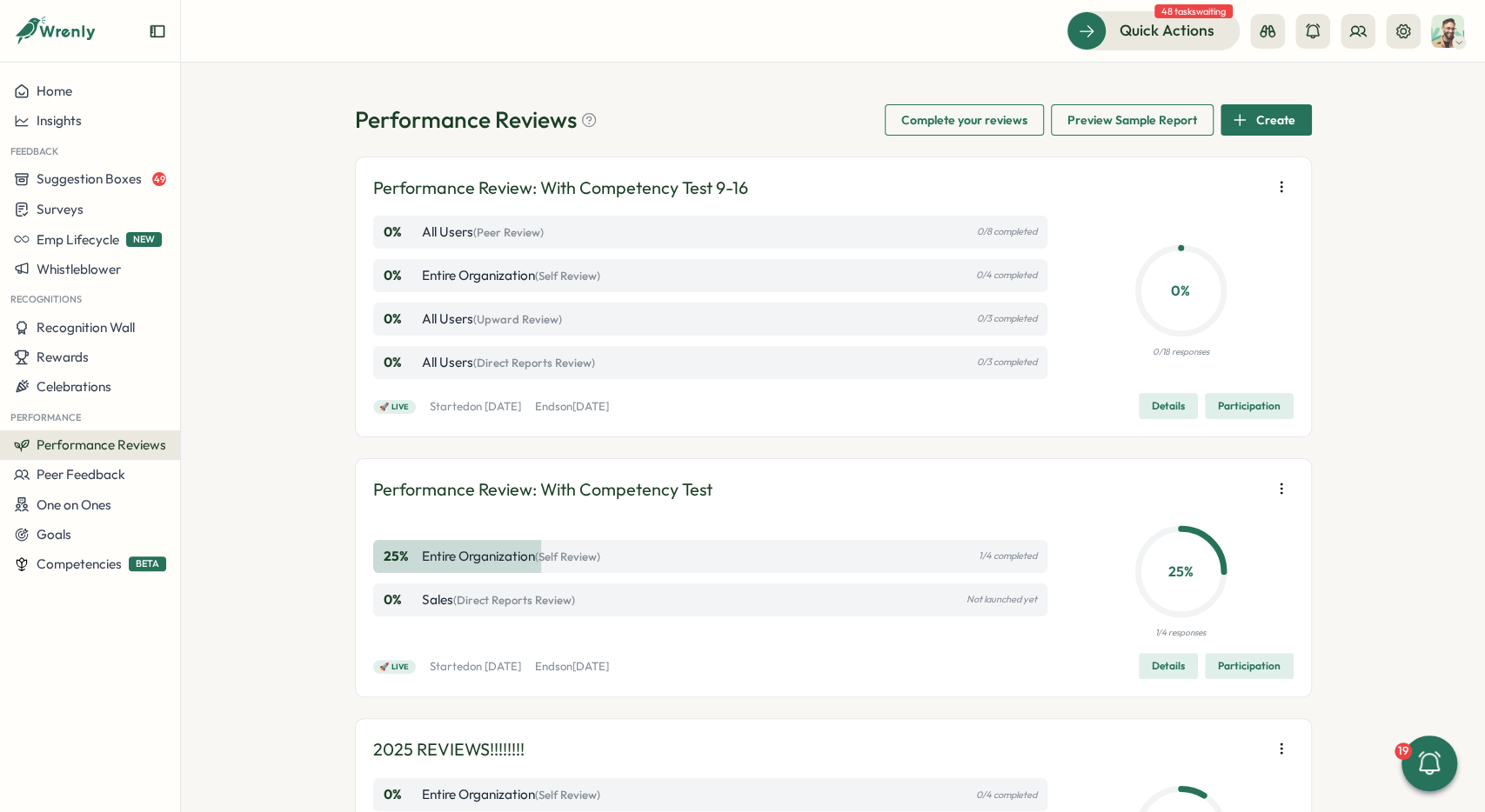
click at [1276, 190] on icon "button" at bounding box center [1281, 187] width 18 height 18
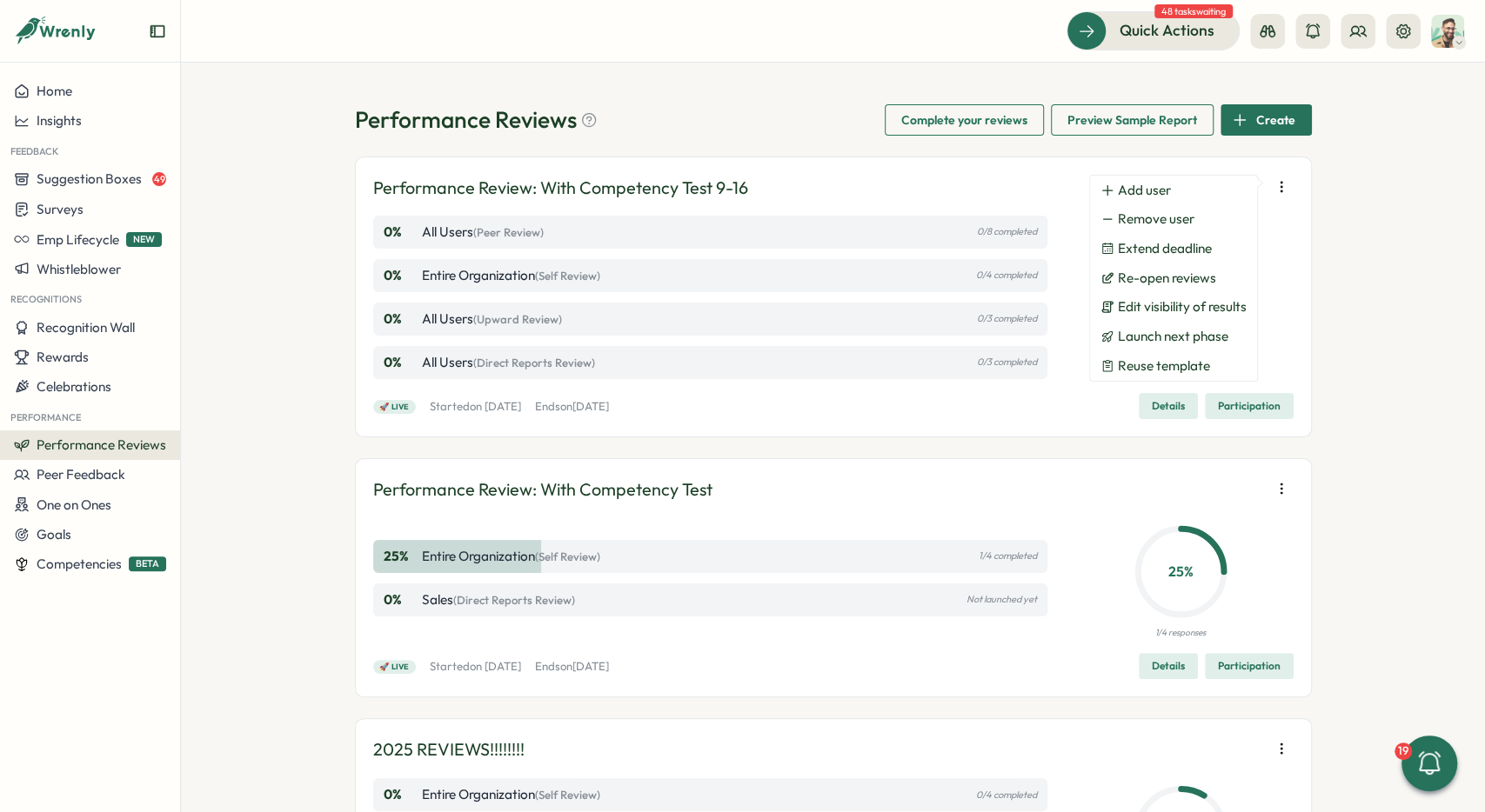
click at [1353, 197] on div "Performance Reviews Complete your reviews Preview Sample Report Create Performa…" at bounding box center [833, 437] width 1304 height 749
click at [1176, 400] on span "Details" at bounding box center [1169, 406] width 33 height 24
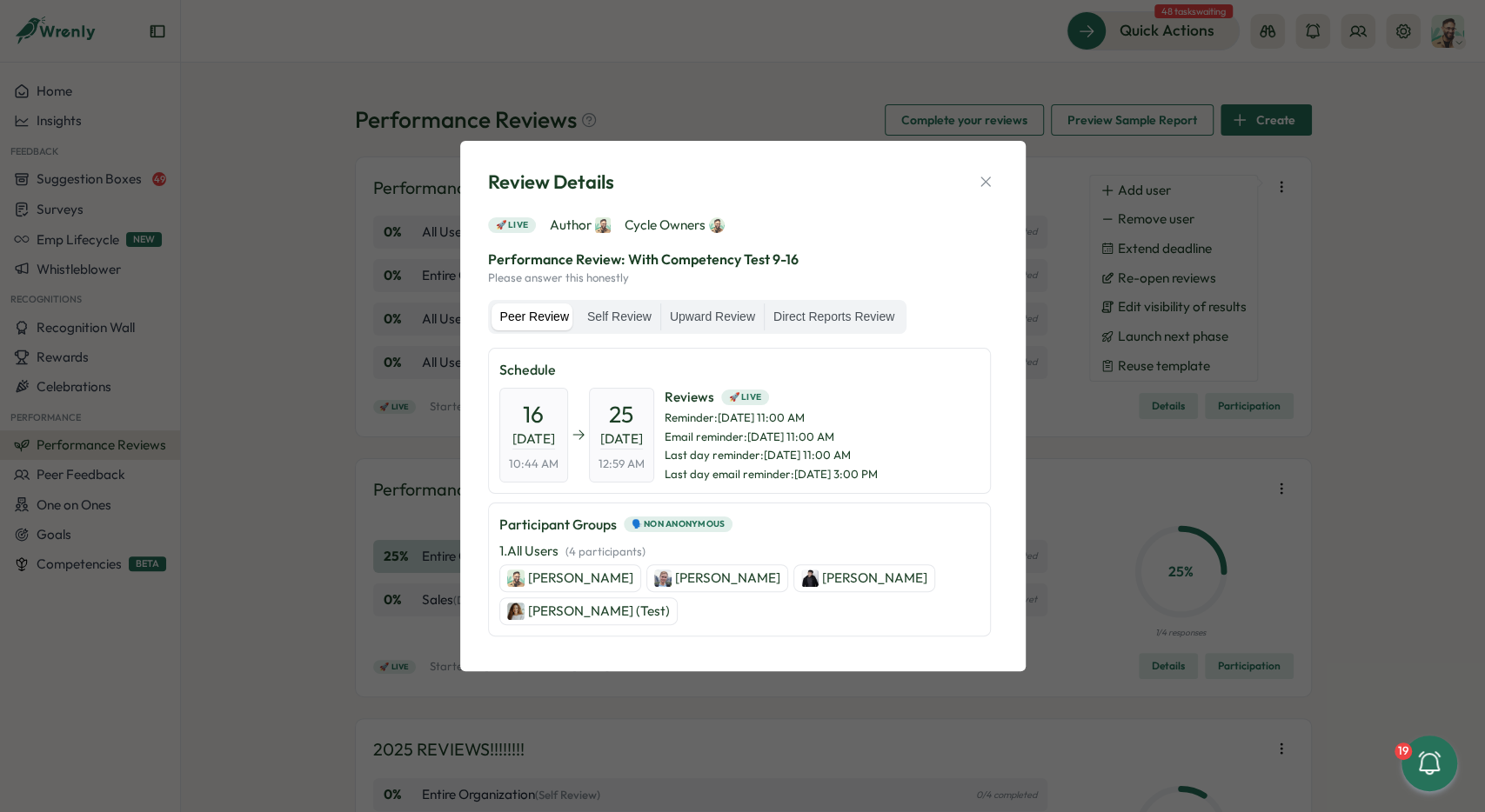
click at [990, 180] on icon "button" at bounding box center [985, 182] width 18 height 18
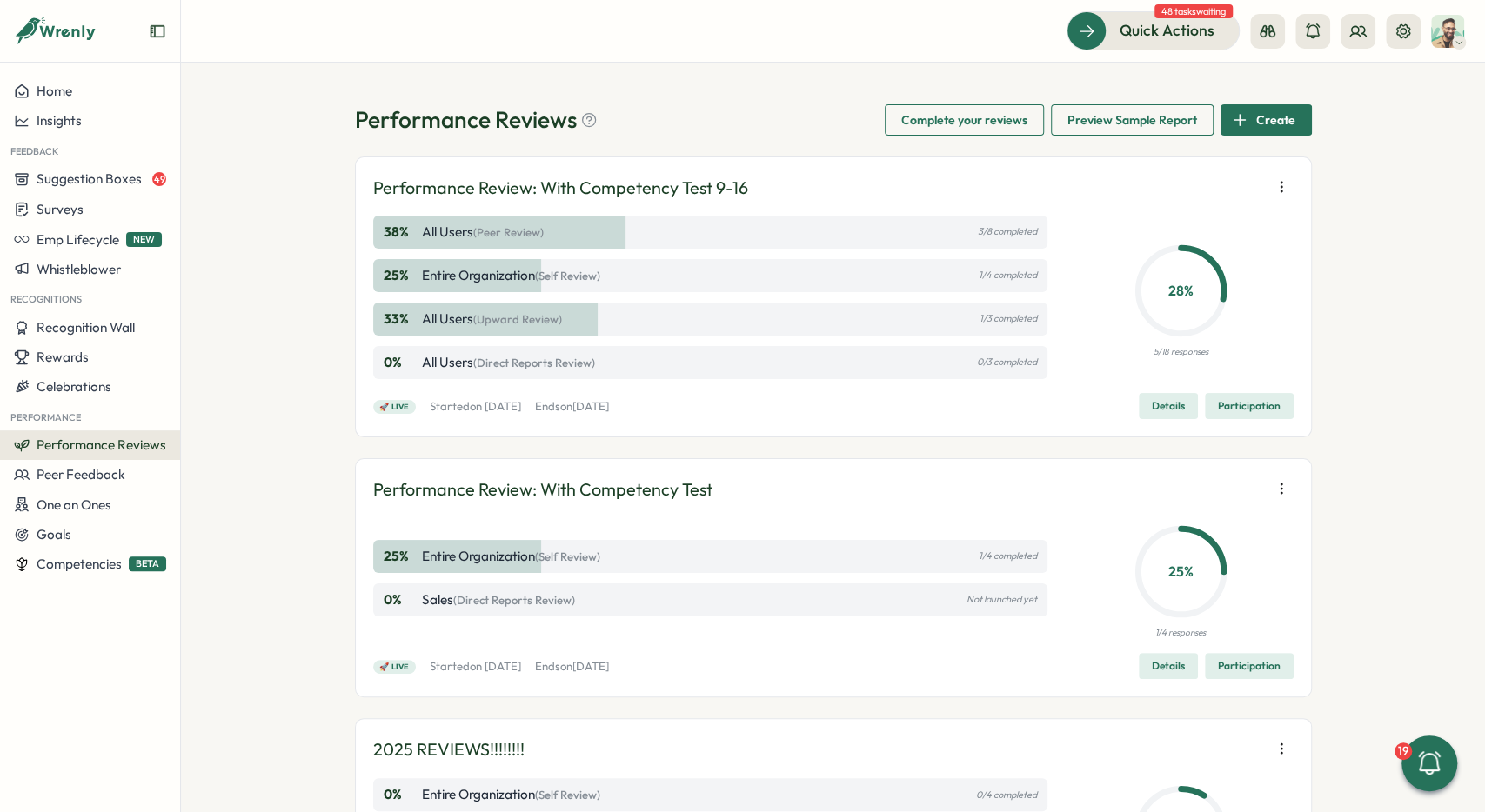
click at [1277, 189] on icon "button" at bounding box center [1281, 187] width 18 height 18
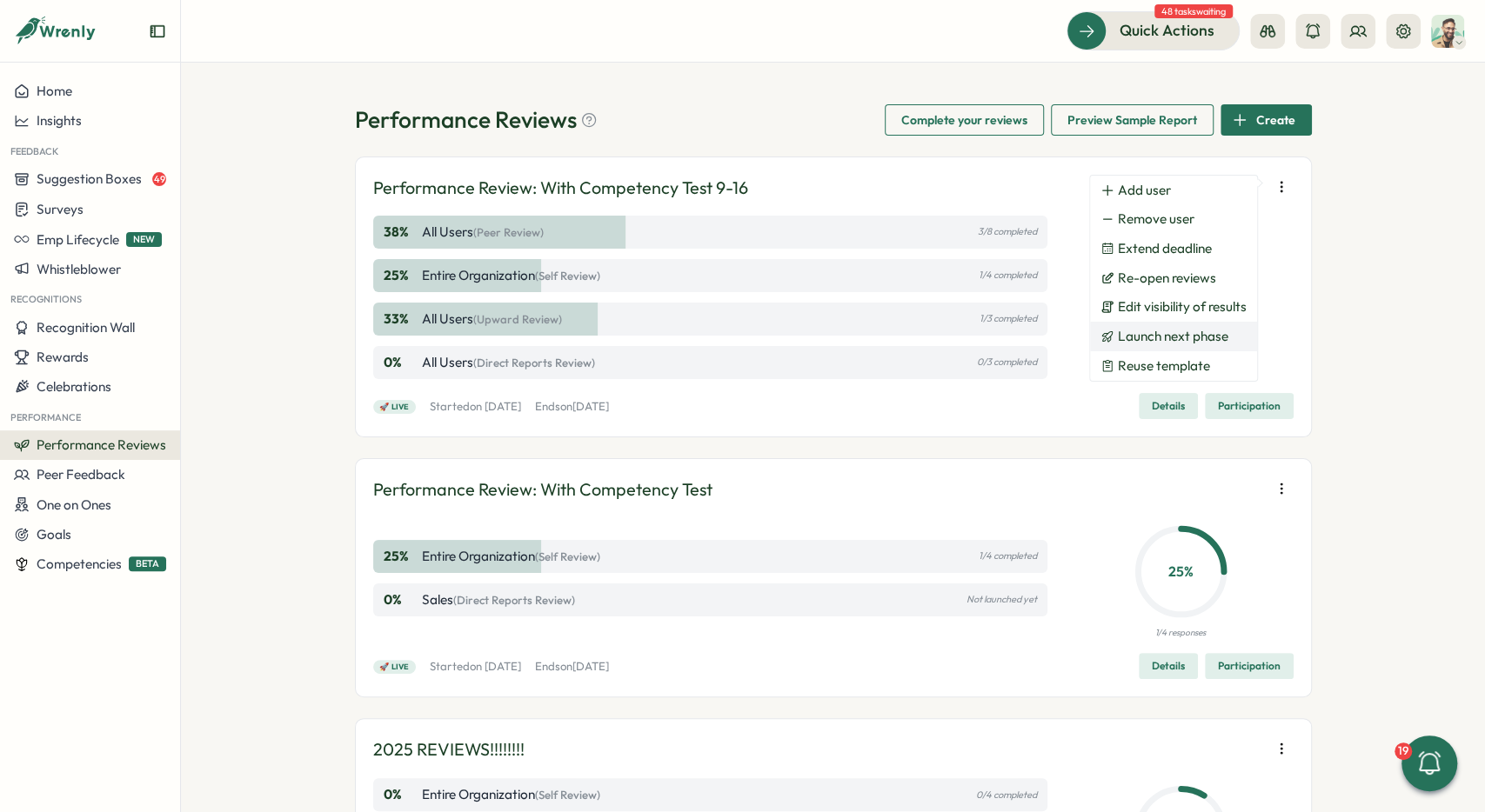
click at [1168, 349] on button "Launch next phase" at bounding box center [1174, 337] width 167 height 29
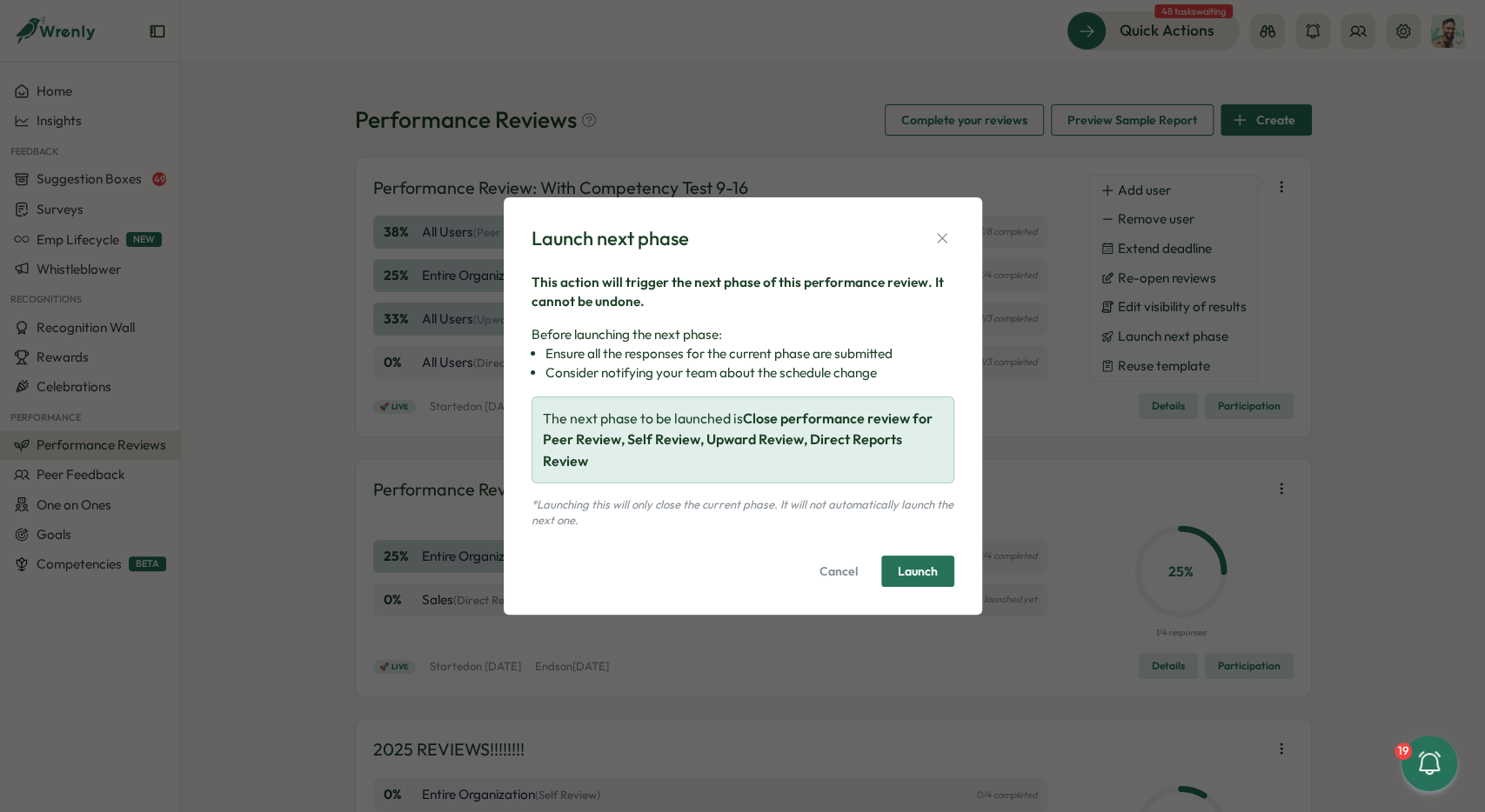
click at [904, 571] on span "Launch" at bounding box center [917, 571] width 40 height 12
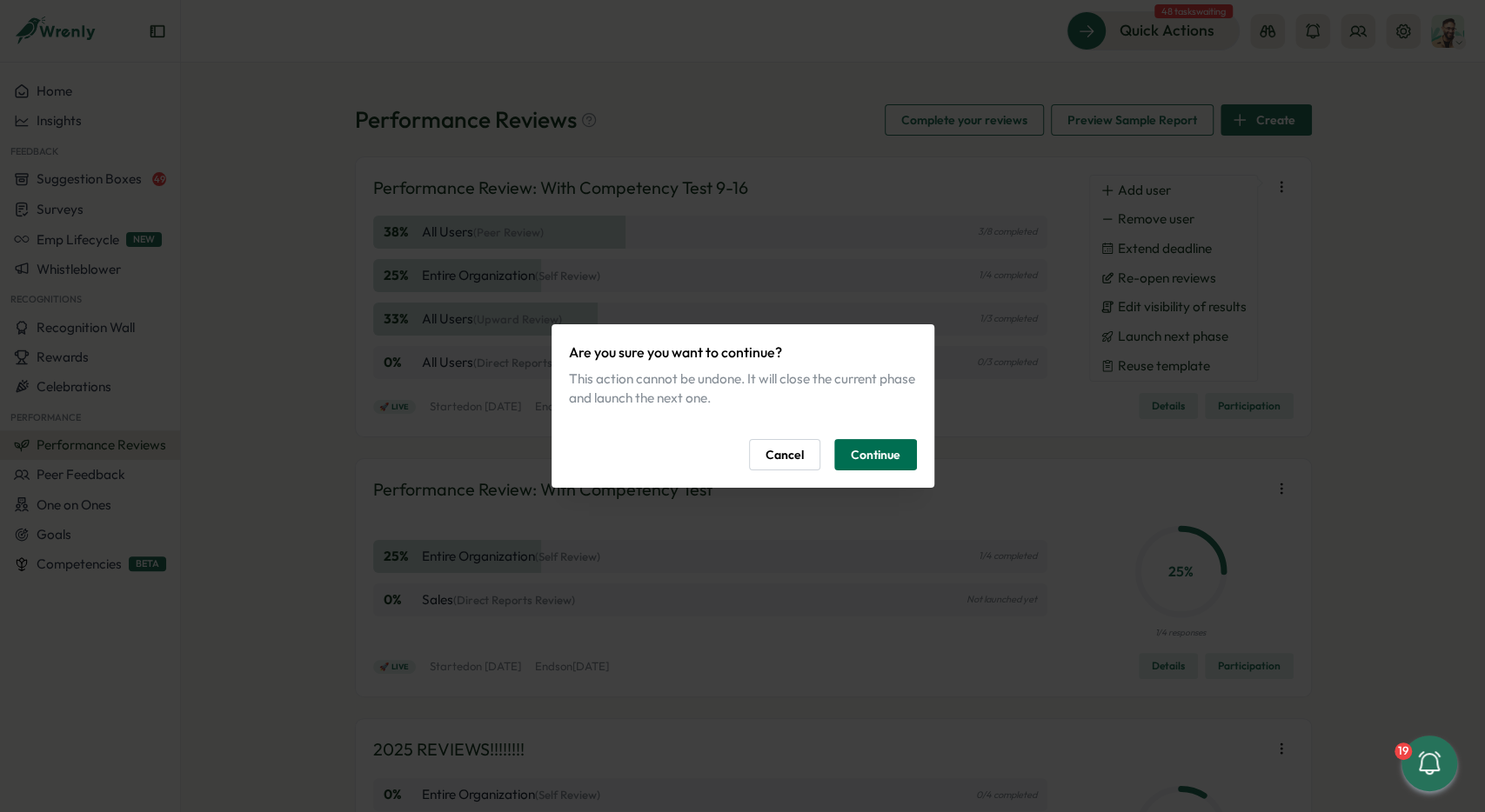
click at [885, 456] on span "Continue" at bounding box center [875, 454] width 50 height 29
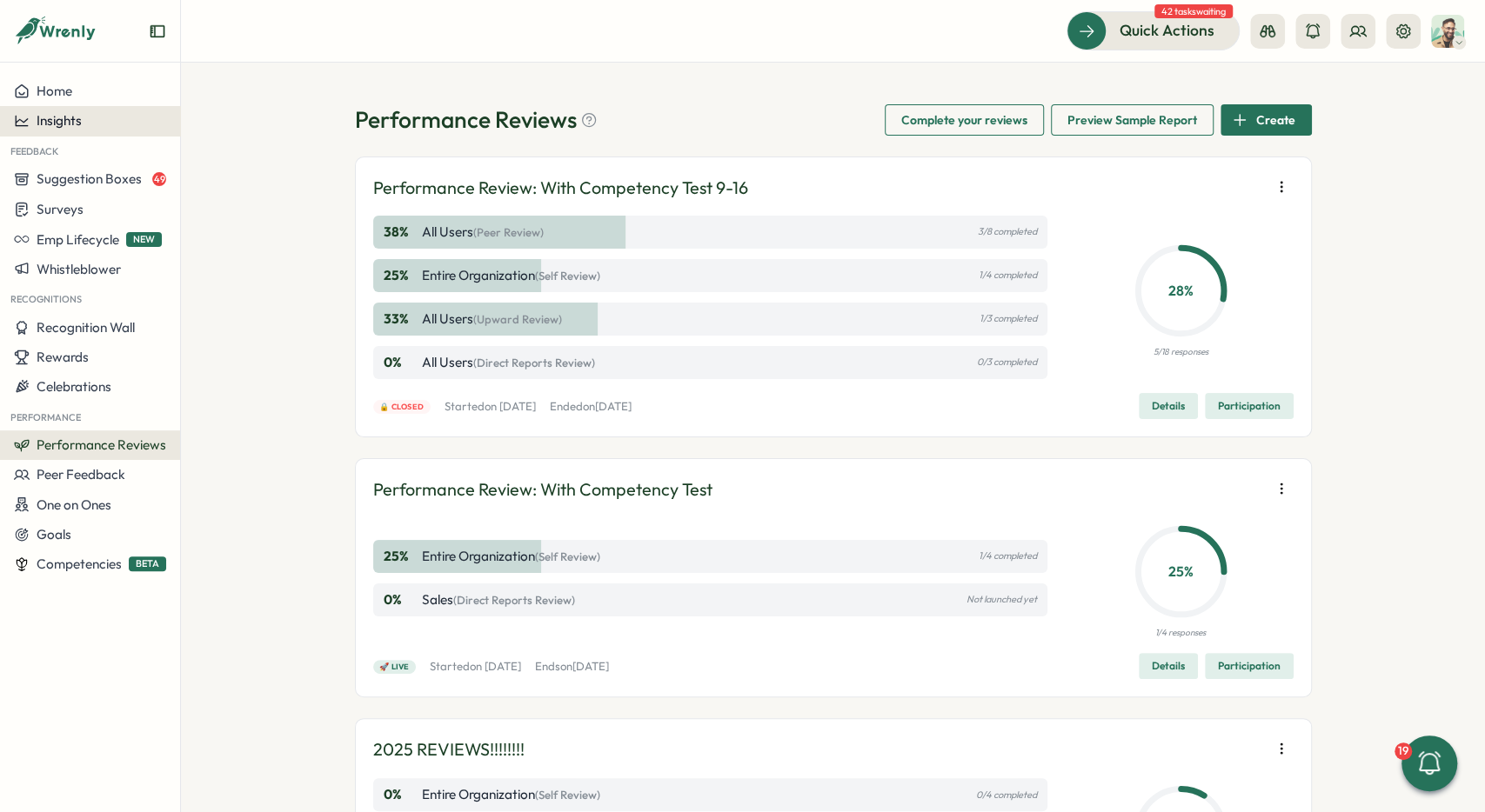
click at [60, 124] on span "Insights" at bounding box center [59, 120] width 45 height 17
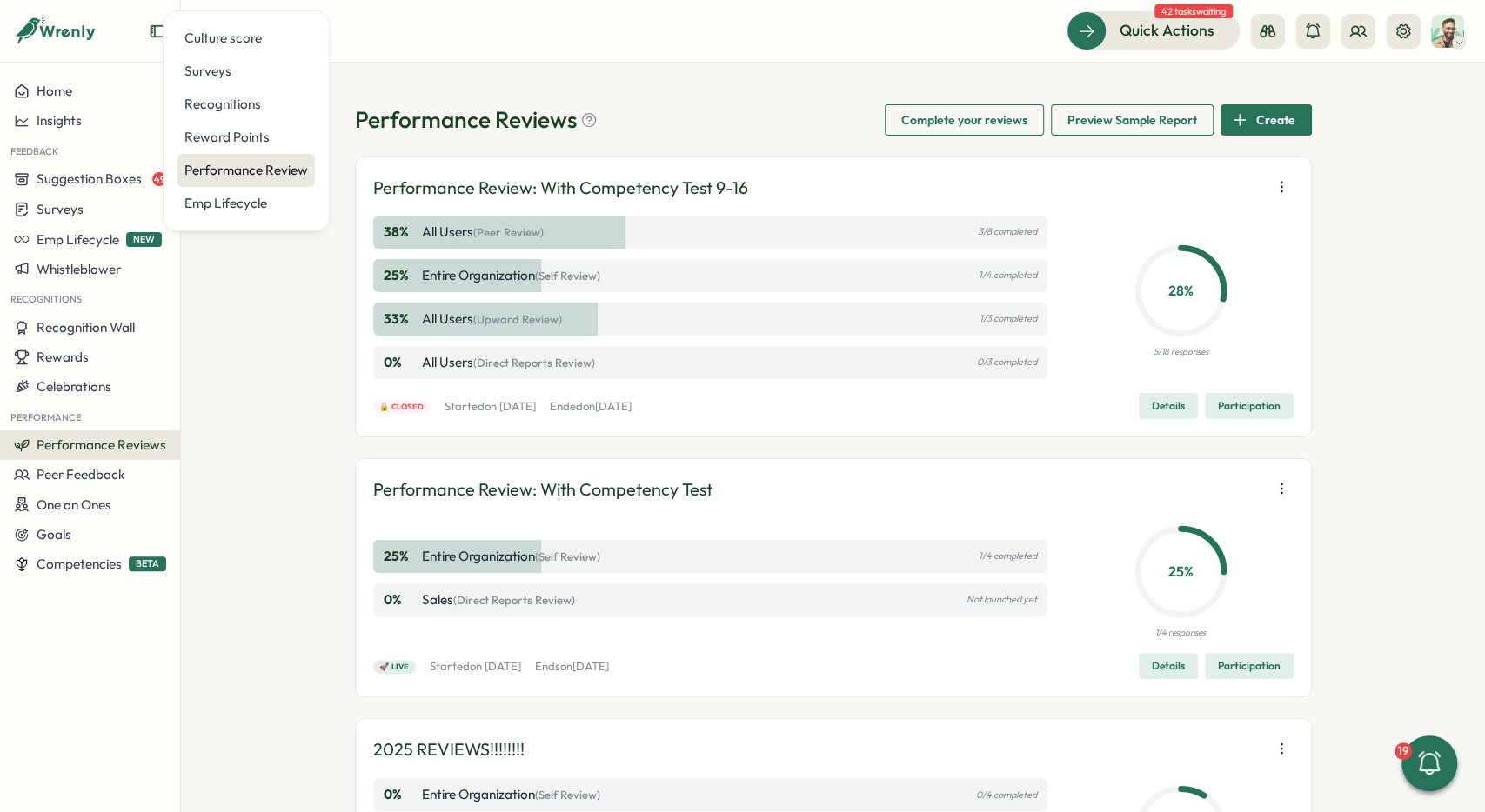
click at [261, 176] on div "Performance Review" at bounding box center [246, 170] width 123 height 20
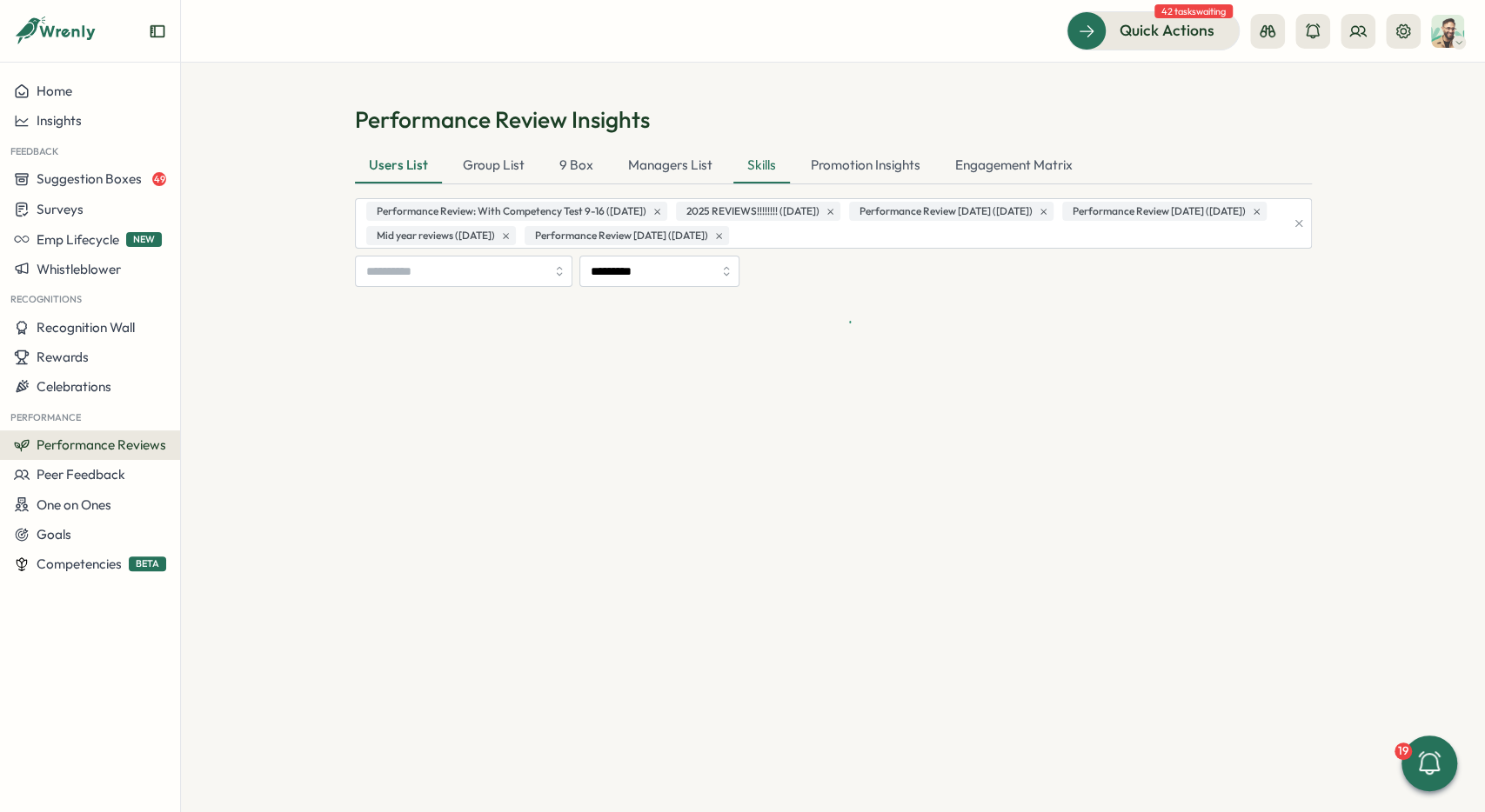
click at [757, 165] on div "Skills" at bounding box center [762, 167] width 57 height 35
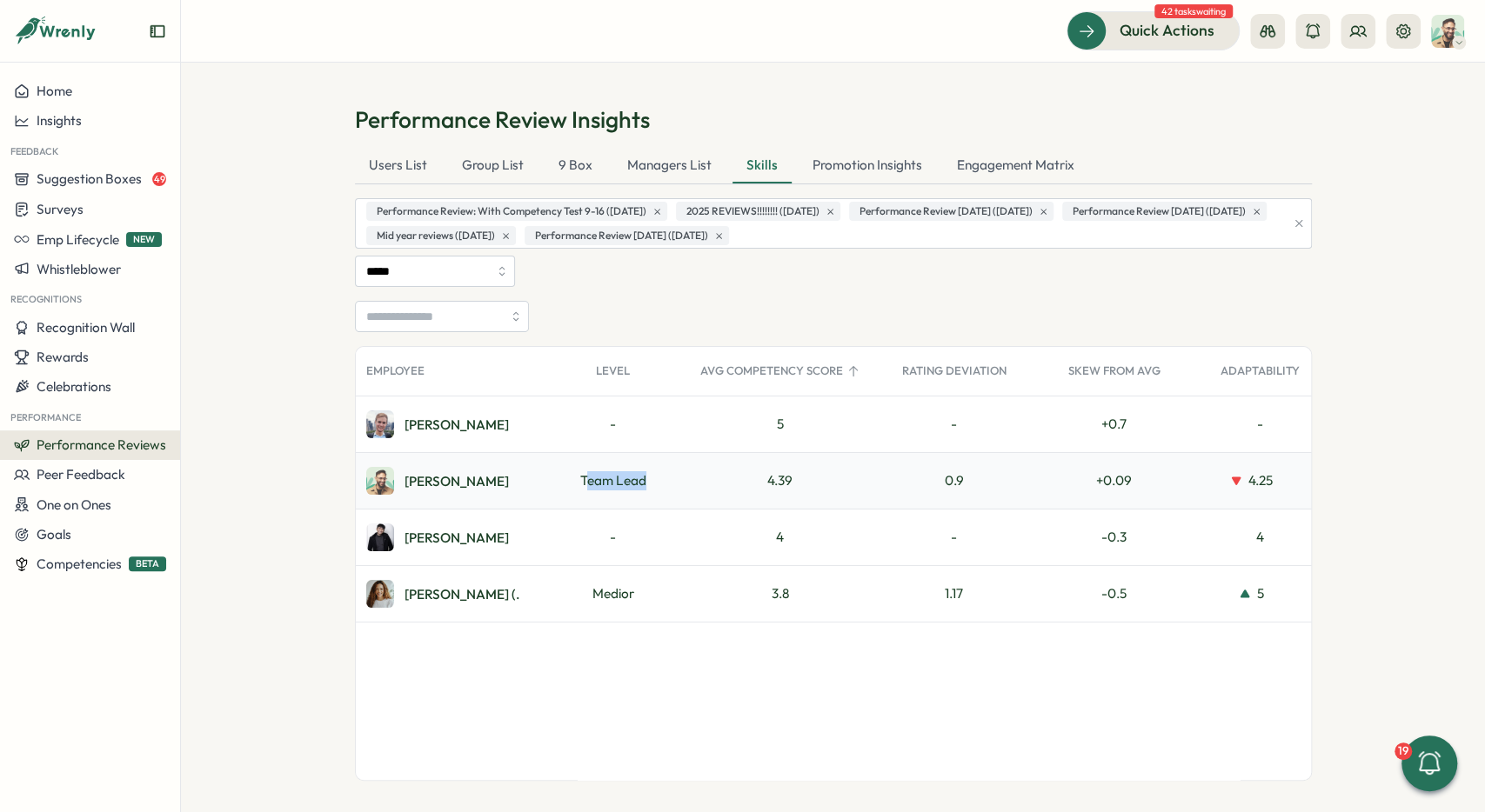
drag, startPoint x: 604, startPoint y: 485, endPoint x: 660, endPoint y: 481, distance: 56.1
click at [660, 481] on div "Team Lead" at bounding box center [613, 481] width 153 height 56
drag, startPoint x: 587, startPoint y: 586, endPoint x: 661, endPoint y: 587, distance: 74.0
click at [661, 587] on div "Medior" at bounding box center [613, 594] width 153 height 56
drag, startPoint x: 765, startPoint y: 479, endPoint x: 775, endPoint y: 589, distance: 110.5
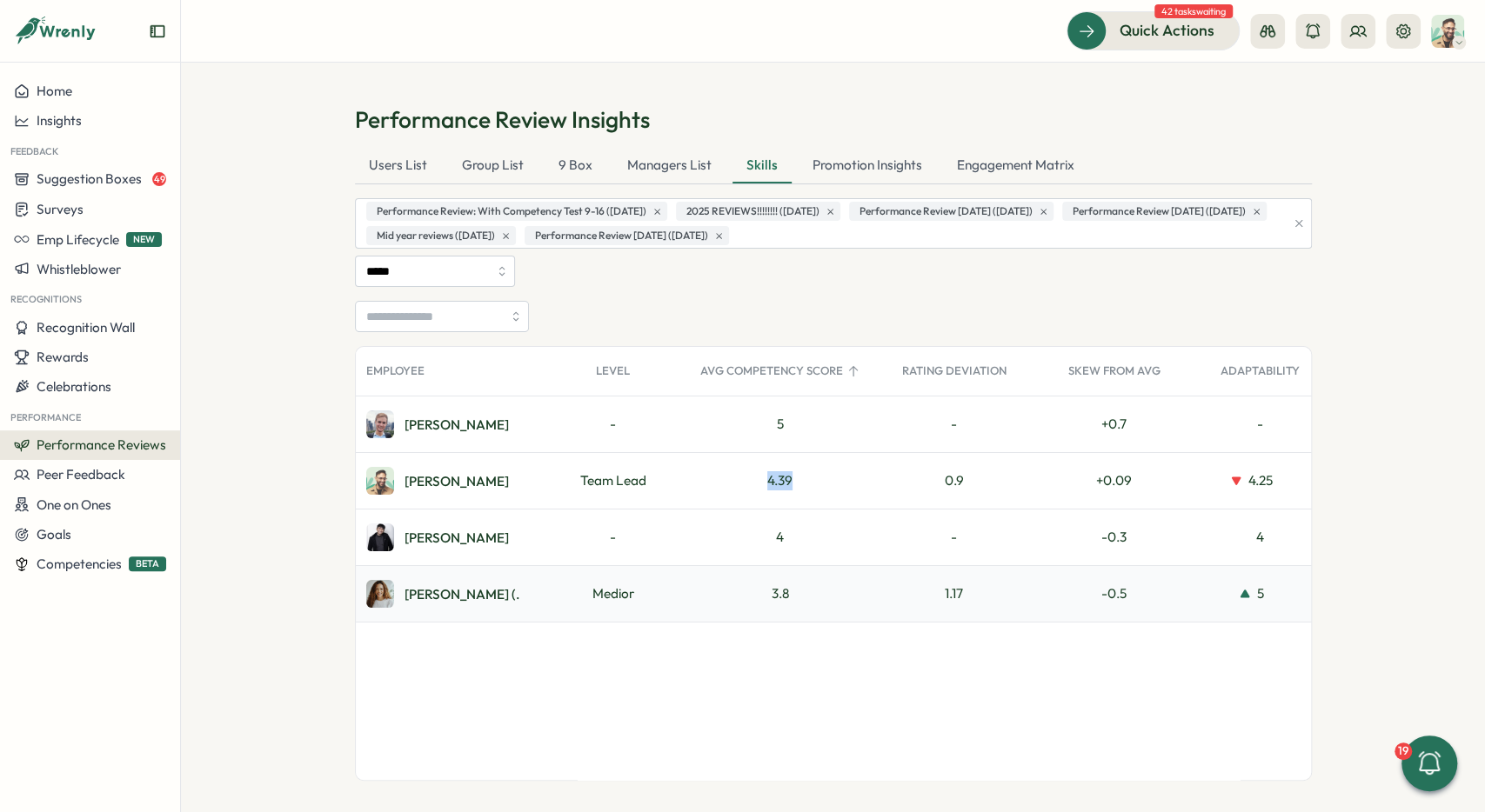
click at [792, 483] on div "4.39" at bounding box center [780, 481] width 181 height 56
drag, startPoint x: 772, startPoint y: 593, endPoint x: 807, endPoint y: 594, distance: 35.0
click at [807, 594] on div "3.8" at bounding box center [780, 594] width 181 height 56
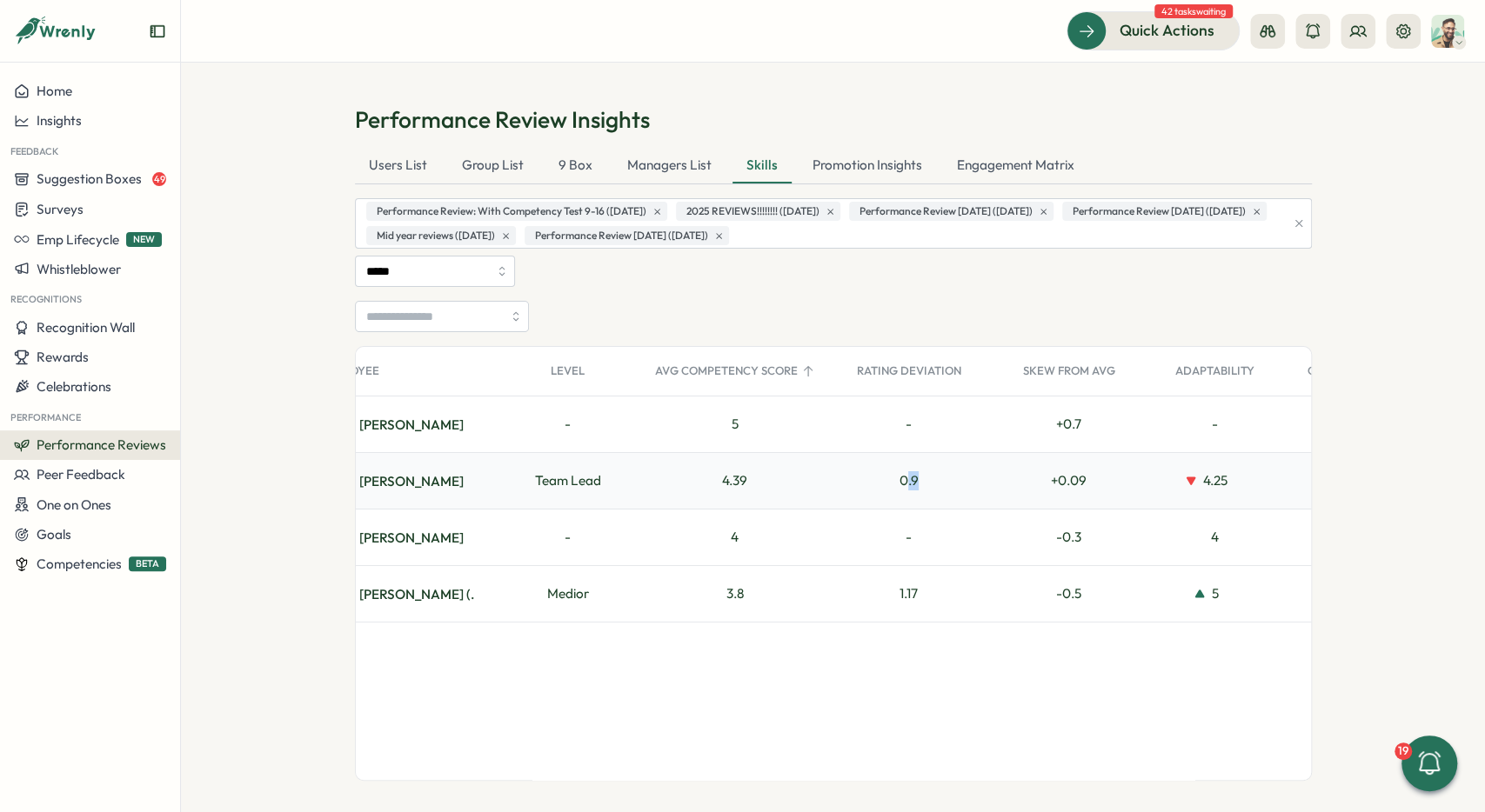
drag, startPoint x: 903, startPoint y: 465, endPoint x: 926, endPoint y: 559, distance: 96.8
click at [929, 479] on div "0.9" at bounding box center [909, 481] width 167 height 56
drag, startPoint x: 930, startPoint y: 584, endPoint x: 938, endPoint y: 586, distance: 8.2
click at [934, 584] on div "1.17" at bounding box center [909, 594] width 167 height 56
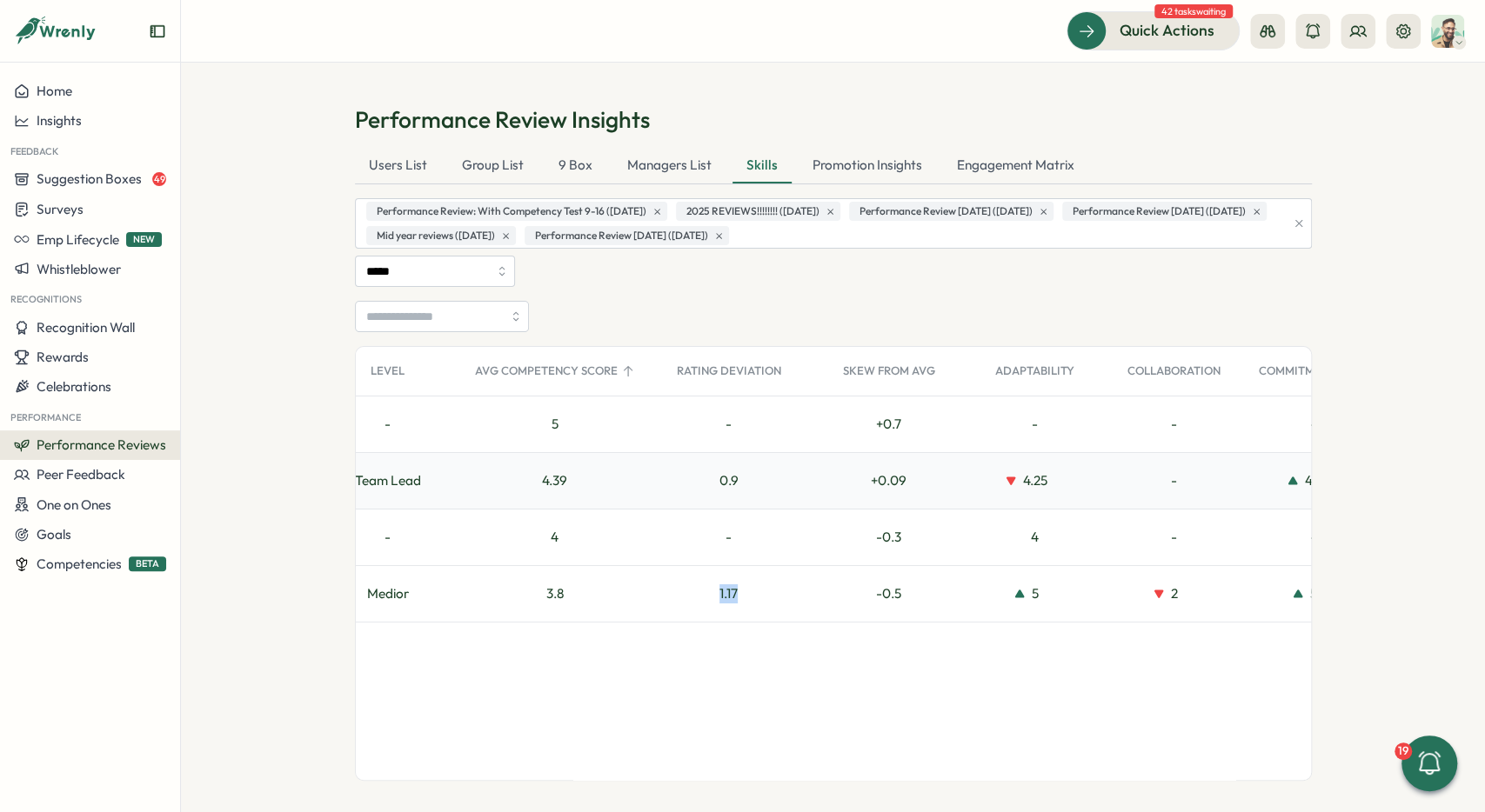
scroll to position [0, 226]
drag, startPoint x: 898, startPoint y: 474, endPoint x: 907, endPoint y: 554, distance: 80.5
click at [916, 487] on div "+ 0.09" at bounding box center [888, 481] width 153 height 56
drag, startPoint x: 865, startPoint y: 597, endPoint x: 920, endPoint y: 591, distance: 55.3
click at [918, 591] on div "-0.5" at bounding box center [888, 594] width 153 height 56
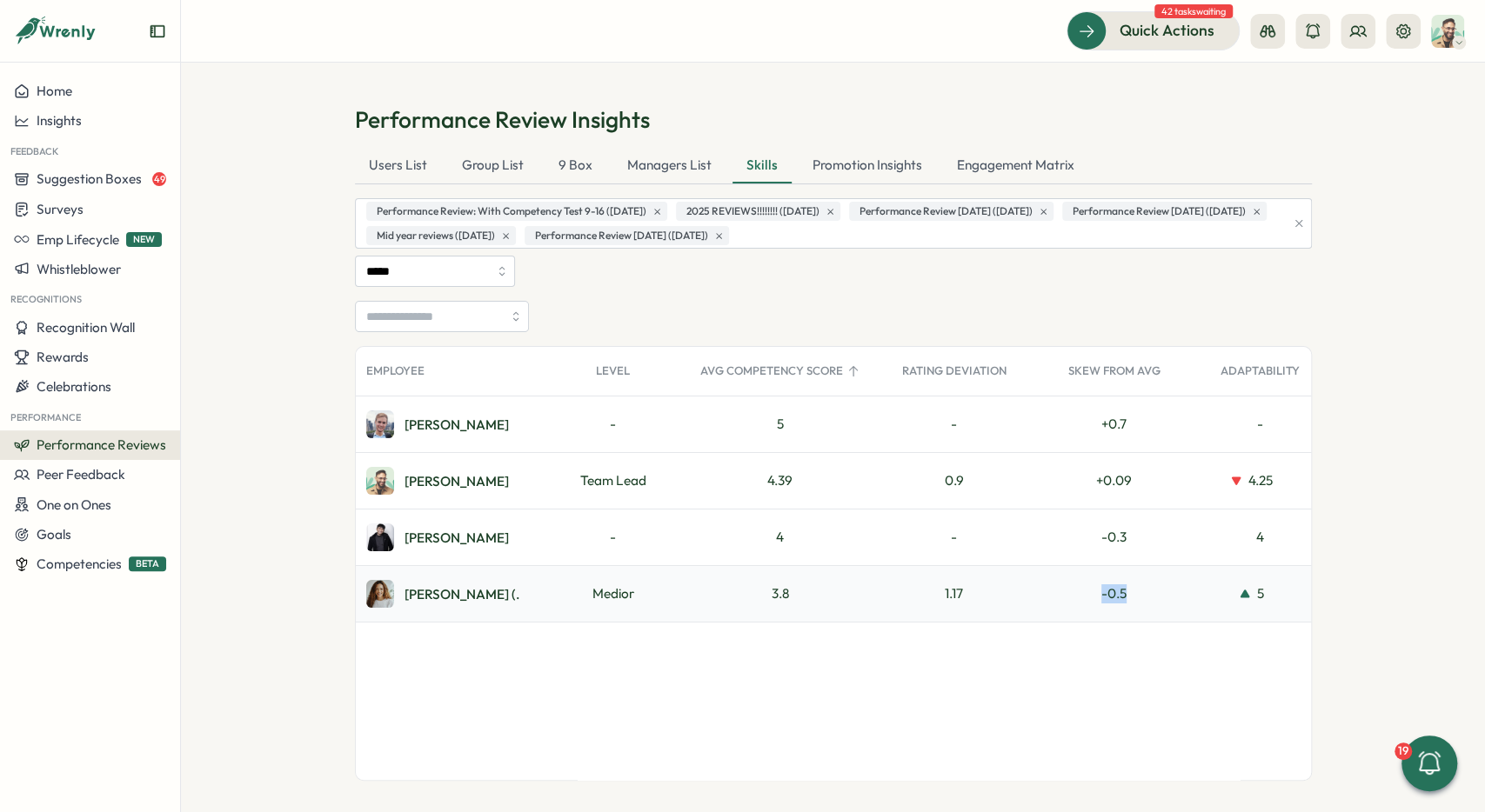
scroll to position [0, 0]
drag, startPoint x: 448, startPoint y: 598, endPoint x: 463, endPoint y: 597, distance: 15.0
click at [463, 597] on div "Patricia (." at bounding box center [446, 594] width 181 height 56
click at [457, 595] on div "Patricia (." at bounding box center [461, 594] width 115 height 13
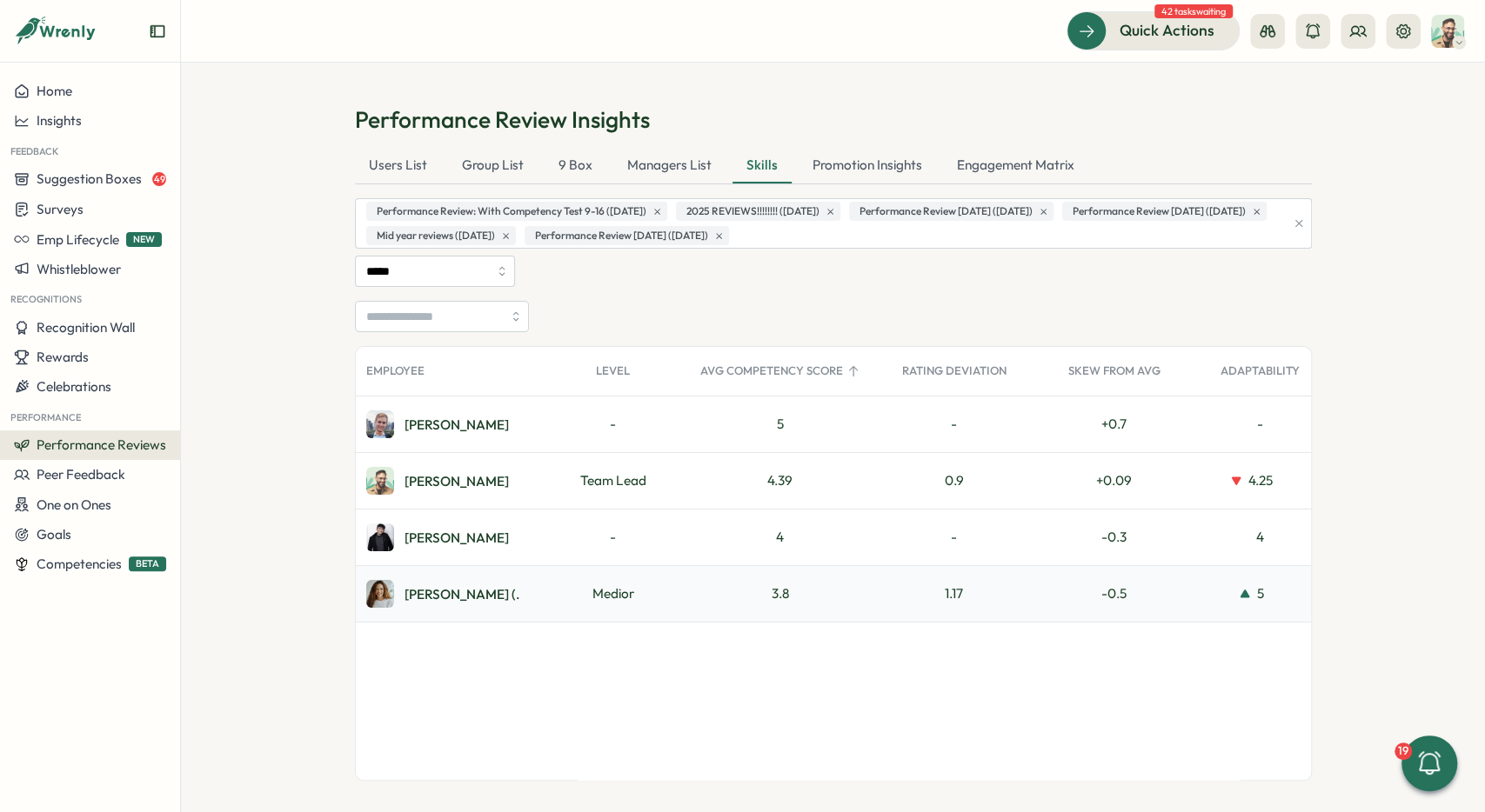
click at [448, 597] on div "Patricia (." at bounding box center [461, 594] width 115 height 13
click at [456, 597] on div "Patricia (." at bounding box center [461, 594] width 115 height 13
click at [458, 598] on div "Patricia (." at bounding box center [461, 594] width 115 height 13
click at [458, 596] on div "Patricia (." at bounding box center [461, 594] width 115 height 13
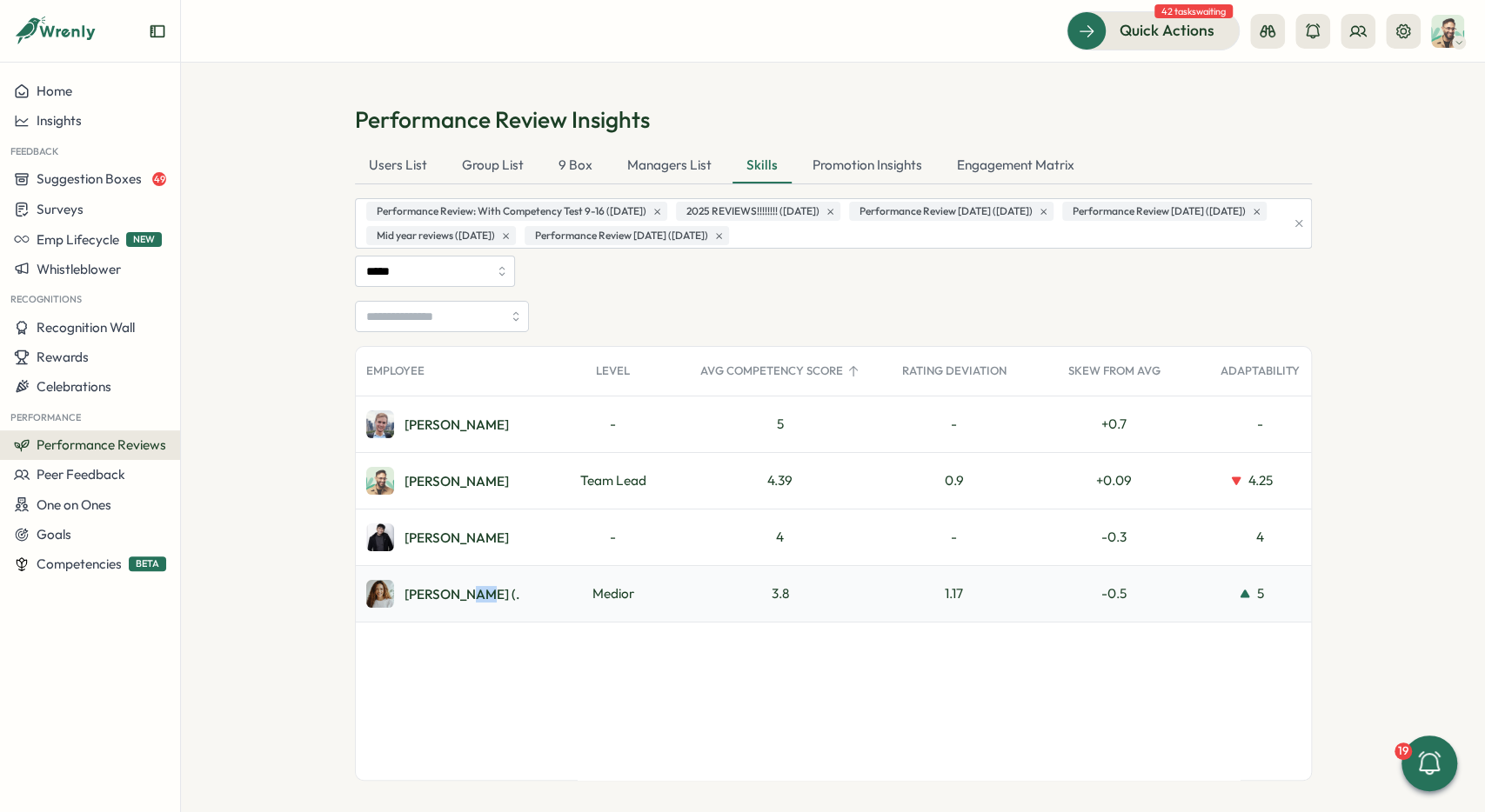
click at [452, 596] on div "Patricia (." at bounding box center [461, 594] width 115 height 13
drag, startPoint x: 460, startPoint y: 601, endPoint x: 448, endPoint y: 596, distance: 13.0
click at [458, 601] on div "Patricia (." at bounding box center [446, 594] width 181 height 56
drag, startPoint x: 448, startPoint y: 596, endPoint x: 459, endPoint y: 601, distance: 12.1
click at [459, 601] on div "Patricia (." at bounding box center [446, 594] width 181 height 56
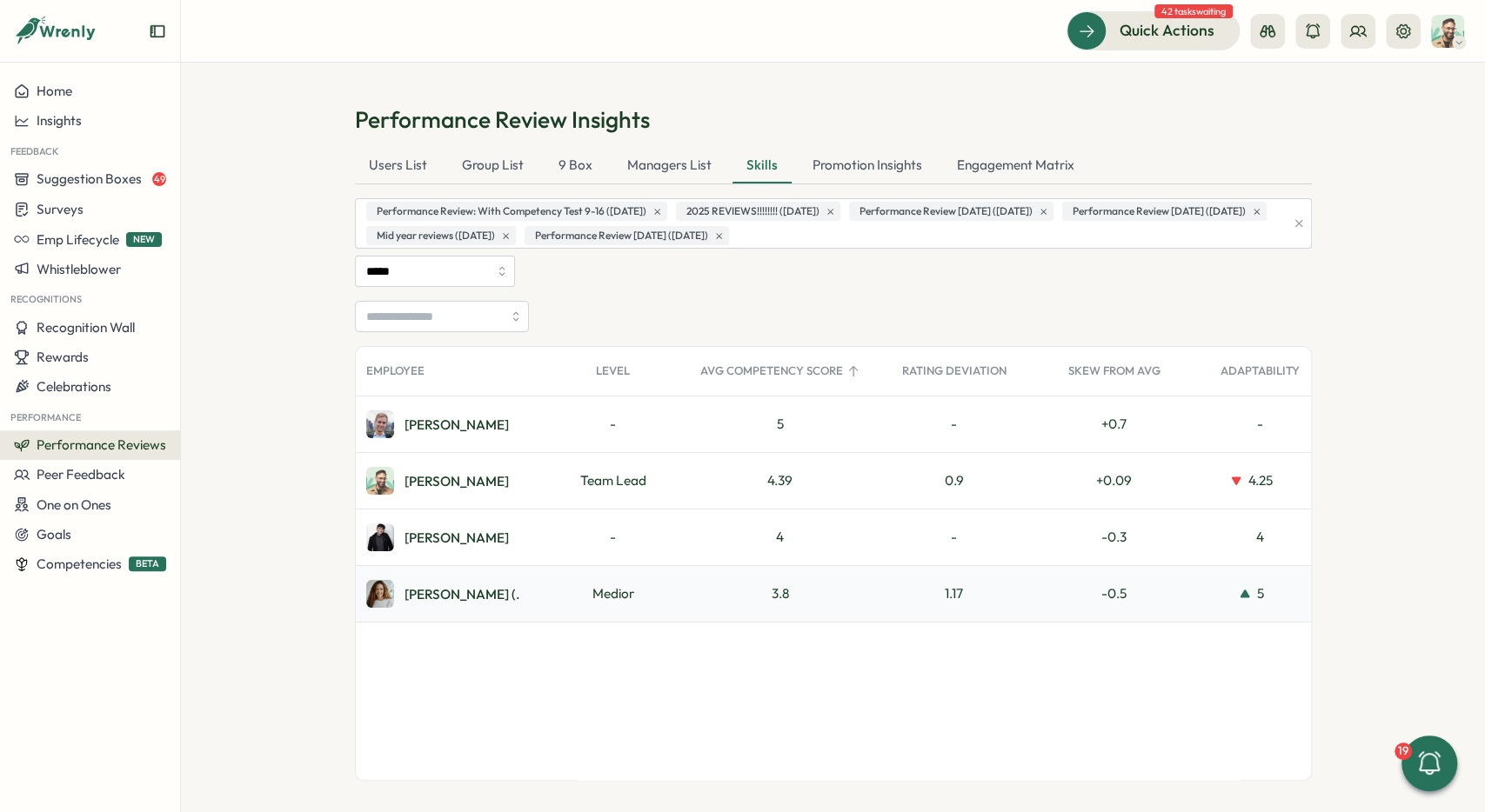
click at [459, 601] on div "Patricia (." at bounding box center [446, 594] width 181 height 56
drag, startPoint x: 407, startPoint y: 597, endPoint x: 462, endPoint y: 602, distance: 55.2
click at [463, 602] on div "Patricia (." at bounding box center [446, 594] width 181 height 56
copy div "Patricia (."
click at [460, 576] on div "Patricia (." at bounding box center [446, 594] width 181 height 56
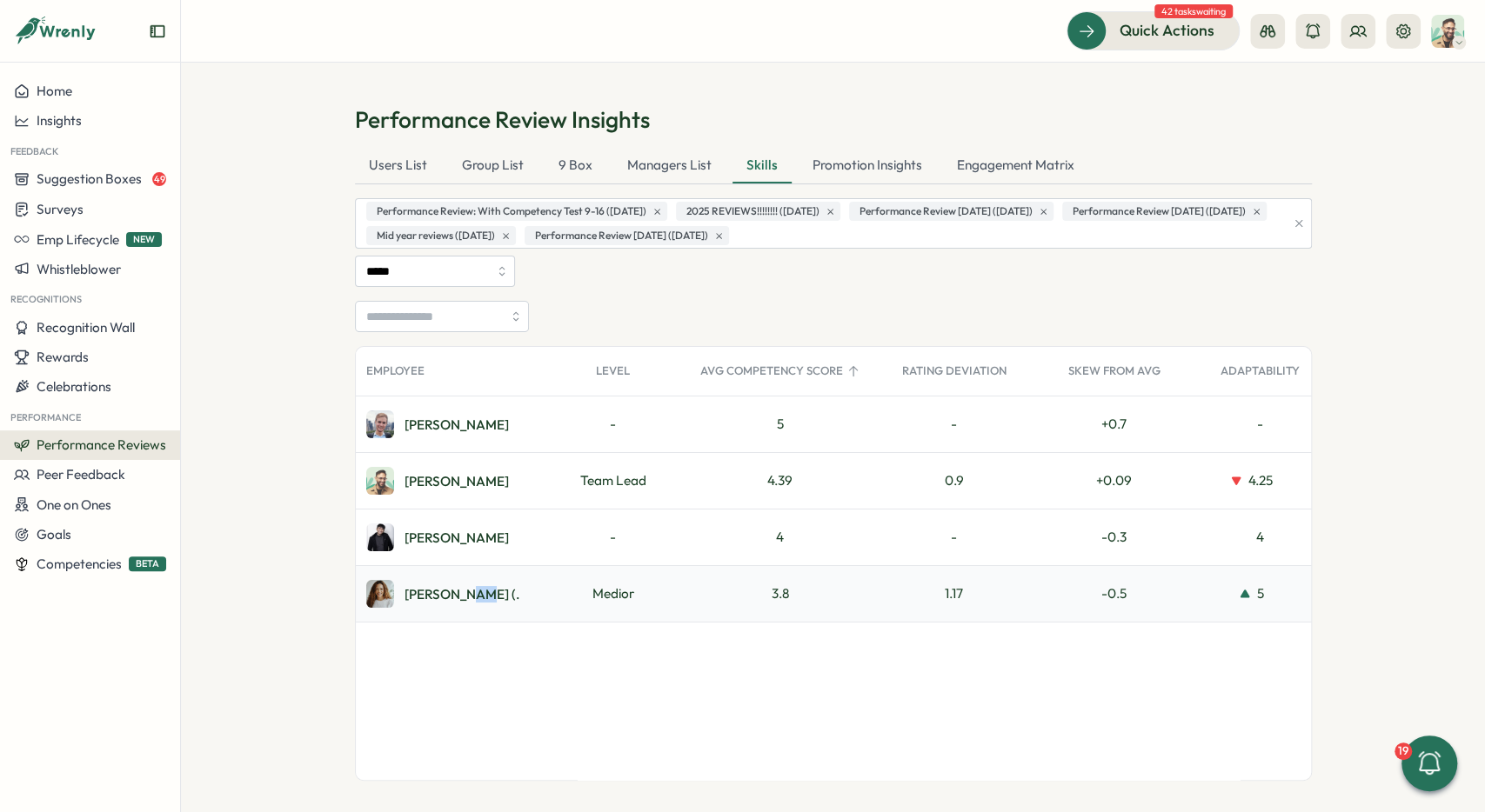
drag, startPoint x: 453, startPoint y: 595, endPoint x: 465, endPoint y: 599, distance: 12.6
click at [465, 599] on div "Patricia (." at bounding box center [446, 594] width 181 height 56
click at [455, 604] on div "Patricia (." at bounding box center [446, 594] width 181 height 56
drag, startPoint x: 453, startPoint y: 600, endPoint x: 490, endPoint y: 587, distance: 39.2
click at [490, 587] on div "Patricia (." at bounding box center [446, 594] width 181 height 56
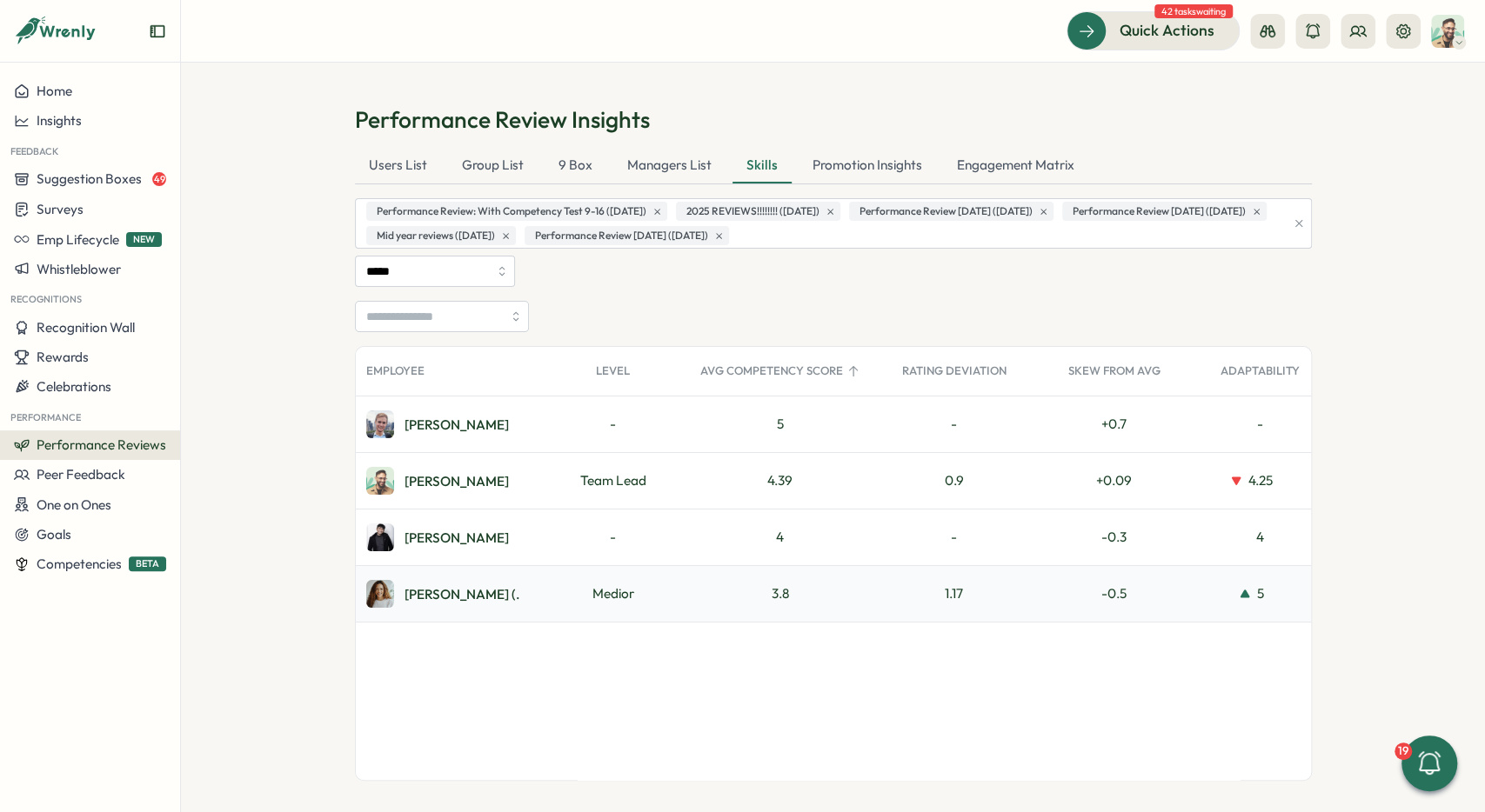
click at [445, 609] on div "Patricia (." at bounding box center [446, 594] width 181 height 56
click at [455, 593] on div "Patricia (." at bounding box center [461, 594] width 115 height 13
drag, startPoint x: 463, startPoint y: 595, endPoint x: 448, endPoint y: 597, distance: 15.1
click at [448, 597] on div "Patricia (." at bounding box center [446, 594] width 181 height 56
click at [466, 599] on div "Patricia (." at bounding box center [446, 594] width 181 height 56
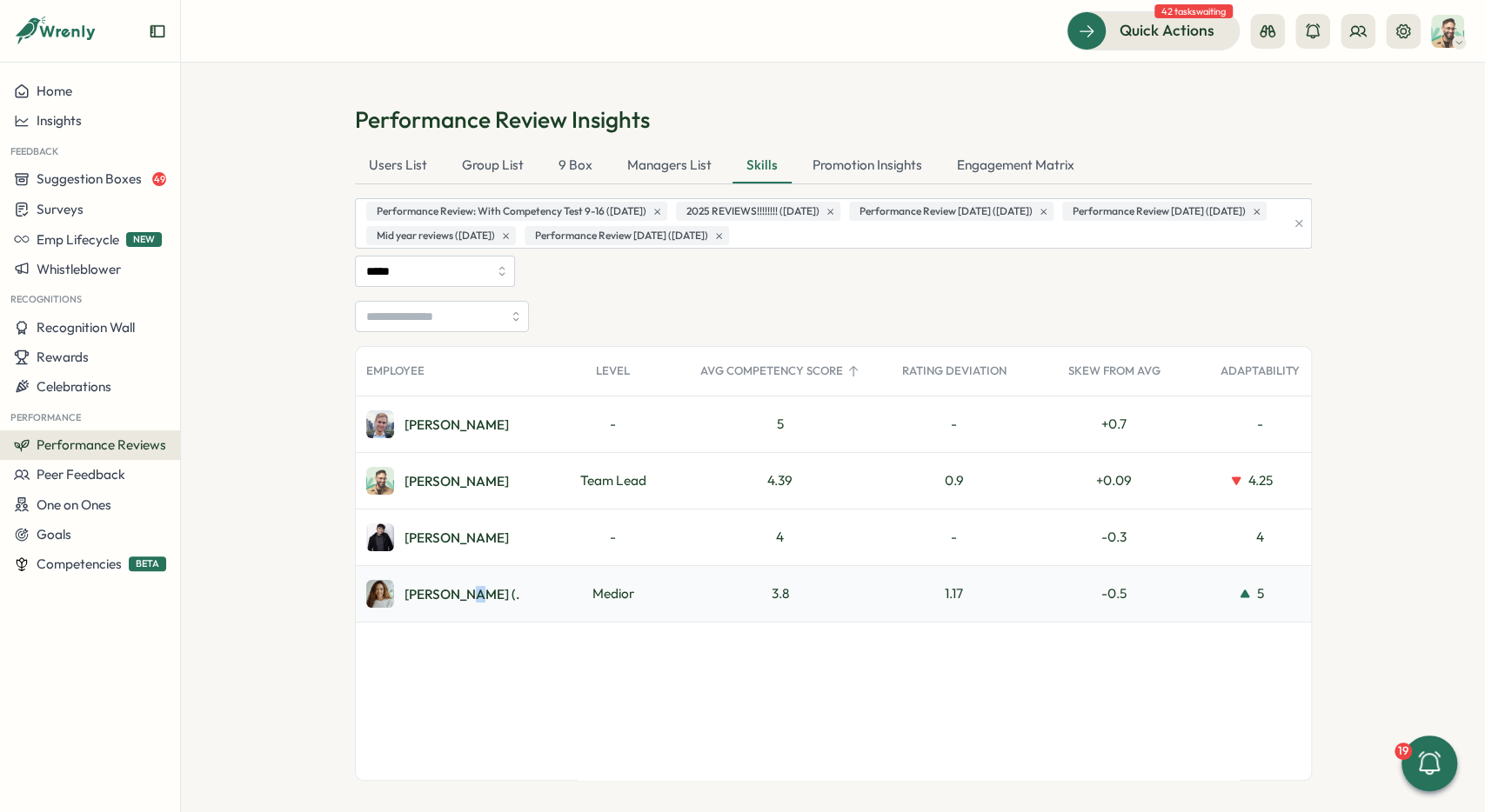
click at [458, 595] on div "Patricia (." at bounding box center [461, 594] width 115 height 13
drag, startPoint x: 465, startPoint y: 597, endPoint x: 454, endPoint y: 595, distance: 11.2
click at [454, 595] on div "Patricia (." at bounding box center [446, 594] width 181 height 56
click at [459, 597] on div "Patricia (." at bounding box center [461, 594] width 115 height 13
click at [447, 563] on div "Mandip D." at bounding box center [446, 537] width 181 height 56
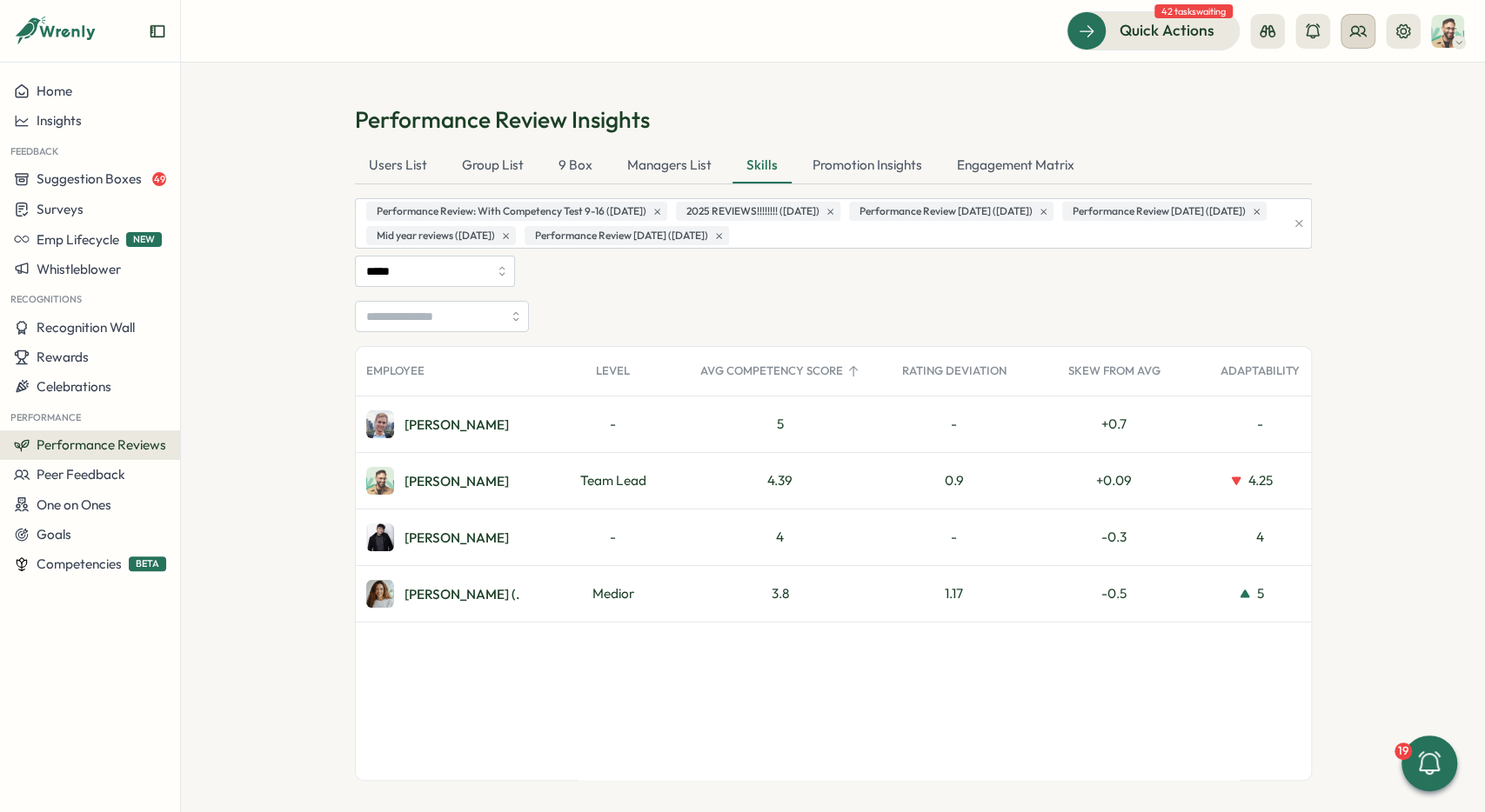
click at [1367, 23] on button at bounding box center [1358, 31] width 35 height 35
click at [1325, 88] on div "Org Members" at bounding box center [1358, 86] width 110 height 20
click at [1297, 218] on icon "button" at bounding box center [1299, 223] width 12 height 12
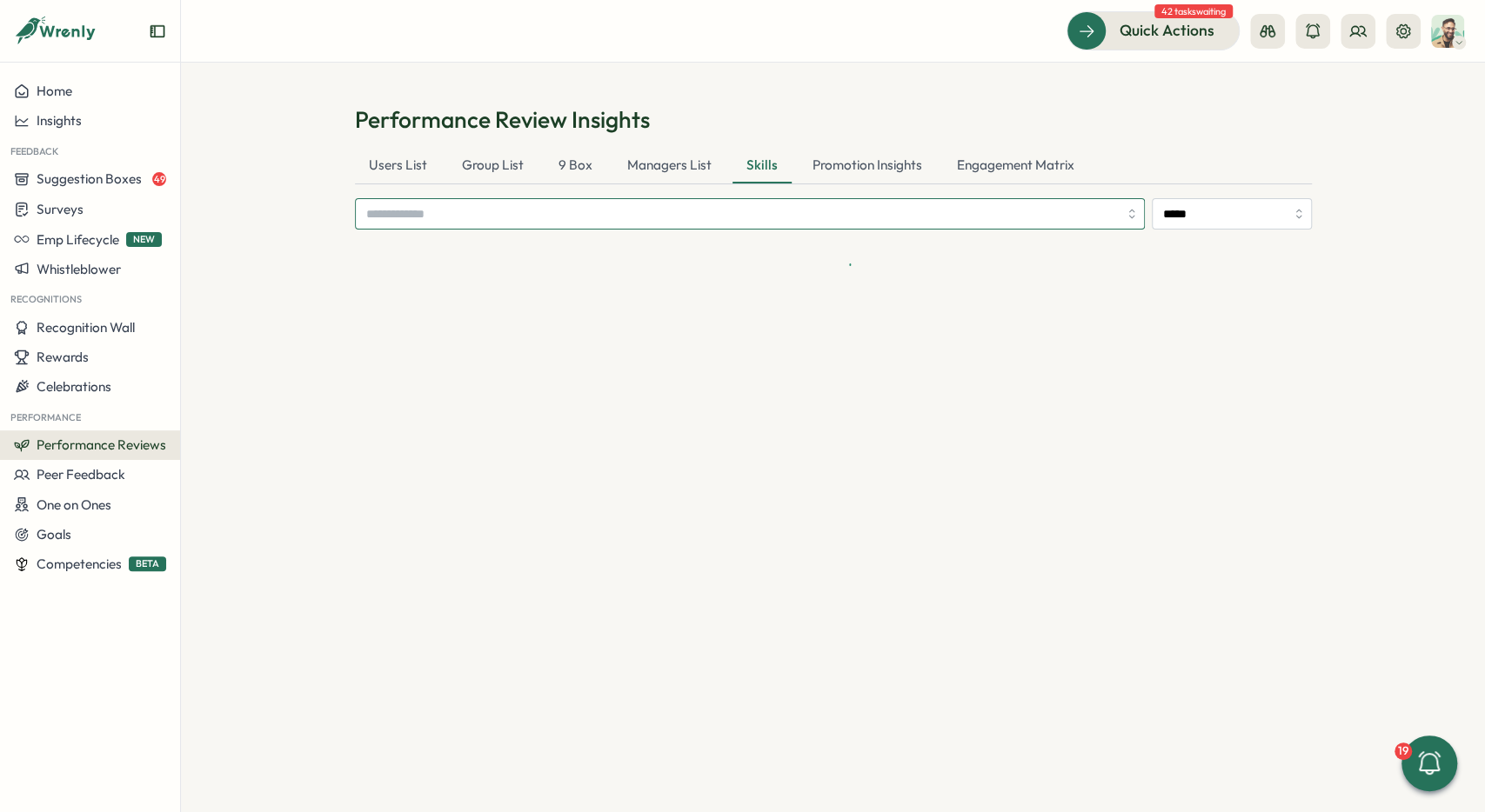
click at [521, 227] on input "search" at bounding box center [742, 214] width 751 height 29
click at [516, 221] on input "search" at bounding box center [742, 214] width 751 height 29
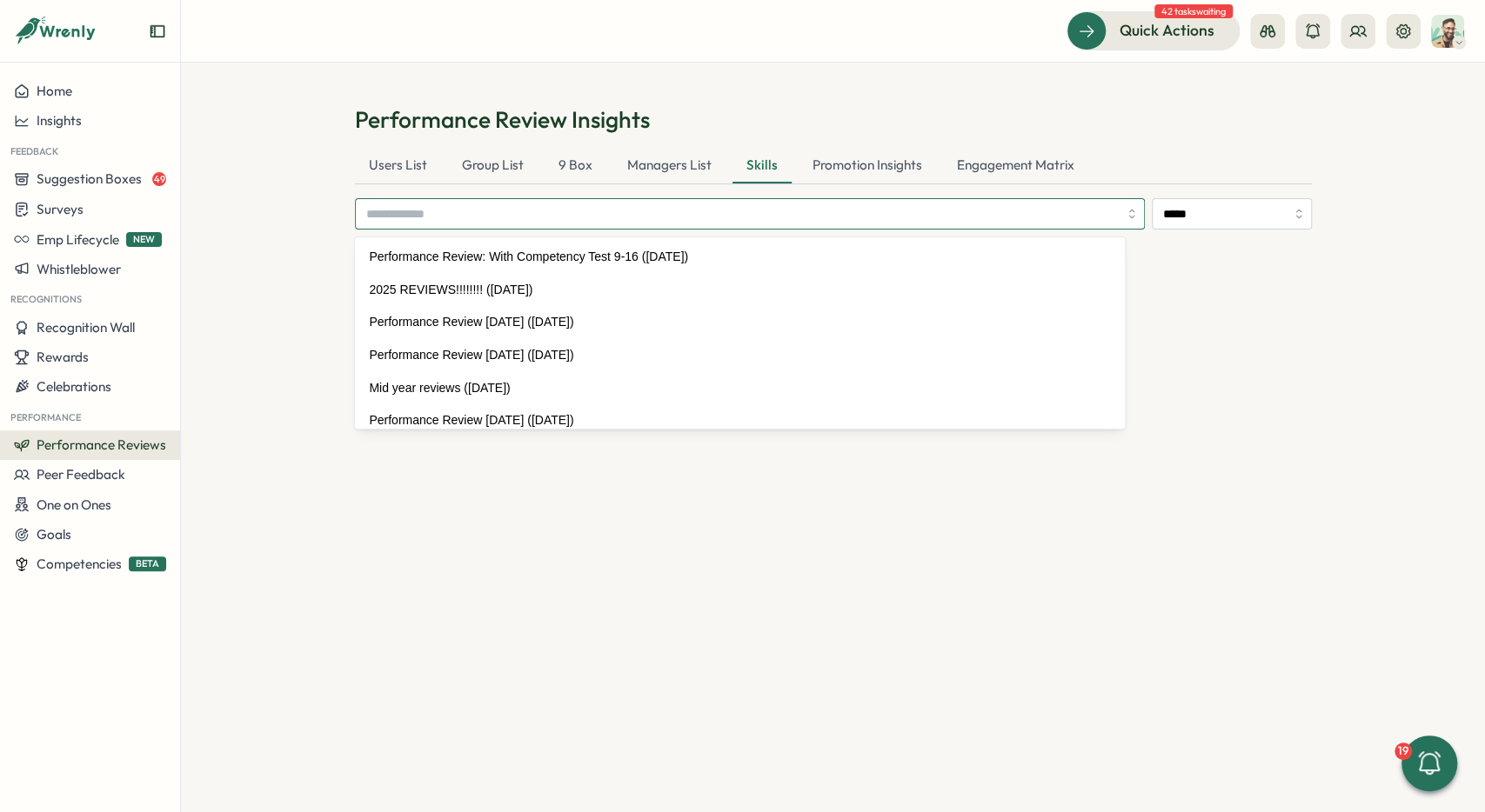
click at [516, 220] on input "search" at bounding box center [742, 214] width 751 height 29
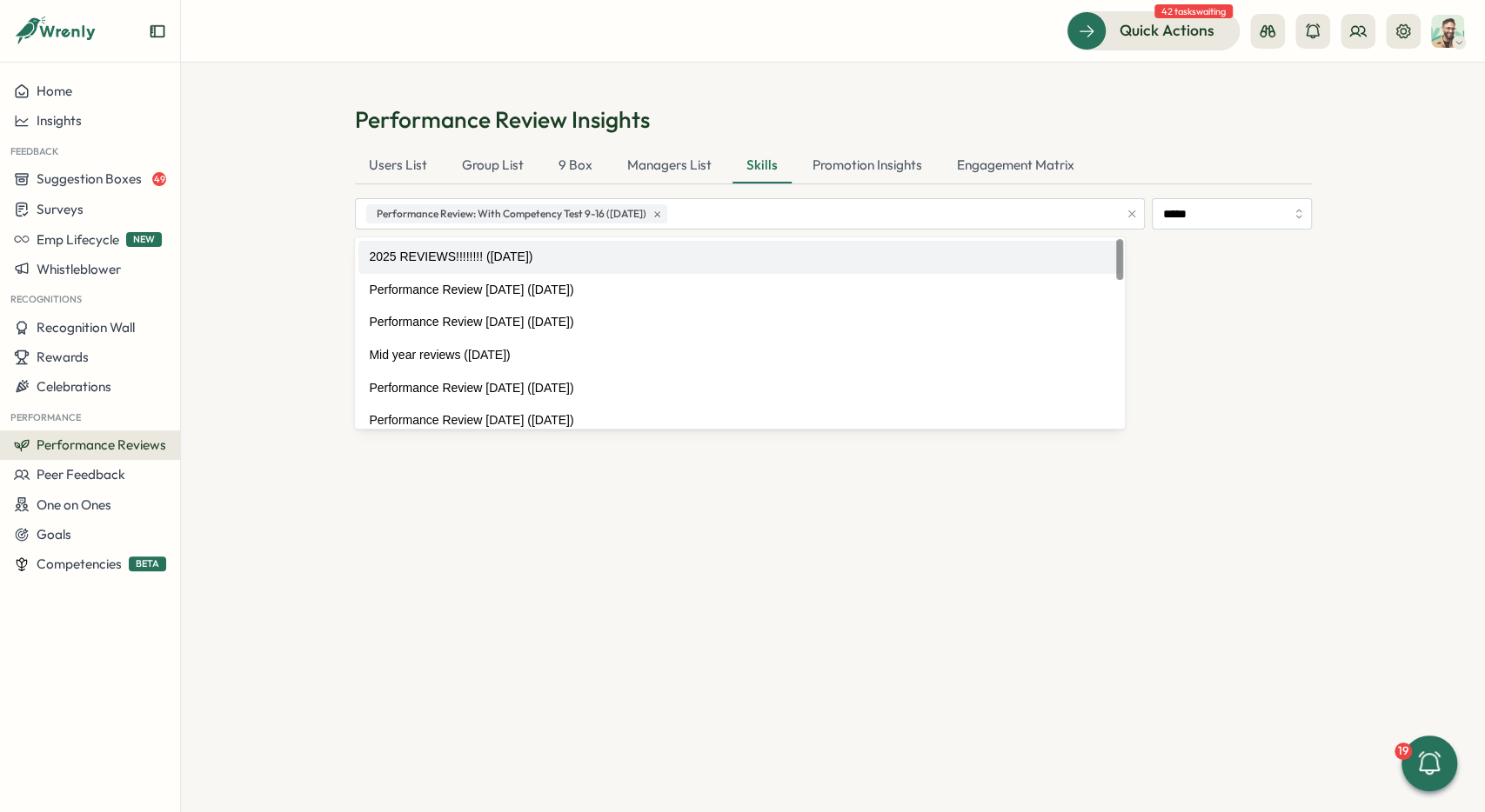
click at [293, 250] on section "Performance Review Insights Users List Group List 9 Box Managers List Skills Pr…" at bounding box center [833, 437] width 1304 height 749
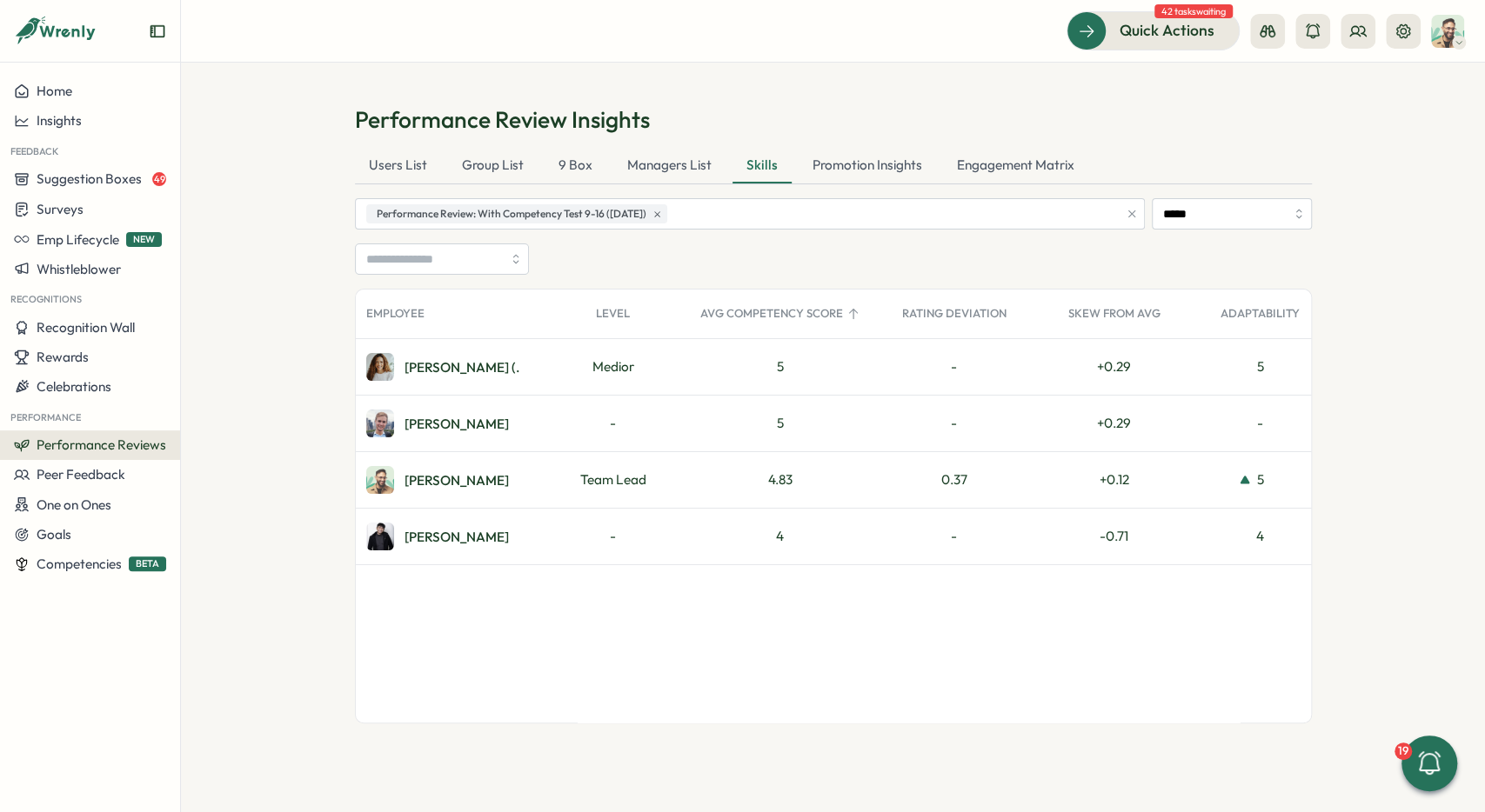
click at [1373, 293] on section "Performance Review Insights Users List Group List 9 Box Managers List Skills Pr…" at bounding box center [833, 437] width 1304 height 749
drag, startPoint x: 763, startPoint y: 358, endPoint x: 827, endPoint y: 359, distance: 64.0
click at [796, 363] on div "5" at bounding box center [780, 366] width 181 height 56
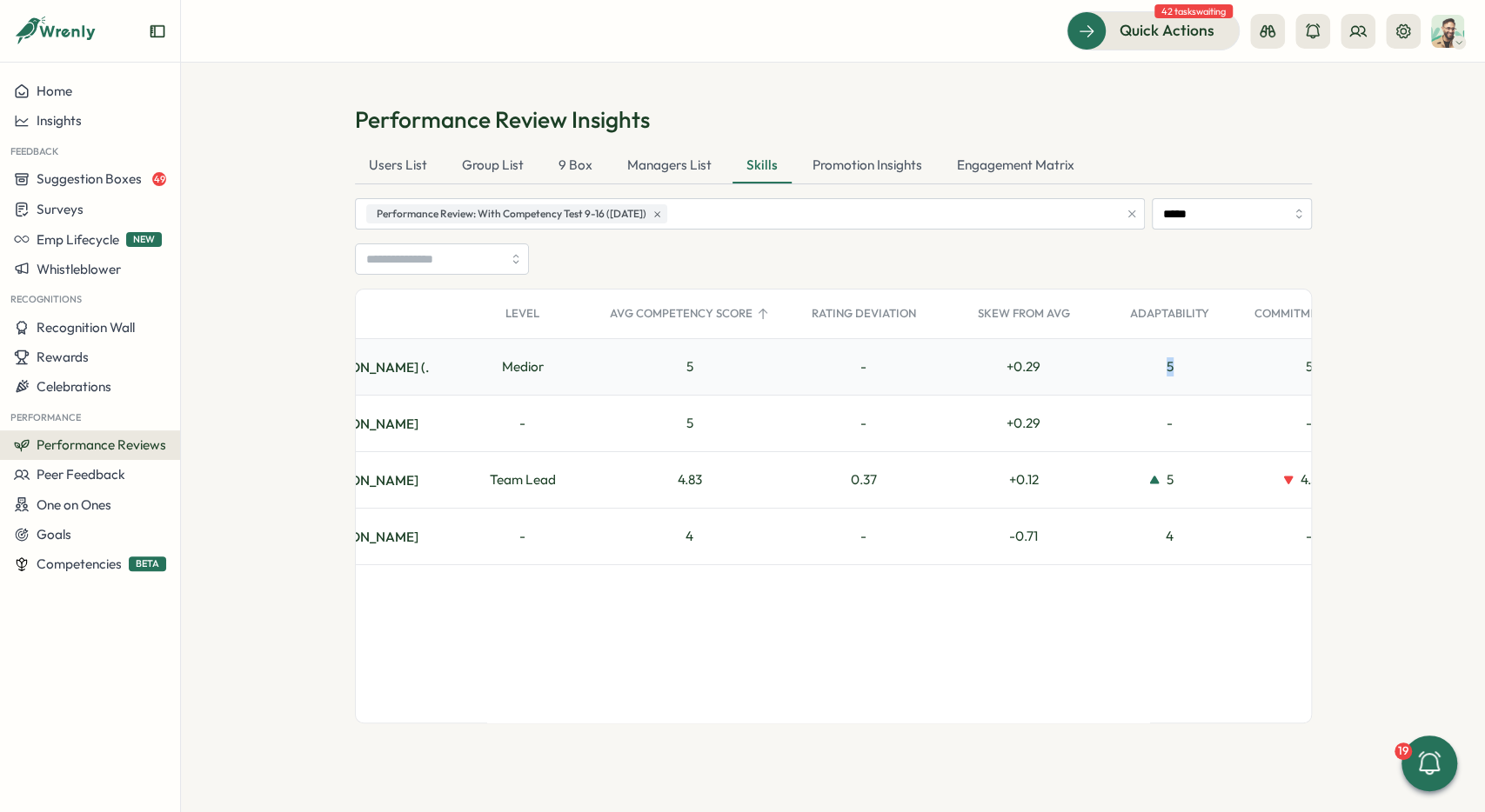
drag, startPoint x: 1174, startPoint y: 375, endPoint x: 1205, endPoint y: 371, distance: 31.3
click at [1203, 371] on div "5" at bounding box center [1170, 366] width 139 height 56
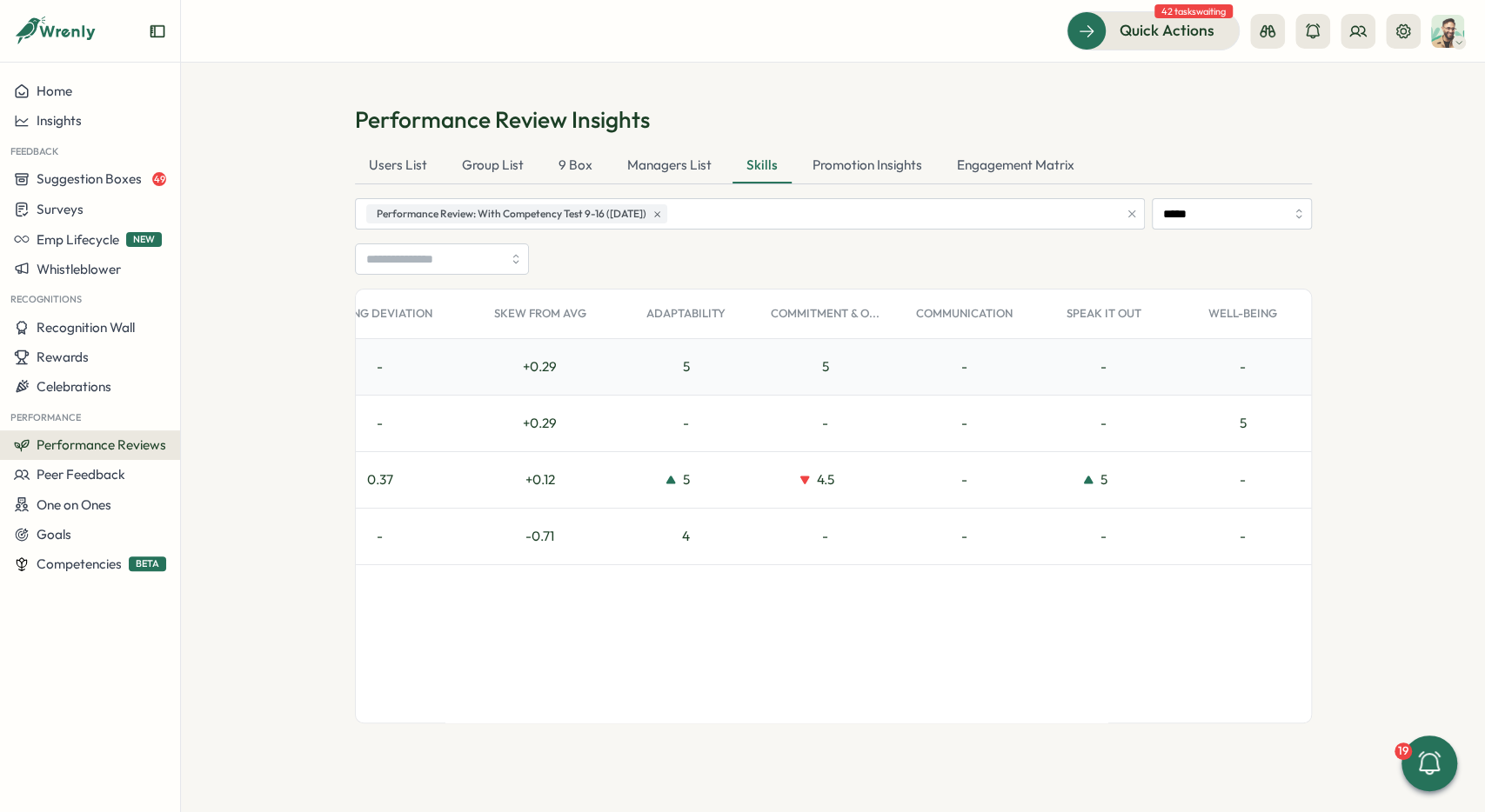
scroll to position [0, 575]
drag, startPoint x: 771, startPoint y: 360, endPoint x: 952, endPoint y: 349, distance: 181.3
click at [890, 358] on div "5" at bounding box center [825, 366] width 139 height 56
click at [668, 354] on div "5" at bounding box center [686, 366] width 139 height 56
drag, startPoint x: 671, startPoint y: 357, endPoint x: 895, endPoint y: 369, distance: 224.3
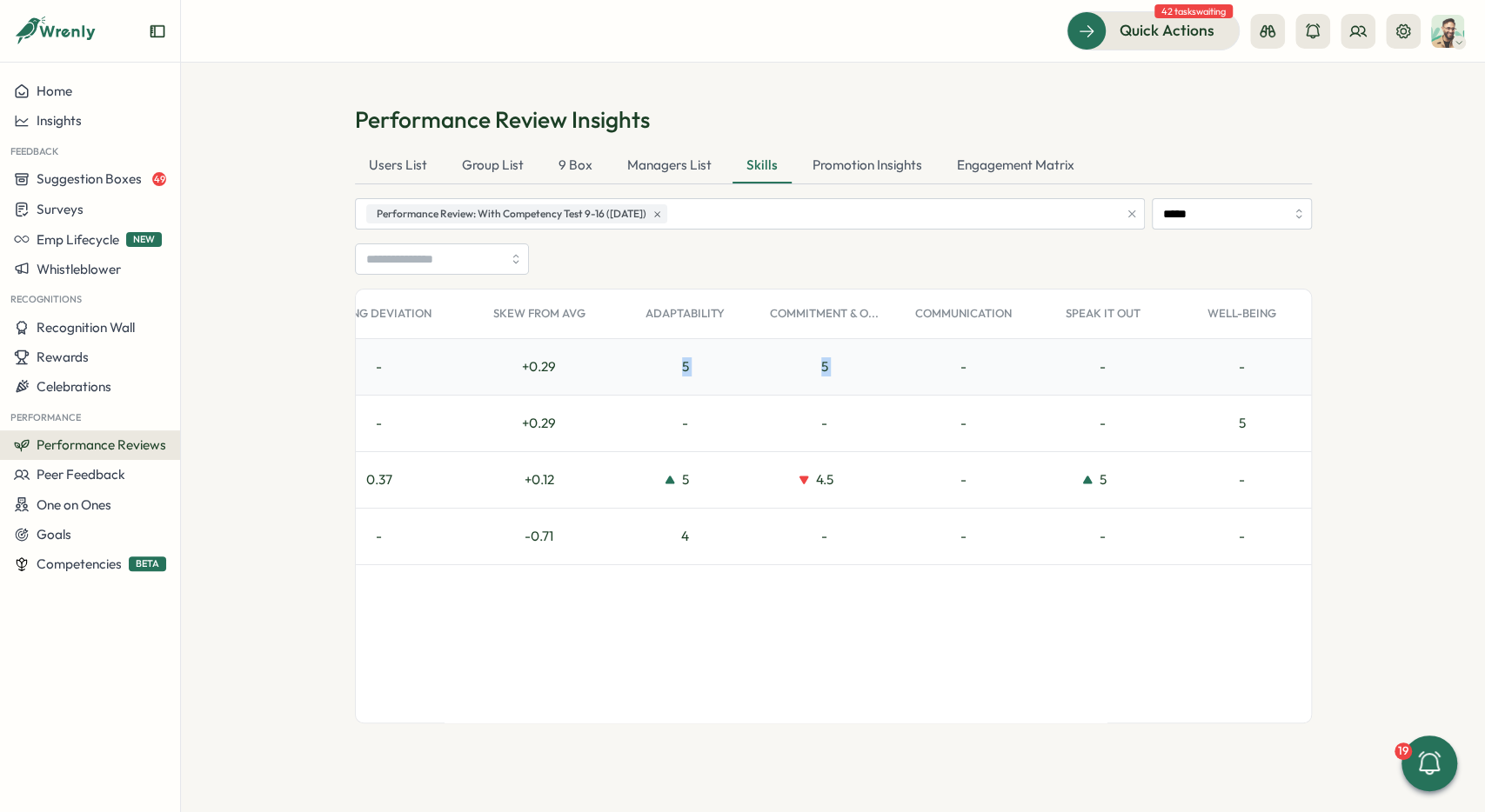
click at [755, 369] on div "5" at bounding box center [686, 366] width 139 height 56
click at [841, 373] on div "5" at bounding box center [825, 366] width 139 height 56
drag, startPoint x: 730, startPoint y: 371, endPoint x: 636, endPoint y: 371, distance: 94.0
click at [755, 371] on div "5" at bounding box center [825, 366] width 139 height 56
click at [687, 314] on div "Adaptability" at bounding box center [686, 314] width 139 height 35
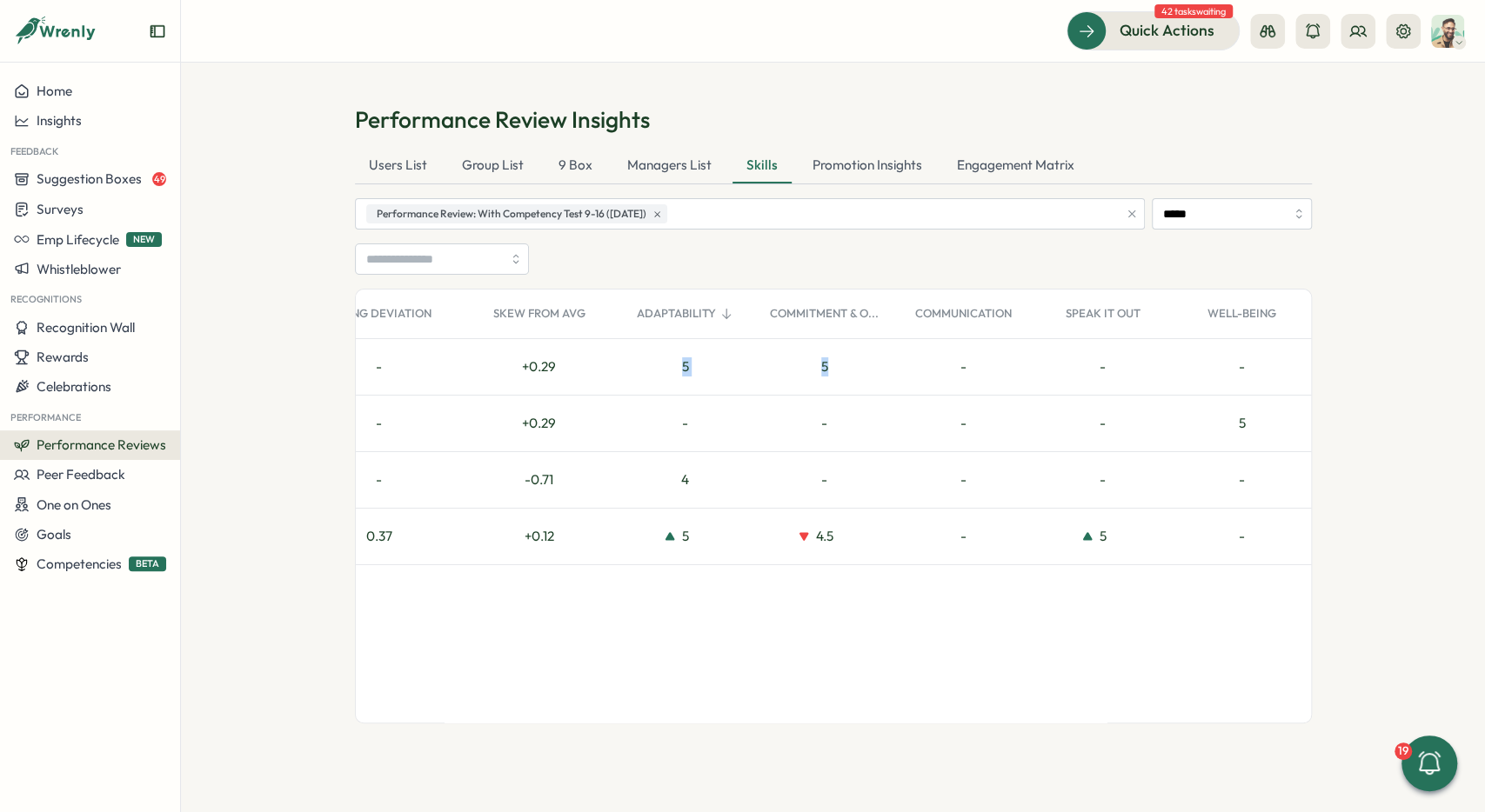
click at [687, 314] on div "Adaptability" at bounding box center [686, 314] width 139 height 35
click at [872, 367] on div "5" at bounding box center [825, 366] width 139 height 56
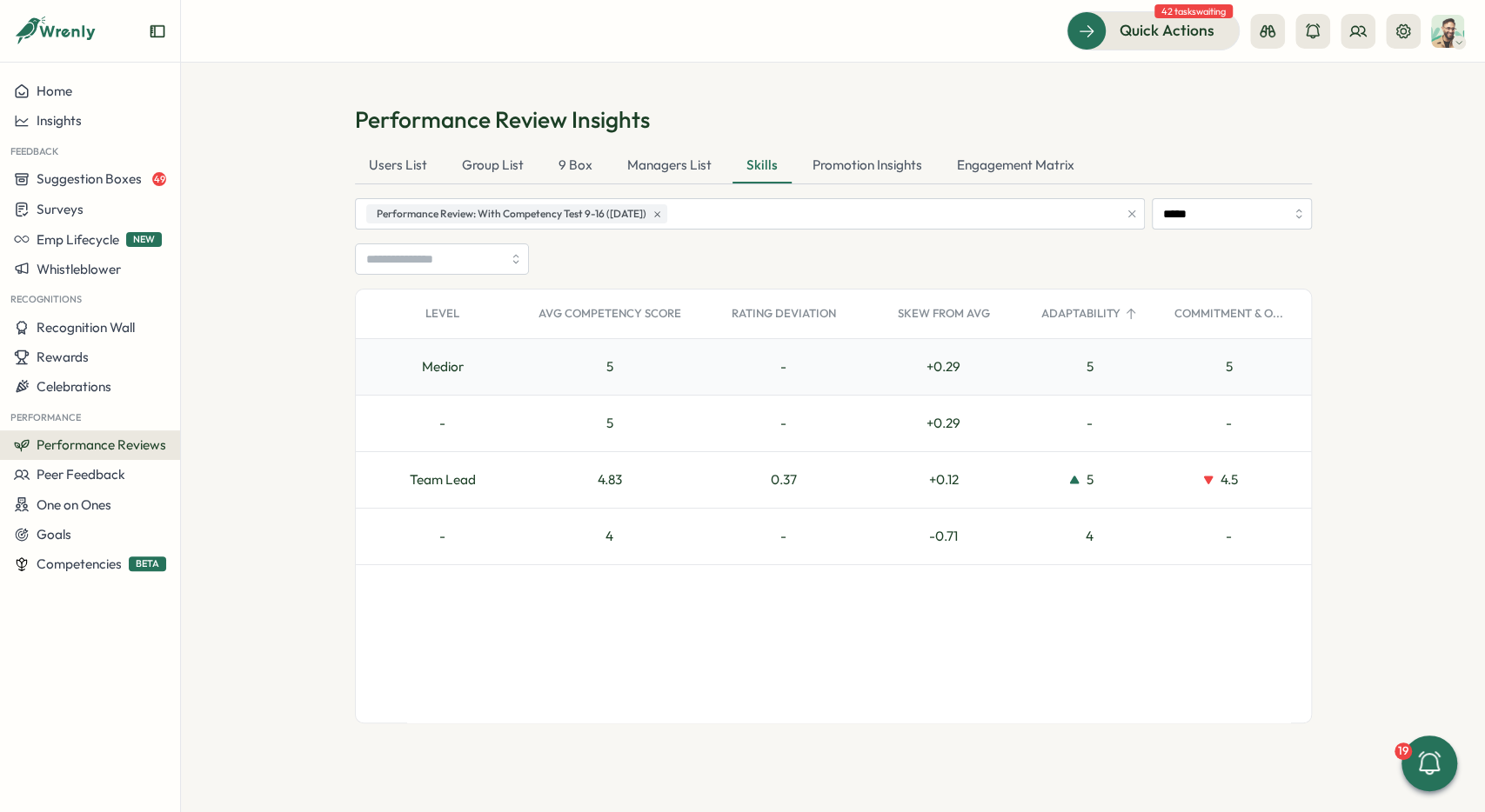
scroll to position [0, 168]
click at [643, 316] on div "Avg Competency Score" at bounding box center [612, 314] width 181 height 35
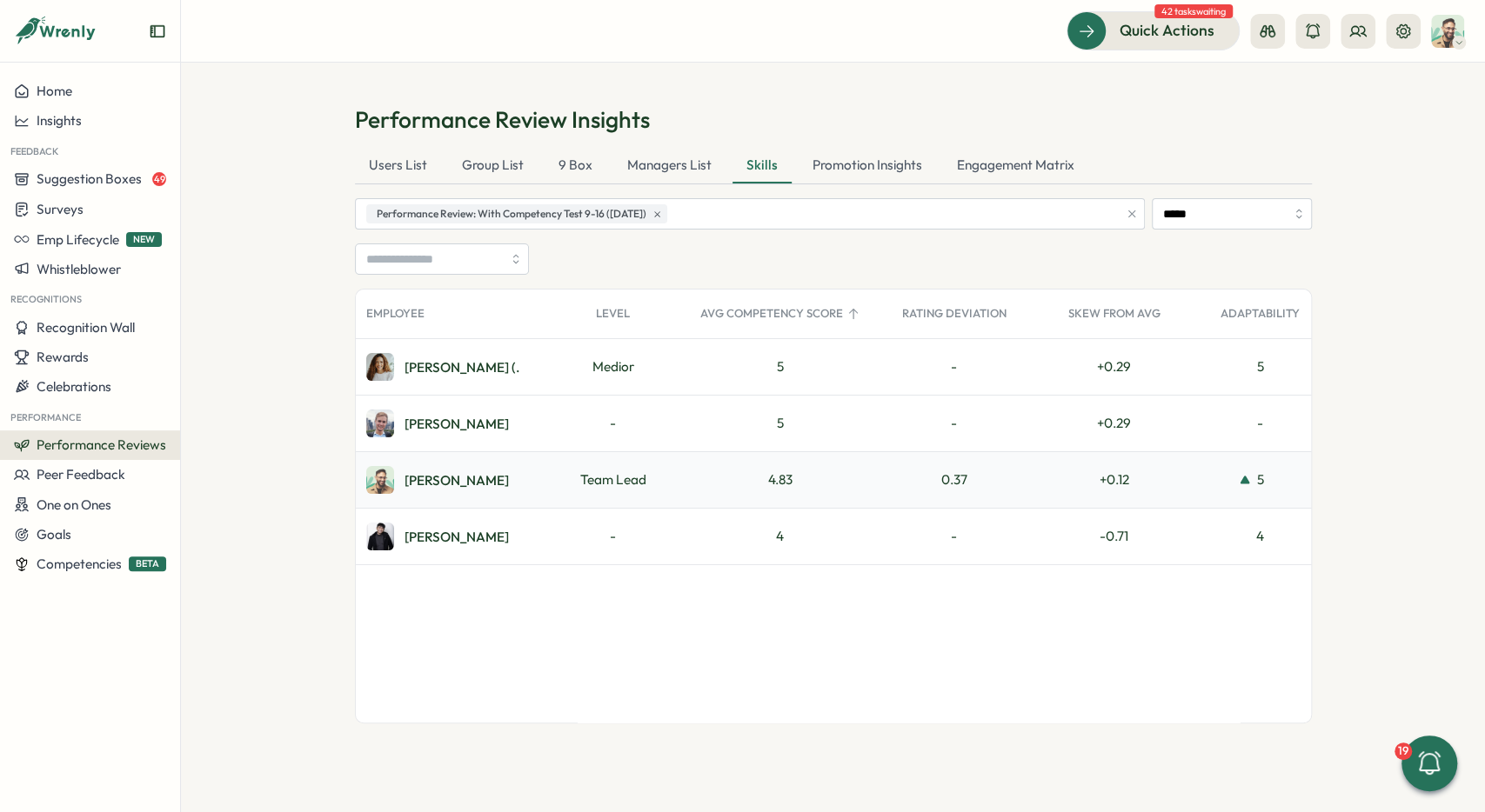
scroll to position [0, 0]
drag, startPoint x: 565, startPoint y: 483, endPoint x: 909, endPoint y: 486, distance: 344.0
click at [690, 486] on div "Team Lead" at bounding box center [613, 480] width 153 height 56
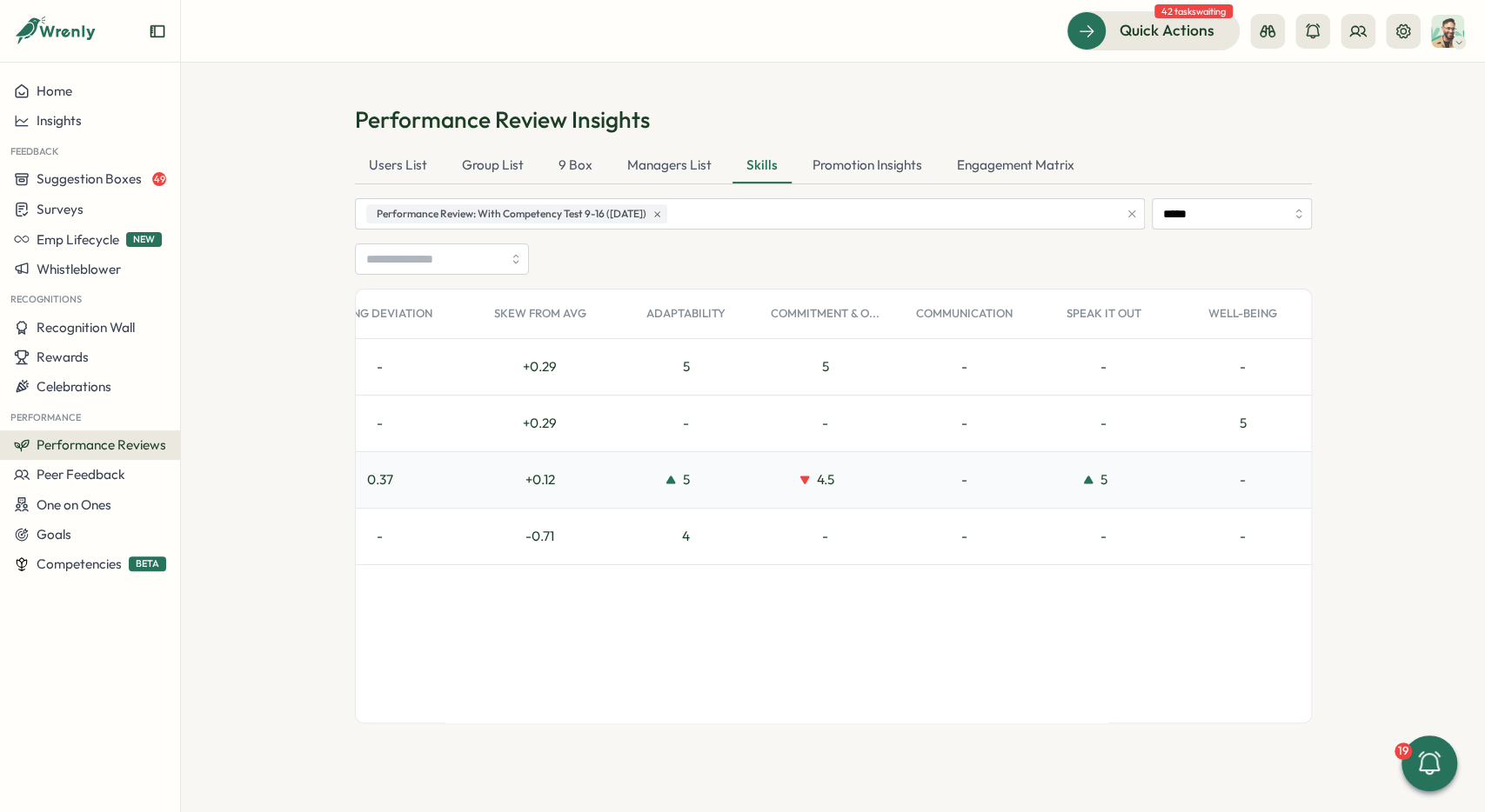
scroll to position [0, 575]
drag, startPoint x: 813, startPoint y: 478, endPoint x: 842, endPoint y: 482, distance: 29.3
click at [842, 482] on div "4.5" at bounding box center [825, 480] width 139 height 56
click at [836, 483] on div "4.5" at bounding box center [825, 480] width 139 height 56
drag, startPoint x: 835, startPoint y: 483, endPoint x: 811, endPoint y: 485, distance: 24.1
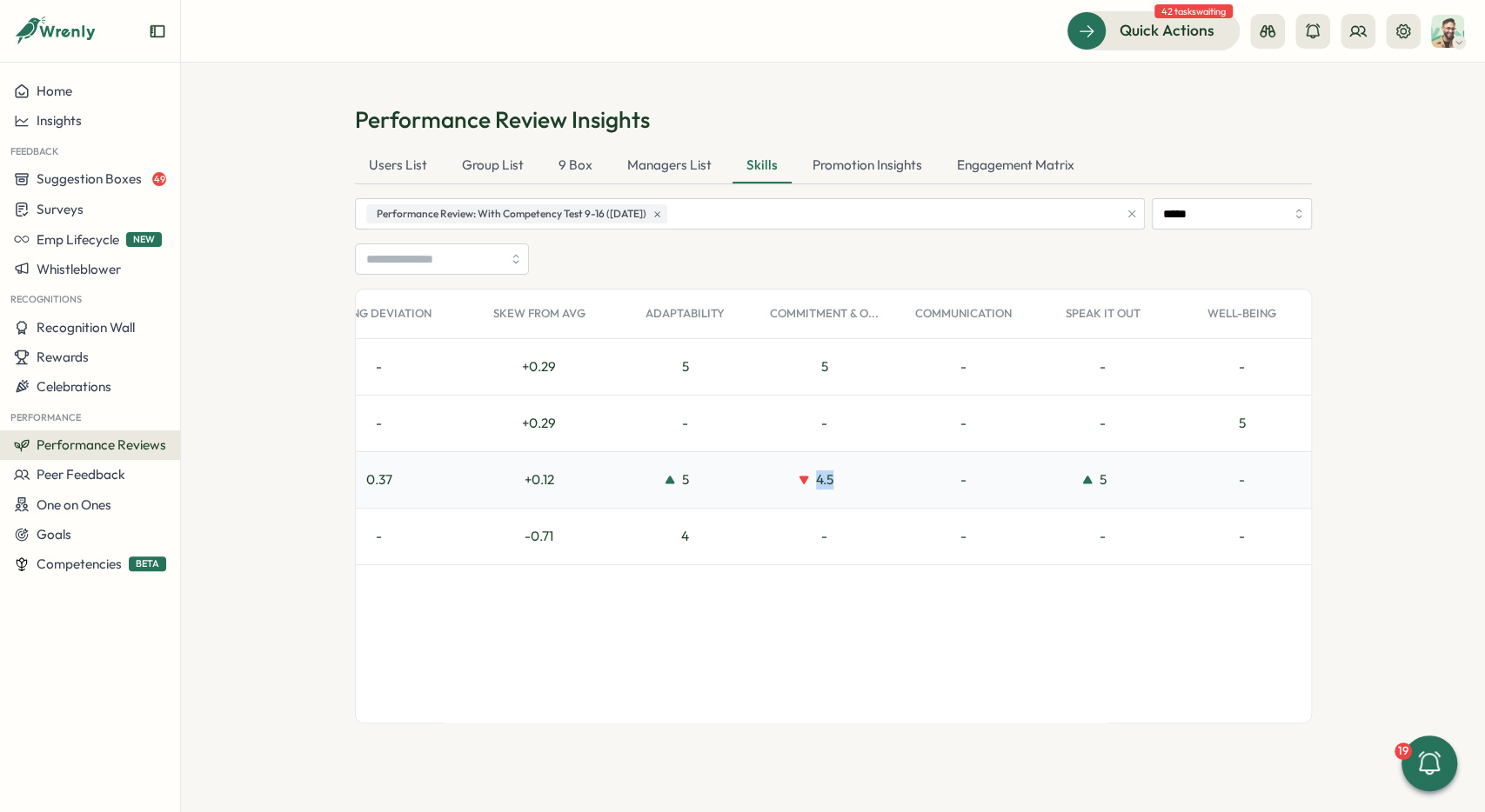
click at [811, 485] on div "4.5" at bounding box center [825, 480] width 139 height 56
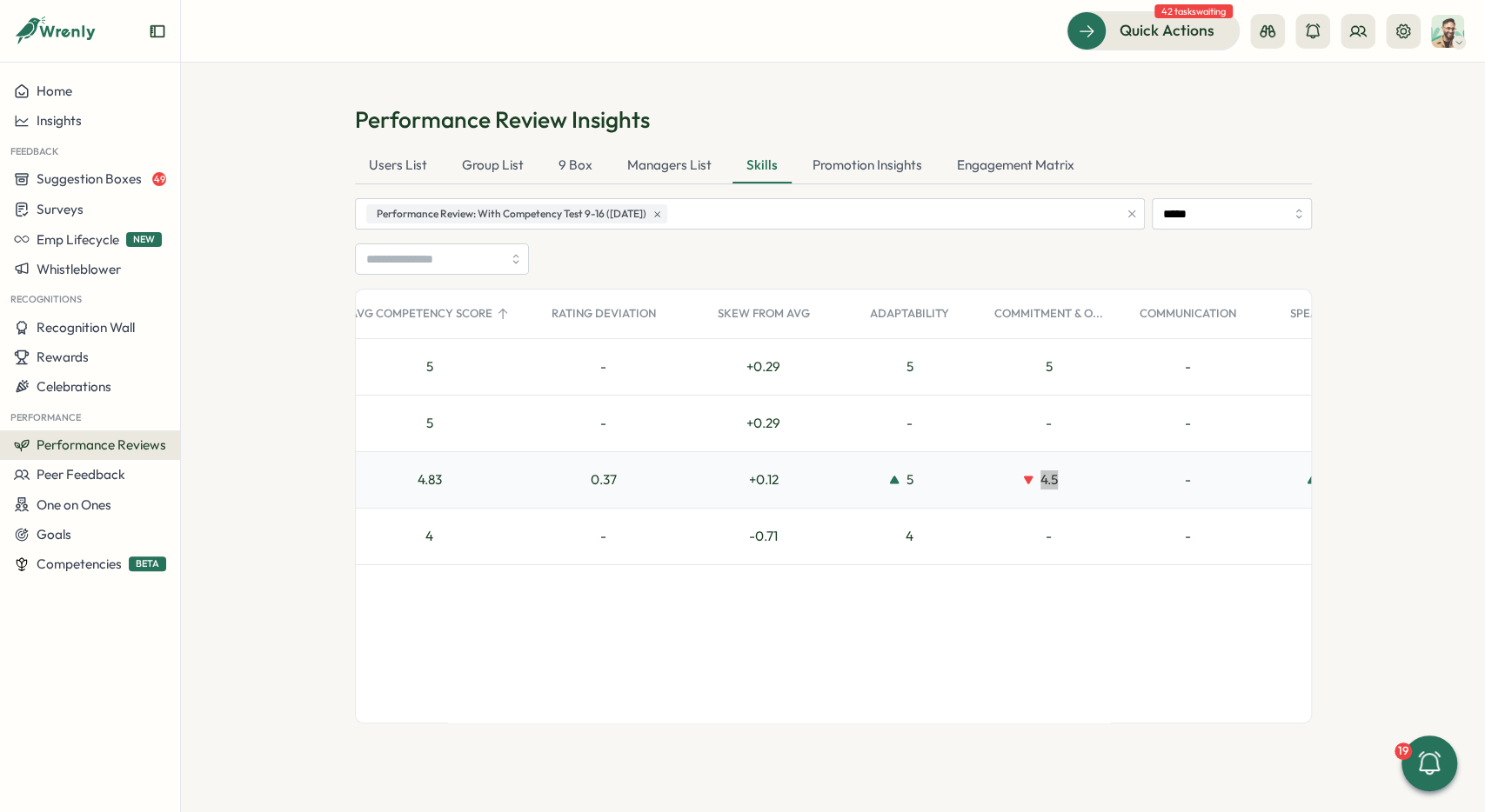
scroll to position [0, 349]
drag, startPoint x: 403, startPoint y: 475, endPoint x: 447, endPoint y: 479, distance: 44.2
click at [447, 479] on div "4.83" at bounding box center [431, 480] width 181 height 56
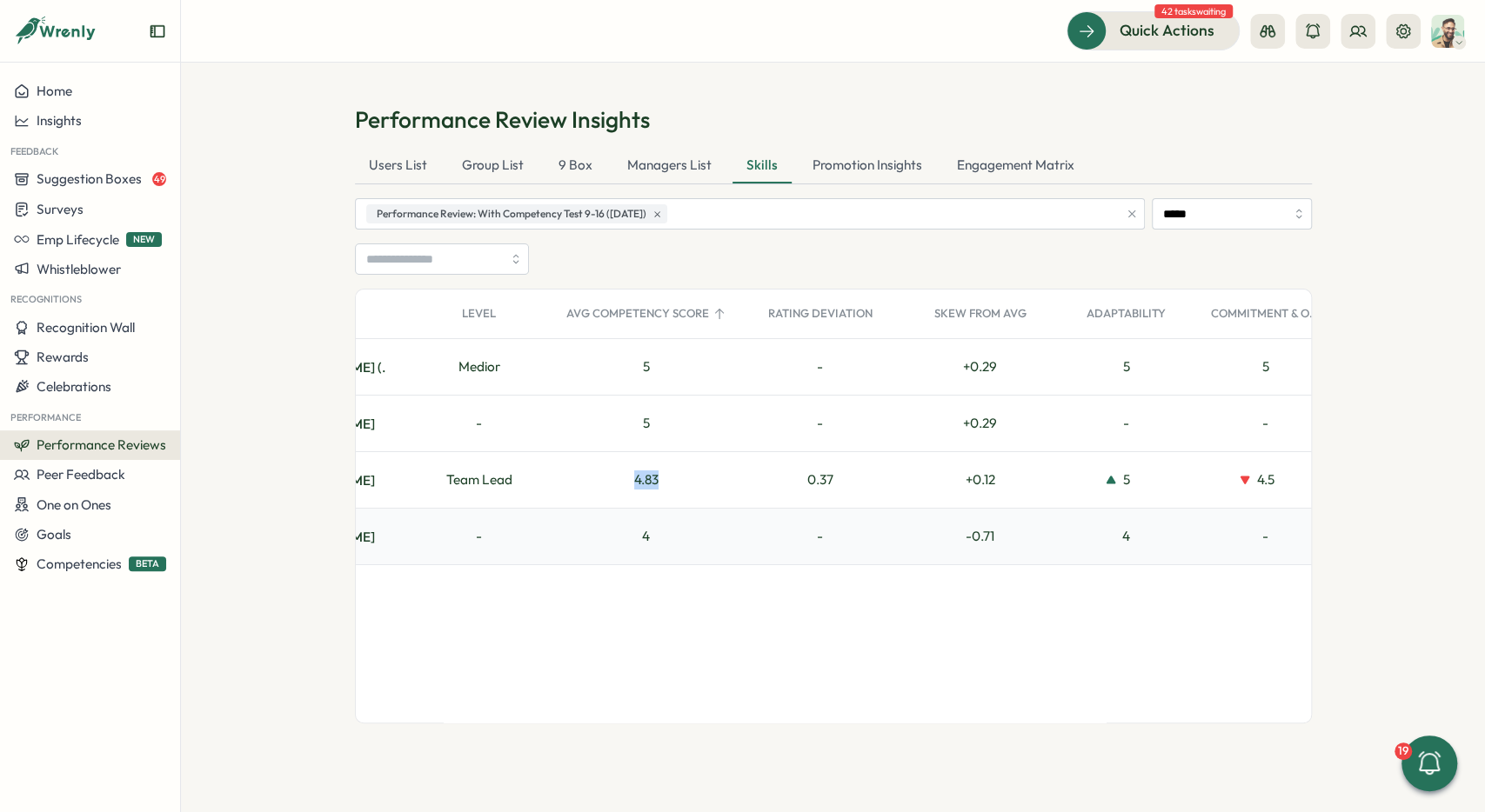
scroll to position [0, 136]
drag, startPoint x: 803, startPoint y: 476, endPoint x: 851, endPoint y: 478, distance: 48.0
click at [851, 478] on div "0.37" at bounding box center [818, 480] width 167 height 56
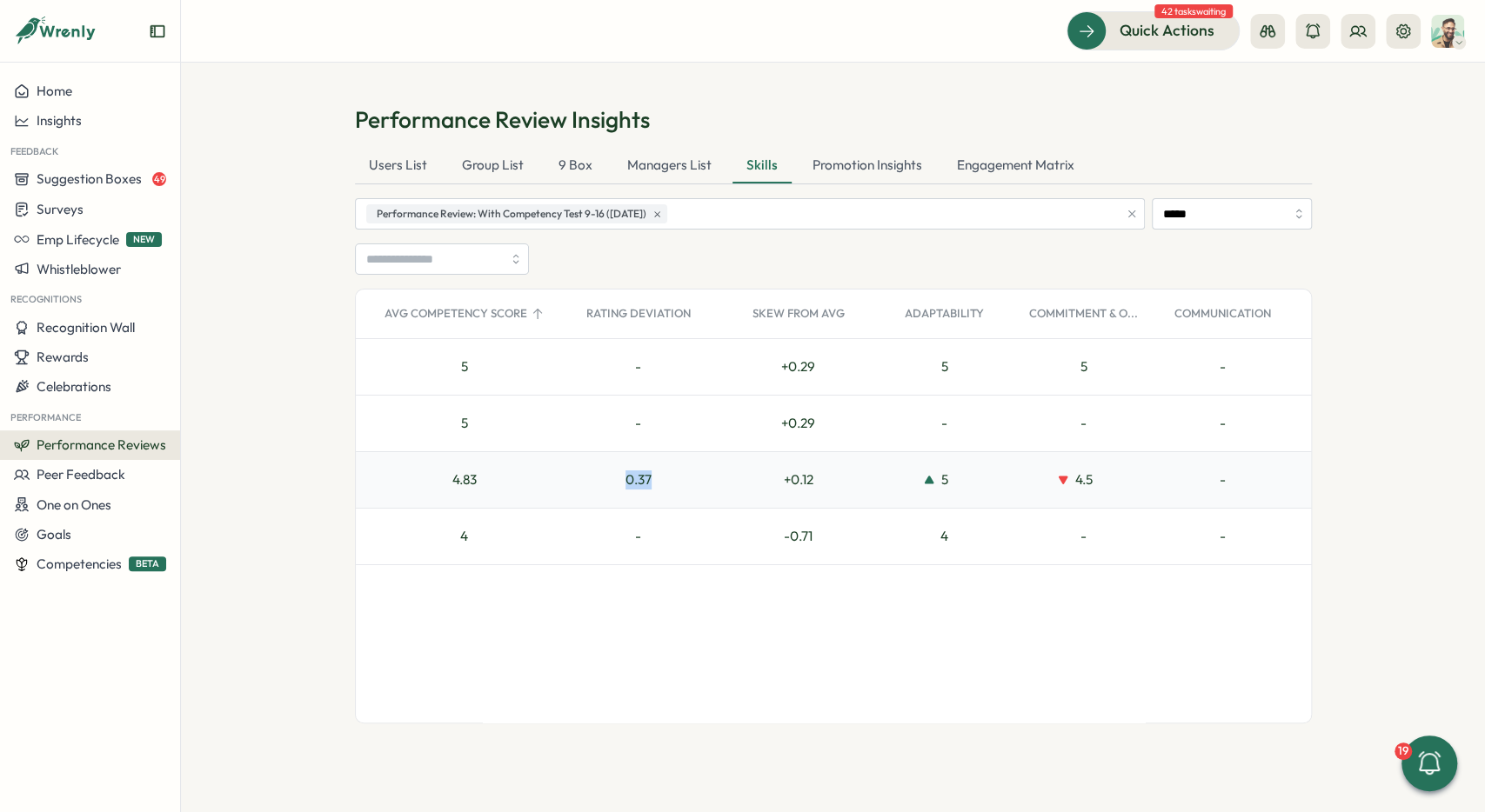
scroll to position [0, 316]
click at [609, 493] on div "0.37" at bounding box center [638, 480] width 167 height 56
drag, startPoint x: 626, startPoint y: 486, endPoint x: 656, endPoint y: 483, distance: 30.1
click at [656, 483] on div "0.37" at bounding box center [638, 480] width 167 height 56
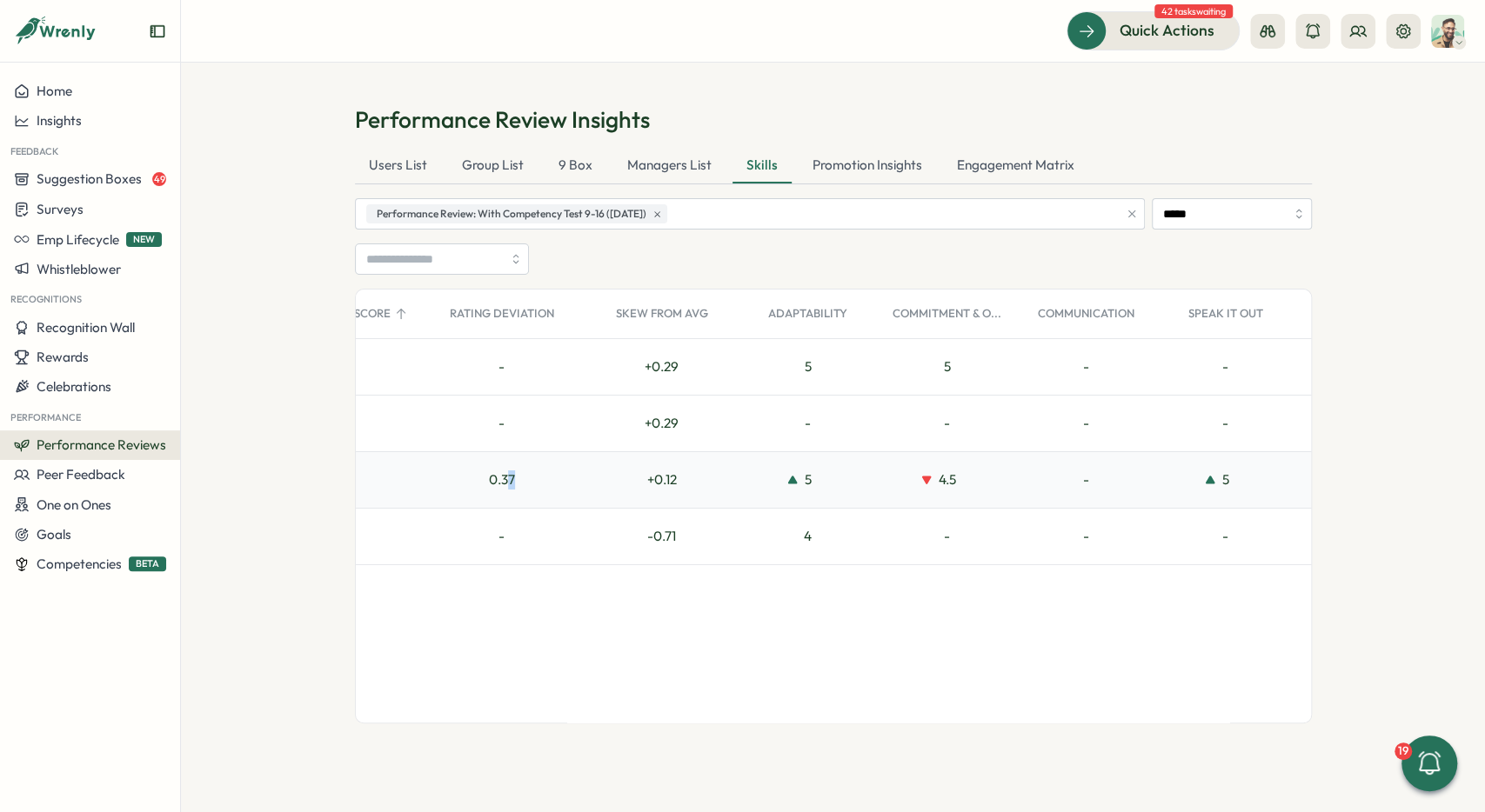
click at [510, 470] on div "0.37" at bounding box center [502, 480] width 167 height 56
drag, startPoint x: 513, startPoint y: 470, endPoint x: 490, endPoint y: 472, distance: 23.1
click at [490, 472] on div "0.37" at bounding box center [502, 480] width 167 height 56
drag, startPoint x: 858, startPoint y: 478, endPoint x: 1254, endPoint y: 472, distance: 396.0
click at [878, 472] on div "5" at bounding box center [808, 480] width 139 height 56
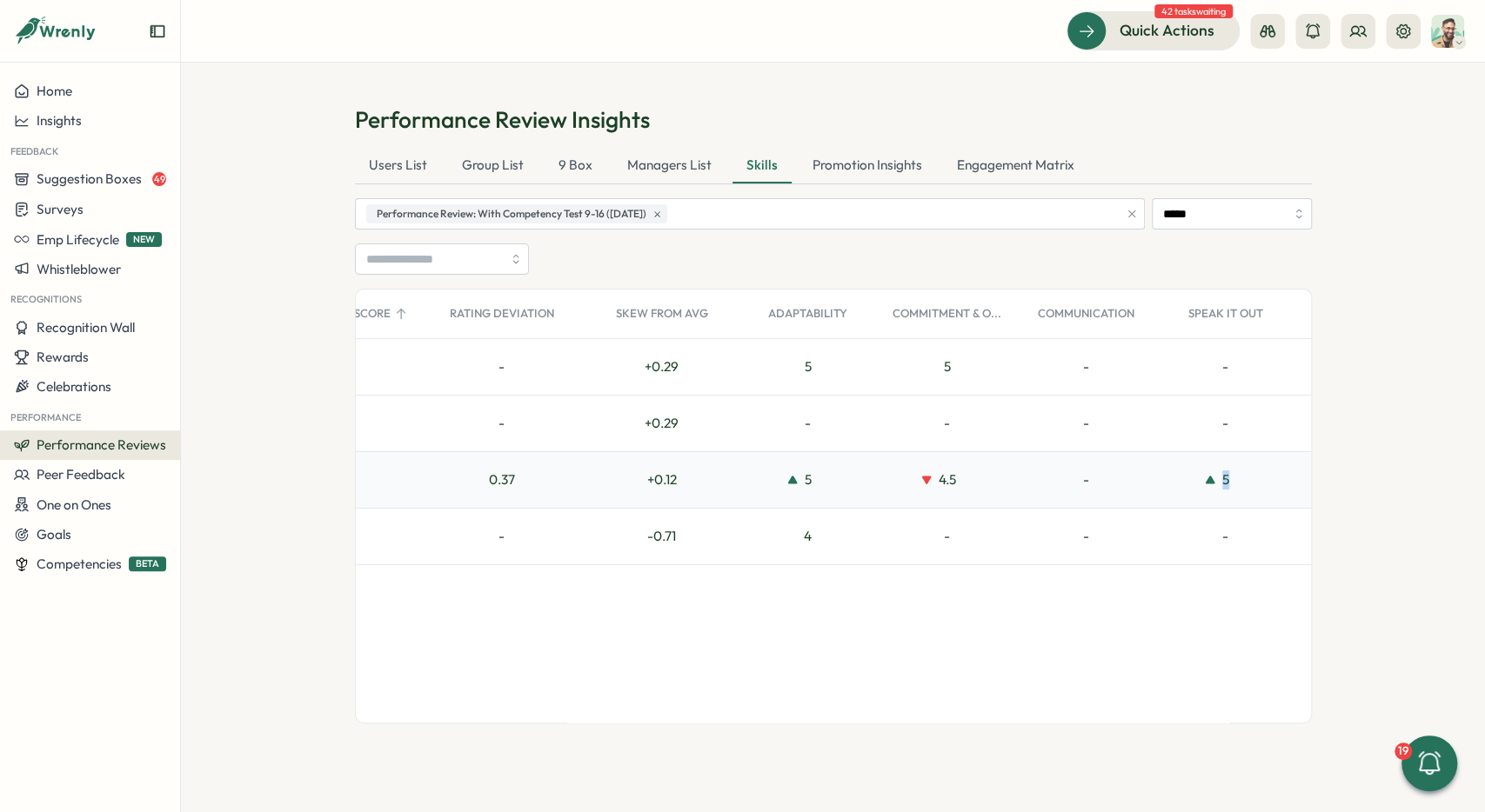
click at [1254, 472] on div "5" at bounding box center [1225, 480] width 139 height 56
drag, startPoint x: 1254, startPoint y: 472, endPoint x: 779, endPoint y: 478, distance: 475.0
click at [1156, 478] on div "5" at bounding box center [1225, 480] width 139 height 56
drag, startPoint x: 984, startPoint y: 476, endPoint x: 968, endPoint y: 478, distance: 16.1
click at [982, 476] on div "4.5" at bounding box center [947, 480] width 139 height 56
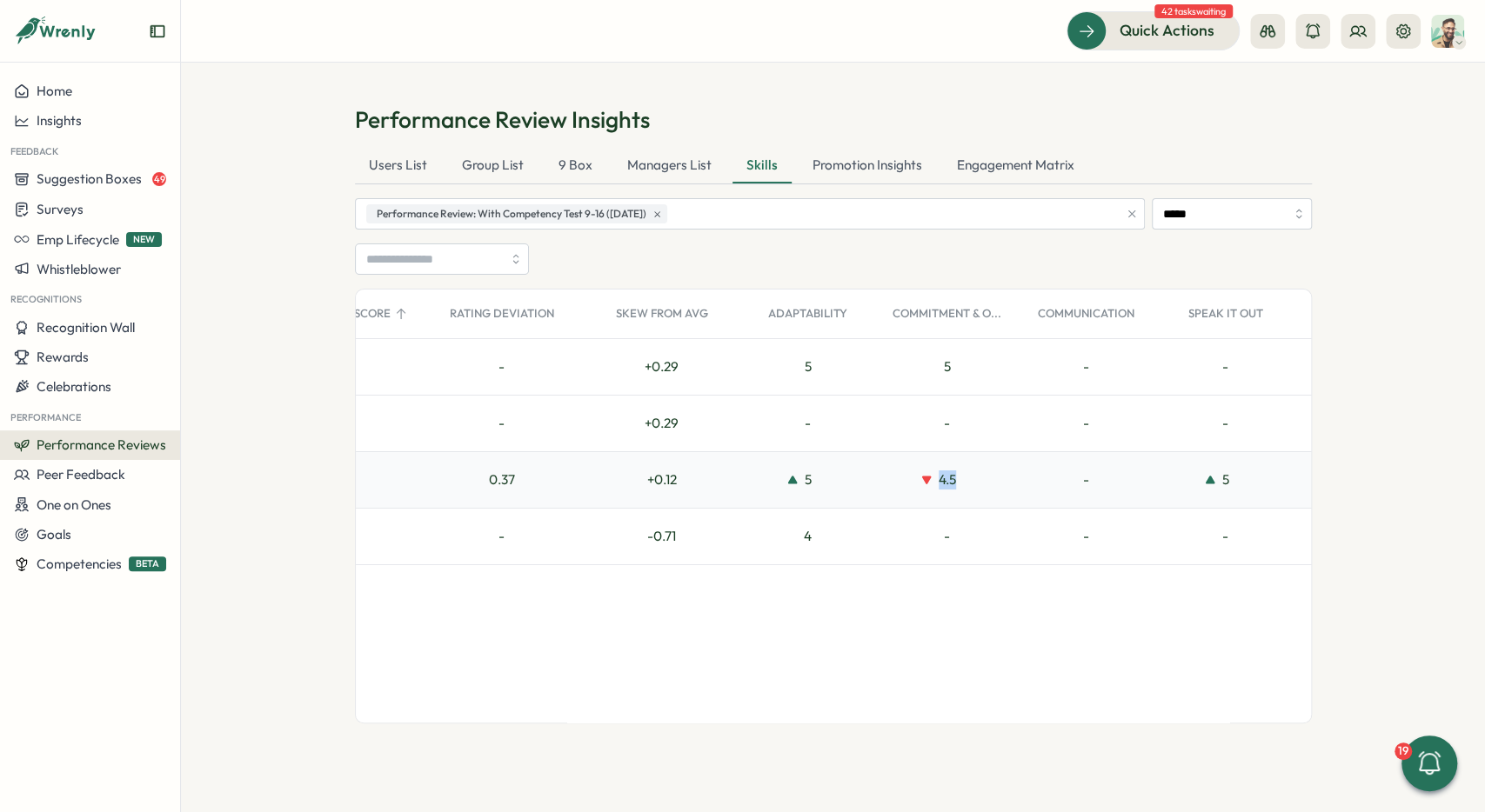
drag, startPoint x: 968, startPoint y: 478, endPoint x: 591, endPoint y: 467, distance: 377.2
click at [934, 477] on div "4.5" at bounding box center [947, 480] width 139 height 56
drag, startPoint x: 533, startPoint y: 475, endPoint x: 463, endPoint y: 481, distance: 70.3
click at [463, 481] on div "0.37" at bounding box center [502, 480] width 167 height 56
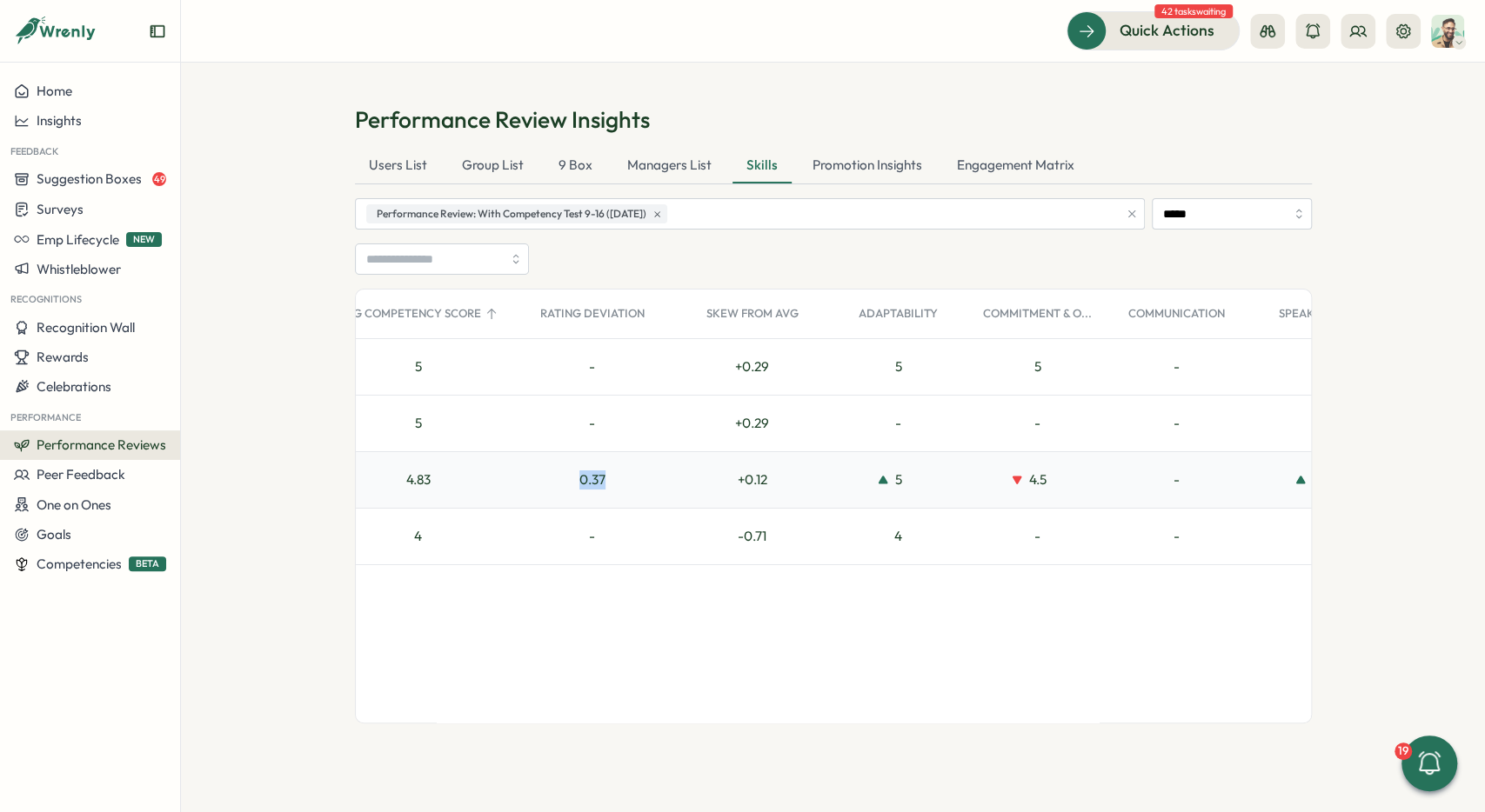
scroll to position [0, 361]
click at [620, 480] on div "0.37" at bounding box center [592, 480] width 167 height 56
drag, startPoint x: 617, startPoint y: 482, endPoint x: 568, endPoint y: 481, distance: 49.0
click at [568, 481] on div "0.37" at bounding box center [592, 480] width 167 height 56
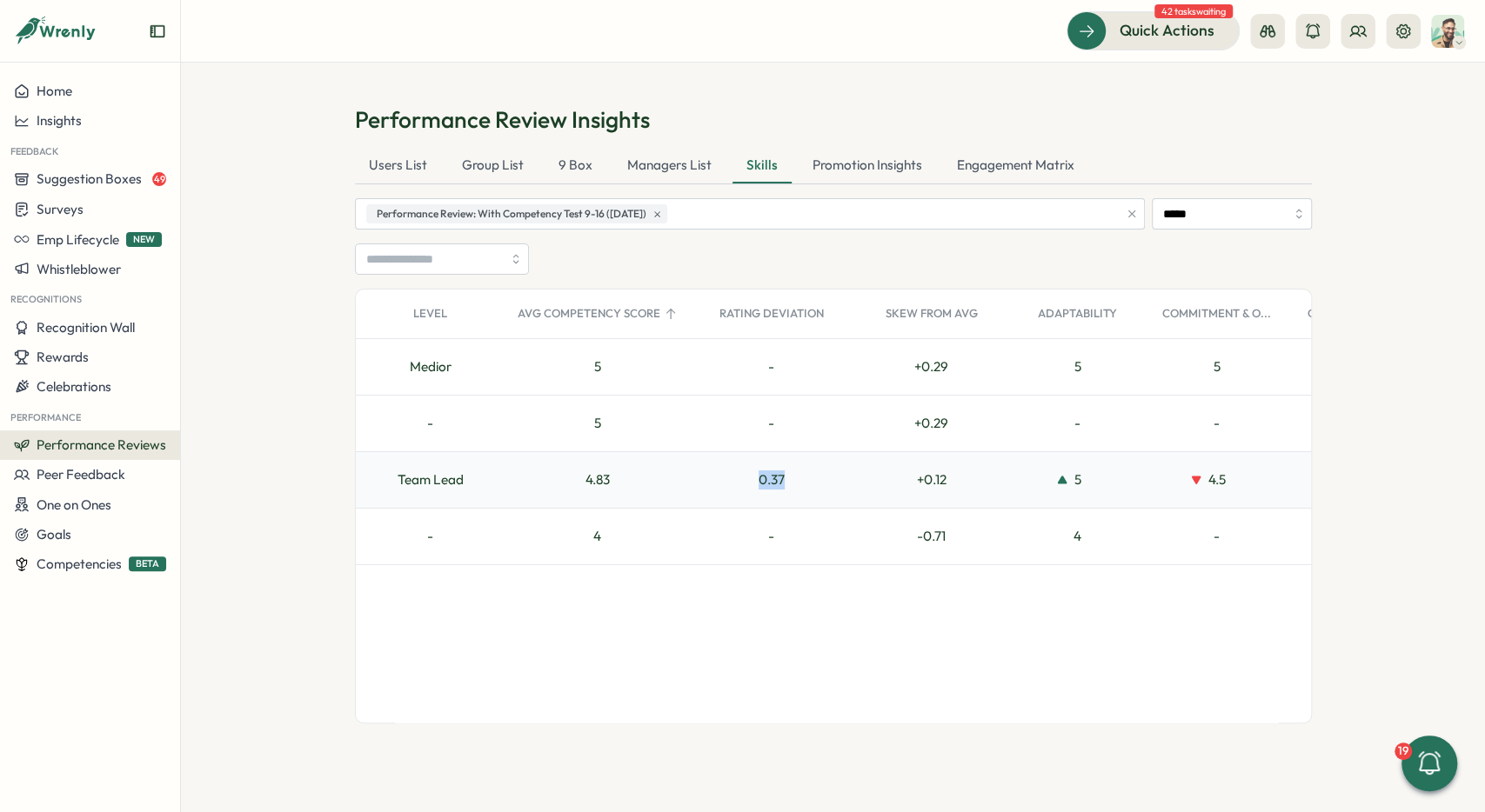
scroll to position [0, 181]
click at [781, 493] on div "0.37" at bounding box center [773, 480] width 167 height 56
drag, startPoint x: 772, startPoint y: 488, endPoint x: 742, endPoint y: 485, distance: 30.1
click at [742, 485] on div "0.37" at bounding box center [773, 480] width 167 height 56
click at [789, 481] on div "0.37" at bounding box center [773, 480] width 167 height 56
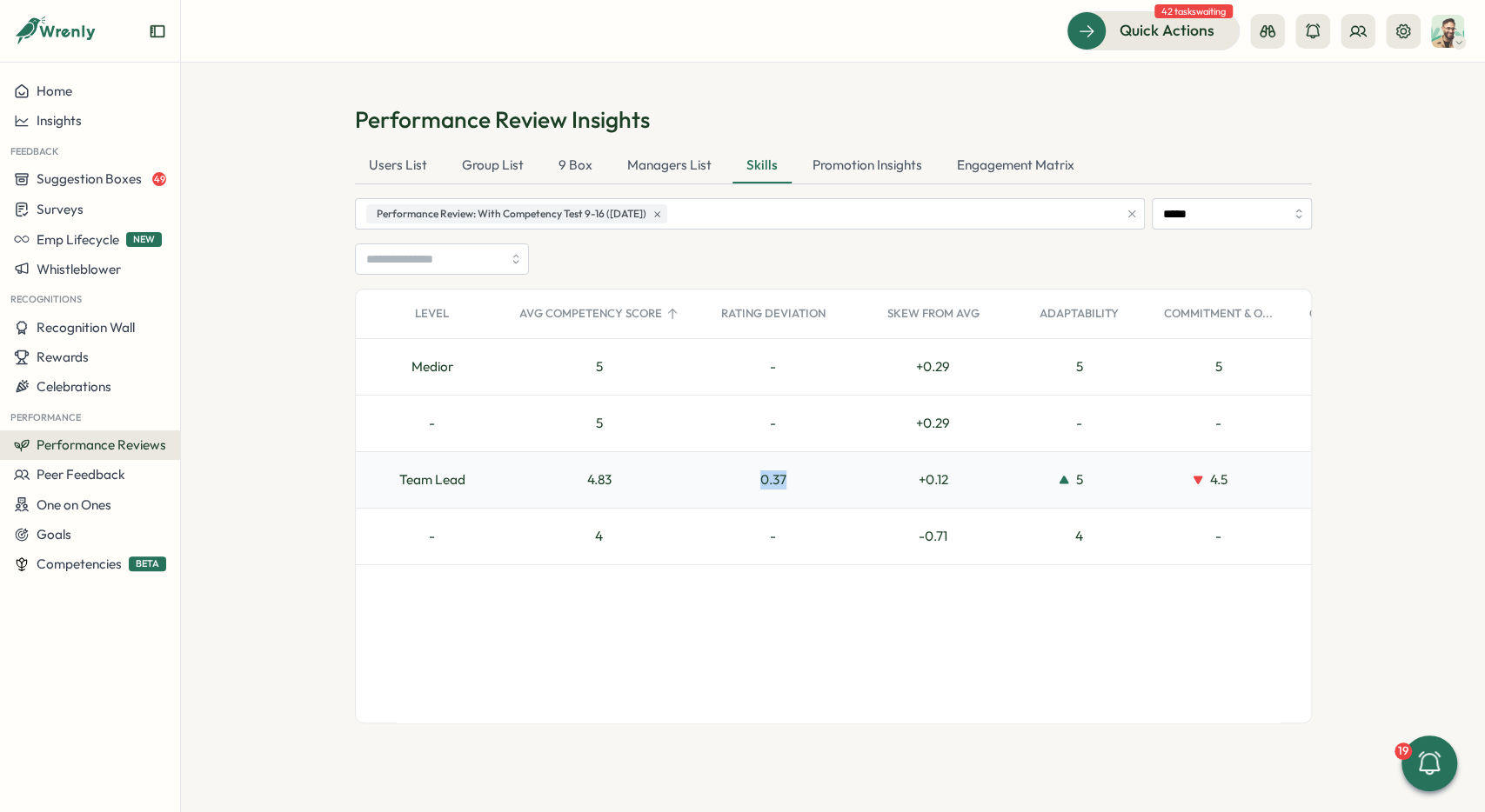
drag, startPoint x: 782, startPoint y: 485, endPoint x: 761, endPoint y: 486, distance: 21.0
click at [761, 486] on div "0.37" at bounding box center [773, 480] width 167 height 56
drag, startPoint x: 775, startPoint y: 486, endPoint x: 797, endPoint y: 486, distance: 22.0
click at [797, 486] on div "0.37" at bounding box center [773, 480] width 167 height 56
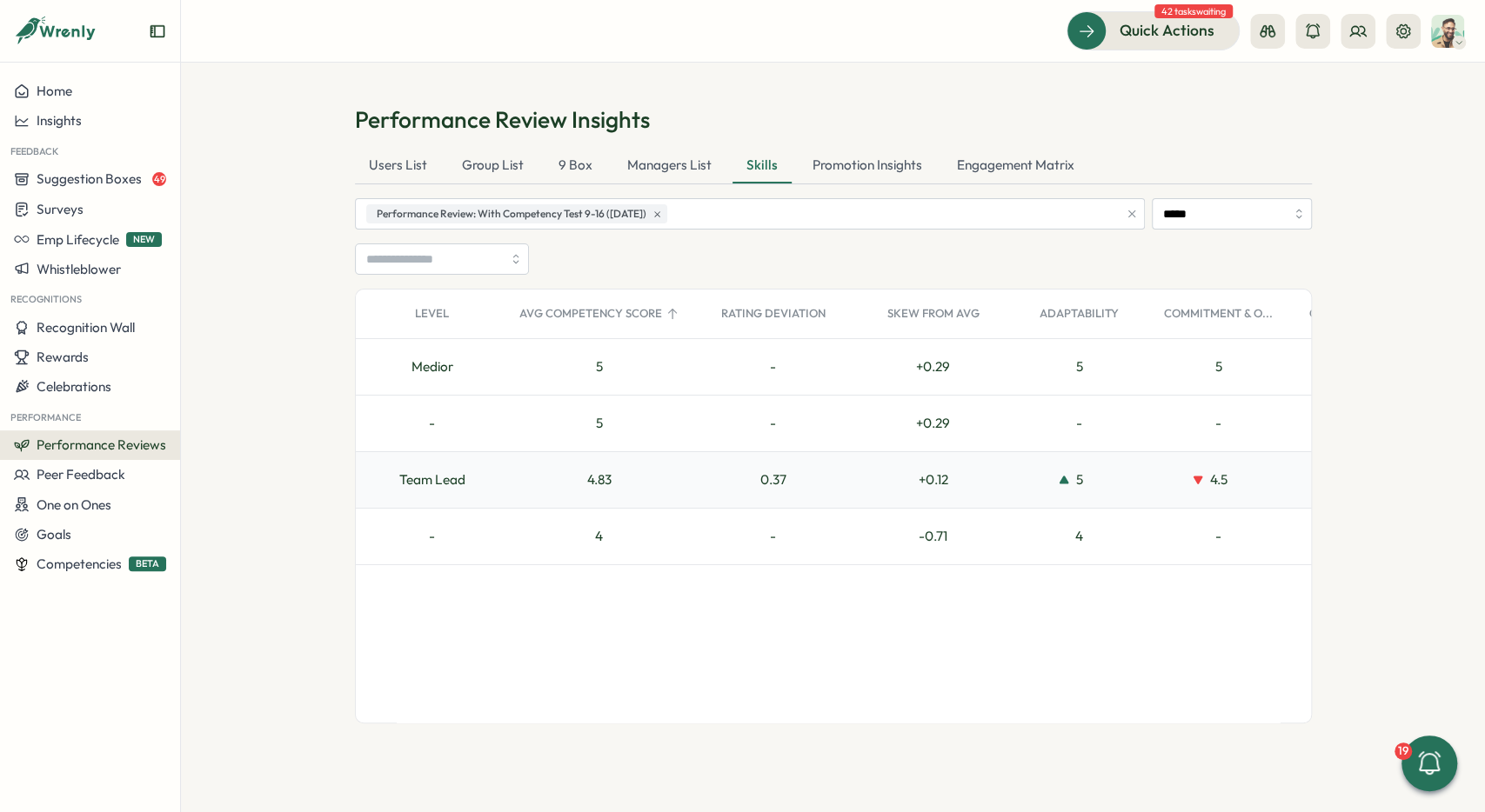
click at [796, 485] on div "0.37" at bounding box center [773, 480] width 167 height 56
drag, startPoint x: 790, startPoint y: 481, endPoint x: 759, endPoint y: 483, distance: 31.1
click at [759, 483] on div "0.37" at bounding box center [773, 480] width 167 height 56
drag, startPoint x: 759, startPoint y: 483, endPoint x: 794, endPoint y: 485, distance: 35.1
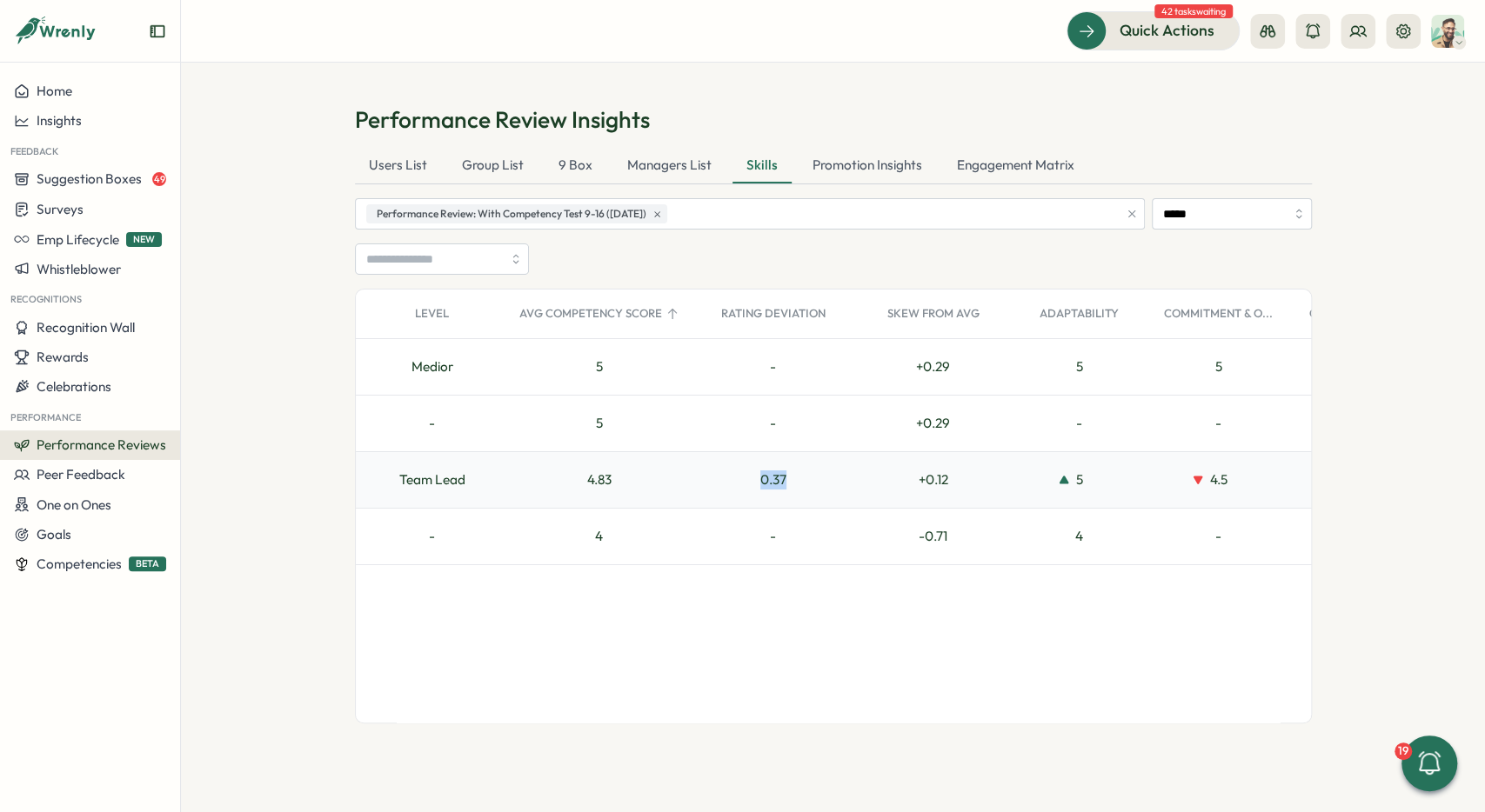
click at [794, 485] on div "0.37" at bounding box center [773, 480] width 167 height 56
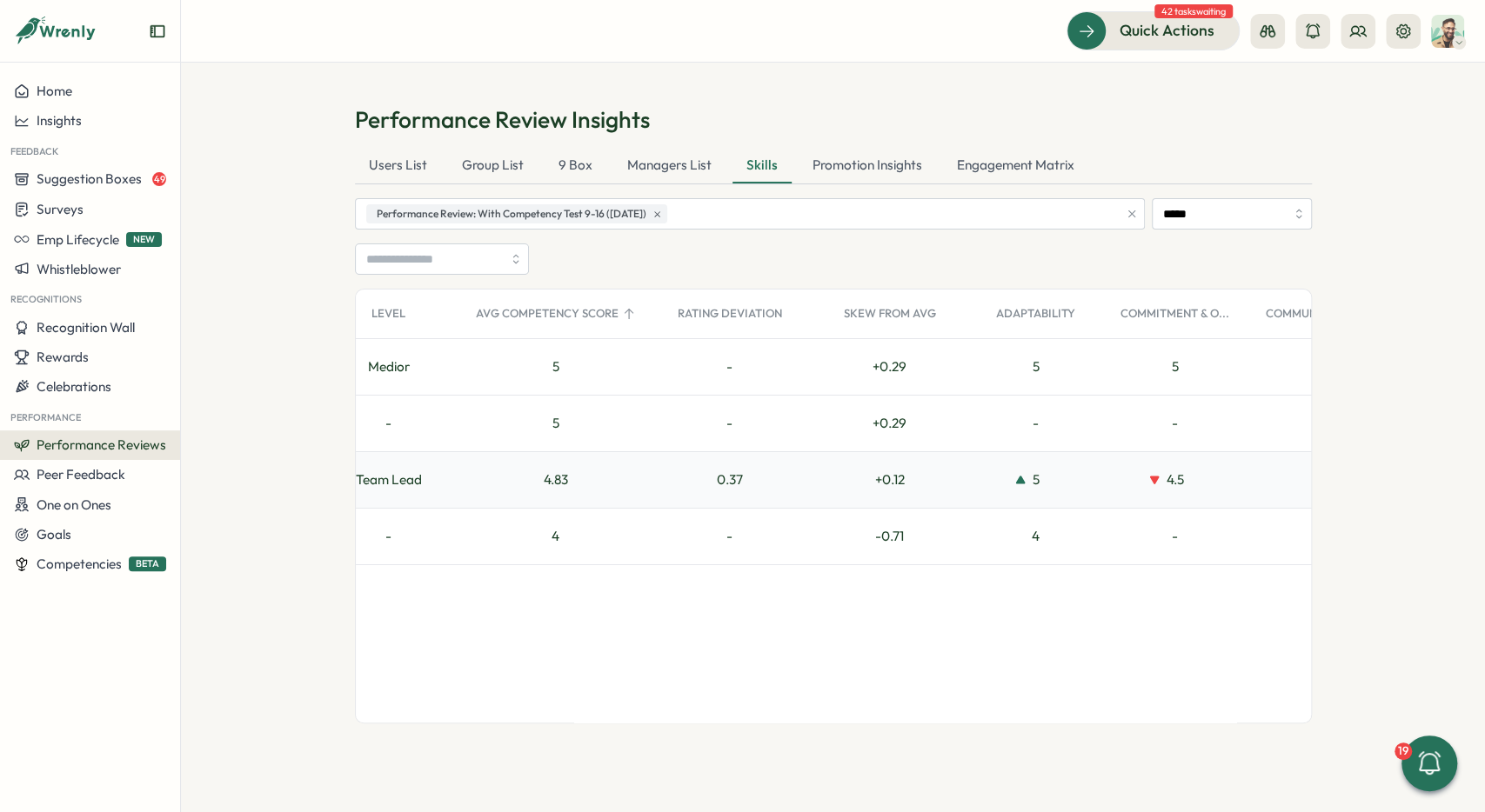
click at [793, 485] on div "0.37" at bounding box center [730, 480] width 167 height 56
drag, startPoint x: 778, startPoint y: 485, endPoint x: 710, endPoint y: 488, distance: 68.1
click at [710, 488] on div "0.37" at bounding box center [730, 480] width 167 height 56
click at [762, 434] on div "-" at bounding box center [730, 423] width 167 height 56
drag, startPoint x: 715, startPoint y: 470, endPoint x: 755, endPoint y: 474, distance: 40.2
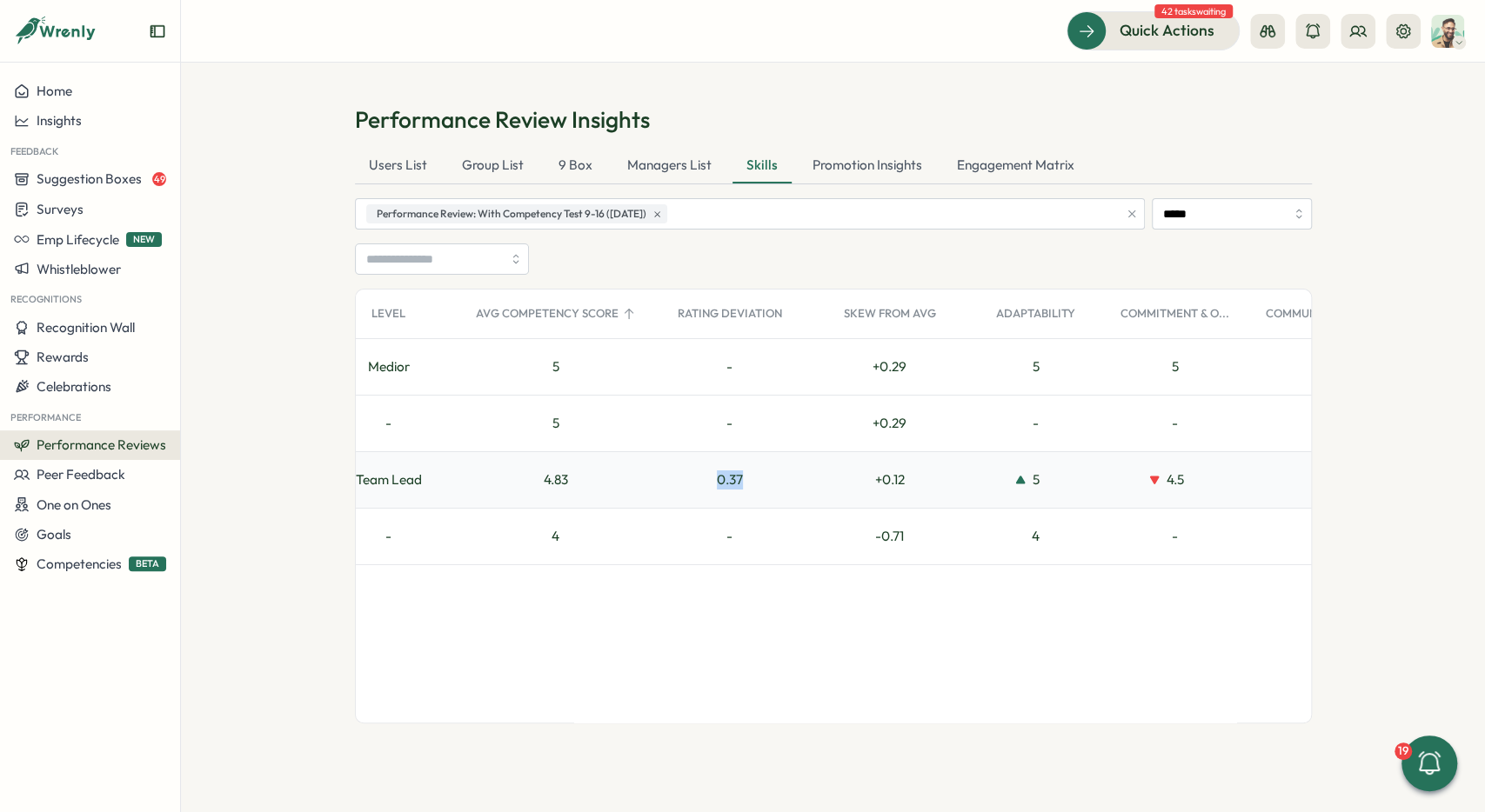
click at [755, 474] on div "0.37" at bounding box center [730, 480] width 167 height 56
drag, startPoint x: 571, startPoint y: 474, endPoint x: 850, endPoint y: 495, distance: 279.8
click at [594, 472] on div "4.83" at bounding box center [555, 480] width 181 height 56
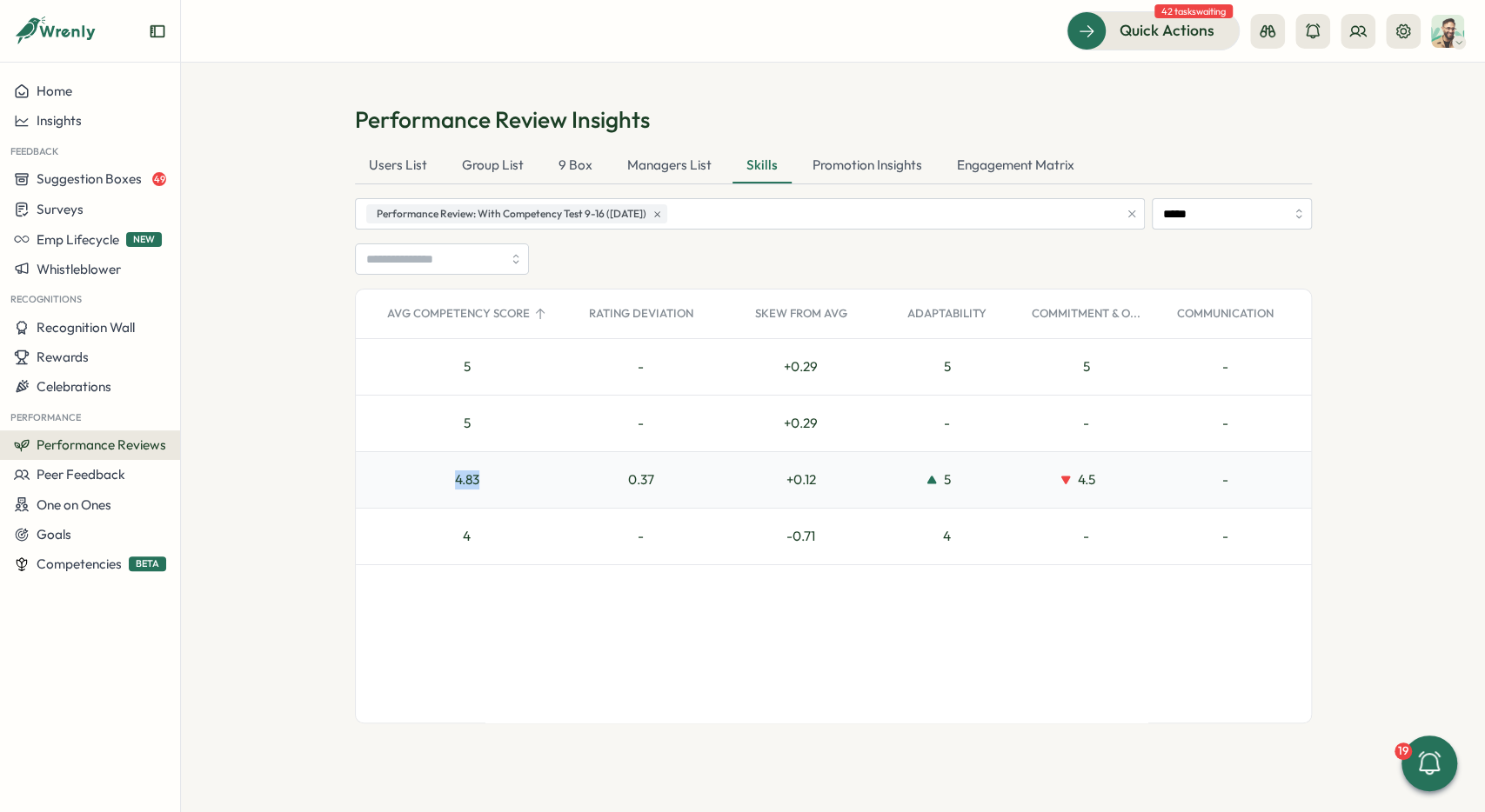
scroll to position [0, 314]
drag, startPoint x: 766, startPoint y: 479, endPoint x: 835, endPoint y: 485, distance: 69.3
click at [835, 485] on div "+ 0.12" at bounding box center [799, 480] width 153 height 56
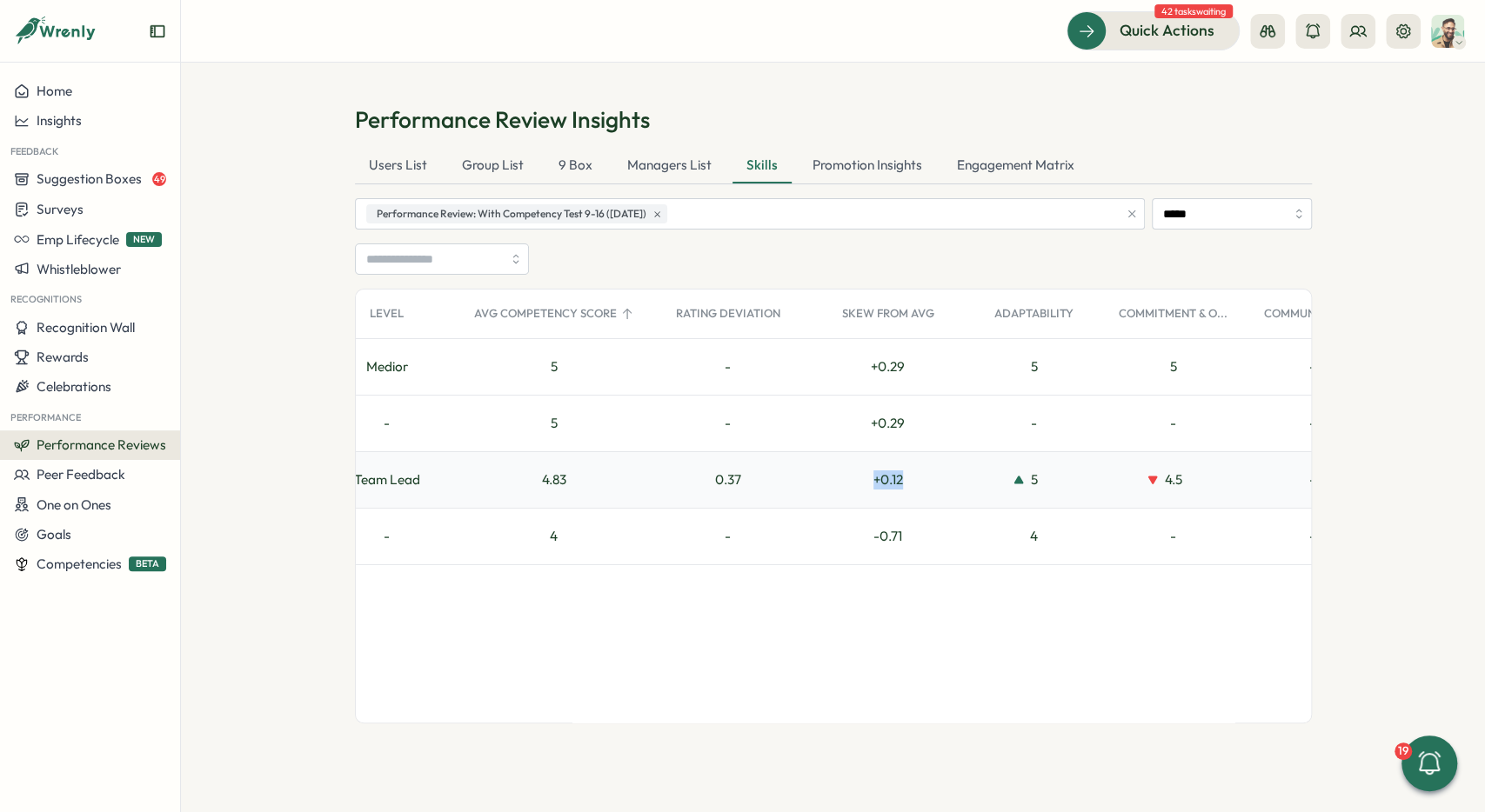
scroll to position [0, 224]
drag, startPoint x: 549, startPoint y: 537, endPoint x: 586, endPoint y: 539, distance: 37.1
click at [586, 539] on div "4" at bounding box center [555, 536] width 181 height 56
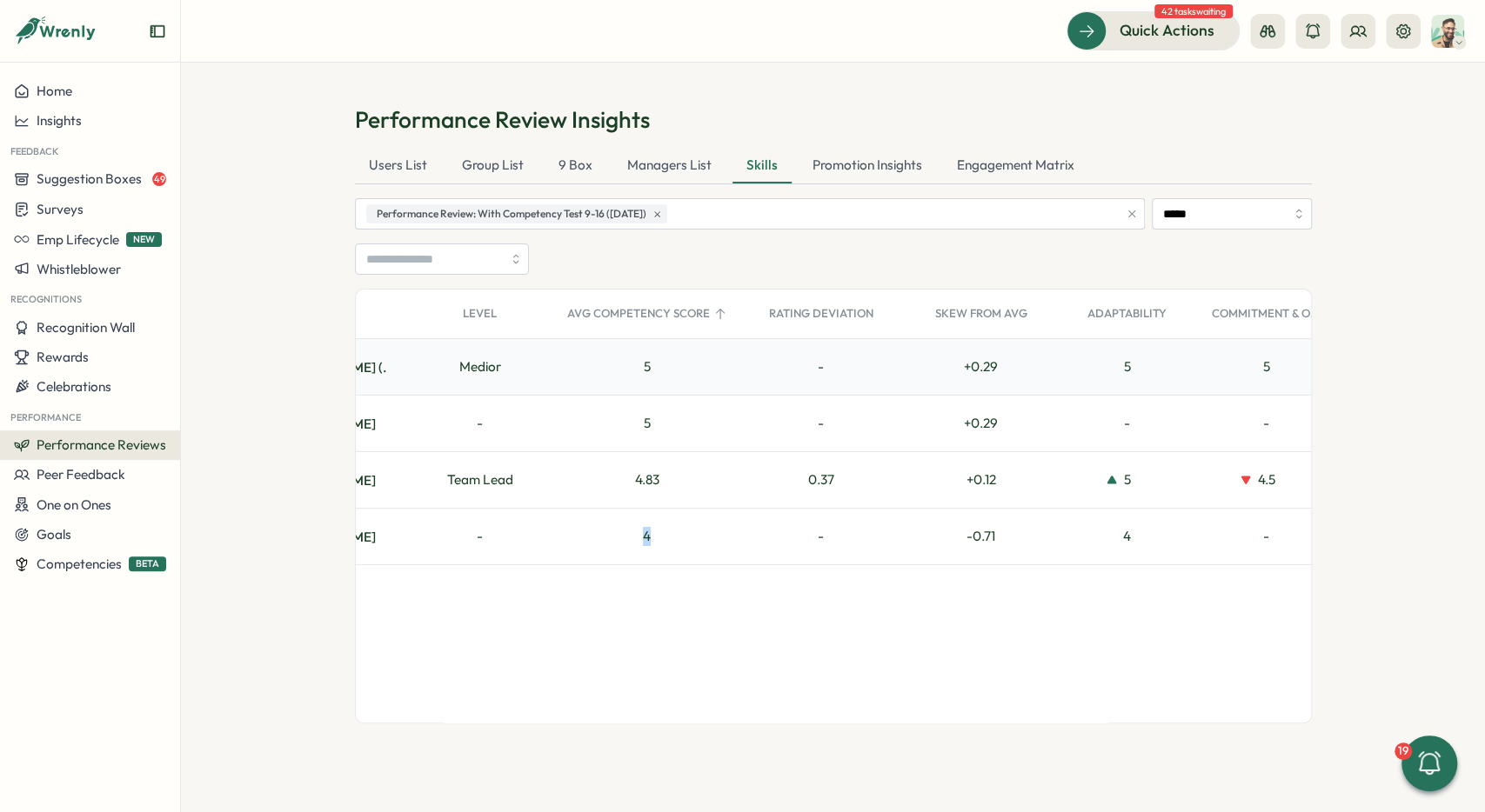
scroll to position [0, 134]
drag, startPoint x: 636, startPoint y: 483, endPoint x: 426, endPoint y: 59, distance: 473.2
click at [687, 483] on div "4.83" at bounding box center [646, 480] width 181 height 56
copy div "4.83"
click at [606, 496] on div "4.83" at bounding box center [646, 480] width 181 height 56
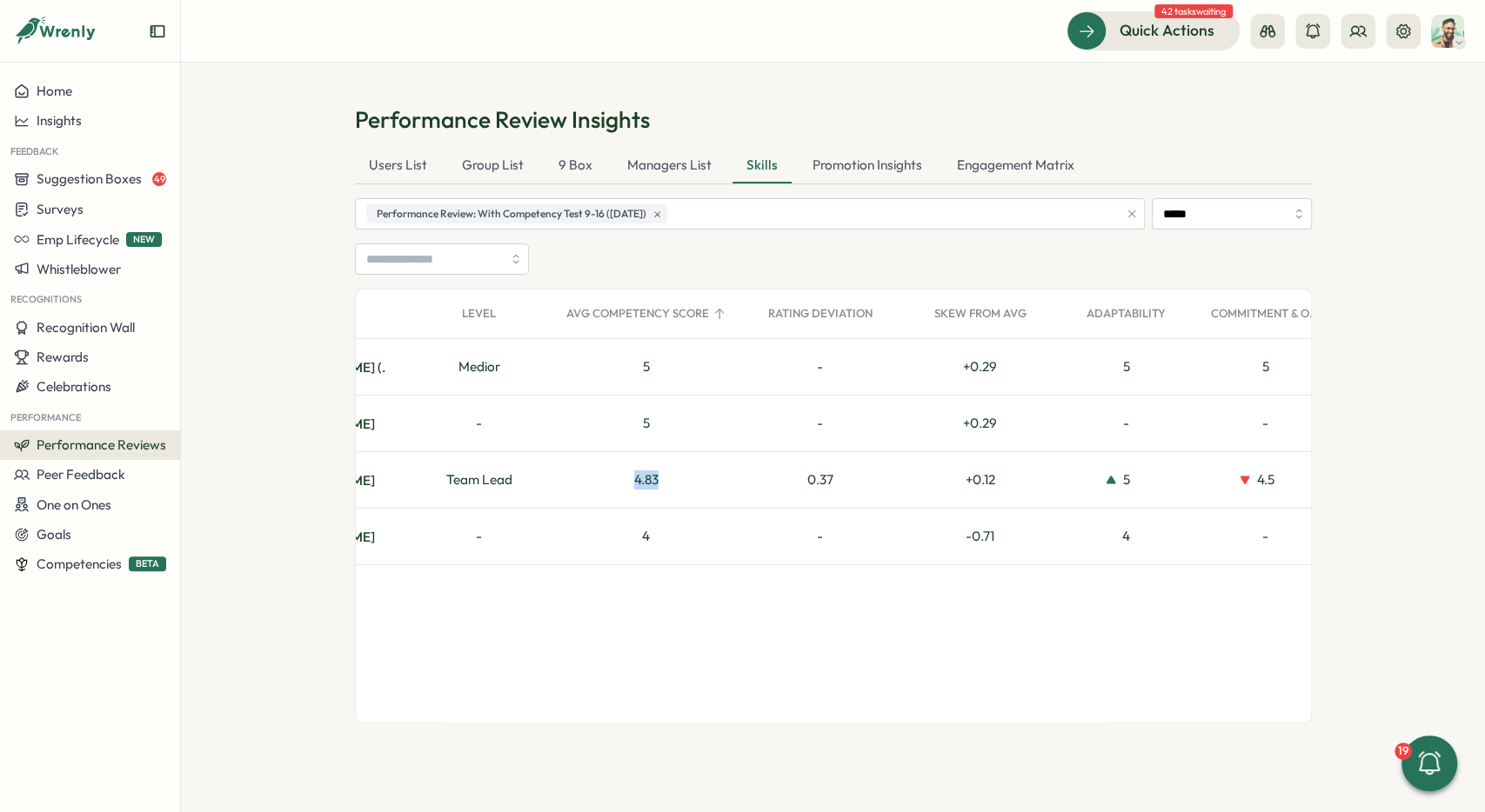
drag, startPoint x: 622, startPoint y: 483, endPoint x: 426, endPoint y: 91, distance: 438.3
click at [664, 474] on div "4.83" at bounding box center [646, 480] width 181 height 56
copy div "4.83"
drag, startPoint x: 959, startPoint y: 481, endPoint x: 1011, endPoint y: 480, distance: 52.0
click at [1011, 480] on div "+ 0.12" at bounding box center [981, 480] width 153 height 56
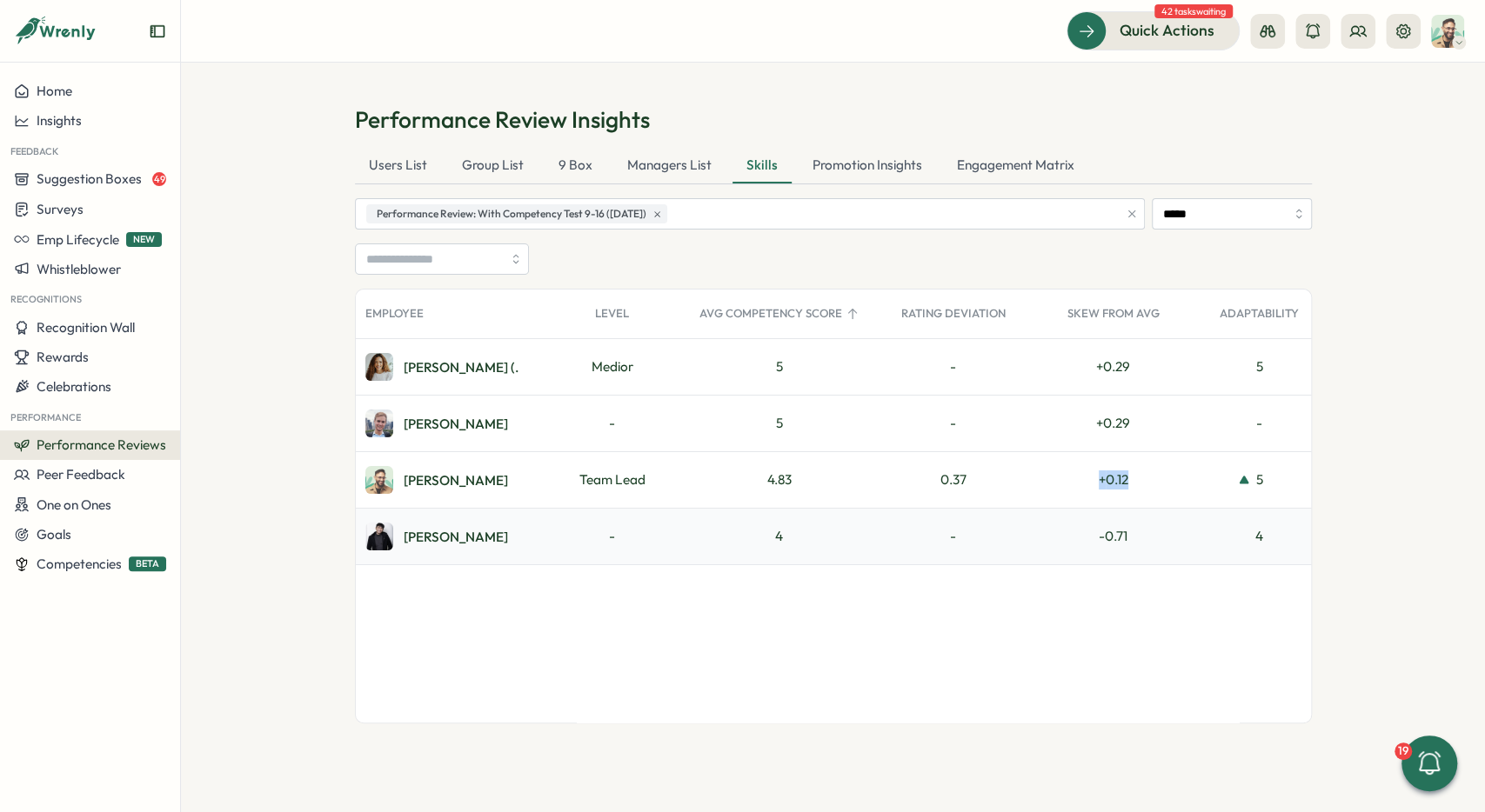
scroll to position [0, 0]
click at [730, 245] on div at bounding box center [833, 260] width 957 height 31
click at [440, 261] on input "search" at bounding box center [434, 260] width 136 height 29
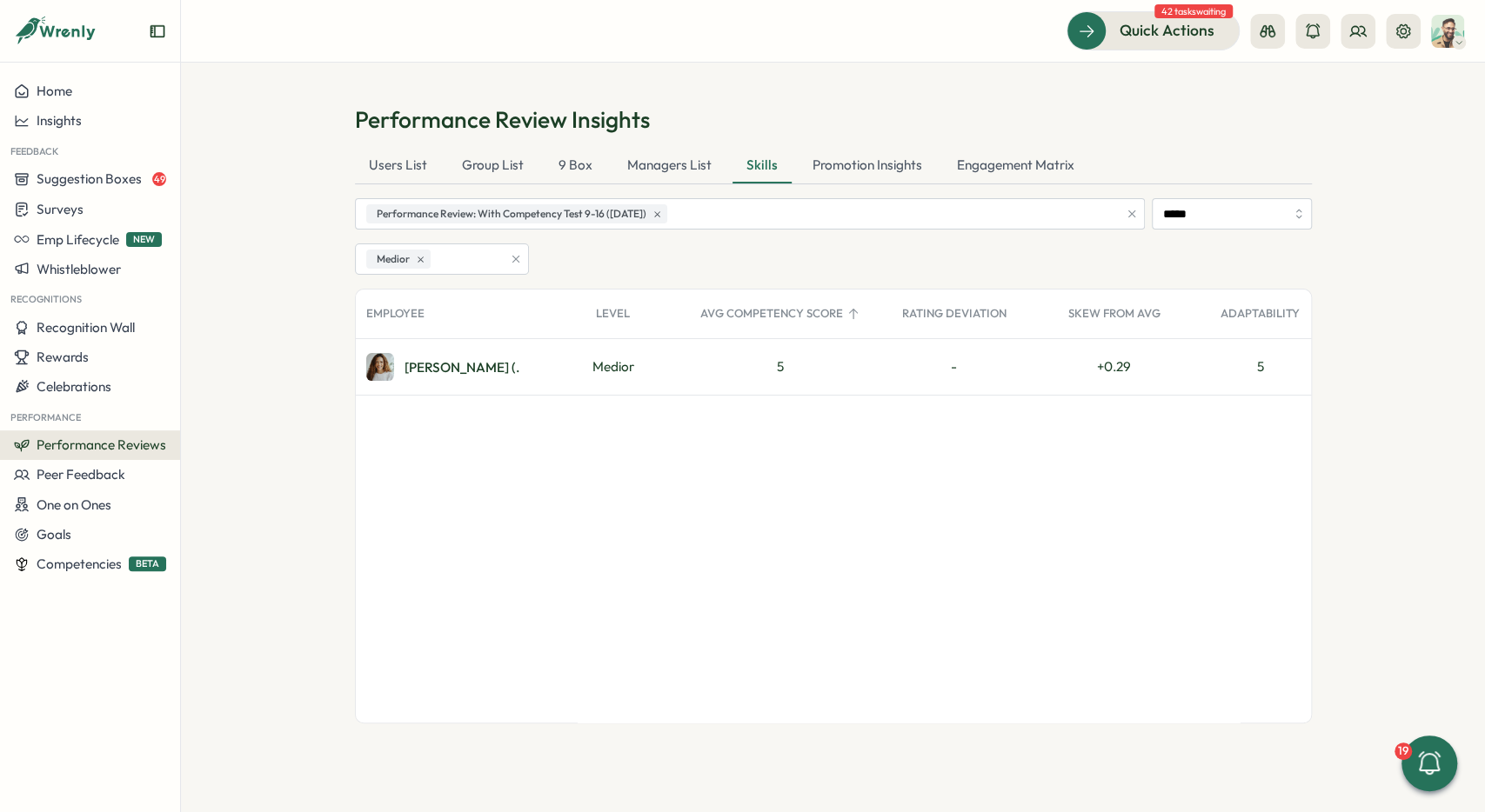
click at [278, 329] on section "Performance Review Insights Users List Group List 9 Box Managers List Skills Pr…" at bounding box center [833, 437] width 1304 height 749
click at [579, 250] on div "Medior" at bounding box center [833, 260] width 957 height 31
click at [523, 253] on button "button" at bounding box center [516, 260] width 20 height 20
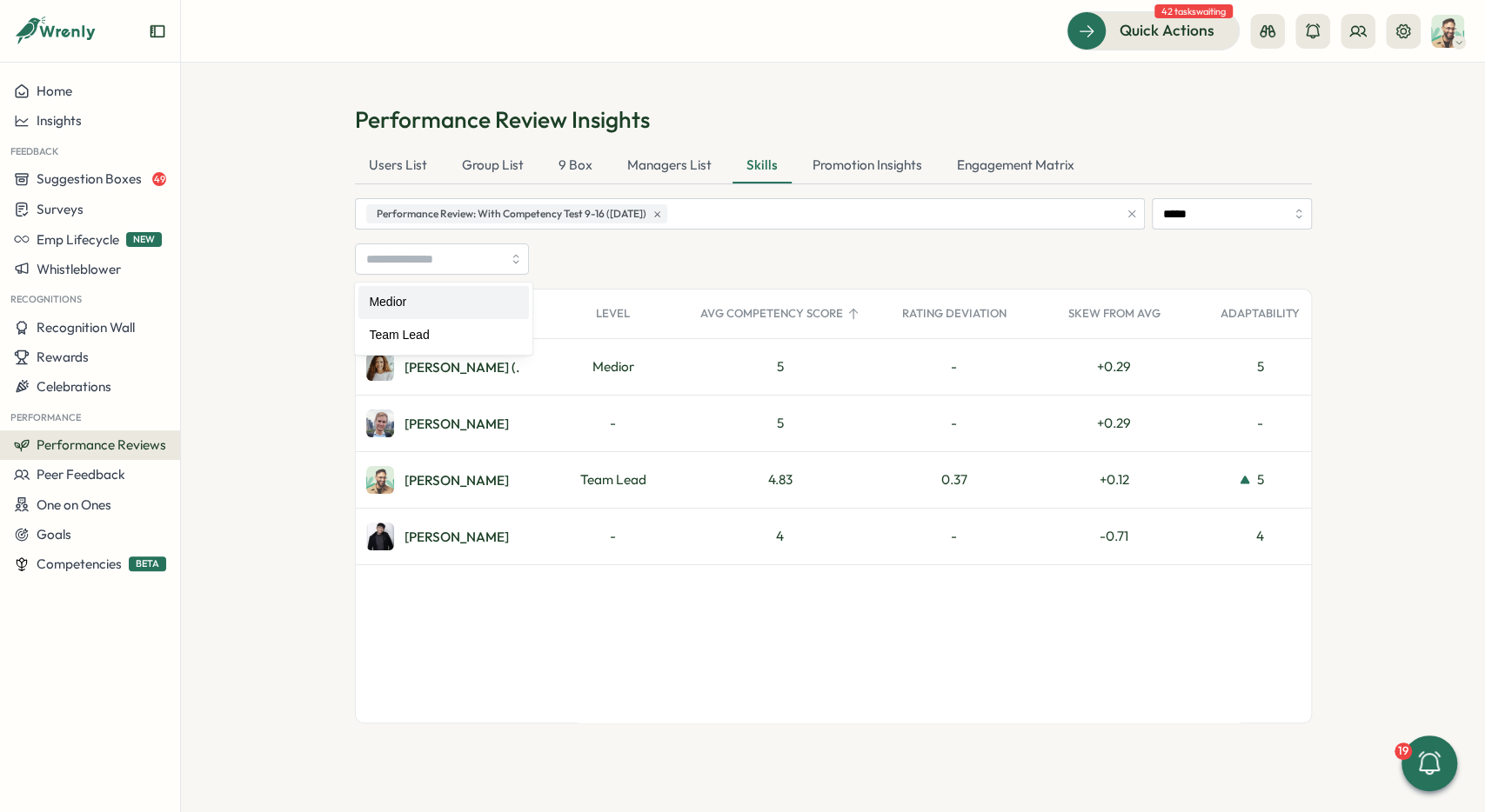
click at [611, 254] on div "Medior Team Lead" at bounding box center [833, 260] width 957 height 31
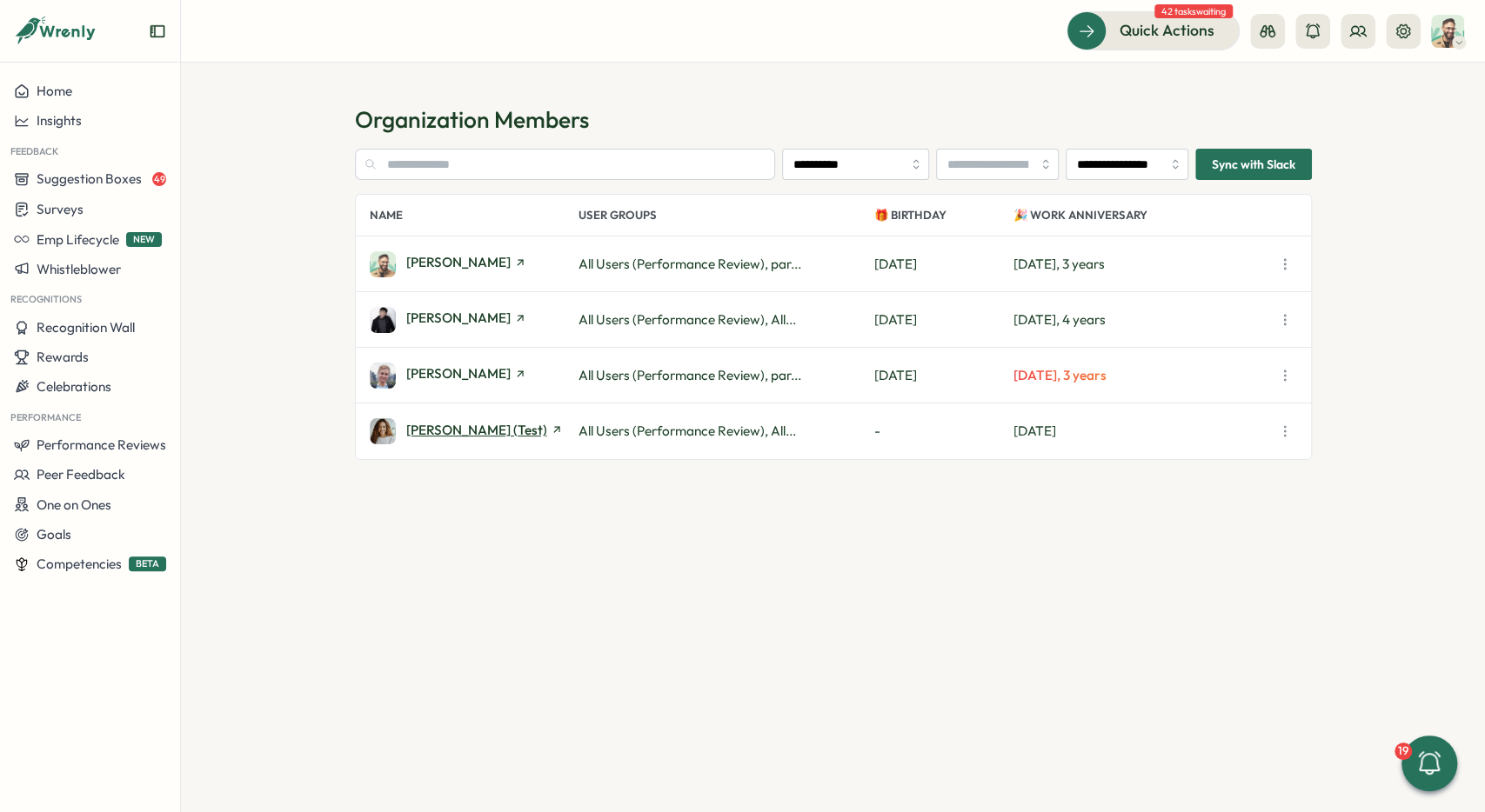
click at [457, 427] on span "[PERSON_NAME] (Test)" at bounding box center [477, 429] width 141 height 13
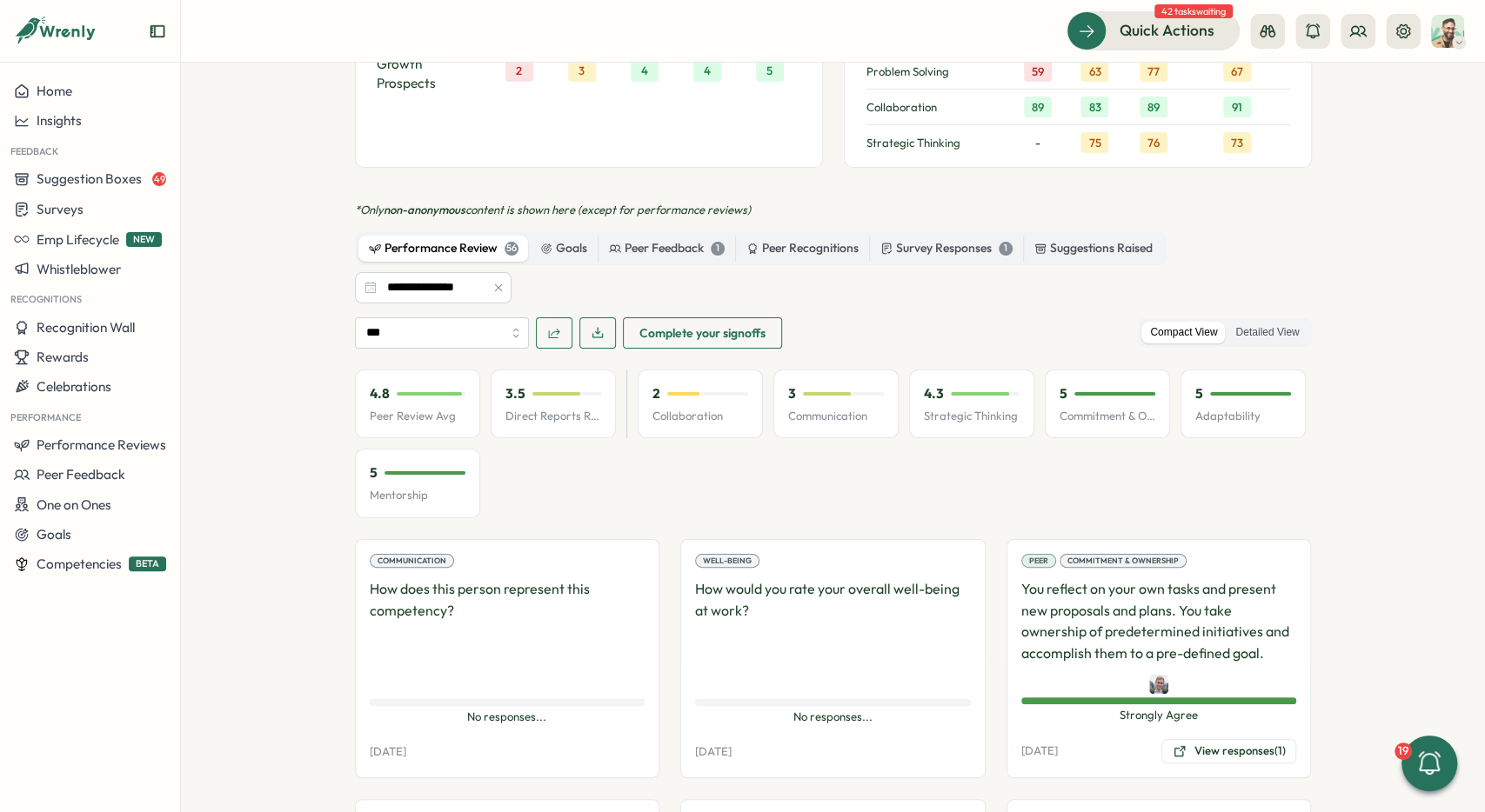
scroll to position [1565, 0]
click at [452, 286] on input "**********" at bounding box center [433, 289] width 157 height 31
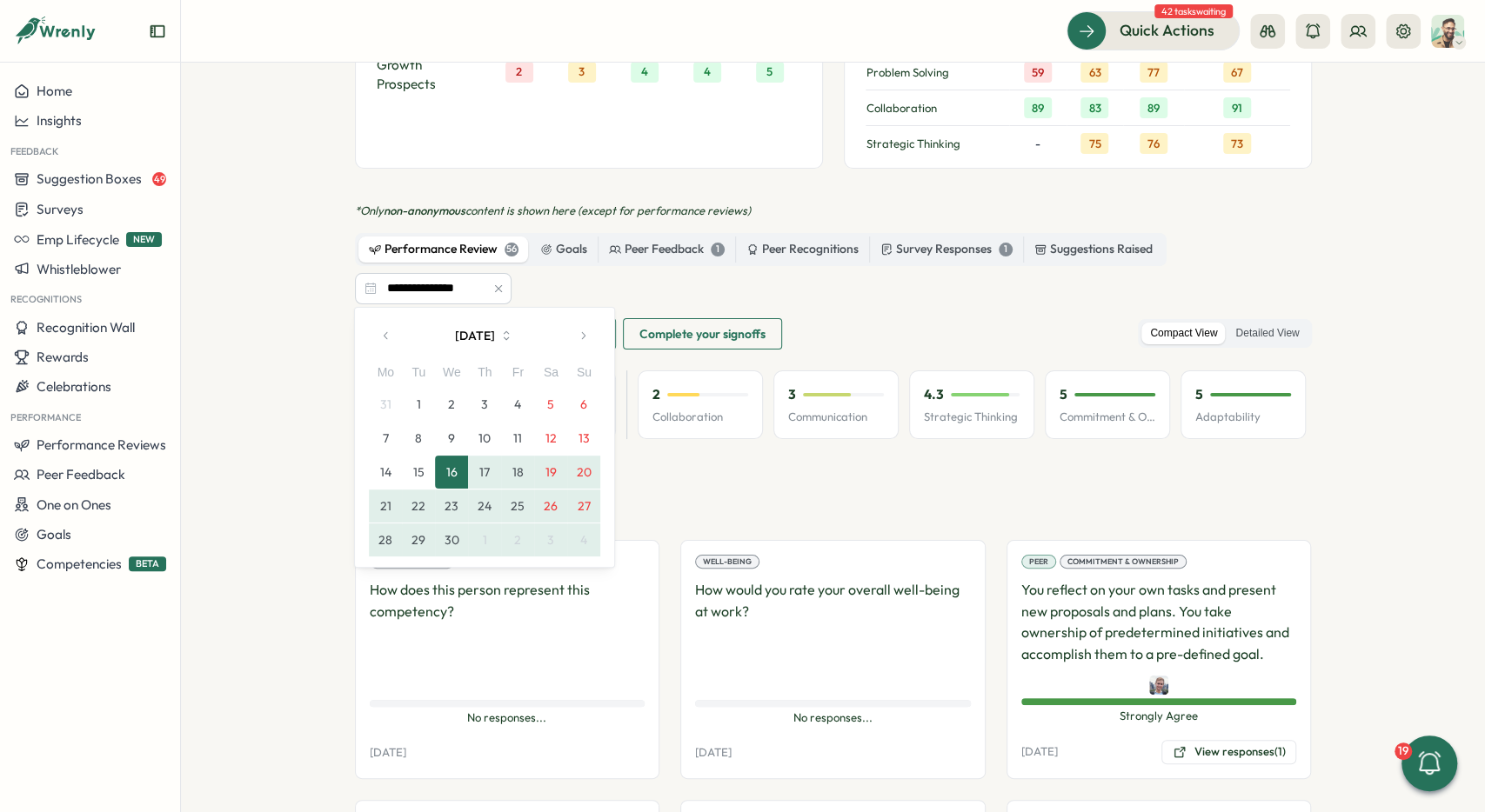
click at [585, 334] on icon "button" at bounding box center [583, 336] width 12 height 12
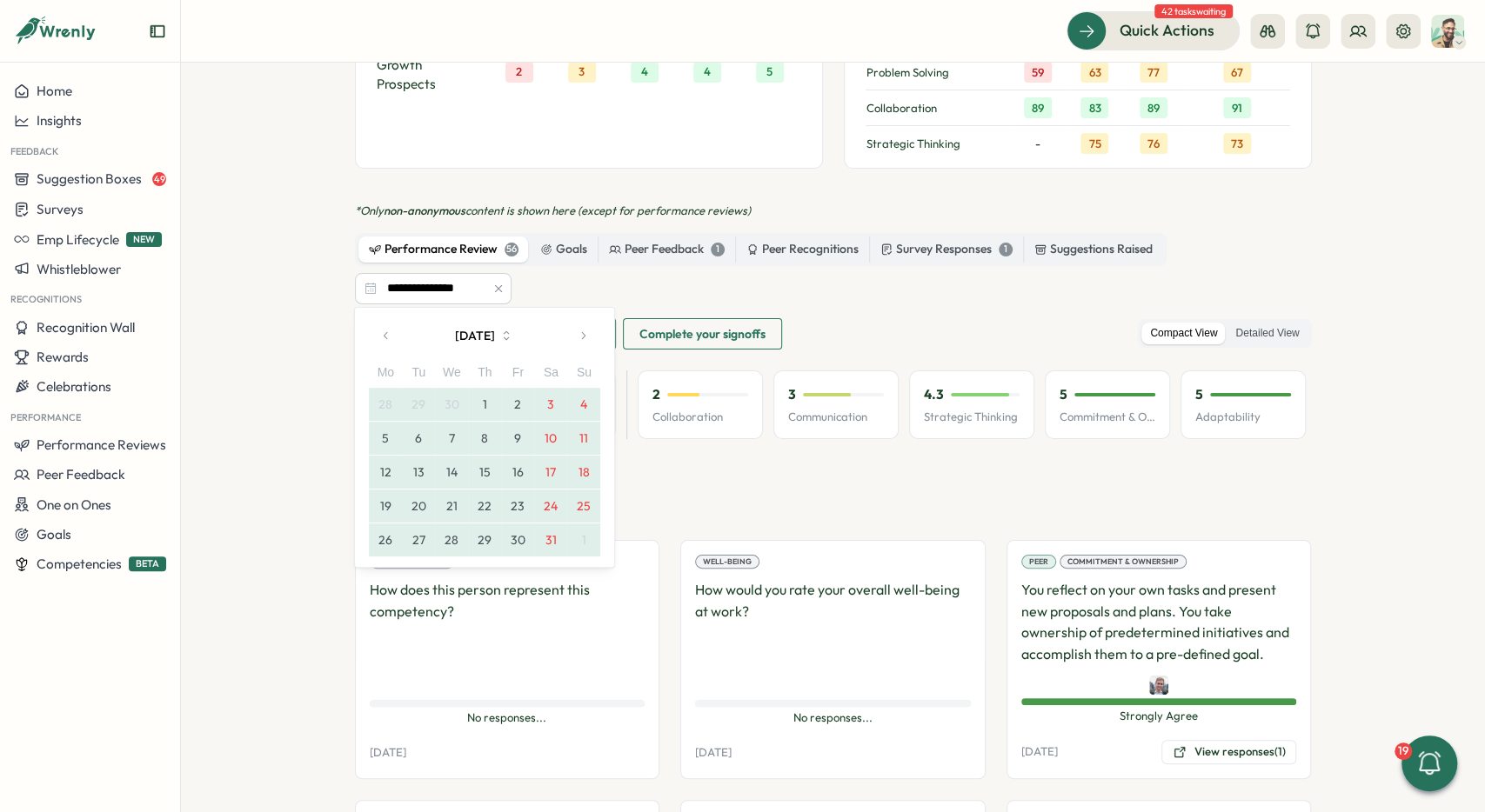
click at [585, 334] on icon "button" at bounding box center [583, 336] width 12 height 12
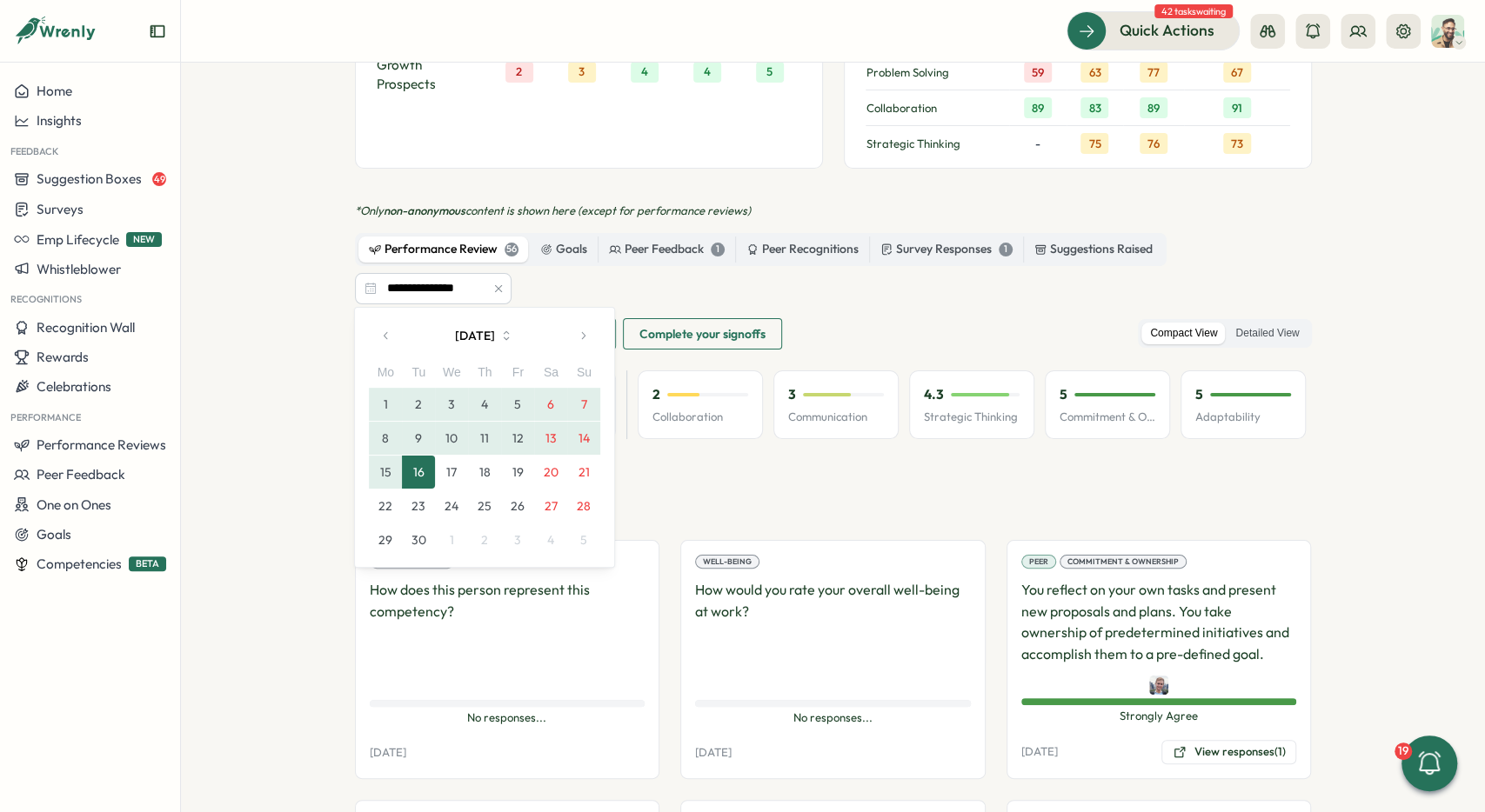
click at [385, 468] on button "15" at bounding box center [386, 472] width 33 height 33
click at [447, 470] on button "17" at bounding box center [452, 472] width 33 height 33
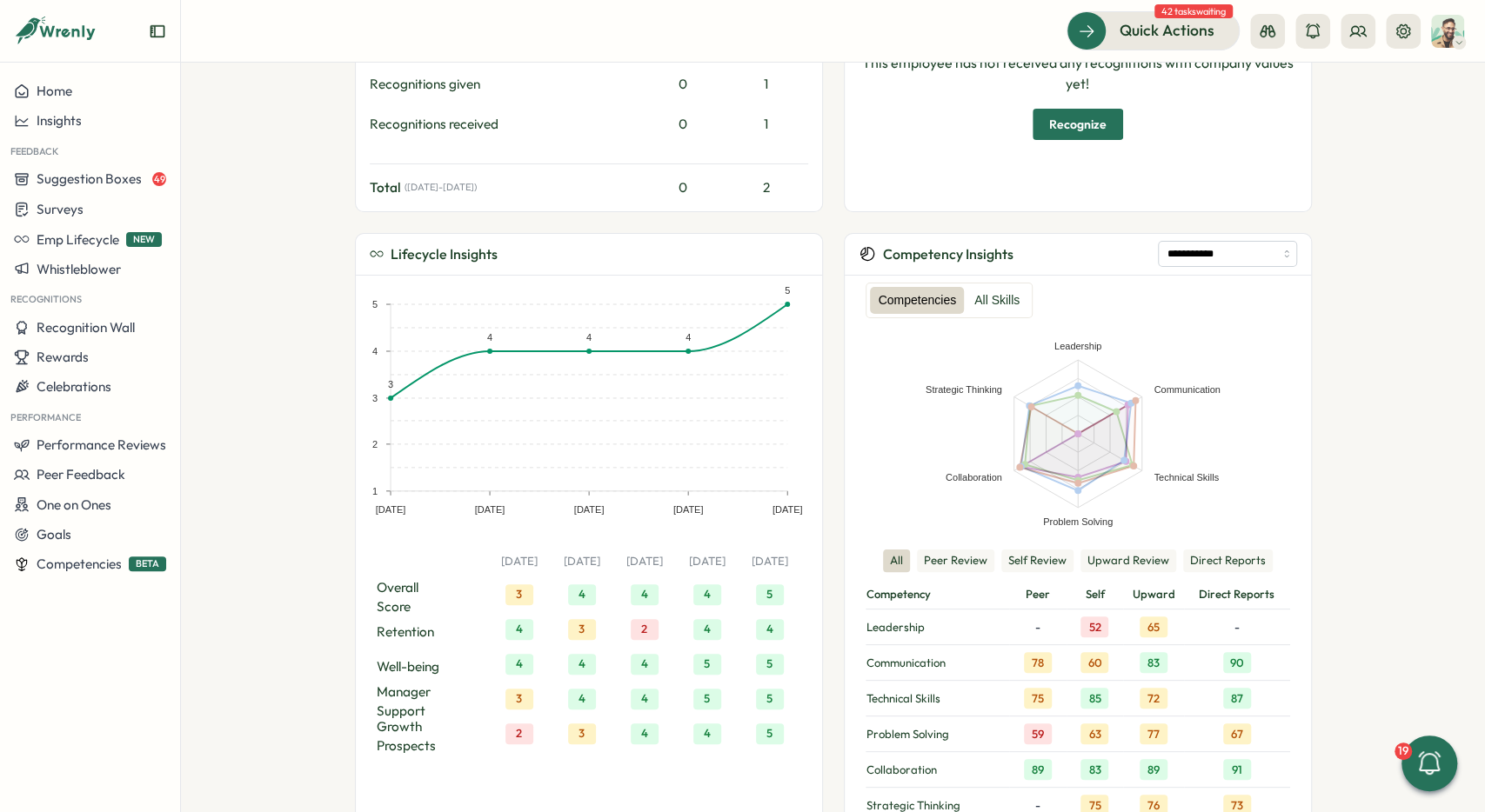
scroll to position [902, 0]
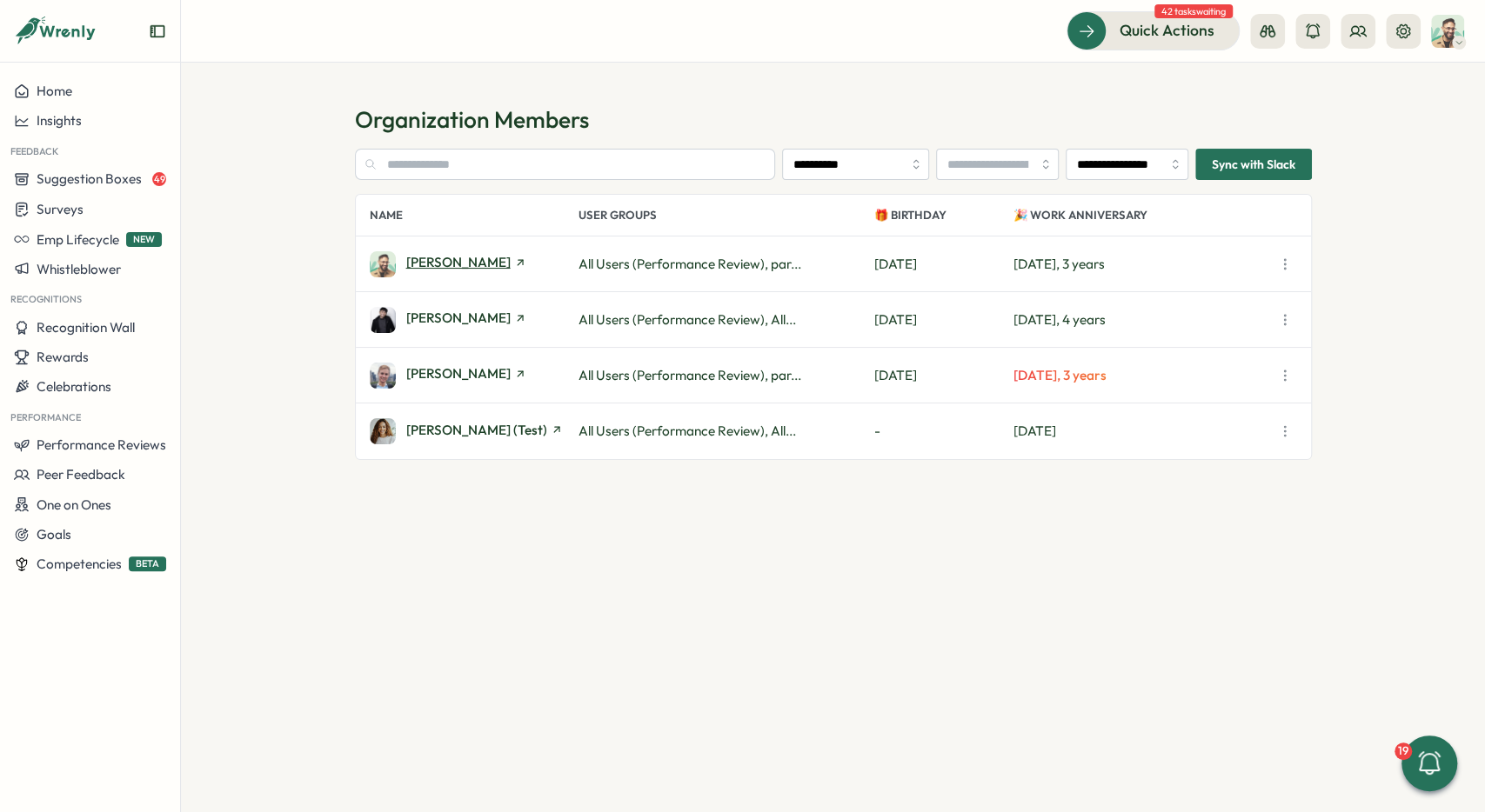
click at [514, 259] on icon at bounding box center [520, 263] width 12 height 12
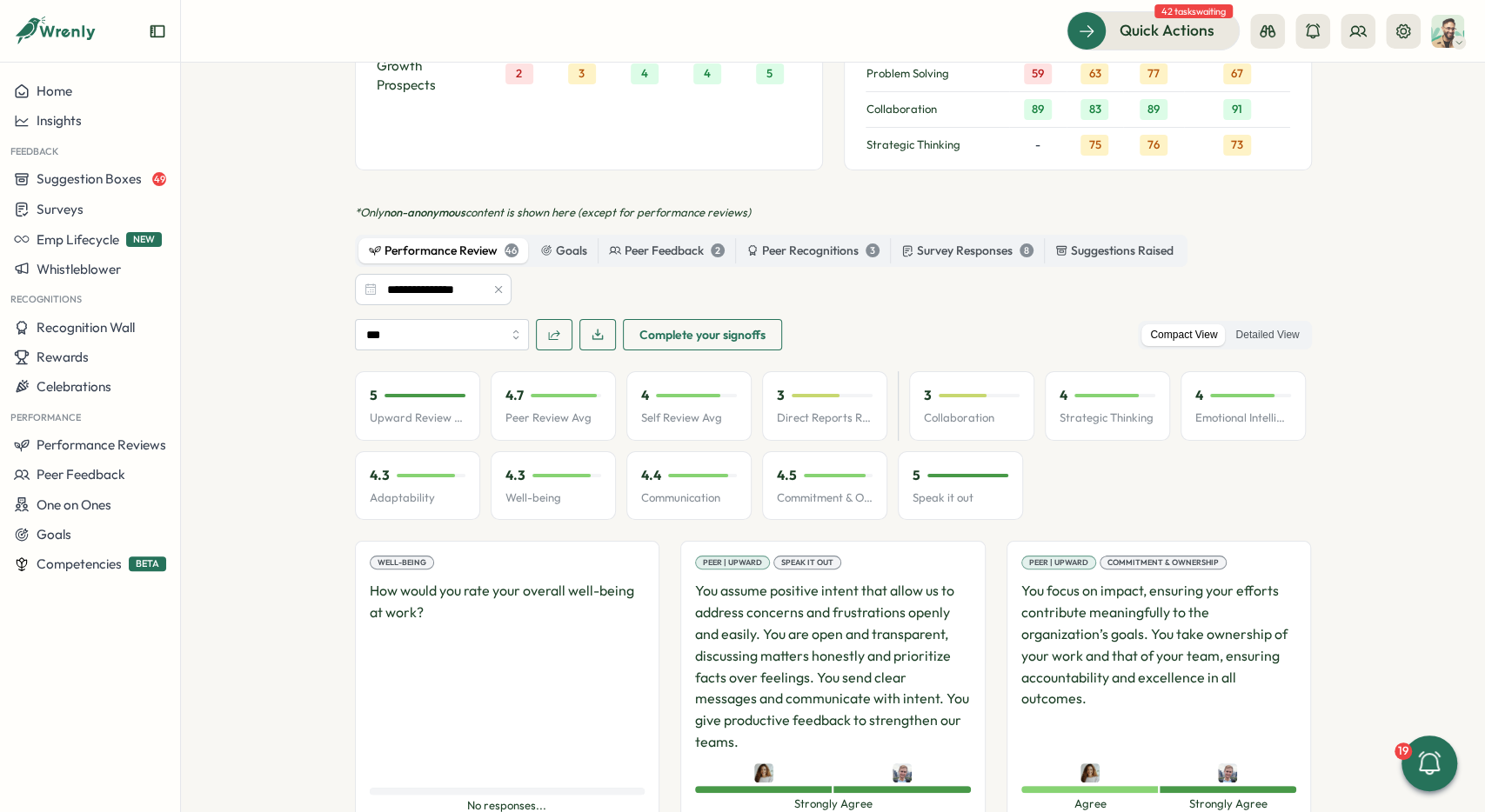
scroll to position [1593, 0]
click at [445, 291] on input "**********" at bounding box center [433, 289] width 157 height 31
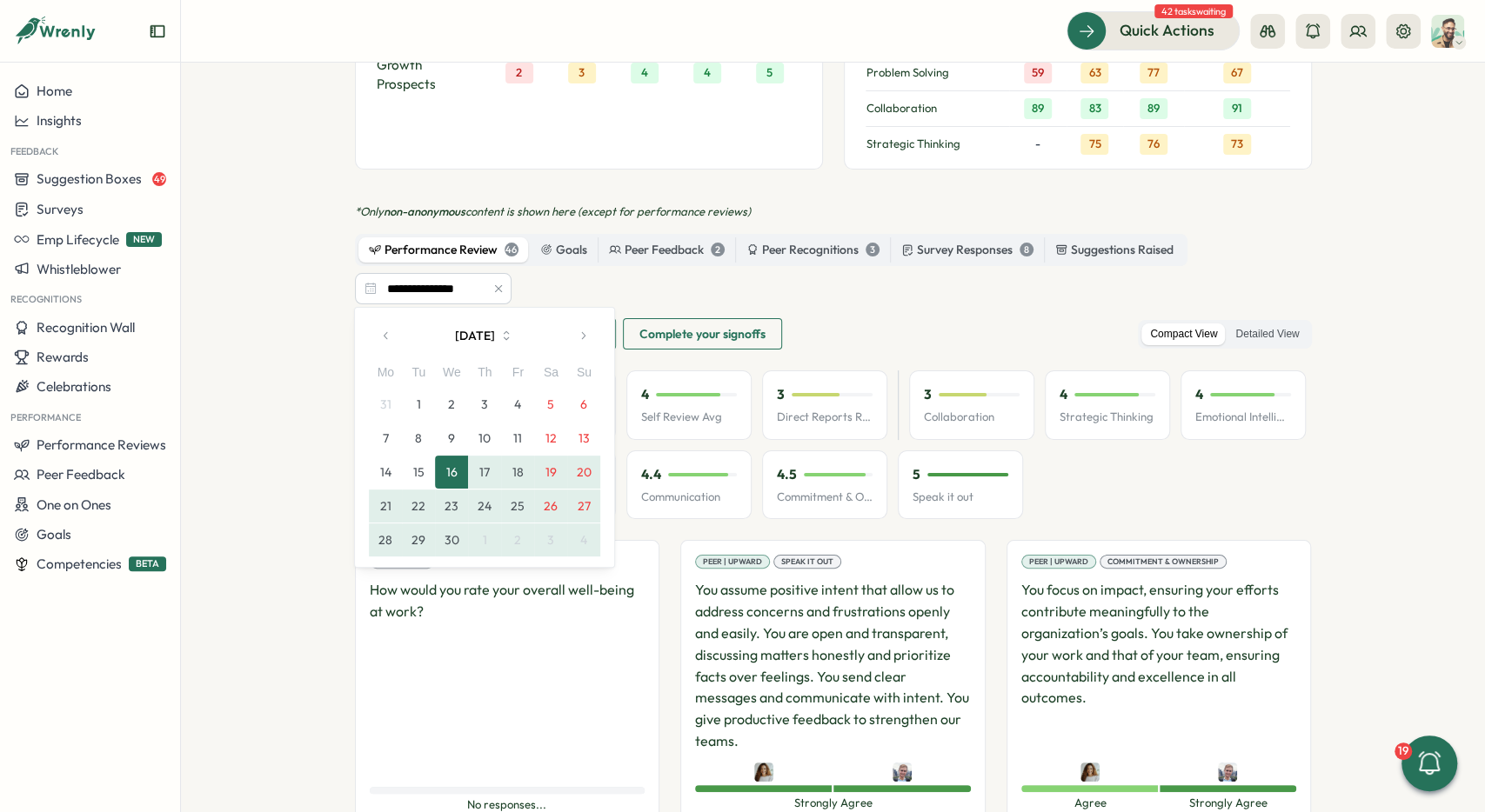
click at [584, 330] on button "button" at bounding box center [583, 336] width 35 height 35
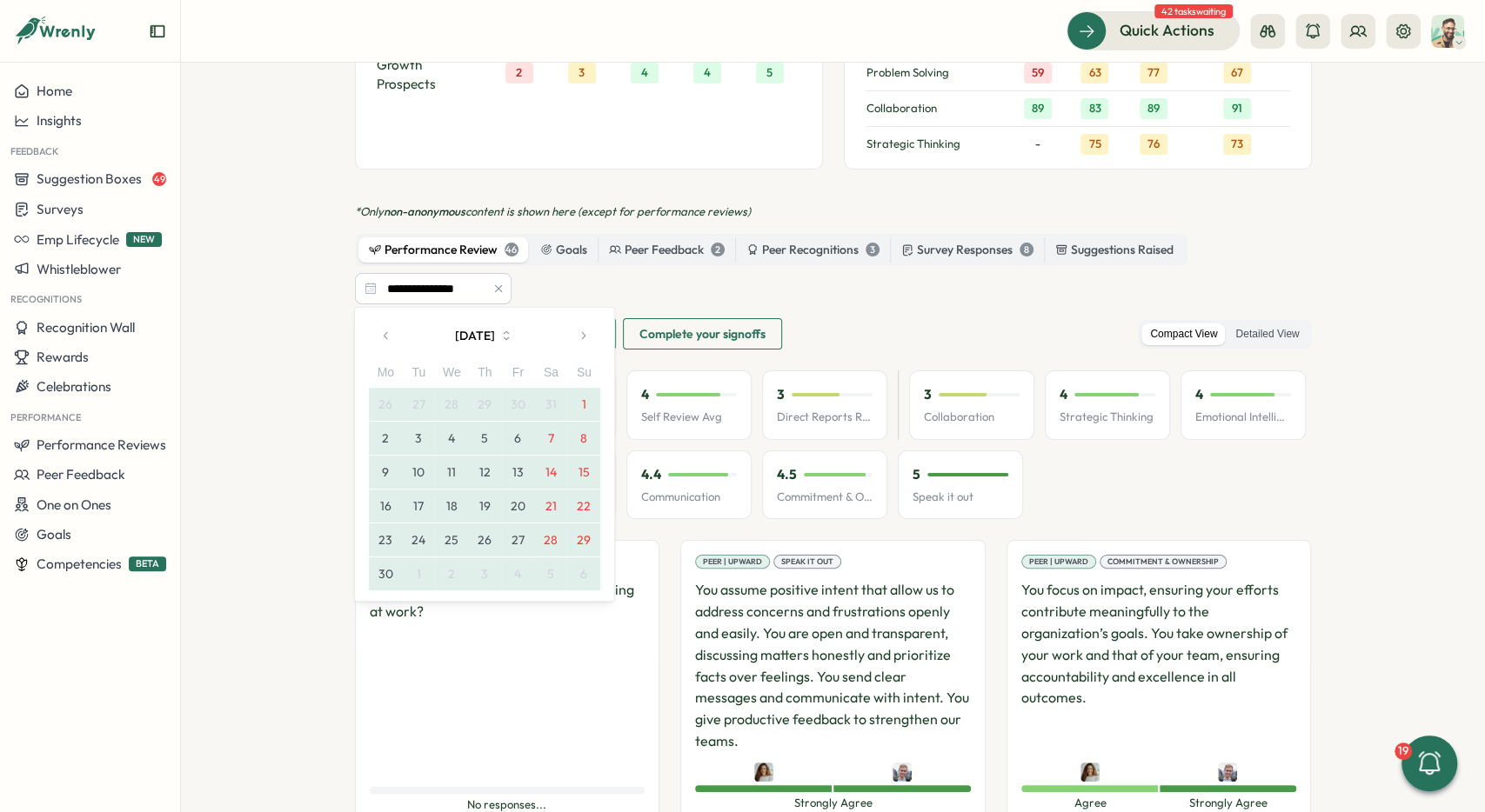
click at [584, 330] on button "button" at bounding box center [583, 336] width 35 height 35
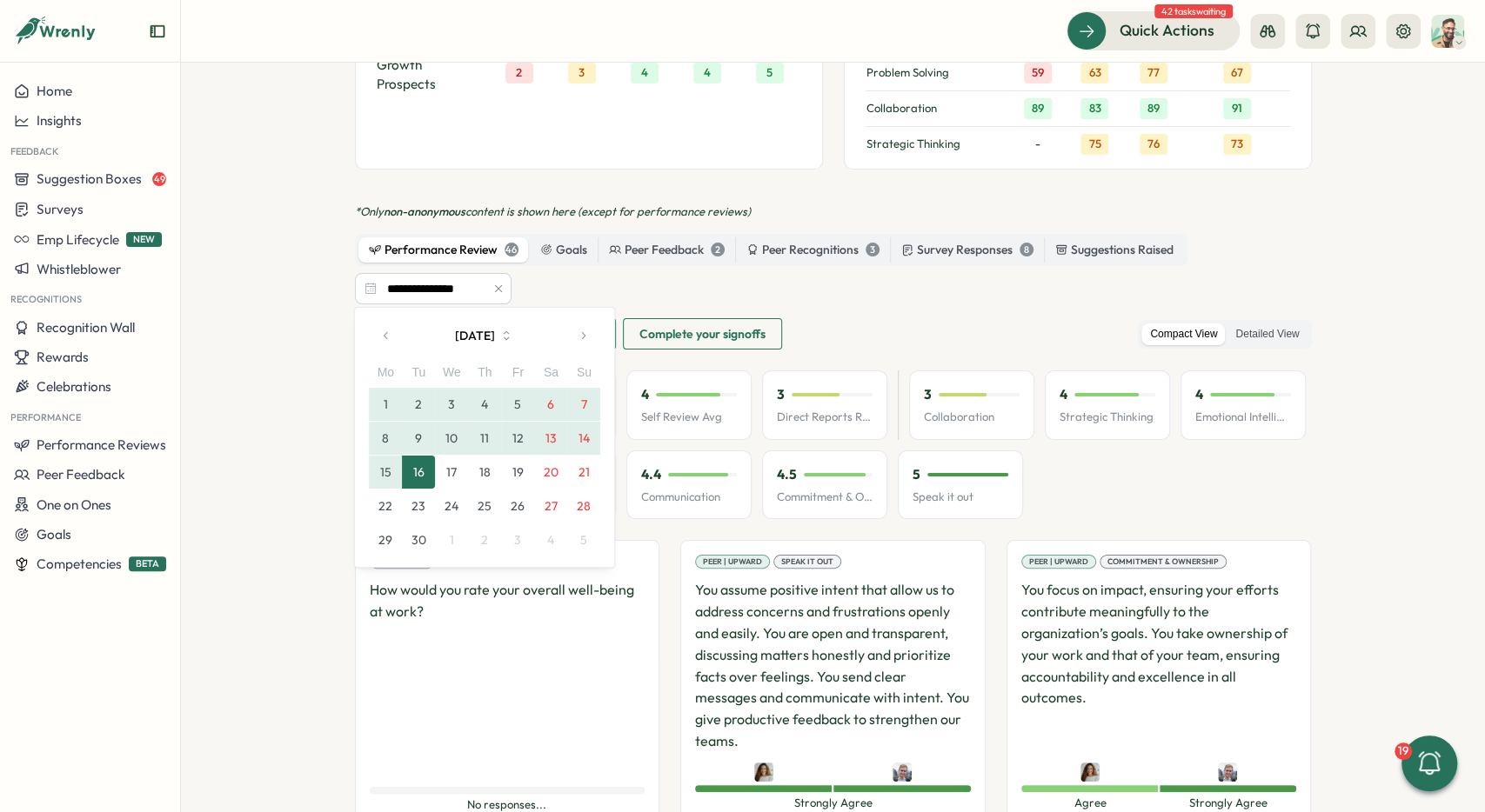
click at [400, 464] on button "15" at bounding box center [386, 472] width 33 height 33
click at [448, 470] on button "17" at bounding box center [452, 472] width 33 height 33
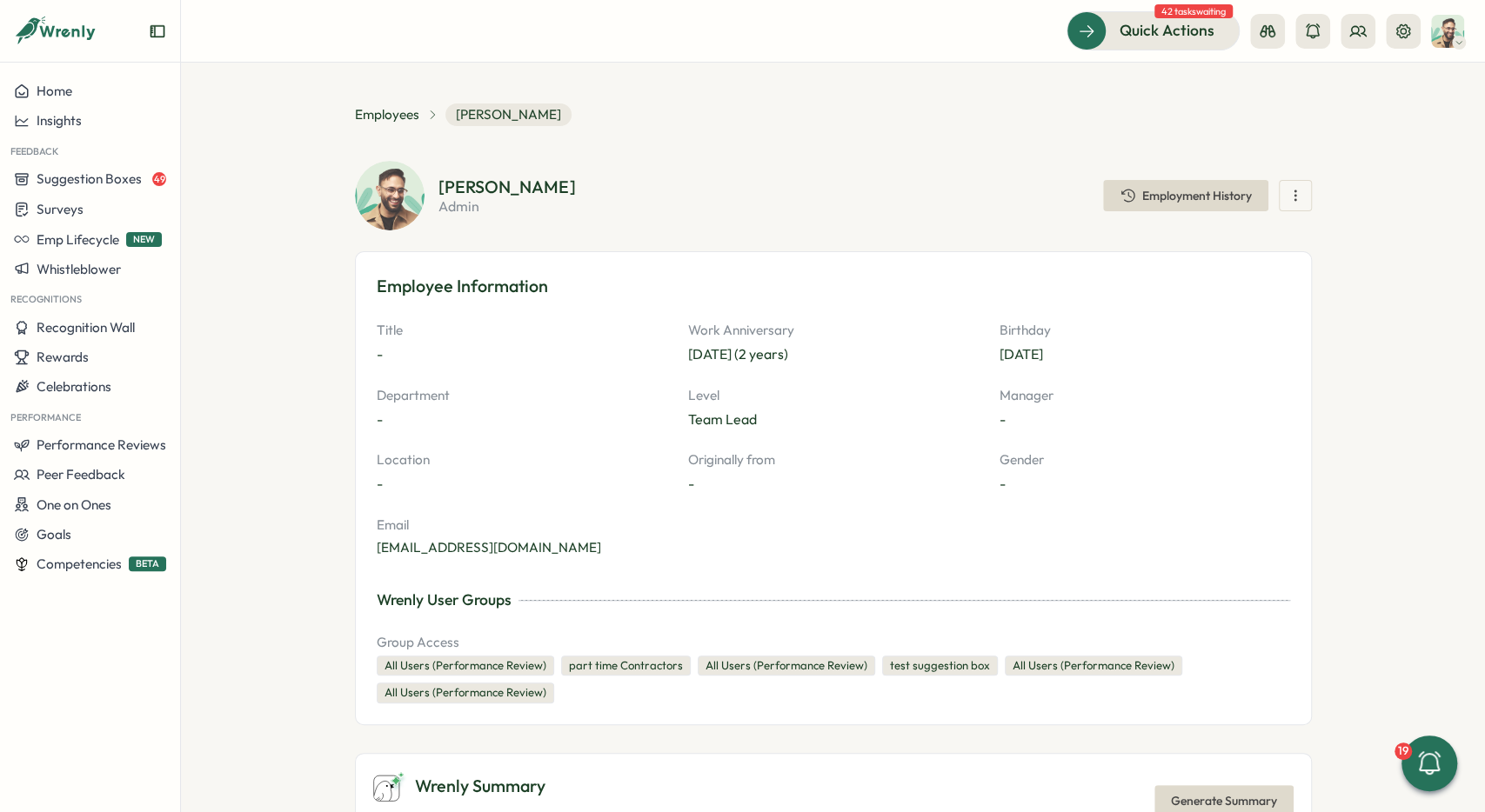
scroll to position [0, 0]
click at [73, 94] on div "Home" at bounding box center [89, 91] width 152 height 16
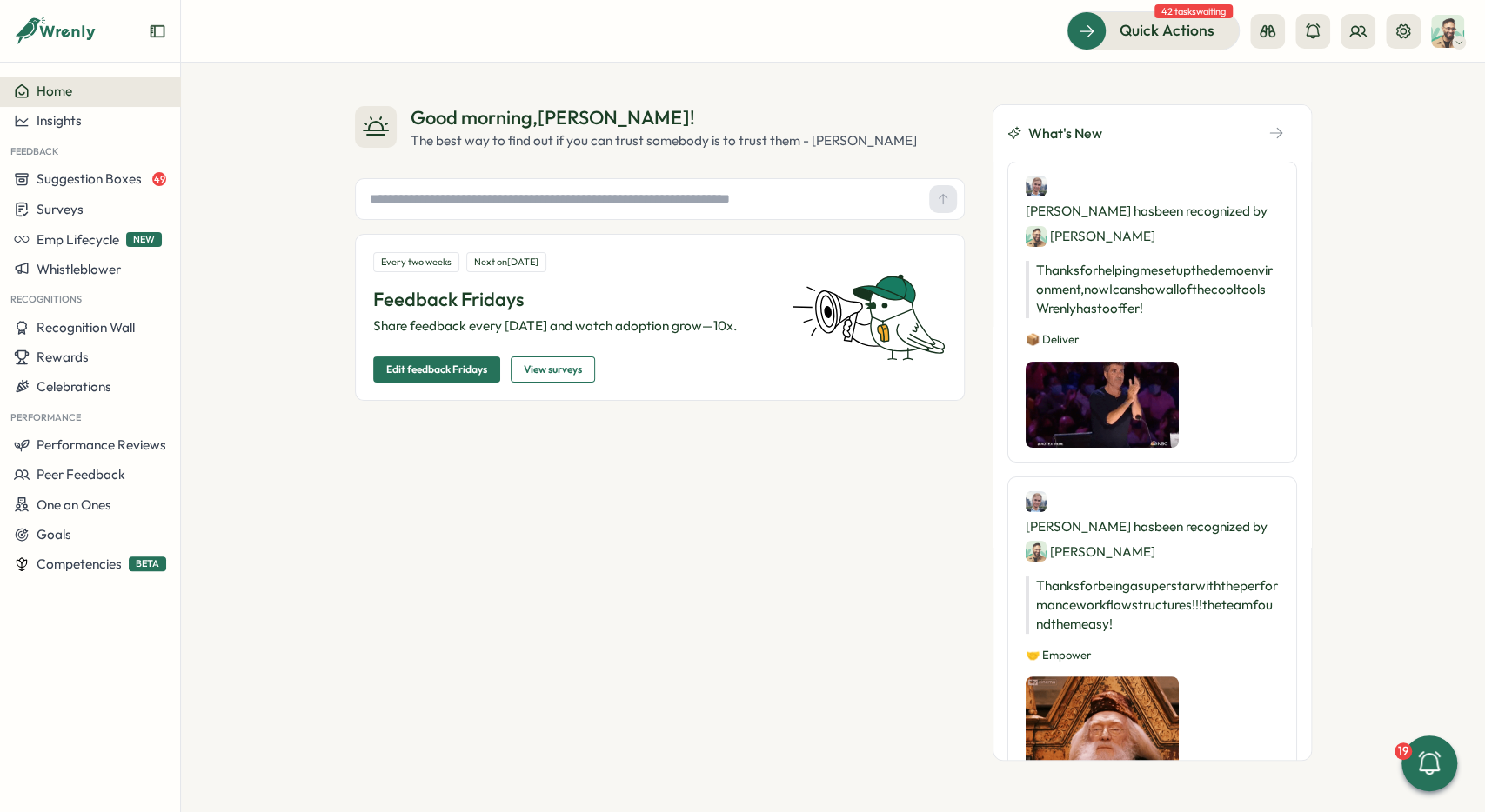
click at [1417, 206] on div "Good morning , [PERSON_NAME] ! The best way to find out if you can trust somebo…" at bounding box center [833, 437] width 1304 height 749
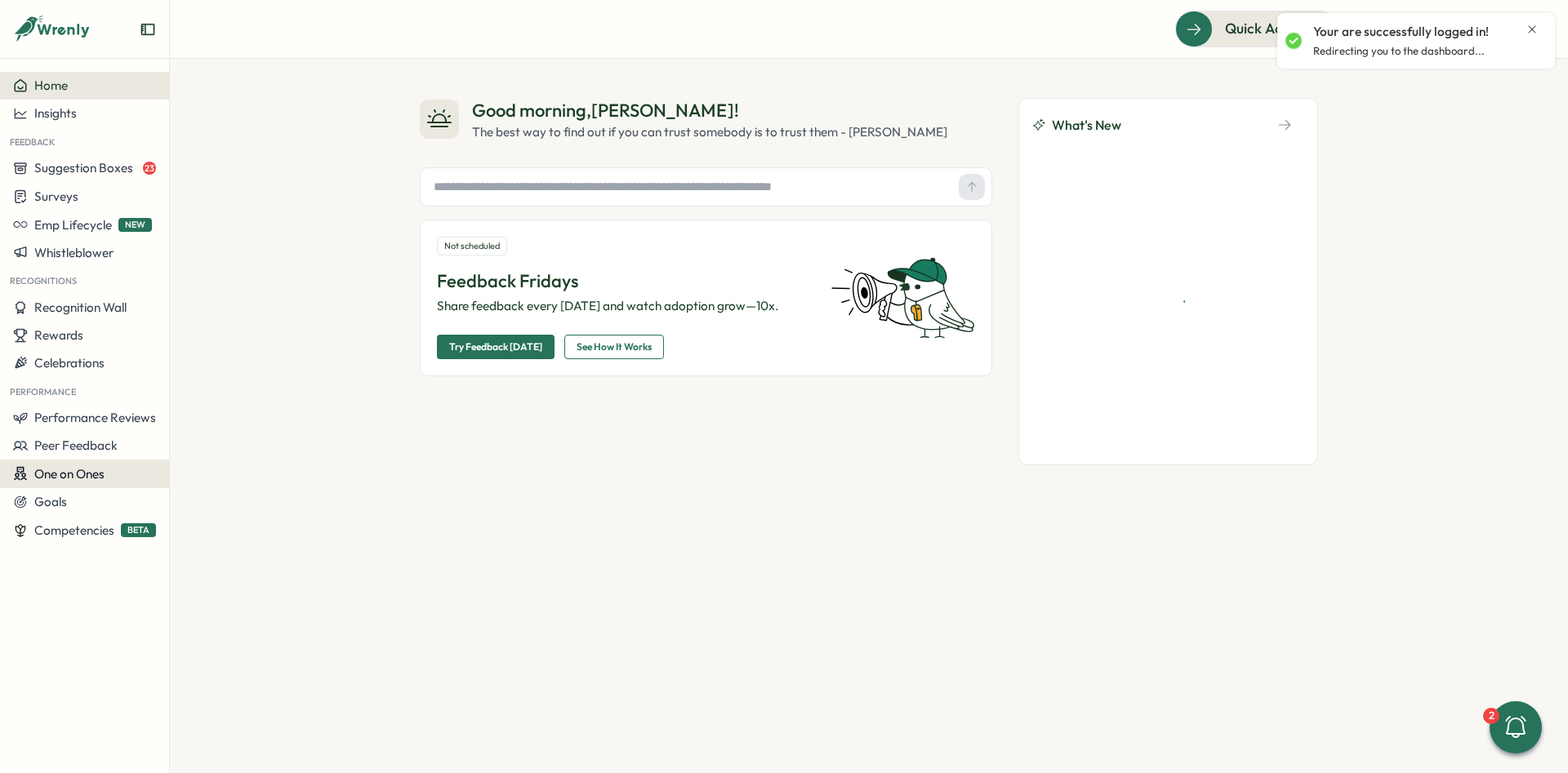
click at [76, 479] on span "One on Ones" at bounding box center [69, 473] width 70 height 16
click at [204, 443] on div "Meetings" at bounding box center [230, 443] width 115 height 18
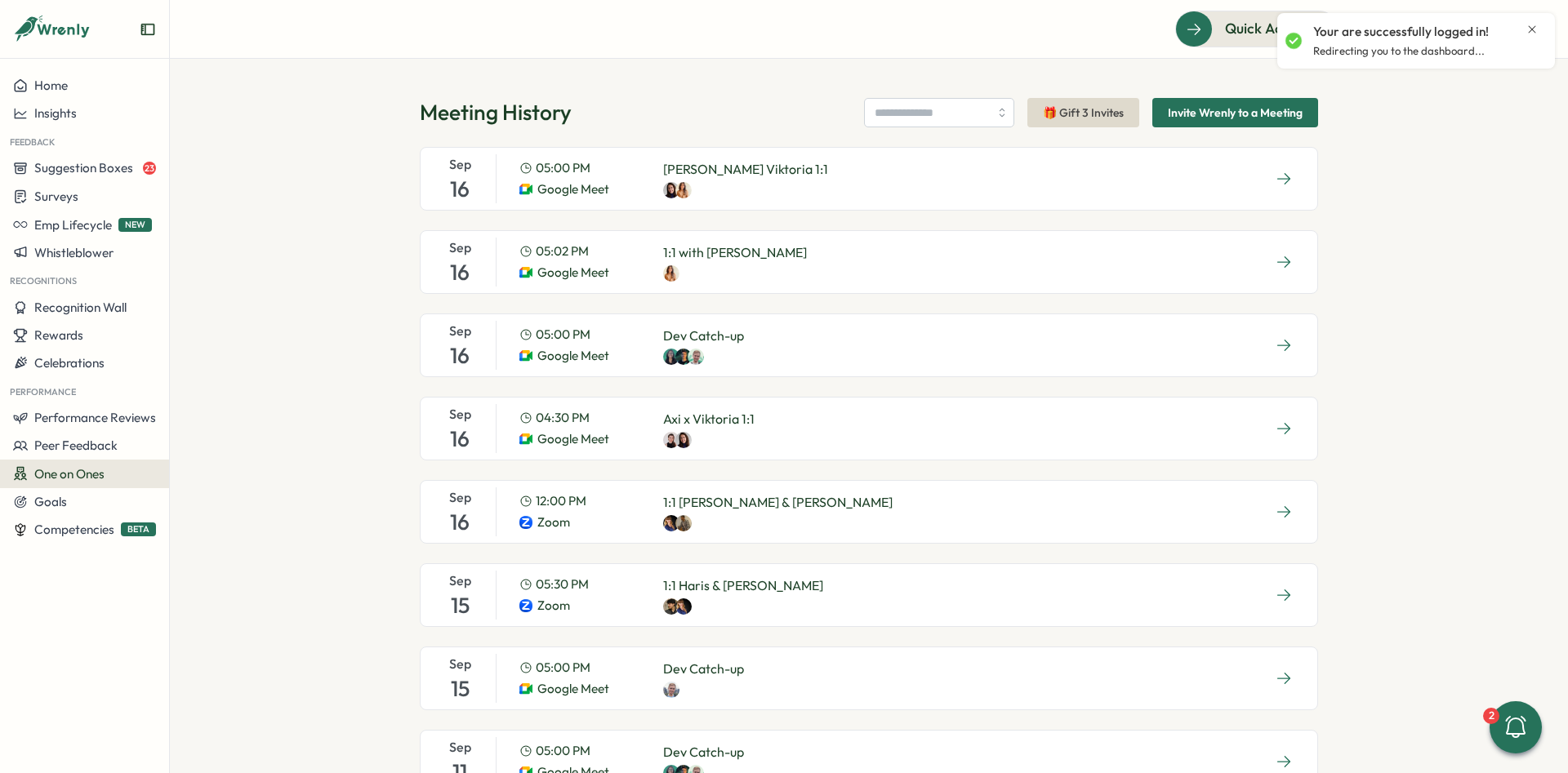
click at [935, 354] on div "[DATE] 05:00 PM Google Meet Dev Catch-up" at bounding box center [868, 345] width 898 height 63
click at [879, 348] on div "[DATE] 05:00 PM Google Meet Dev Catch-up" at bounding box center [868, 345] width 898 height 63
